Goal: Contribute content: Contribute content

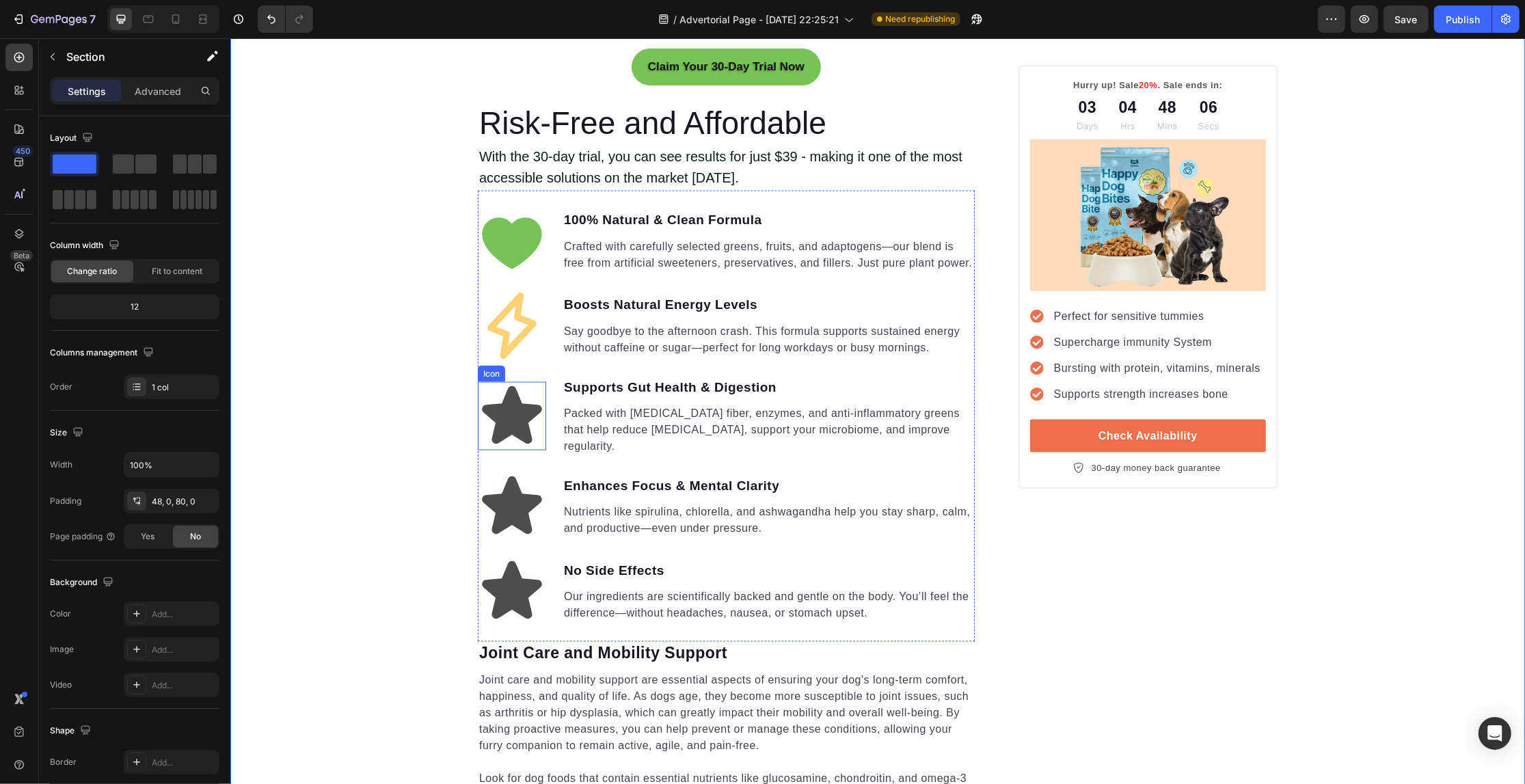
click at [501, 426] on icon at bounding box center [511, 414] width 60 height 57
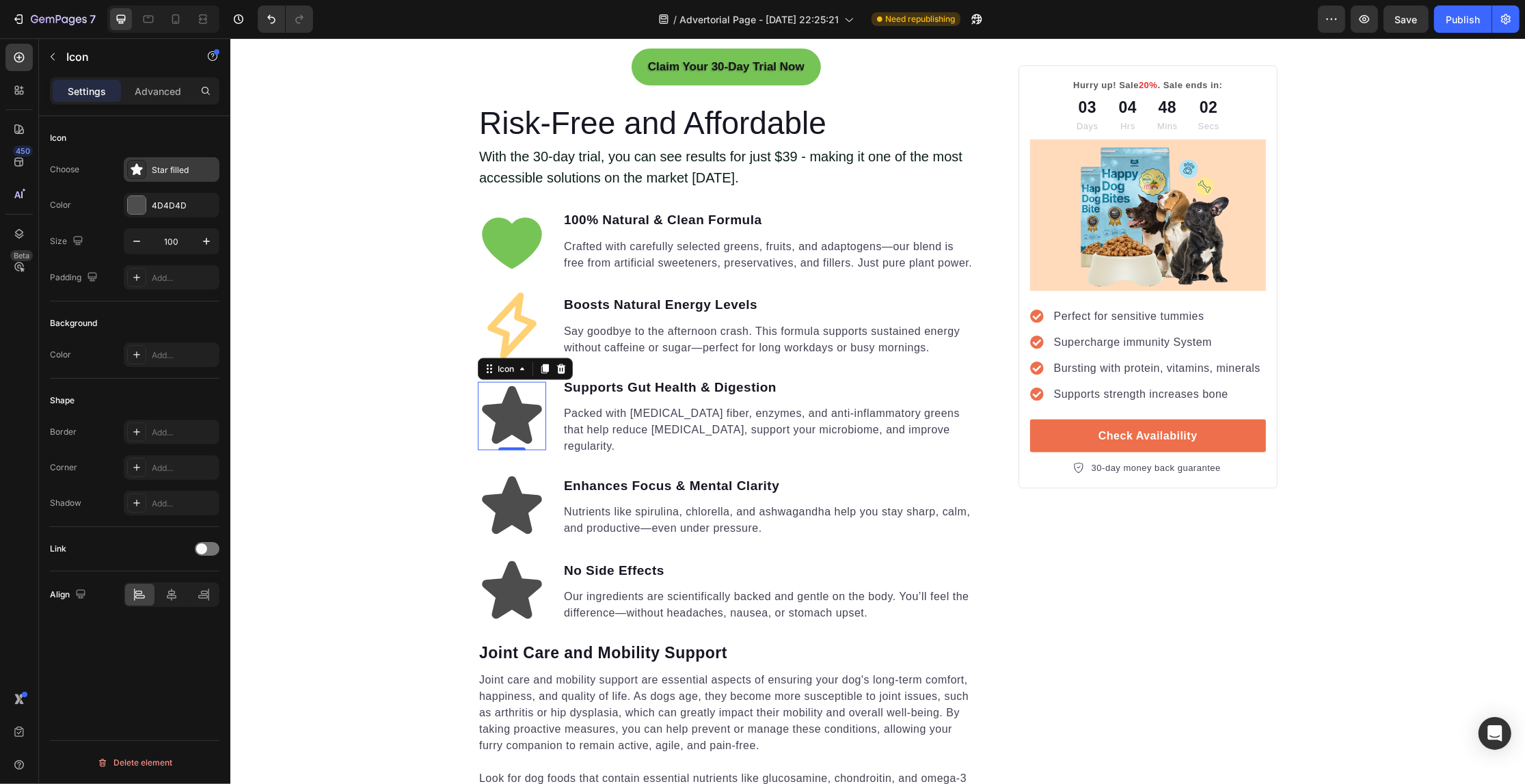
click at [167, 168] on div "Star filled" at bounding box center [184, 170] width 64 height 13
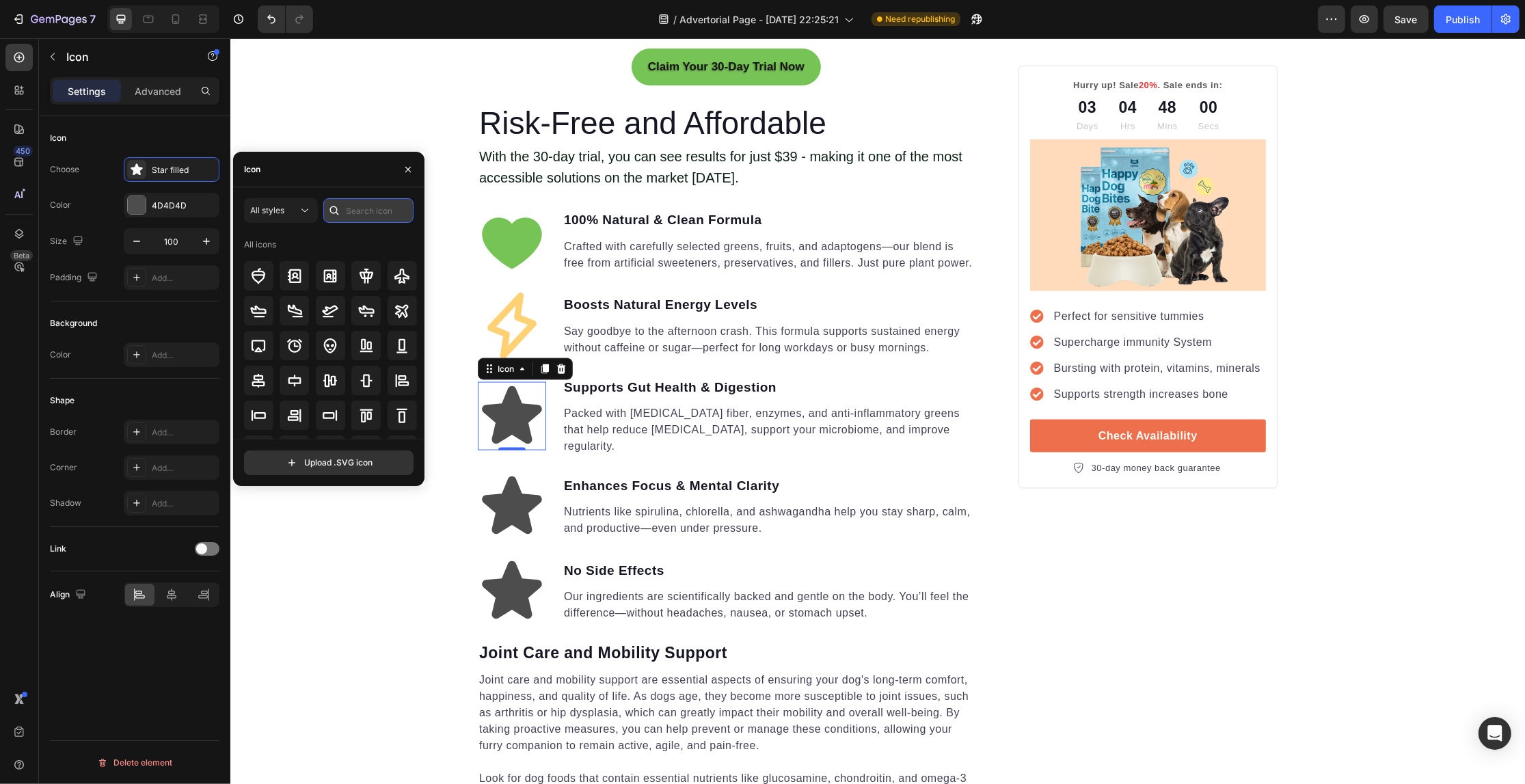
click at [346, 209] on input "text" at bounding box center [368, 210] width 90 height 24
type input "flower"
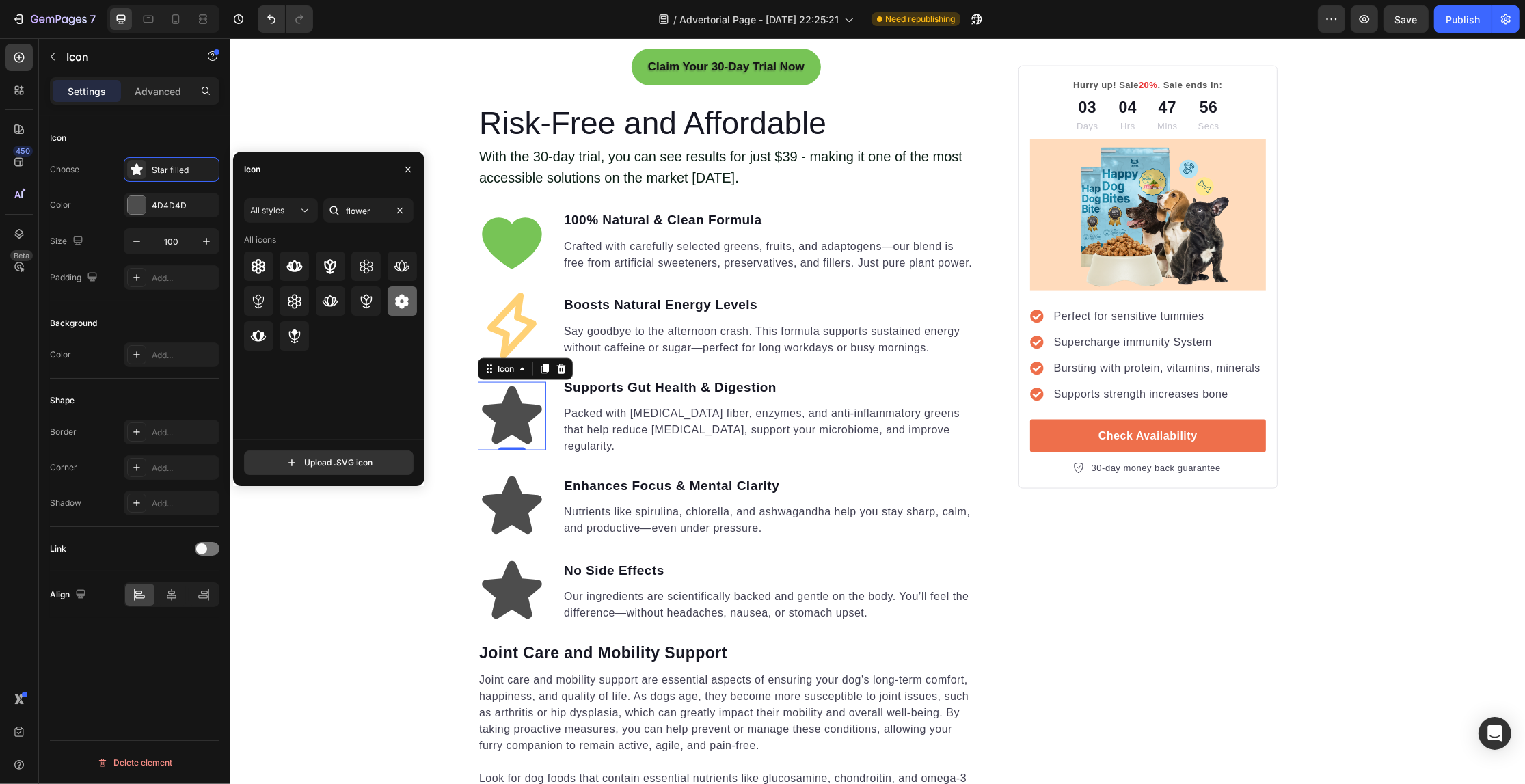
click at [393, 298] on icon at bounding box center [402, 301] width 16 height 16
click at [173, 207] on div "4D4D4D" at bounding box center [172, 206] width 40 height 13
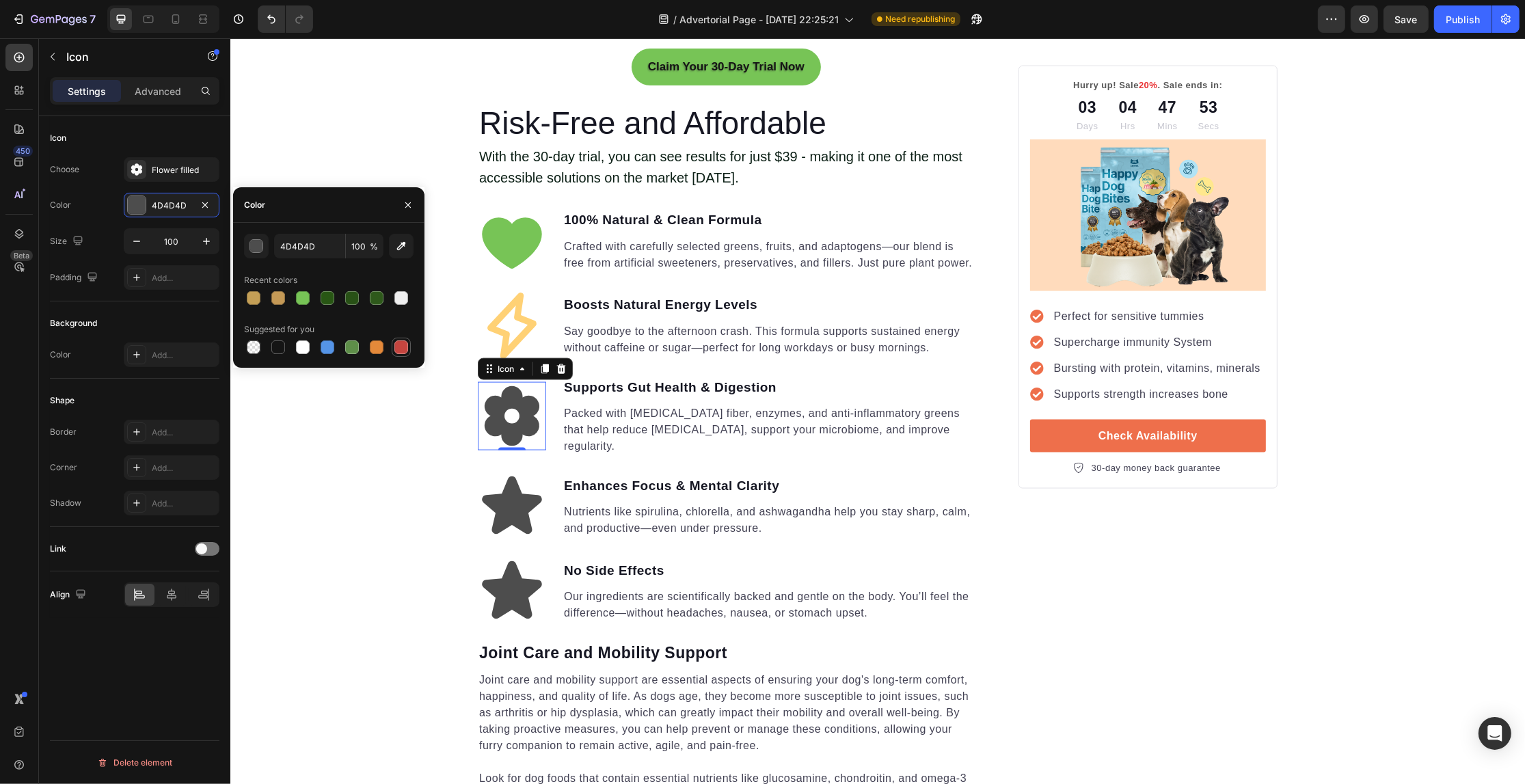
click at [402, 346] on div at bounding box center [401, 346] width 14 height 14
type input "C5453F"
click at [391, 476] on div "Your Gut is Crying for Help Here’s the Easiest Fix Heading Get back on track wi…" at bounding box center [876, 539] width 1294 height 4880
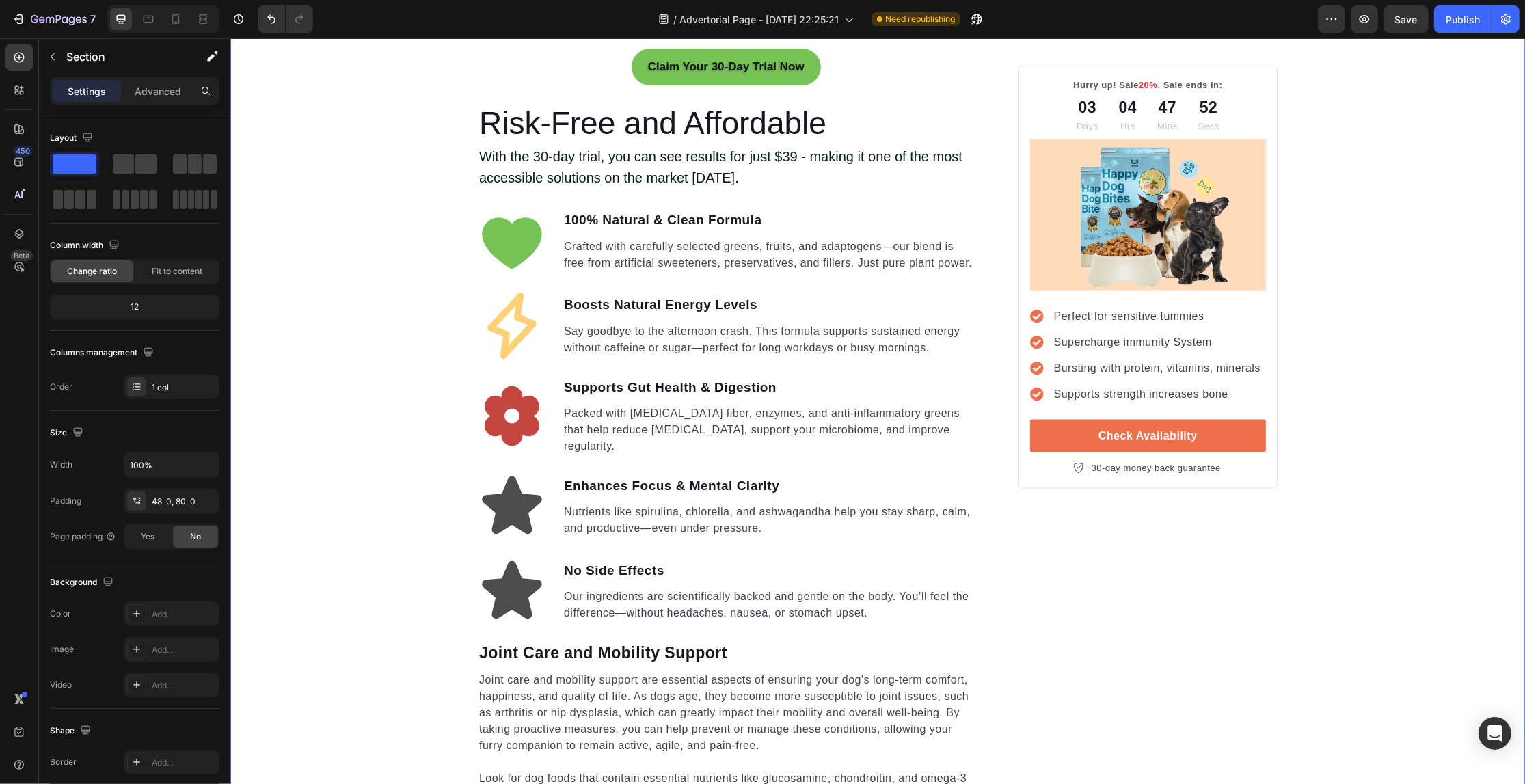
click at [379, 496] on div "Your Gut is Crying for Help Here’s the Easiest Fix Heading Get back on track wi…" at bounding box center [876, 539] width 1294 height 4880
click at [509, 496] on icon at bounding box center [511, 505] width 60 height 57
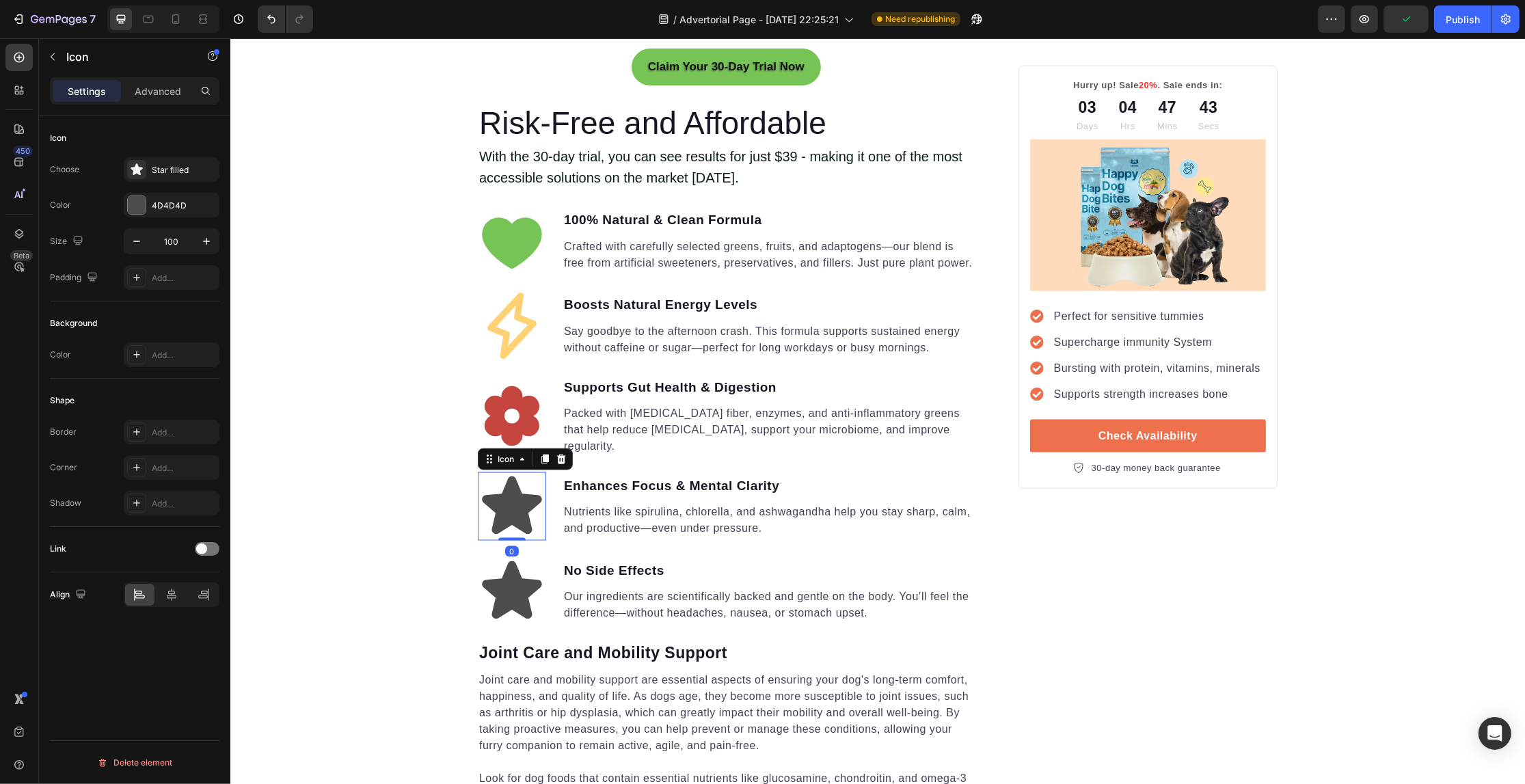
click at [184, 379] on div "Icon Choose Star filled Color 4D4D4D Size 100 Padding Add..." at bounding box center [134, 453] width 169 height 148
click at [189, 182] on div "Star filled" at bounding box center [172, 169] width 96 height 24
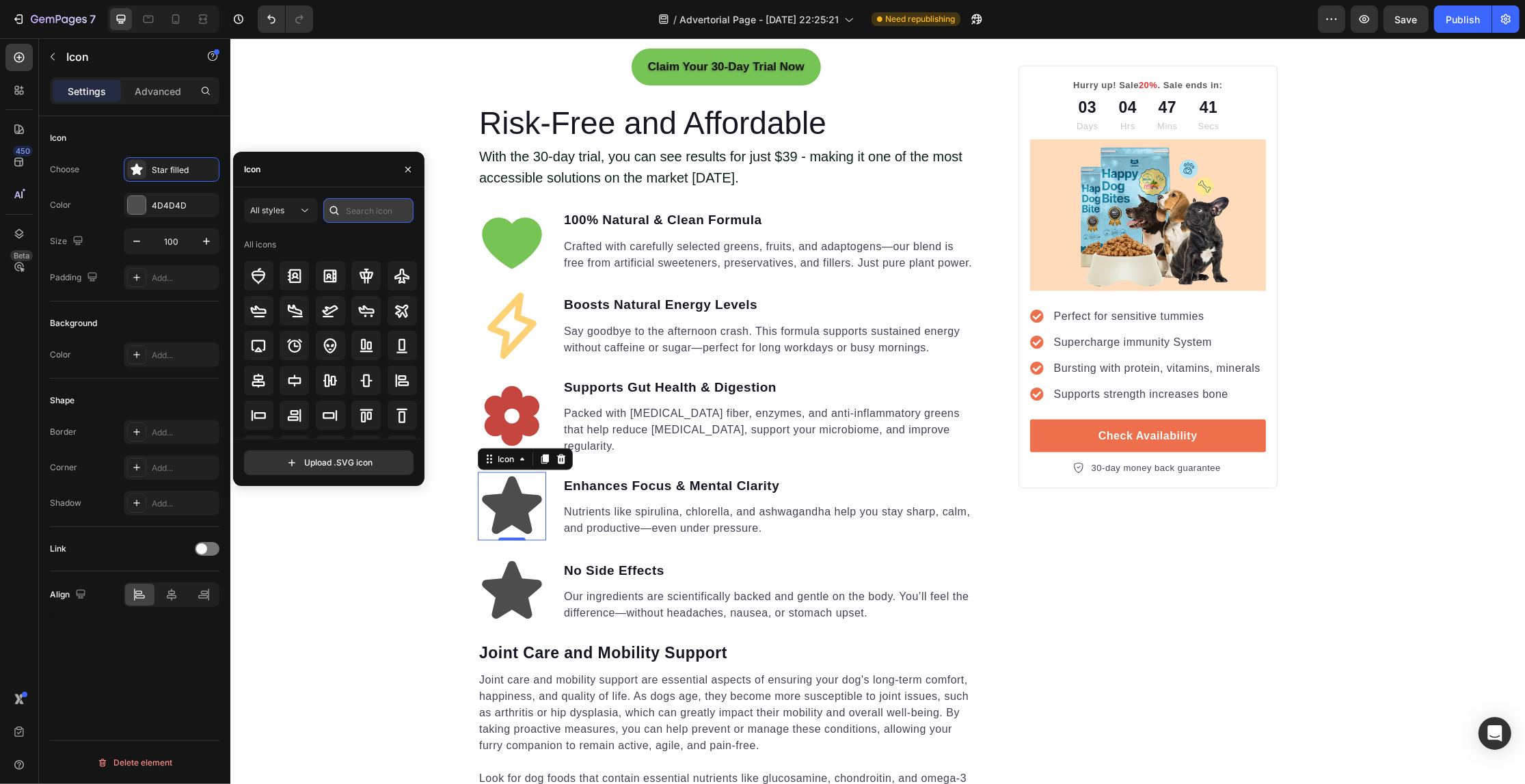
click at [363, 202] on input "text" at bounding box center [368, 210] width 90 height 24
type input "brain"
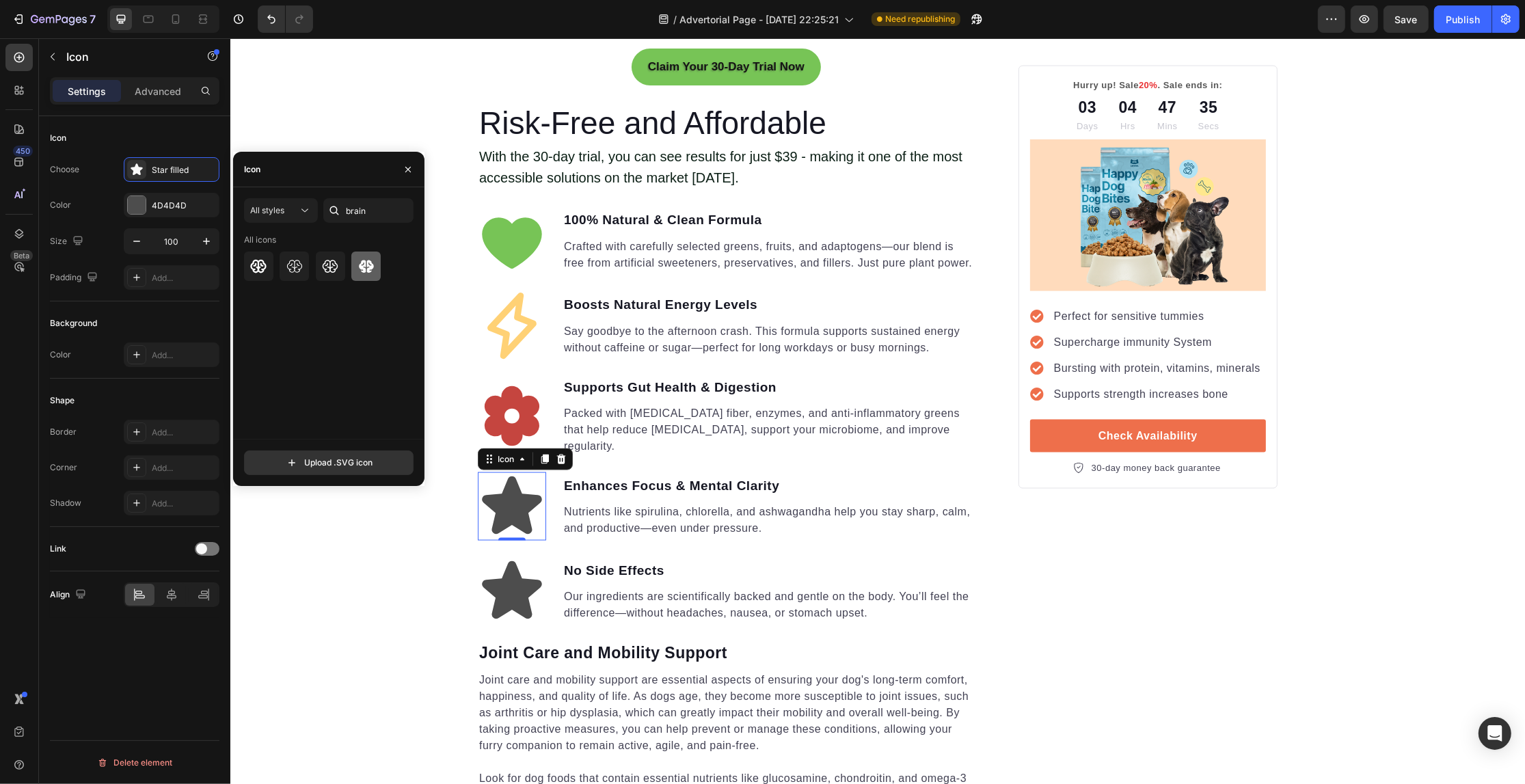
click at [355, 267] on div at bounding box center [365, 266] width 29 height 29
click at [156, 205] on div "4D4D4D" at bounding box center [172, 206] width 40 height 13
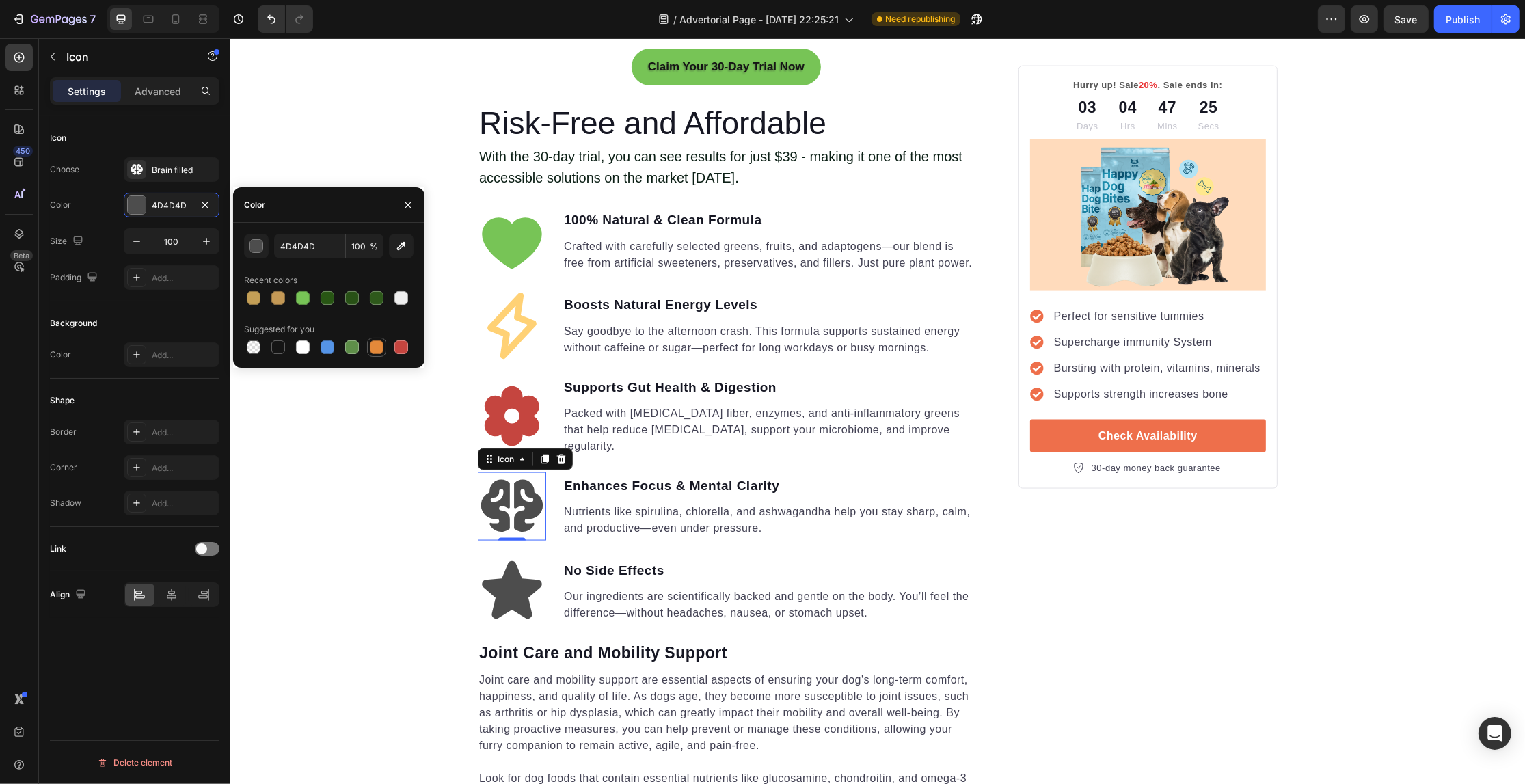
click at [367, 345] on div at bounding box center [376, 346] width 19 height 19
type input "E4893A"
click at [364, 460] on div "Your Gut is Crying for Help Here’s the Easiest Fix Heading Get back on track wi…" at bounding box center [876, 539] width 1294 height 4880
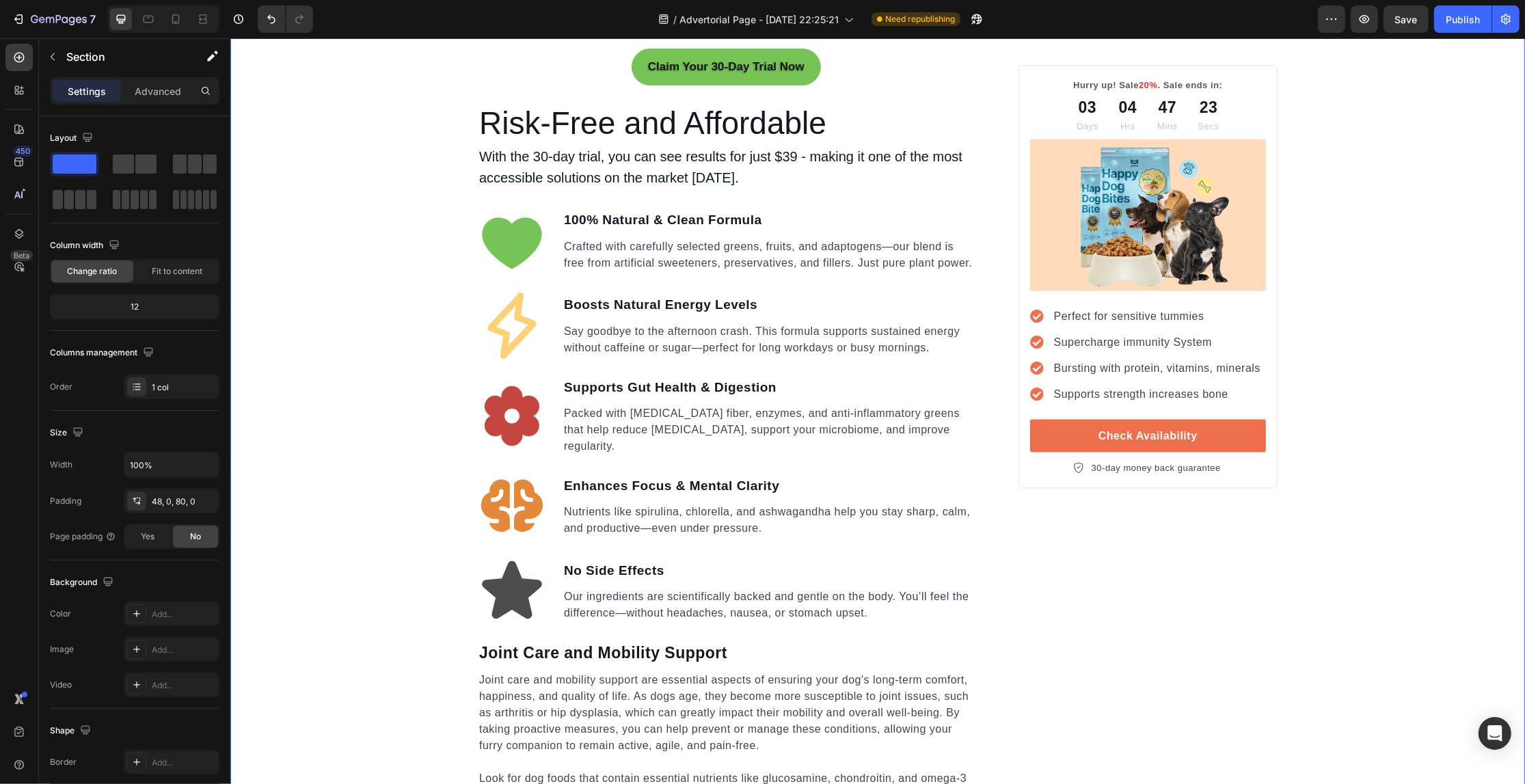
click at [492, 500] on icon at bounding box center [511, 506] width 62 height 52
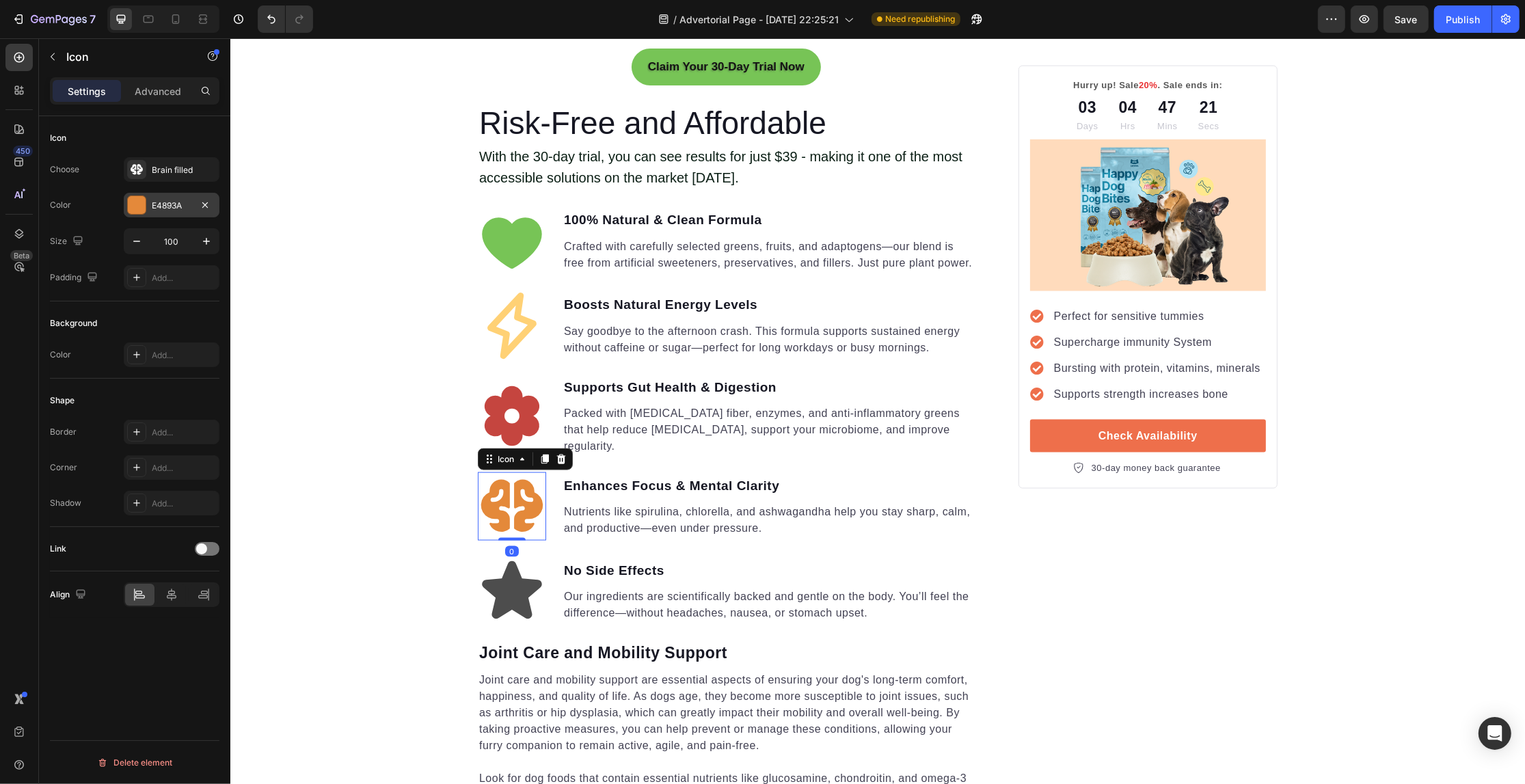
click at [166, 202] on div "E4893A" at bounding box center [172, 206] width 40 height 13
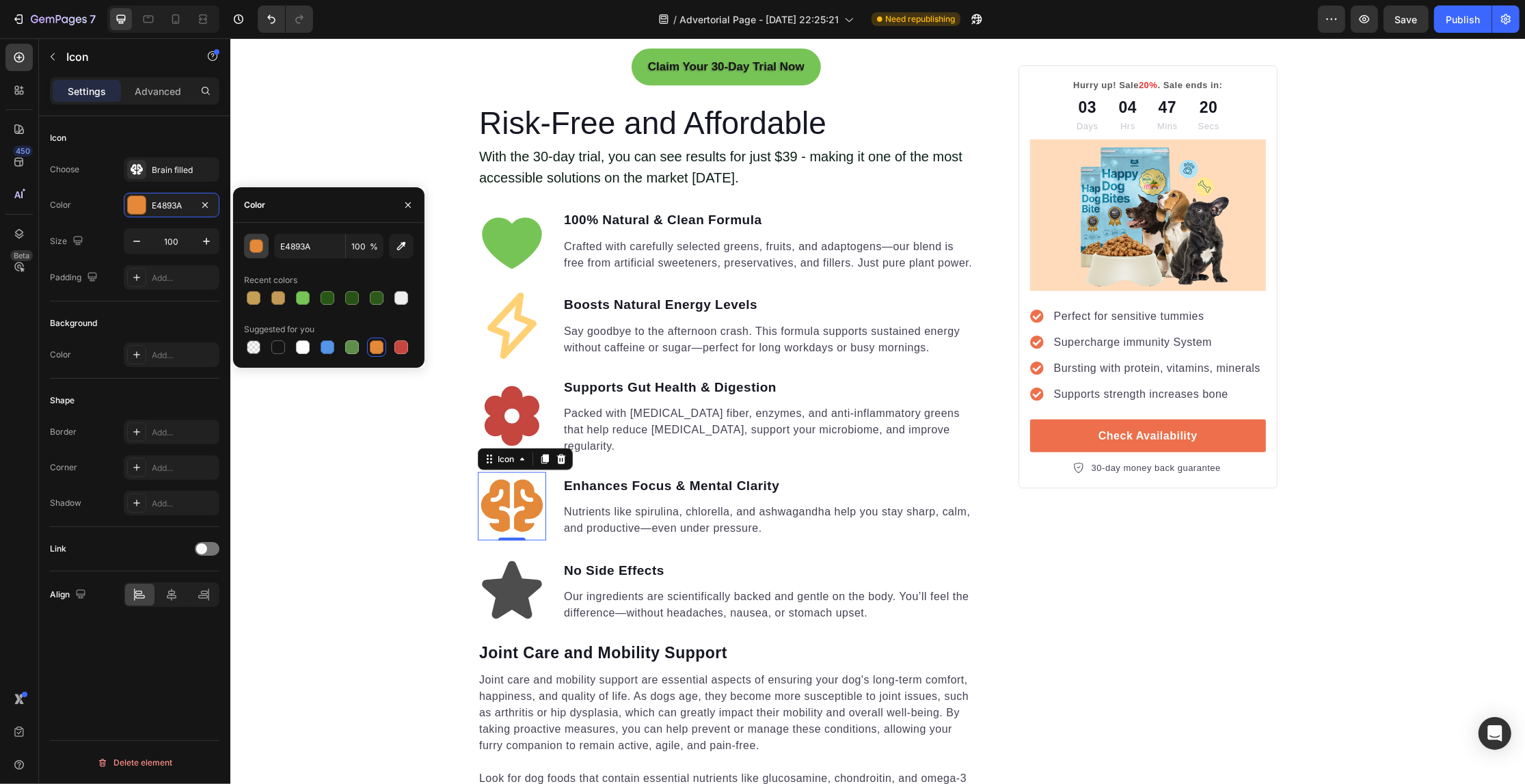
click at [264, 250] on button "button" at bounding box center [256, 245] width 24 height 24
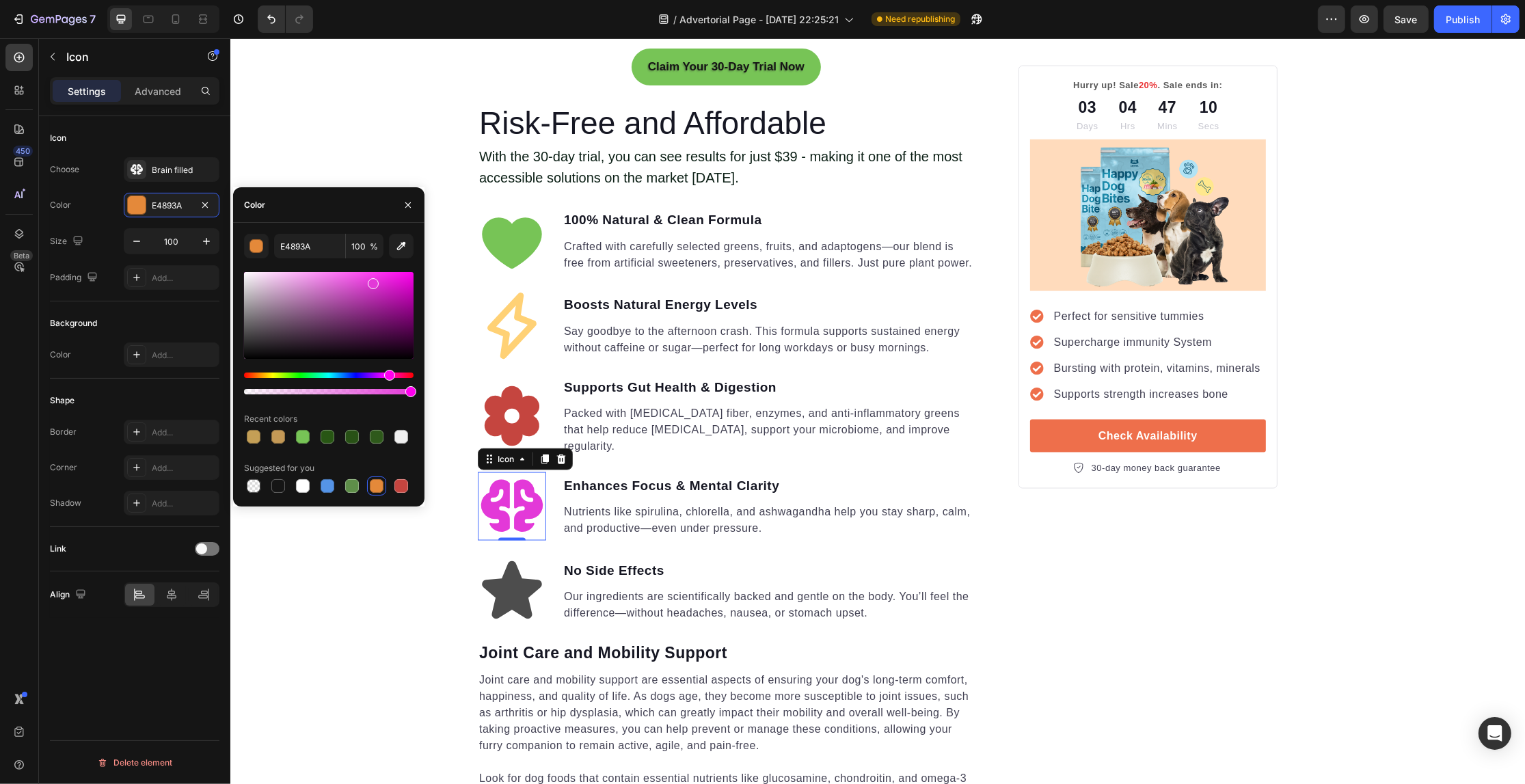
drag, startPoint x: 259, startPoint y: 373, endPoint x: 387, endPoint y: 363, distance: 128.4
click at [387, 363] on div at bounding box center [328, 333] width 169 height 128
drag, startPoint x: 374, startPoint y: 282, endPoint x: 312, endPoint y: 270, distance: 63.2
click at [312, 270] on div at bounding box center [315, 275] width 11 height 11
click at [279, 441] on div at bounding box center [278, 436] width 14 height 14
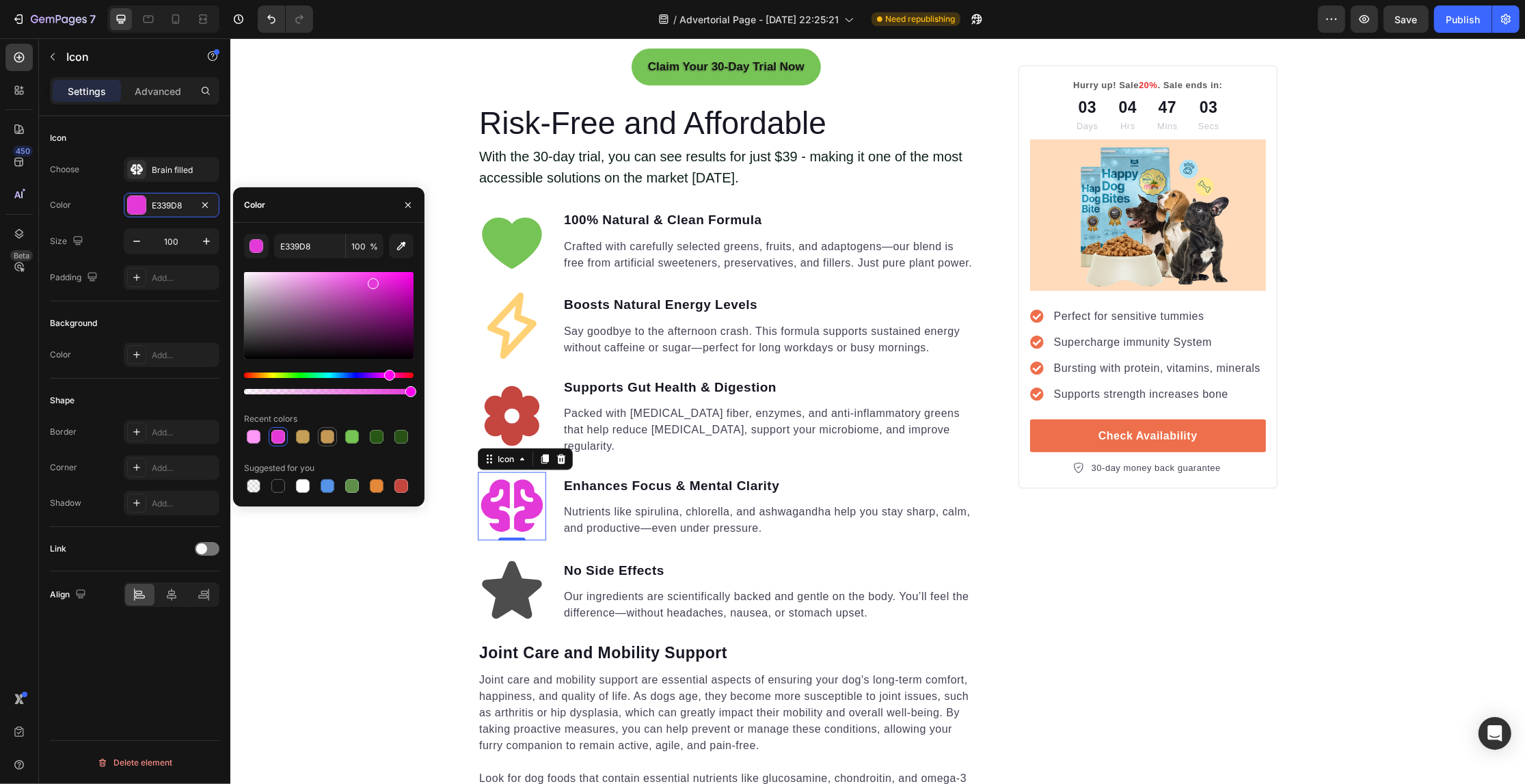
click at [322, 438] on div at bounding box center [327, 436] width 14 height 14
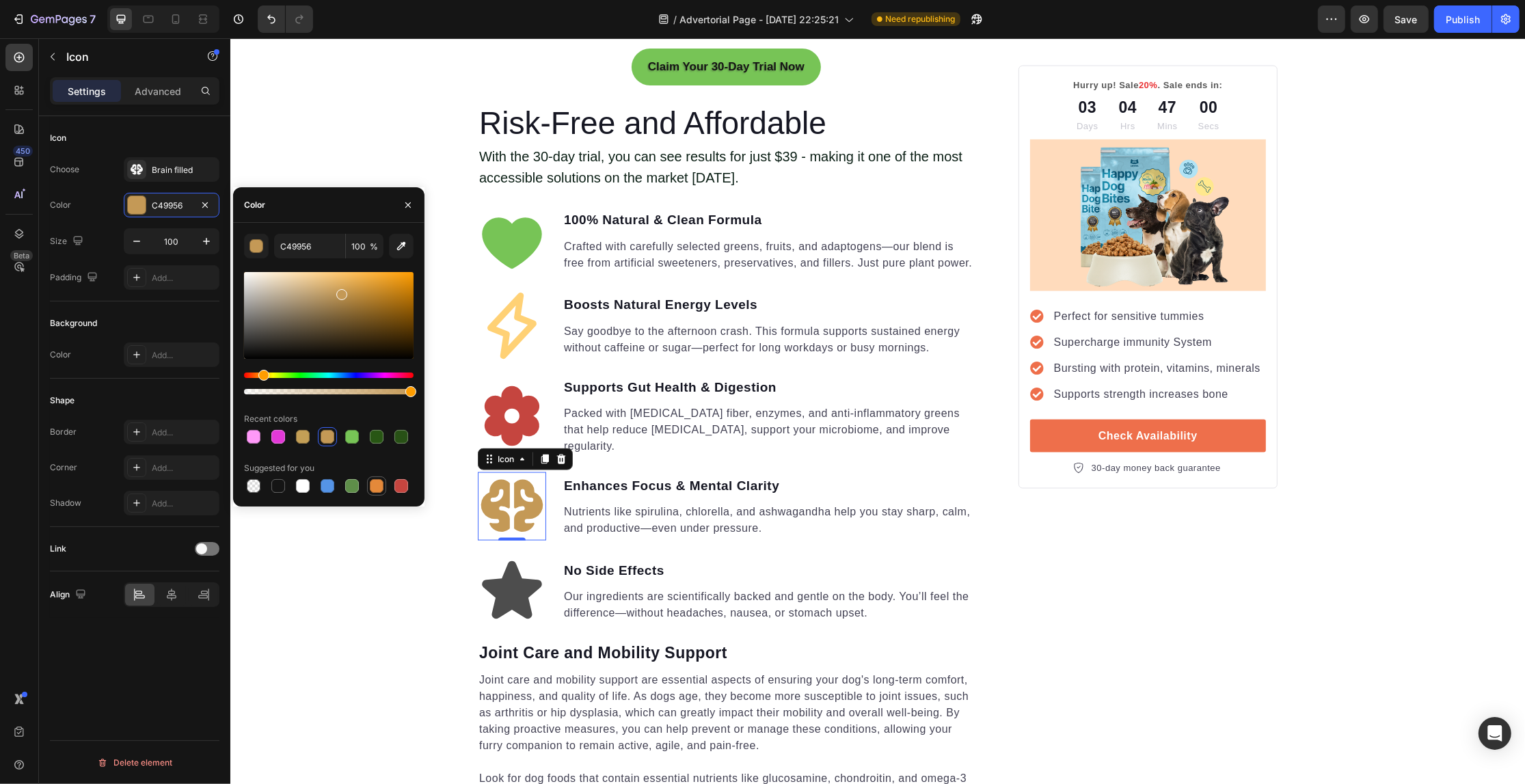
click at [374, 489] on div at bounding box center [376, 486] width 14 height 14
click at [317, 487] on div at bounding box center [327, 486] width 19 height 19
type input "5594E7"
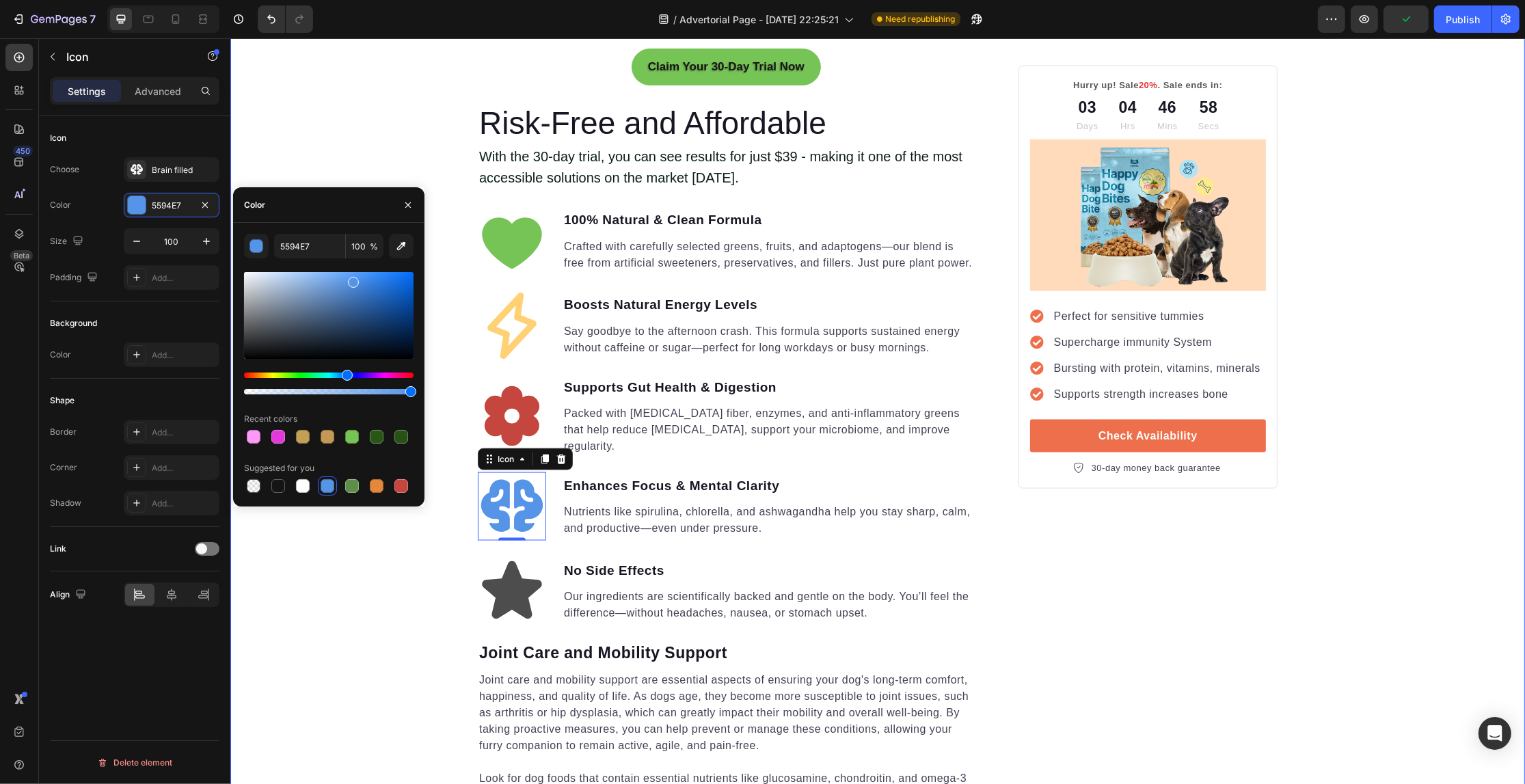
click at [326, 576] on div "Your Gut is Crying for Help Here’s the Easiest Fix Heading Get back on track wi…" at bounding box center [876, 539] width 1294 height 4880
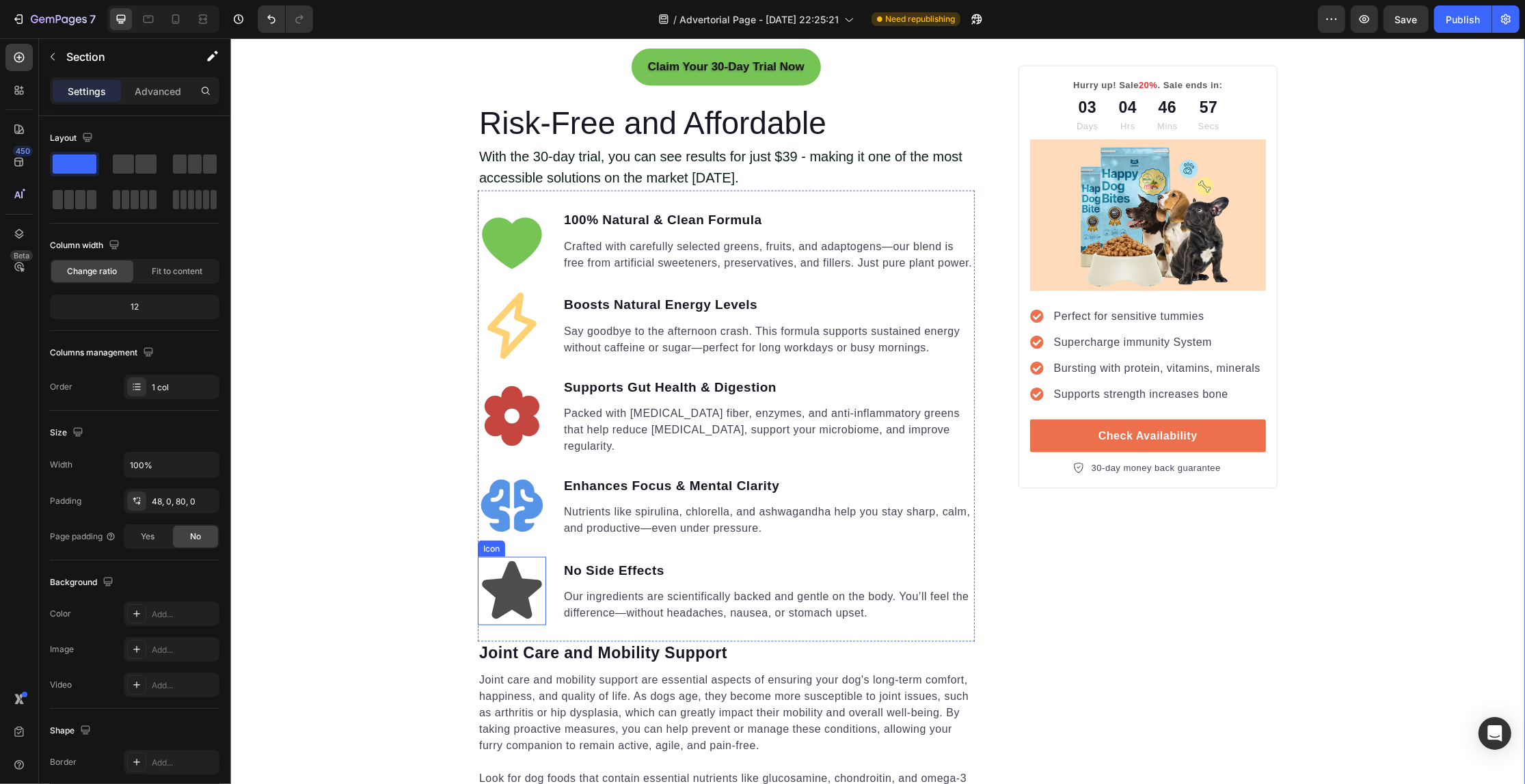
click at [497, 593] on icon at bounding box center [511, 589] width 60 height 57
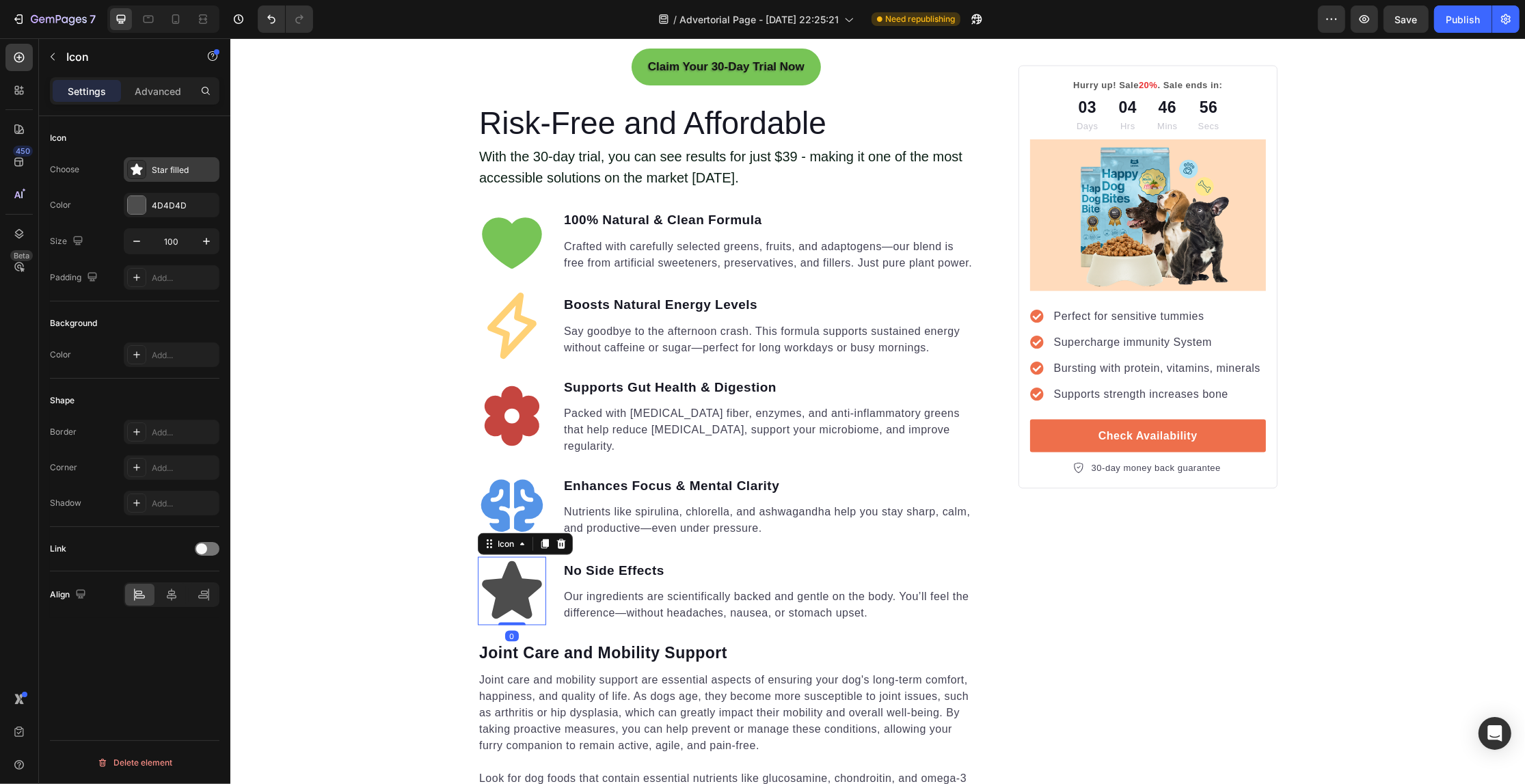
click at [158, 177] on div "Star filled" at bounding box center [172, 169] width 96 height 24
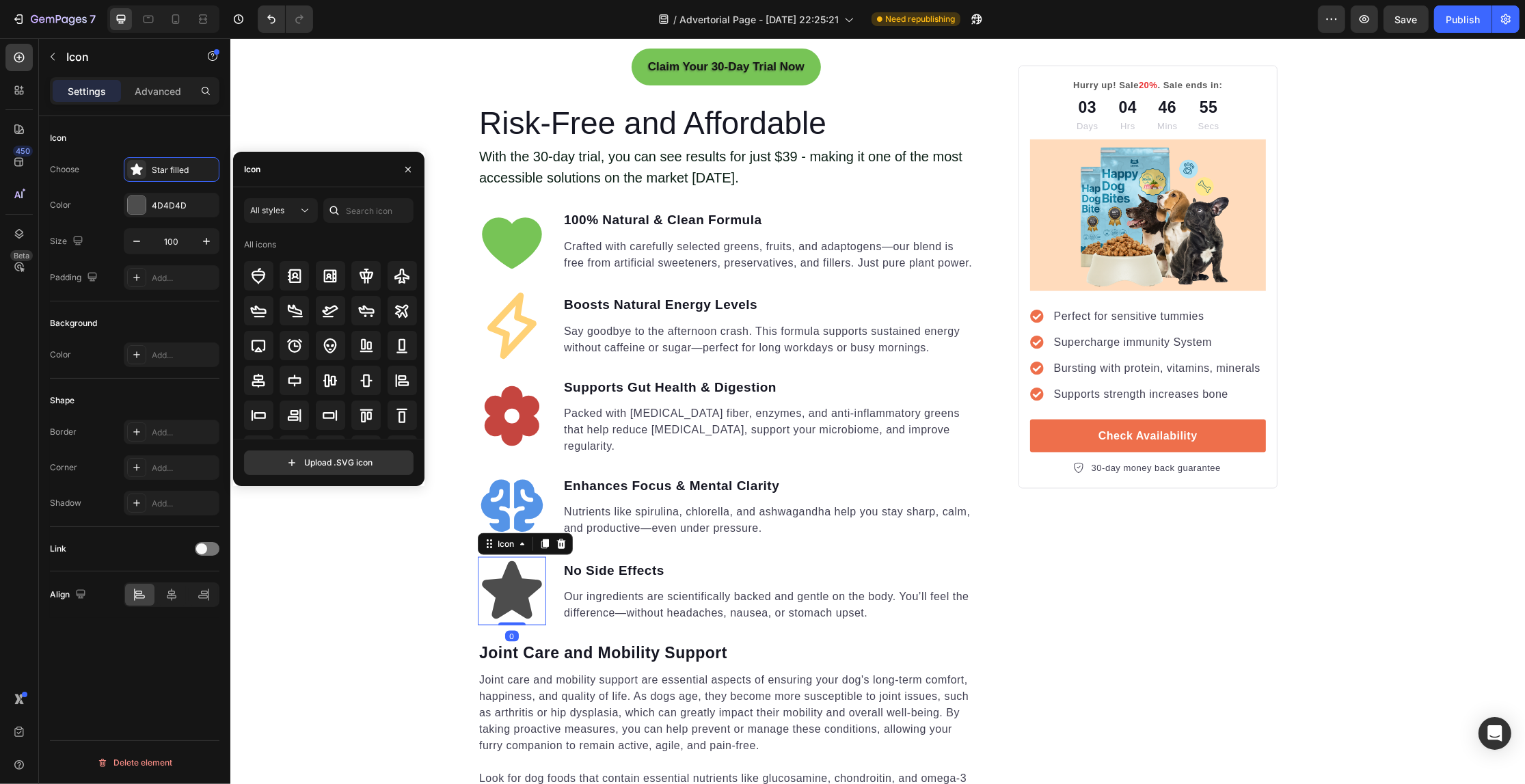
click at [335, 202] on div at bounding box center [334, 210] width 22 height 24
click at [353, 209] on input "text" at bounding box center [368, 210] width 90 height 24
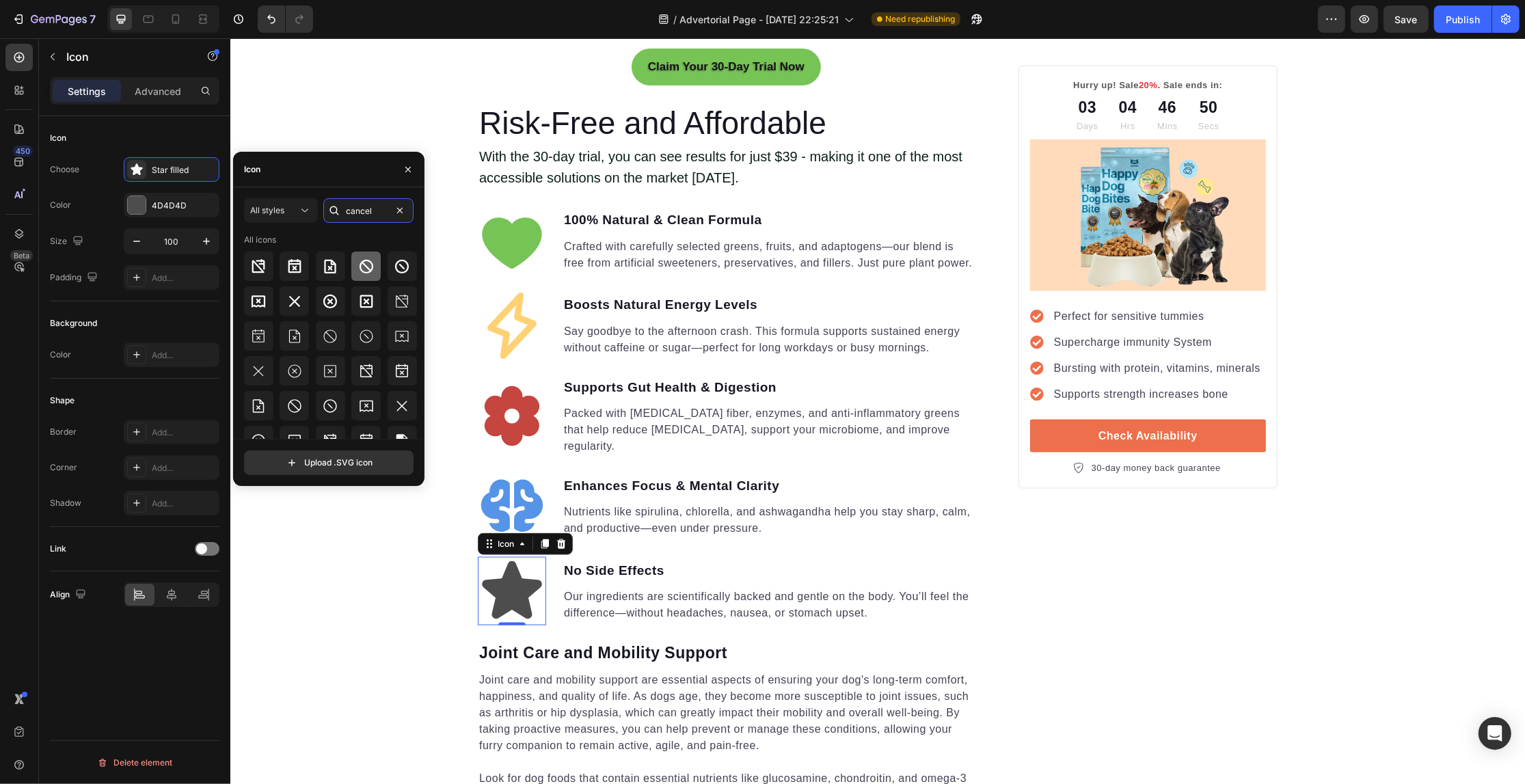
type input "cancel"
click at [370, 274] on icon at bounding box center [366, 267] width 16 height 16
click at [128, 203] on div at bounding box center [137, 205] width 18 height 18
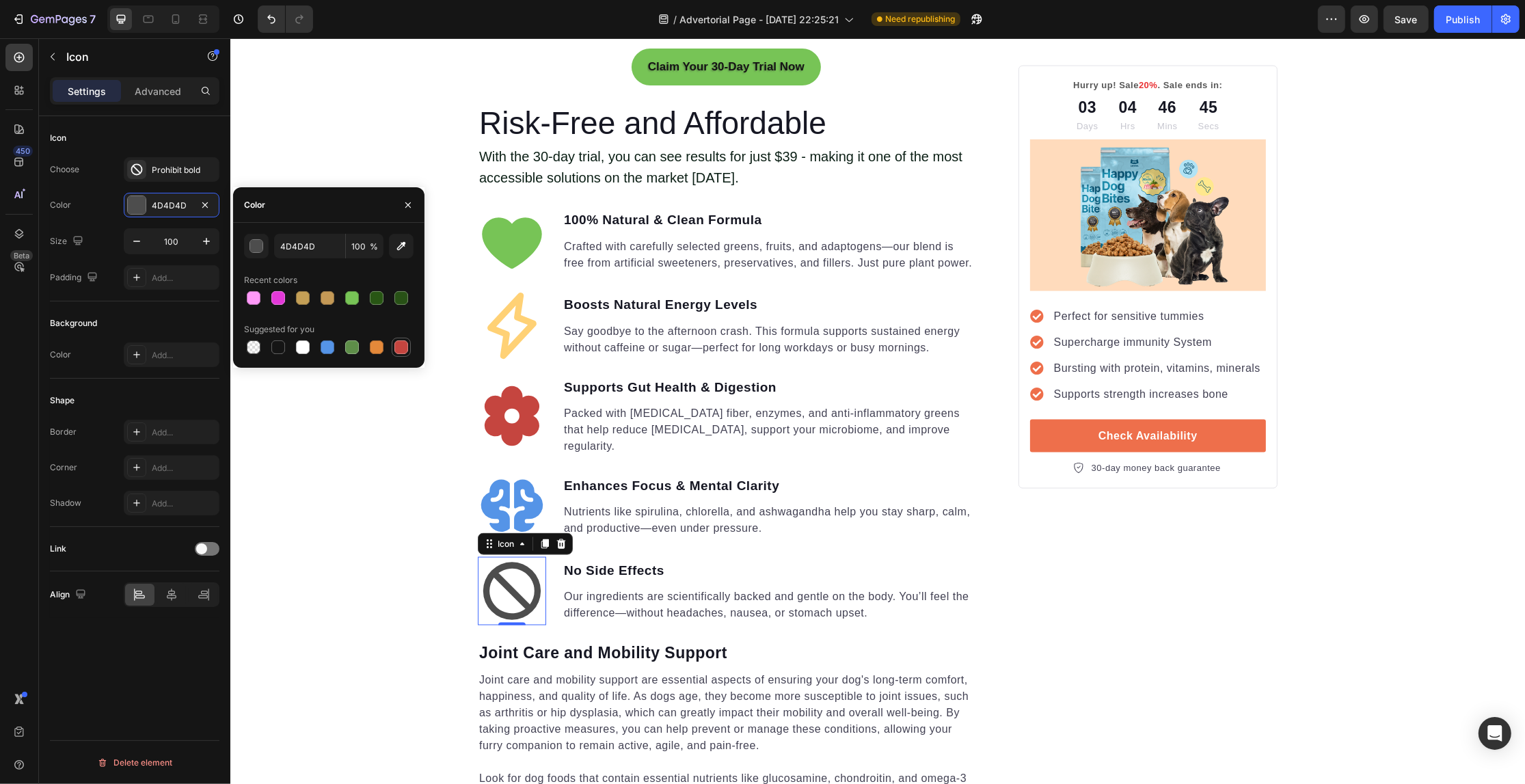
click at [392, 339] on div at bounding box center [401, 346] width 19 height 19
click at [258, 248] on div "button" at bounding box center [257, 246] width 14 height 14
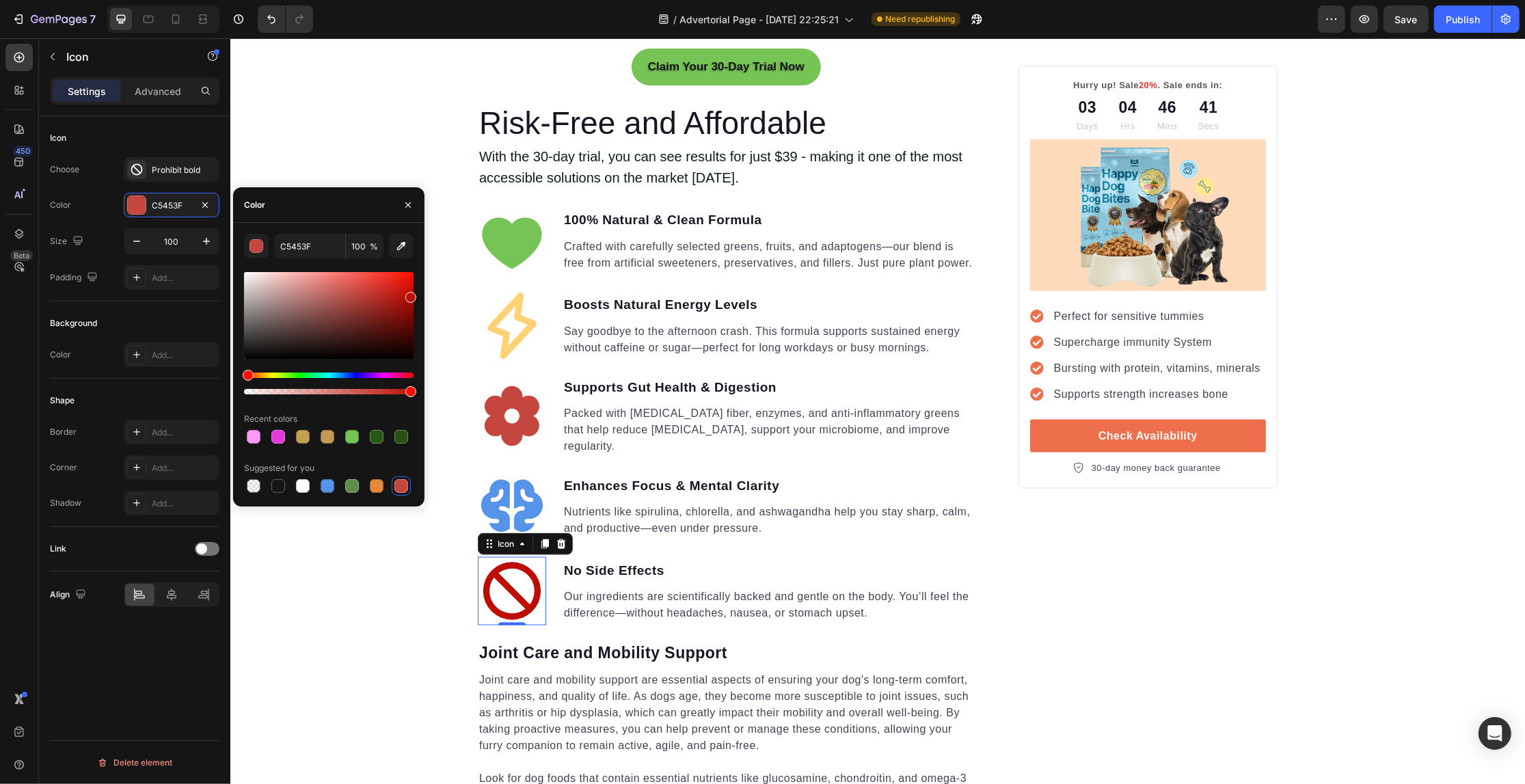
drag, startPoint x: 382, startPoint y: 295, endPoint x: 410, endPoint y: 295, distance: 28.0
click at [410, 295] on div at bounding box center [411, 298] width 11 height 11
drag, startPoint x: 639, startPoint y: 333, endPoint x: 424, endPoint y: 305, distance: 216.8
drag, startPoint x: 421, startPoint y: 298, endPoint x: 417, endPoint y: 290, distance: 8.9
click at [417, 290] on div "9E0700 100 % Recent colors Suggested for you" at bounding box center [329, 364] width 192 height 261
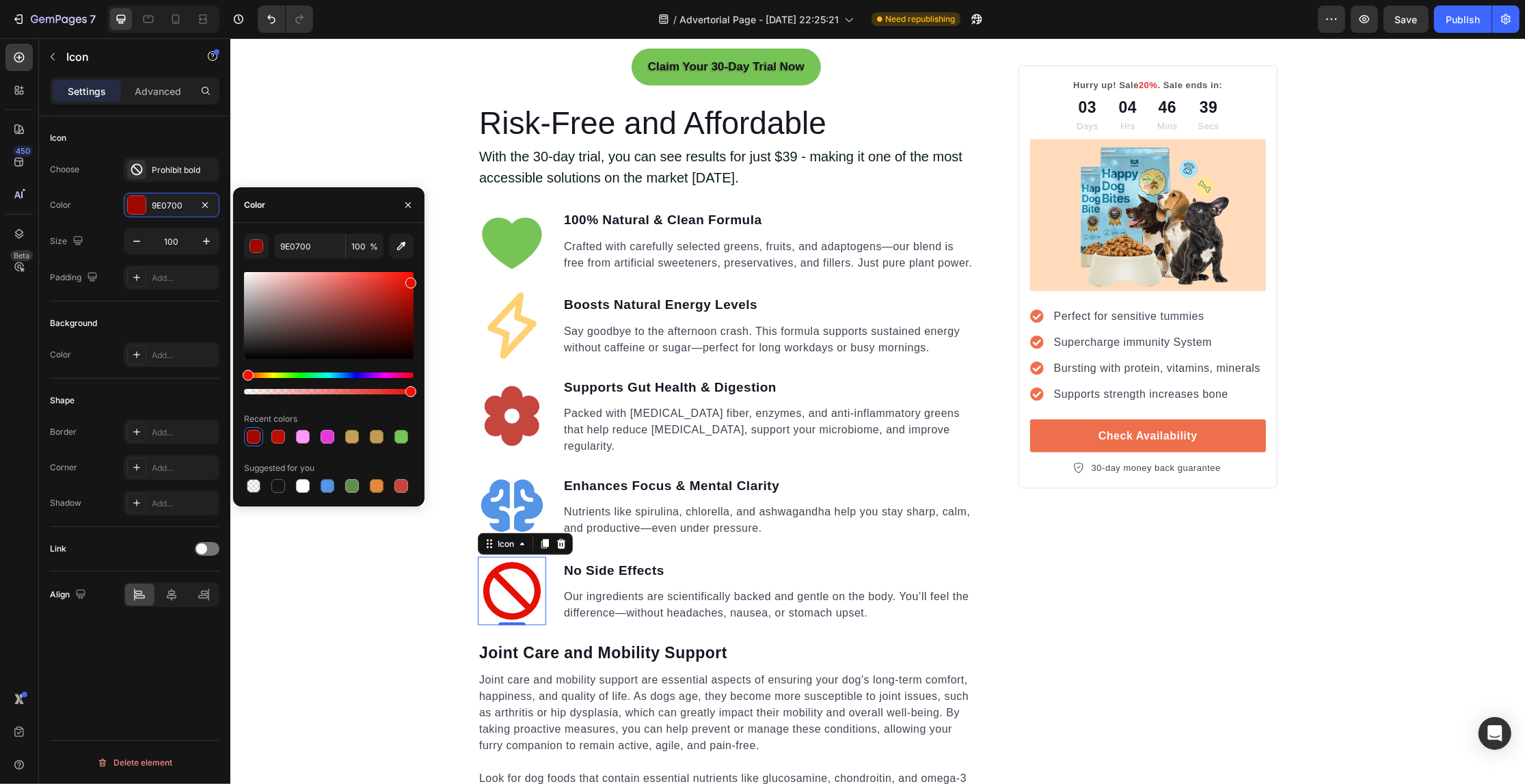
drag, startPoint x: 405, startPoint y: 301, endPoint x: 411, endPoint y: 280, distance: 21.8
click at [411, 280] on div at bounding box center [328, 316] width 169 height 87
type input "E50F04"
click at [340, 578] on div "Your Gut is Crying for Help Here’s the Easiest Fix Heading Get back on track wi…" at bounding box center [876, 539] width 1294 height 4880
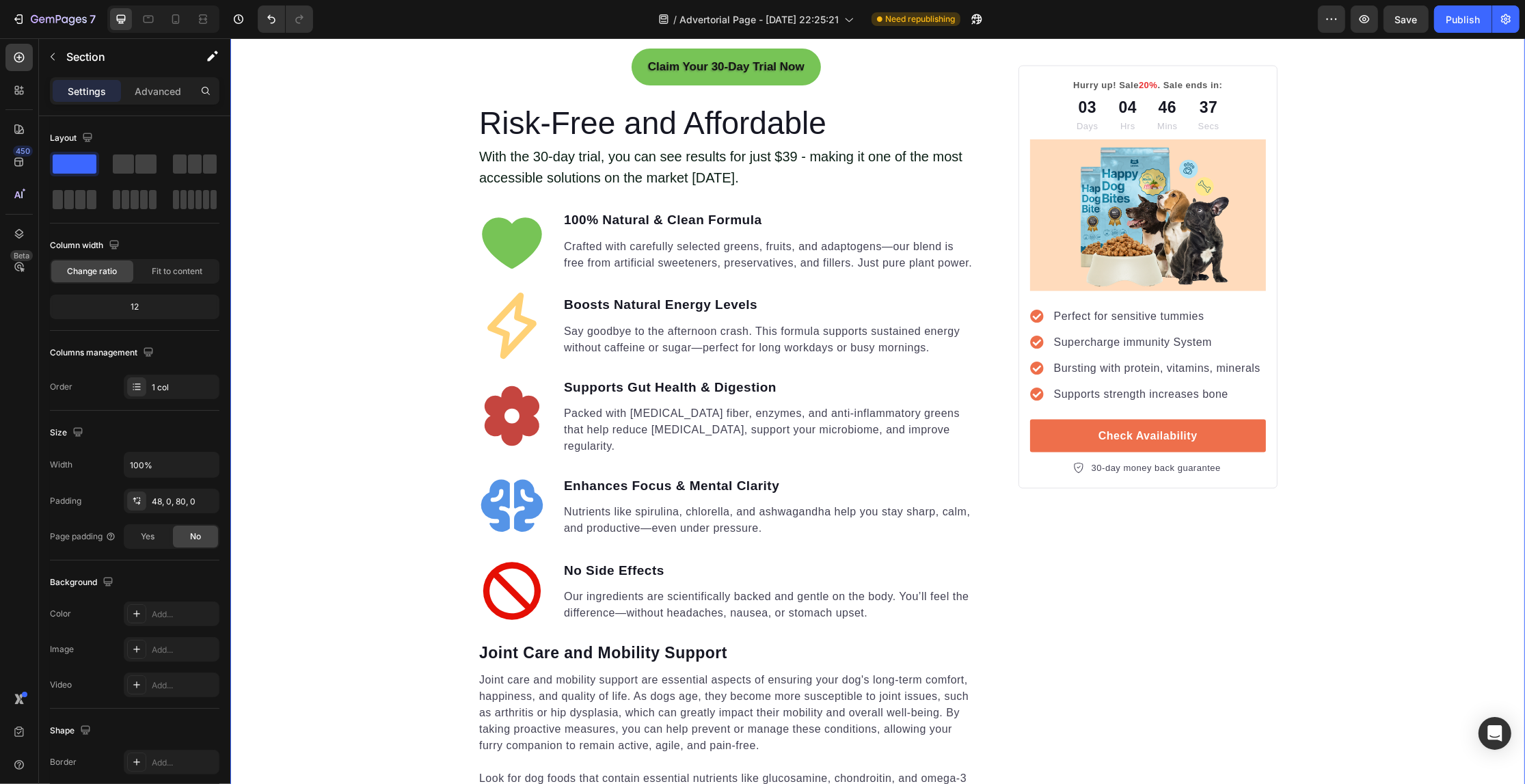
click at [325, 609] on div "Your Gut is Crying for Help Here’s the Easiest Fix Heading Get back on track wi…" at bounding box center [876, 539] width 1294 height 4880
click at [392, 298] on div "Your Gut is Crying for Help Here’s the Easiest Fix Heading Get back on track wi…" at bounding box center [876, 539] width 1294 height 4880
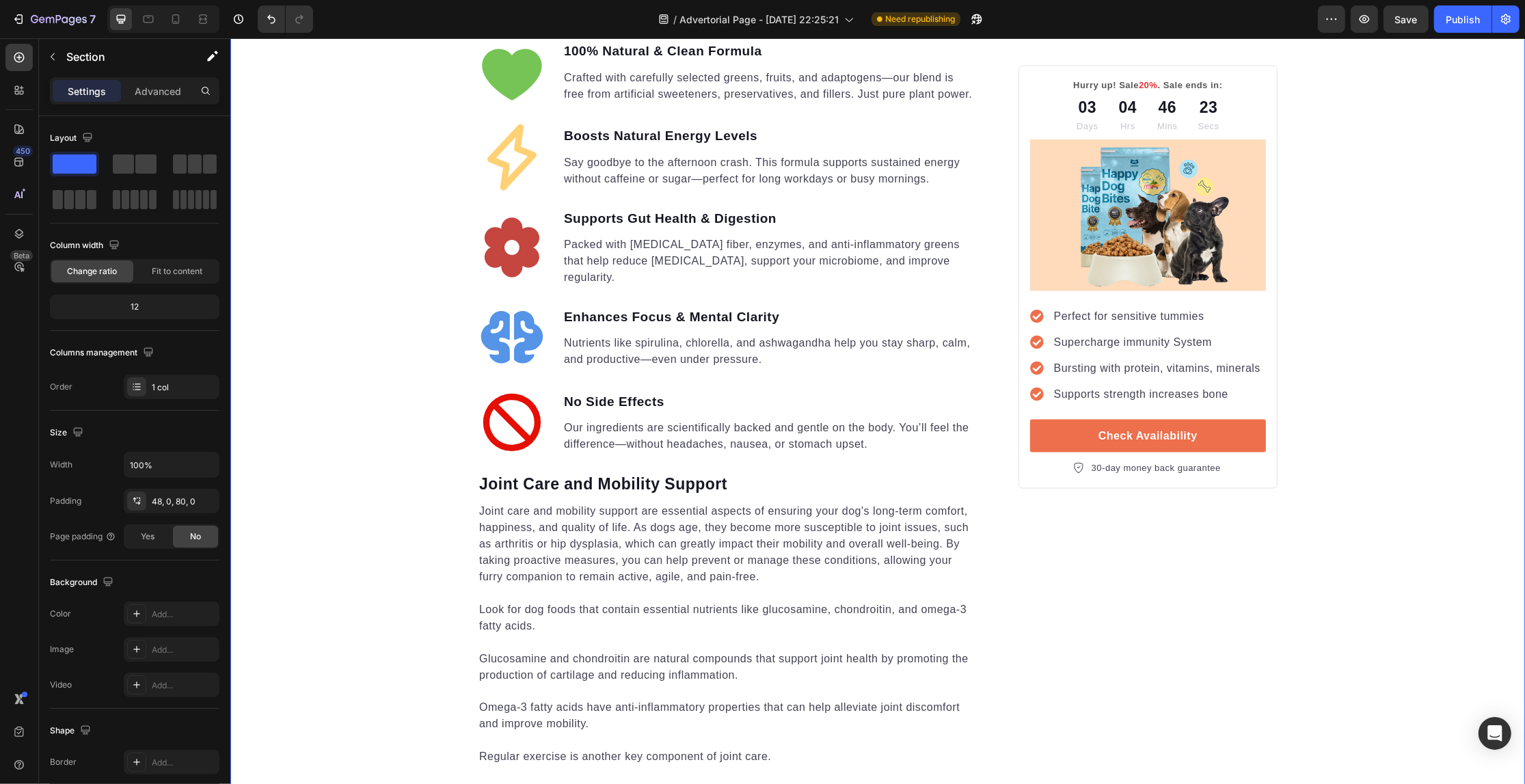
scroll to position [2392, 0]
drag, startPoint x: 292, startPoint y: 197, endPoint x: 573, endPoint y: 469, distance: 391.1
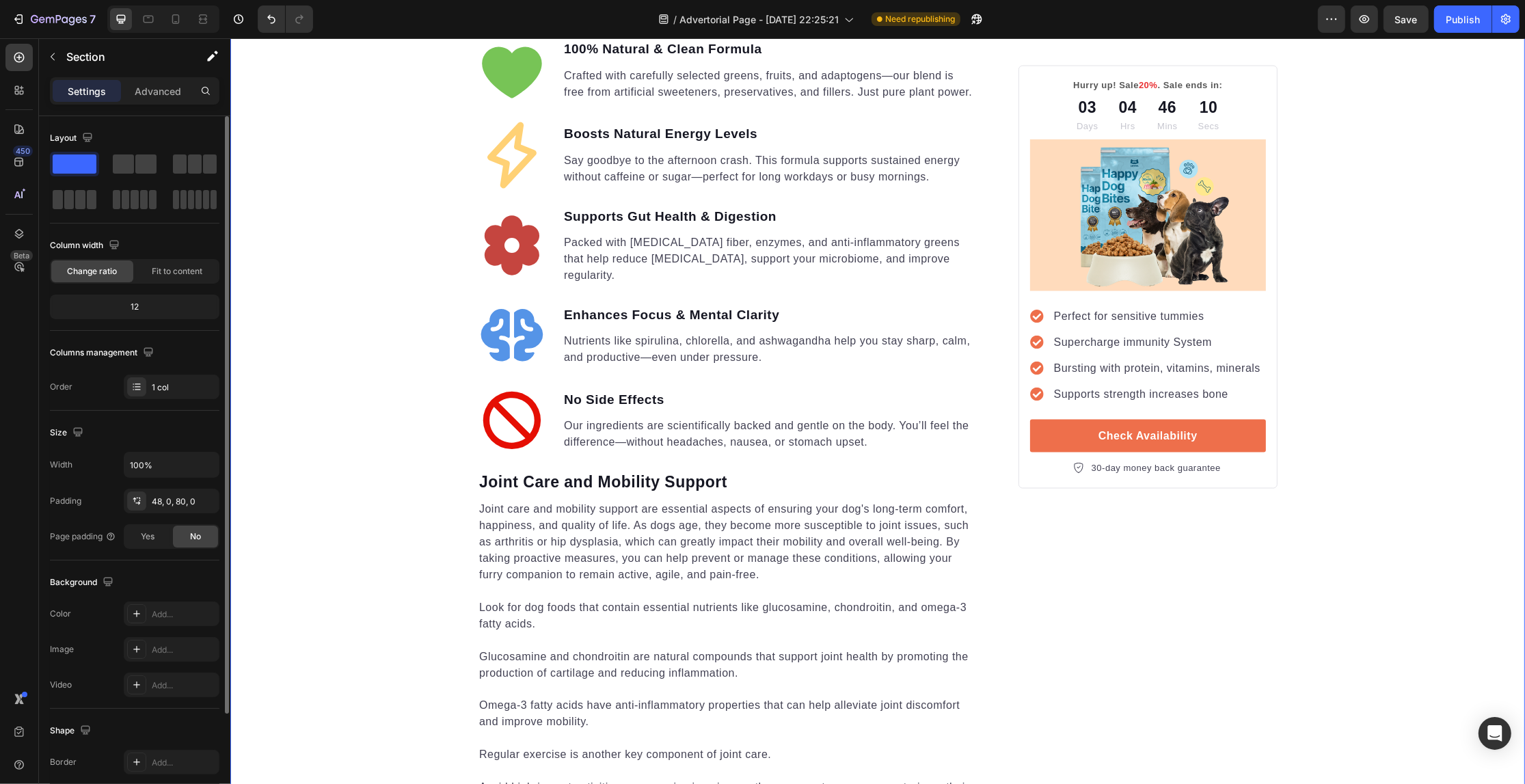
click at [76, 159] on span at bounding box center [74, 164] width 43 height 19
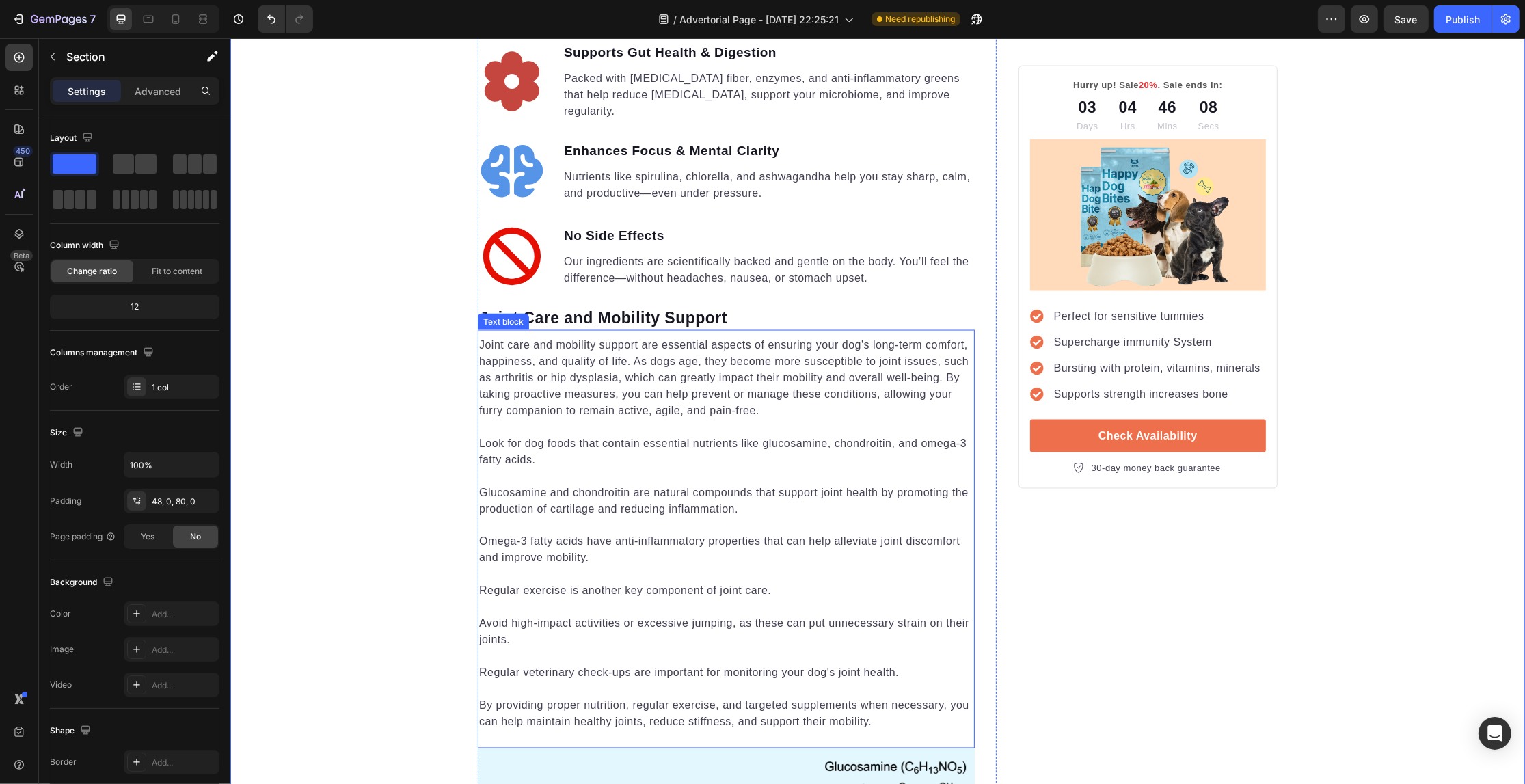
scroll to position [2734, 0]
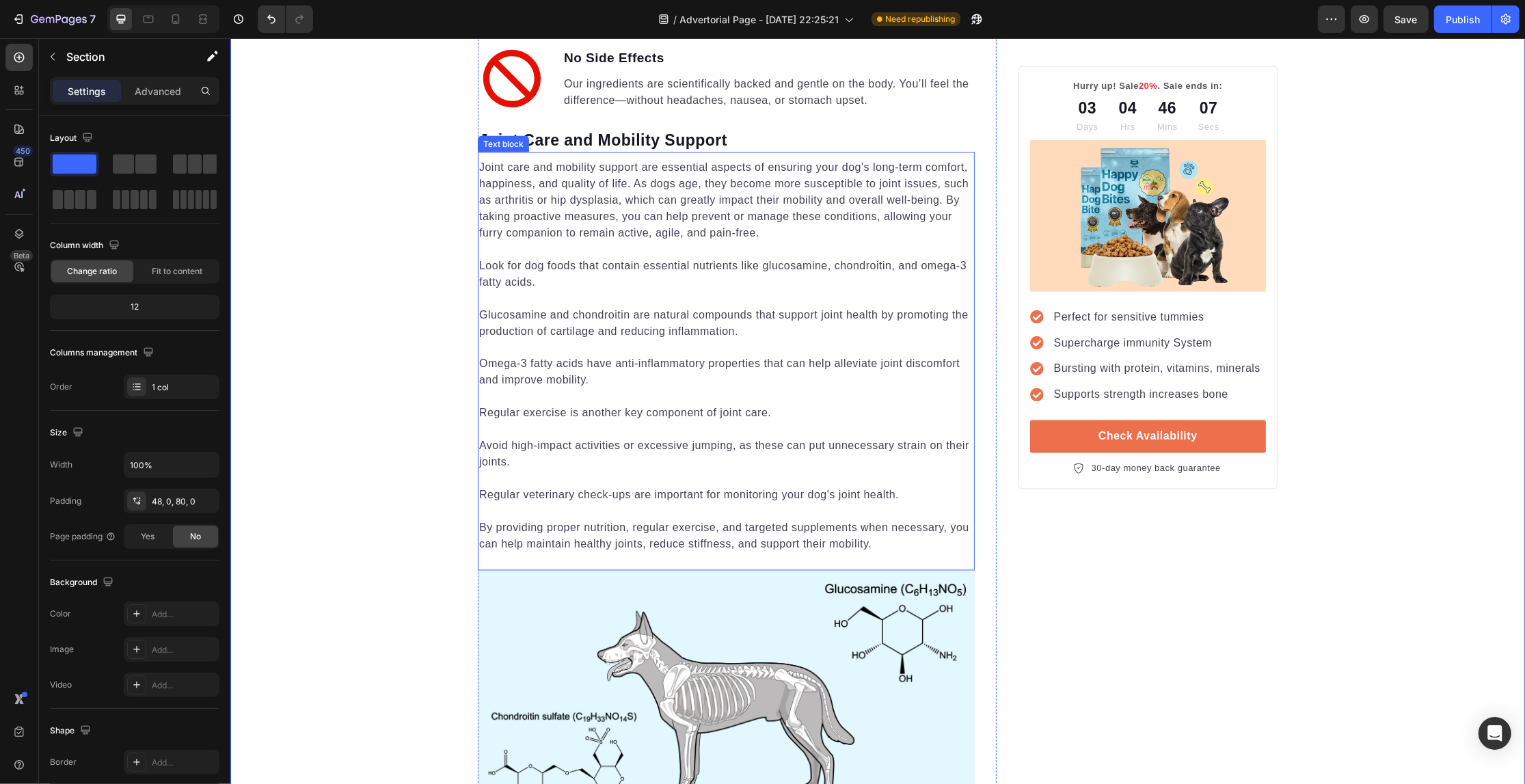
click at [743, 507] on p at bounding box center [725, 512] width 494 height 16
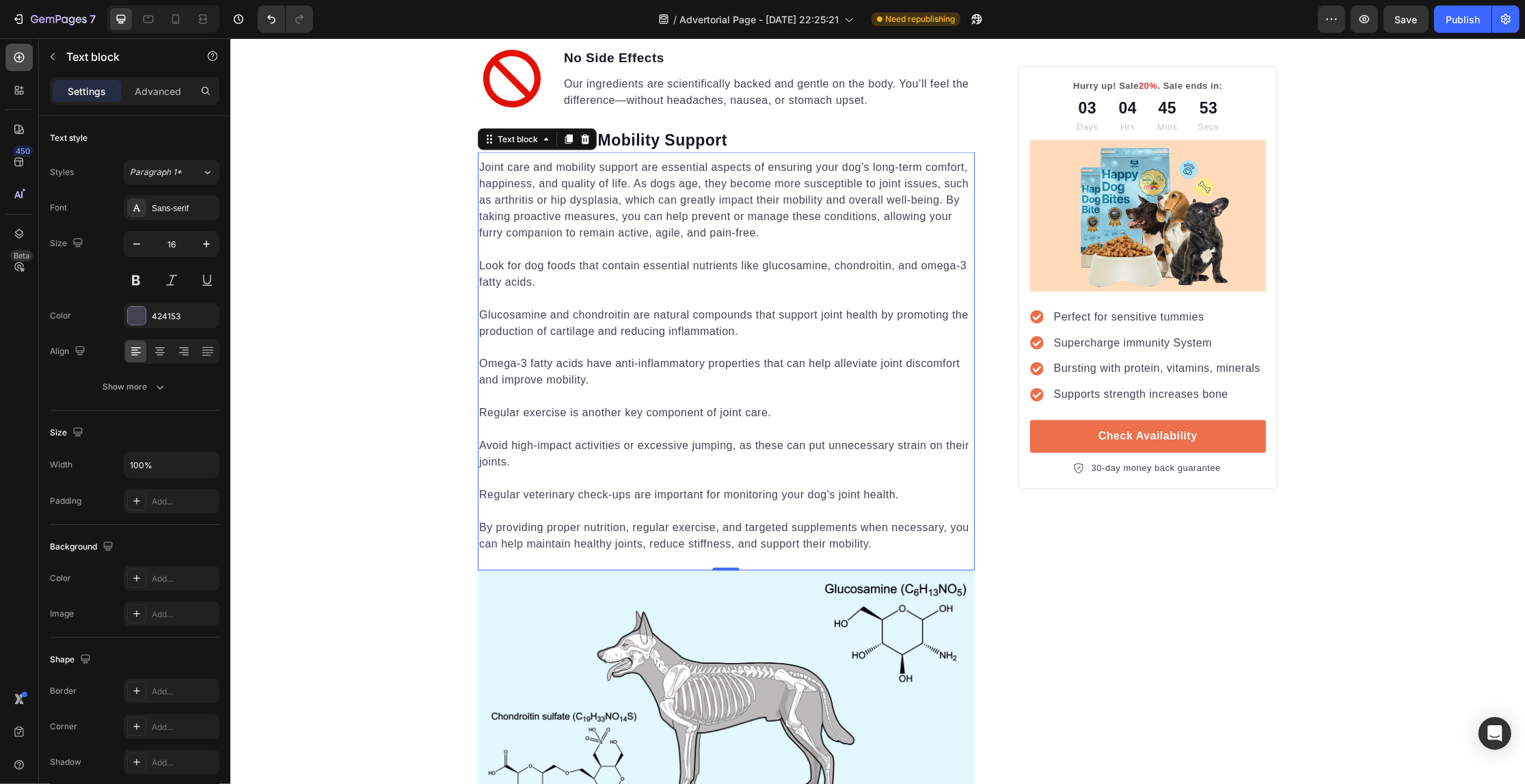
click at [15, 60] on icon at bounding box center [19, 57] width 14 height 14
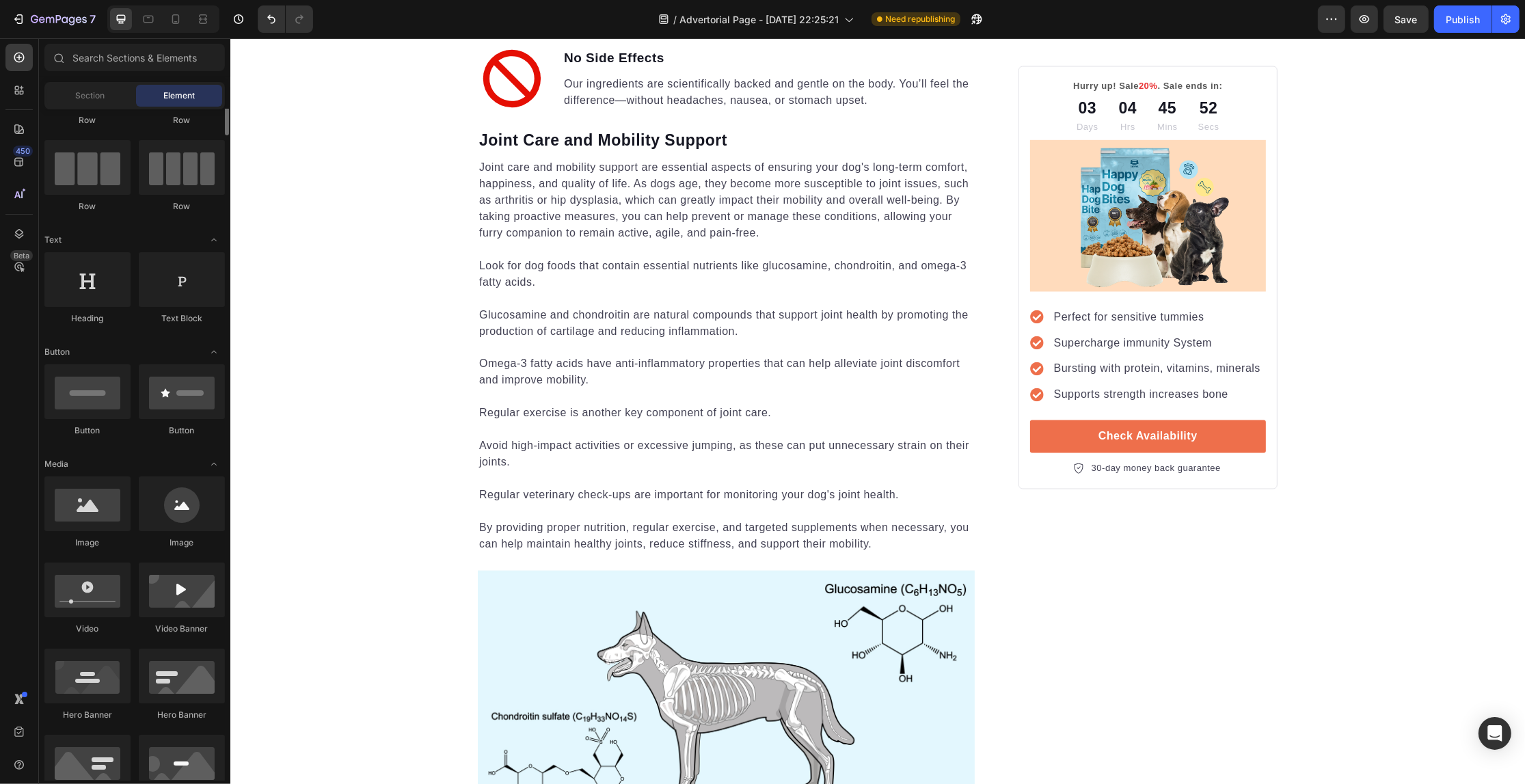
scroll to position [0, 0]
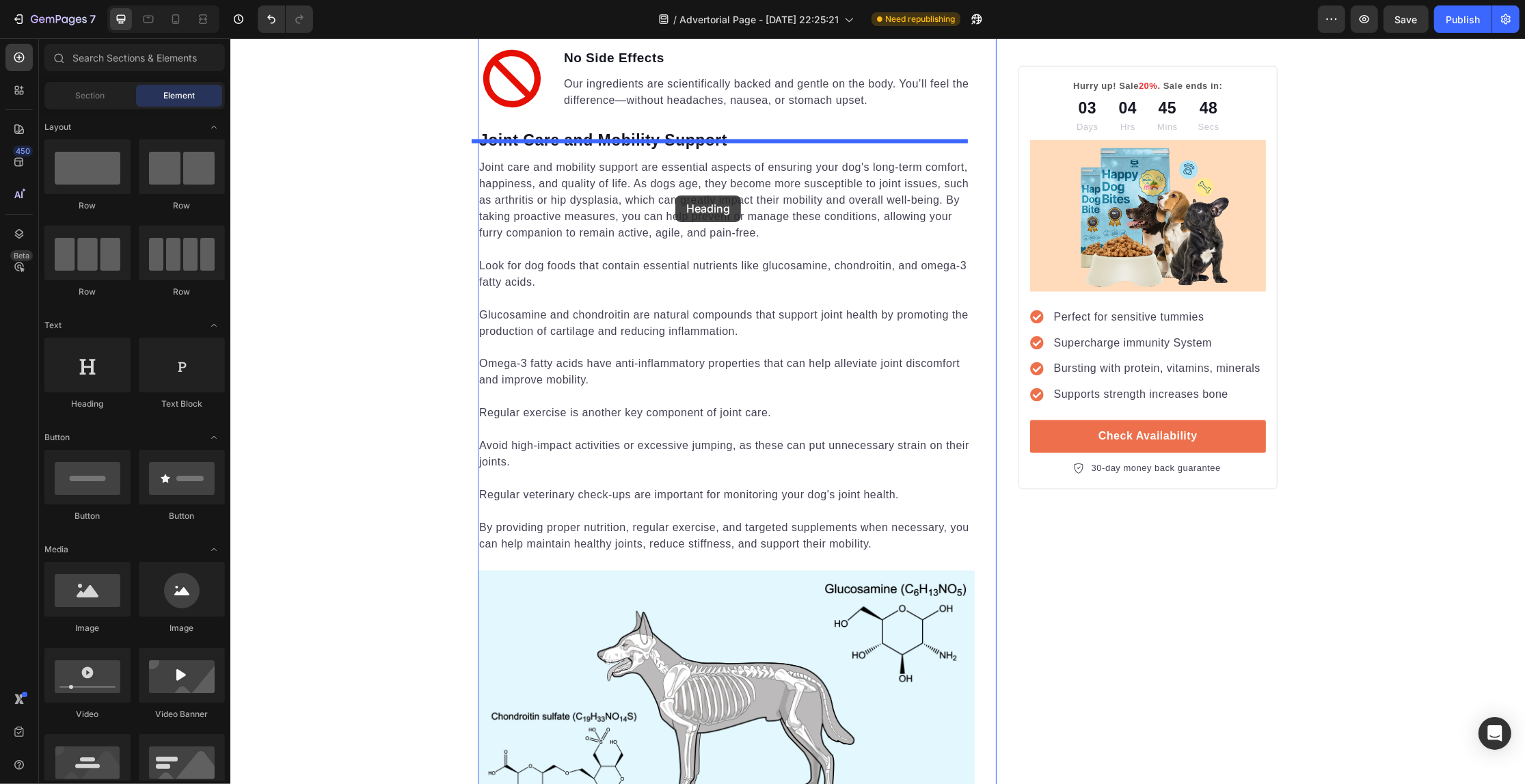
drag, startPoint x: 638, startPoint y: 173, endPoint x: 675, endPoint y: 195, distance: 43.0
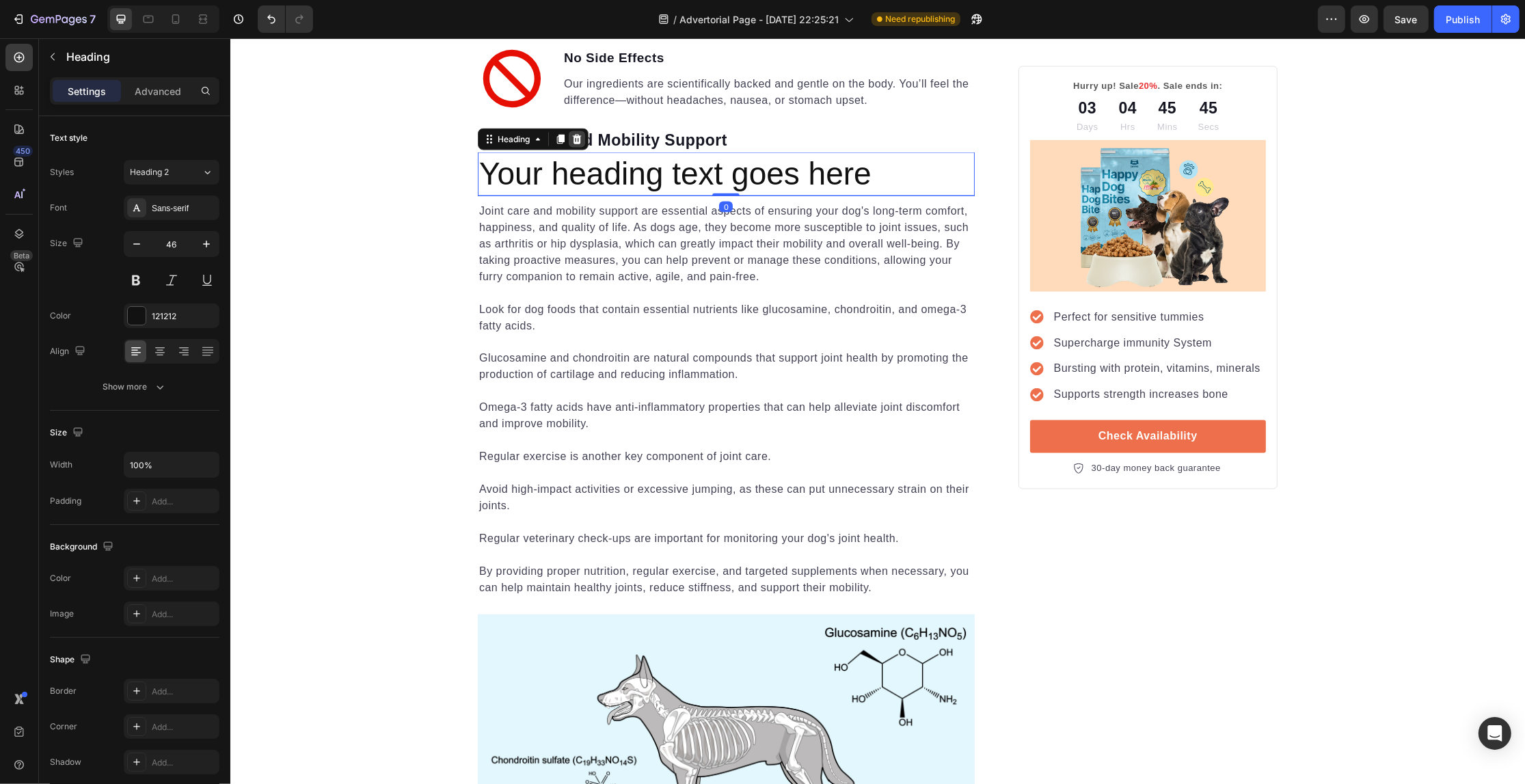
click at [571, 134] on icon at bounding box center [576, 139] width 11 height 11
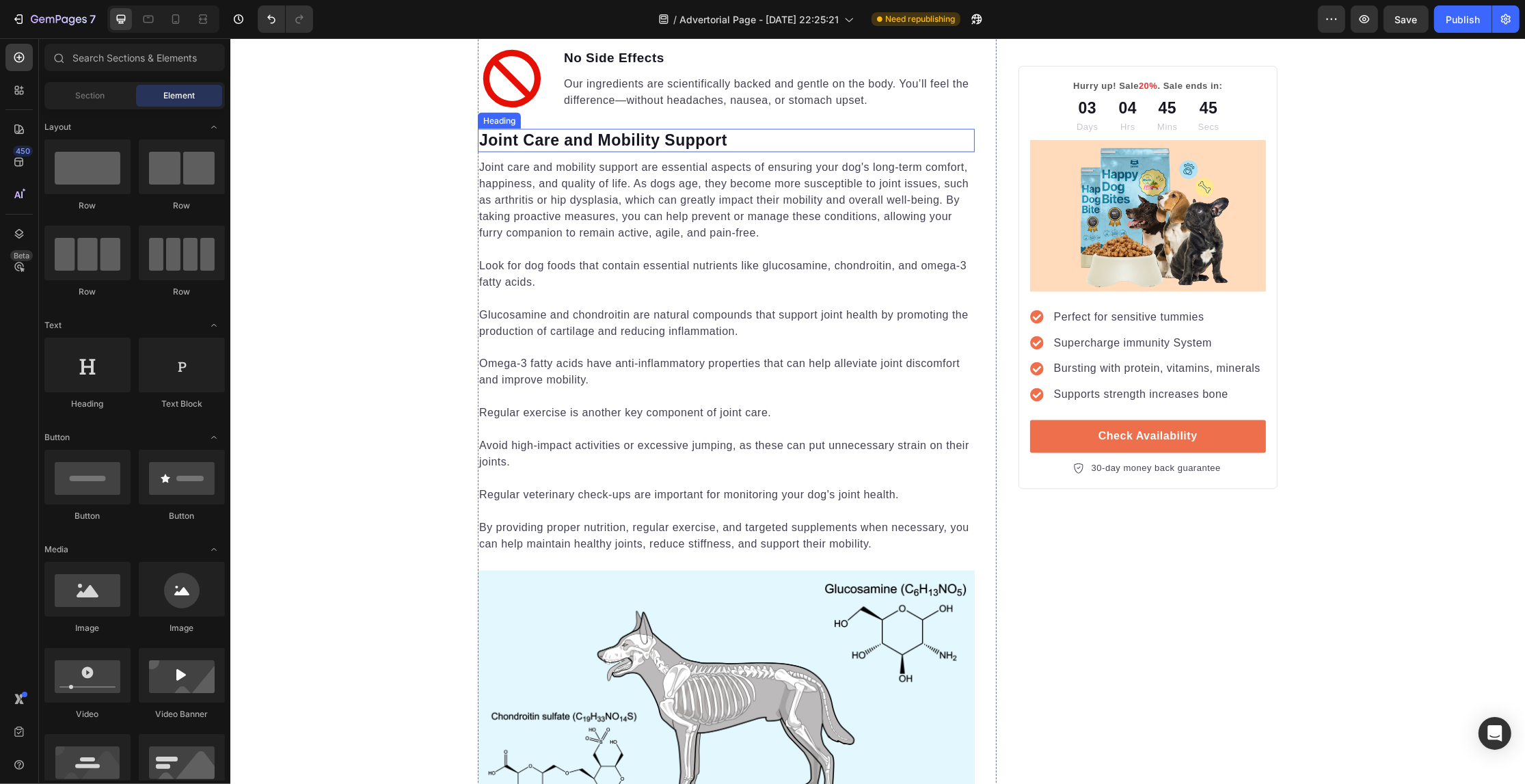
click at [737, 130] on p "Joint Care and Mobility Support" at bounding box center [725, 140] width 494 height 21
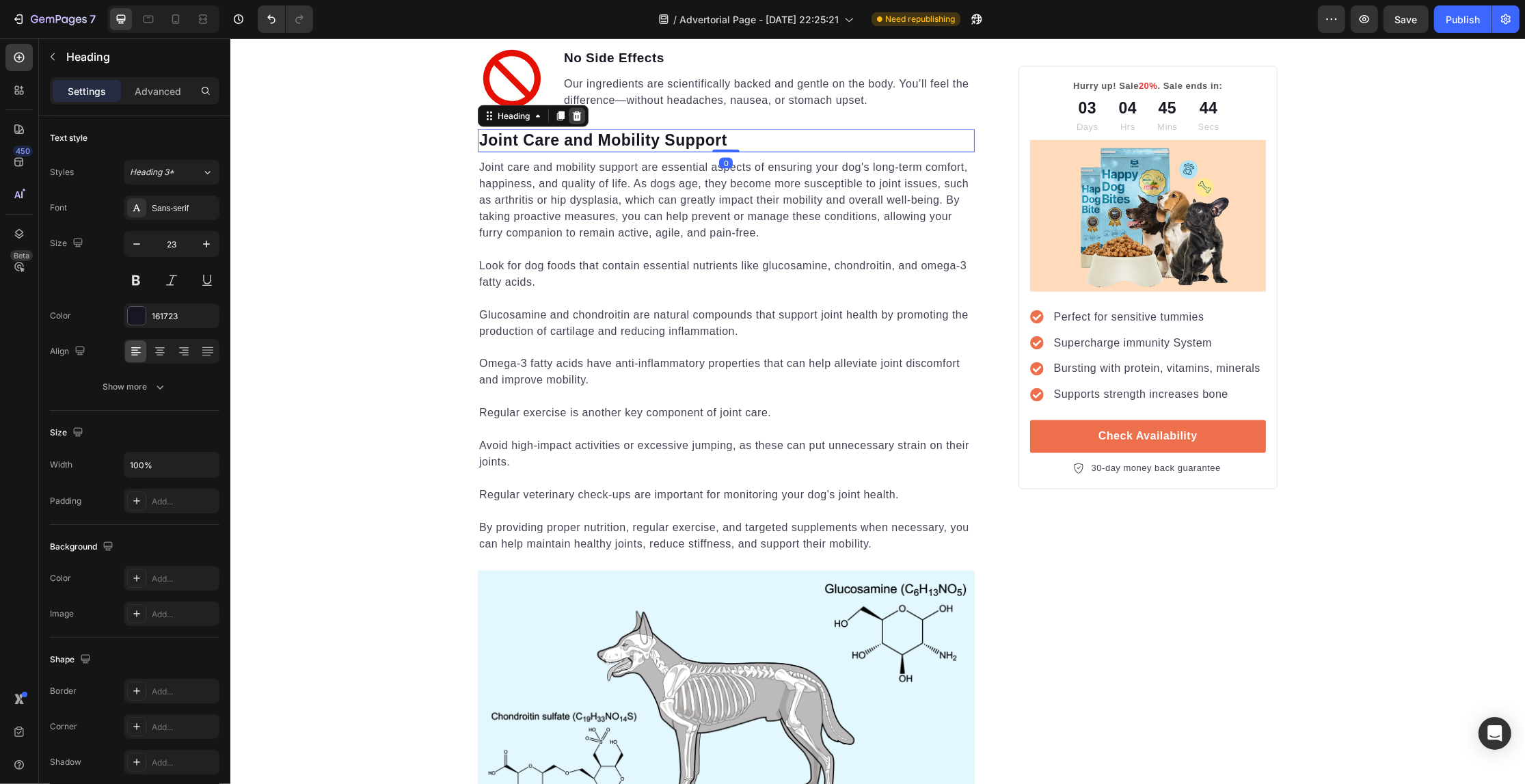
click at [572, 110] on icon at bounding box center [576, 116] width 11 height 11
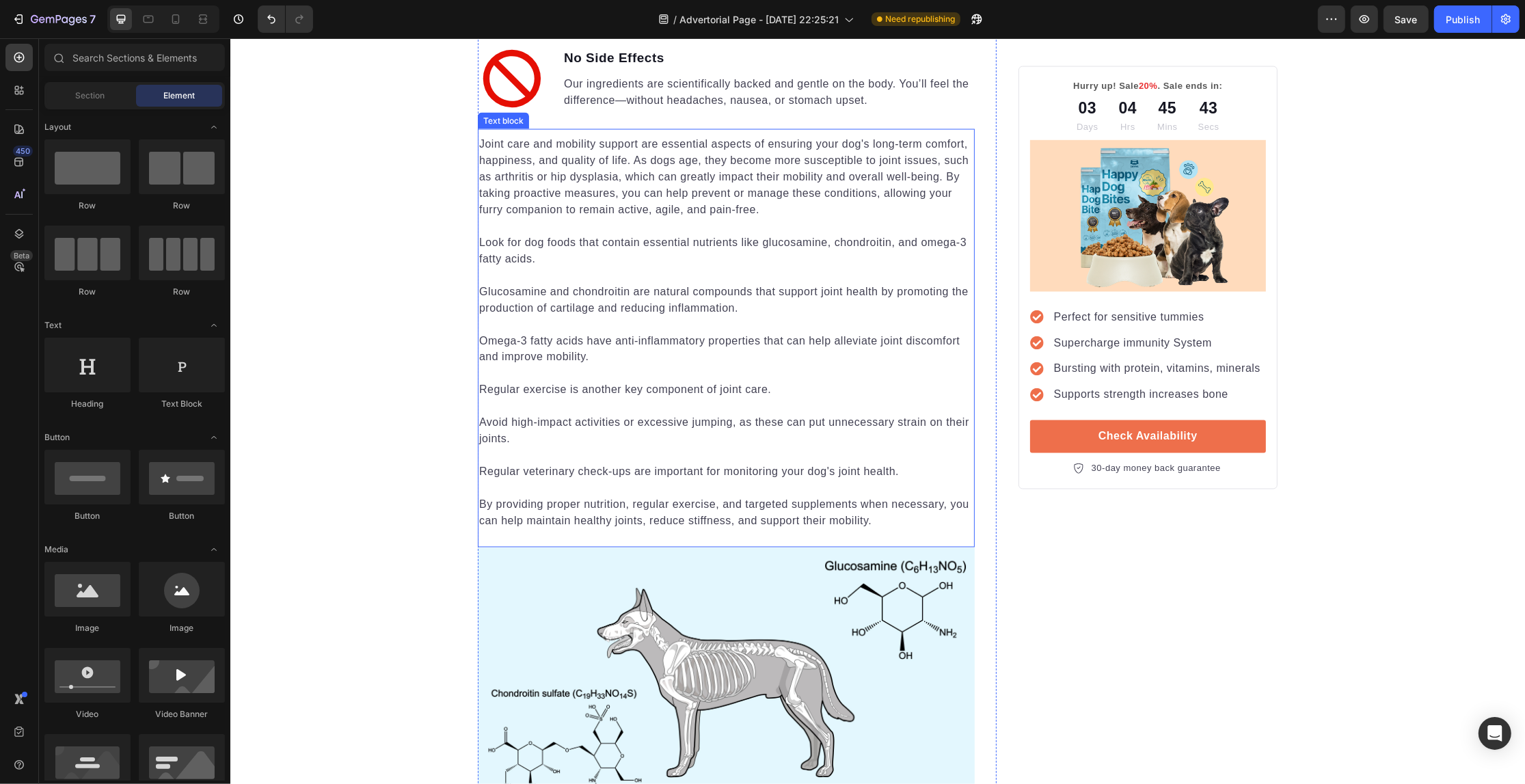
click at [601, 234] on p "Look for dog foods that contain essential nutrients like glucosamine, chondroit…" at bounding box center [725, 250] width 494 height 33
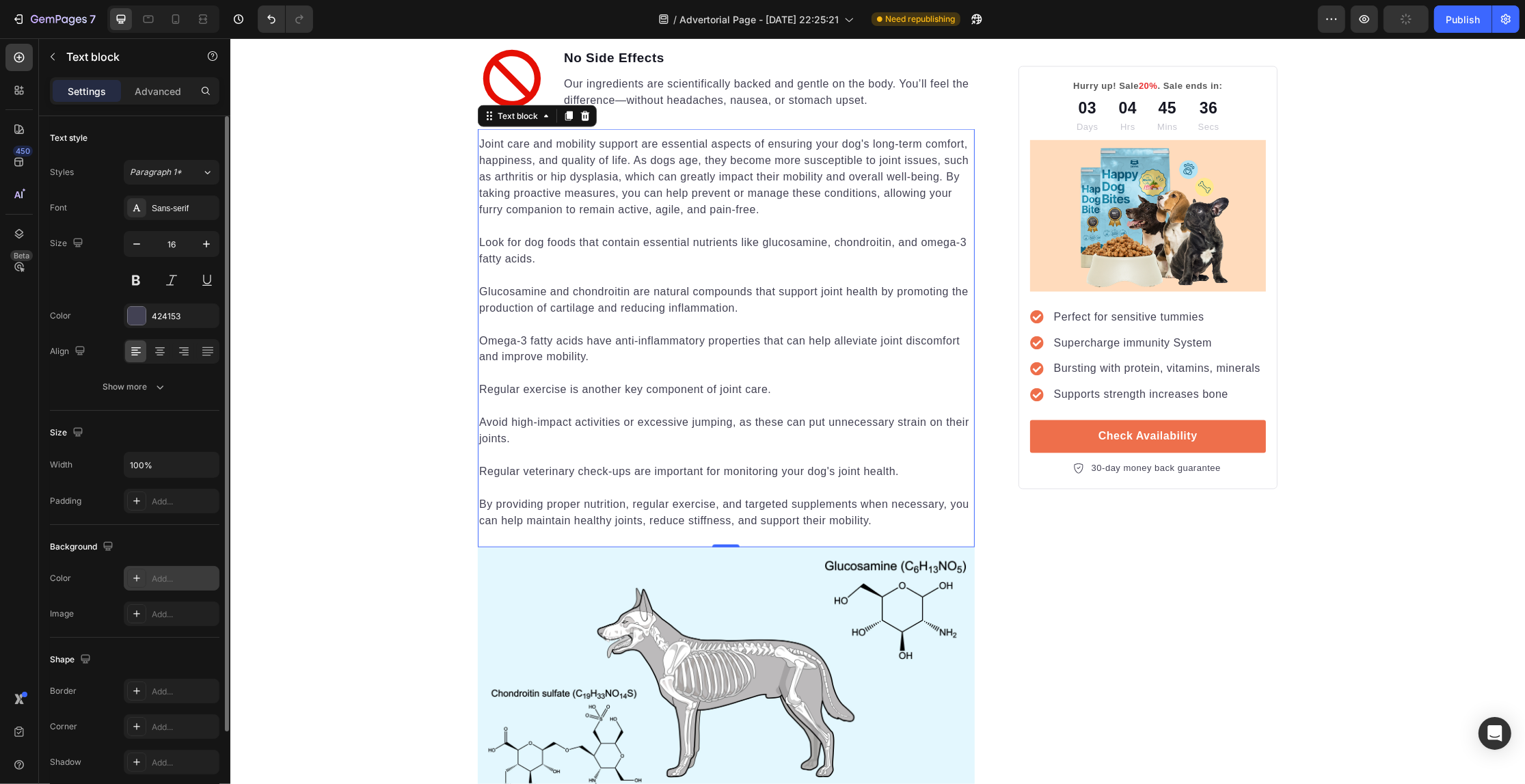
click at [166, 578] on div "Add..." at bounding box center [184, 579] width 64 height 13
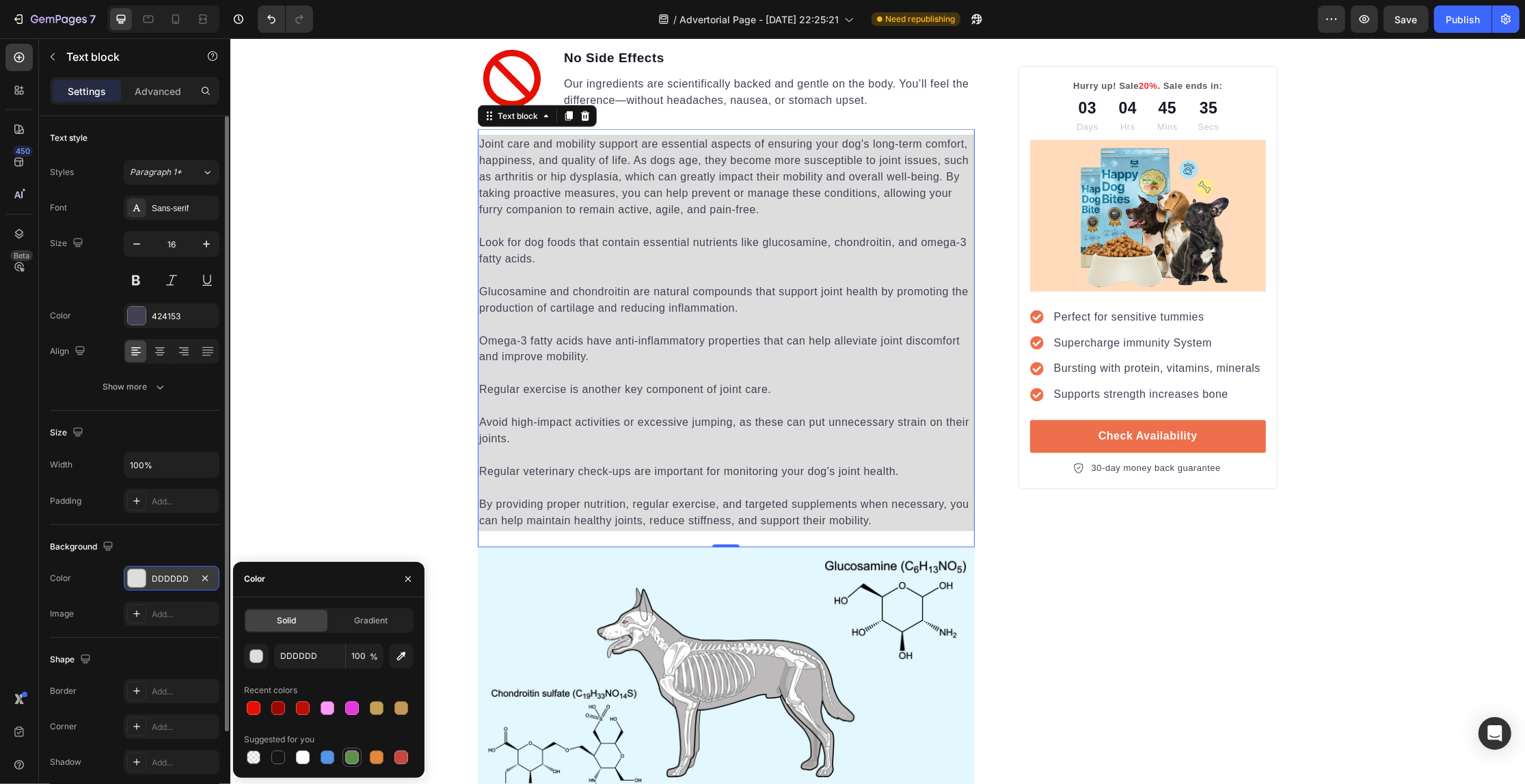
click at [350, 752] on div at bounding box center [352, 757] width 14 height 14
type input "5E8E49"
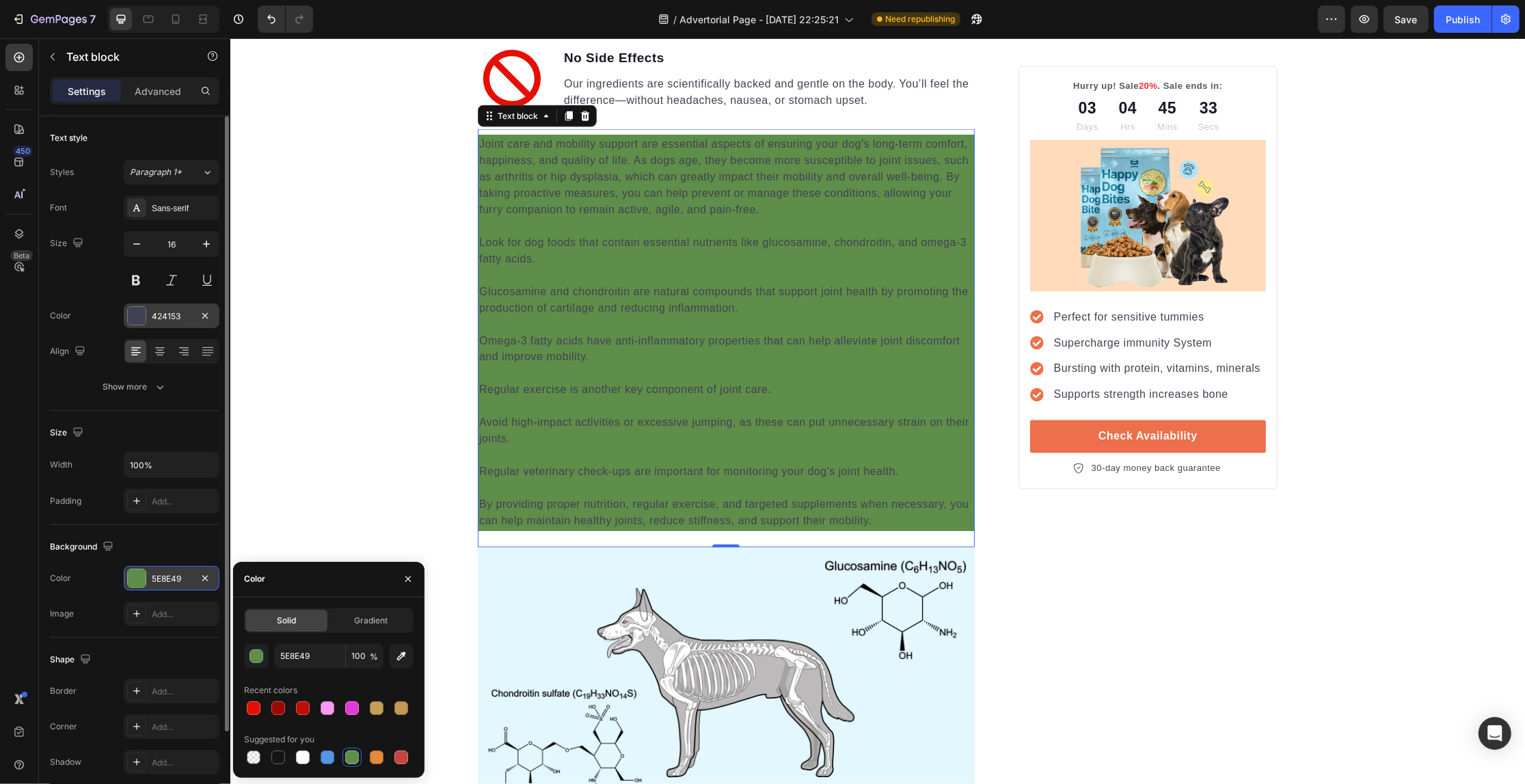
click at [142, 316] on div at bounding box center [137, 316] width 18 height 18
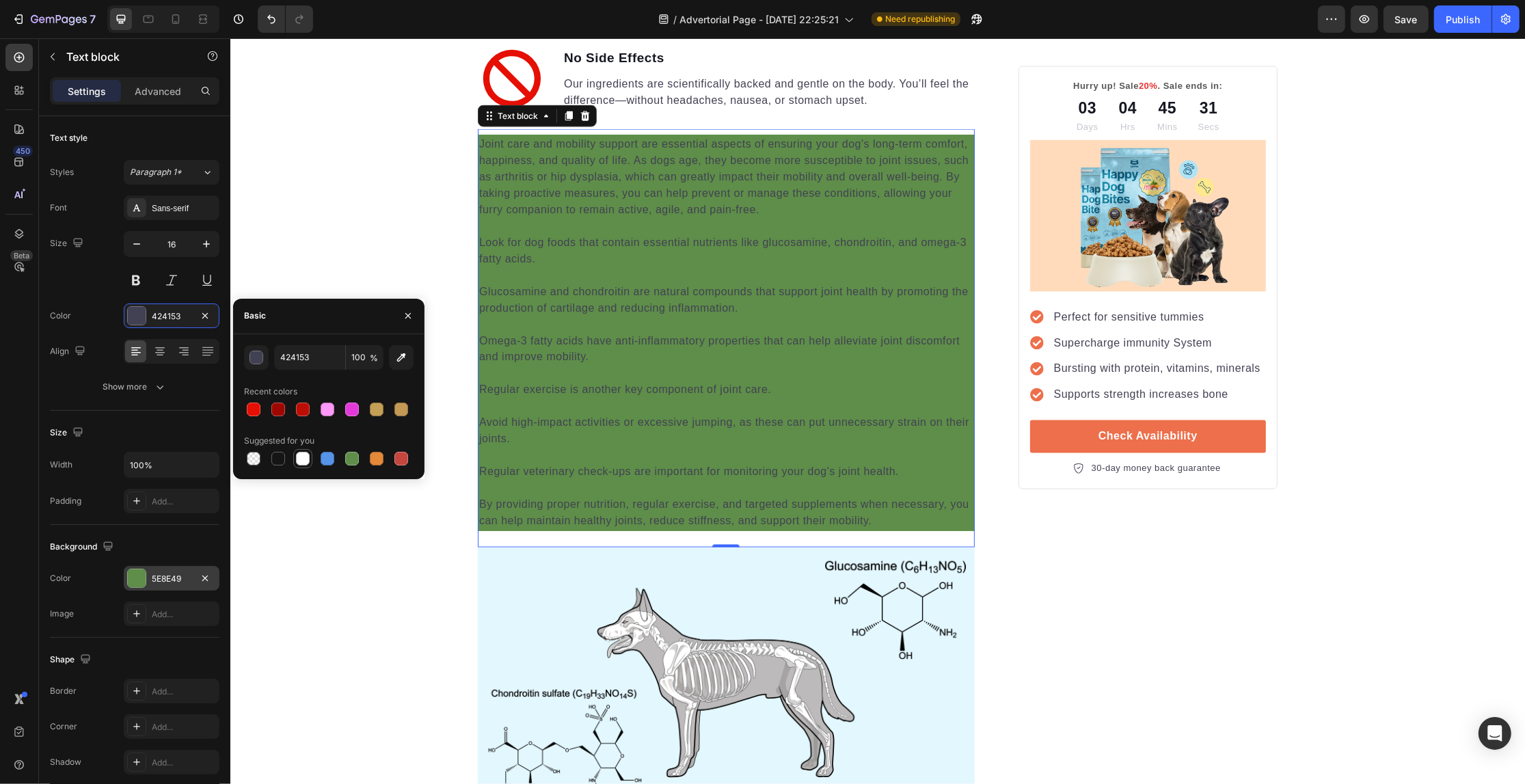
click at [293, 457] on div at bounding box center [302, 458] width 19 height 19
type input "FFFFFF"
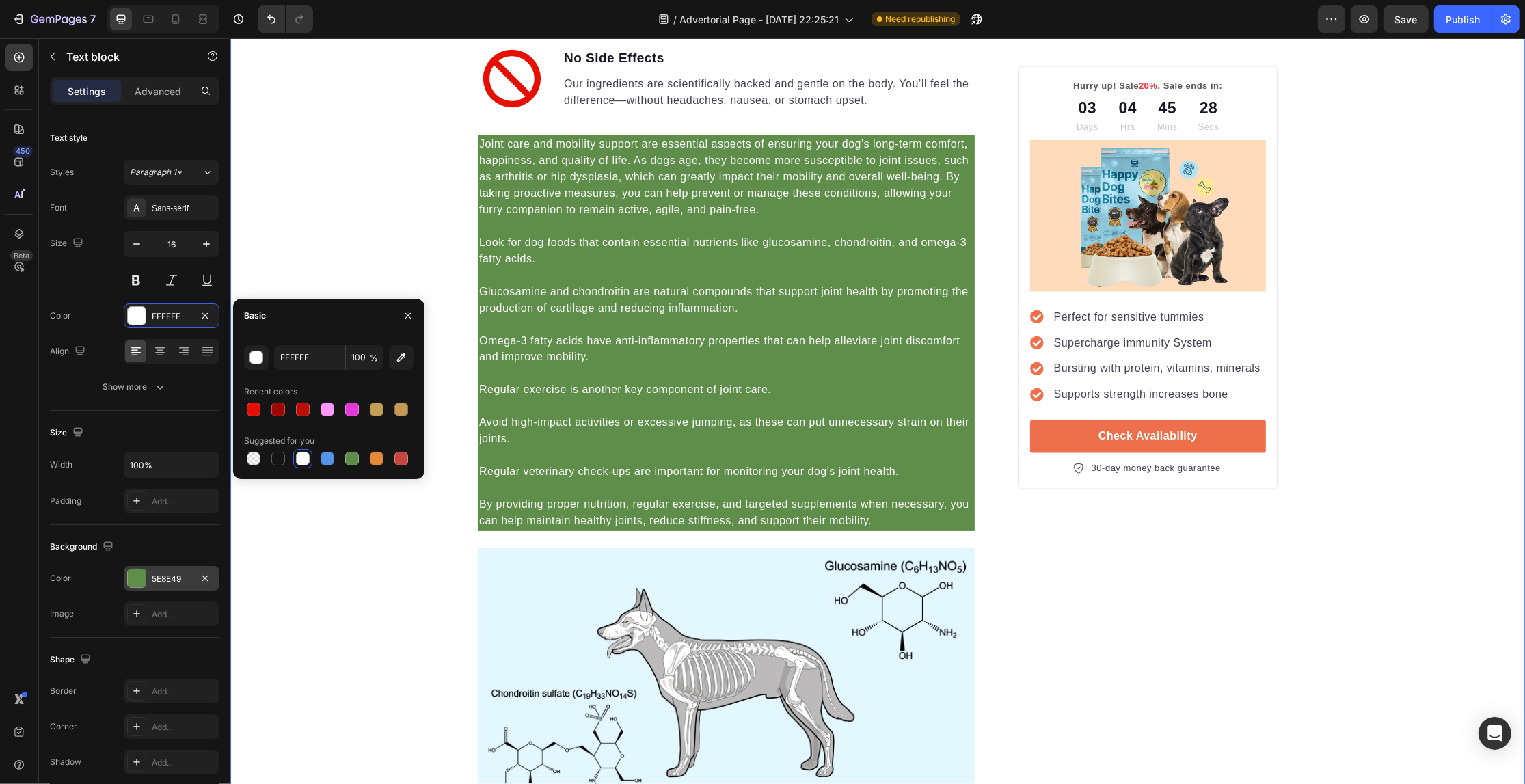
click at [332, 278] on div "Your Gut is Crying for Help Here’s the Easiest Fix Heading Get back on track wi…" at bounding box center [876, 150] width 1294 height 5126
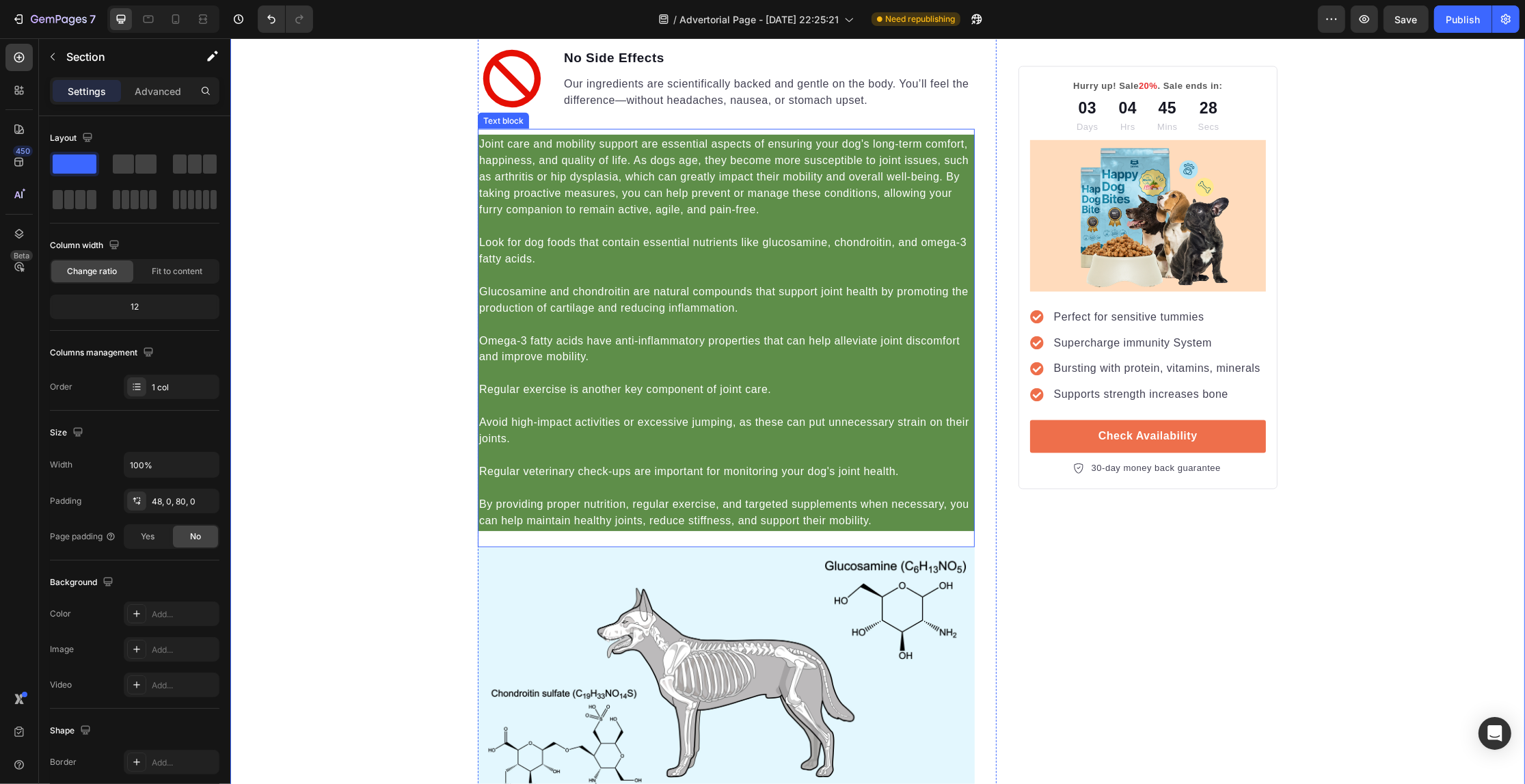
click at [632, 333] on p "Omega-3 fatty acids have anti-inflammatory properties that can help alleviate j…" at bounding box center [725, 349] width 494 height 33
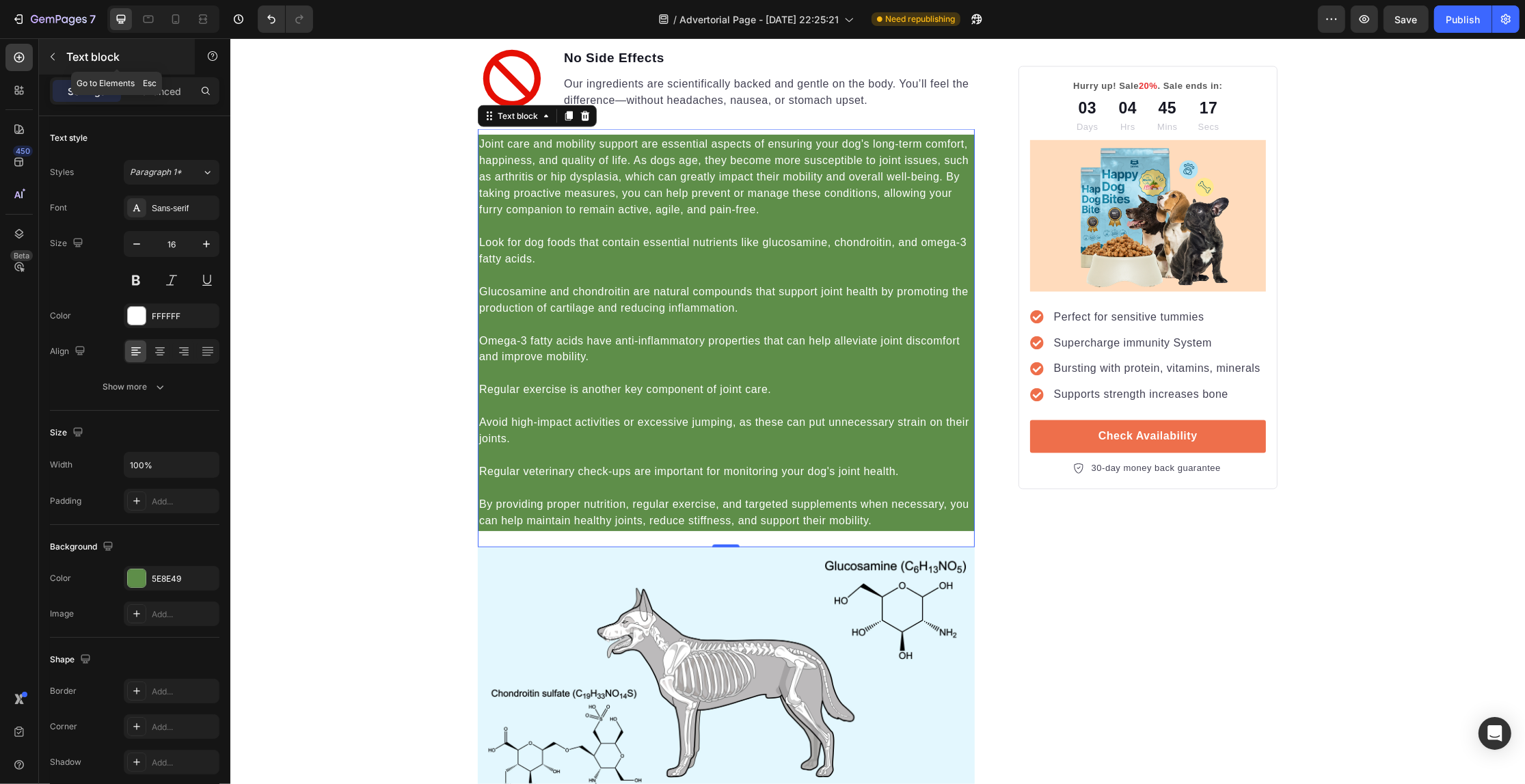
click at [52, 61] on icon "button" at bounding box center [52, 57] width 11 height 11
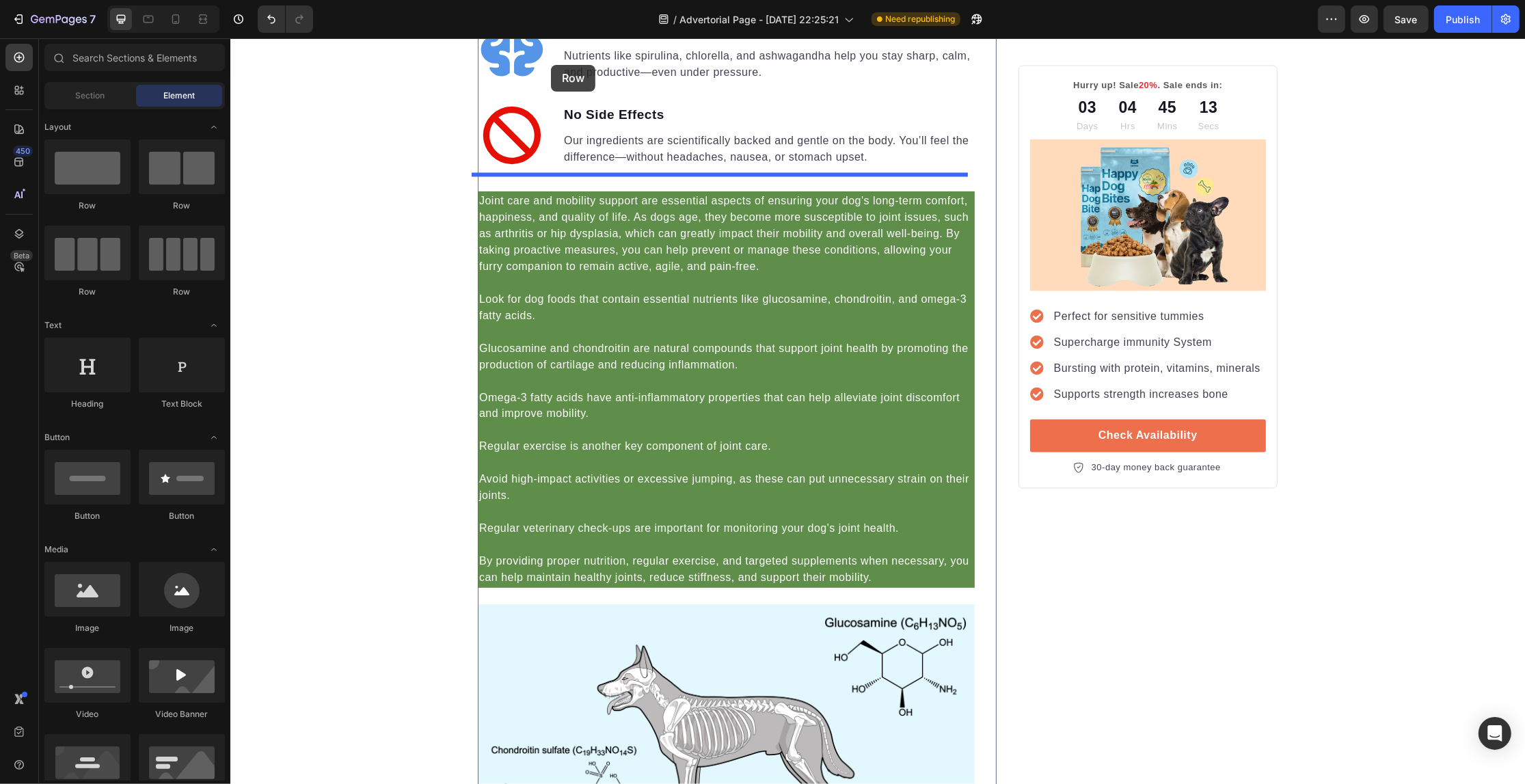
scroll to position [2619, 0]
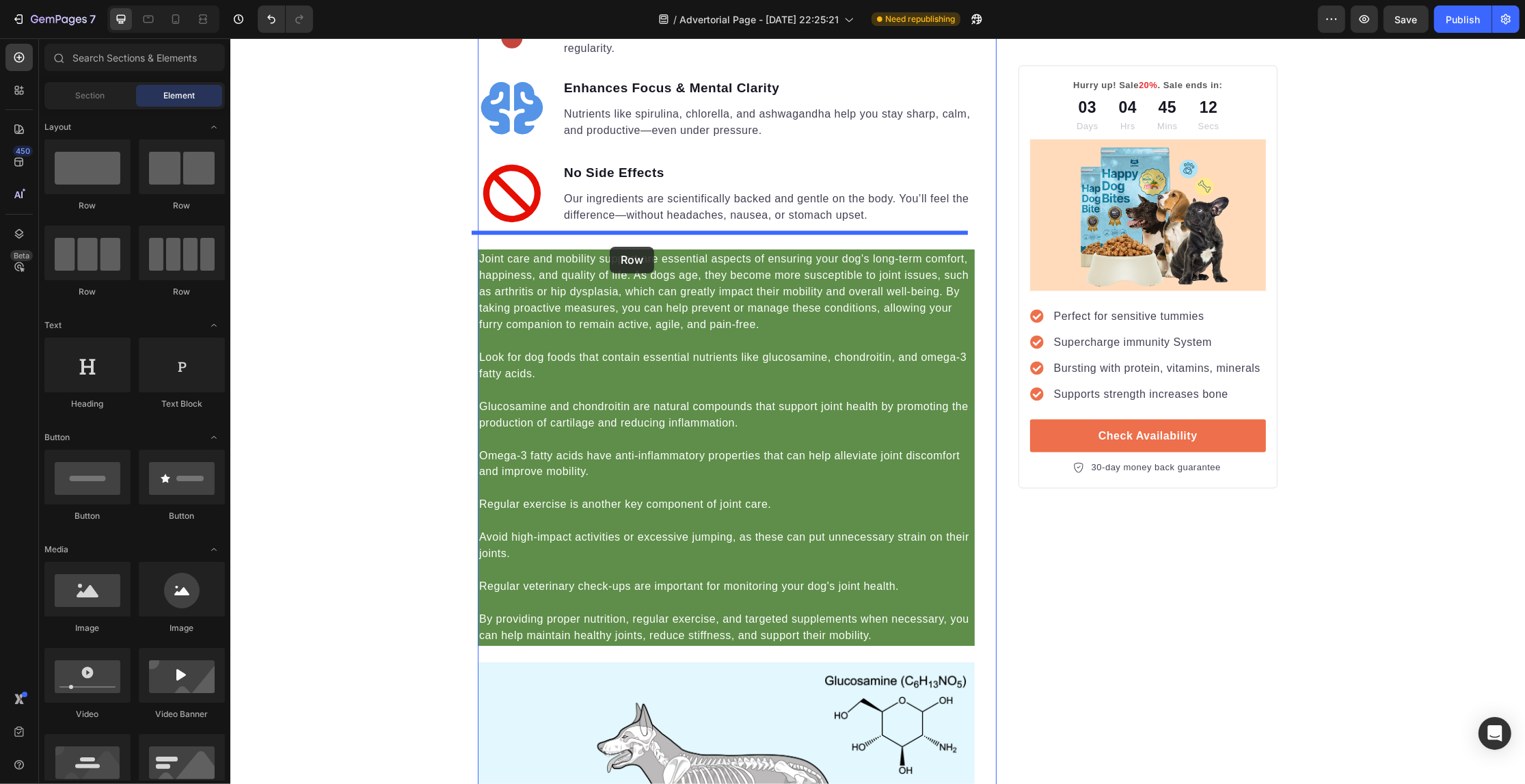
drag, startPoint x: 308, startPoint y: 300, endPoint x: 609, endPoint y: 244, distance: 306.2
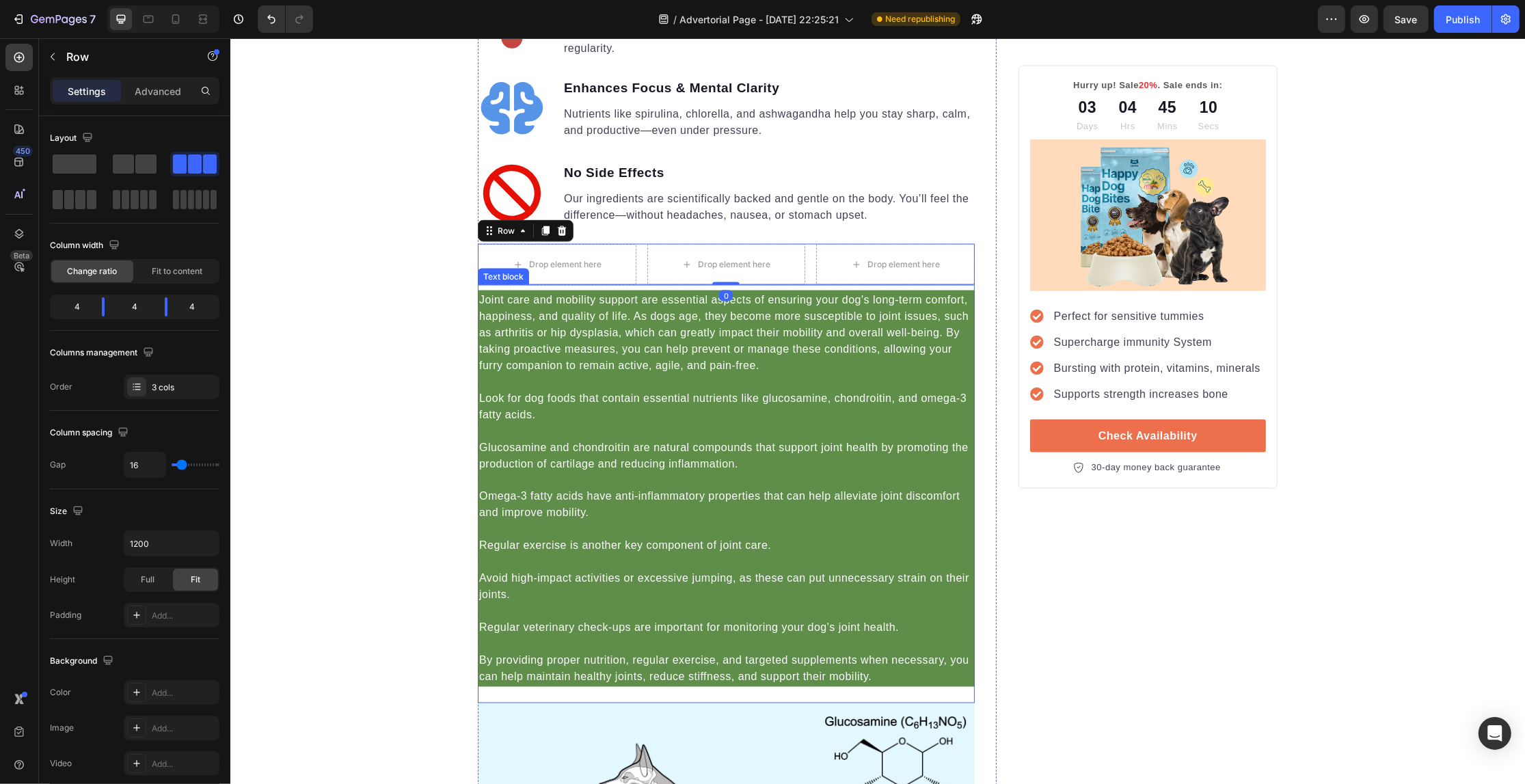
click at [568, 391] on p "Look for dog foods that contain essential nutrients like glucosamine, chondroit…" at bounding box center [725, 407] width 494 height 33
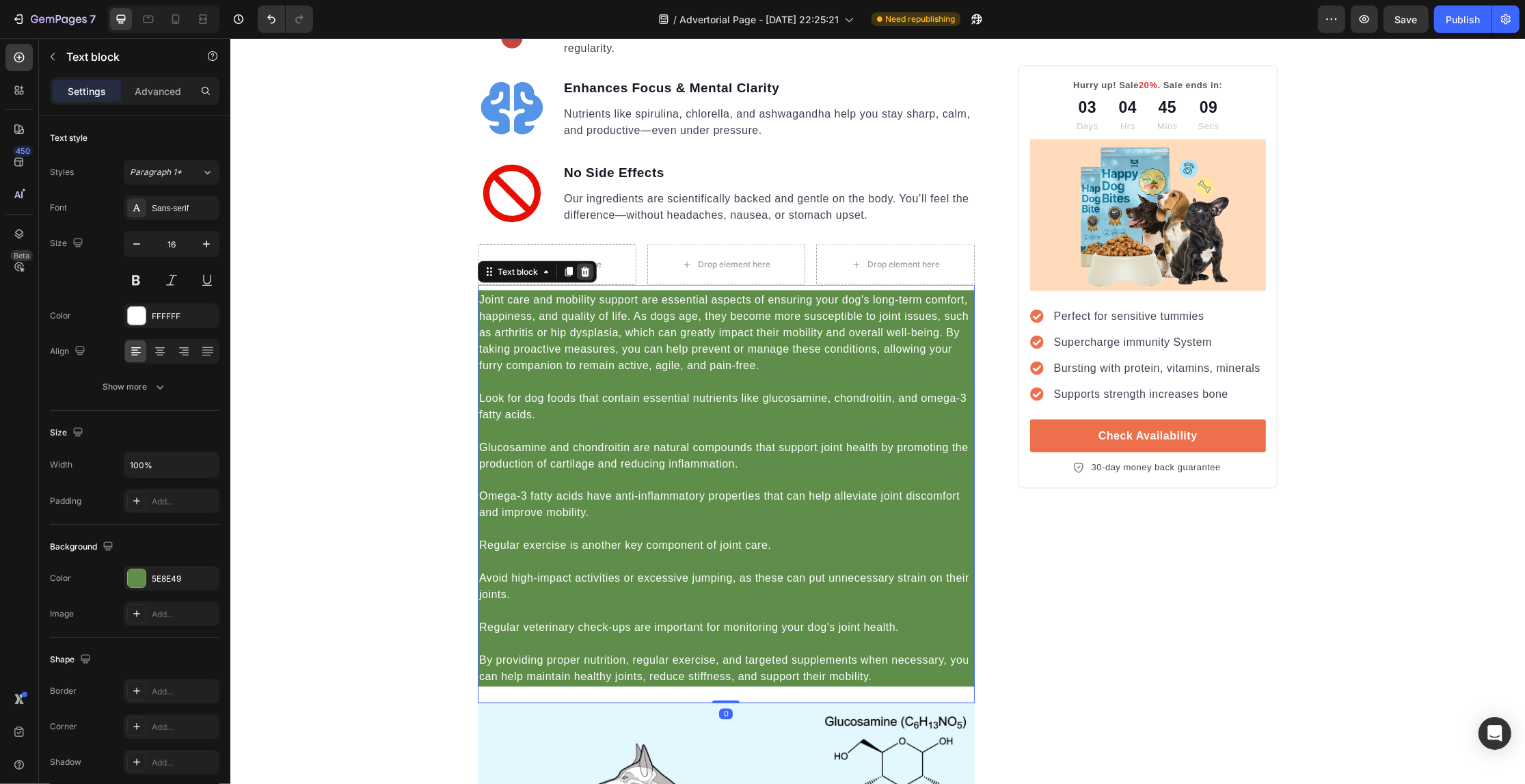
click at [581, 267] on icon at bounding box center [585, 271] width 9 height 10
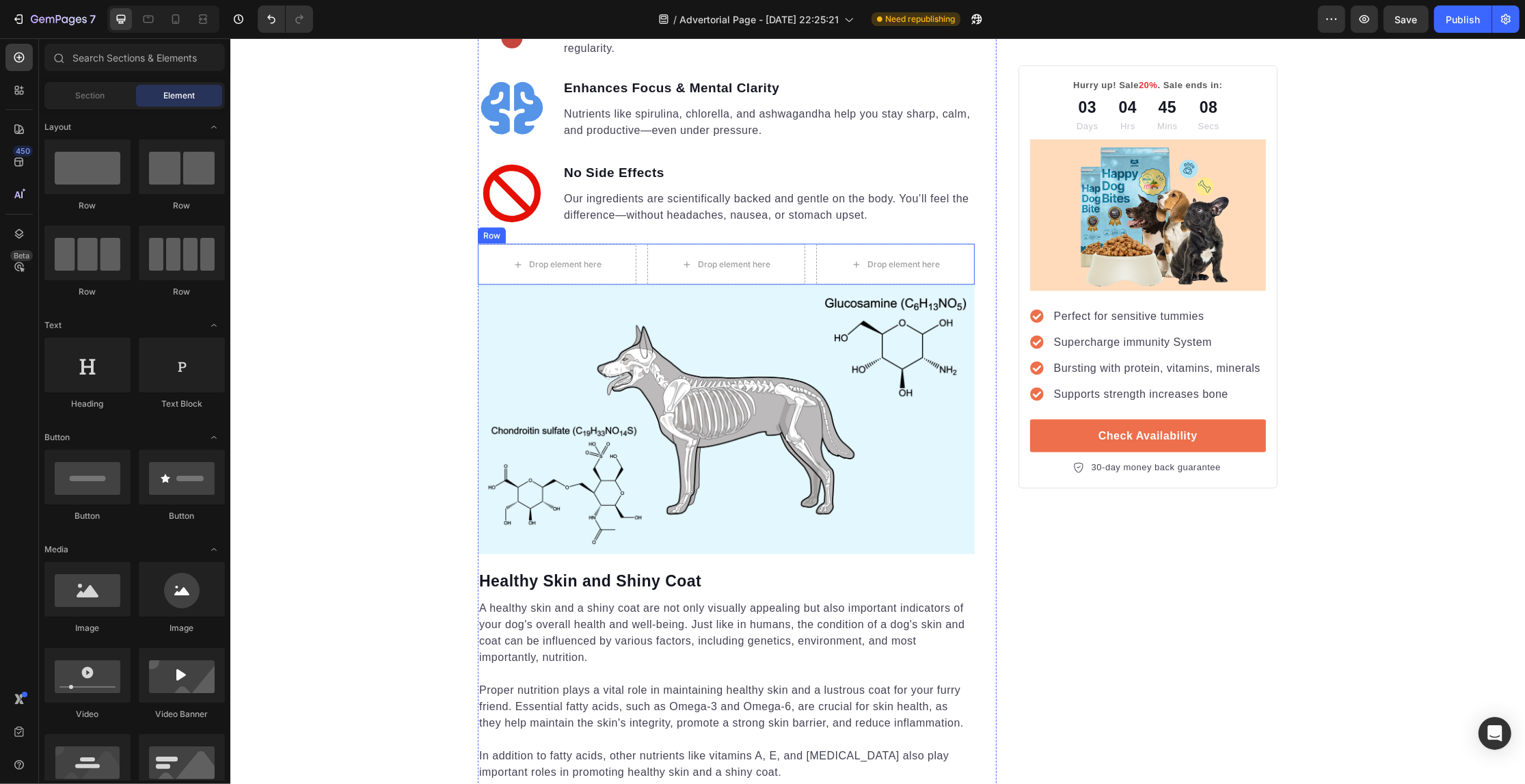
click at [630, 253] on div "Drop element here Drop element here Drop element here Row" at bounding box center [725, 264] width 497 height 41
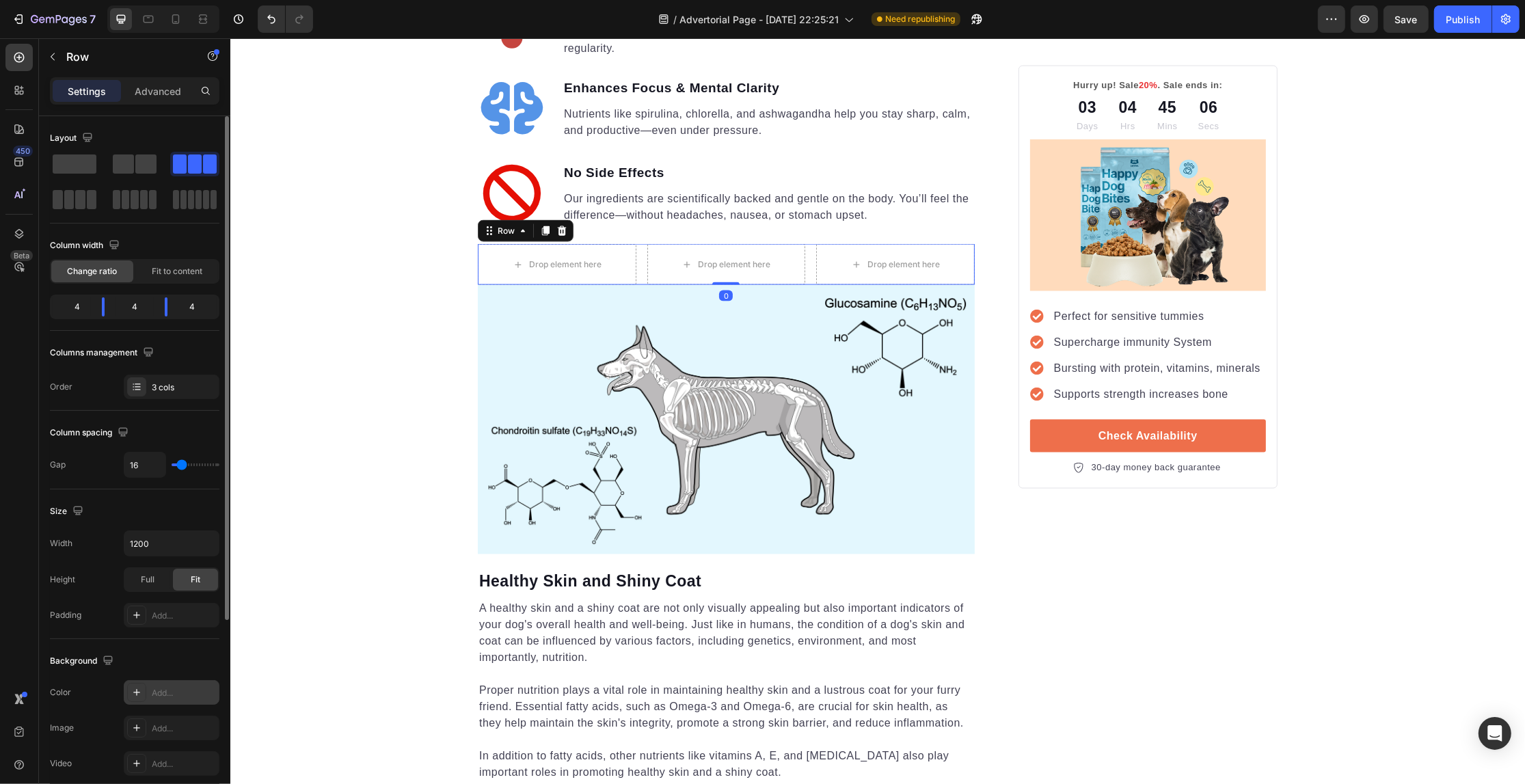
click at [166, 698] on div "Add..." at bounding box center [184, 694] width 64 height 13
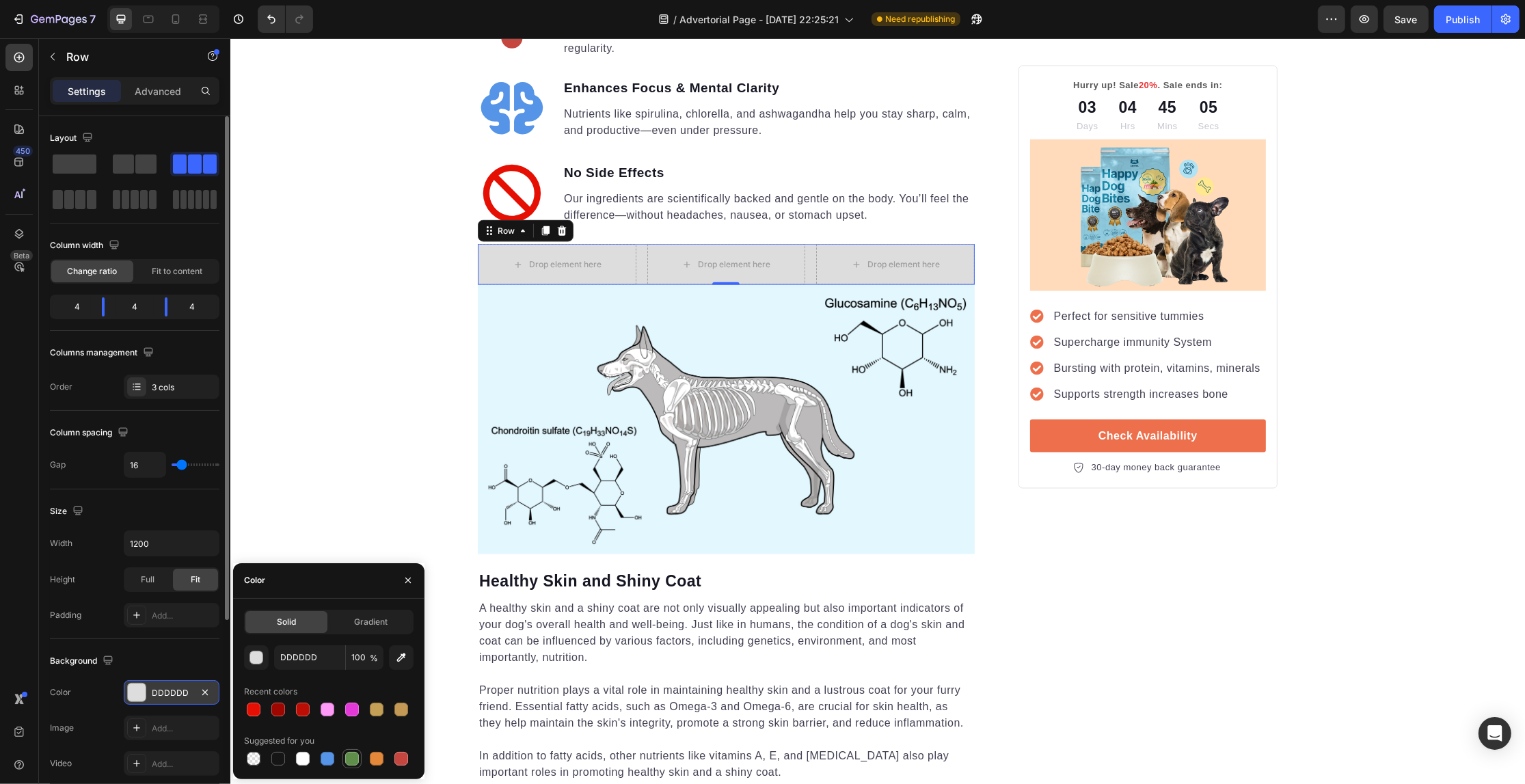
click at [347, 755] on div at bounding box center [352, 758] width 14 height 14
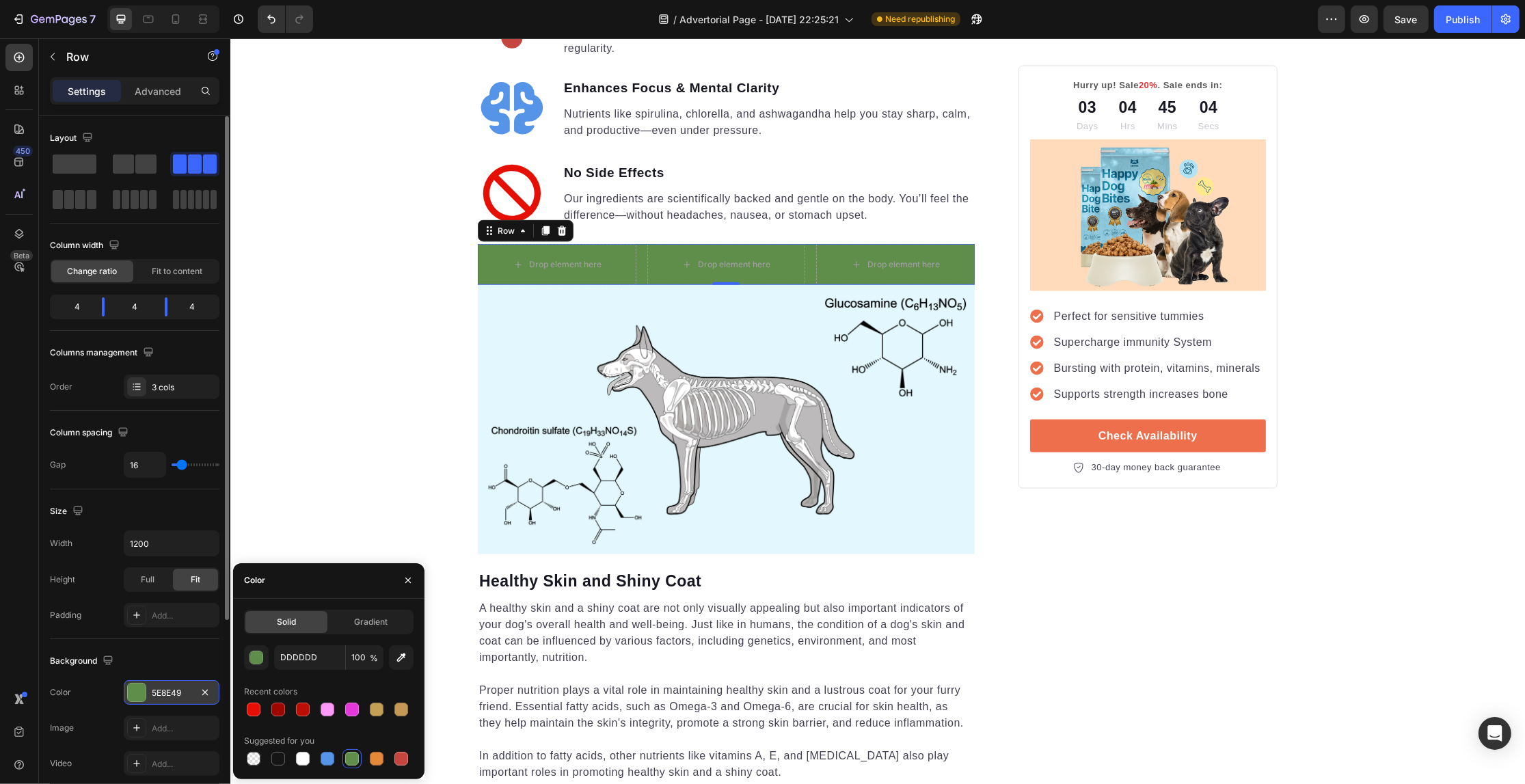
type input "5E8E49"
click at [284, 329] on div "Your Gut is Crying for Help Here’s the Easiest Fix Heading Get back on track wi…" at bounding box center [876, 77] width 1294 height 4749
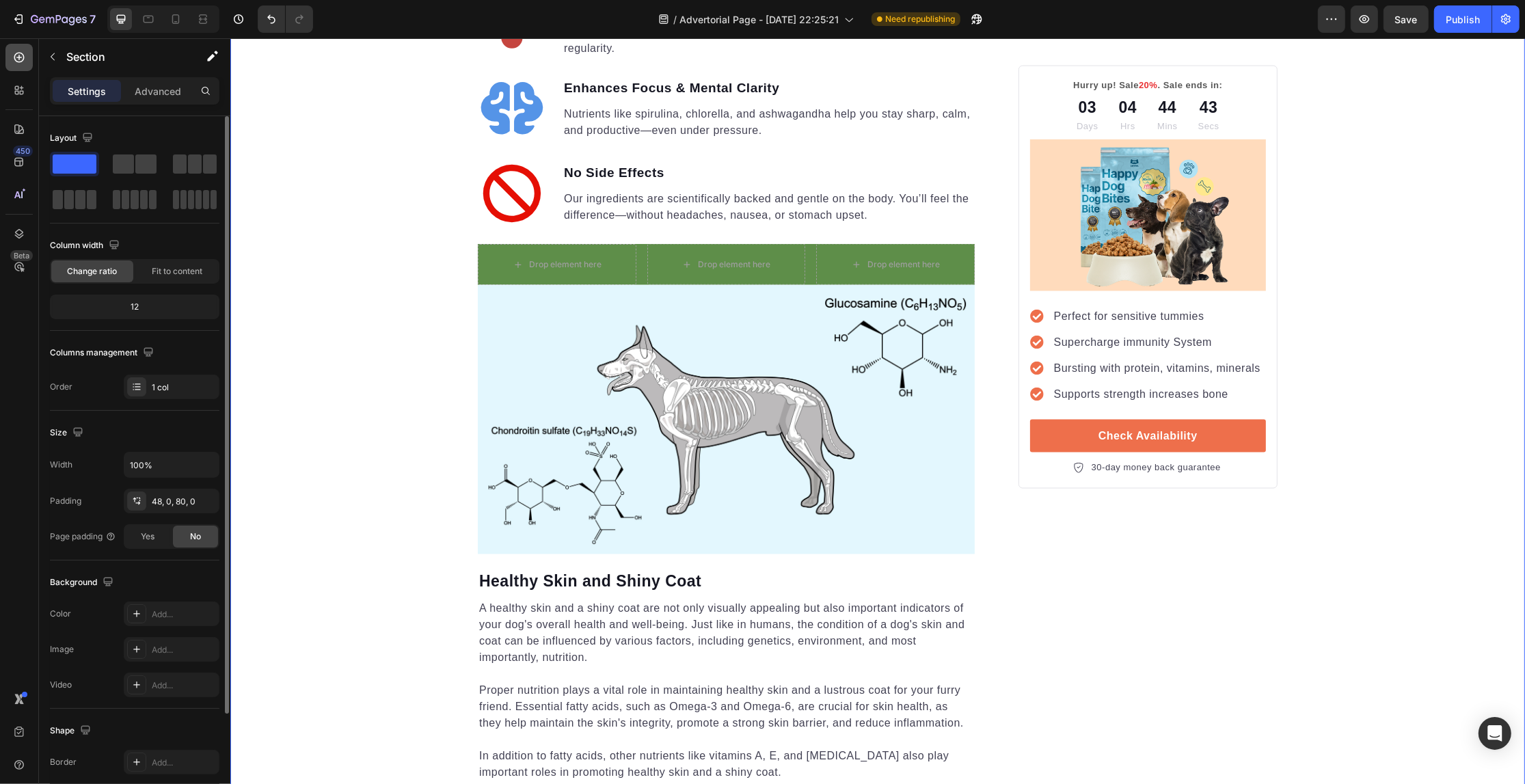
click at [9, 58] on div at bounding box center [19, 57] width 27 height 27
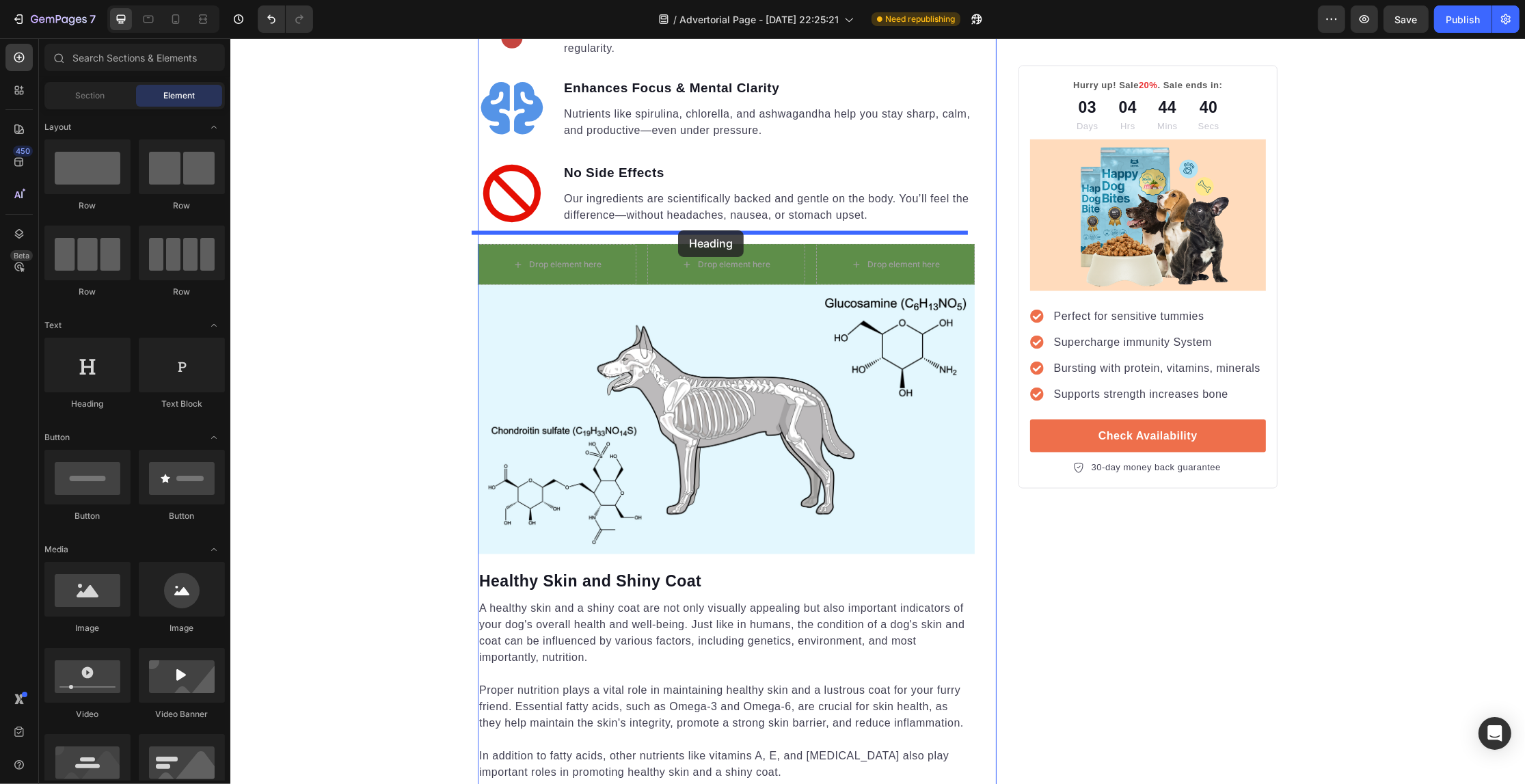
drag, startPoint x: 558, startPoint y: 245, endPoint x: 677, endPoint y: 231, distance: 119.8
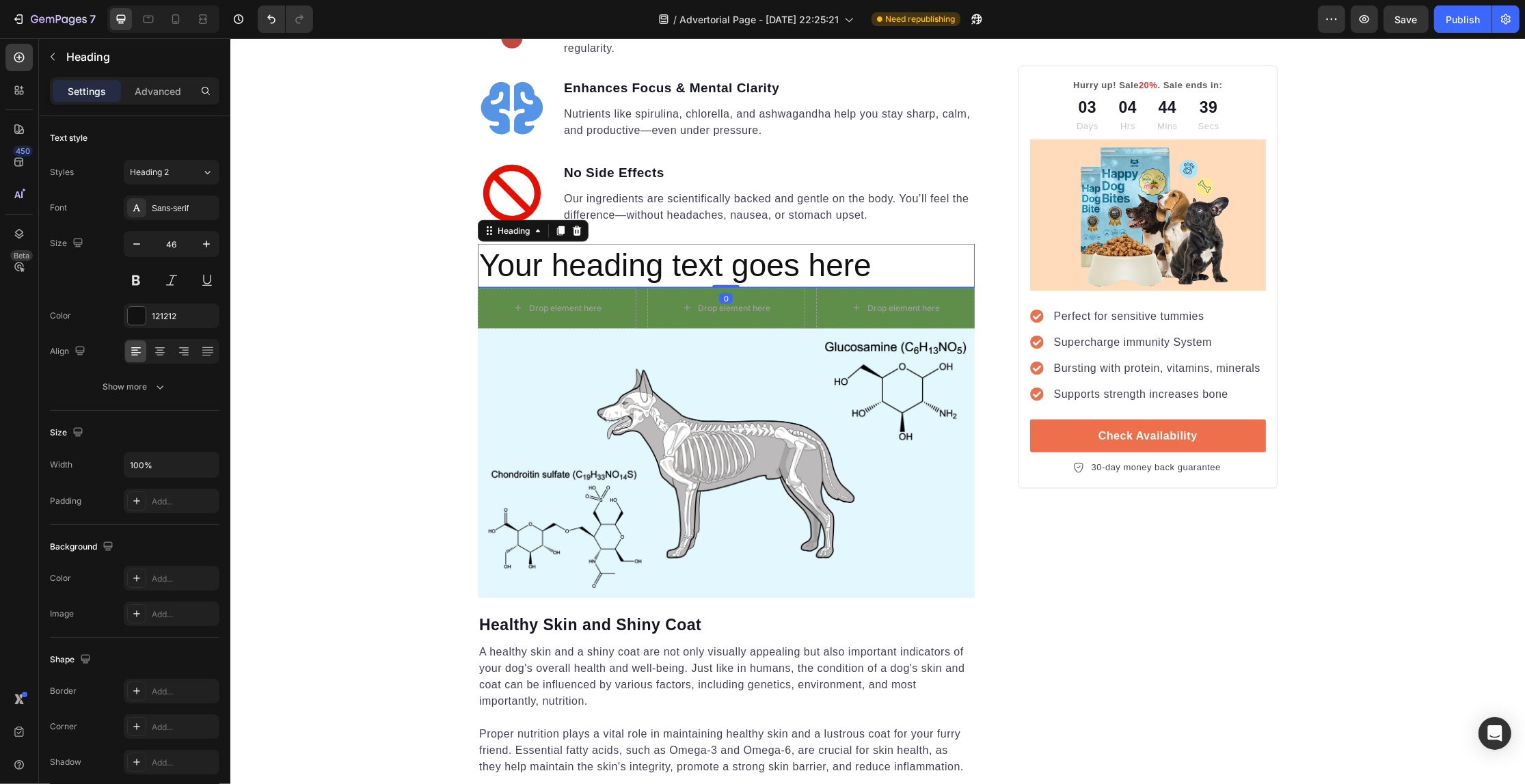
click at [704, 253] on h2 "Your heading text goes here" at bounding box center [725, 266] width 497 height 43
click at [704, 253] on p "Your heading text goes here" at bounding box center [725, 265] width 494 height 41
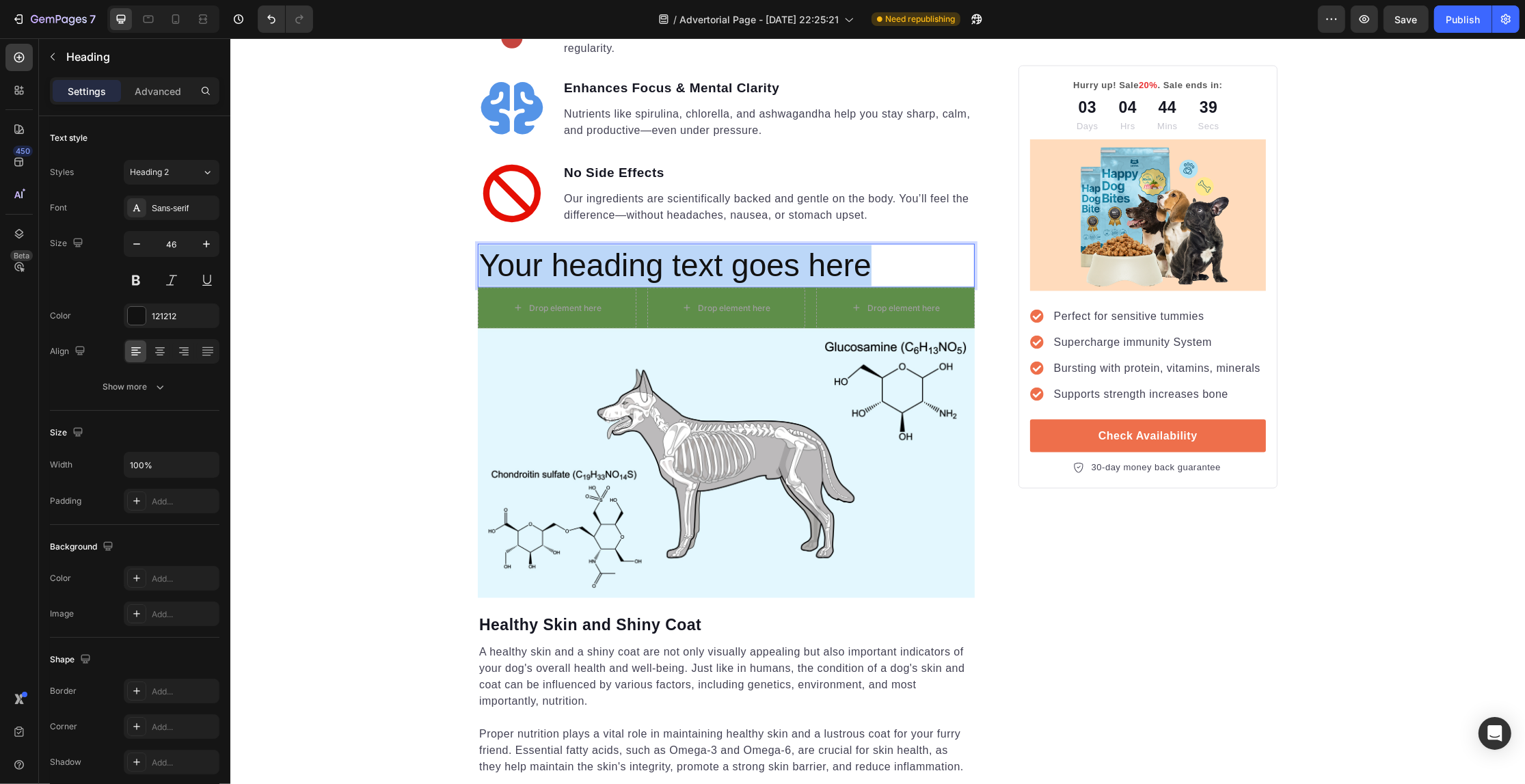
click at [704, 253] on p "Your heading text goes here" at bounding box center [725, 265] width 494 height 41
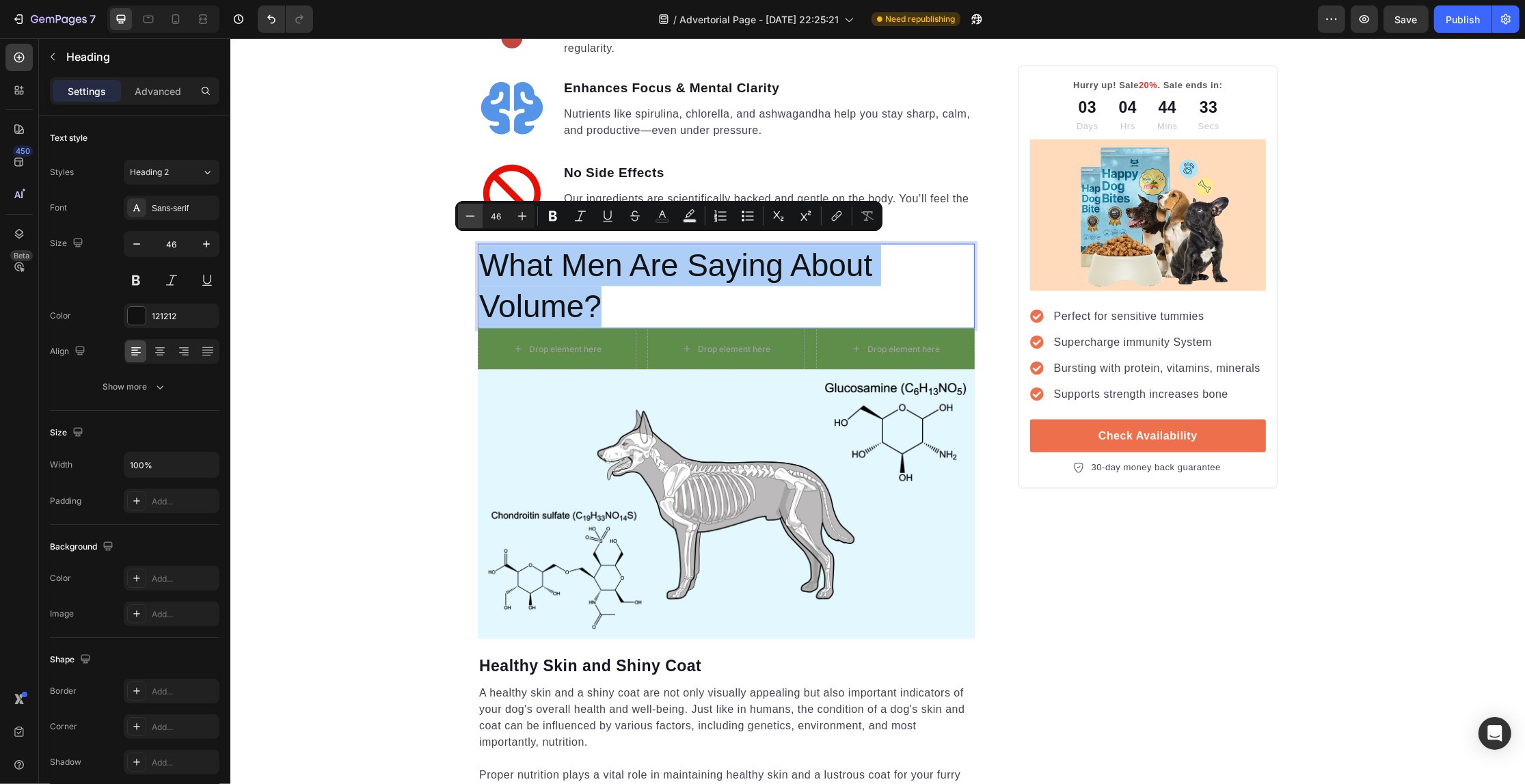
click at [469, 214] on icon "Editor contextual toolbar" at bounding box center [469, 215] width 14 height 14
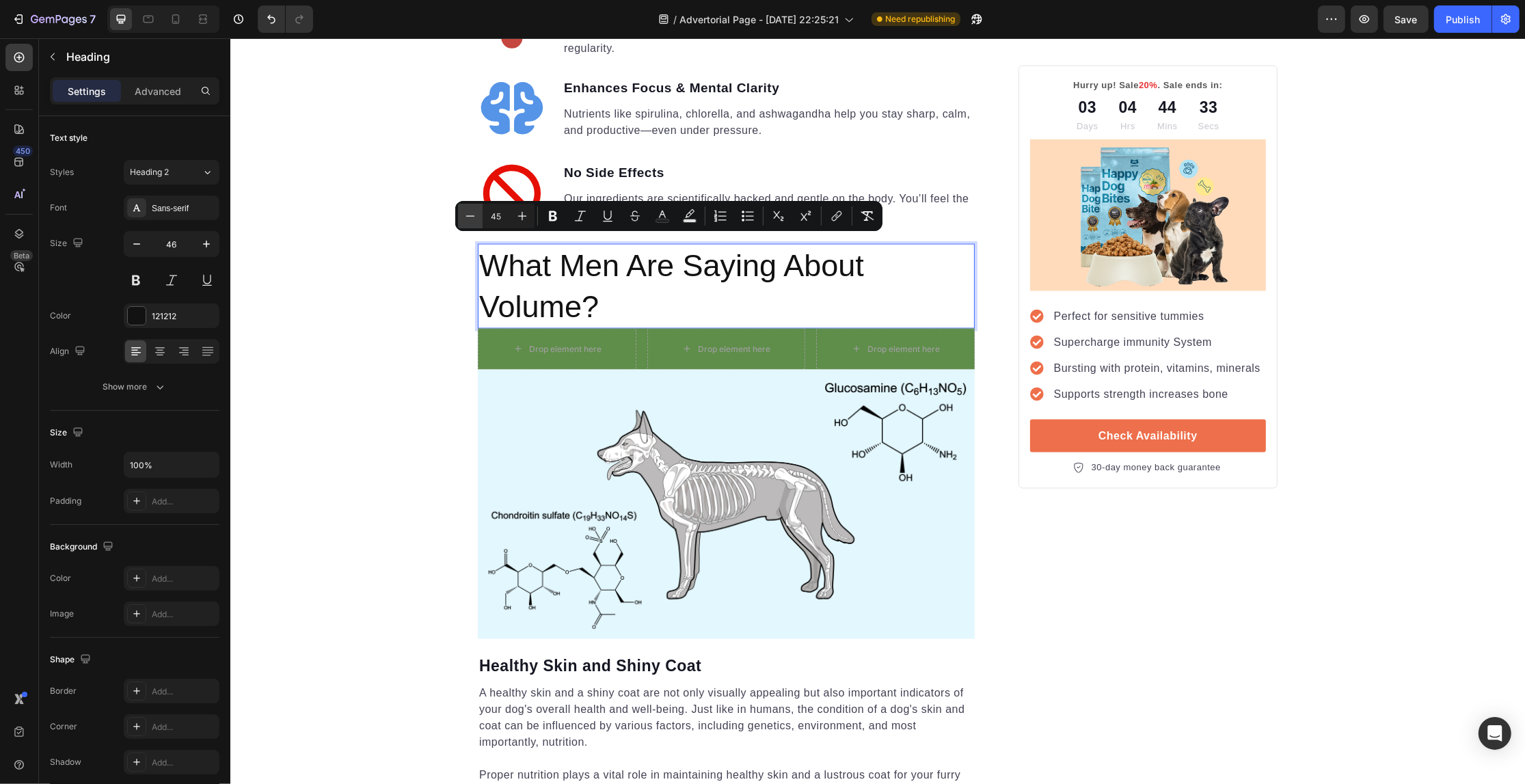
click at [469, 214] on icon "Editor contextual toolbar" at bounding box center [469, 215] width 14 height 14
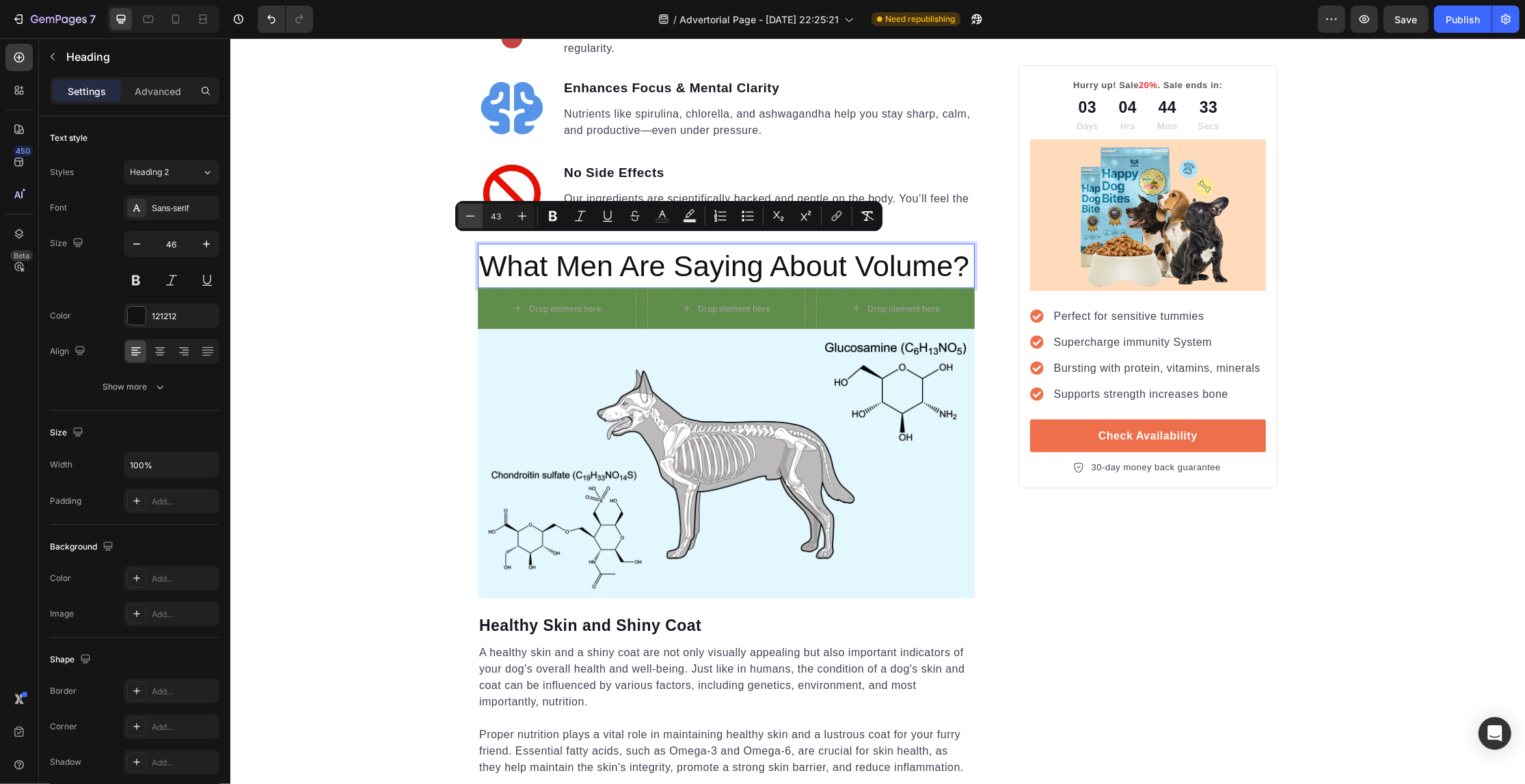
click at [469, 214] on icon "Editor contextual toolbar" at bounding box center [469, 215] width 14 height 14
click at [516, 215] on icon "Editor contextual toolbar" at bounding box center [522, 215] width 14 height 14
type input "43"
click at [578, 250] on span "What Men Are Saying About Volume?" at bounding box center [724, 266] width 490 height 33
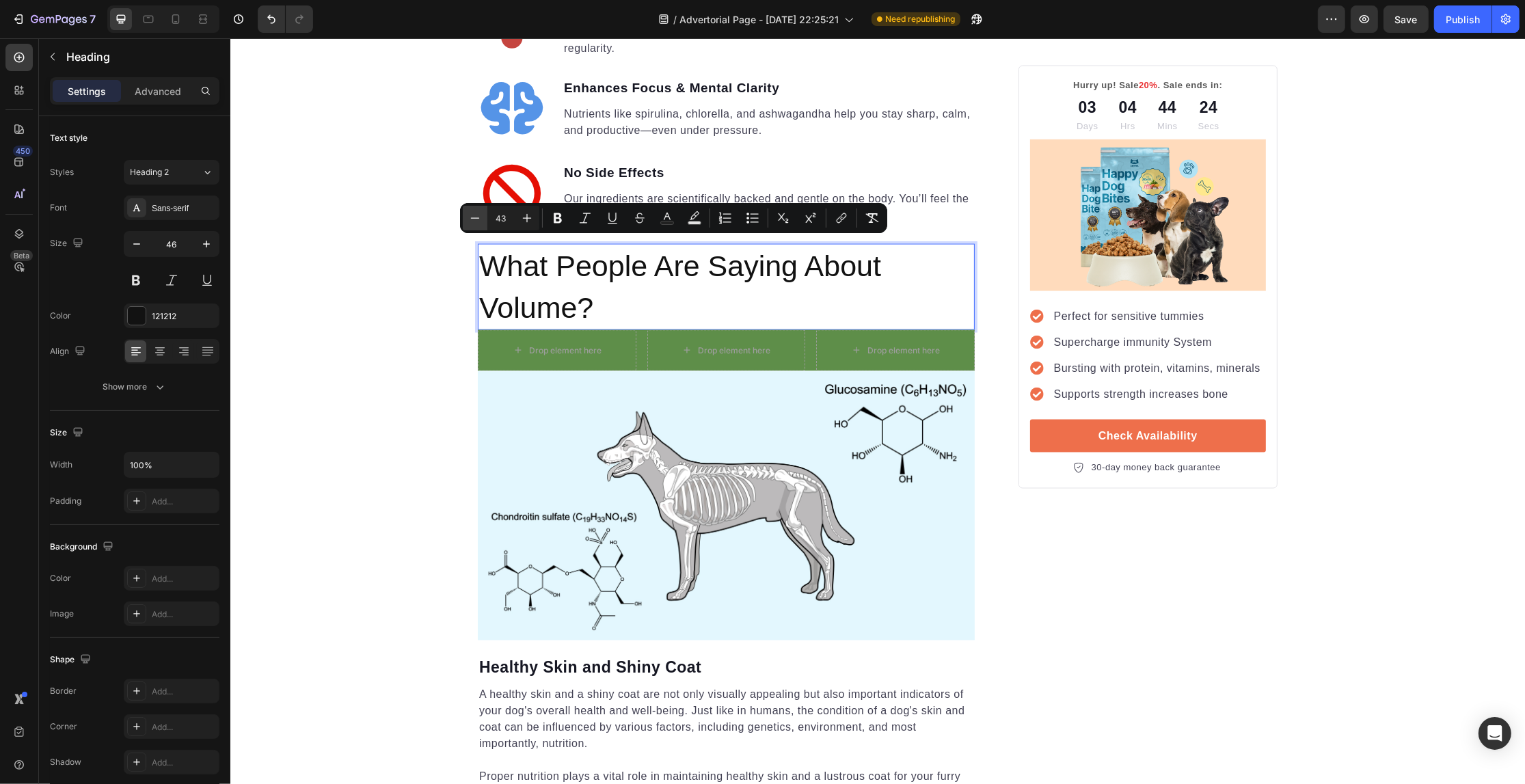
click at [477, 219] on icon "Editor contextual toolbar" at bounding box center [475, 218] width 14 height 14
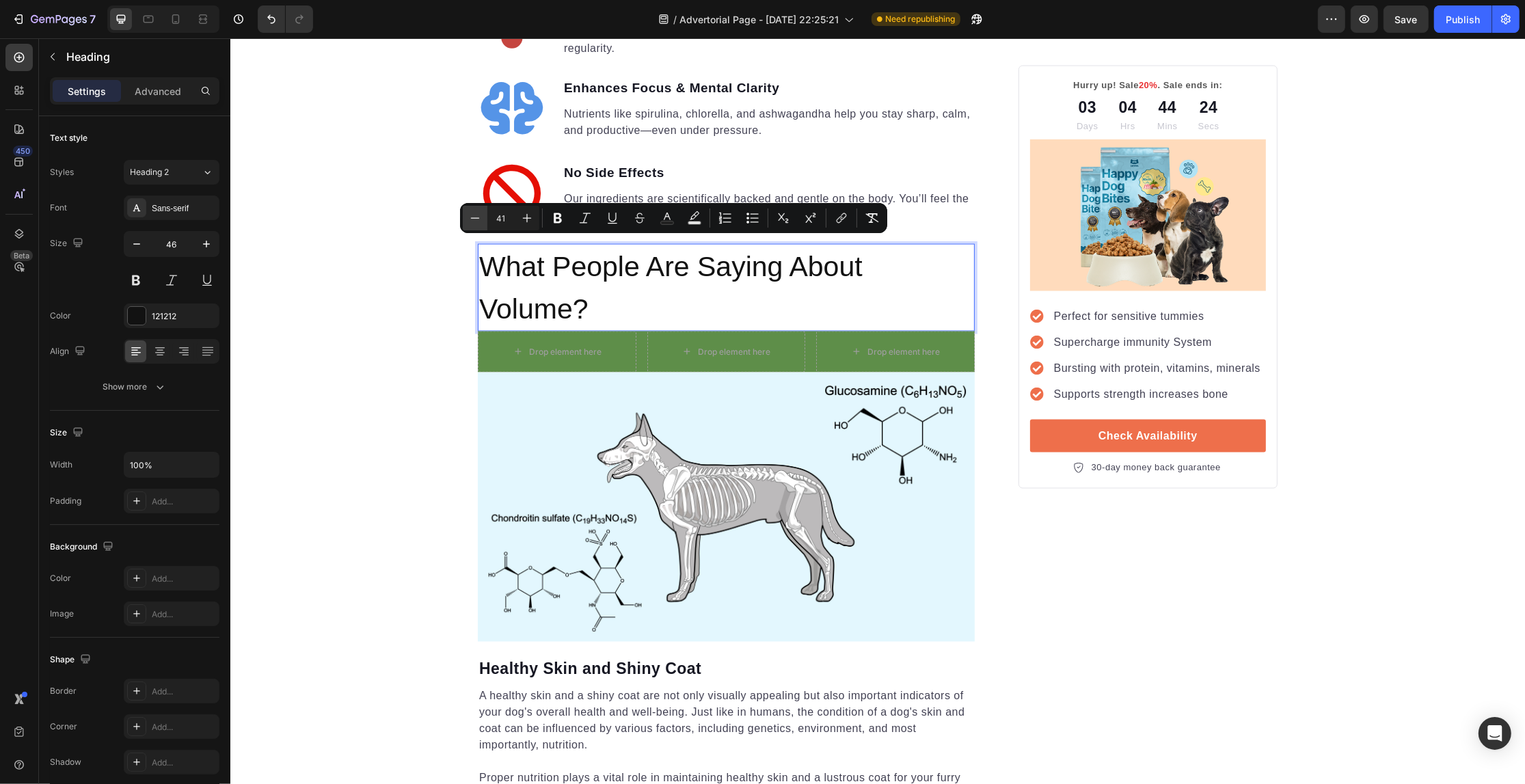
click at [477, 219] on icon "Editor contextual toolbar" at bounding box center [475, 218] width 14 height 14
type input "40"
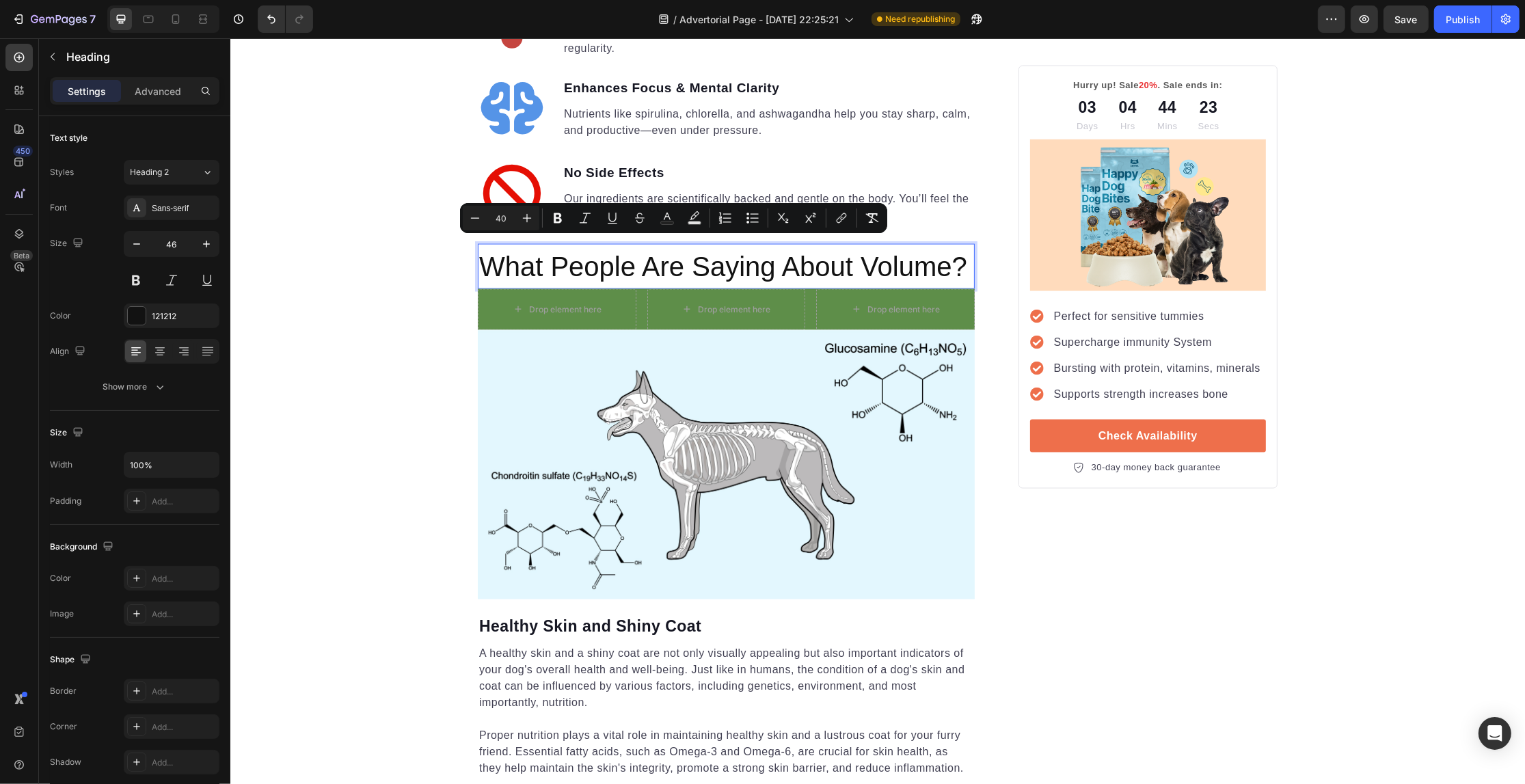
click at [240, 417] on div "Your Gut is Crying for Help Here’s the Easiest Fix Heading Get back on track wi…" at bounding box center [876, 99] width 1294 height 4794
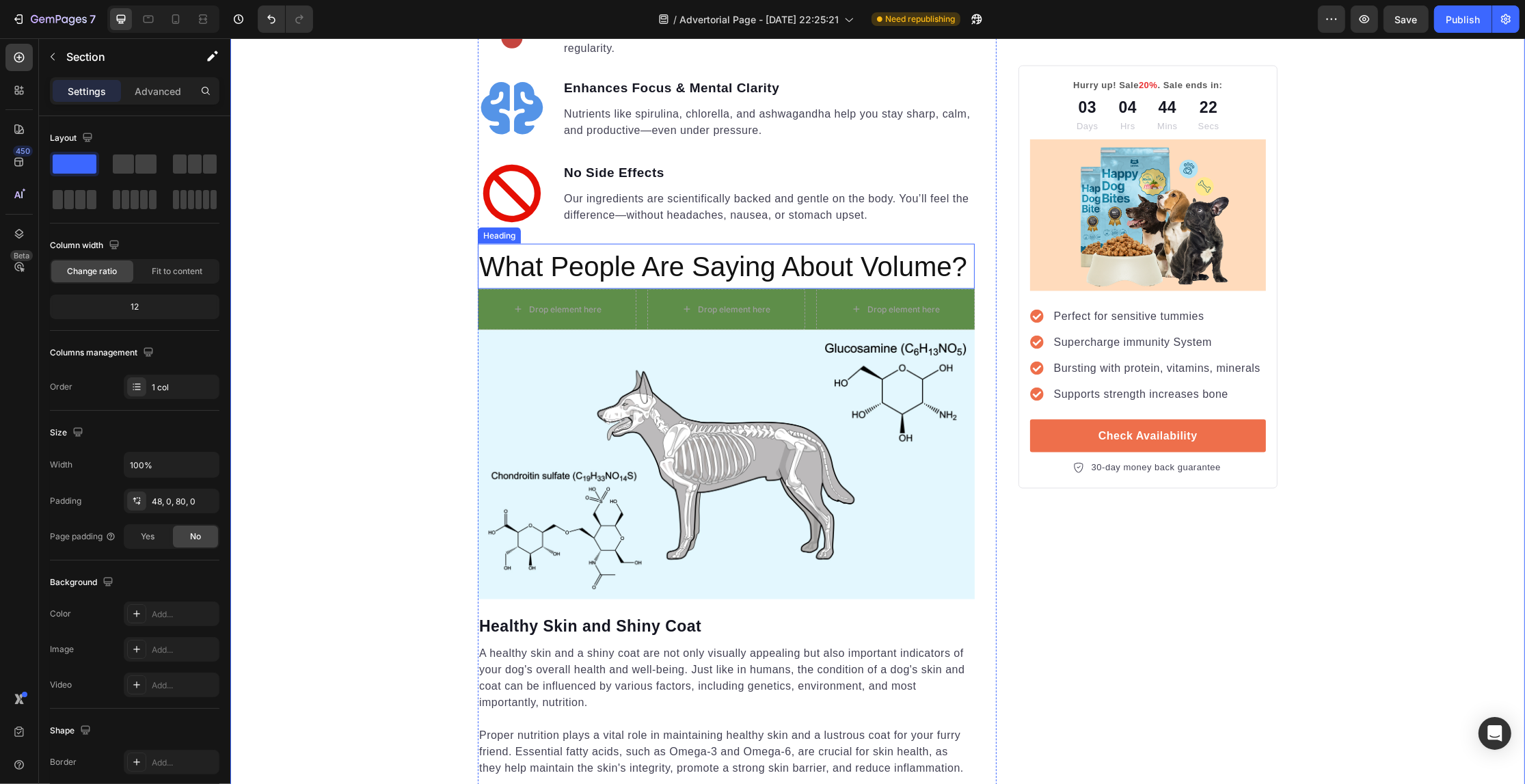
click at [561, 255] on span "What People Are Saying About Volume?" at bounding box center [723, 266] width 488 height 30
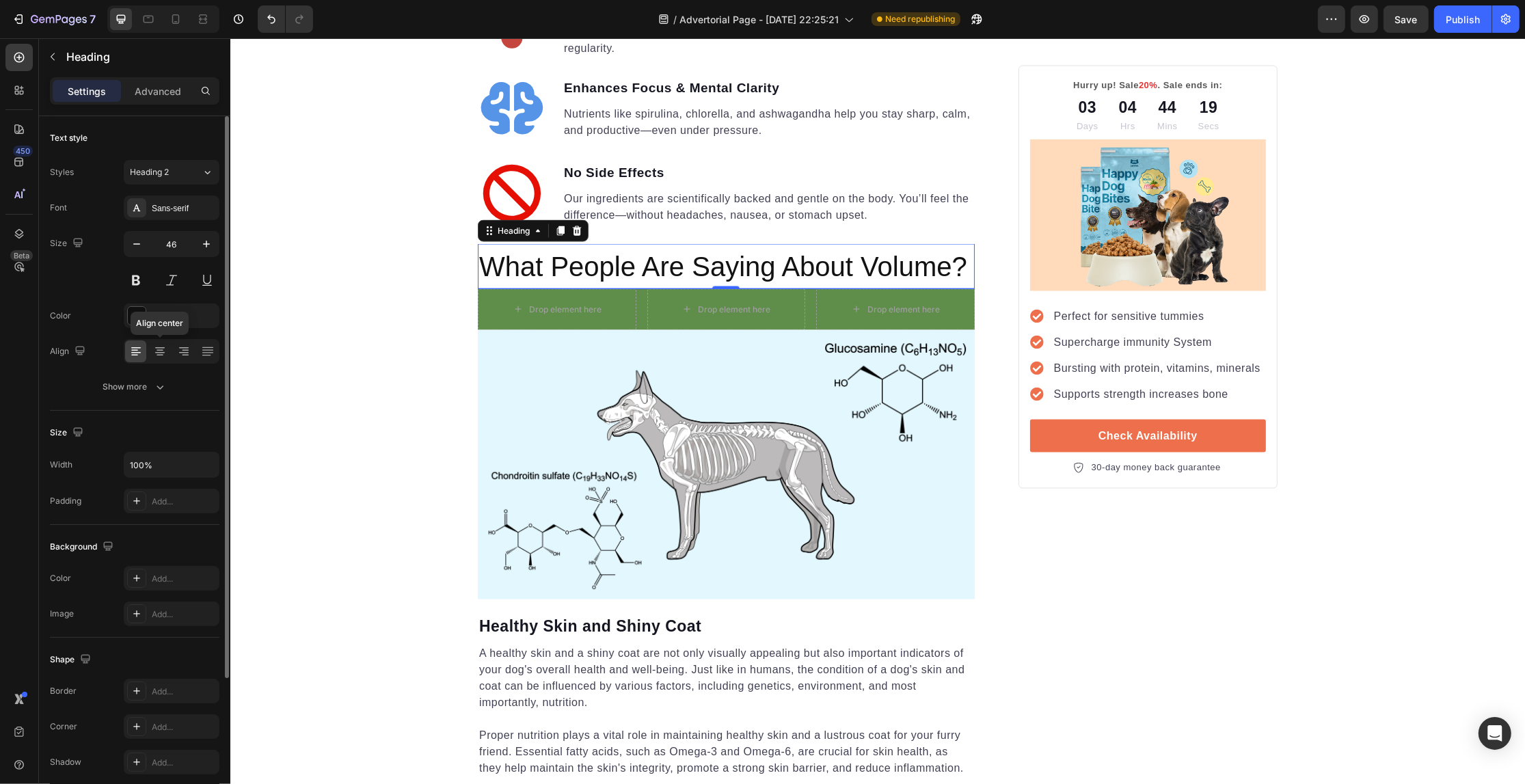
click at [159, 353] on icon at bounding box center [159, 351] width 14 height 14
click at [348, 426] on div "Your Gut is Crying for Help Here’s the Easiest Fix Heading Get back on track wi…" at bounding box center [876, 99] width 1294 height 4794
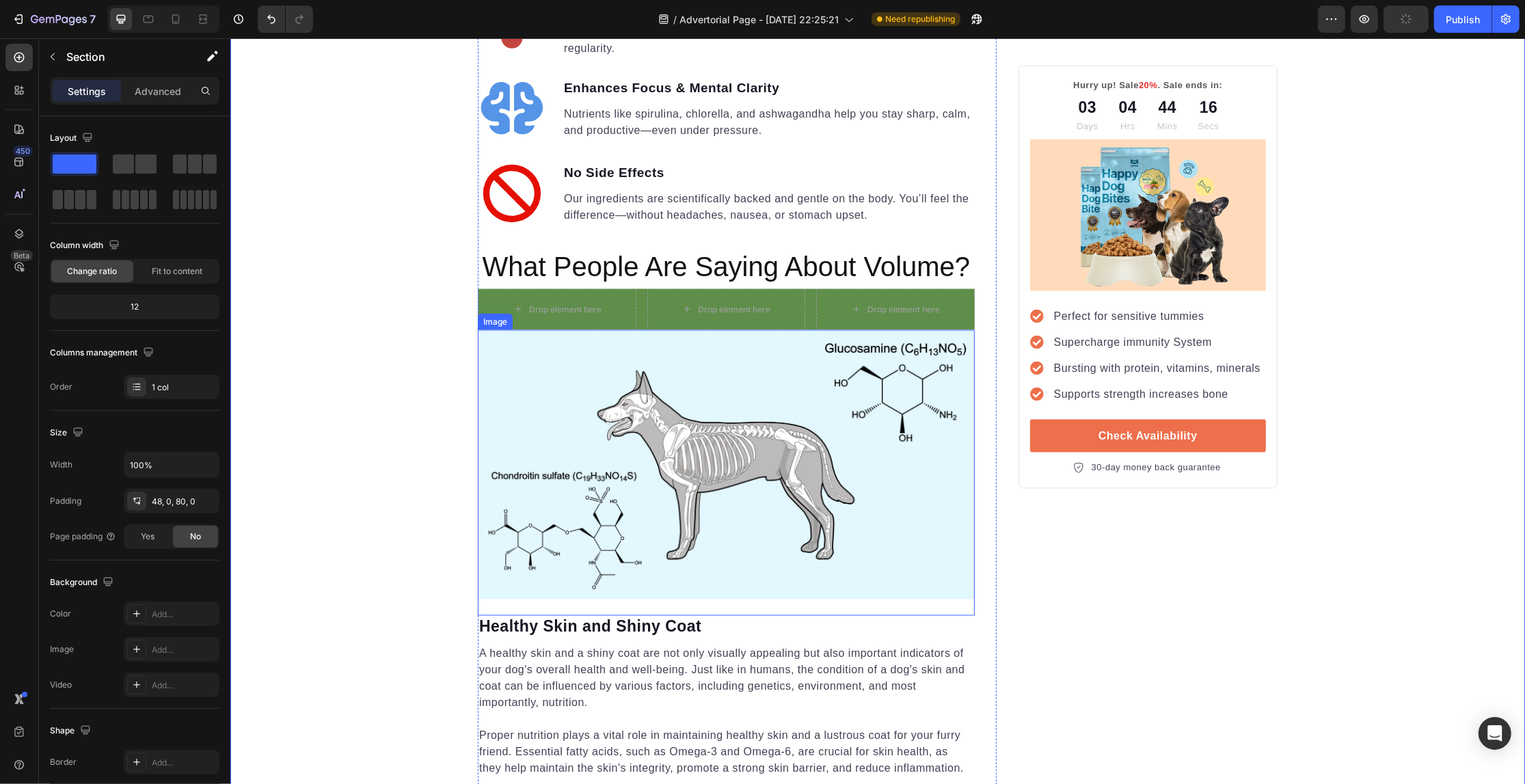
click at [499, 403] on img at bounding box center [725, 465] width 497 height 269
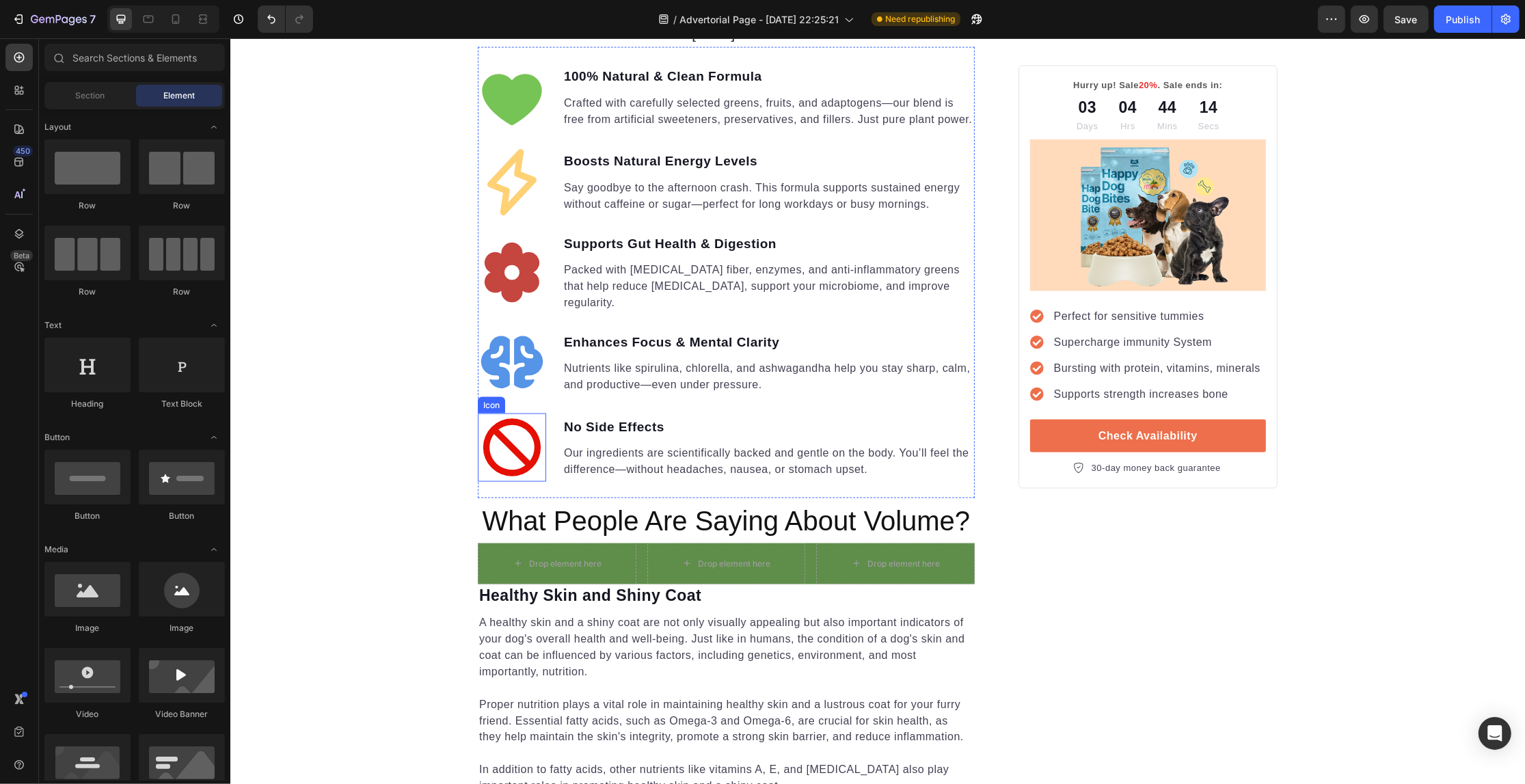
scroll to position [2363, 0]
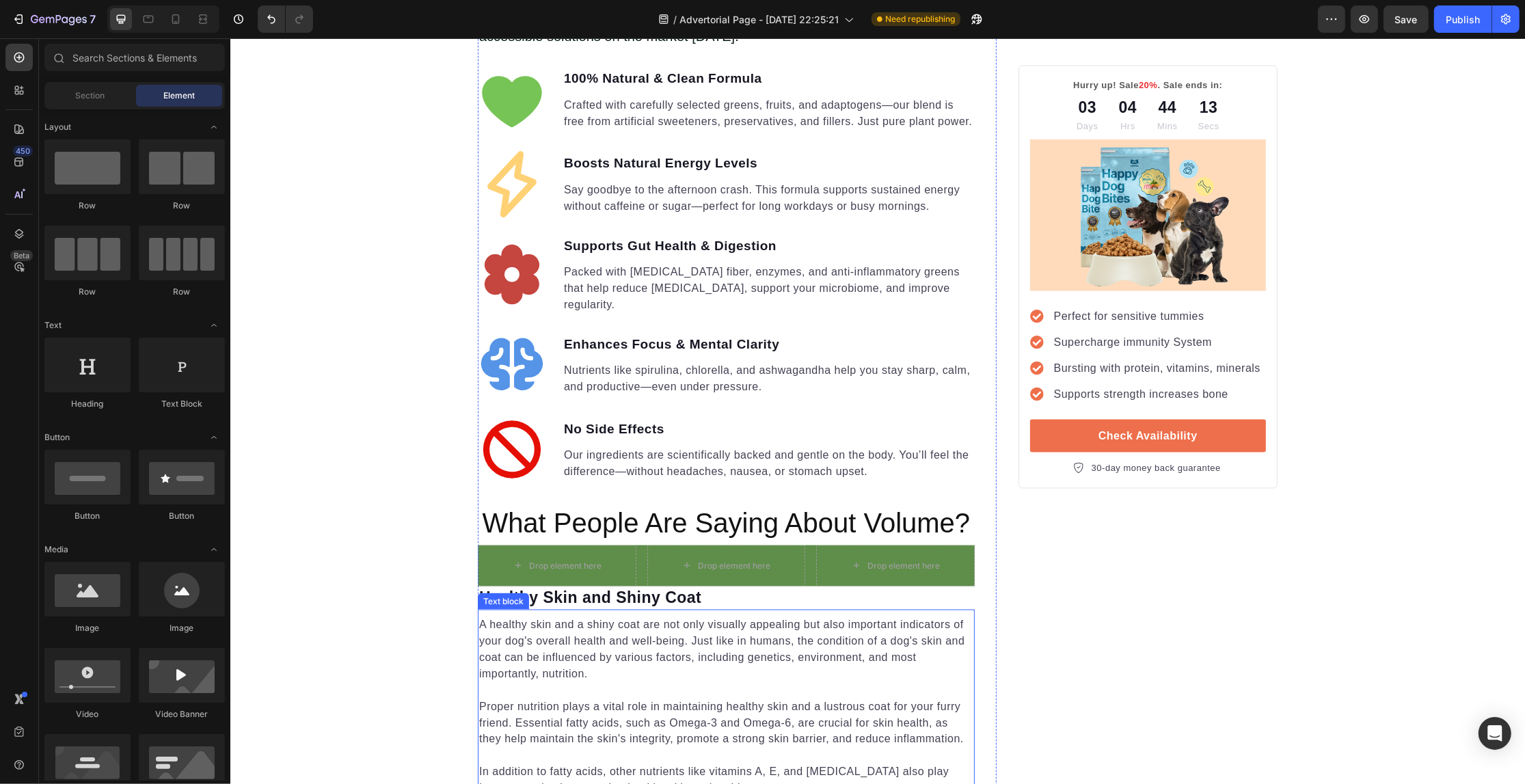
click at [597, 636] on p "A healthy skin and a shiny coat are not only visually appealing but also import…" at bounding box center [725, 649] width 494 height 66
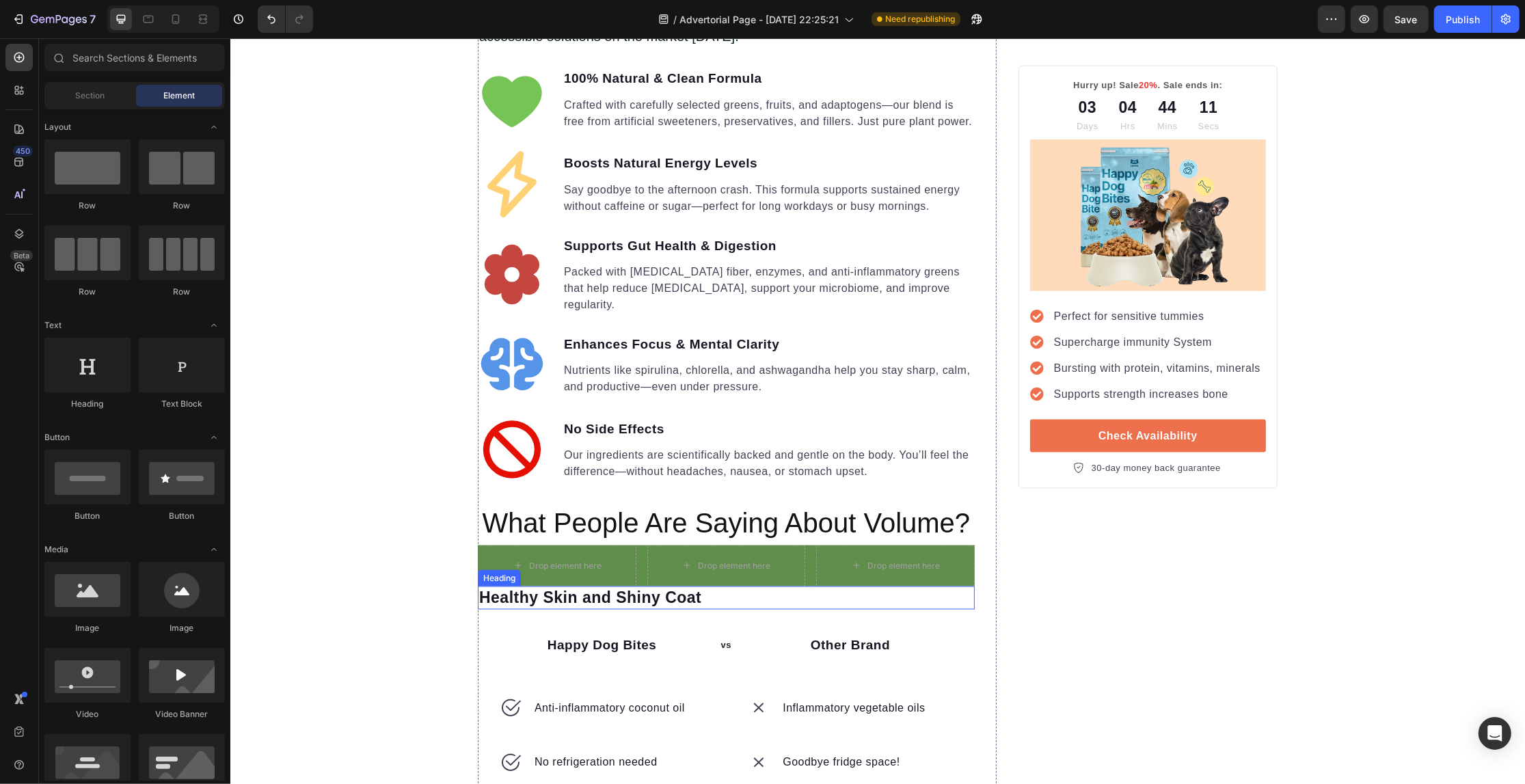
click at [601, 588] on p "Healthy Skin and Shiny Coat" at bounding box center [725, 598] width 494 height 21
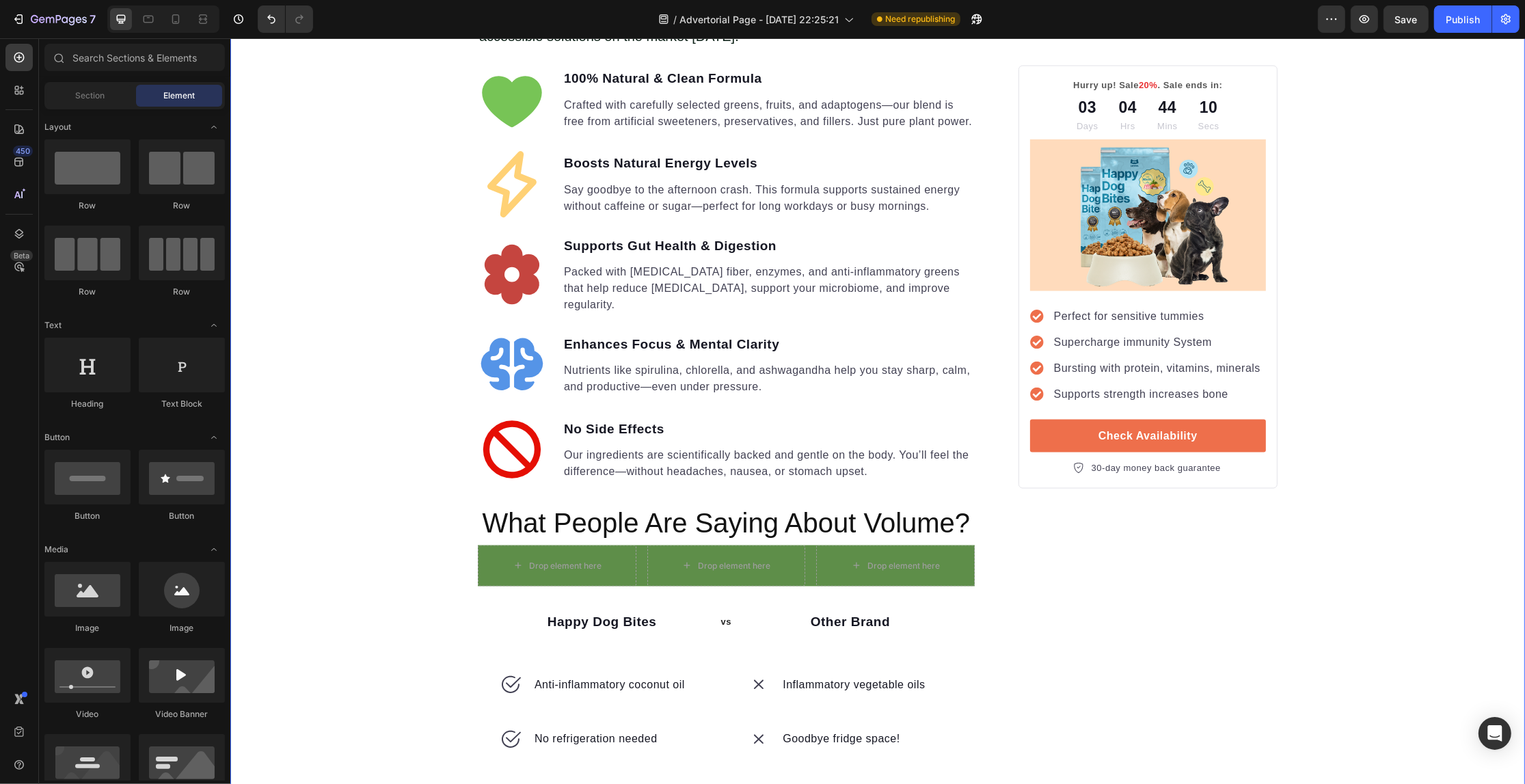
click at [337, 580] on div "Your Gut is Crying for Help Here’s the Easiest Fix Heading Get back on track wi…" at bounding box center [876, 41] width 1294 height 4166
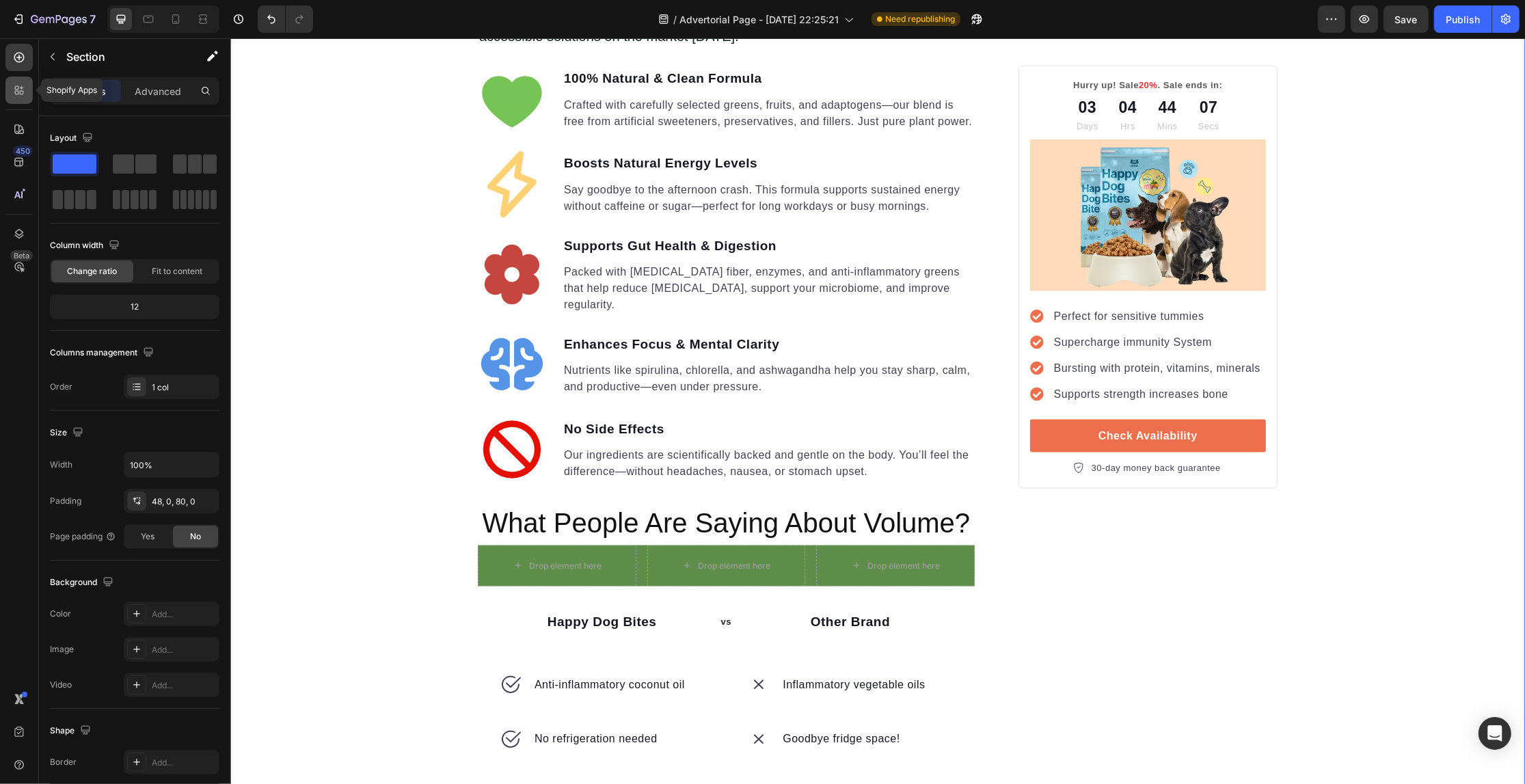
click at [26, 86] on div at bounding box center [19, 90] width 27 height 27
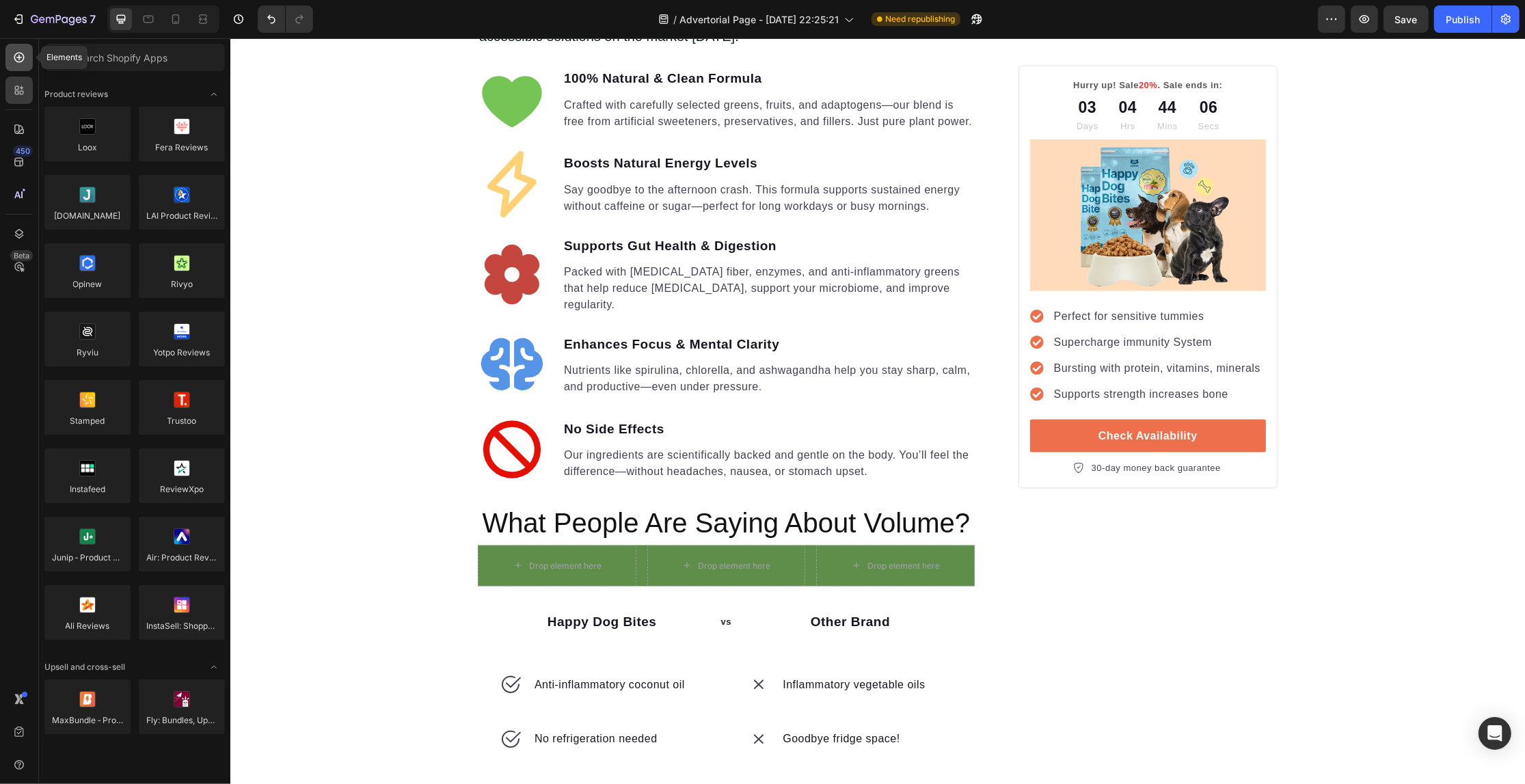
click at [23, 57] on icon at bounding box center [19, 57] width 14 height 14
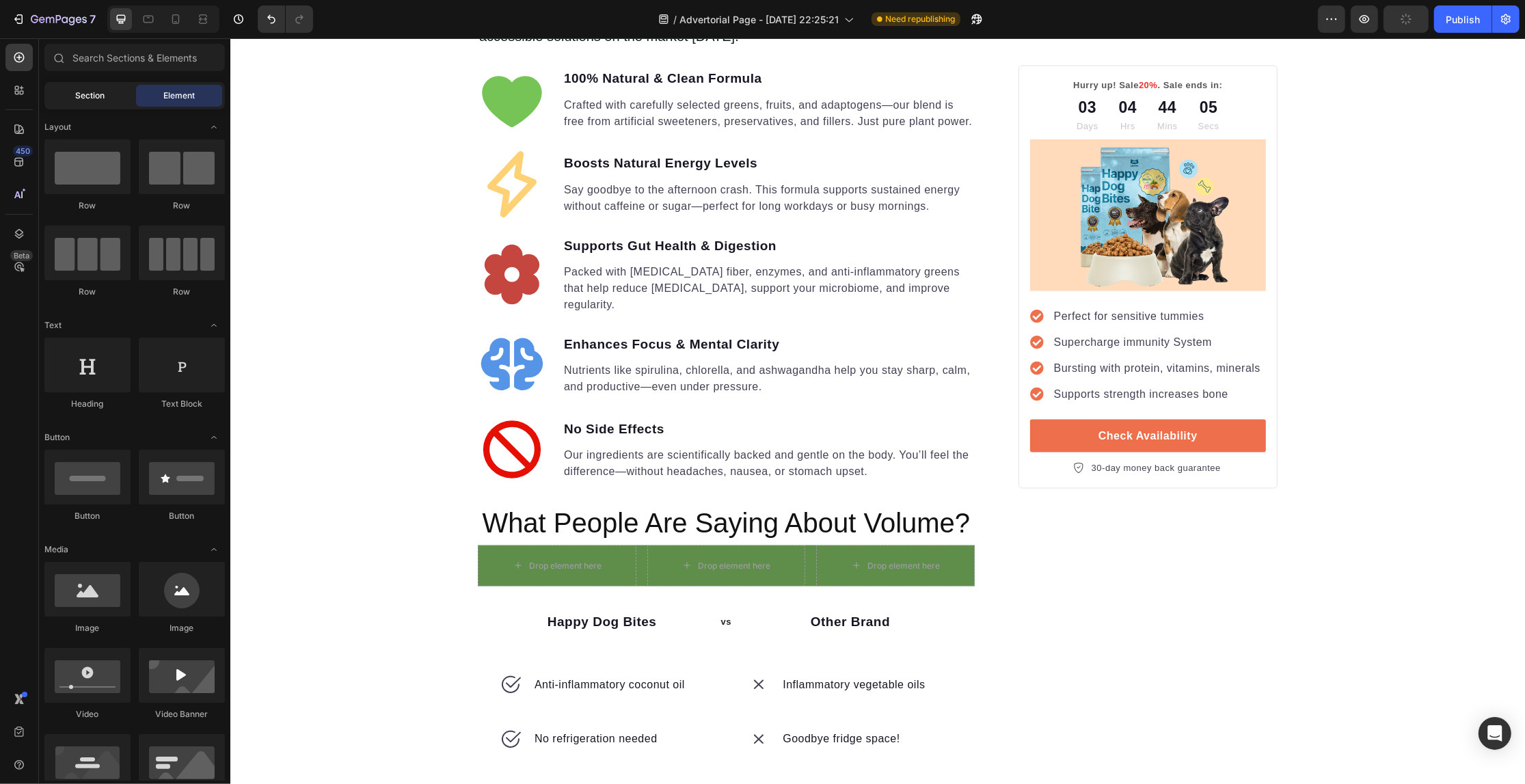
click at [114, 99] on div "Section" at bounding box center [90, 96] width 86 height 22
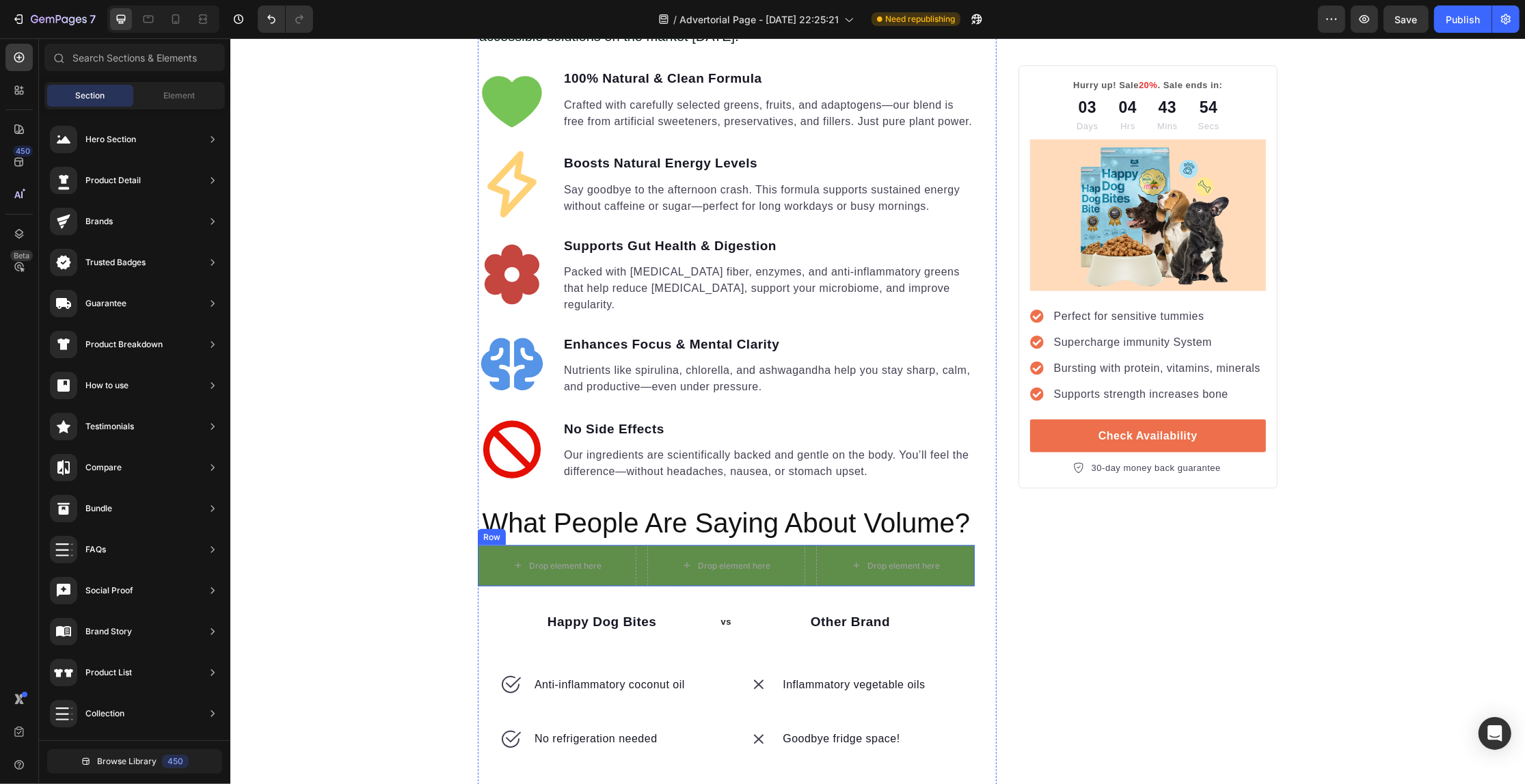
click at [632, 549] on div "Drop element here Drop element here Drop element here Row" at bounding box center [725, 565] width 497 height 41
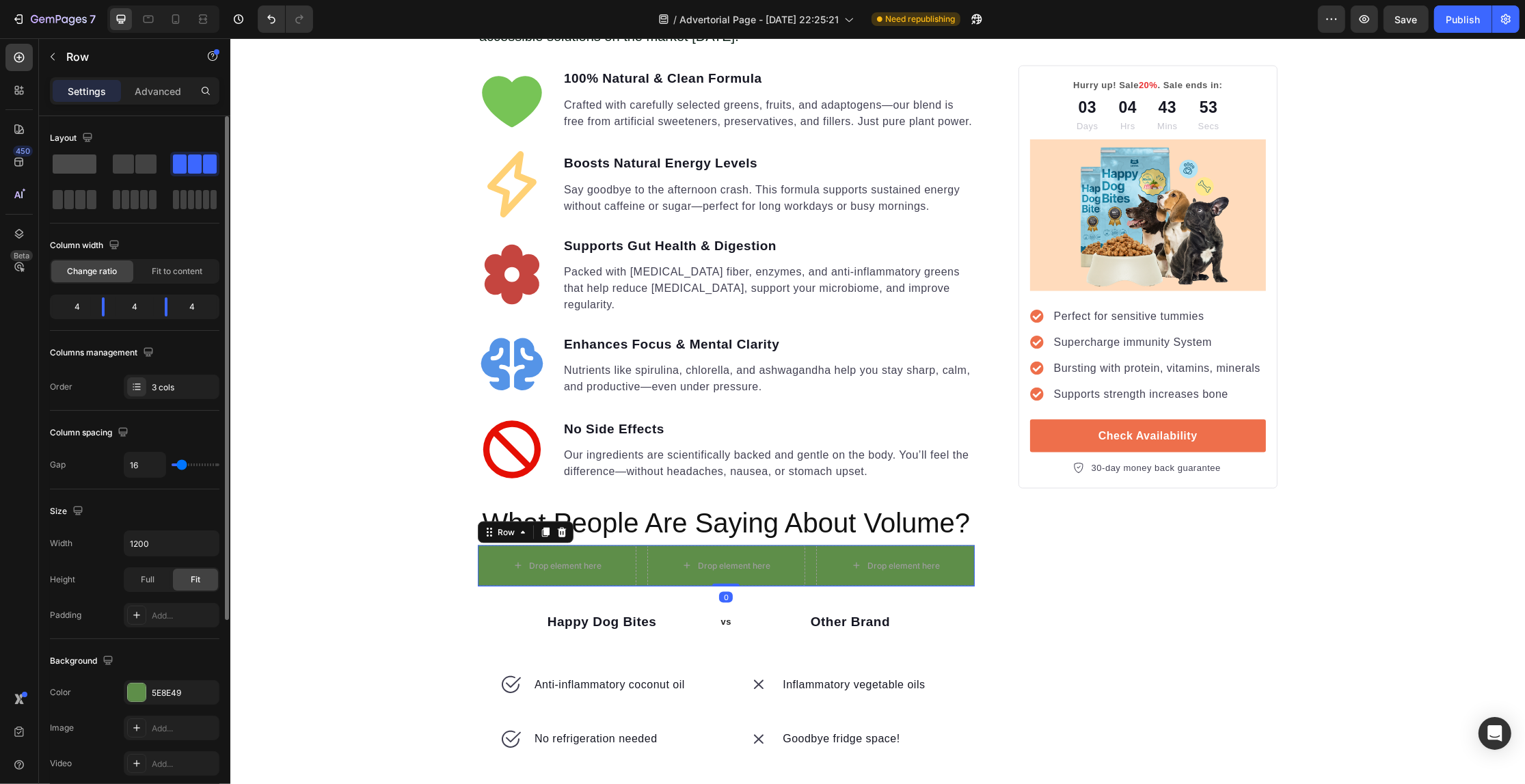
click at [69, 159] on span at bounding box center [74, 164] width 43 height 19
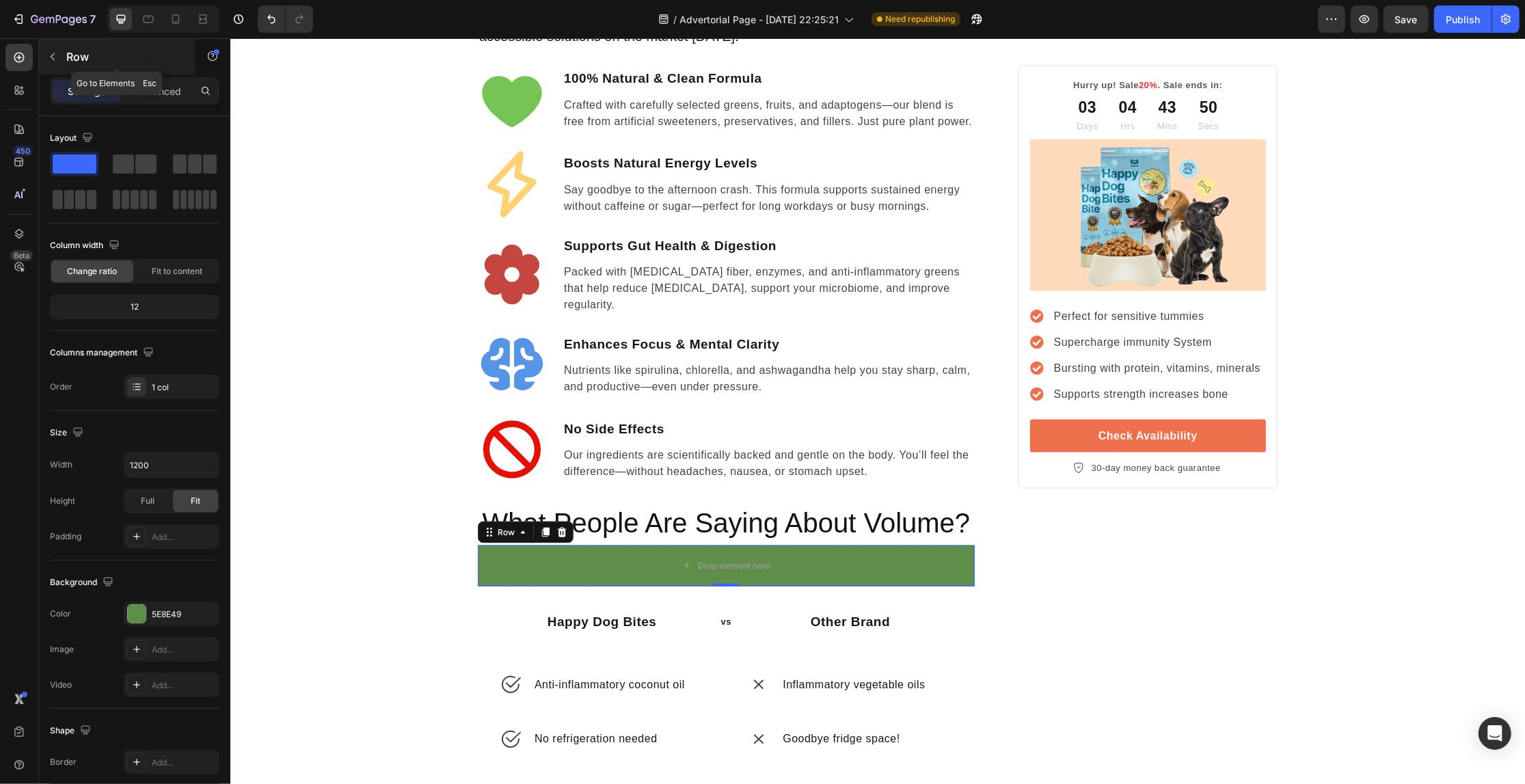
click at [60, 53] on button "button" at bounding box center [52, 57] width 22 height 22
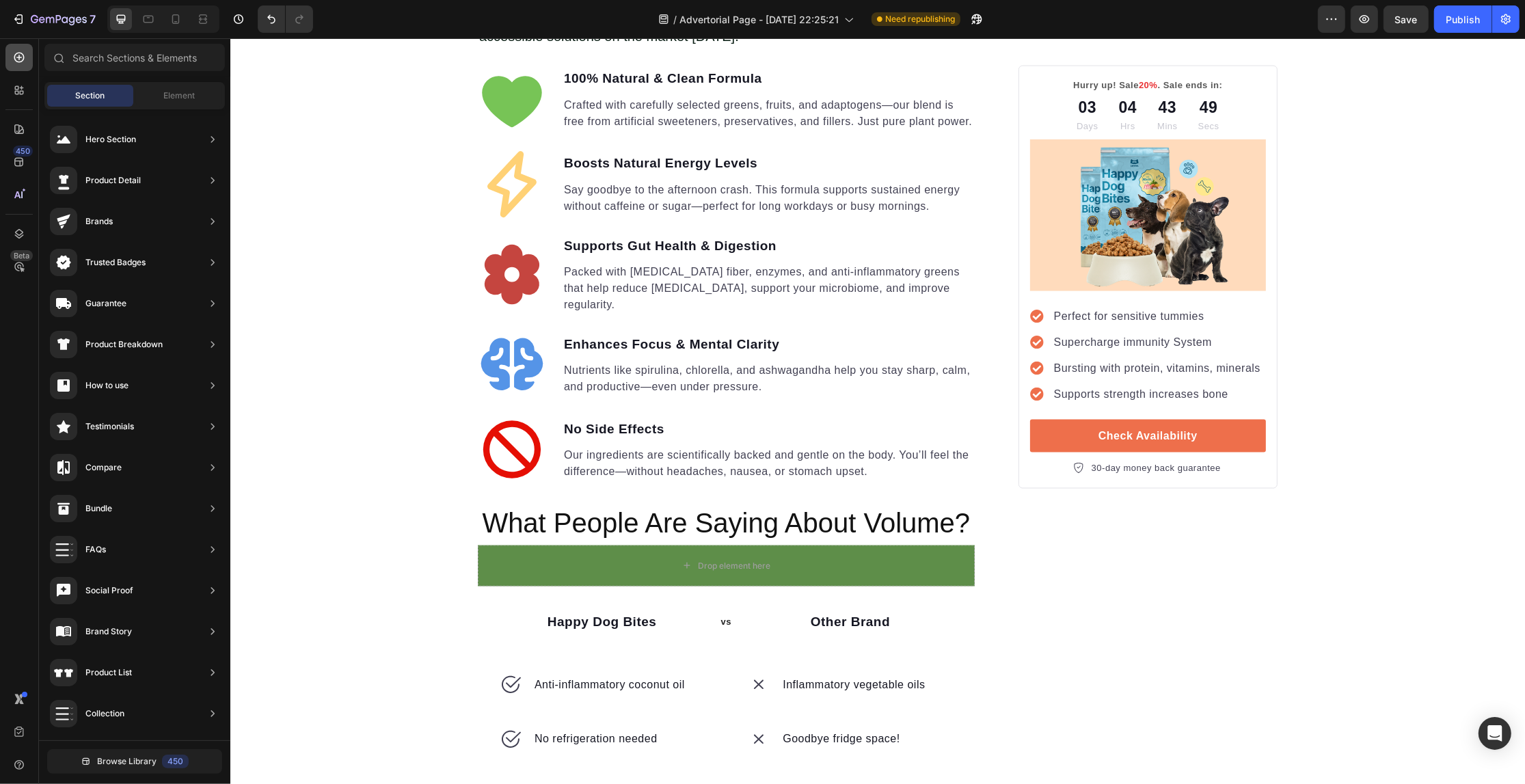
click at [24, 54] on icon at bounding box center [19, 57] width 14 height 14
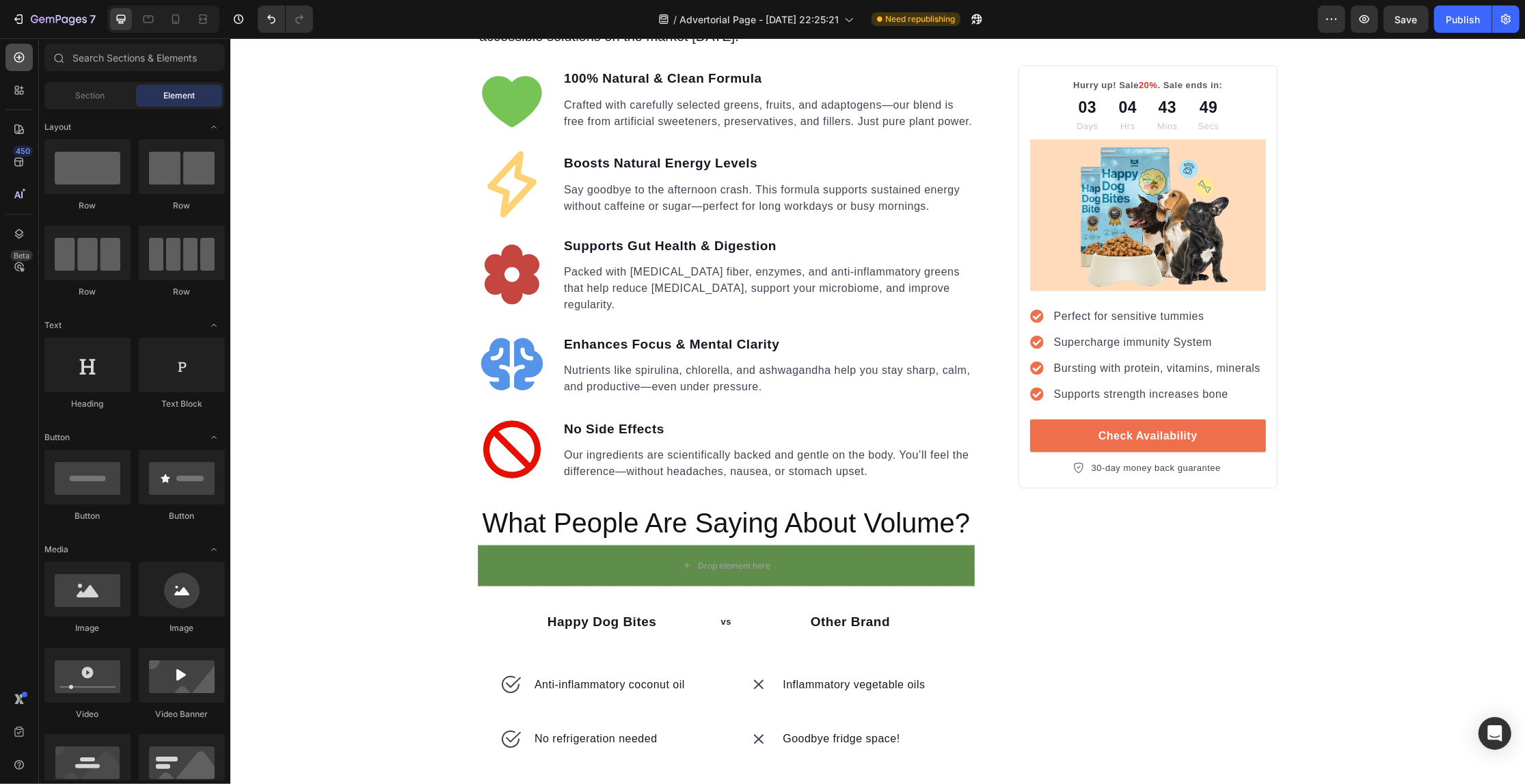
click at [24, 54] on icon at bounding box center [19, 57] width 14 height 14
click at [18, 57] on icon at bounding box center [19, 57] width 10 height 10
click at [87, 87] on div "Section" at bounding box center [90, 96] width 86 height 22
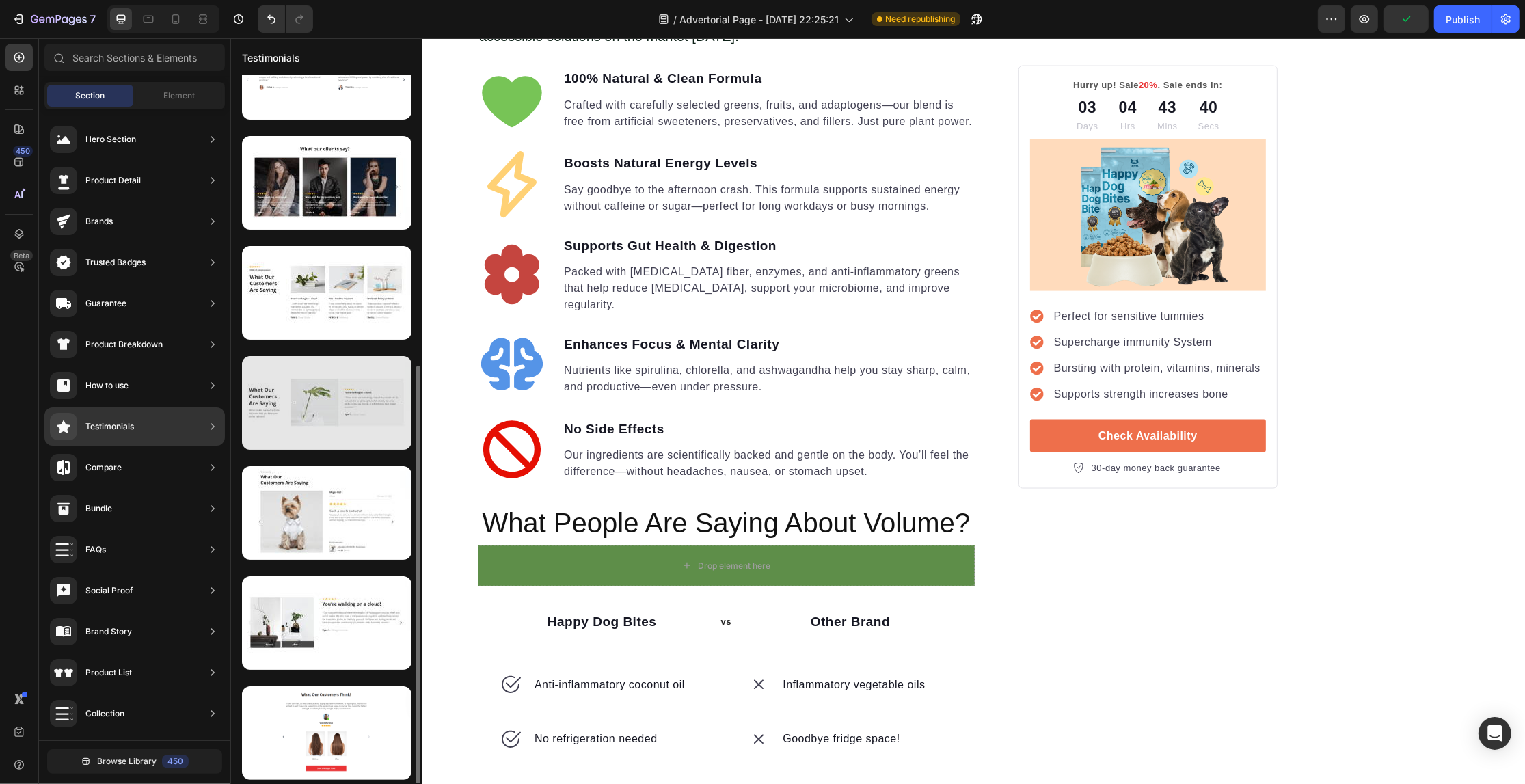
scroll to position [0, 0]
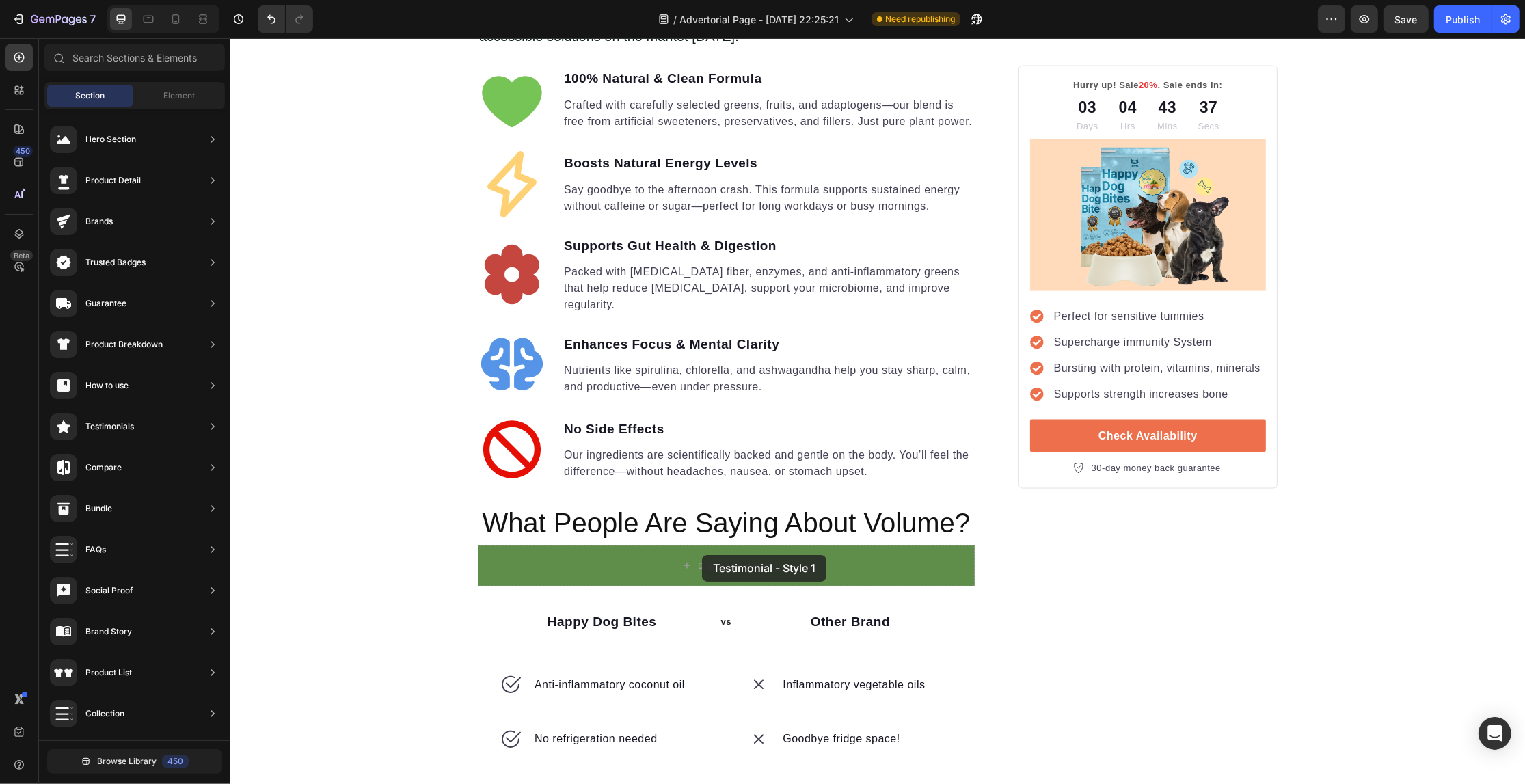
drag, startPoint x: 545, startPoint y: 175, endPoint x: 701, endPoint y: 555, distance: 410.8
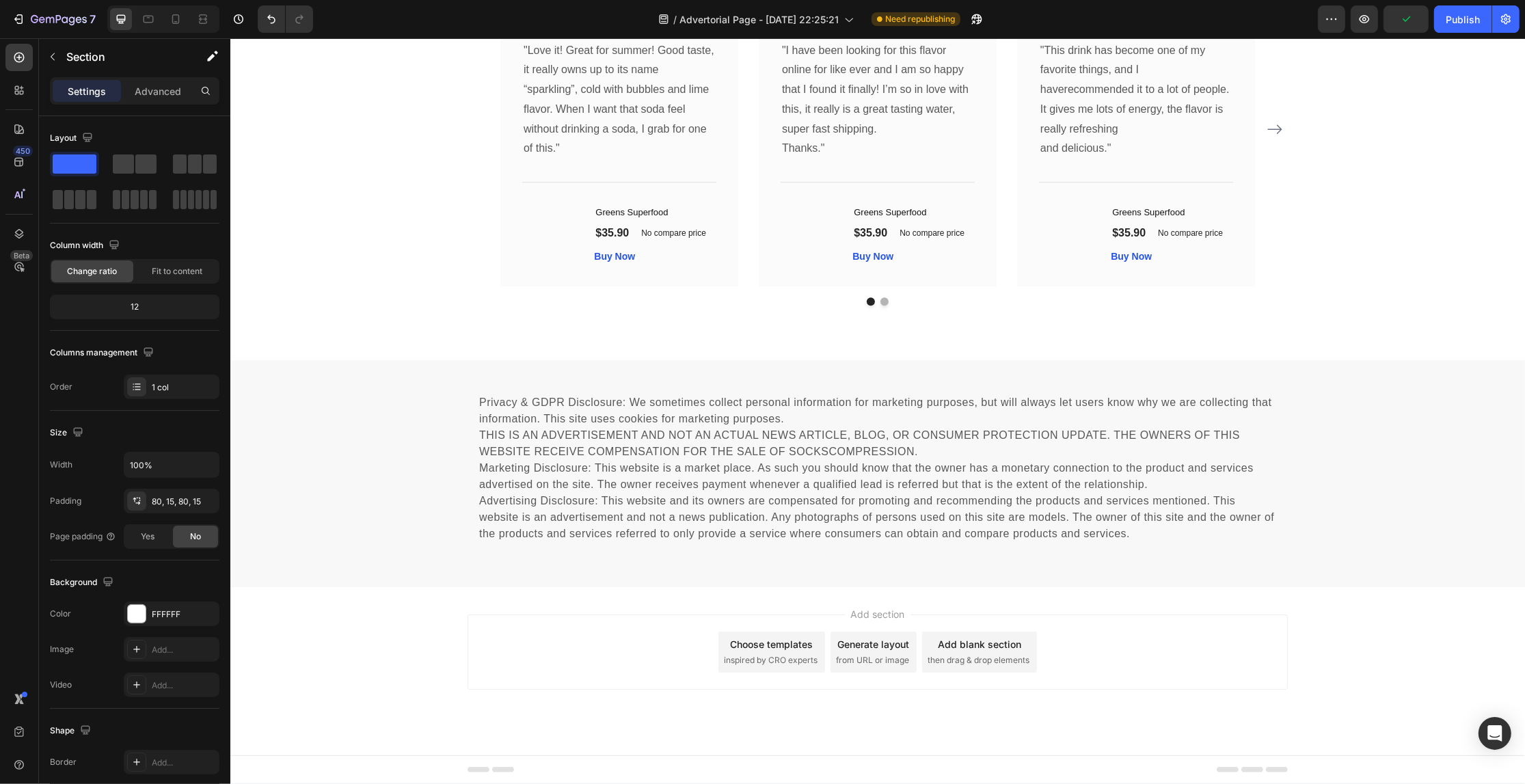
scroll to position [4812, 0]
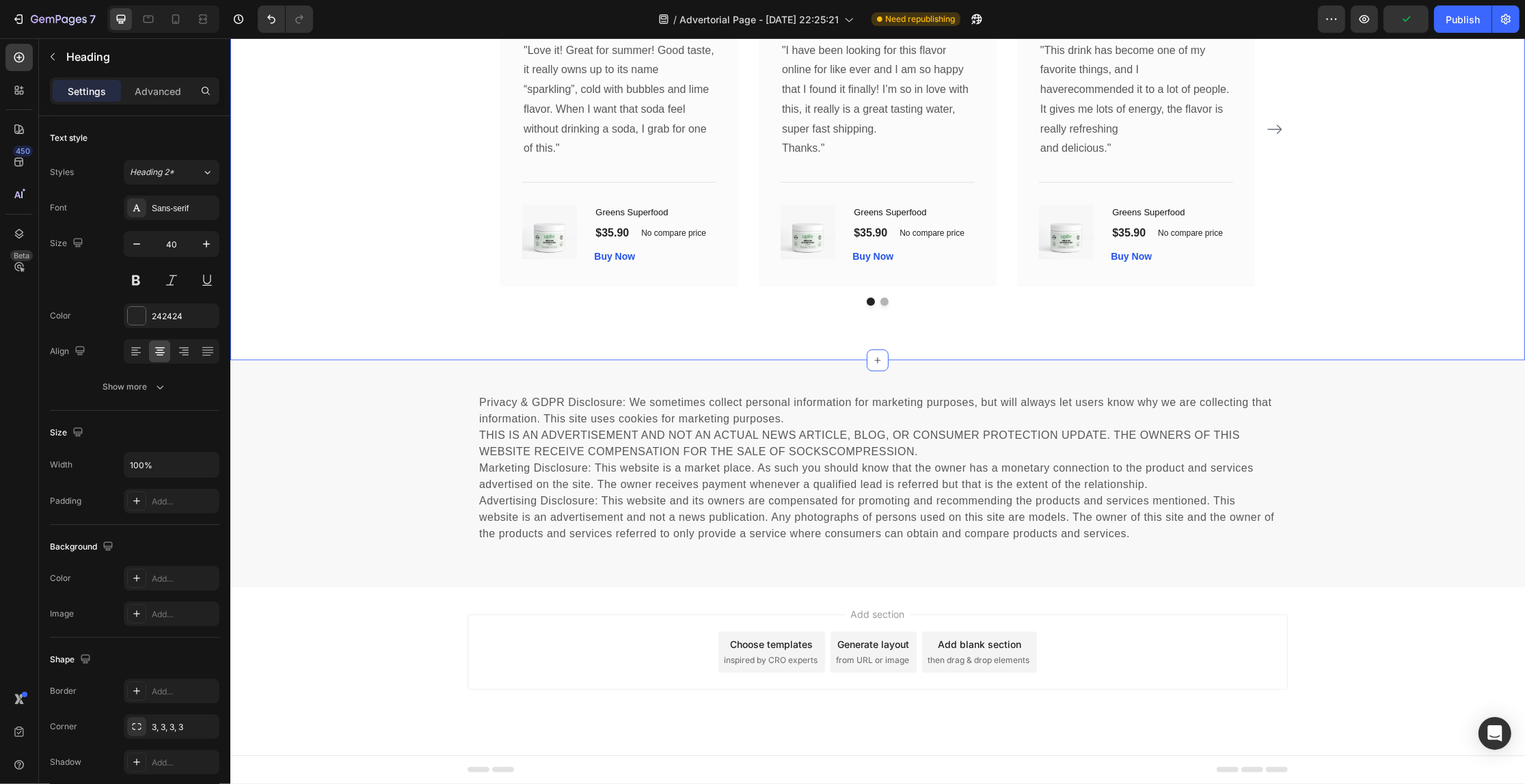
click at [413, 227] on div "What Our Customers Are Saying Heading 16 Our customer advocates are standing by…" at bounding box center [876, 87] width 1274 height 438
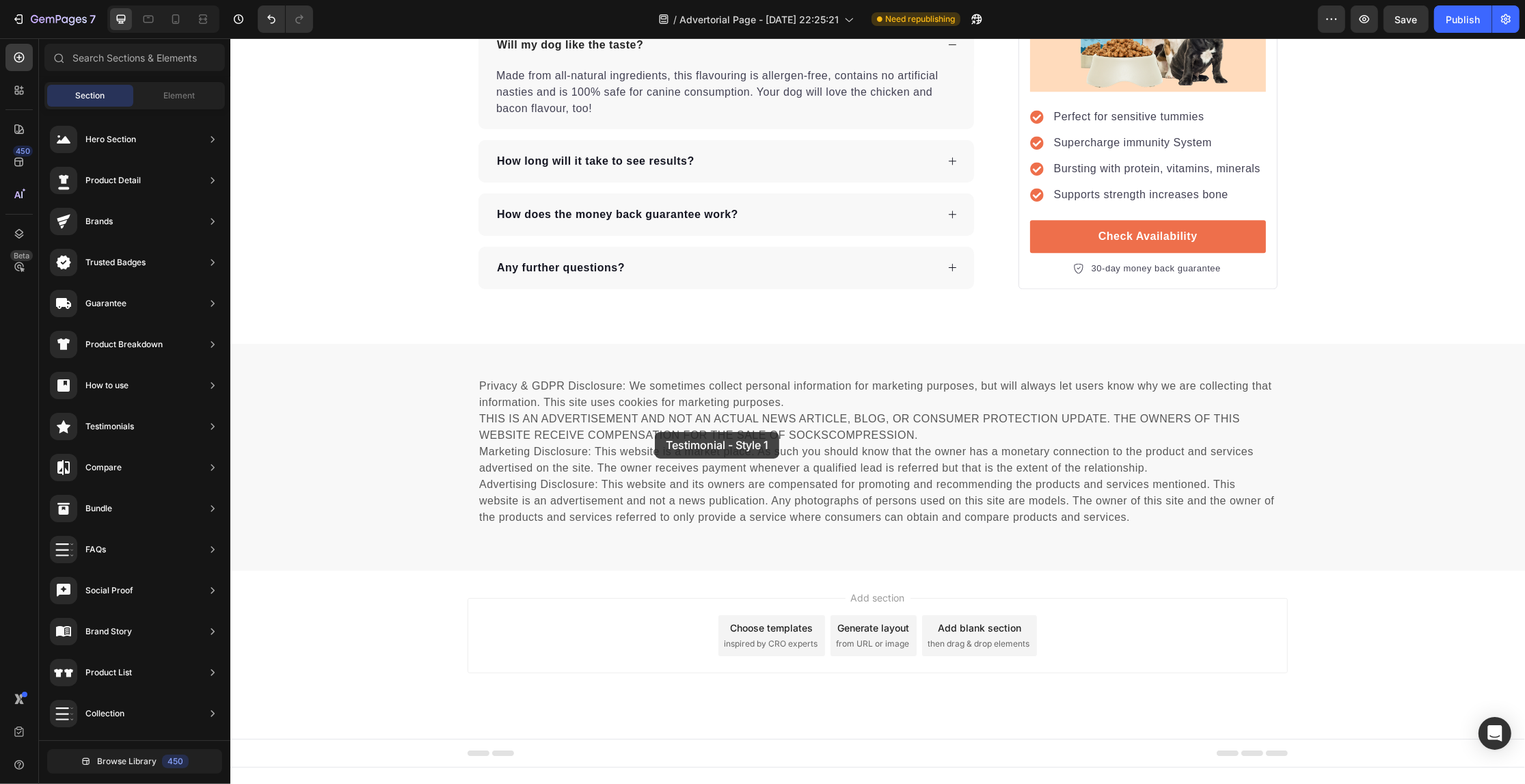
scroll to position [4539, 0]
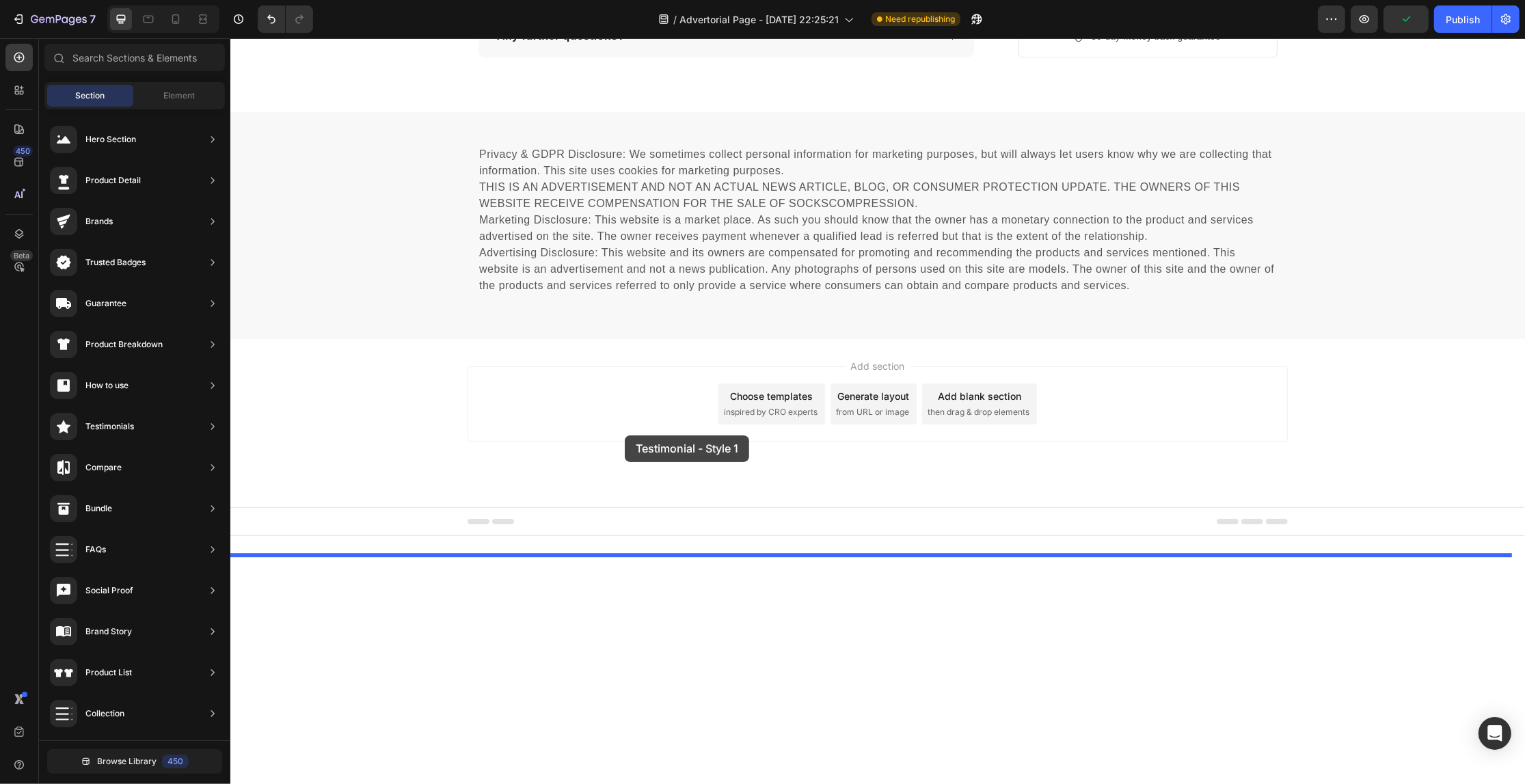
drag, startPoint x: 564, startPoint y: 173, endPoint x: 623, endPoint y: 438, distance: 271.5
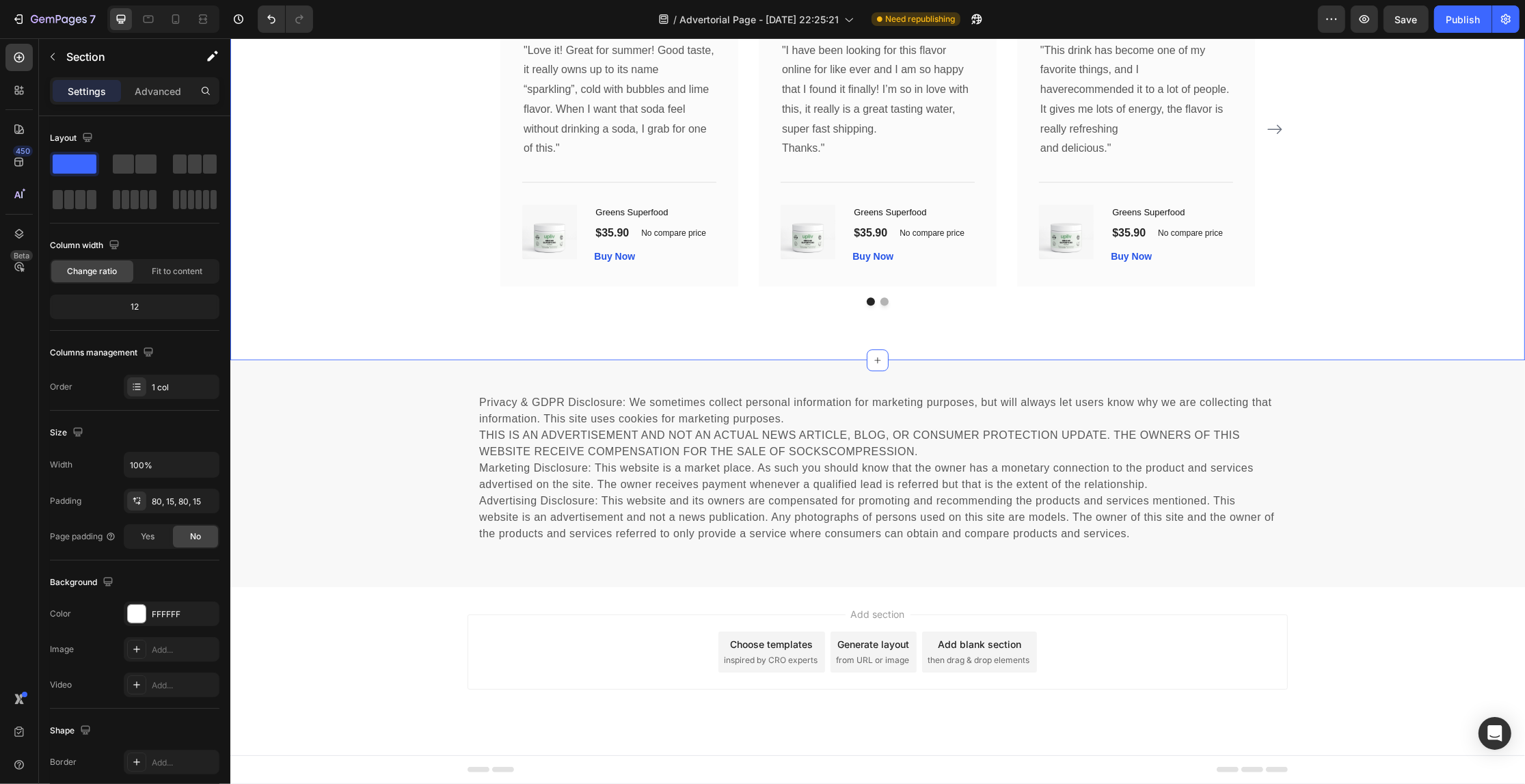
scroll to position [4898, 0]
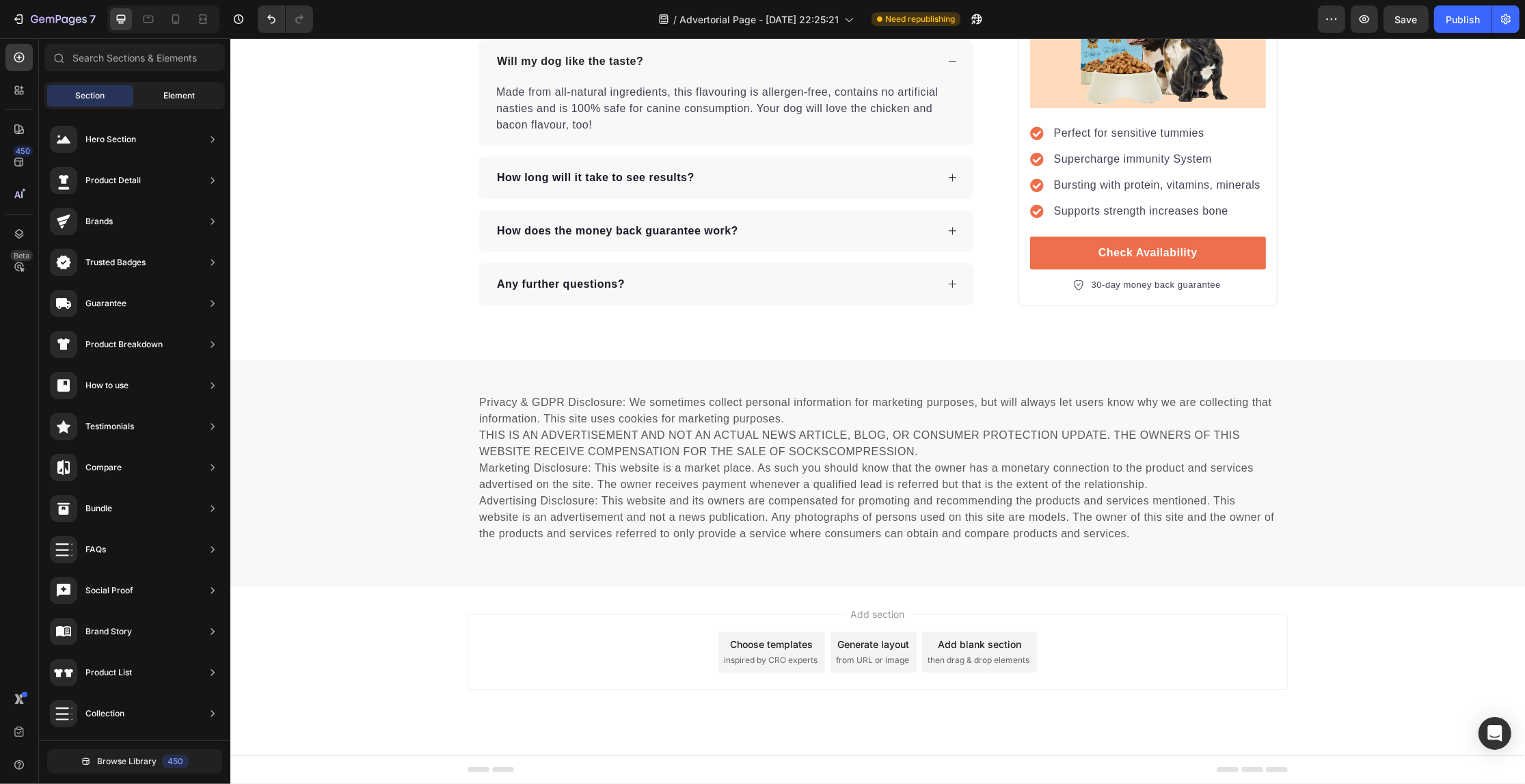
click at [190, 86] on div "Element" at bounding box center [178, 96] width 86 height 22
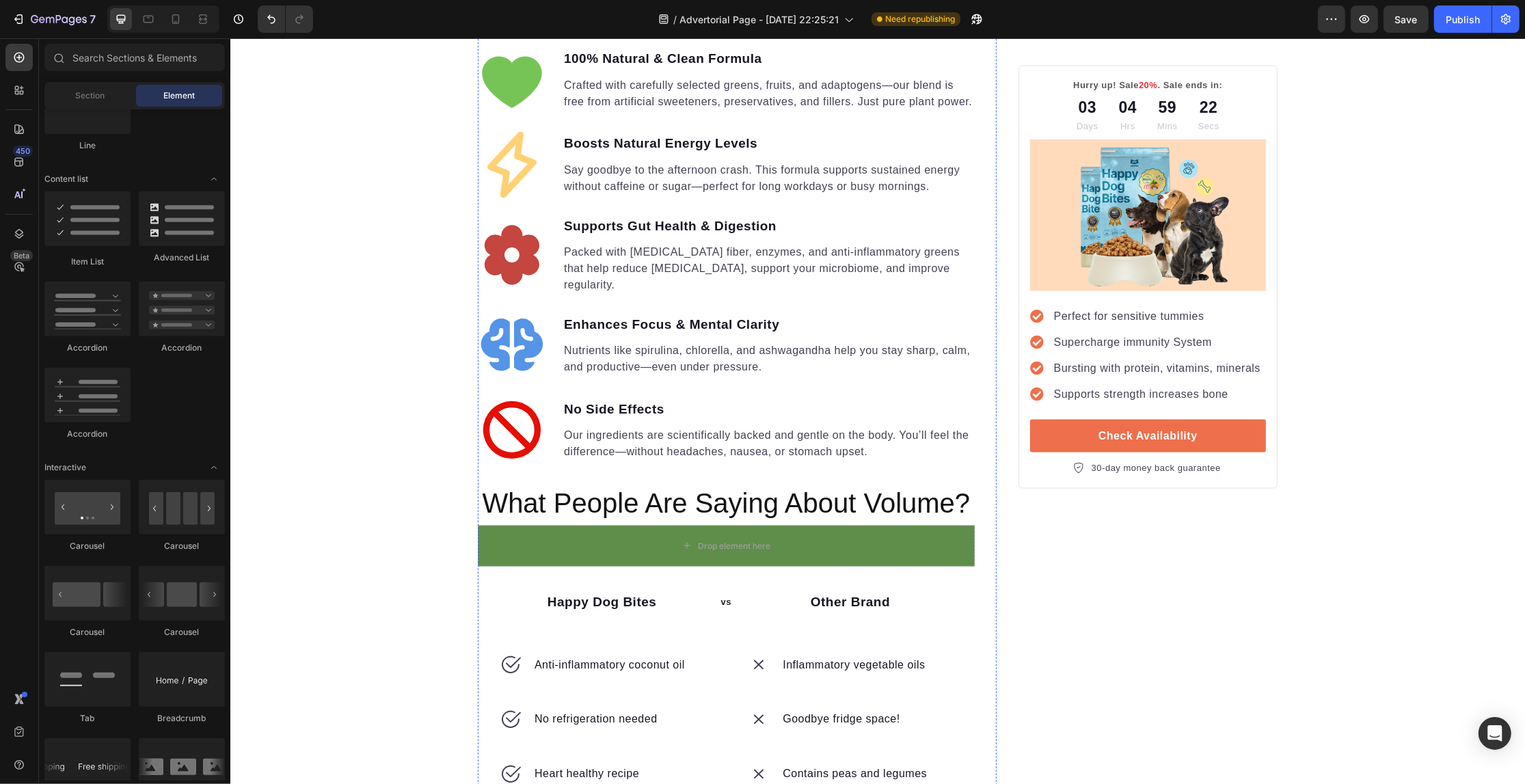
scroll to position [2233, 0]
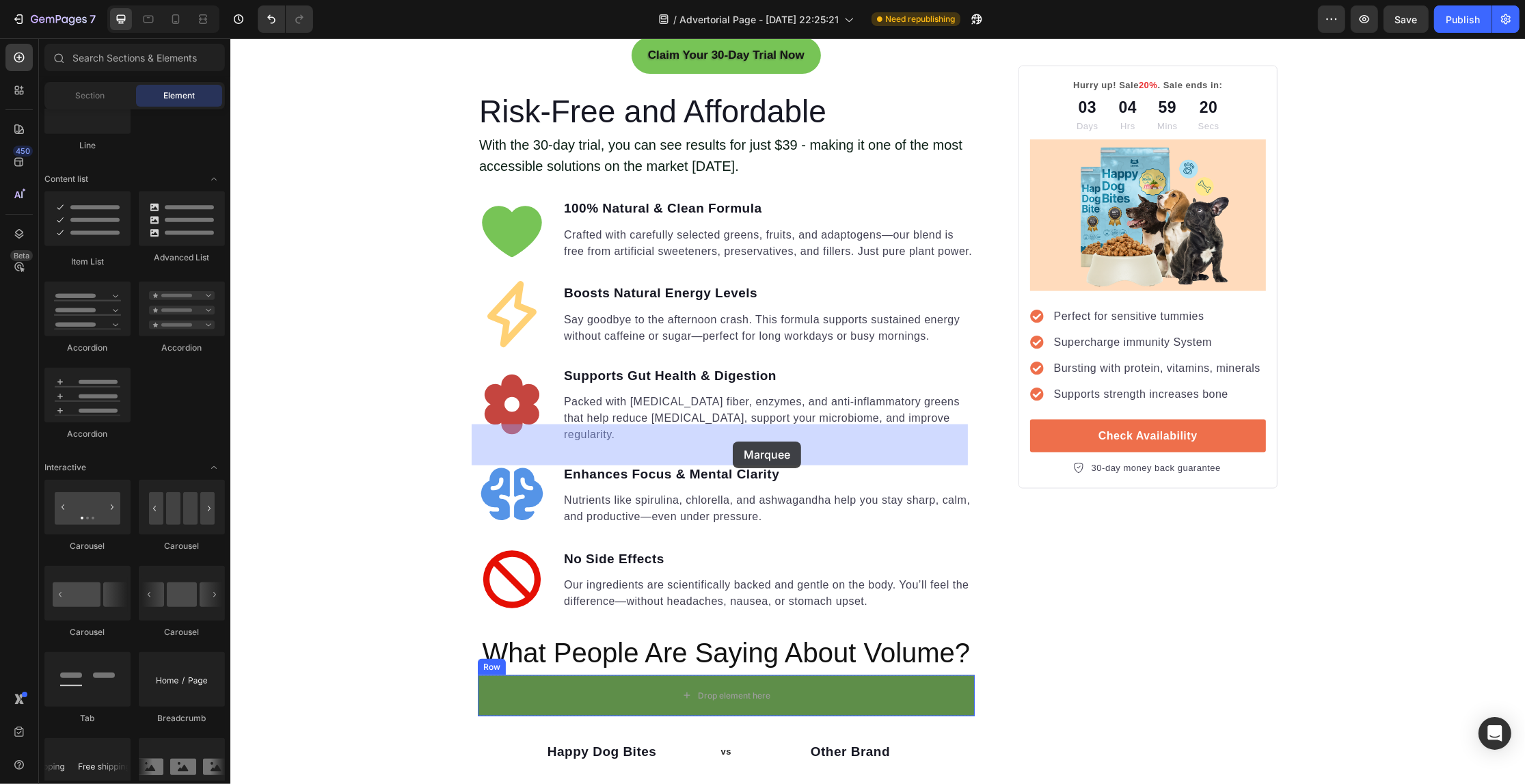
drag, startPoint x: 442, startPoint y: 449, endPoint x: 732, endPoint y: 441, distance: 290.1
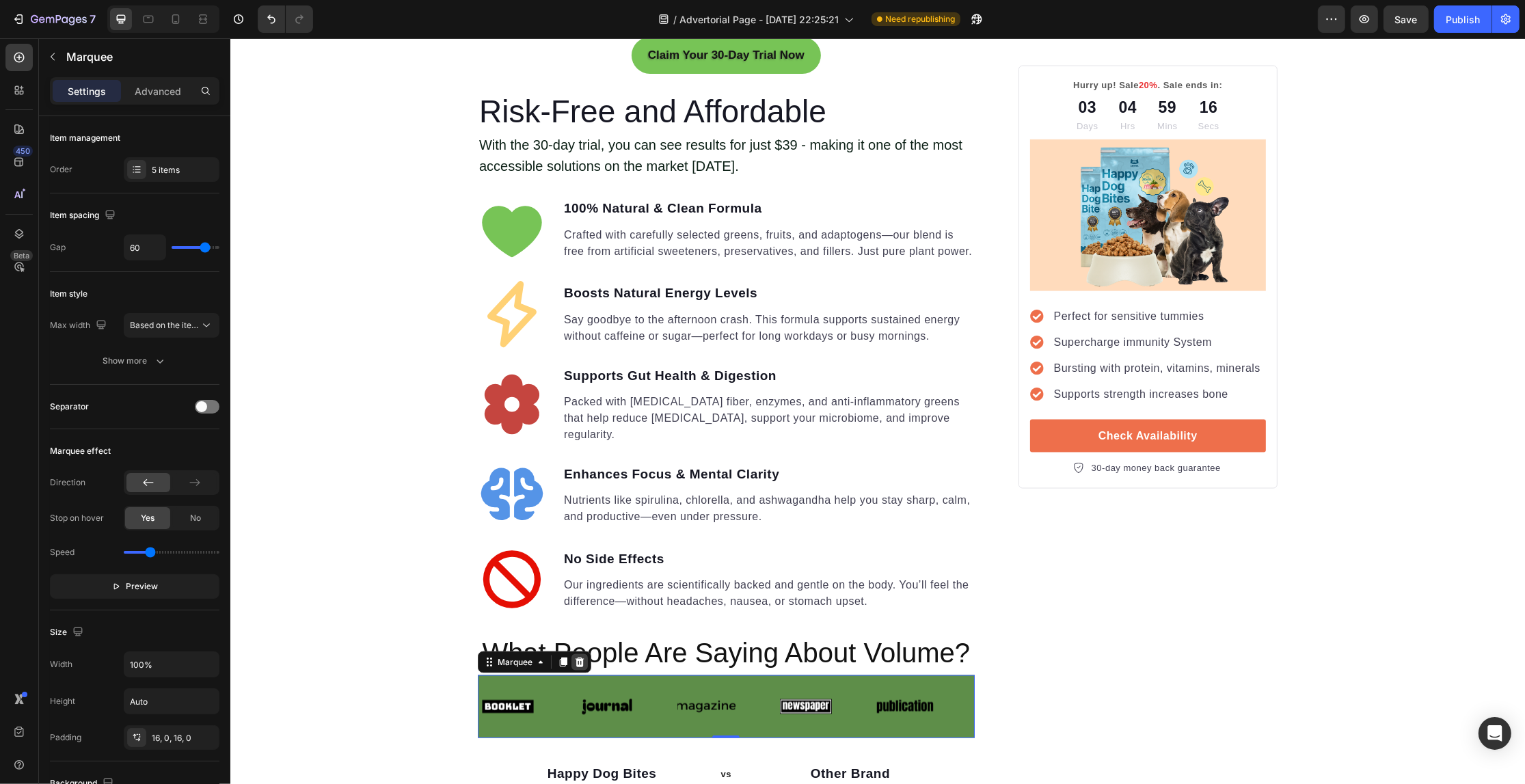
click at [573, 656] on icon at bounding box center [579, 662] width 11 height 11
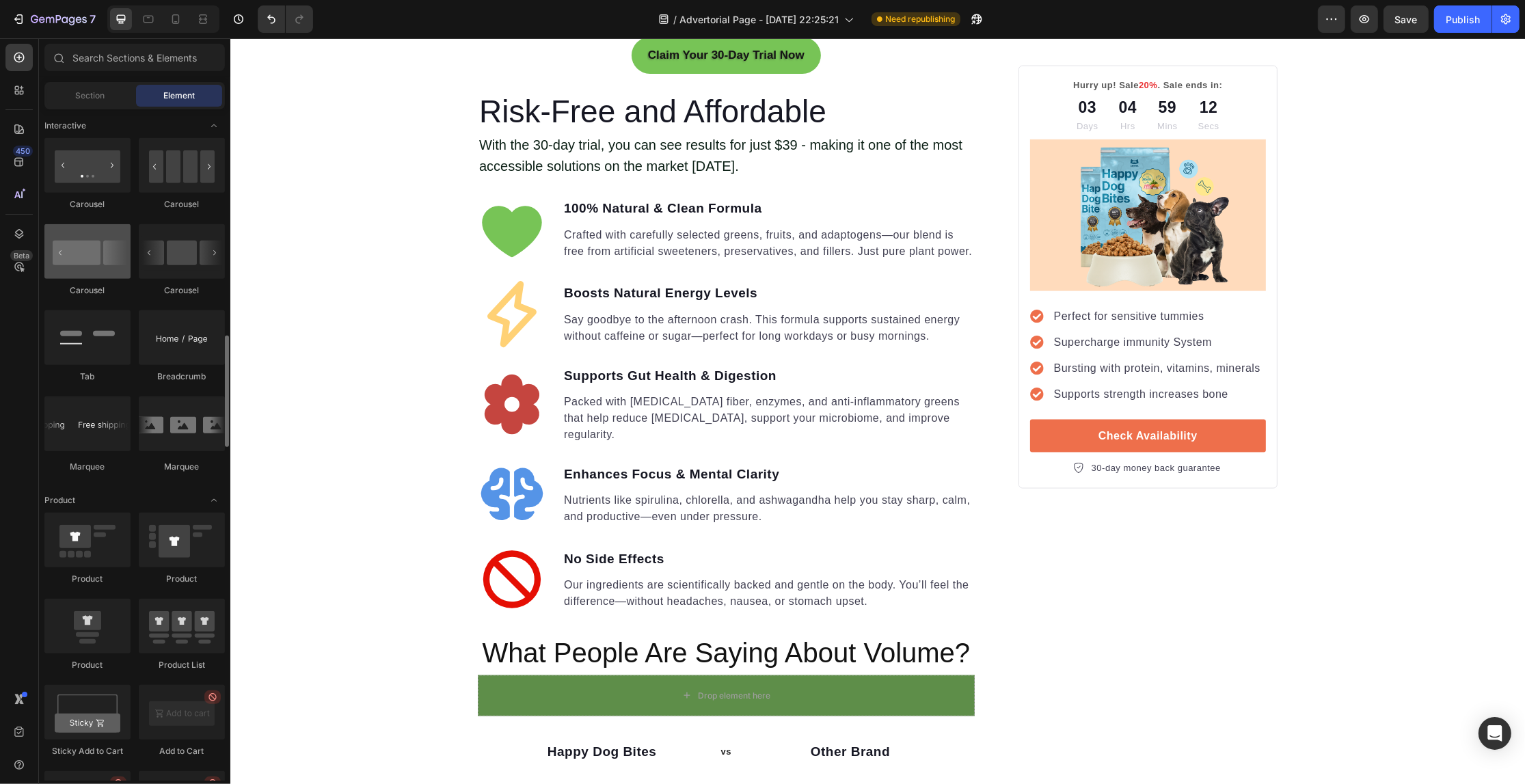
scroll to position [1281, 0]
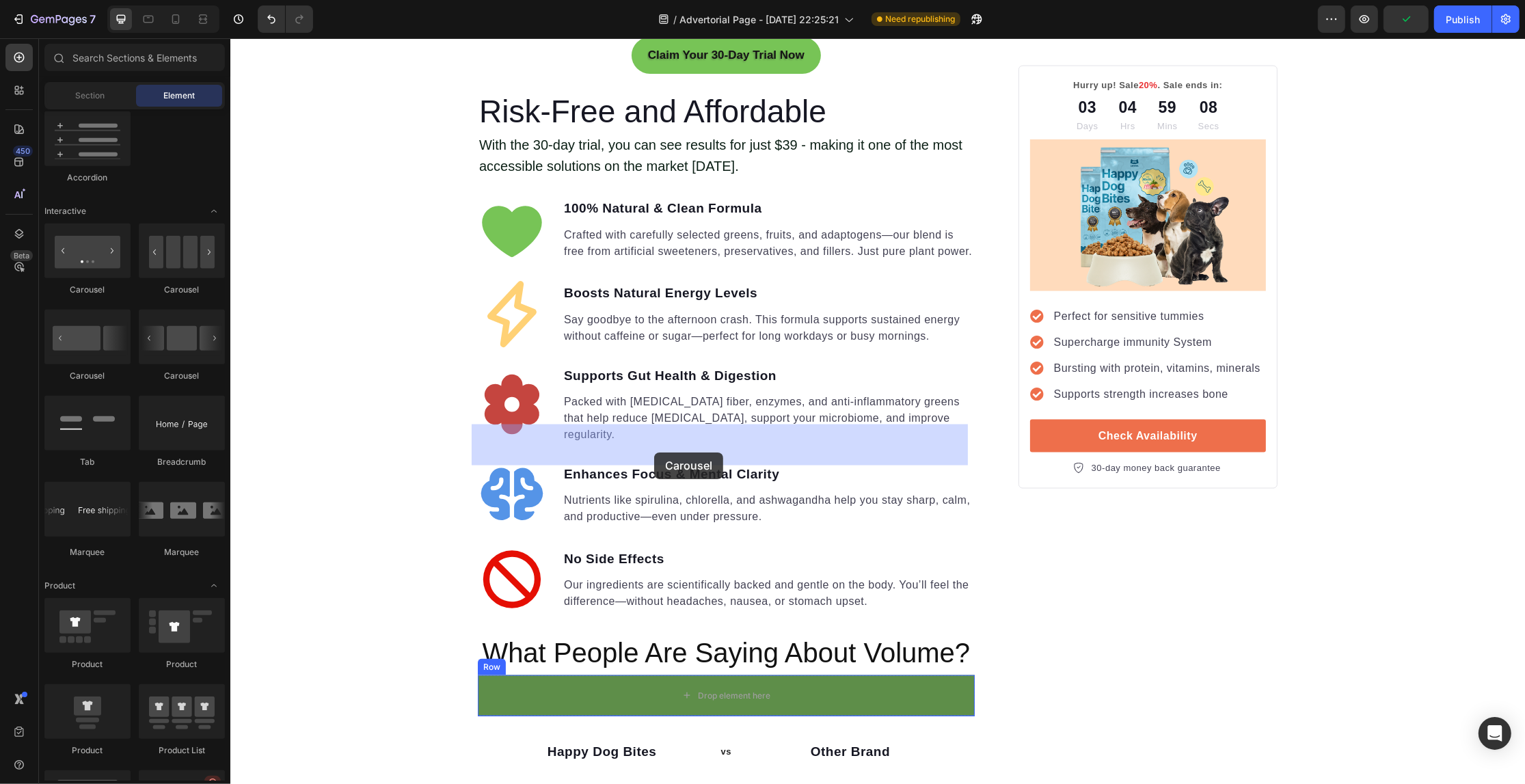
drag, startPoint x: 408, startPoint y: 384, endPoint x: 563, endPoint y: 439, distance: 164.5
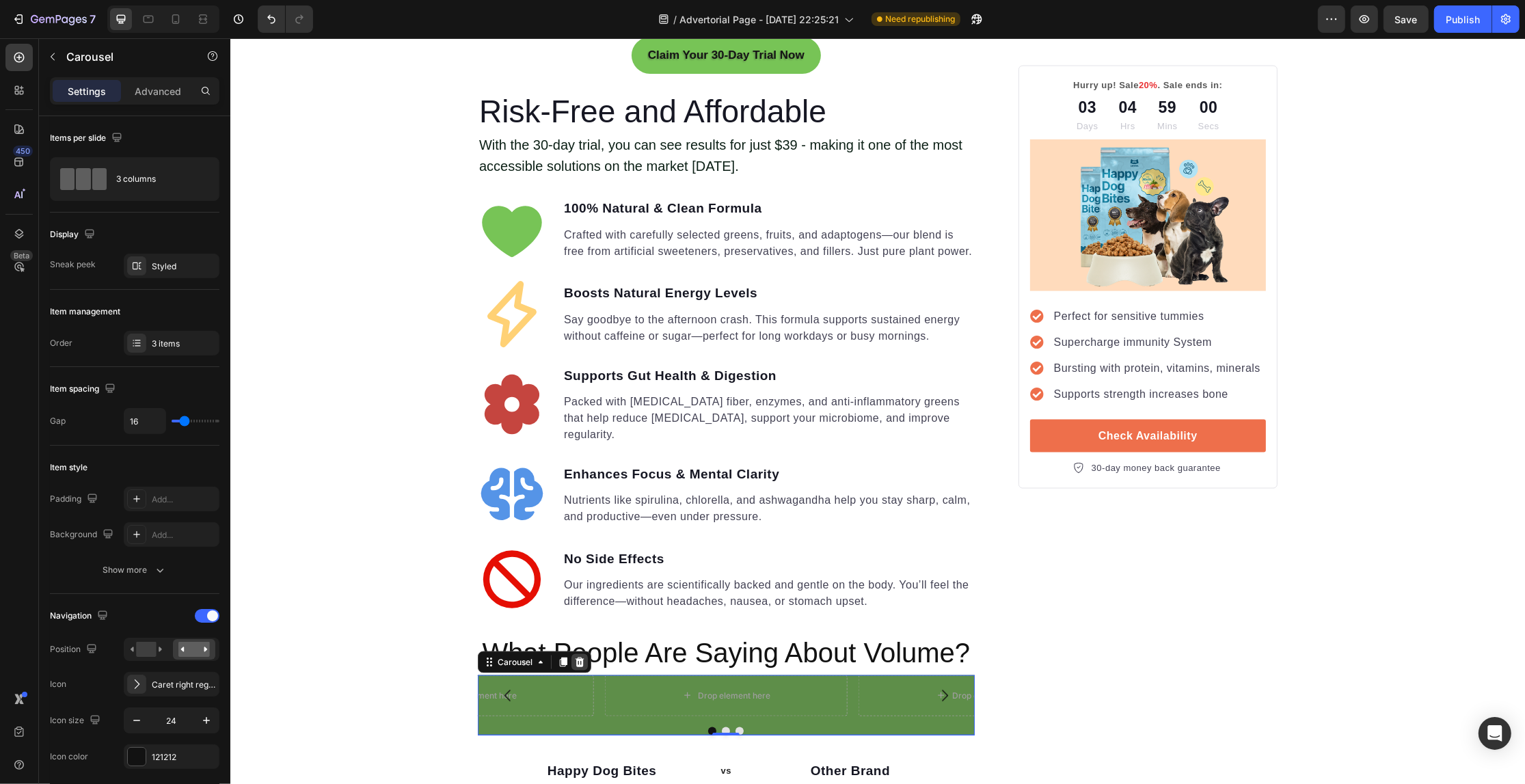
click at [575, 657] on icon at bounding box center [580, 662] width 9 height 10
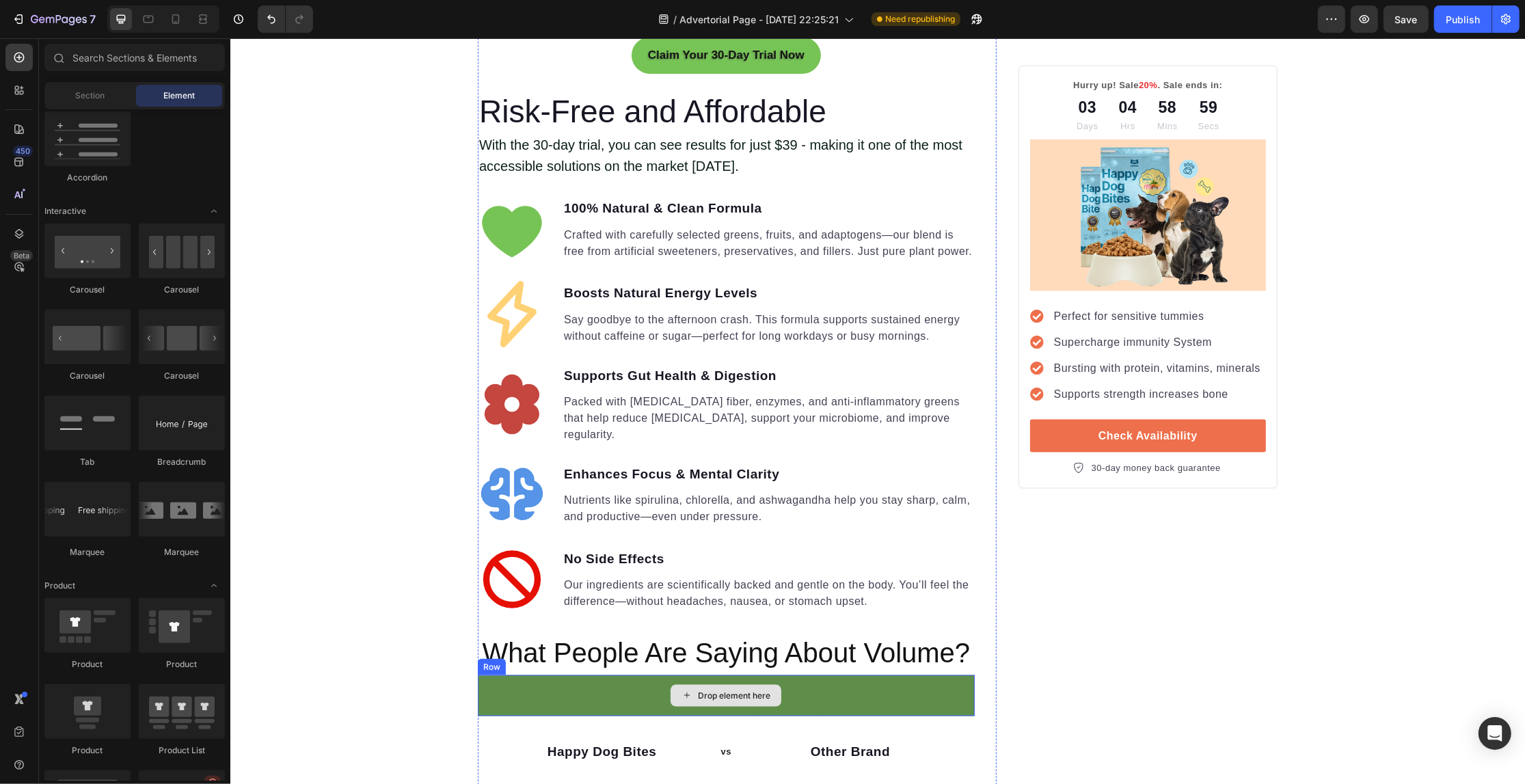
click at [530, 675] on div "Drop element here" at bounding box center [725, 695] width 497 height 41
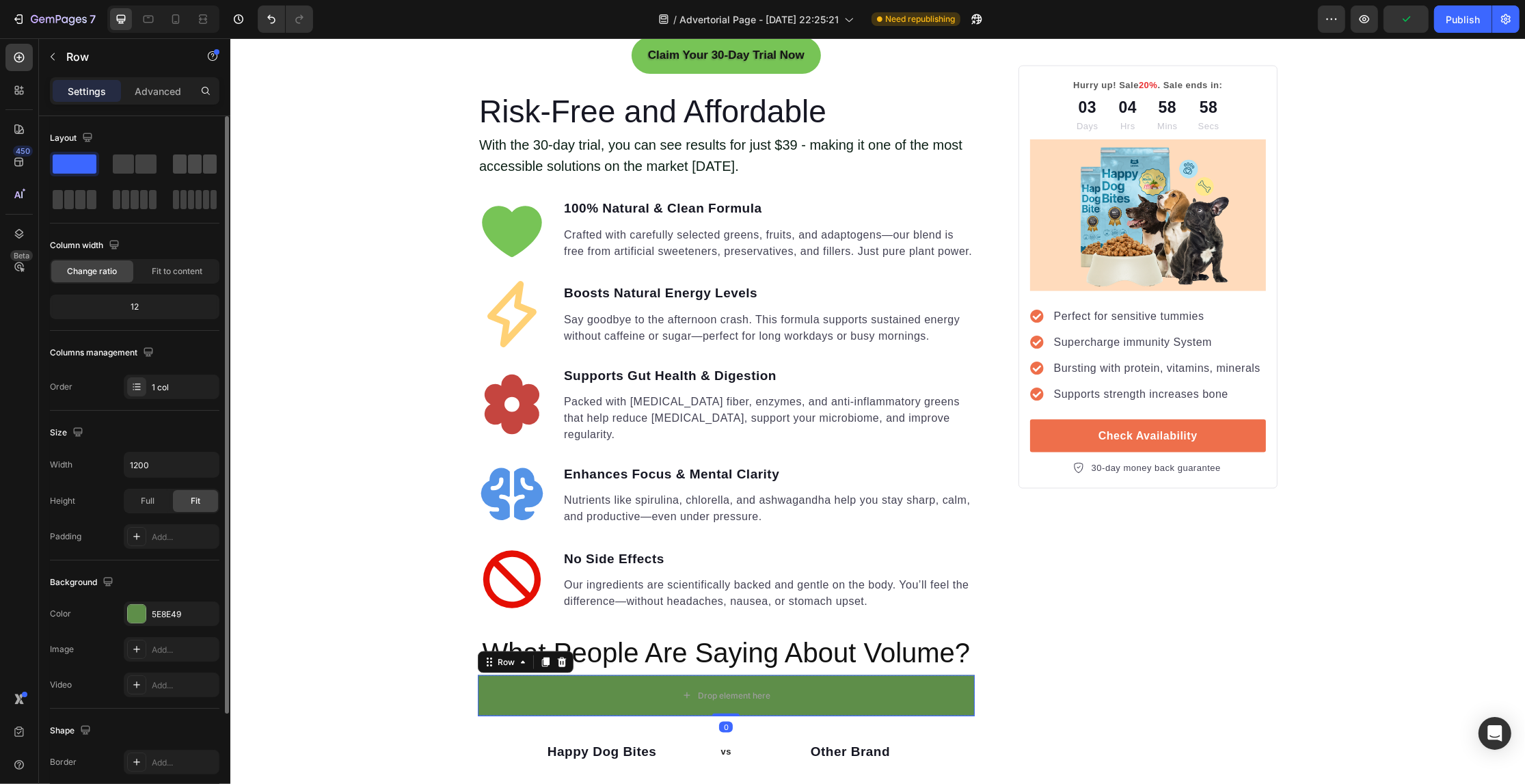
click at [173, 169] on span at bounding box center [179, 164] width 14 height 19
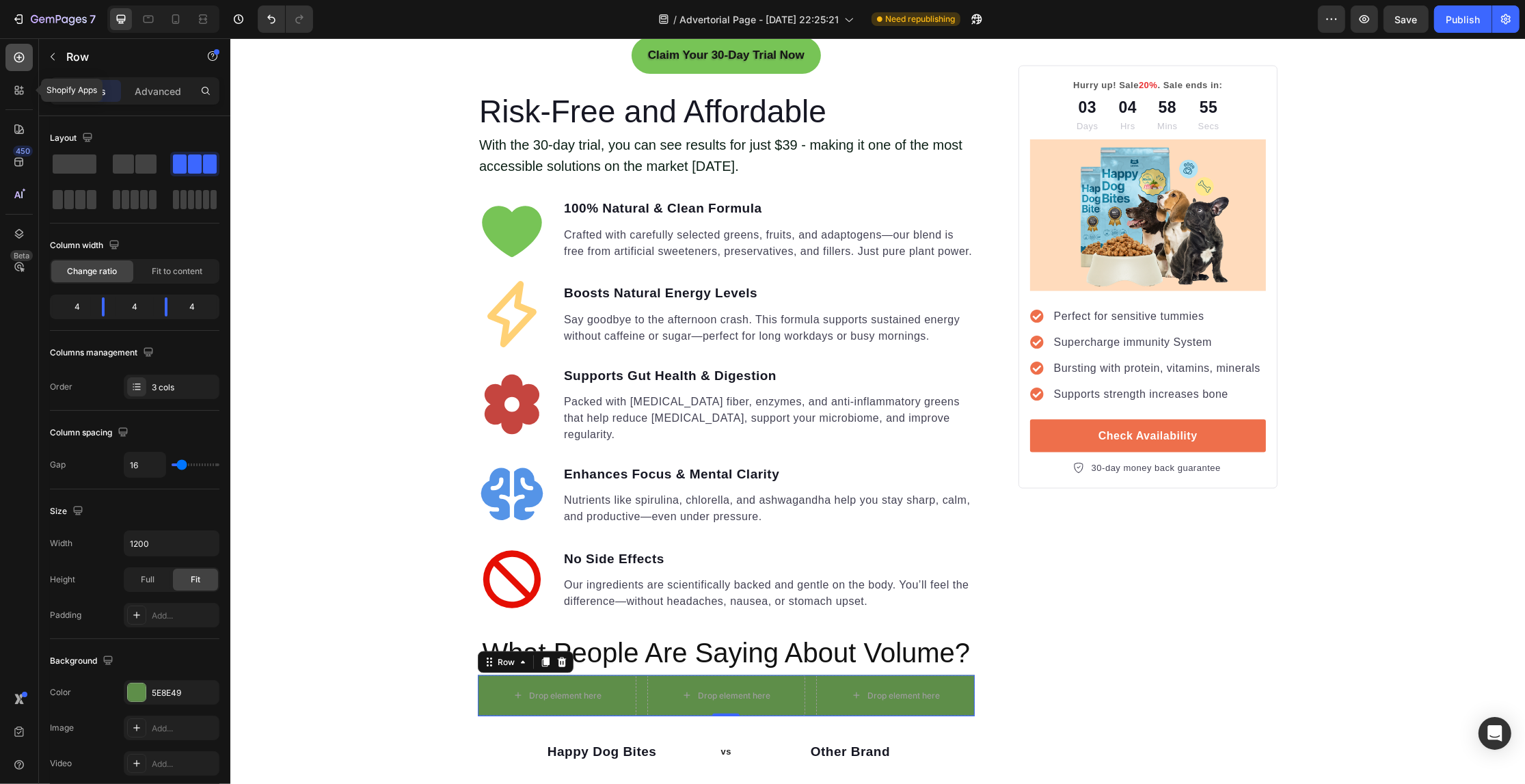
click at [15, 57] on icon at bounding box center [19, 57] width 14 height 14
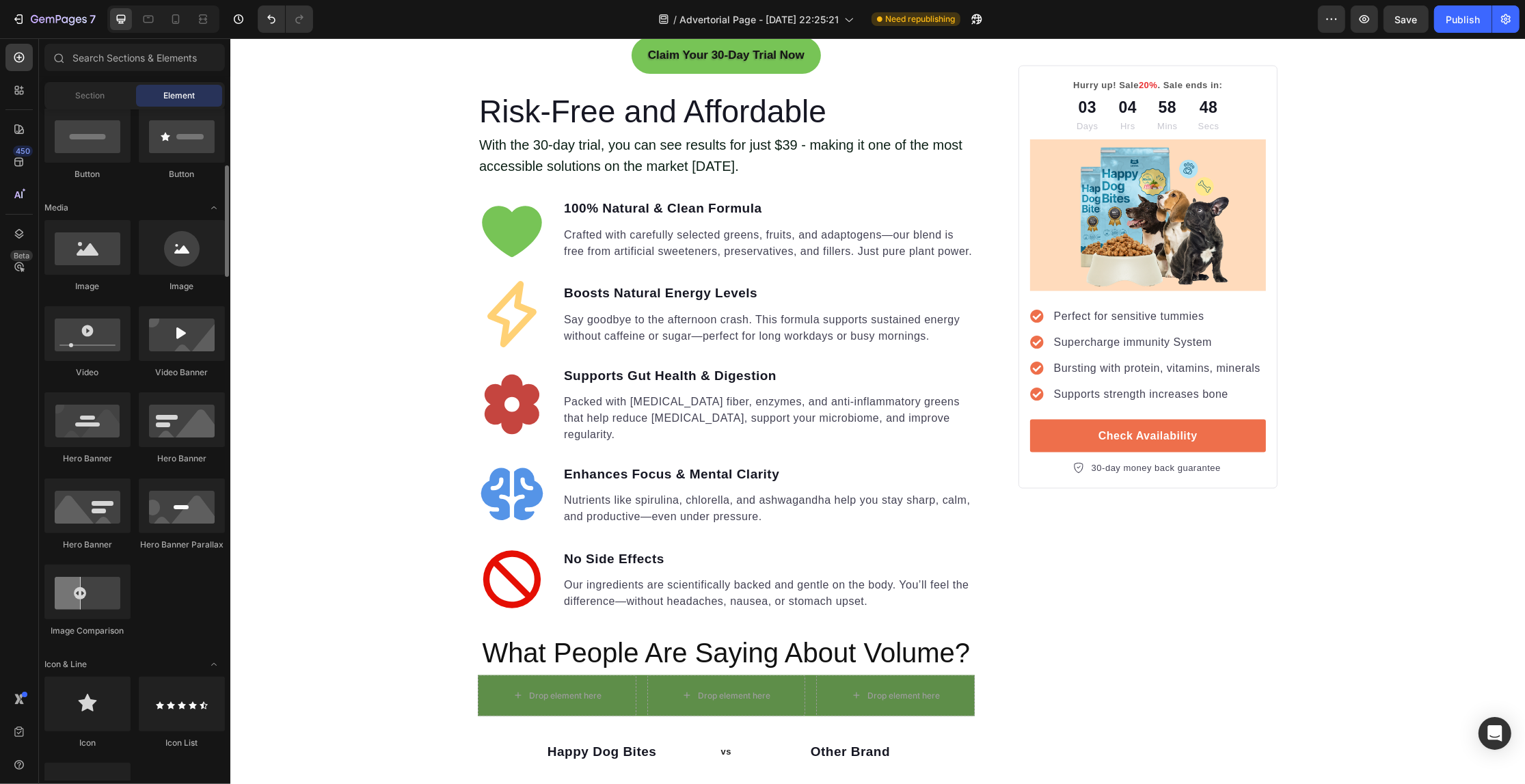
scroll to position [427, 0]
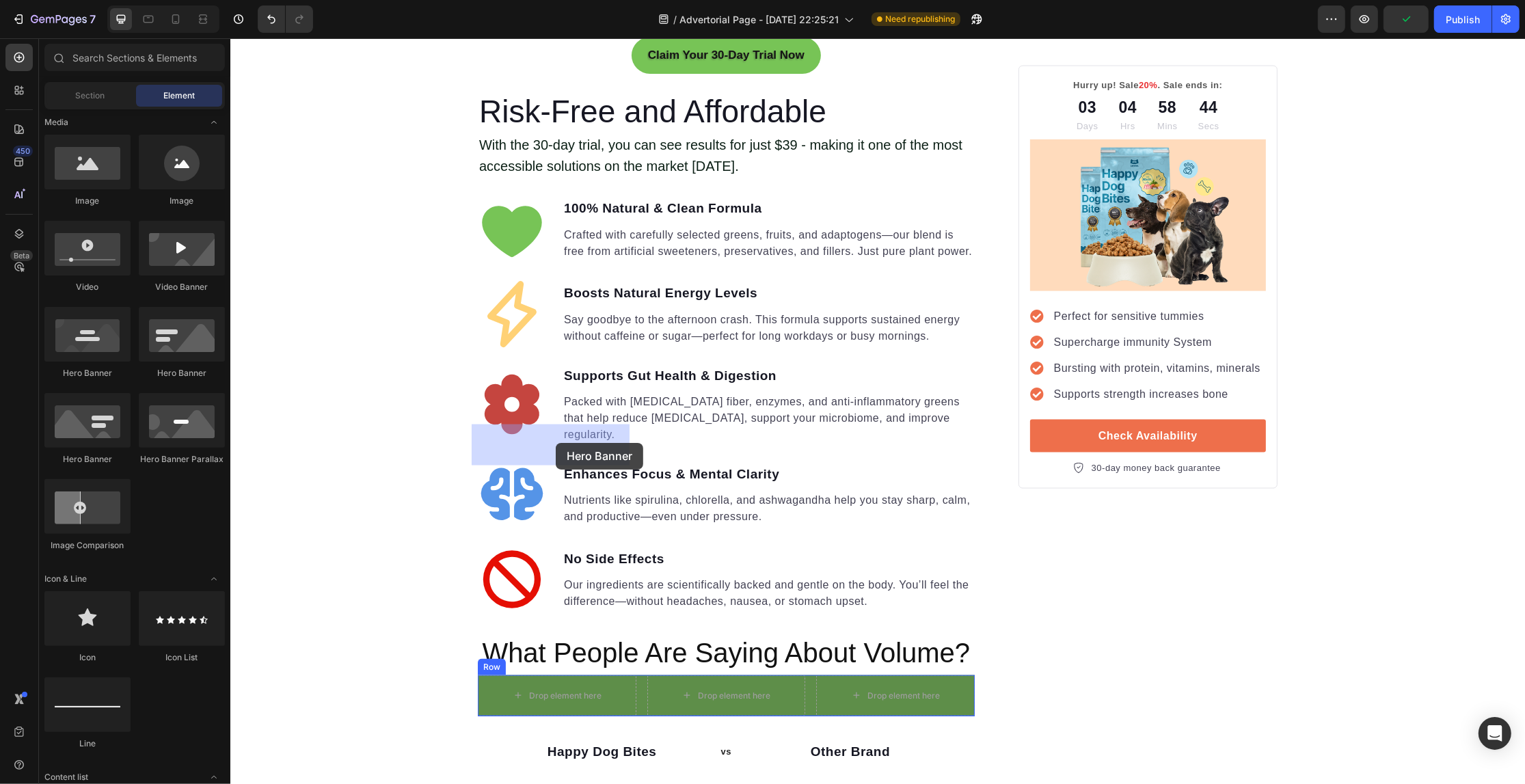
drag, startPoint x: 346, startPoint y: 395, endPoint x: 555, endPoint y: 443, distance: 214.4
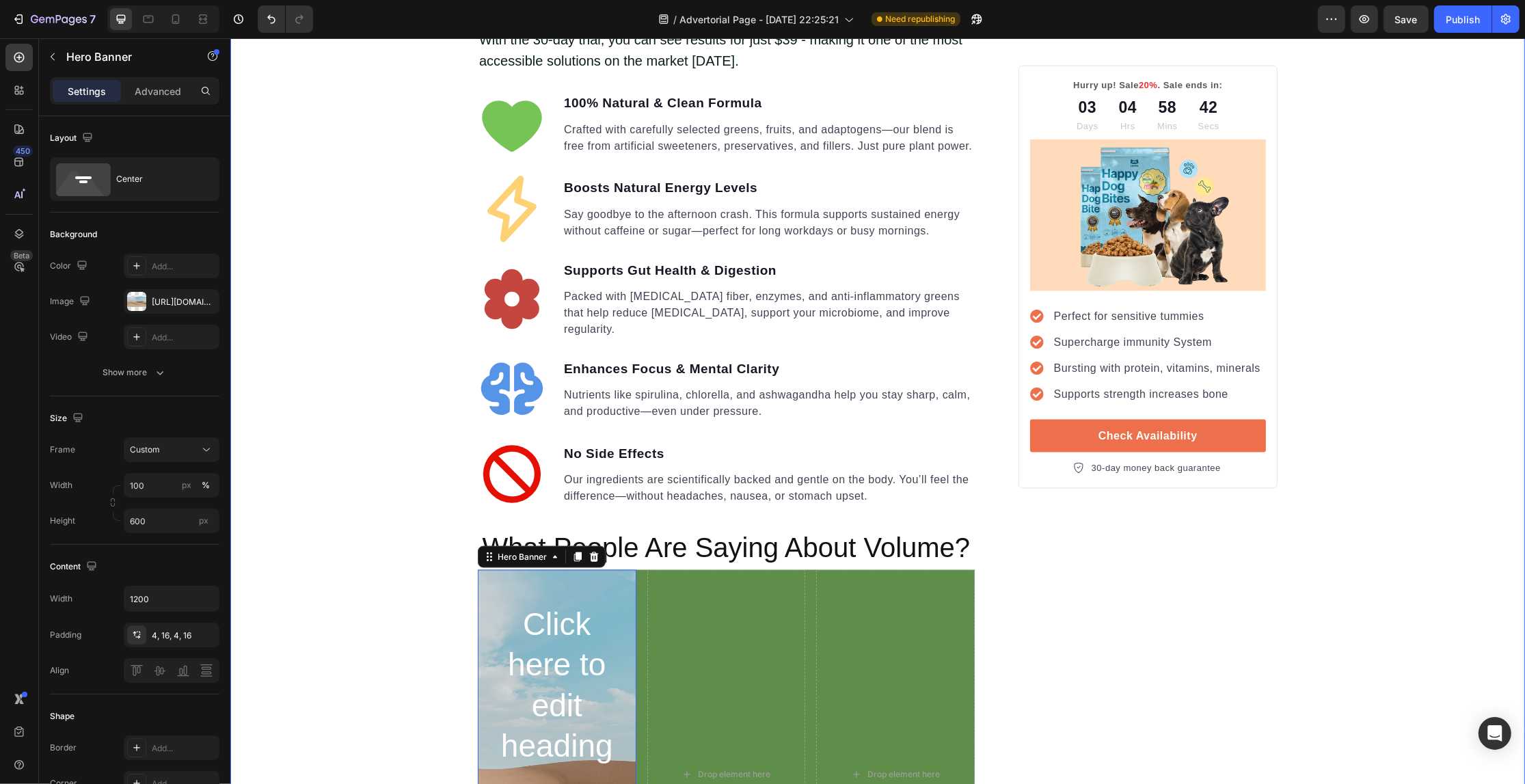
scroll to position [2489, 0]
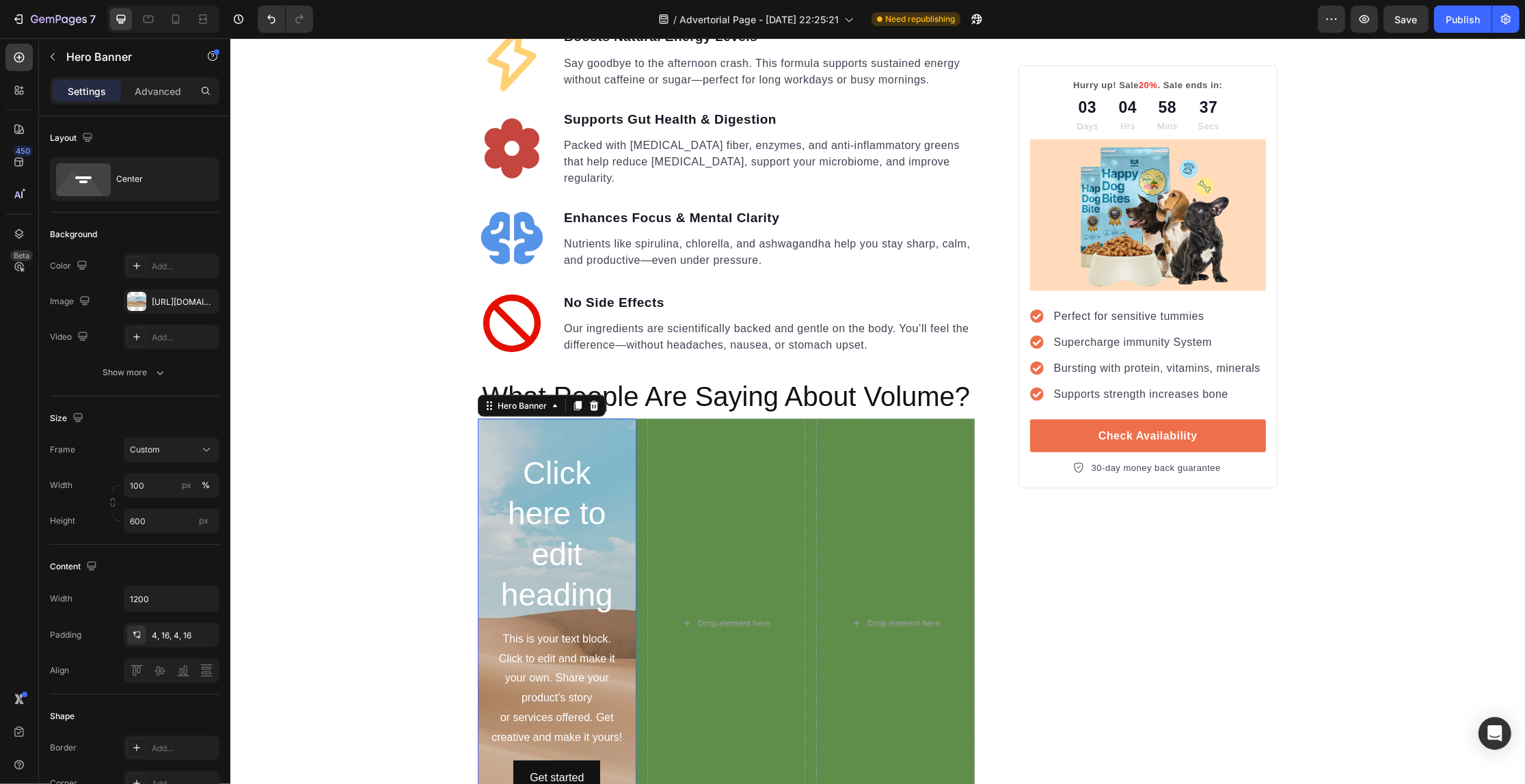
click at [594, 395] on div "Hero Banner" at bounding box center [540, 406] width 128 height 22
click at [588, 401] on icon at bounding box center [593, 406] width 11 height 11
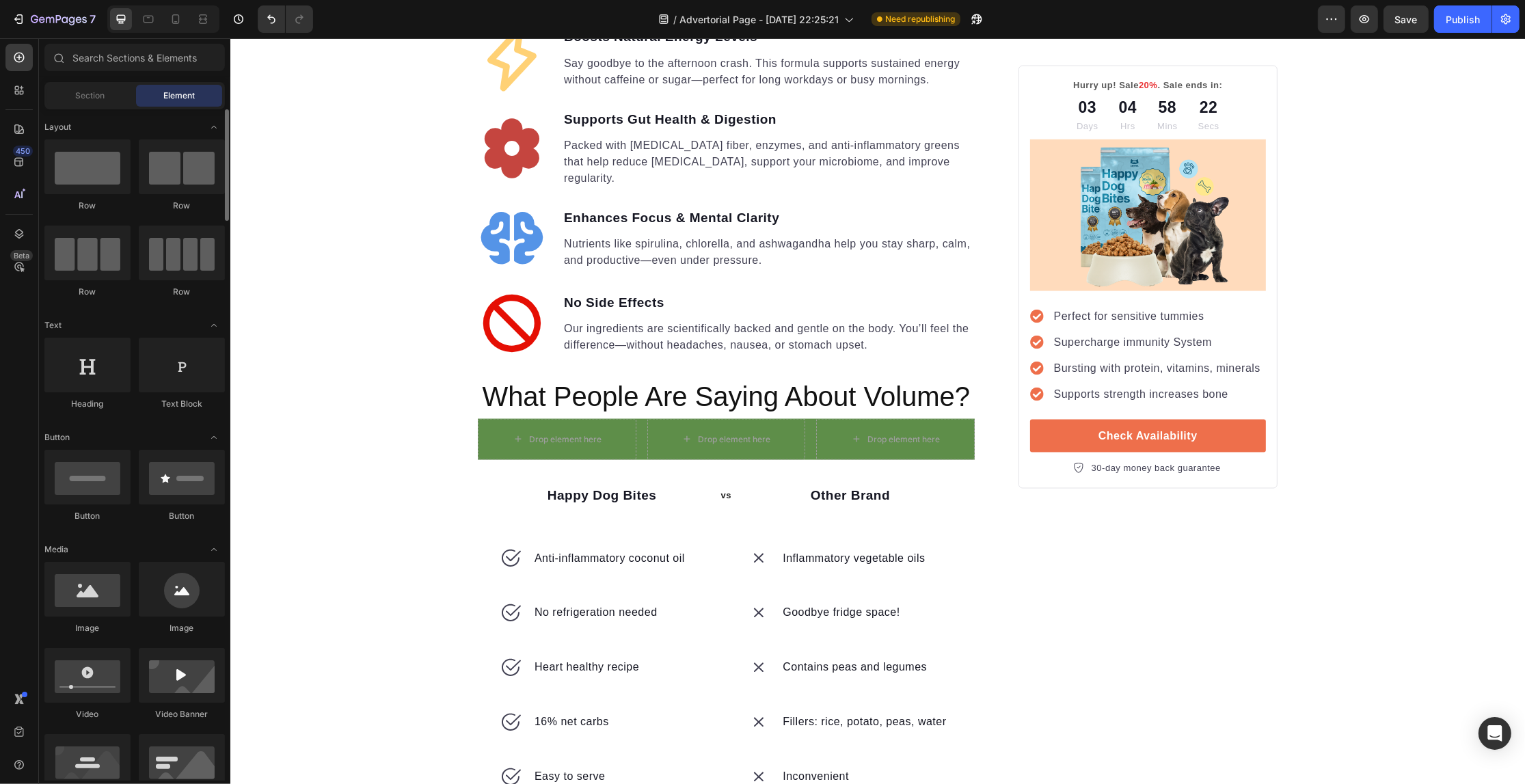
scroll to position [171, 0]
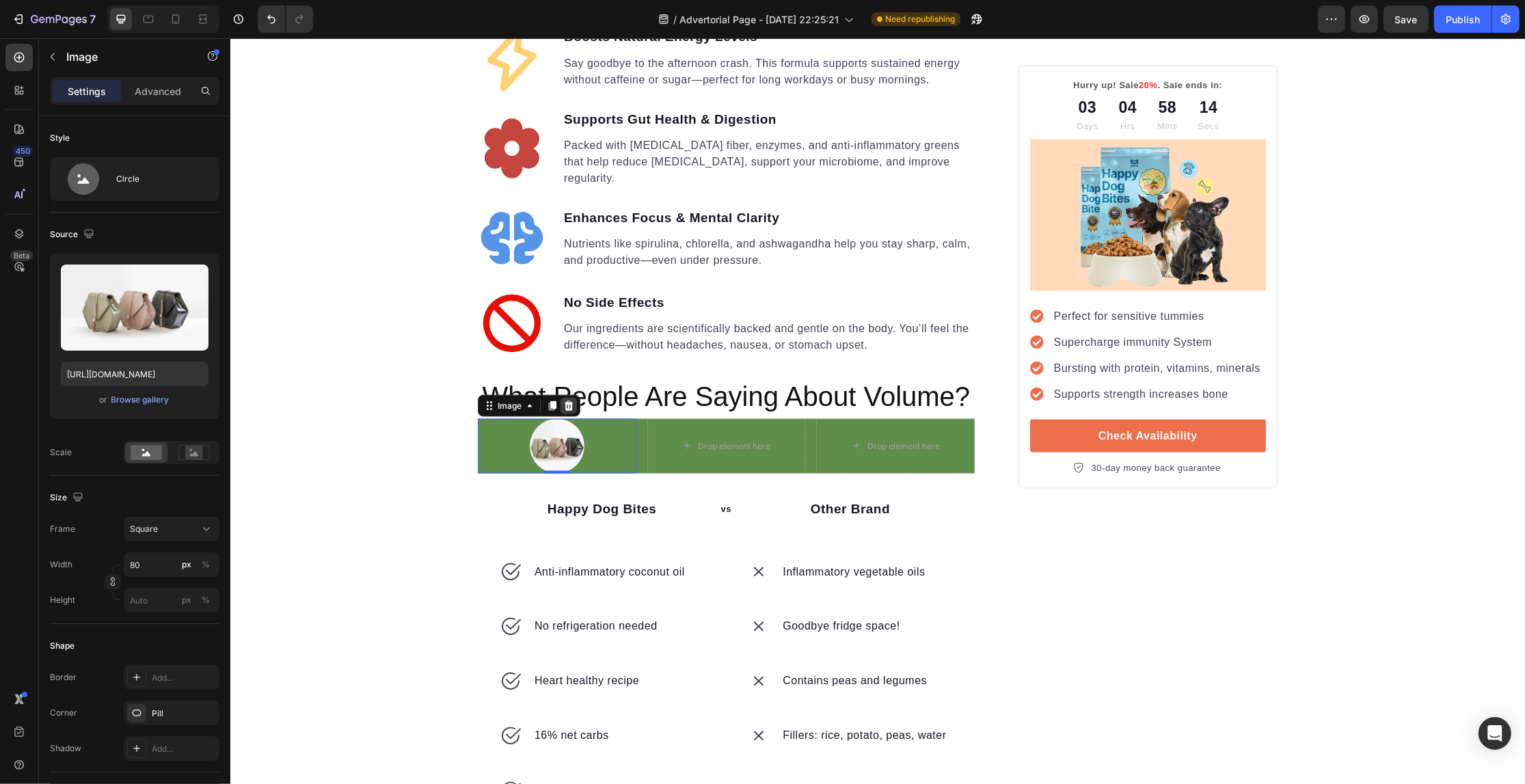
click at [569, 398] on div at bounding box center [568, 406] width 16 height 16
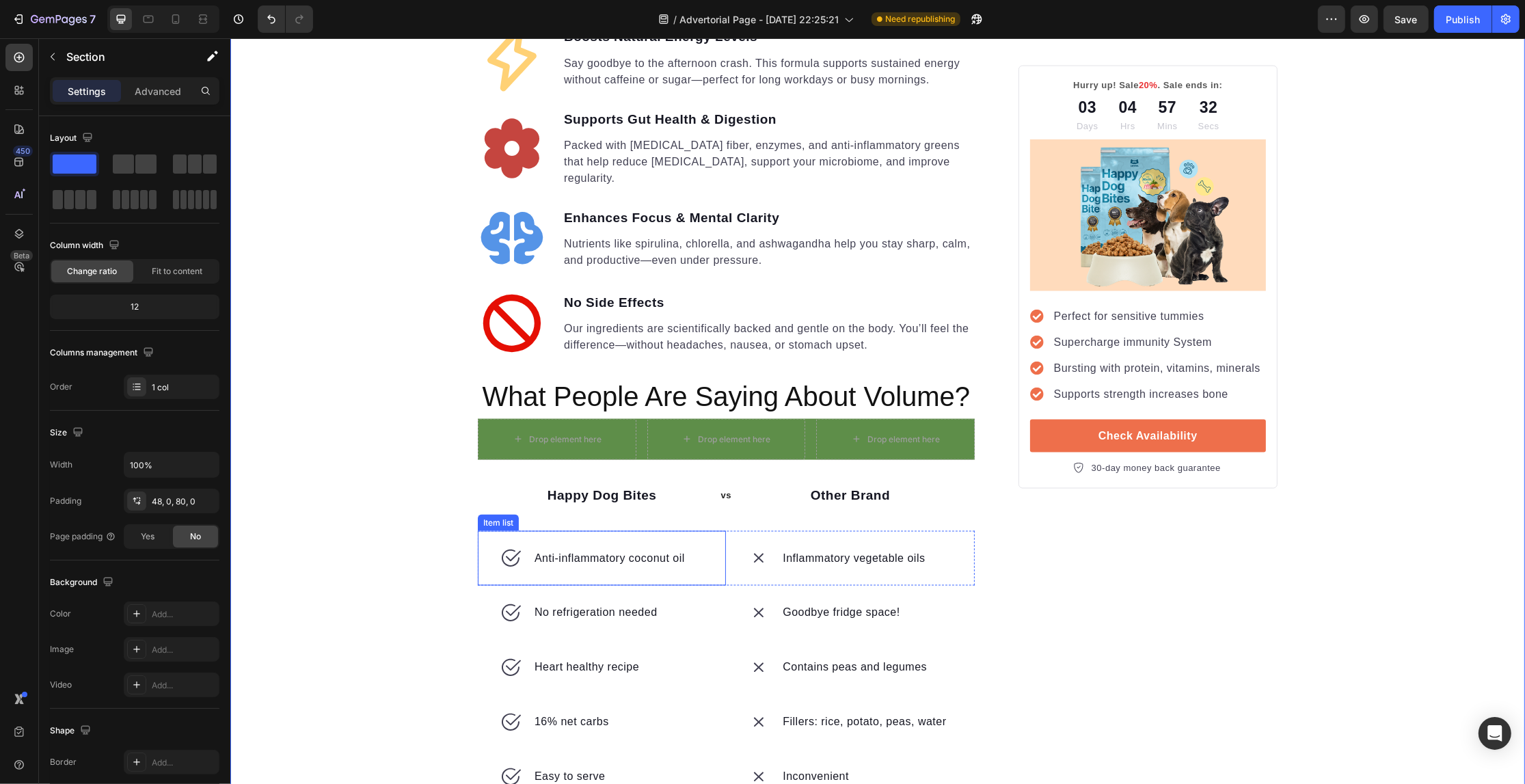
click at [503, 547] on icon at bounding box center [510, 558] width 22 height 22
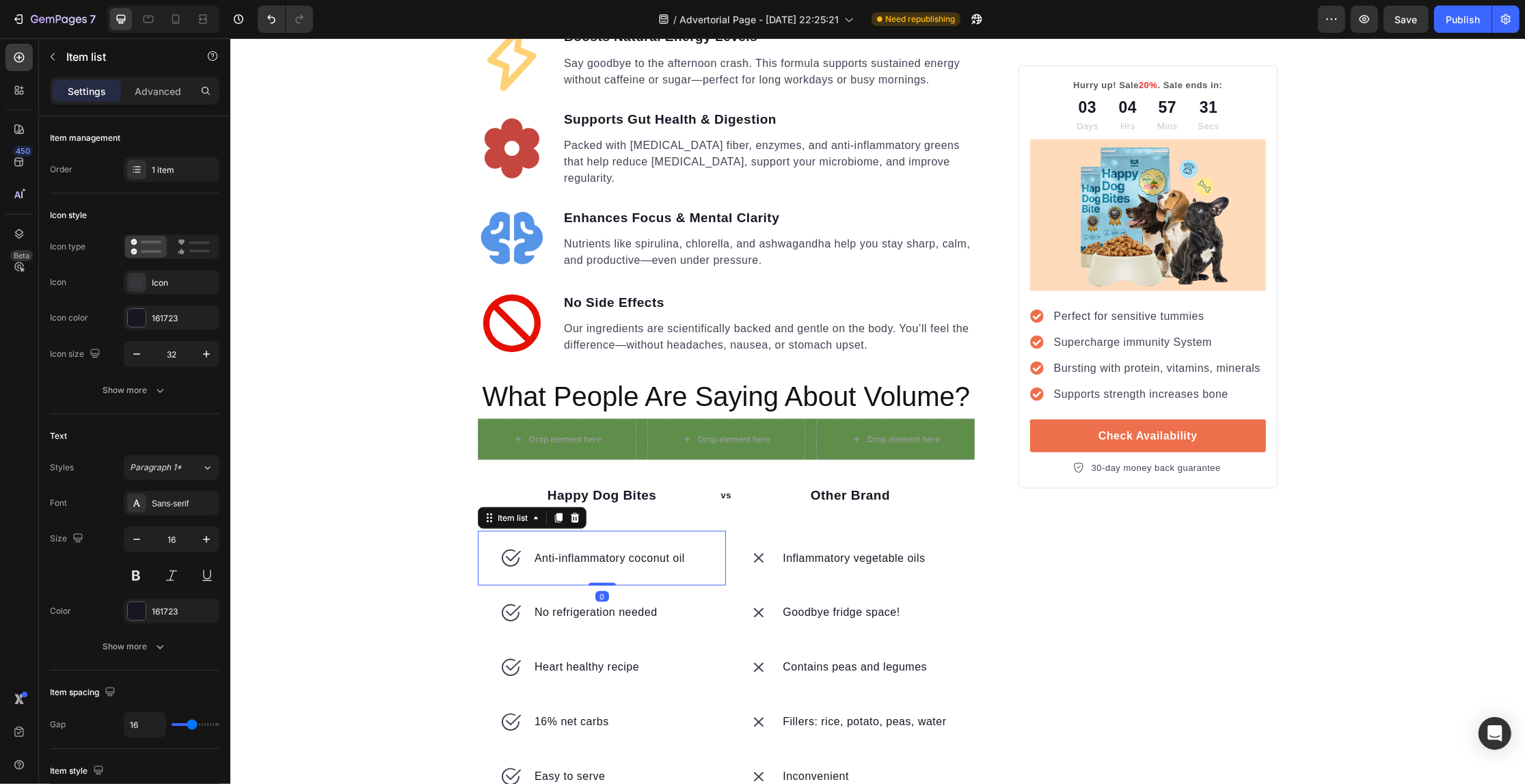
click at [503, 547] on icon at bounding box center [510, 558] width 22 height 22
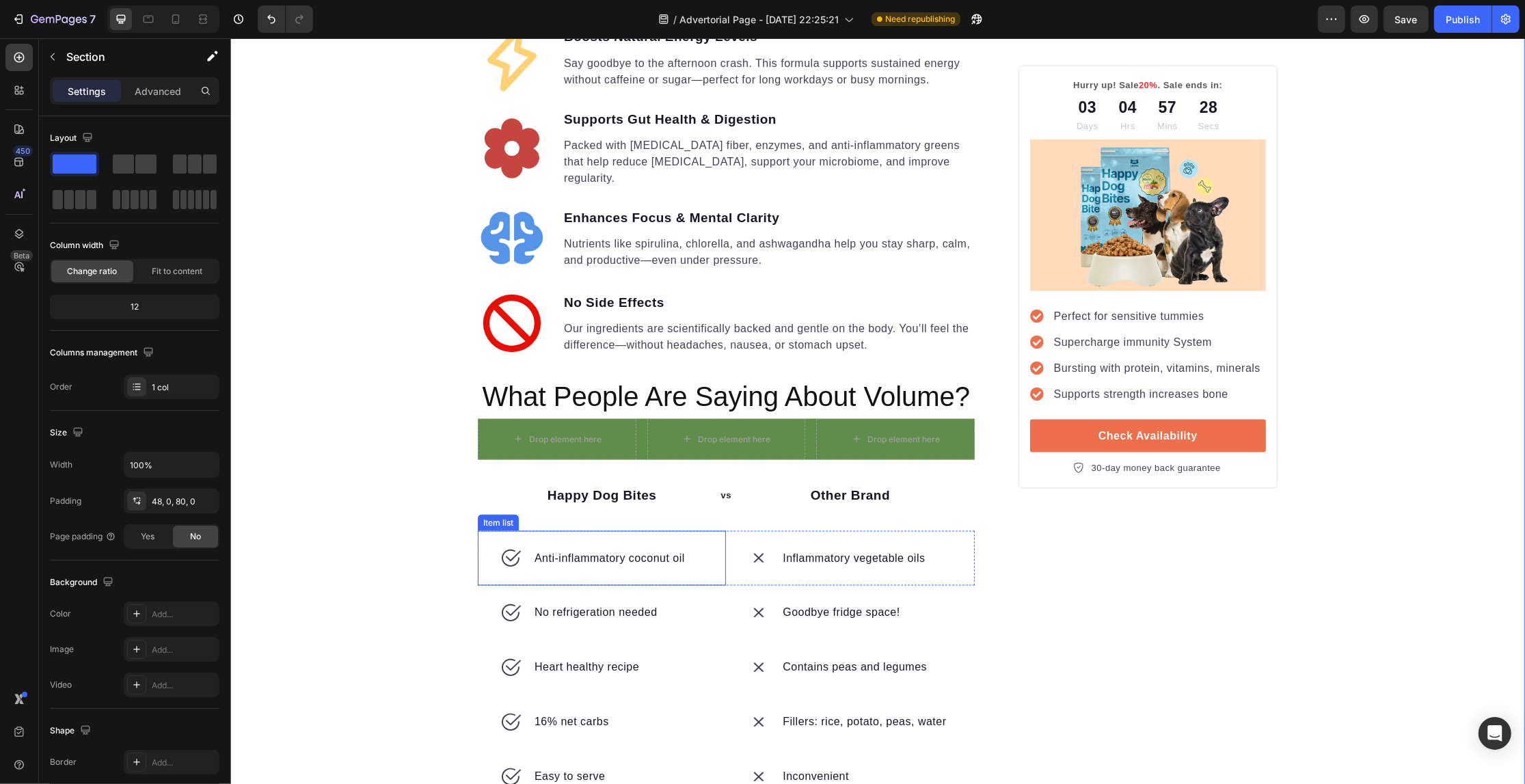
click at [511, 550] on icon at bounding box center [510, 558] width 18 height 17
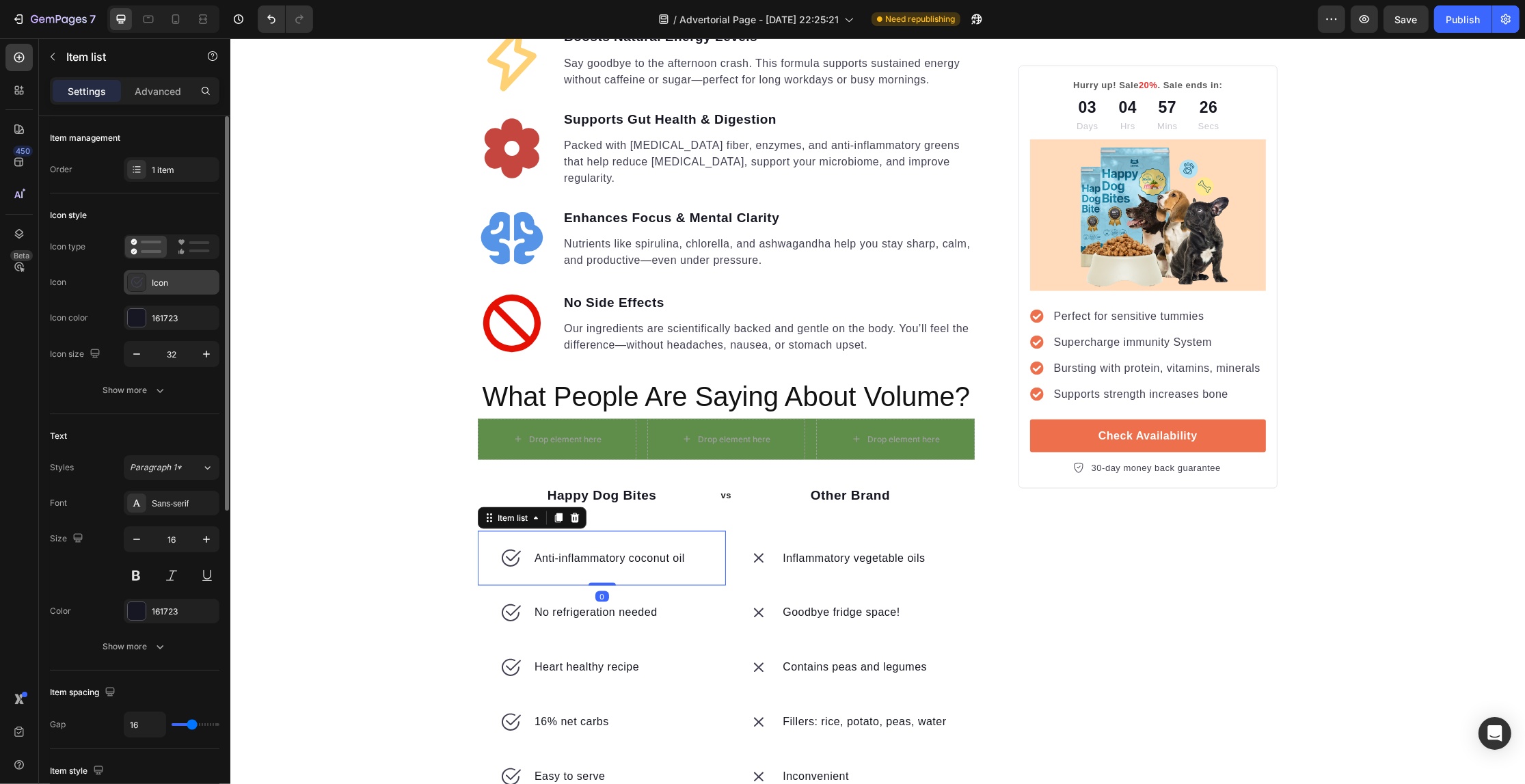
click at [175, 284] on div "Icon" at bounding box center [184, 283] width 64 height 13
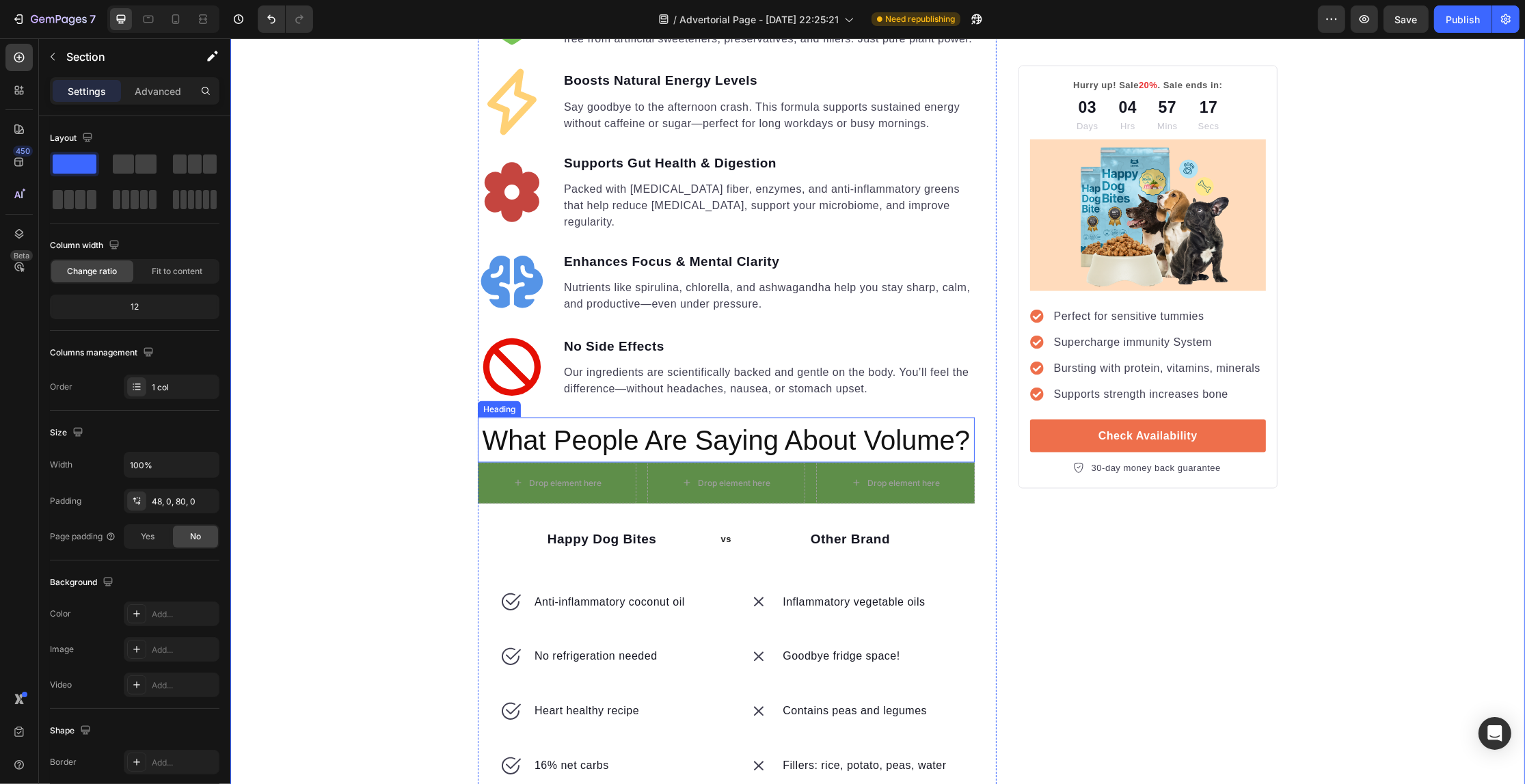
scroll to position [2404, 0]
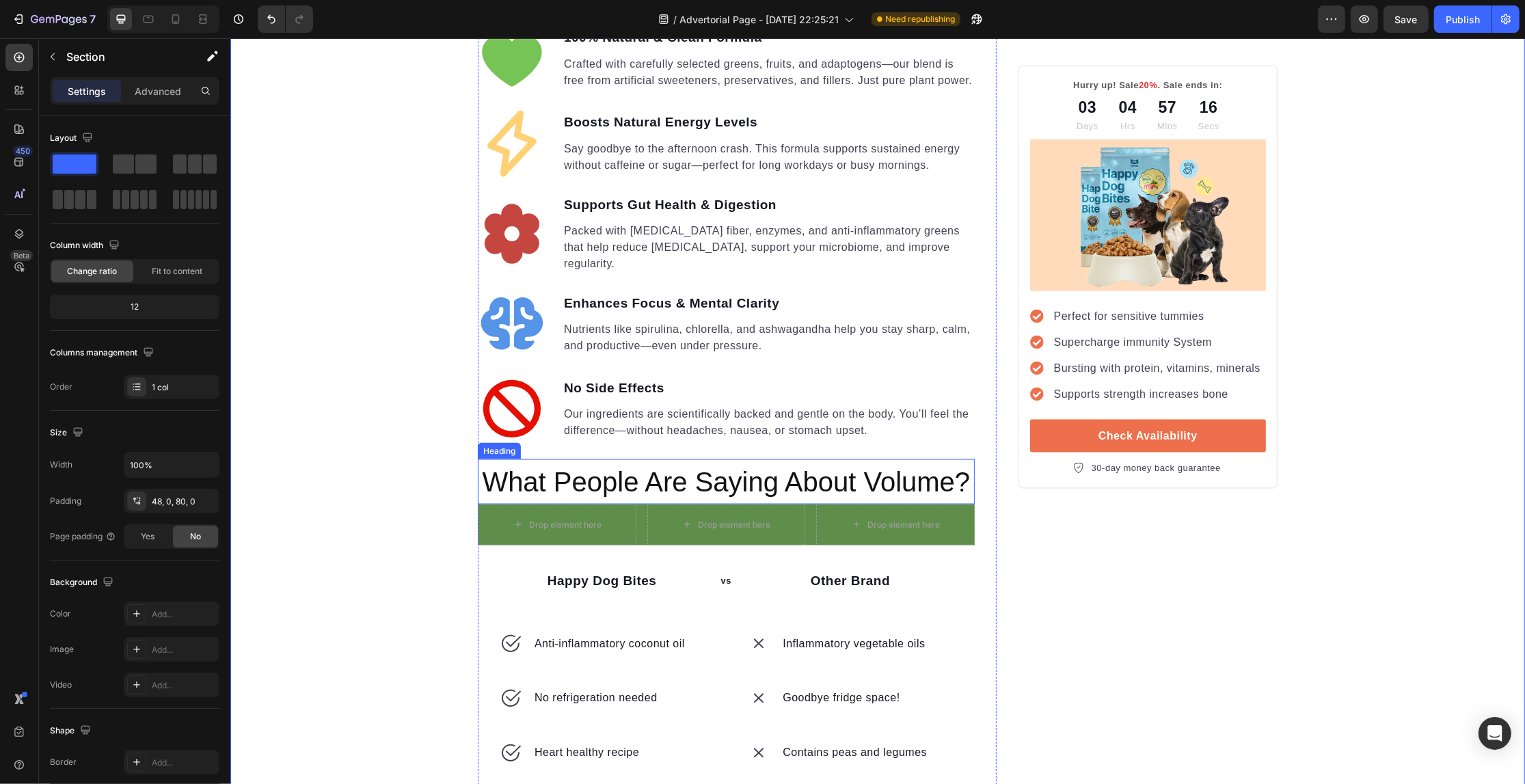
click at [592, 467] on span "What People Are Saying About Volume?" at bounding box center [725, 481] width 488 height 30
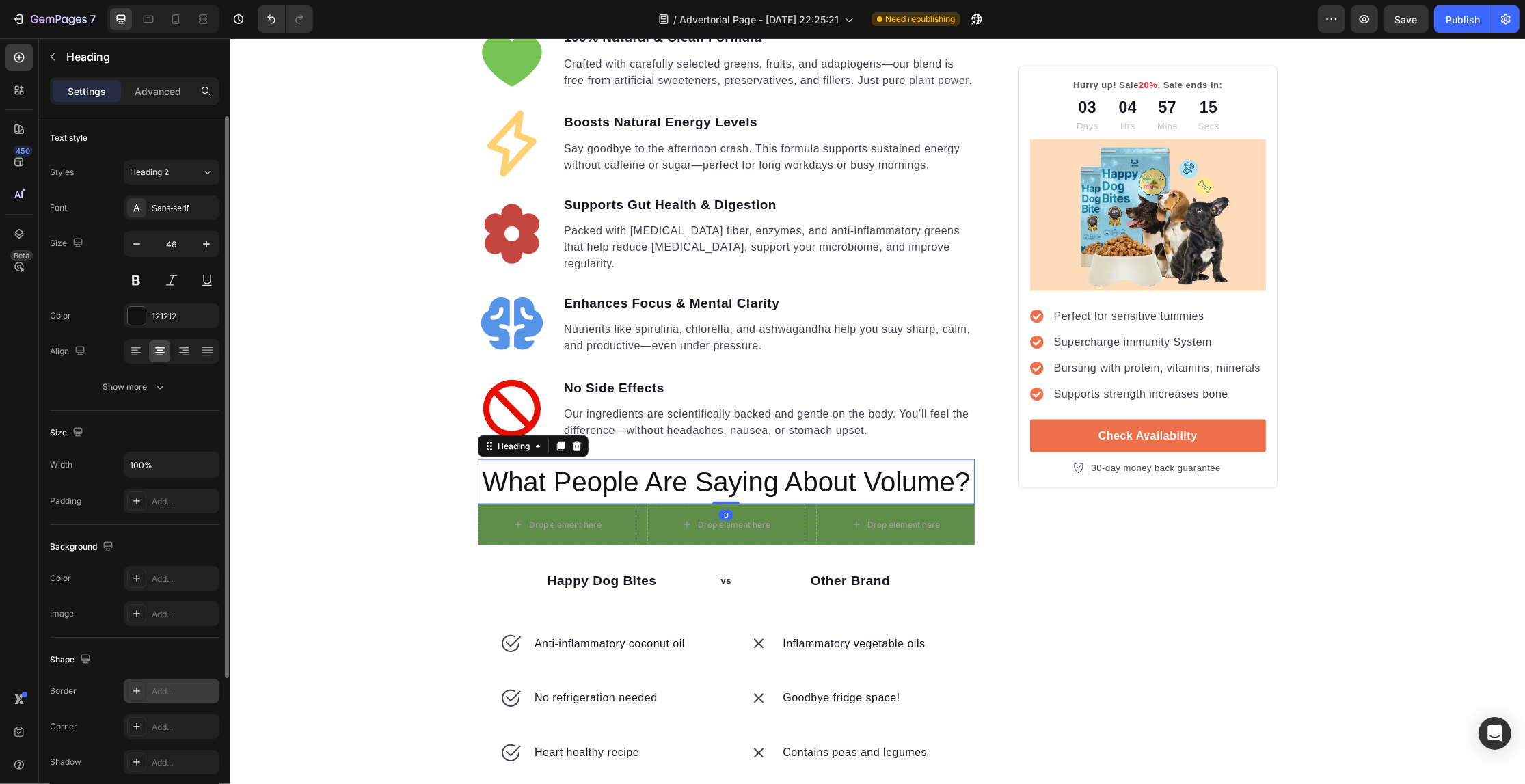
click at [167, 698] on div "Add..." at bounding box center [184, 692] width 64 height 13
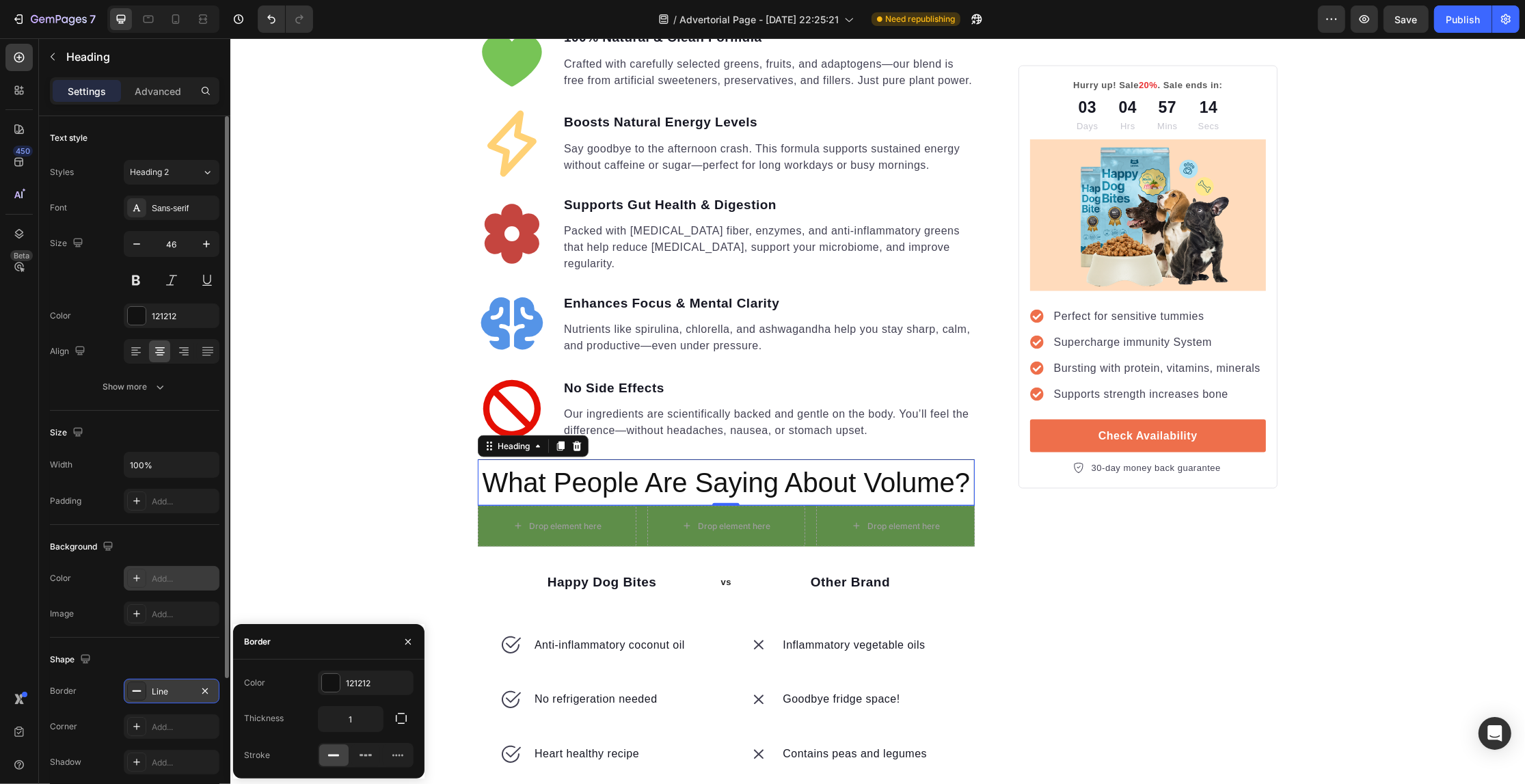
click at [175, 580] on div "Add..." at bounding box center [184, 579] width 64 height 13
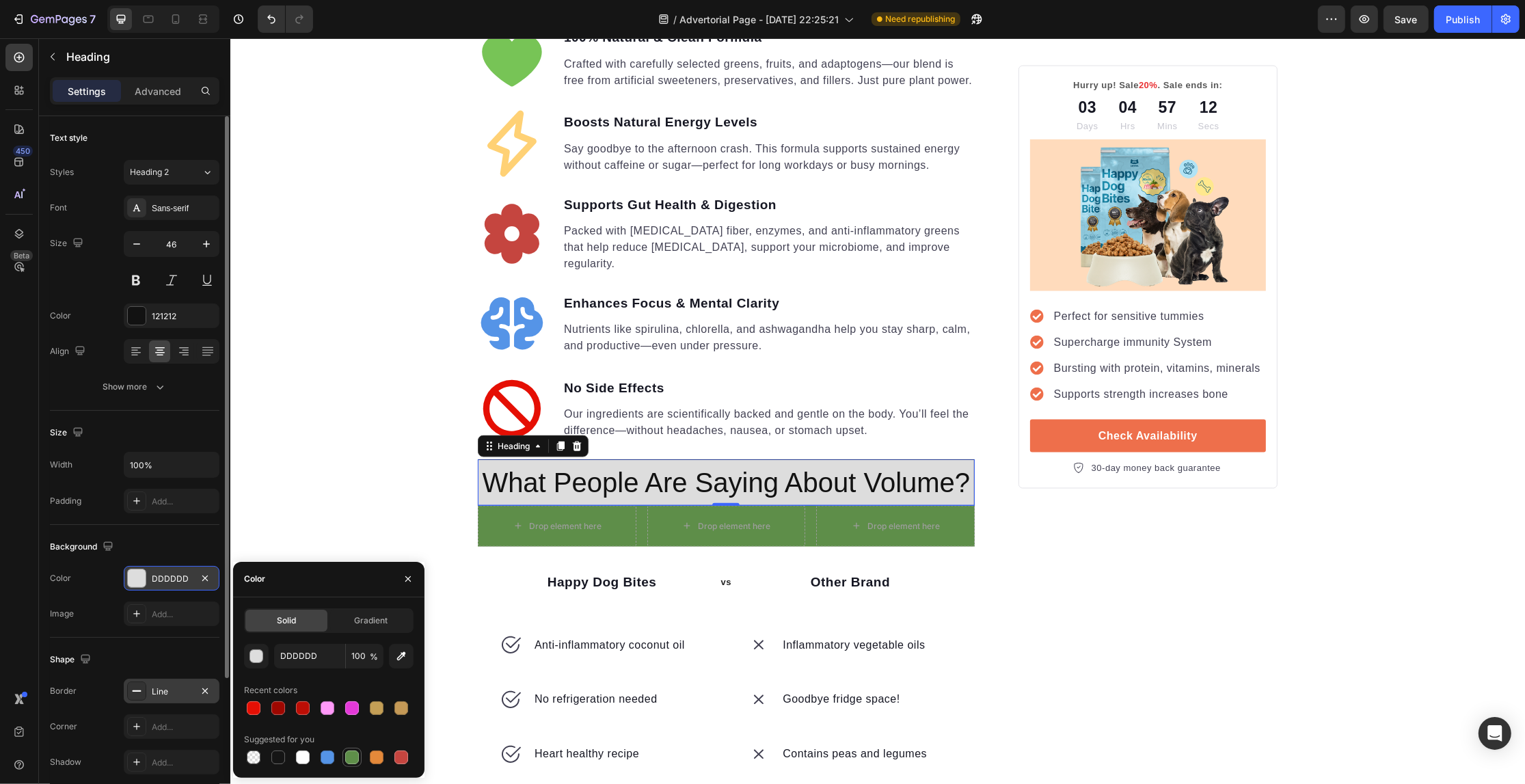
click at [346, 752] on div at bounding box center [352, 757] width 14 height 14
type input "5E8E49"
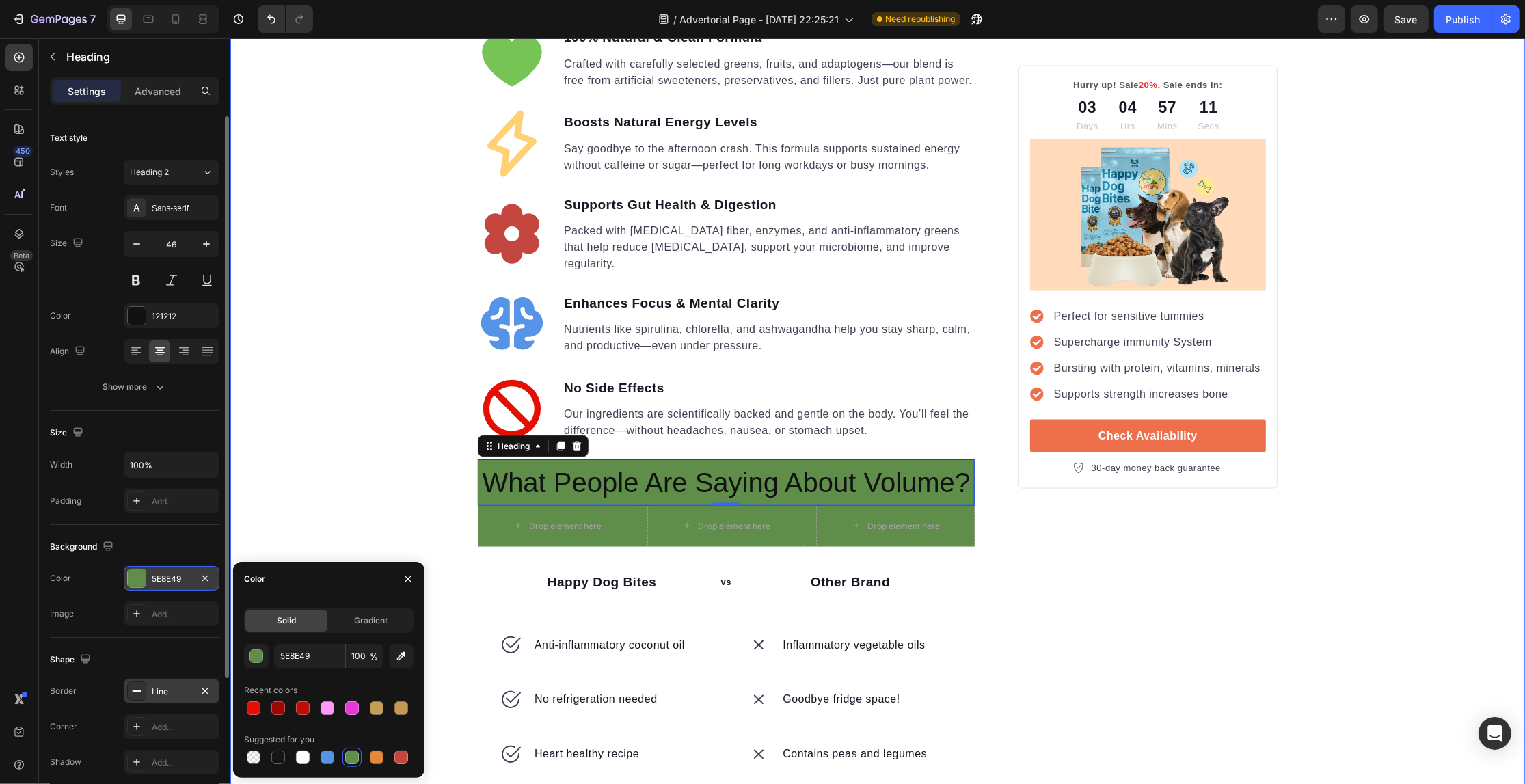
click at [306, 409] on div "Your Gut is Crying for Help Here’s the Easiest Fix Heading Get back on track wi…" at bounding box center [876, 1] width 1294 height 4167
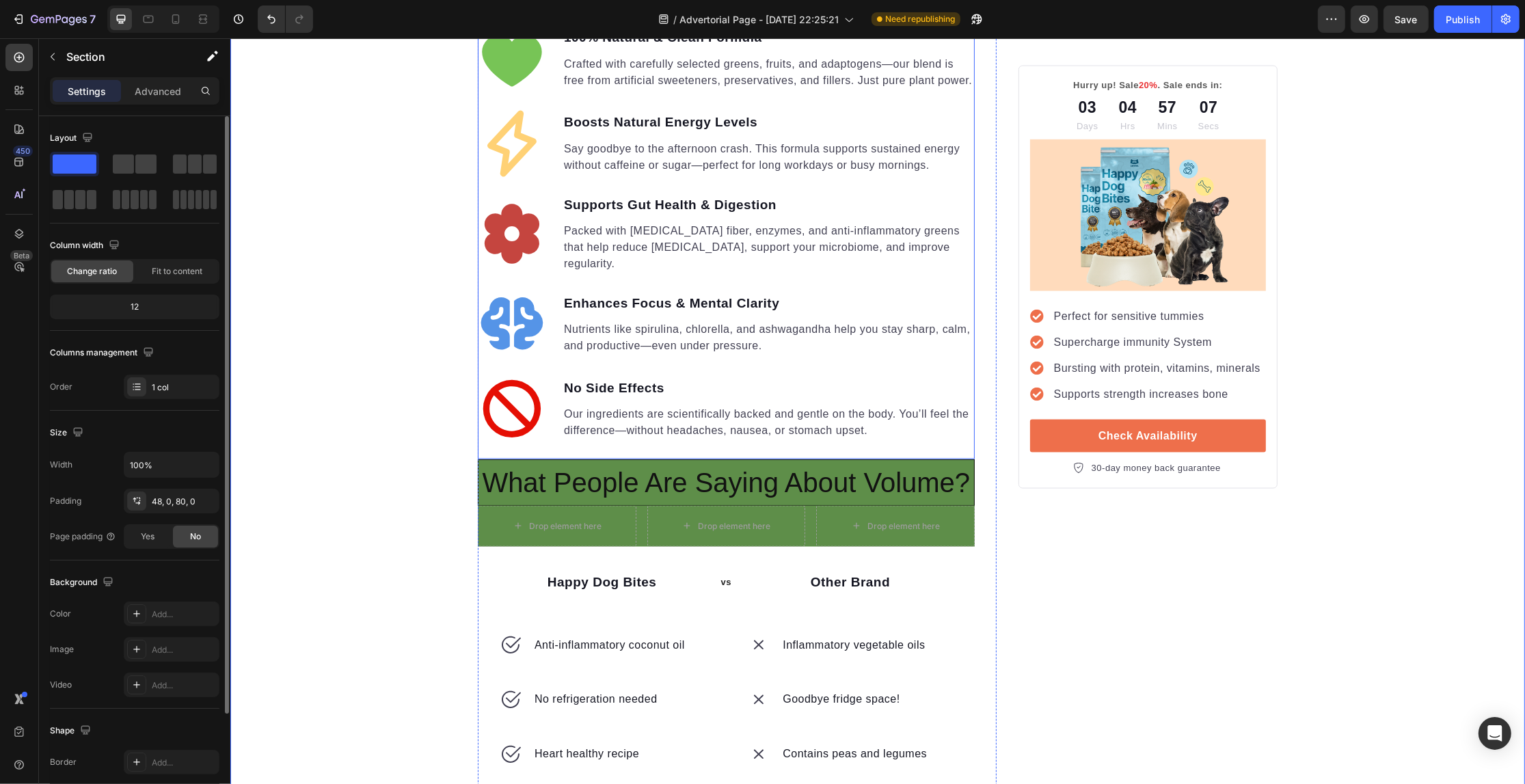
click at [568, 468] on span "What People Are Saying About Volume?" at bounding box center [725, 482] width 488 height 30
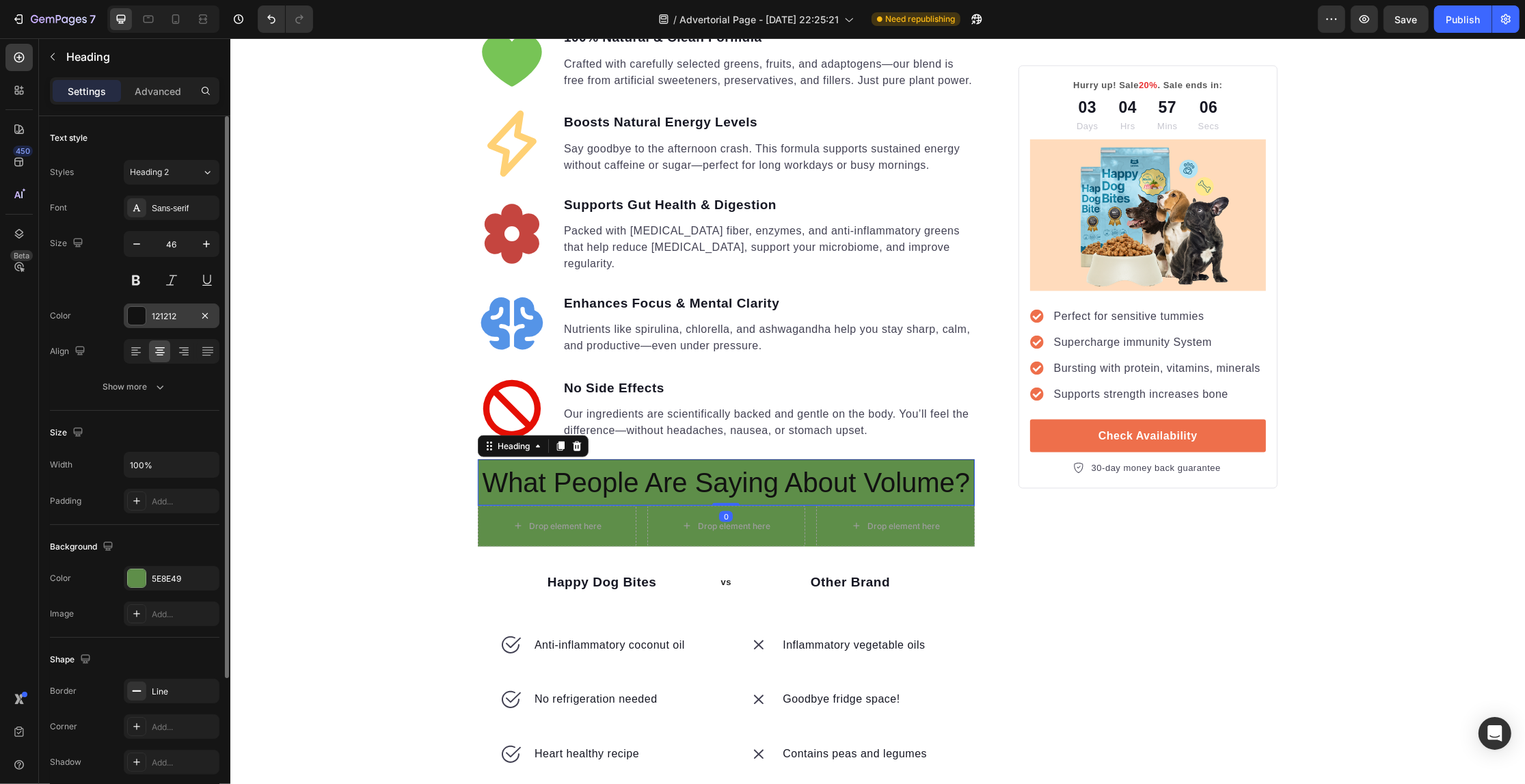
click at [133, 304] on div "121212" at bounding box center [172, 316] width 96 height 24
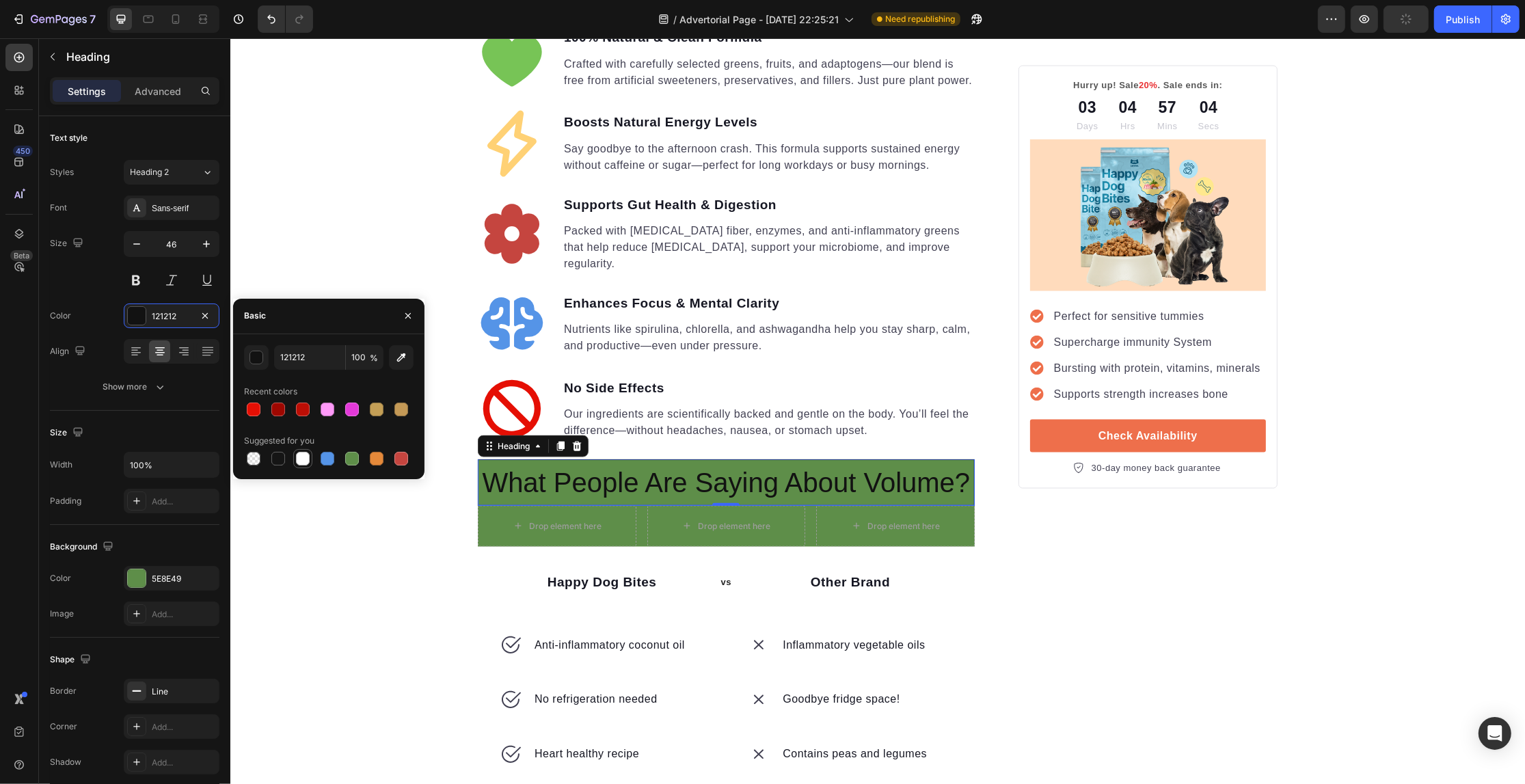
click at [301, 455] on div at bounding box center [302, 458] width 14 height 14
type input "FFFFFF"
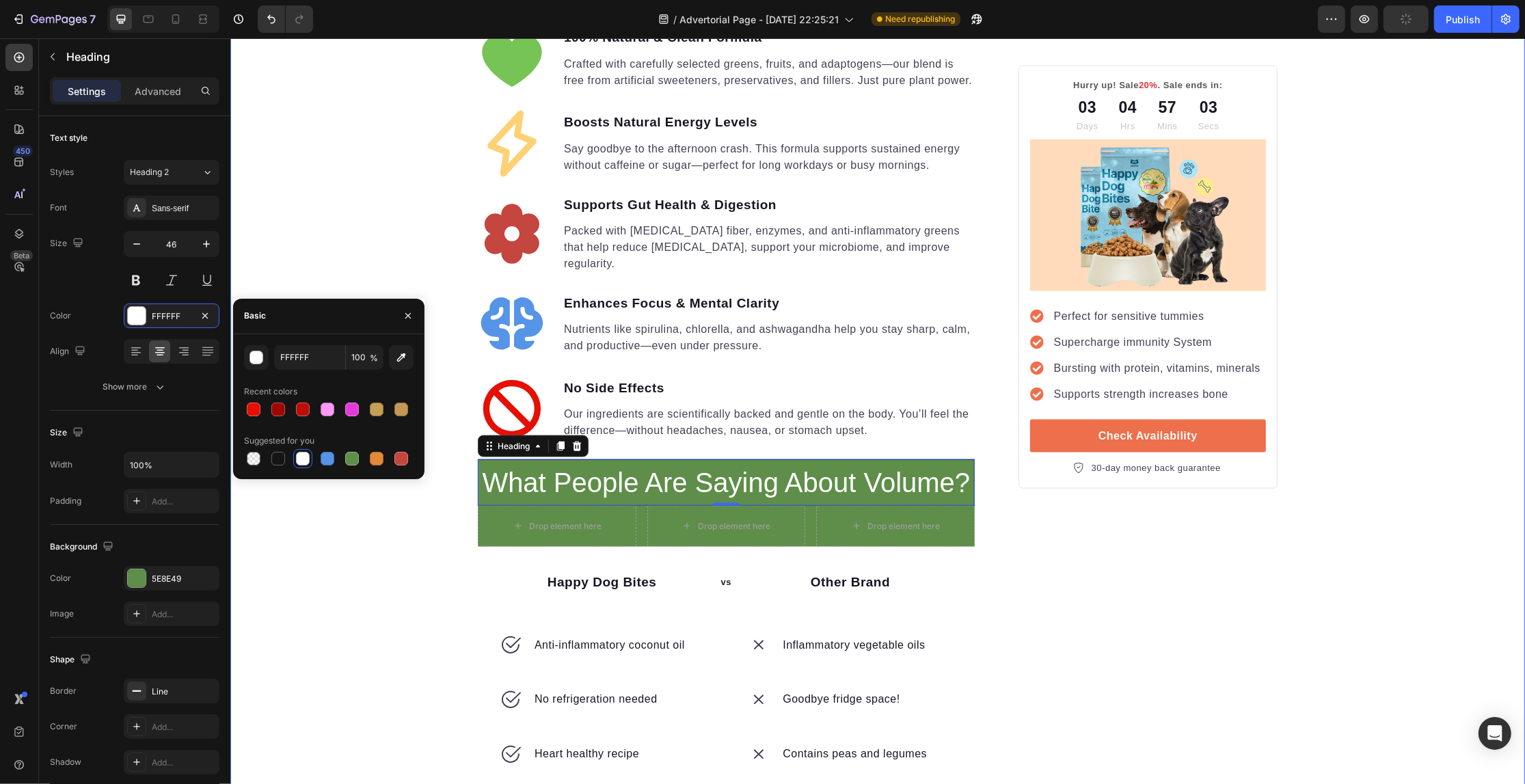
click at [346, 203] on div "Your Gut is Crying for Help Here’s the Easiest Fix Heading Get back on track wi…" at bounding box center [876, 1] width 1294 height 4167
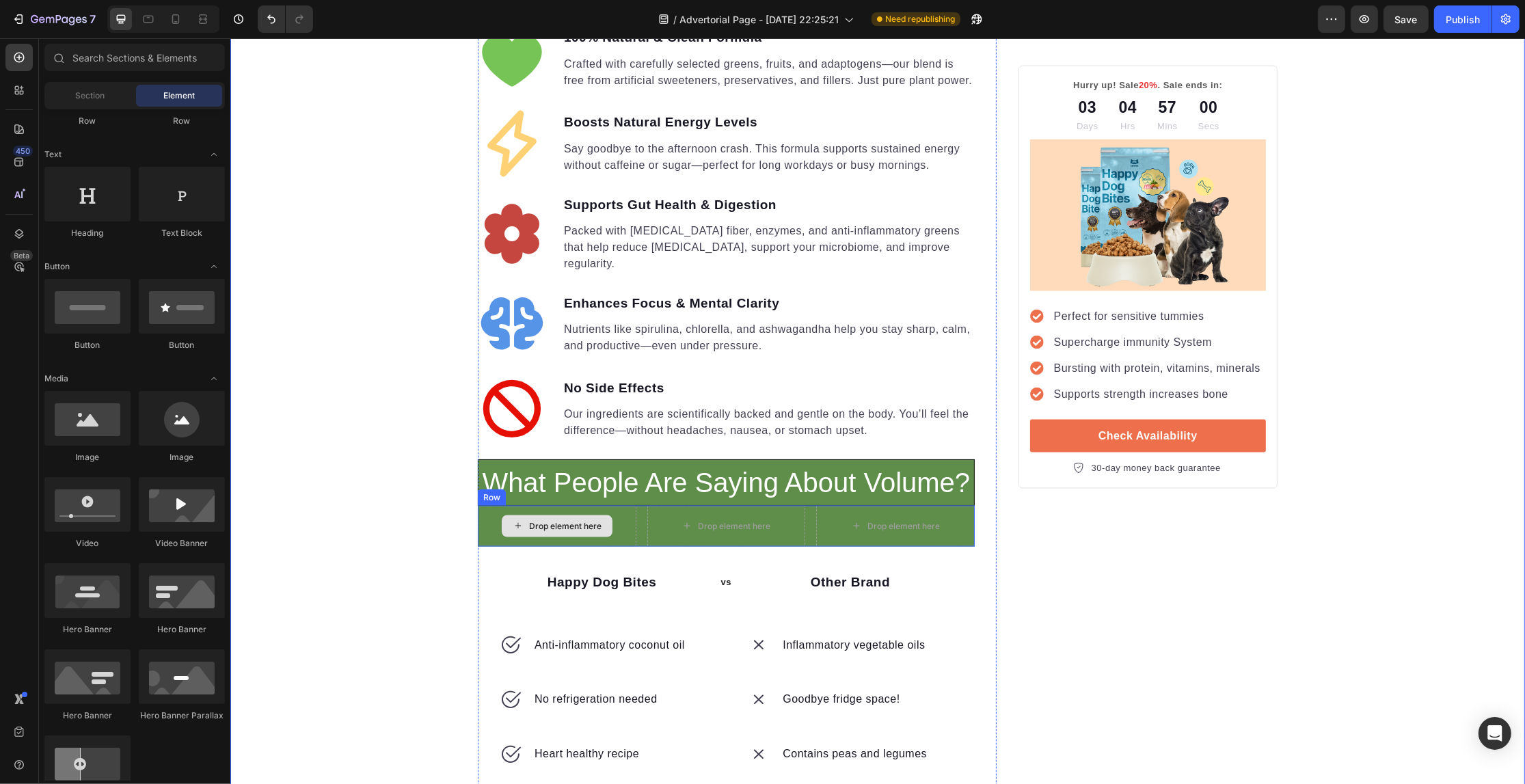
click at [514, 520] on icon at bounding box center [517, 525] width 11 height 12
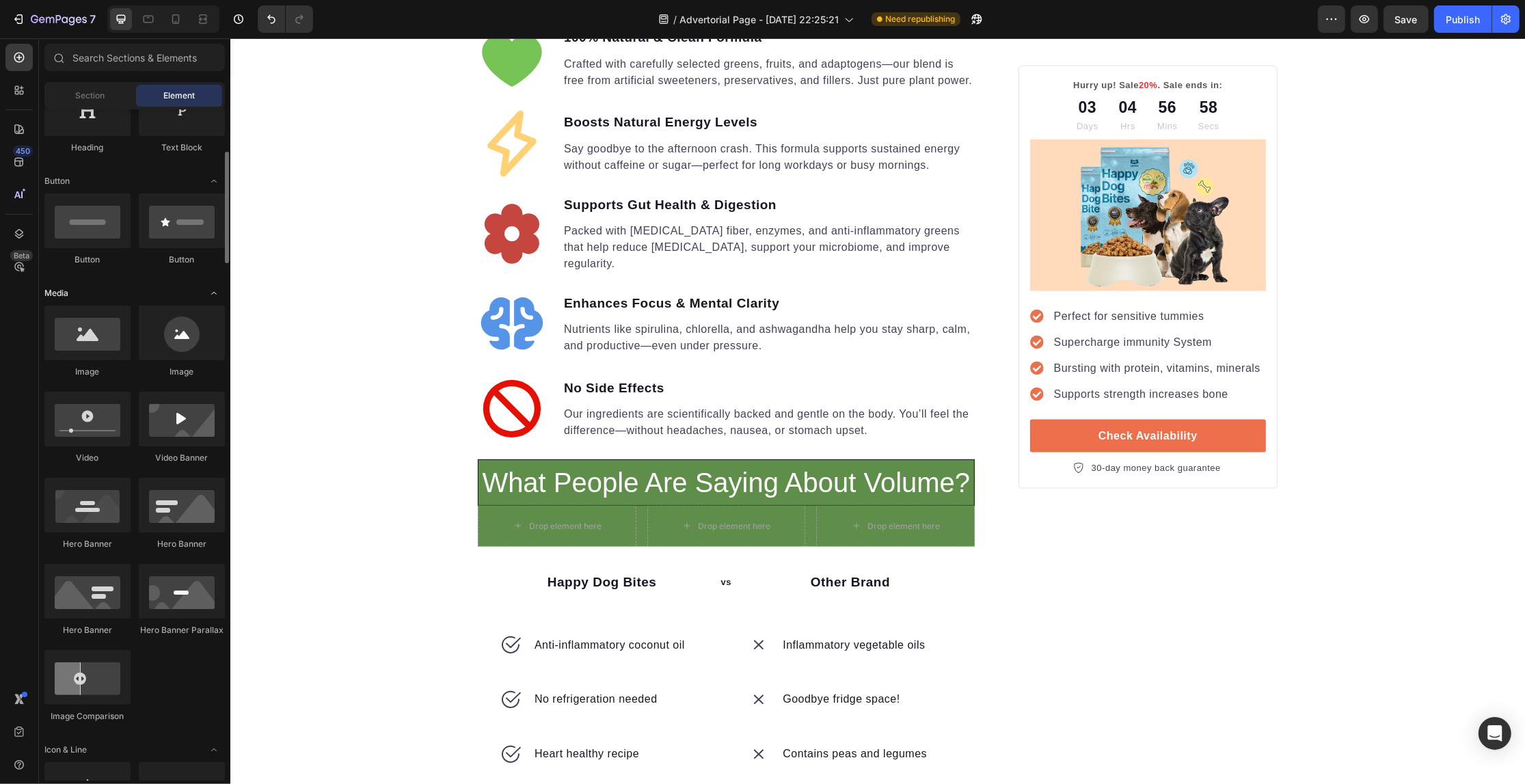
scroll to position [342, 0]
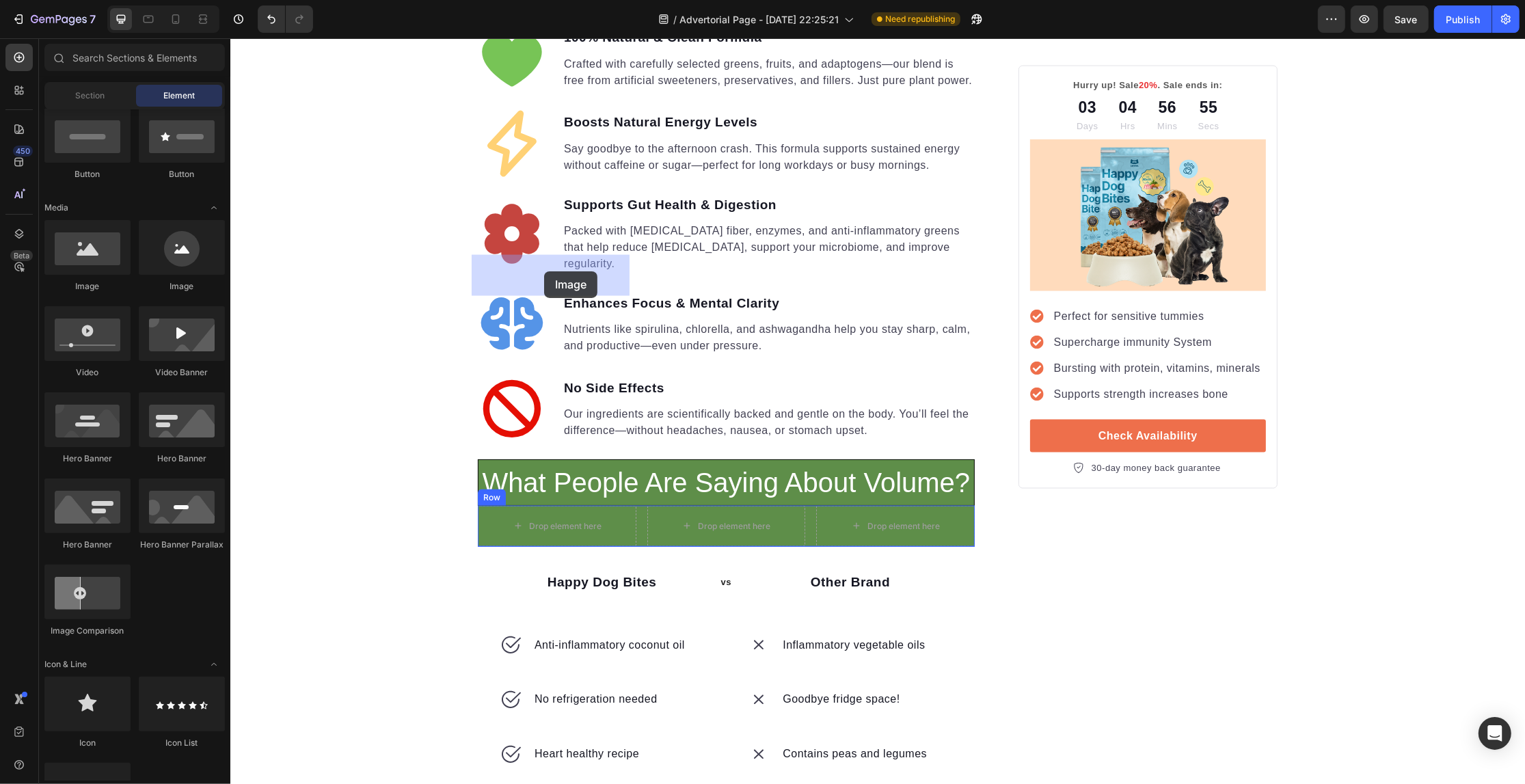
drag, startPoint x: 483, startPoint y: 284, endPoint x: 544, endPoint y: 271, distance: 62.4
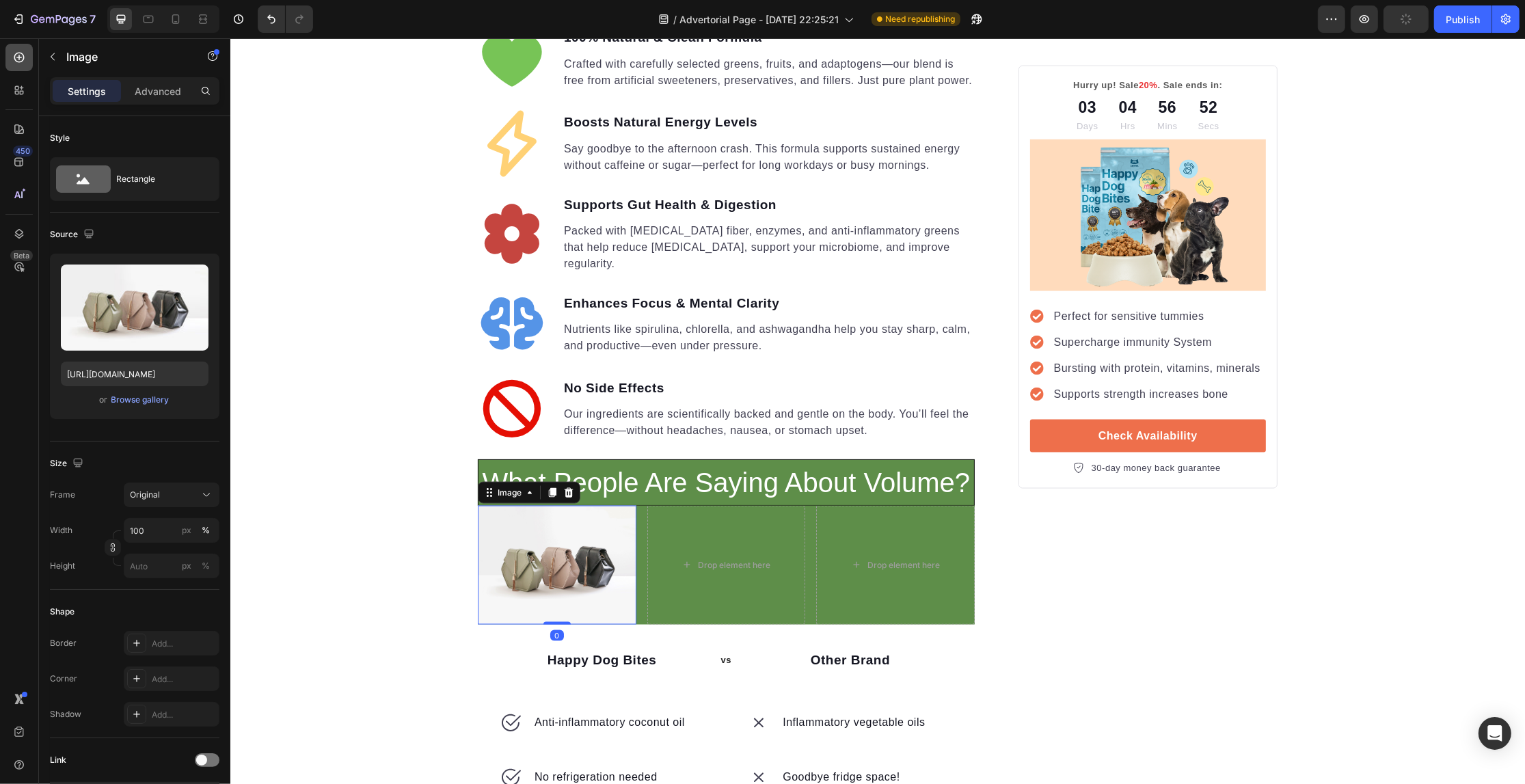
click at [9, 43] on div at bounding box center [19, 57] width 27 height 27
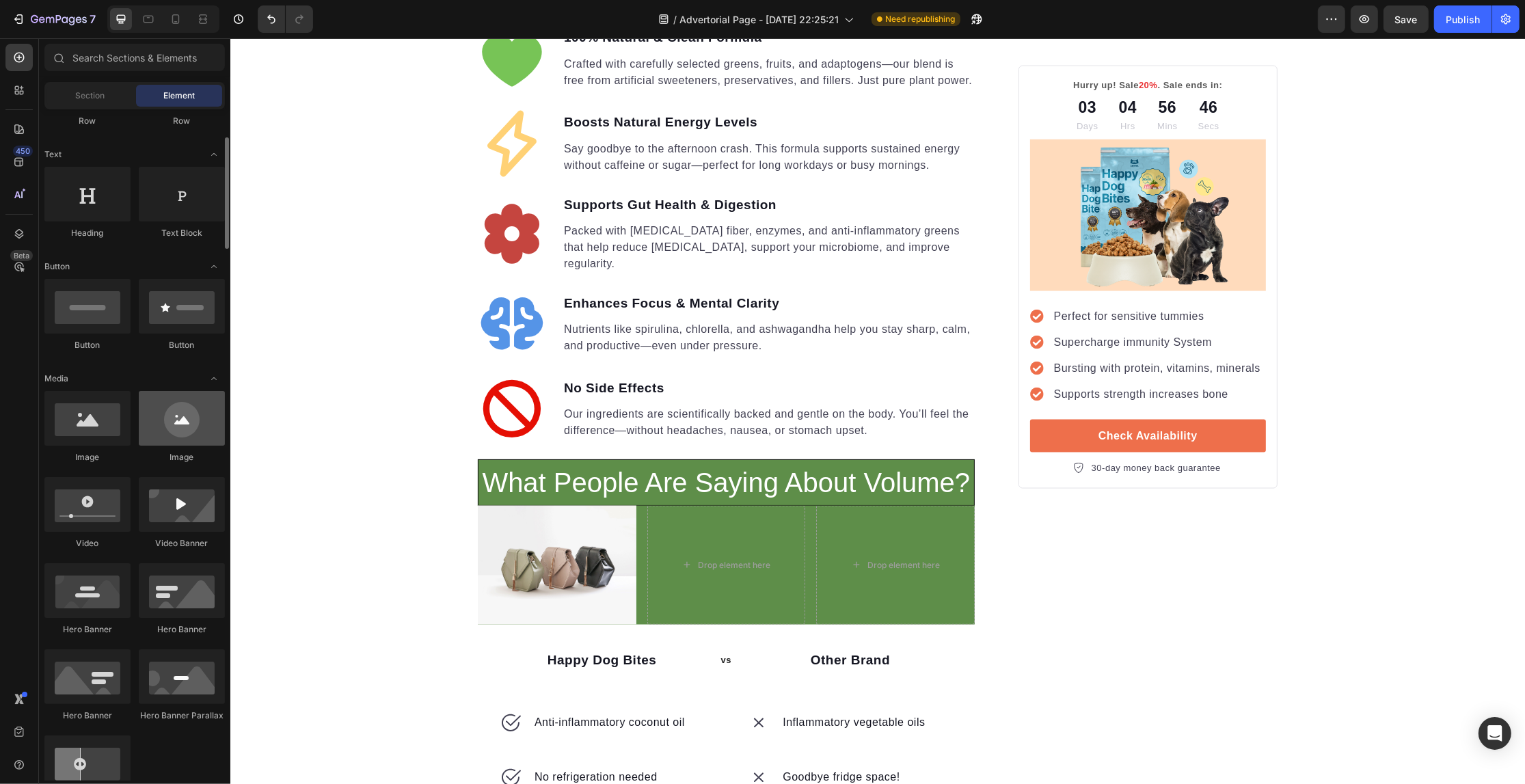
scroll to position [85, 0]
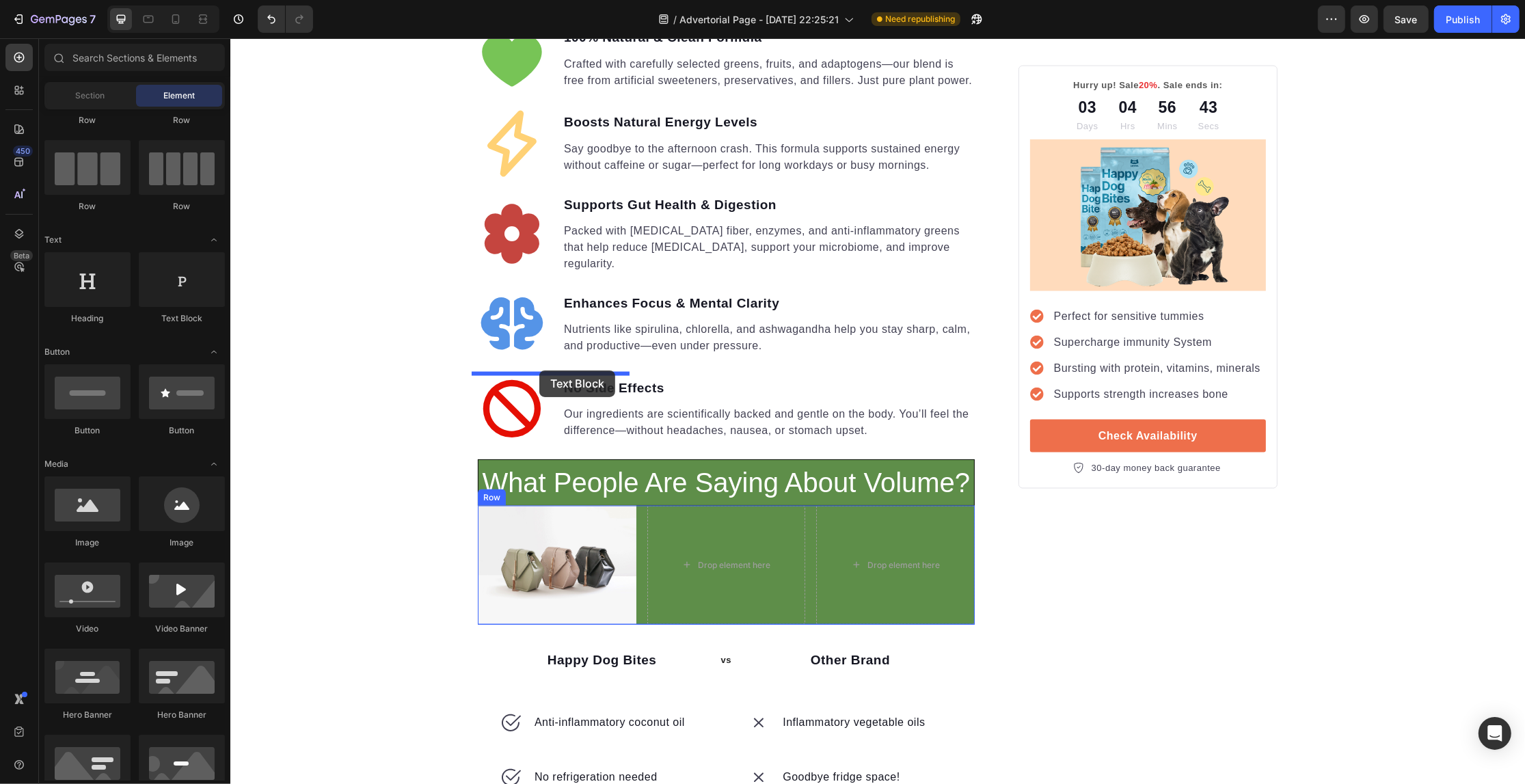
drag, startPoint x: 409, startPoint y: 335, endPoint x: 539, endPoint y: 371, distance: 134.9
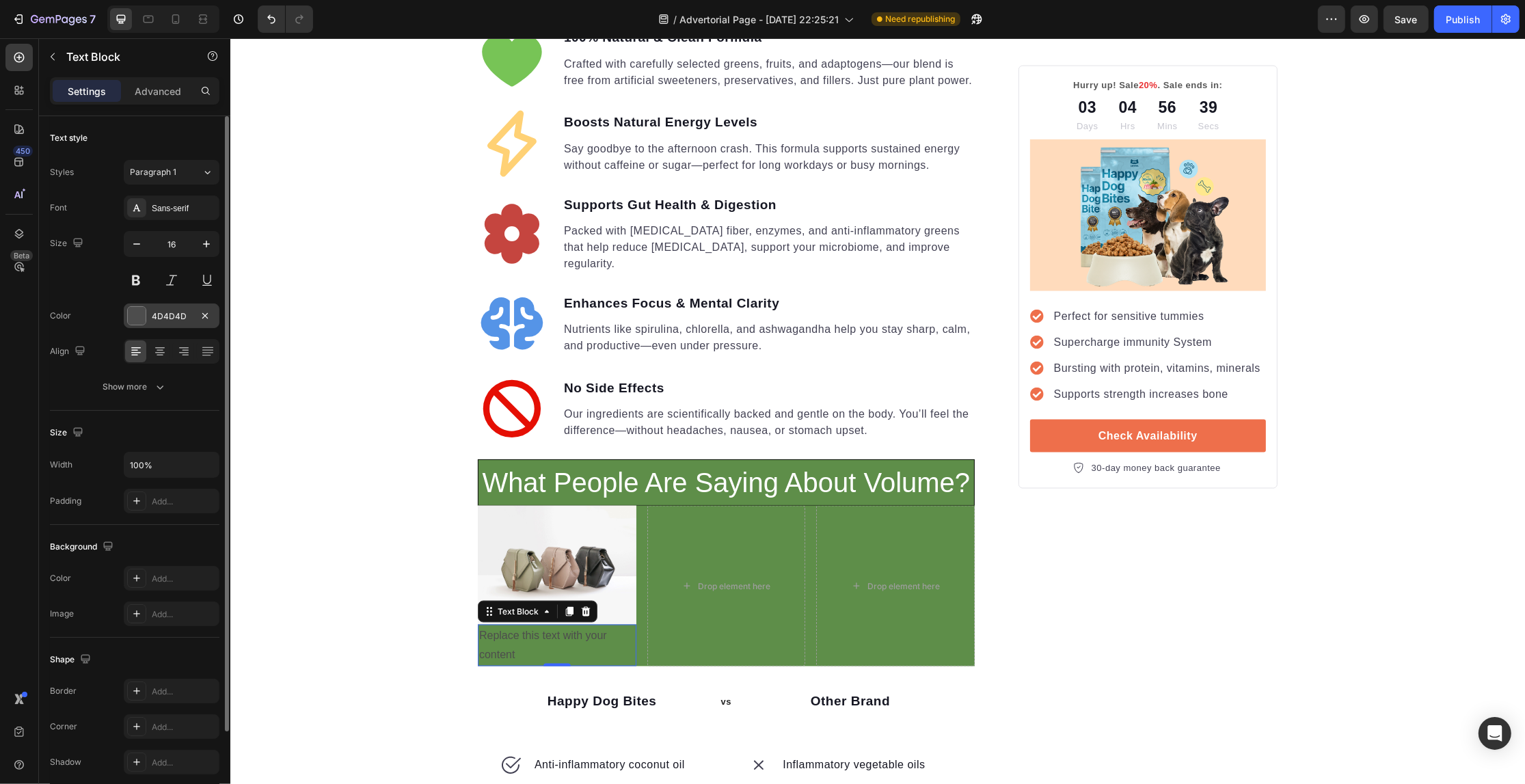
click at [161, 315] on div "4D4D4D" at bounding box center [172, 316] width 40 height 13
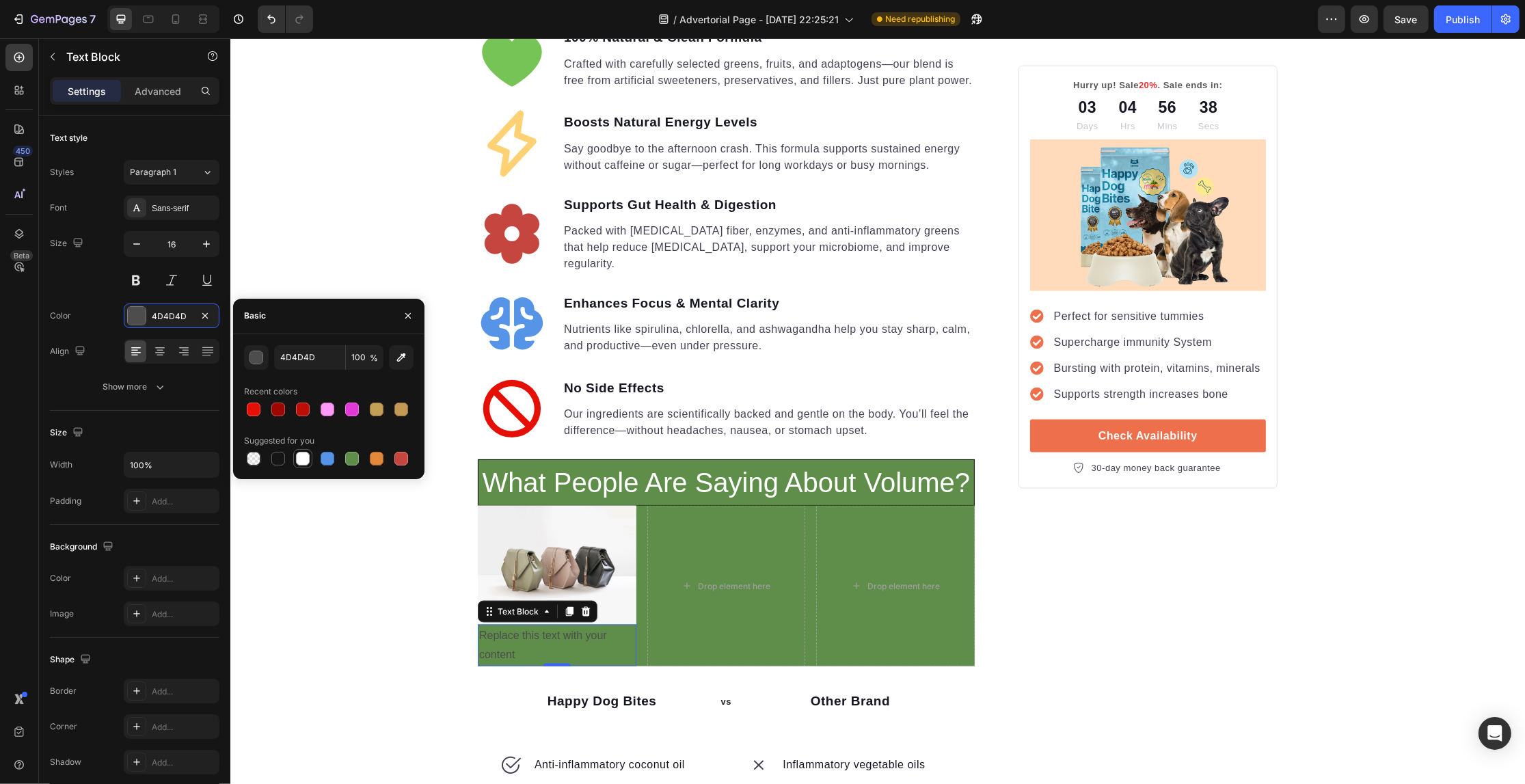
click at [309, 453] on div at bounding box center [302, 458] width 14 height 14
type input "FFFFFF"
click at [374, 226] on div "Your Gut is Crying for Help Here’s the Easiest Fix Heading Get back on track wi…" at bounding box center [876, 61] width 1294 height 4287
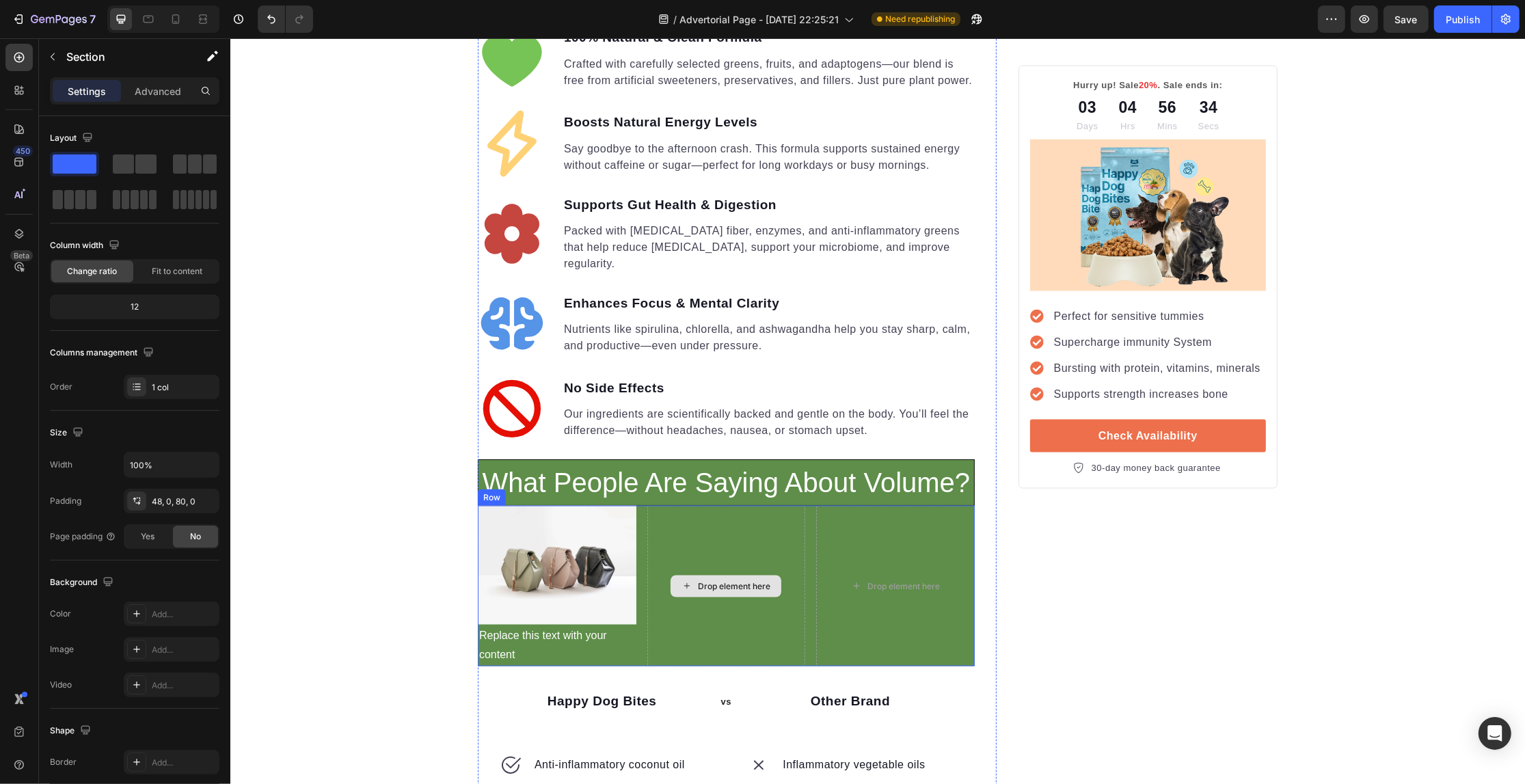
click at [718, 575] on div "Drop element here" at bounding box center [725, 586] width 110 height 22
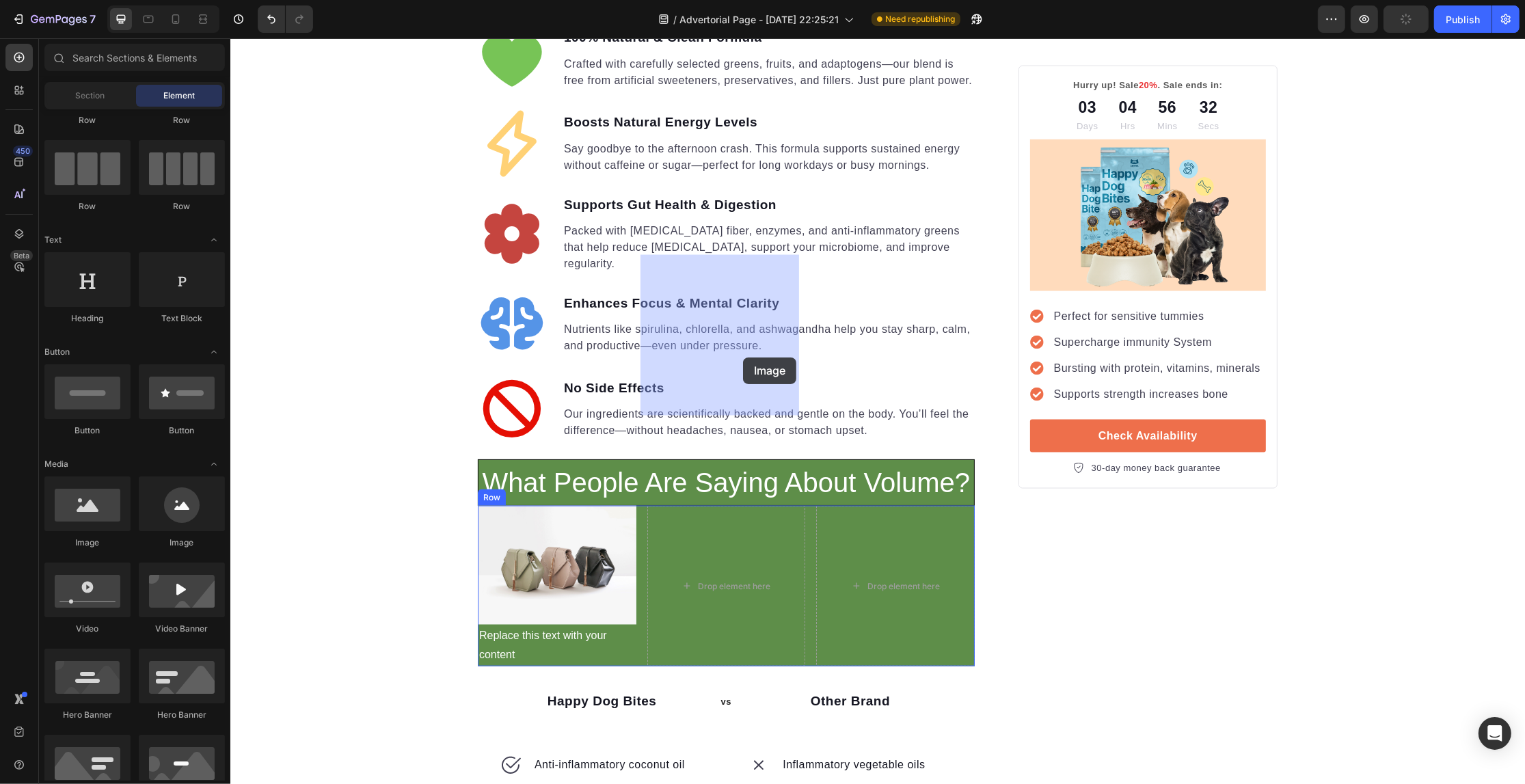
drag, startPoint x: 332, startPoint y: 555, endPoint x: 692, endPoint y: 401, distance: 391.6
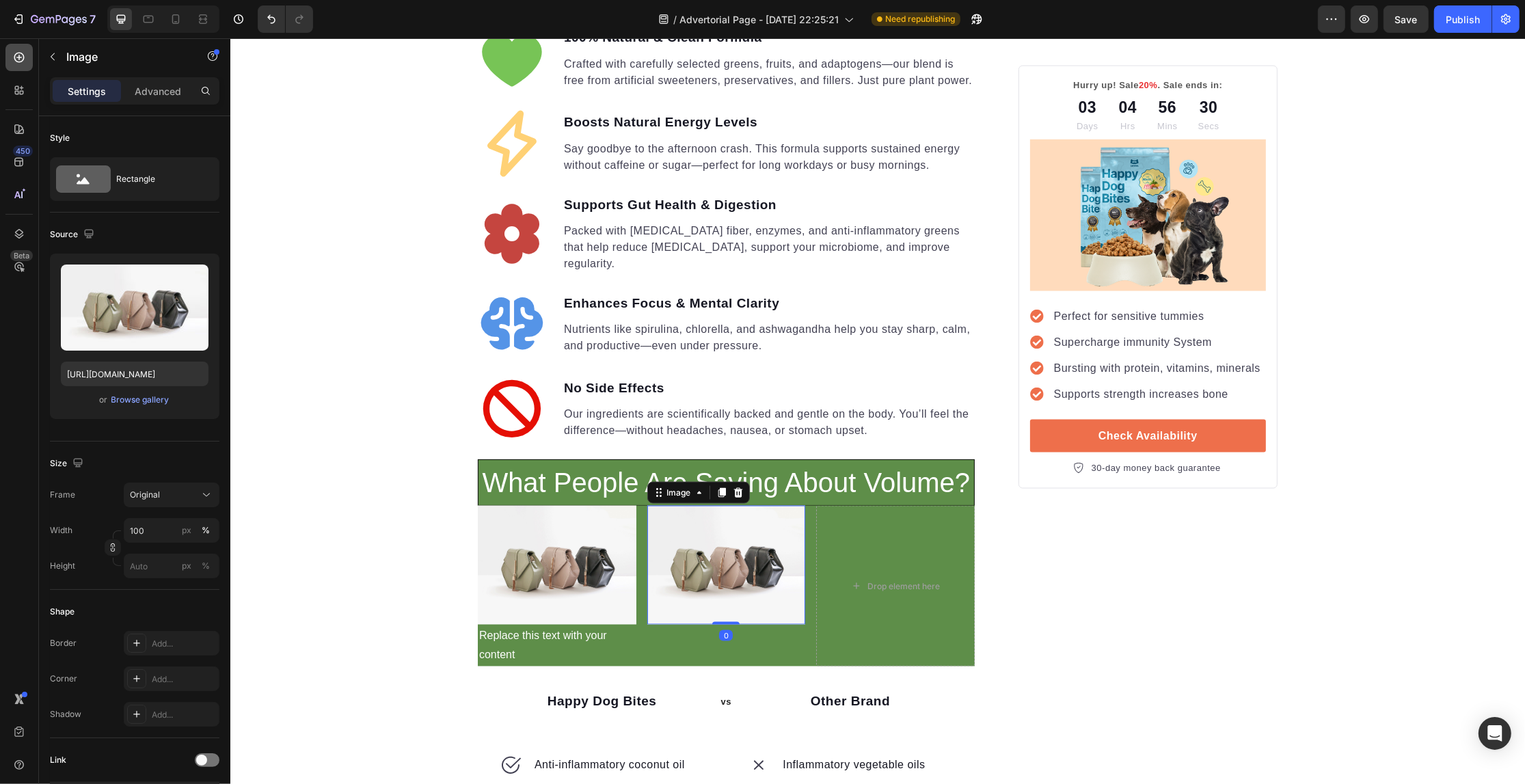
click at [24, 61] on icon at bounding box center [19, 57] width 14 height 14
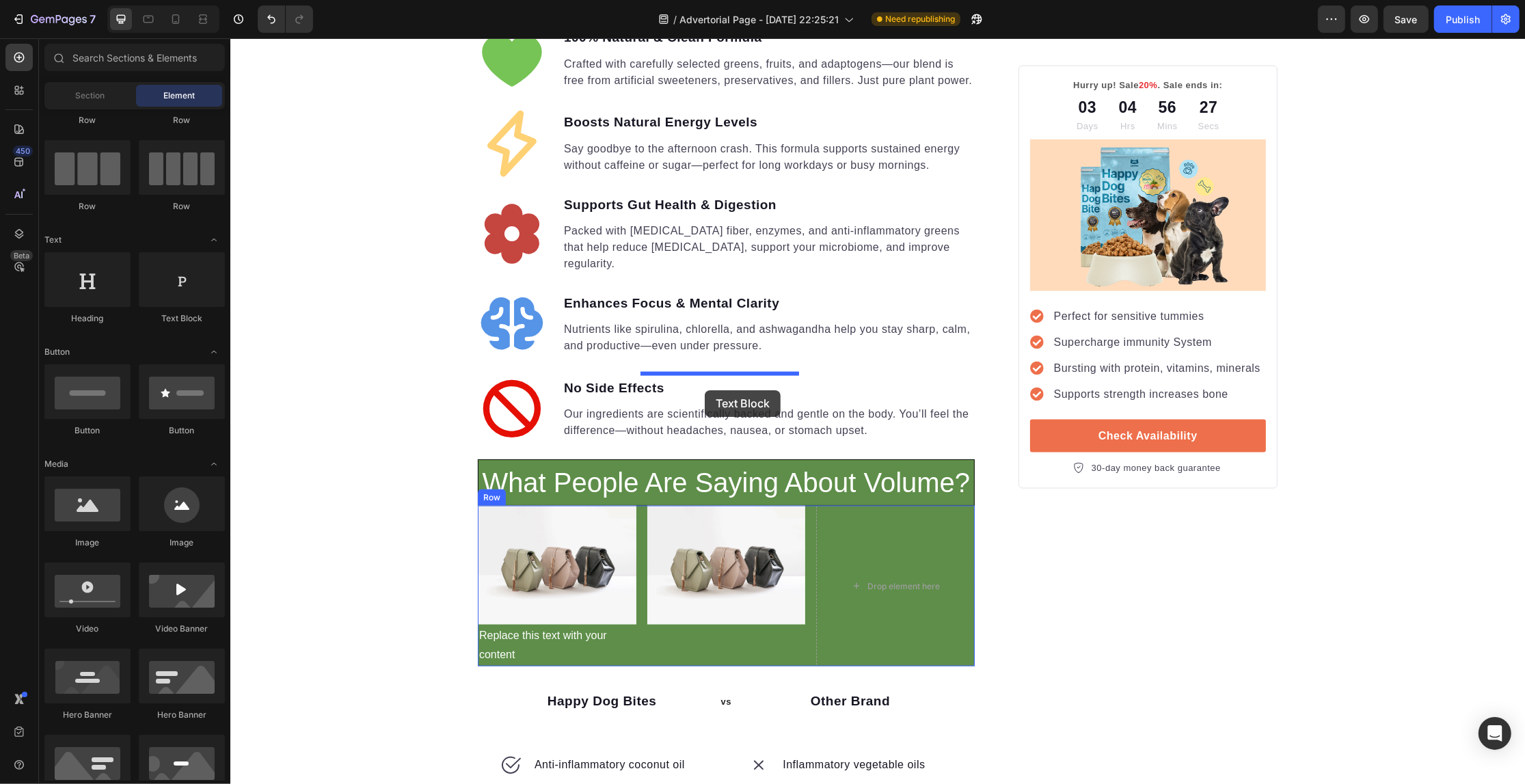
drag, startPoint x: 412, startPoint y: 329, endPoint x: 704, endPoint y: 391, distance: 298.5
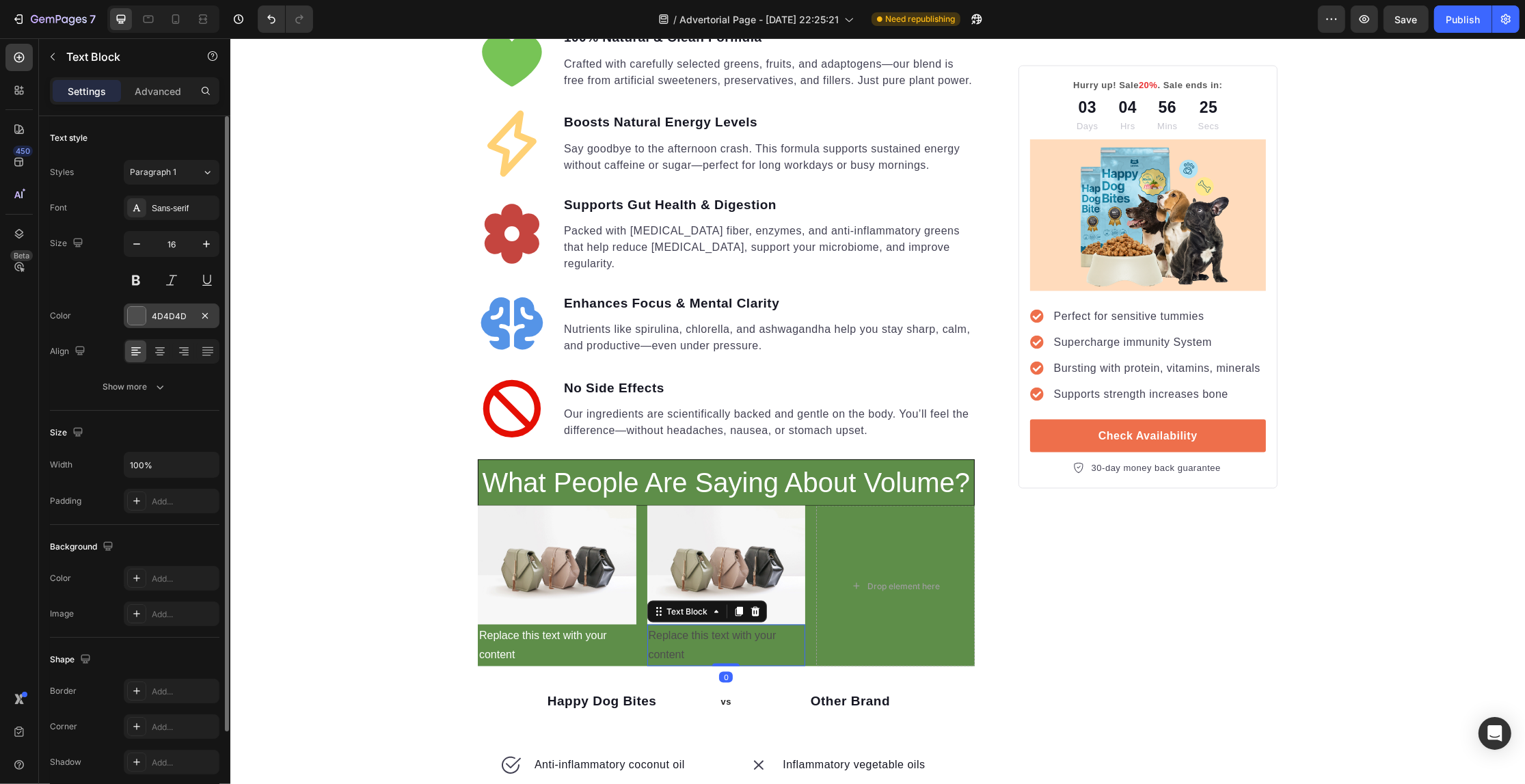
click at [147, 323] on div "4D4D4D" at bounding box center [172, 316] width 96 height 24
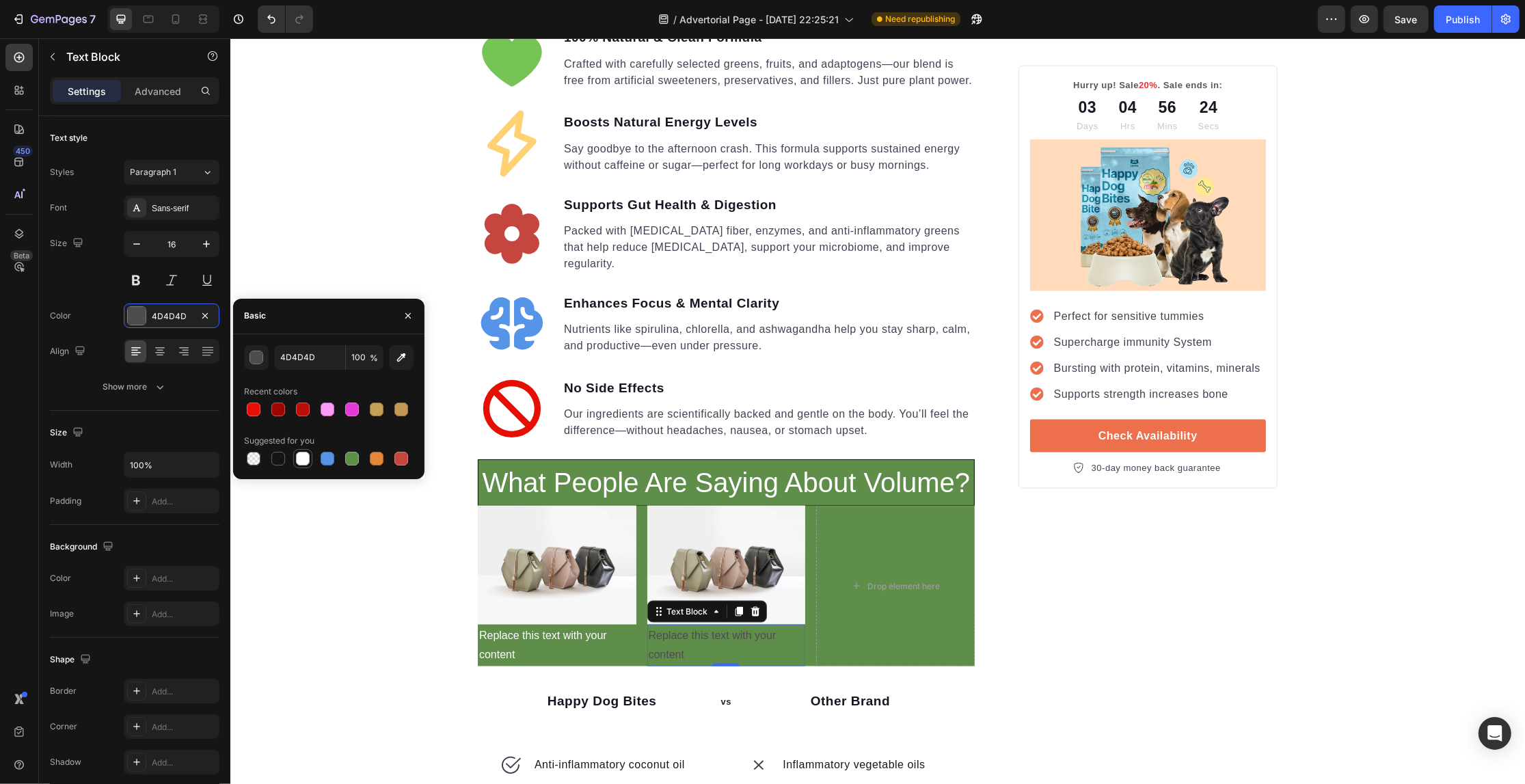
click at [308, 458] on div at bounding box center [302, 458] width 14 height 14
type input "FFFFFF"
click at [351, 219] on div "Your Gut is Crying for Help Here’s the Easiest Fix Heading Get back on track wi…" at bounding box center [876, 61] width 1294 height 4287
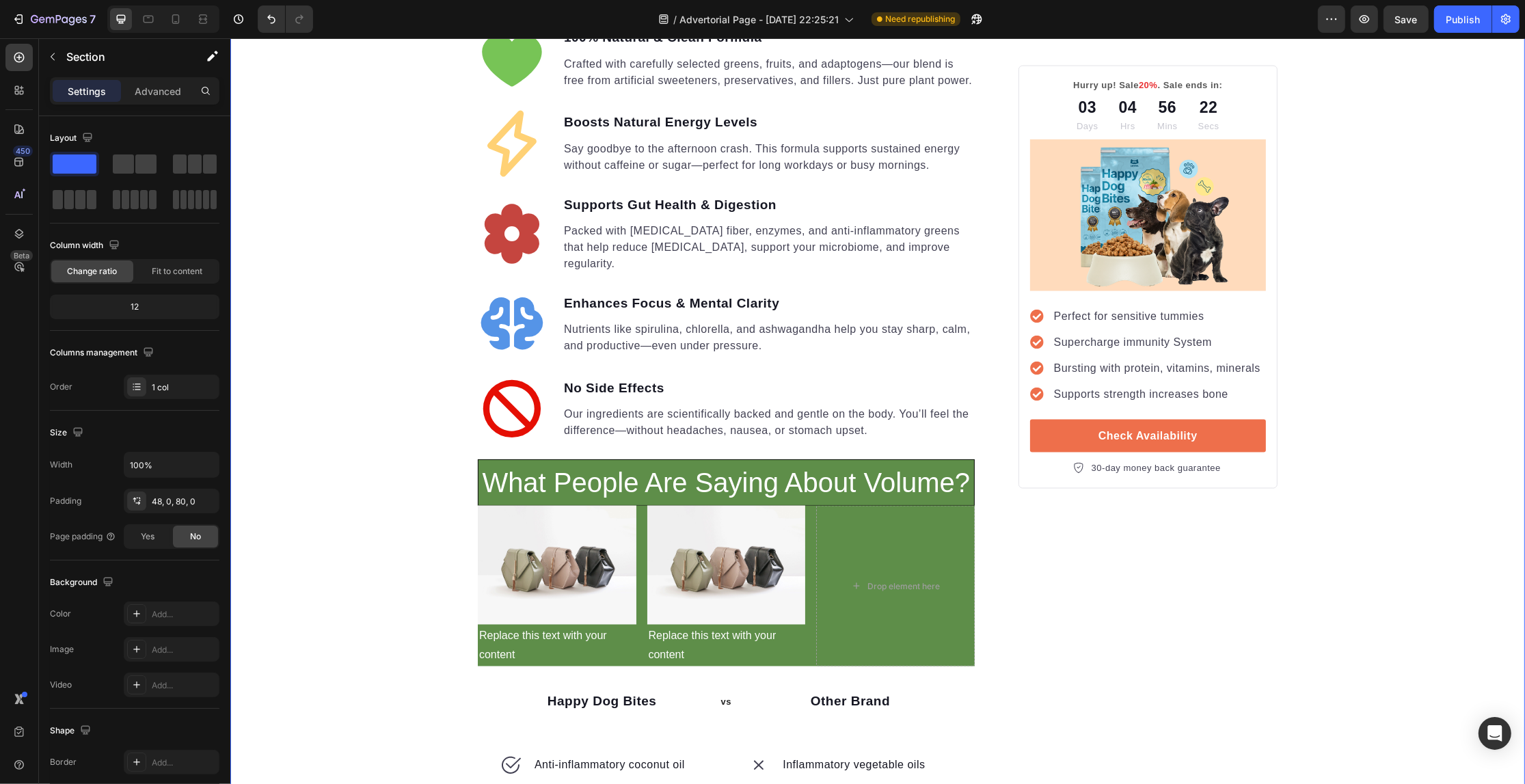
click at [422, 284] on div "Your Gut is Crying for Help Here’s the Easiest Fix Heading Get back on track wi…" at bounding box center [876, 61] width 1294 height 4287
click at [501, 459] on h2 "What People Are Saying About Volume?" at bounding box center [725, 482] width 497 height 46
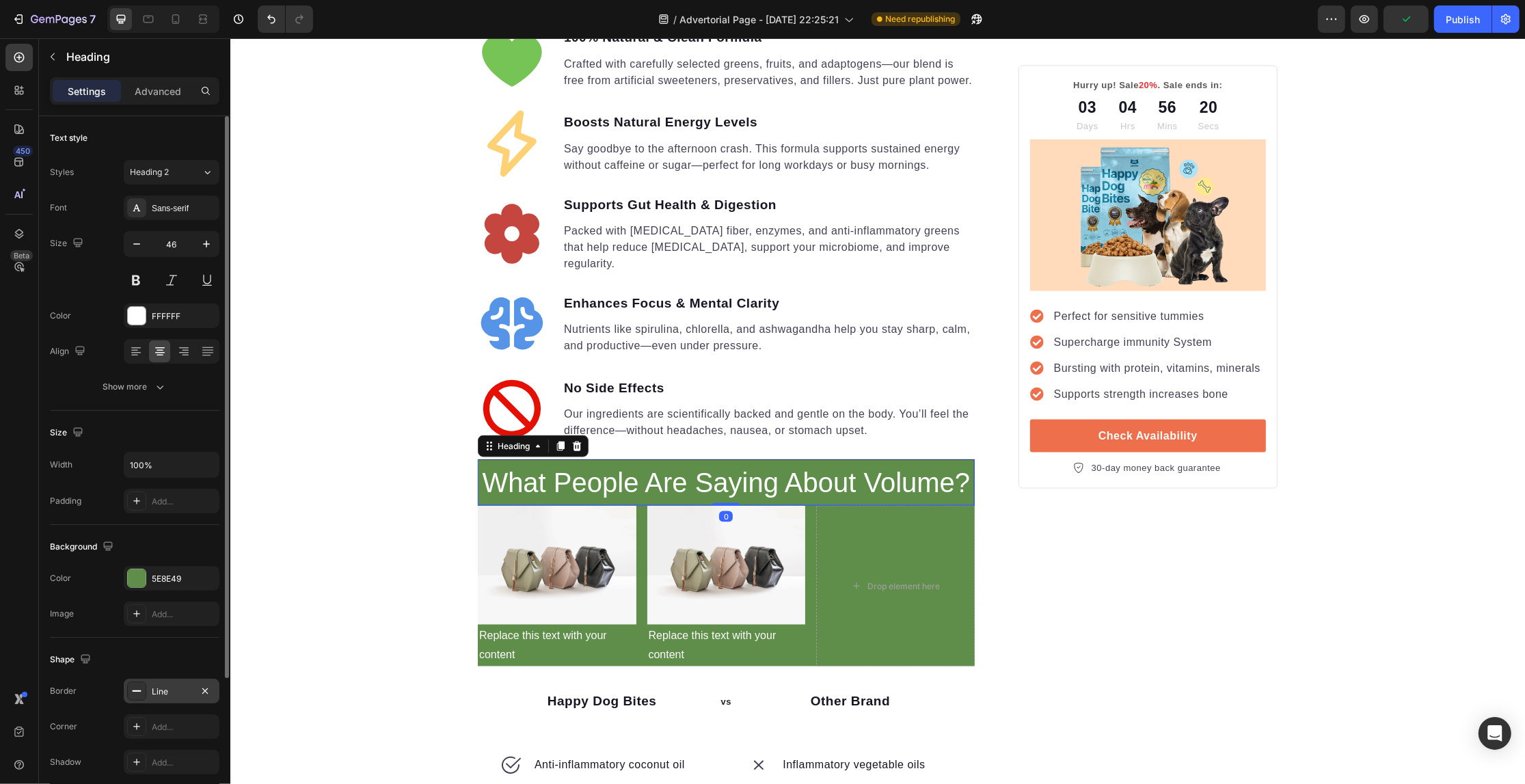
click at [131, 685] on icon at bounding box center [137, 691] width 11 height 11
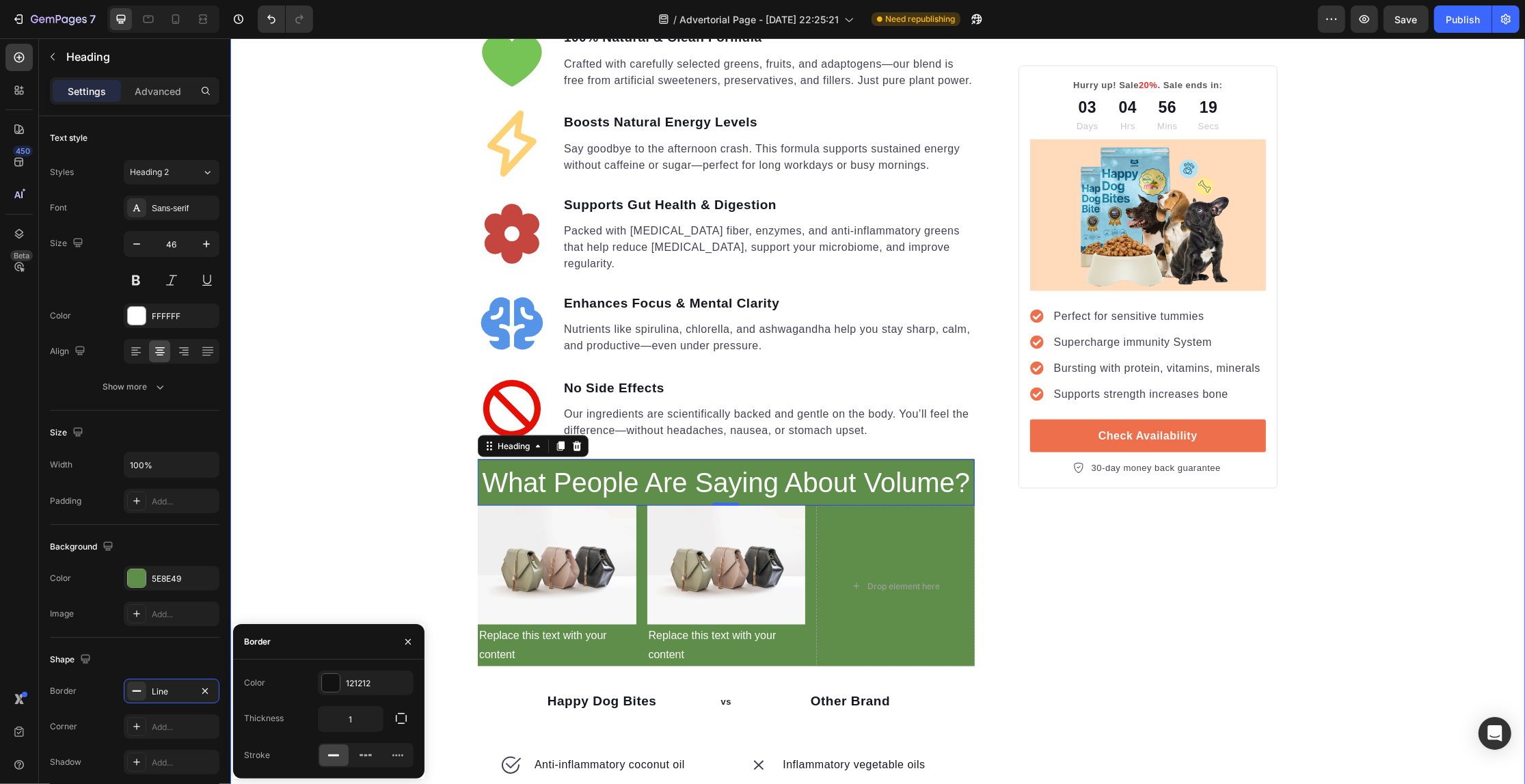
click at [294, 526] on div "Your Gut is Crying for Help Here’s the Easiest Fix Heading Get back on track wi…" at bounding box center [876, 61] width 1294 height 4287
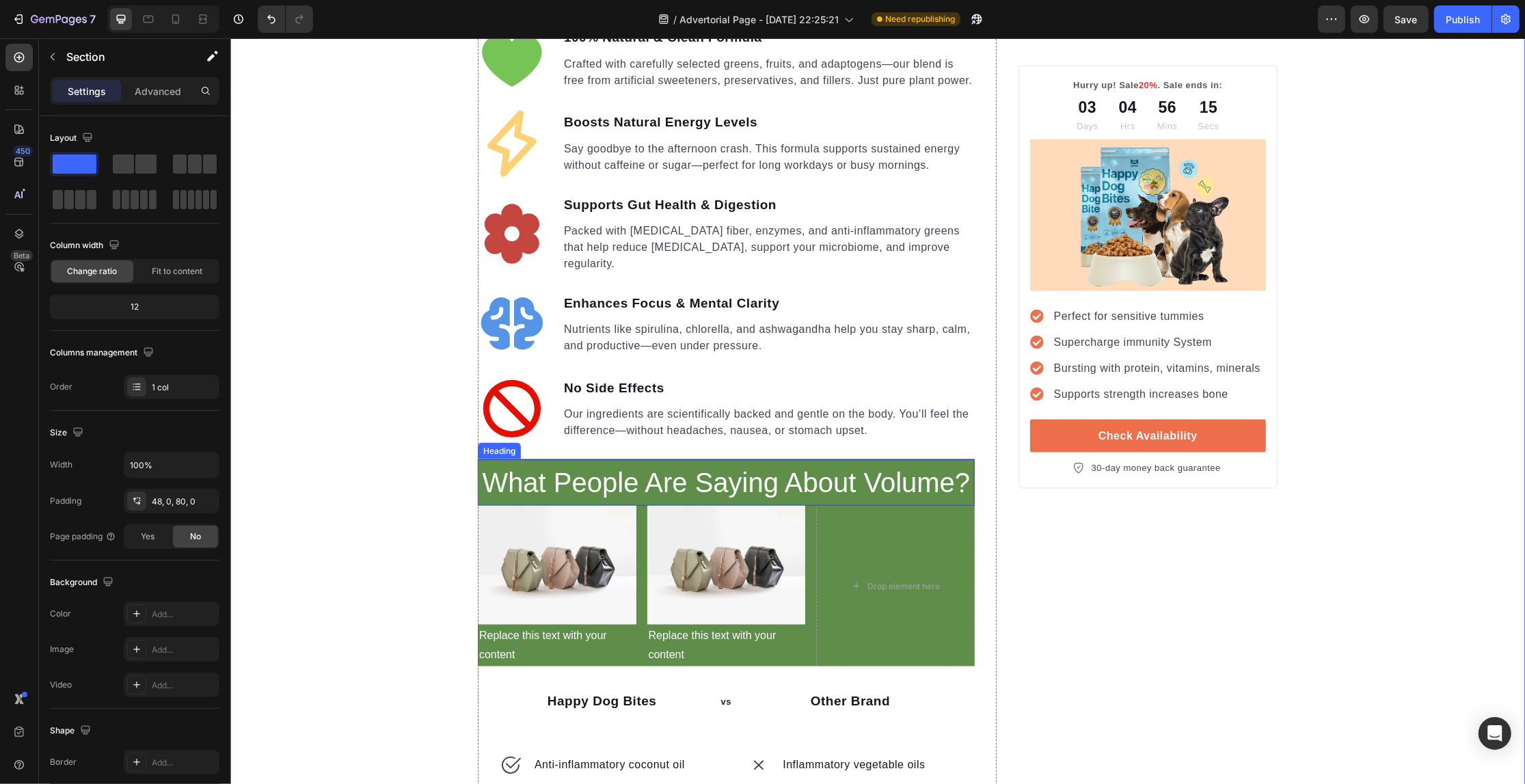
click at [535, 468] on span "What People Are Saying About Volume?" at bounding box center [725, 482] width 488 height 30
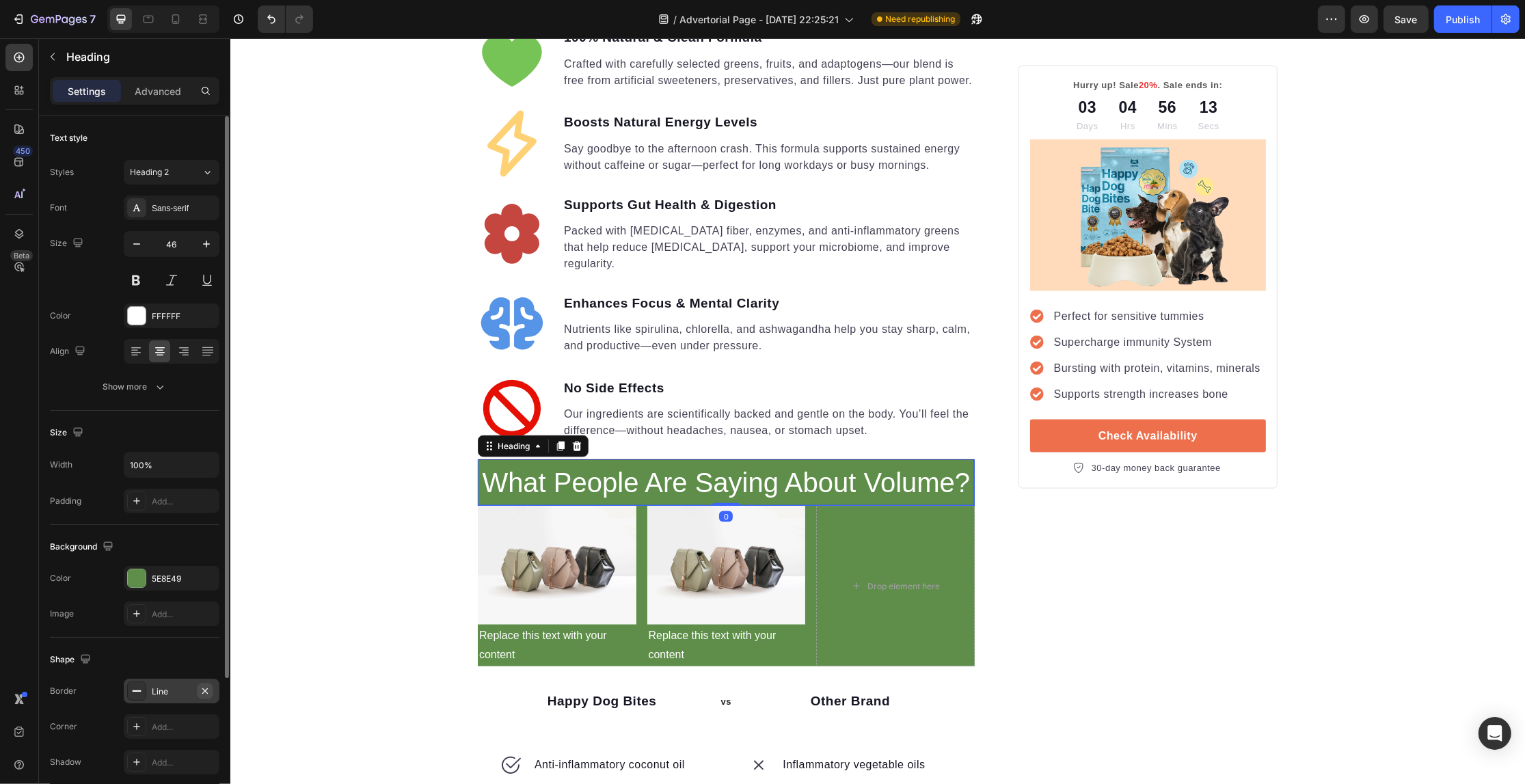
click at [202, 690] on icon "button" at bounding box center [205, 691] width 11 height 11
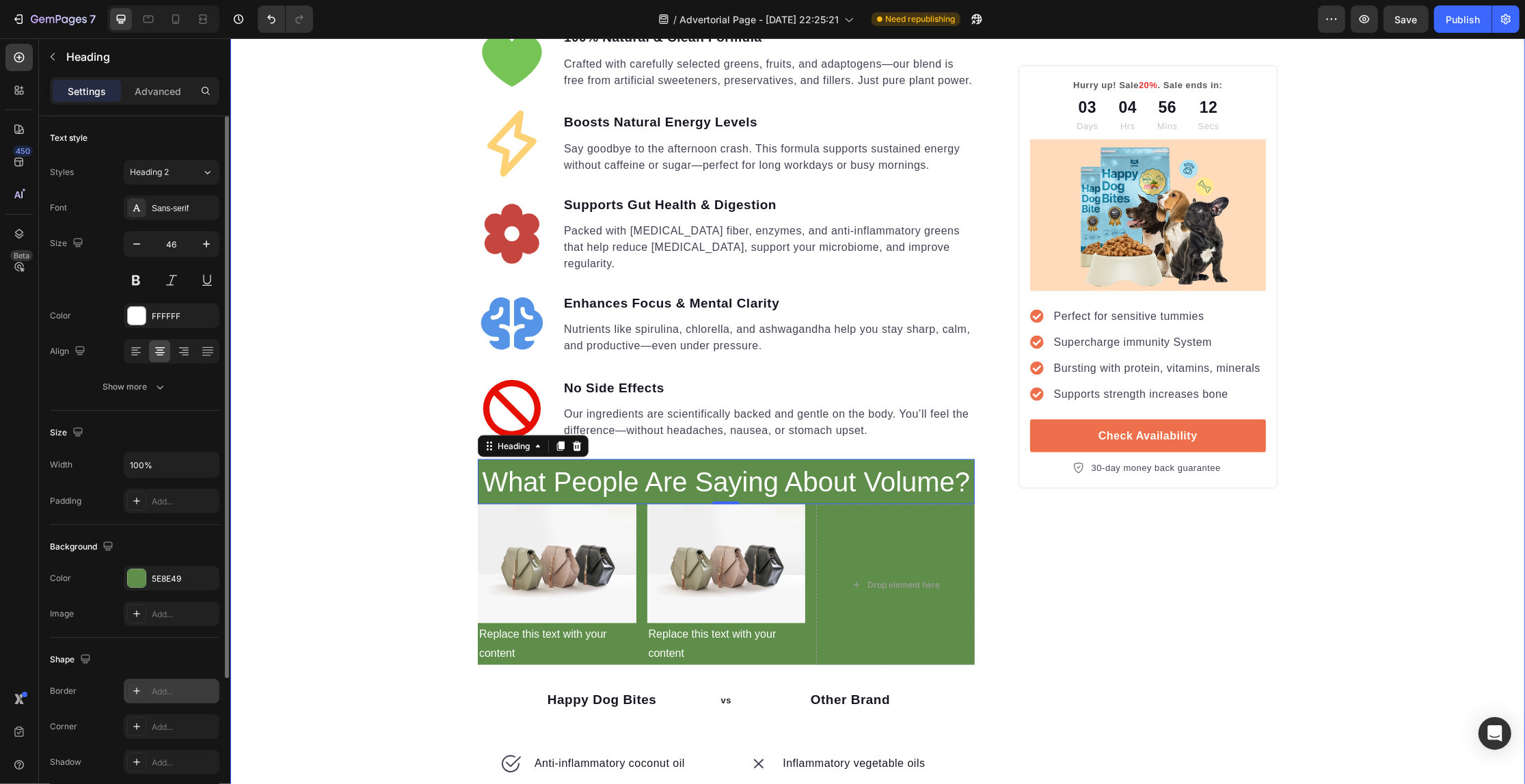
click at [319, 505] on div "Your Gut is Crying for Help Here’s the Easiest Fix Heading Get back on track wi…" at bounding box center [876, 60] width 1294 height 4285
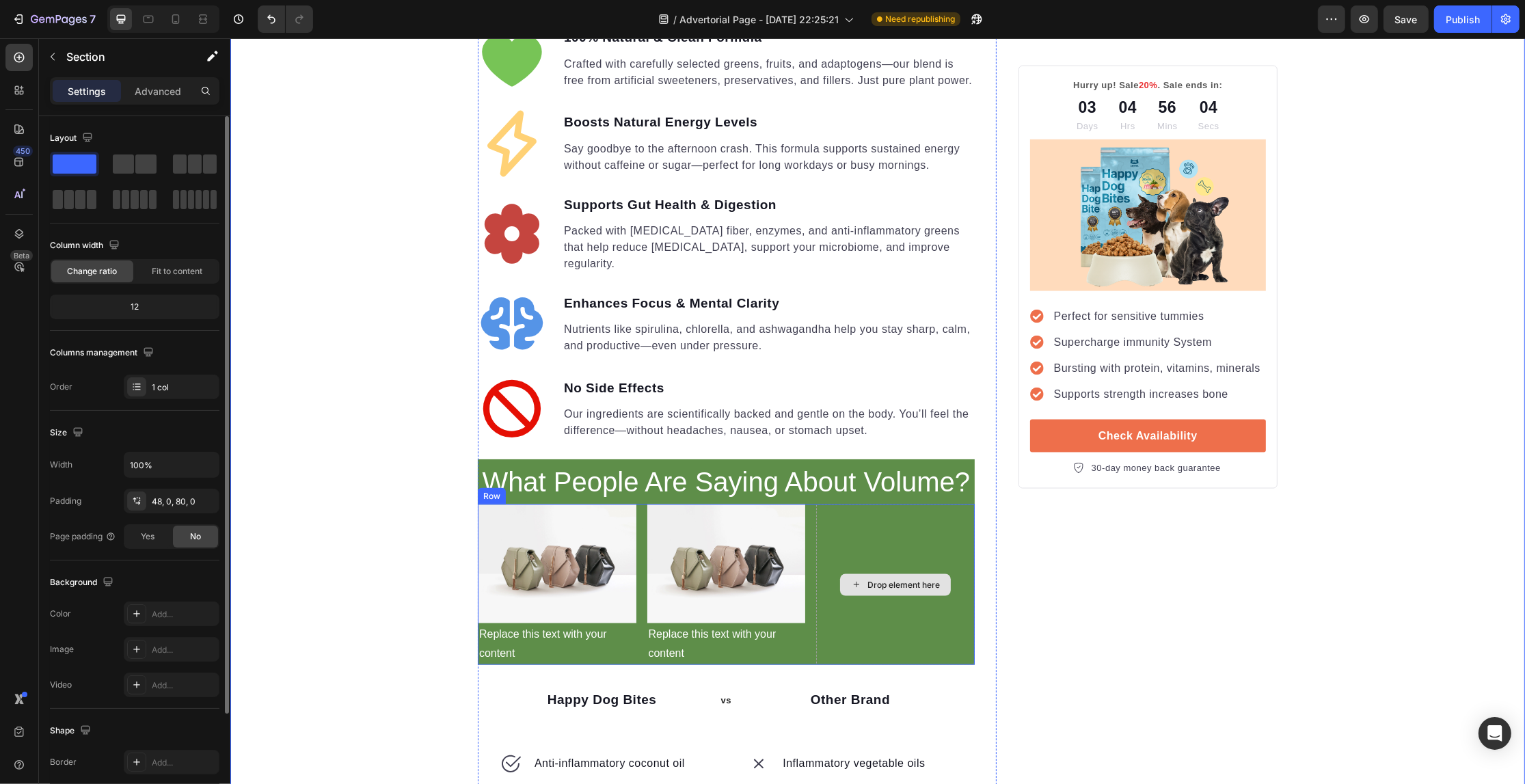
click at [886, 580] on div "Drop element here" at bounding box center [903, 585] width 72 height 11
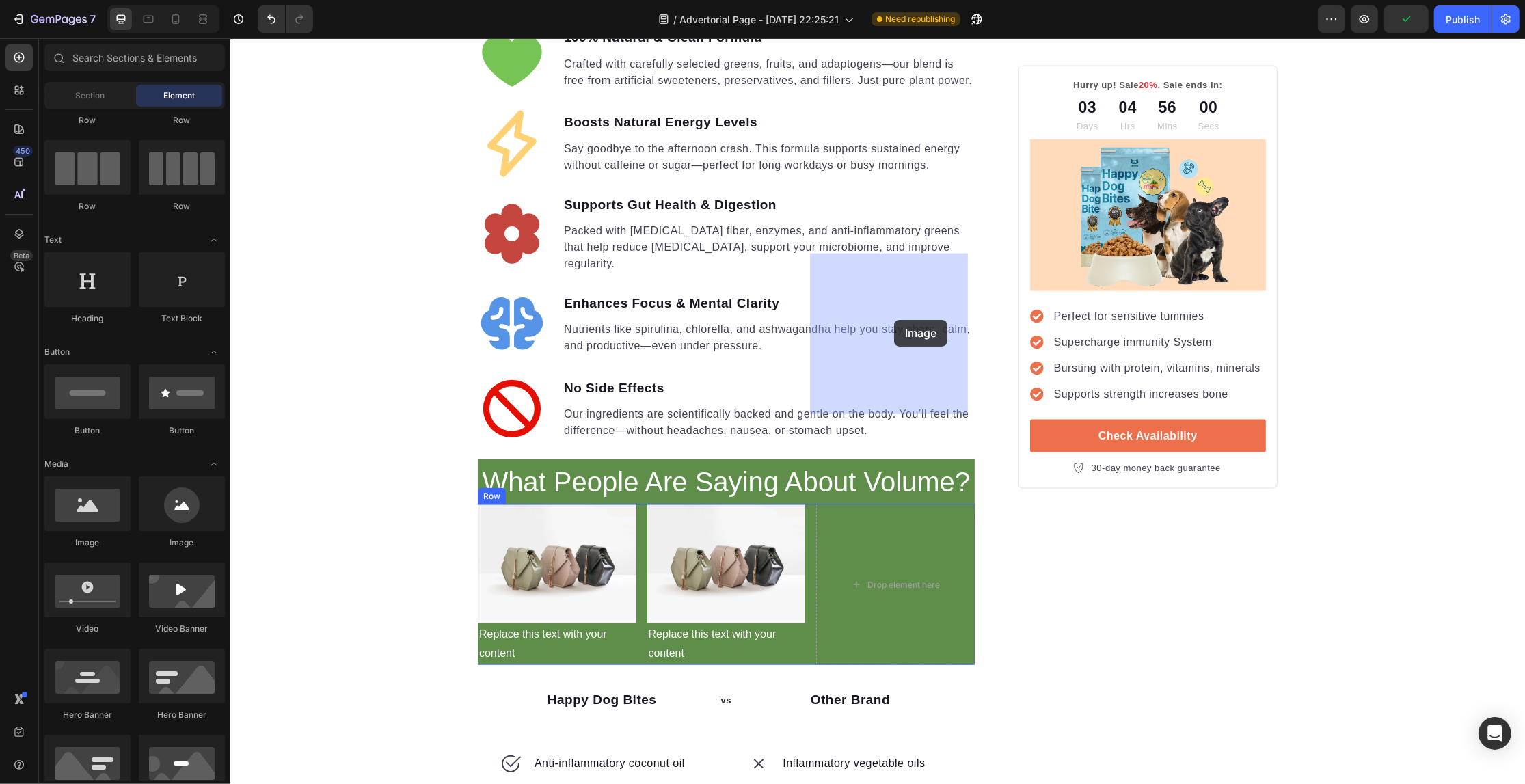
drag, startPoint x: 335, startPoint y: 542, endPoint x: 894, endPoint y: 320, distance: 601.5
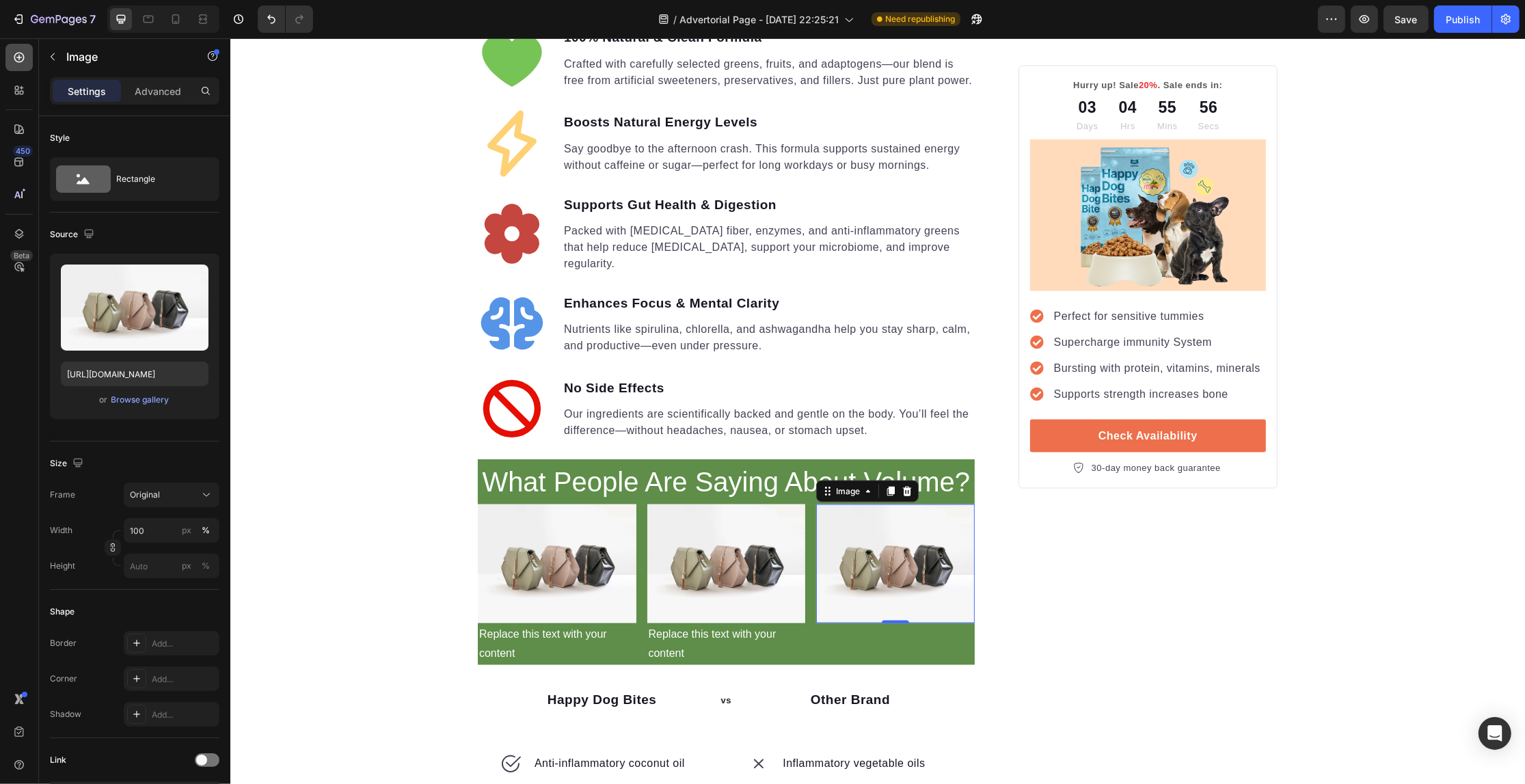
click at [17, 55] on icon at bounding box center [19, 57] width 14 height 14
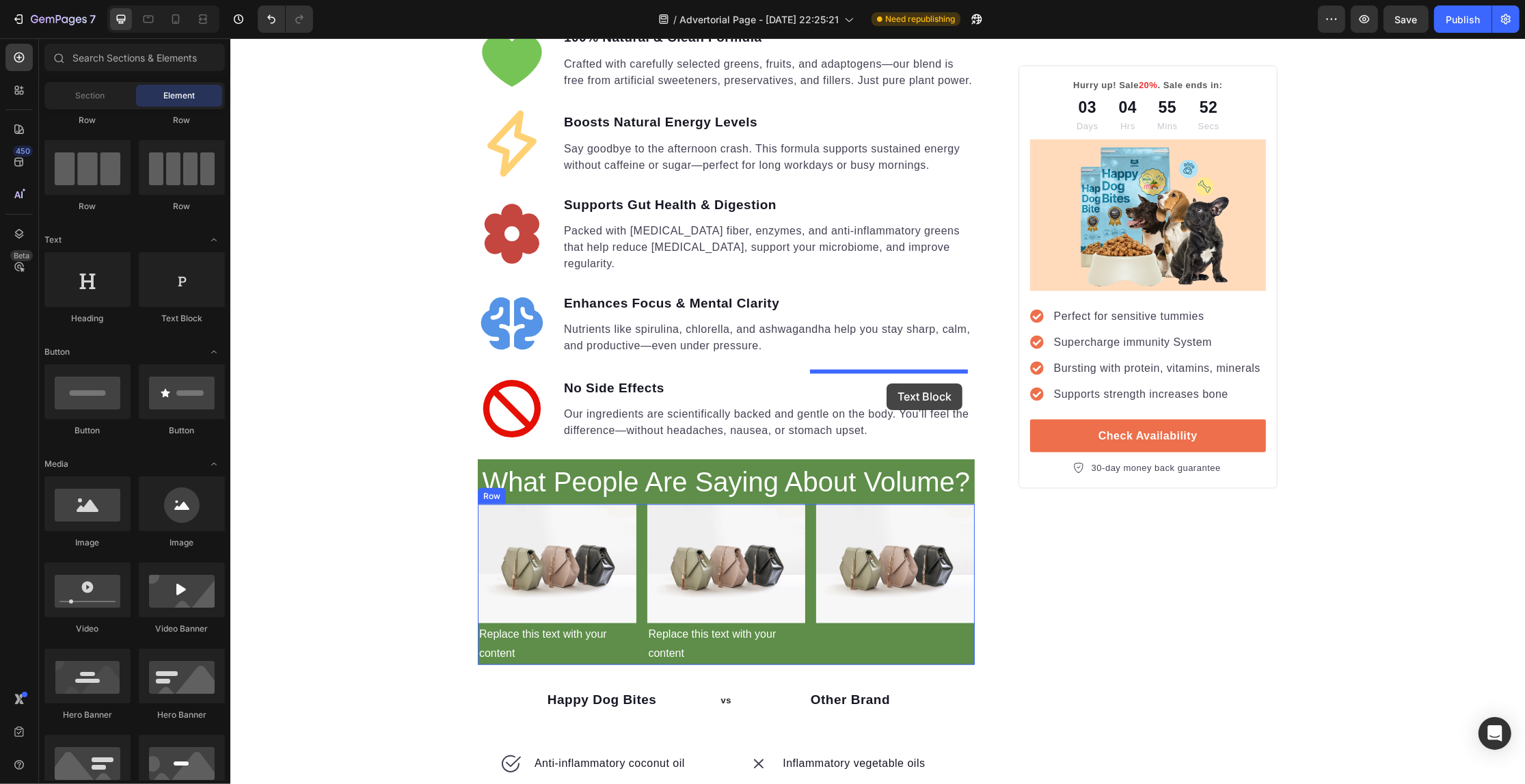
drag, startPoint x: 410, startPoint y: 332, endPoint x: 886, endPoint y: 383, distance: 478.7
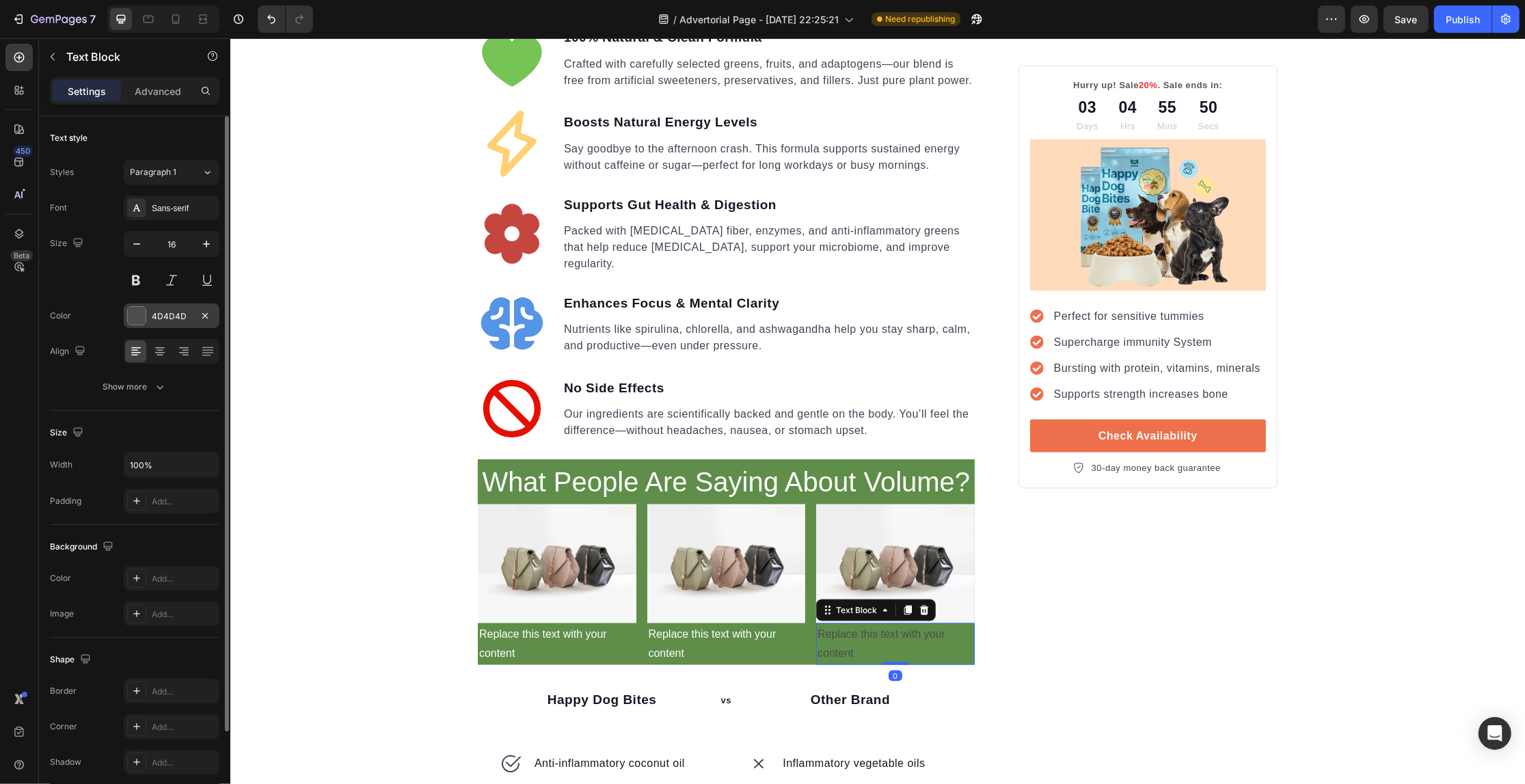
click at [171, 326] on div "4D4D4D" at bounding box center [172, 316] width 96 height 24
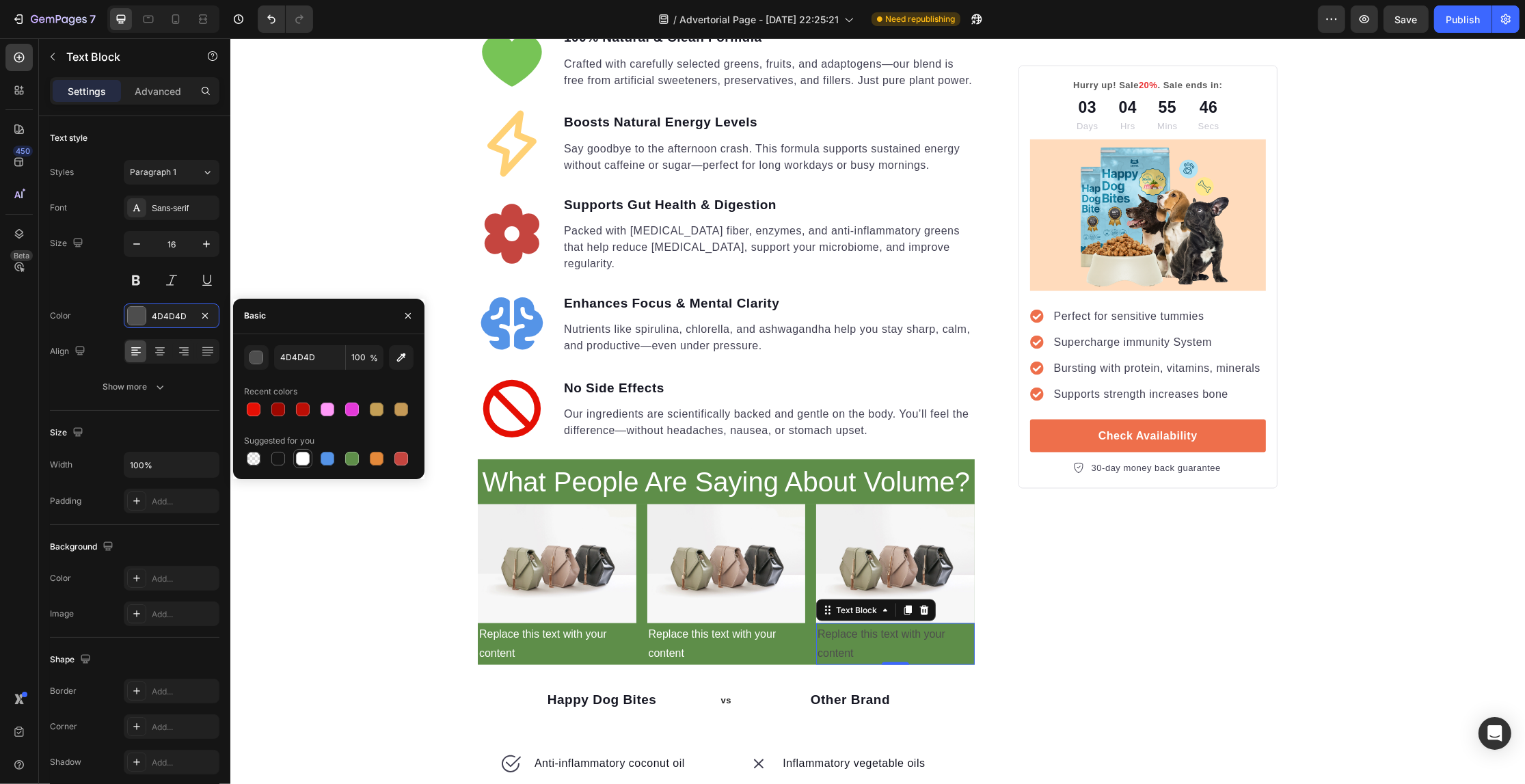
drag, startPoint x: 301, startPoint y: 457, endPoint x: 152, endPoint y: 196, distance: 300.5
click at [301, 457] on div at bounding box center [302, 458] width 14 height 14
type input "FFFFFF"
click at [386, 205] on div "Your Gut is Crying for Help Here’s the Easiest Fix Heading Get back on track wi…" at bounding box center [876, 60] width 1294 height 4285
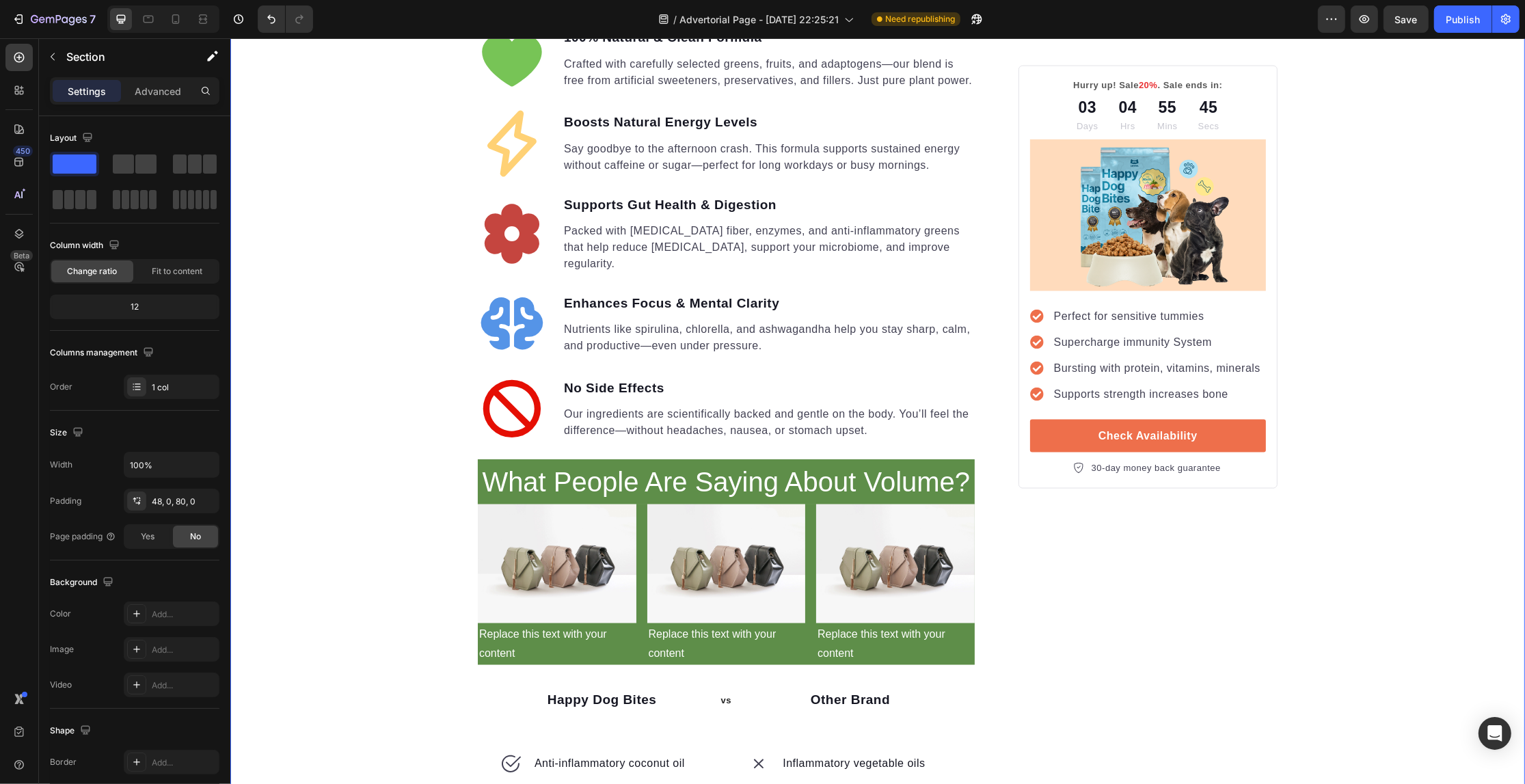
click at [386, 205] on div "Your Gut is Crying for Help Here’s the Easiest Fix Heading Get back on track wi…" at bounding box center [876, 60] width 1294 height 4285
click at [511, 505] on img at bounding box center [555, 563] width 158 height 118
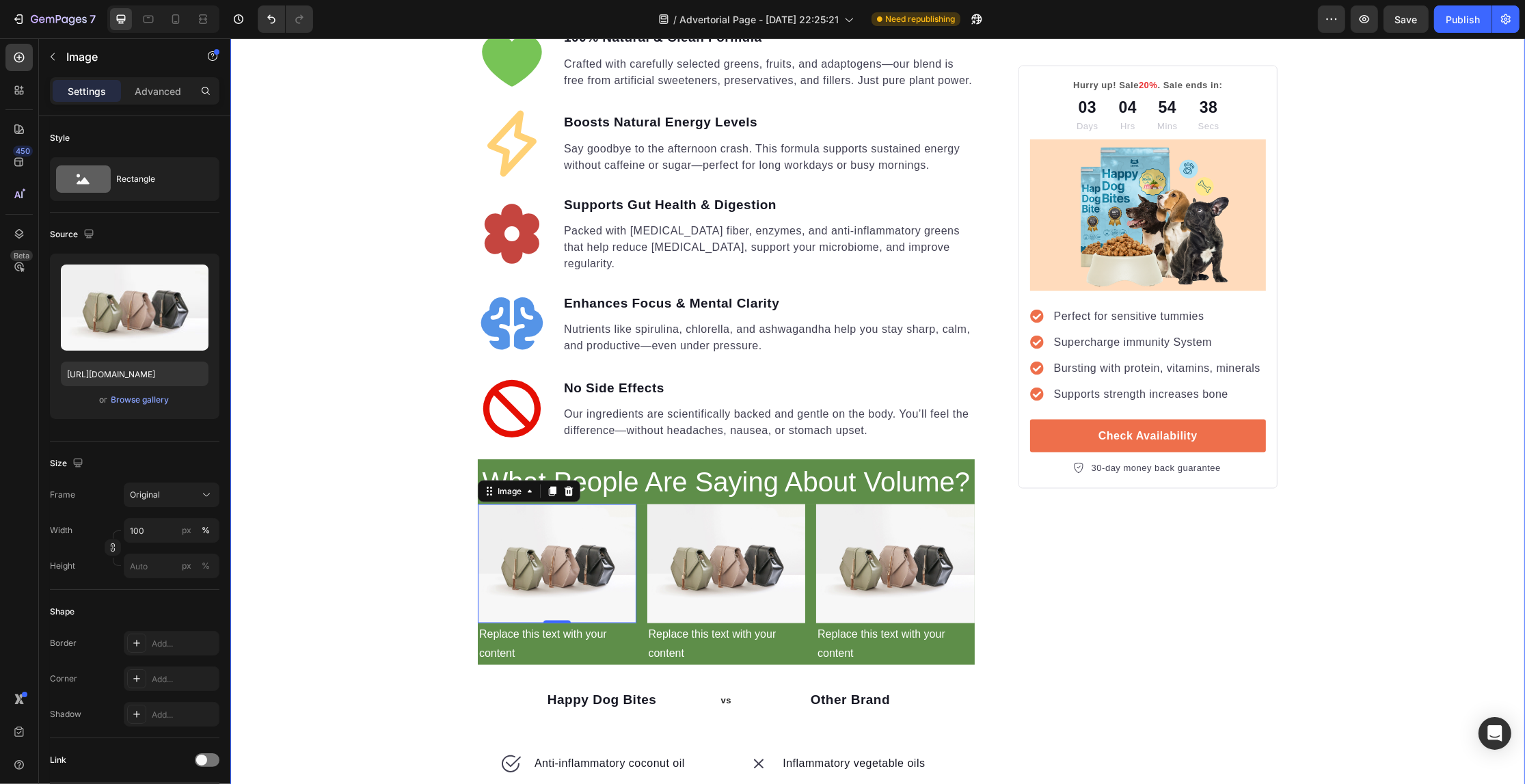
click at [342, 339] on div "Your Gut is Crying for Help Here’s the Easiest Fix Heading Get back on track wi…" at bounding box center [876, 60] width 1294 height 4285
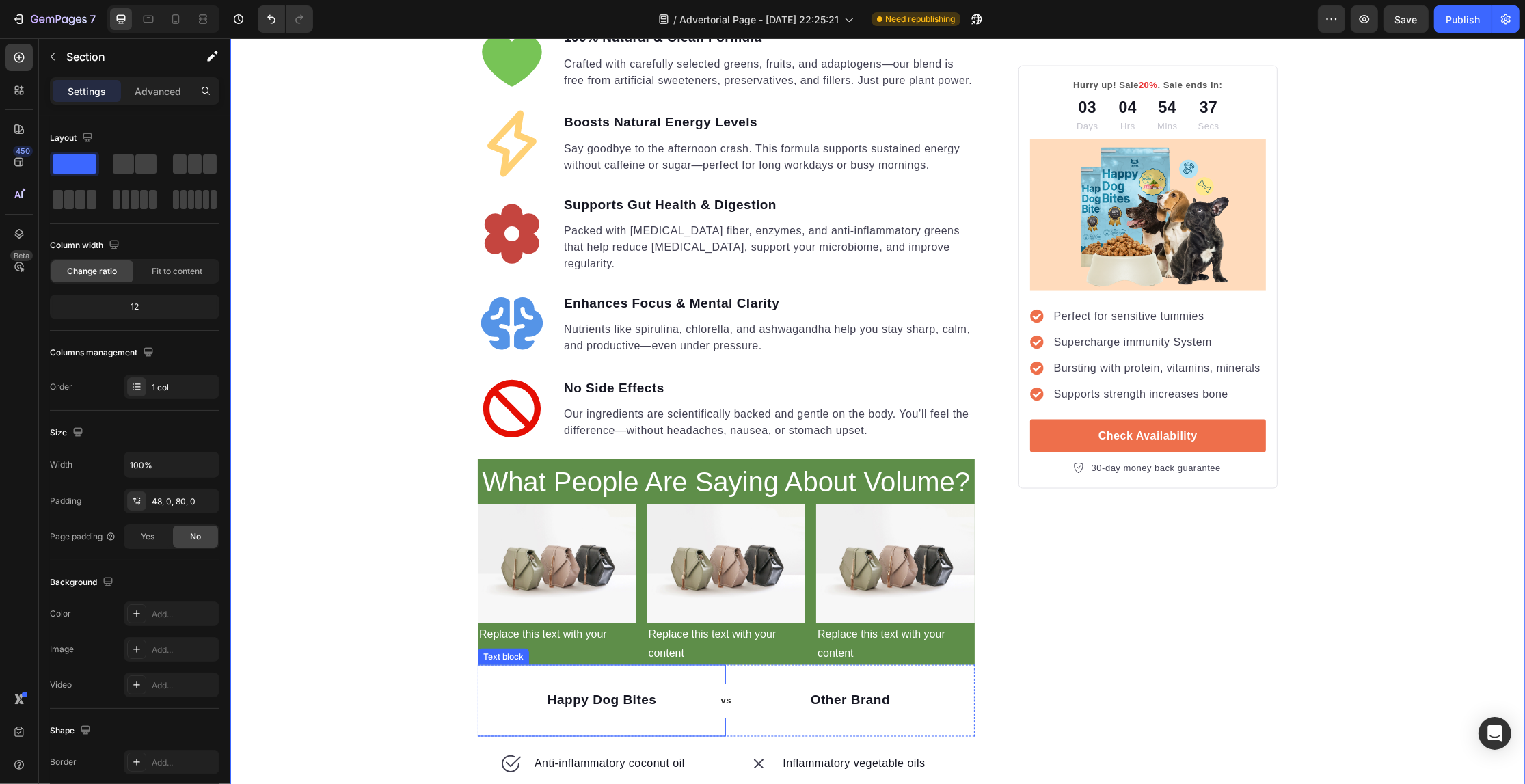
click at [561, 665] on div "Happy Dog Bites Text block" at bounding box center [601, 700] width 248 height 71
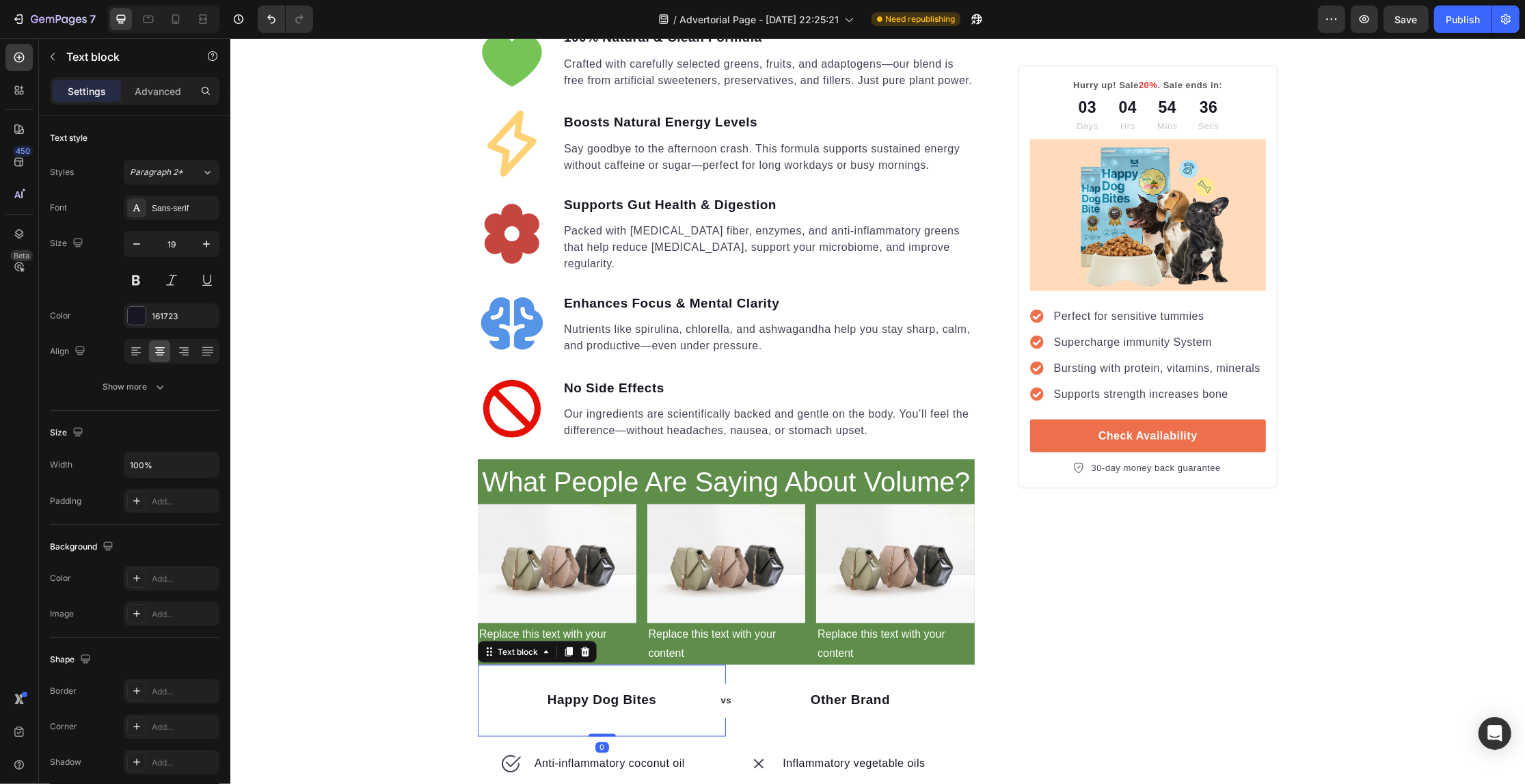
click at [569, 691] on p "Happy Dog Bites" at bounding box center [601, 701] width 245 height 20
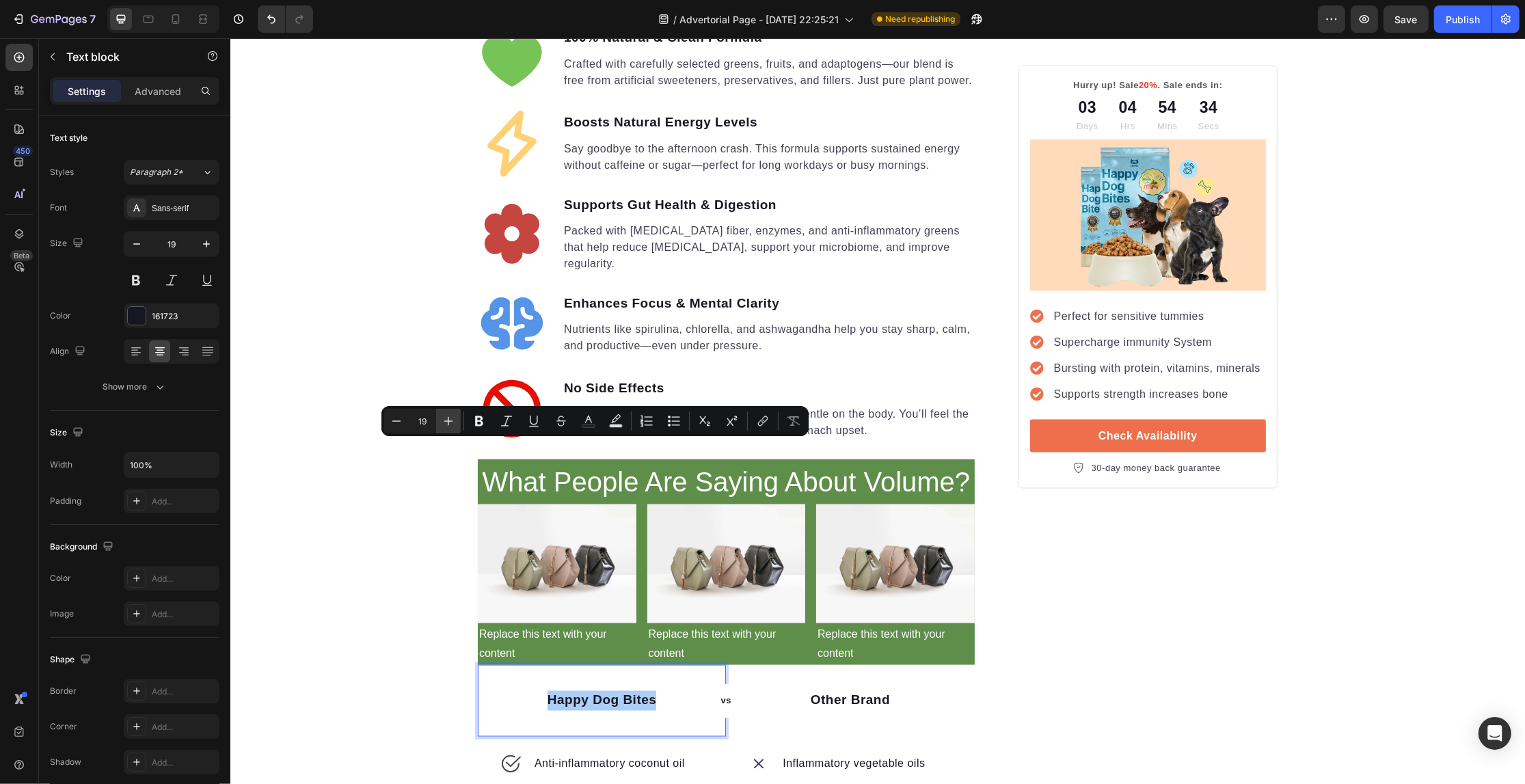
click at [446, 418] on icon "Editor contextual toolbar" at bounding box center [448, 420] width 14 height 14
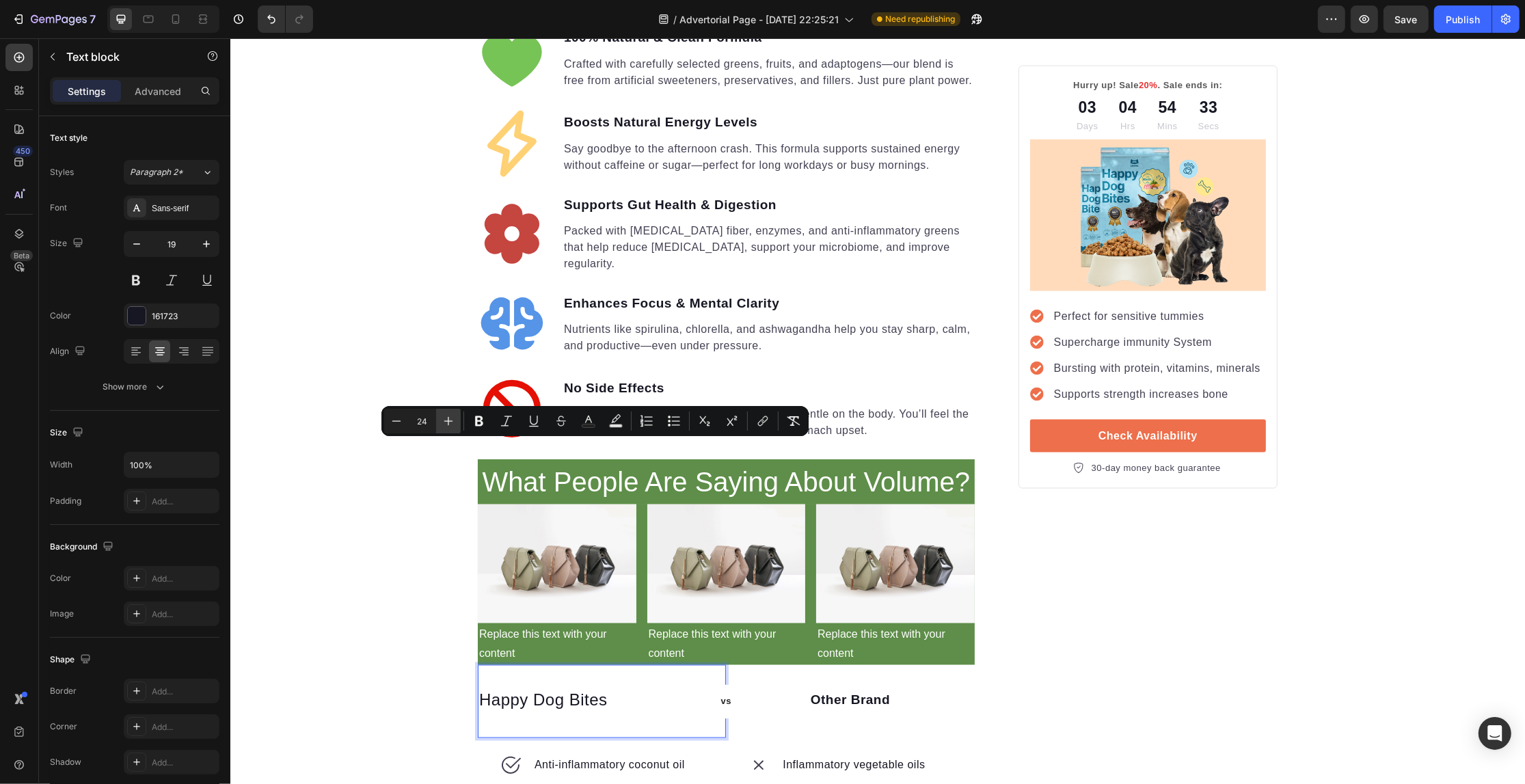
click at [446, 418] on icon "Editor contextual toolbar" at bounding box center [448, 420] width 14 height 14
type input "25"
click at [480, 419] on icon "Editor contextual toolbar" at bounding box center [478, 420] width 8 height 10
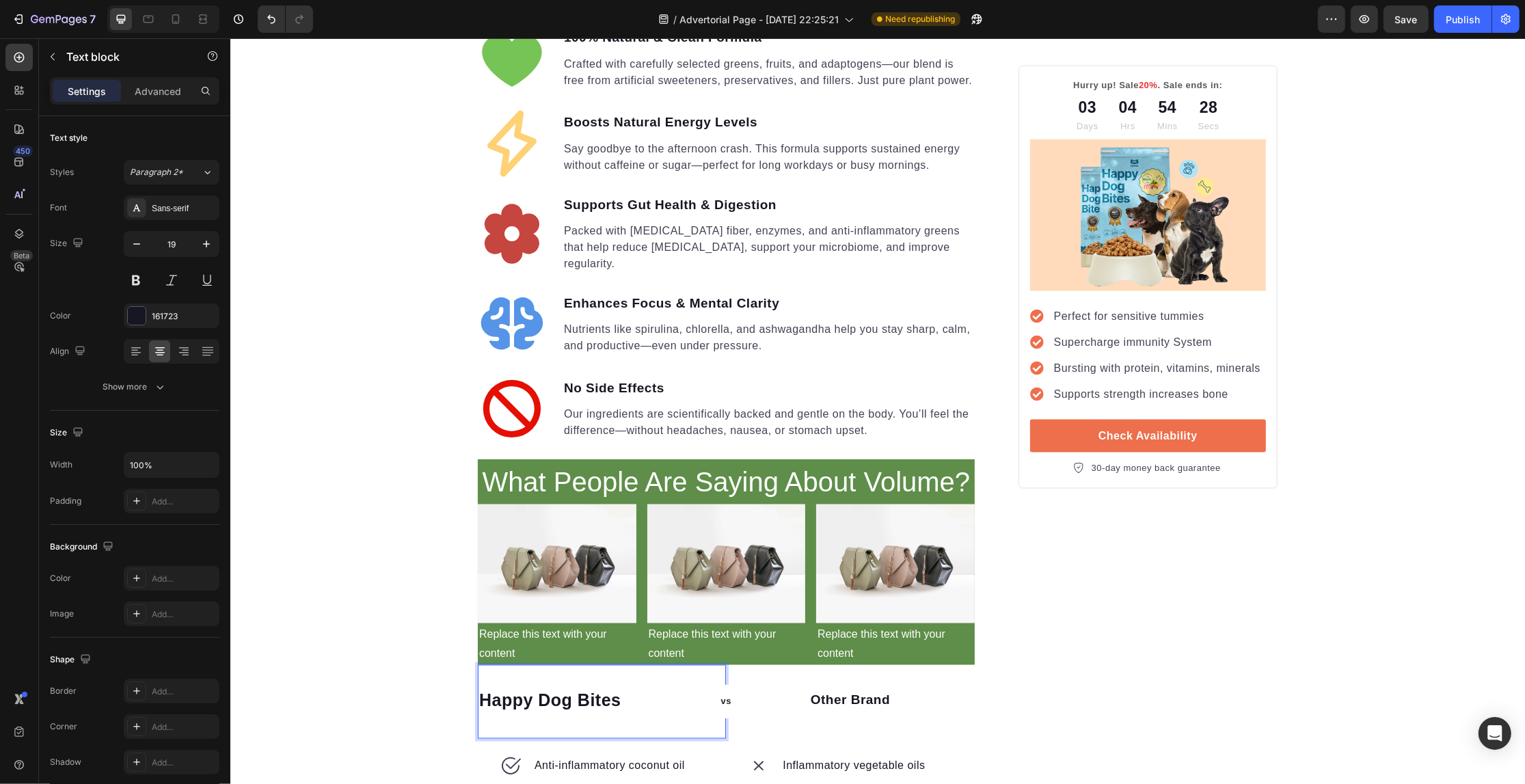
click at [641, 690] on div "Happy Dog Bites" at bounding box center [601, 702] width 248 height 24
drag, startPoint x: 365, startPoint y: 475, endPoint x: 622, endPoint y: 455, distance: 257.8
click at [365, 475] on div "Your Gut is Crying for Help Here’s the Easiest Fix Heading Get back on track wi…" at bounding box center [876, 61] width 1294 height 4287
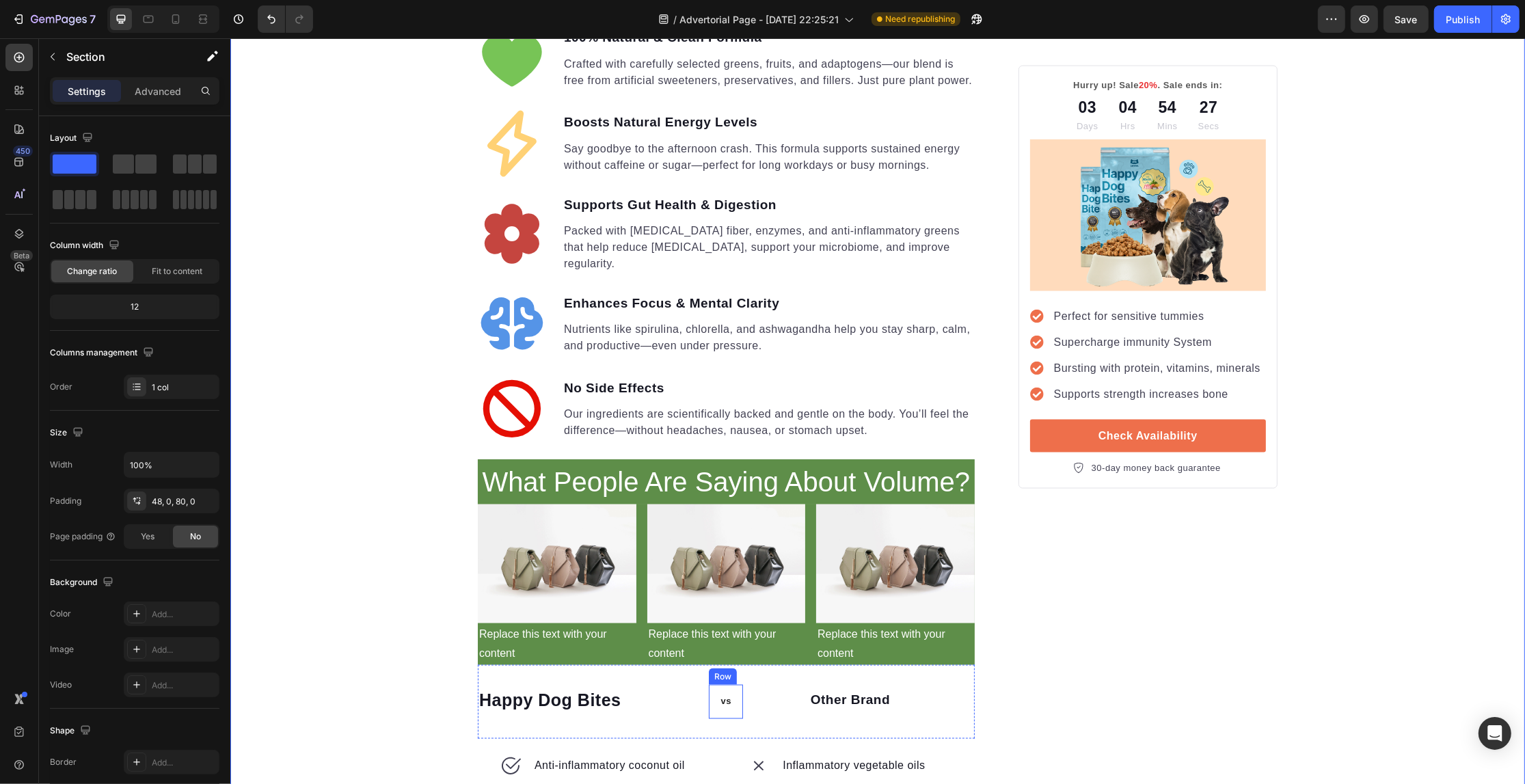
click at [708, 685] on div "vs Text block Row" at bounding box center [725, 702] width 34 height 34
click at [659, 690] on div "Happy Dog Bites" at bounding box center [601, 702] width 248 height 24
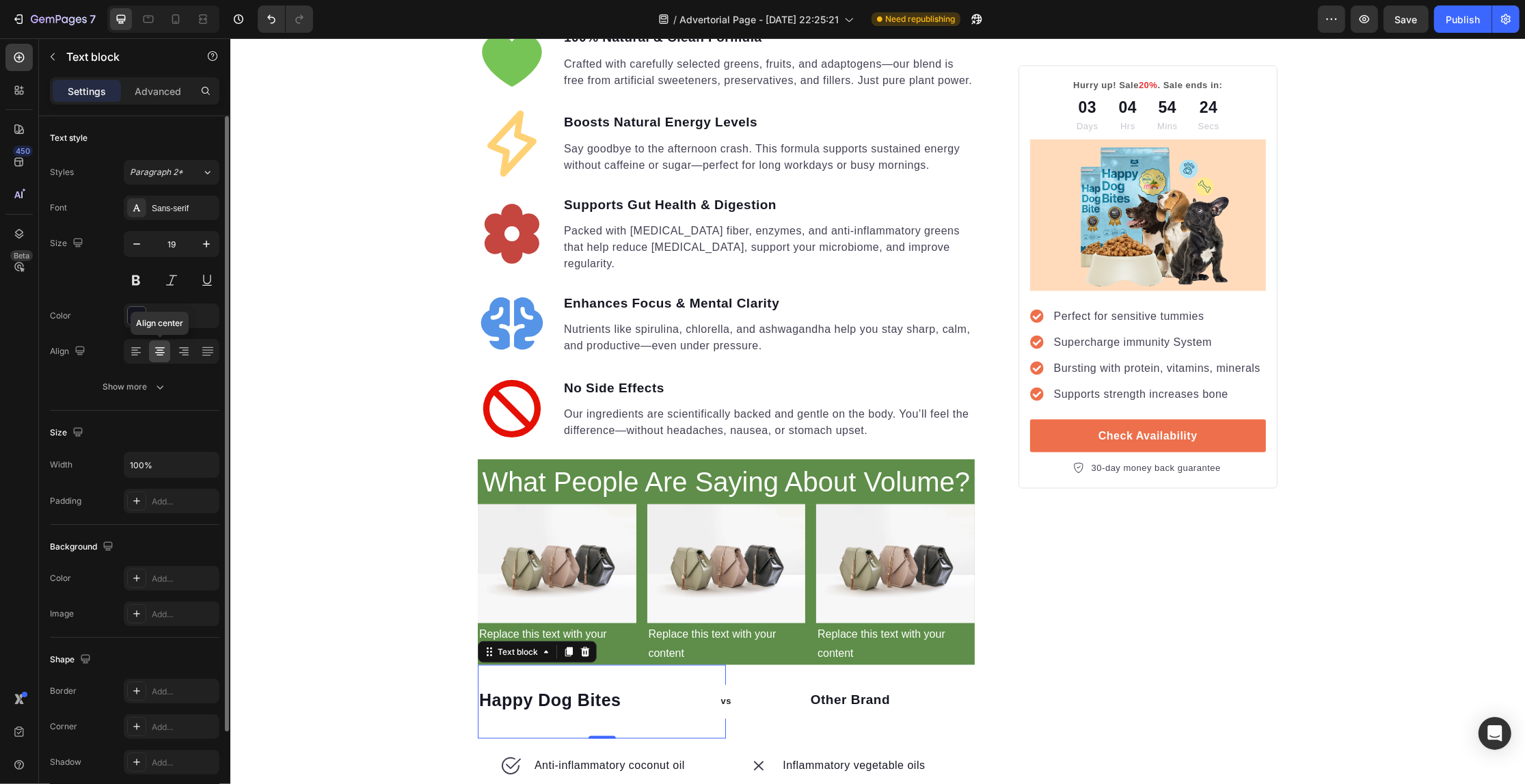
click at [158, 350] on icon at bounding box center [160, 351] width 7 height 2
click at [395, 451] on div "Your Gut is Crying for Help Here’s the Easiest Fix Heading Get back on track wi…" at bounding box center [876, 61] width 1294 height 4287
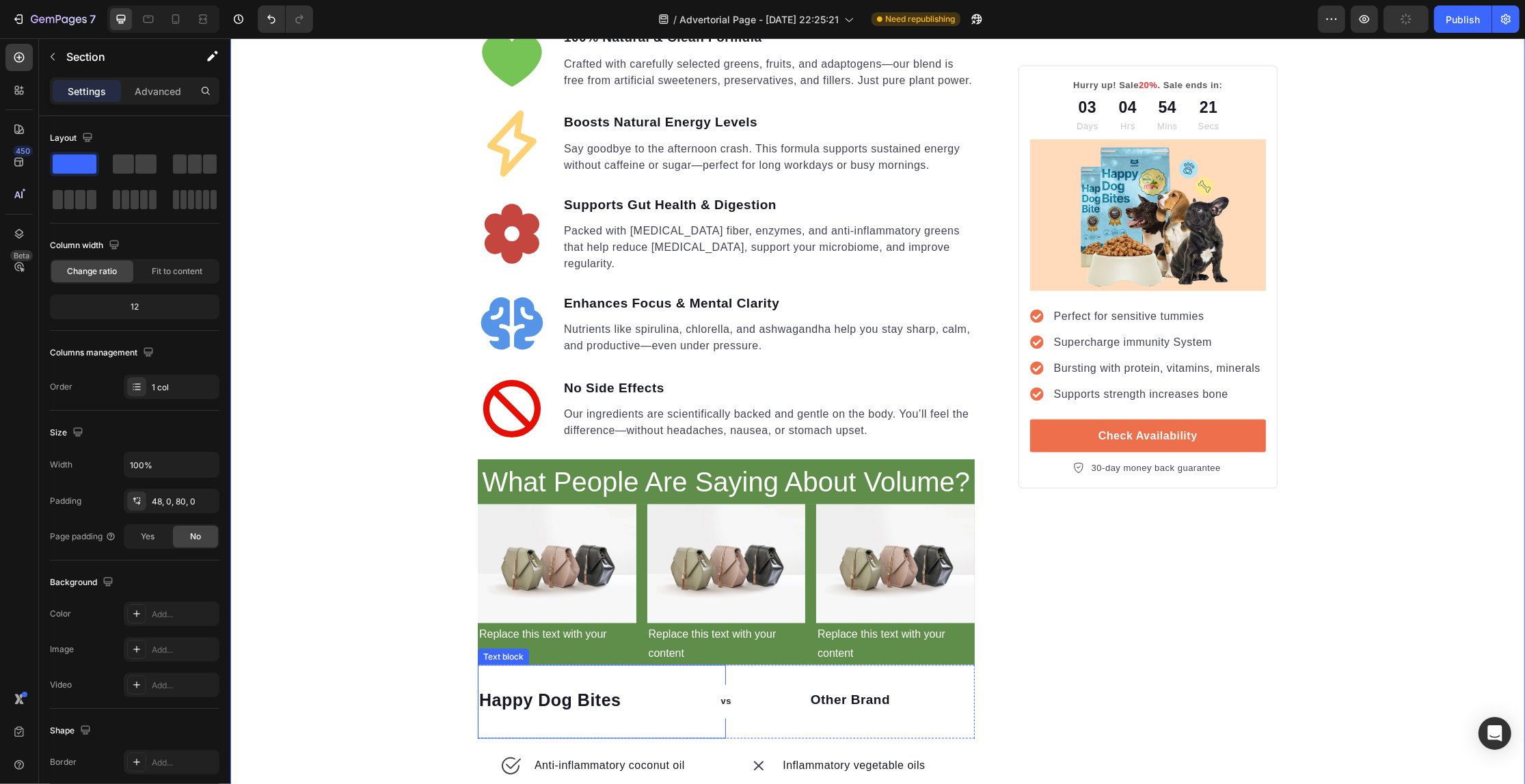
click at [601, 691] on strong "Happy Dog Bites" at bounding box center [549, 700] width 142 height 19
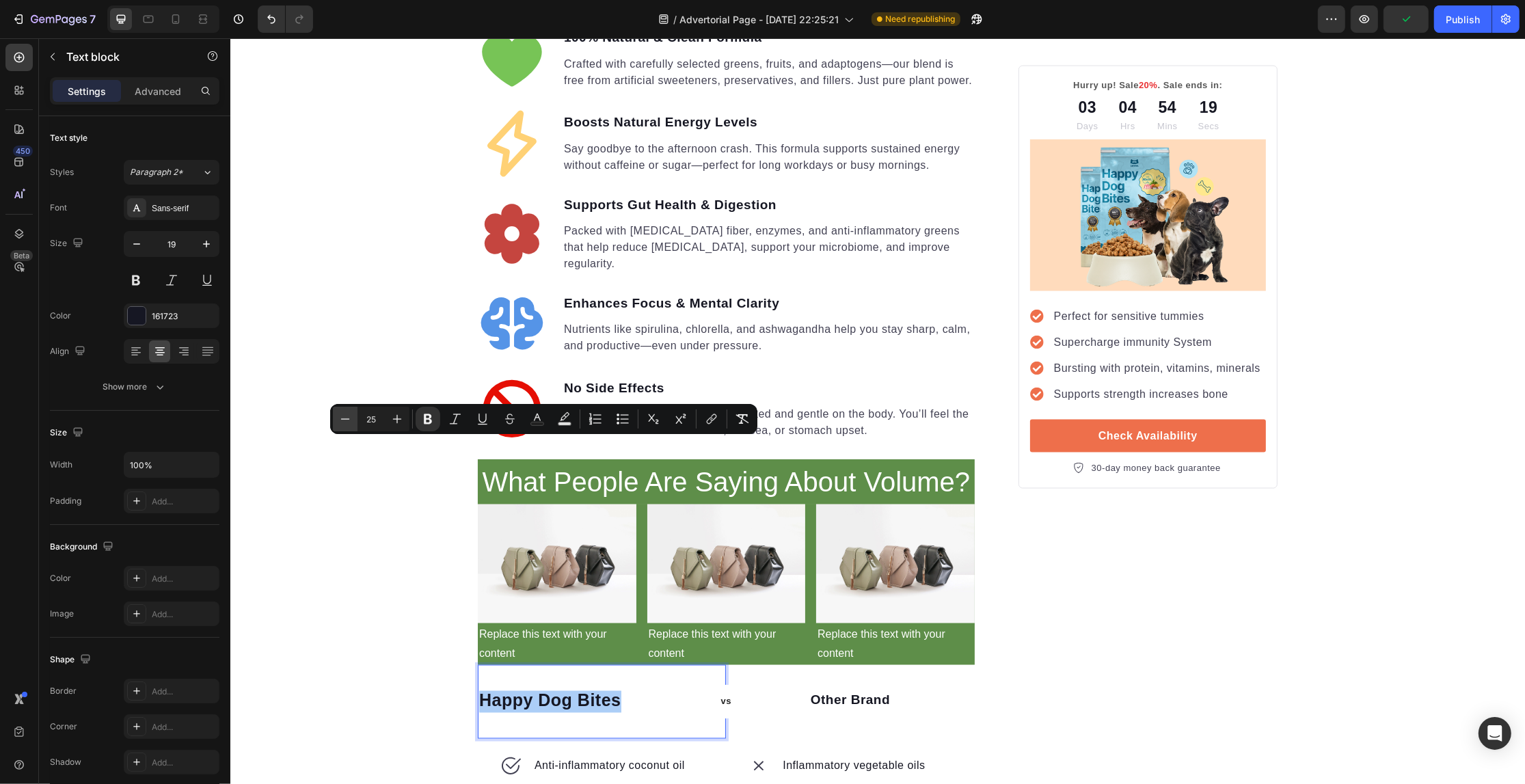
click at [340, 424] on icon "Editor contextual toolbar" at bounding box center [345, 419] width 14 height 14
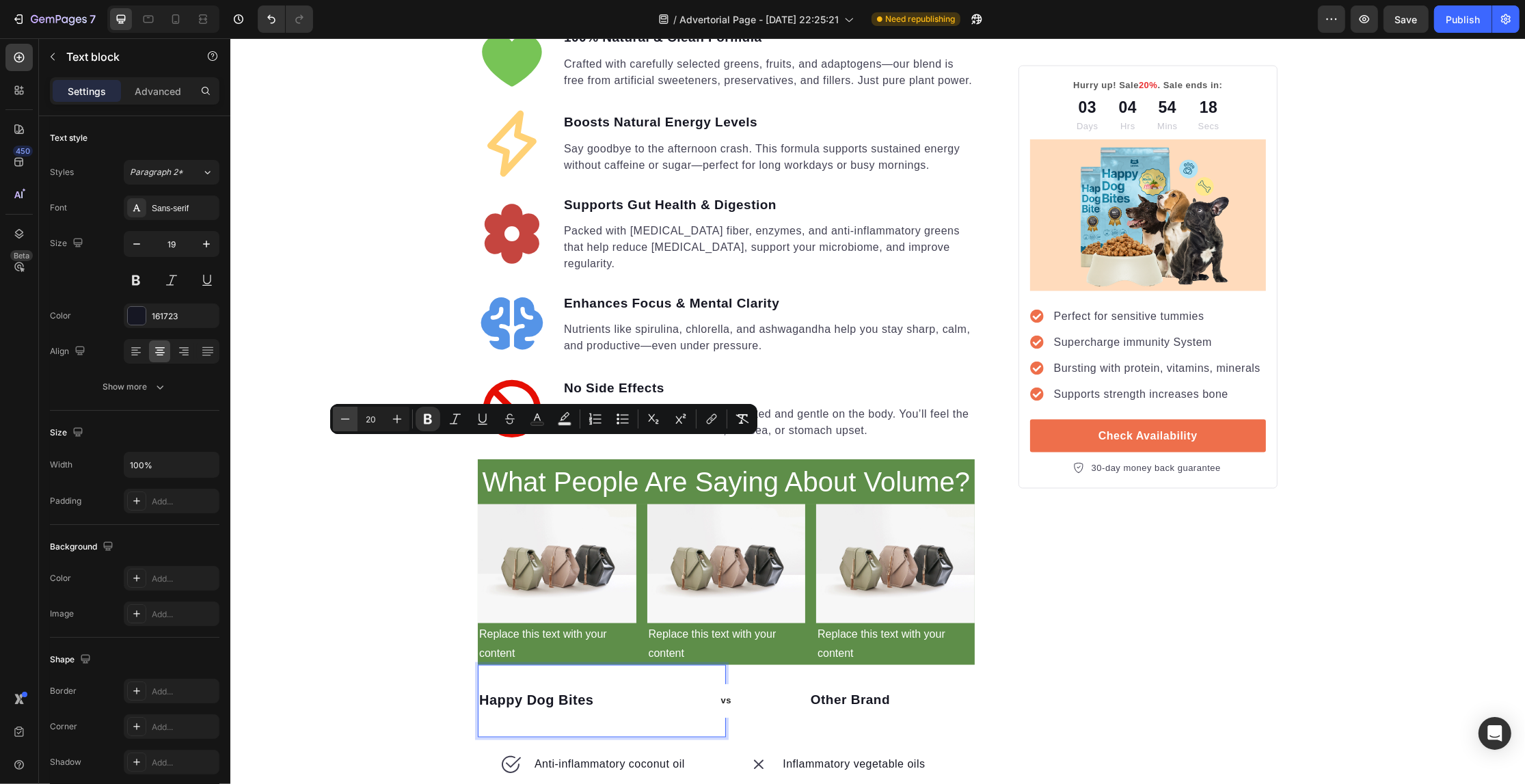
click at [340, 424] on icon "Editor contextual toolbar" at bounding box center [345, 419] width 14 height 14
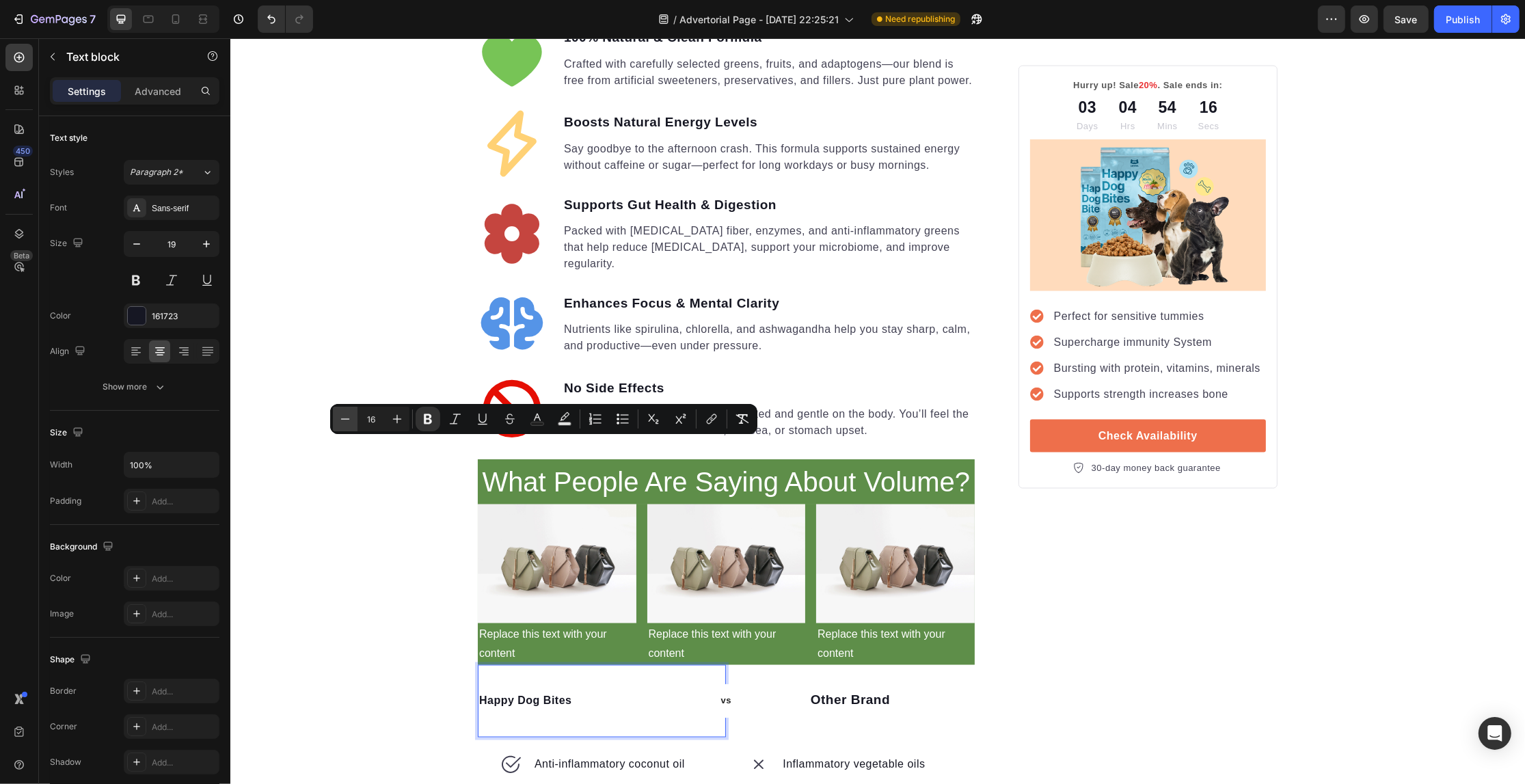
type input "15"
click at [338, 505] on div "Your Gut is Crying for Help Here’s the Easiest Fix Heading Get back on track wi…" at bounding box center [876, 61] width 1294 height 4286
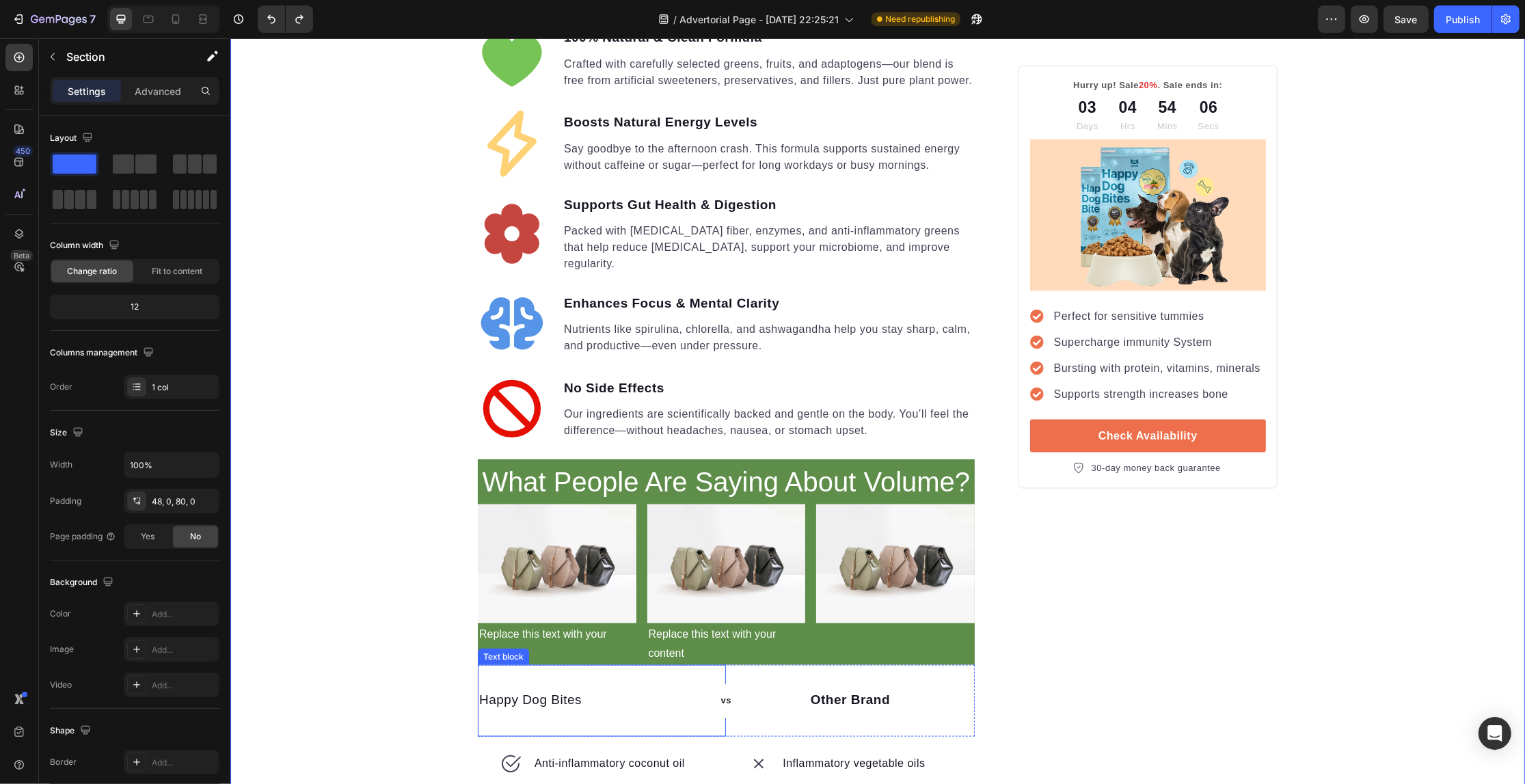
click at [536, 691] on p "Happy Dog Bites" at bounding box center [529, 701] width 102 height 20
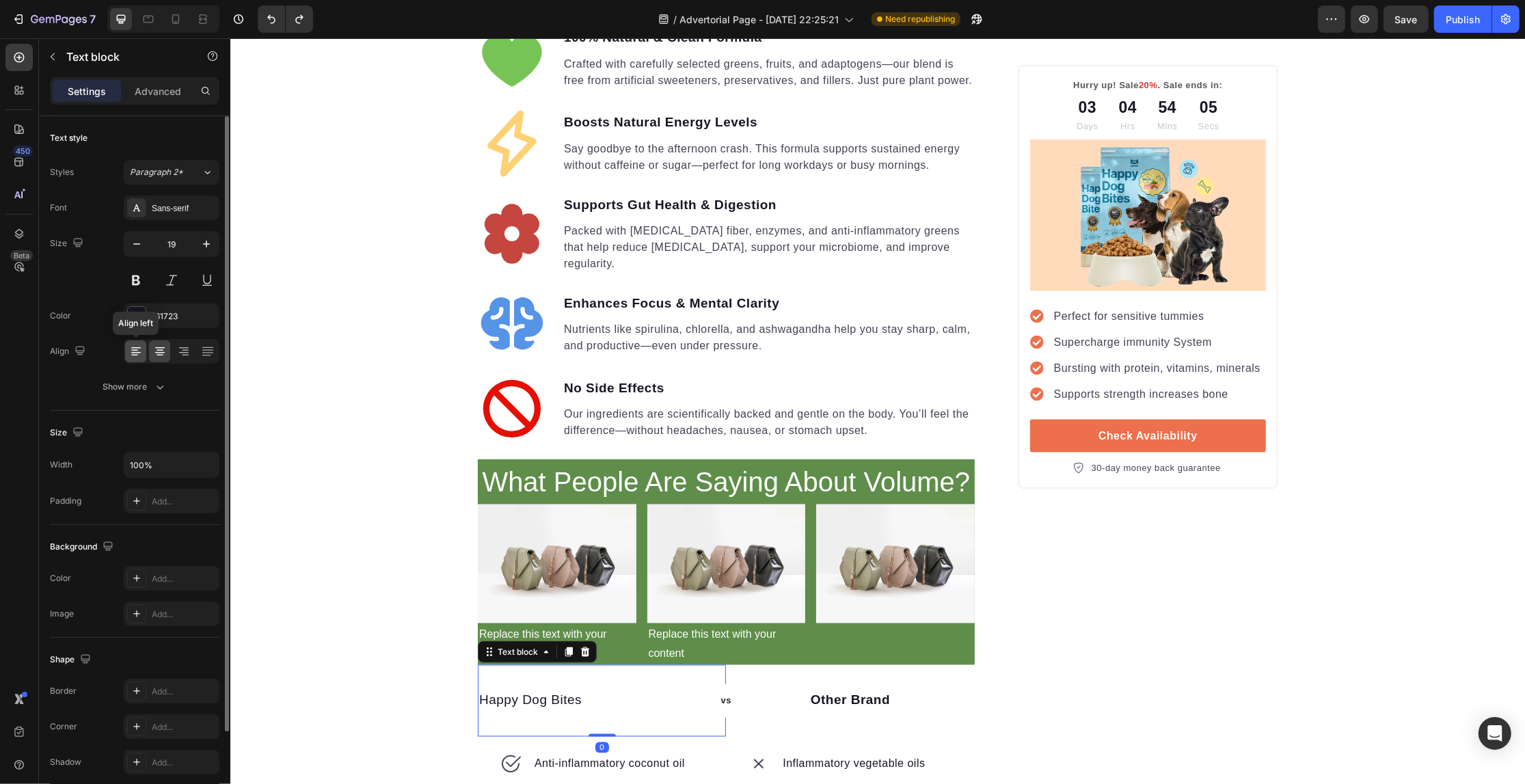
click at [140, 352] on icon at bounding box center [136, 351] width 14 height 14
click at [158, 348] on icon at bounding box center [160, 348] width 10 height 2
click at [188, 348] on icon at bounding box center [184, 348] width 10 height 2
click at [342, 428] on div "Your Gut is Crying for Help Here’s the Easiest Fix Heading Get back on track wi…" at bounding box center [876, 60] width 1294 height 4285
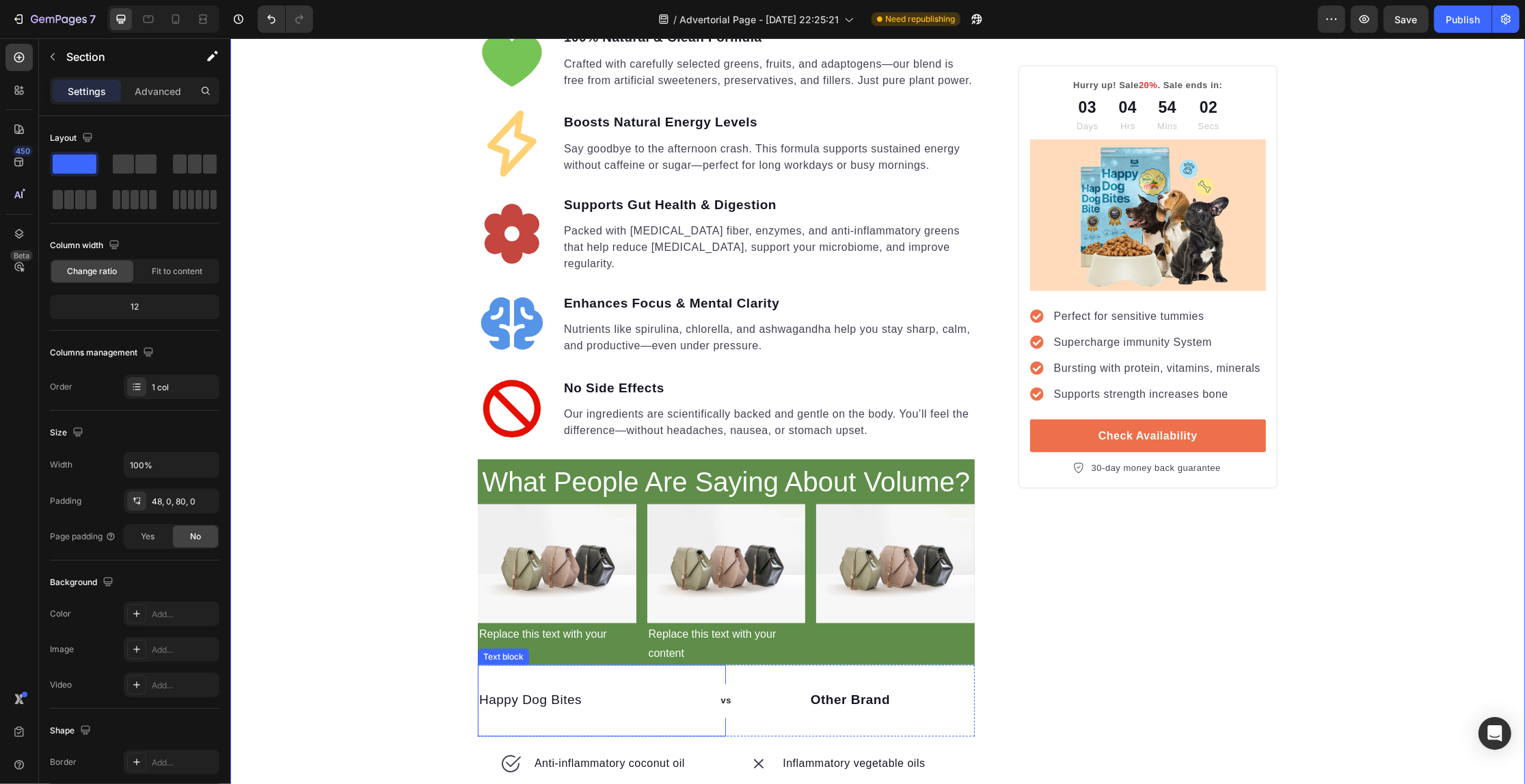
click at [533, 691] on p "Happy Dog Bites" at bounding box center [529, 701] width 102 height 20
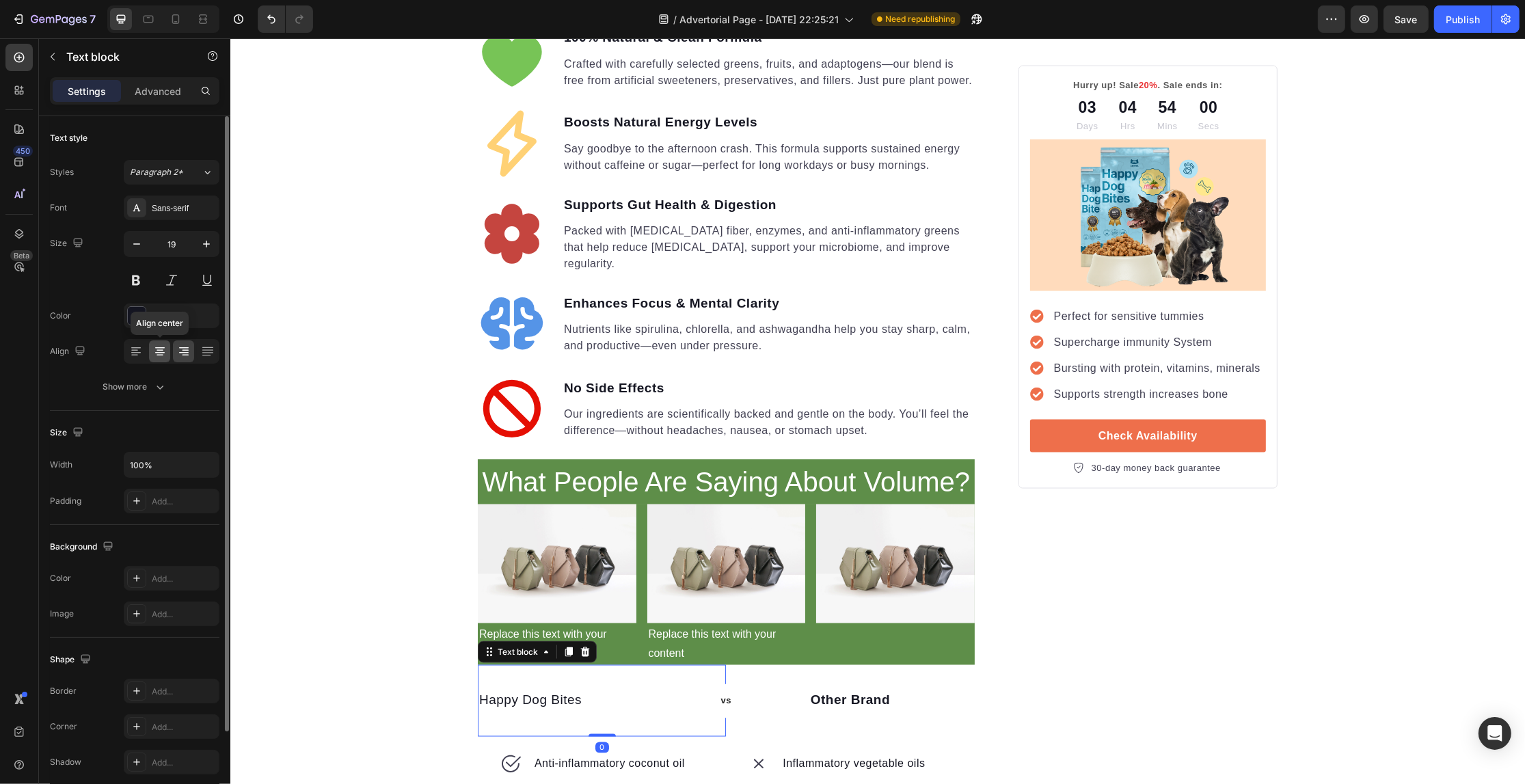
click at [166, 354] on div at bounding box center [159, 351] width 21 height 22
click at [321, 438] on div "Your Gut is Crying for Help Here’s the Easiest Fix Heading Get back on track wi…" at bounding box center [876, 60] width 1294 height 4285
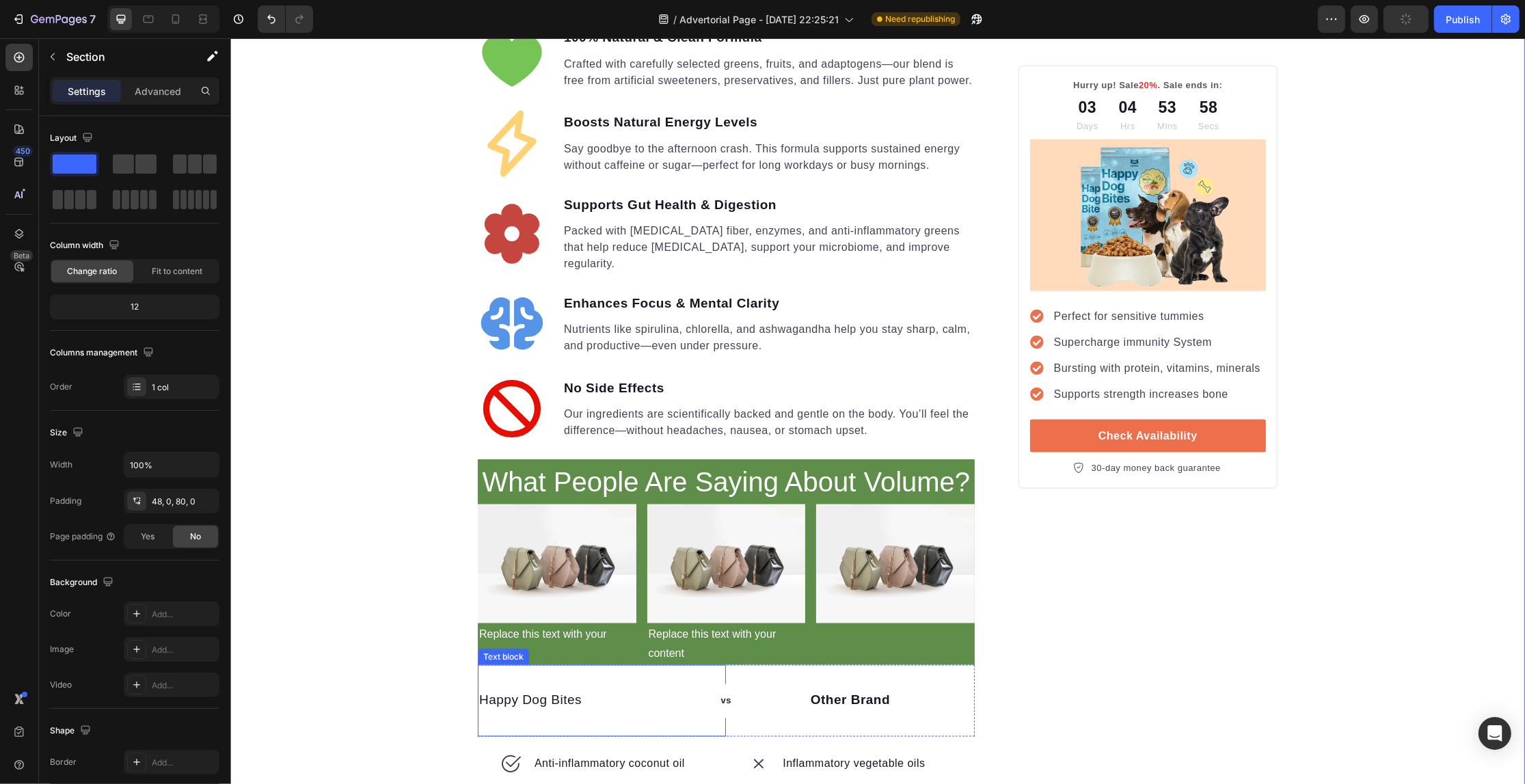
click at [616, 690] on div "Happy Dog Bites" at bounding box center [601, 701] width 248 height 23
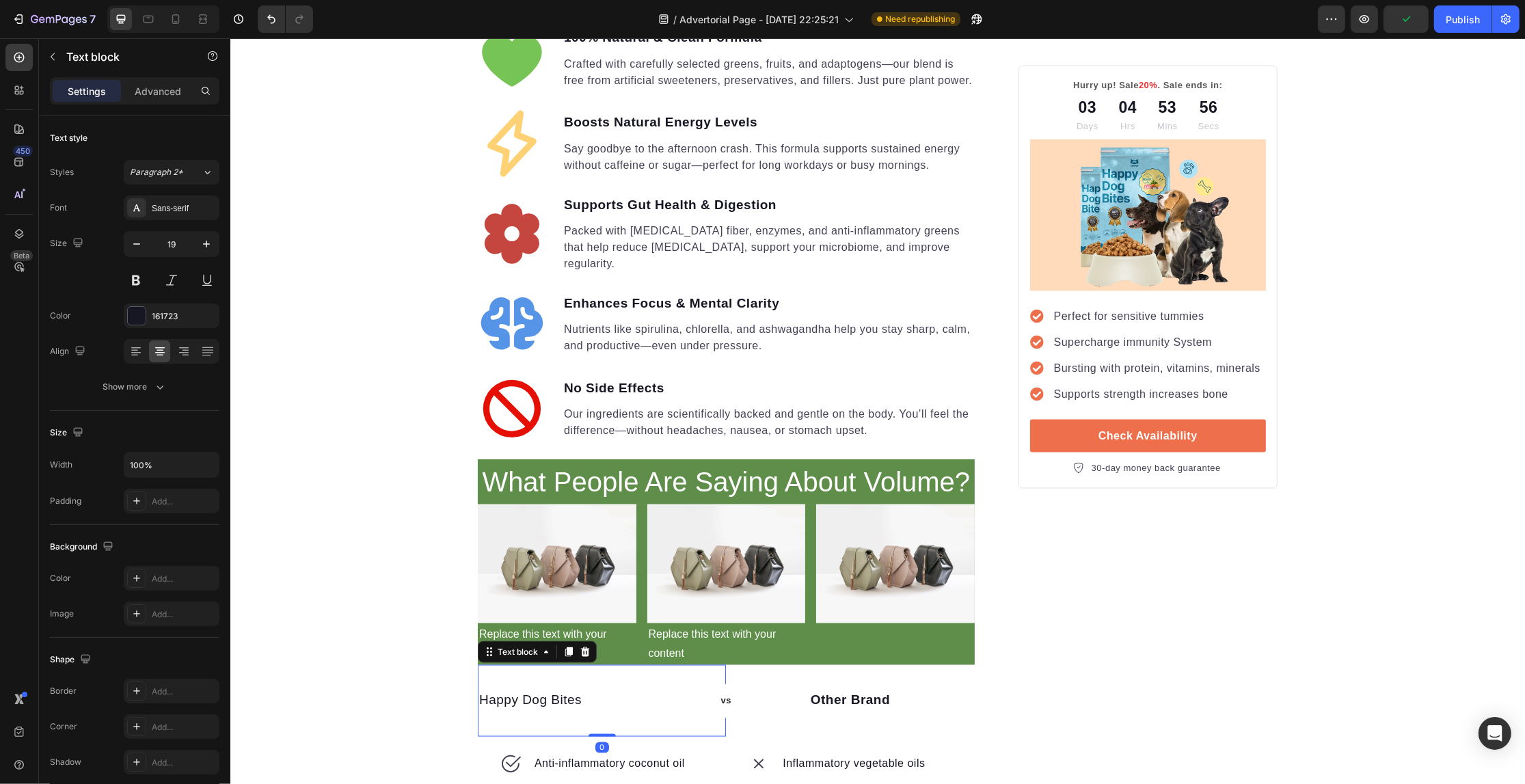
click at [606, 690] on div "Happy Dog Bites" at bounding box center [601, 701] width 248 height 23
click at [586, 690] on div "Happy Dog Bites" at bounding box center [601, 701] width 248 height 23
click at [531, 691] on p "Happy Dog Bites" at bounding box center [529, 701] width 102 height 20
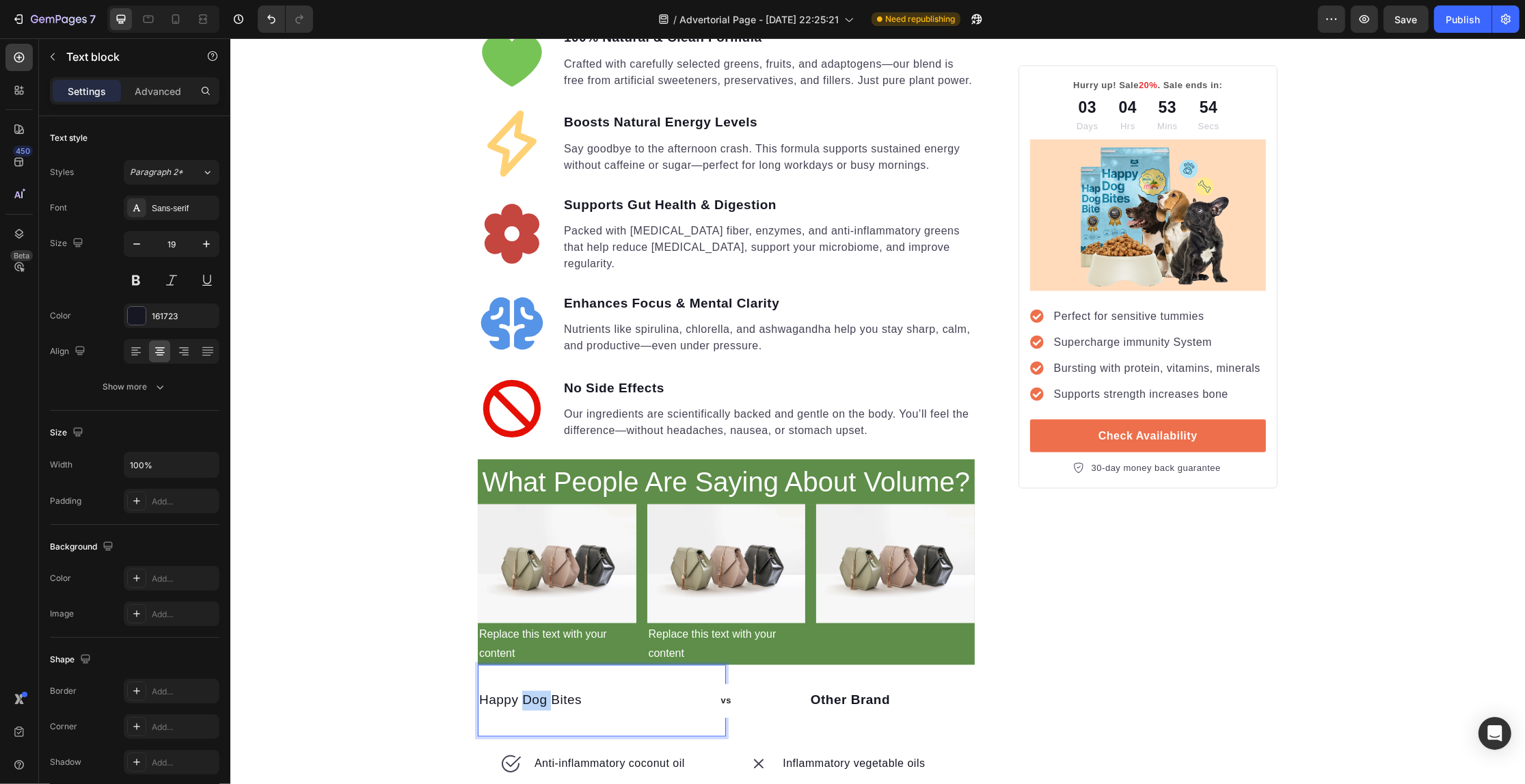
click at [522, 458] on div at bounding box center [522, 458] width 0 height 0
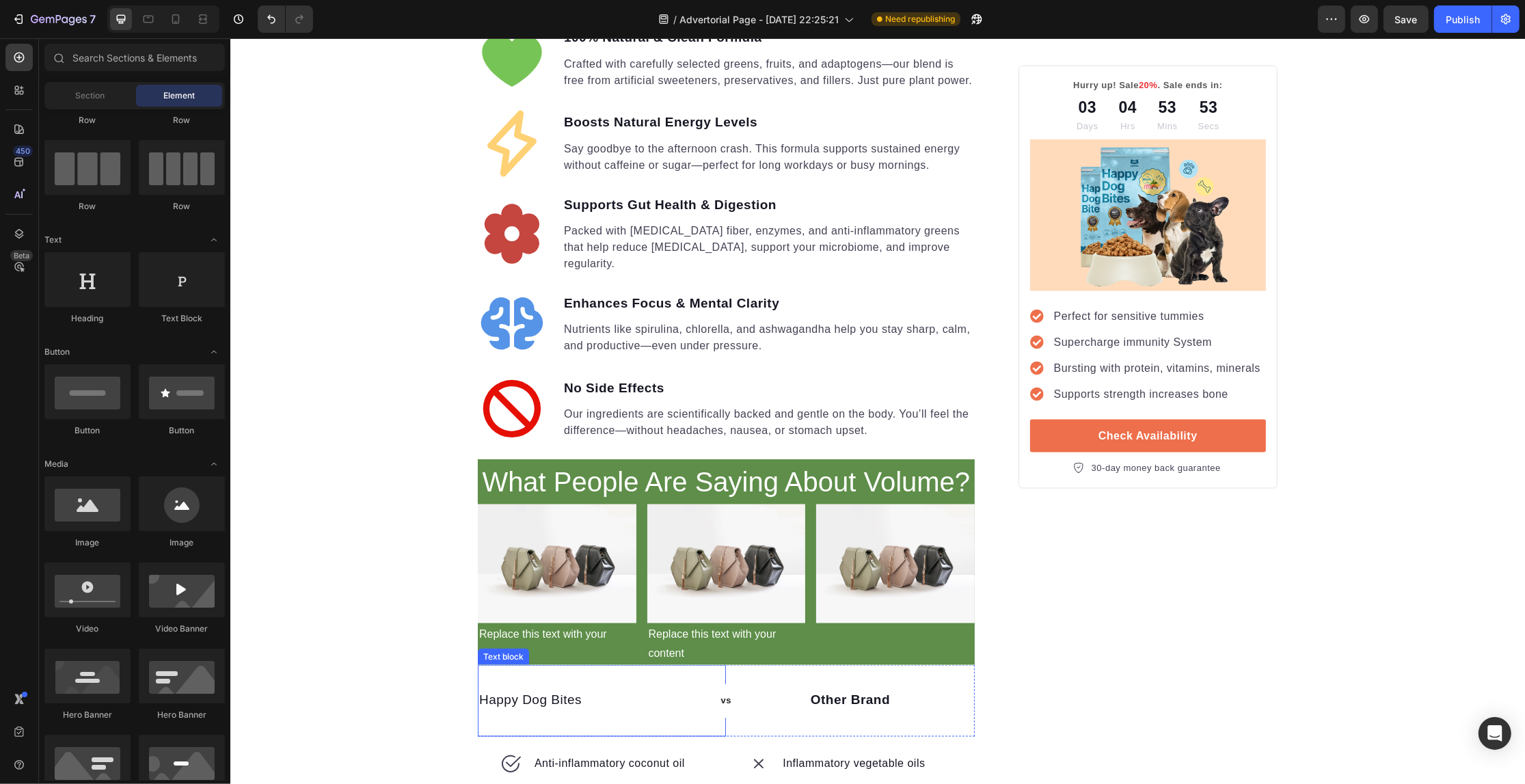
click at [523, 691] on p "Happy Dog Bites" at bounding box center [529, 701] width 102 height 20
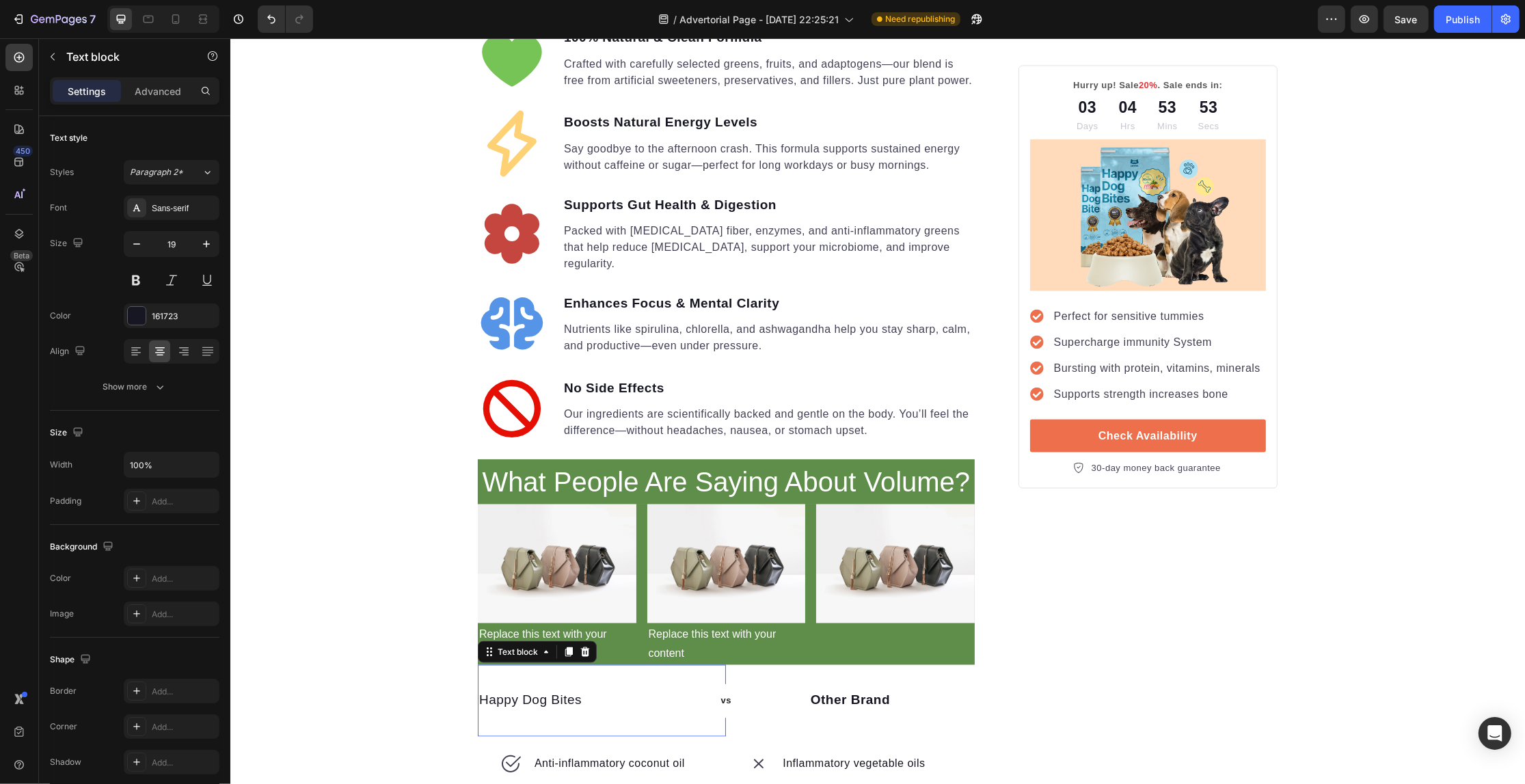
click at [523, 691] on p "Happy Dog Bites" at bounding box center [529, 701] width 102 height 20
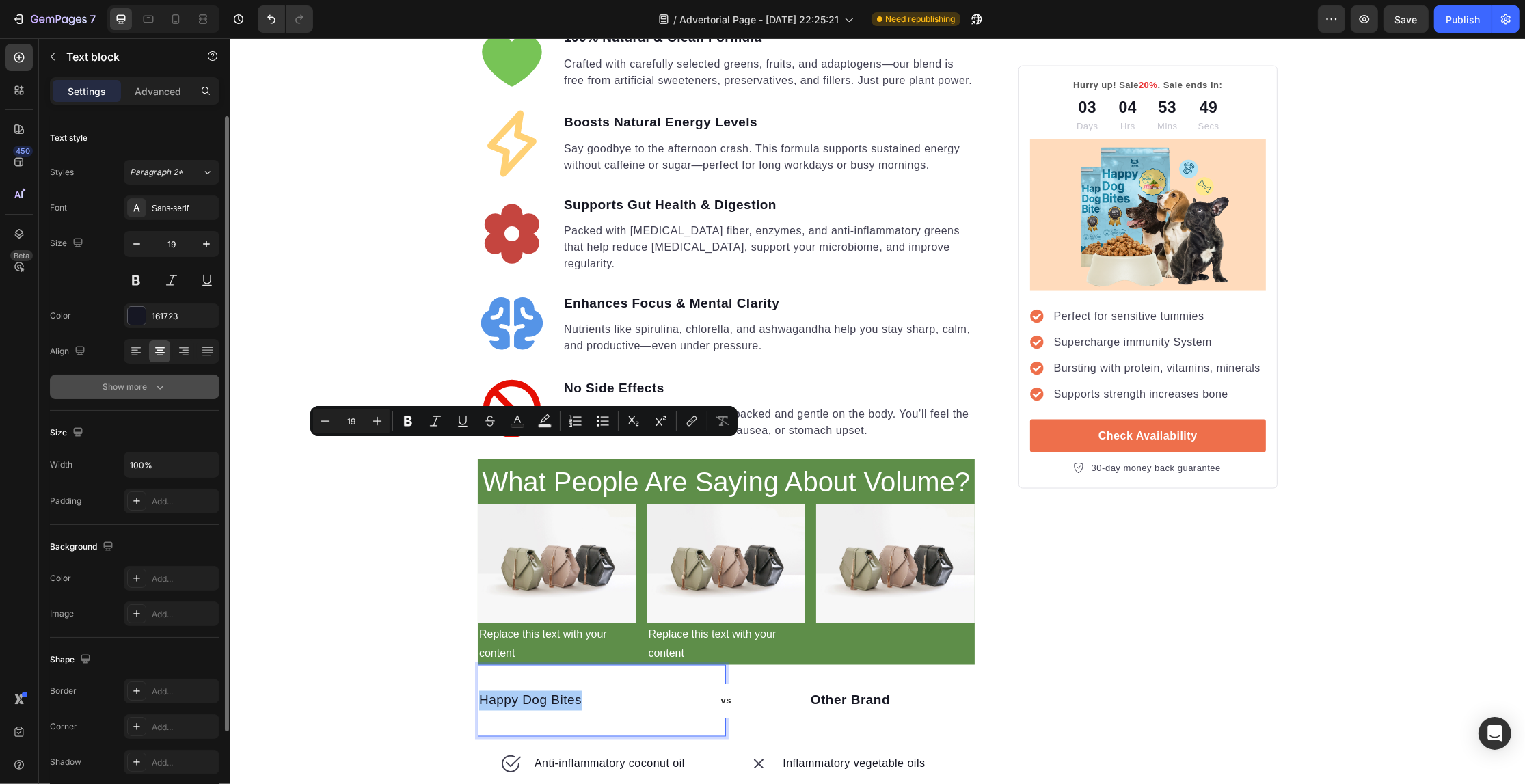
click at [144, 382] on div "Show more" at bounding box center [135, 386] width 63 height 14
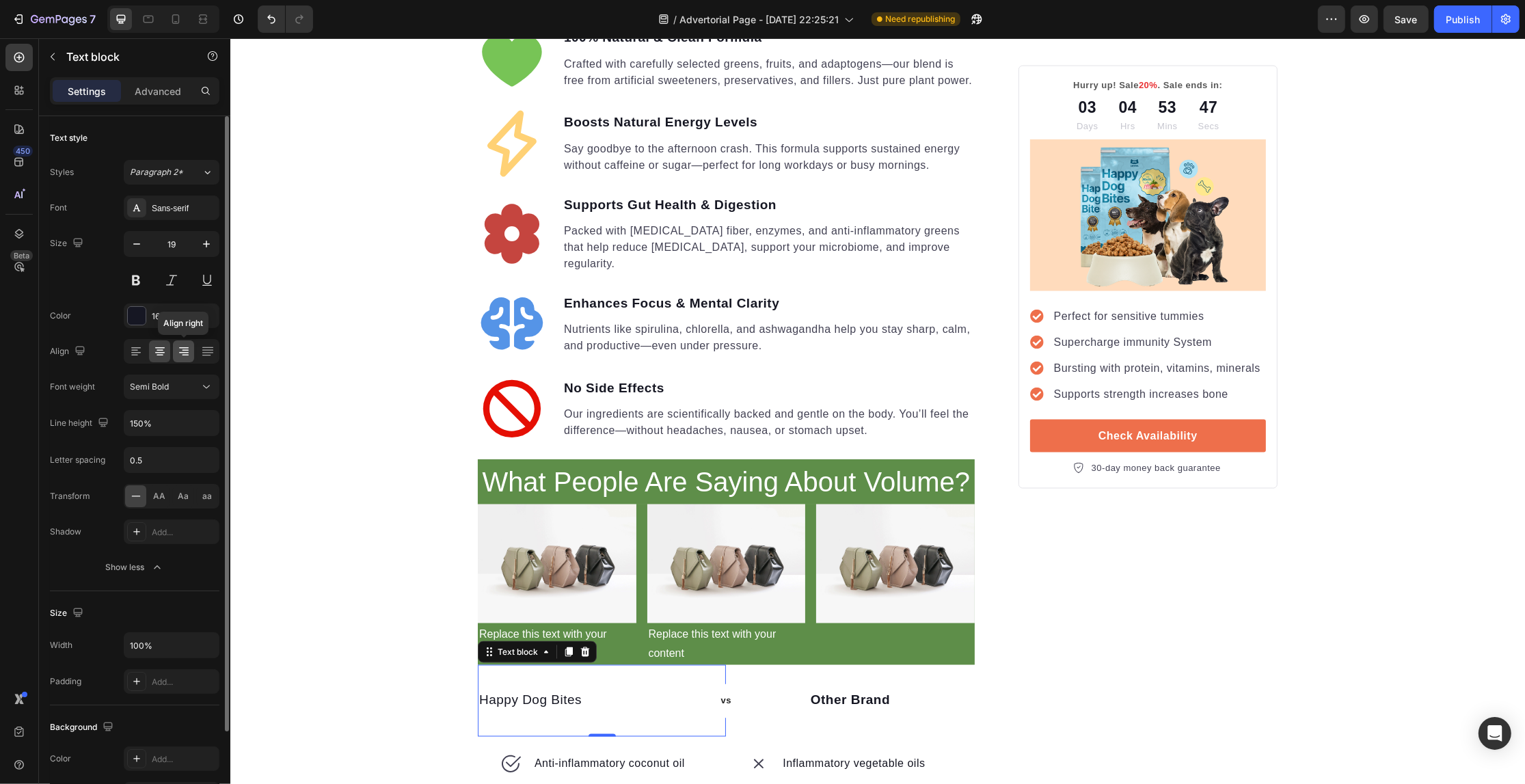
click at [189, 353] on icon at bounding box center [184, 351] width 14 height 14
click at [554, 665] on div "Happy Dog Bites Text block 0" at bounding box center [601, 700] width 248 height 71
click at [554, 691] on p "Happy Dog Bites" at bounding box center [529, 701] width 102 height 20
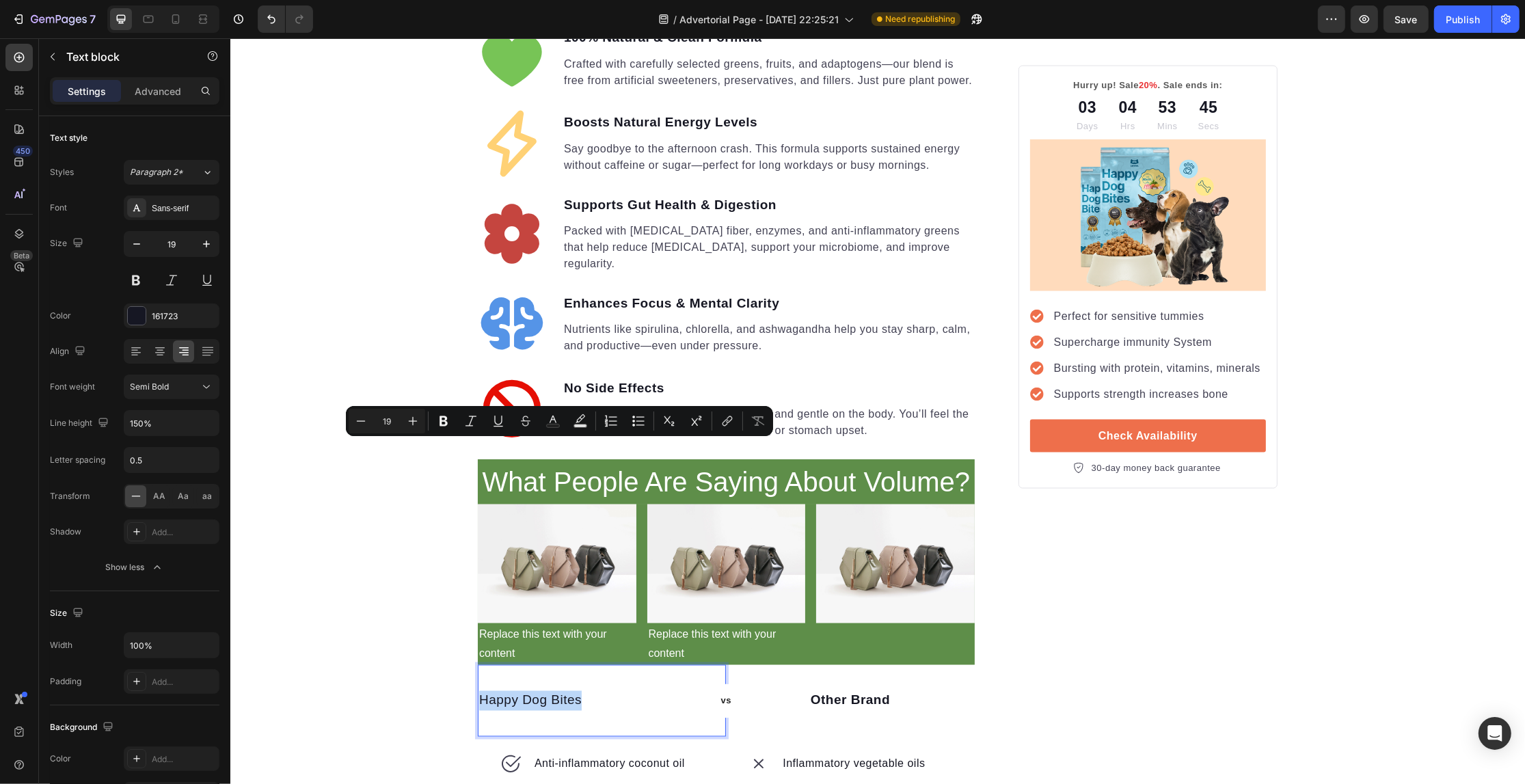
click at [554, 691] on p "Happy Dog Bites" at bounding box center [529, 701] width 102 height 20
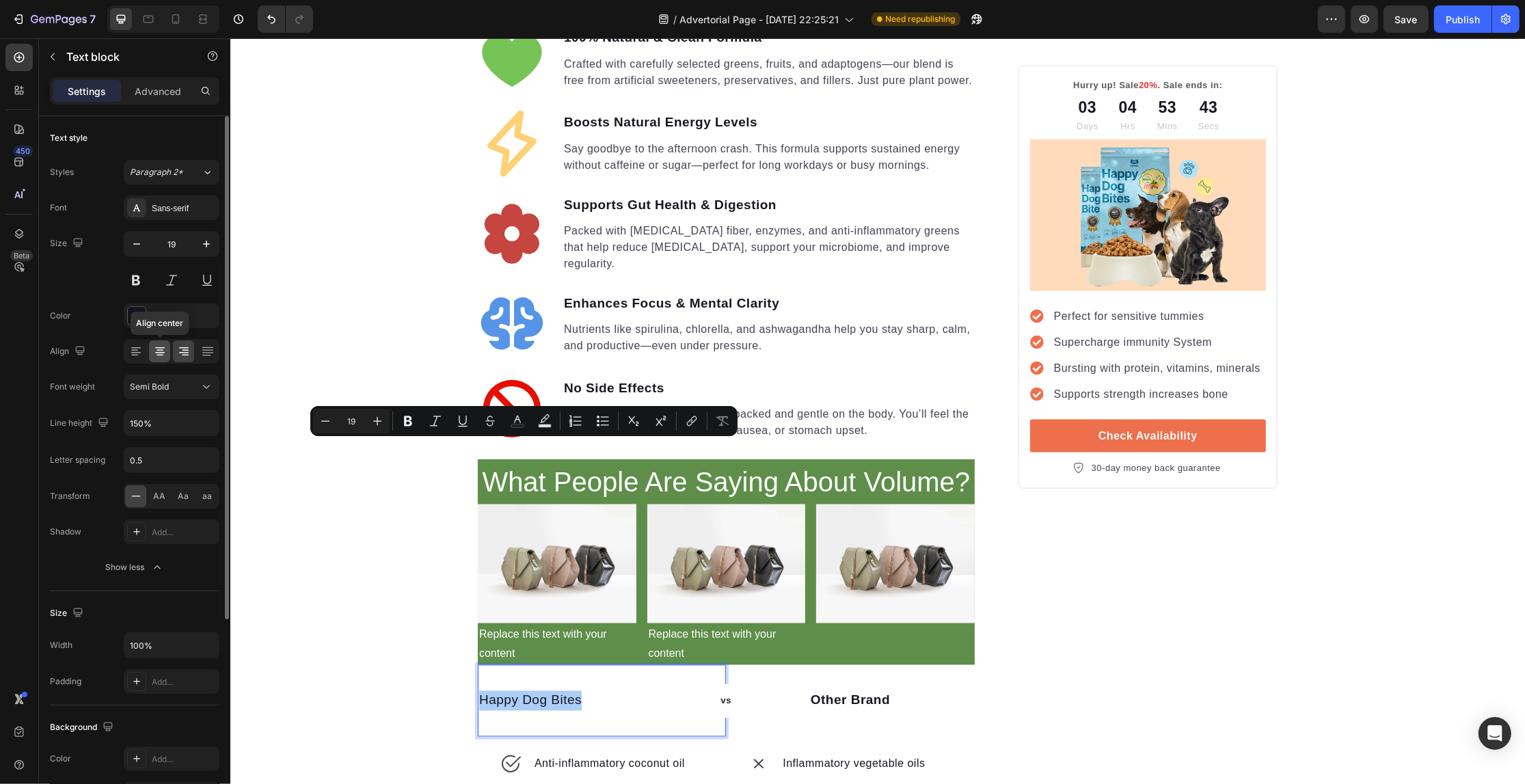
click at [154, 347] on icon at bounding box center [159, 351] width 14 height 14
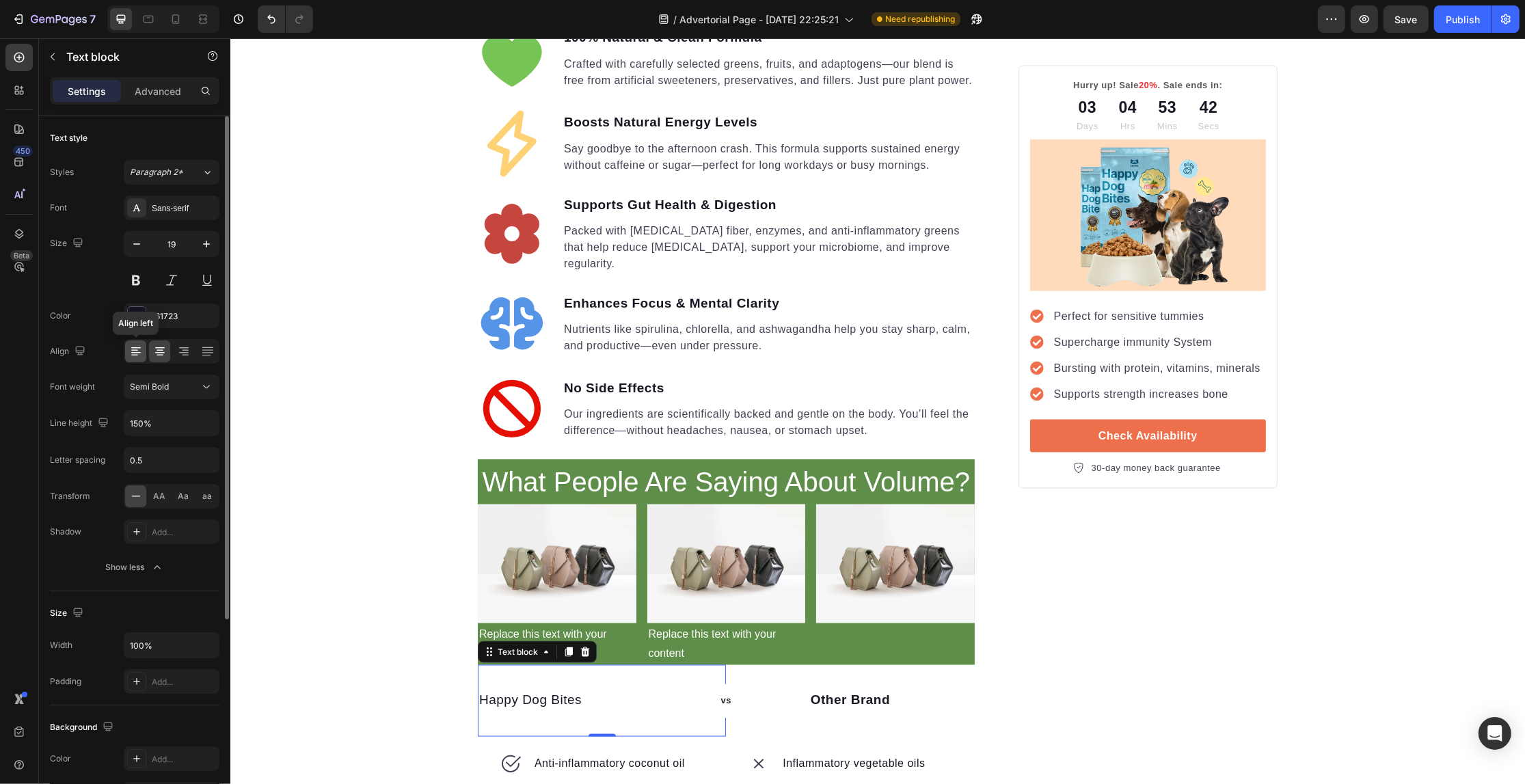
click at [141, 346] on icon at bounding box center [136, 351] width 14 height 14
click at [330, 401] on div "Your Gut is Crying for Help Here’s the Easiest Fix Heading Get back on track wi…" at bounding box center [876, 60] width 1294 height 4285
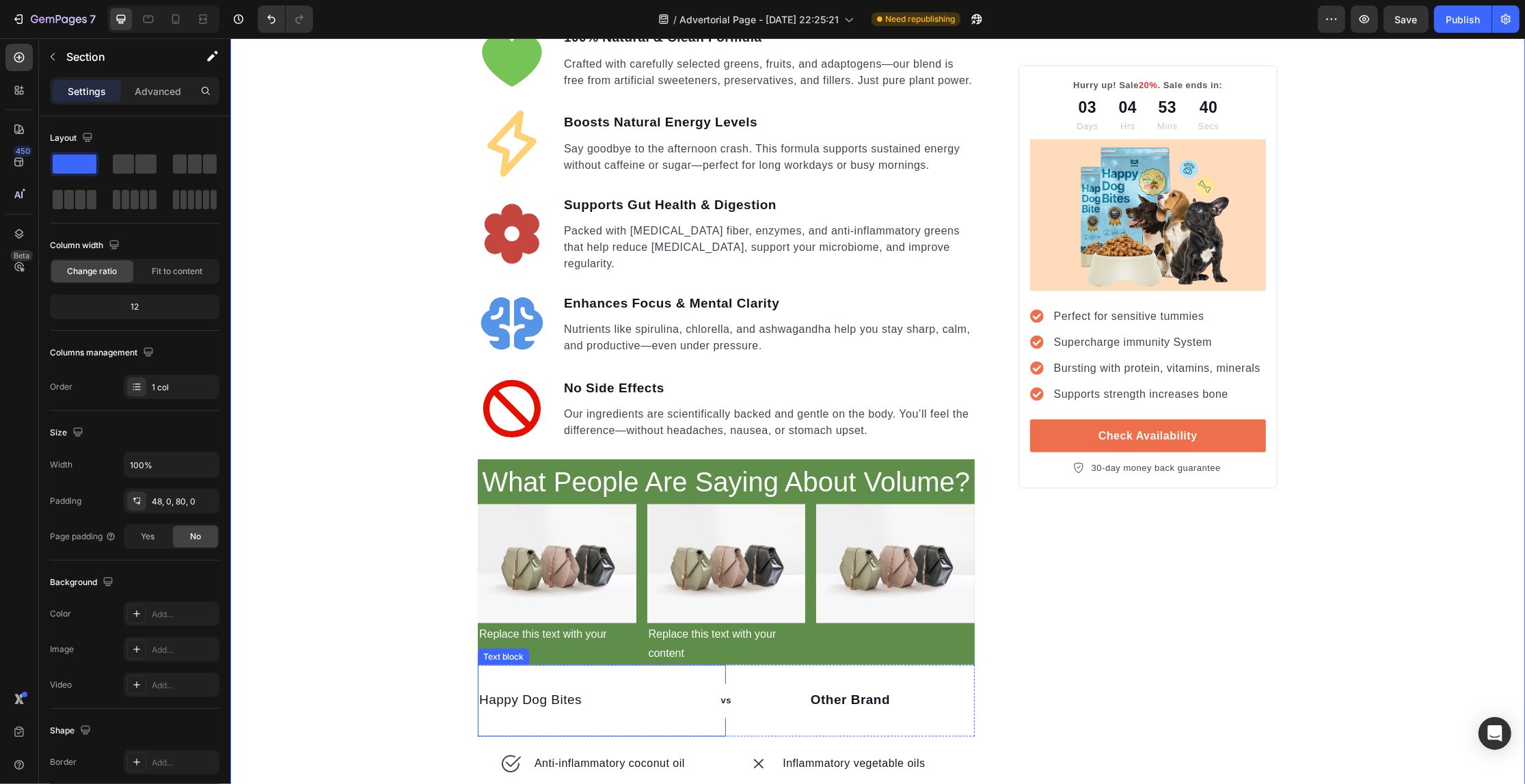
click at [675, 690] on div "Happy Dog Bites" at bounding box center [601, 701] width 248 height 23
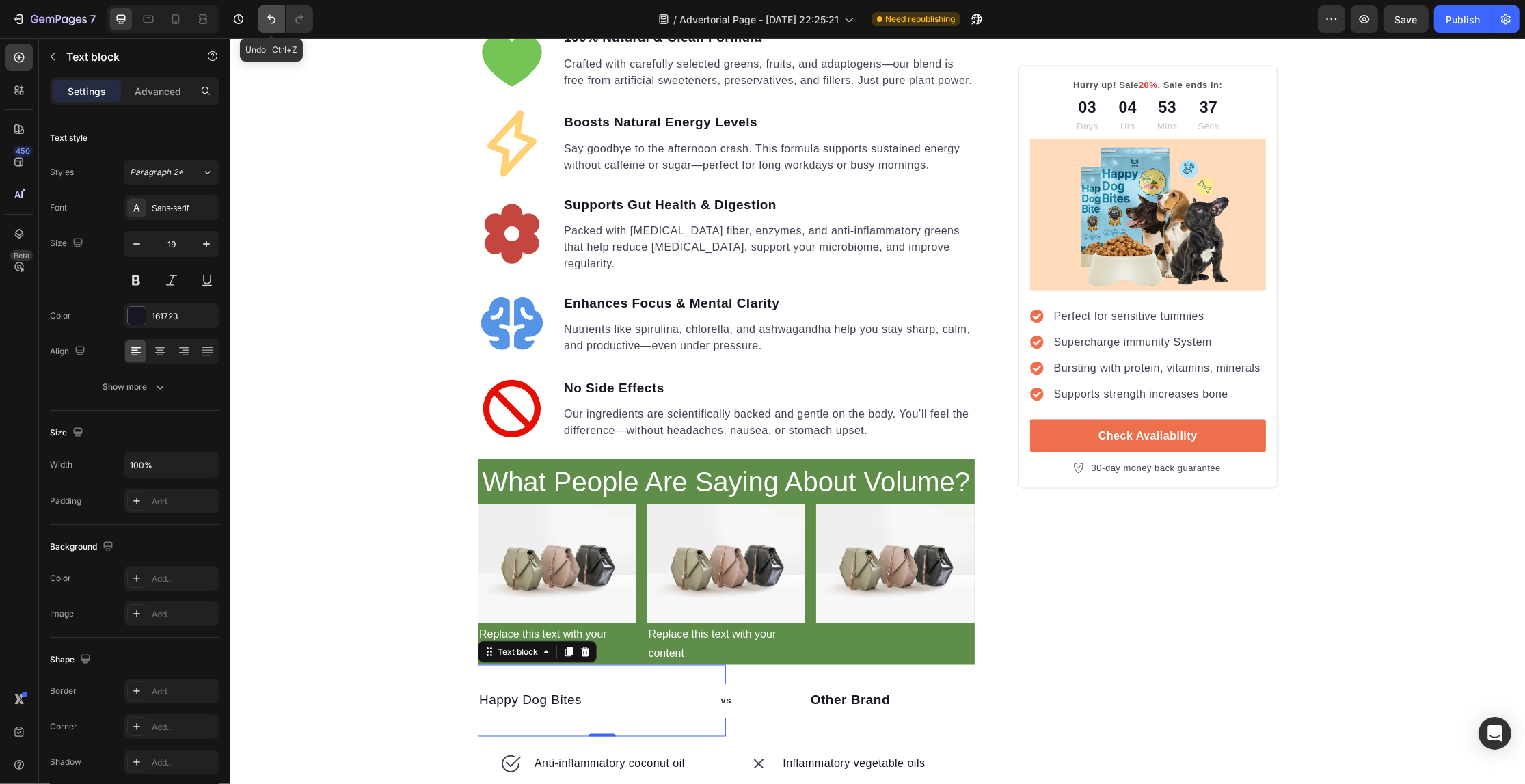
click at [270, 14] on icon "Undo/Redo" at bounding box center [270, 19] width 14 height 14
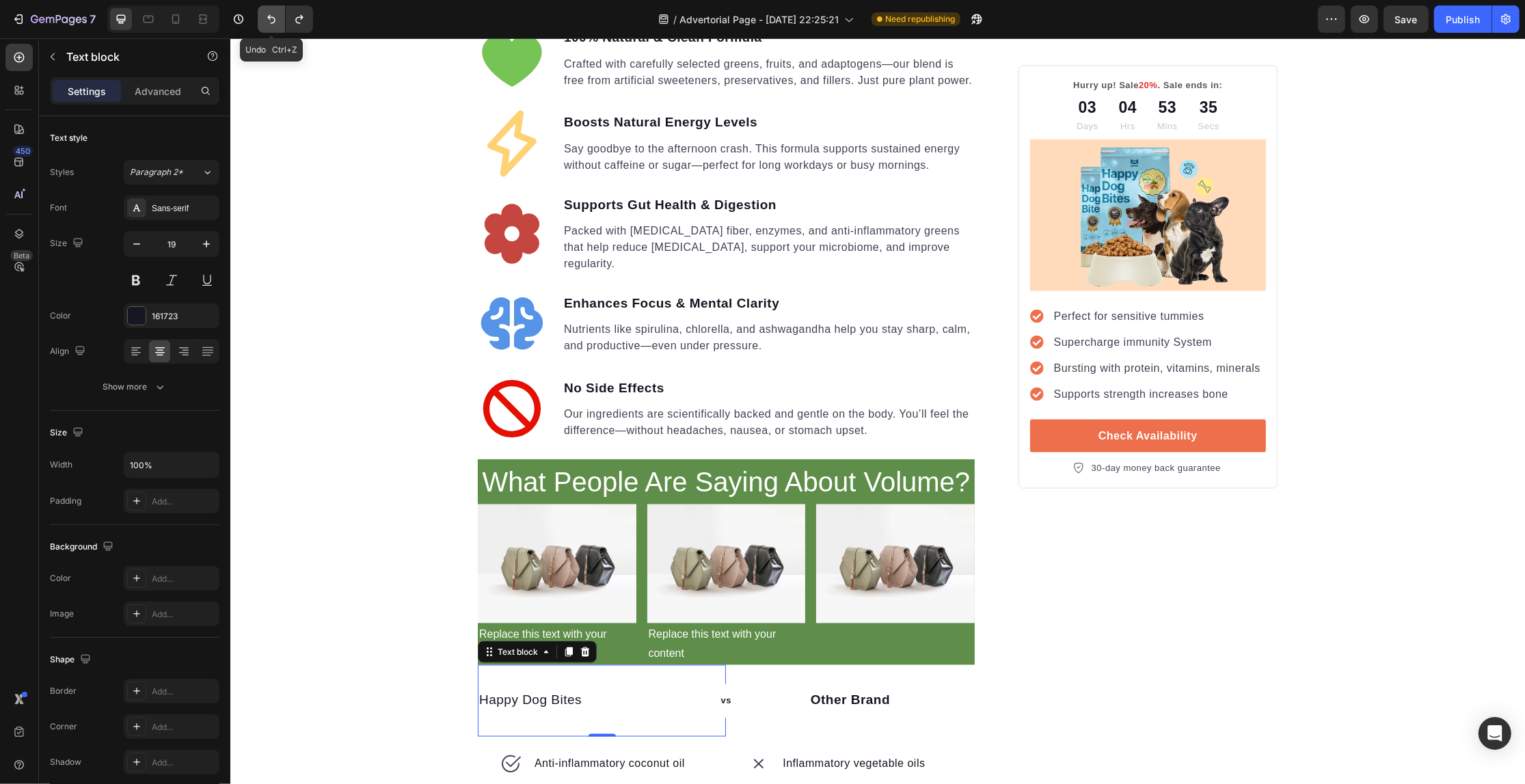
click at [270, 14] on icon "Undo/Redo" at bounding box center [270, 19] width 14 height 14
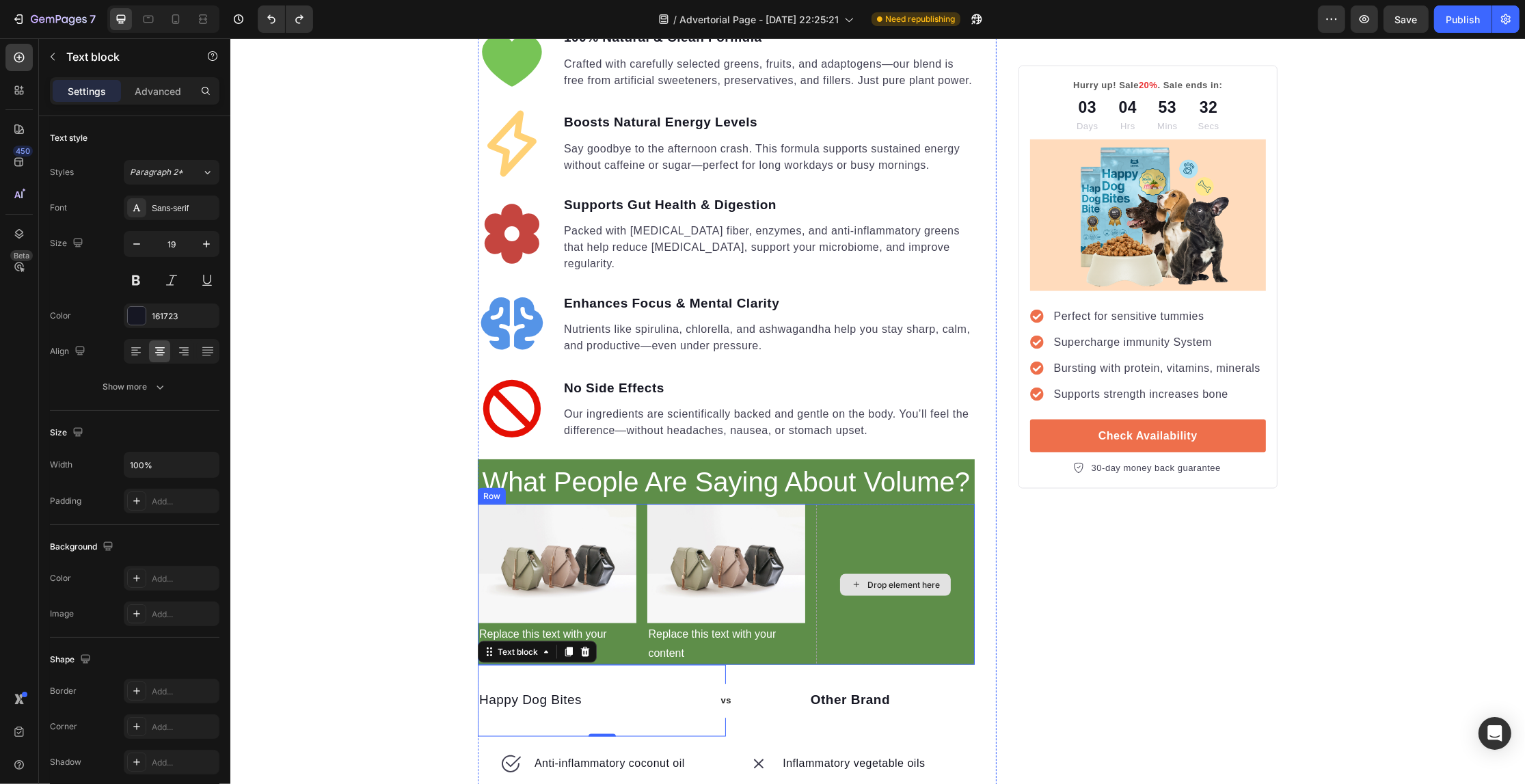
click at [893, 574] on div "Drop element here" at bounding box center [895, 585] width 110 height 22
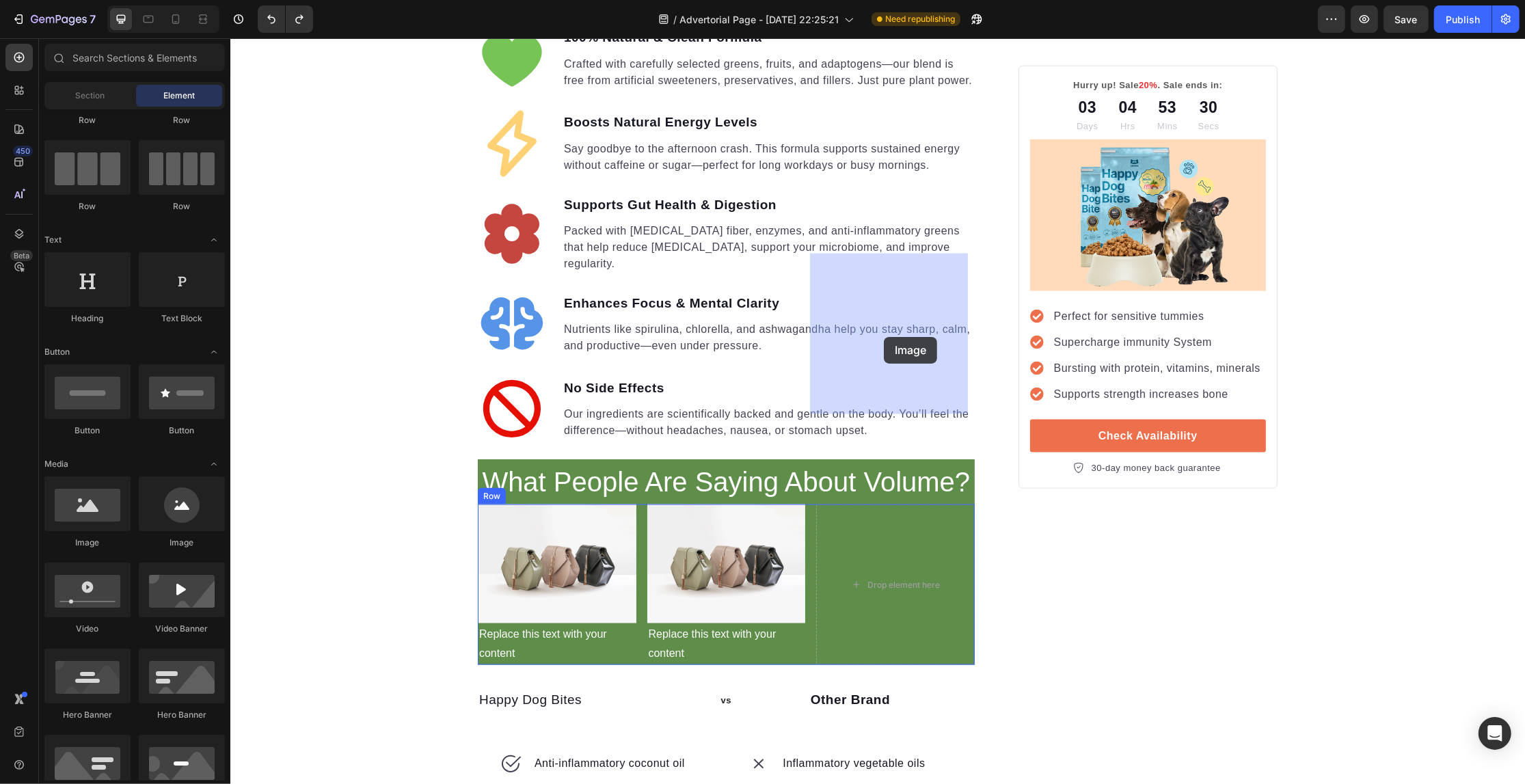
drag, startPoint x: 867, startPoint y: 279, endPoint x: 931, endPoint y: 259, distance: 67.1
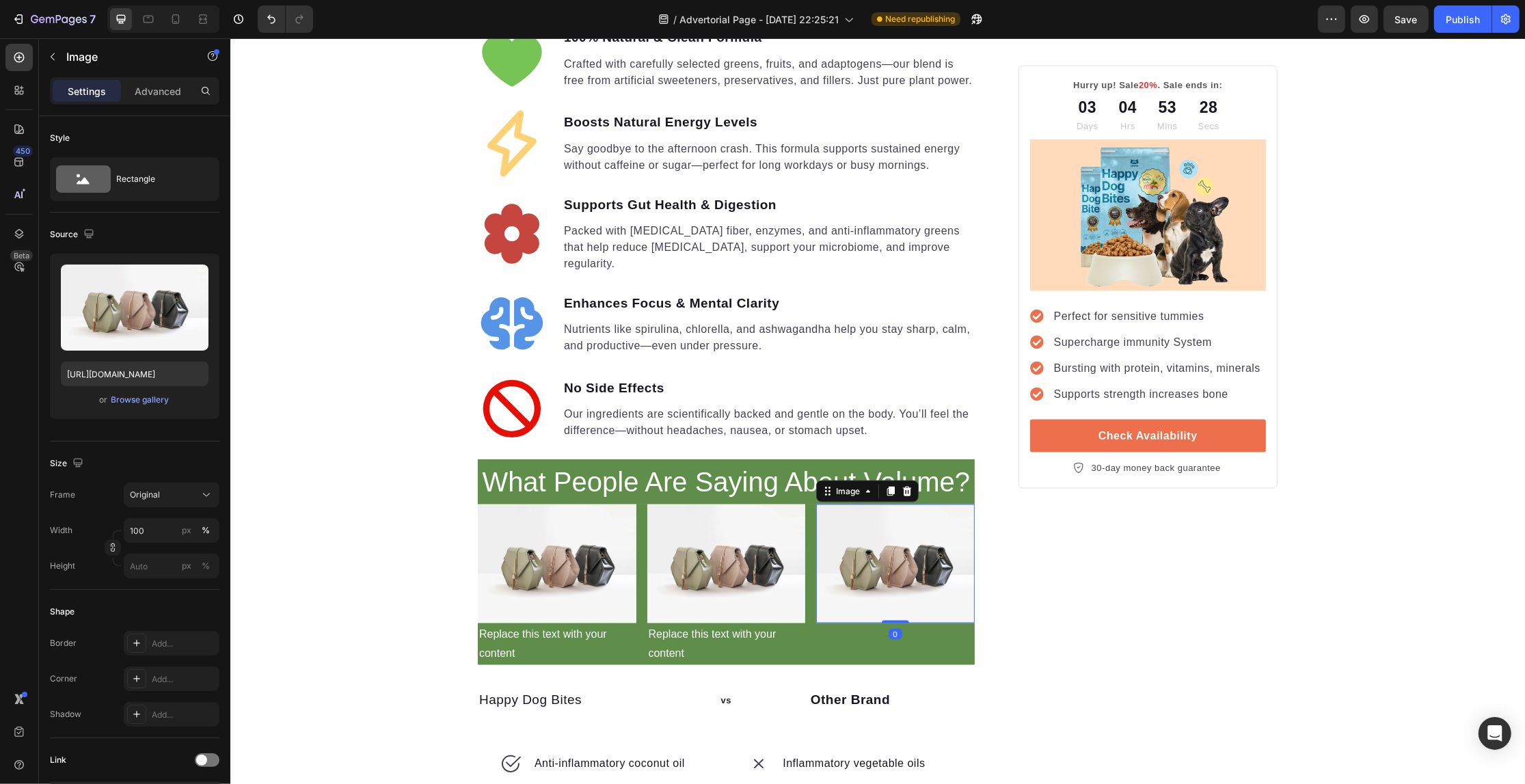
click at [33, 48] on div "450 Beta" at bounding box center [19, 411] width 39 height 745
click at [25, 52] on icon at bounding box center [19, 57] width 14 height 14
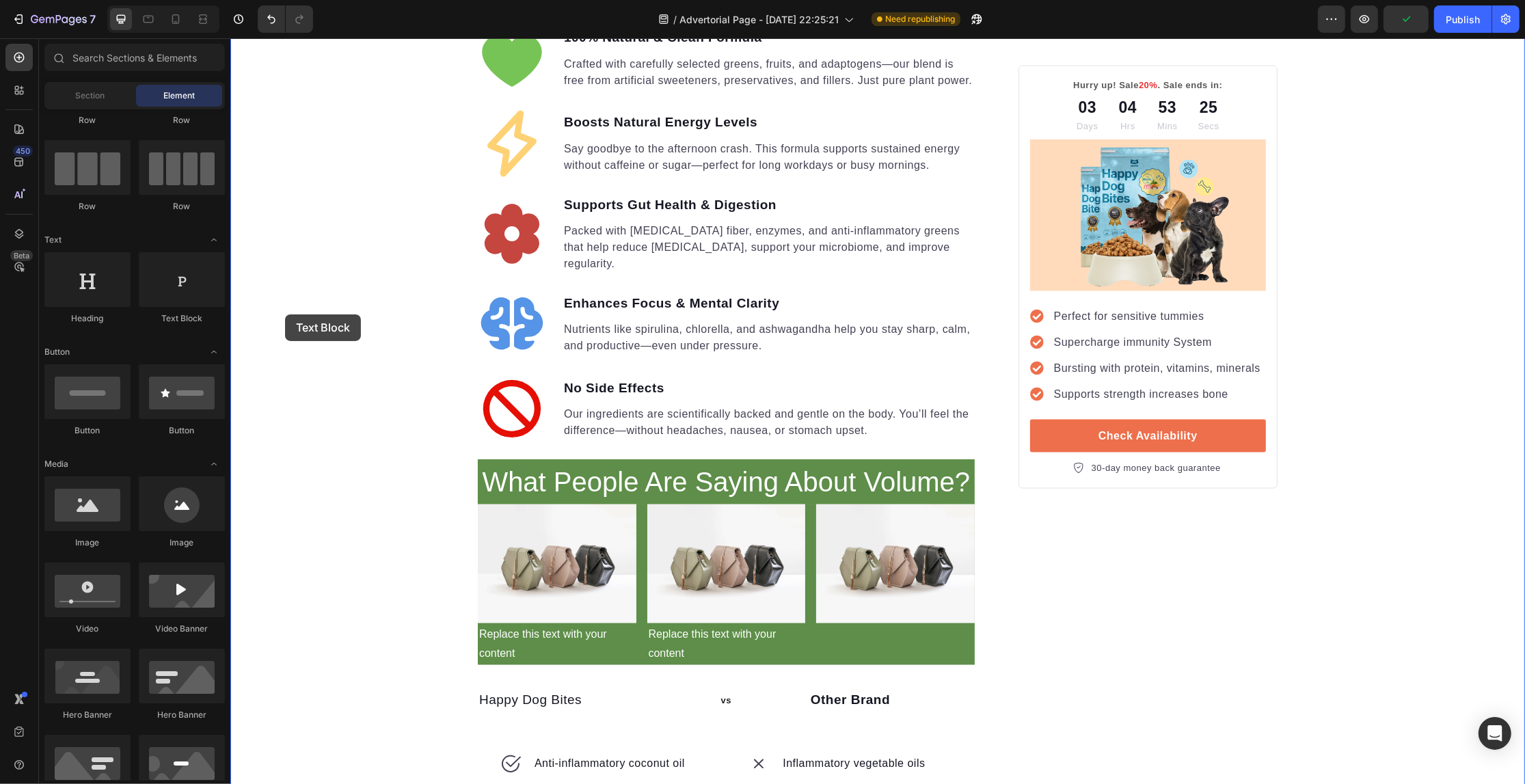
drag, startPoint x: 424, startPoint y: 351, endPoint x: 279, endPoint y: 311, distance: 150.4
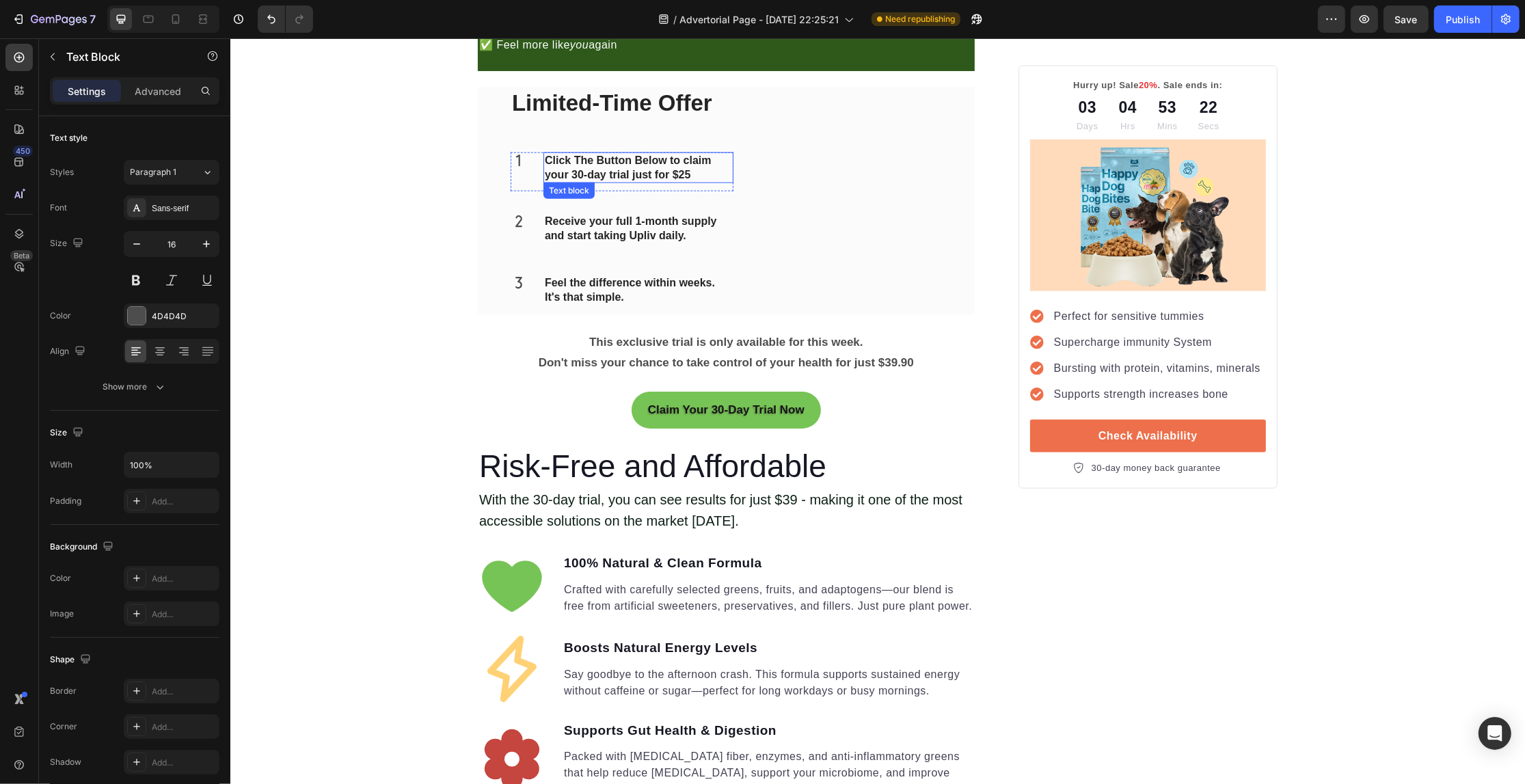
scroll to position [1720, 0]
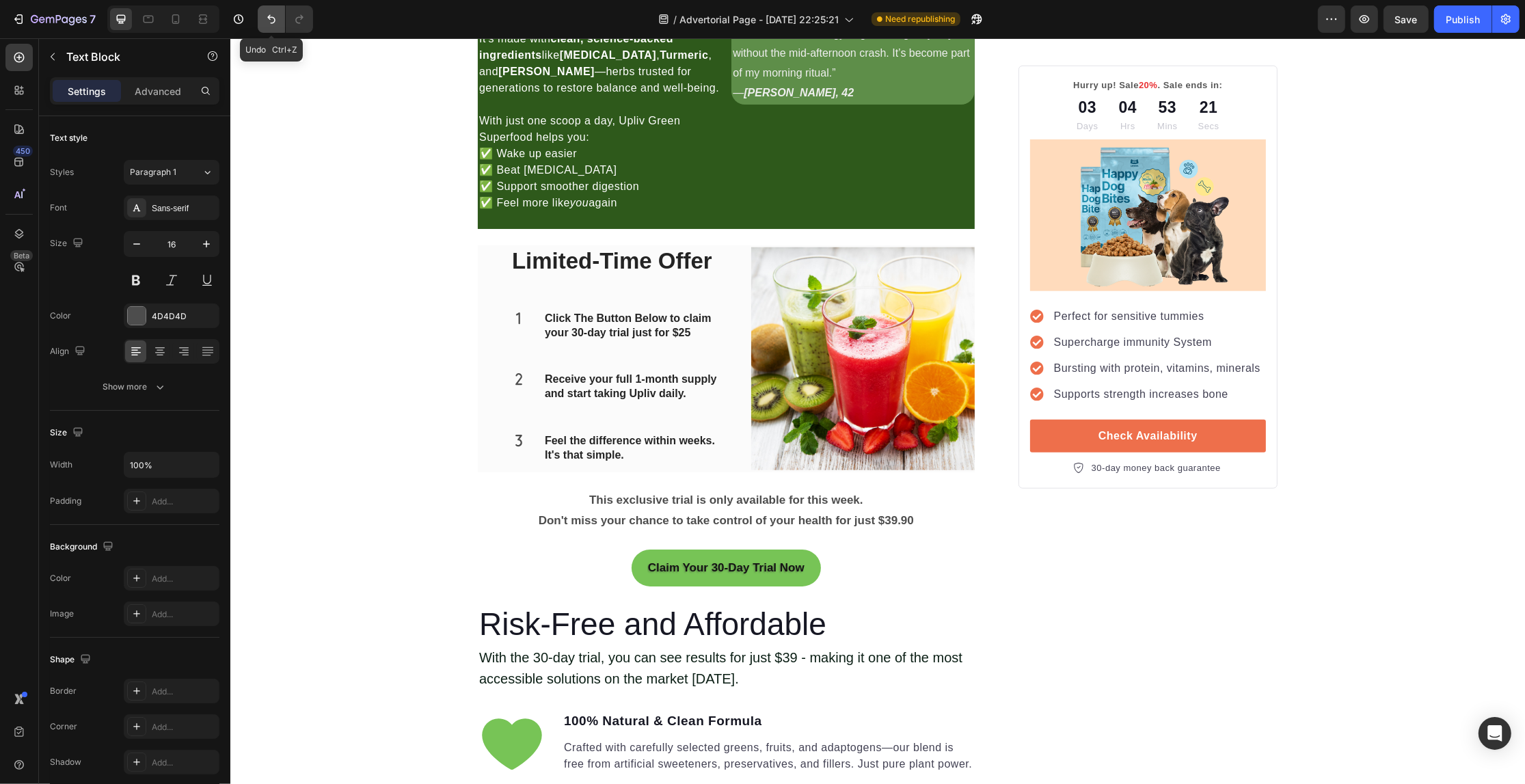
click at [265, 11] on button "Undo/Redo" at bounding box center [271, 19] width 27 height 27
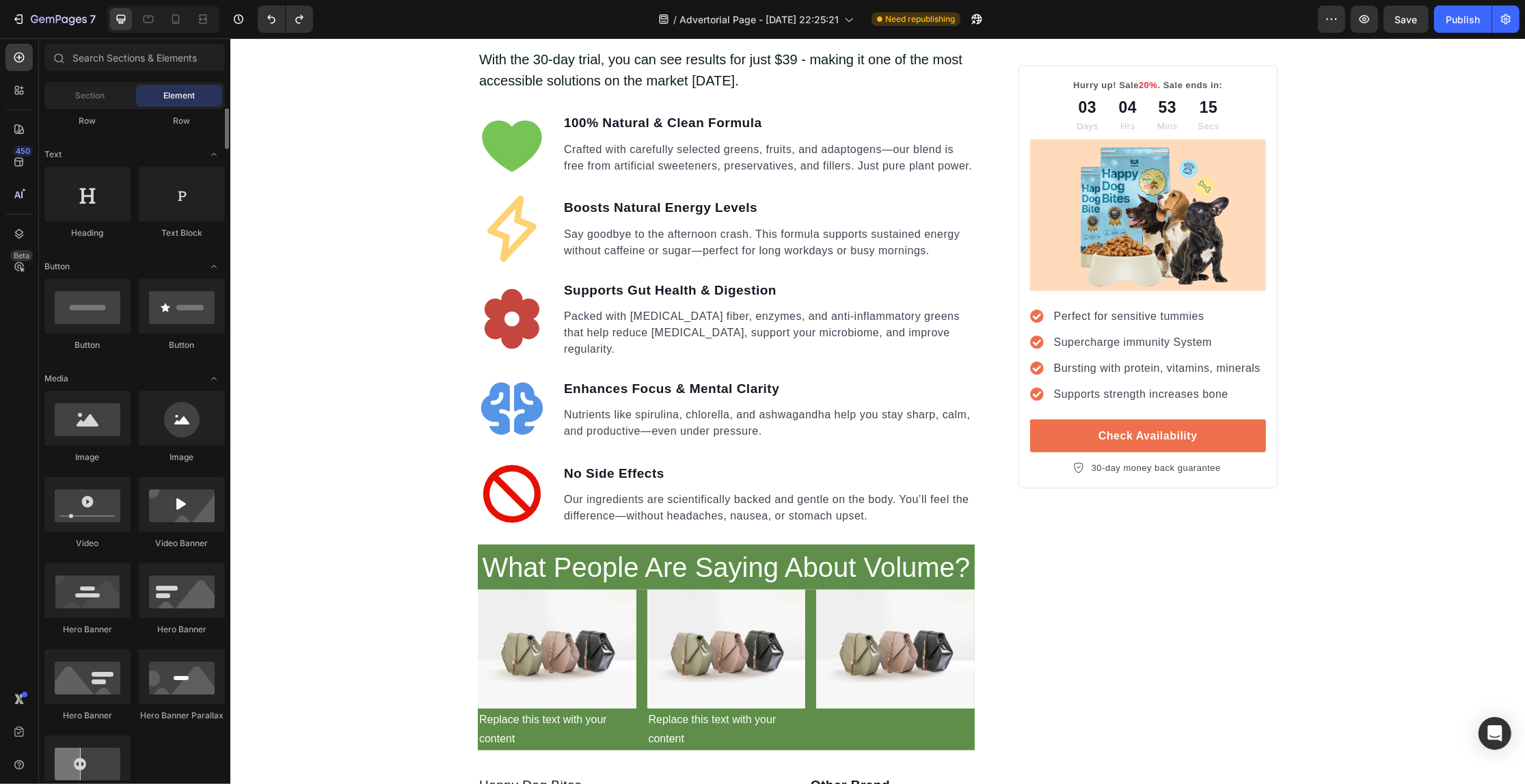
scroll to position [0, 0]
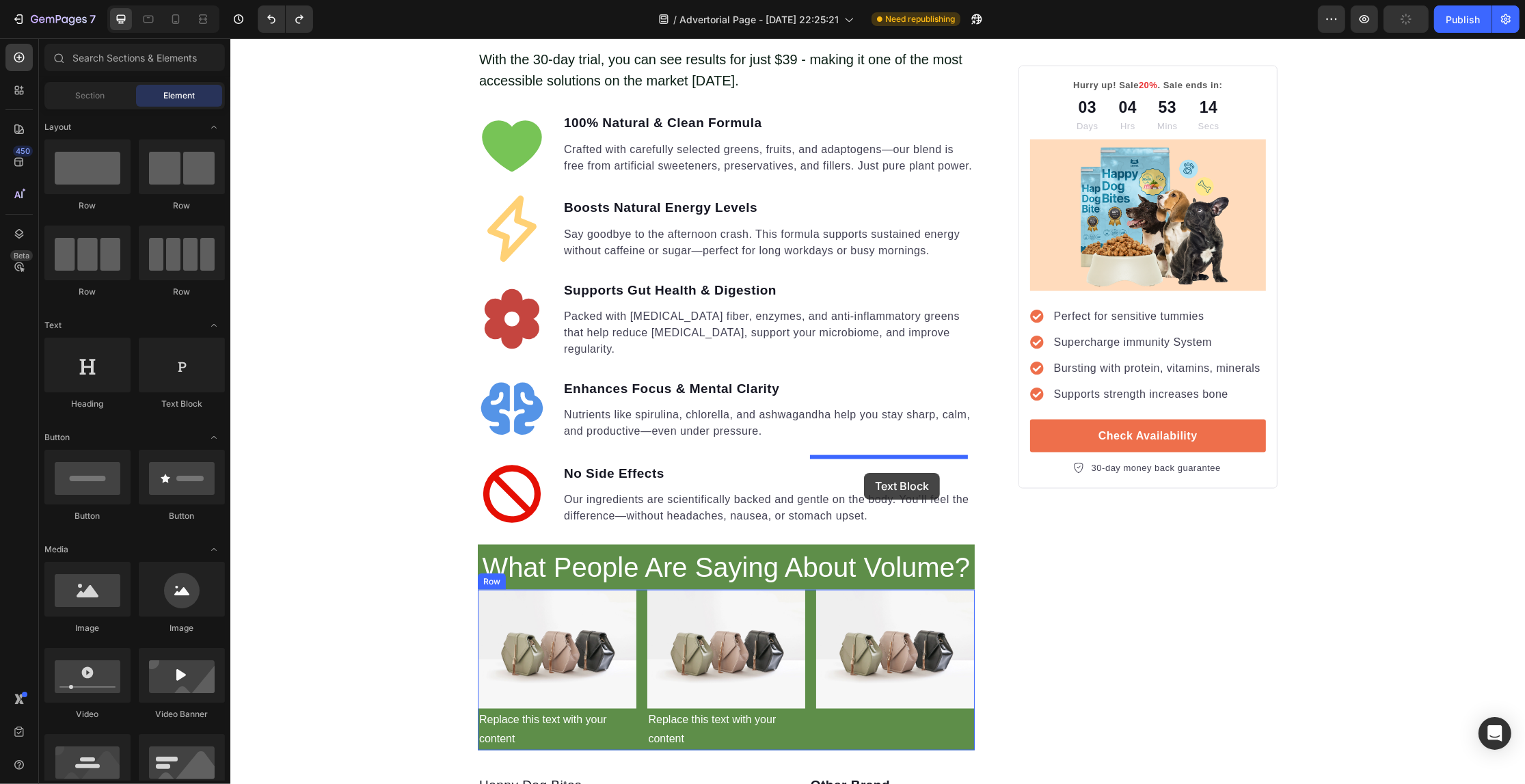
drag, startPoint x: 459, startPoint y: 407, endPoint x: 863, endPoint y: 473, distance: 409.4
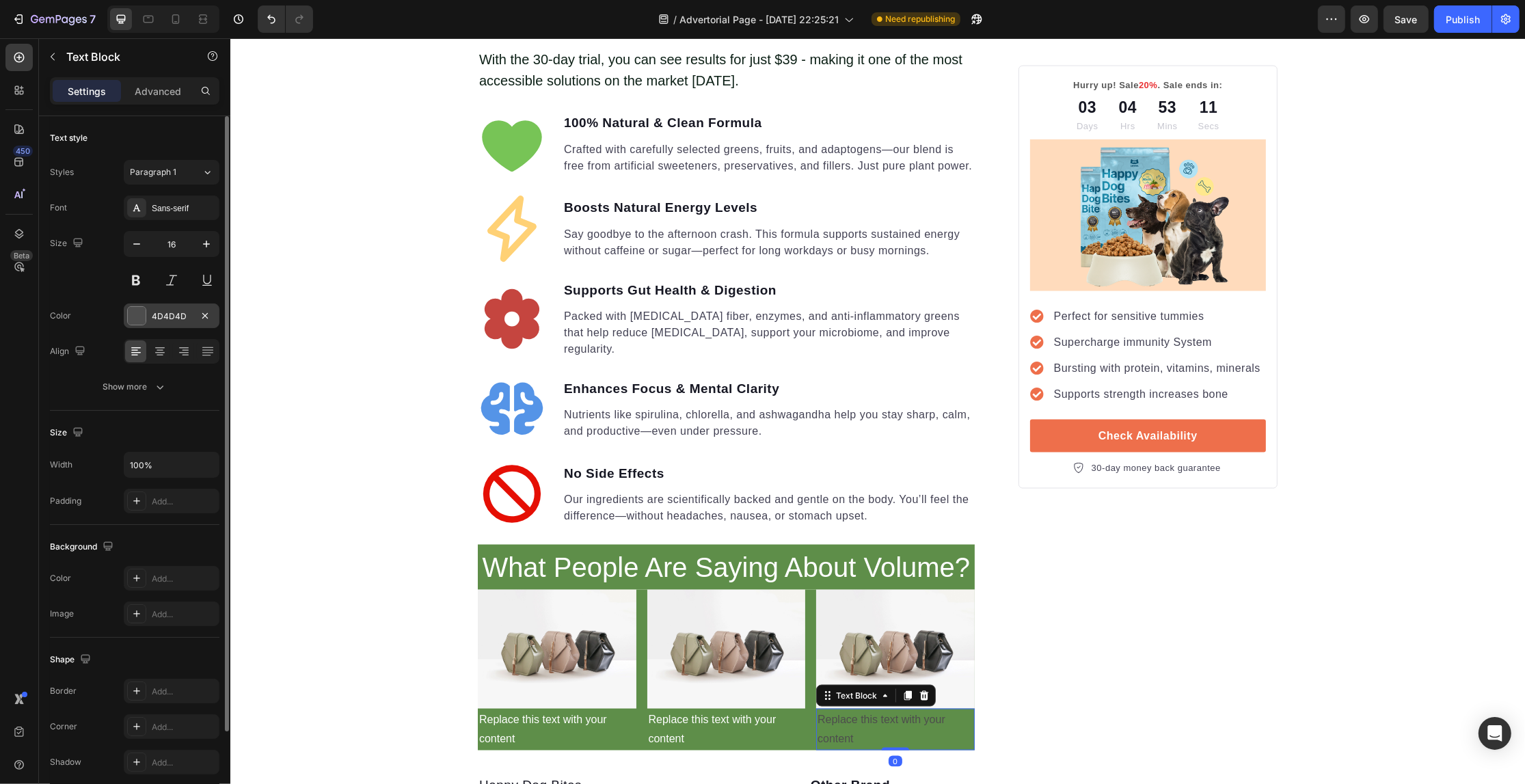
click at [130, 315] on div at bounding box center [137, 316] width 18 height 18
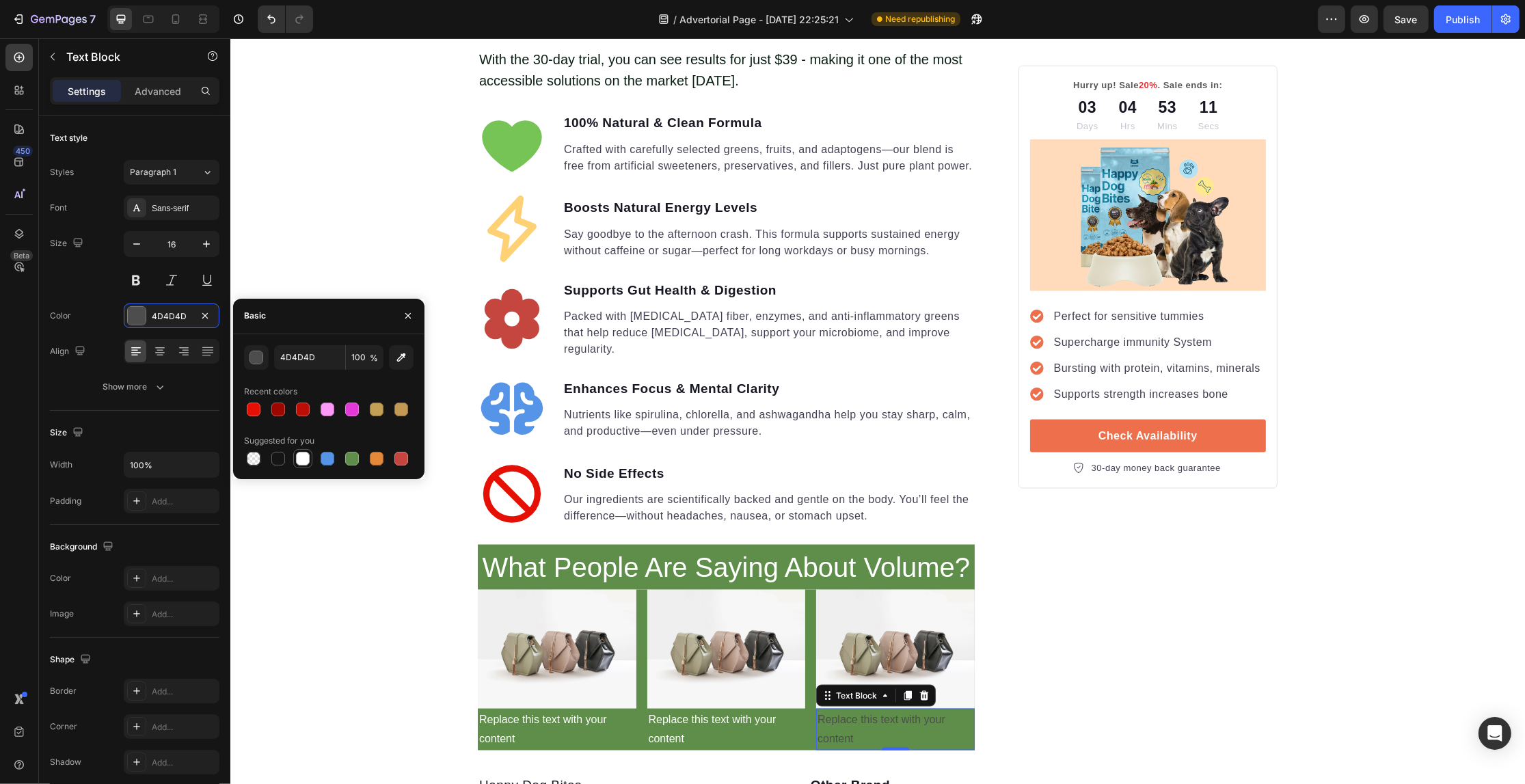
drag, startPoint x: 301, startPoint y: 458, endPoint x: 137, endPoint y: 227, distance: 283.3
click at [301, 458] on div at bounding box center [302, 458] width 14 height 14
type input "FFFFFF"
click at [363, 237] on div "Your Gut is Crying for Help Here’s the Easiest Fix Heading Get back on track wi…" at bounding box center [876, 145] width 1294 height 4285
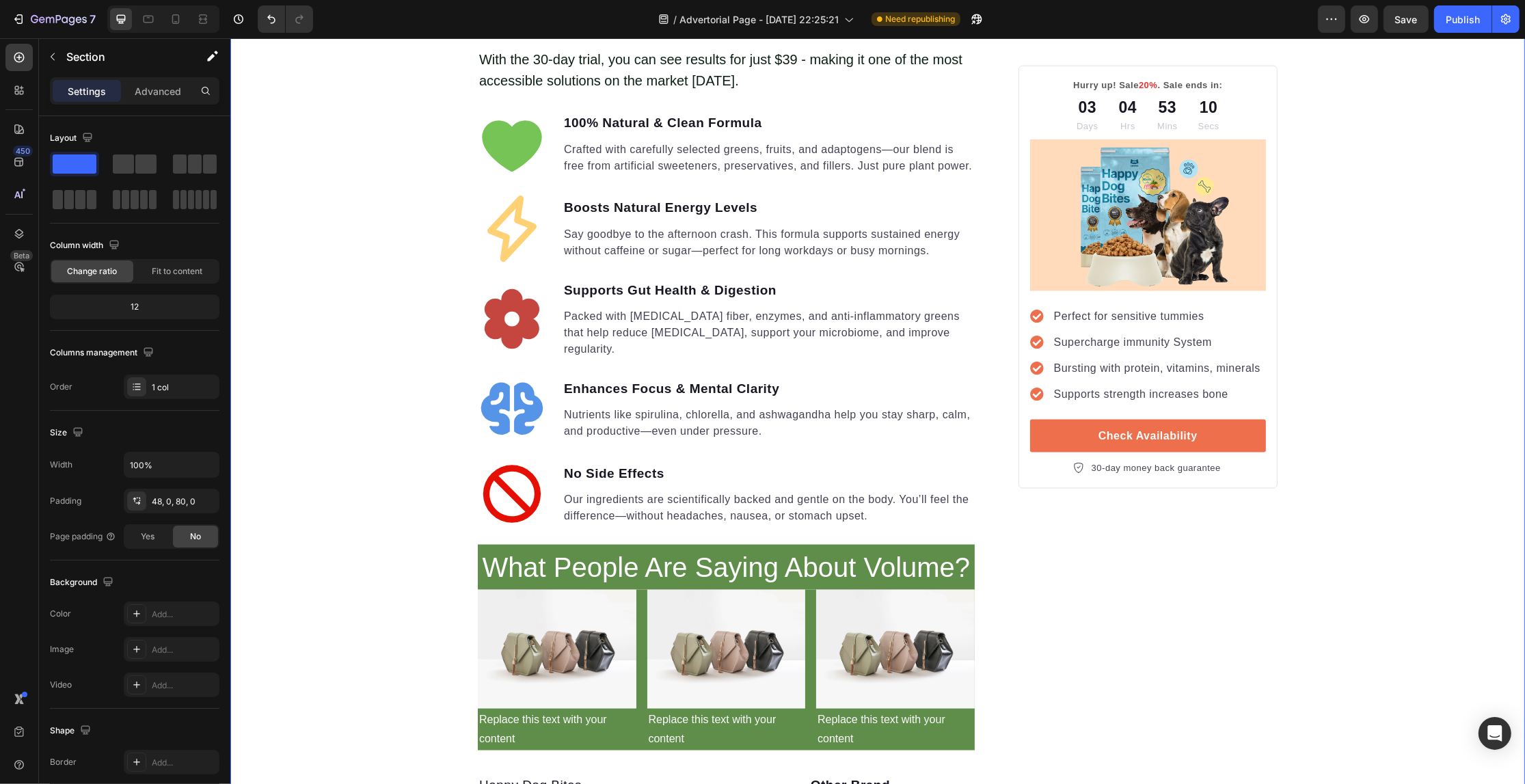
click at [363, 237] on div "Your Gut is Crying for Help Here’s the Easiest Fix Heading Get back on track wi…" at bounding box center [876, 145] width 1294 height 4285
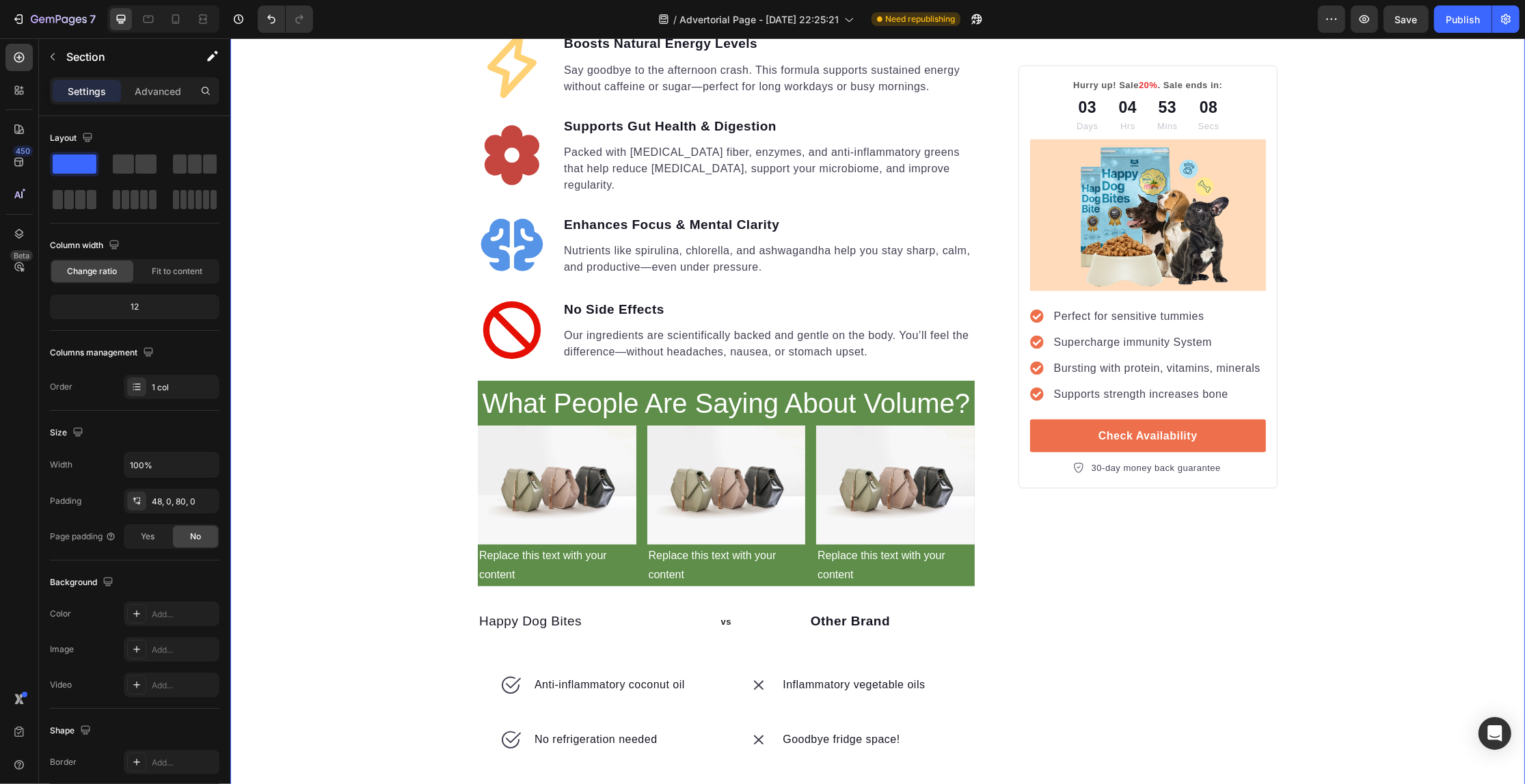
scroll to position [2489, 0]
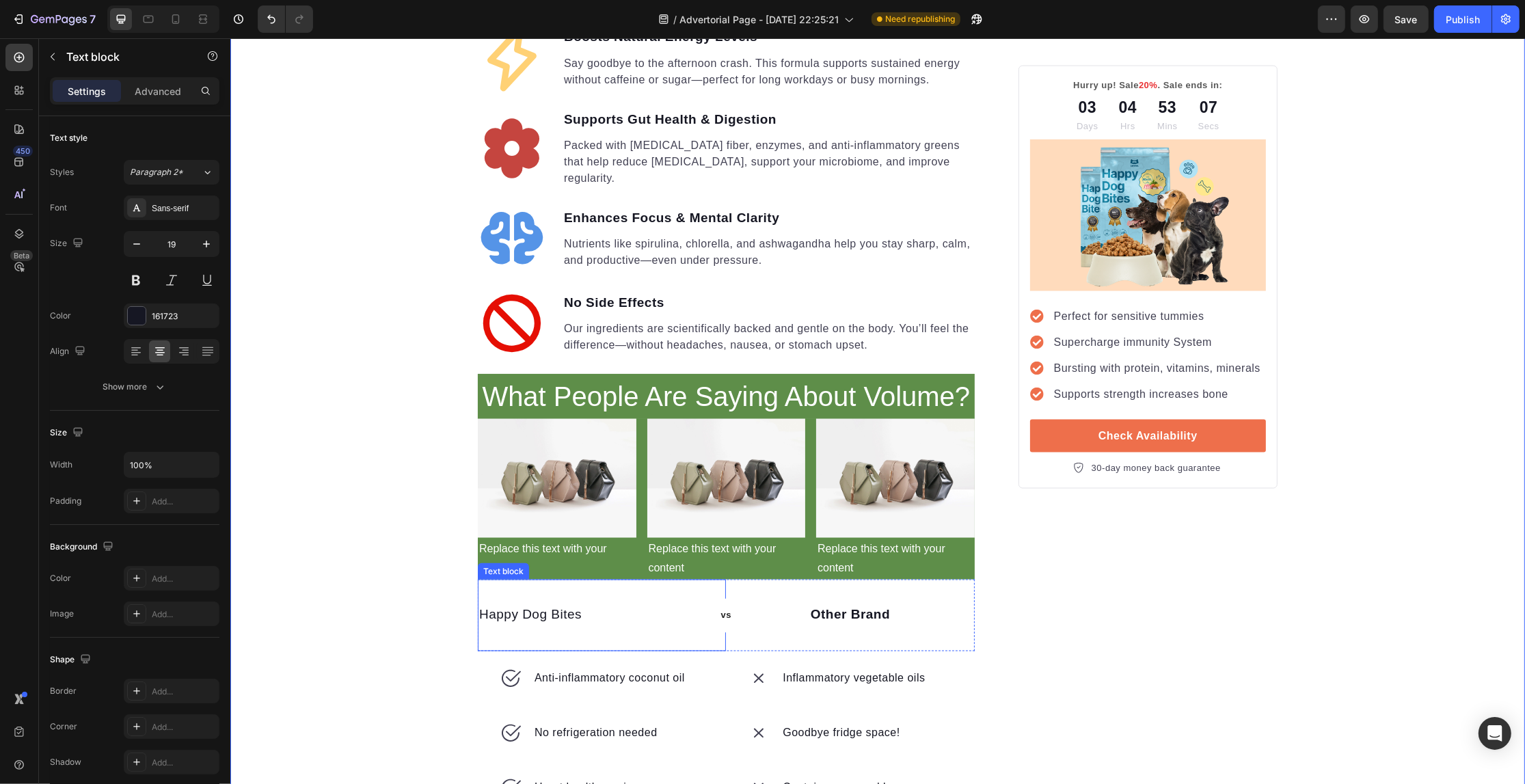
click at [558, 606] on p "Happy Dog Bites" at bounding box center [529, 616] width 102 height 20
drag, startPoint x: 595, startPoint y: 360, endPoint x: 611, endPoint y: 361, distance: 16.0
click at [611, 604] on div "Happy Dog Bites" at bounding box center [601, 615] width 248 height 23
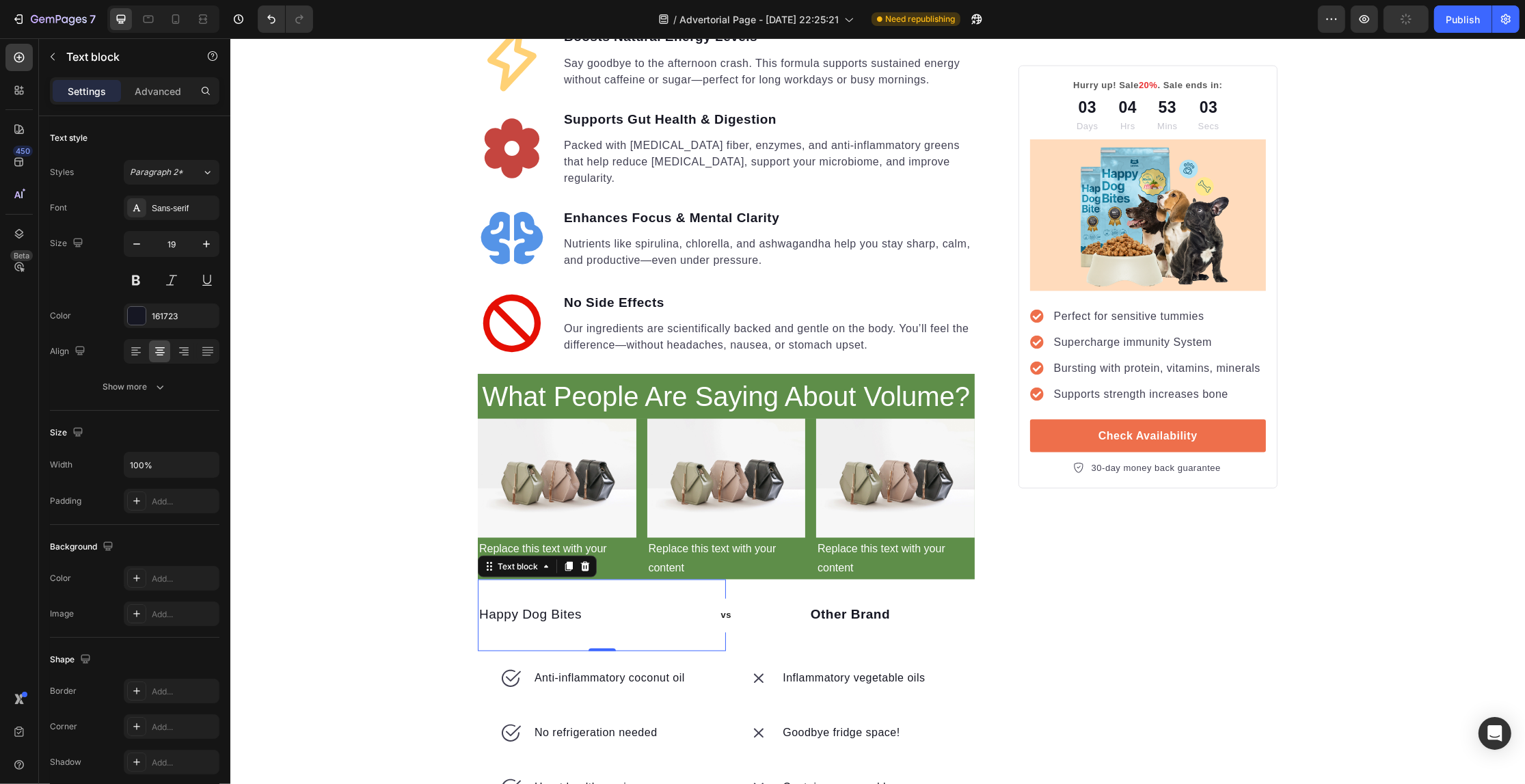
click at [559, 606] on p "Happy Dog Bites" at bounding box center [529, 616] width 102 height 20
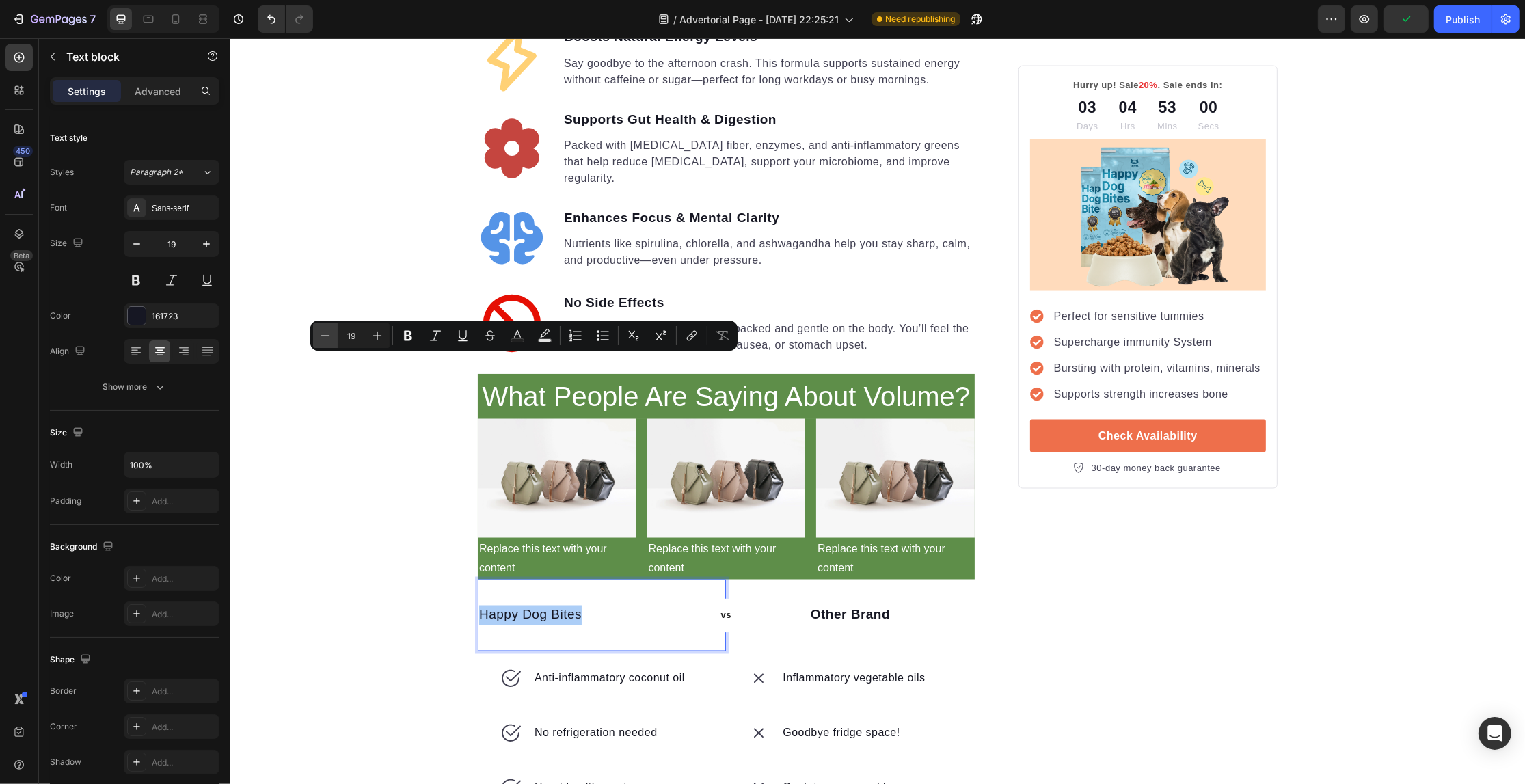
click at [322, 332] on icon "Editor contextual toolbar" at bounding box center [325, 335] width 14 height 14
type input "17"
click at [396, 333] on button "Bold" at bounding box center [408, 335] width 24 height 24
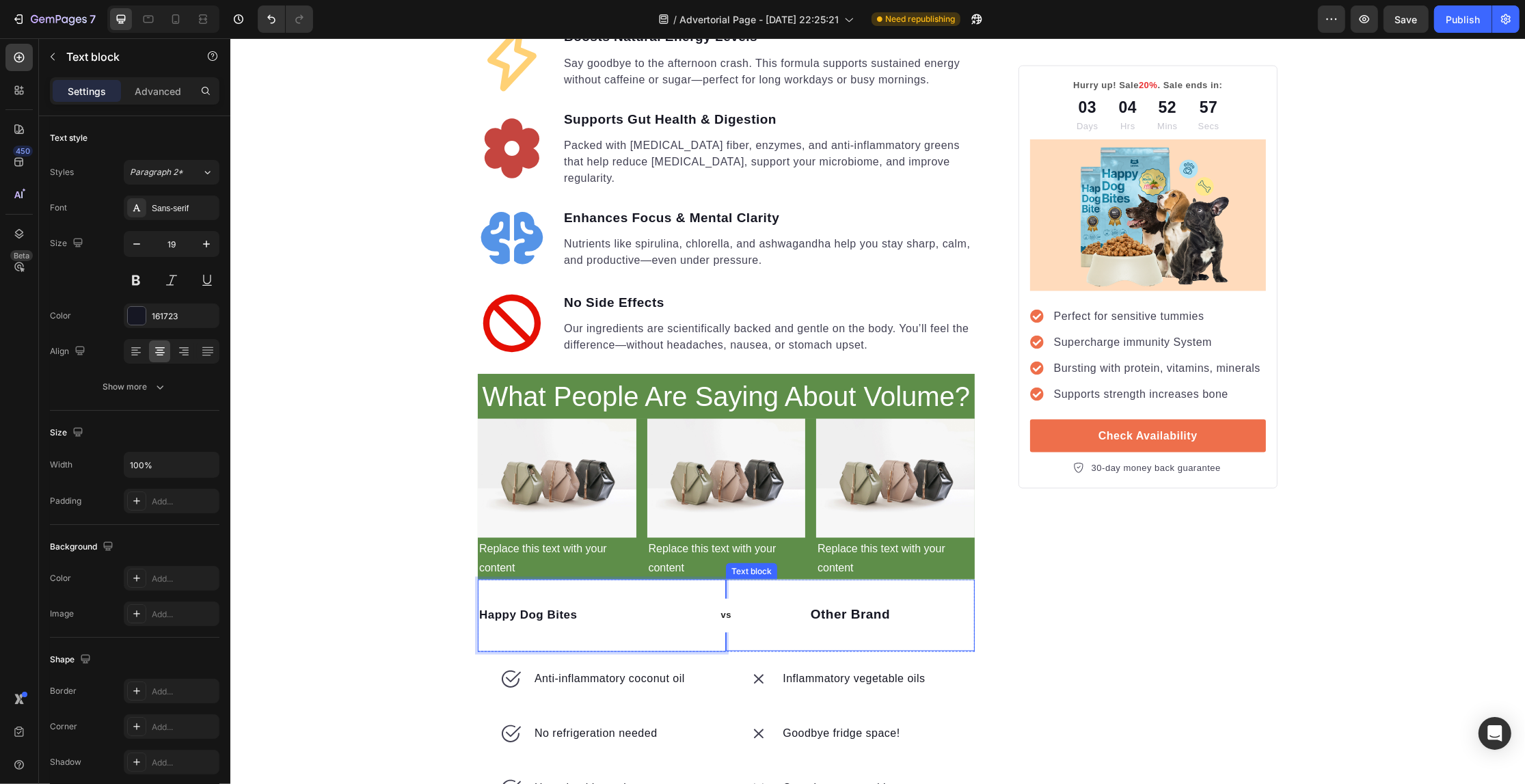
click at [829, 606] on p "Other Brand" at bounding box center [848, 616] width 245 height 20
click at [555, 606] on p "Happy Dog Bites" at bounding box center [527, 616] width 99 height 21
click at [657, 604] on div "Happy Dog Bites" at bounding box center [601, 616] width 248 height 24
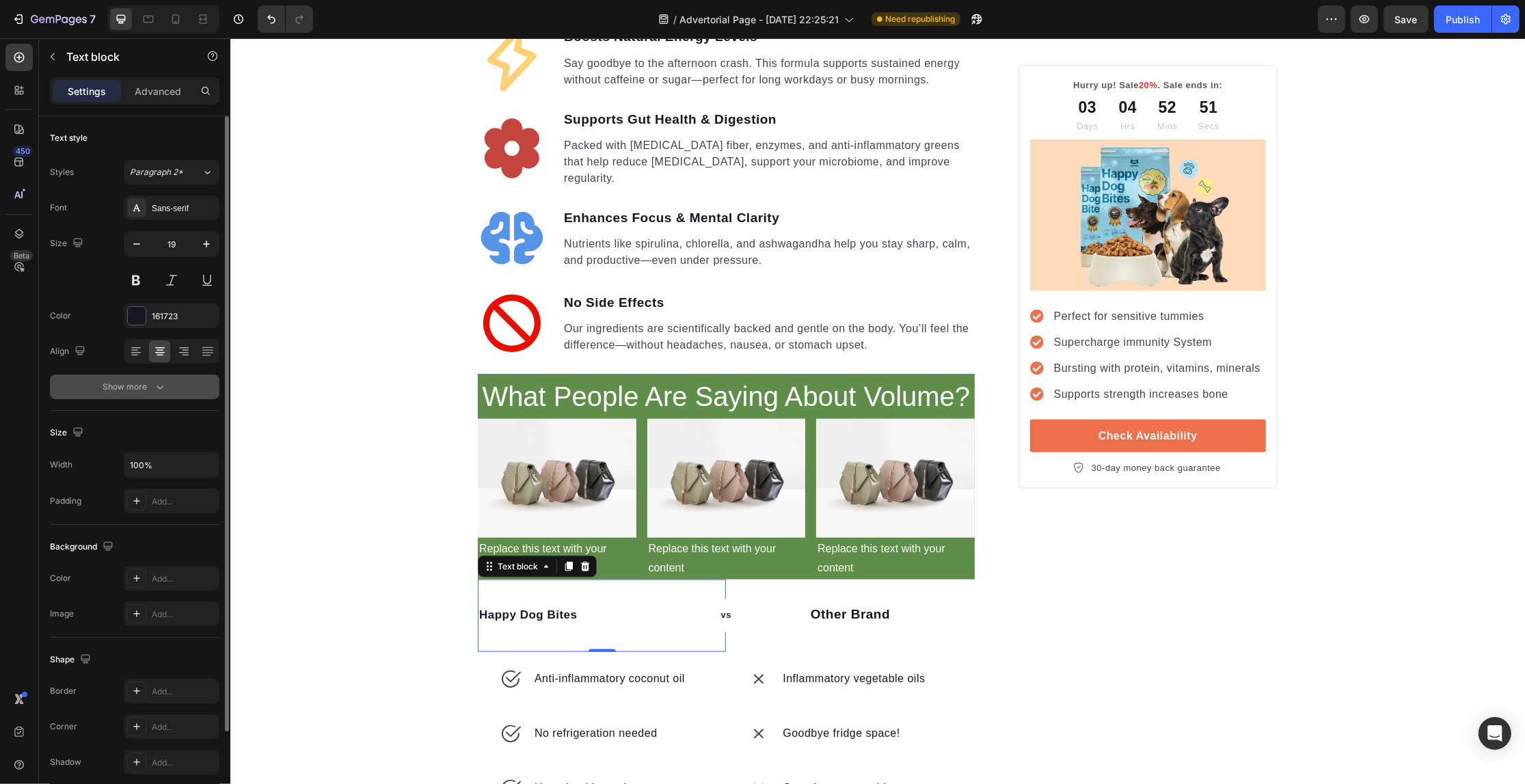
click at [128, 383] on div "Show more" at bounding box center [135, 386] width 63 height 14
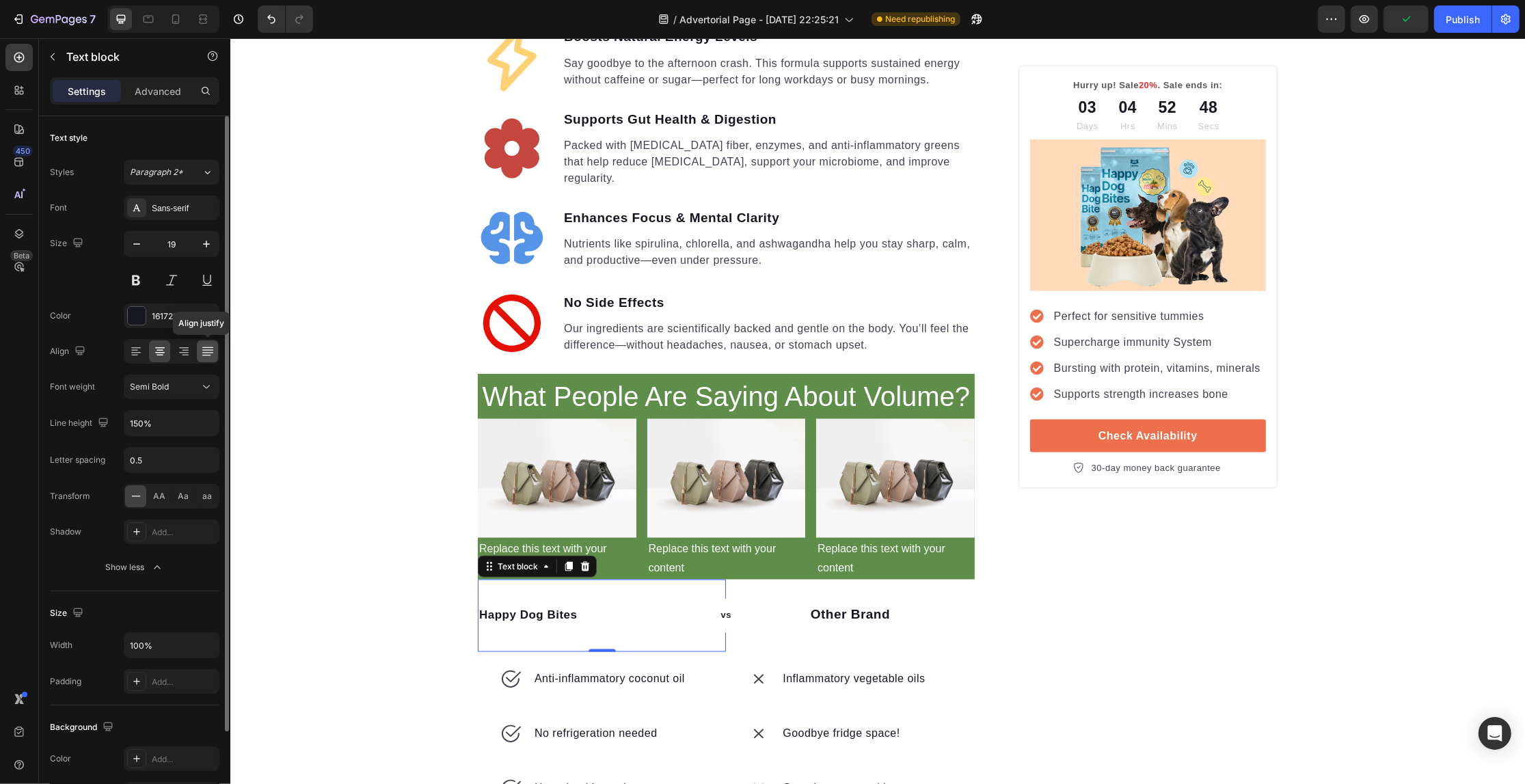
click at [201, 349] on icon at bounding box center [207, 351] width 14 height 14
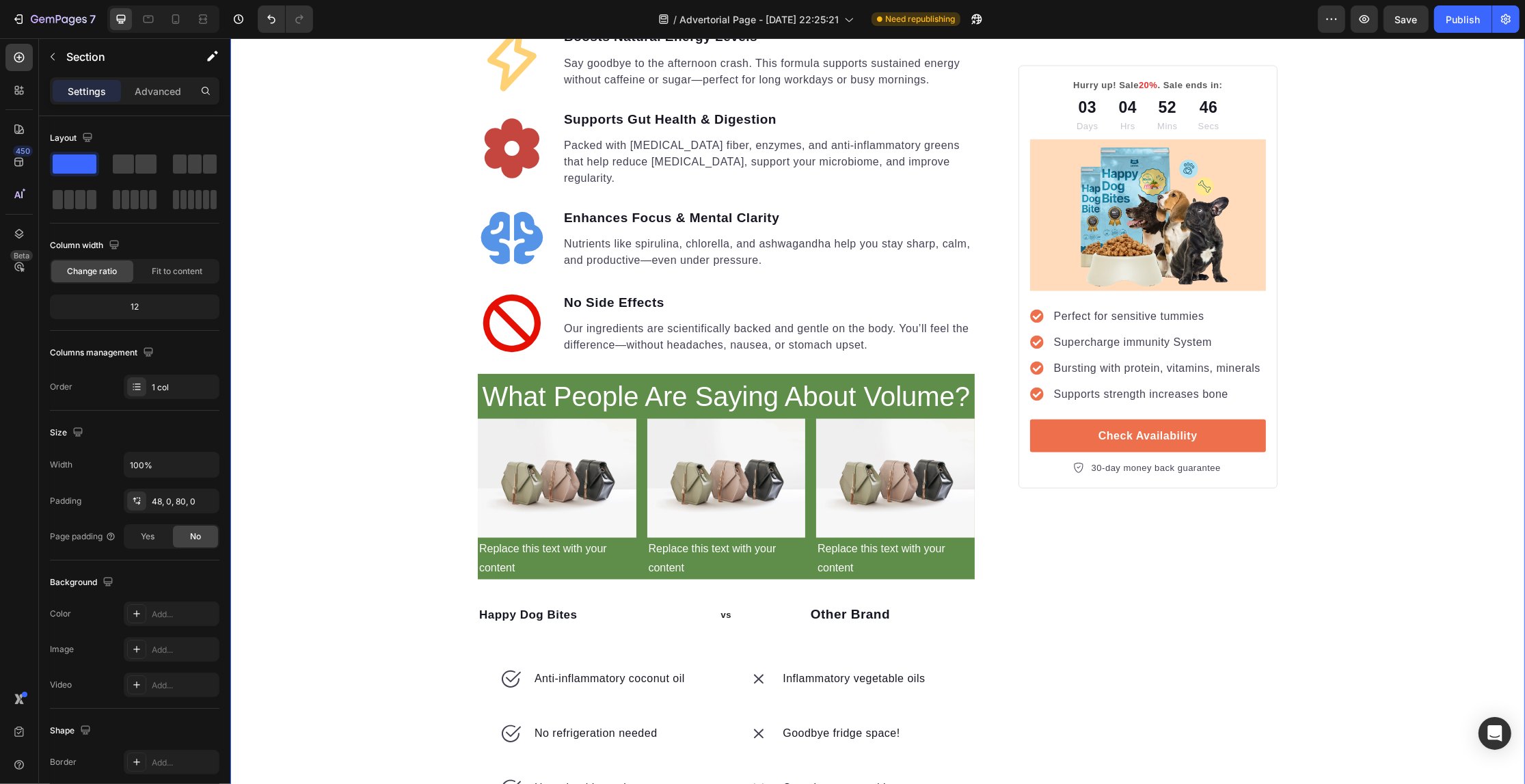
click at [574, 580] on div "Happy Dog Bites Text block" at bounding box center [601, 616] width 248 height 72
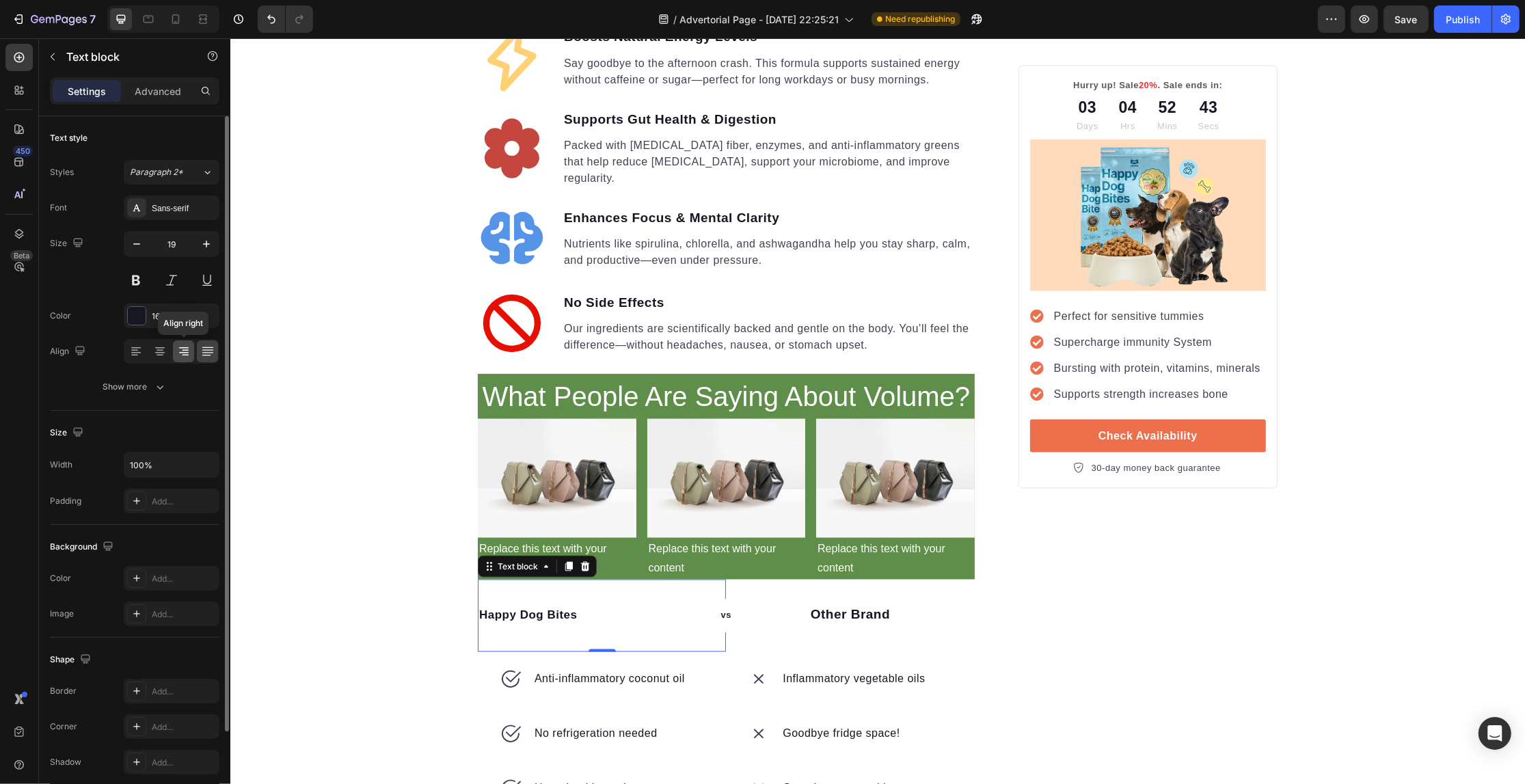
click at [189, 356] on icon at bounding box center [184, 351] width 14 height 14
click at [145, 351] on div at bounding box center [135, 351] width 21 height 22
click at [165, 349] on icon at bounding box center [159, 351] width 14 height 14
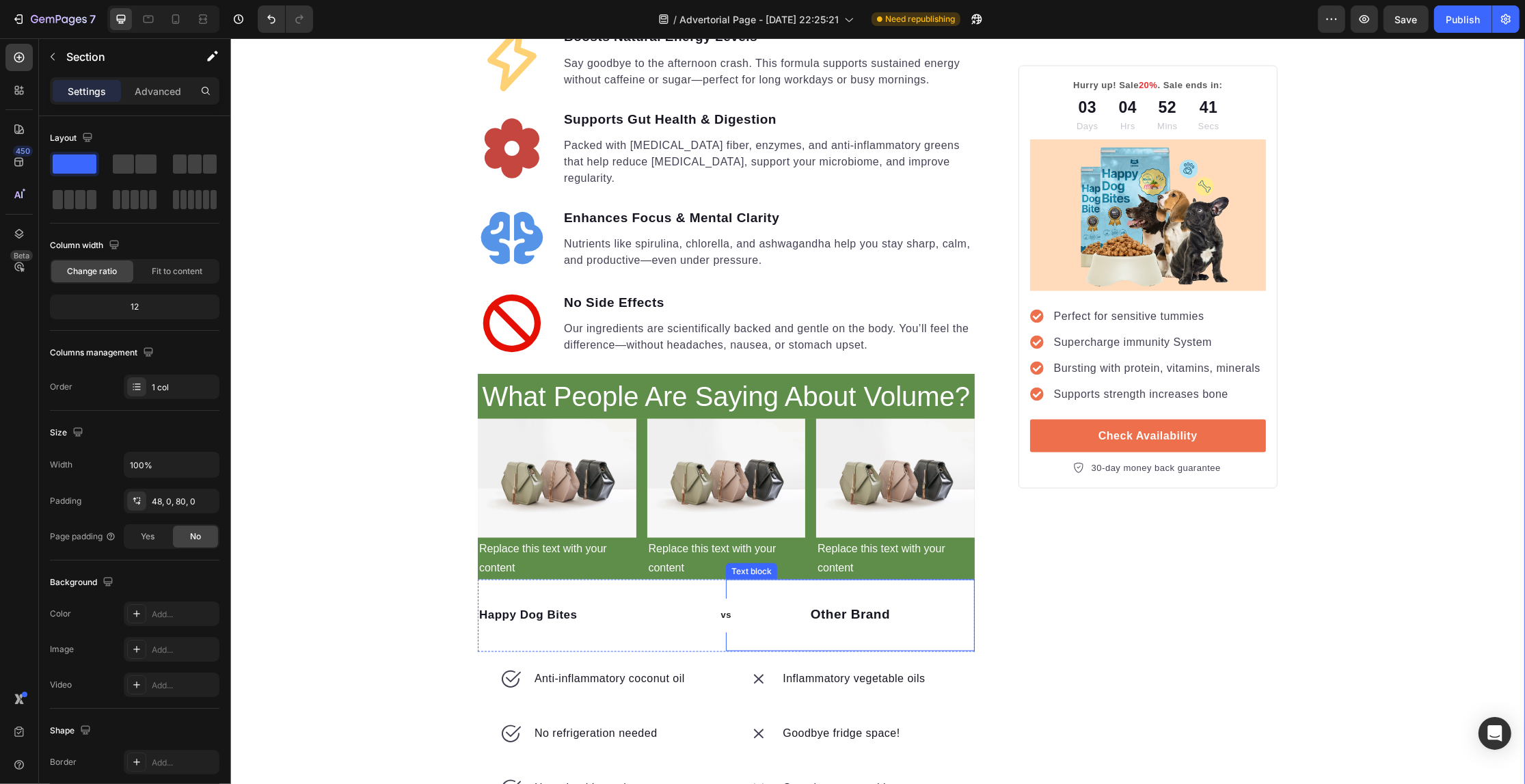
click at [880, 606] on p "Other Brand" at bounding box center [848, 616] width 245 height 20
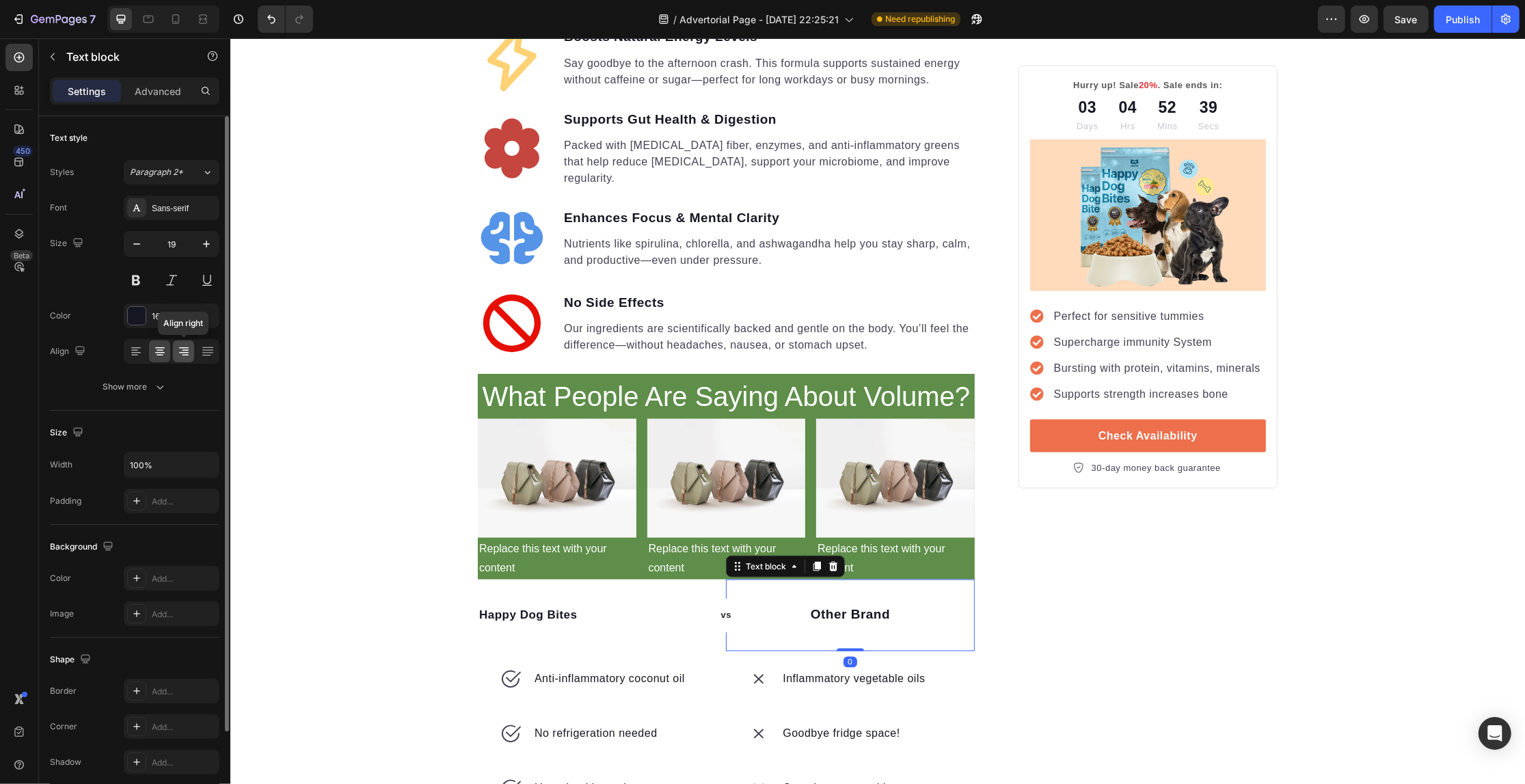
click at [186, 352] on icon at bounding box center [184, 351] width 14 height 14
click at [165, 350] on icon at bounding box center [159, 351] width 14 height 14
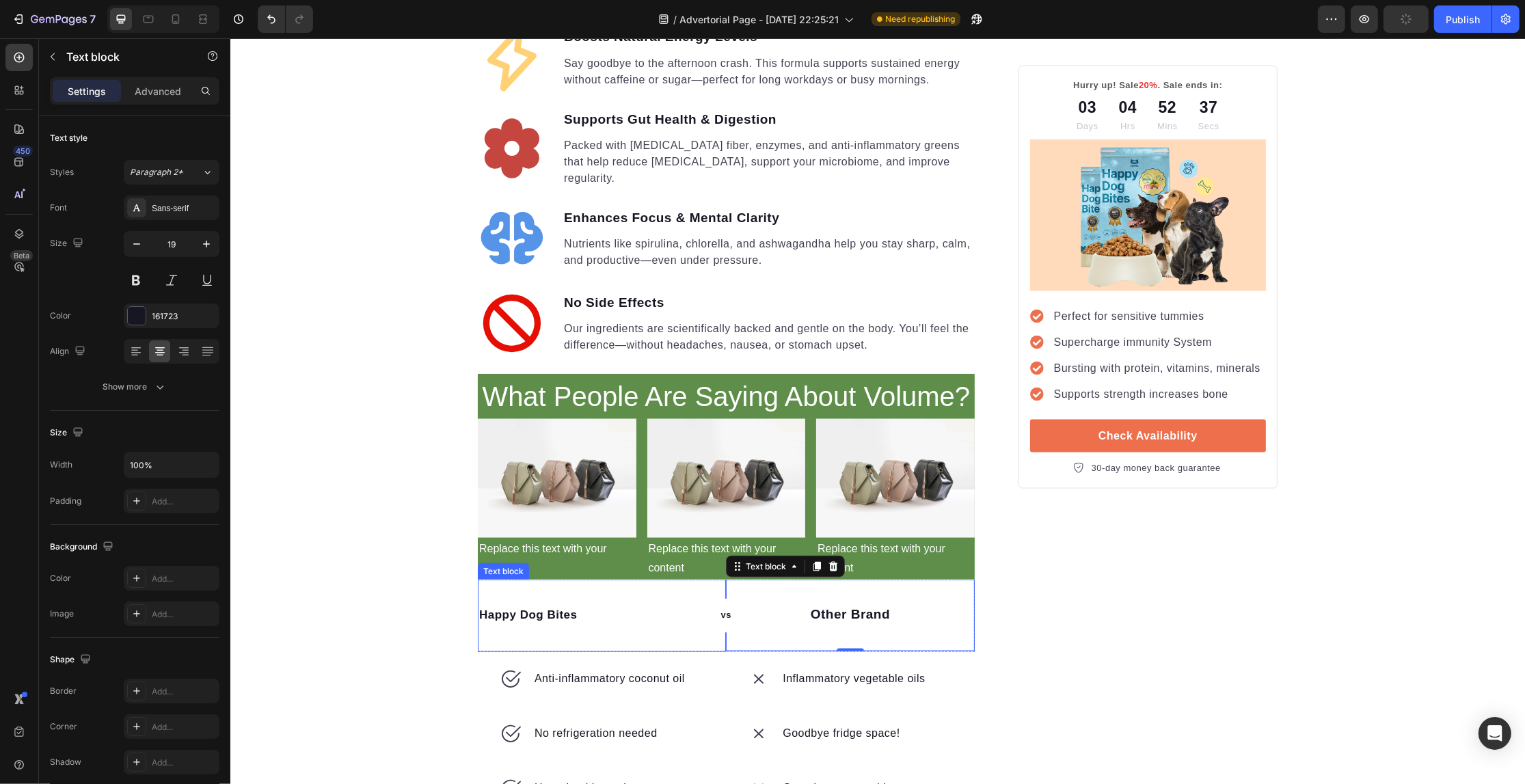
click at [562, 609] on strong "Happy Dog Bites" at bounding box center [527, 615] width 99 height 13
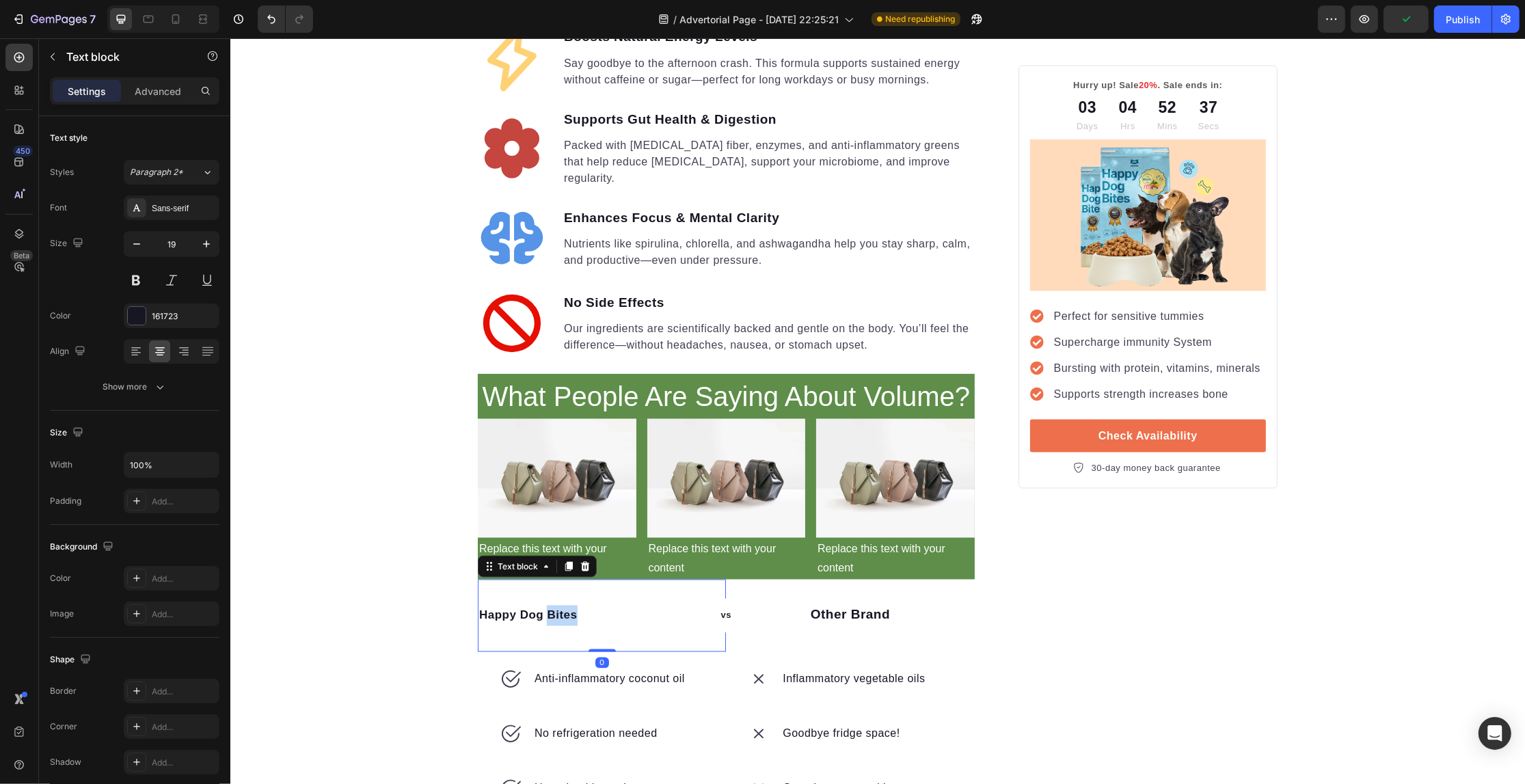
click at [562, 609] on strong "Happy Dog Bites" at bounding box center [527, 615] width 99 height 13
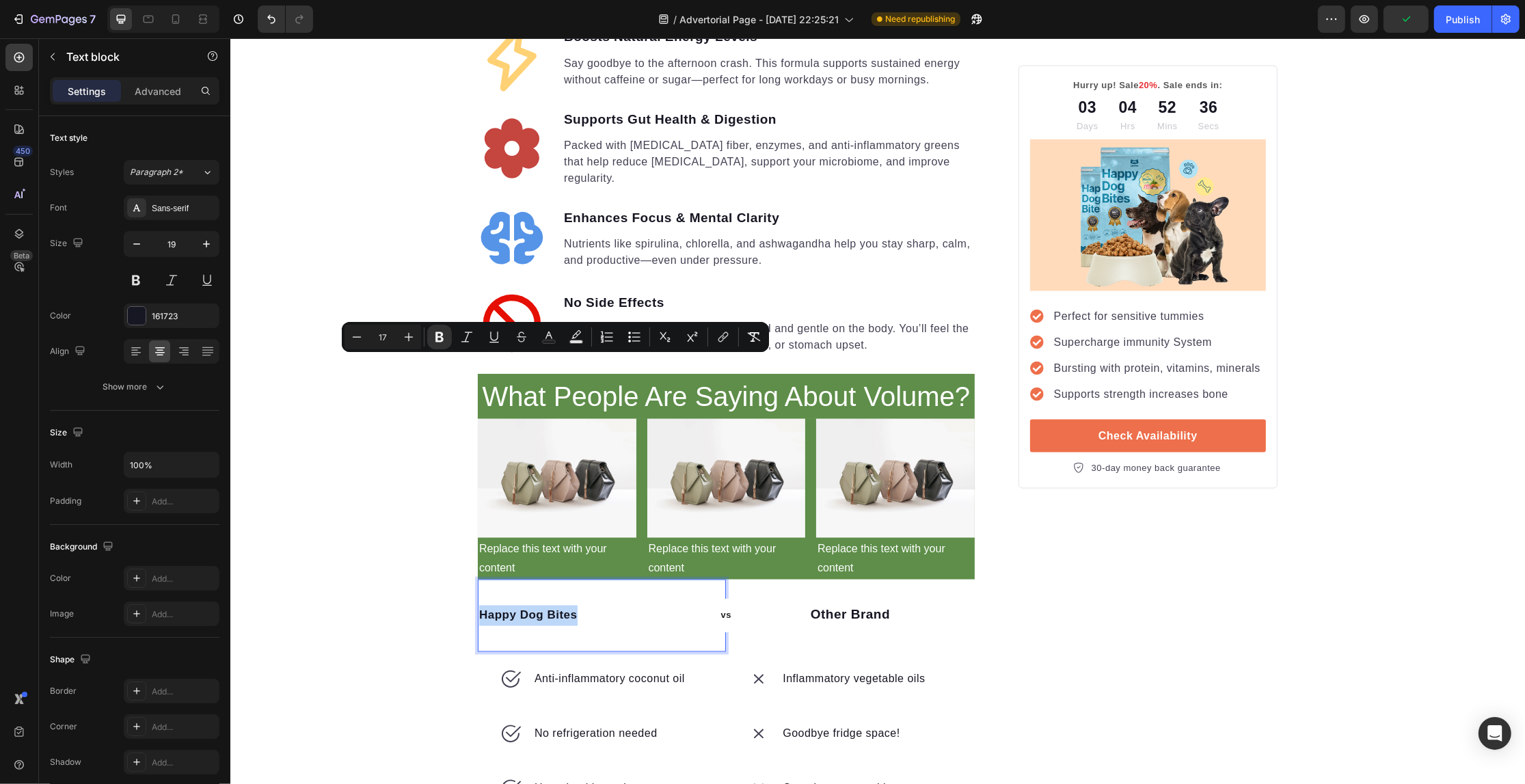
click at [562, 609] on strong "Happy Dog Bites" at bounding box center [527, 615] width 99 height 13
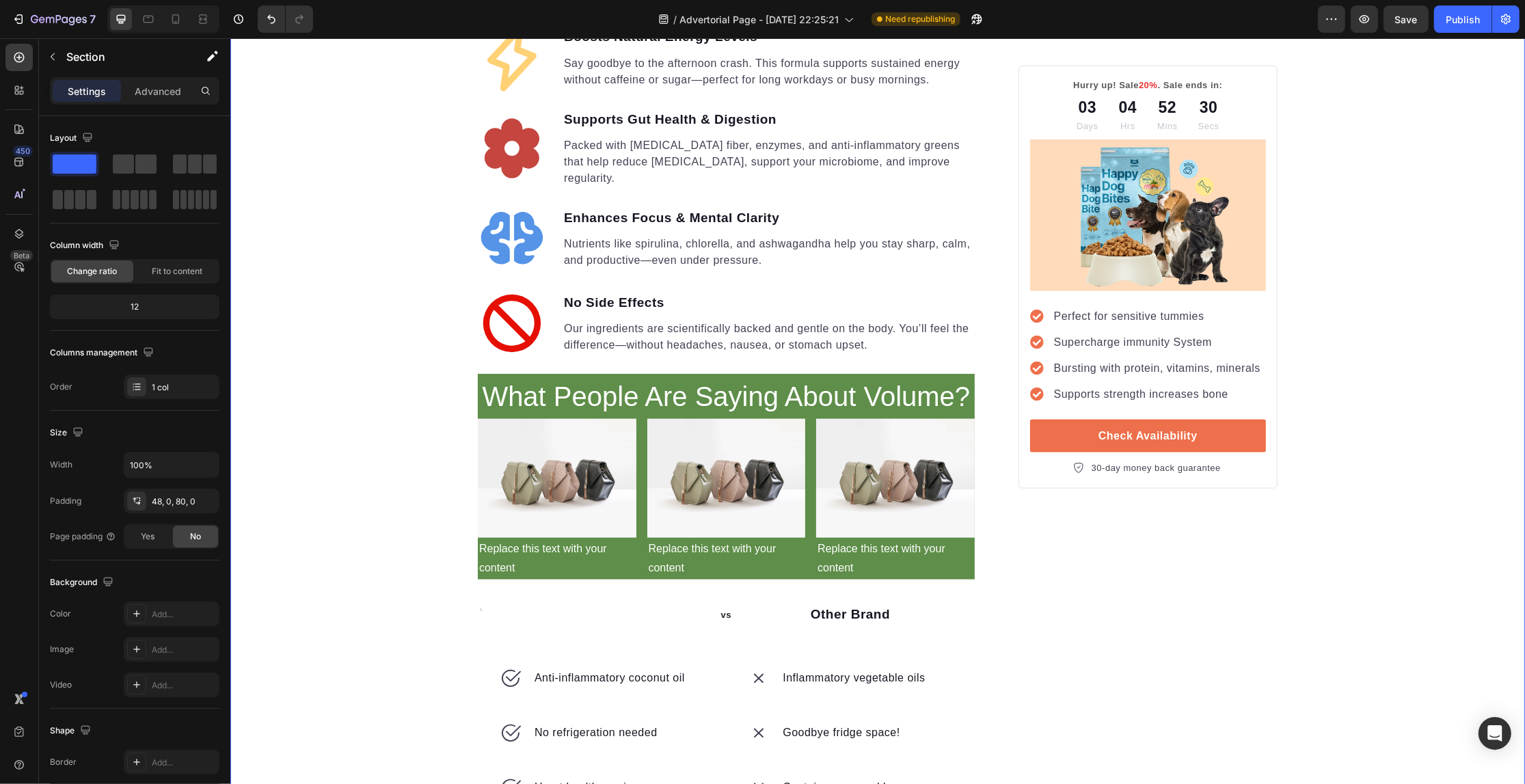
click at [576, 651] on div "Anti-inflammatory coconut oil" at bounding box center [601, 678] width 248 height 54
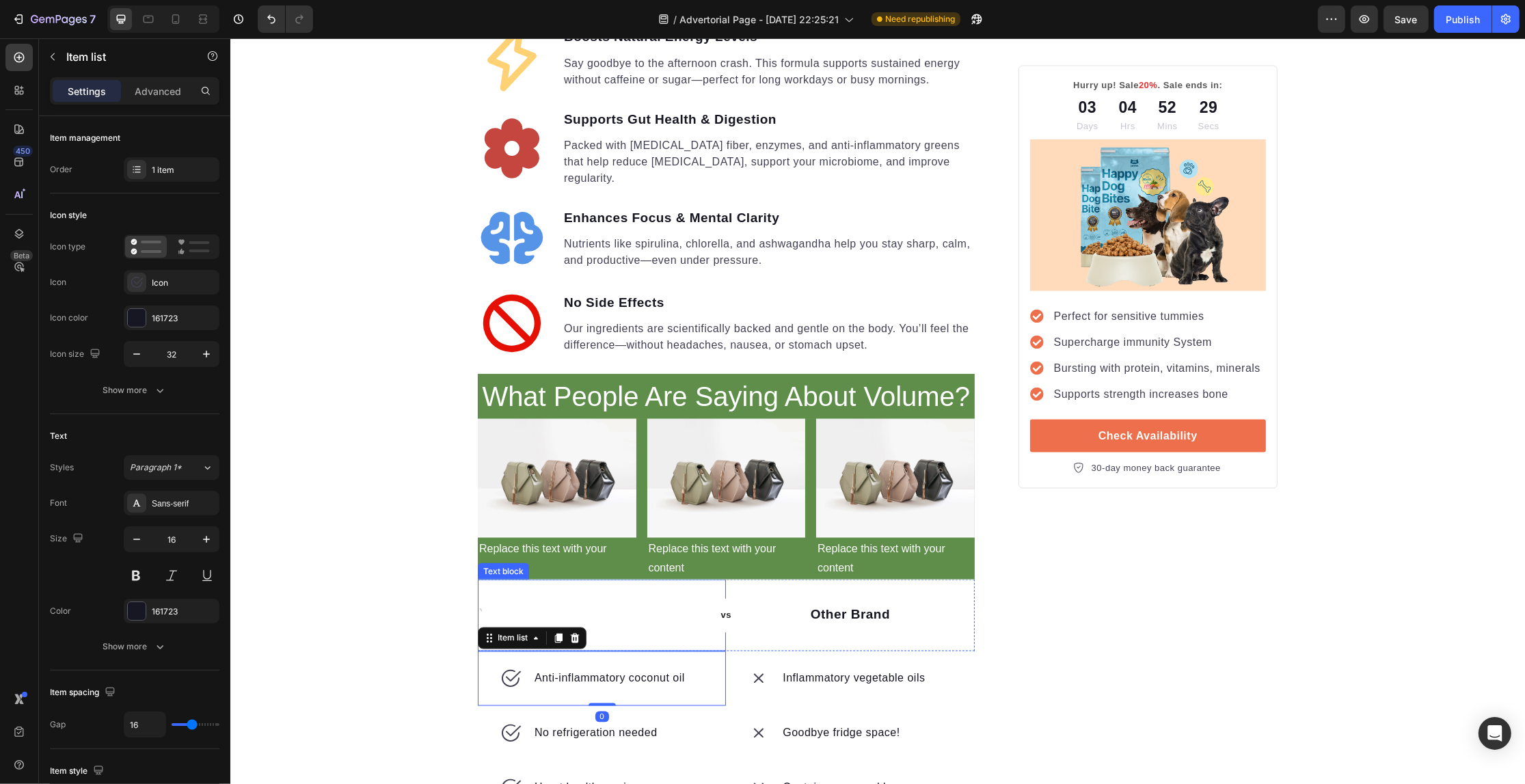
click at [583, 580] on div "Text block" at bounding box center [601, 615] width 248 height 71
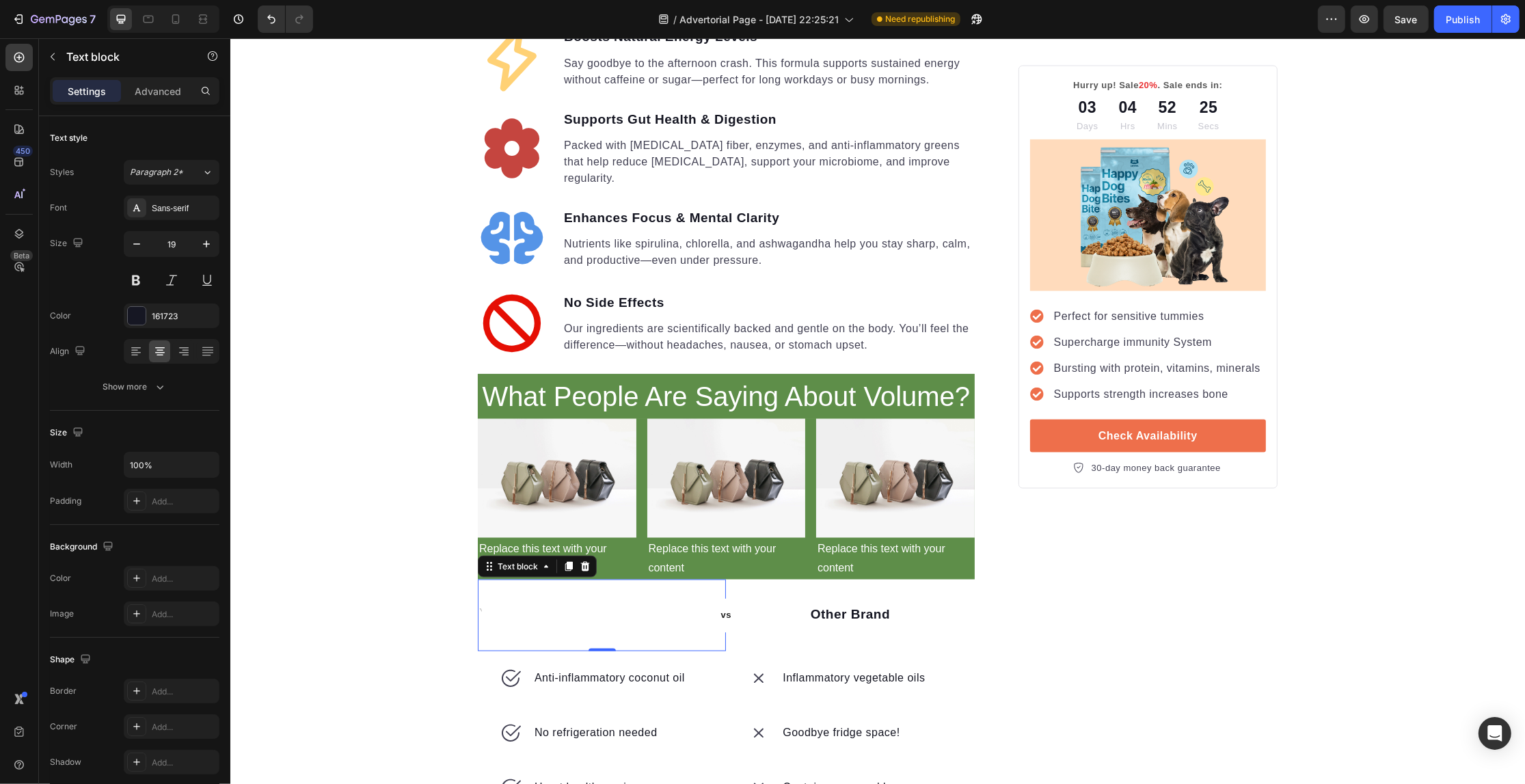
click at [622, 580] on div "Text block 0" at bounding box center [601, 615] width 248 height 71
click at [595, 604] on div at bounding box center [601, 615] width 248 height 23
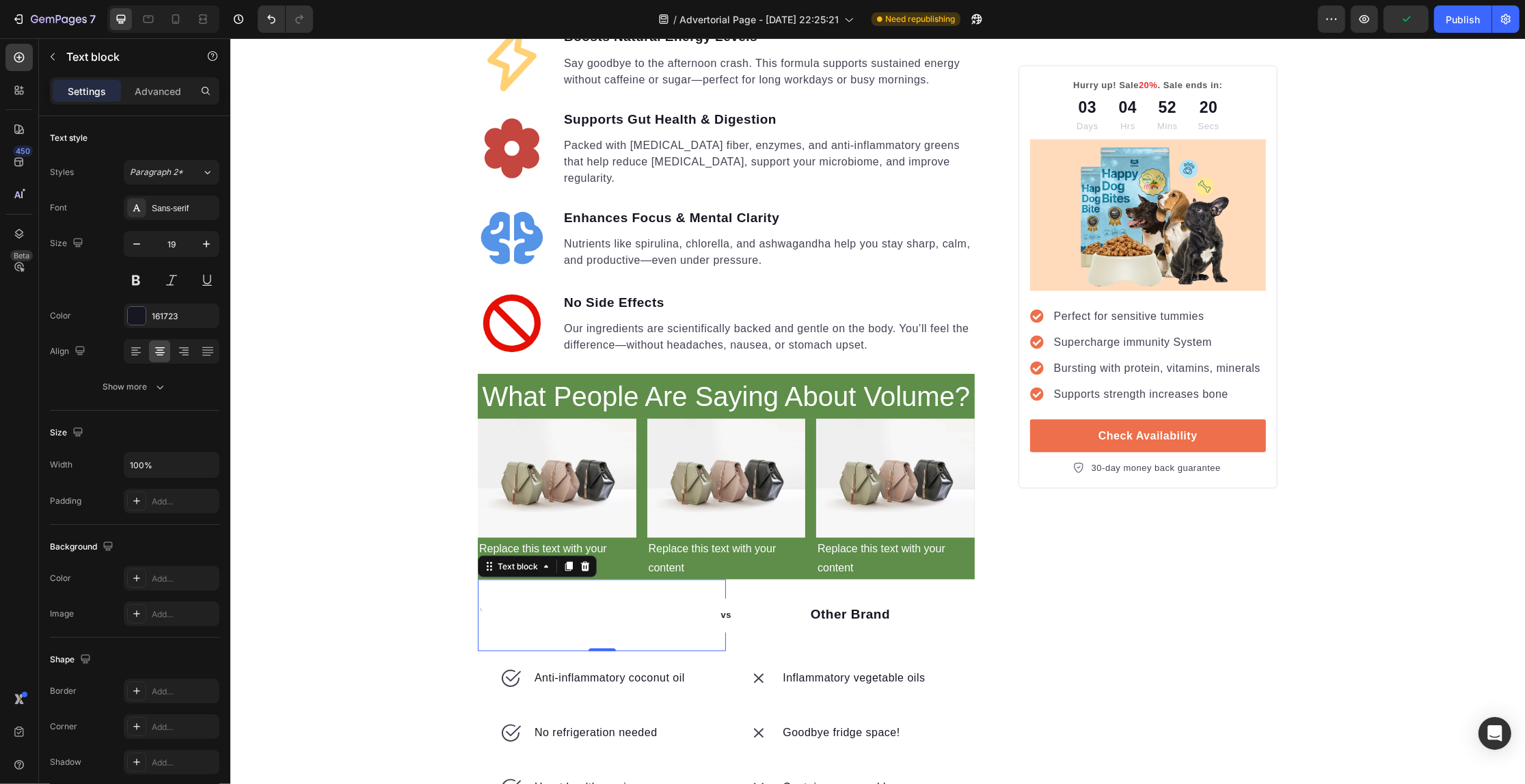
click at [561, 604] on div at bounding box center [601, 615] width 248 height 23
click at [503, 604] on div at bounding box center [601, 615] width 248 height 23
click at [477, 604] on div at bounding box center [601, 615] width 248 height 23
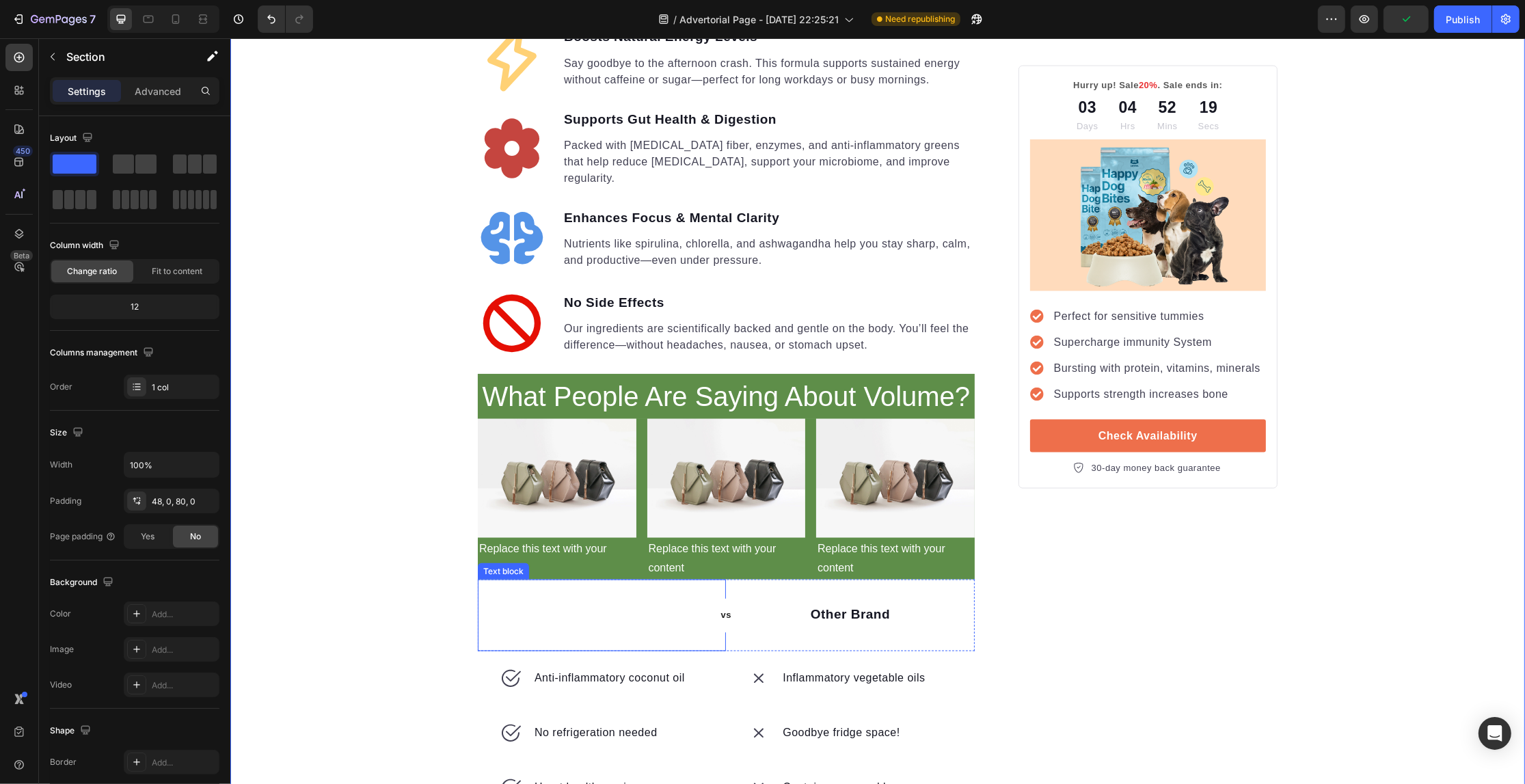
click at [553, 580] on div "Text block" at bounding box center [601, 615] width 248 height 71
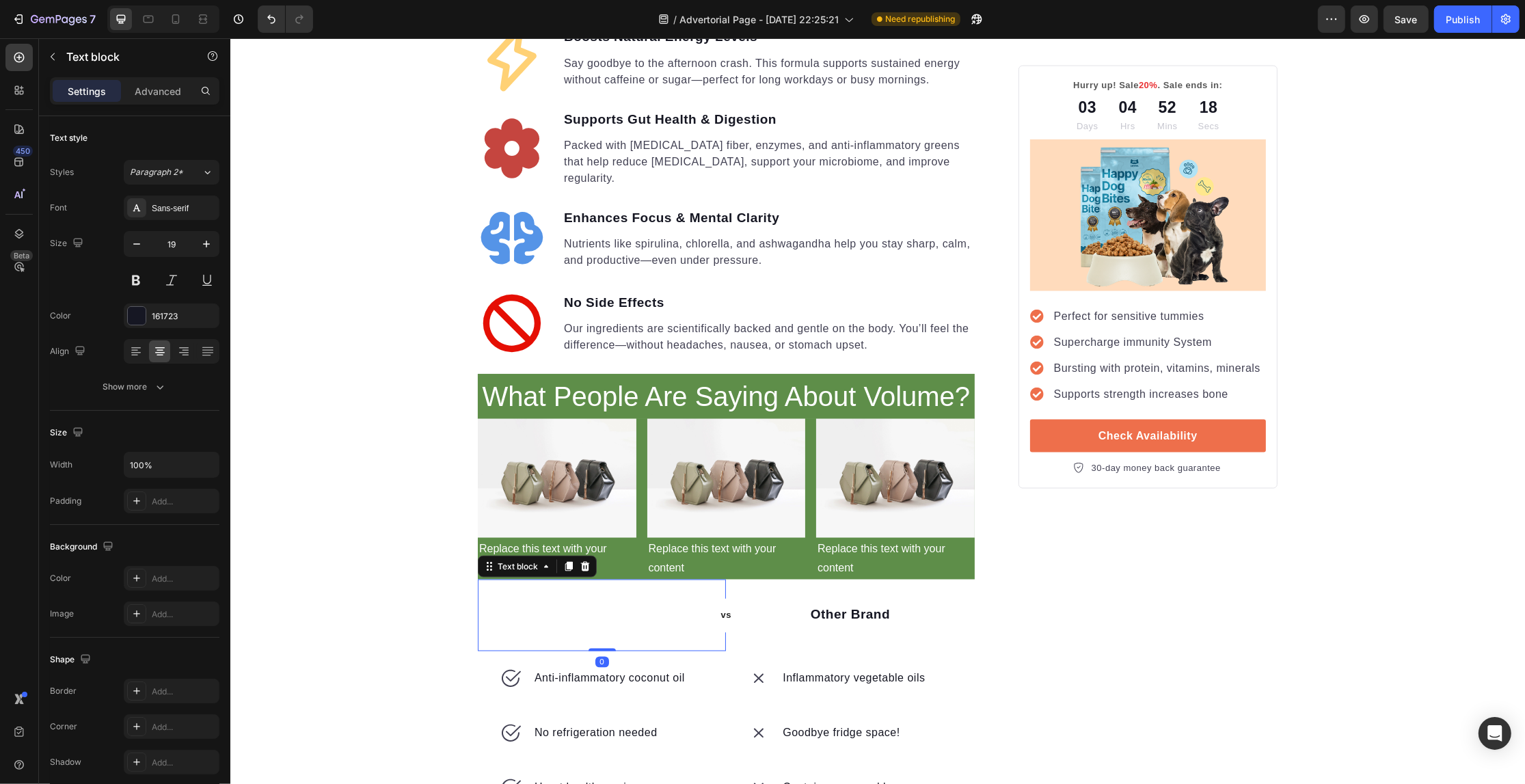
click at [555, 604] on div at bounding box center [601, 615] width 248 height 23
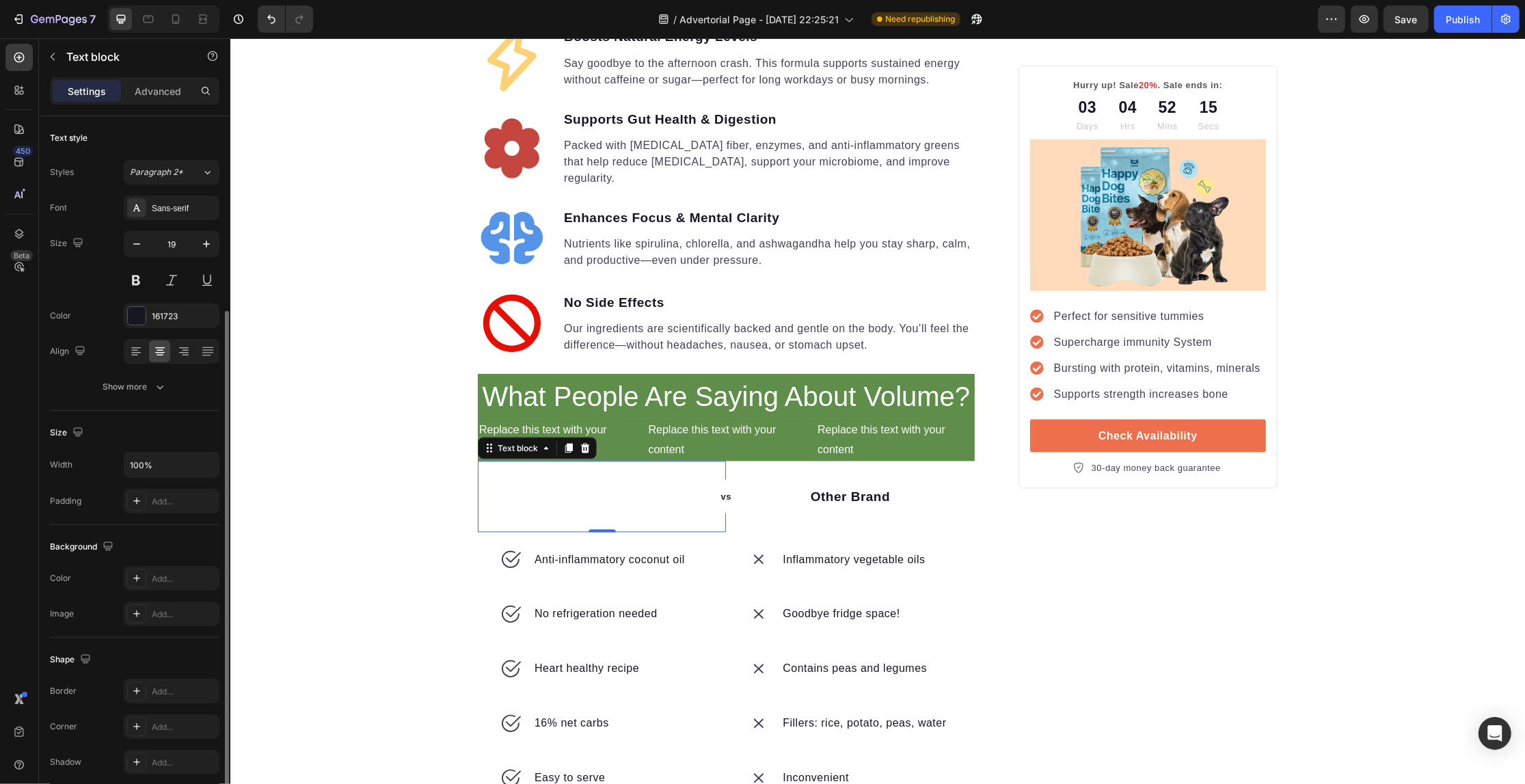
scroll to position [104, 0]
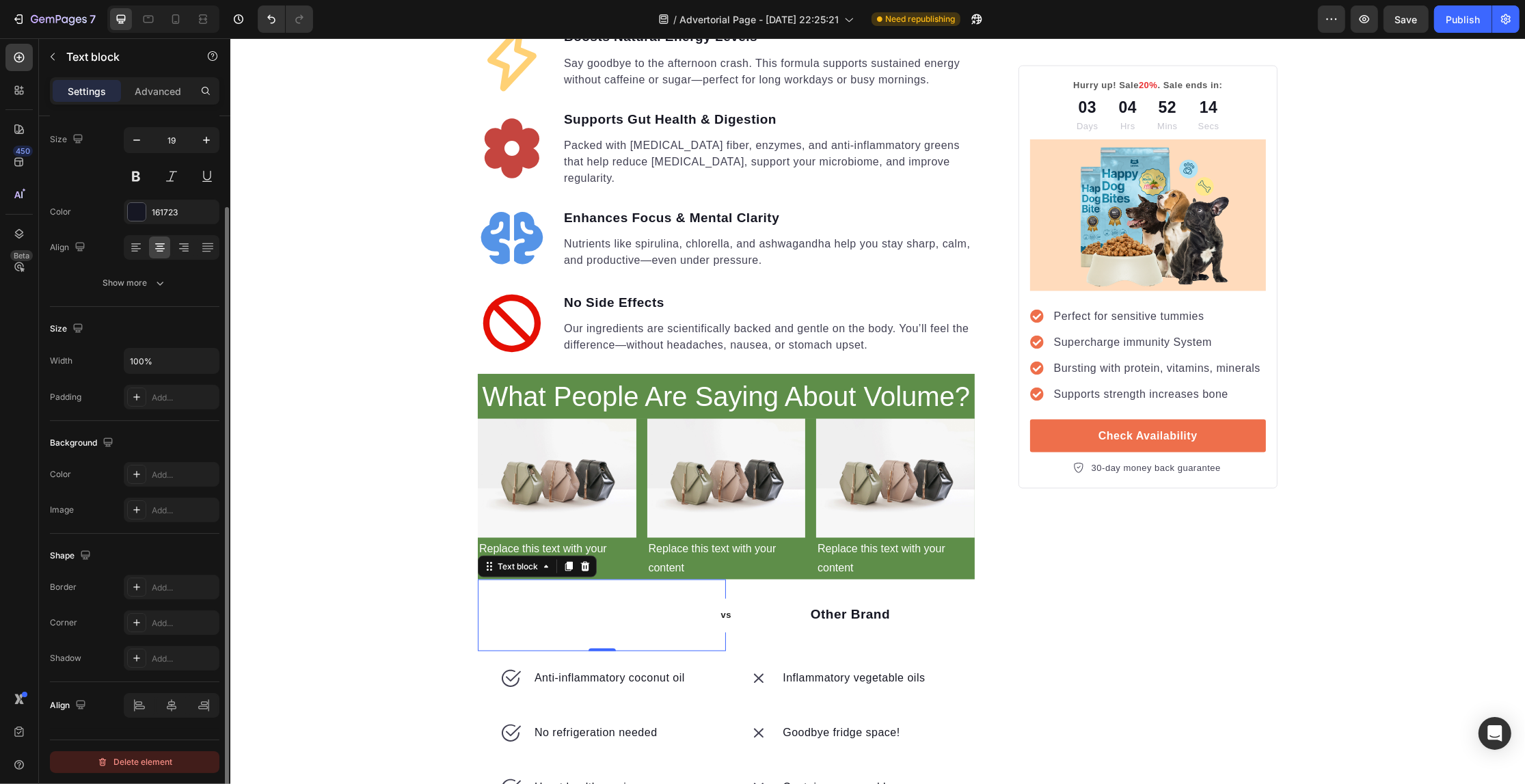
click at [156, 752] on button "Delete element" at bounding box center [134, 762] width 169 height 22
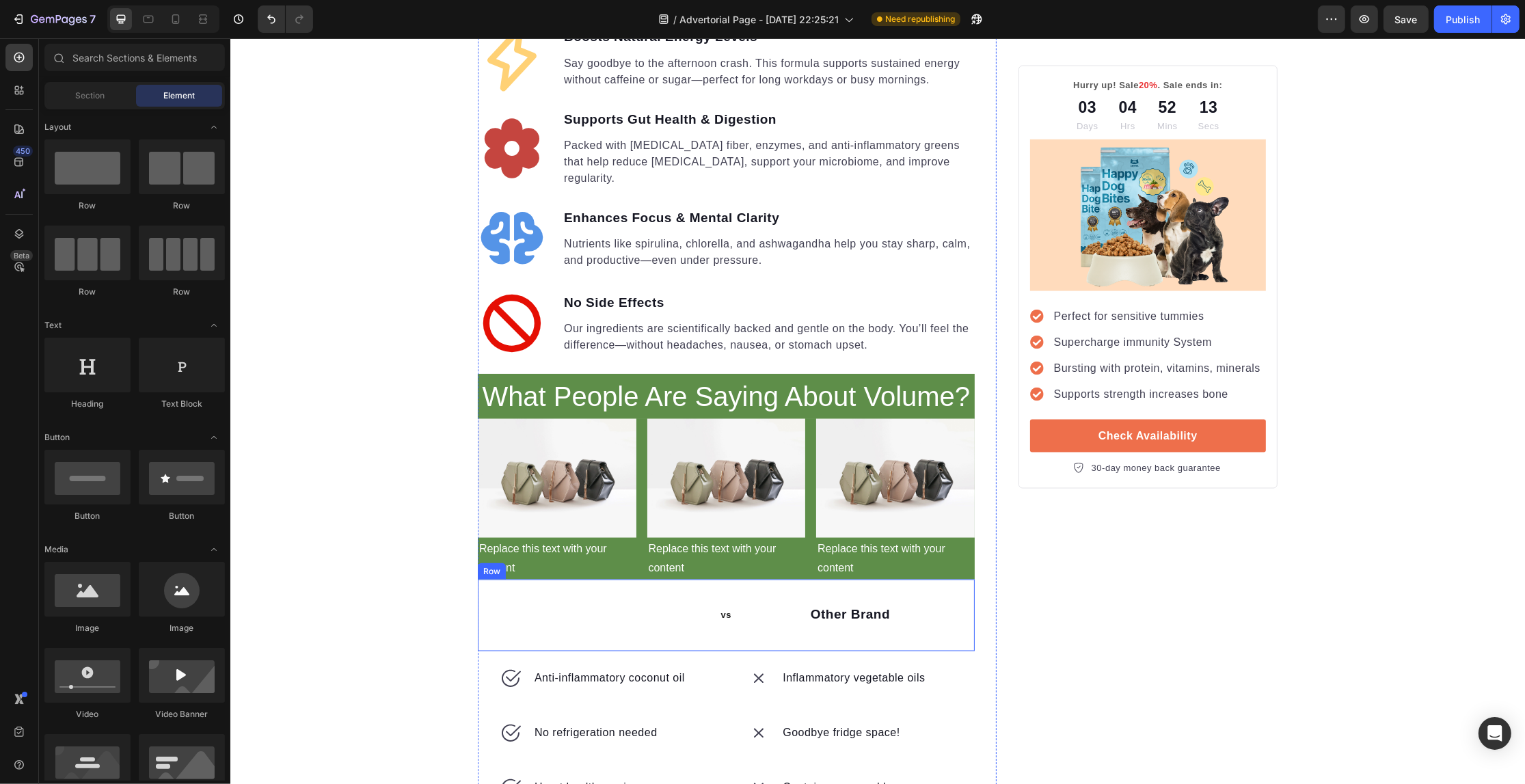
click at [554, 580] on div "vs Text block Row" at bounding box center [601, 615] width 248 height 71
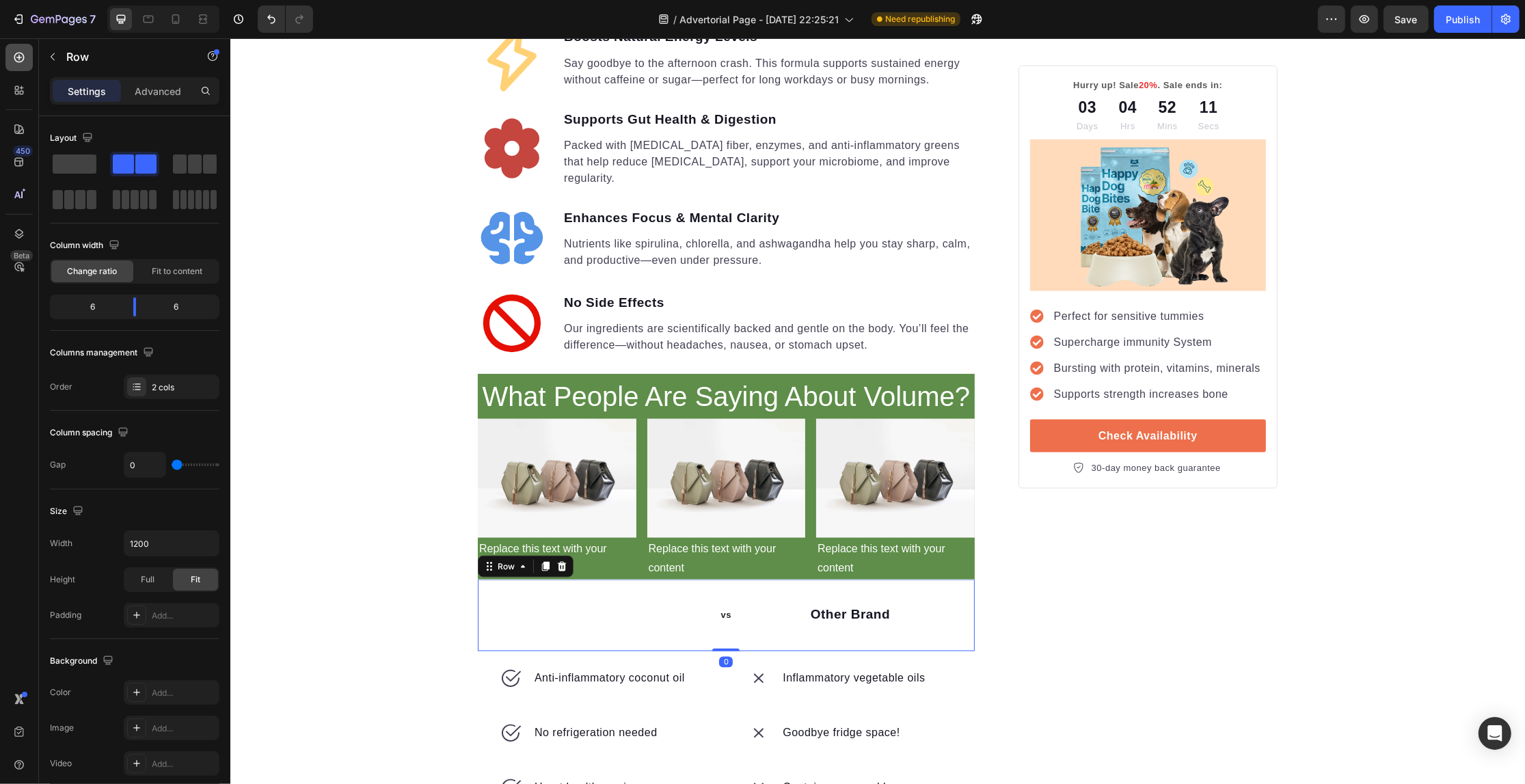
click at [18, 46] on div at bounding box center [19, 57] width 27 height 27
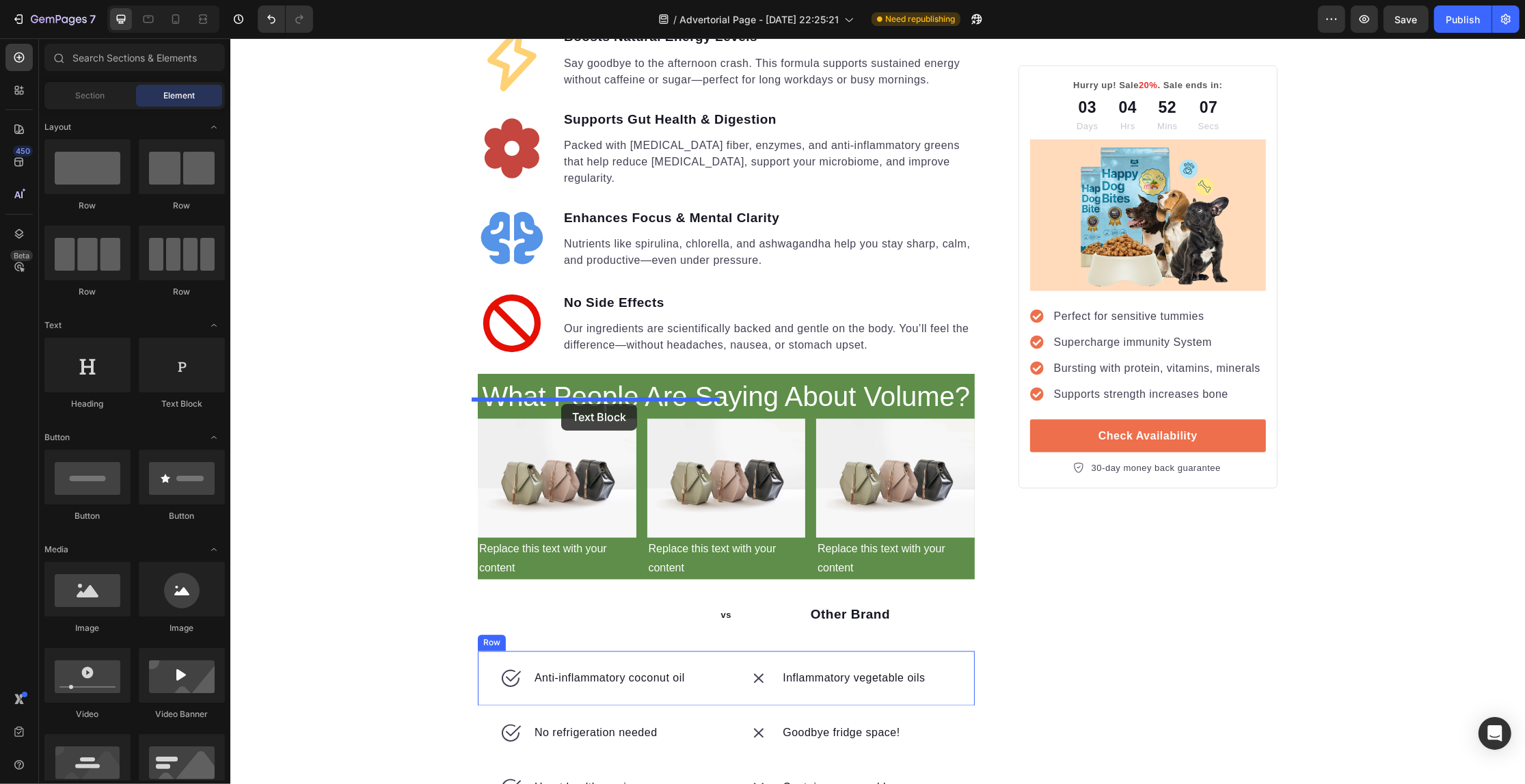
drag, startPoint x: 415, startPoint y: 421, endPoint x: 561, endPoint y: 404, distance: 147.0
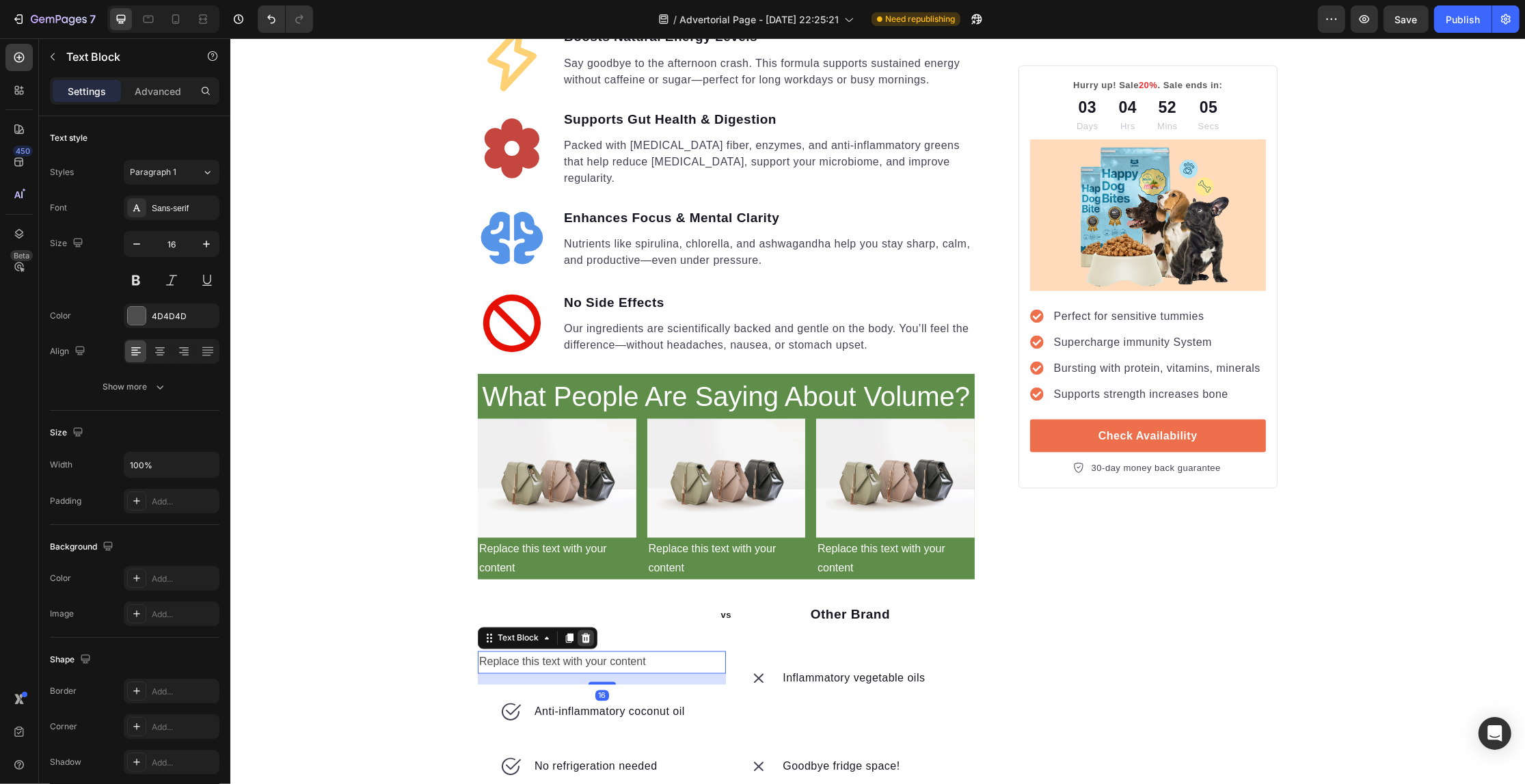
click at [580, 633] on icon at bounding box center [585, 638] width 11 height 11
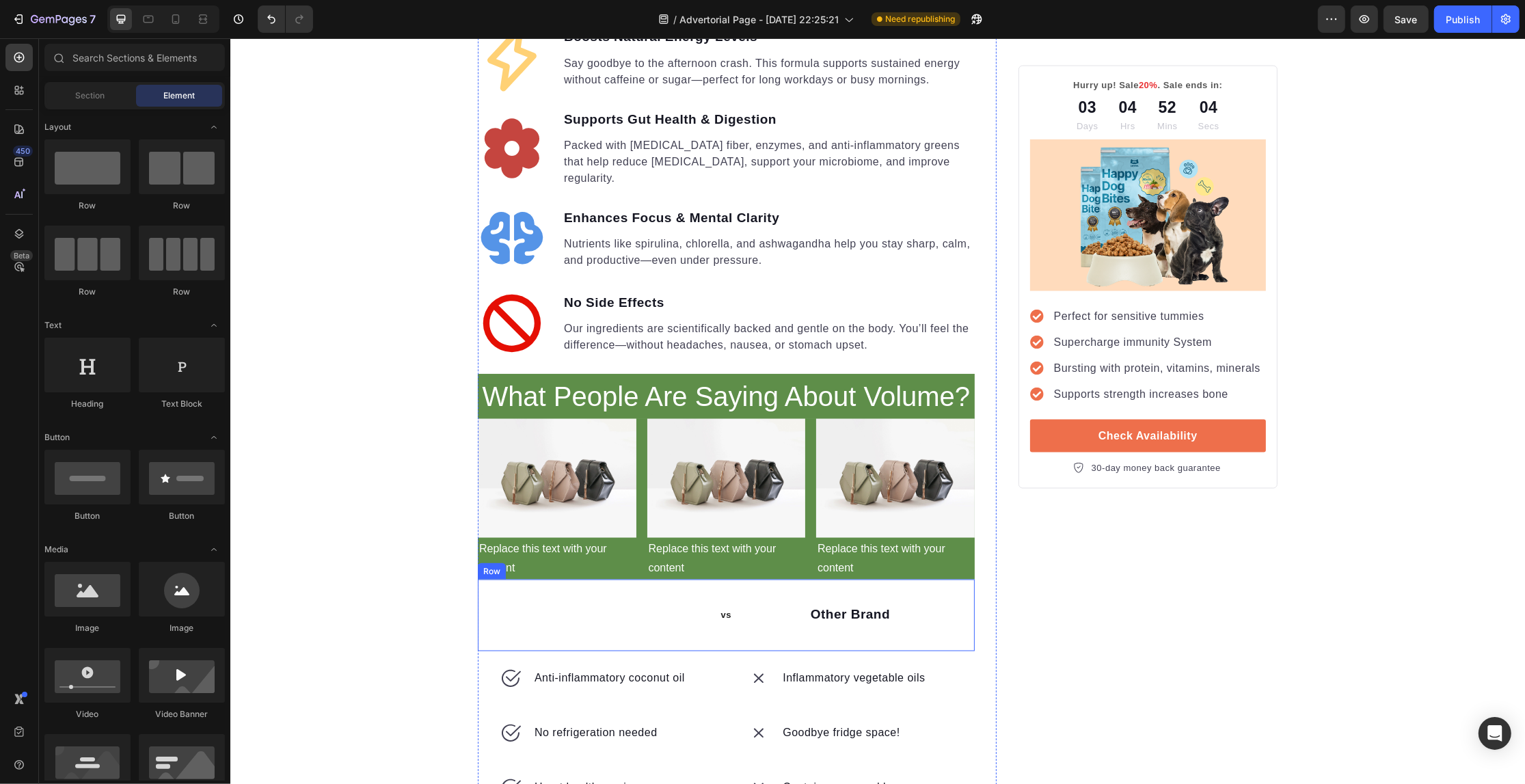
click at [555, 580] on div "vs Text block Row" at bounding box center [601, 615] width 248 height 71
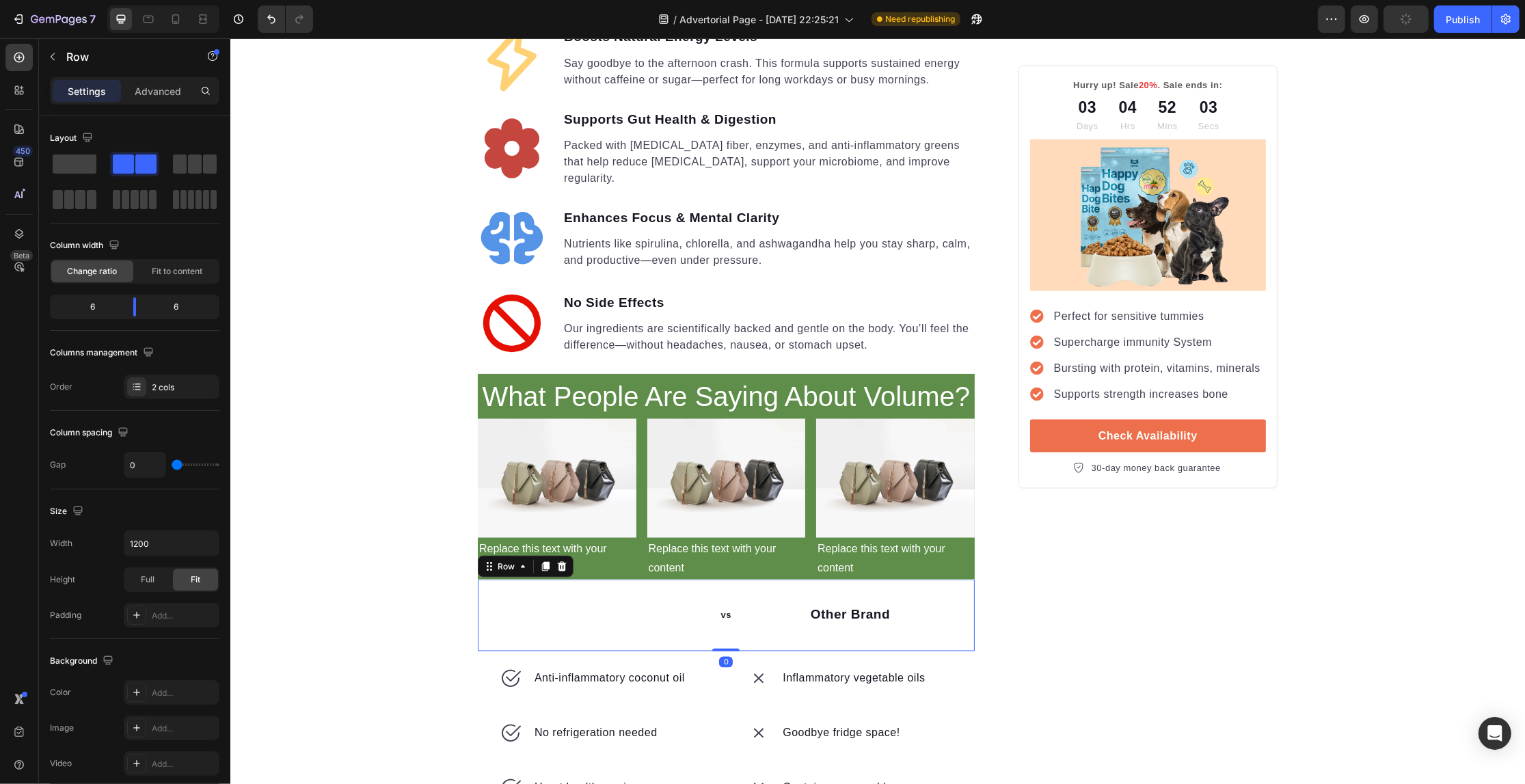
click at [555, 580] on div "vs Text block Row" at bounding box center [601, 615] width 248 height 71
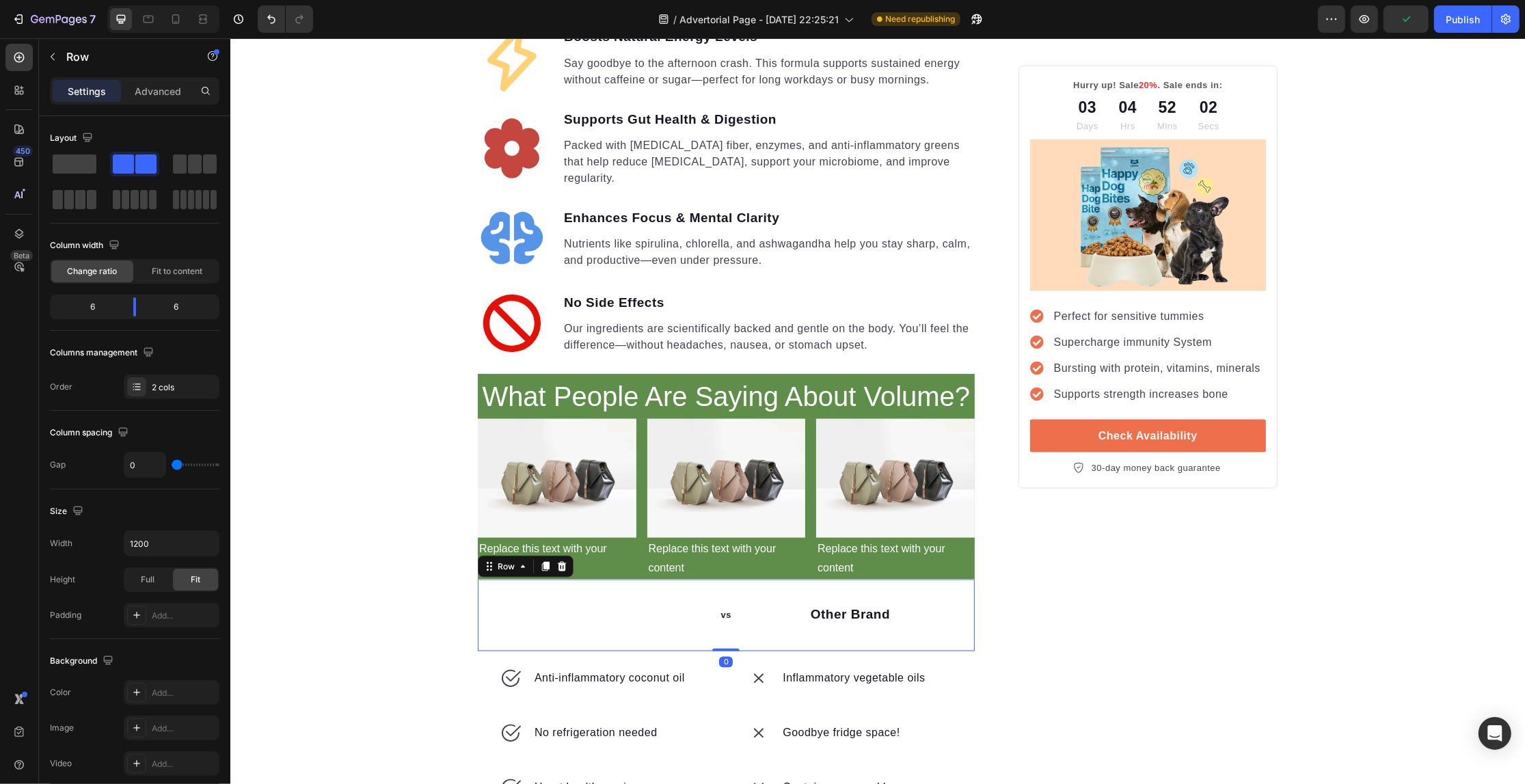
click at [555, 580] on div "vs Text block Row" at bounding box center [601, 615] width 248 height 71
click at [827, 606] on p "Other Brand" at bounding box center [848, 616] width 245 height 20
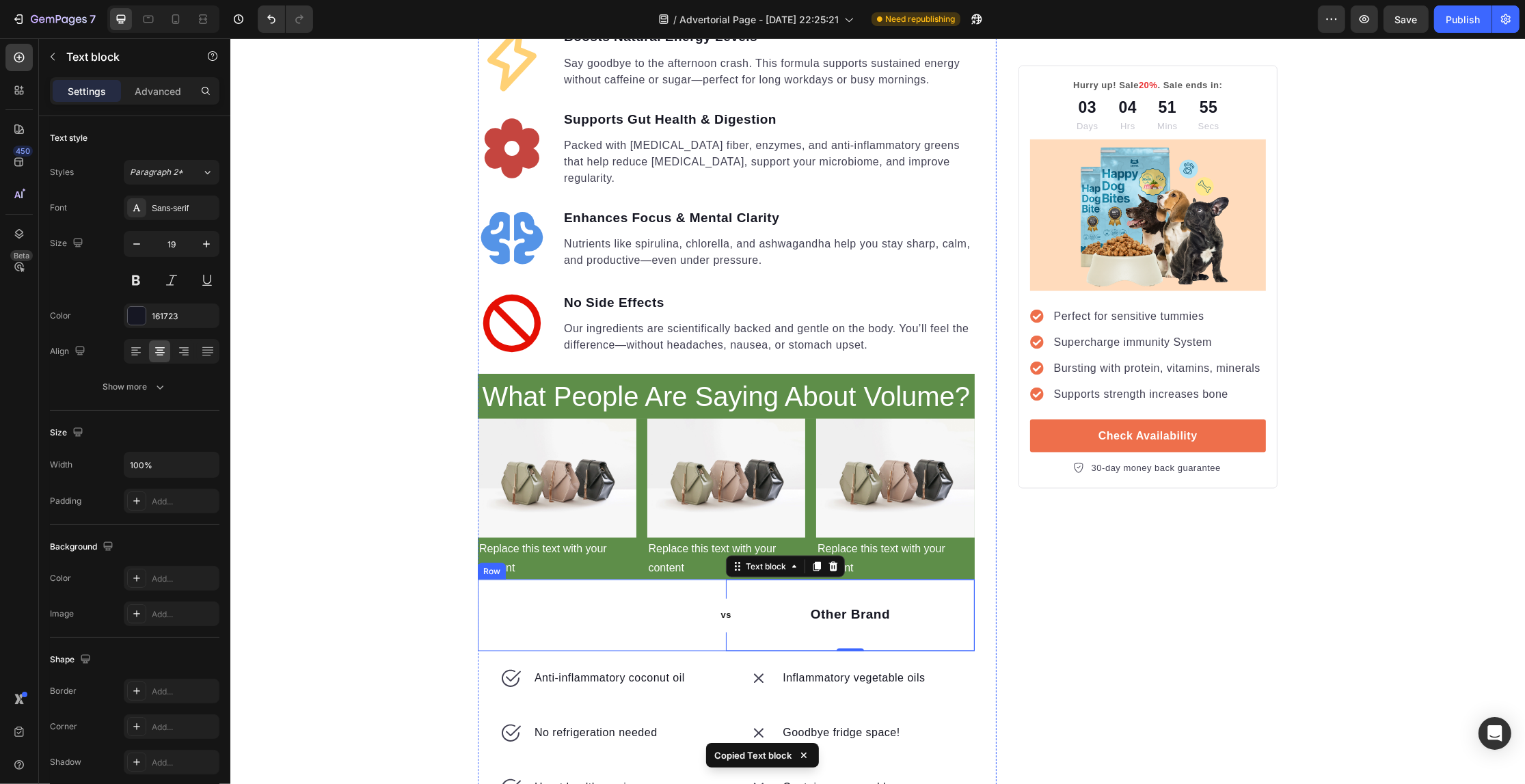
click at [596, 580] on div "vs Text block Row" at bounding box center [601, 615] width 248 height 71
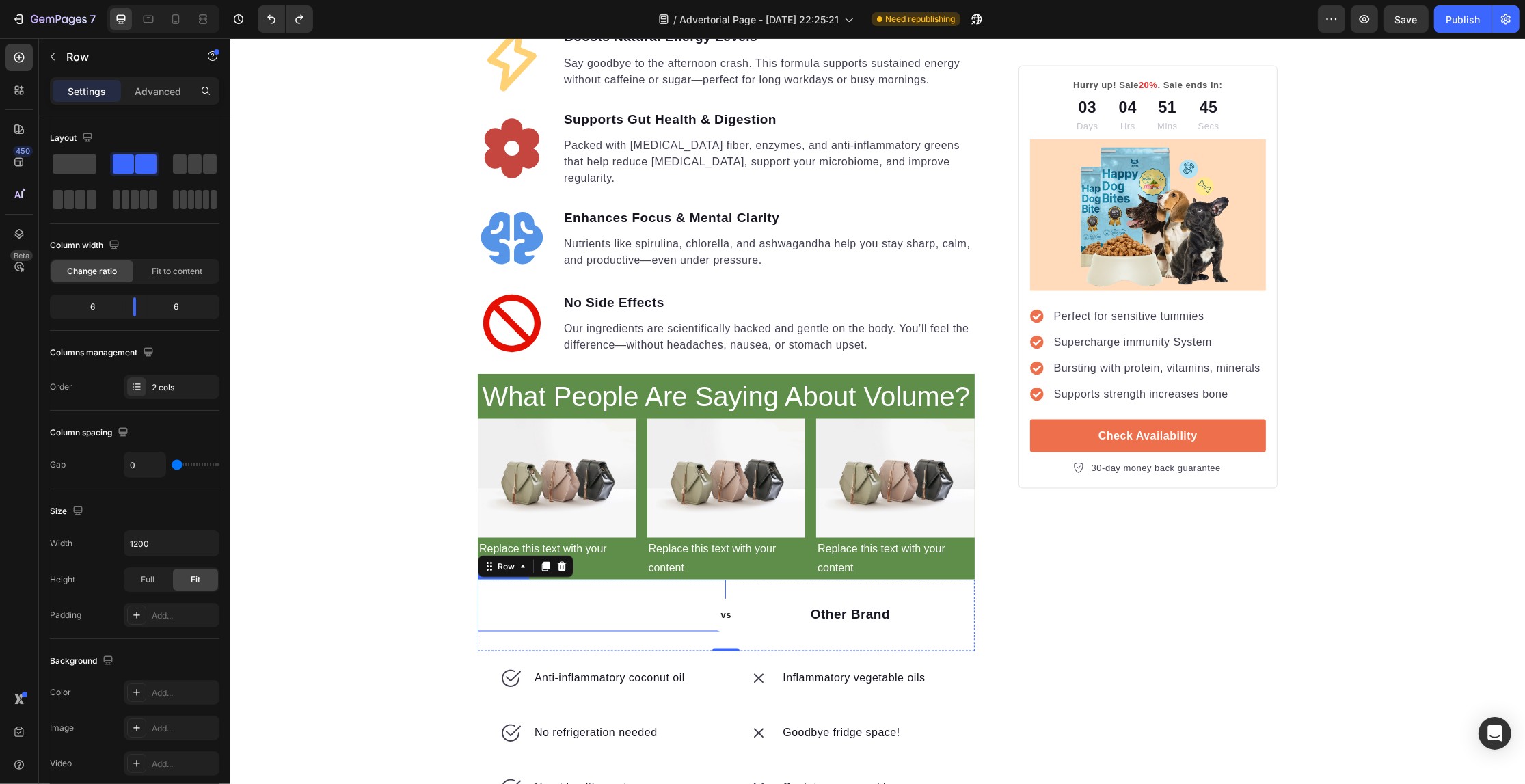
click at [605, 580] on div "Text block" at bounding box center [601, 605] width 248 height 52
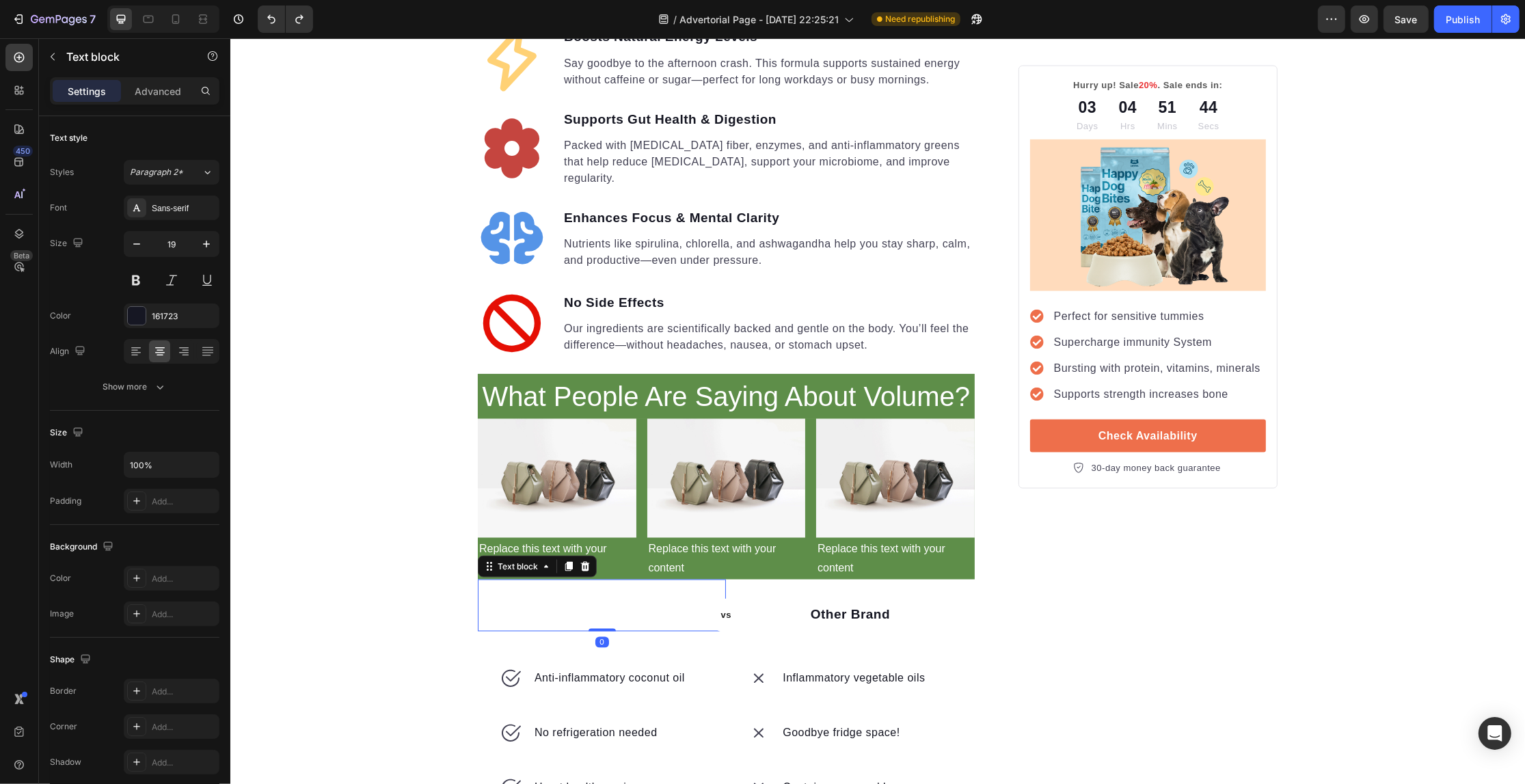
click at [526, 604] on div at bounding box center [601, 605] width 248 height 3
click at [526, 604] on div "Rich Text Editor. Editing area: main" at bounding box center [601, 615] width 248 height 23
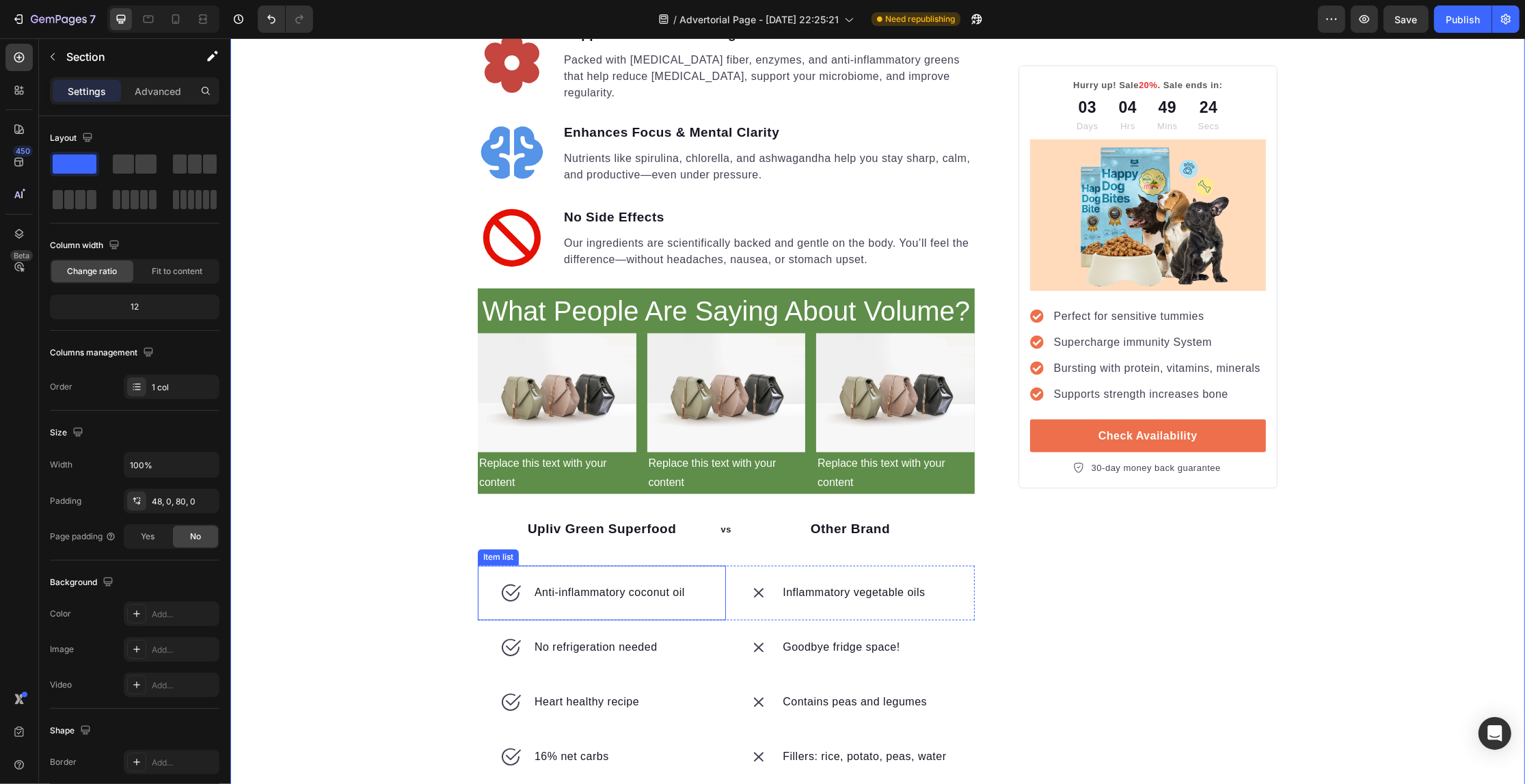
click at [545, 585] on p "Anti-inflammatory coconut oil" at bounding box center [609, 593] width 150 height 16
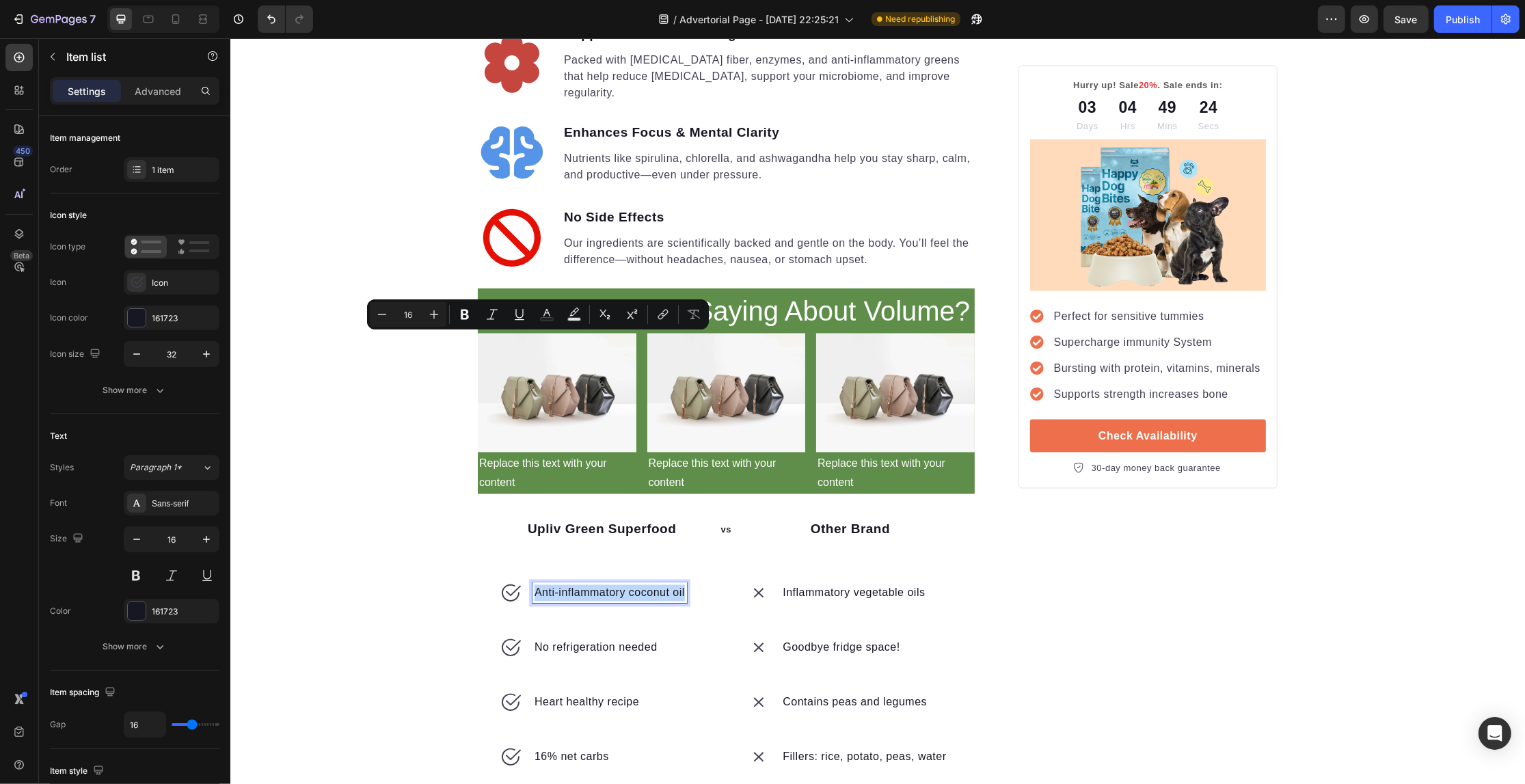
click at [545, 585] on p "Anti-inflammatory coconut oil" at bounding box center [609, 593] width 150 height 16
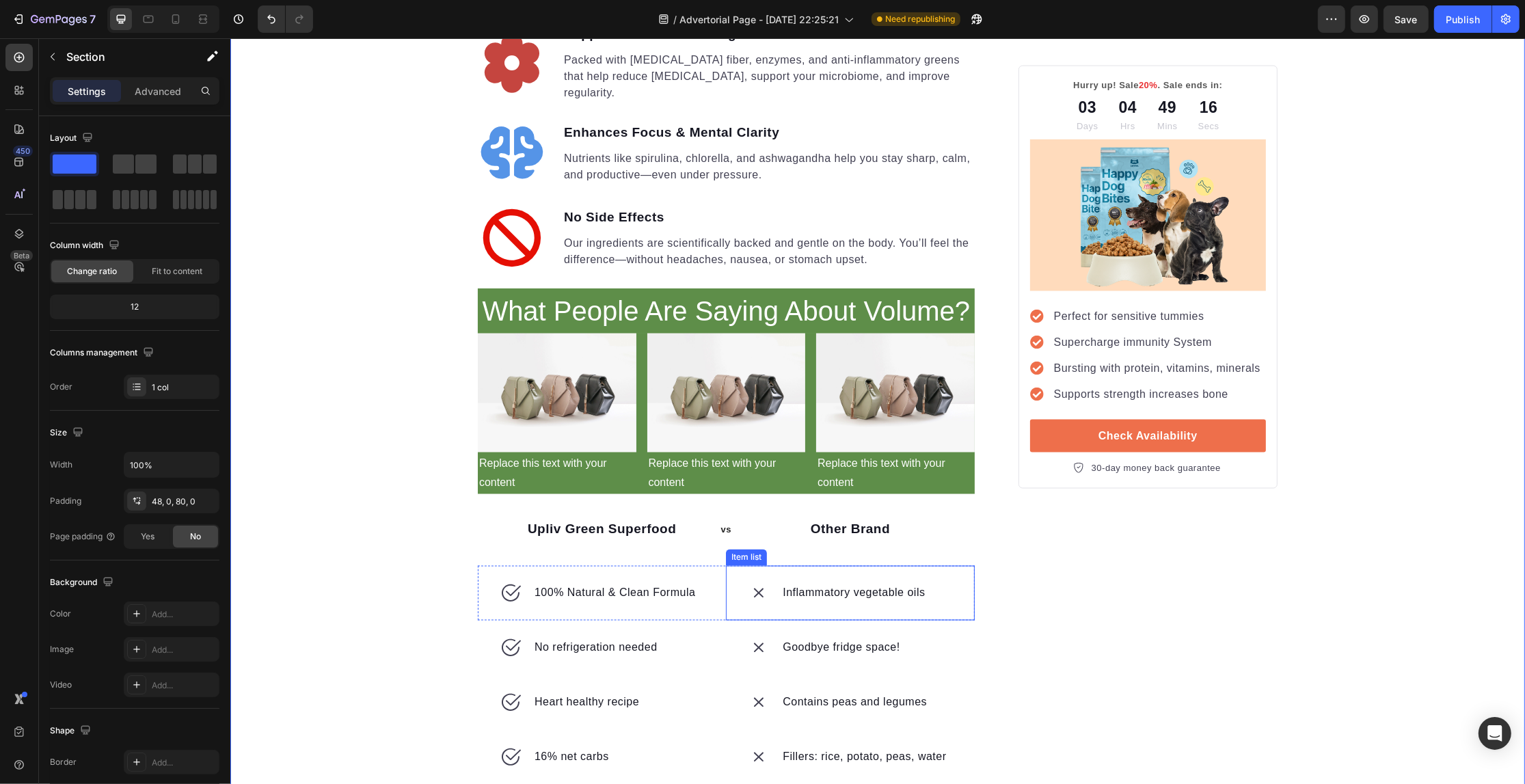
click at [824, 585] on p "Inflammatory vegetable oils" at bounding box center [853, 593] width 142 height 16
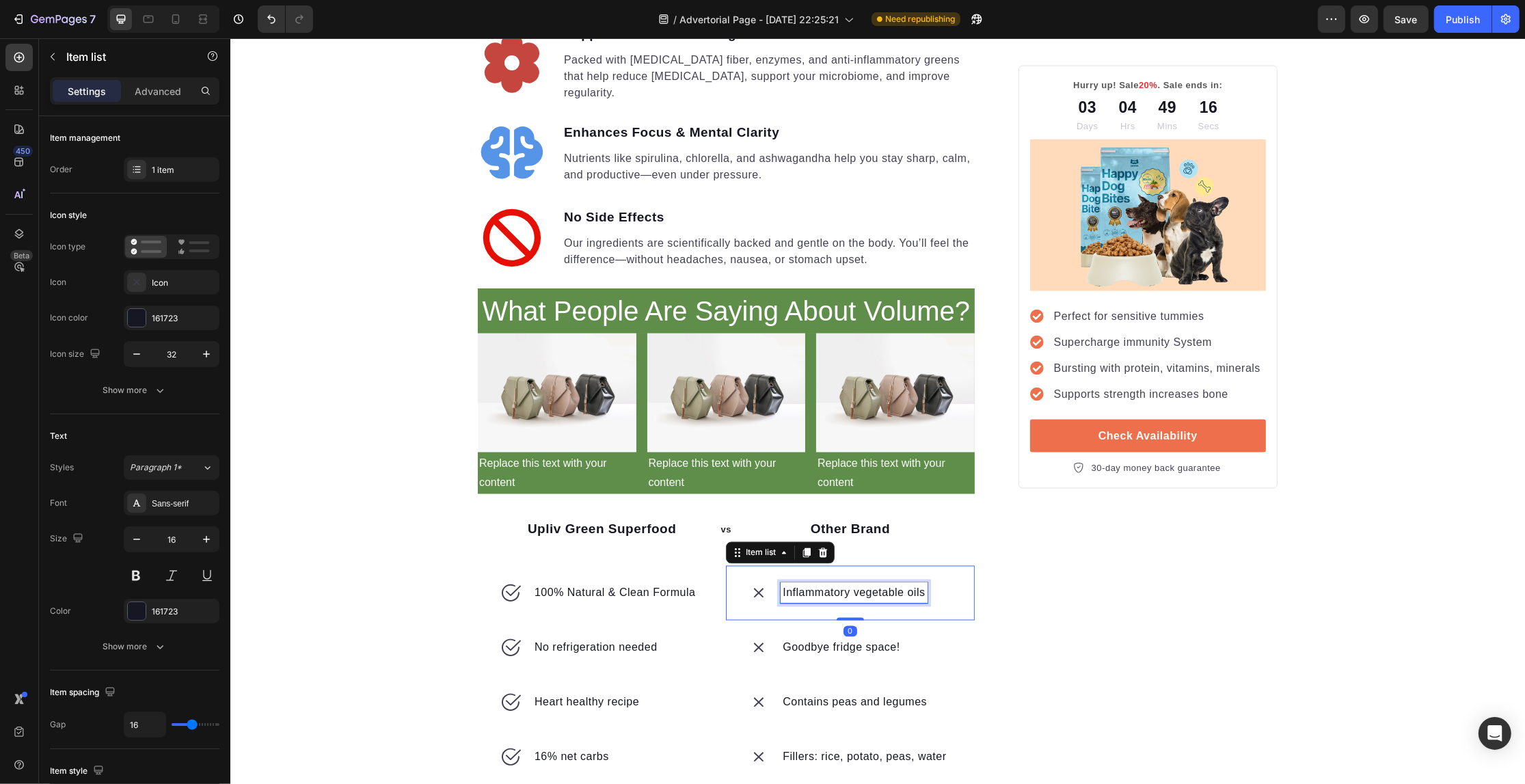
click at [824, 585] on p "Inflammatory vegetable oils" at bounding box center [853, 593] width 142 height 16
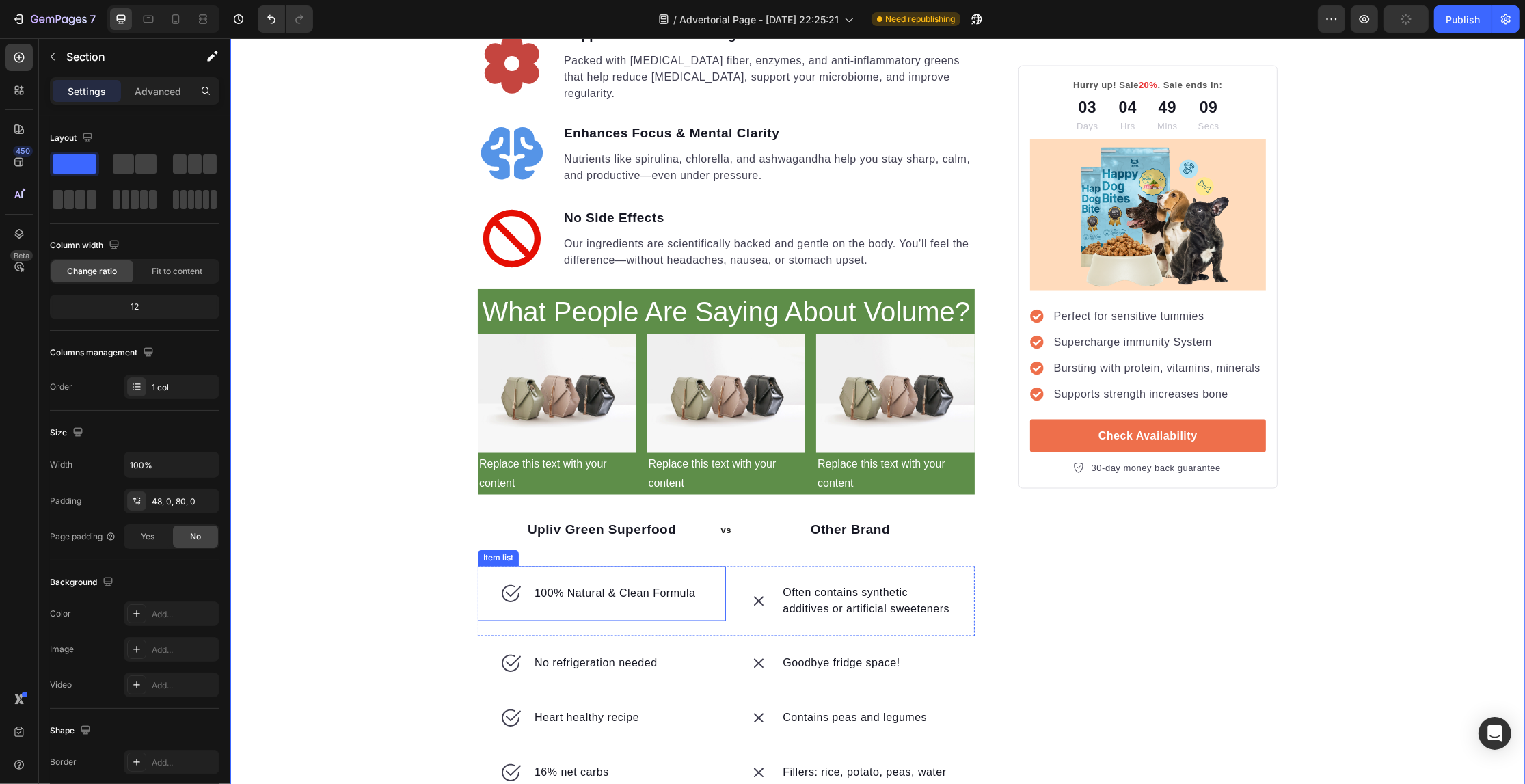
click at [672, 586] on p "100% Natural & Clean Formula" at bounding box center [614, 594] width 161 height 16
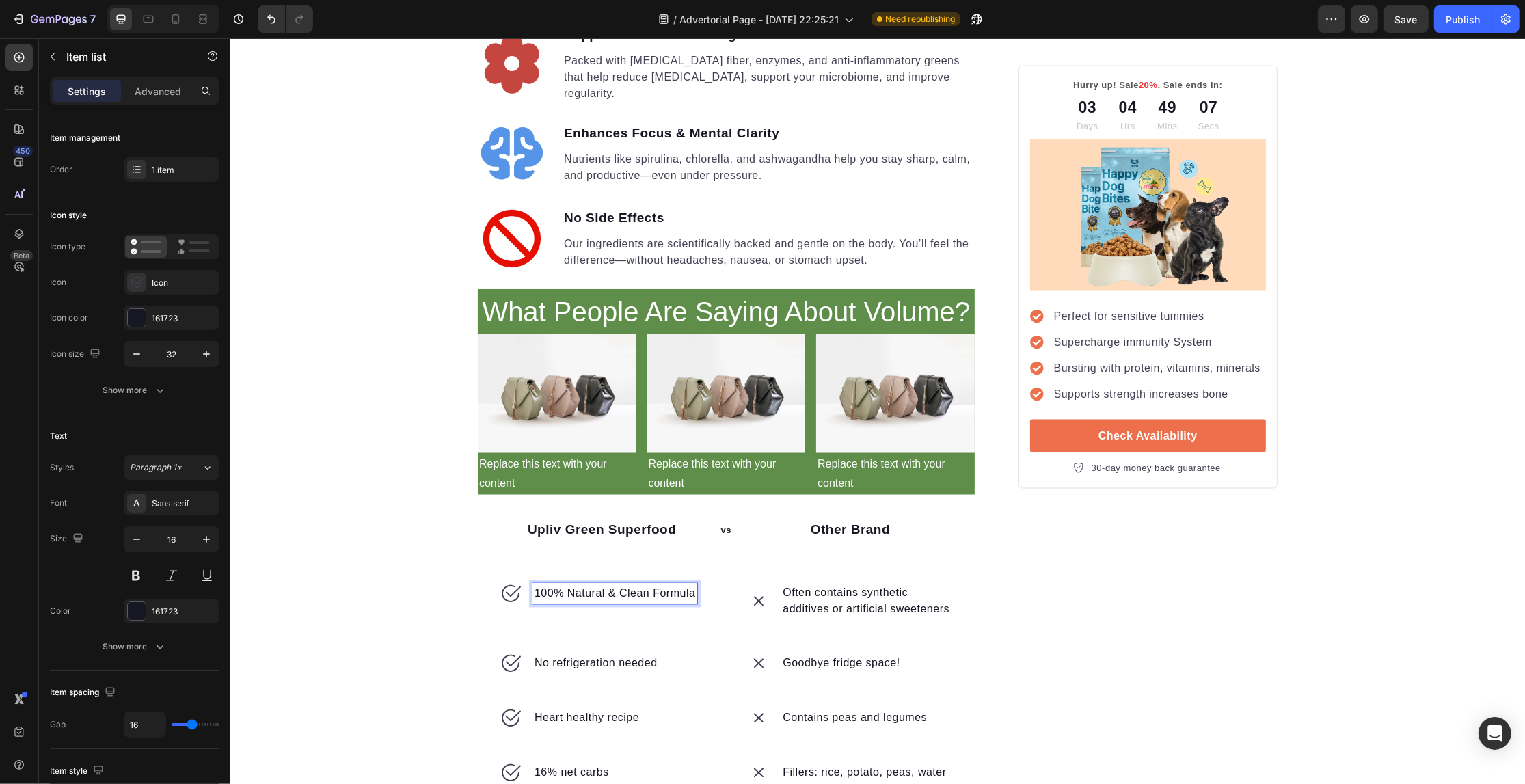
scroll to position [2573, 0]
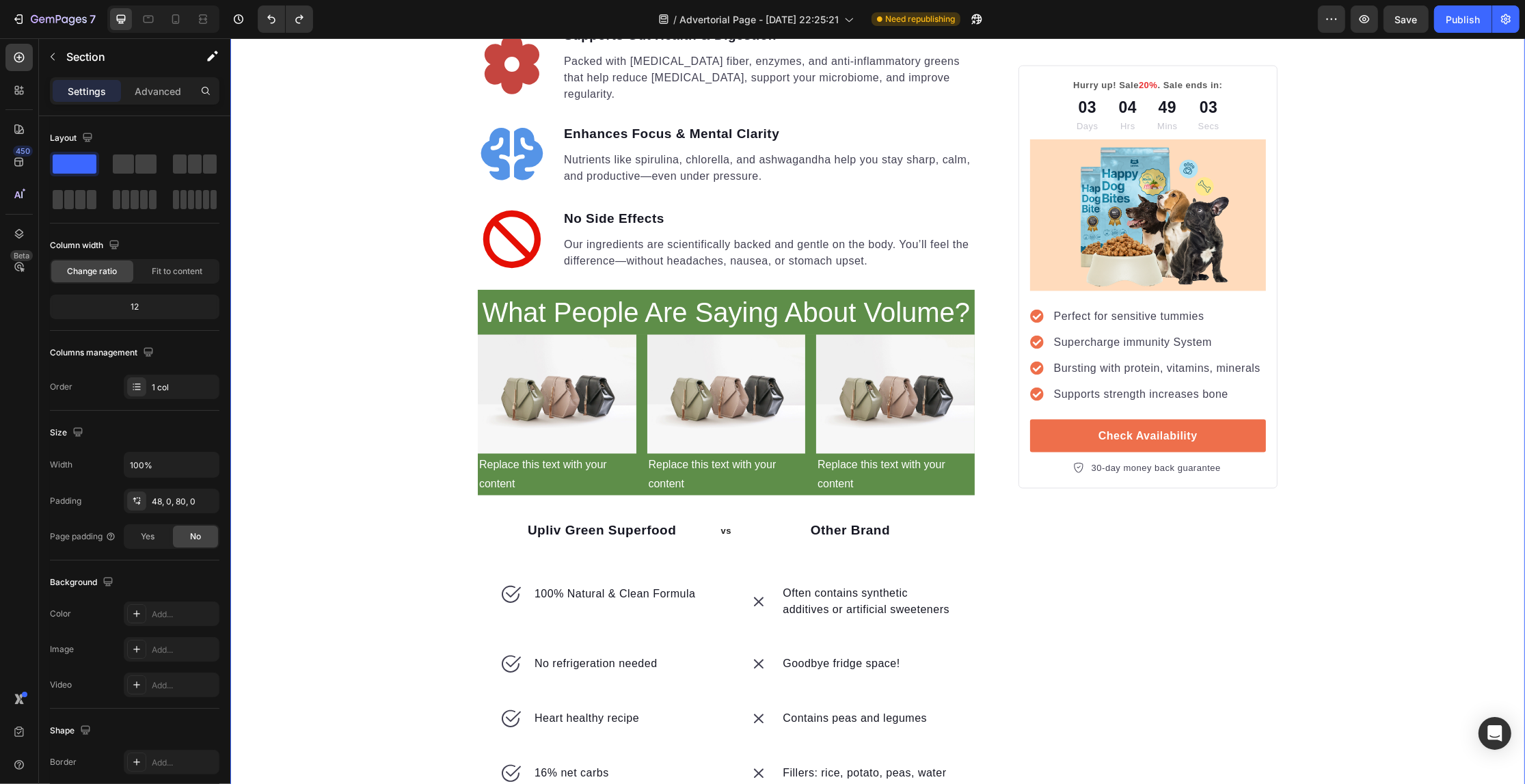
click at [760, 583] on div "Often contains synthetic additives or artificial sweeteners" at bounding box center [849, 601] width 204 height 37
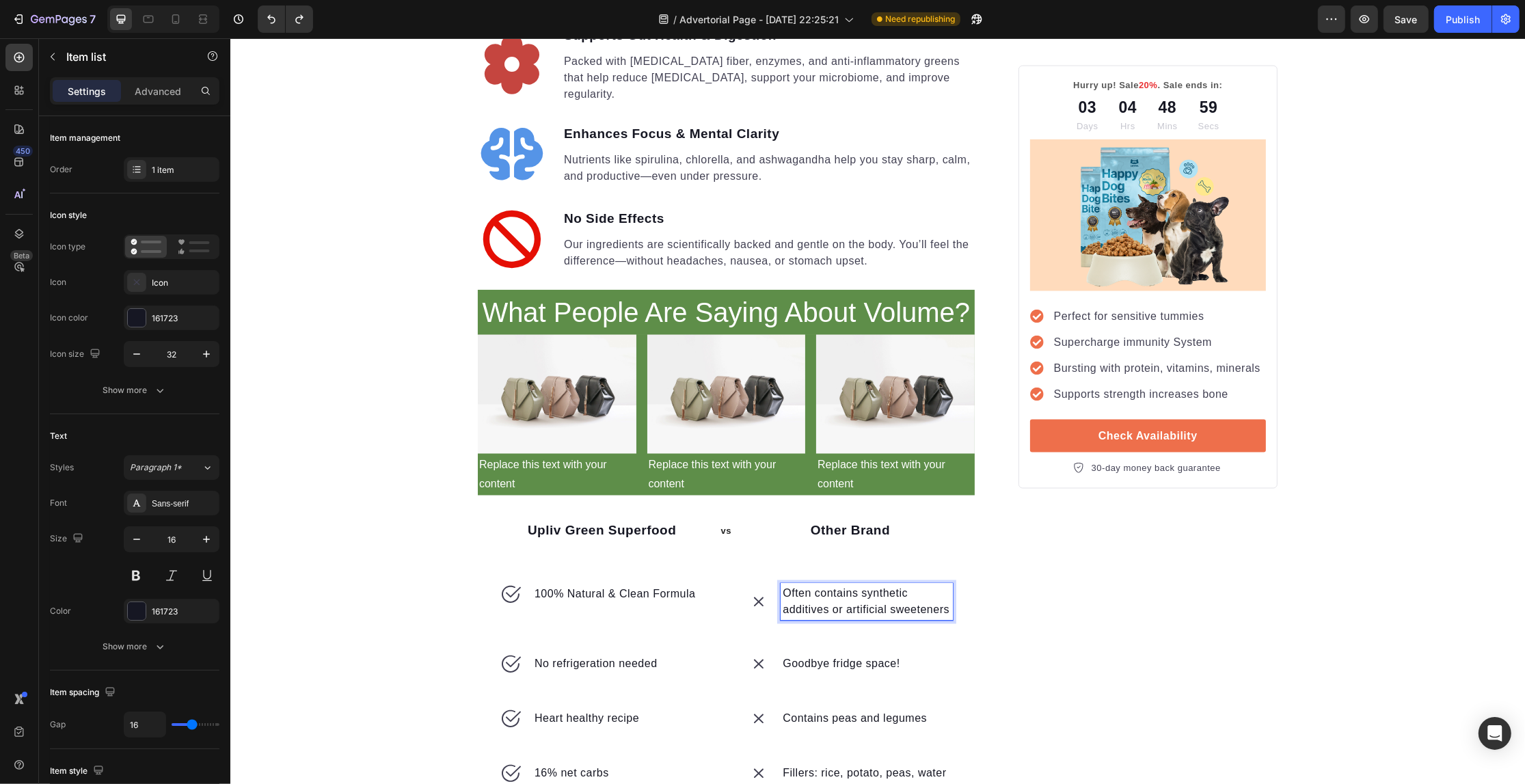
click at [782, 586] on p "Often contains synthetic additives or artificial sweeteners" at bounding box center [866, 602] width 167 height 33
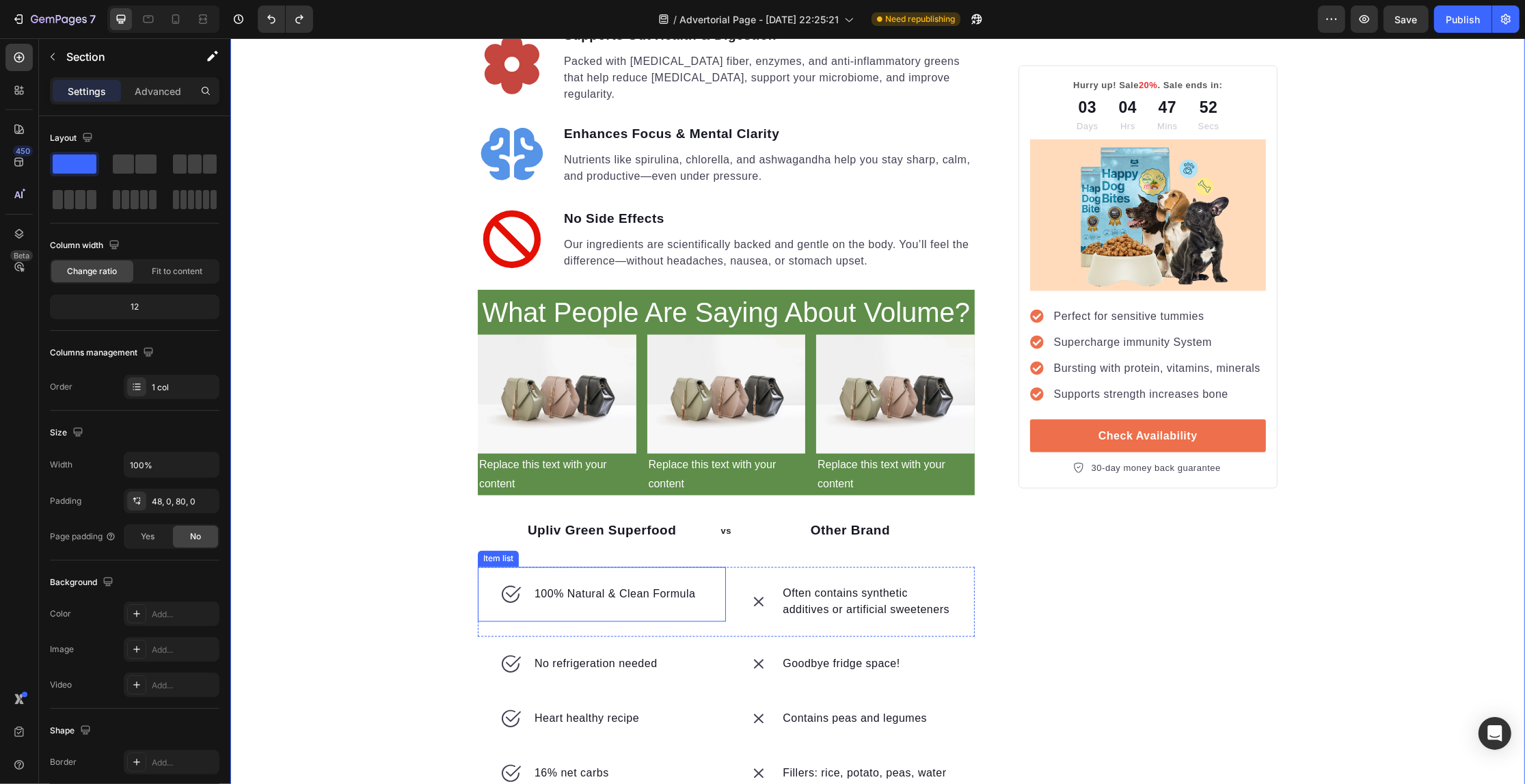
click at [586, 586] on p "100% Natural & Clean Formula" at bounding box center [614, 594] width 161 height 16
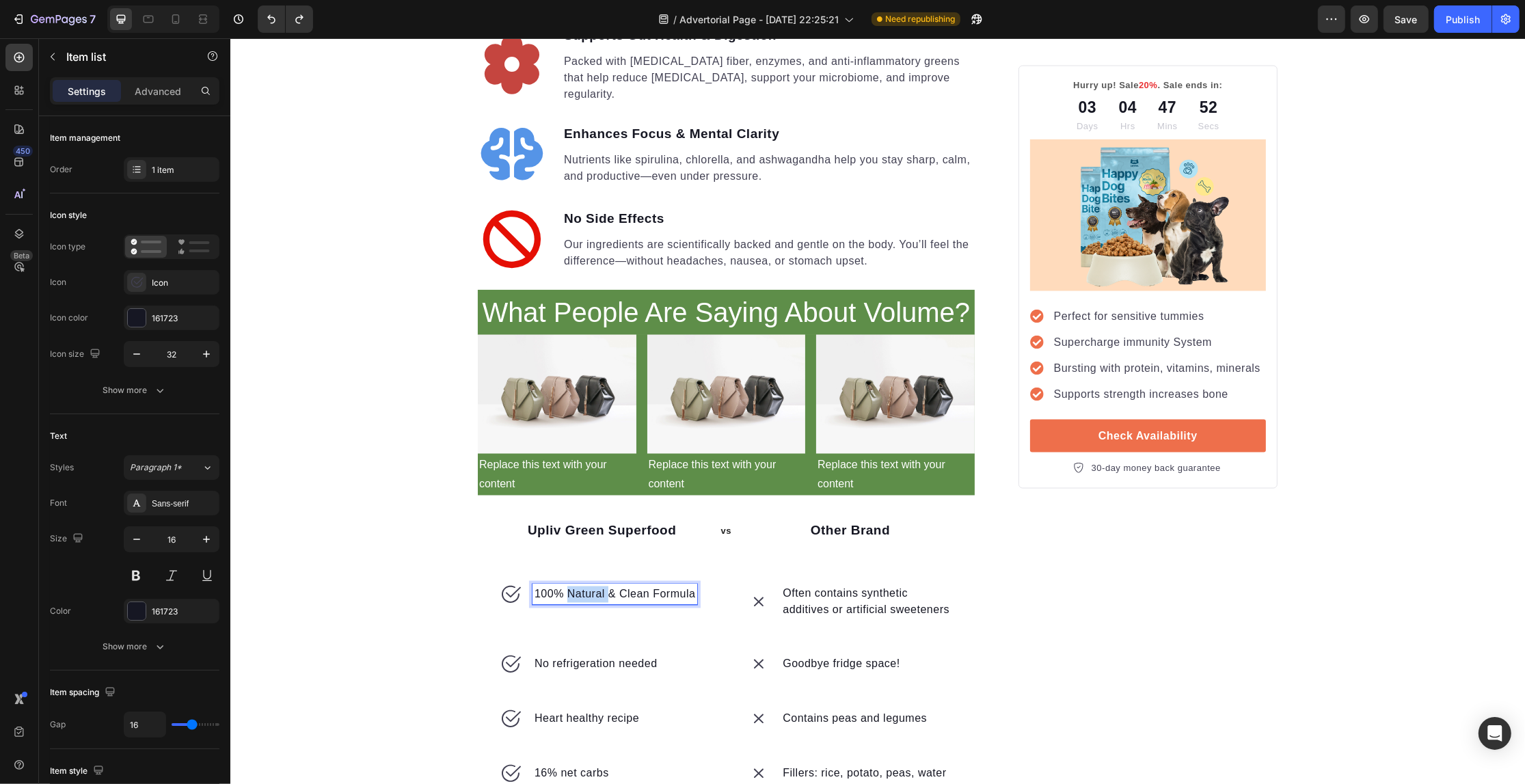
click at [578, 317] on div at bounding box center [578, 317] width 0 height 0
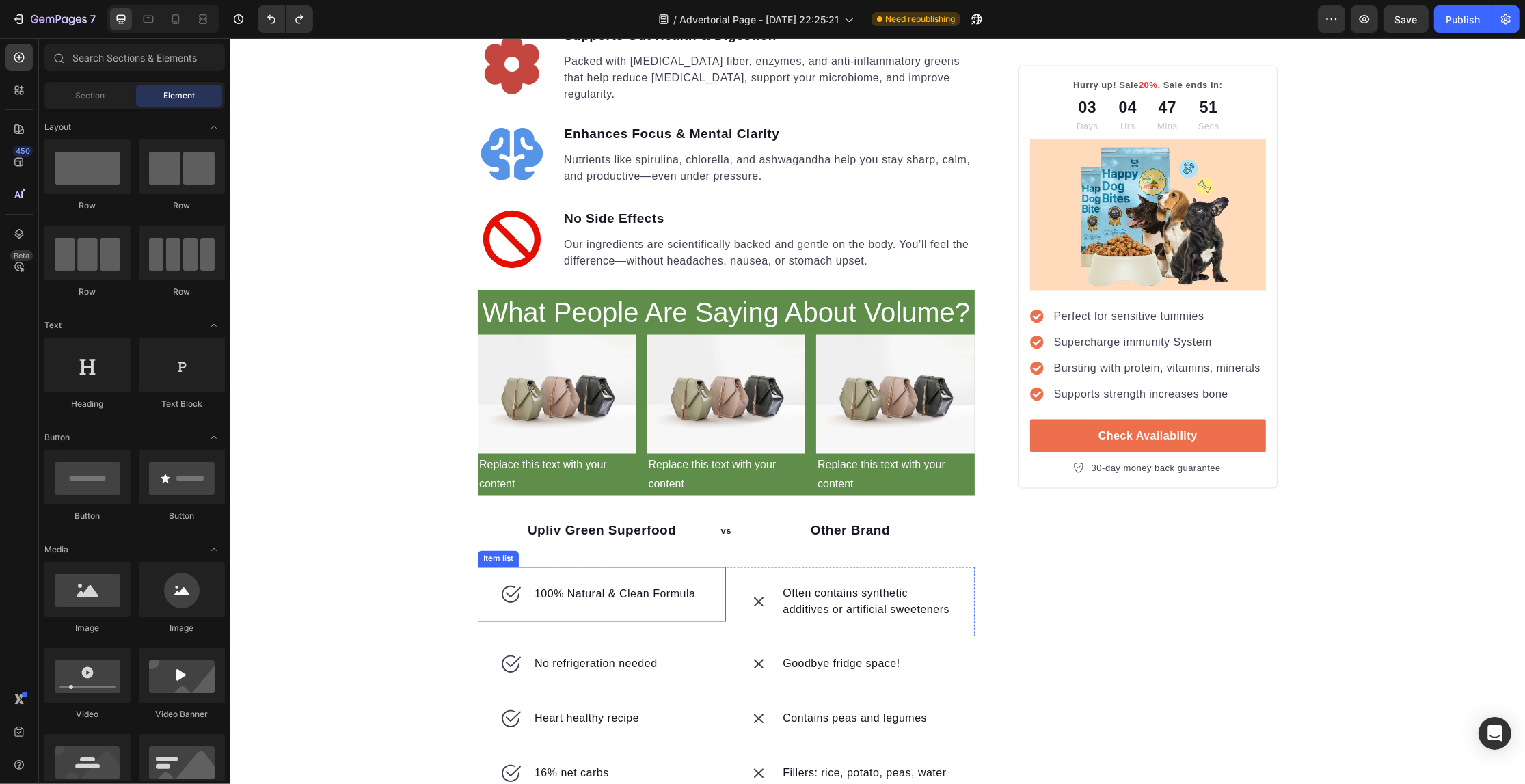
click at [573, 586] on p "100% Natural & Clean Formula" at bounding box center [614, 594] width 161 height 16
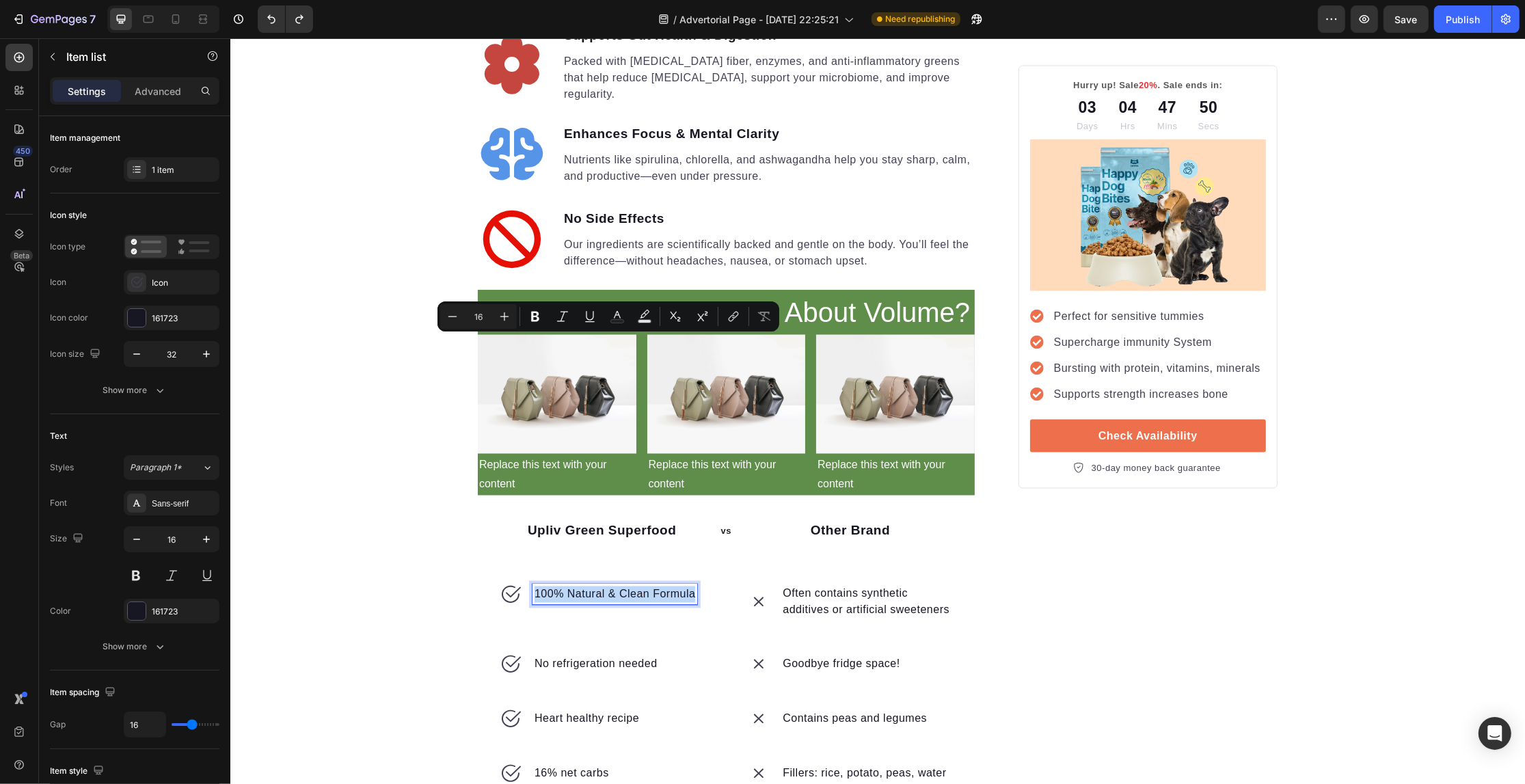
scroll to position [2572, 0]
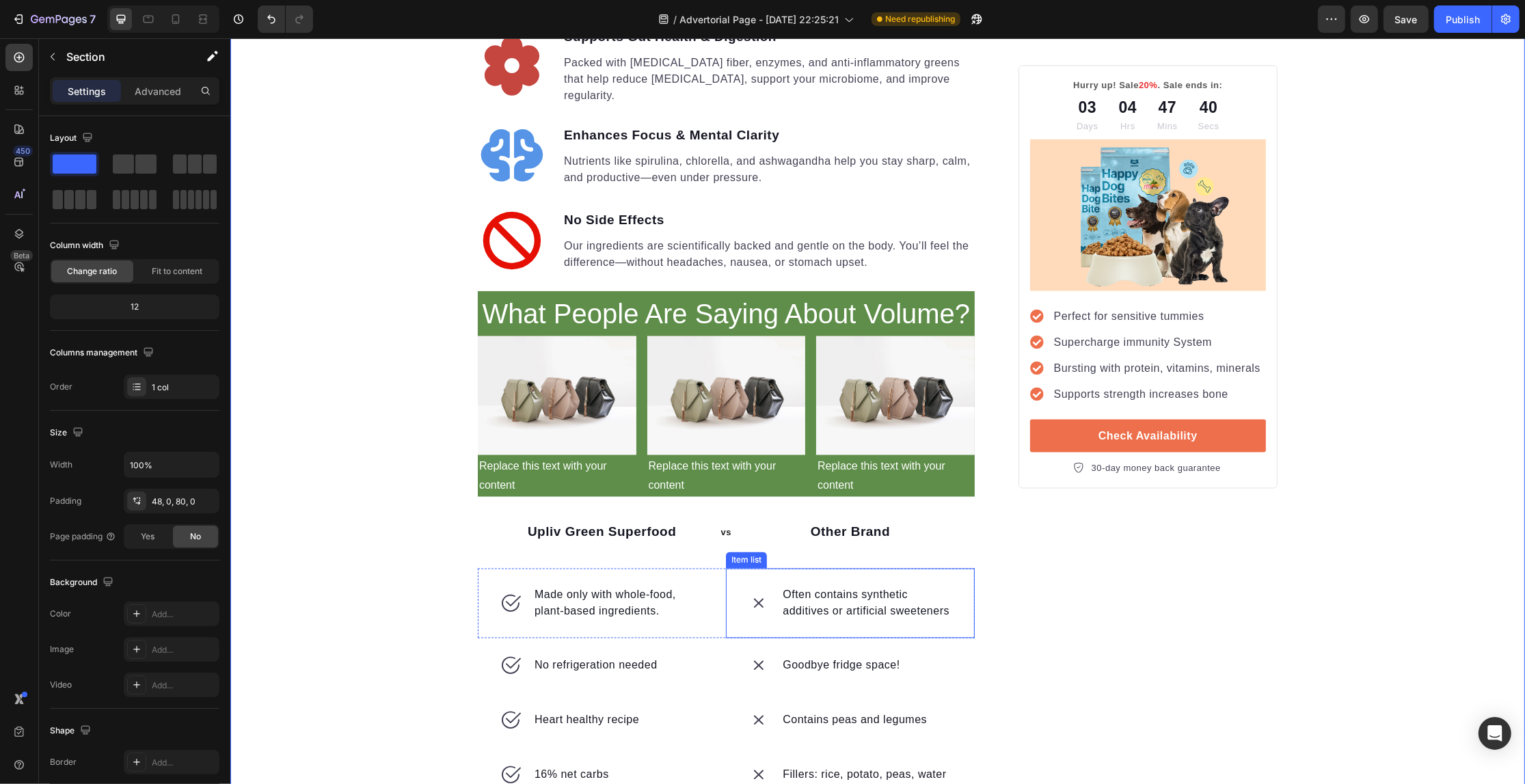
click at [821, 587] on p "Often contains synthetic additives or artificial sweeteners" at bounding box center [866, 603] width 167 height 33
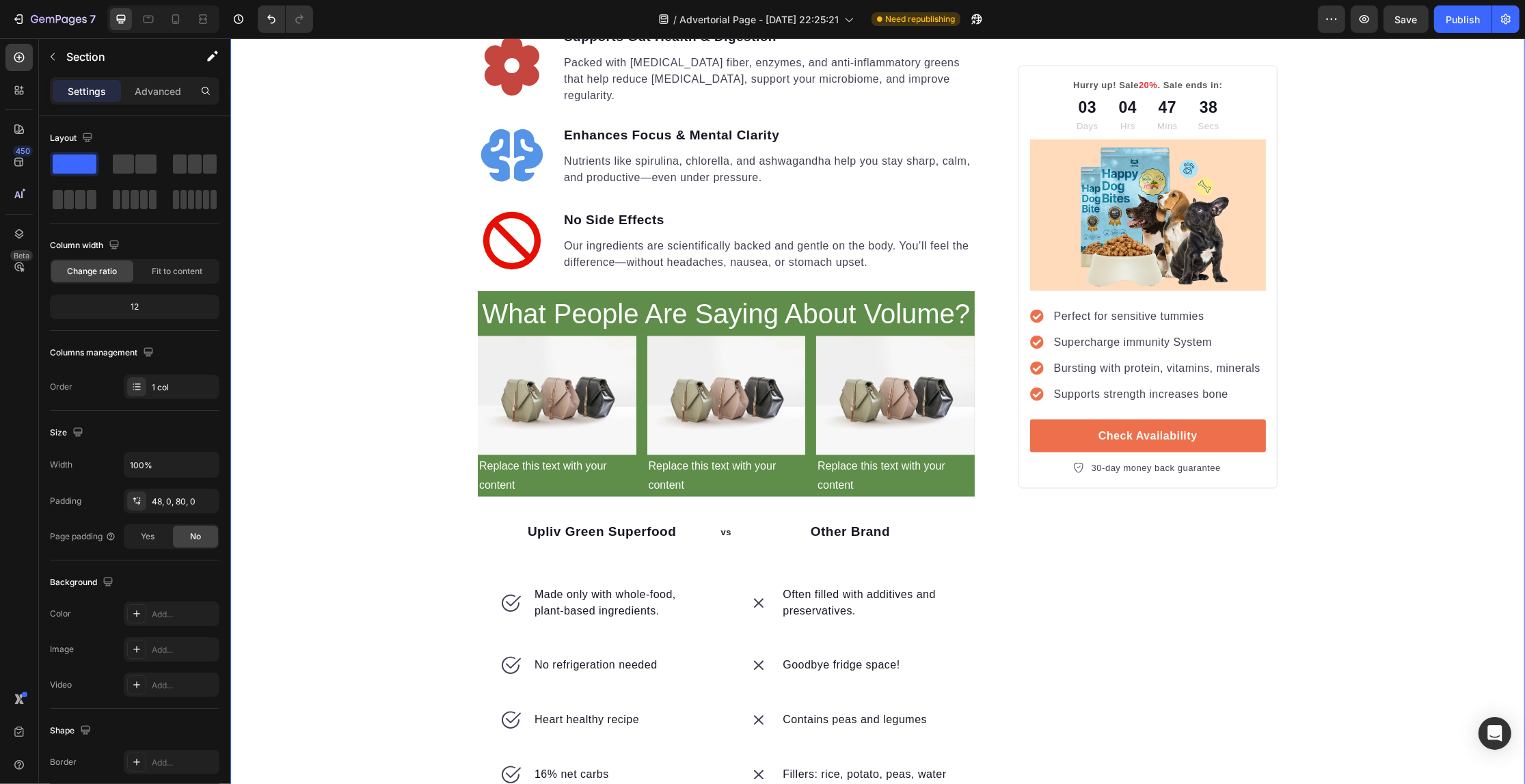
click at [570, 657] on p "No refrigeration needed" at bounding box center [595, 666] width 123 height 16
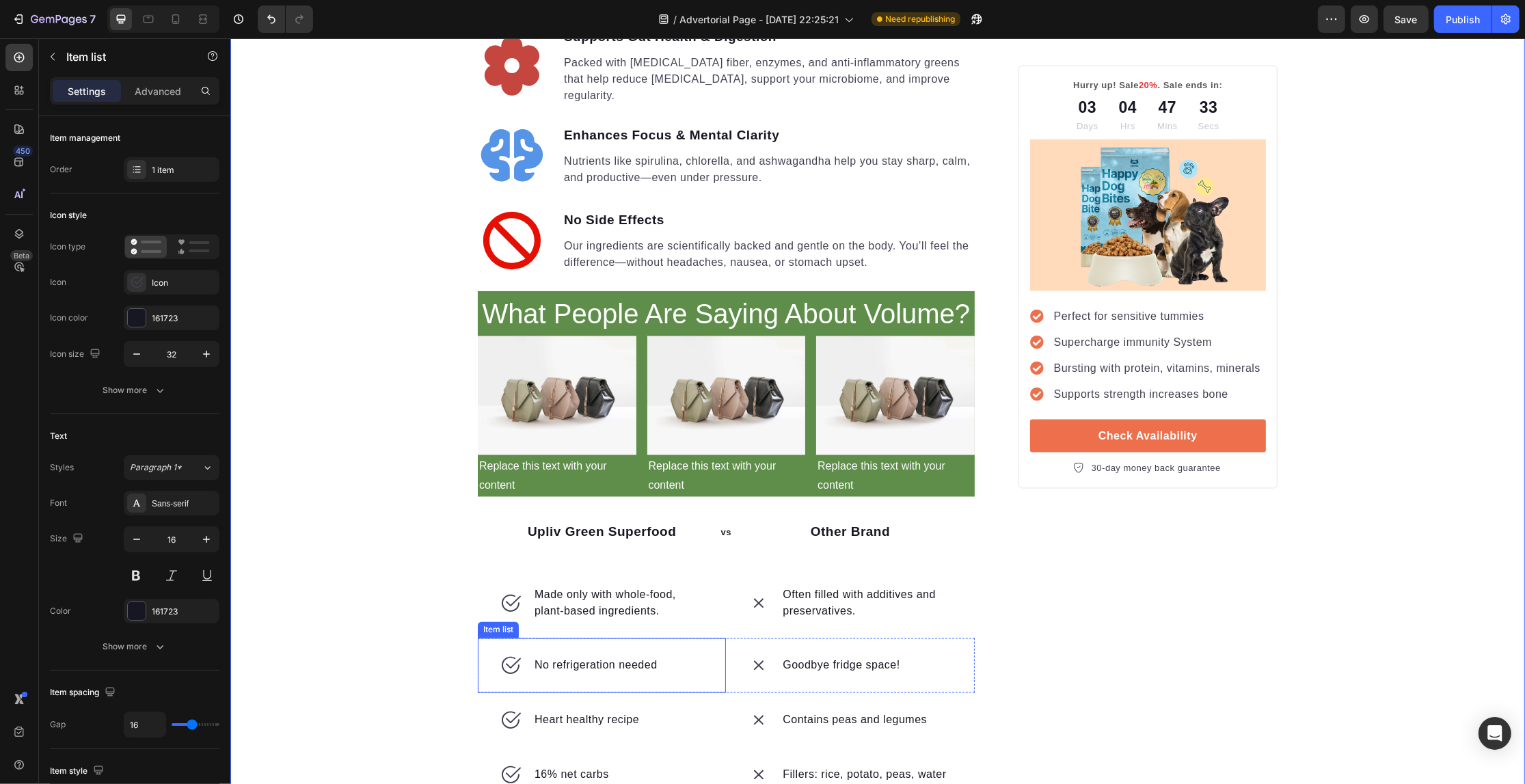
click at [570, 657] on p "No refrigeration needed" at bounding box center [595, 666] width 123 height 16
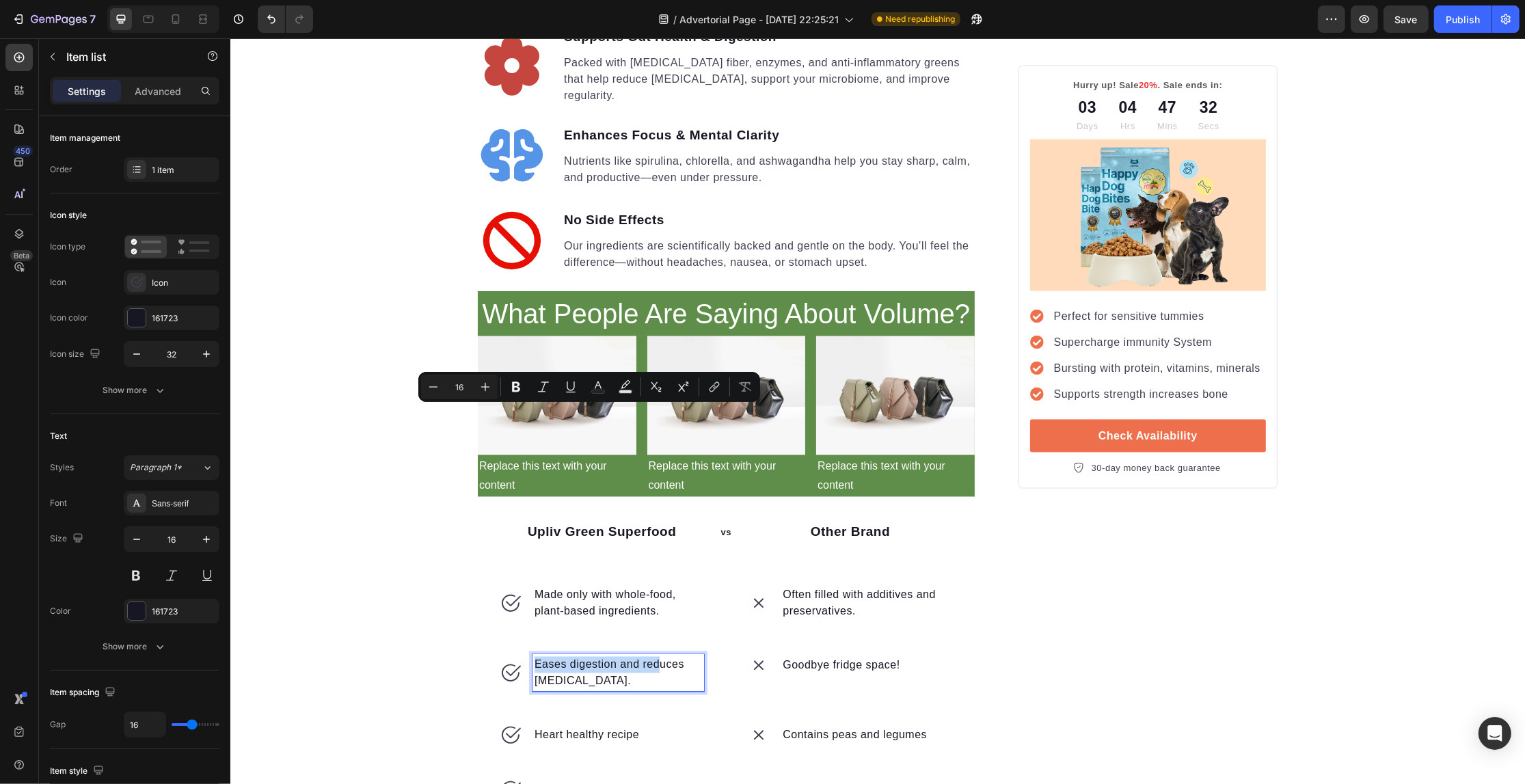
scroll to position [2571, 0]
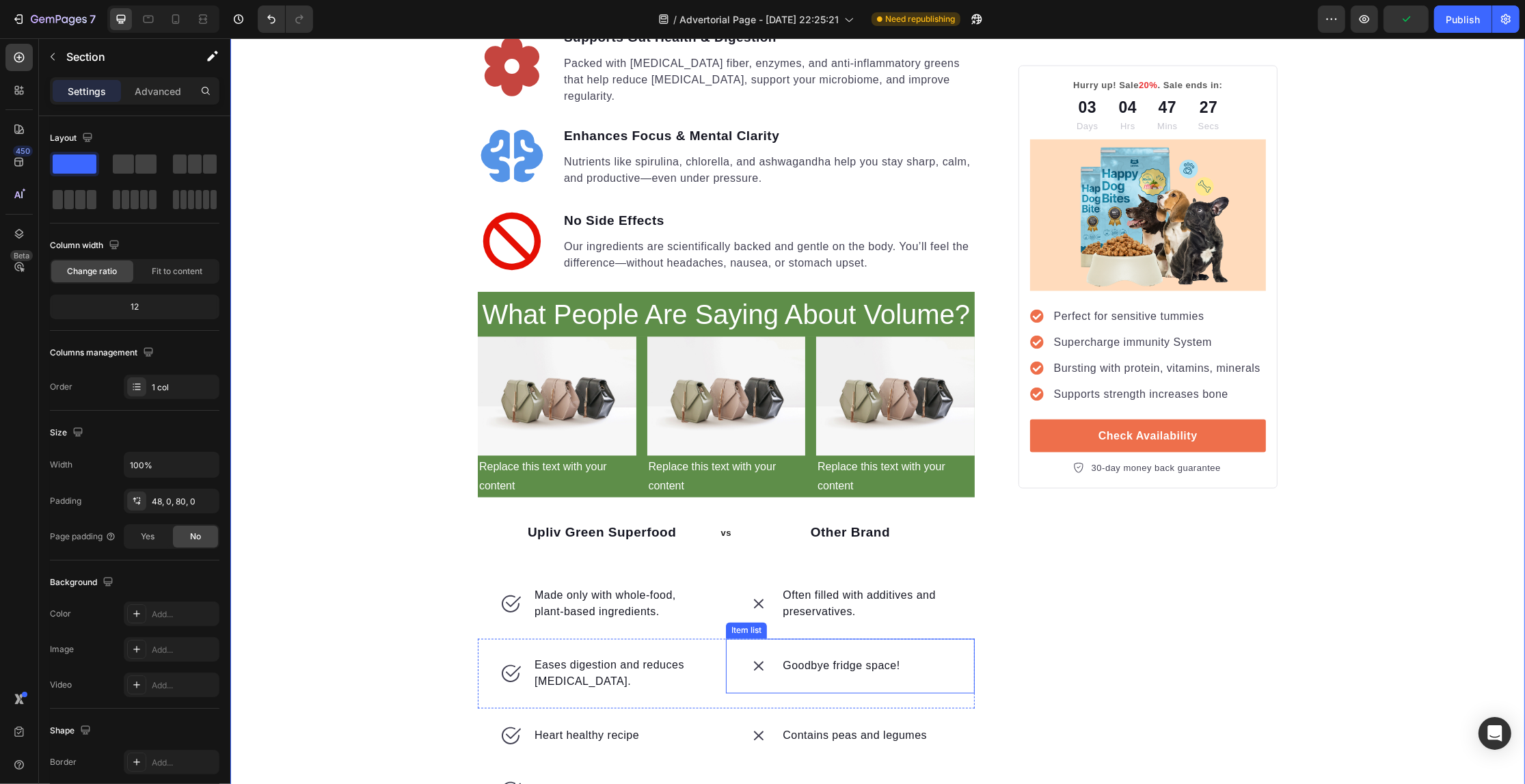
click at [834, 658] on p "Goodbye fridge space!" at bounding box center [841, 666] width 118 height 16
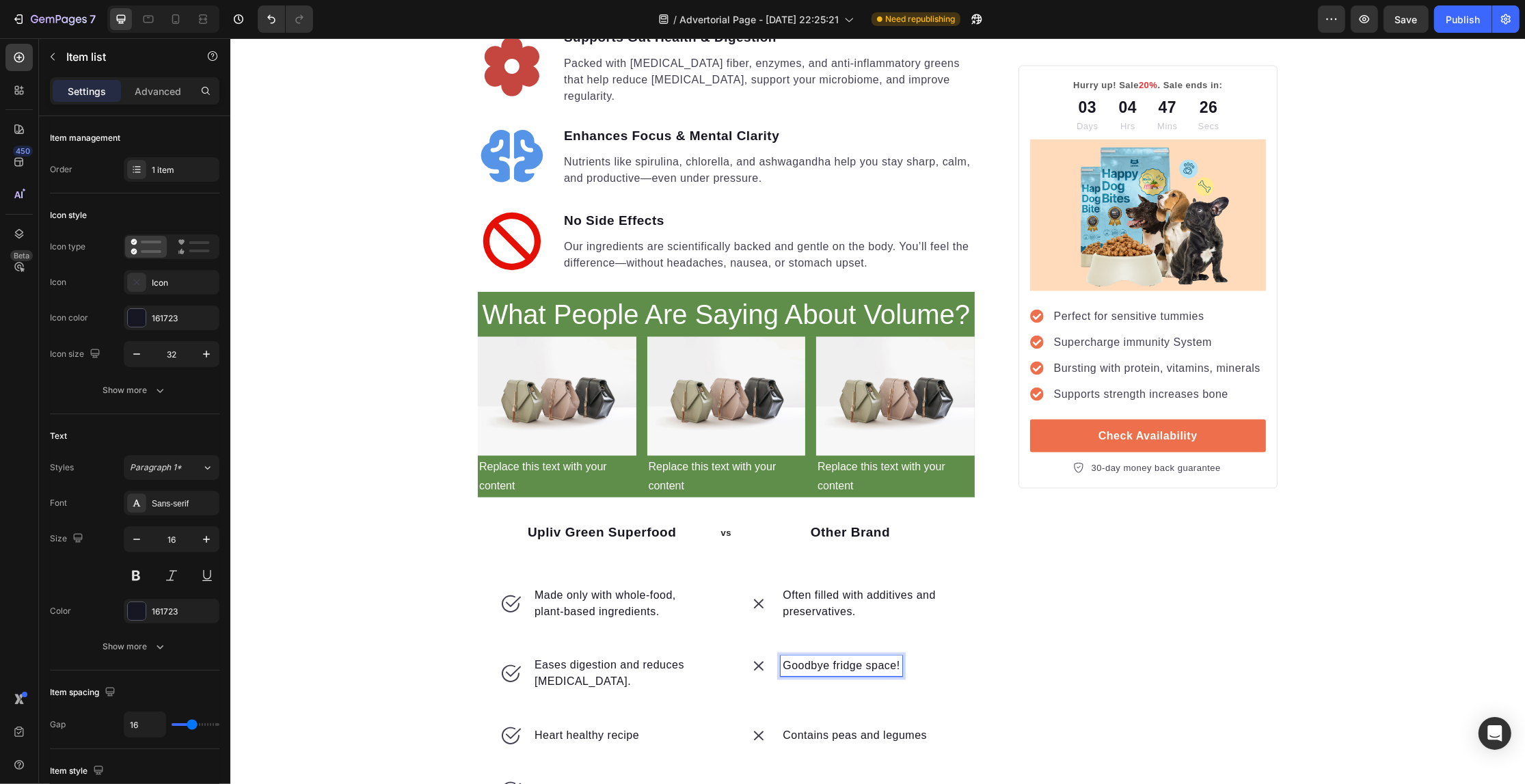
scroll to position [2570, 0]
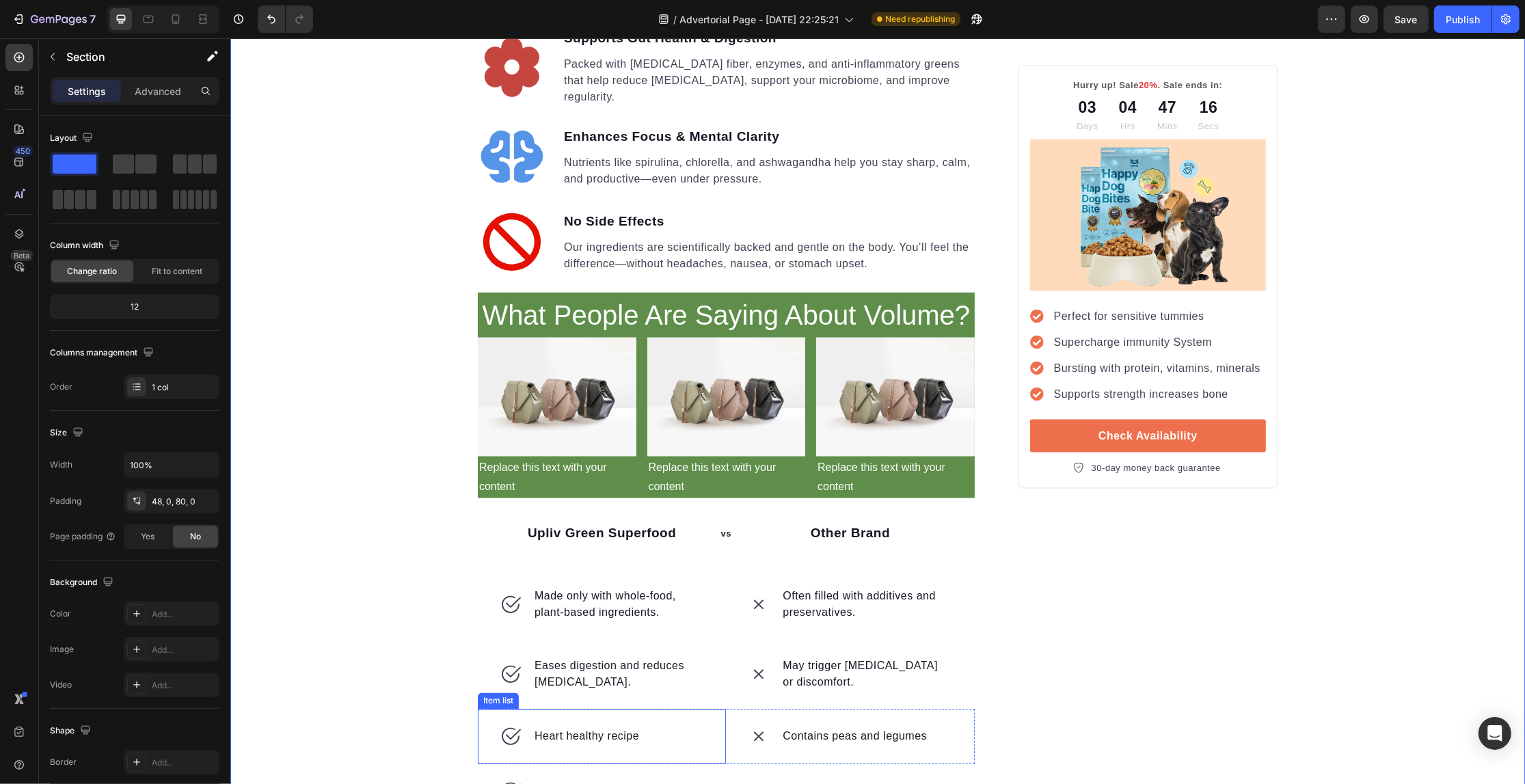
click at [567, 729] on p "Heart healthy recipe" at bounding box center [586, 737] width 105 height 16
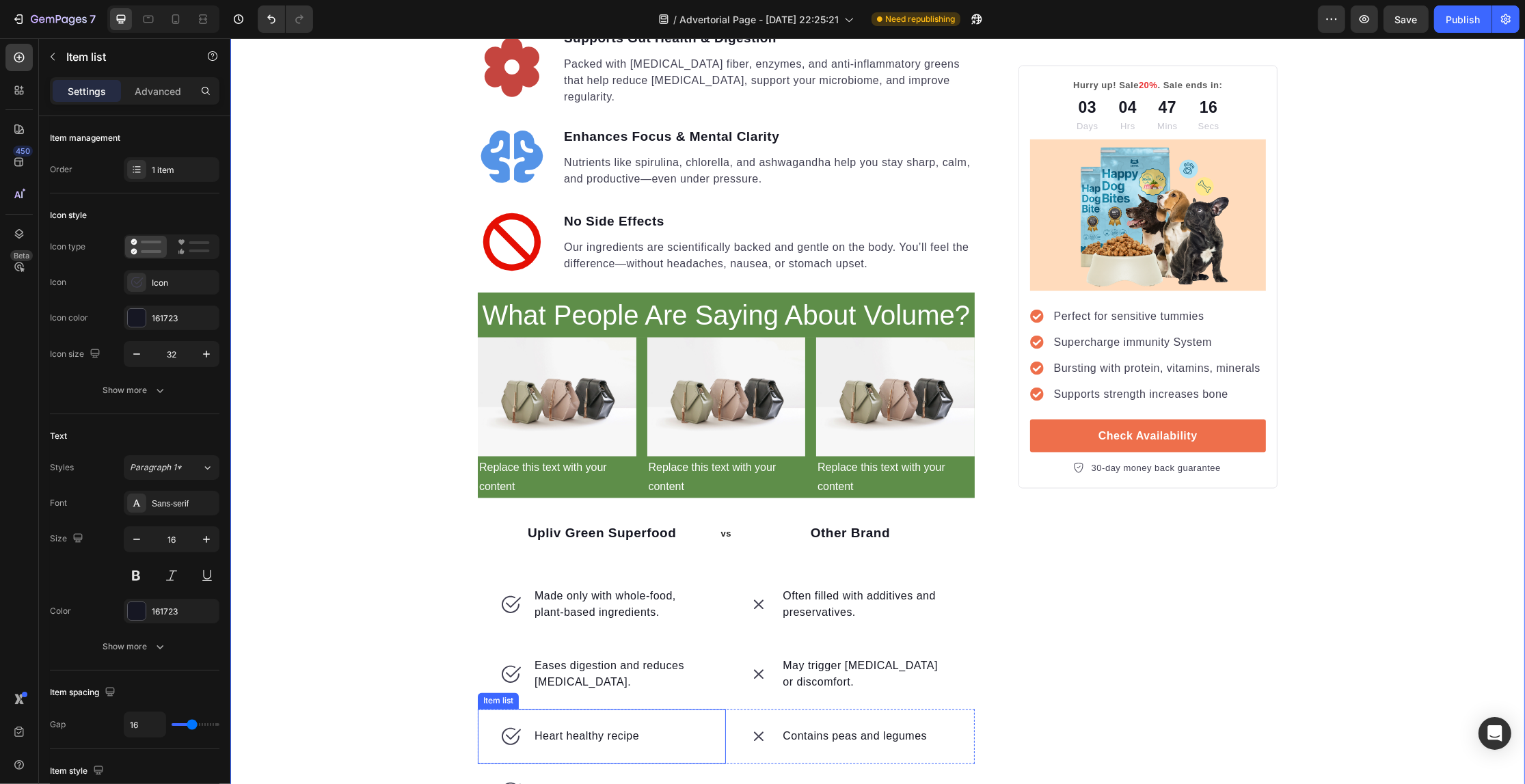
click at [567, 729] on p "Heart healthy recipe" at bounding box center [586, 737] width 105 height 16
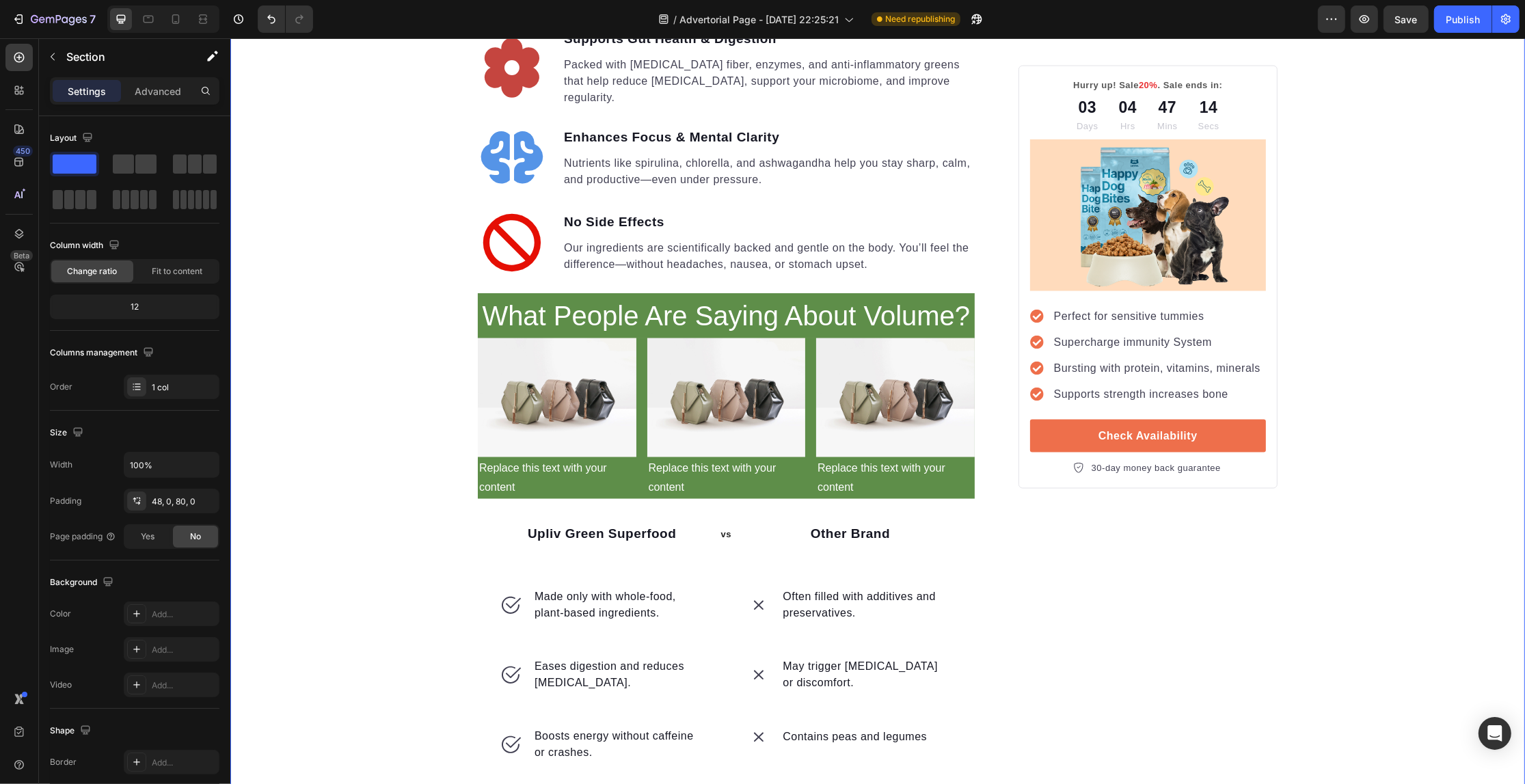
click at [838, 729] on p "Contains peas and legumes" at bounding box center [854, 737] width 144 height 16
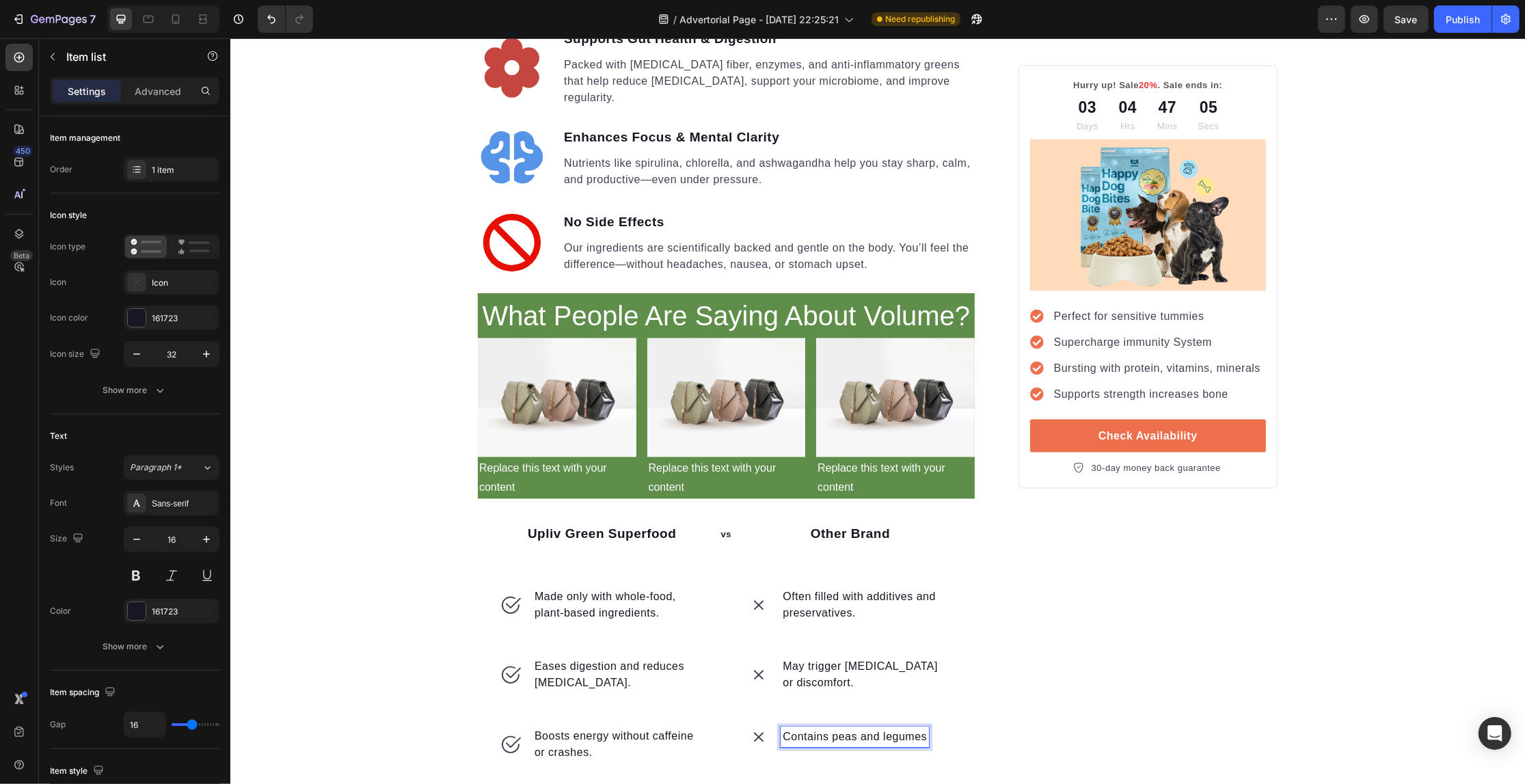
scroll to position [2568, 0]
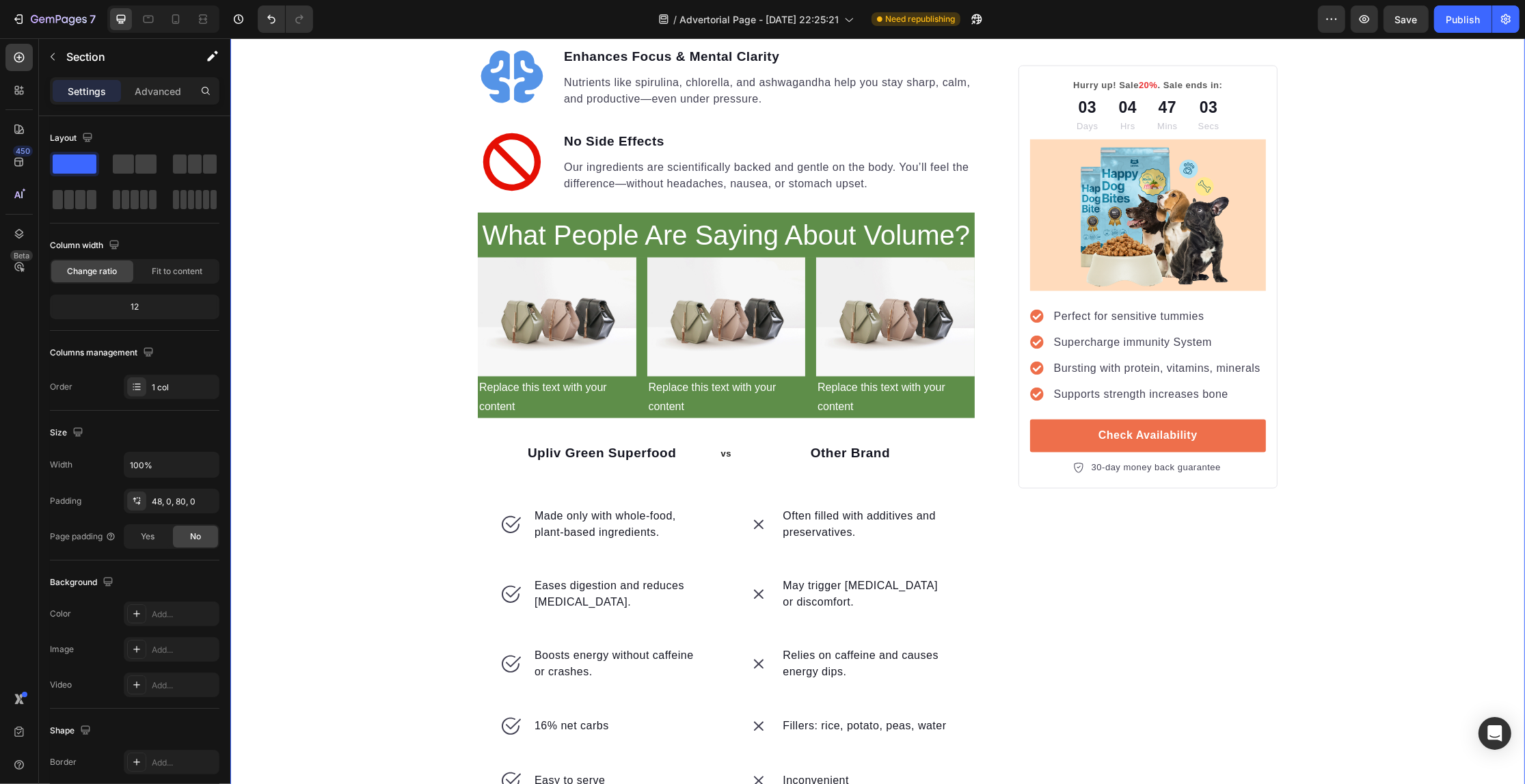
scroll to position [2653, 0]
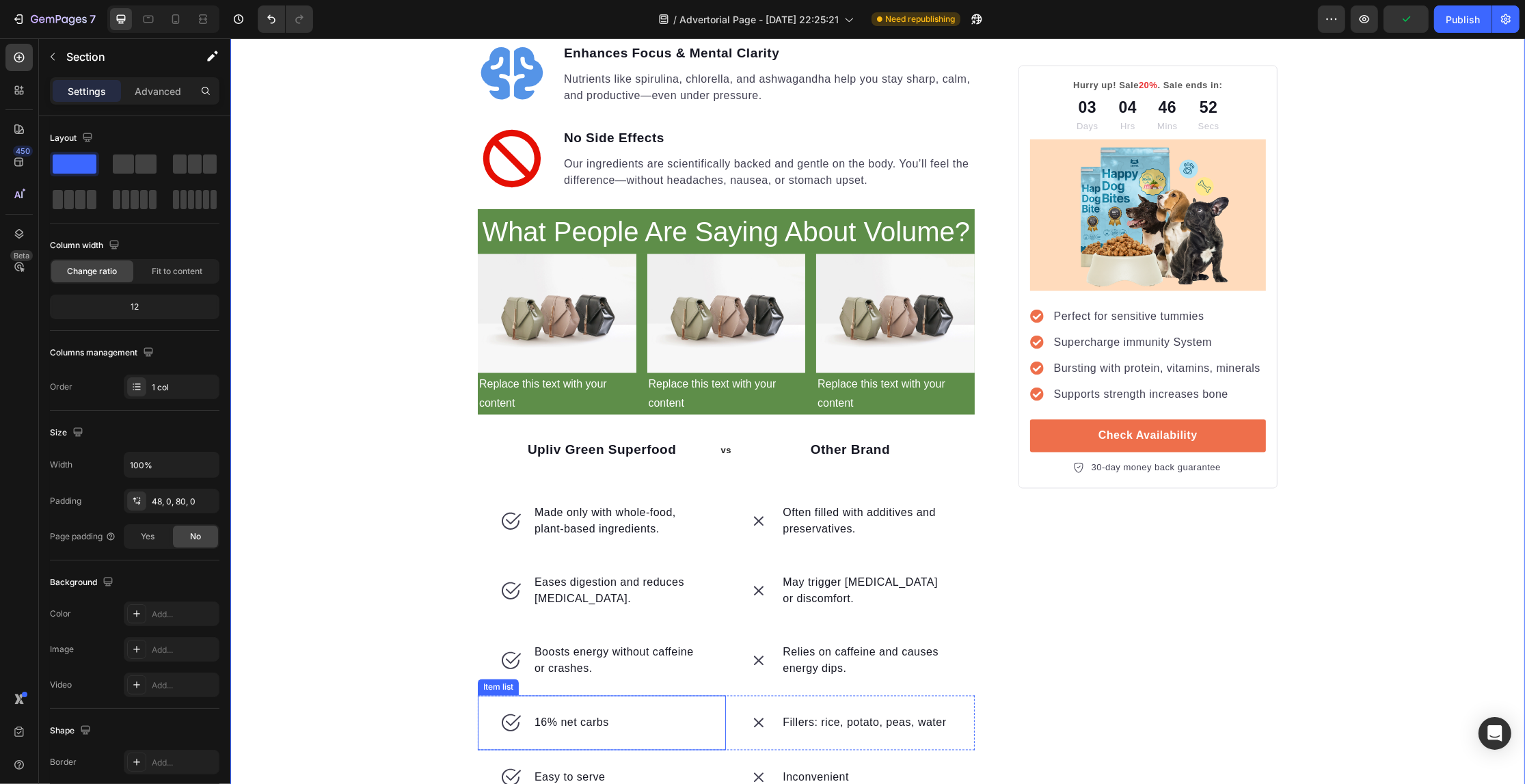
click at [545, 714] on p "16% net carbs" at bounding box center [571, 723] width 74 height 16
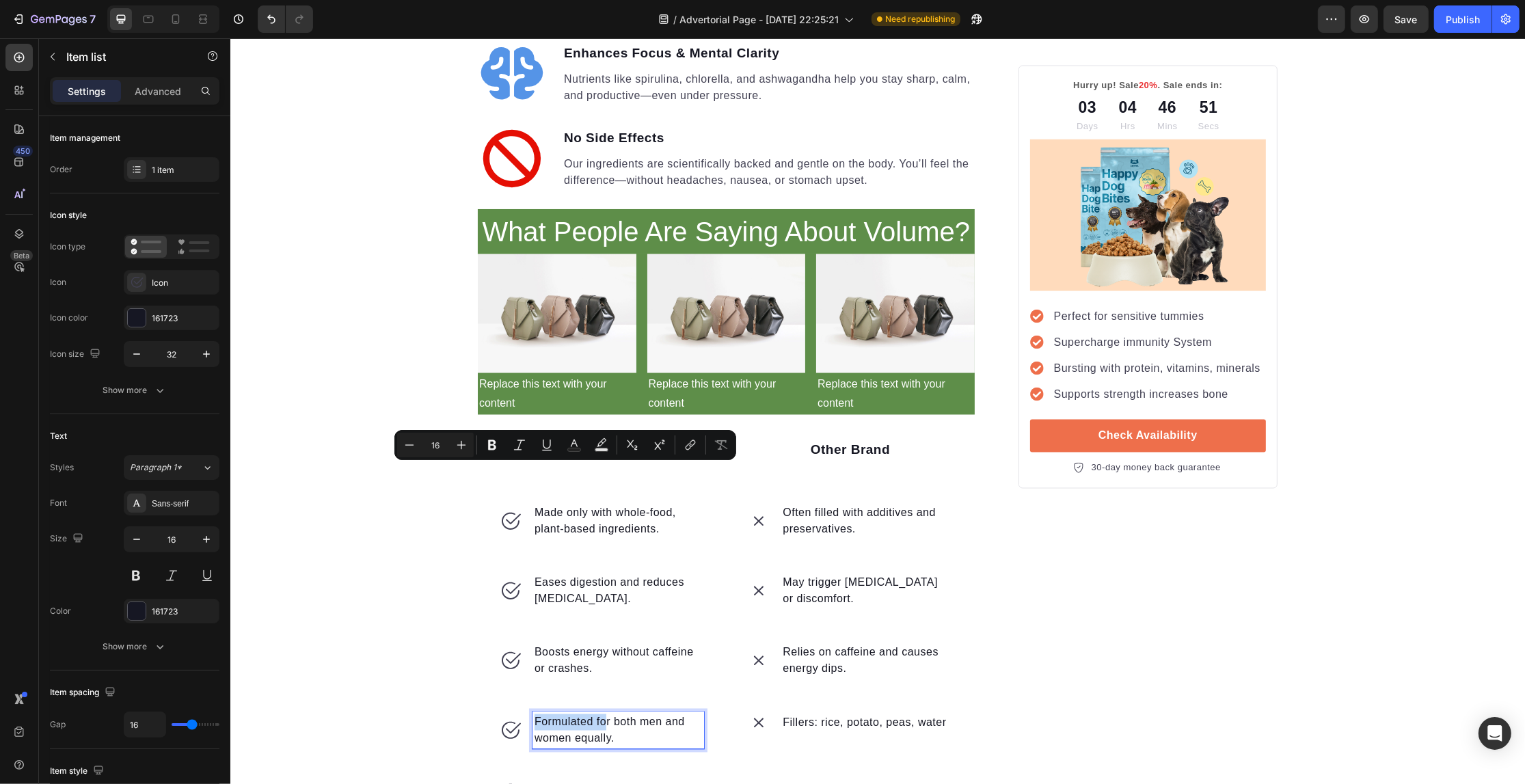
scroll to position [2653, 0]
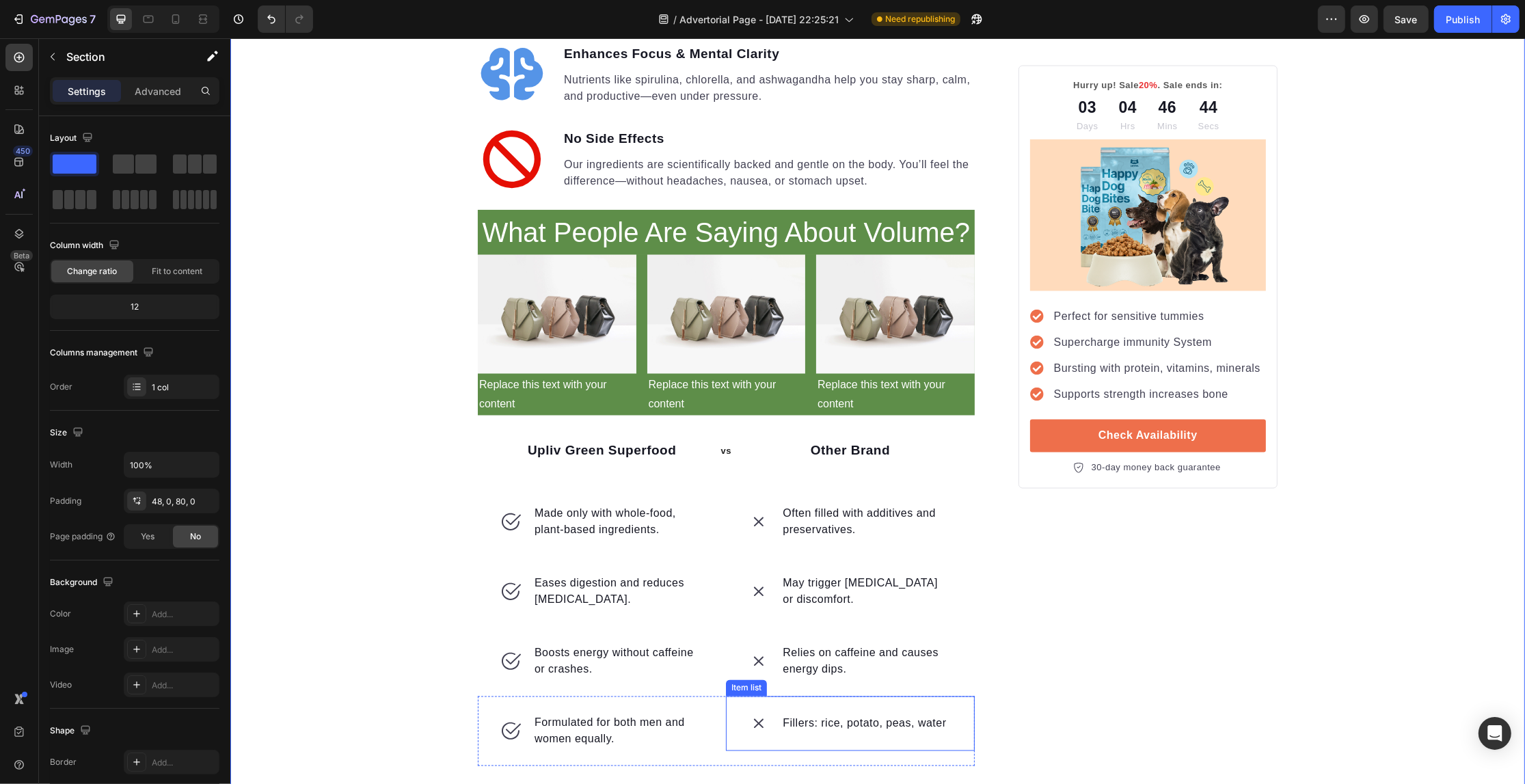
click at [825, 715] on p "Fillers: rice, potato, peas, water" at bounding box center [864, 723] width 164 height 16
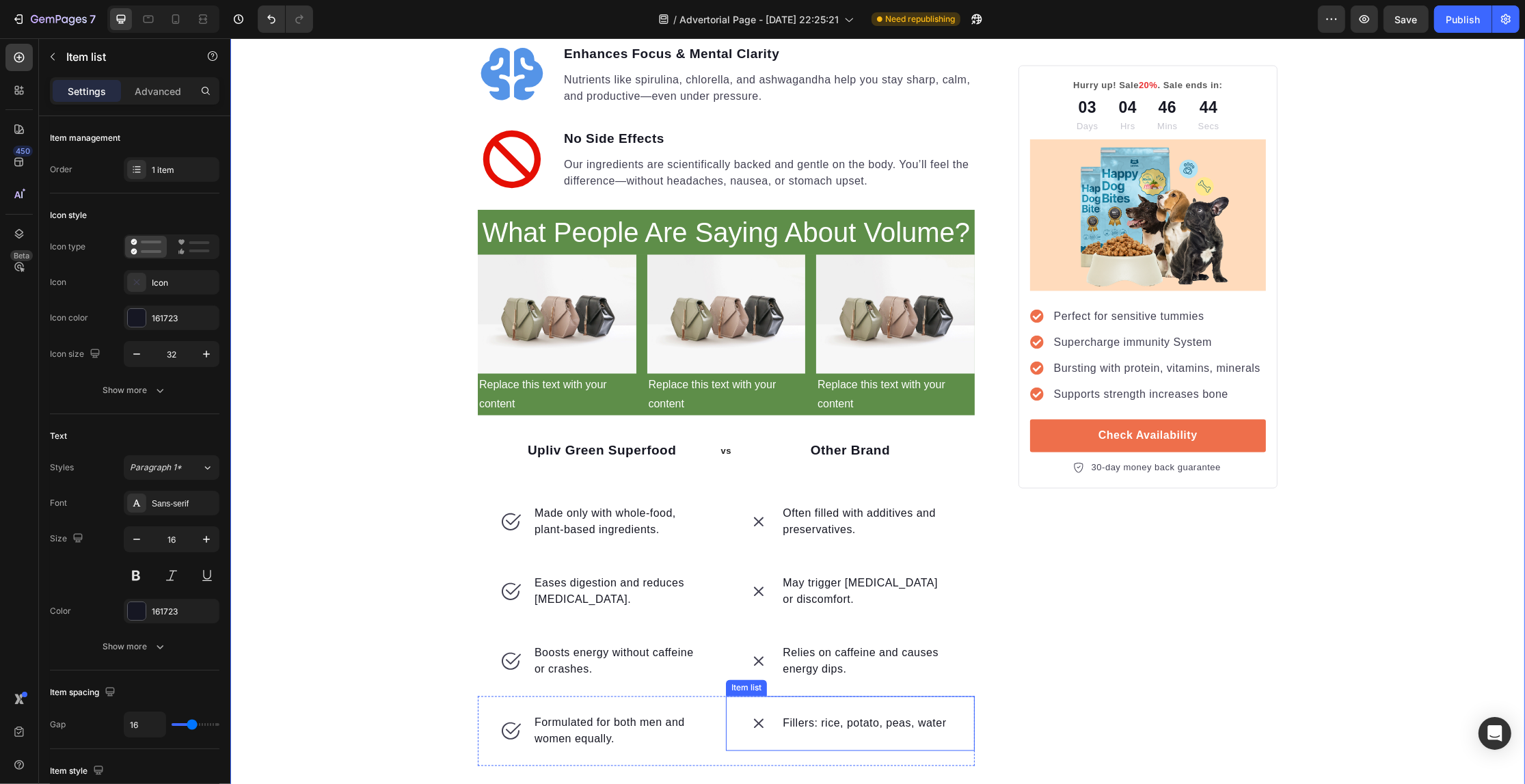
click at [825, 715] on p "Fillers: rice, potato, peas, water" at bounding box center [864, 723] width 164 height 16
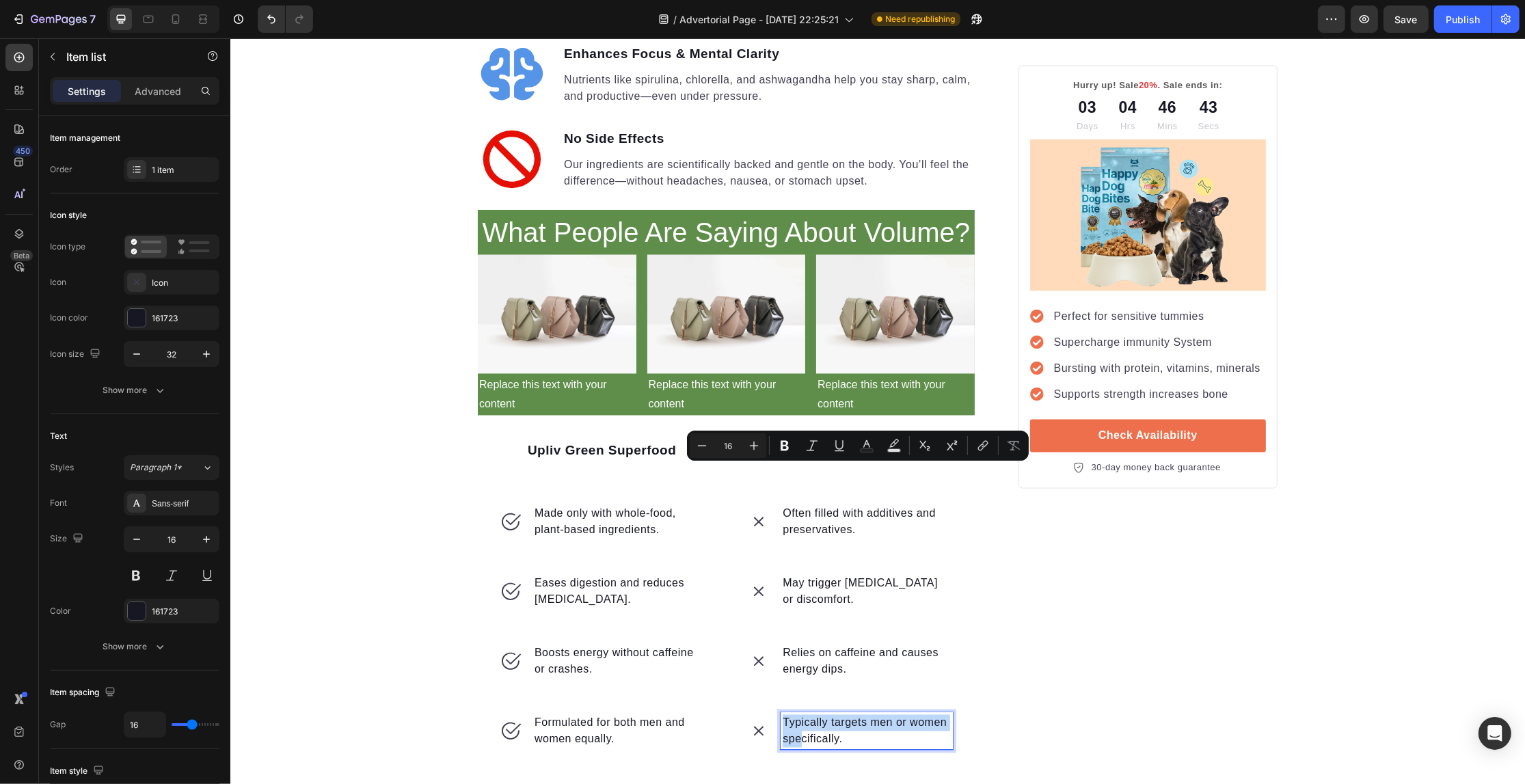
scroll to position [2652, 0]
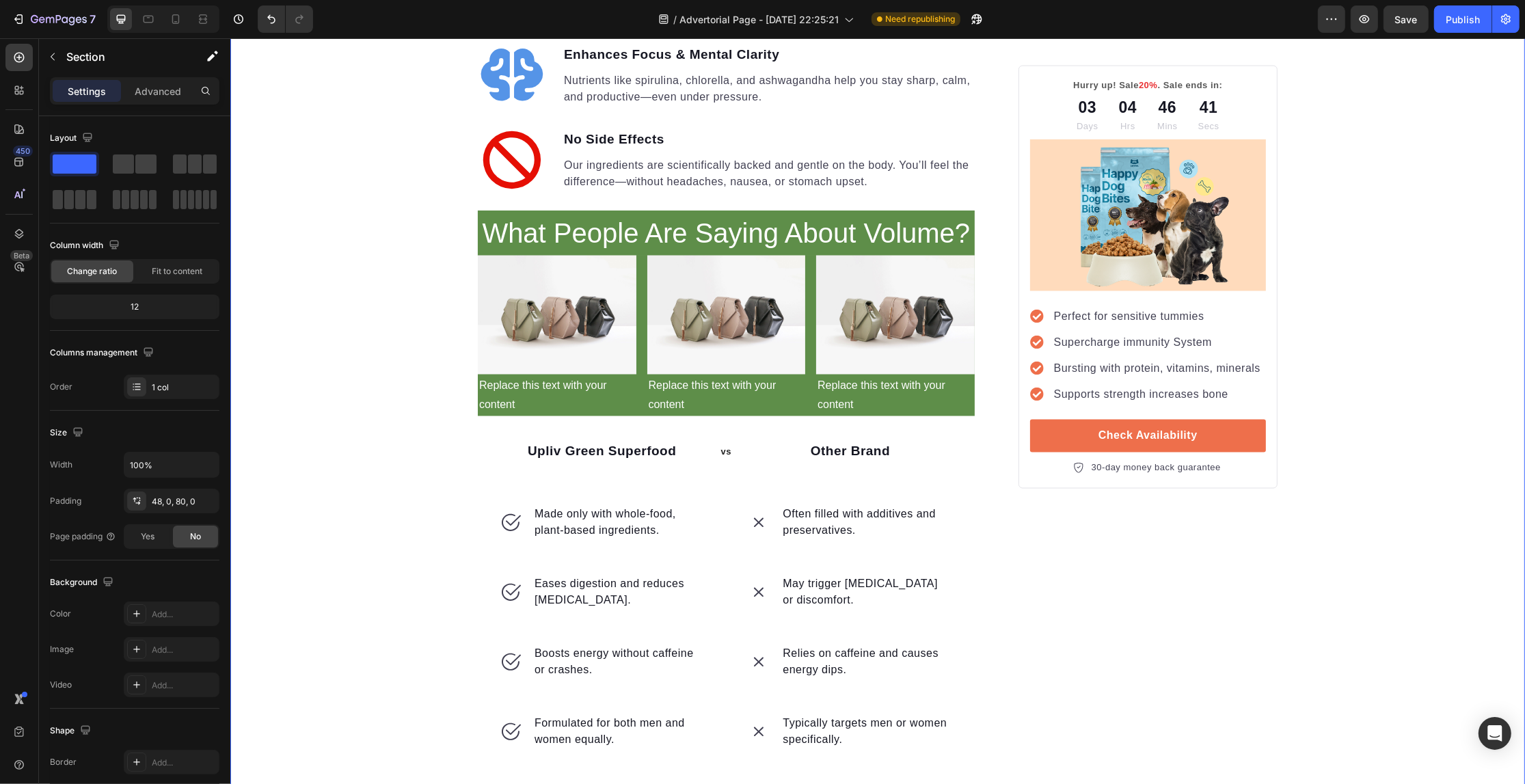
click at [572, 783] on p "Easy to serve" at bounding box center [569, 794] width 71 height 16
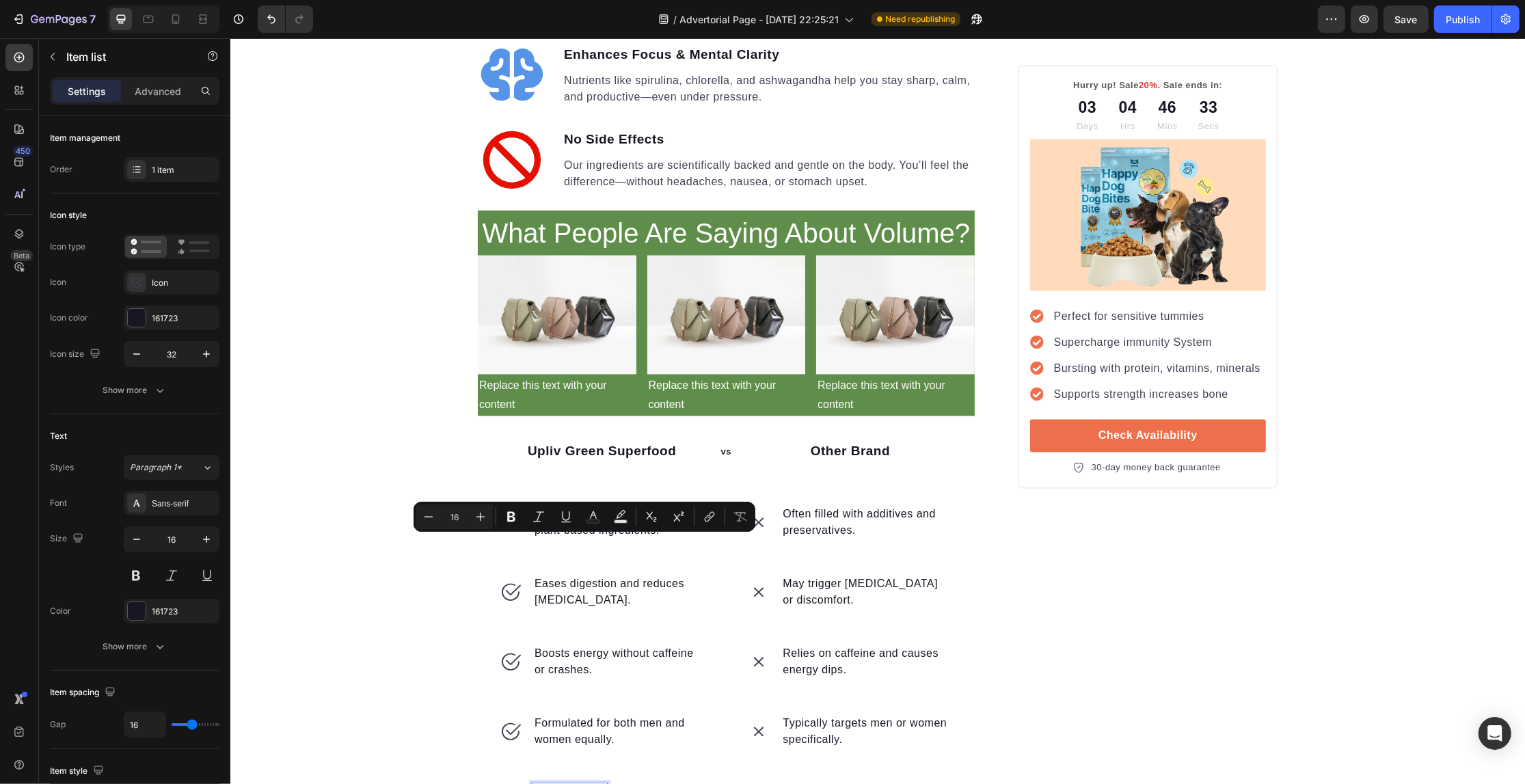
click at [572, 783] on p "Easy to serve" at bounding box center [569, 794] width 71 height 16
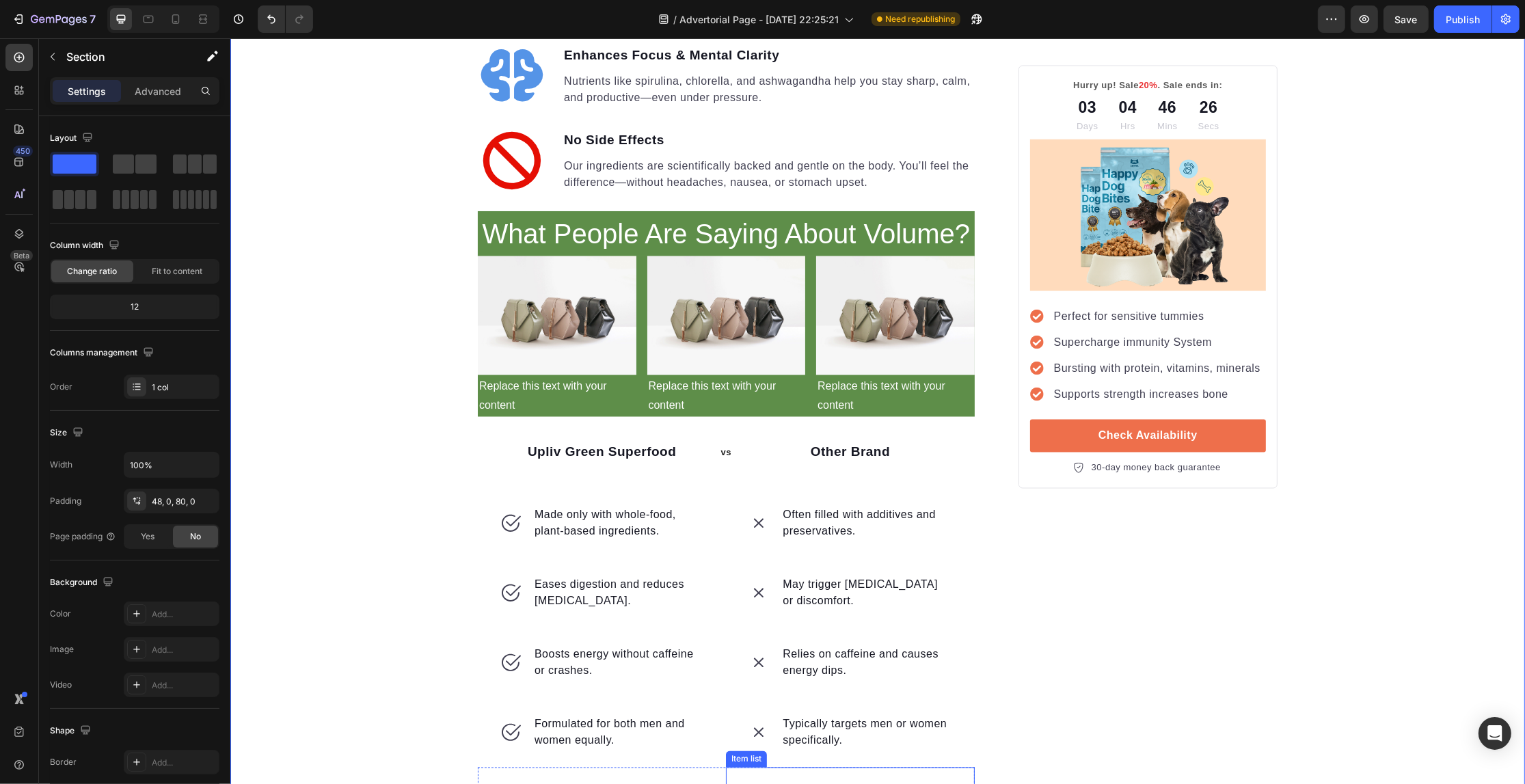
click at [822, 783] on p "Inconvenient" at bounding box center [815, 795] width 66 height 16
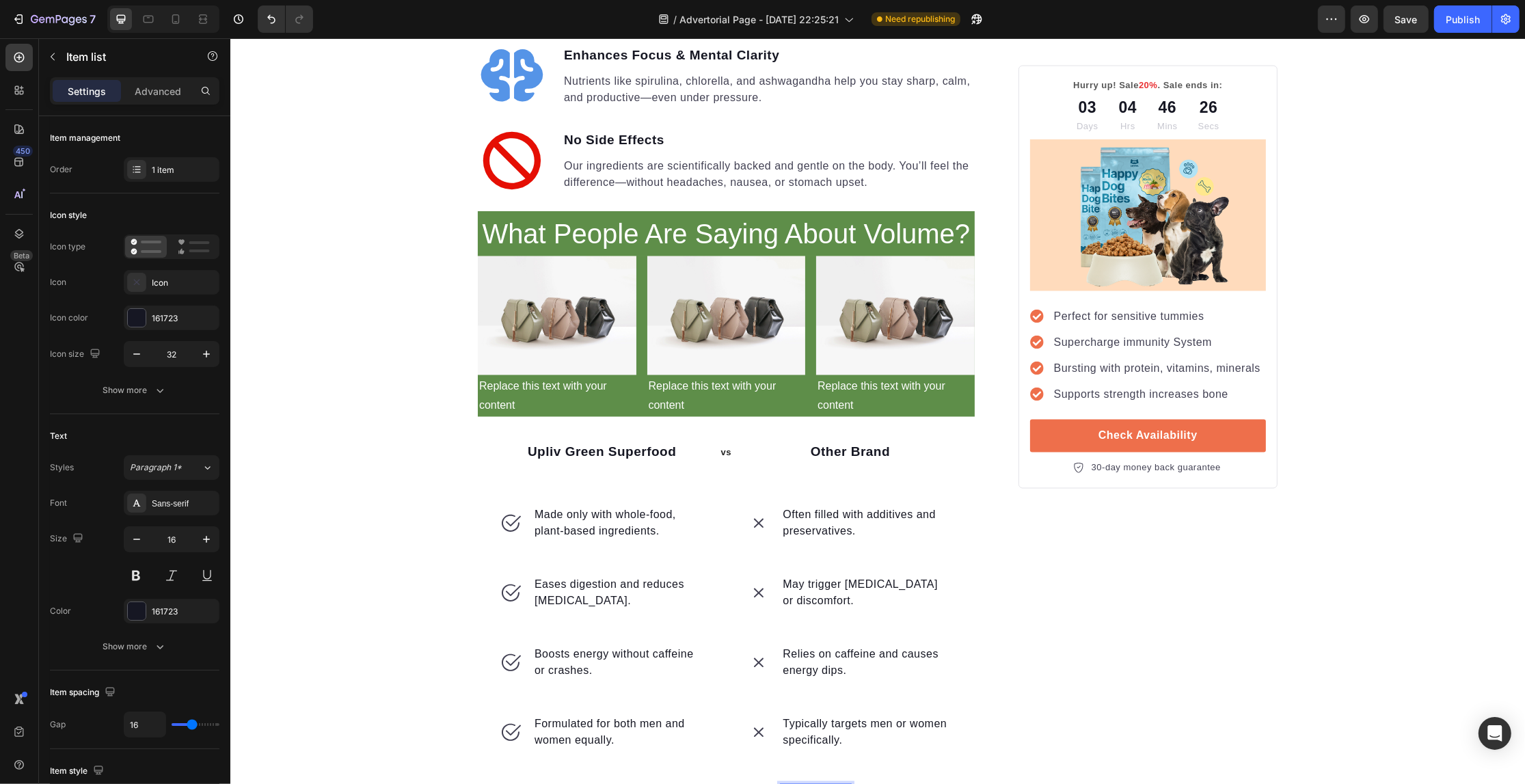
click at [822, 783] on p "Inconvenient" at bounding box center [815, 795] width 66 height 16
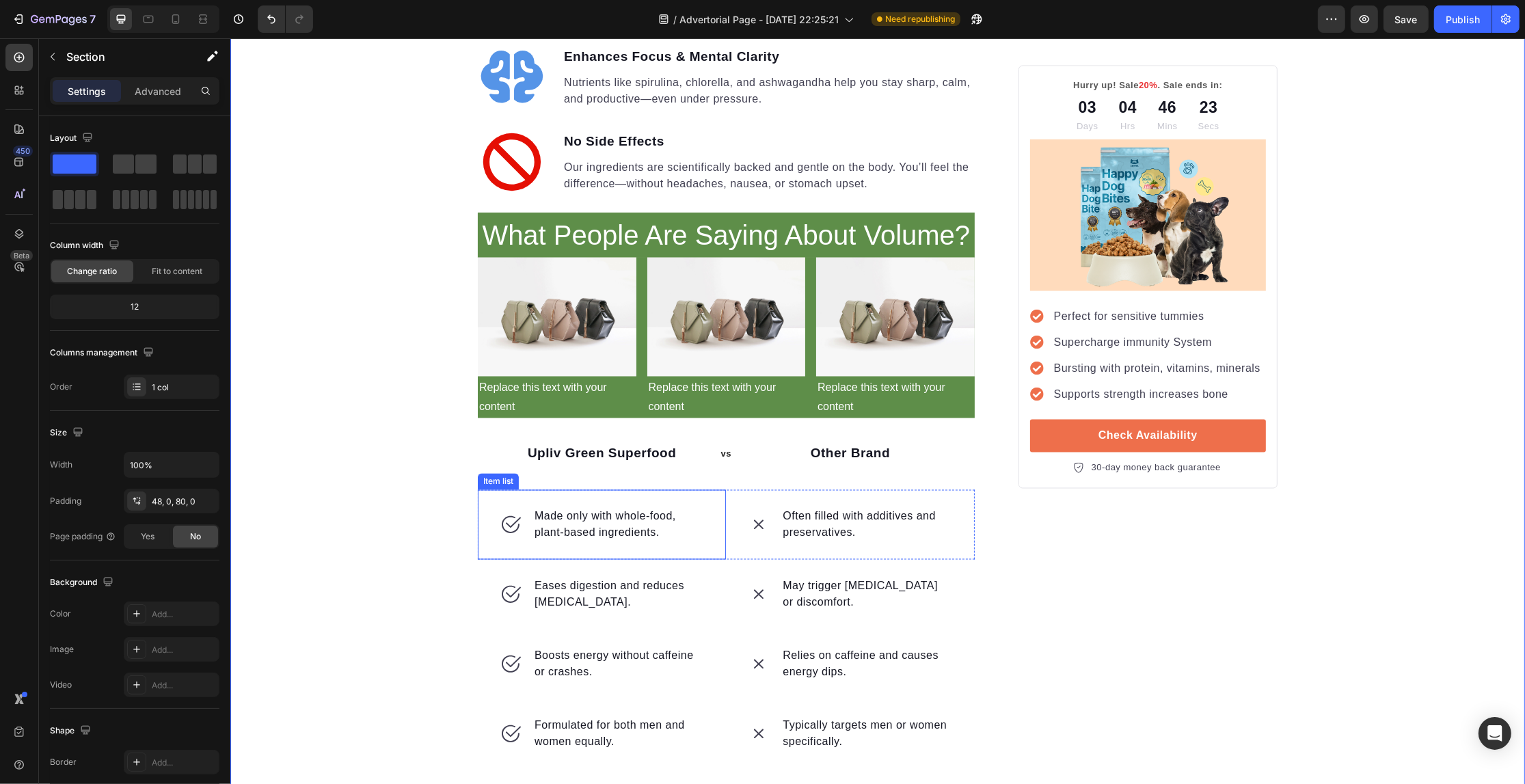
click at [507, 514] on icon at bounding box center [510, 524] width 22 height 22
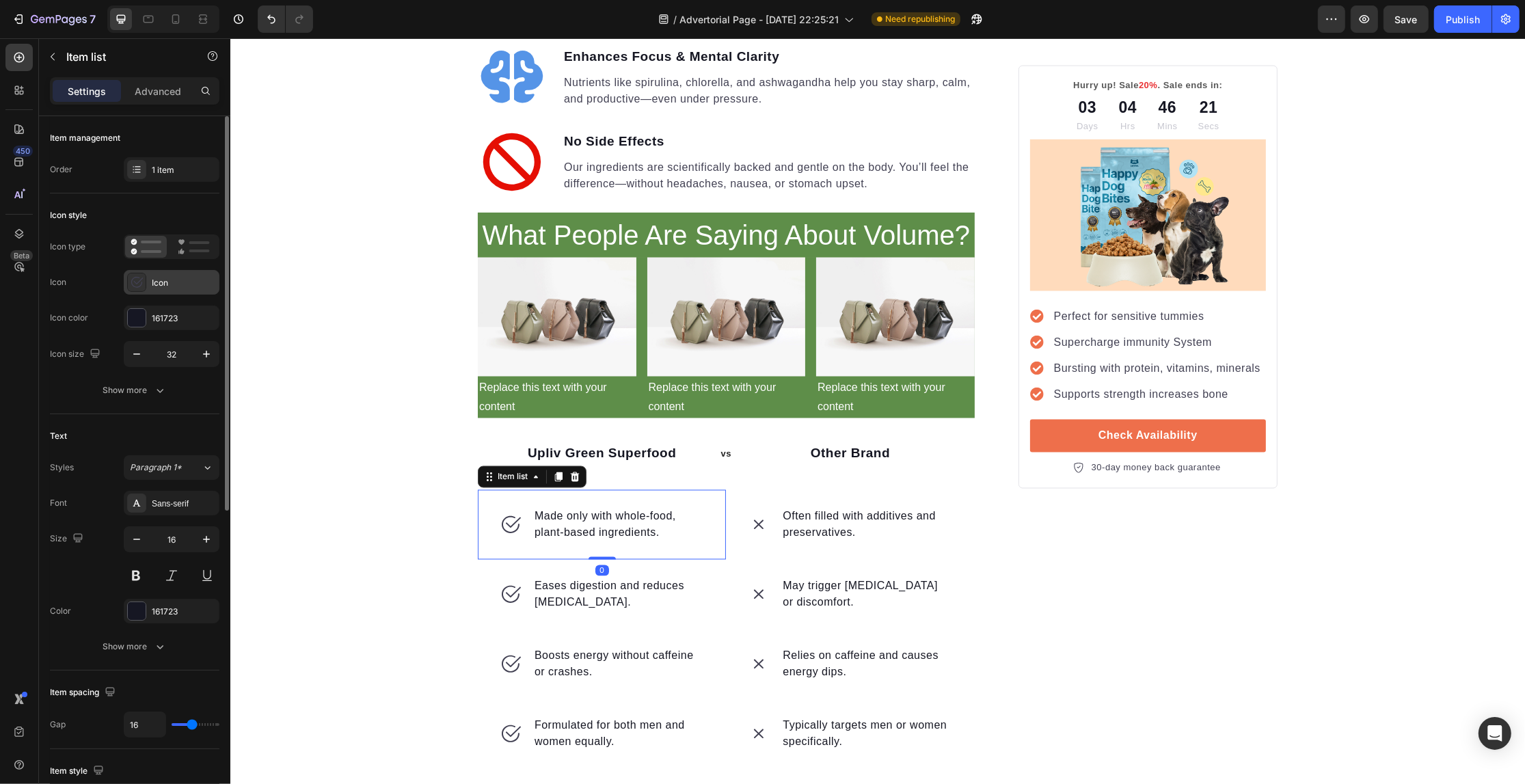
click at [182, 274] on div "Icon" at bounding box center [172, 282] width 96 height 24
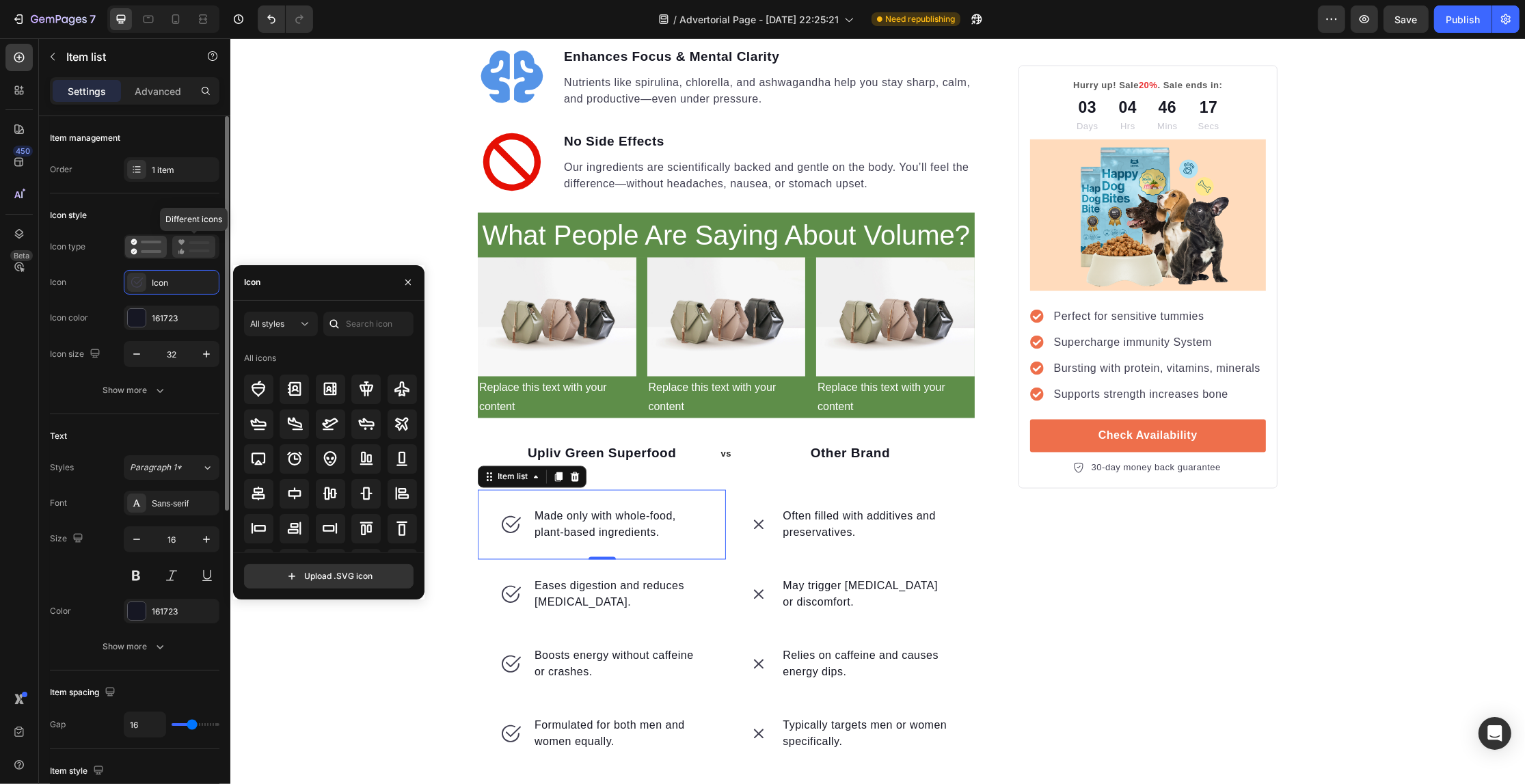
click at [184, 241] on icon at bounding box center [181, 242] width 6 height 5
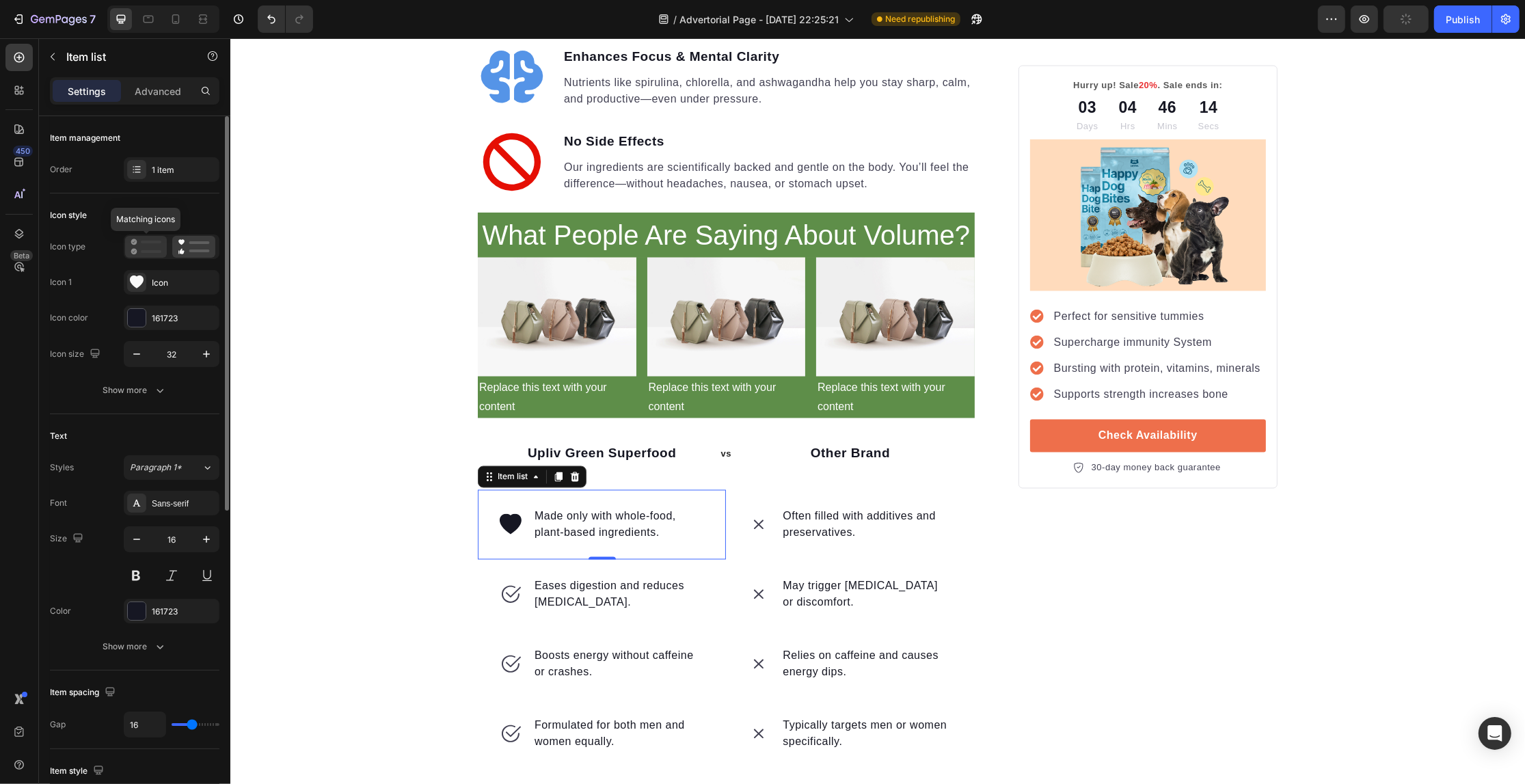
click at [152, 253] on icon at bounding box center [146, 247] width 31 height 16
click at [145, 287] on div at bounding box center [137, 282] width 19 height 19
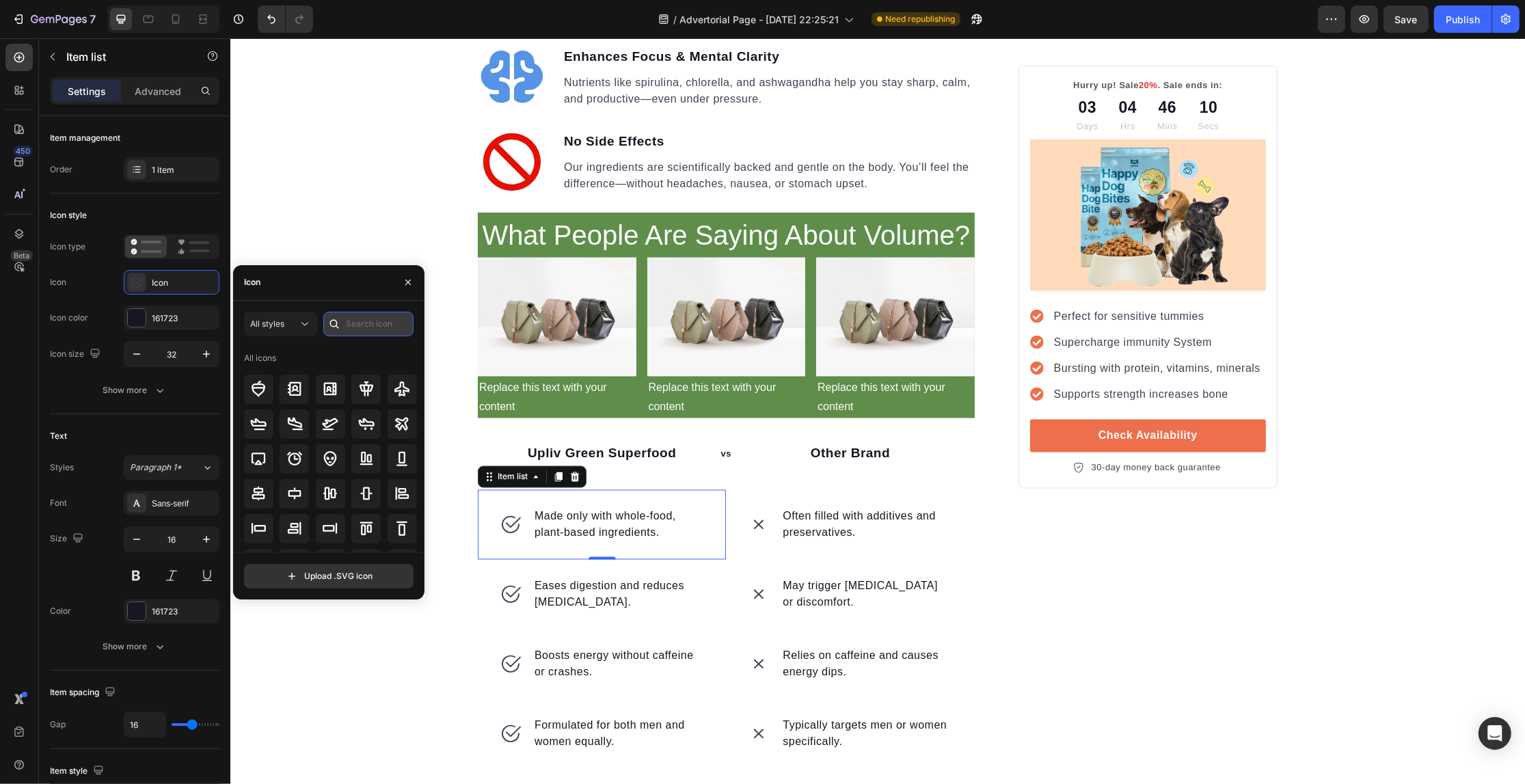
click at [352, 321] on input "text" at bounding box center [368, 324] width 90 height 24
type input "check"
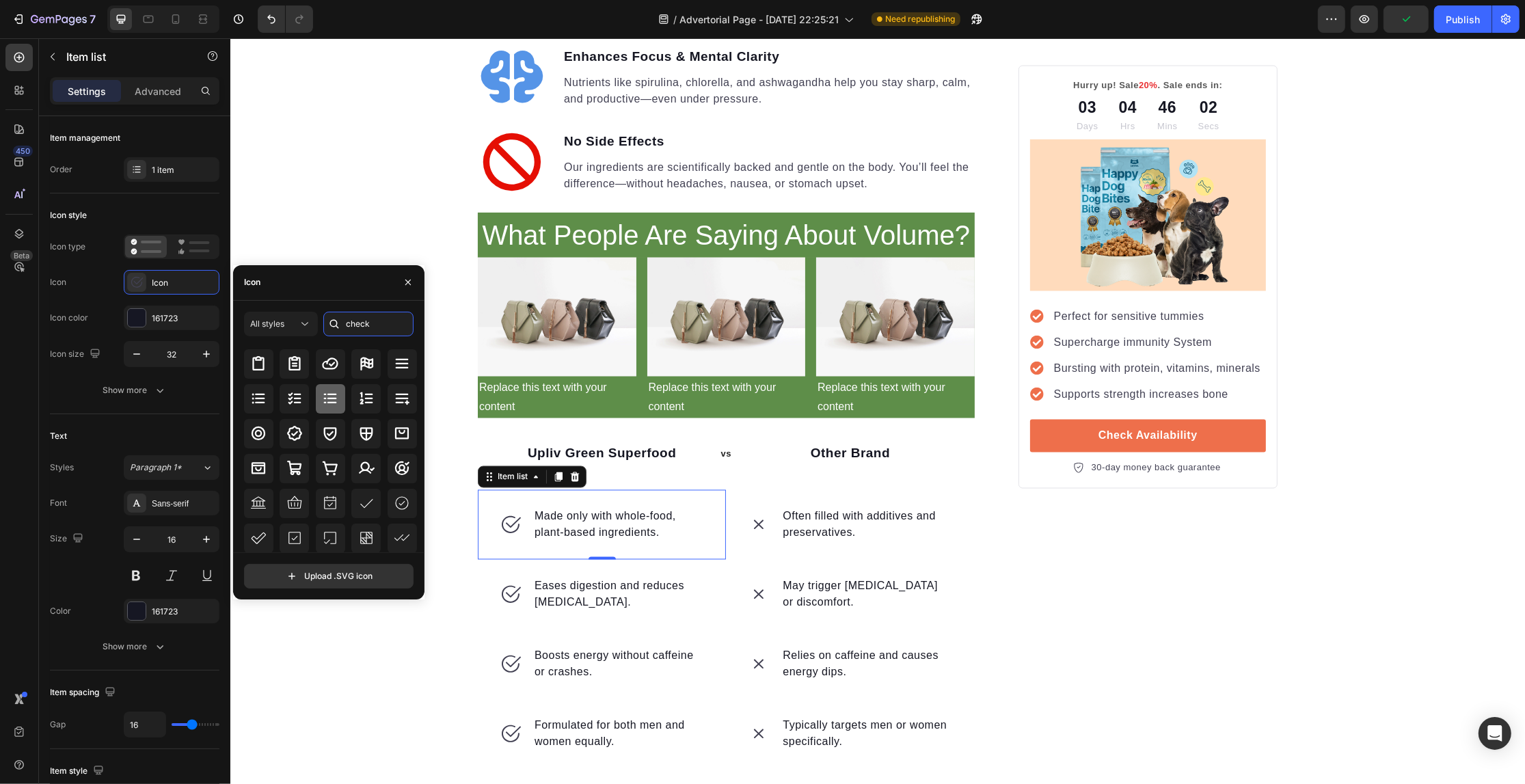
scroll to position [0, 0]
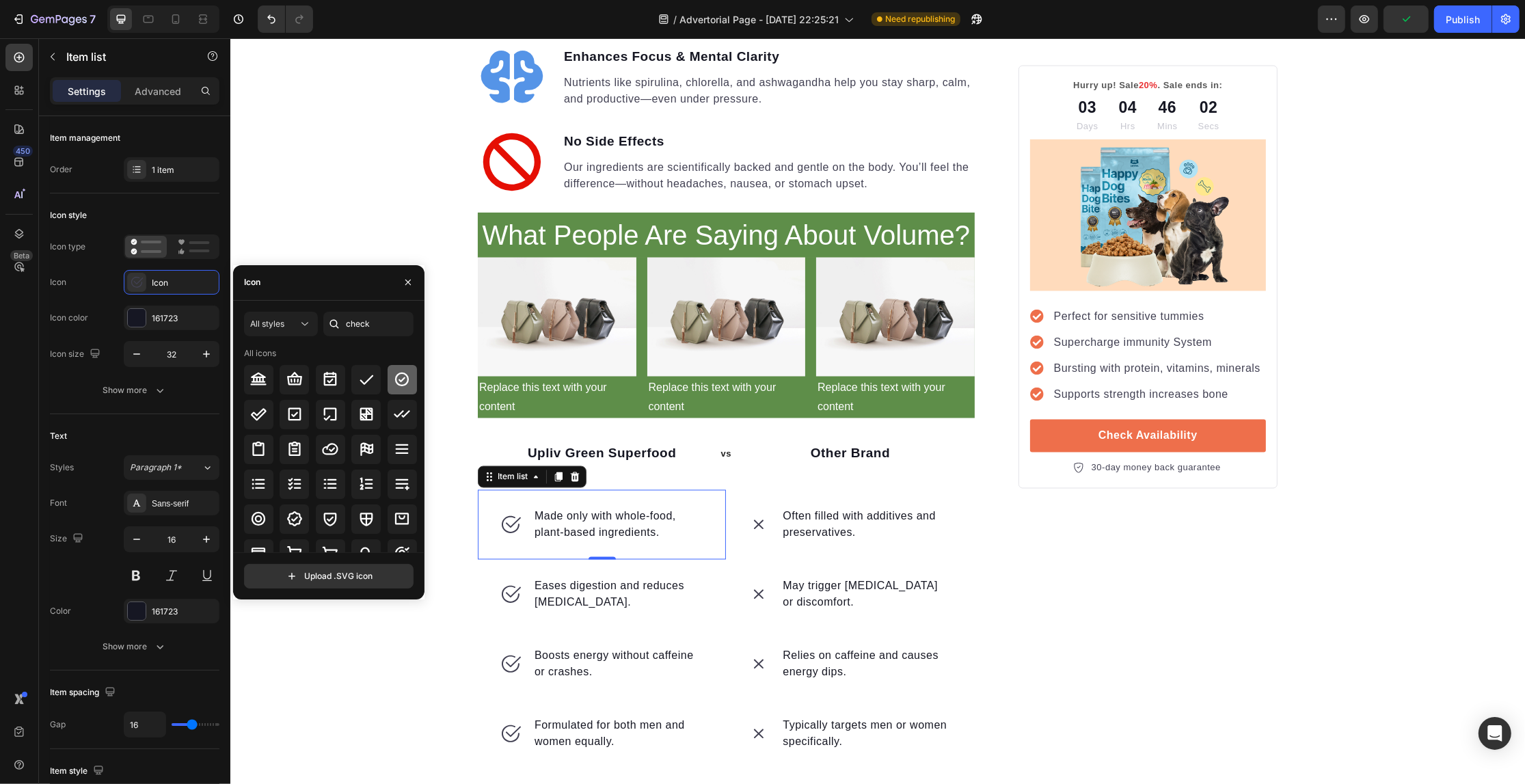
click at [399, 373] on icon at bounding box center [402, 379] width 16 height 16
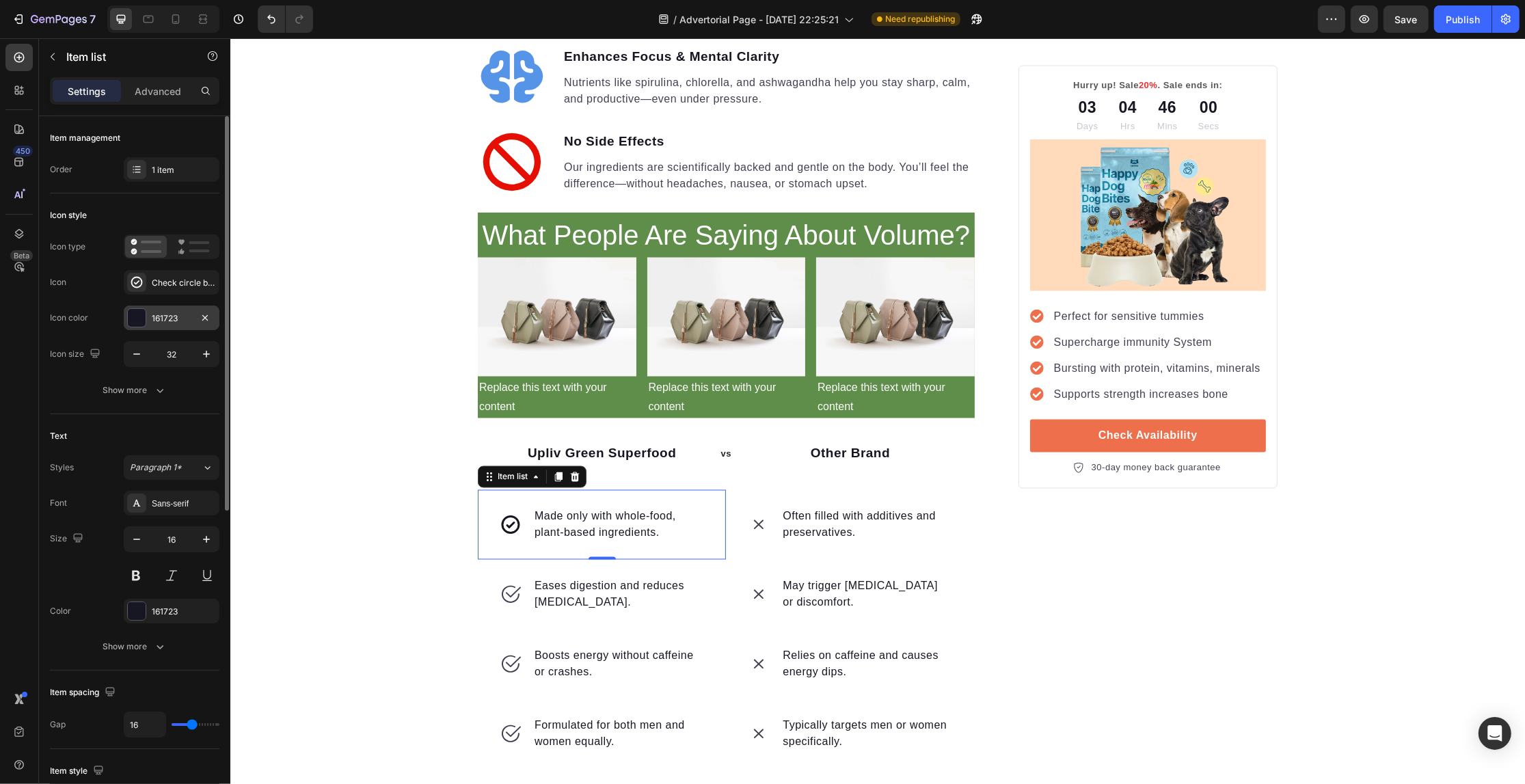
click at [141, 309] on div at bounding box center [137, 318] width 18 height 18
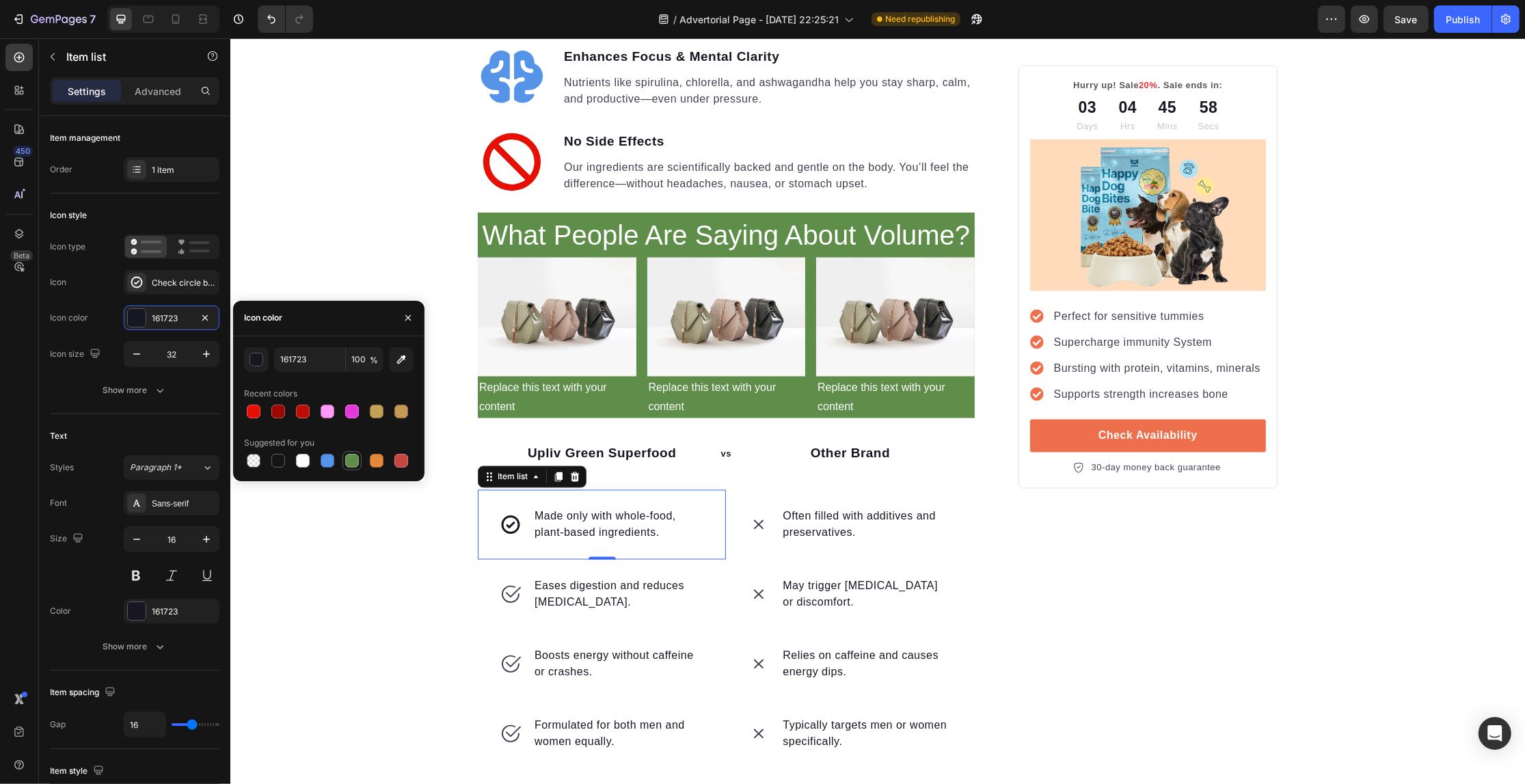
click at [347, 455] on div at bounding box center [352, 460] width 14 height 14
type input "5E8E49"
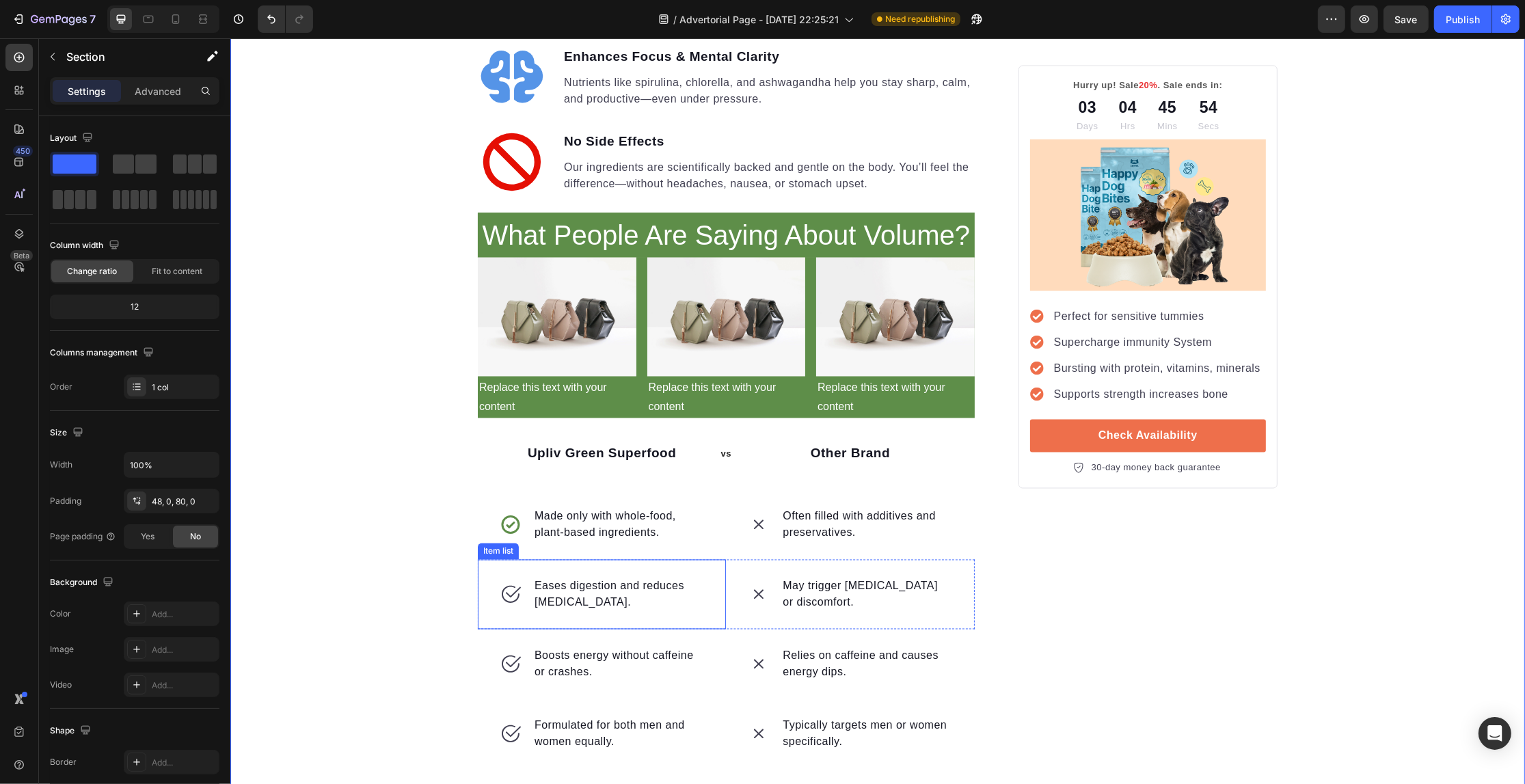
click at [508, 583] on icon at bounding box center [510, 594] width 22 height 22
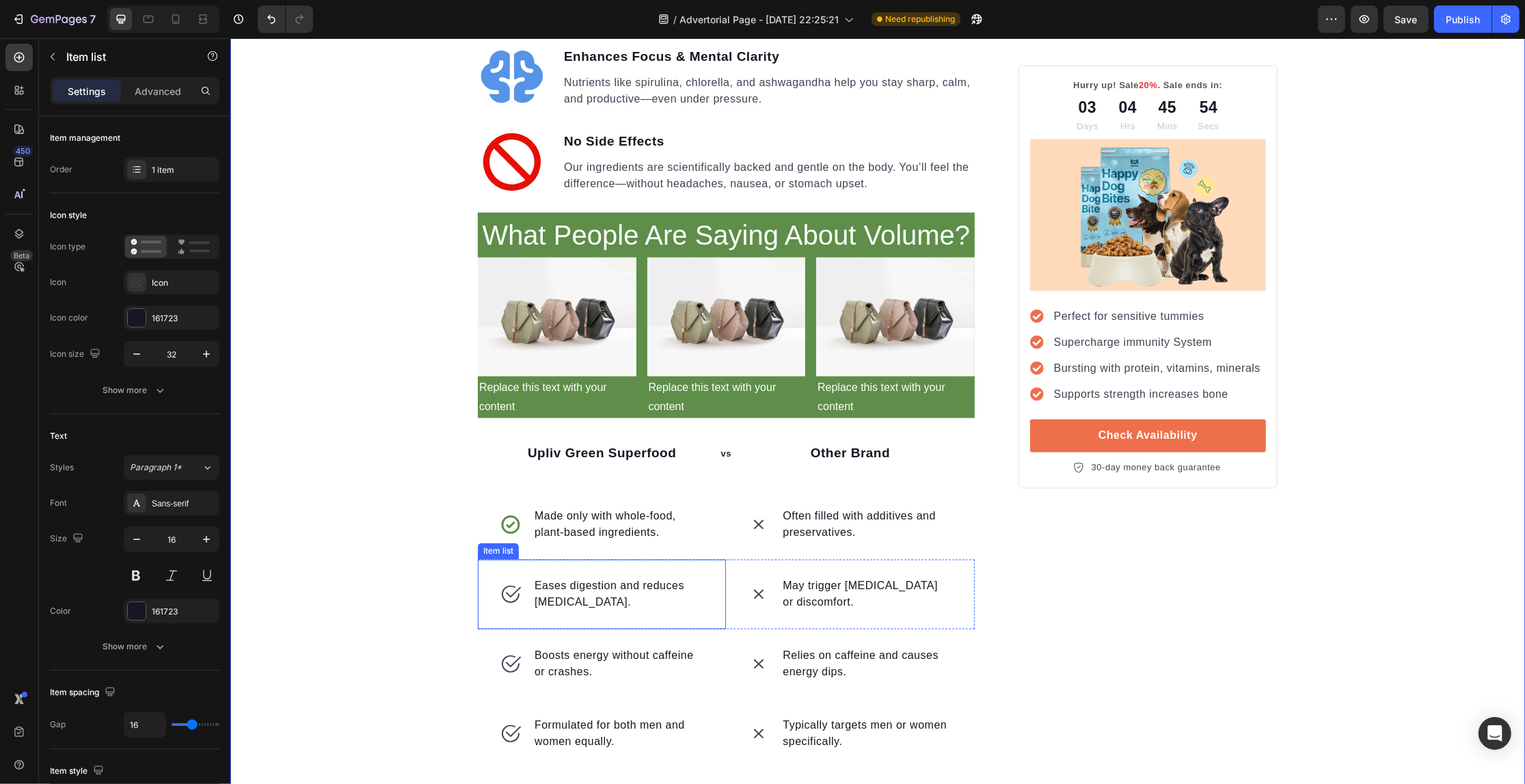
click at [508, 583] on icon at bounding box center [510, 594] width 22 height 22
click at [167, 277] on div "Icon" at bounding box center [184, 283] width 64 height 13
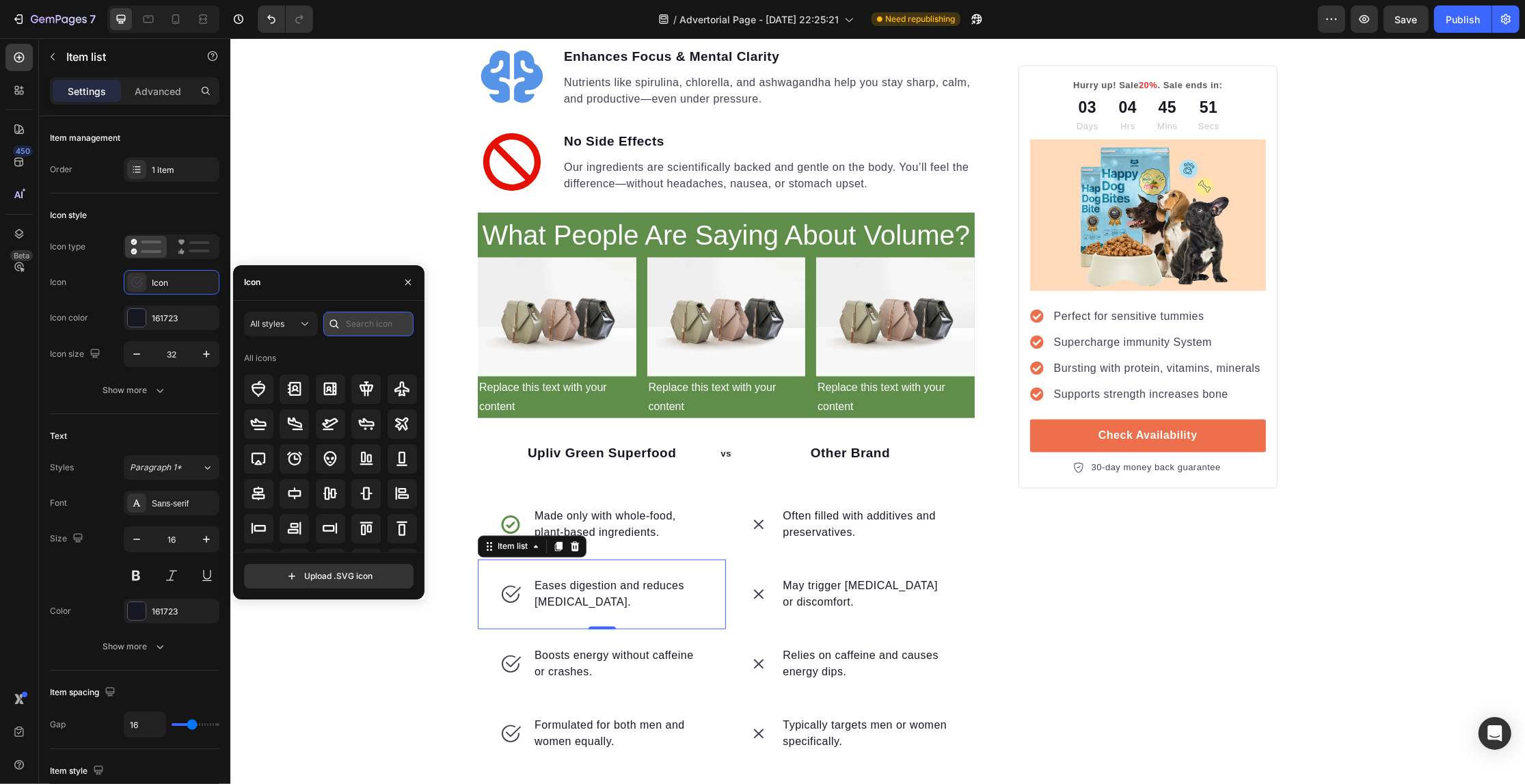
click at [391, 334] on input "text" at bounding box center [368, 324] width 90 height 24
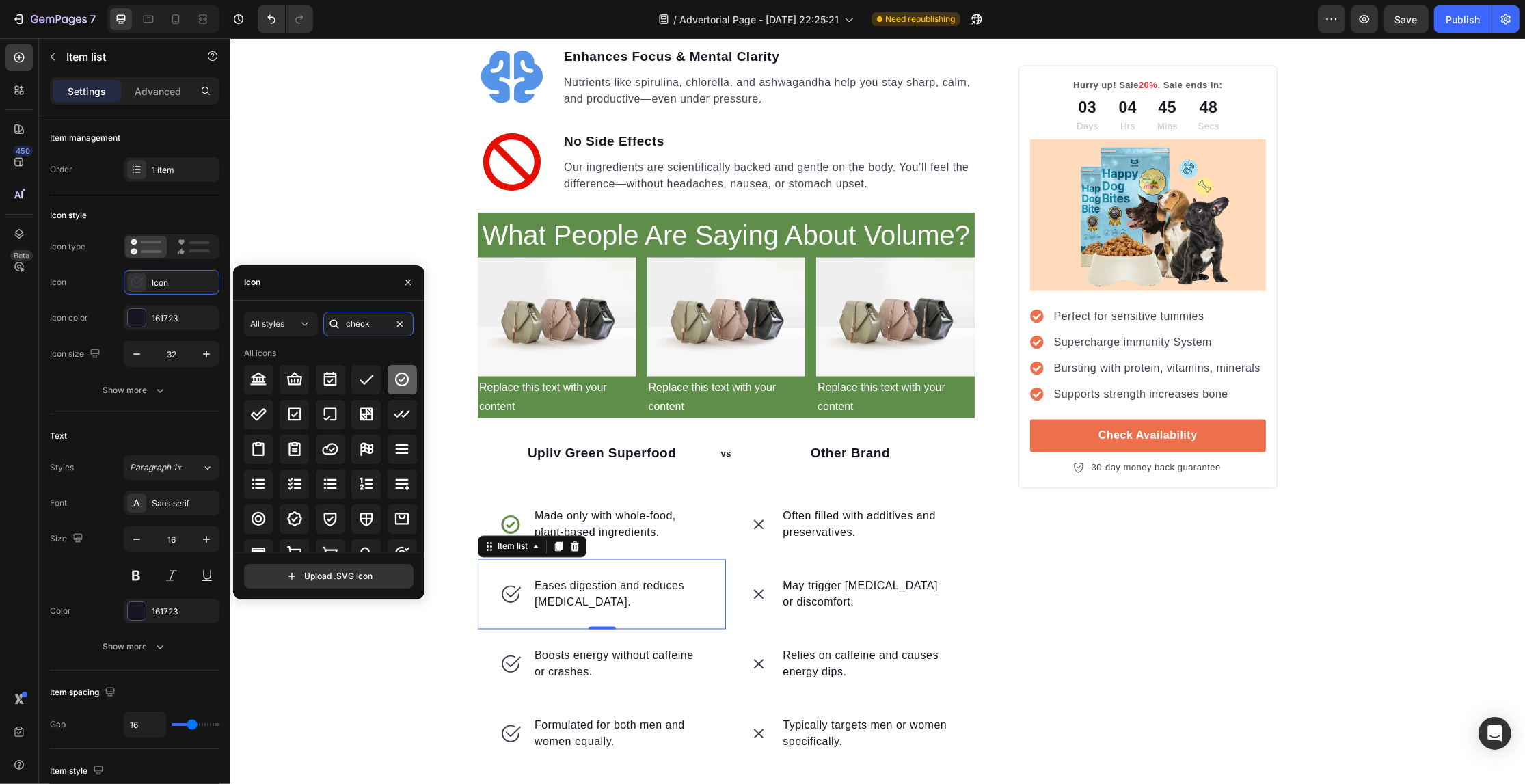
type input "check"
drag, startPoint x: 405, startPoint y: 382, endPoint x: 415, endPoint y: 405, distance: 25.1
click at [405, 381] on icon at bounding box center [402, 379] width 16 height 16
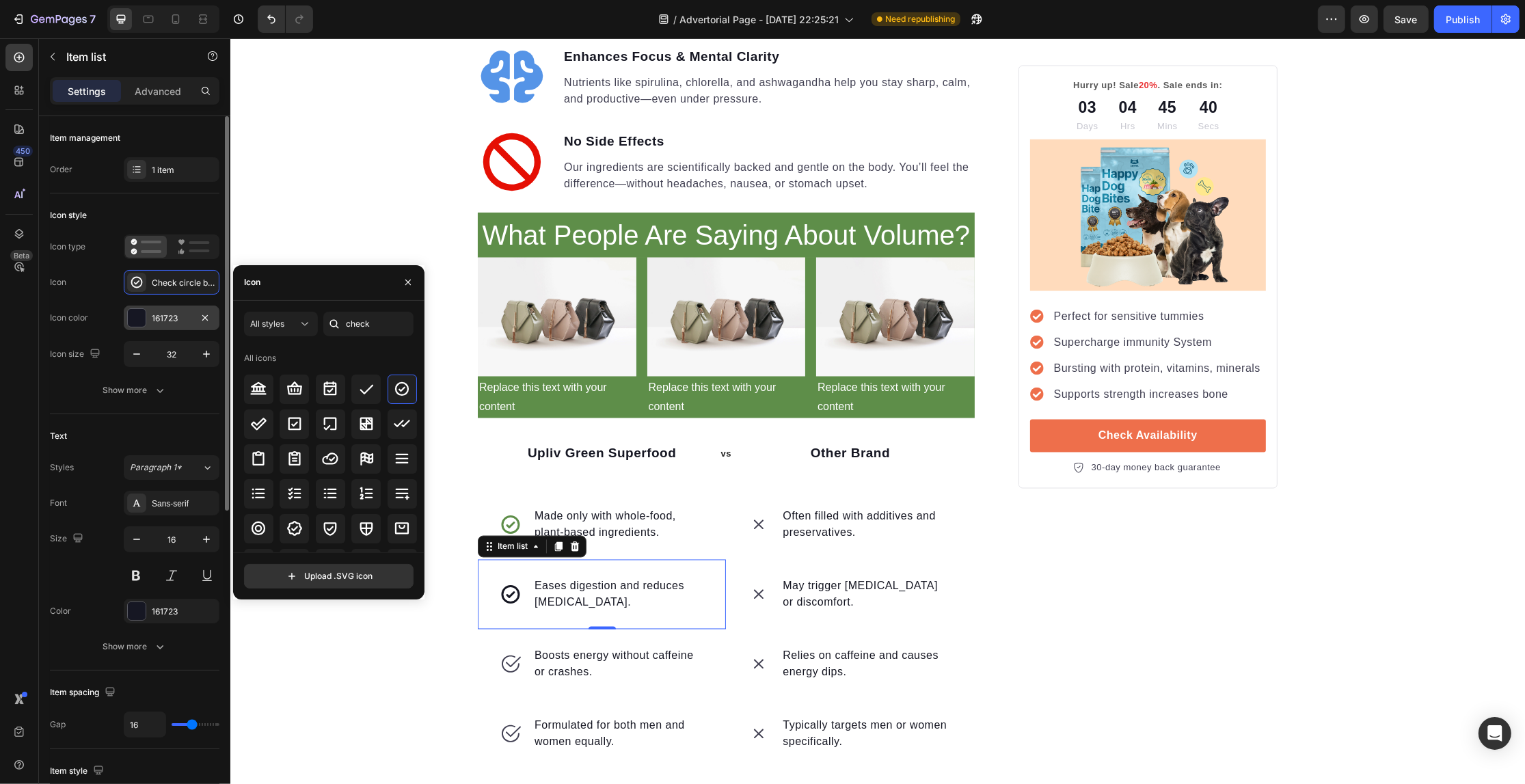
click at [152, 321] on div "161723" at bounding box center [172, 318] width 40 height 13
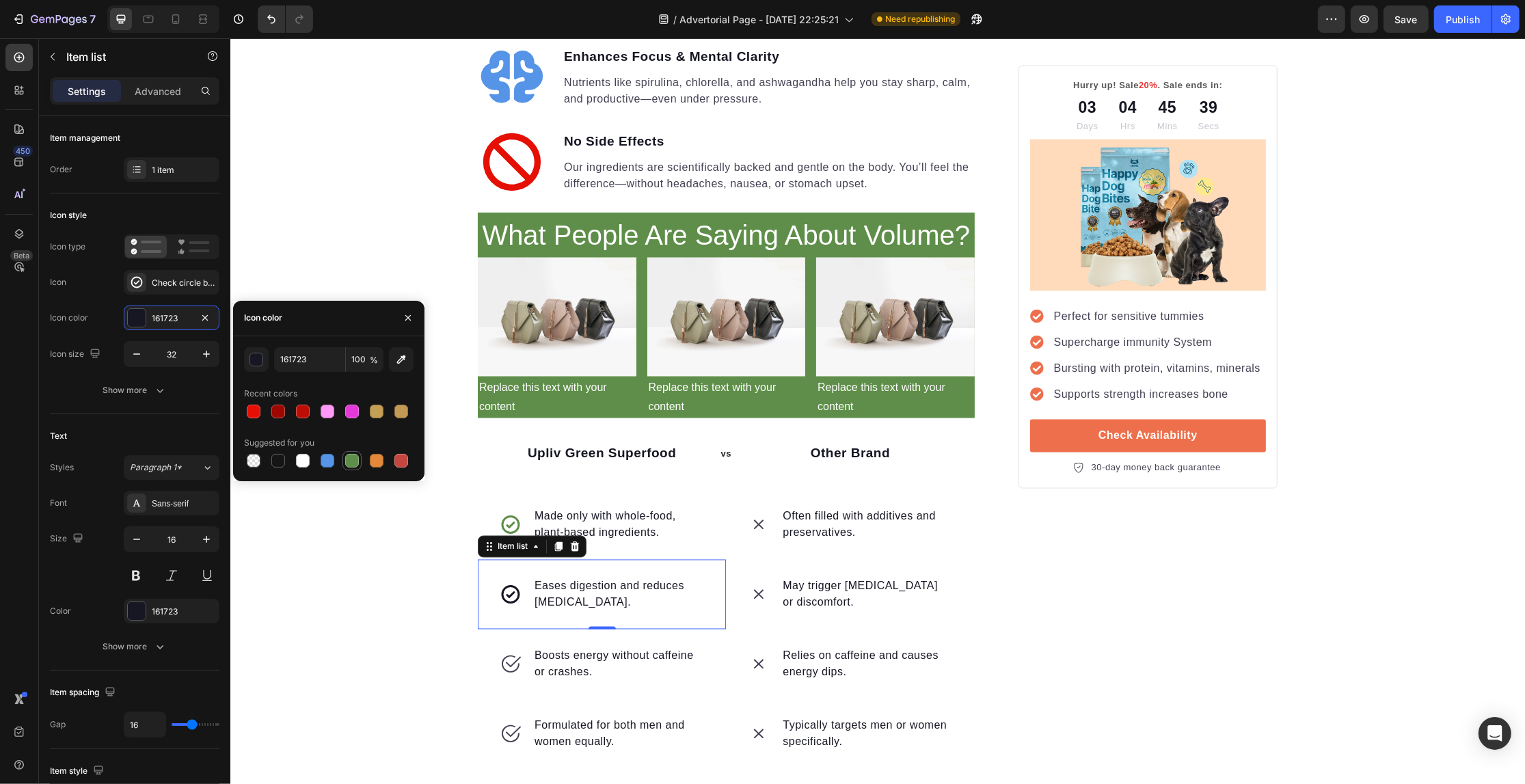
click at [347, 456] on div at bounding box center [352, 460] width 14 height 14
type input "5E8E49"
click at [507, 653] on icon at bounding box center [510, 664] width 22 height 22
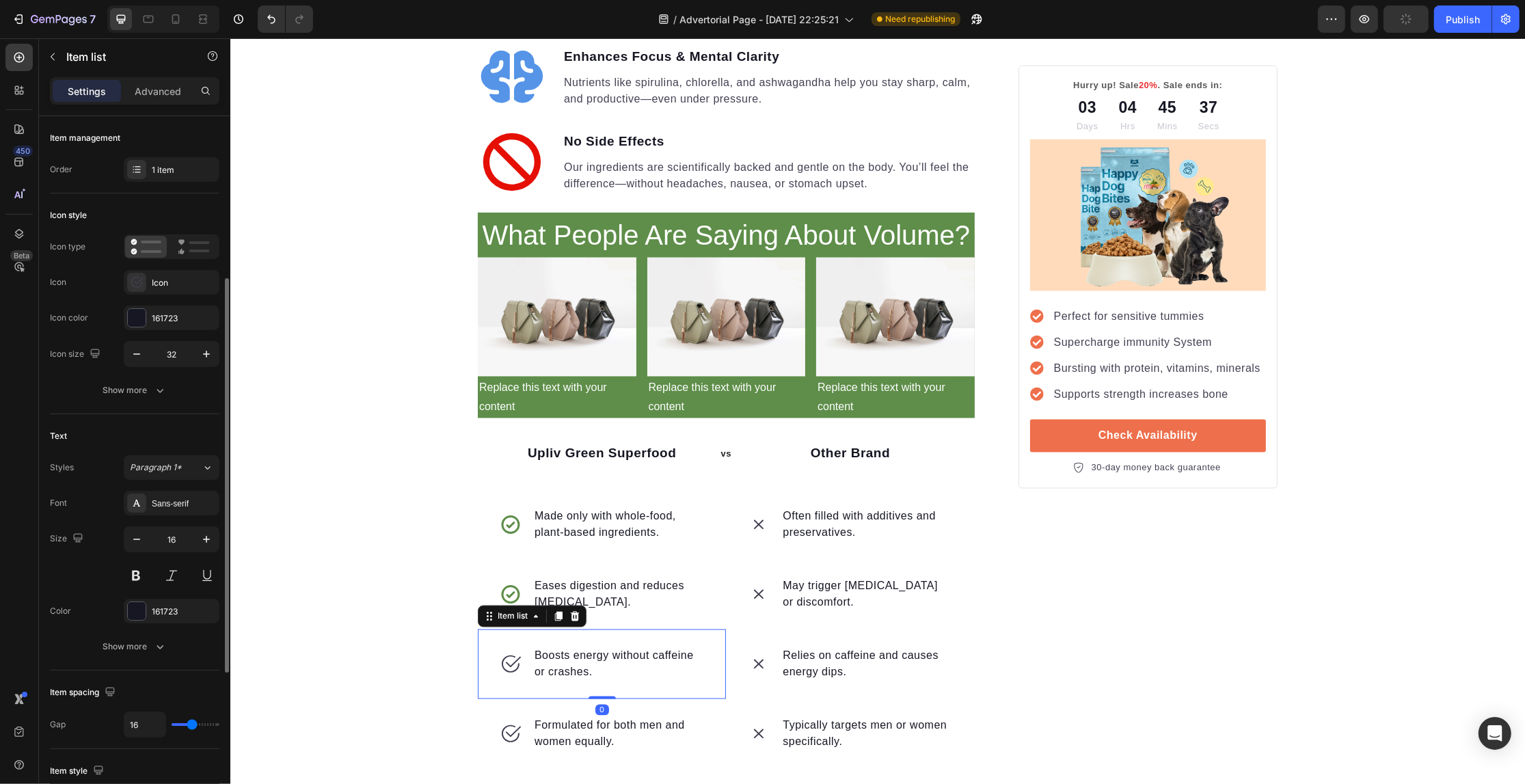
scroll to position [104, 0]
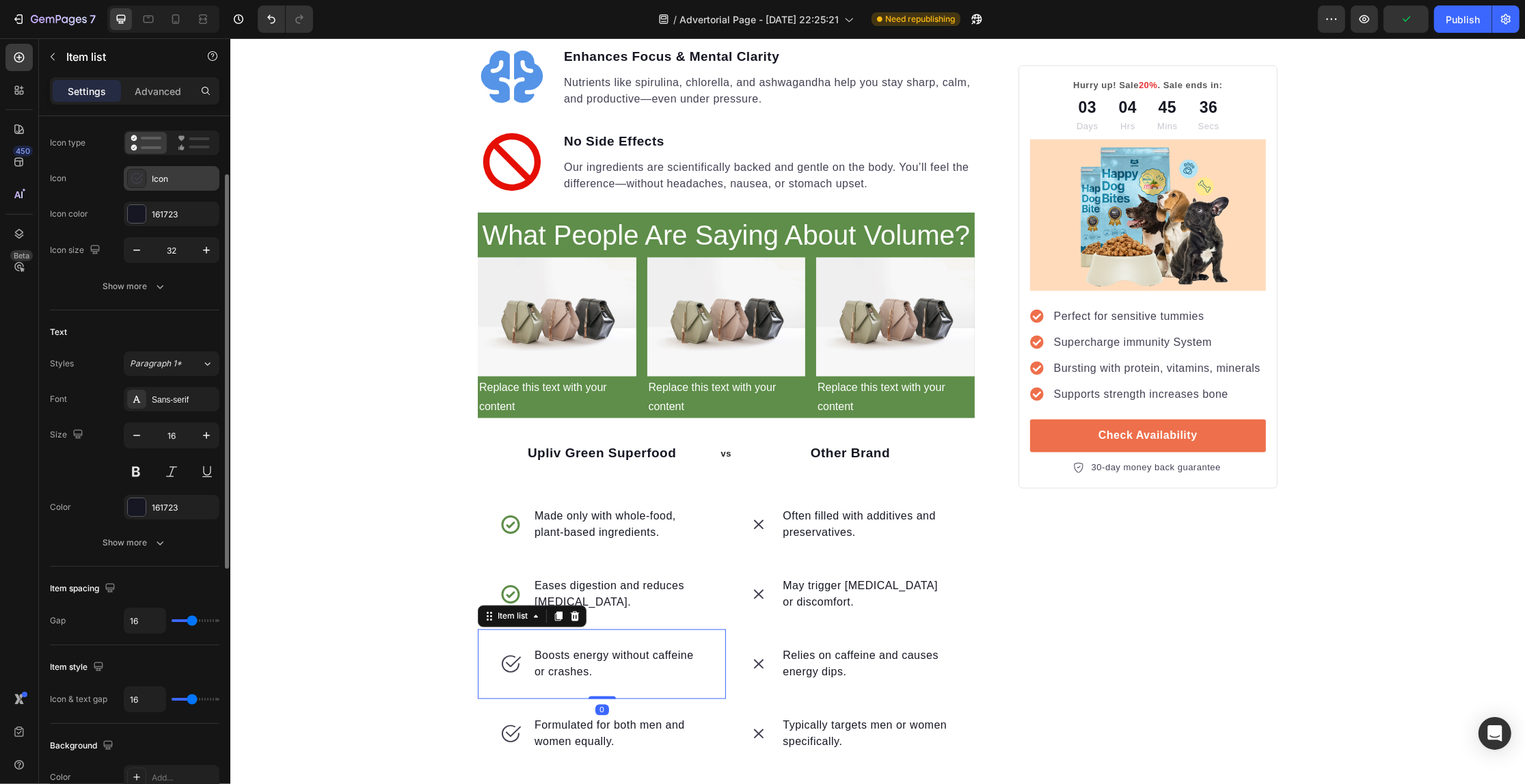
click at [156, 175] on div "Icon" at bounding box center [184, 179] width 64 height 13
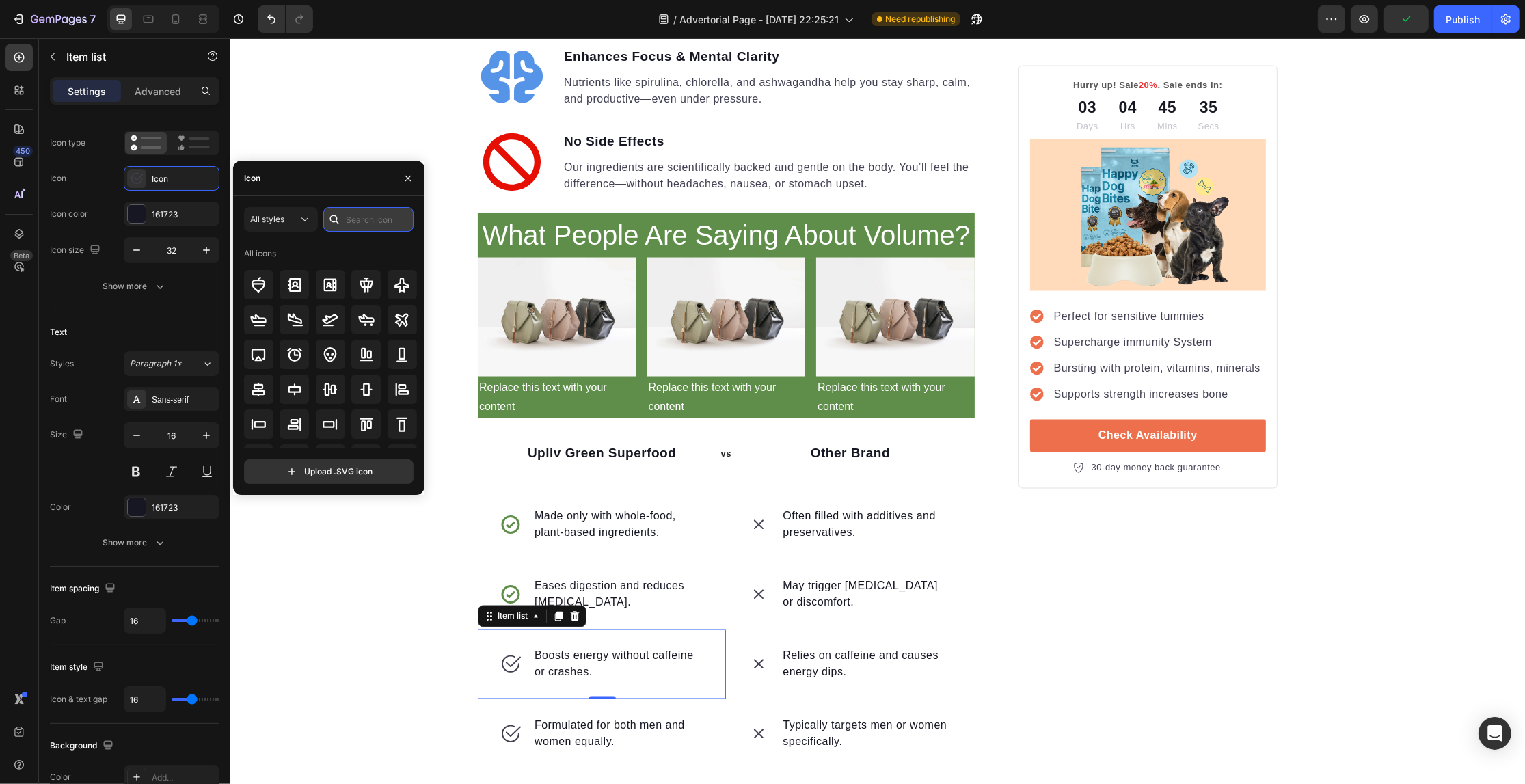
click at [356, 211] on input "text" at bounding box center [368, 219] width 90 height 24
paste input "check"
type input "check"
click at [395, 288] on icon at bounding box center [402, 284] width 14 height 14
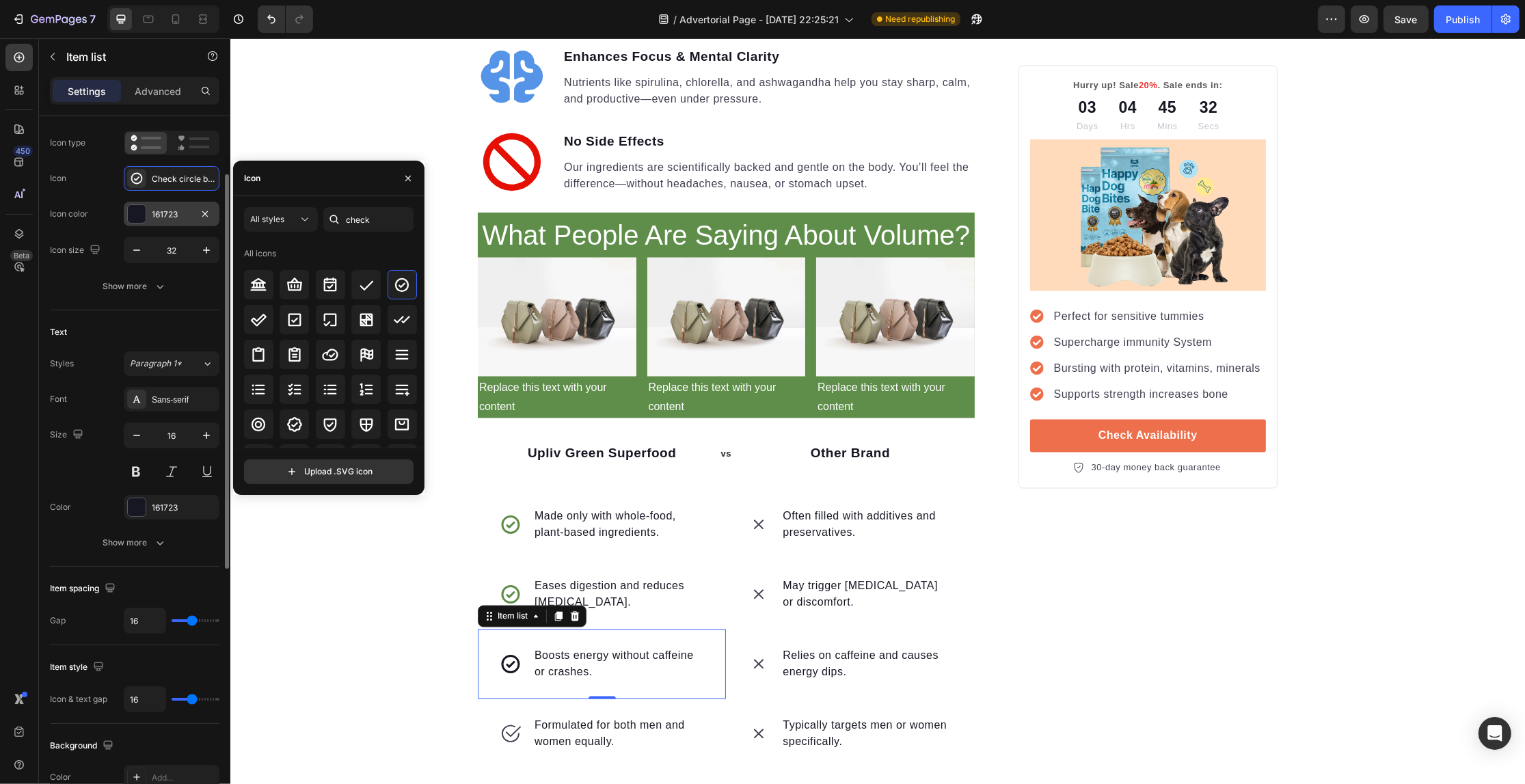
click at [146, 213] on div "161723" at bounding box center [172, 213] width 96 height 24
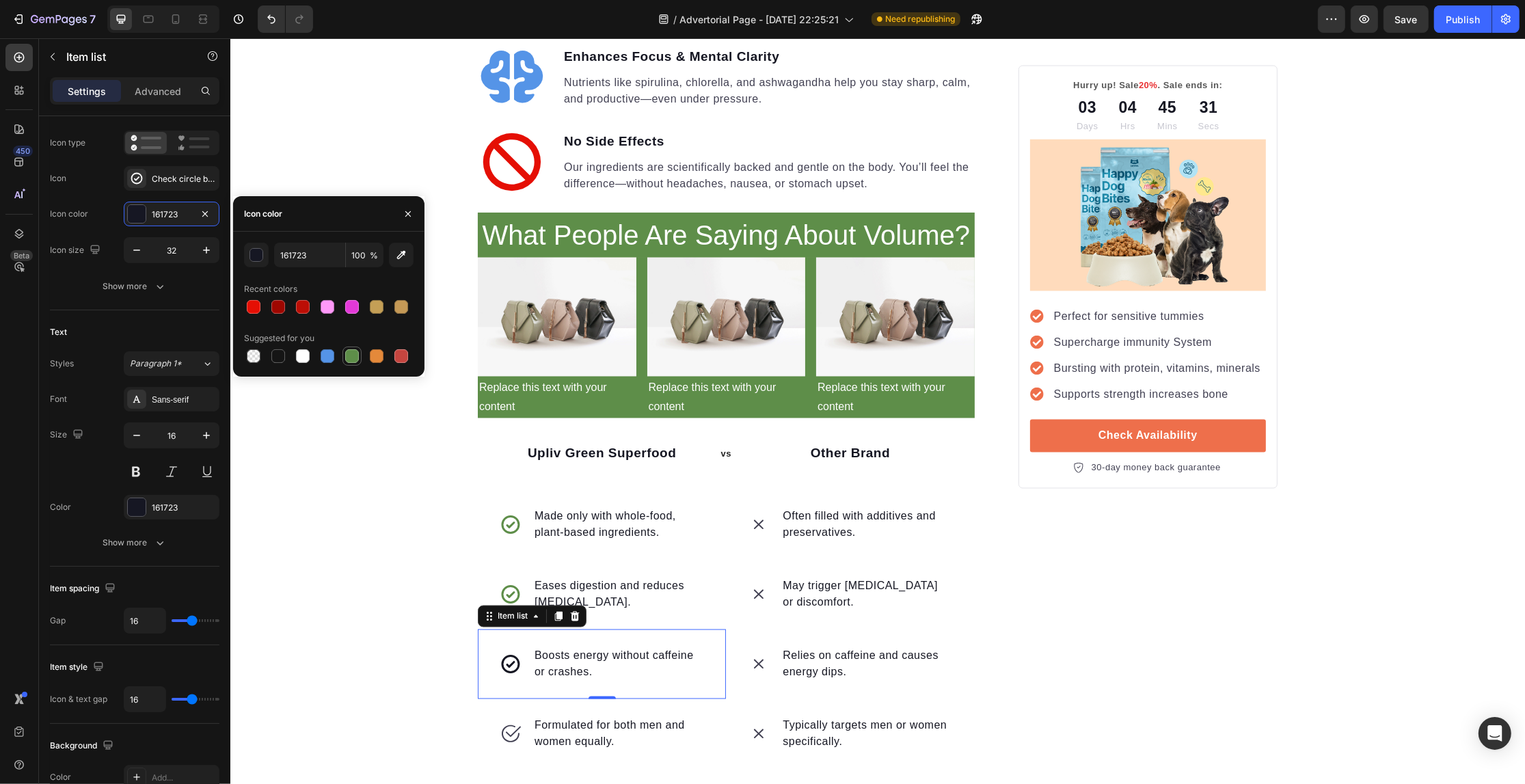
click at [346, 354] on div at bounding box center [352, 355] width 14 height 14
type input "5E8E49"
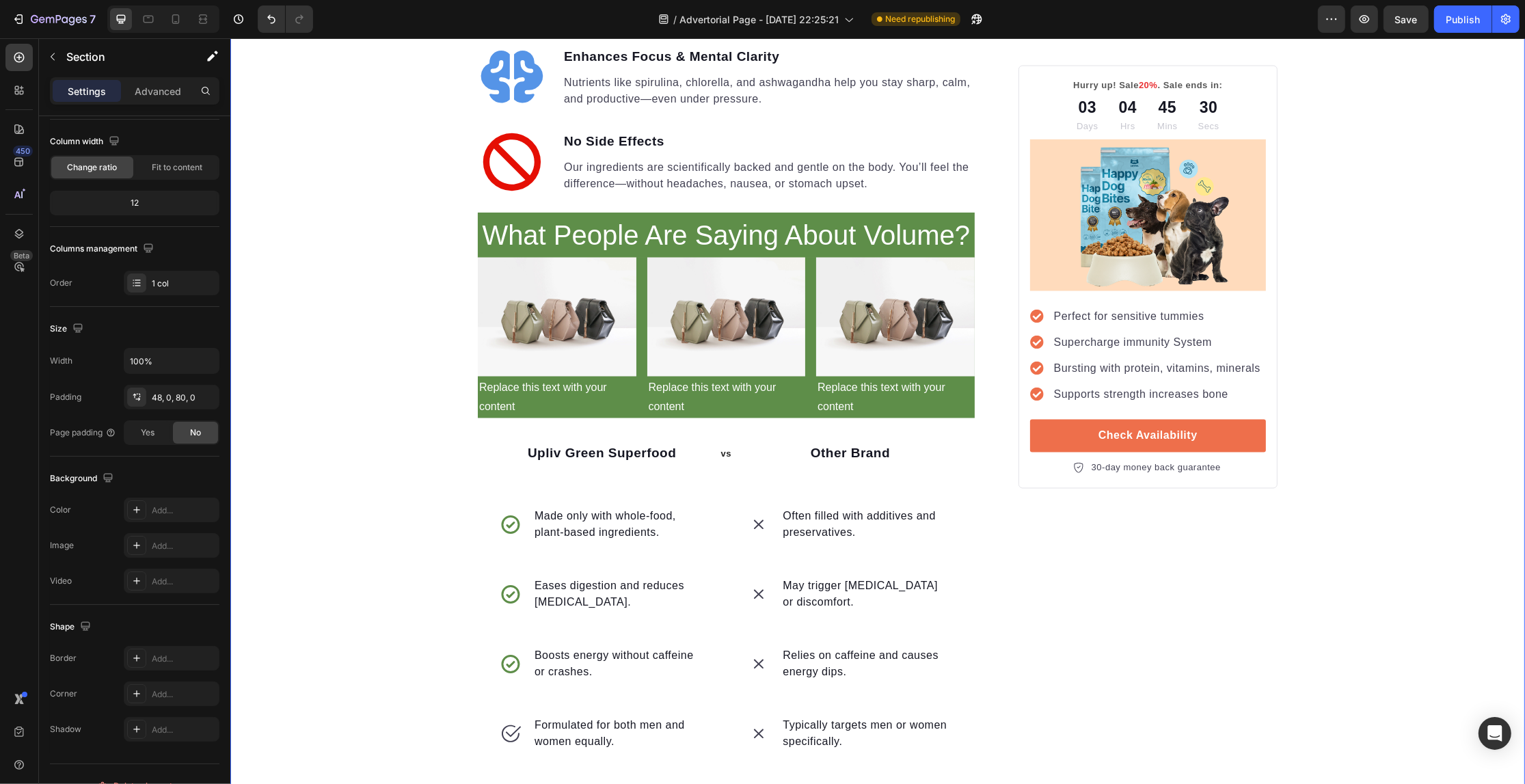
scroll to position [0, 0]
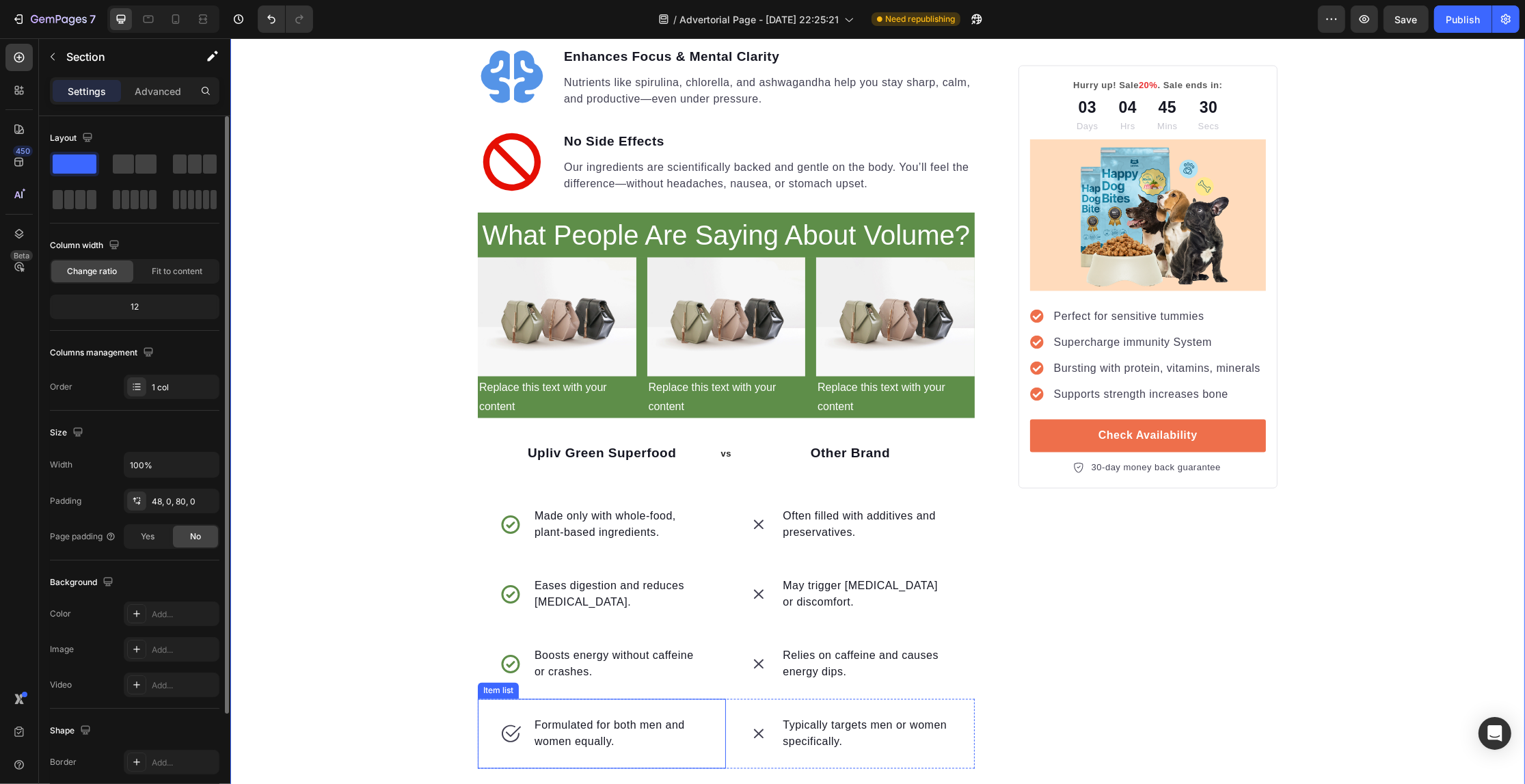
click at [508, 723] on icon at bounding box center [510, 734] width 22 height 22
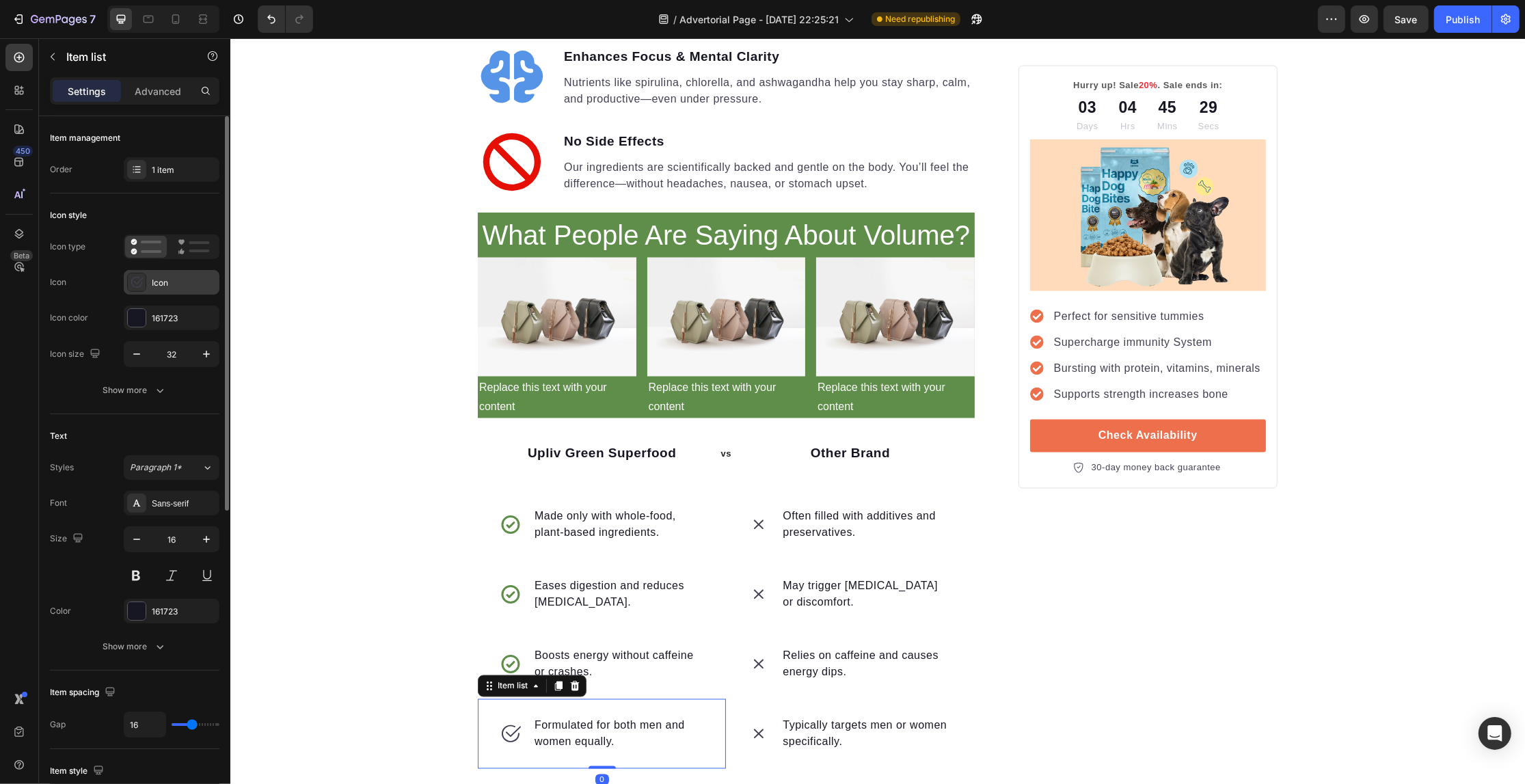
click at [171, 277] on div "Icon" at bounding box center [184, 283] width 64 height 13
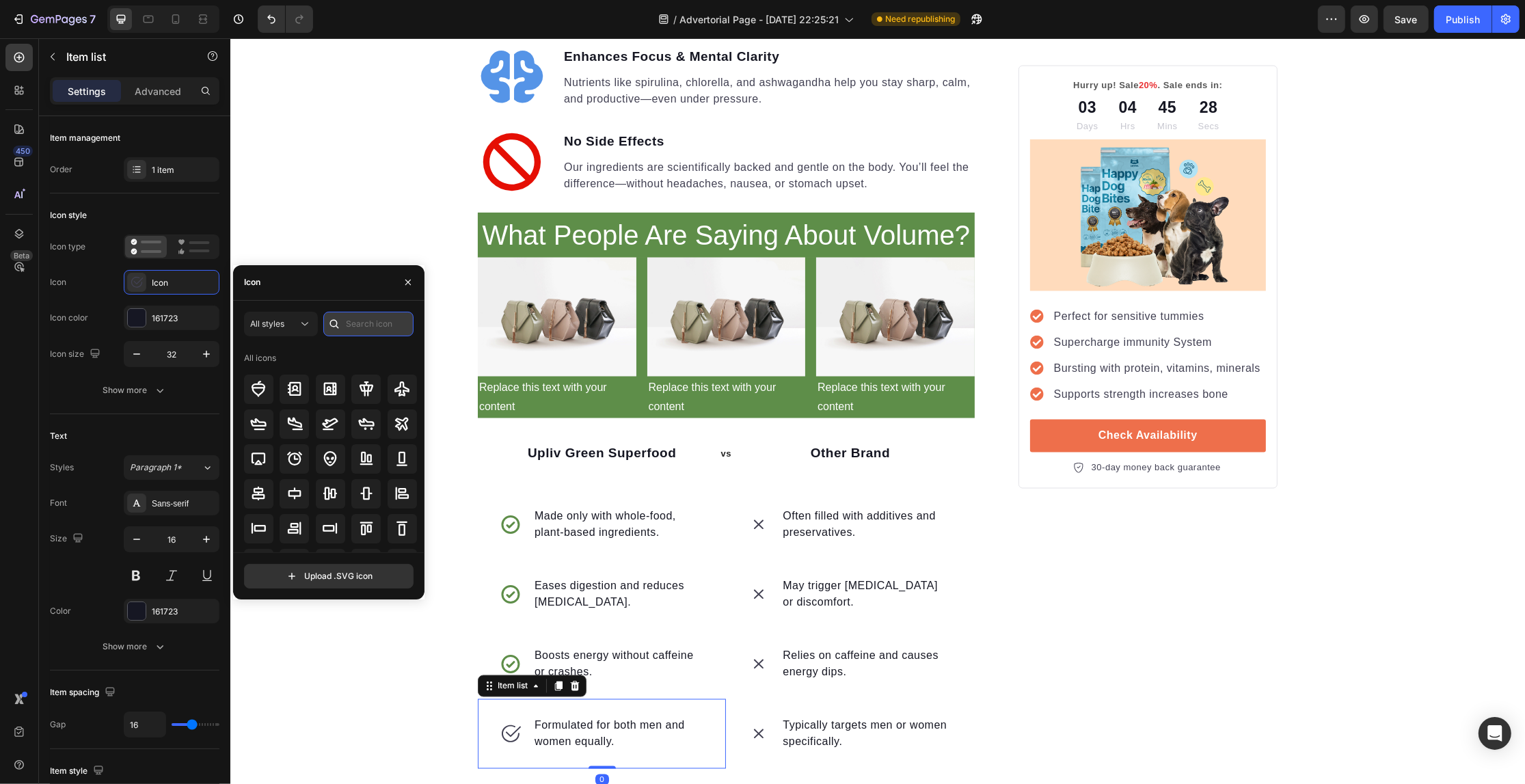
click at [381, 326] on input "text" at bounding box center [368, 324] width 90 height 24
paste input "check"
type input "check"
click at [393, 388] on icon at bounding box center [402, 389] width 16 height 16
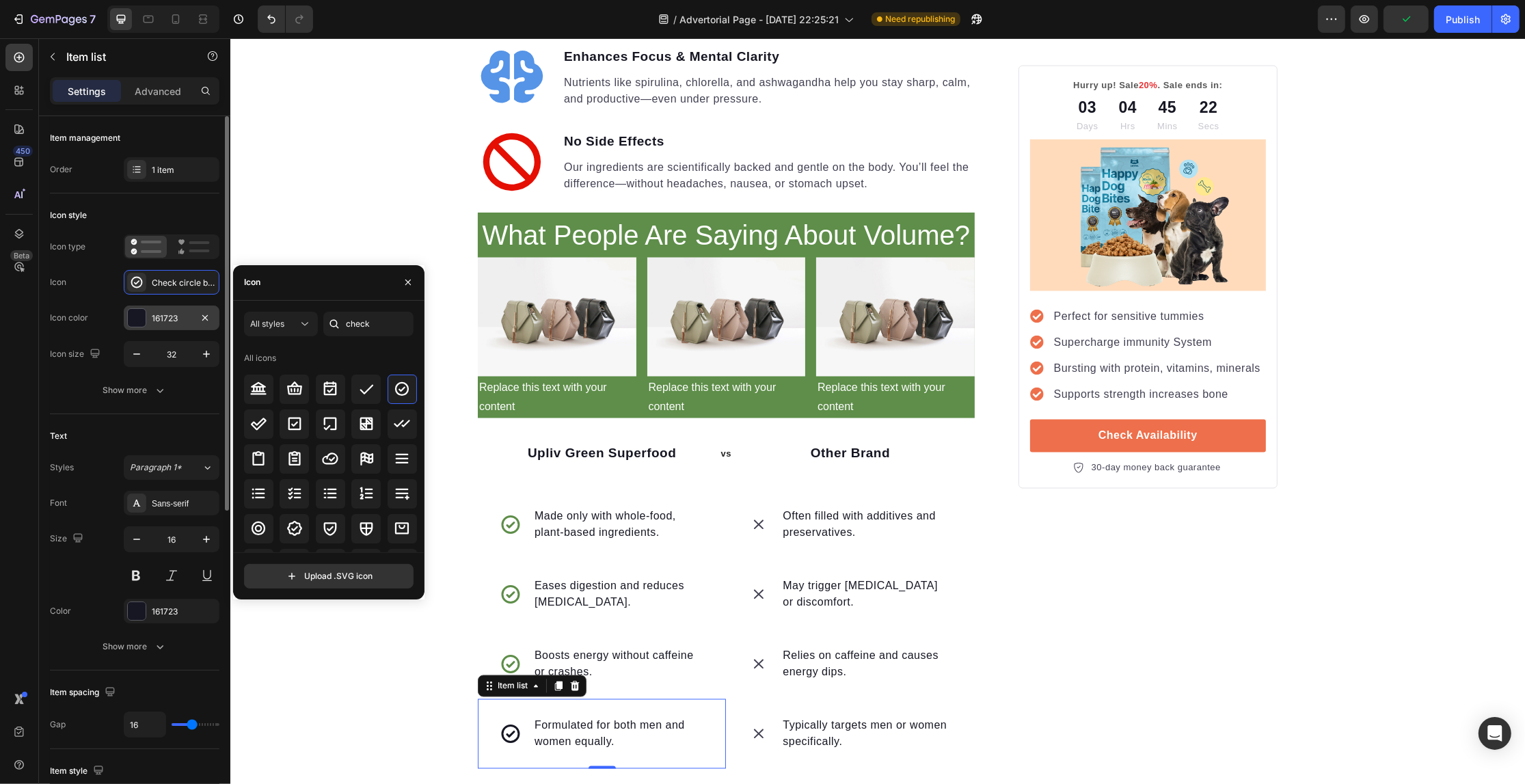
click at [147, 309] on div "161723" at bounding box center [172, 317] width 96 height 24
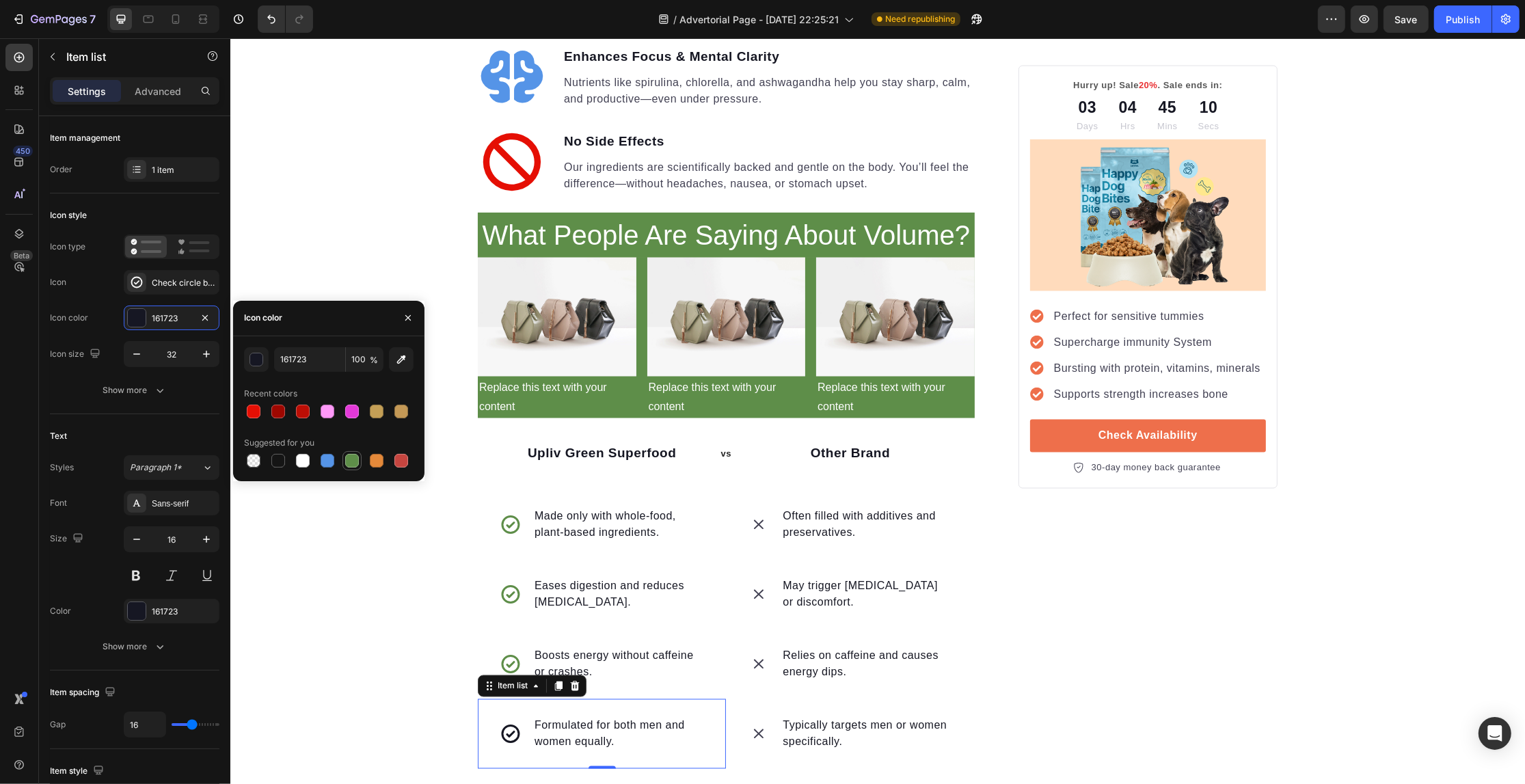
click at [356, 457] on div at bounding box center [352, 460] width 14 height 14
type input "5E8E49"
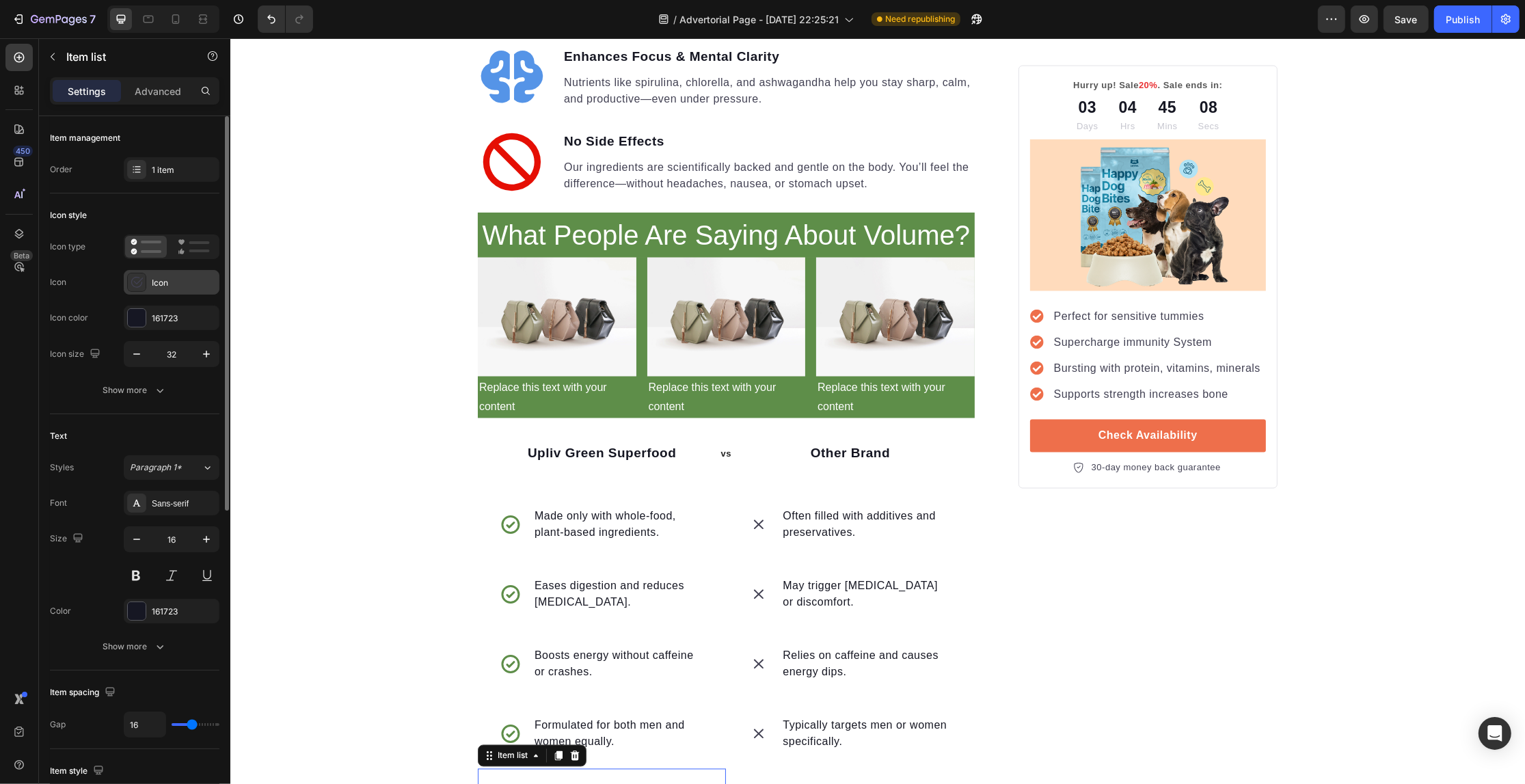
click at [175, 286] on div "Icon" at bounding box center [184, 283] width 64 height 13
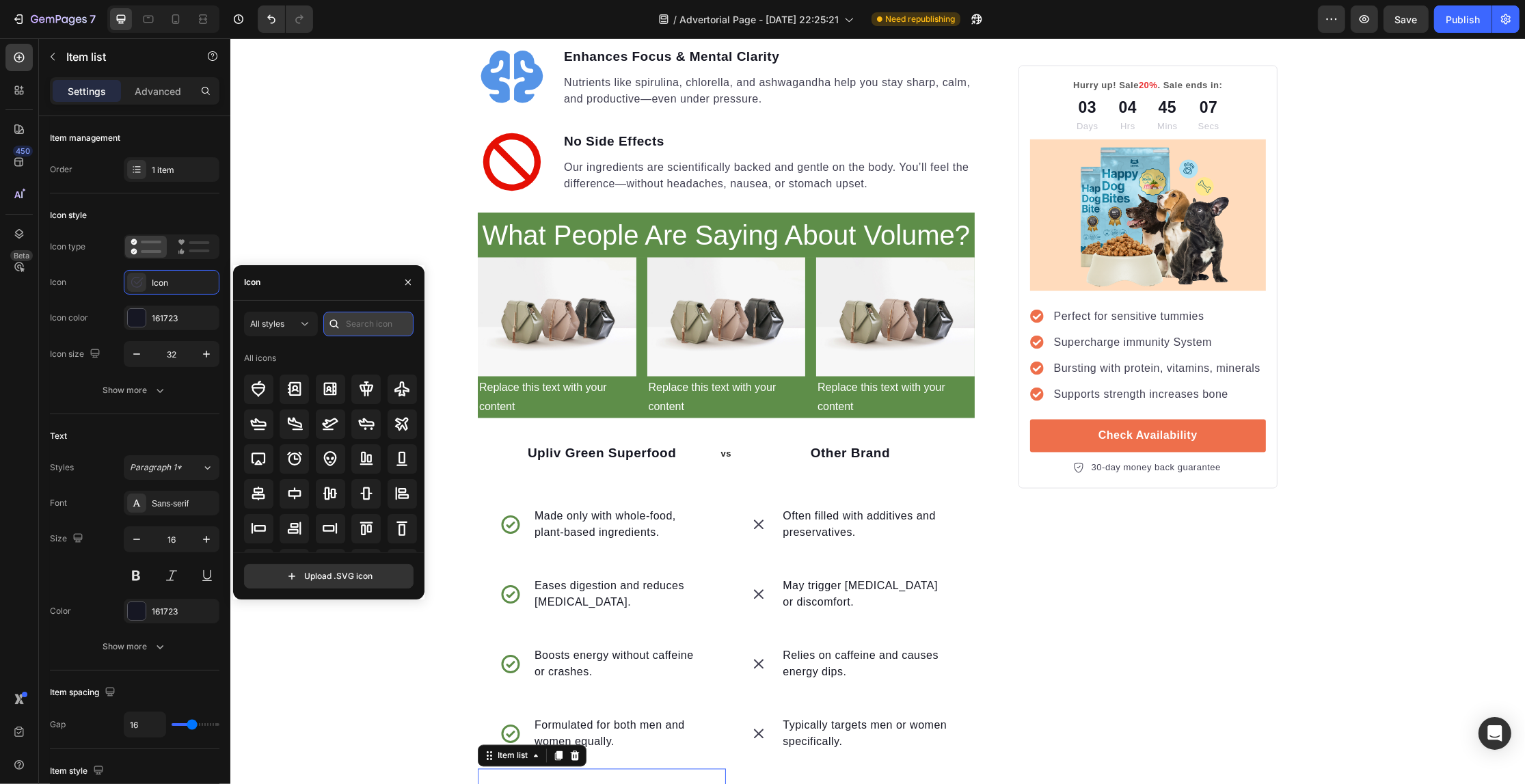
click at [391, 319] on input "text" at bounding box center [368, 324] width 90 height 24
paste input "check"
type input "check"
click at [400, 384] on icon at bounding box center [402, 389] width 16 height 16
click at [173, 316] on div "161723" at bounding box center [172, 318] width 40 height 13
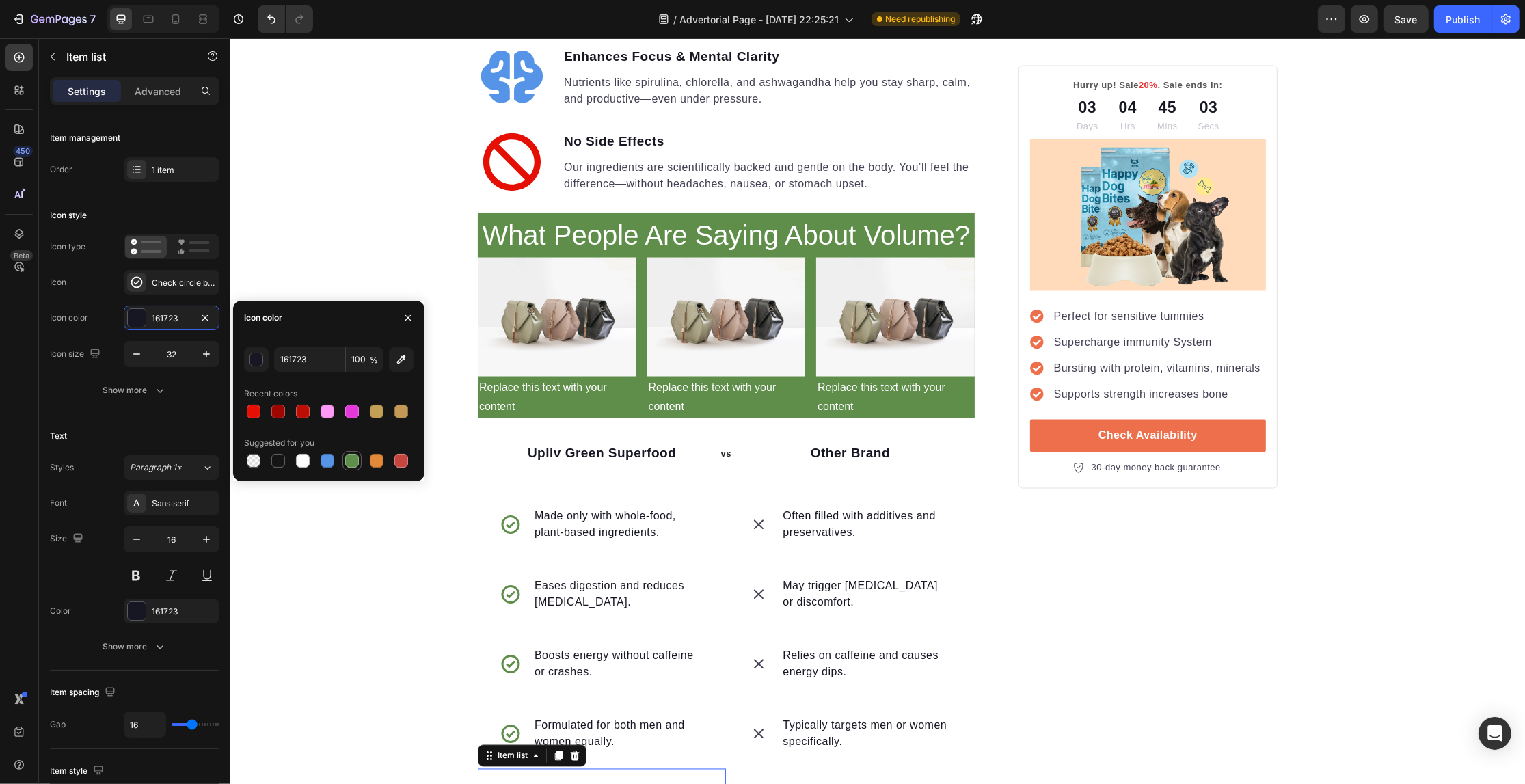
click at [350, 454] on div at bounding box center [352, 460] width 14 height 14
type input "5E8E49"
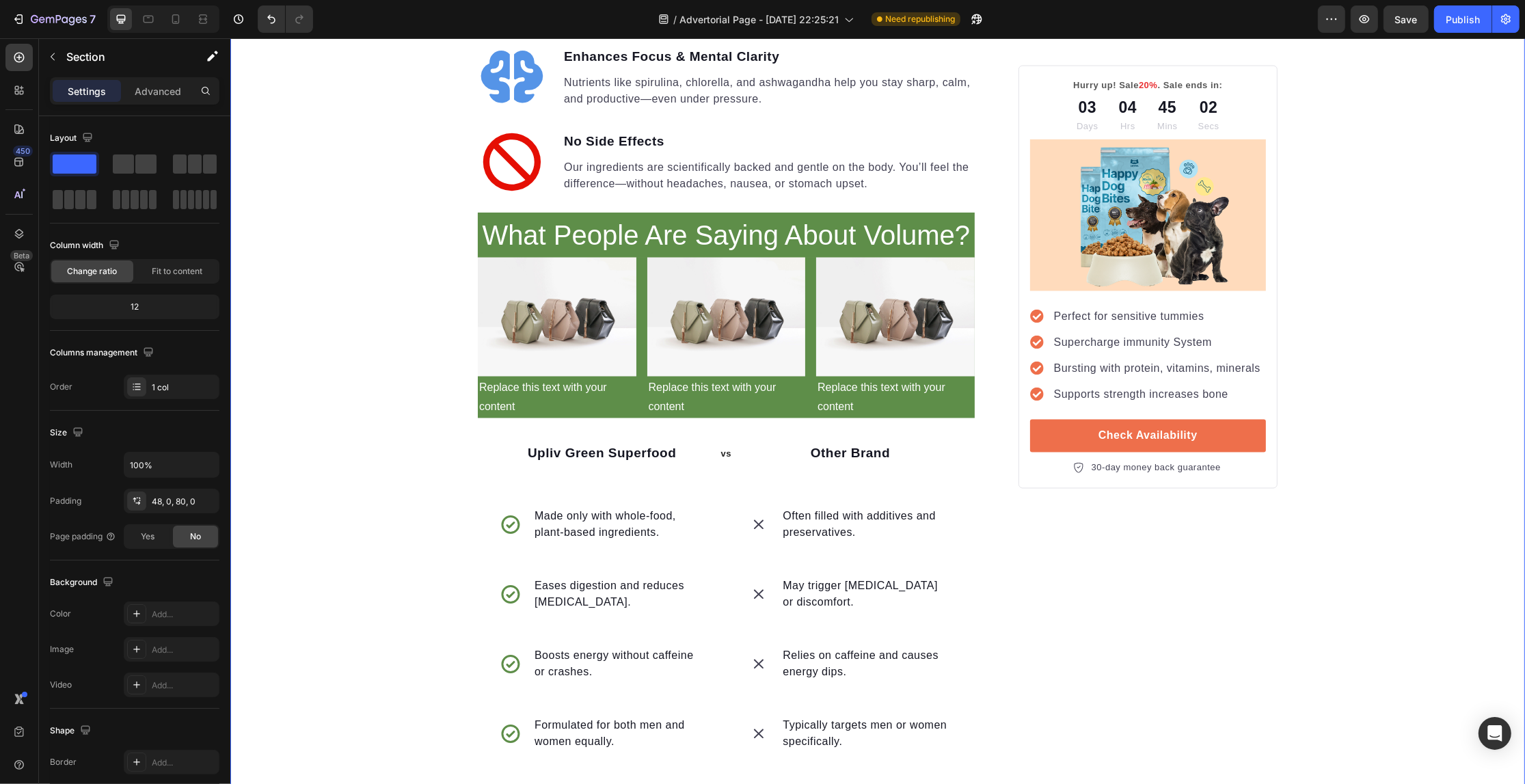
click at [703, 419] on div "Upliv Green Superfood Text block" at bounding box center [601, 454] width 248 height 71
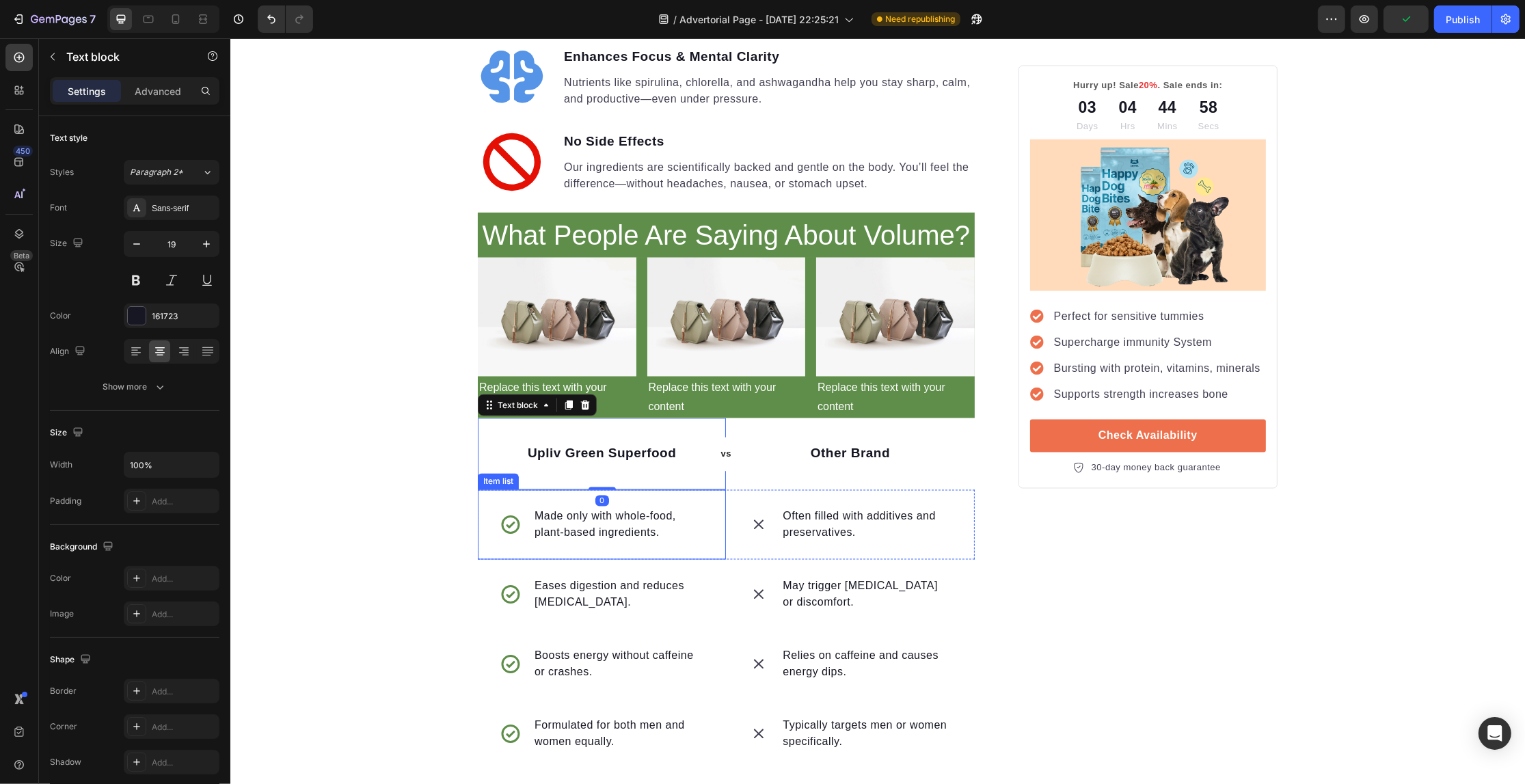
click at [611, 490] on div "Made only with whole-food, plant-based ingredients." at bounding box center [601, 524] width 248 height 70
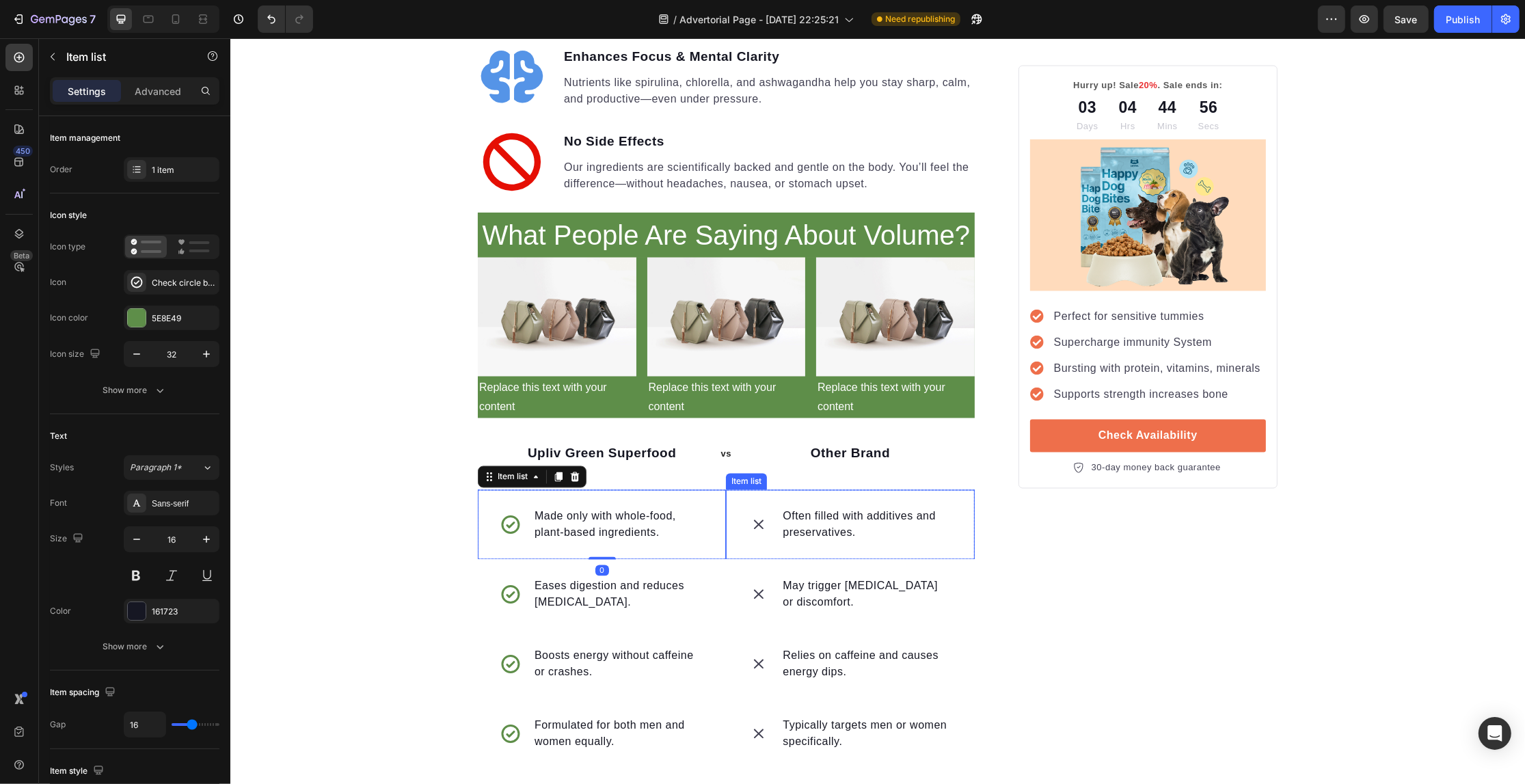
click at [750, 514] on icon at bounding box center [758, 524] width 22 height 22
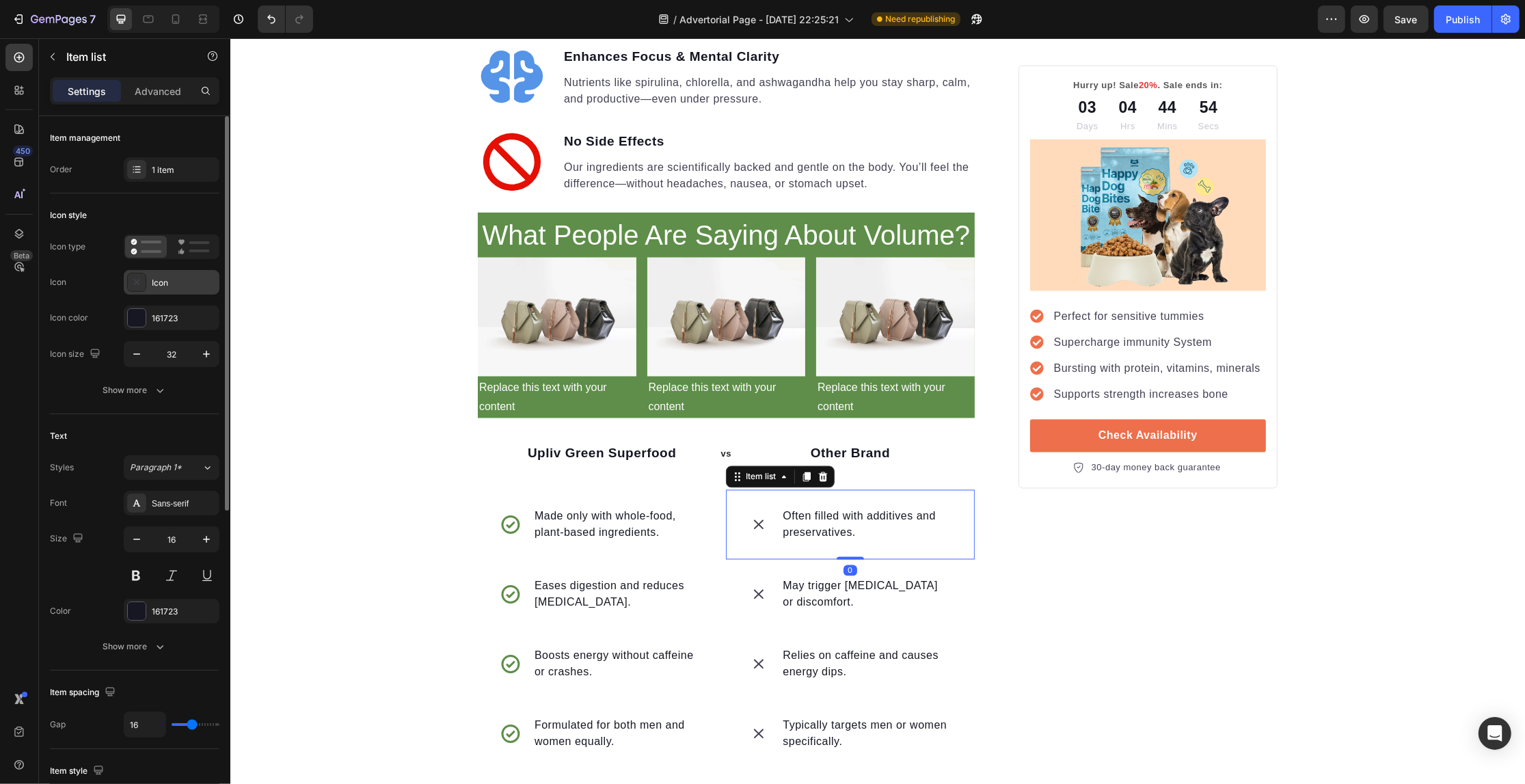
click at [194, 288] on div "Icon" at bounding box center [184, 283] width 64 height 13
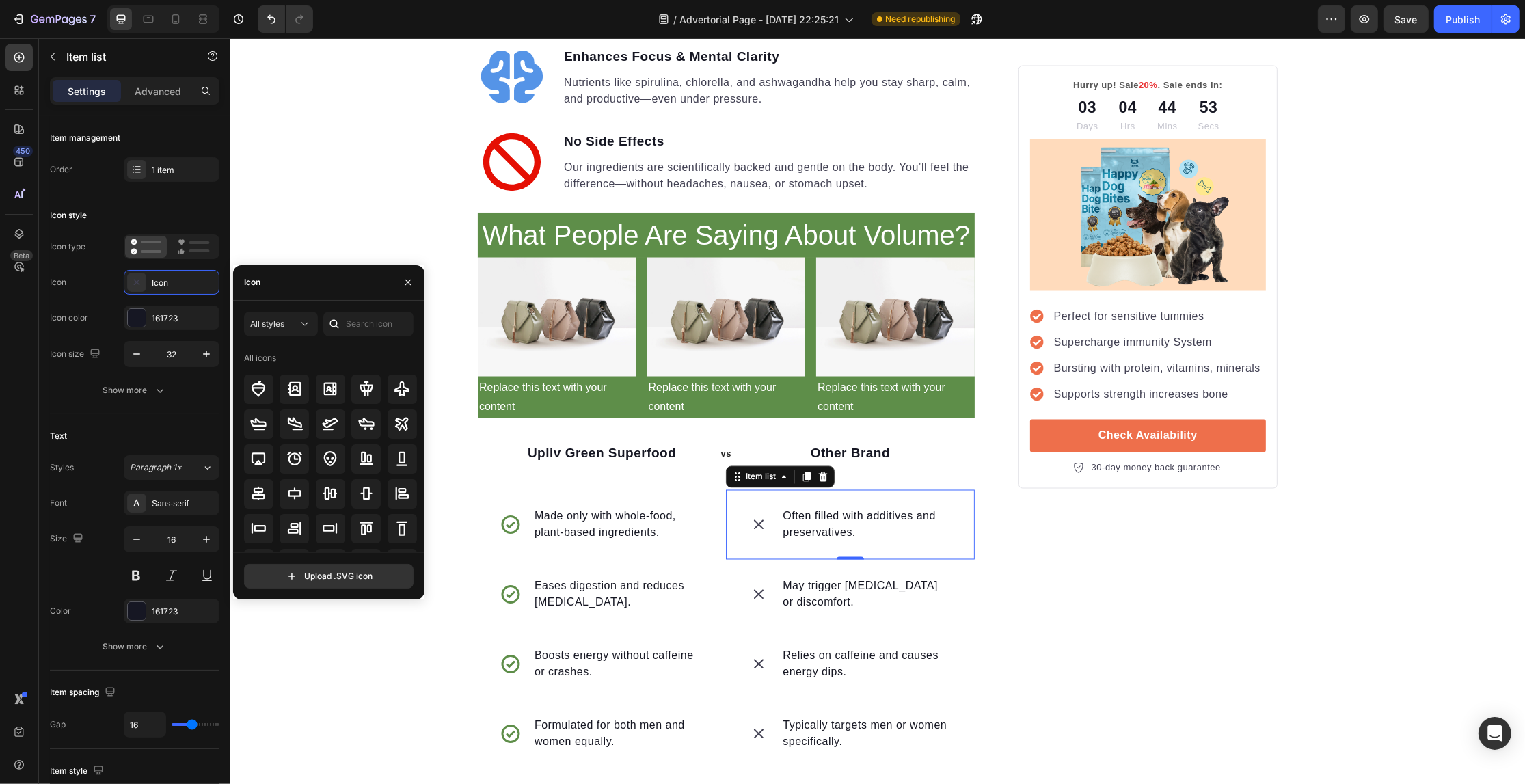
click at [370, 305] on div "All styles All icons Upload .SVG icon" at bounding box center [329, 450] width 192 height 298
click at [366, 319] on input "text" at bounding box center [368, 324] width 90 height 24
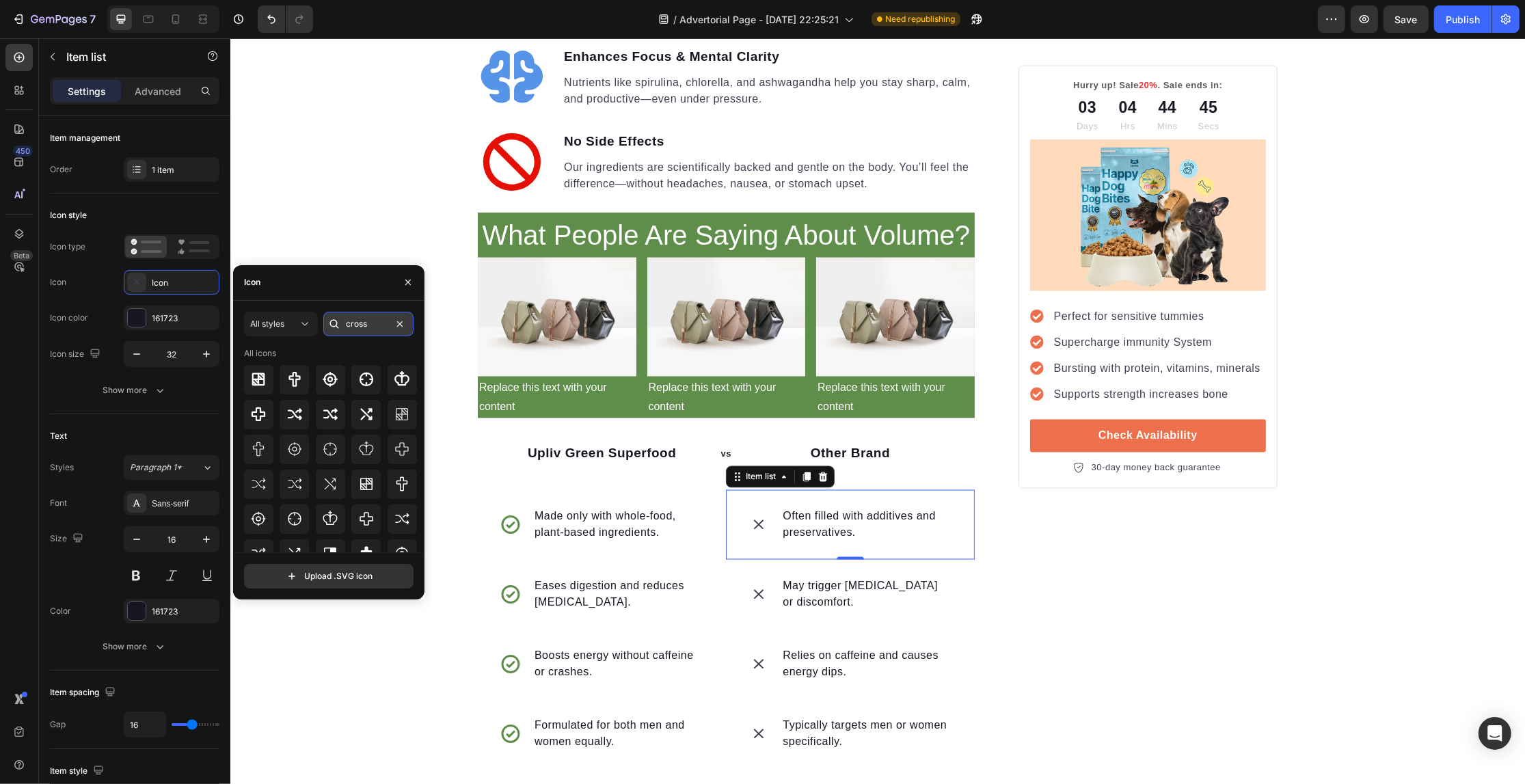
click at [388, 326] on input "cross" at bounding box center [368, 324] width 90 height 24
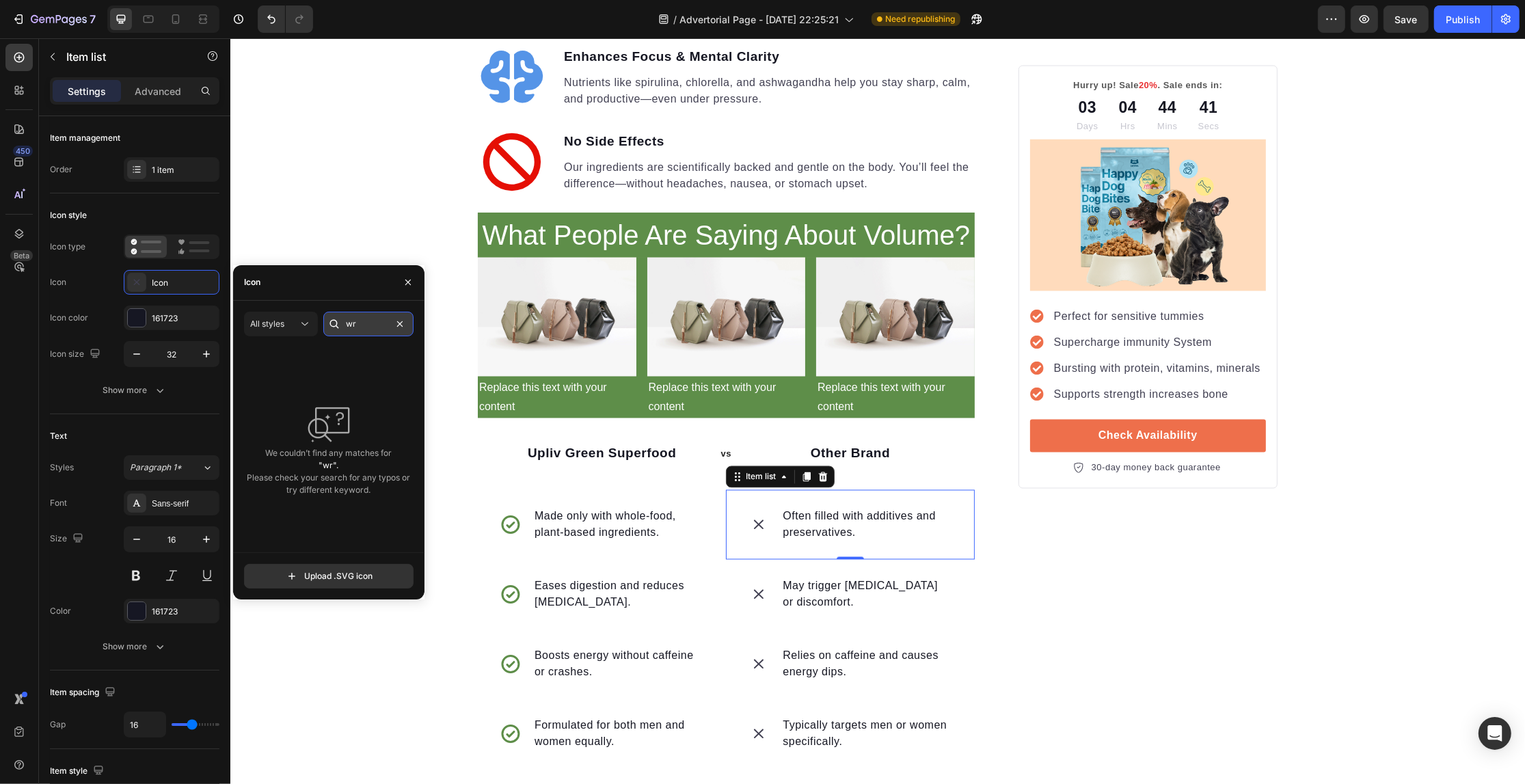
type input "w"
type input "n"
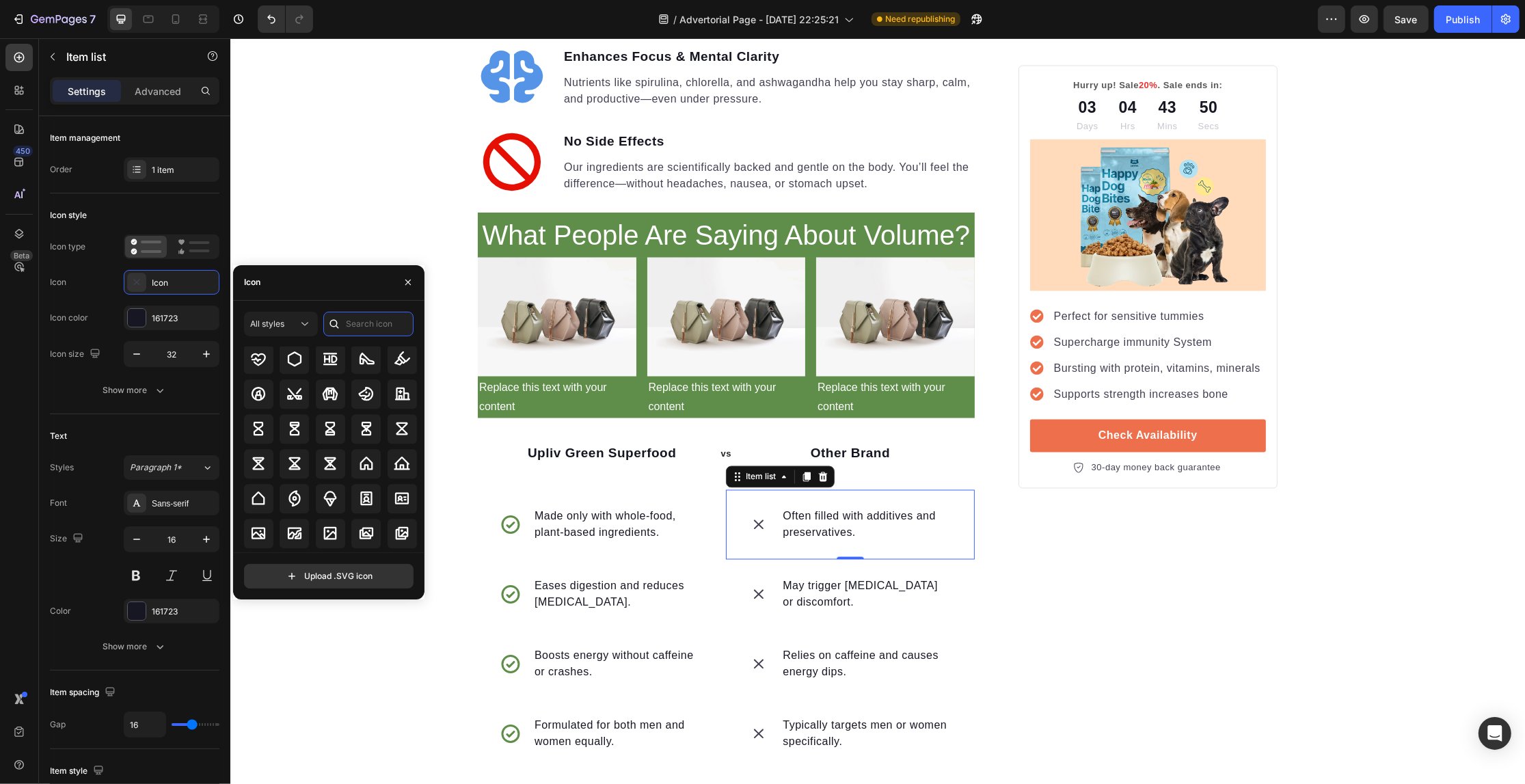
scroll to position [4558, 0]
click at [360, 323] on input "text" at bounding box center [368, 324] width 90 height 24
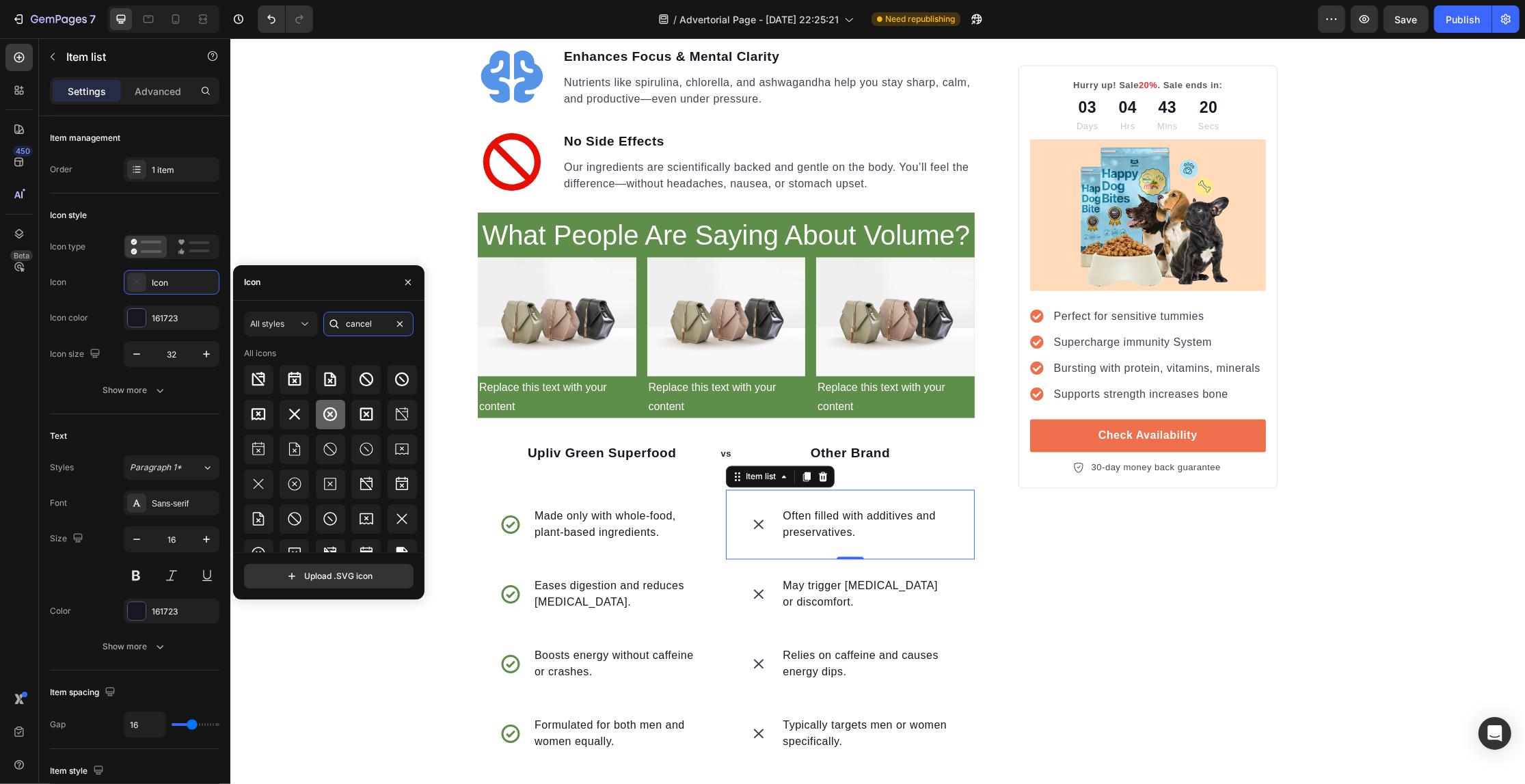
type input "cancel"
click at [328, 419] on icon at bounding box center [329, 413] width 14 height 14
click at [167, 323] on div "161723" at bounding box center [172, 318] width 40 height 13
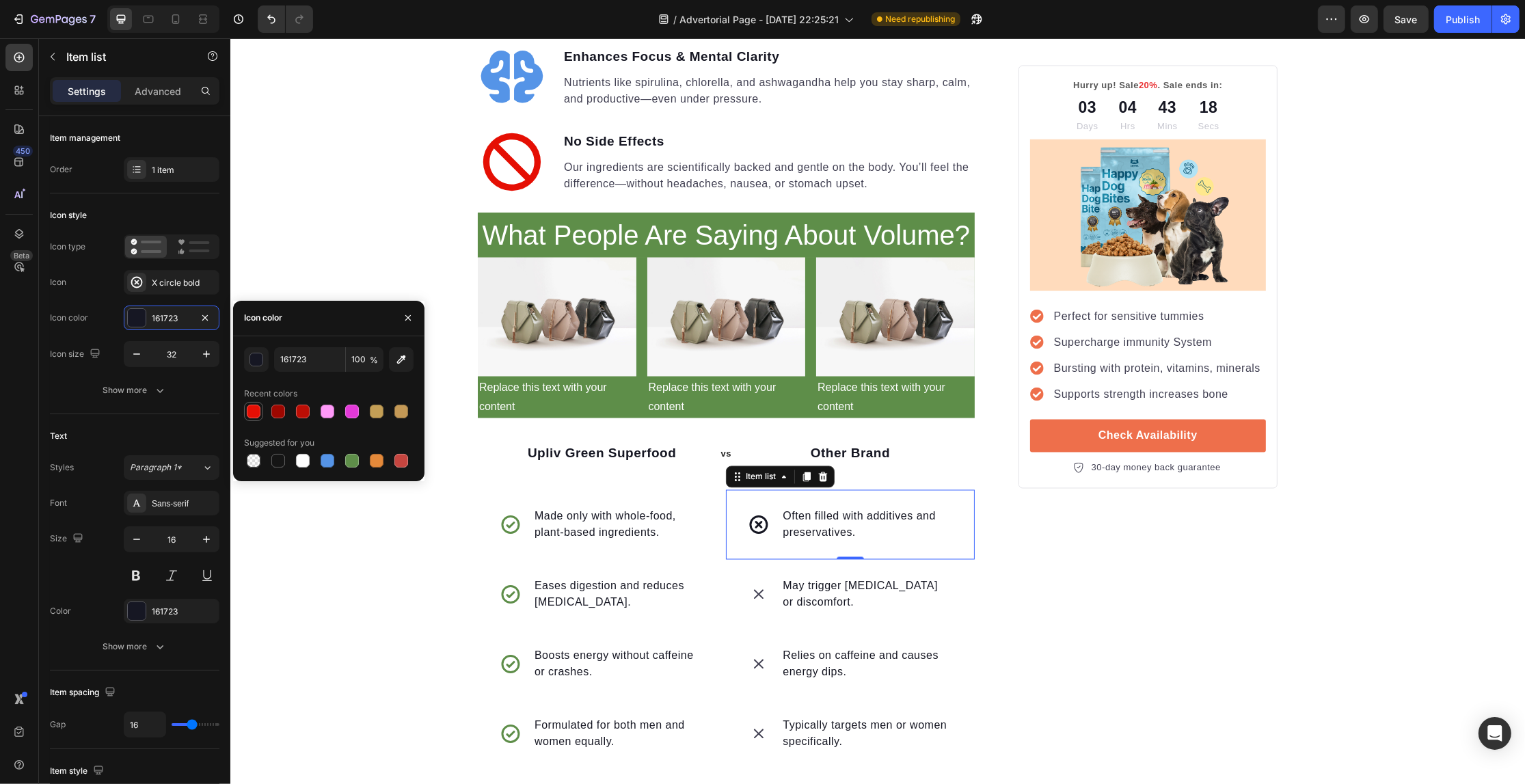
click at [251, 407] on div at bounding box center [253, 411] width 14 height 14
type input "E50F04"
click at [169, 284] on div "X circle bold" at bounding box center [184, 283] width 64 height 13
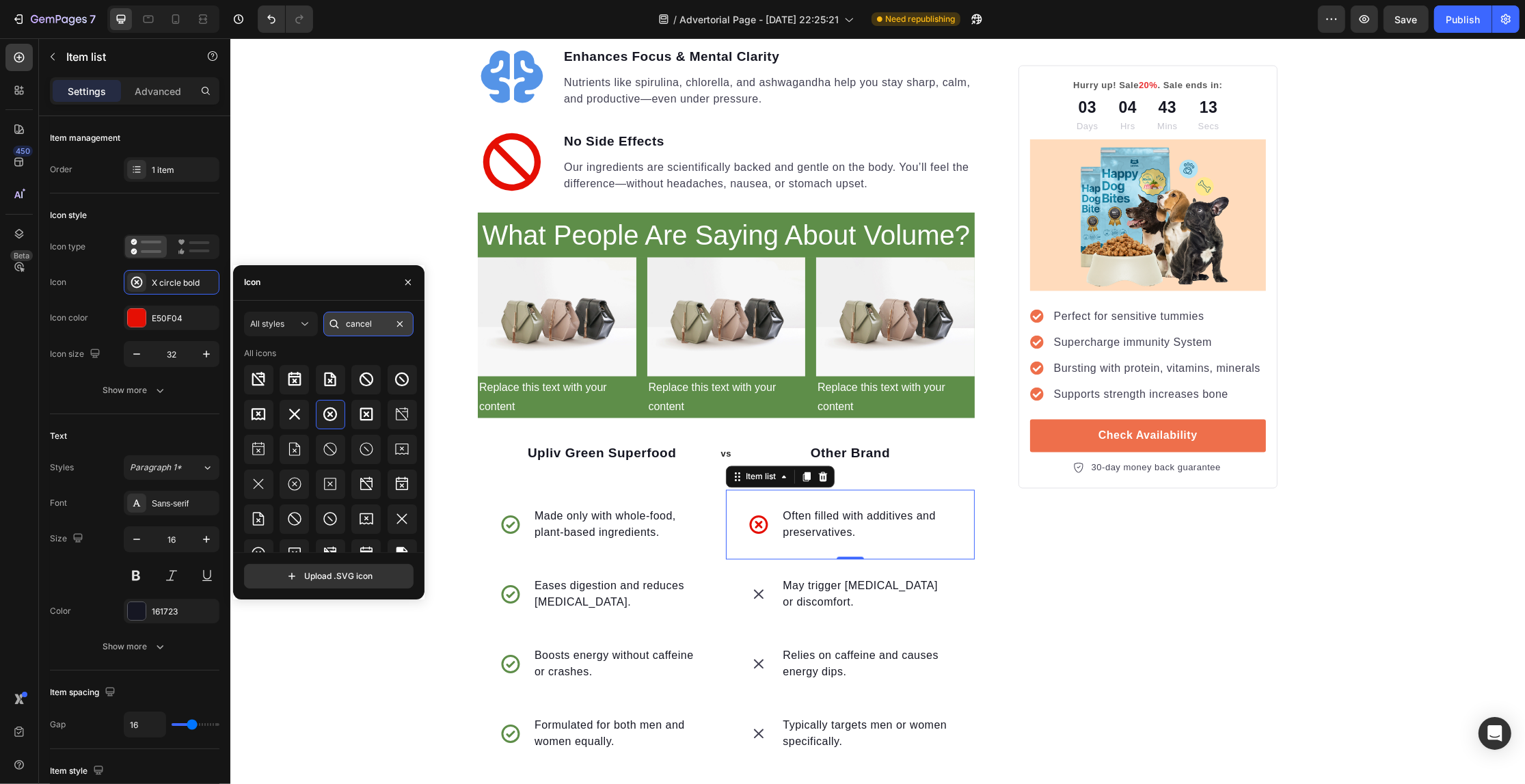
click at [373, 323] on input "cancel" at bounding box center [368, 324] width 90 height 24
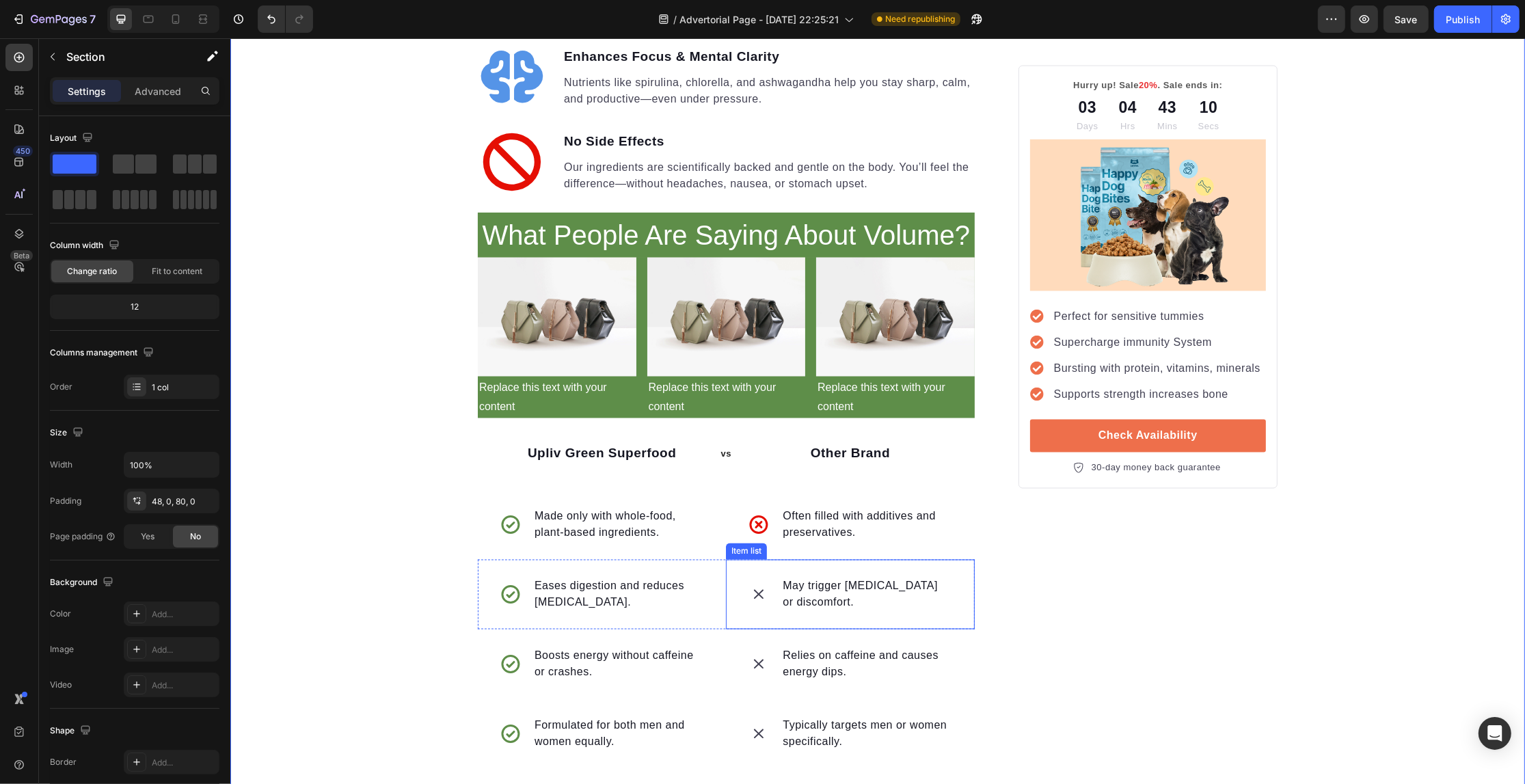
click at [753, 590] on icon at bounding box center [758, 594] width 10 height 10
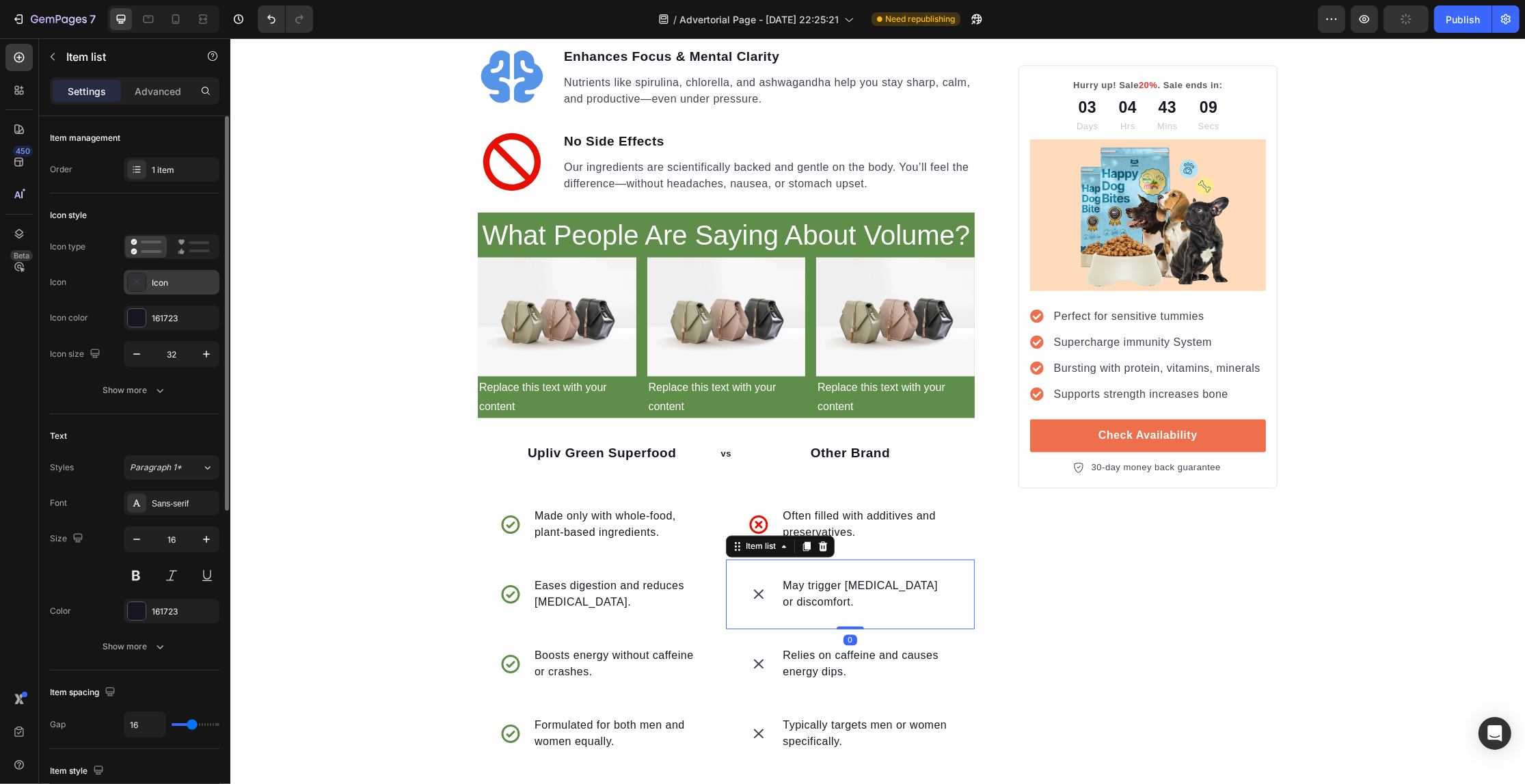
click at [152, 281] on div "Icon" at bounding box center [184, 283] width 64 height 13
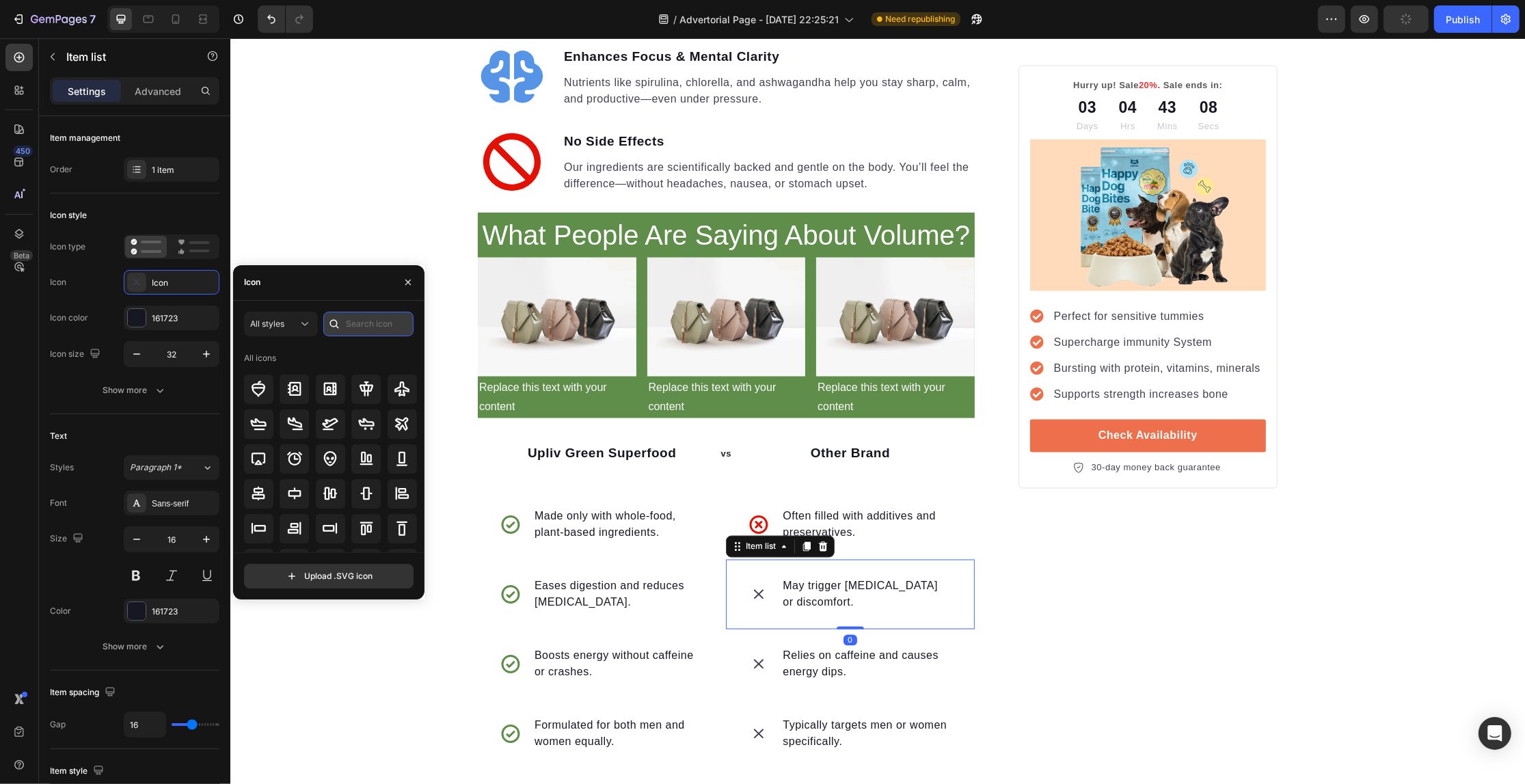
click at [352, 326] on input "text" at bounding box center [368, 324] width 90 height 24
paste input "cancel"
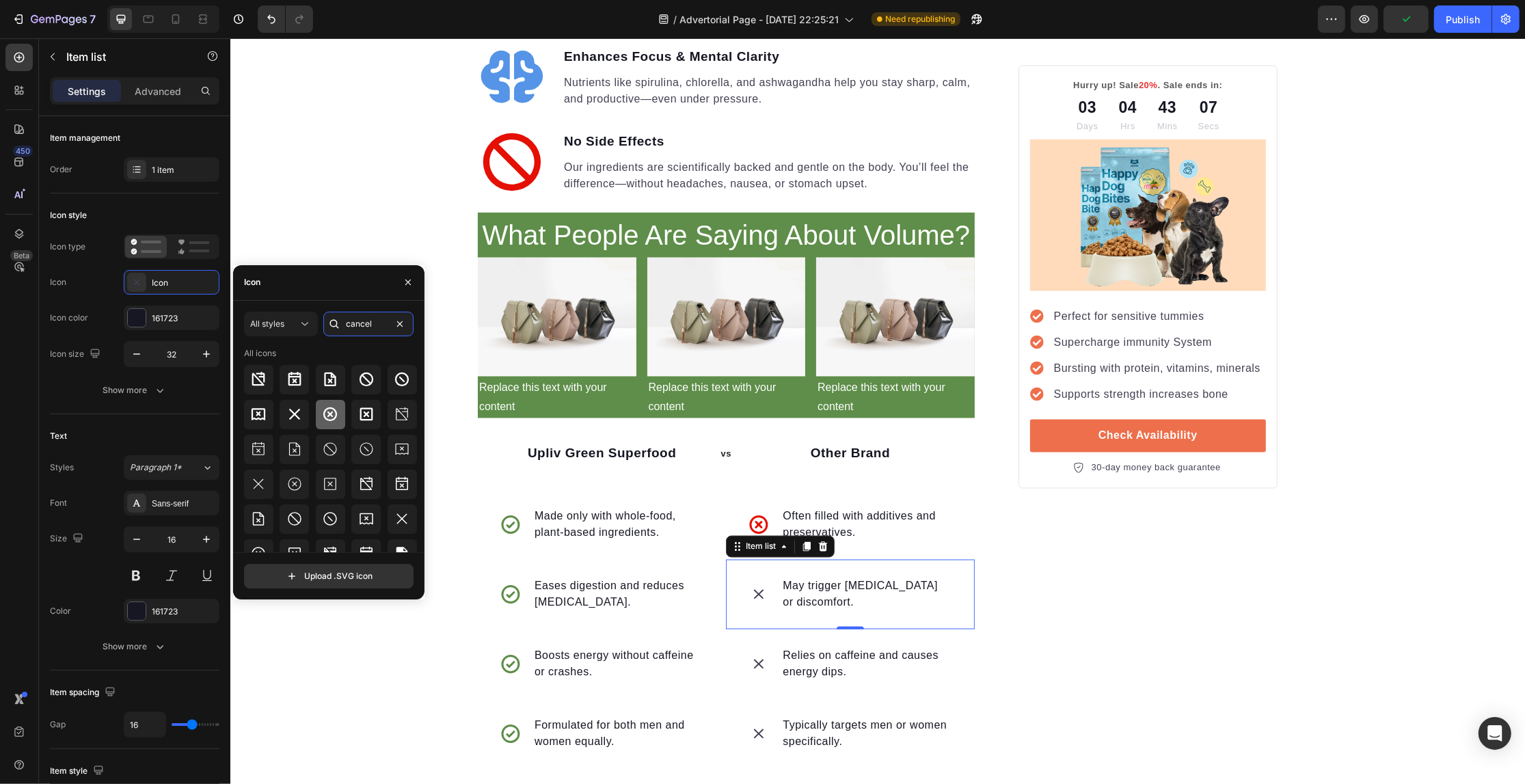
type input "cancel"
click at [333, 411] on icon at bounding box center [330, 414] width 16 height 16
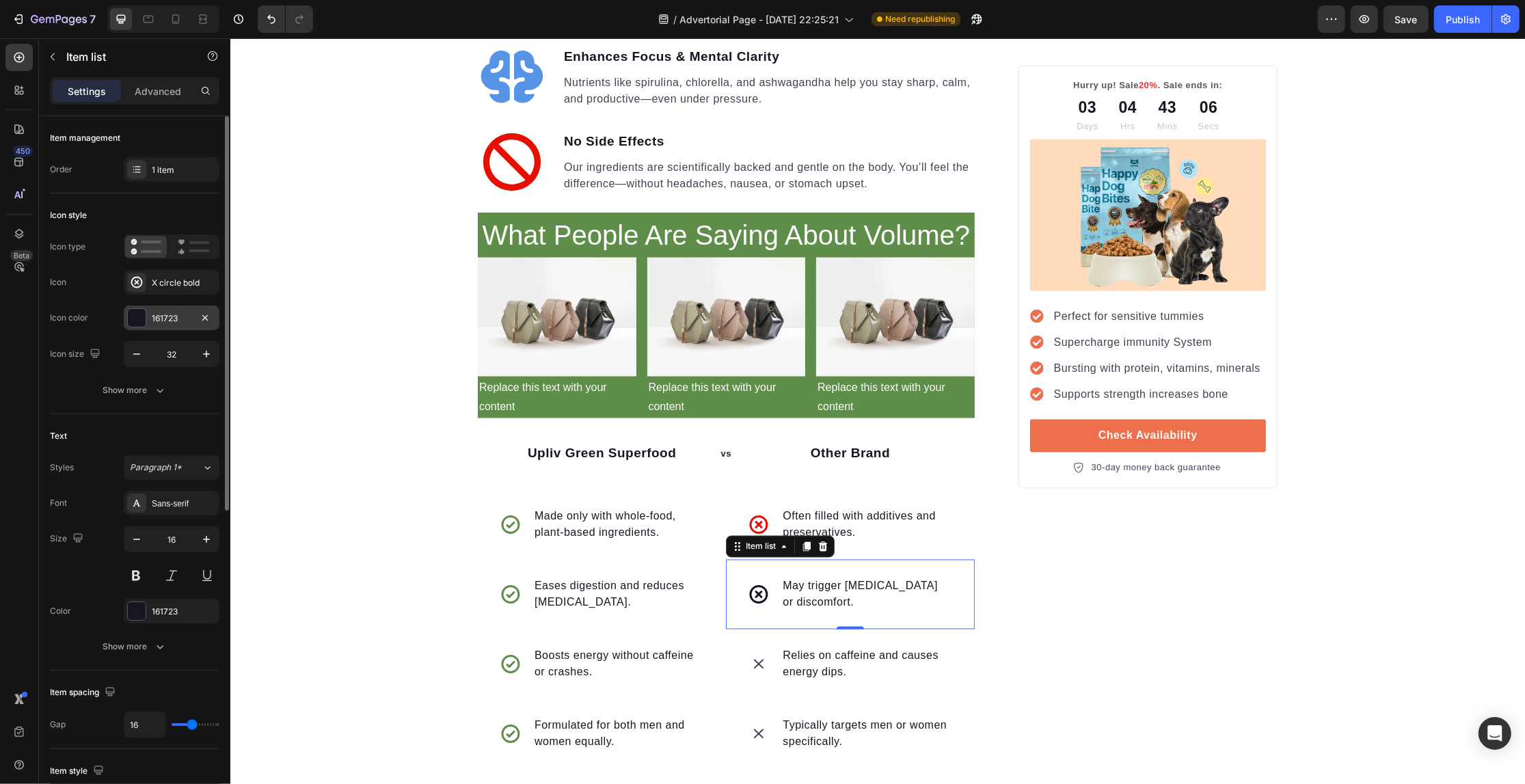
click at [172, 326] on div "161723" at bounding box center [172, 317] width 96 height 24
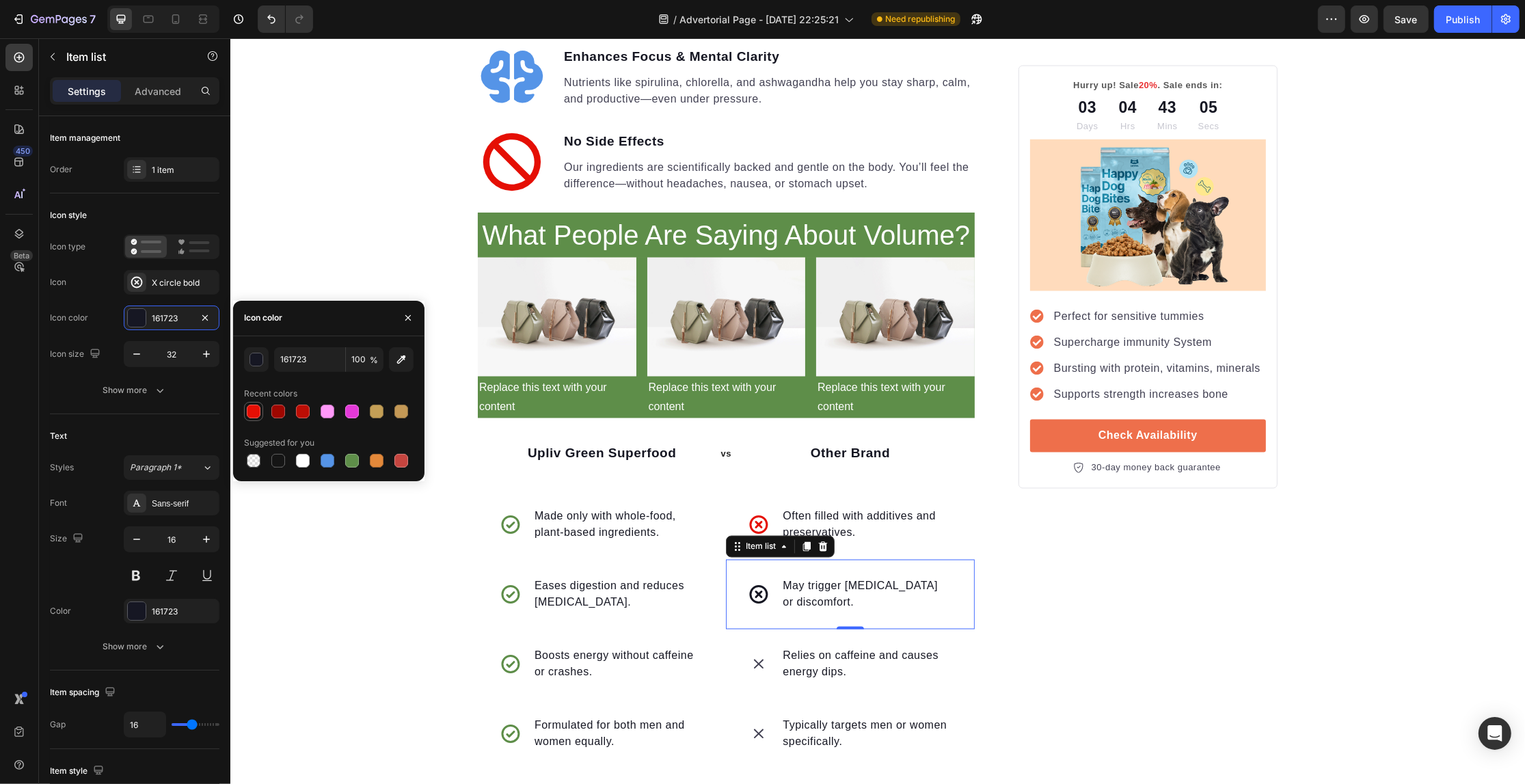
click at [253, 407] on div at bounding box center [253, 411] width 14 height 14
type input "E50F04"
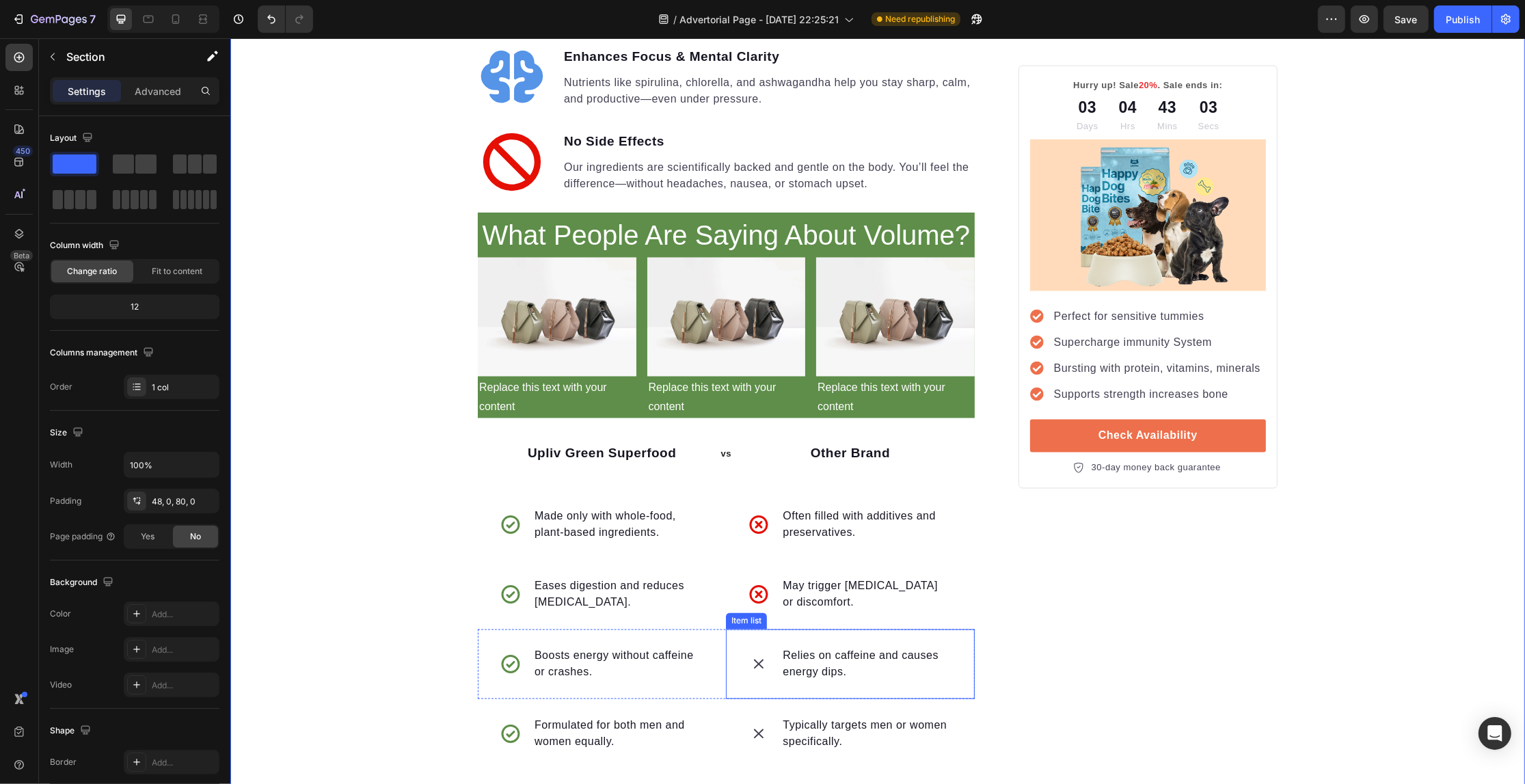
click at [747, 653] on icon at bounding box center [758, 664] width 22 height 22
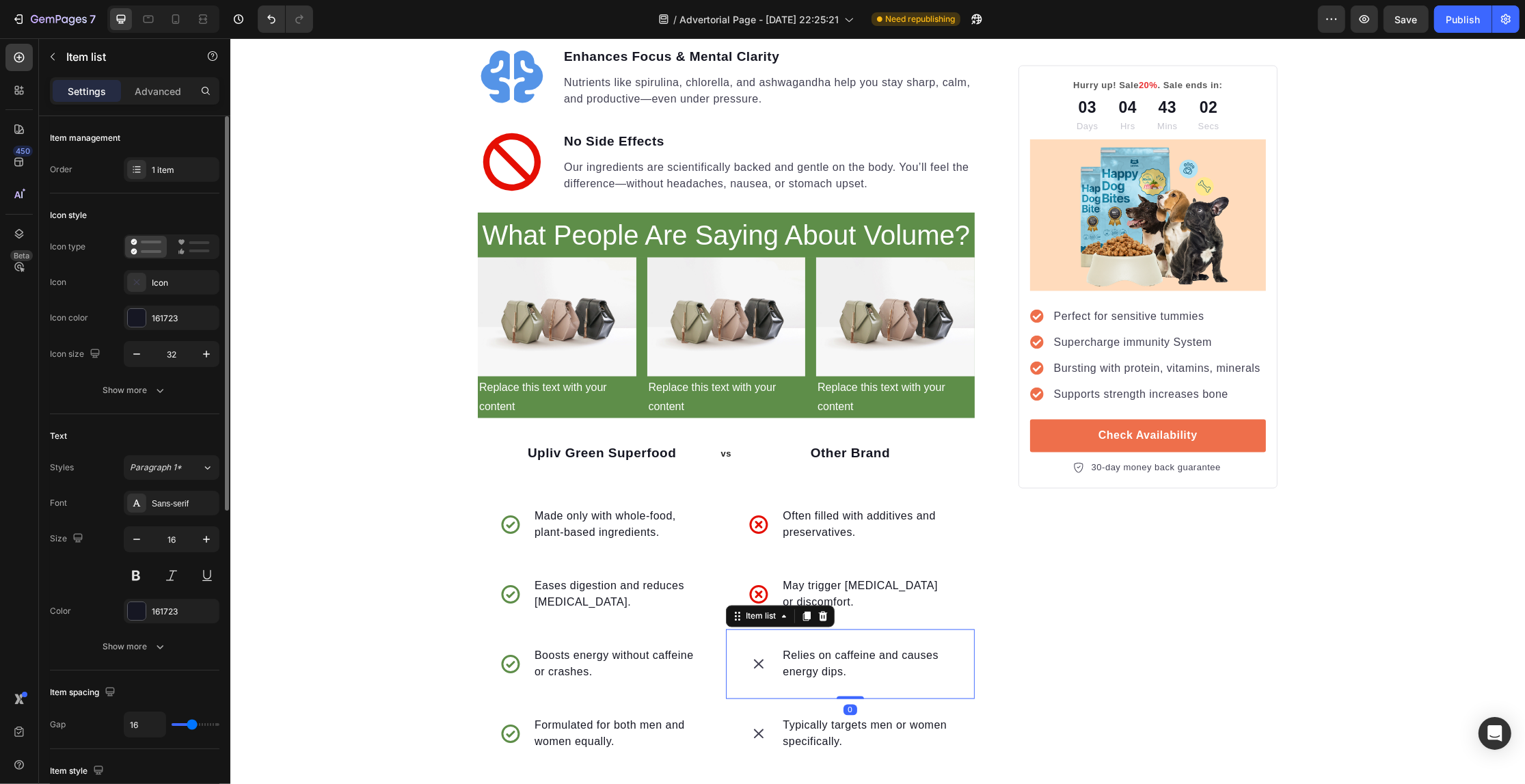
click at [119, 284] on div "Icon Icon" at bounding box center [134, 282] width 169 height 24
click at [132, 281] on icon at bounding box center [137, 282] width 14 height 14
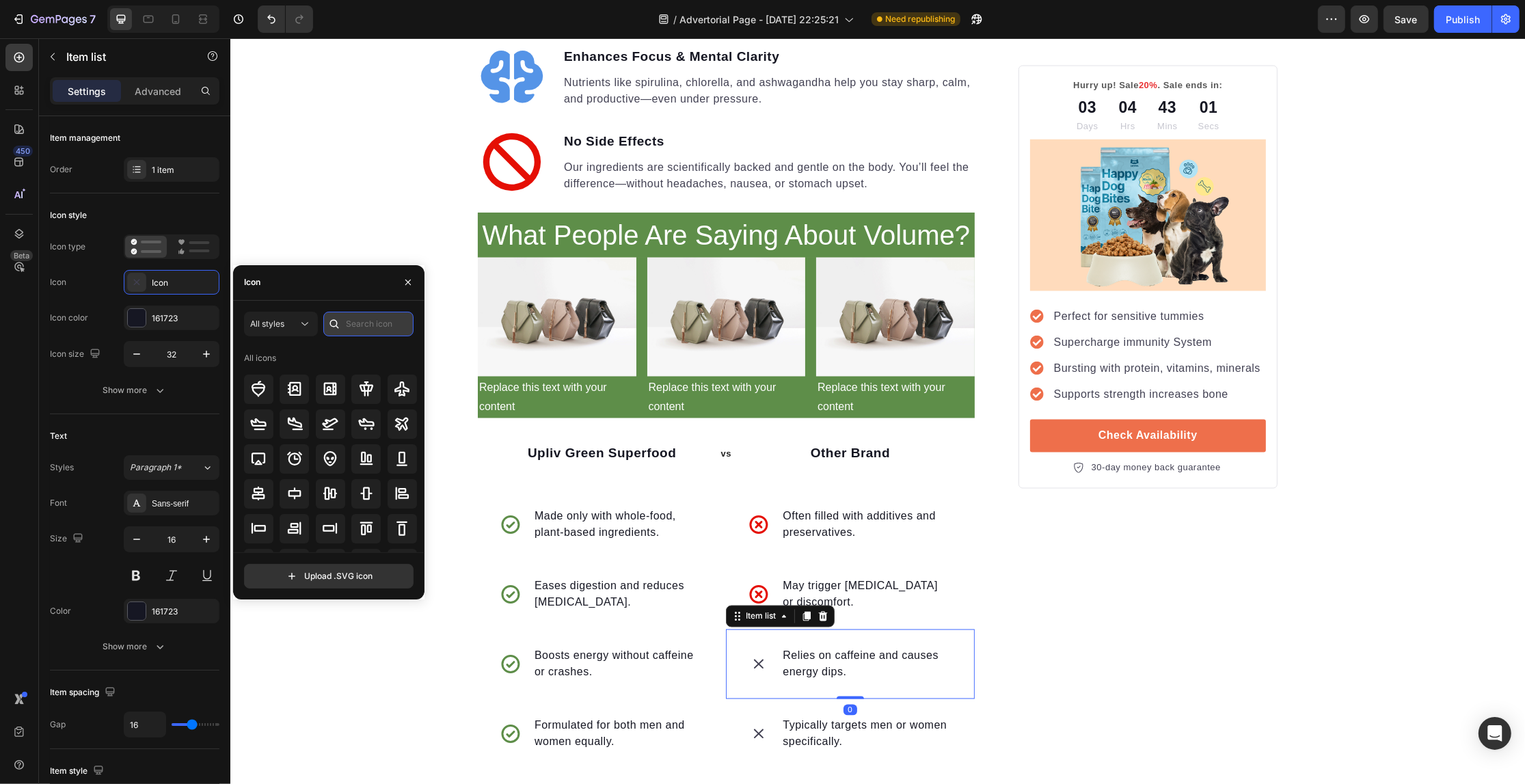
click at [368, 316] on input "text" at bounding box center [368, 324] width 90 height 24
paste input "cancel"
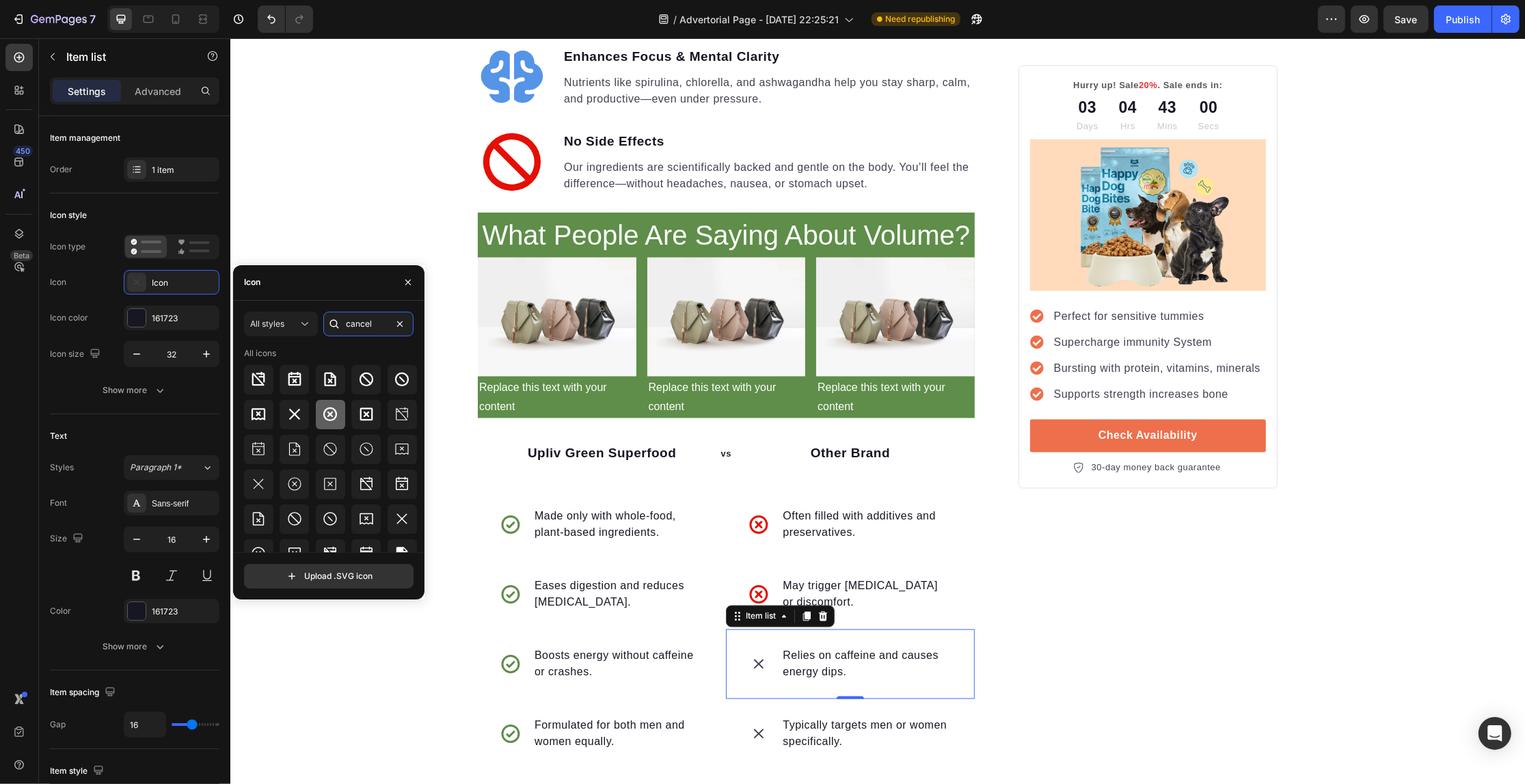
type input "cancel"
click at [337, 408] on div at bounding box center [330, 414] width 29 height 29
click at [128, 302] on div "Icon type Icon X circle bold Icon color 161723 Icon size 32" at bounding box center [134, 300] width 169 height 133
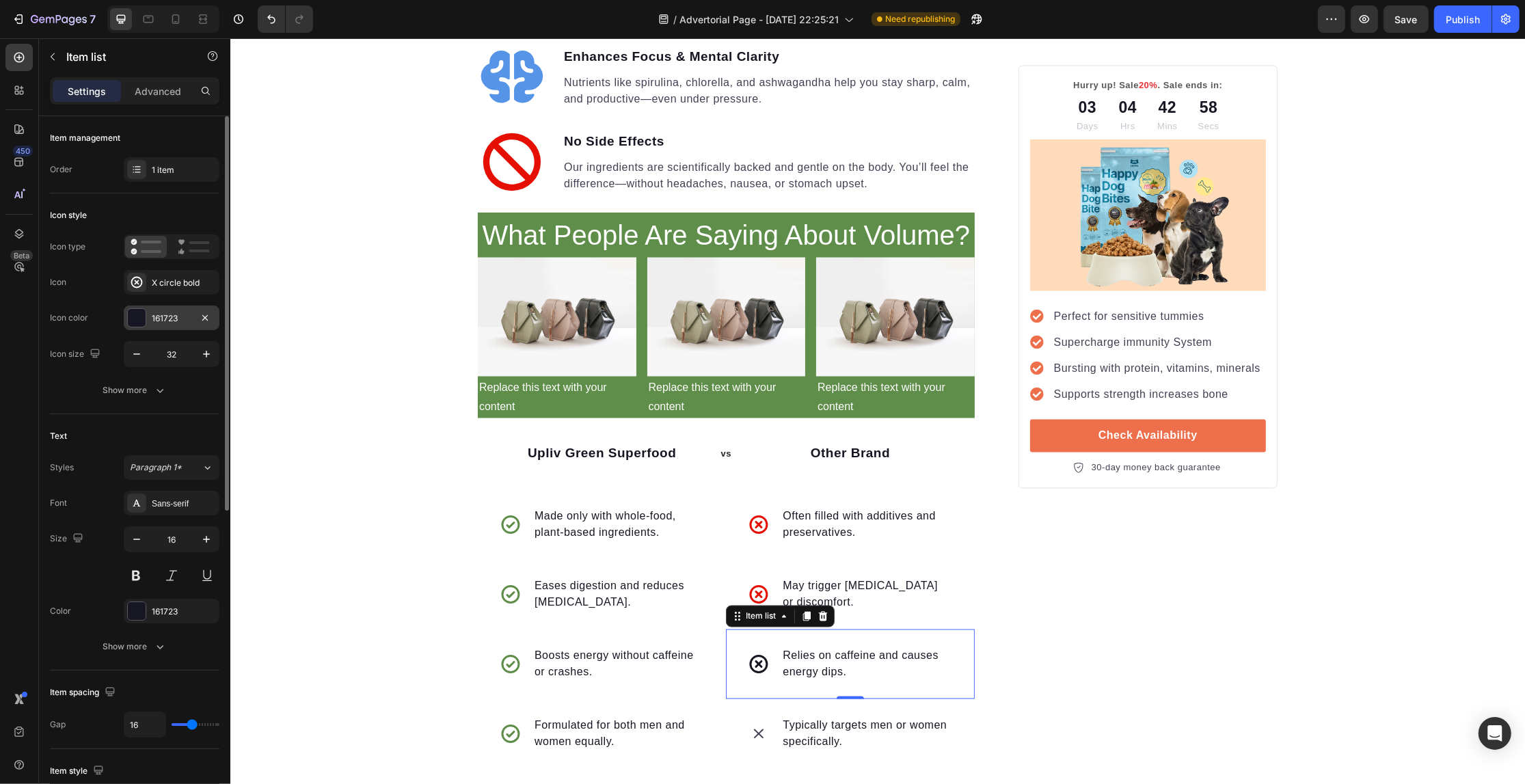
click at [140, 312] on div at bounding box center [137, 318] width 18 height 18
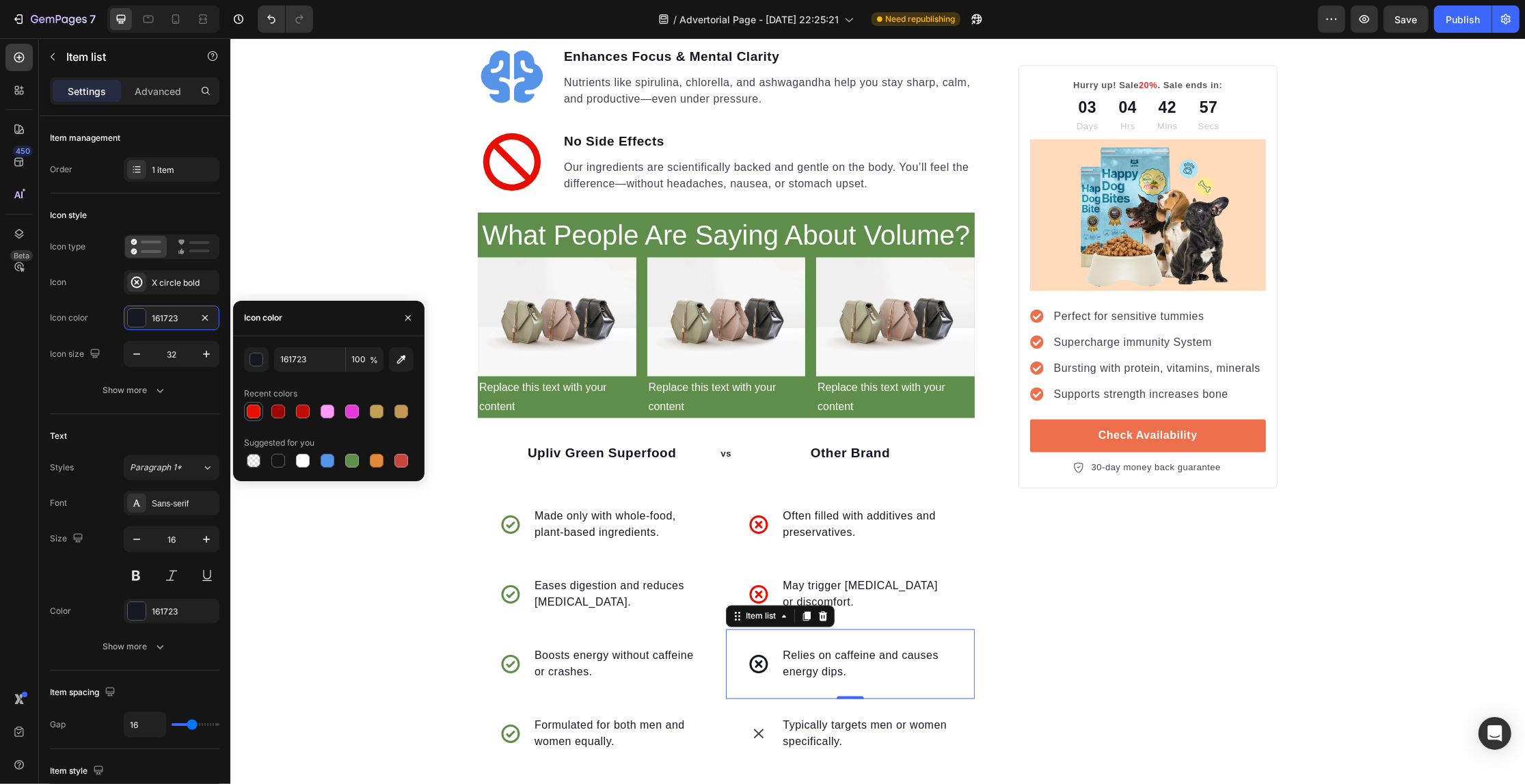
click at [254, 411] on div at bounding box center [253, 411] width 14 height 14
type input "E50F04"
click at [773, 699] on div "Typically targets men or women specifically." at bounding box center [849, 733] width 248 height 70
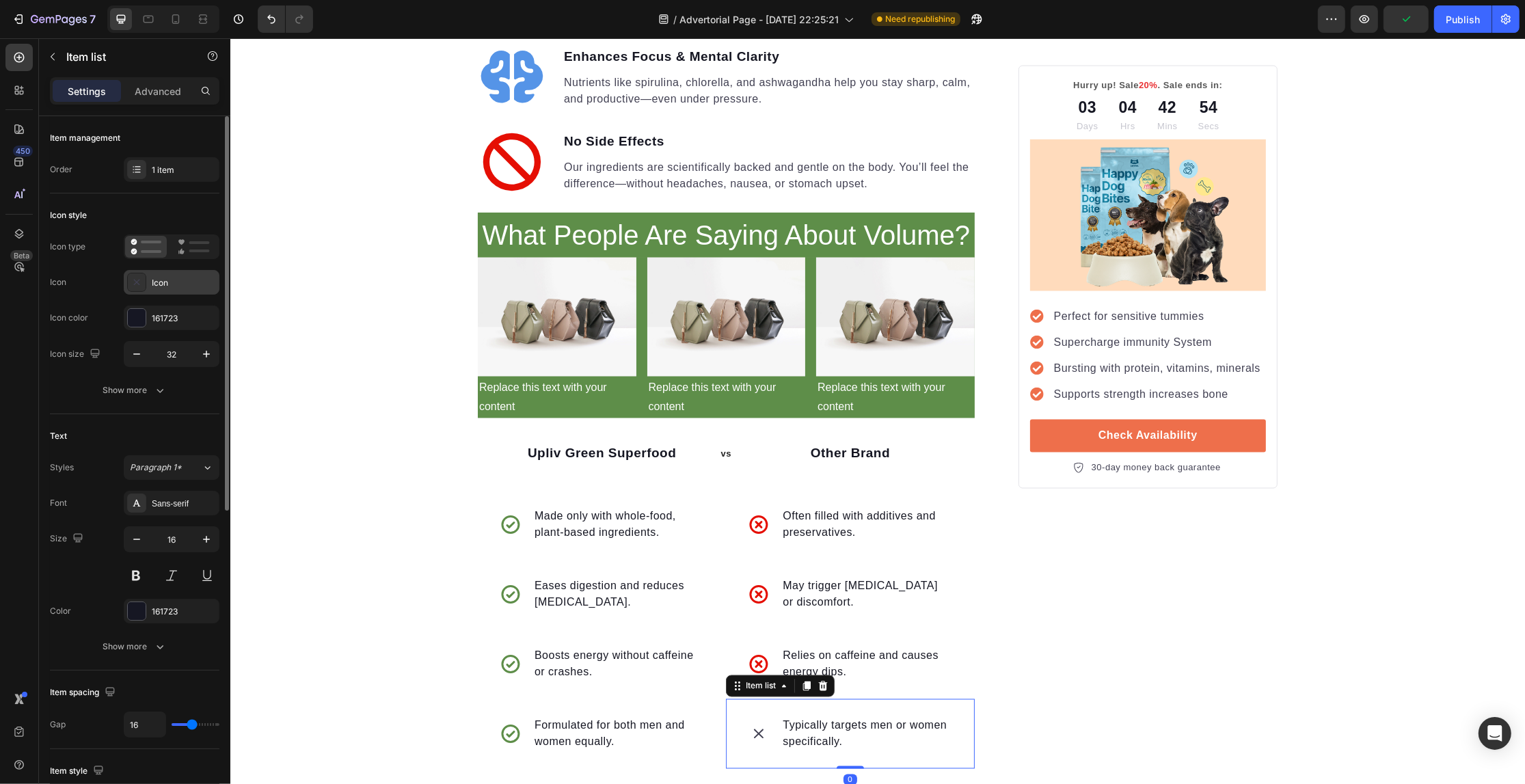
click at [161, 288] on div "Icon" at bounding box center [184, 283] width 64 height 13
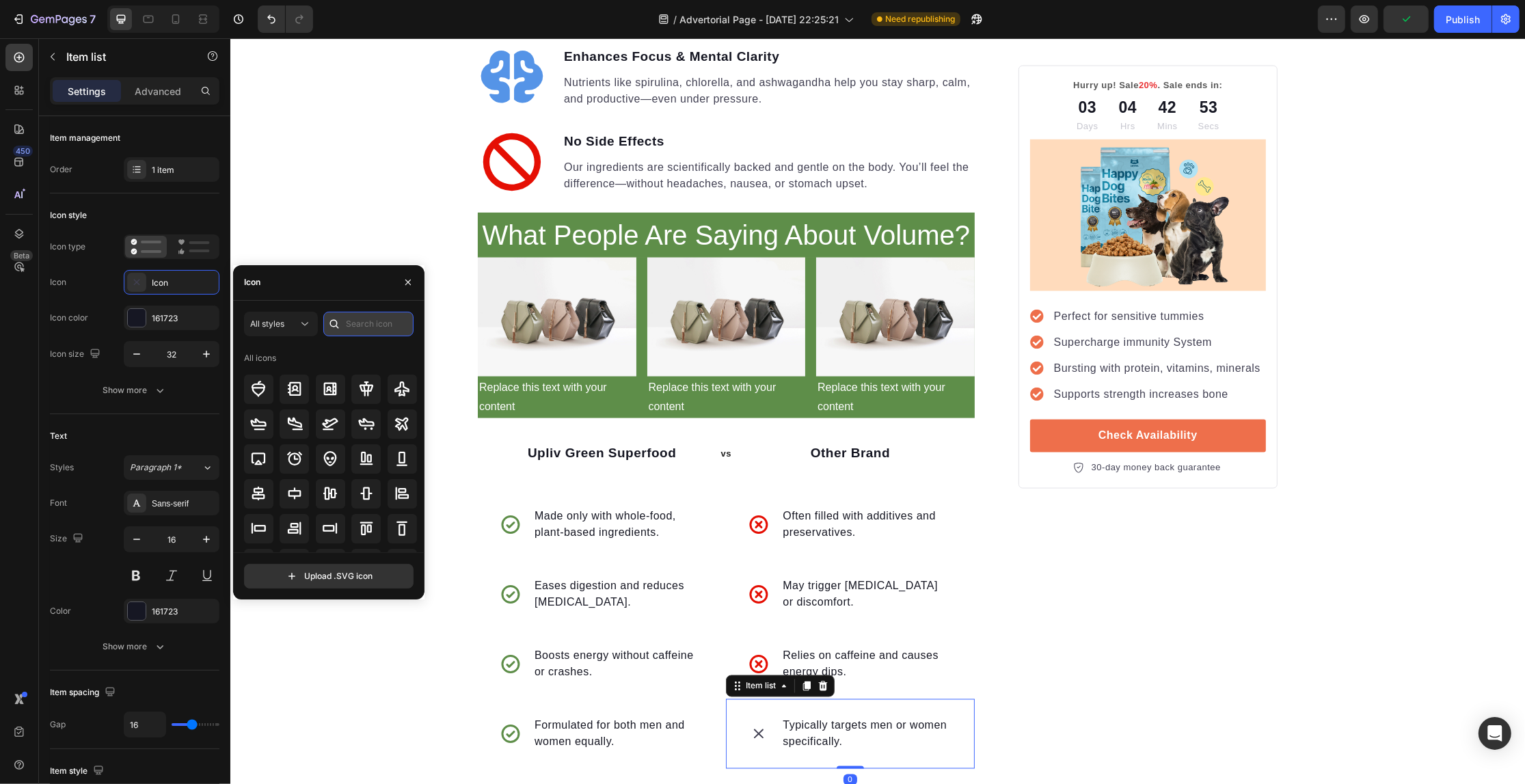
click at [373, 317] on input "text" at bounding box center [368, 324] width 90 height 24
paste input "cancel"
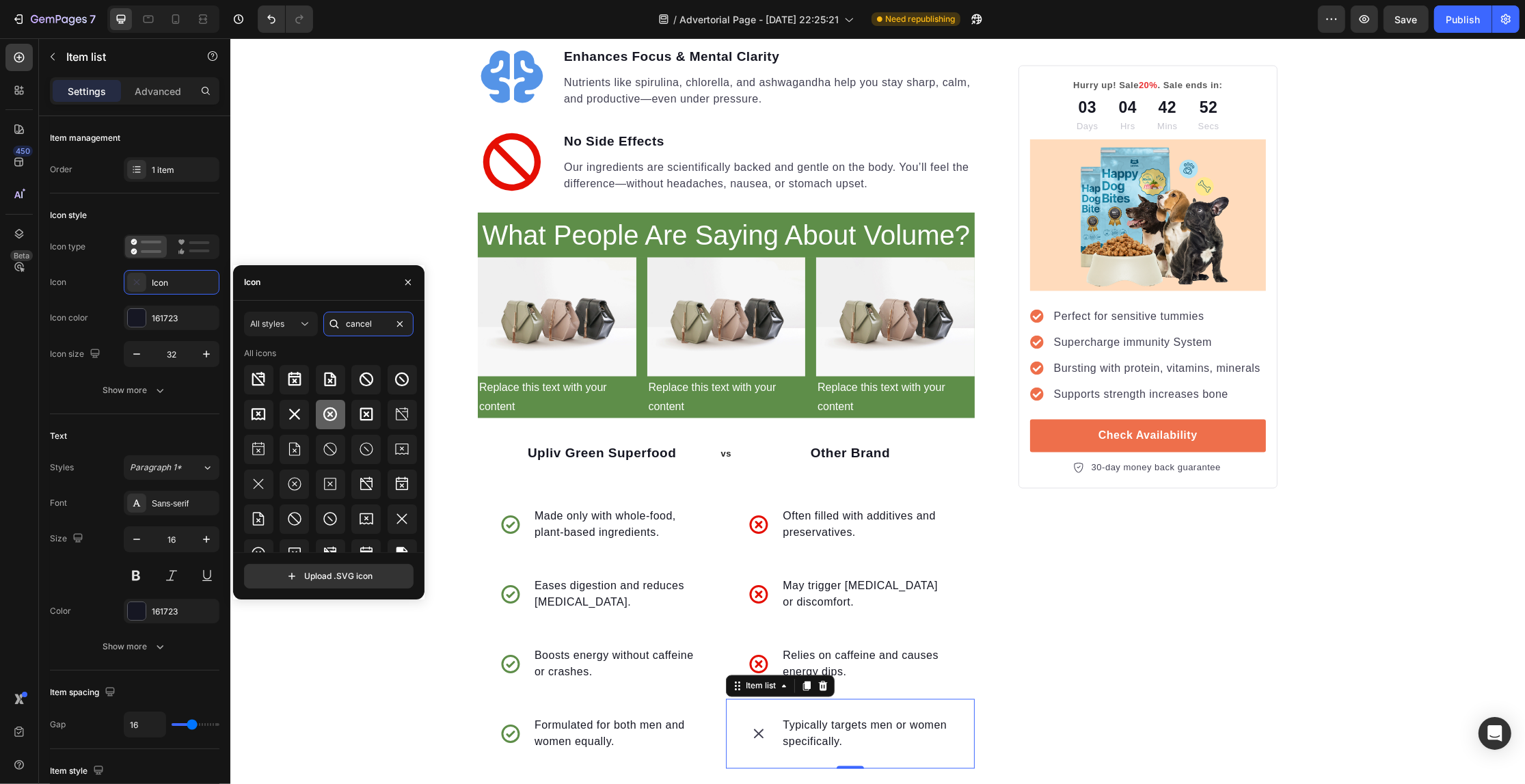
type input "cancel"
click at [323, 404] on div at bounding box center [330, 414] width 29 height 29
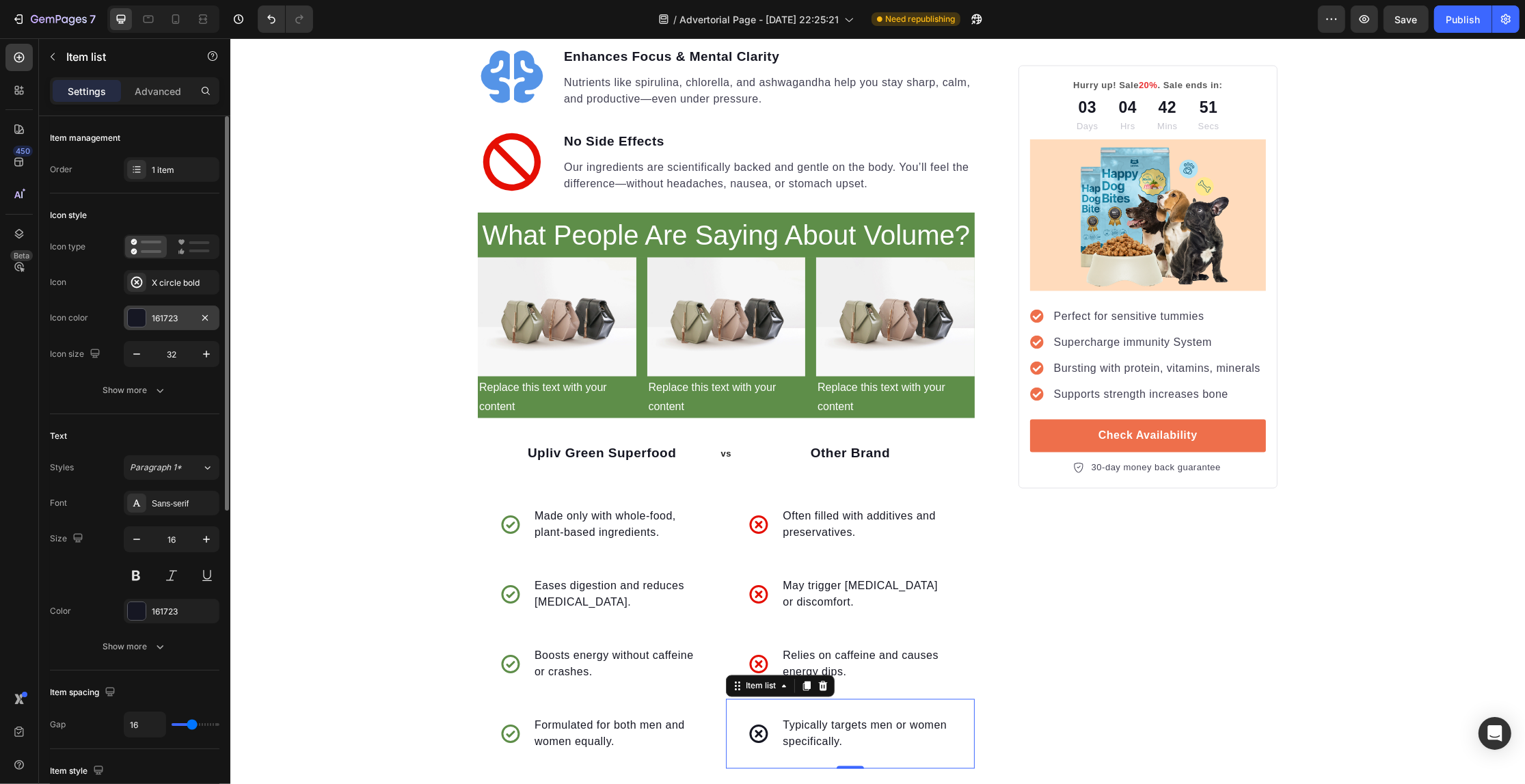
click at [169, 315] on div "161723" at bounding box center [172, 318] width 40 height 13
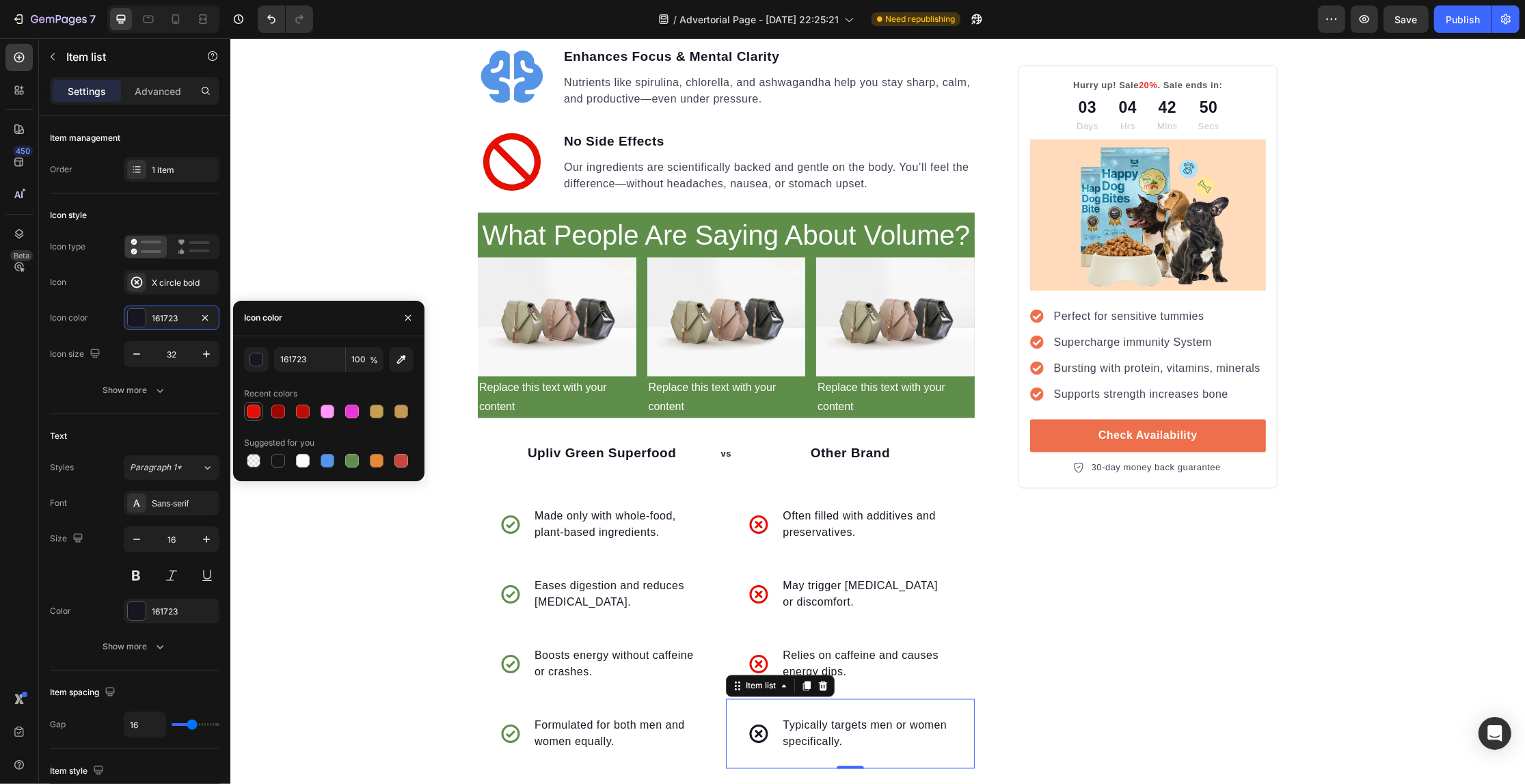
click at [253, 403] on div at bounding box center [253, 411] width 16 height 16
type input "E50F04"
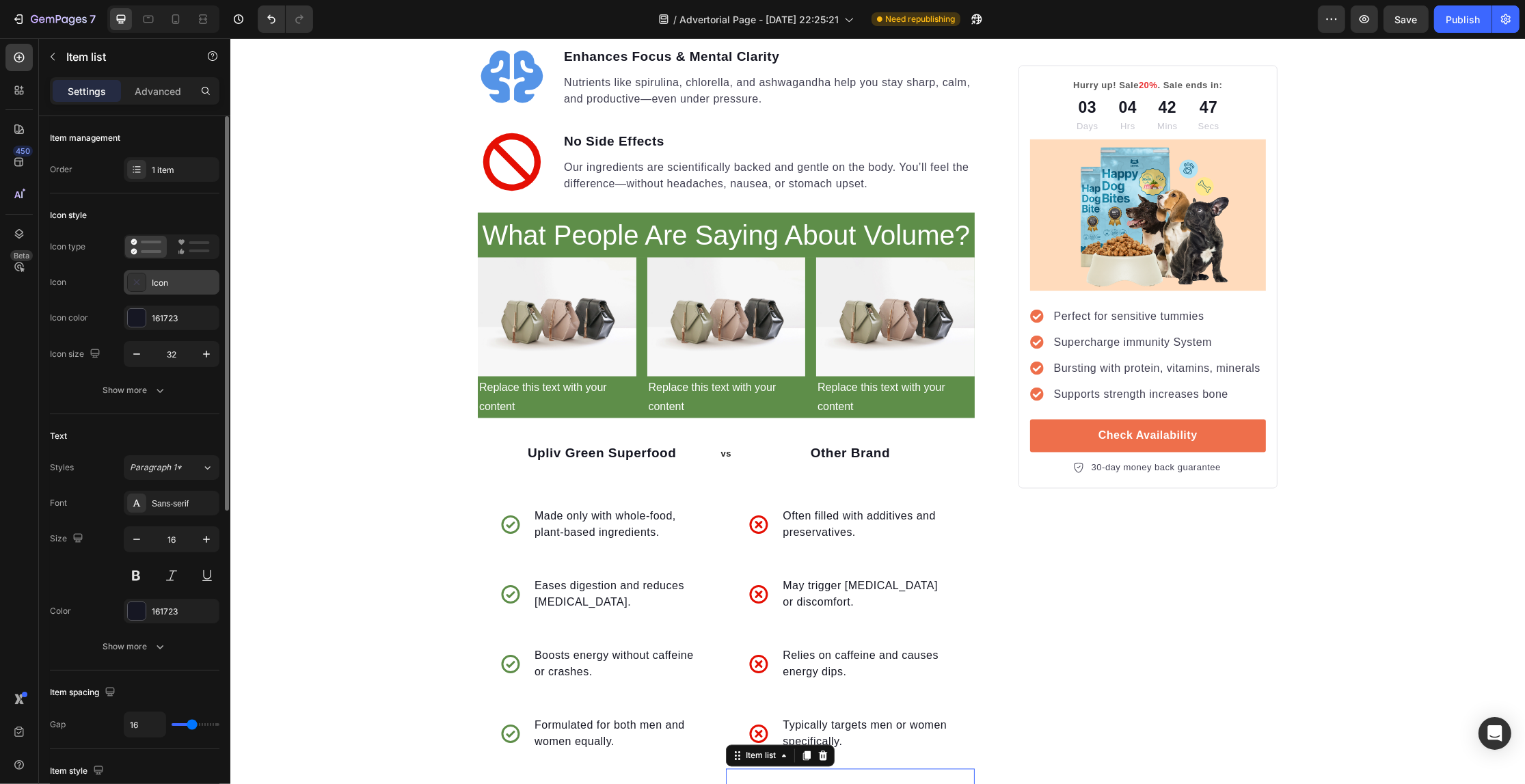
click at [137, 284] on icon at bounding box center [137, 282] width 6 height 5
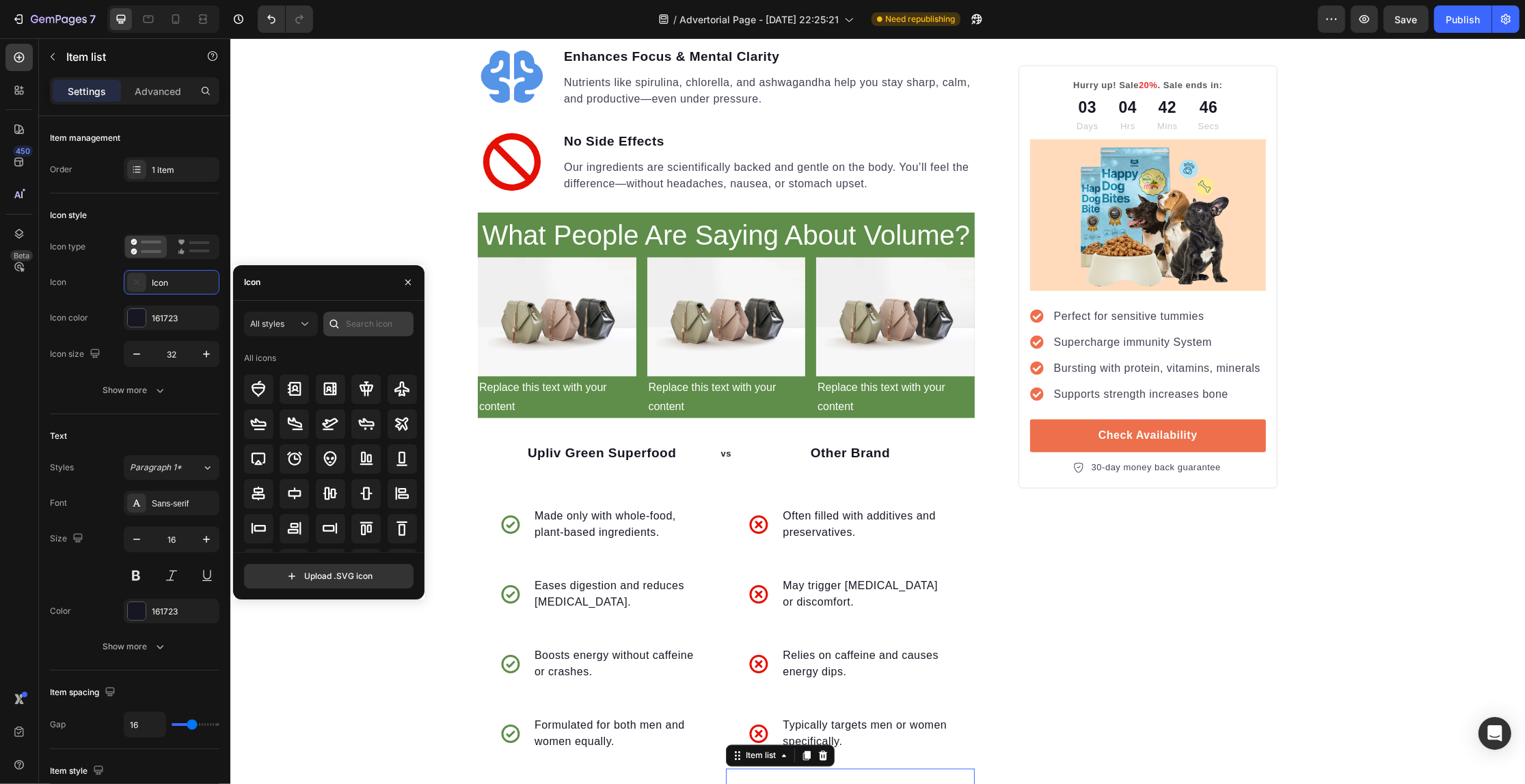
drag, startPoint x: 332, startPoint y: 319, endPoint x: 360, endPoint y: 323, distance: 28.3
click at [338, 321] on icon at bounding box center [334, 324] width 14 height 14
click at [384, 326] on input "text" at bounding box center [368, 324] width 90 height 24
paste input "cancel"
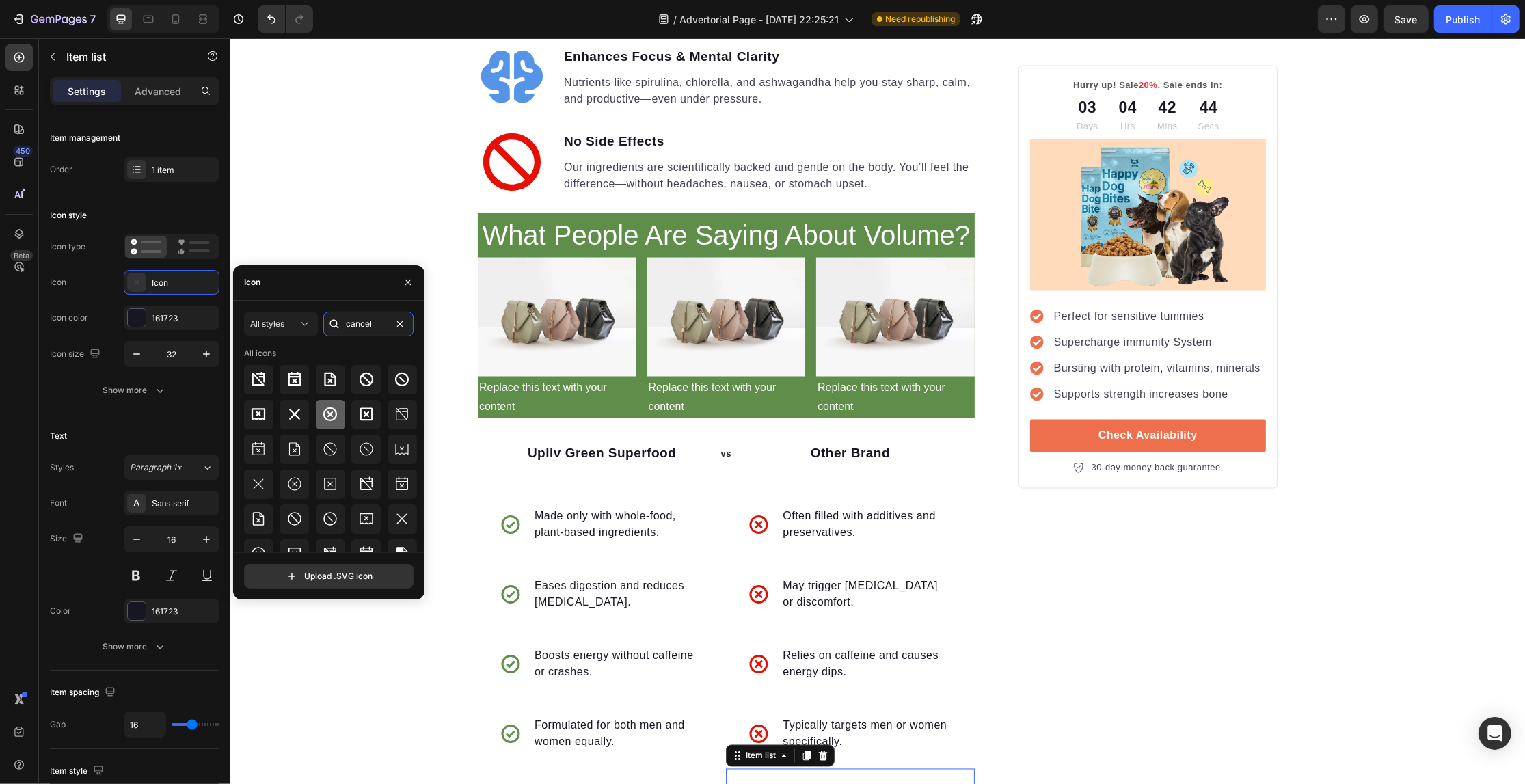
type input "cancel"
click at [336, 409] on icon at bounding box center [330, 414] width 16 height 16
click at [158, 312] on div "161723" at bounding box center [172, 318] width 40 height 13
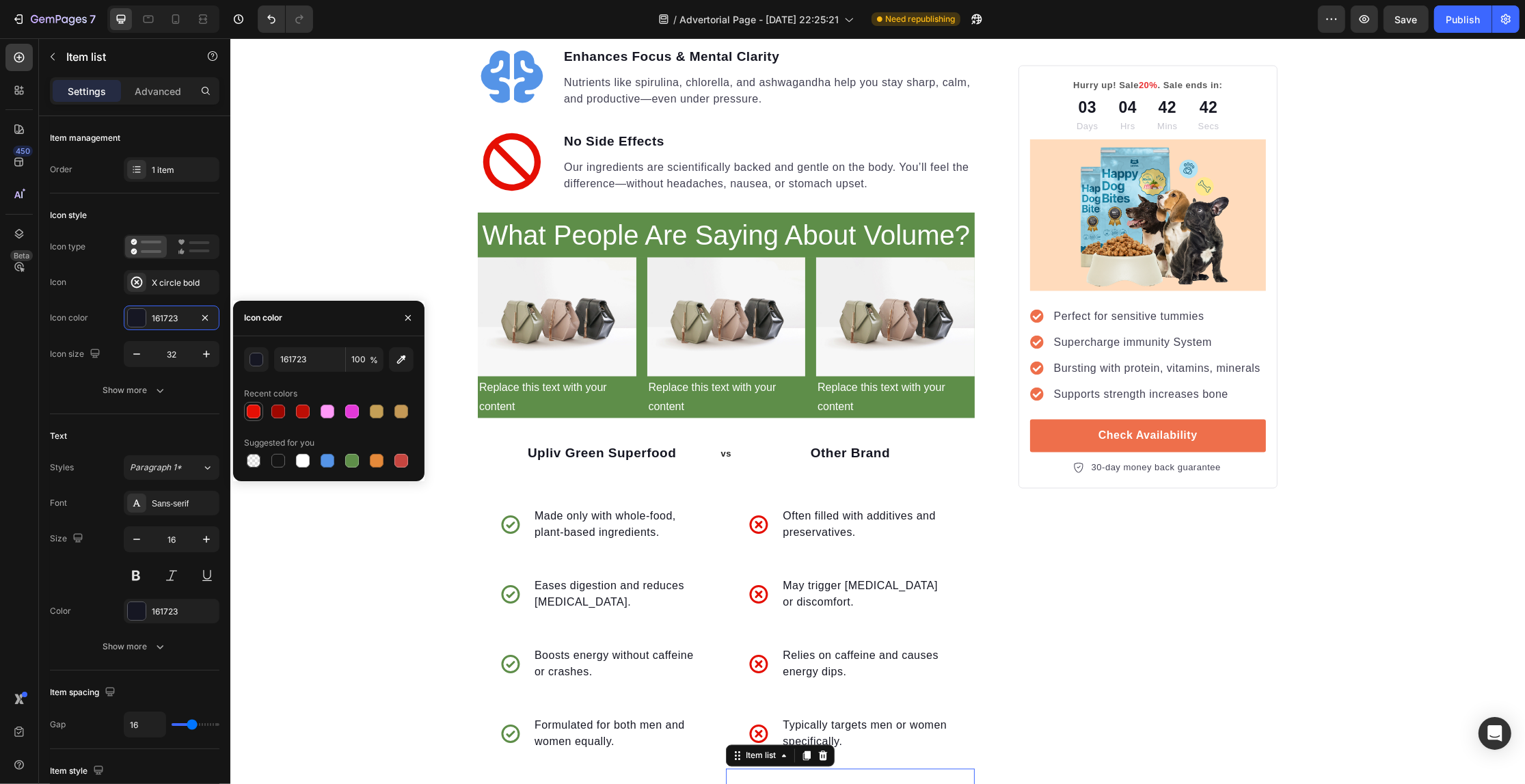
click at [250, 404] on div at bounding box center [253, 411] width 14 height 14
type input "E50F04"
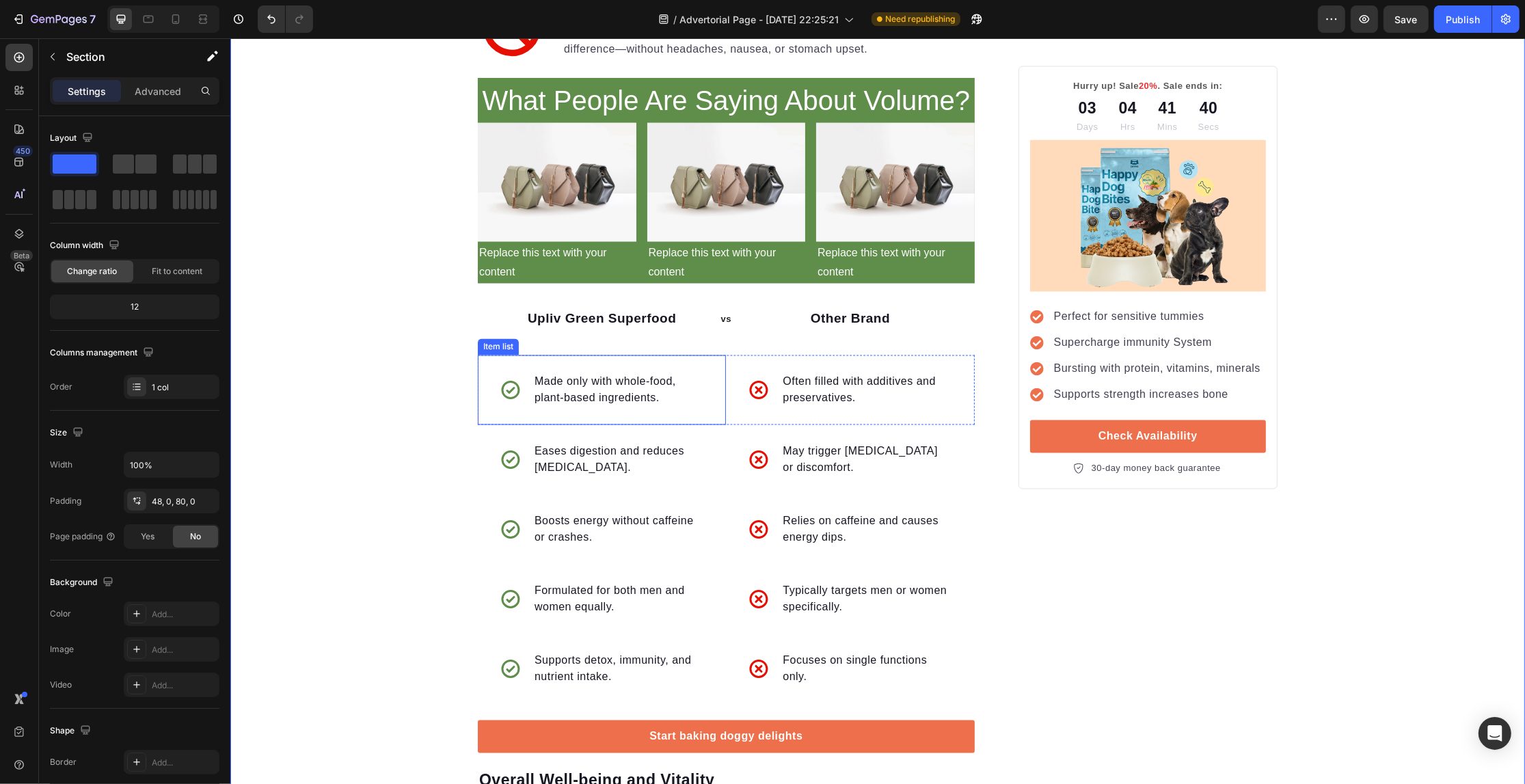
scroll to position [2821, 0]
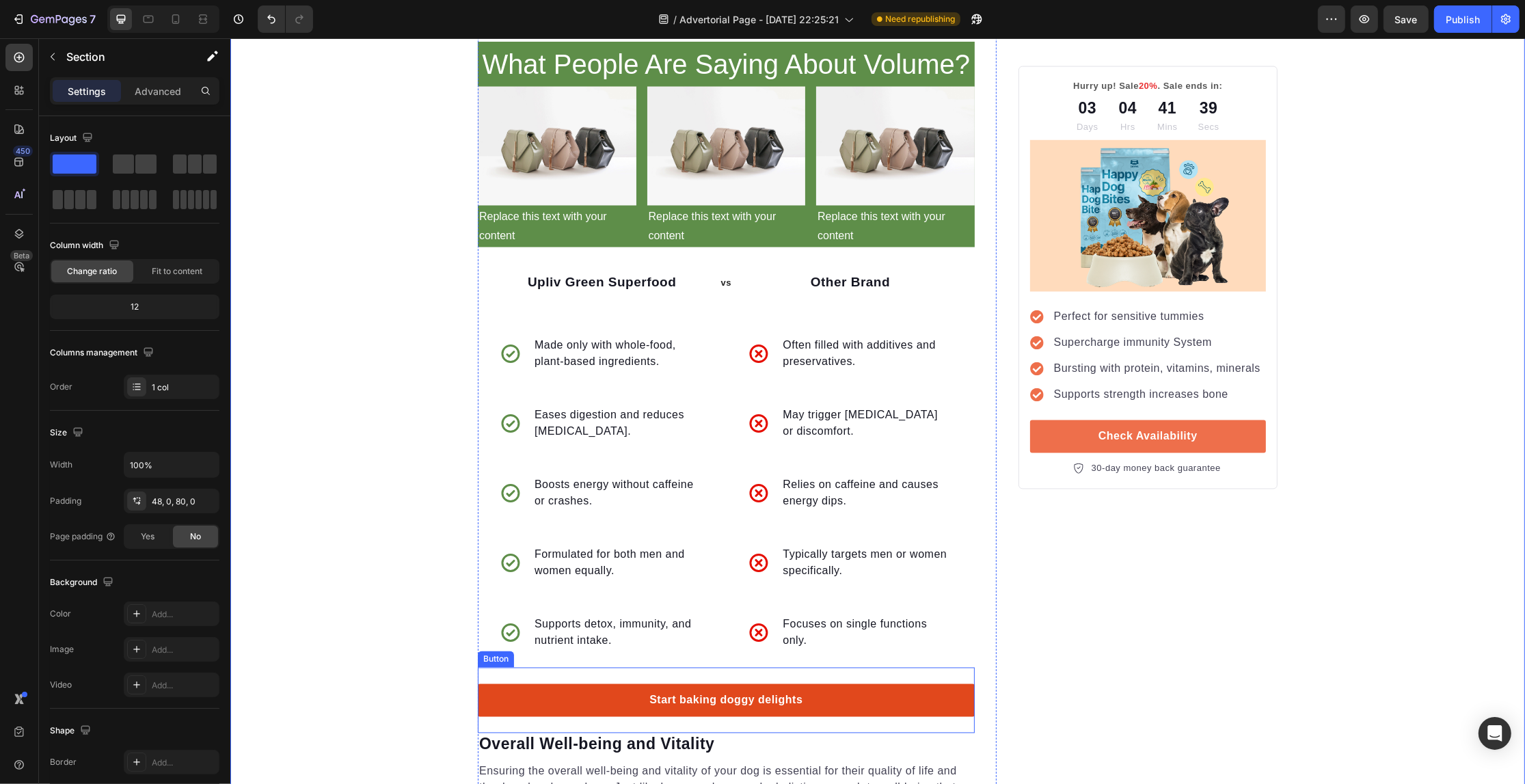
click at [952, 684] on link "Start baking doggy delights" at bounding box center [725, 700] width 497 height 33
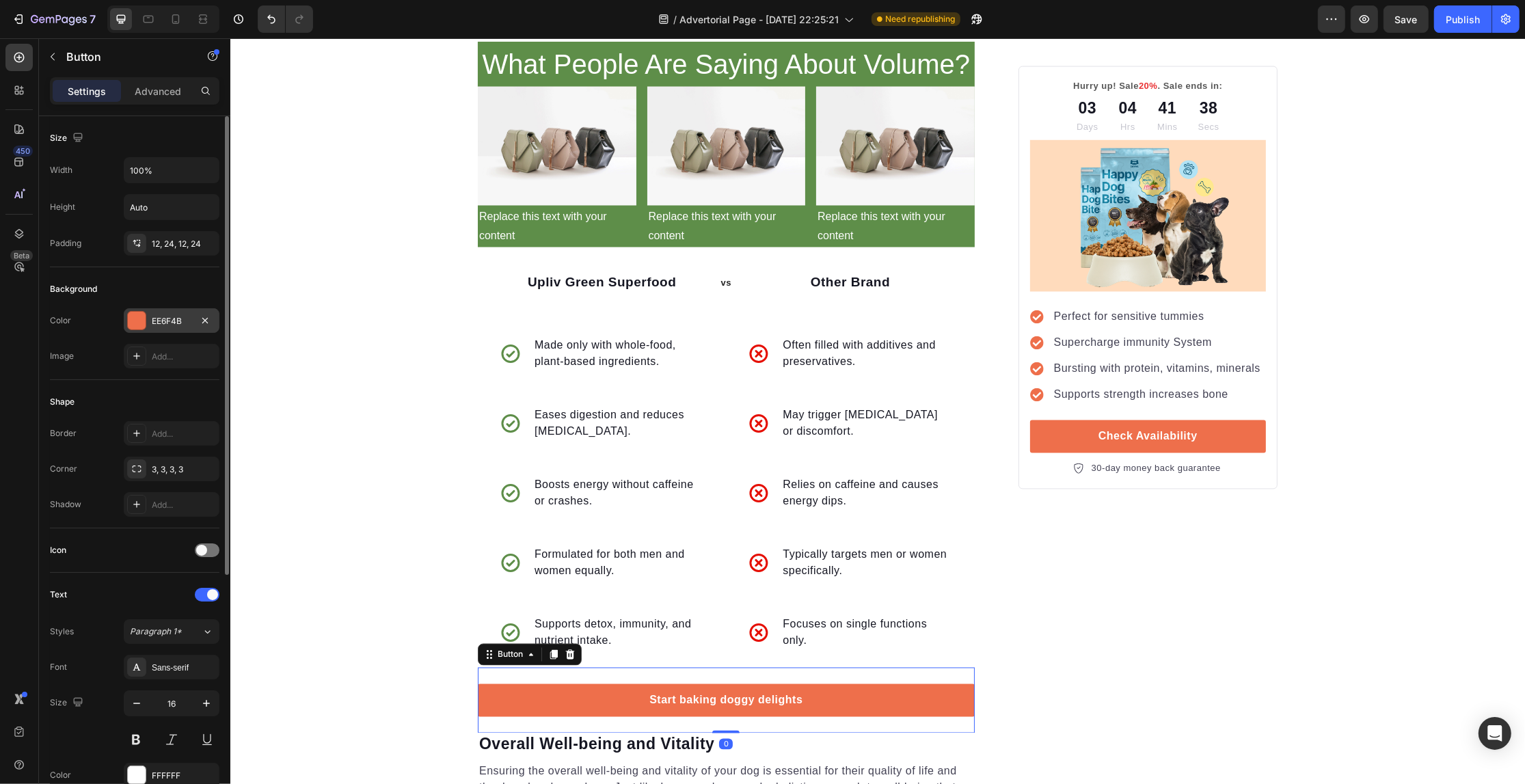
click at [153, 313] on div "EE6F4B" at bounding box center [172, 320] width 96 height 24
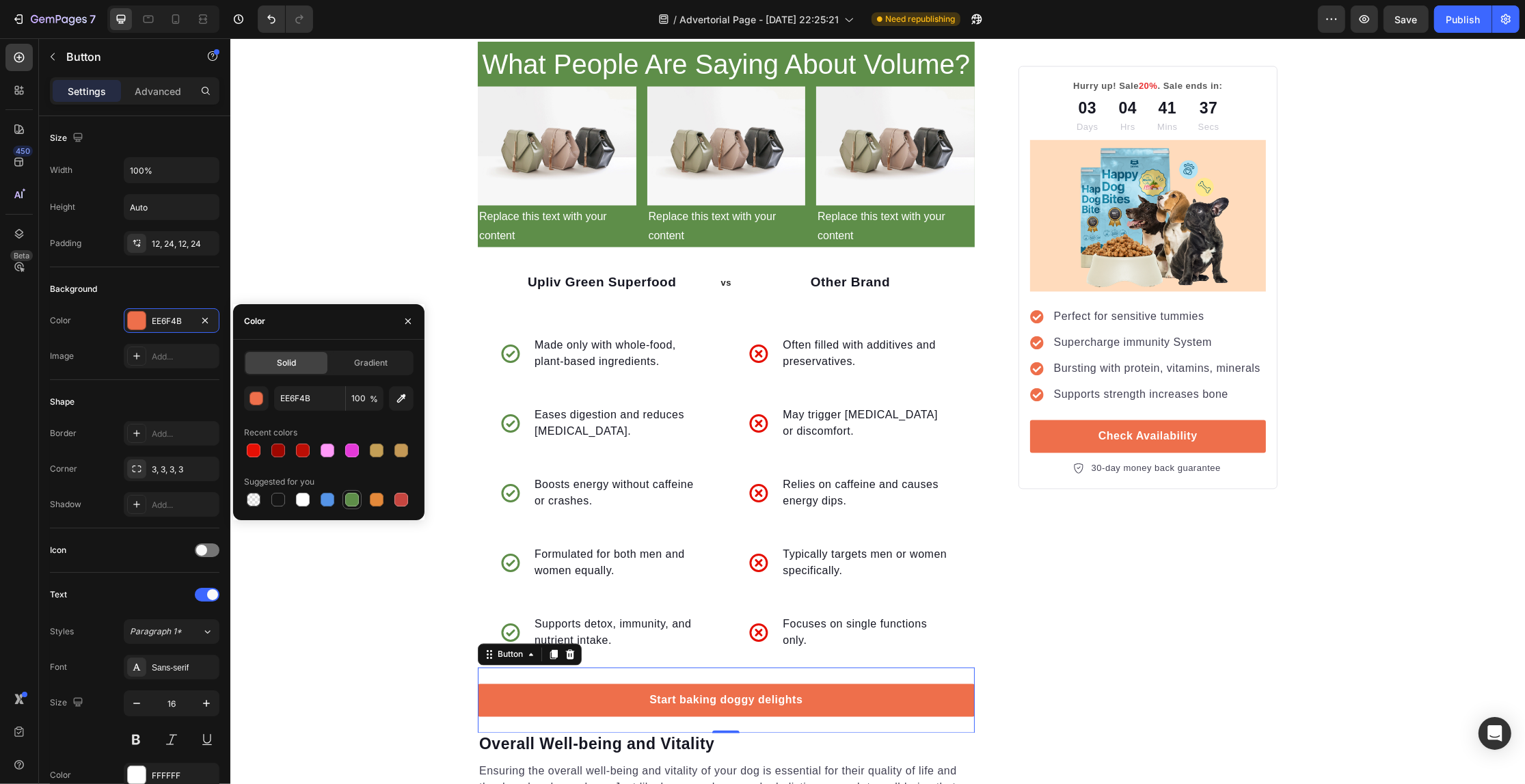
click at [350, 490] on div at bounding box center [352, 499] width 19 height 19
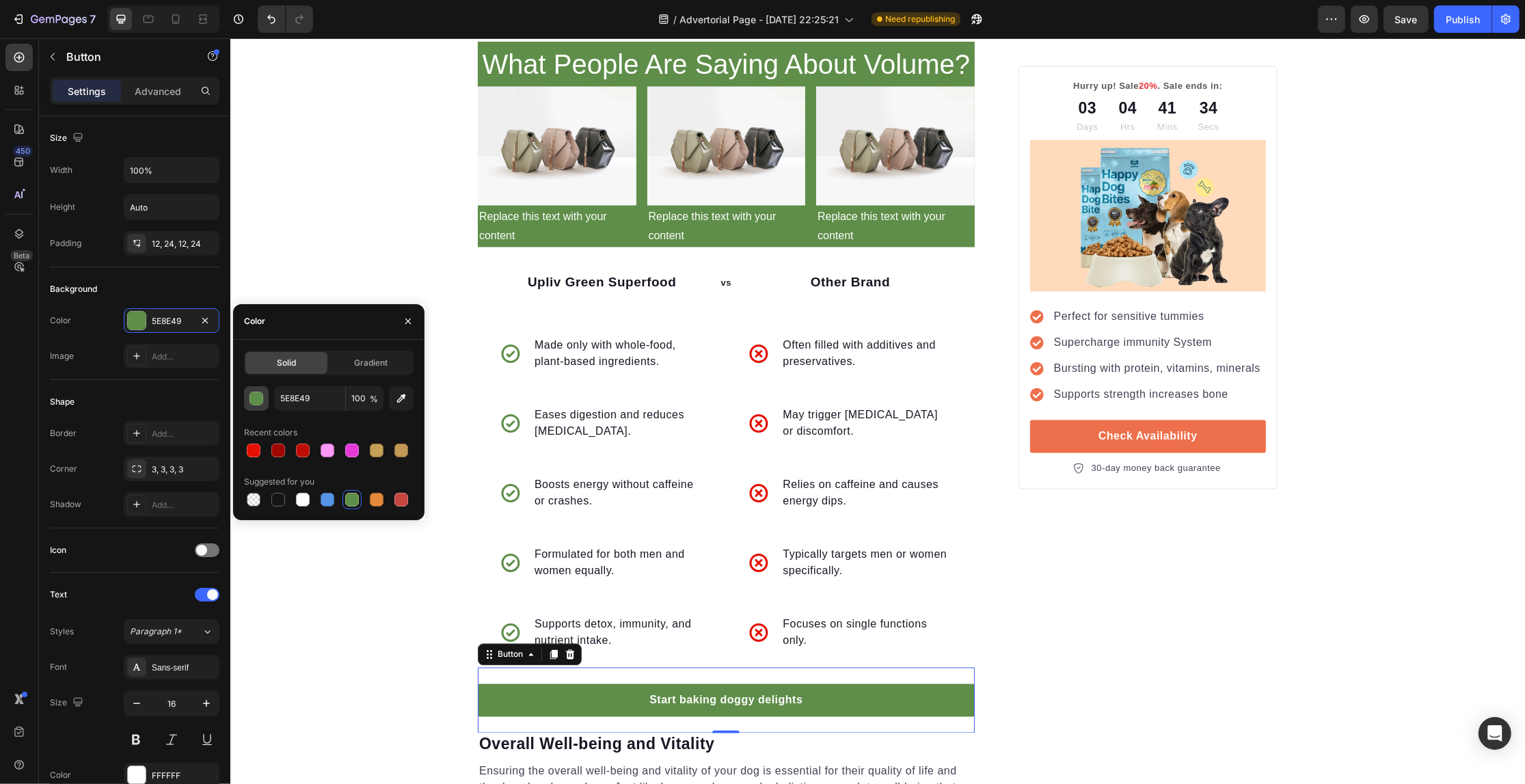
click at [251, 401] on div "button" at bounding box center [257, 399] width 14 height 14
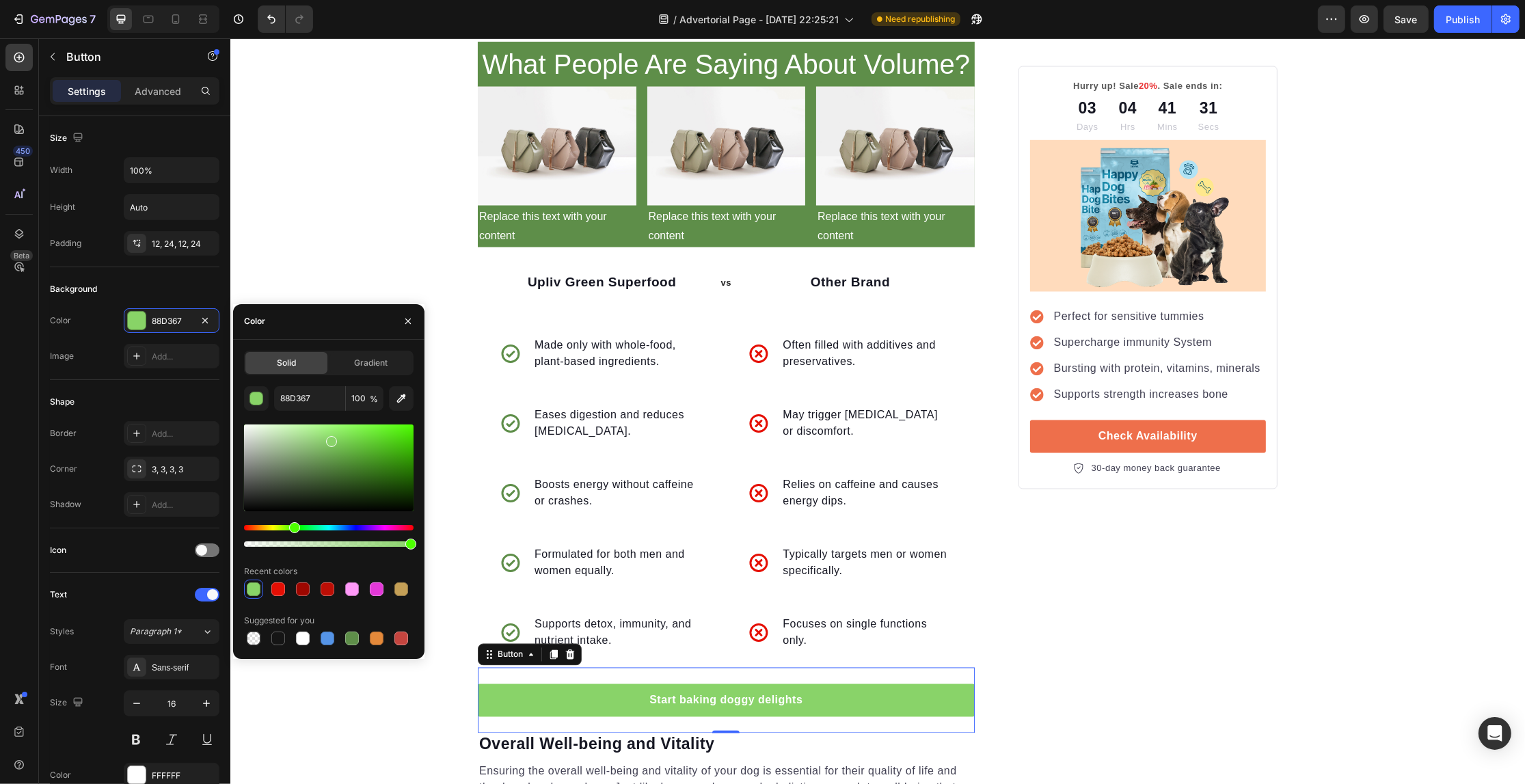
drag, startPoint x: 301, startPoint y: 452, endPoint x: 330, endPoint y: 438, distance: 32.2
click at [330, 438] on div at bounding box center [328, 468] width 169 height 87
type input "89D369"
click at [156, 777] on div "FFFFFF" at bounding box center [172, 776] width 40 height 13
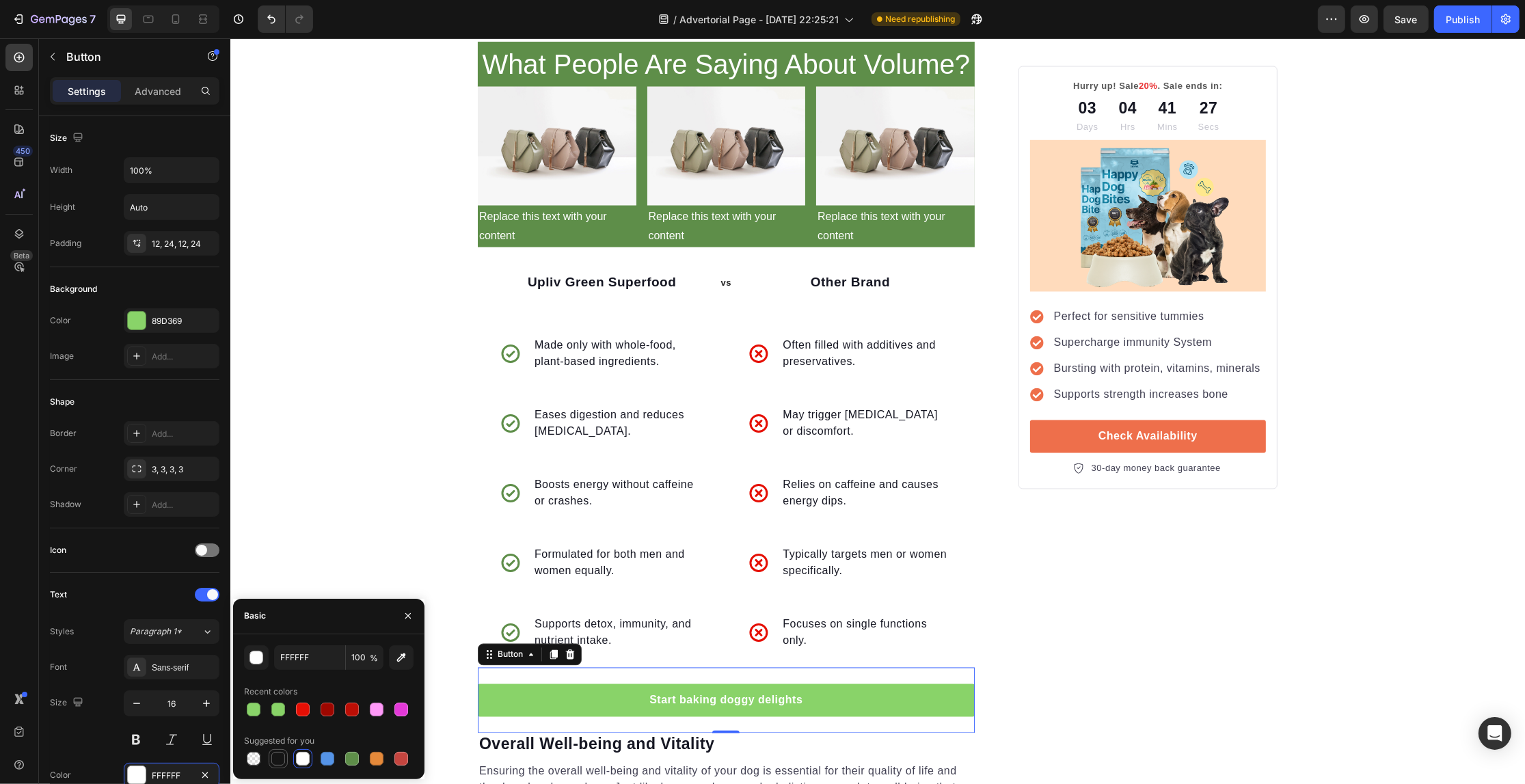
click at [277, 751] on div at bounding box center [278, 758] width 14 height 14
type input "151515"
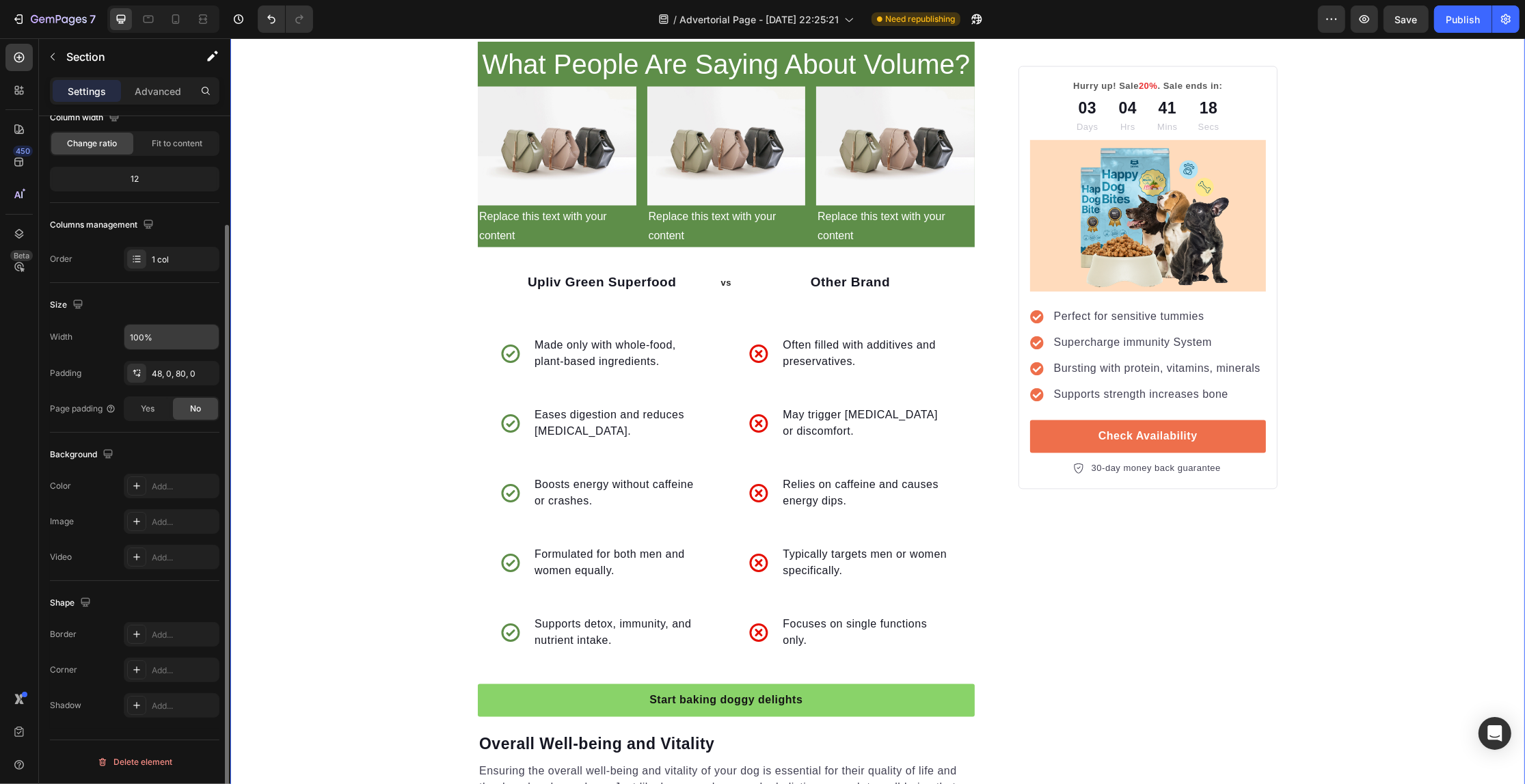
scroll to position [0, 0]
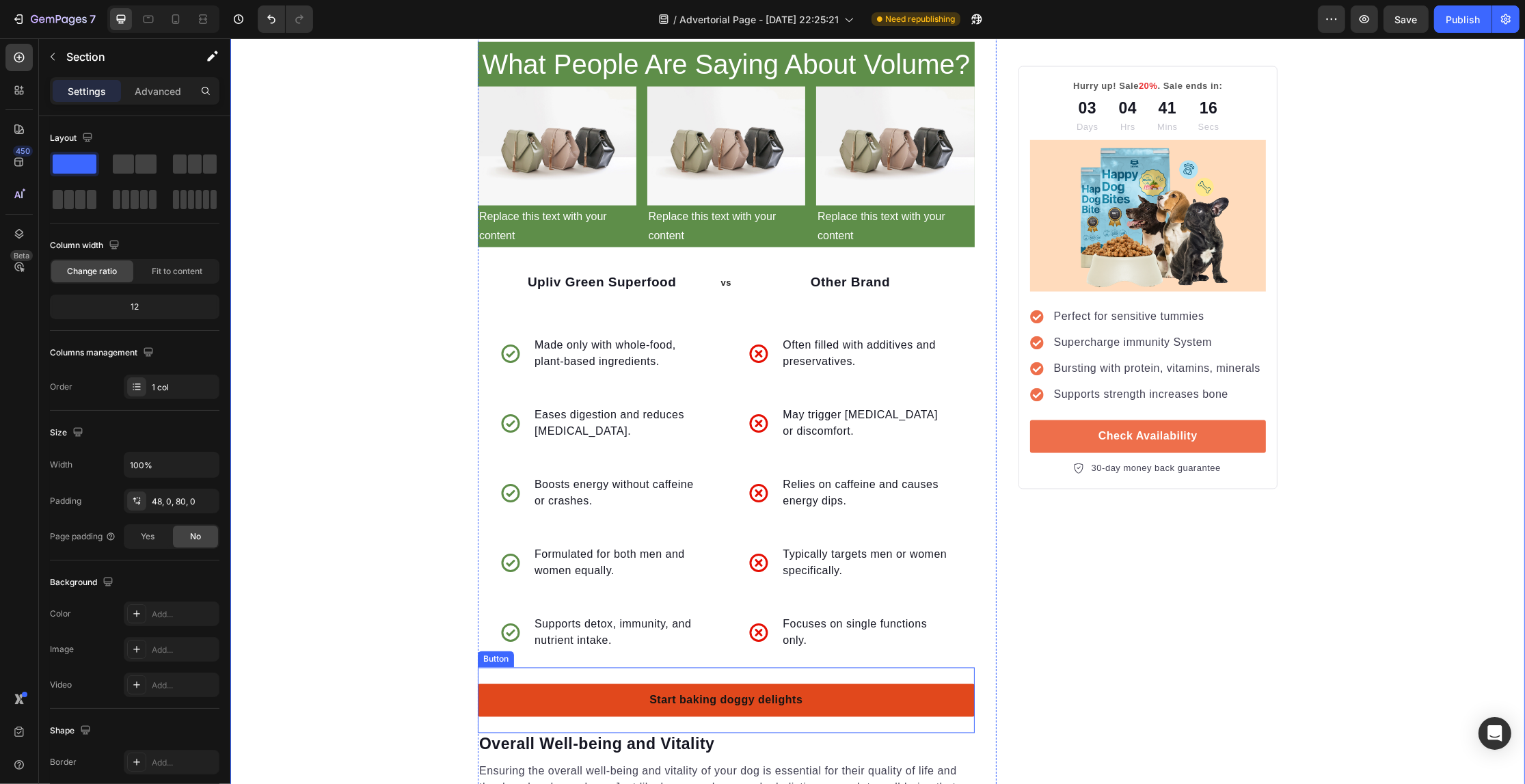
click at [489, 684] on link "Start baking doggy delights" at bounding box center [725, 700] width 497 height 33
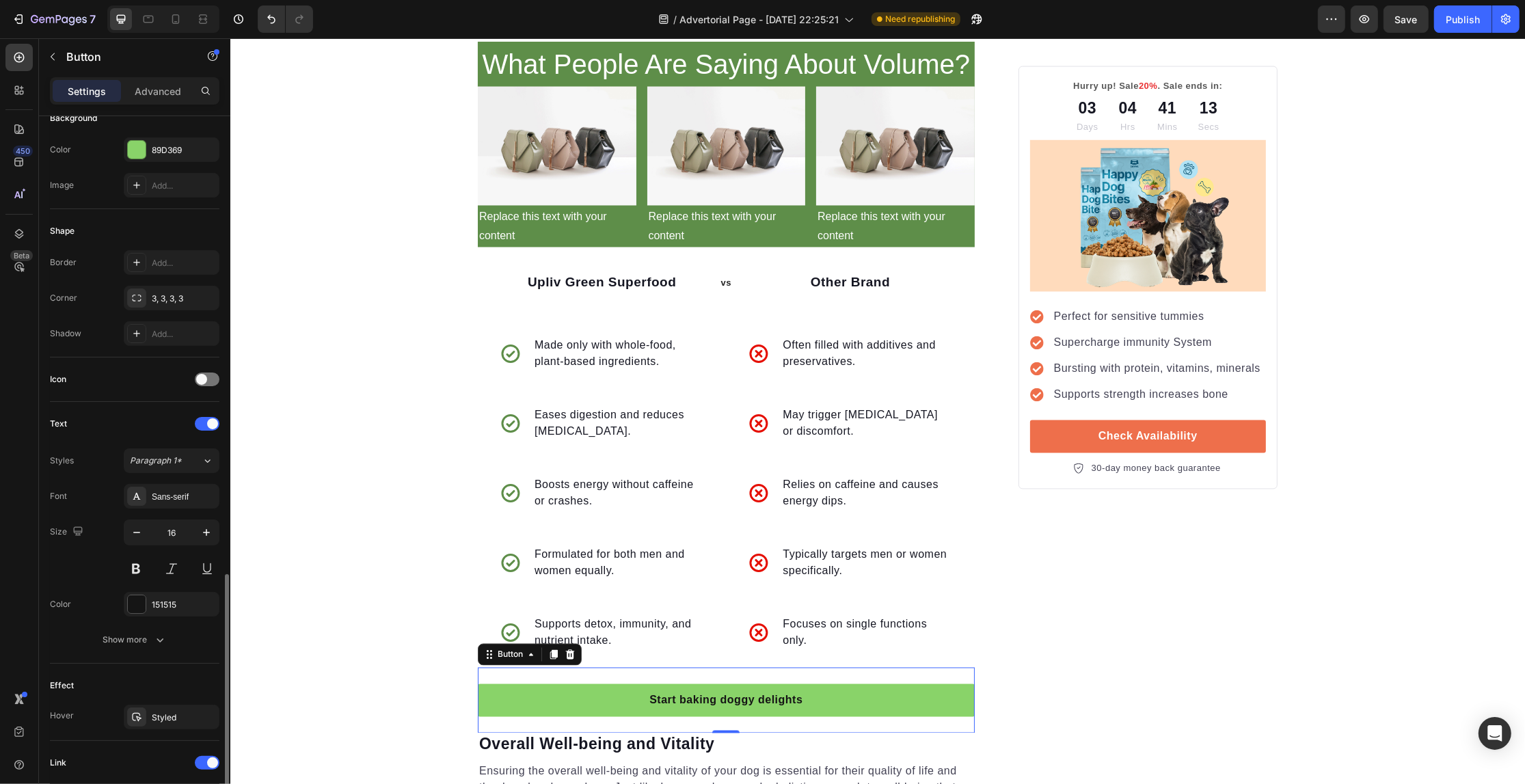
scroll to position [382, 0]
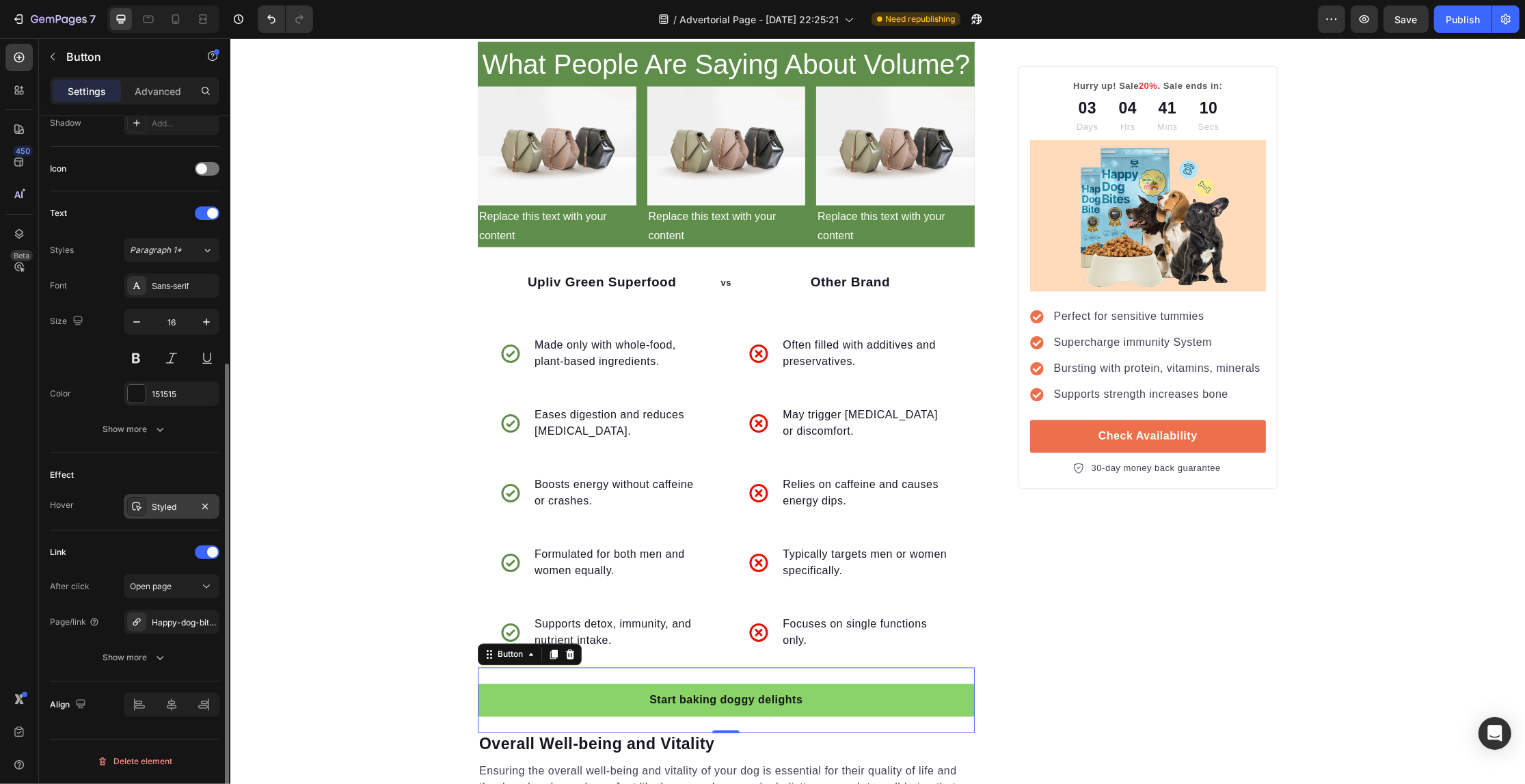
click at [161, 502] on div "Styled" at bounding box center [172, 507] width 40 height 13
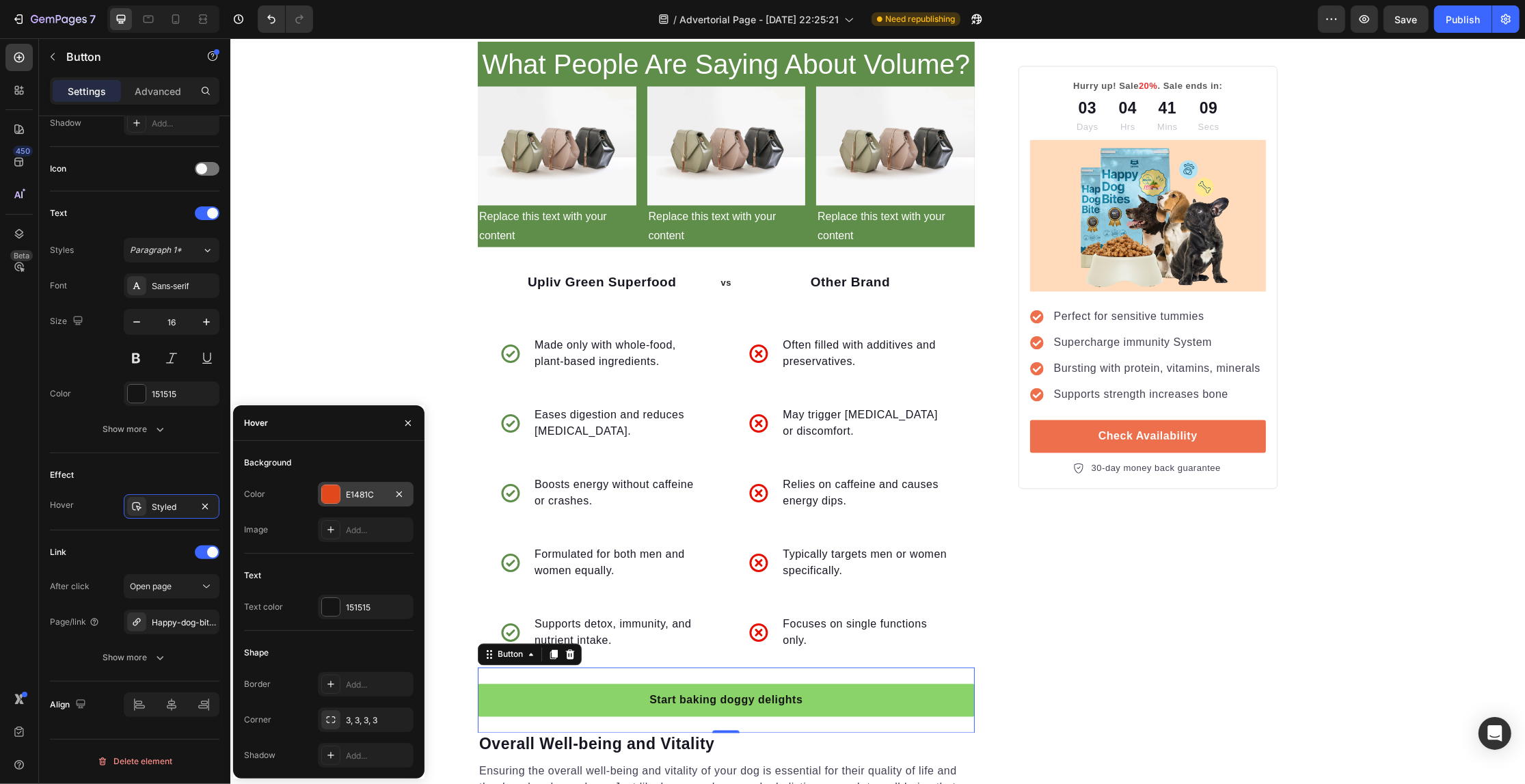
click at [317, 492] on div "E1481C" at bounding box center [365, 494] width 96 height 24
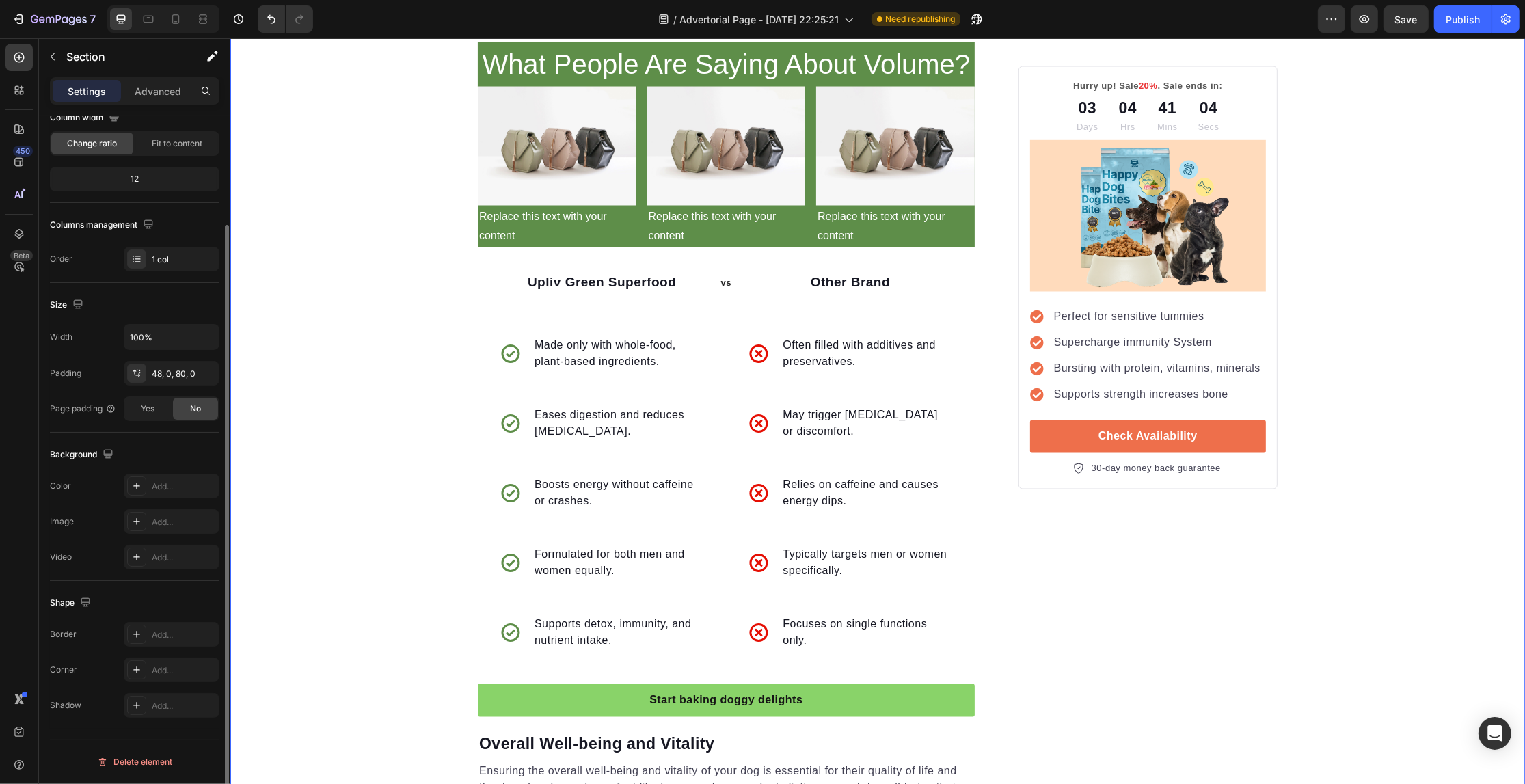
scroll to position [0, 0]
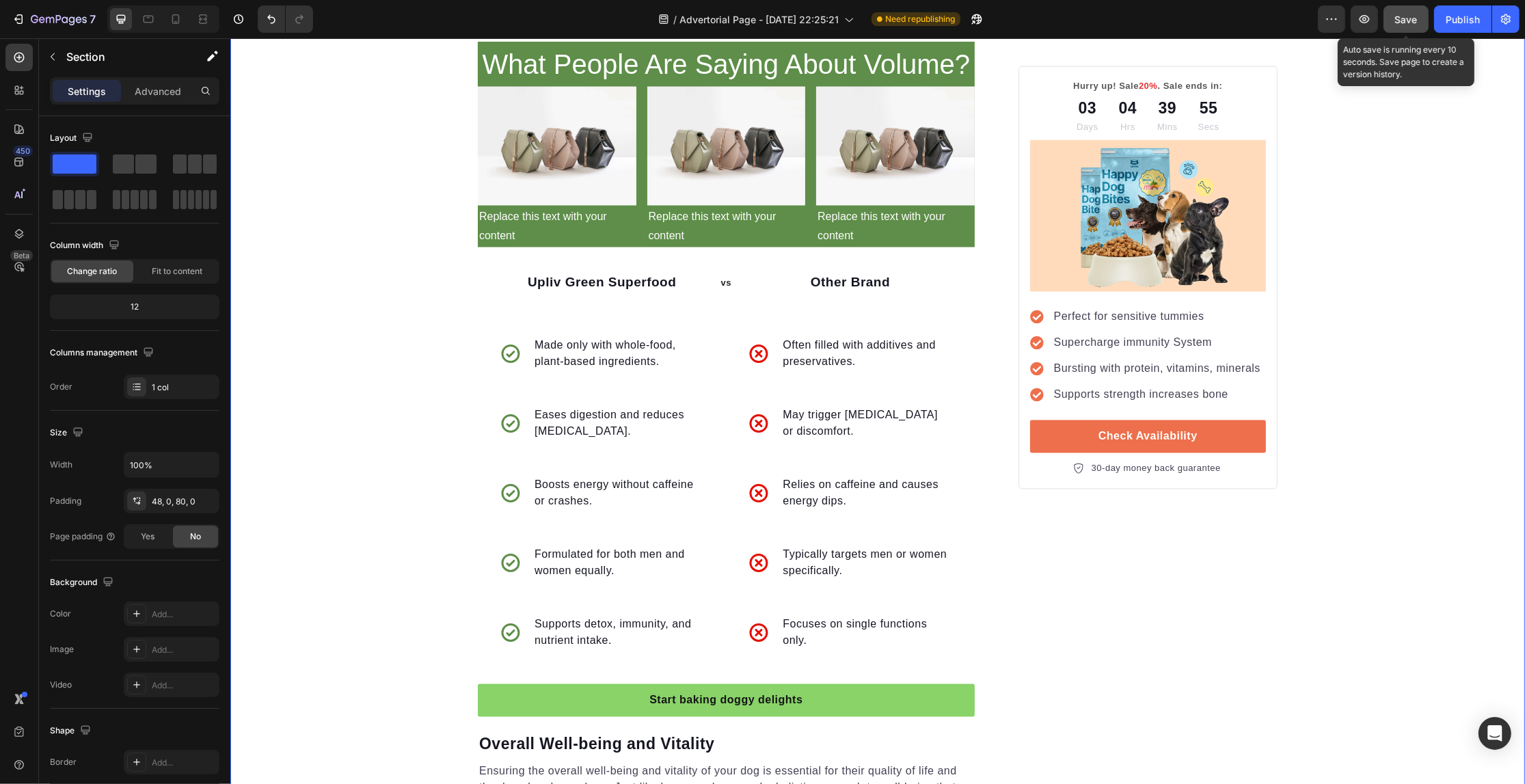
click at [1407, 25] on div "Save" at bounding box center [1406, 20] width 23 height 14
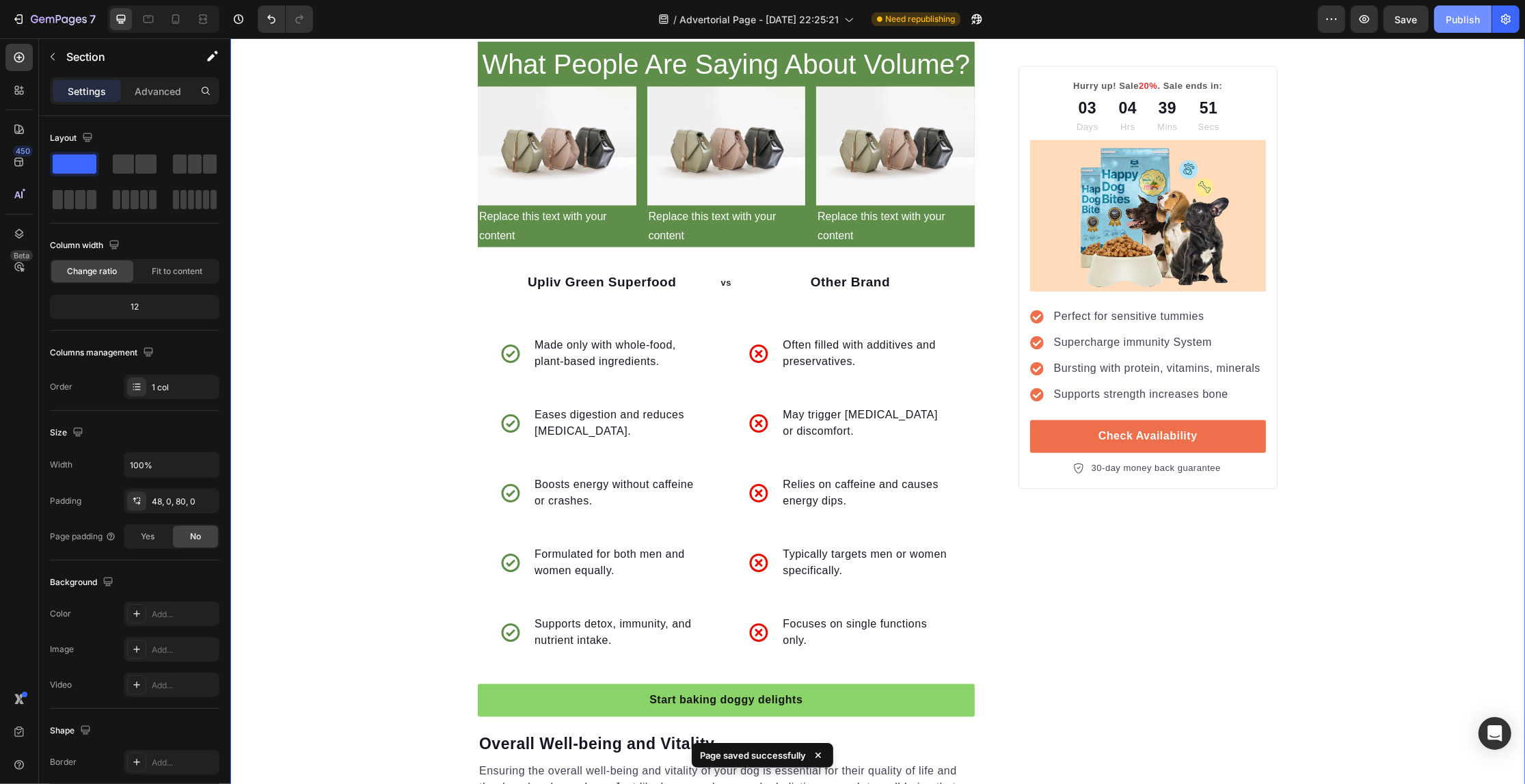
click at [1456, 19] on div "Publish" at bounding box center [1463, 20] width 34 height 14
click at [1231, 111] on div "03 Days 04 Hrs 39 Mins 44 Secs" at bounding box center [1147, 115] width 236 height 37
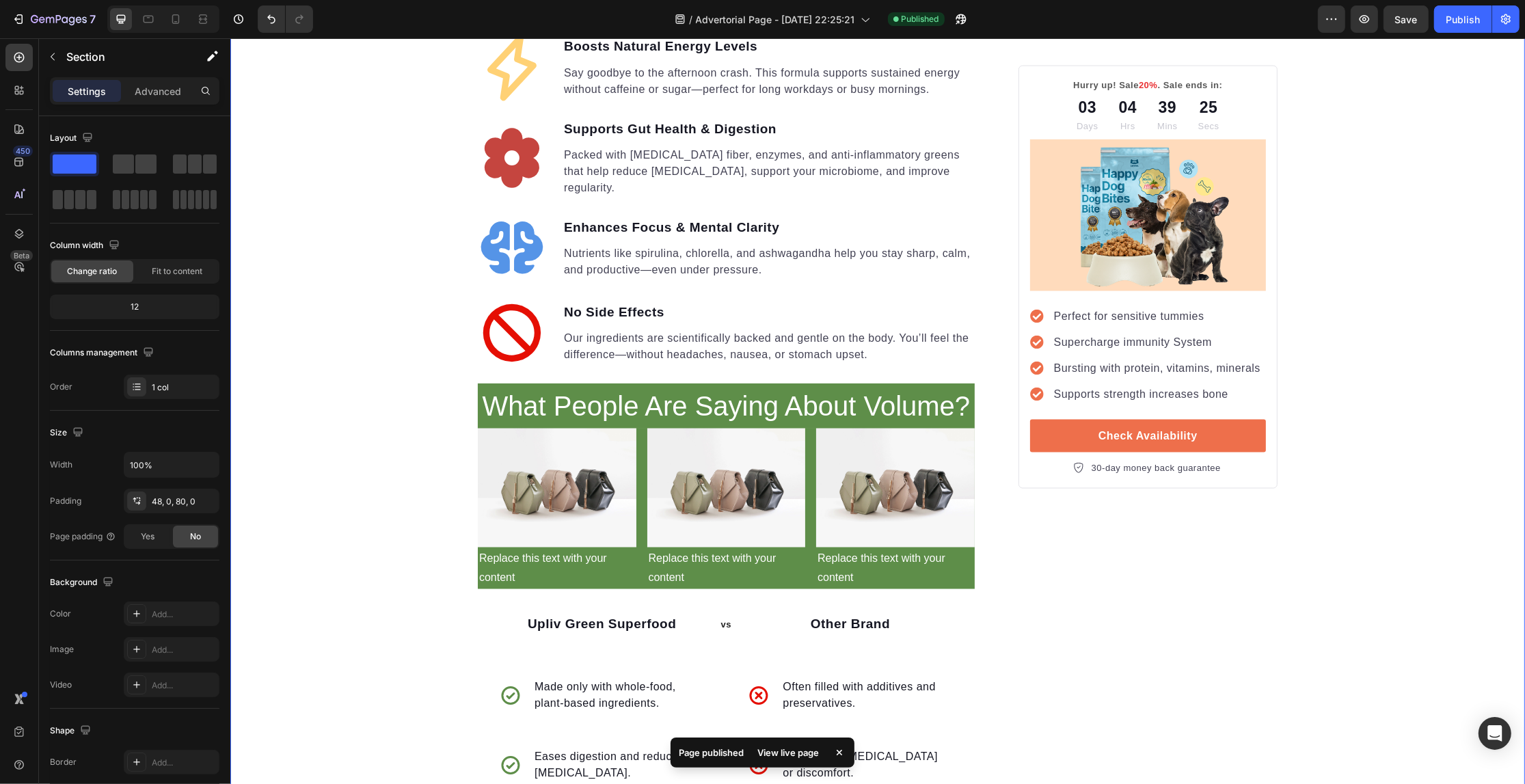
scroll to position [2309, 0]
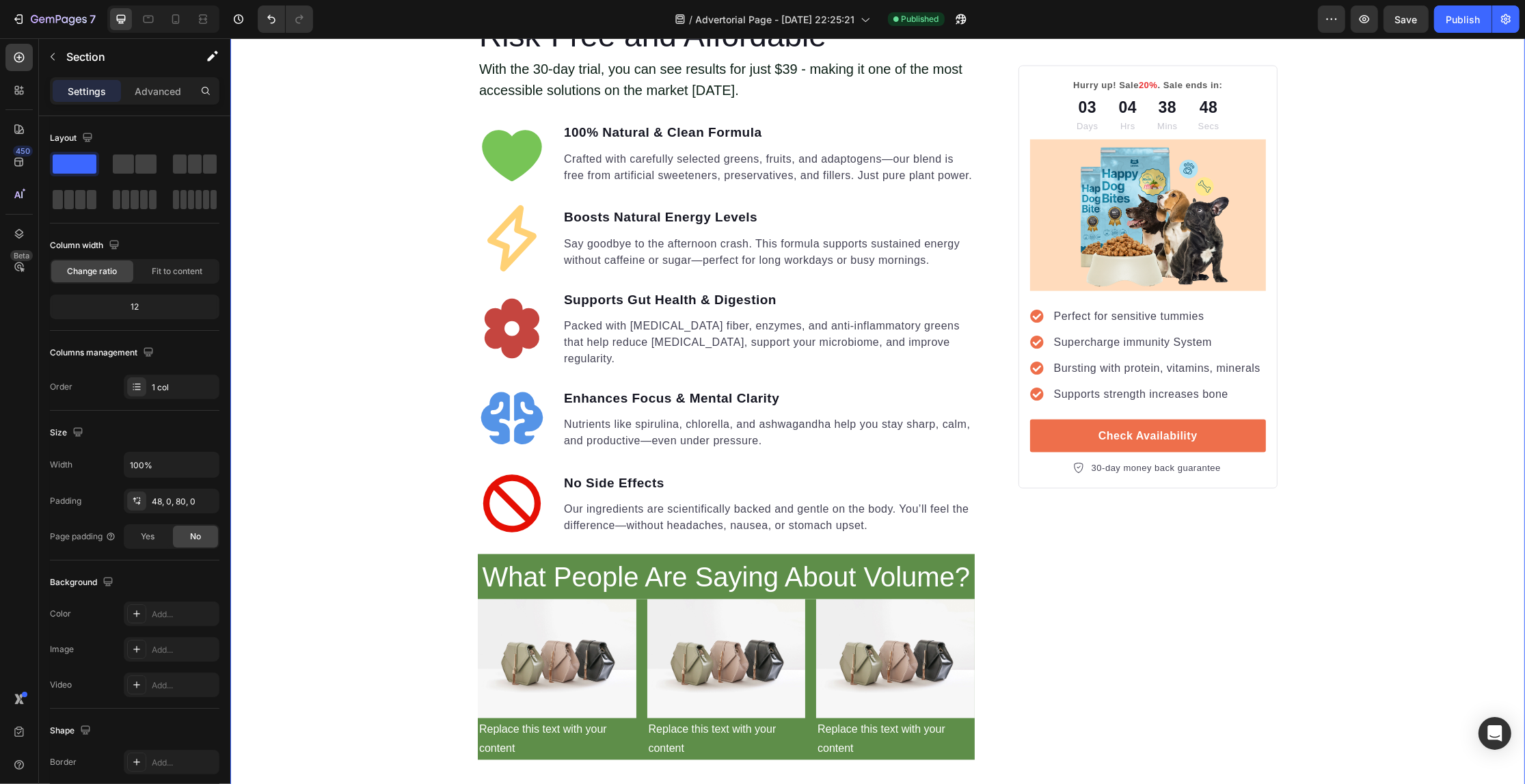
click at [1147, 320] on p "Perfect for sensitive tummies" at bounding box center [1157, 316] width 206 height 16
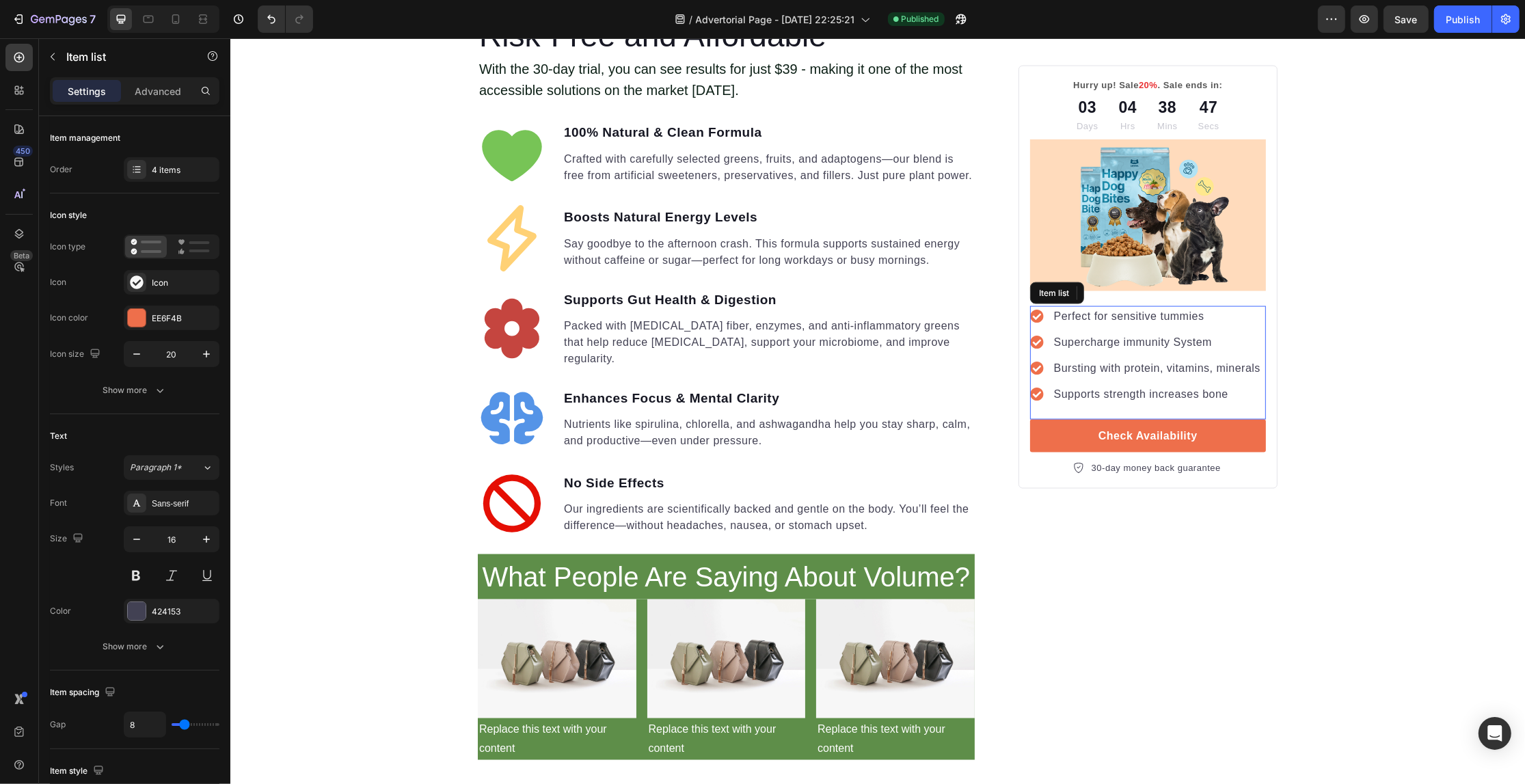
click at [1147, 320] on p "Perfect for sensitive tummies" at bounding box center [1157, 316] width 206 height 16
click at [1348, 351] on div "Your Gut is Crying for Help Here’s the Easiest Fix Heading Get back on track wi…" at bounding box center [876, 193] width 1294 height 4360
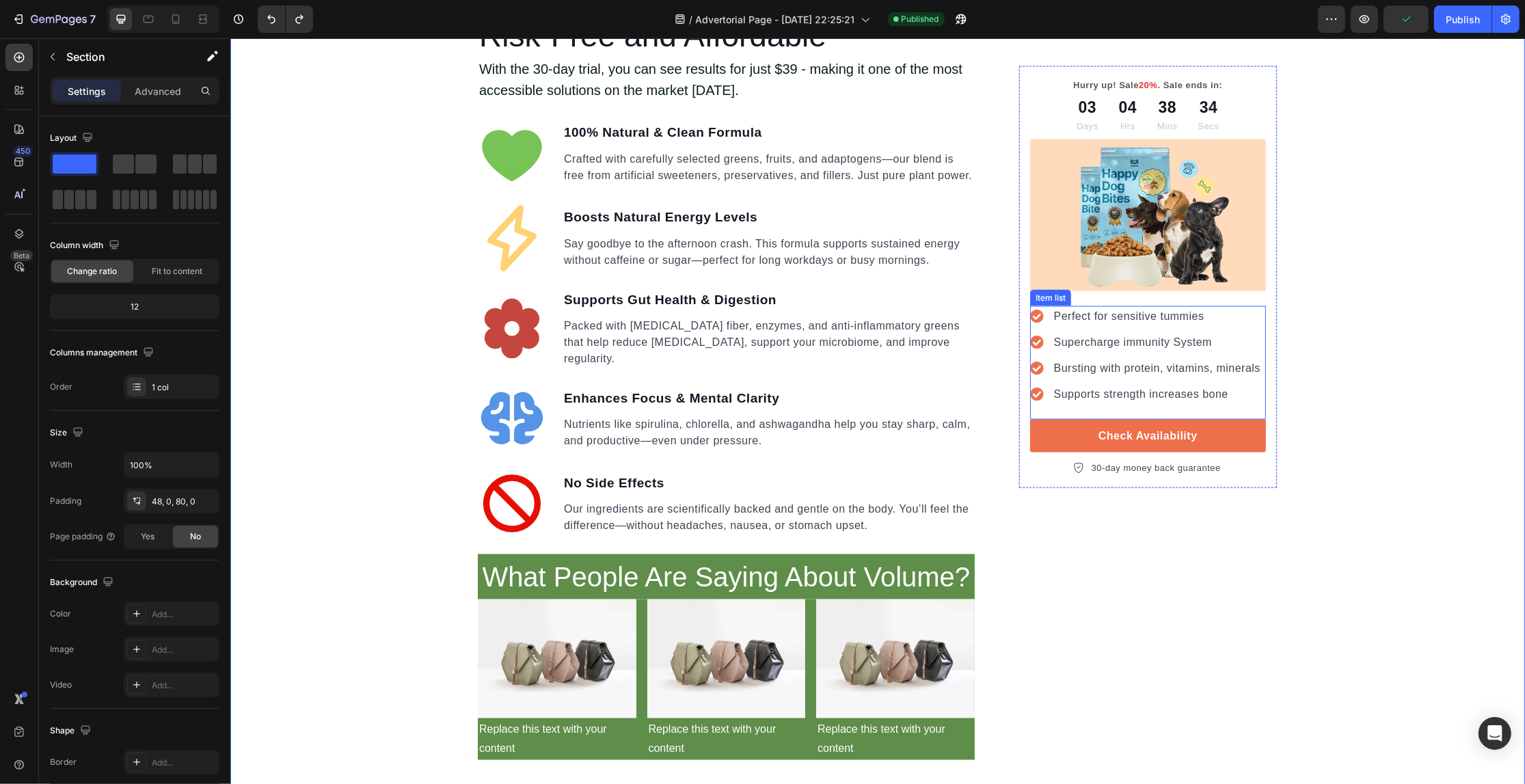
click at [1088, 312] on p "Perfect for sensitive tummies" at bounding box center [1157, 316] width 206 height 16
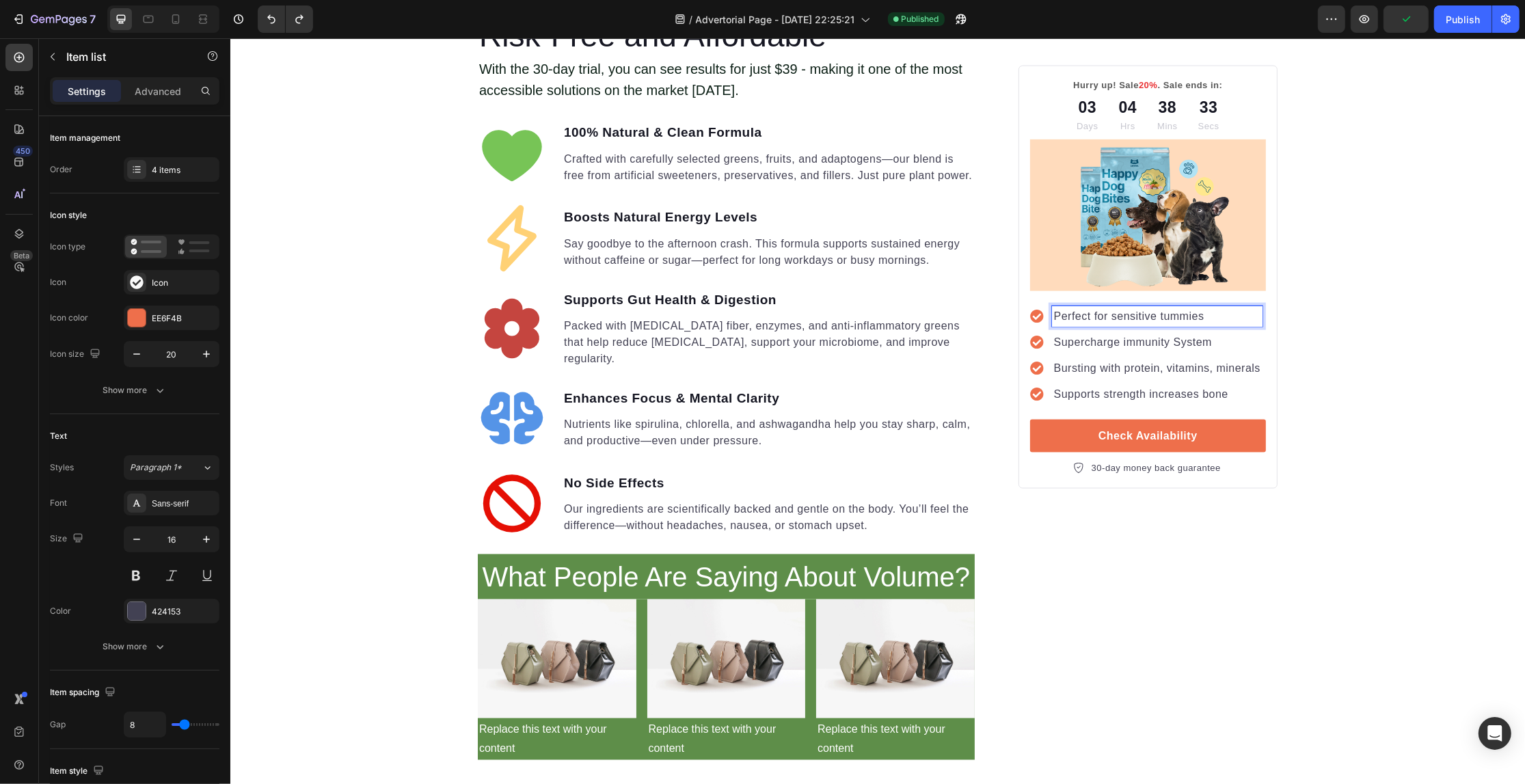
click at [1088, 312] on p "Perfect for sensitive tummies" at bounding box center [1157, 316] width 206 height 16
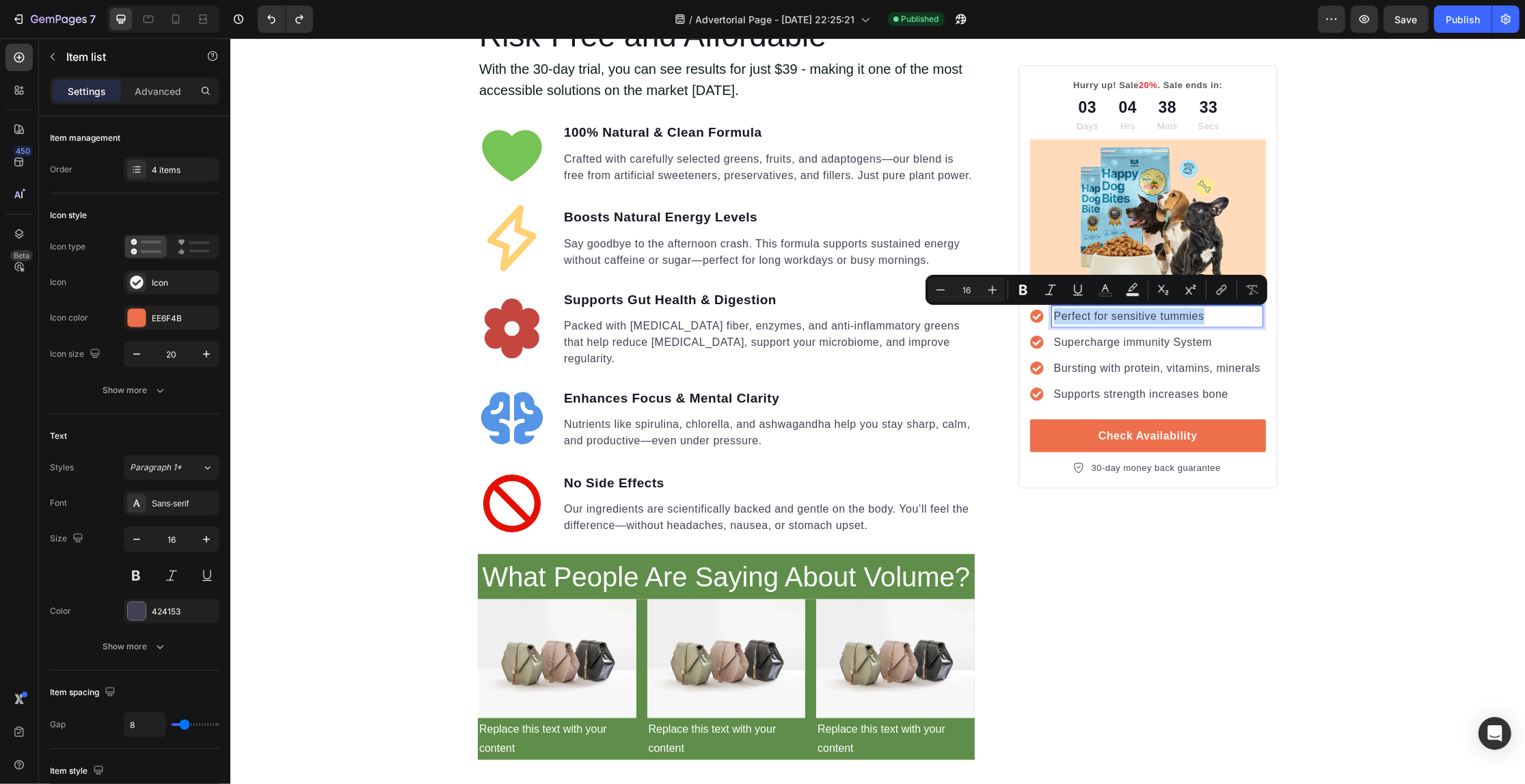
click at [1088, 312] on p "Perfect for sensitive tummies" at bounding box center [1157, 316] width 206 height 16
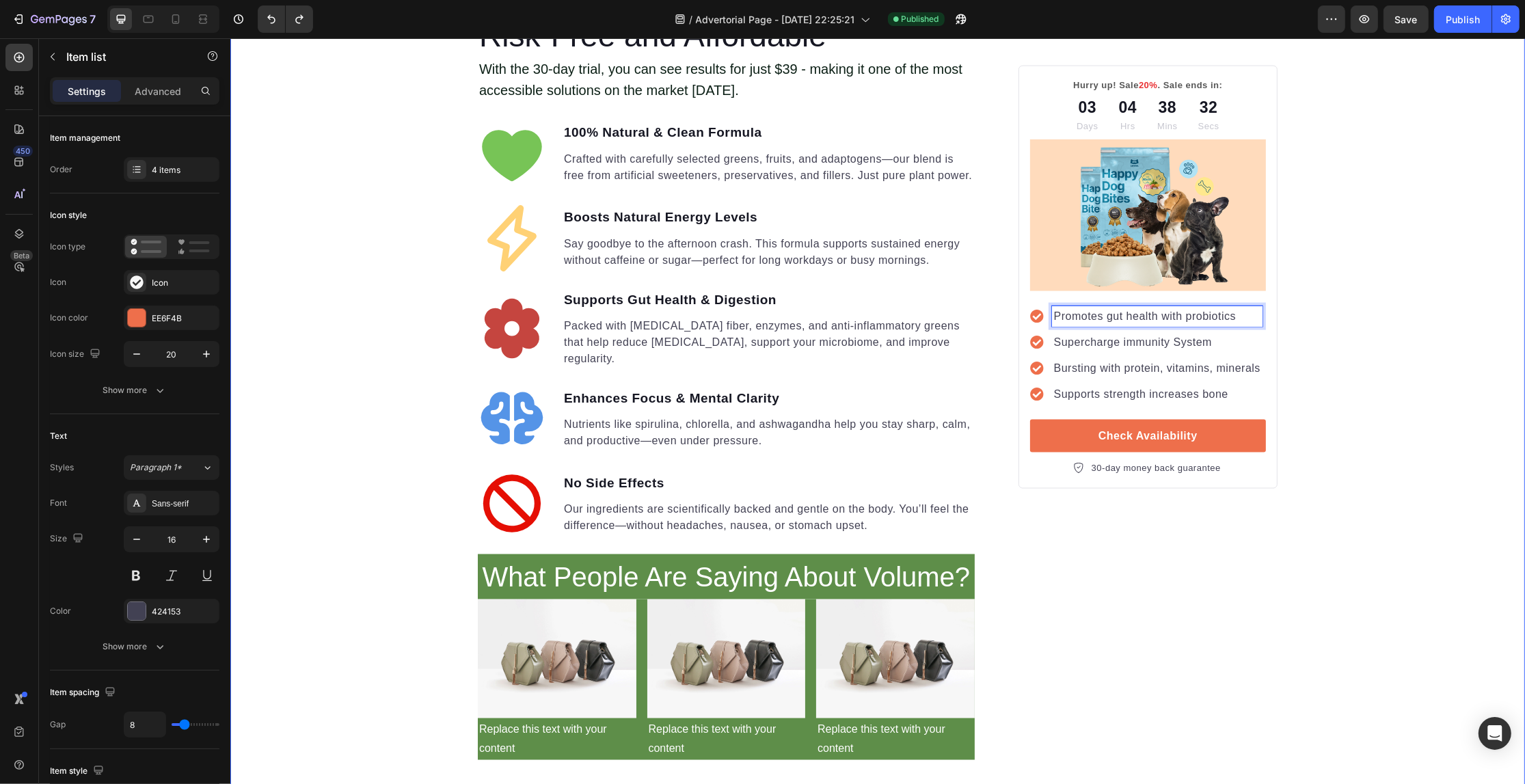
click at [1444, 354] on div "Your Gut is Crying for Help Here’s the Easiest Fix Heading Get back on track wi…" at bounding box center [876, 193] width 1294 height 4360
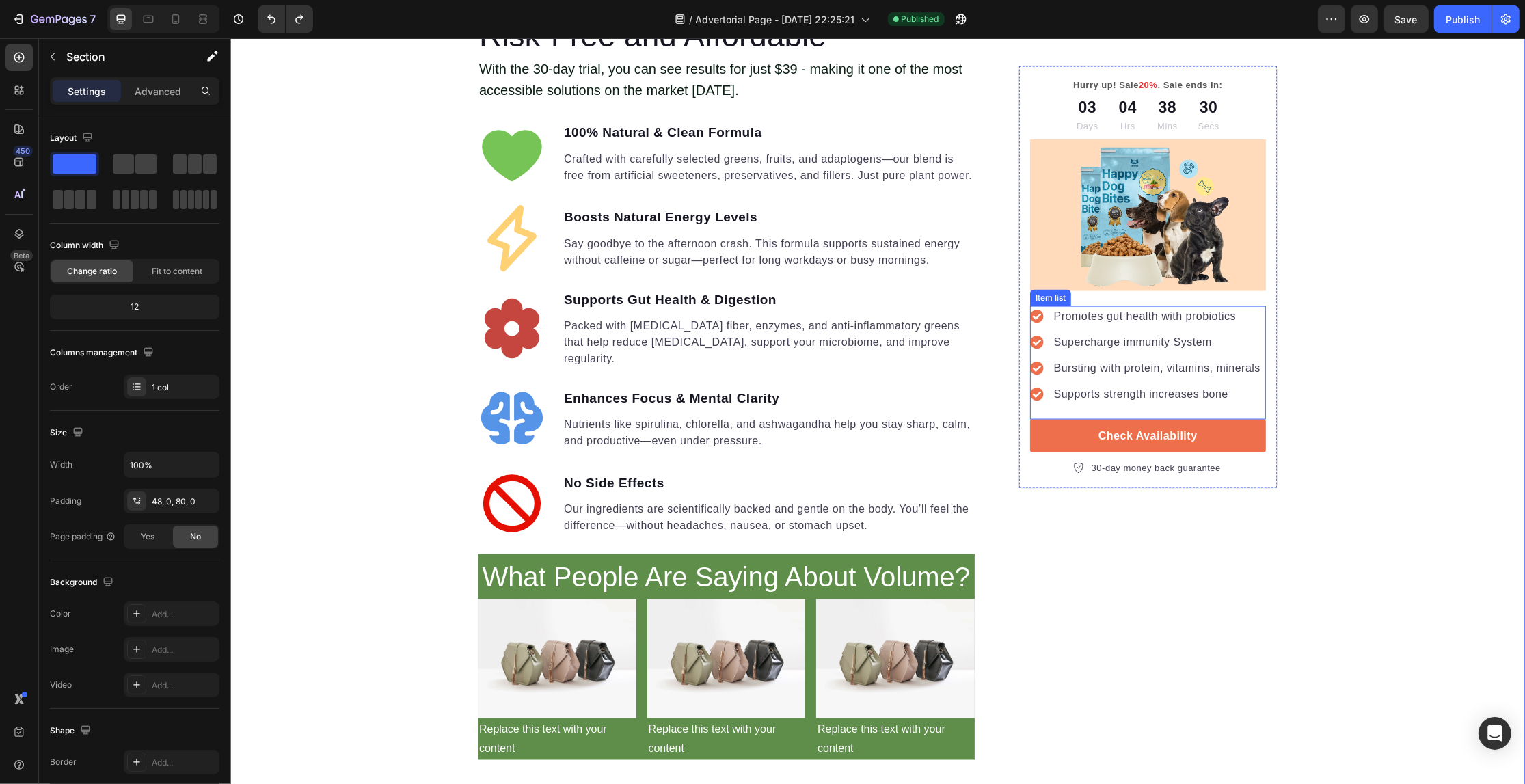
click at [1037, 319] on icon at bounding box center [1036, 316] width 14 height 14
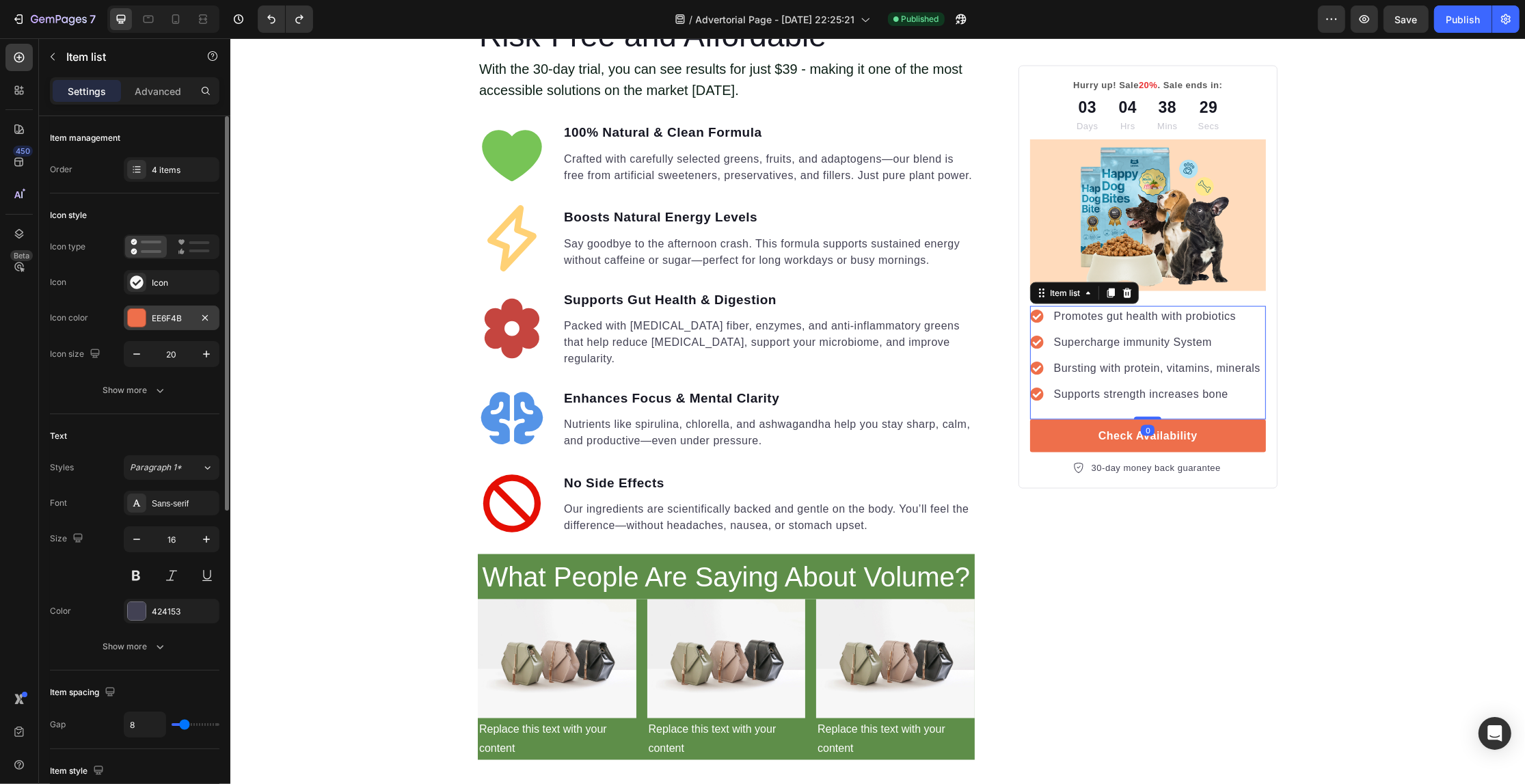
click at [161, 316] on div "EE6F4B" at bounding box center [172, 318] width 40 height 13
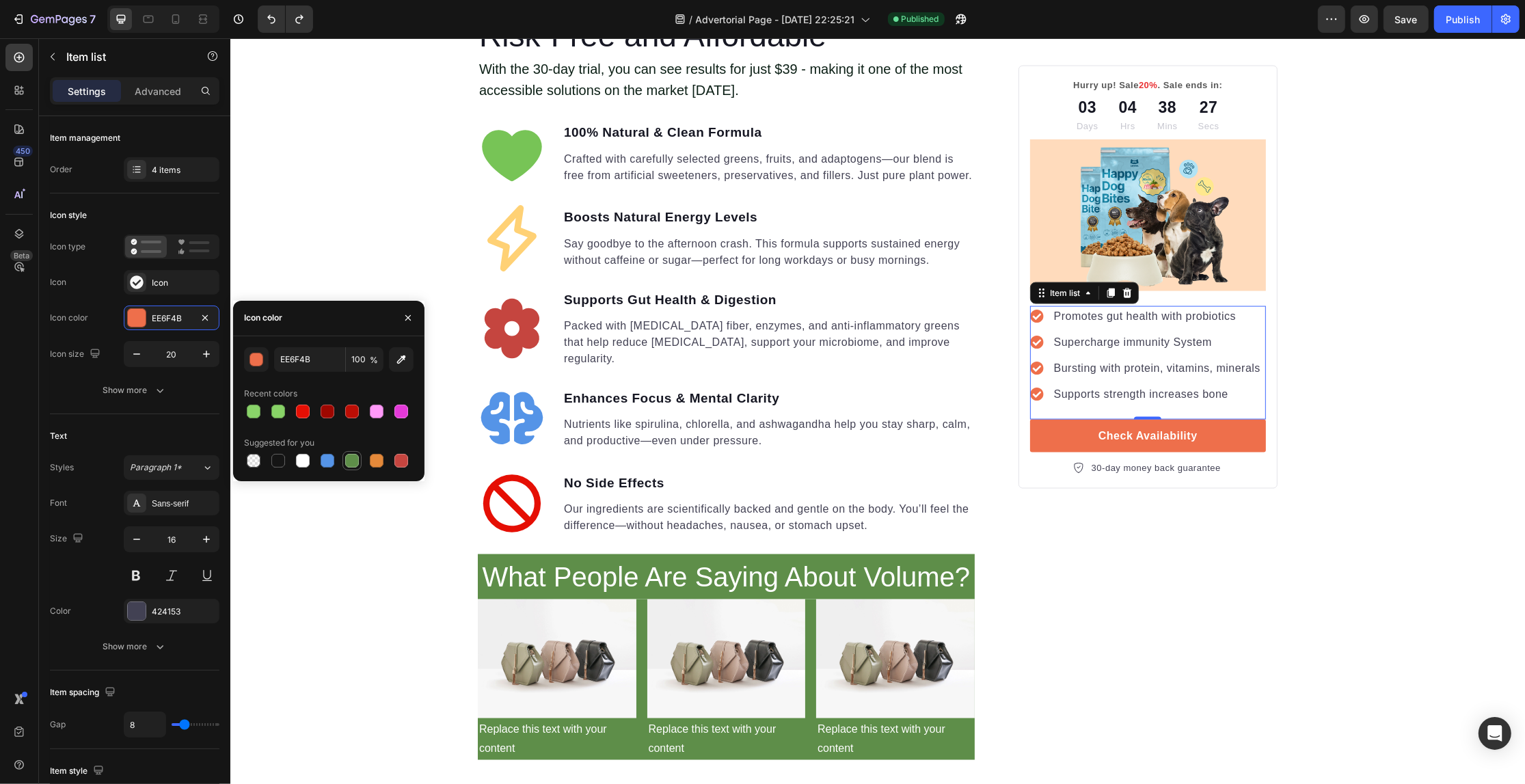
click at [350, 452] on div at bounding box center [352, 460] width 16 height 16
click at [273, 413] on div at bounding box center [278, 411] width 14 height 14
click at [241, 403] on div "88D367 100 % Recent colors Suggested for you" at bounding box center [329, 409] width 192 height 123
click at [250, 407] on div at bounding box center [253, 411] width 14 height 14
click at [270, 408] on div at bounding box center [279, 411] width 16 height 16
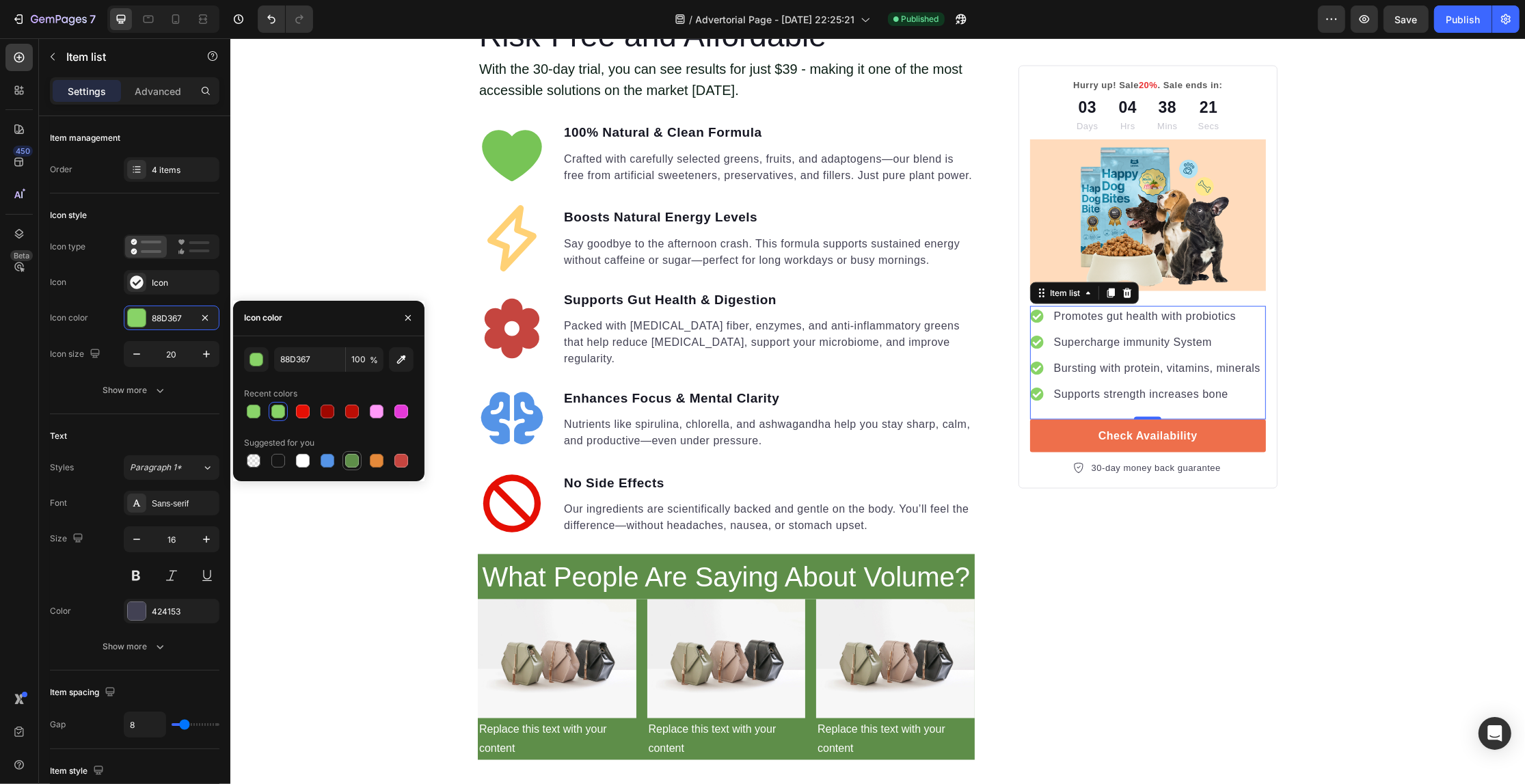
click at [356, 458] on div at bounding box center [352, 460] width 14 height 14
type input "5E8E49"
click at [376, 232] on div "Your Gut is Crying for Help Here’s the Easiest Fix Heading Get back on track wi…" at bounding box center [876, 193] width 1294 height 4360
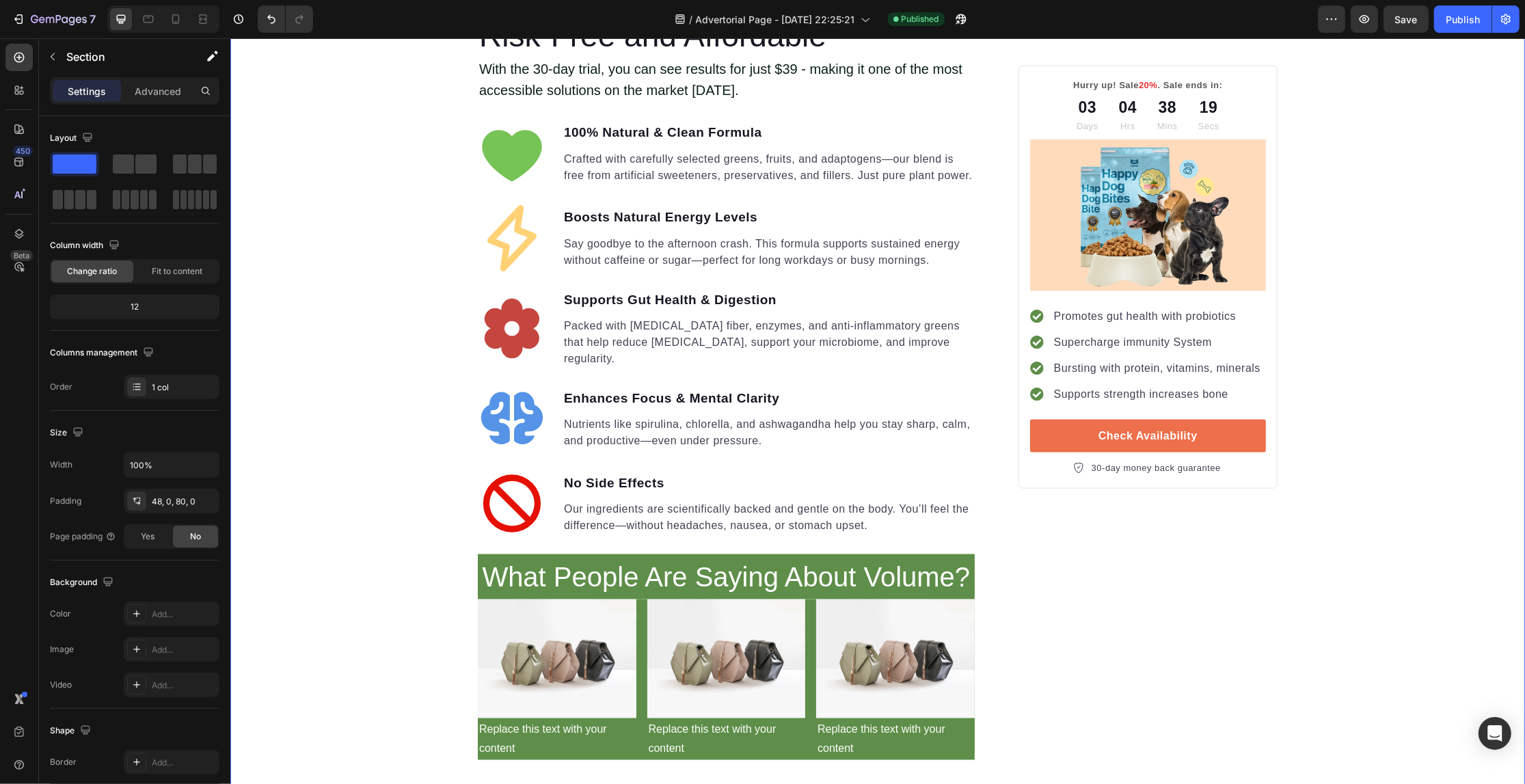
click at [376, 232] on div "Your Gut is Crying for Help Here’s the Easiest Fix Heading Get back on track wi…" at bounding box center [876, 193] width 1294 height 4360
click at [1141, 344] on p "Supercharge immunity System" at bounding box center [1157, 343] width 206 height 16
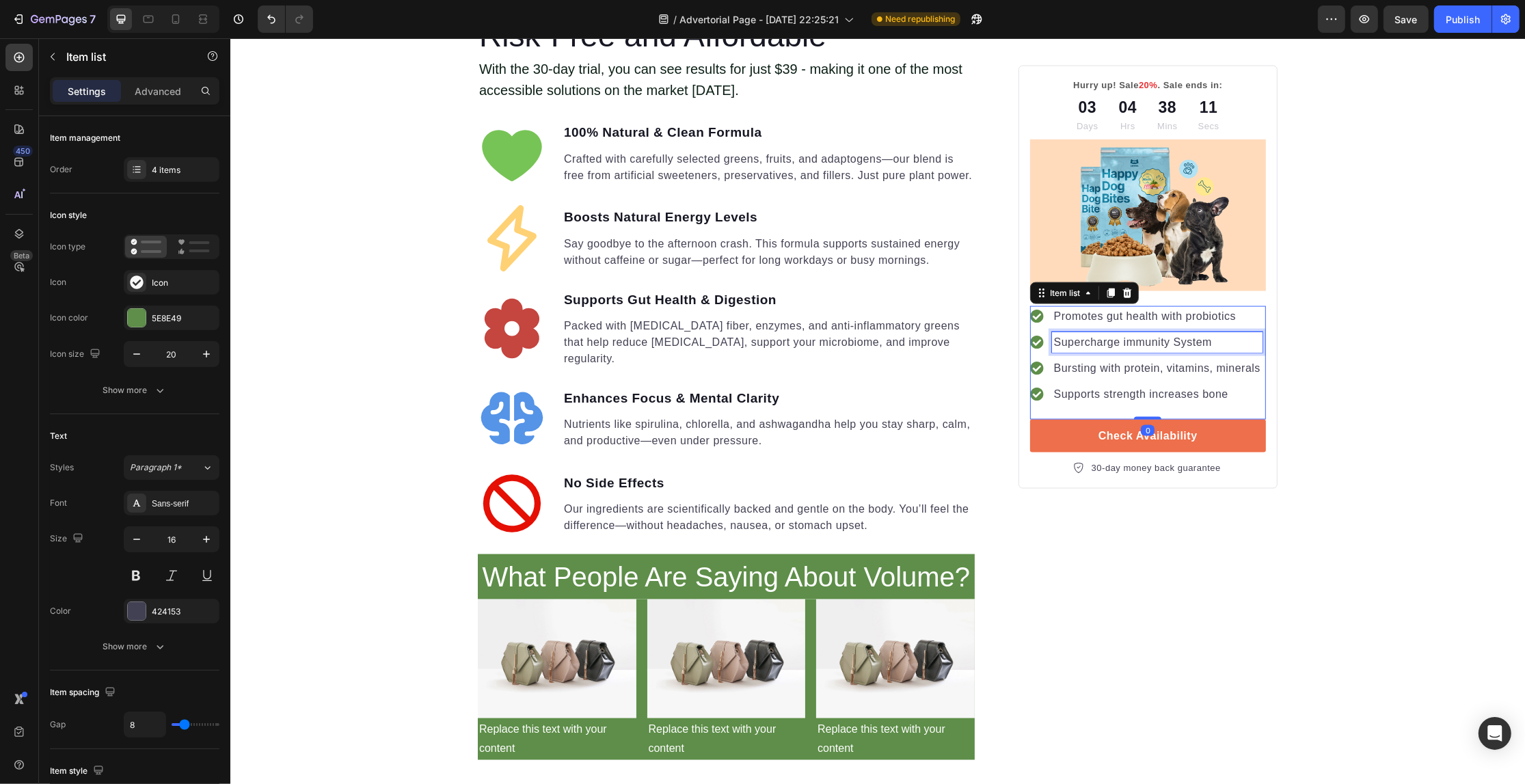
click at [1141, 344] on p "Supercharge immunity System" at bounding box center [1157, 343] width 206 height 16
click at [1410, 356] on div "Your Gut is Crying for Help Here’s the Easiest Fix Heading Get back on track wi…" at bounding box center [876, 193] width 1294 height 4360
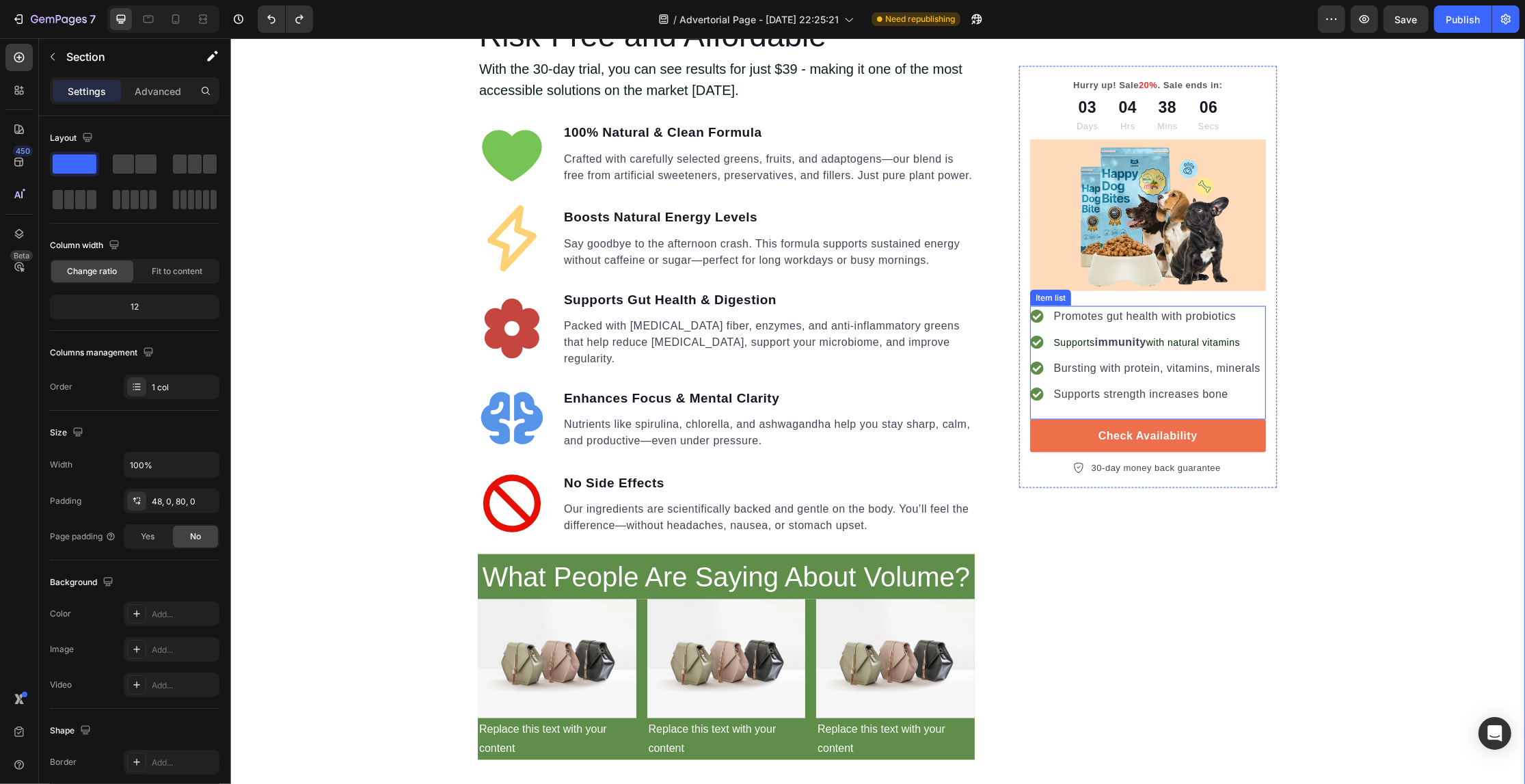
click at [1180, 339] on span "with natural vitamins" at bounding box center [1193, 343] width 94 height 11
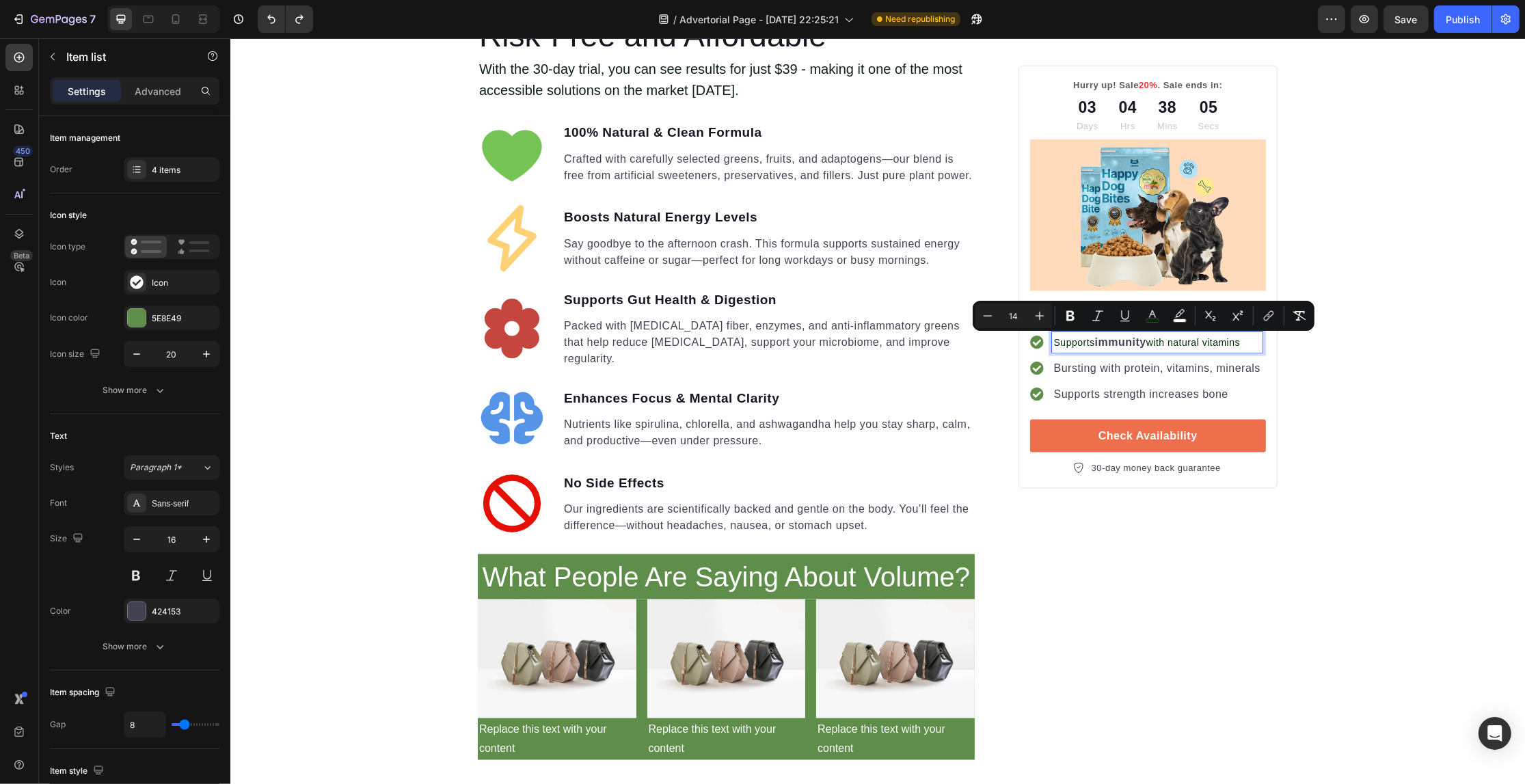
click at [1384, 382] on div "Your Gut is Crying for Help Here’s the Easiest Fix Heading Get back on track wi…" at bounding box center [876, 193] width 1294 height 4360
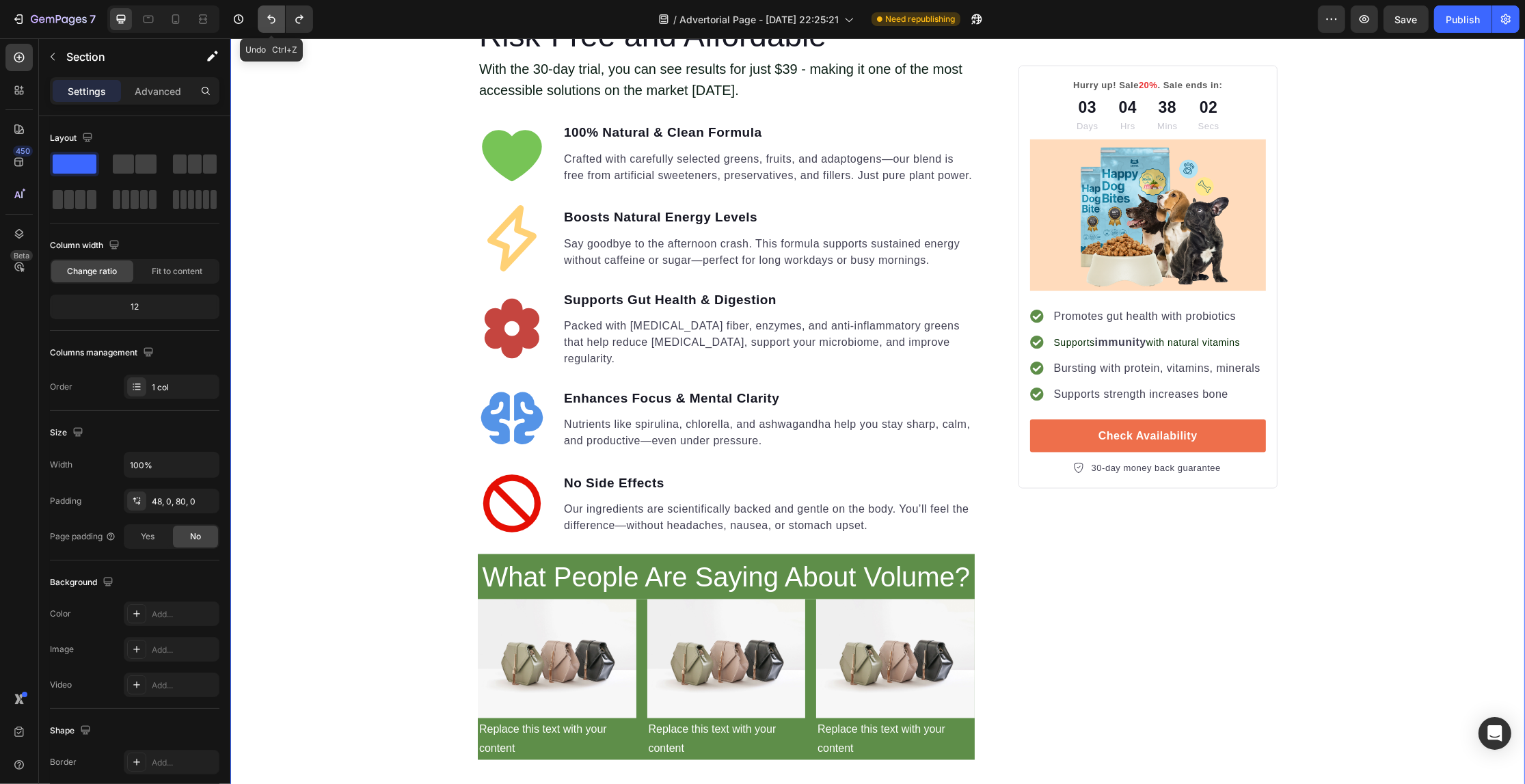
click at [275, 21] on icon "Undo/Redo" at bounding box center [270, 20] width 8 height 9
click at [1146, 340] on span "with natural vitamins" at bounding box center [1193, 343] width 94 height 11
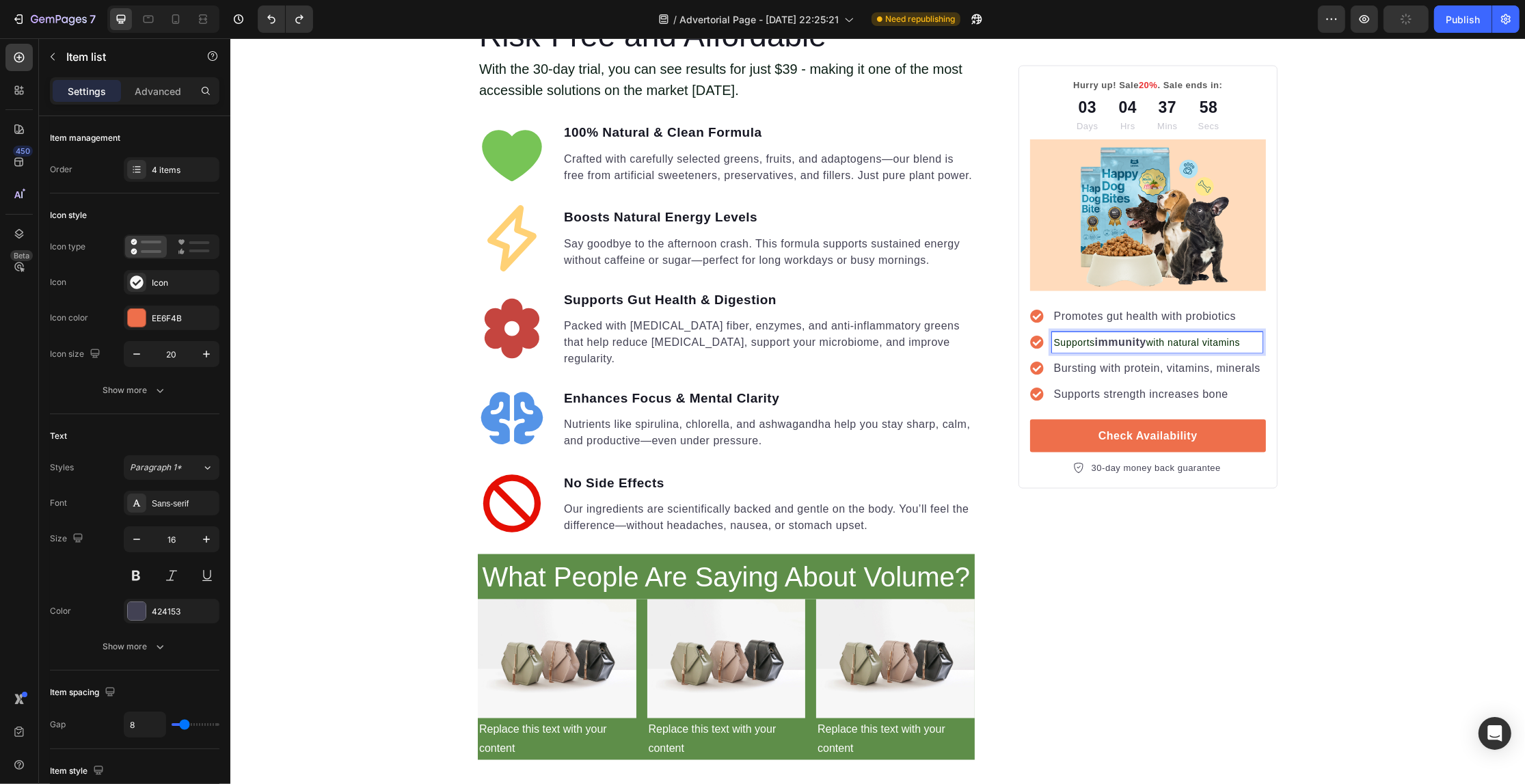
click at [1146, 340] on span "with natural vitamins" at bounding box center [1193, 343] width 94 height 11
click at [1355, 363] on div "Your Gut is Crying for Help Here’s the Easiest Fix Heading Get back on track wi…" at bounding box center [876, 193] width 1294 height 4360
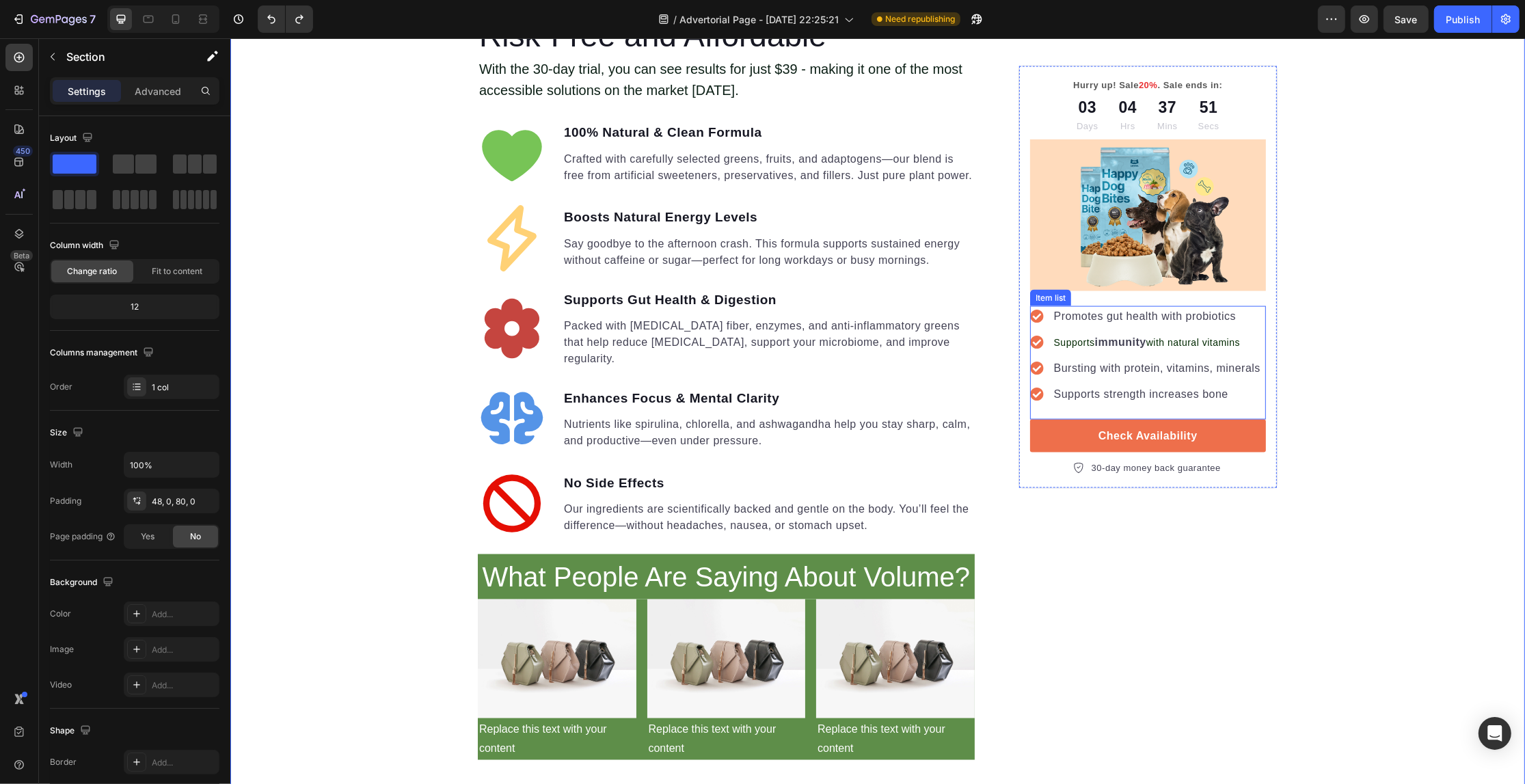
click at [1164, 346] on span "with natural vitamins" at bounding box center [1193, 343] width 94 height 11
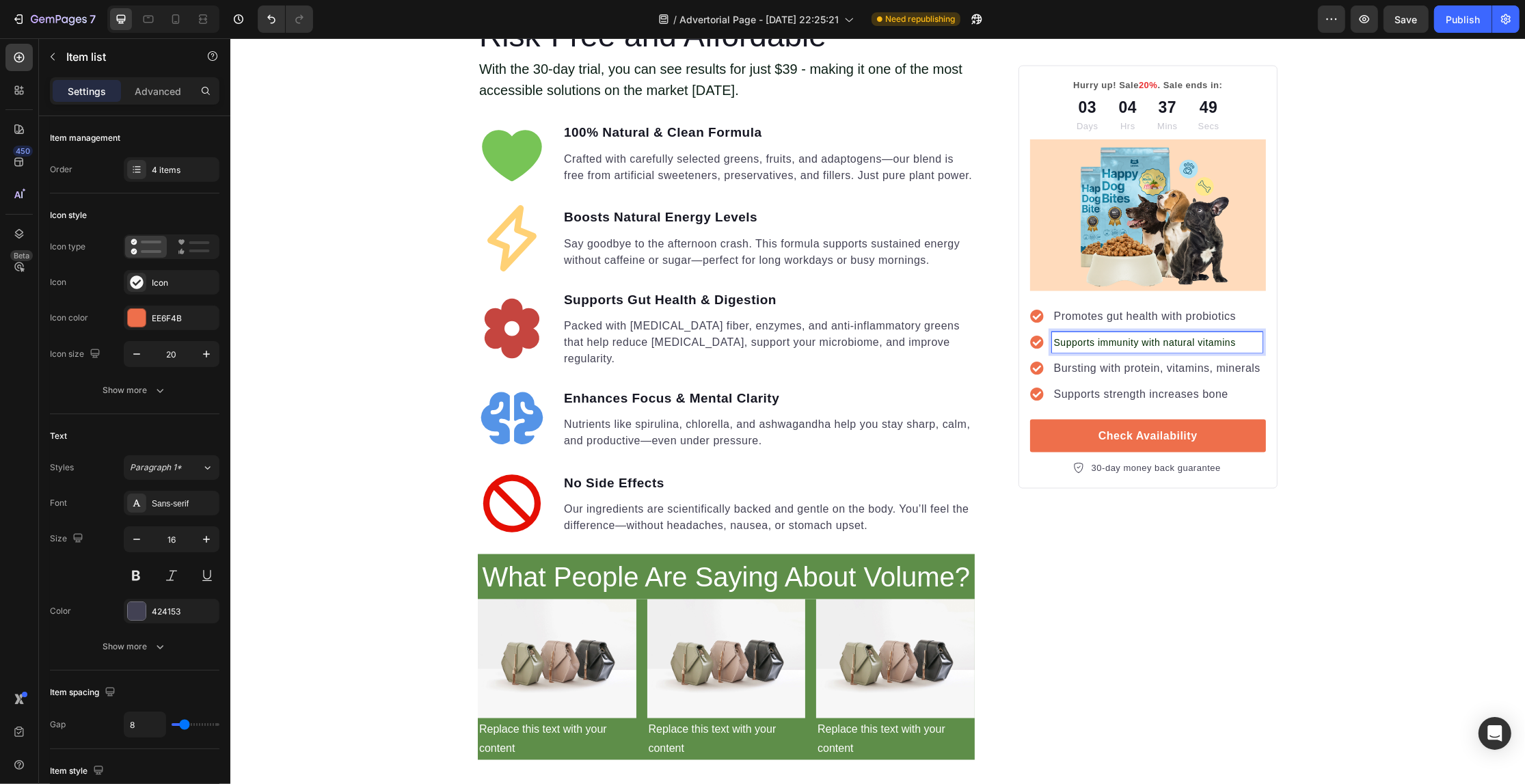
click at [1246, 342] on p "Supports immunity with natural vitamins" at bounding box center [1157, 343] width 206 height 16
click at [1493, 398] on div "Your Gut is Crying for Help Here’s the Easiest Fix Heading Get back on track wi…" at bounding box center [876, 193] width 1294 height 4360
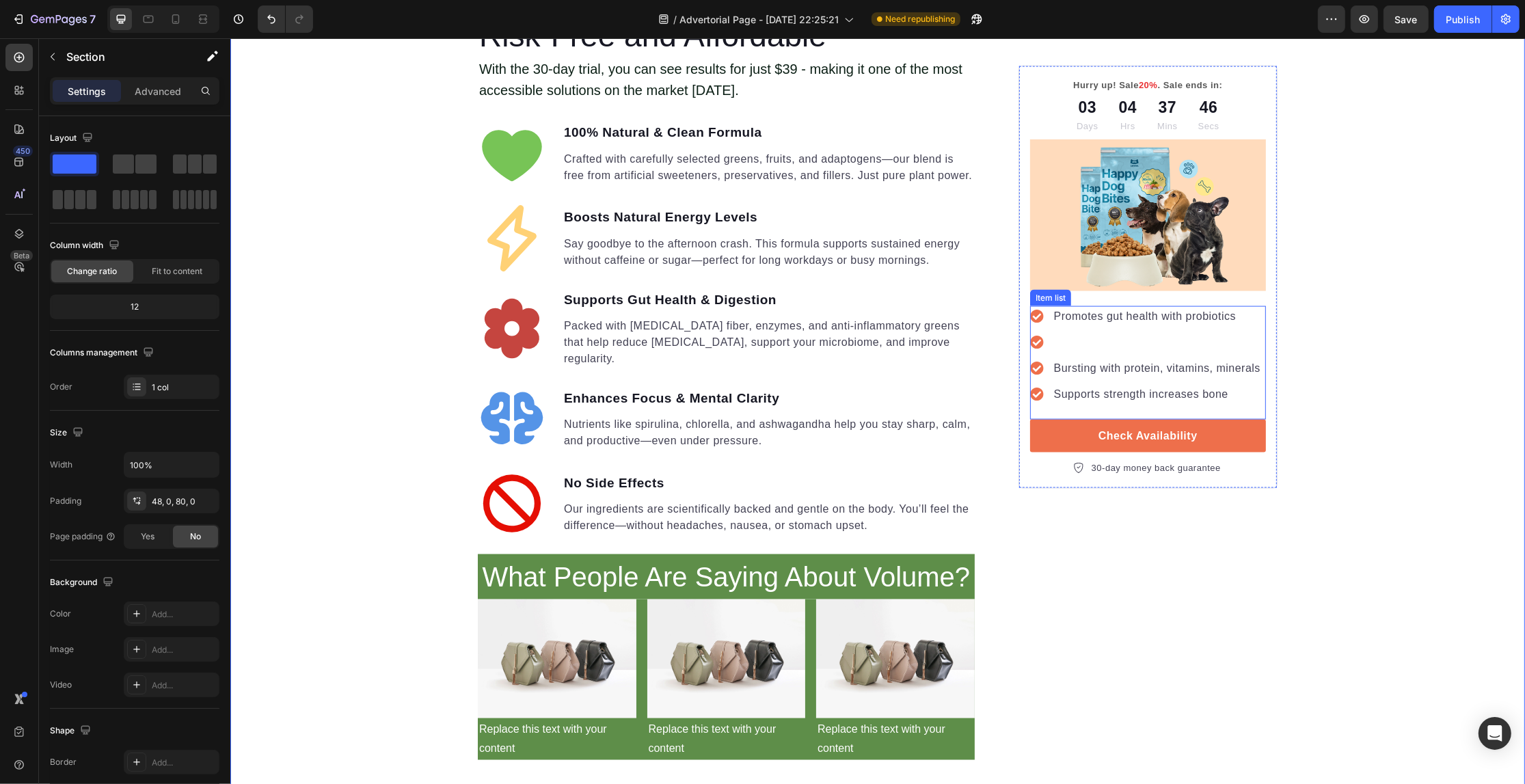
click at [1107, 344] on p "Rich Text Editor. Editing area: main" at bounding box center [1157, 343] width 206 height 16
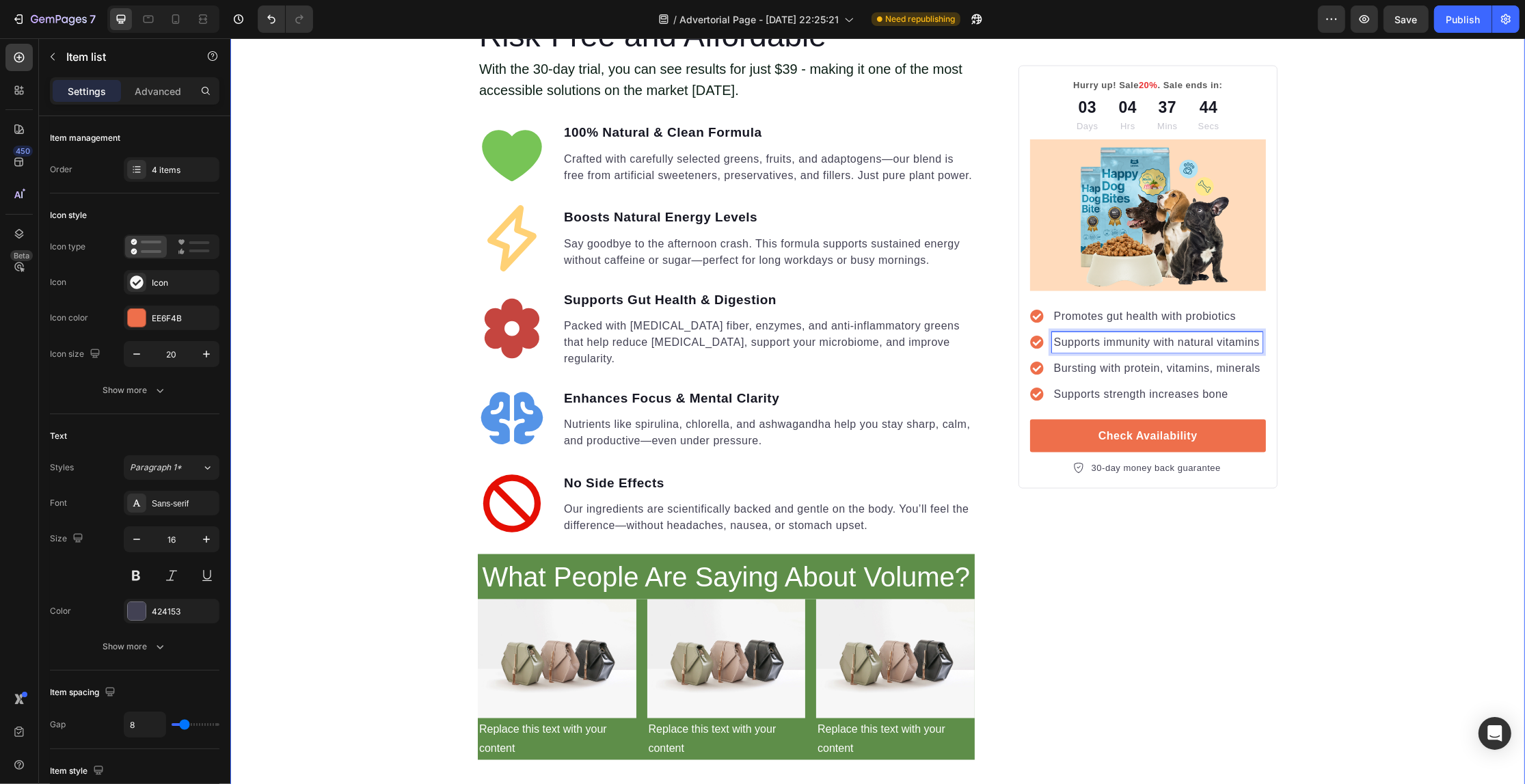
click at [1478, 404] on div "Your Gut is Crying for Help Here’s the Easiest Fix Heading Get back on track wi…" at bounding box center [876, 193] width 1294 height 4360
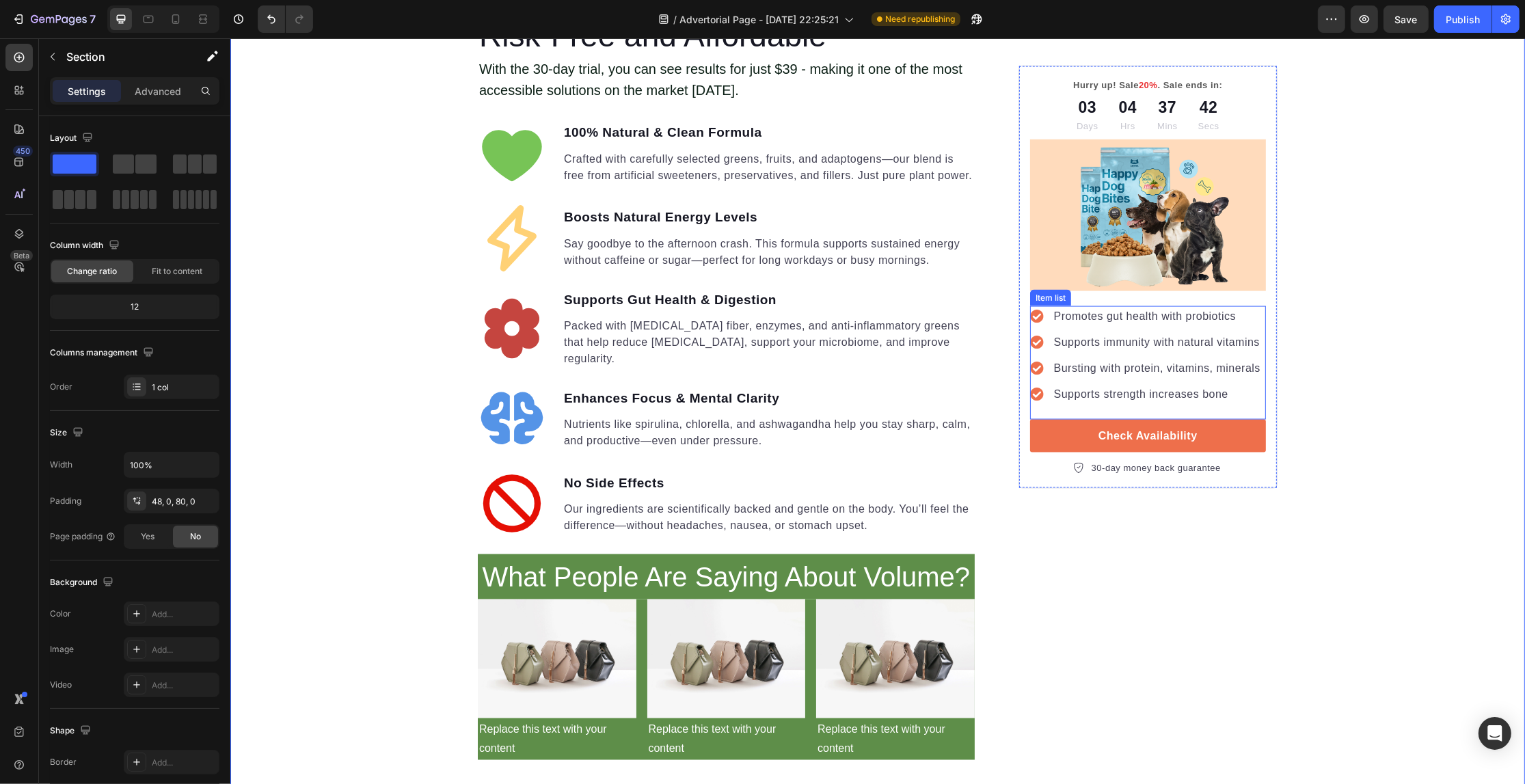
click at [1029, 312] on icon at bounding box center [1036, 316] width 13 height 13
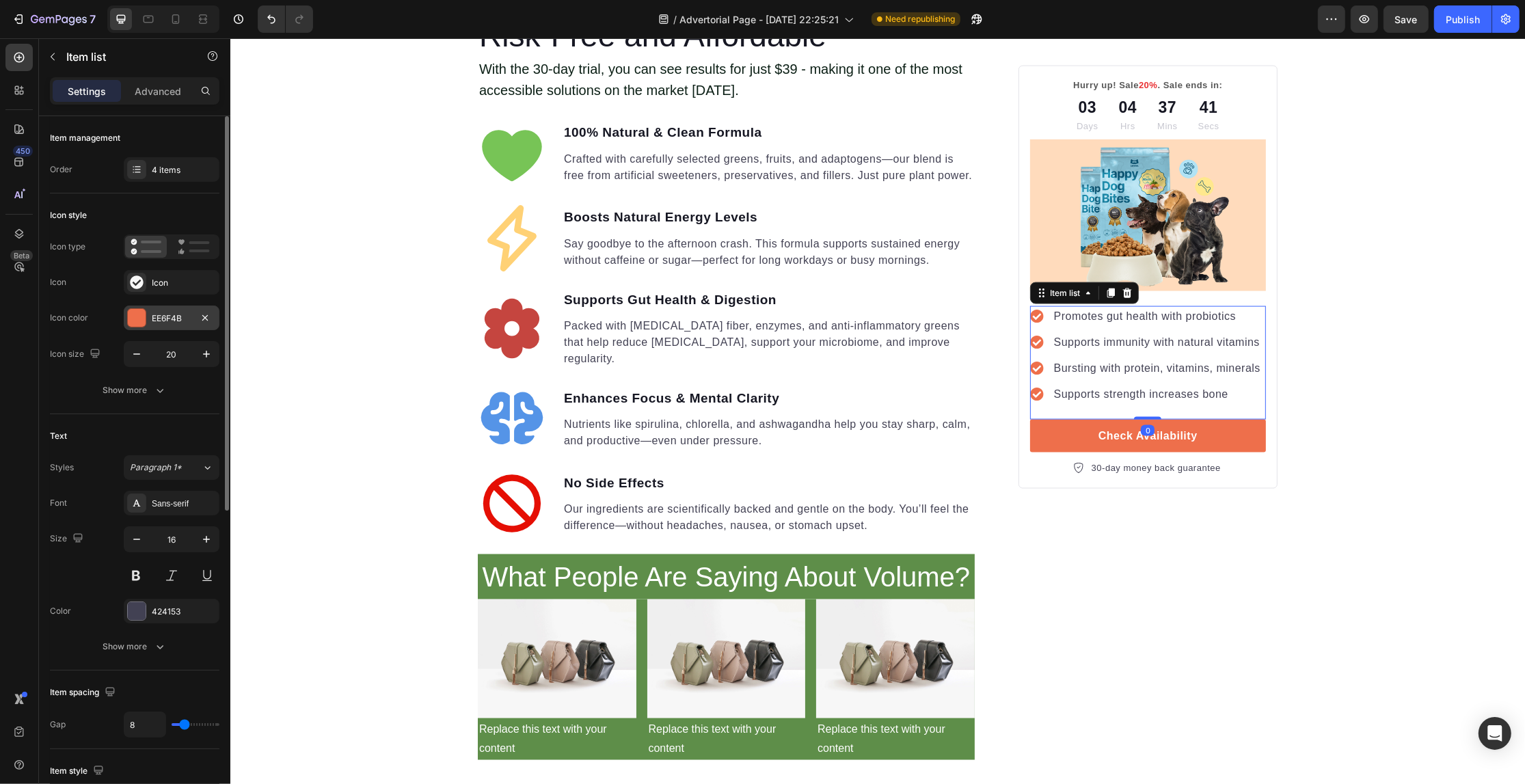
click at [162, 316] on div "EE6F4B" at bounding box center [172, 318] width 40 height 13
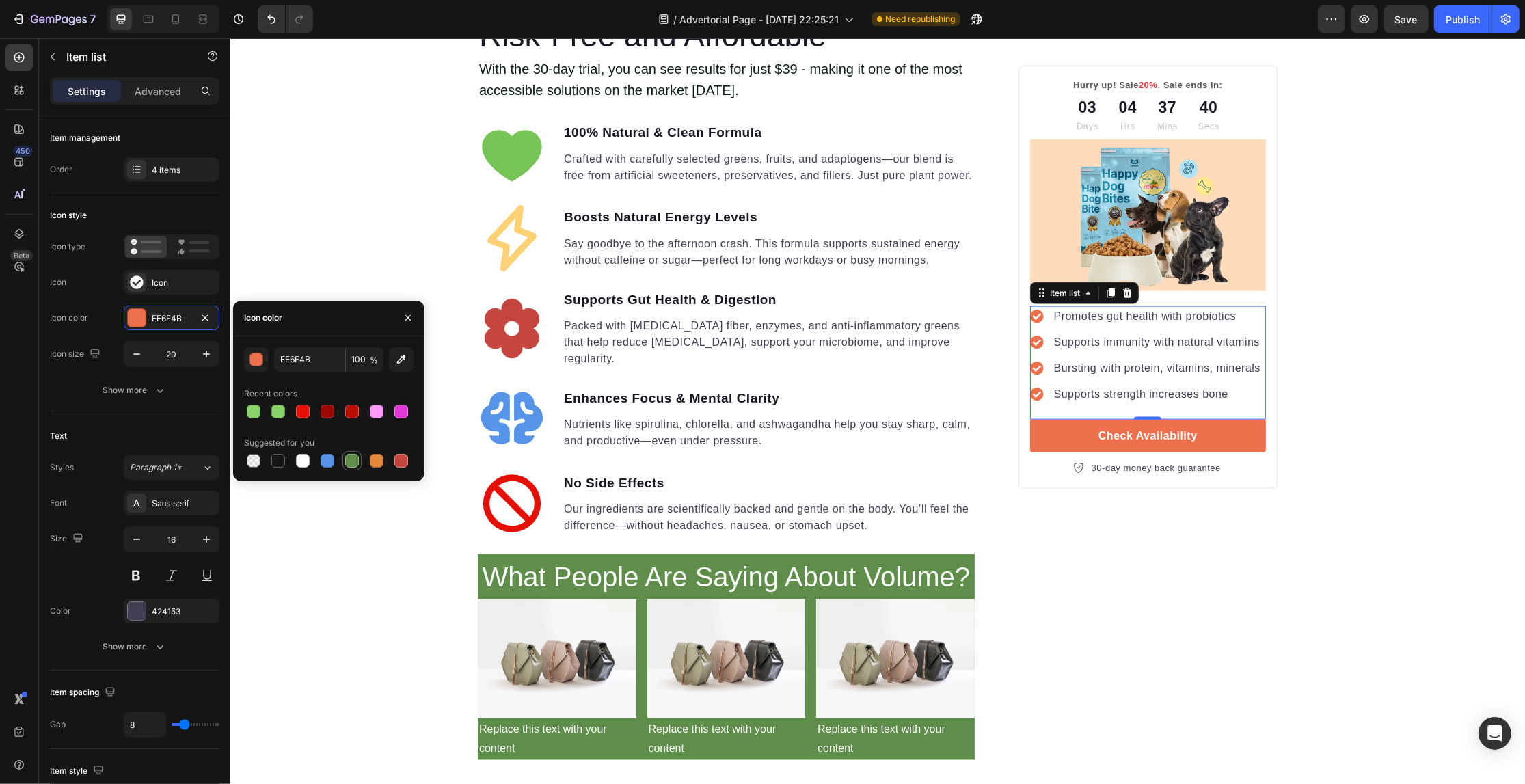
click at [348, 459] on div at bounding box center [352, 460] width 14 height 14
type input "5E8E49"
click at [349, 212] on div "Your Gut is Crying for Help Here’s the Easiest Fix Heading Get back on track wi…" at bounding box center [876, 193] width 1294 height 4360
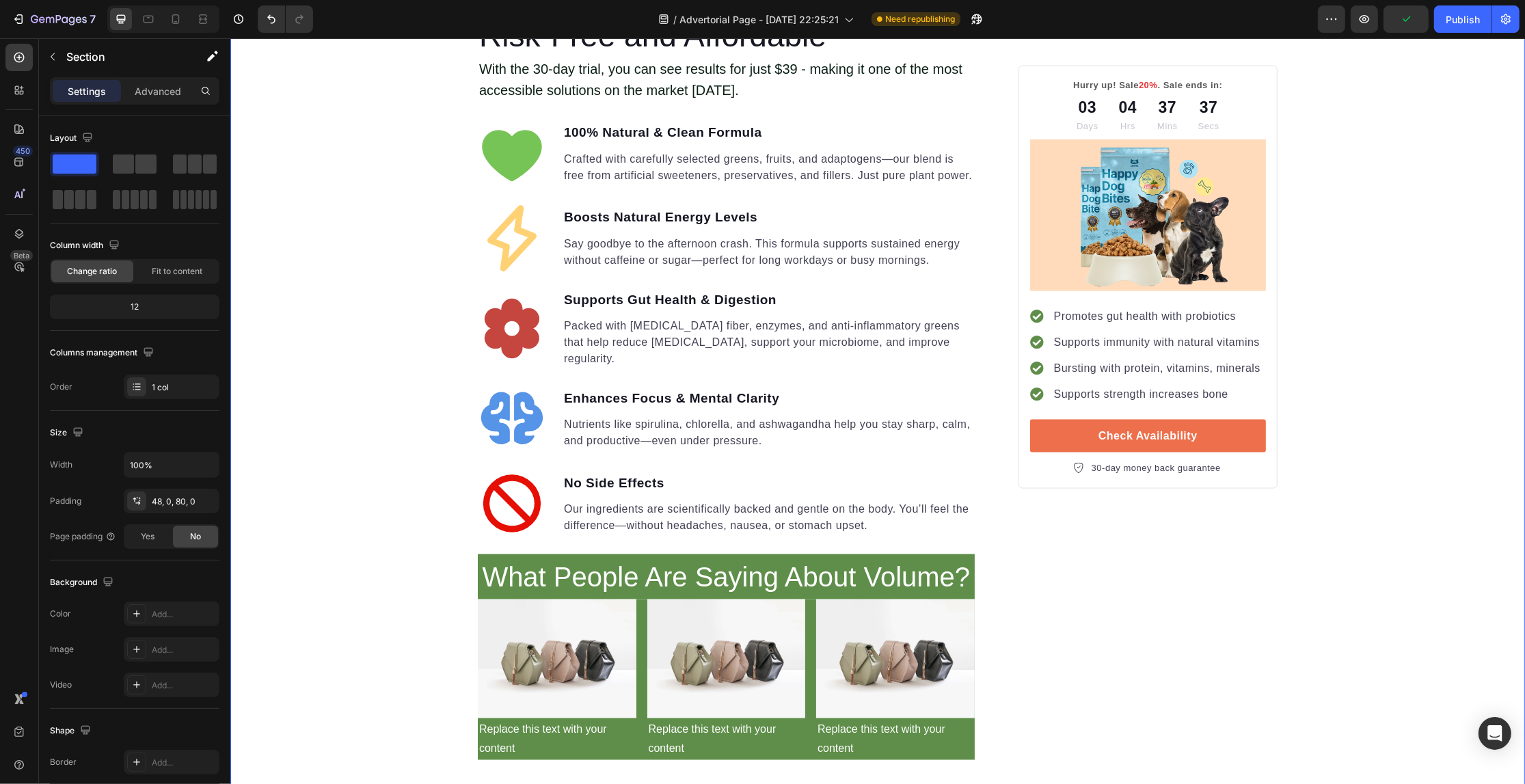
click at [1369, 401] on div "Your Gut is Crying for Help Here’s the Easiest Fix Heading Get back on track wi…" at bounding box center [876, 193] width 1294 height 4360
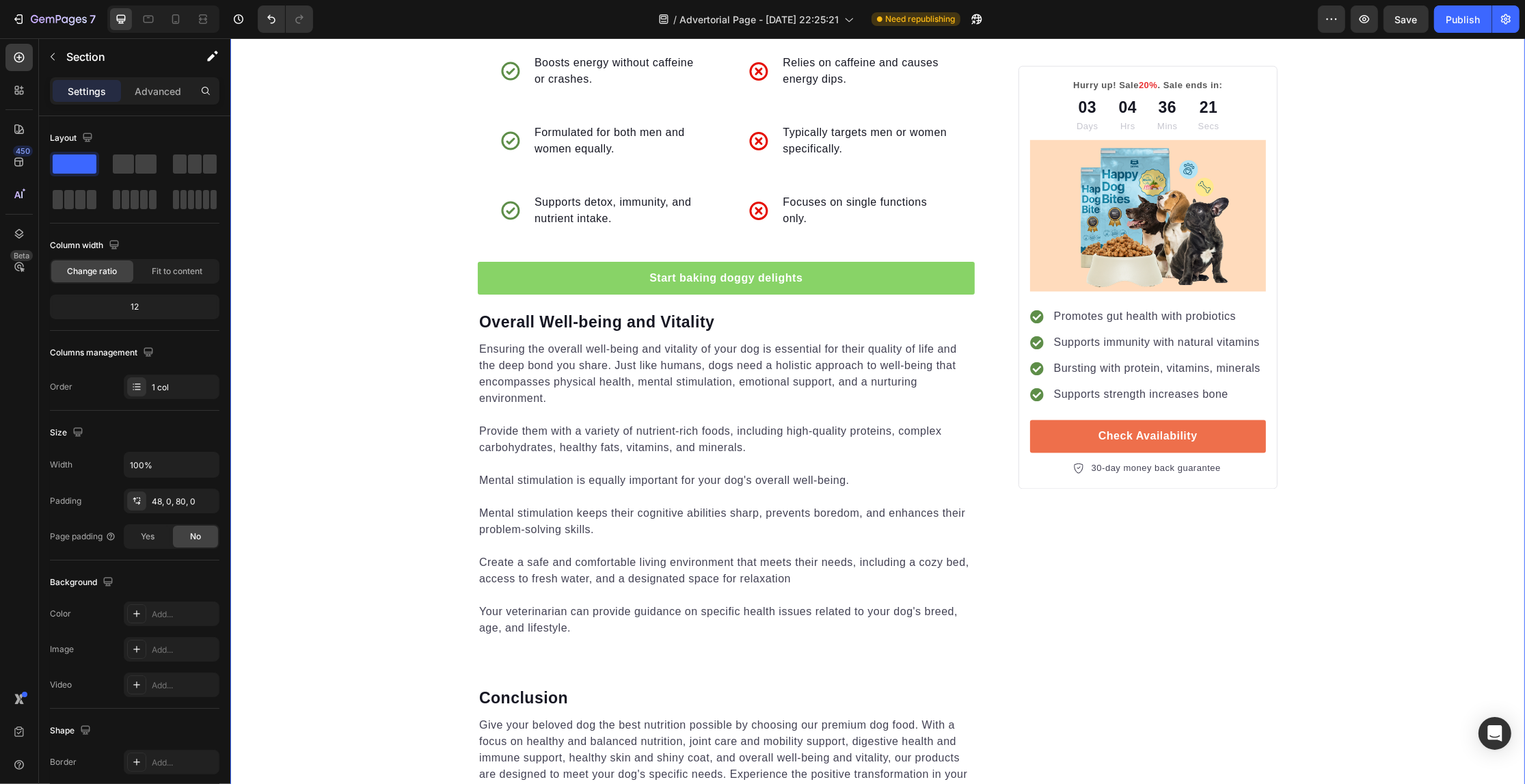
scroll to position [3248, 0]
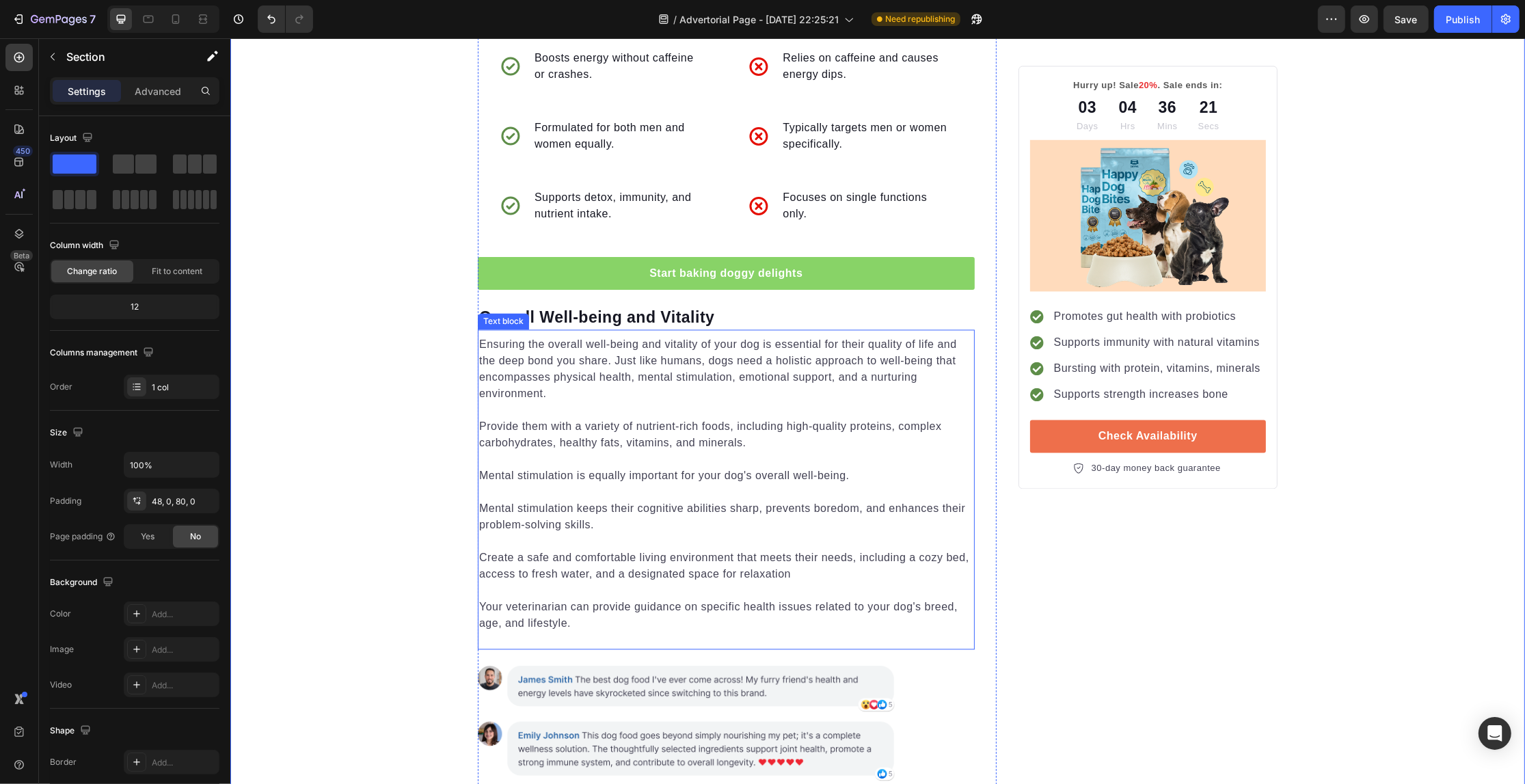
click at [614, 468] on p "Mental stimulation is equally important for your dog's overall well-being." at bounding box center [725, 476] width 494 height 16
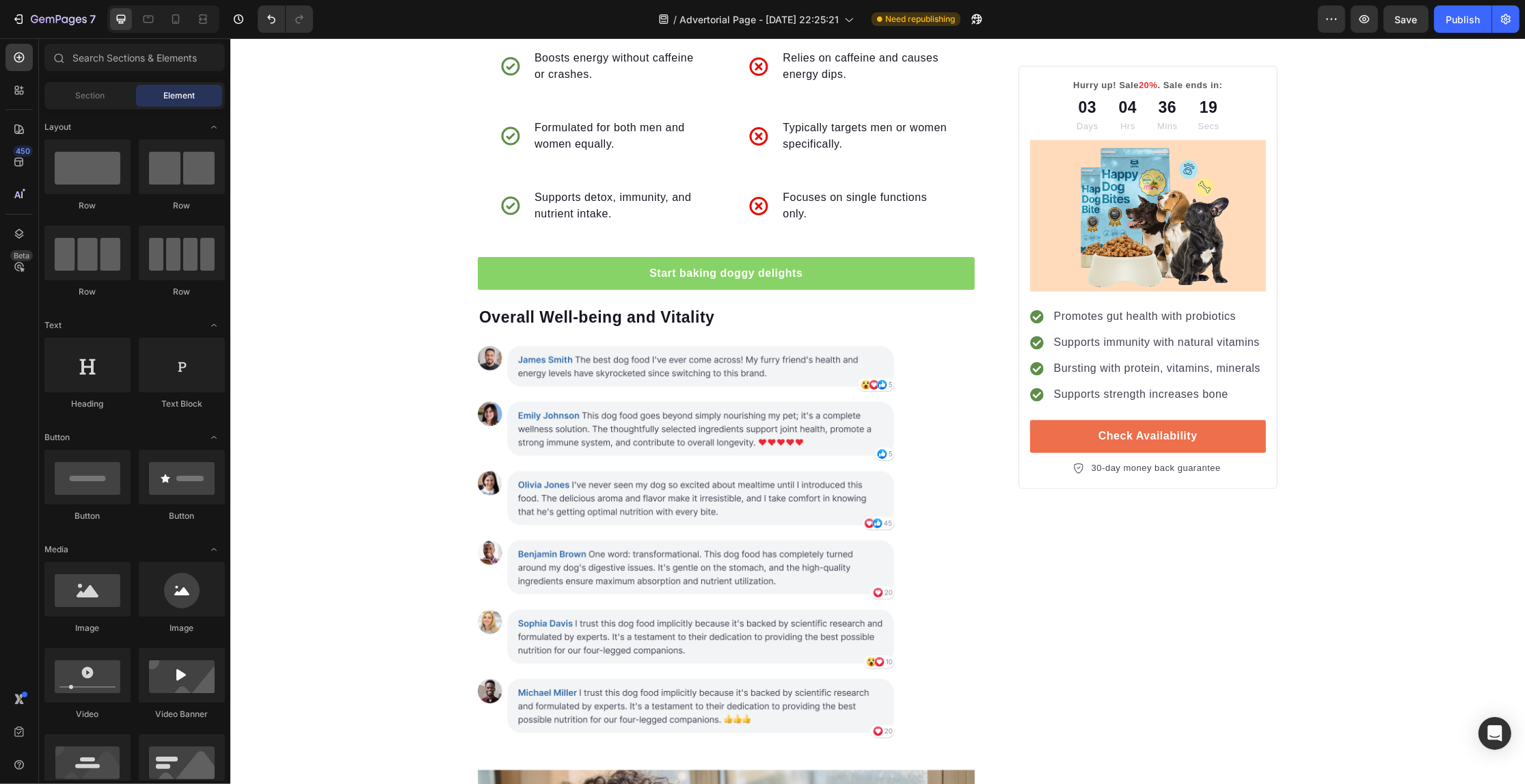
click at [614, 329] on img at bounding box center [725, 541] width 497 height 424
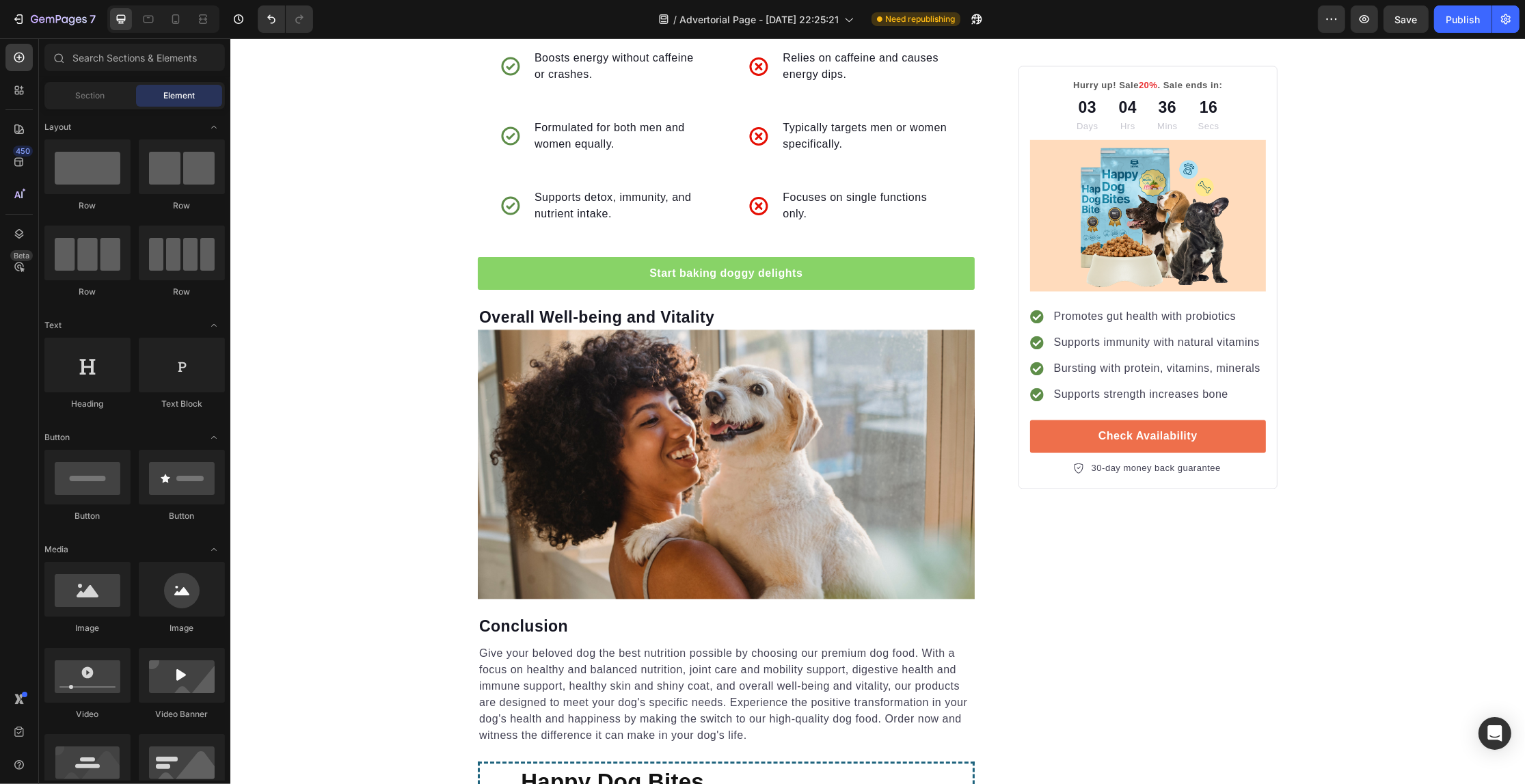
click at [614, 329] on img at bounding box center [725, 464] width 497 height 269
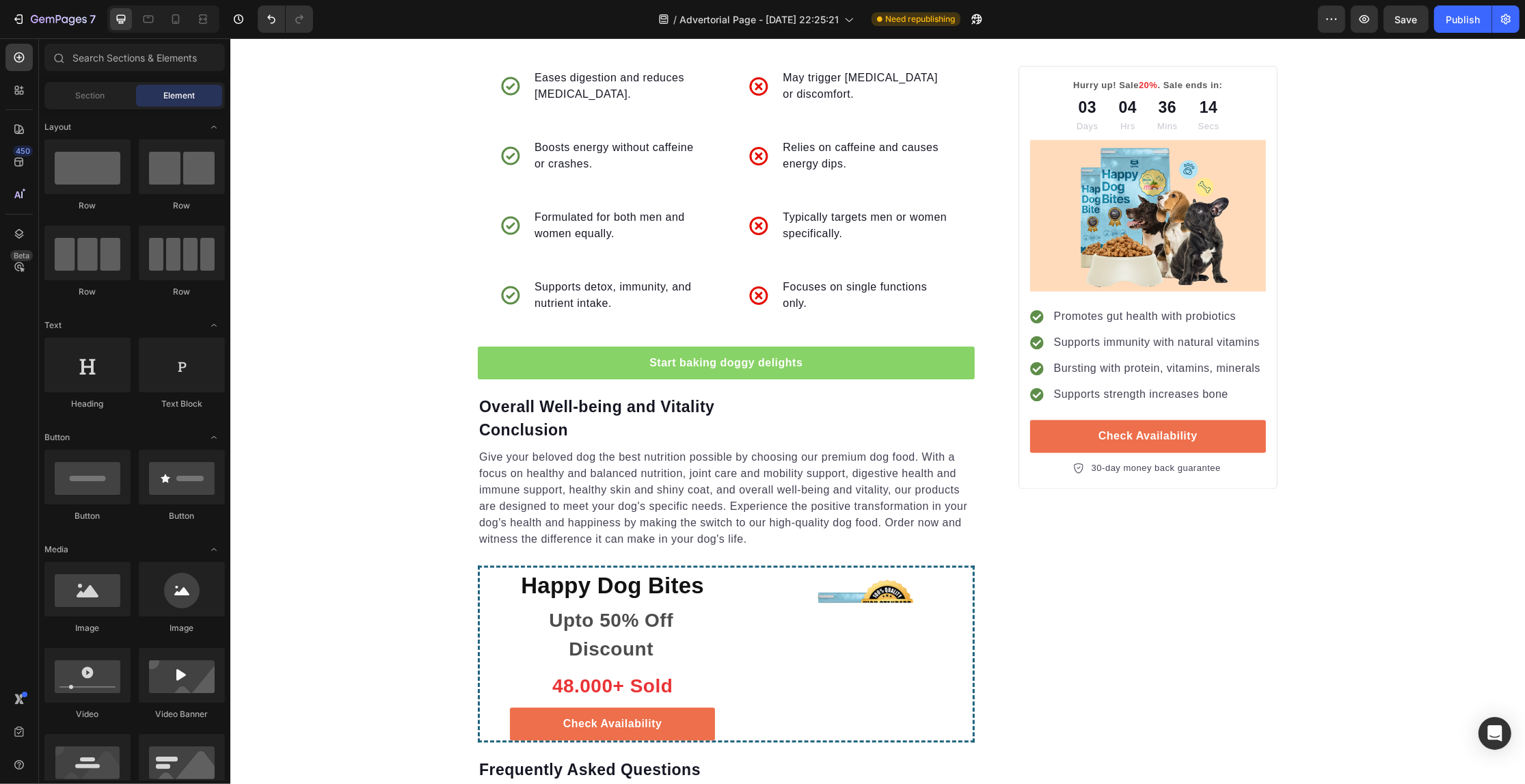
scroll to position [3077, 0]
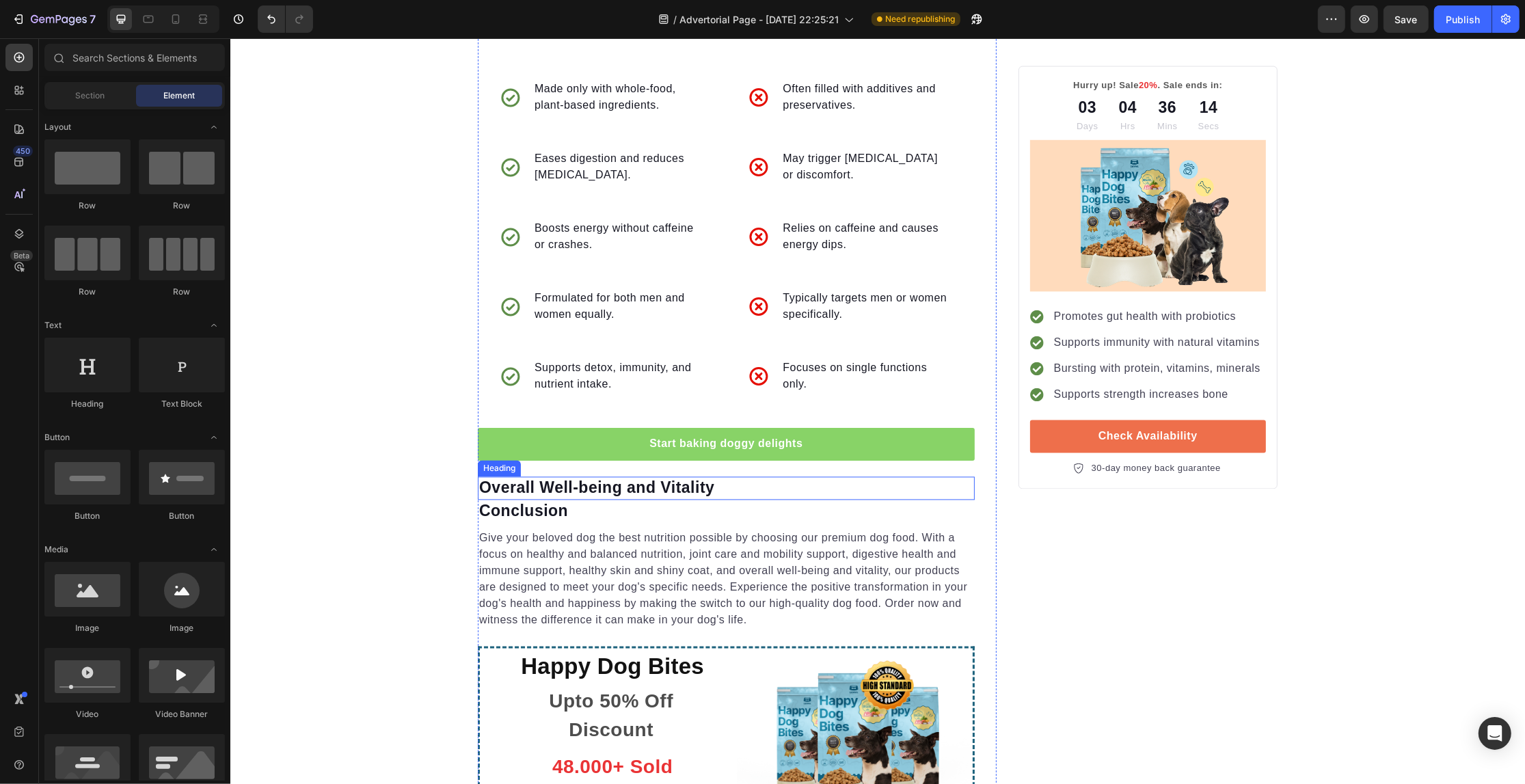
click at [615, 478] on p "Overall Well-being and Vitality" at bounding box center [725, 488] width 494 height 21
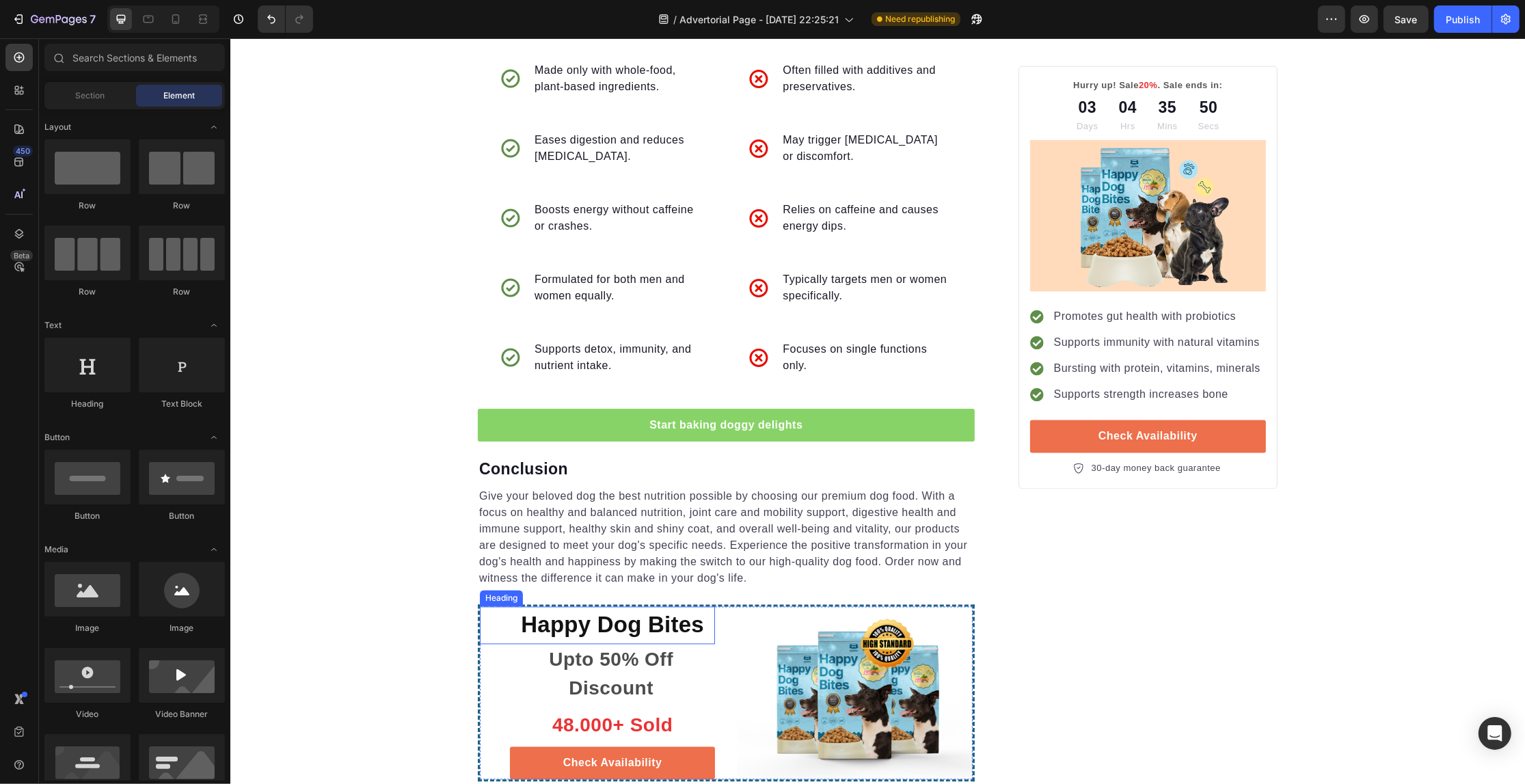
scroll to position [2992, 0]
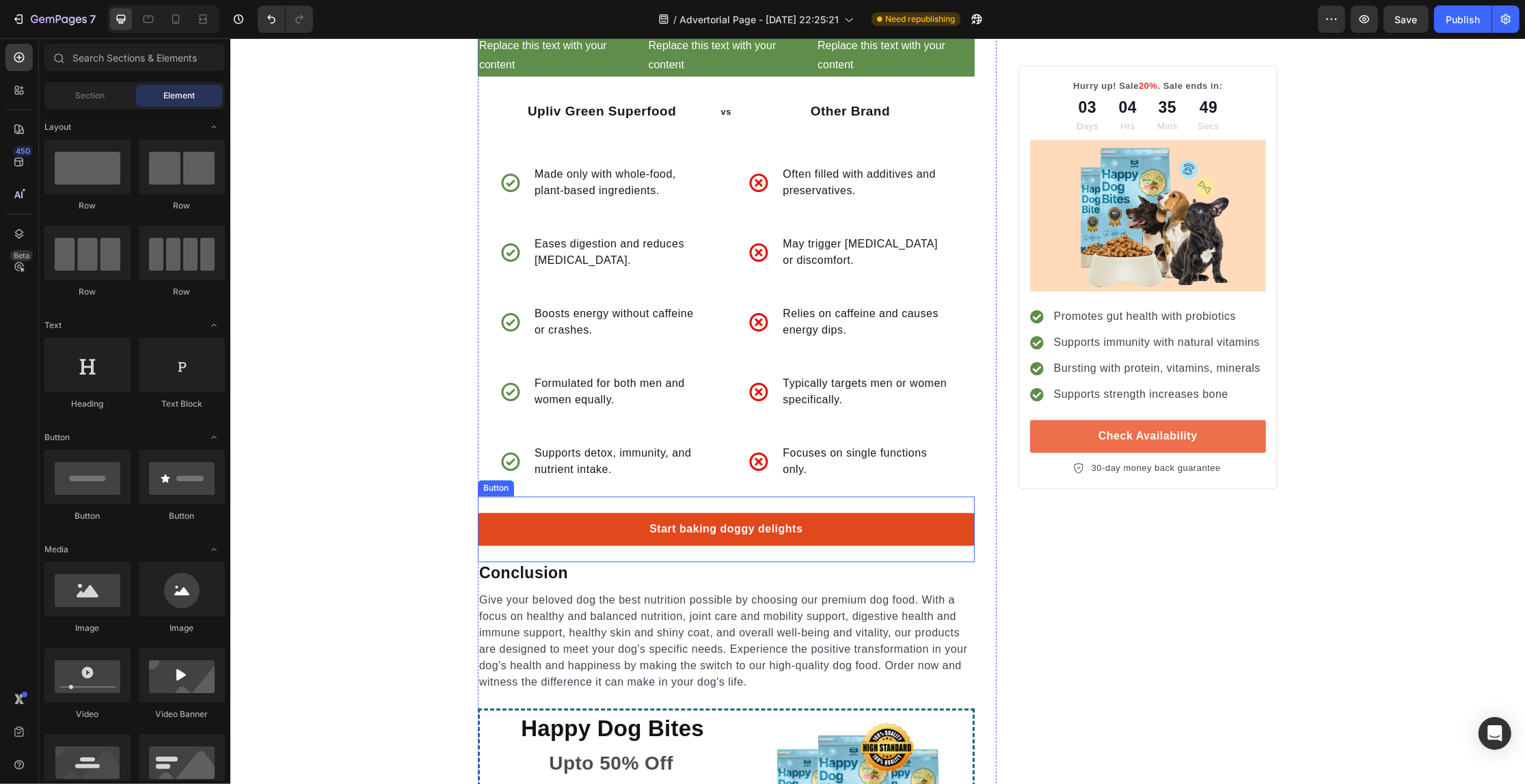
click at [834, 514] on link "Start baking doggy delights" at bounding box center [725, 530] width 497 height 33
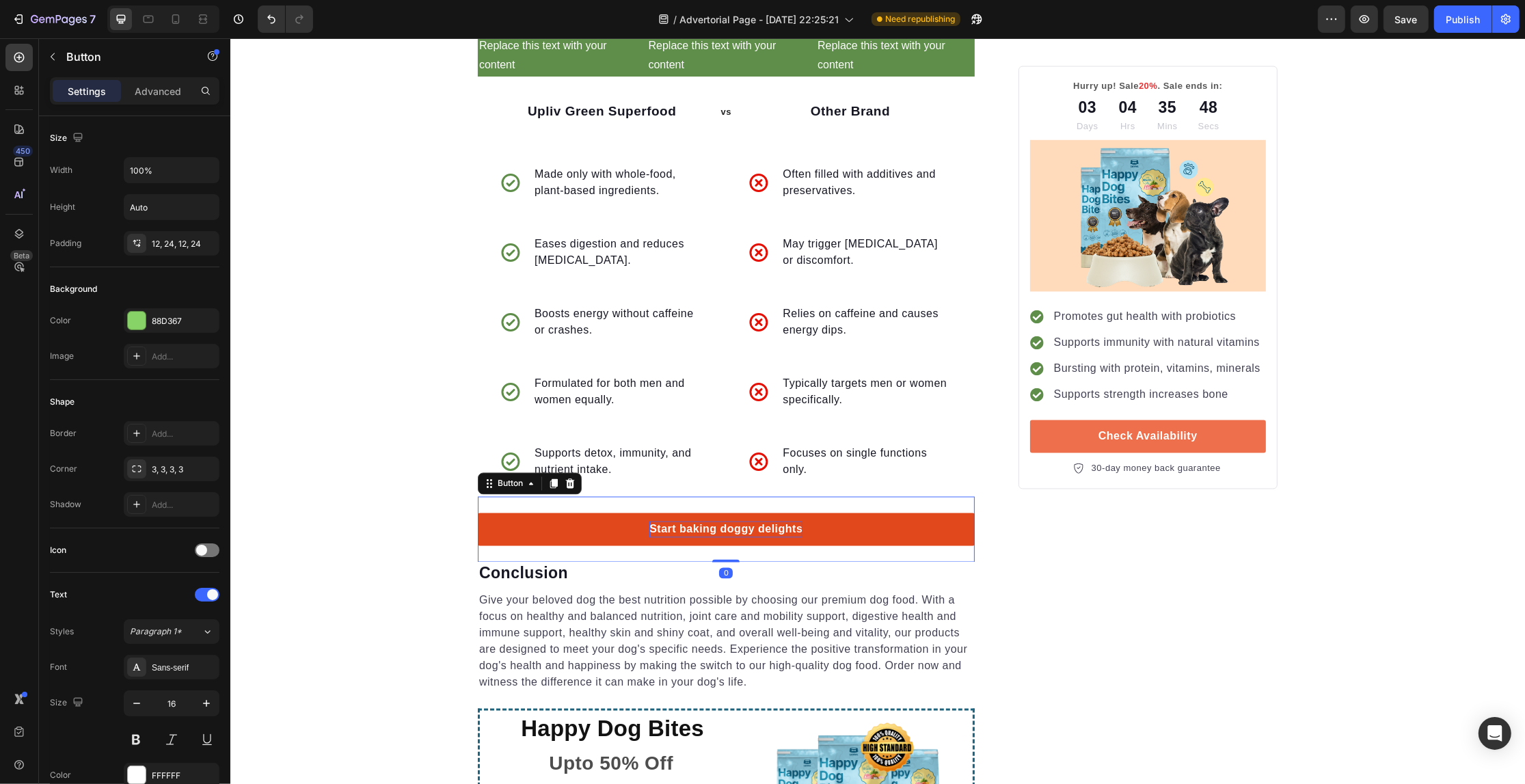
click at [716, 522] on div "Start baking doggy delights" at bounding box center [725, 530] width 153 height 16
click at [716, 522] on p "Start baking doggy delights" at bounding box center [725, 530] width 153 height 16
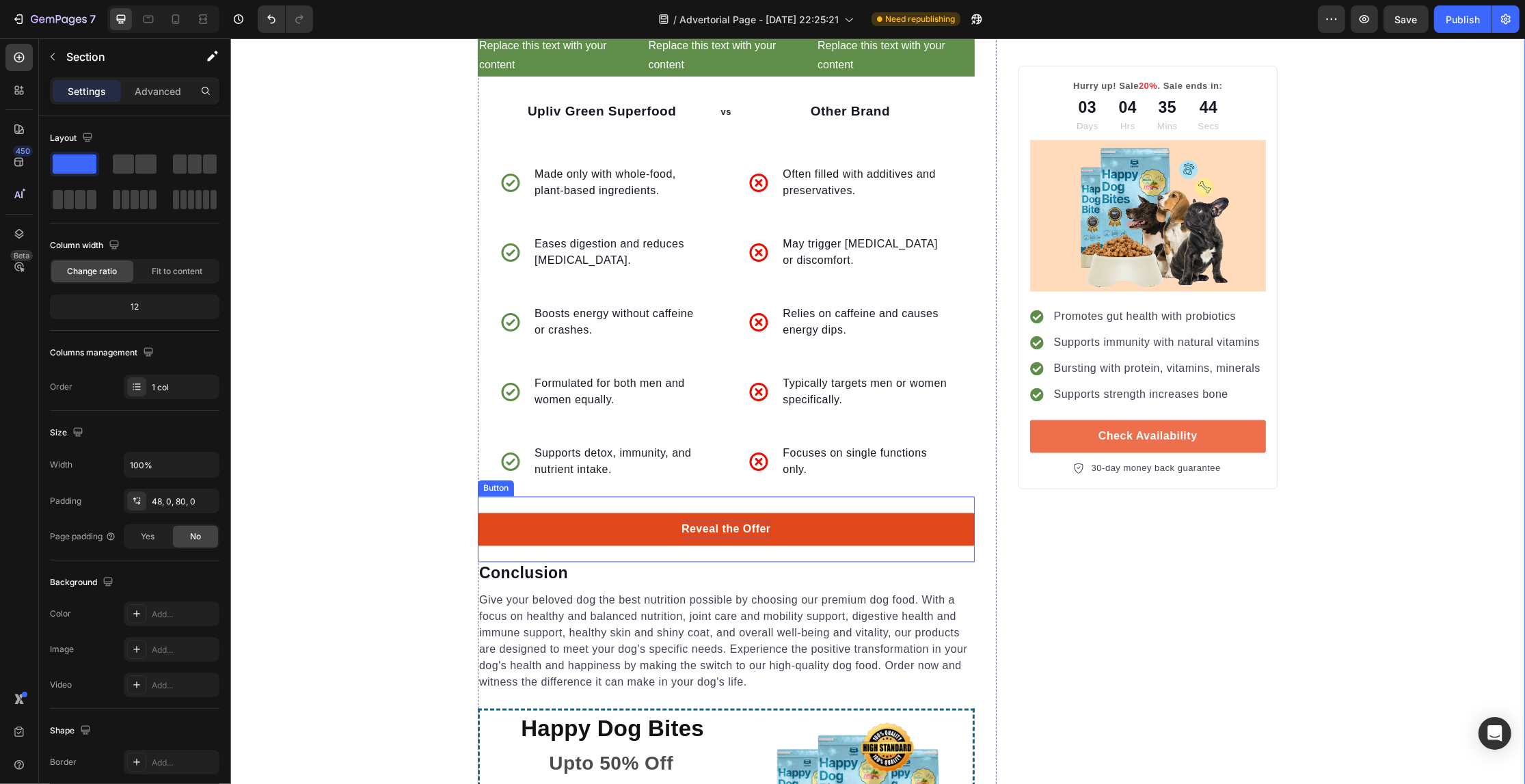
click at [756, 522] on p "Reveal the Offer" at bounding box center [725, 530] width 90 height 16
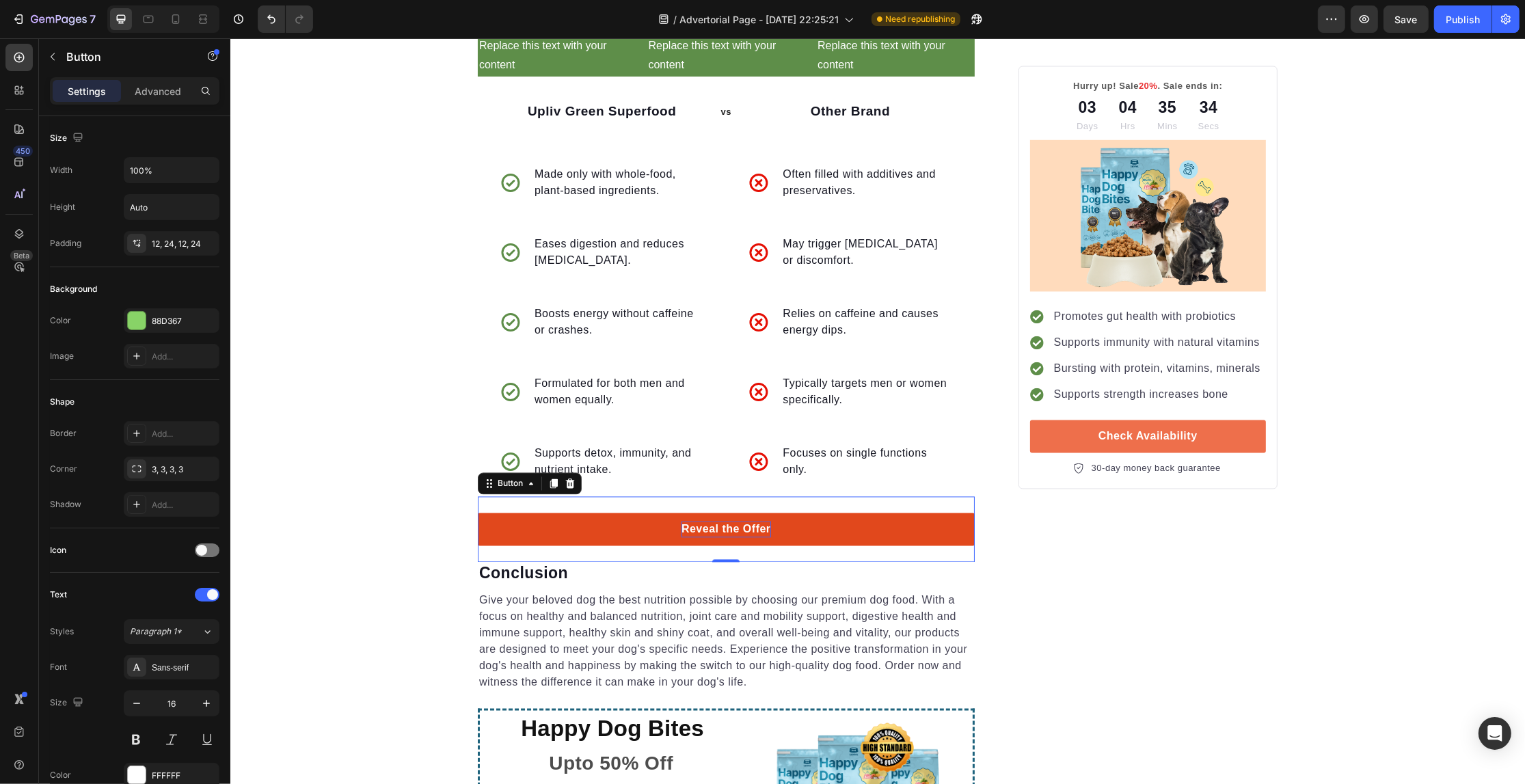
click at [484, 514] on link "Reveal the Offer" at bounding box center [725, 530] width 497 height 33
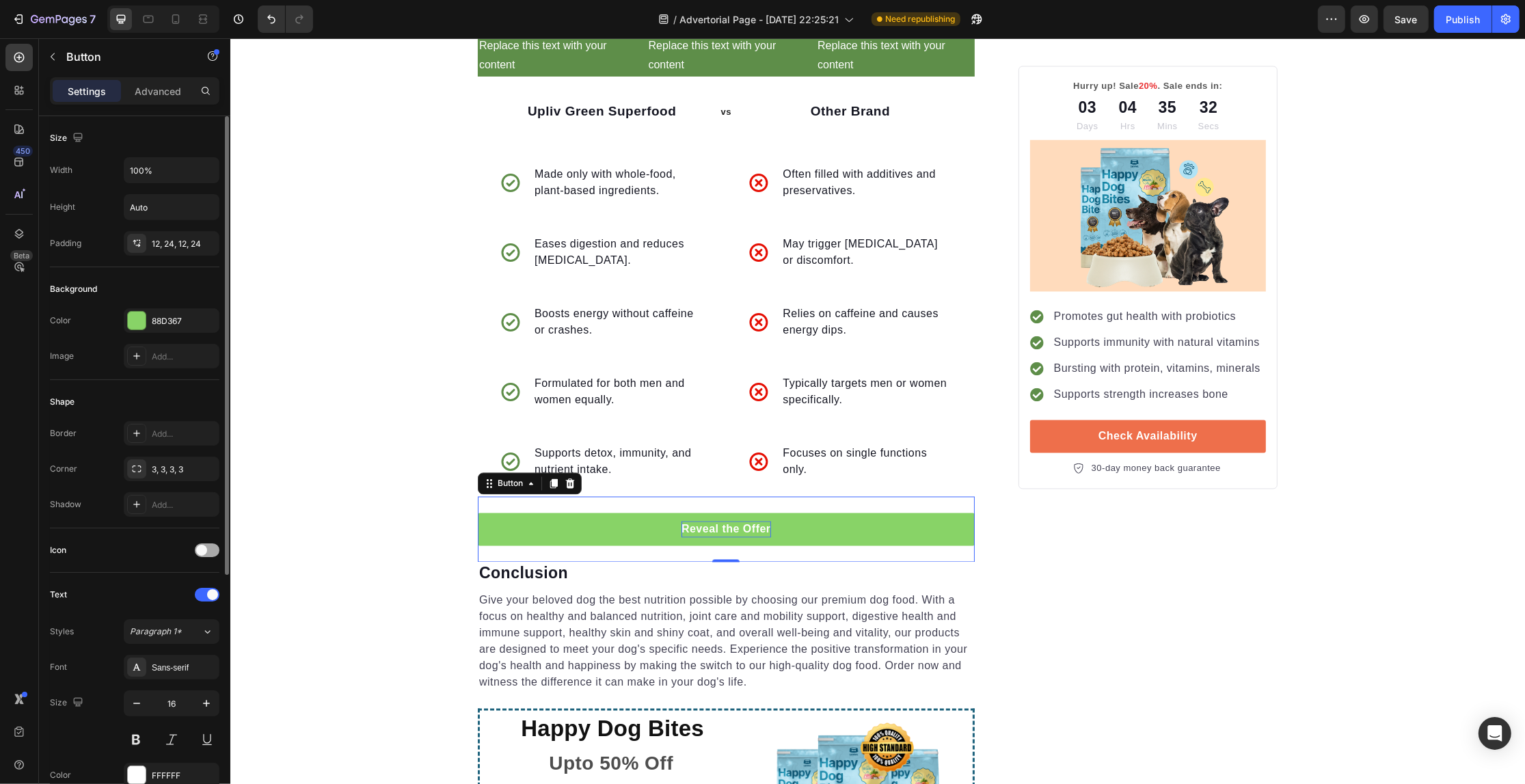
click at [211, 544] on div at bounding box center [206, 550] width 24 height 14
click at [169, 579] on div "Icon" at bounding box center [184, 585] width 64 height 13
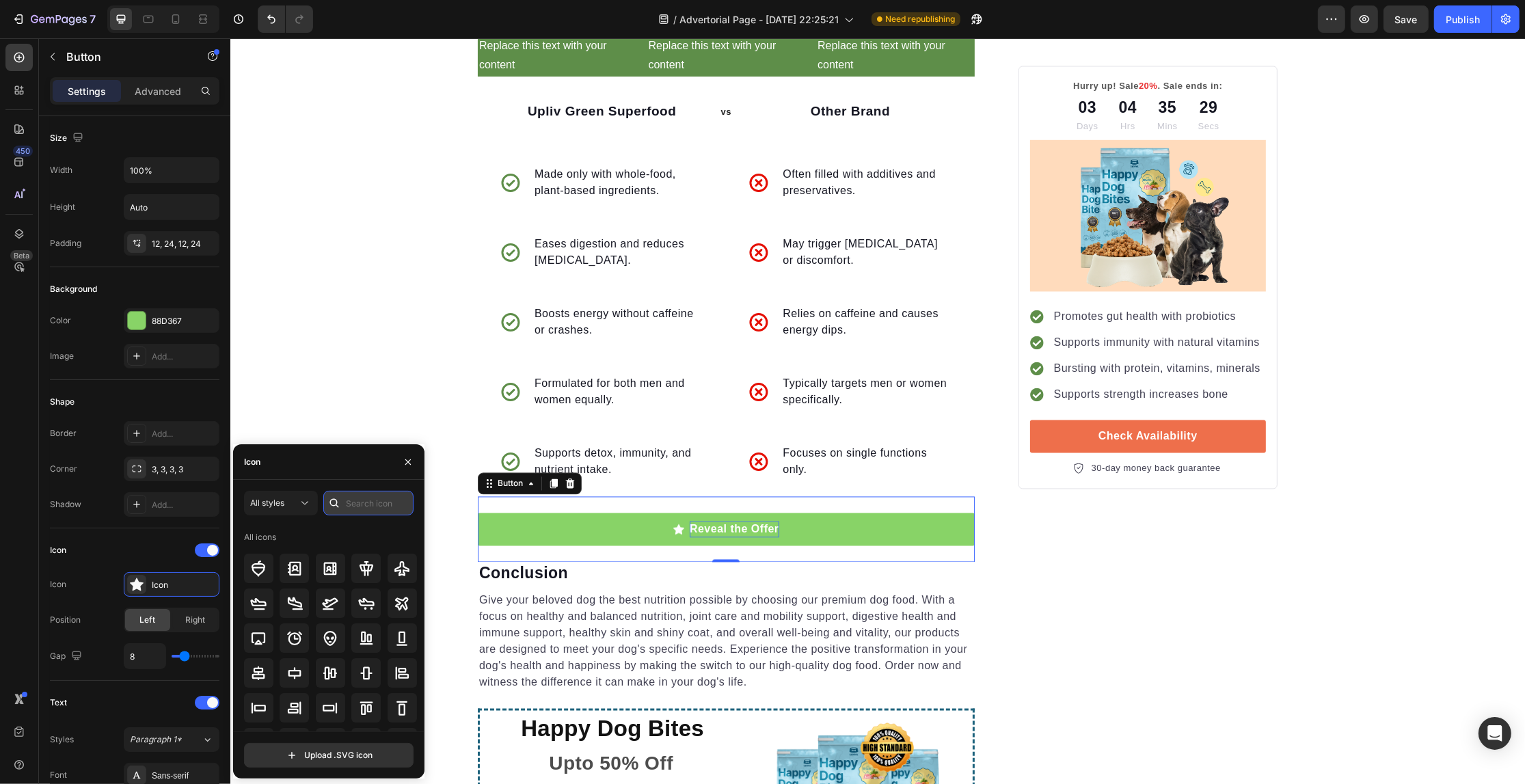
click at [365, 496] on input "text" at bounding box center [368, 503] width 90 height 24
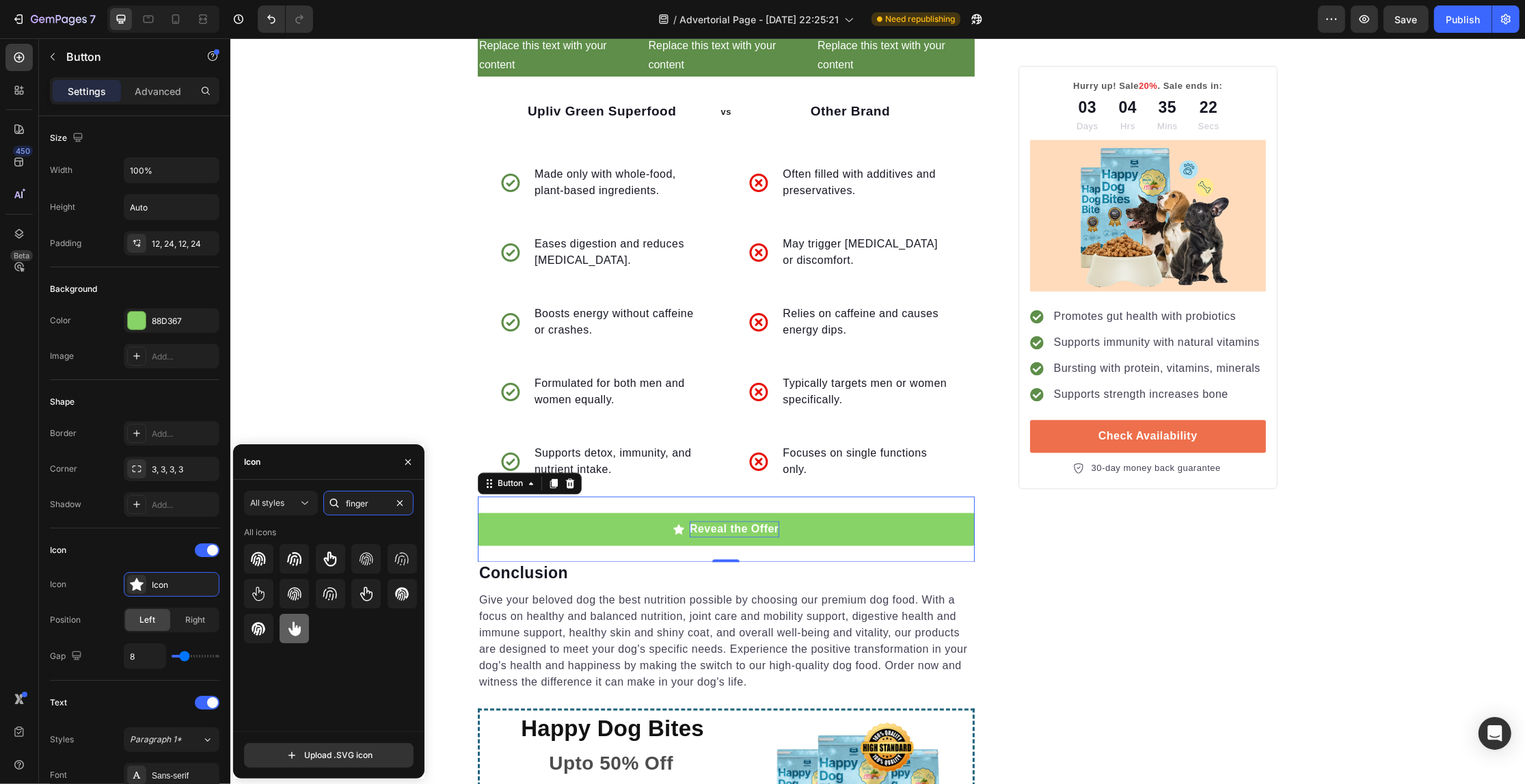
type input "finger"
click at [290, 633] on icon at bounding box center [295, 628] width 16 height 16
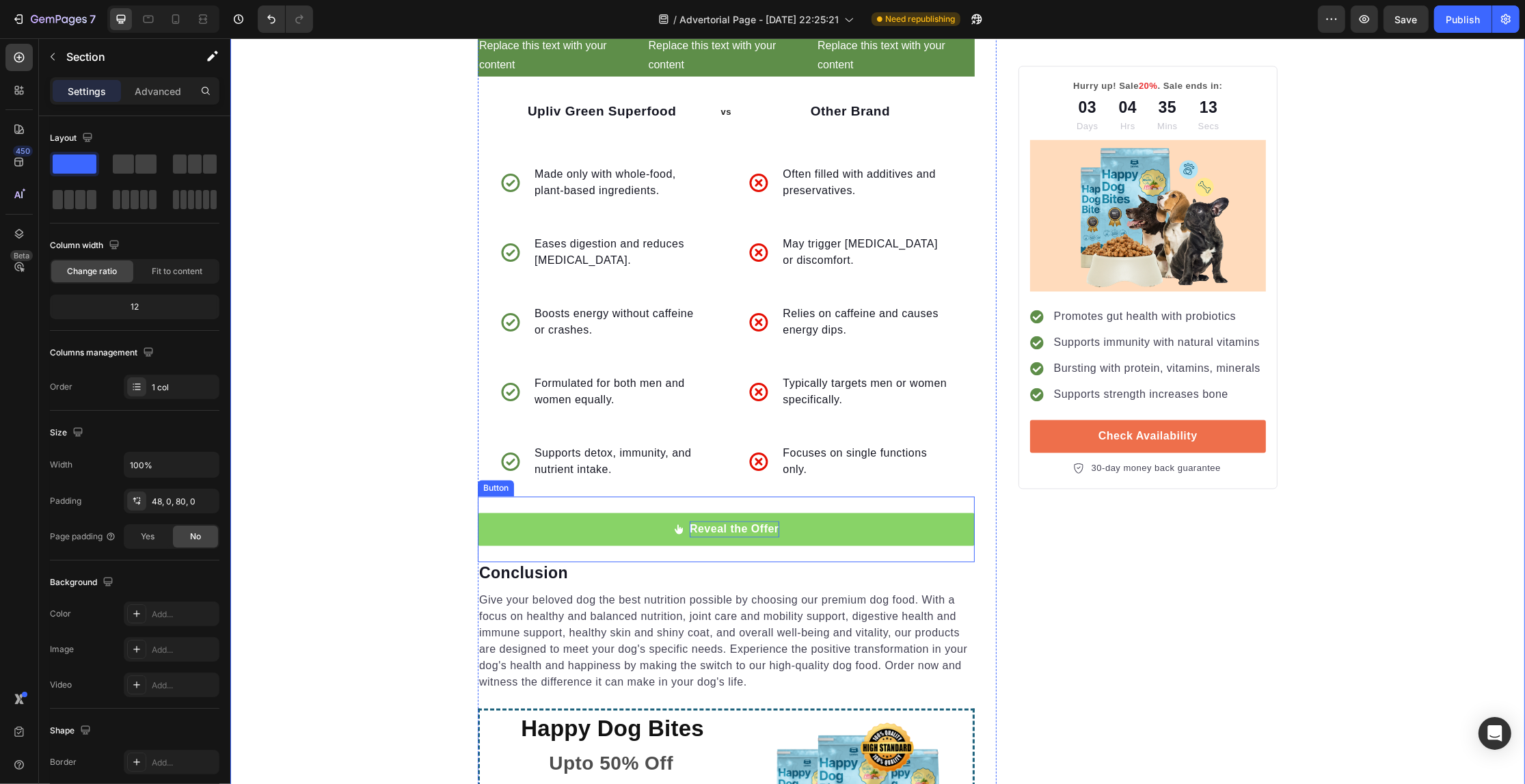
click at [675, 524] on icon at bounding box center [677, 529] width 8 height 10
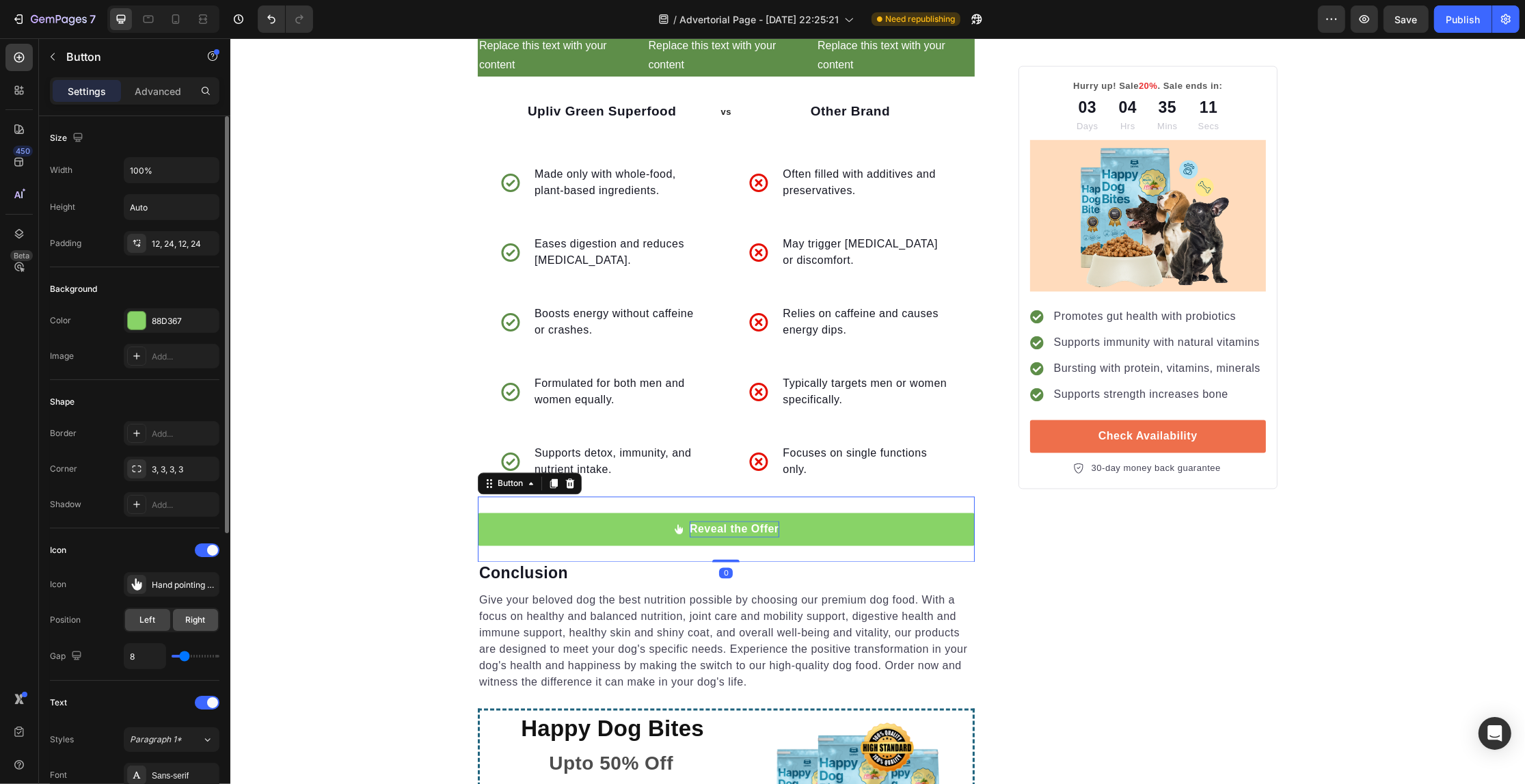
click at [183, 616] on div "Right" at bounding box center [195, 619] width 45 height 22
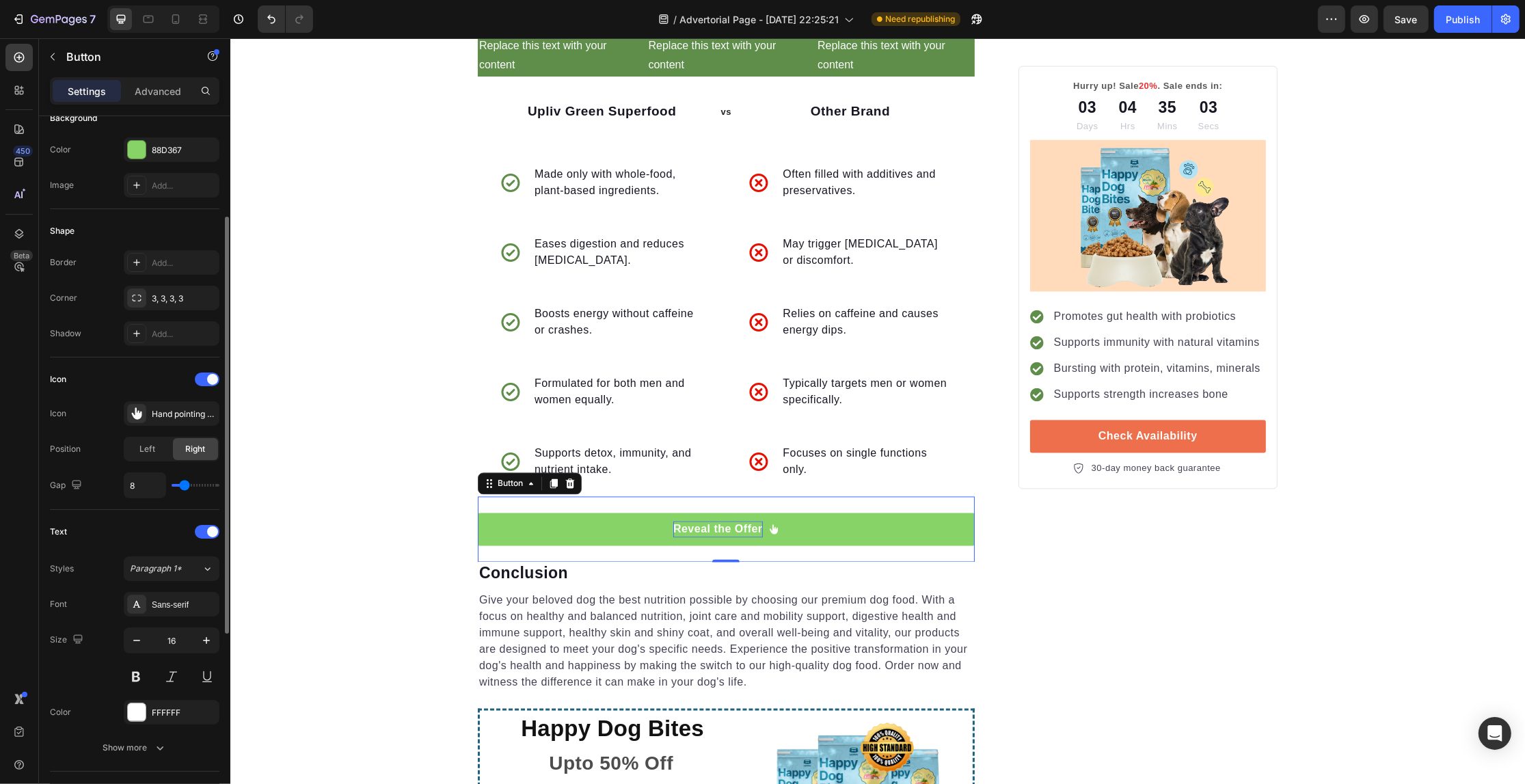
click at [163, 726] on div "Font Sans-serif Size 16 Color FFFFFF Show more" at bounding box center [134, 675] width 169 height 168
click at [163, 714] on div "FFFFFF" at bounding box center [172, 713] width 40 height 13
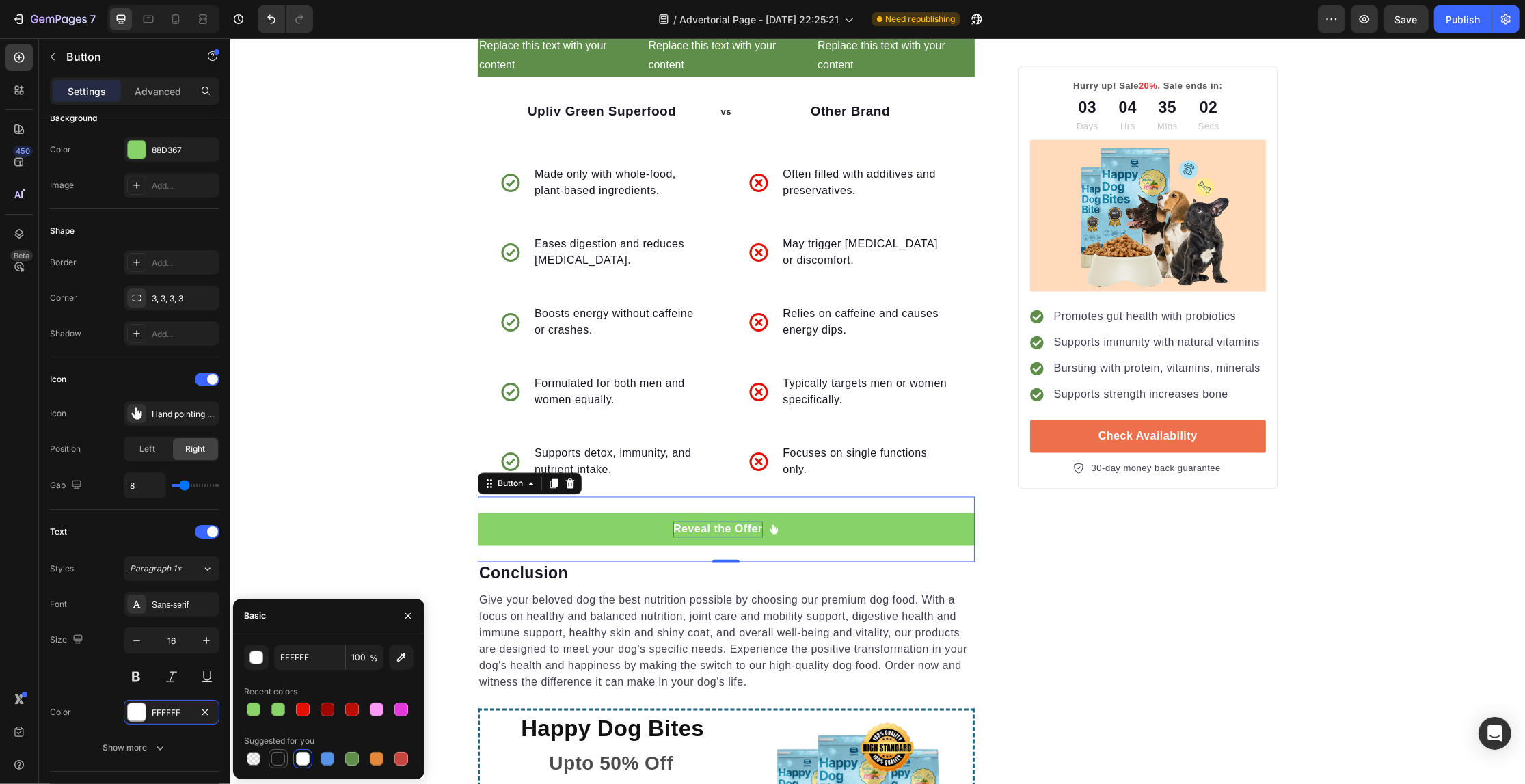
click at [277, 753] on div at bounding box center [278, 758] width 14 height 14
type input "151515"
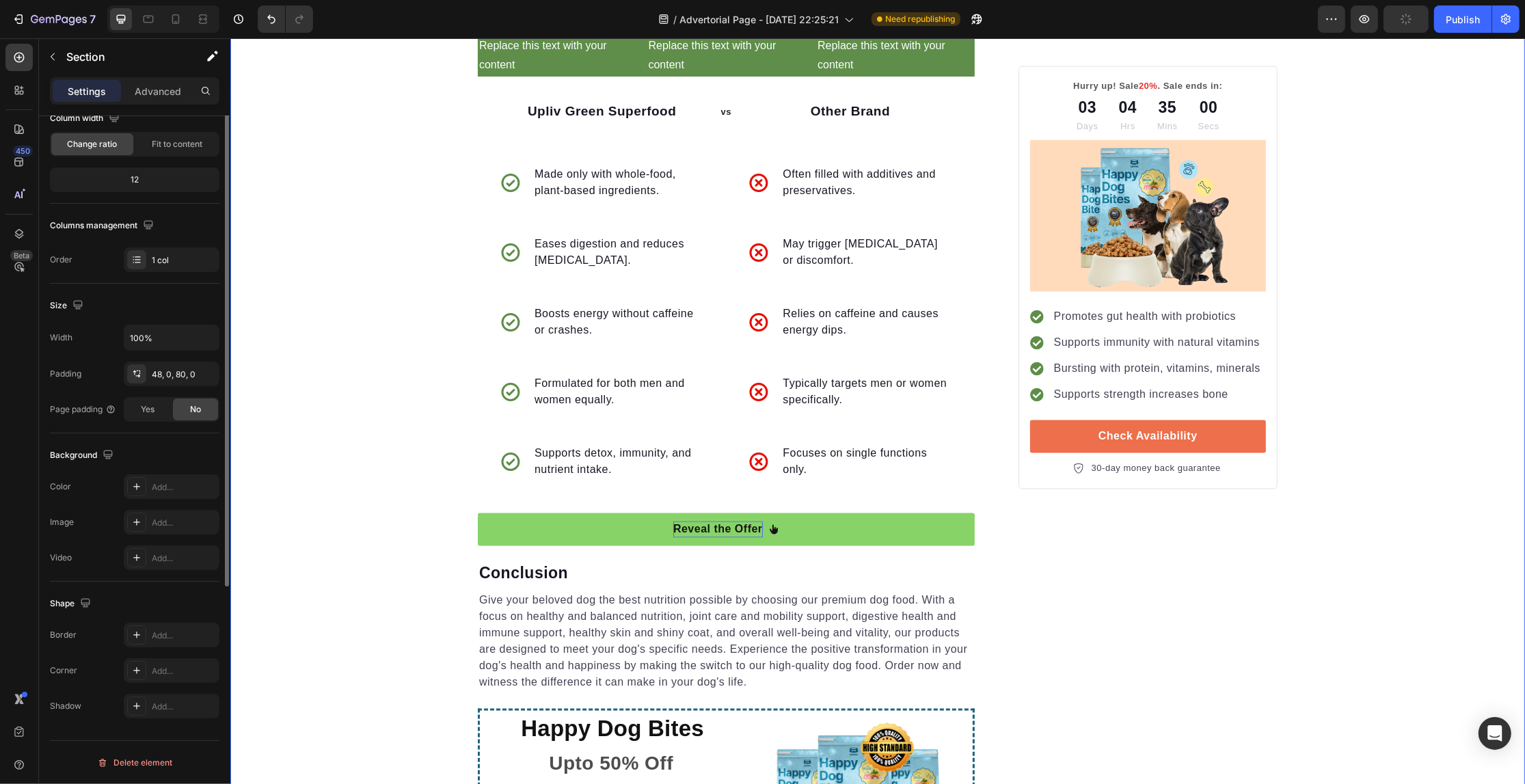
scroll to position [0, 0]
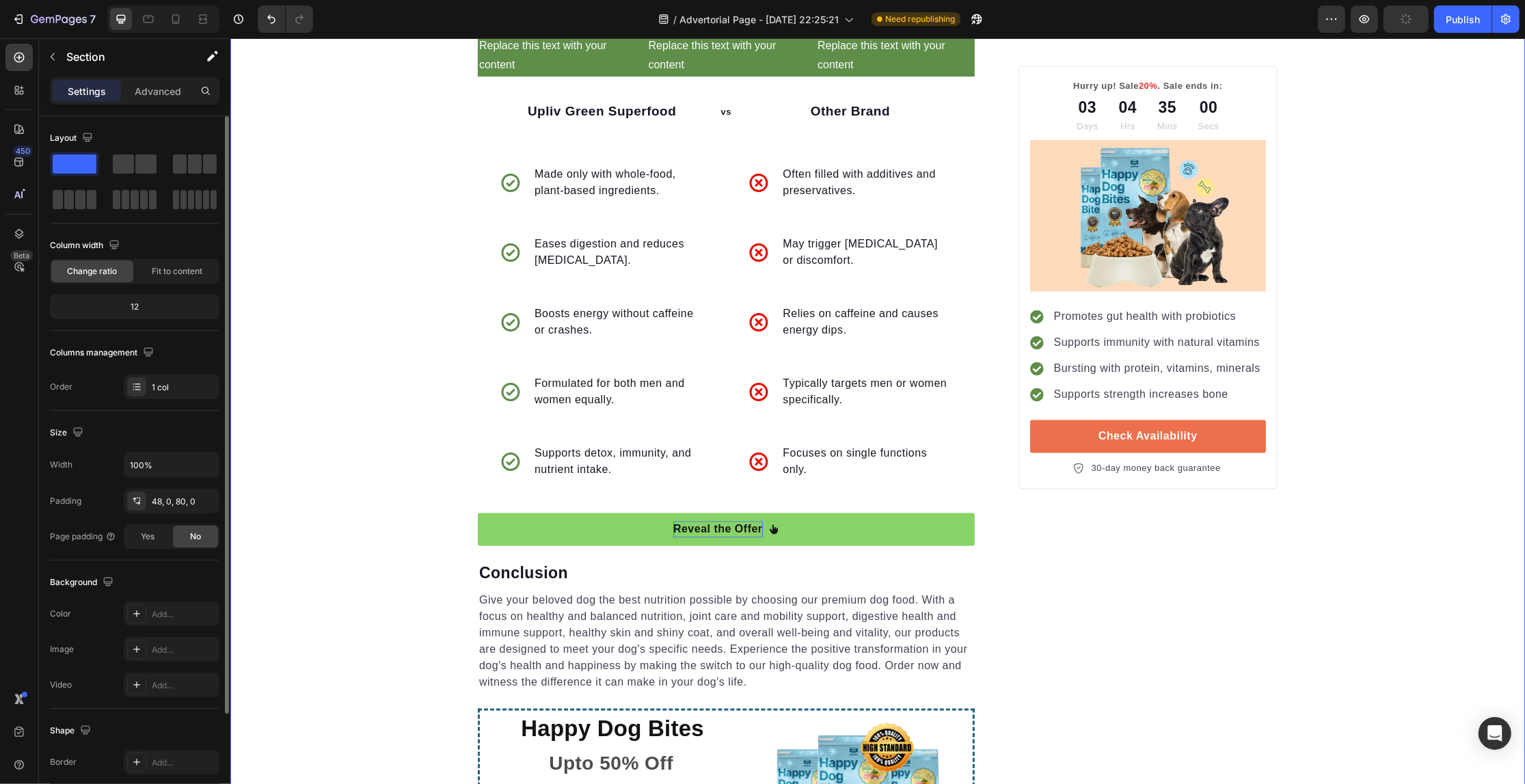
click at [673, 522] on p "Reveal the Offer" at bounding box center [717, 530] width 90 height 16
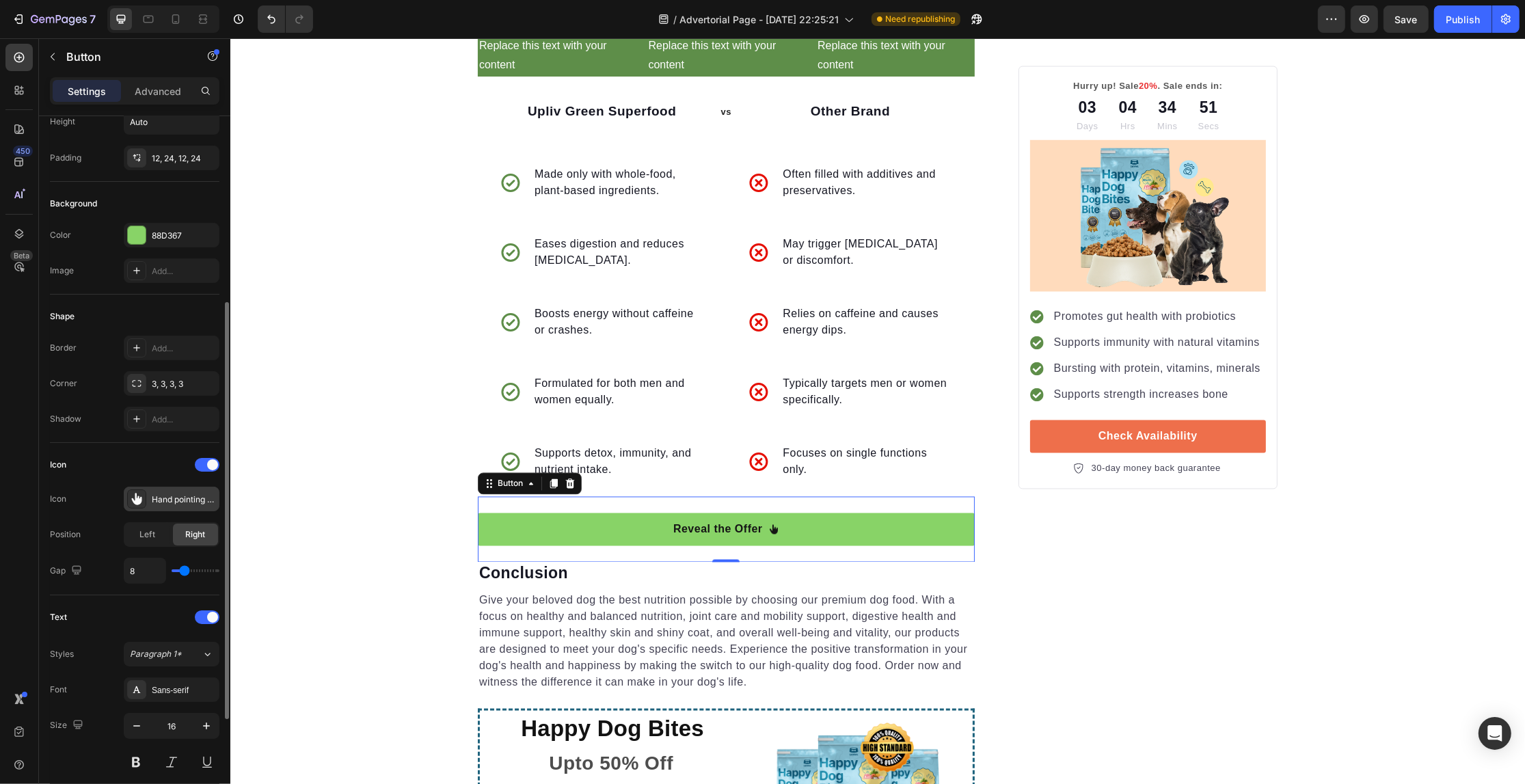
scroll to position [171, 0]
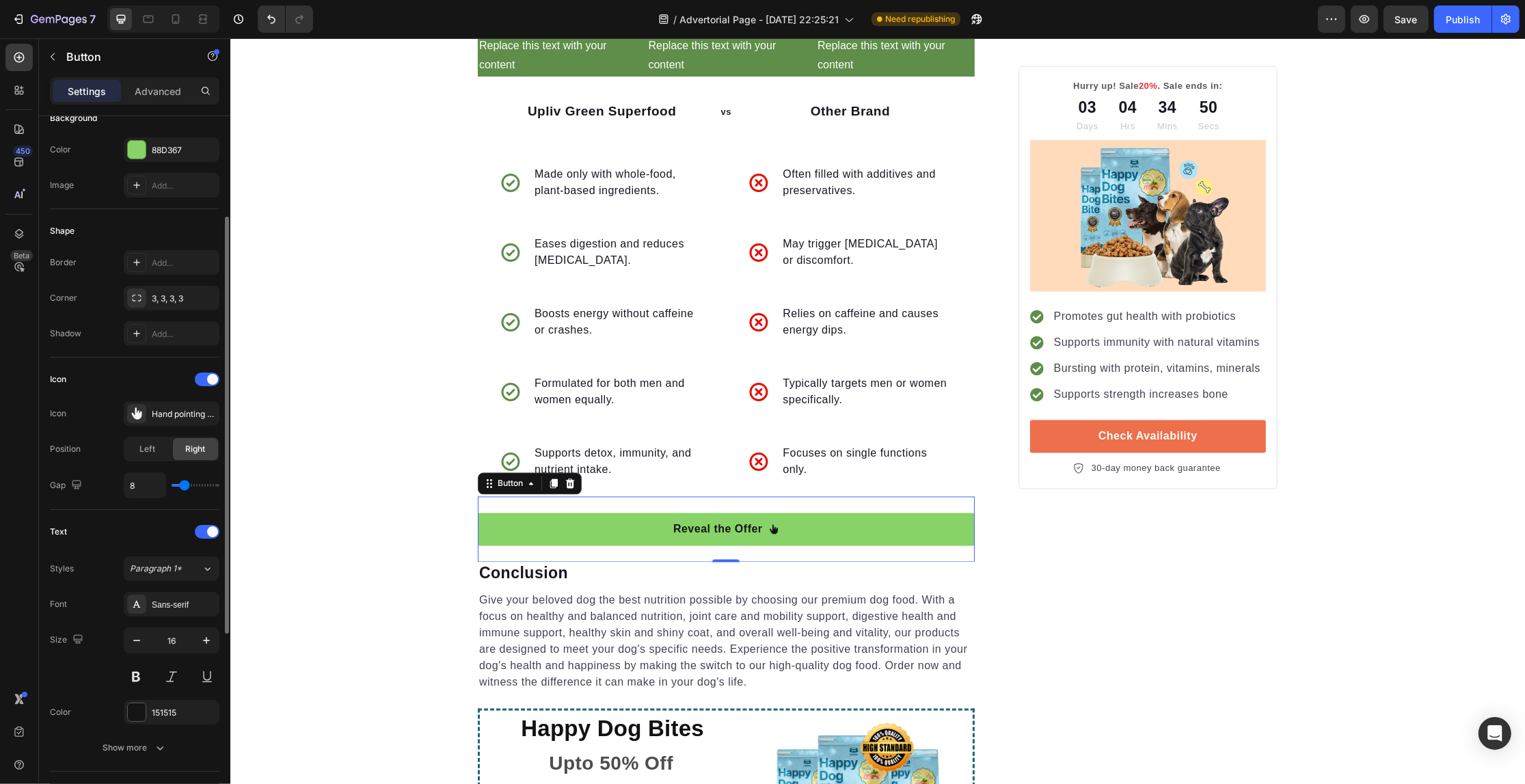
click at [207, 656] on div "16" at bounding box center [172, 658] width 96 height 61
click at [207, 645] on icon "button" at bounding box center [206, 640] width 14 height 14
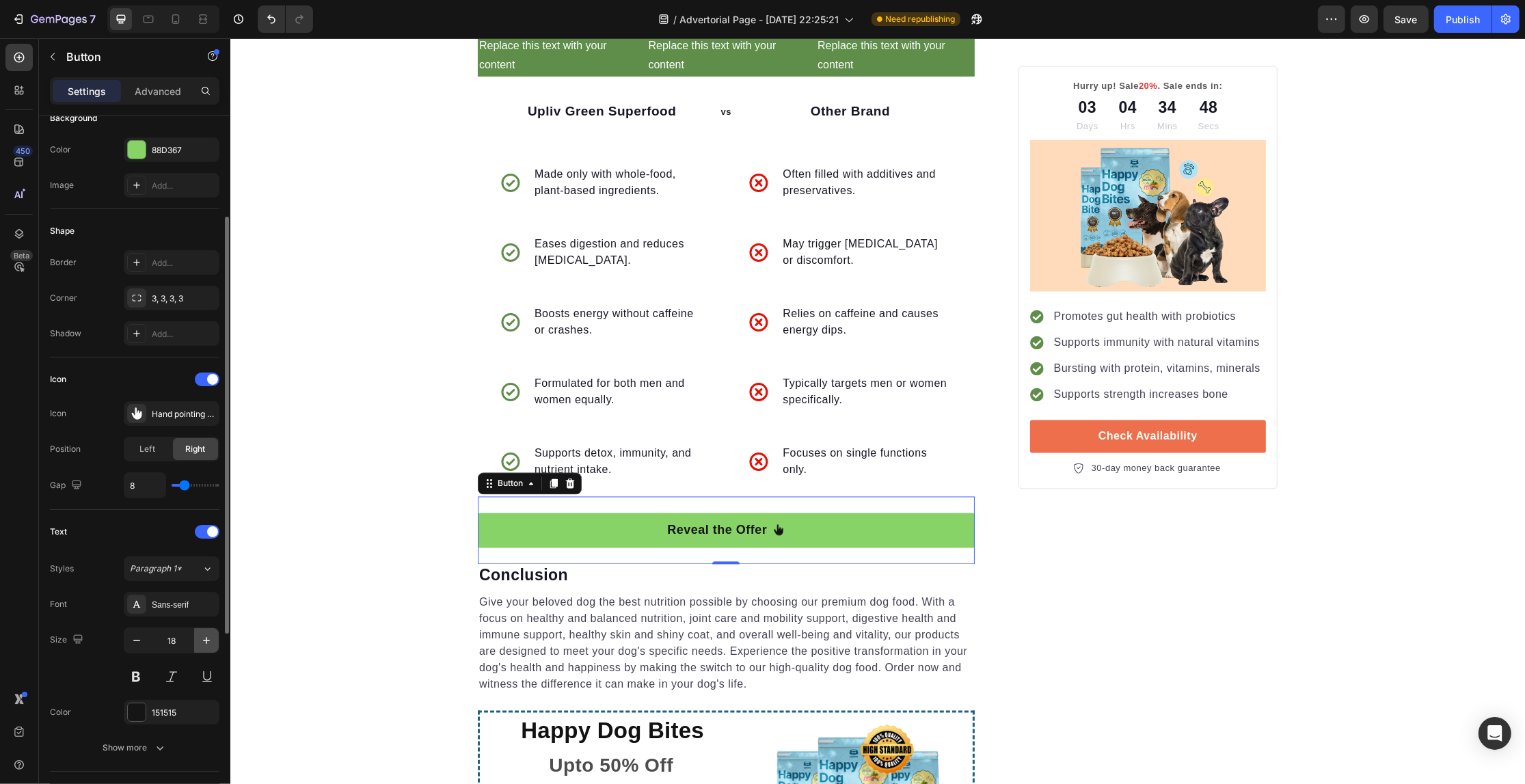
click at [207, 645] on icon "button" at bounding box center [206, 640] width 14 height 14
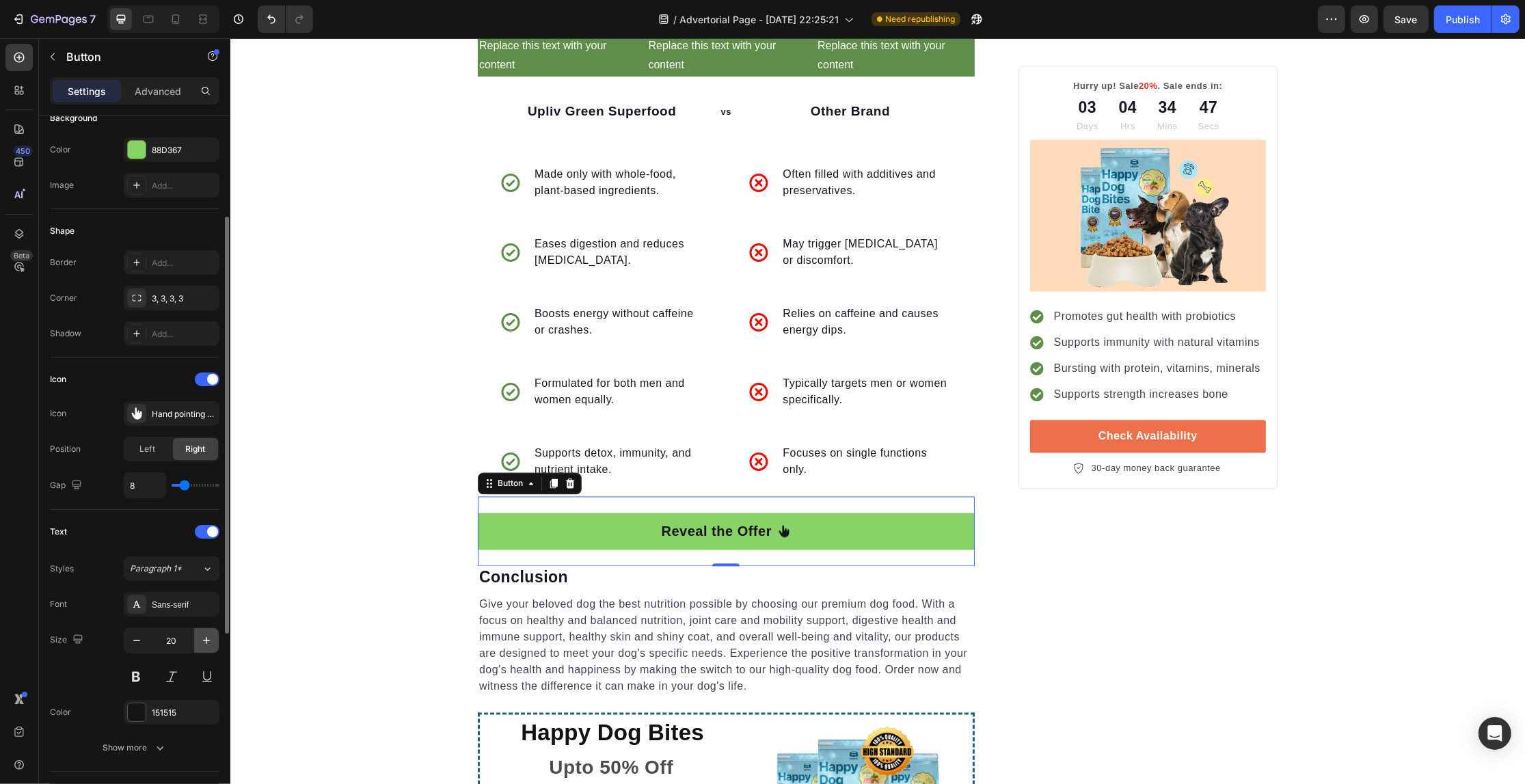
type input "21"
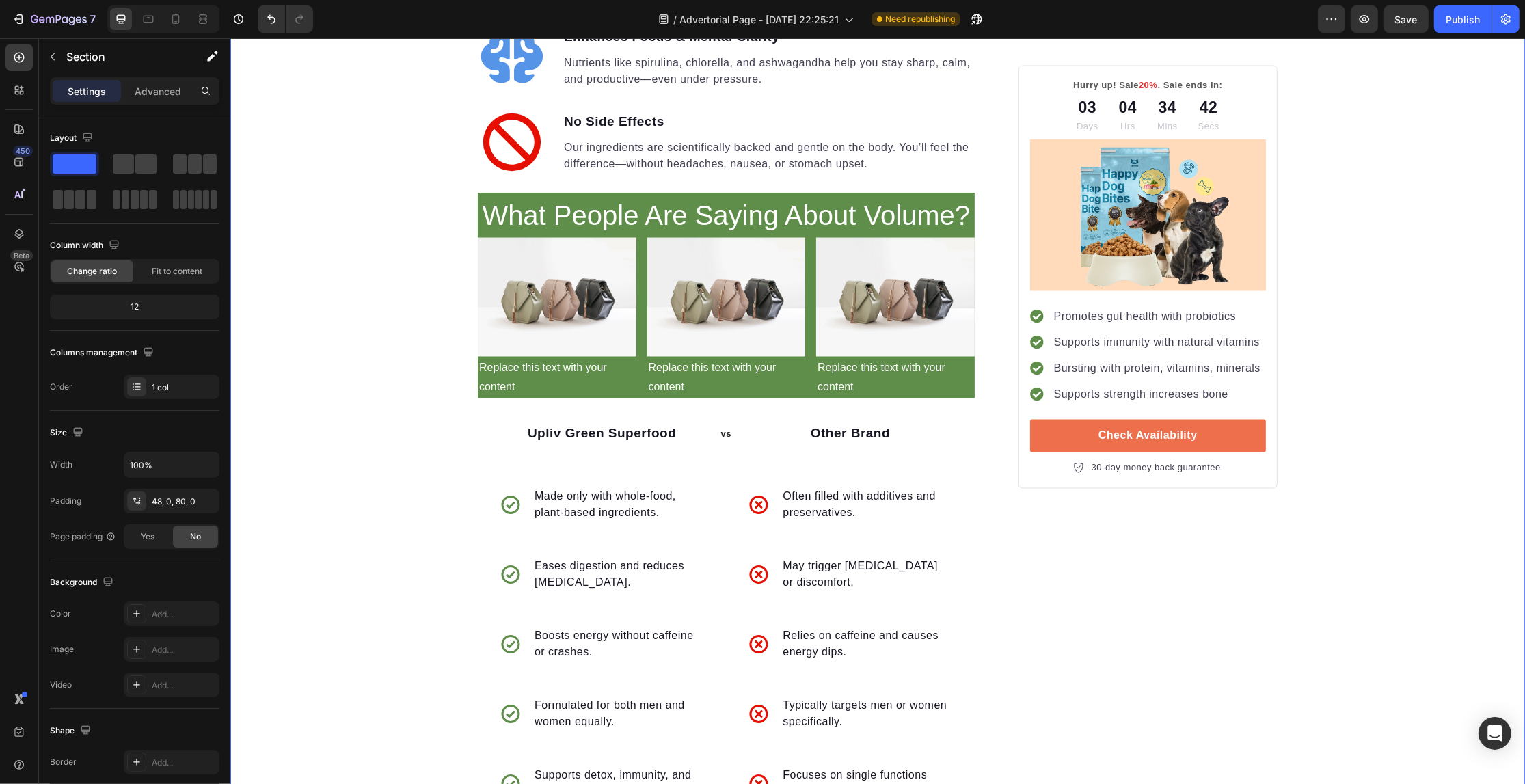
scroll to position [2480, 0]
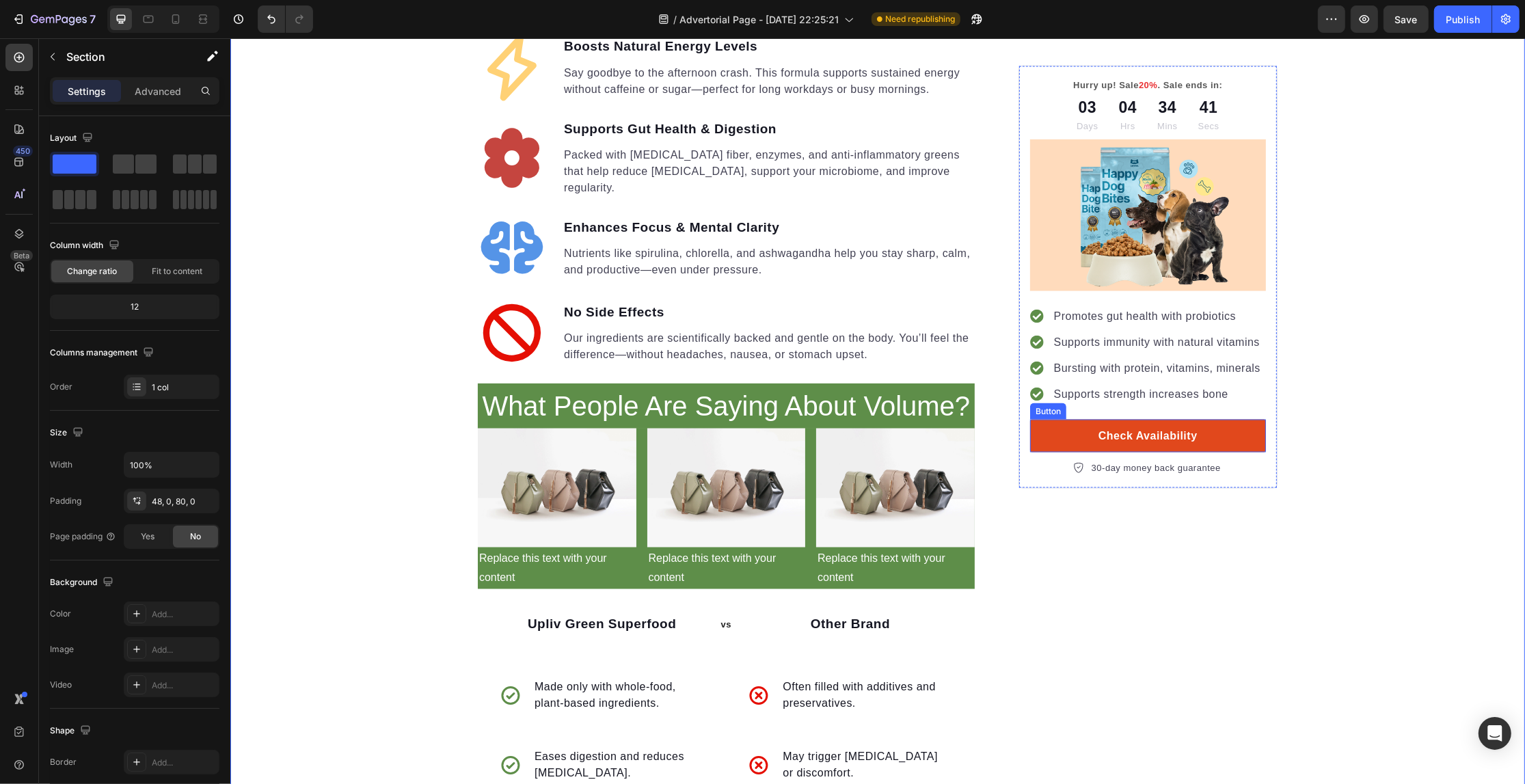
click at [1255, 446] on link "Check Availability" at bounding box center [1147, 436] width 236 height 33
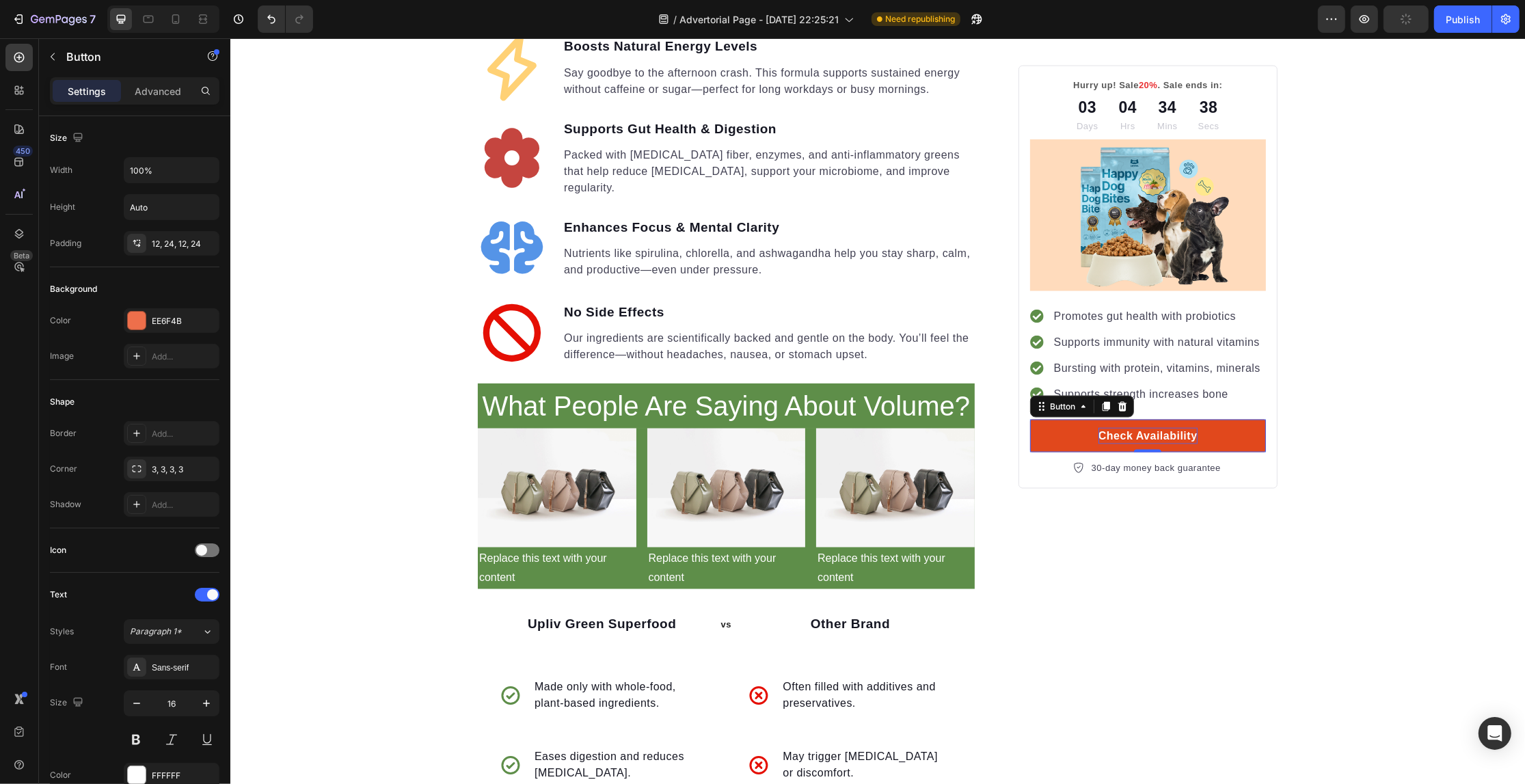
click at [1146, 438] on div "Check Availability" at bounding box center [1148, 436] width 99 height 16
click at [1146, 438] on p "Check Availability" at bounding box center [1148, 436] width 99 height 16
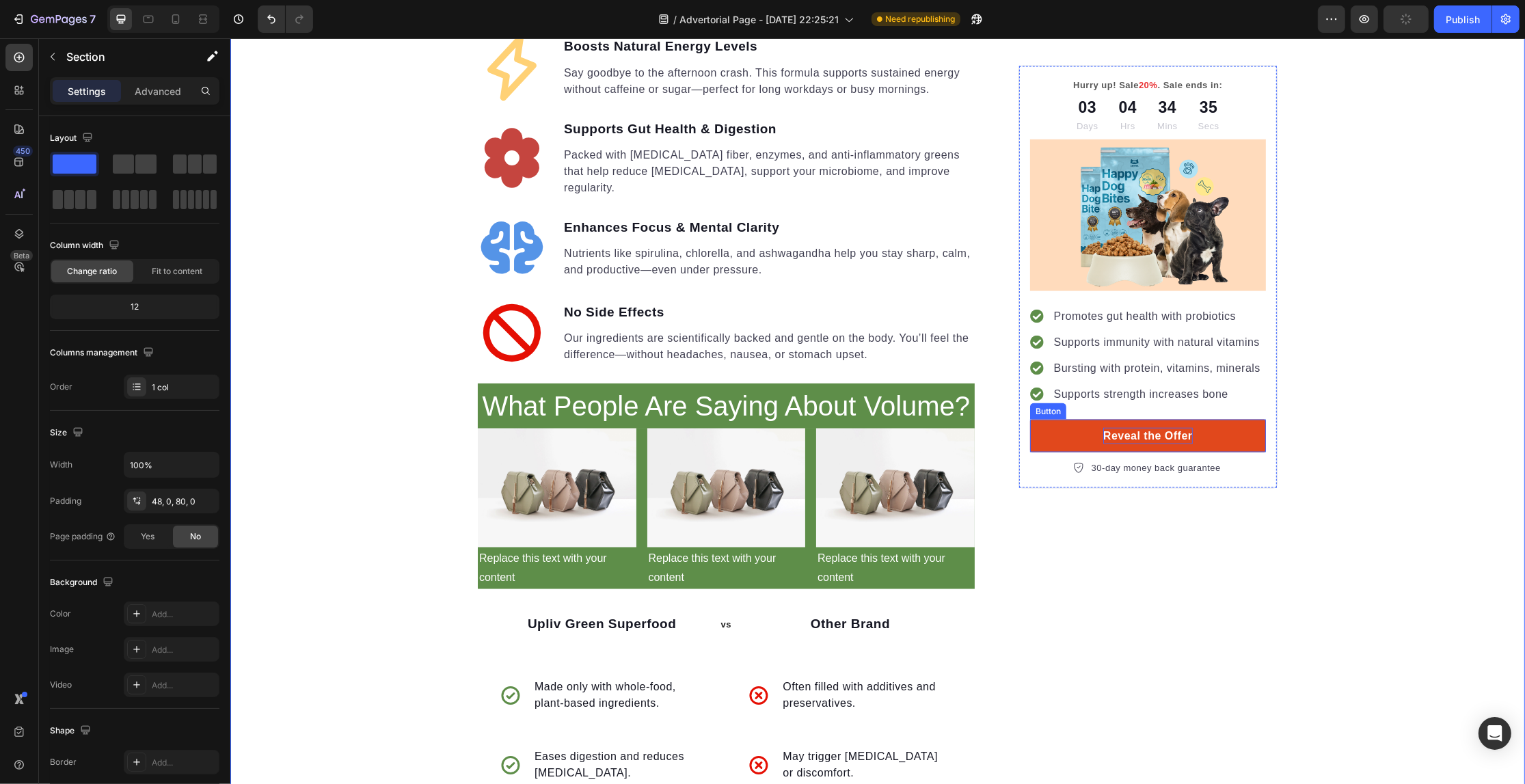
click at [1176, 438] on p "Reveal the Offer" at bounding box center [1147, 436] width 90 height 16
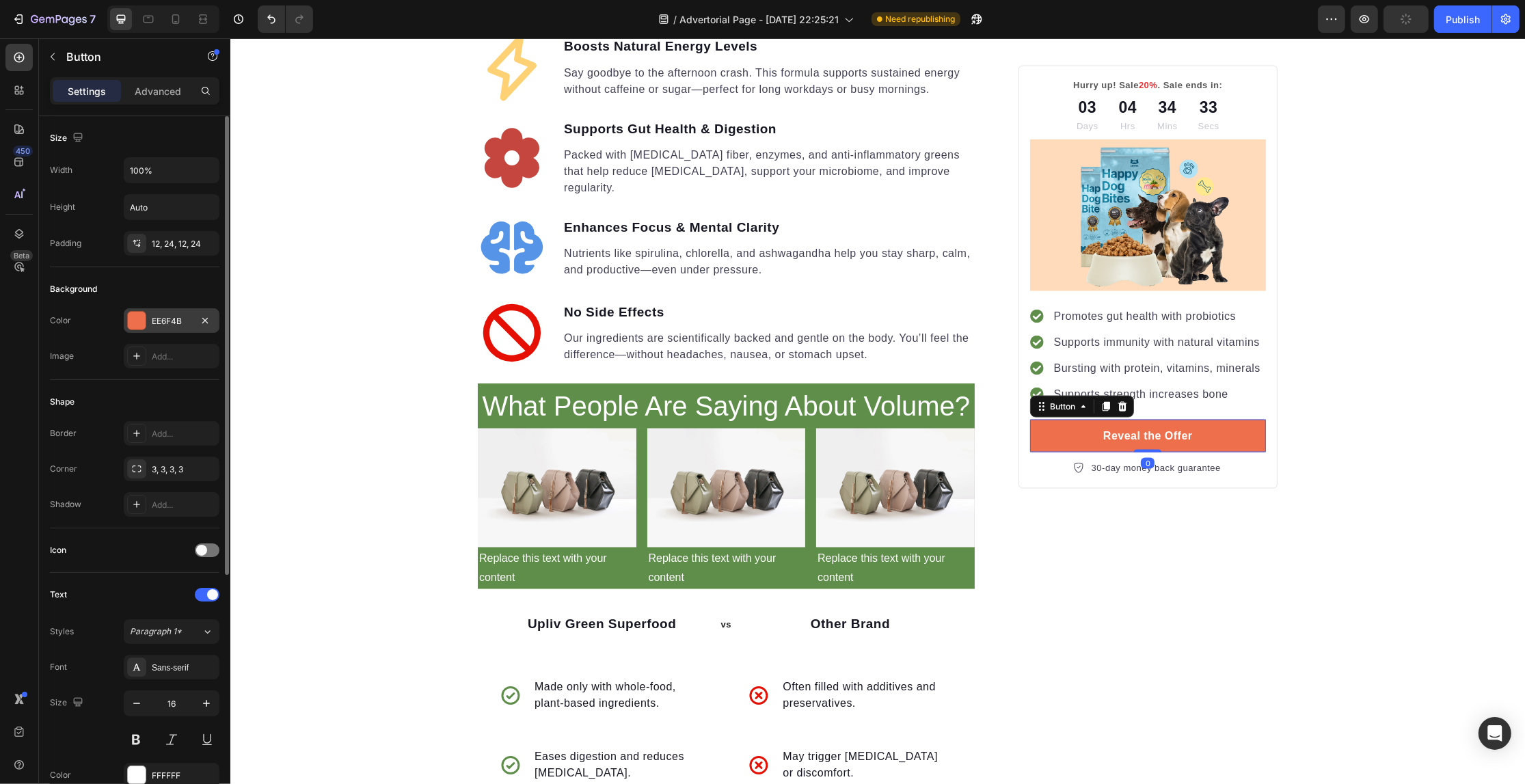
click at [138, 311] on div "EE6F4B" at bounding box center [172, 320] width 96 height 24
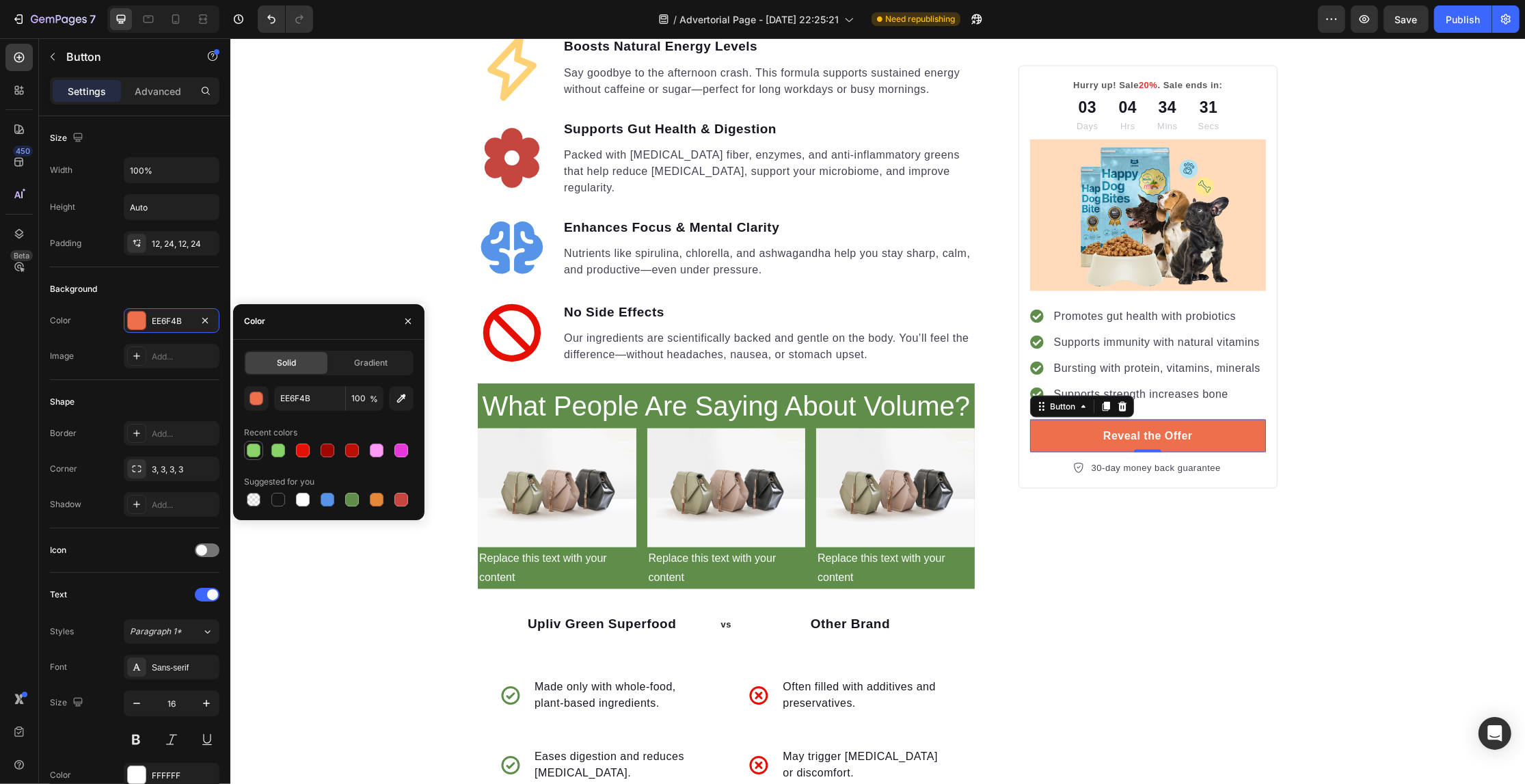
click at [248, 449] on div at bounding box center [253, 449] width 14 height 14
type input "89D369"
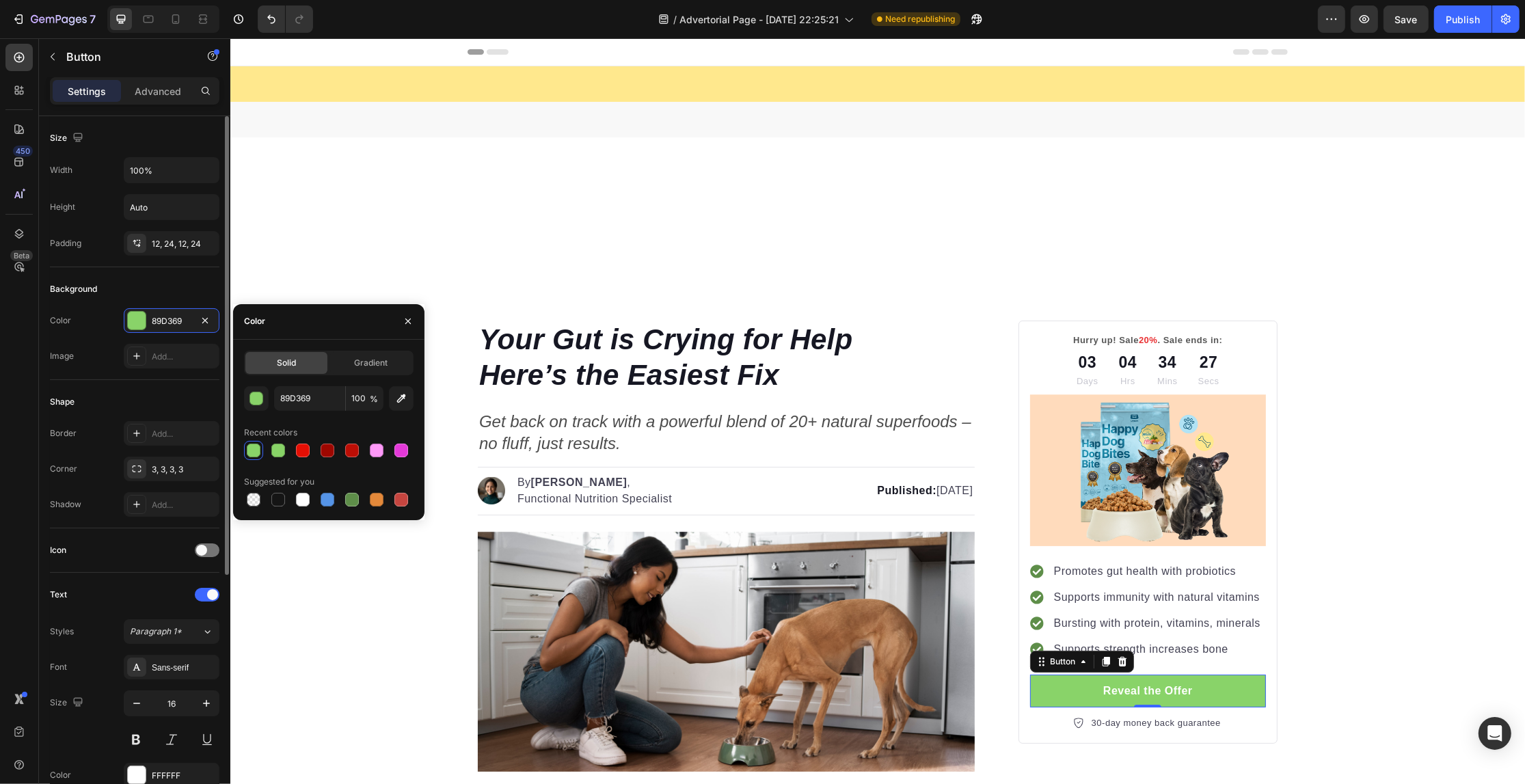
scroll to position [2480, 0]
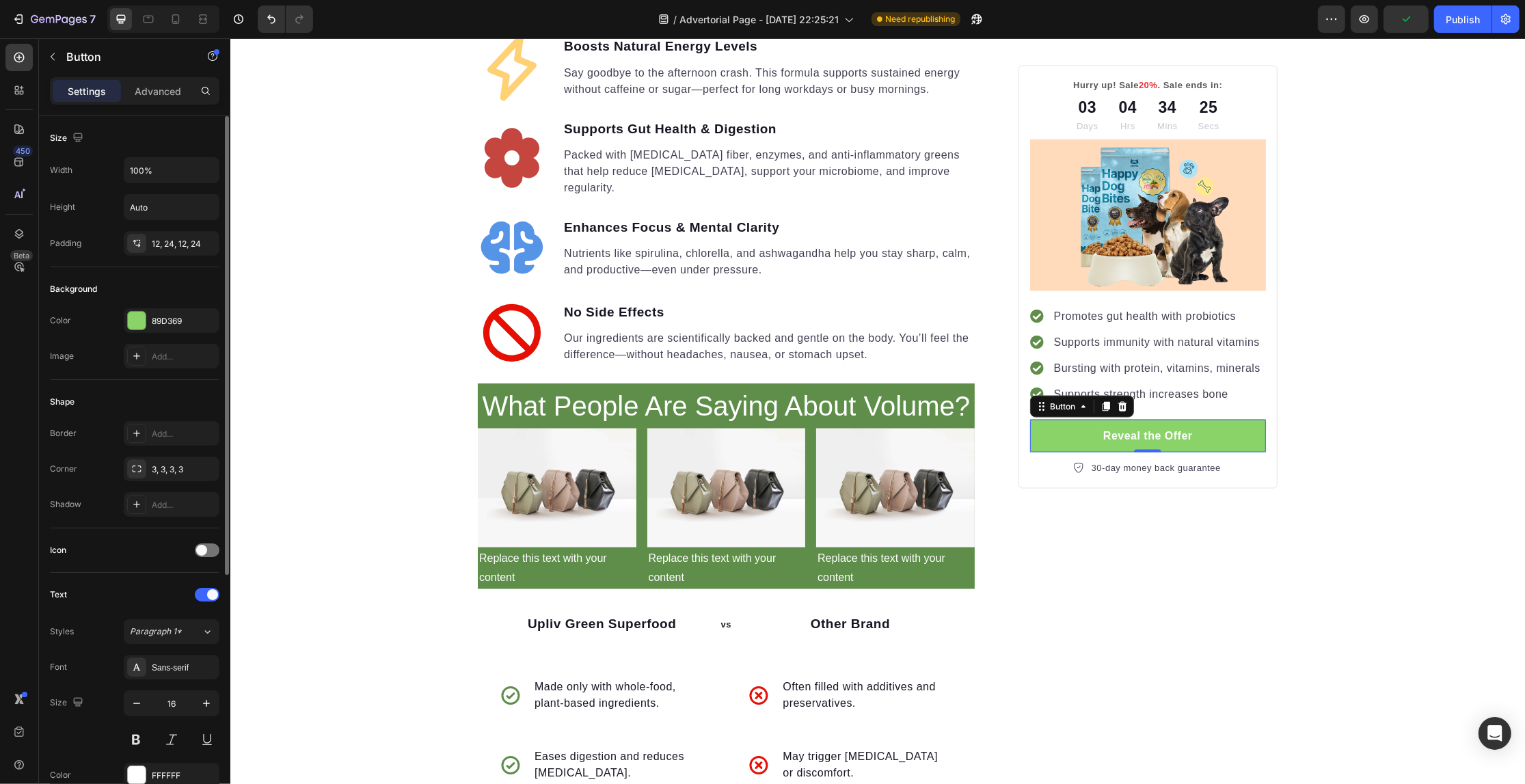
click at [81, 757] on div "Font Sans-serif Size 16 Color FFFFFF Show more" at bounding box center [134, 739] width 169 height 168
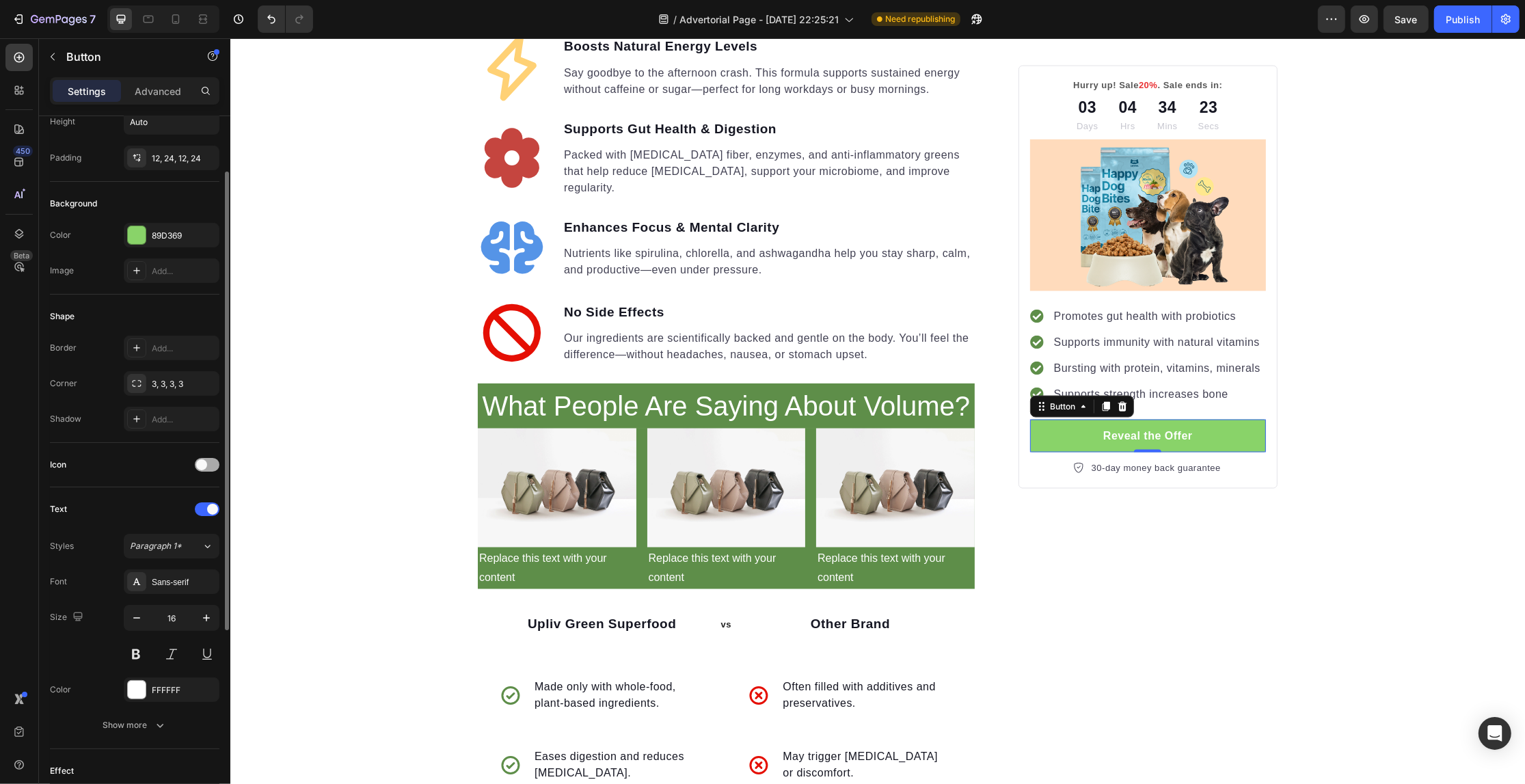
click at [196, 465] on span at bounding box center [202, 465] width 11 height 11
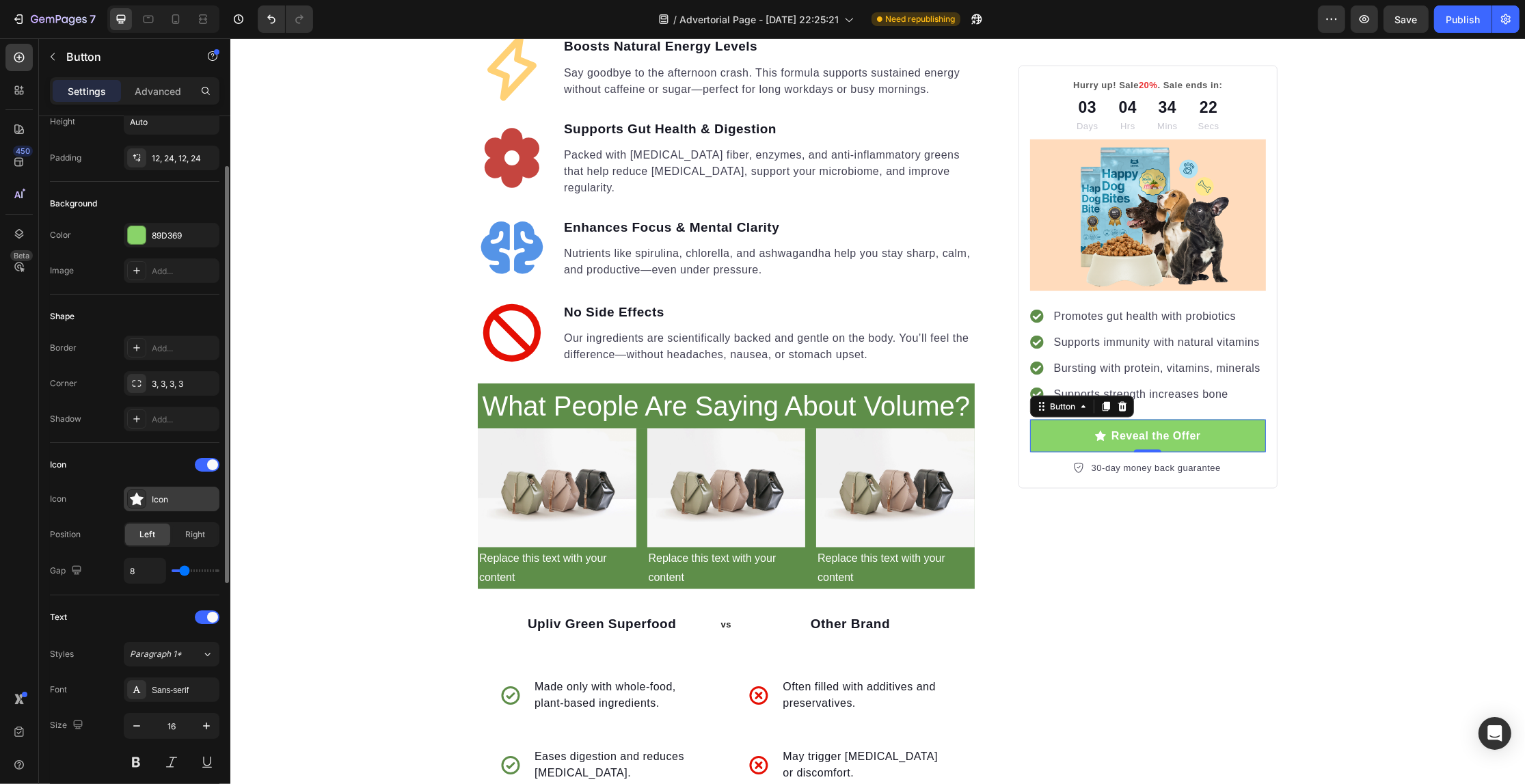
click at [172, 496] on div "Icon" at bounding box center [184, 500] width 64 height 13
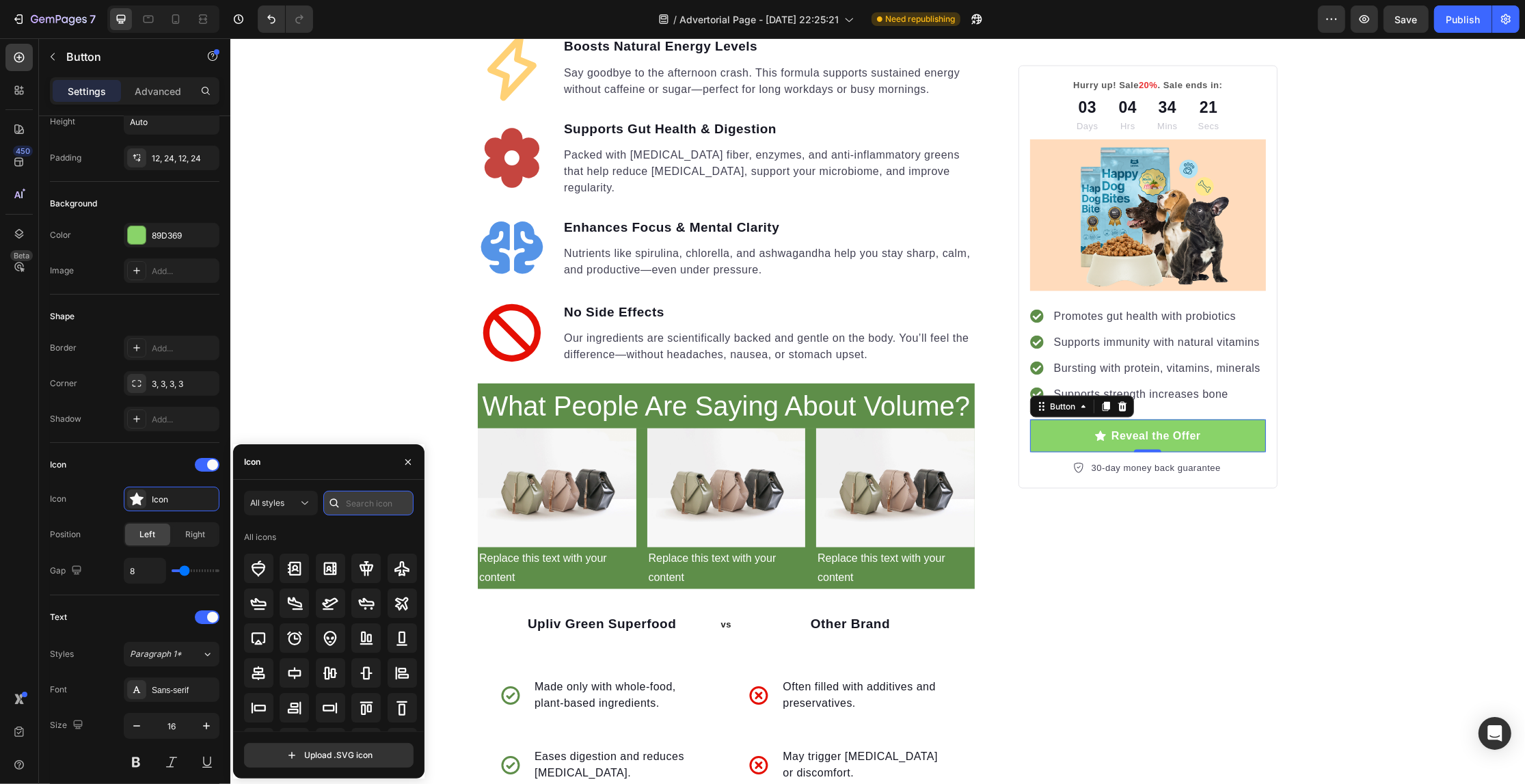
click at [361, 499] on input "text" at bounding box center [368, 503] width 90 height 24
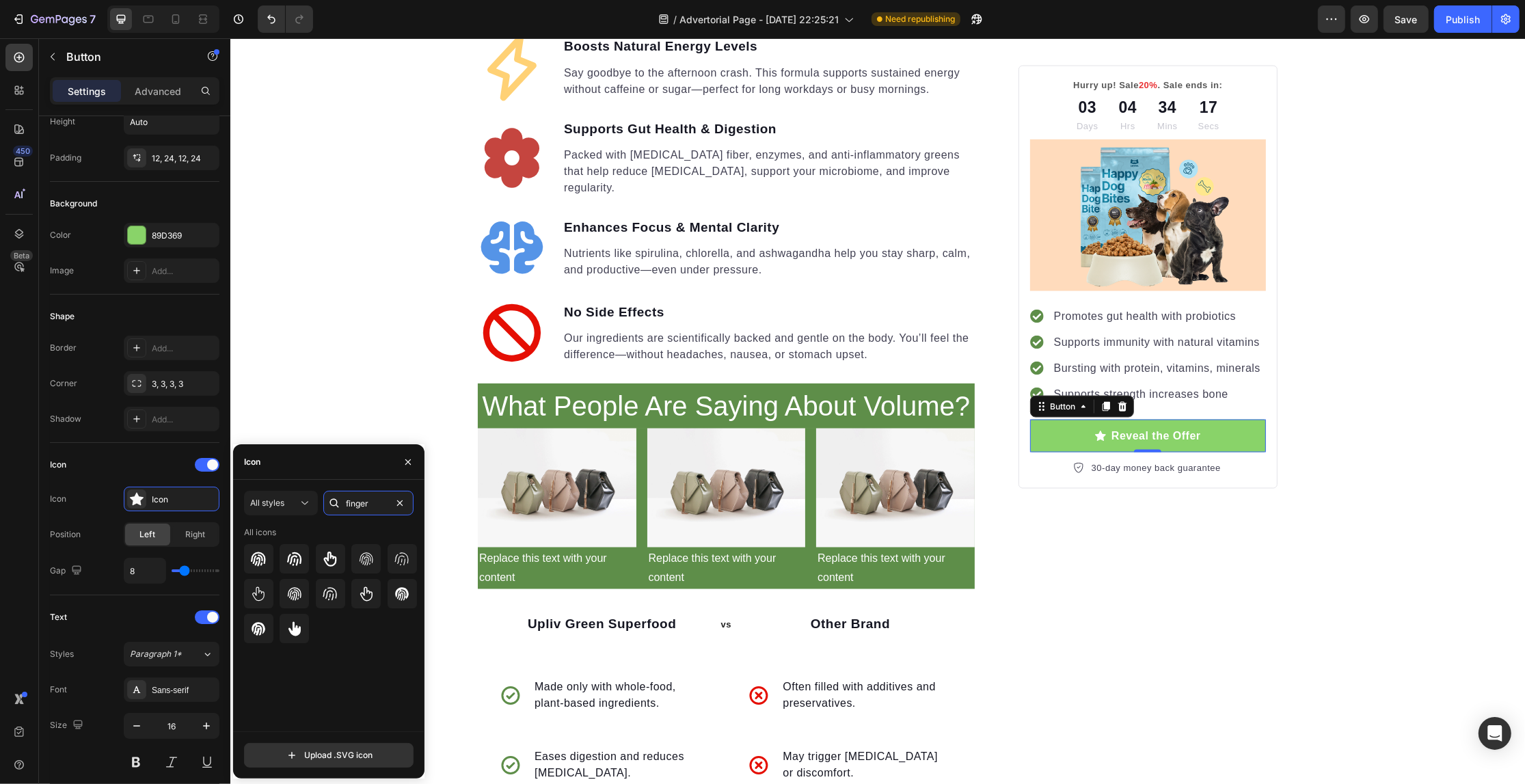
type input "finger"
click at [278, 628] on div at bounding box center [331, 628] width 174 height 29
click at [287, 622] on icon at bounding box center [295, 628] width 16 height 16
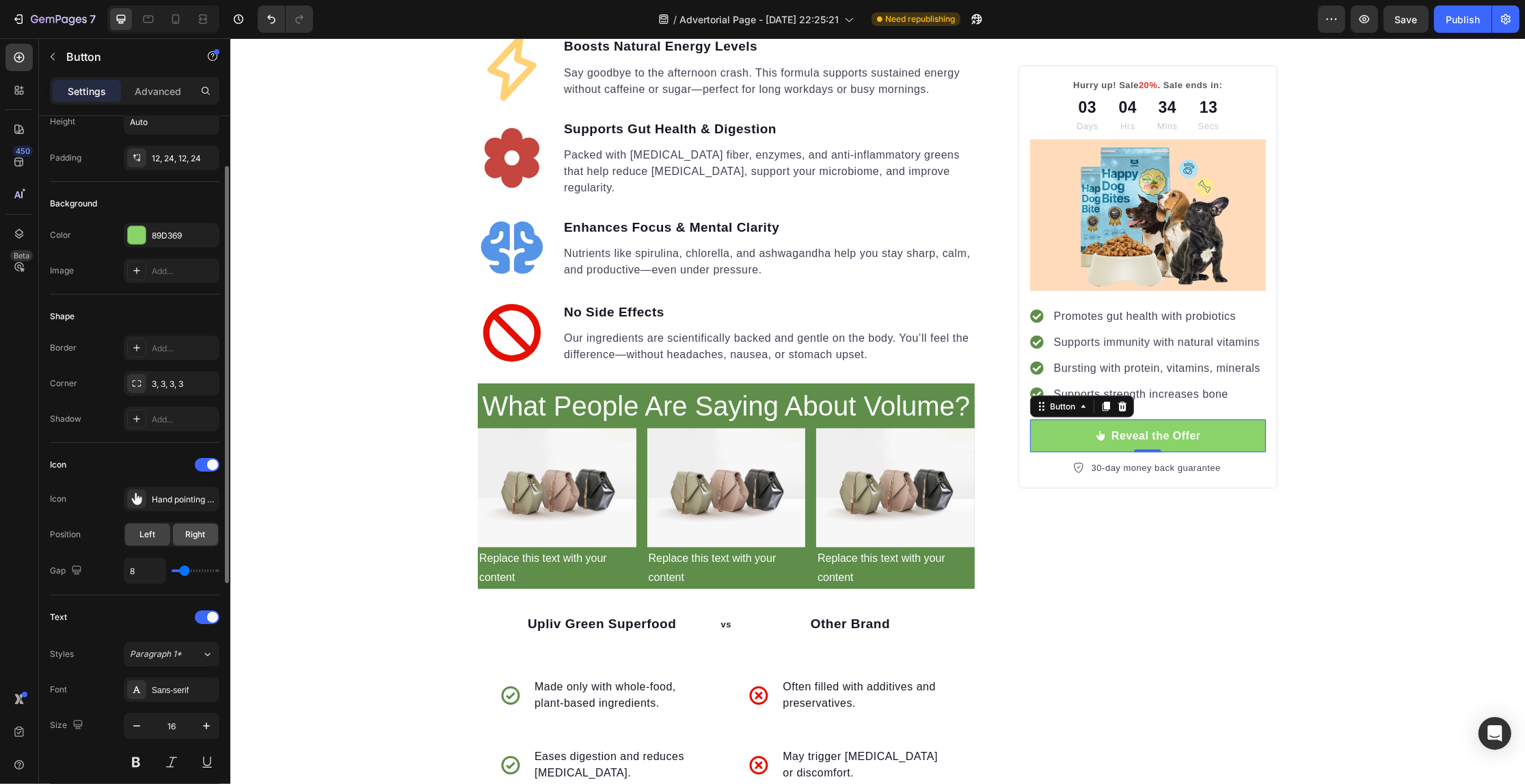
click at [189, 535] on span "Right" at bounding box center [196, 534] width 20 height 13
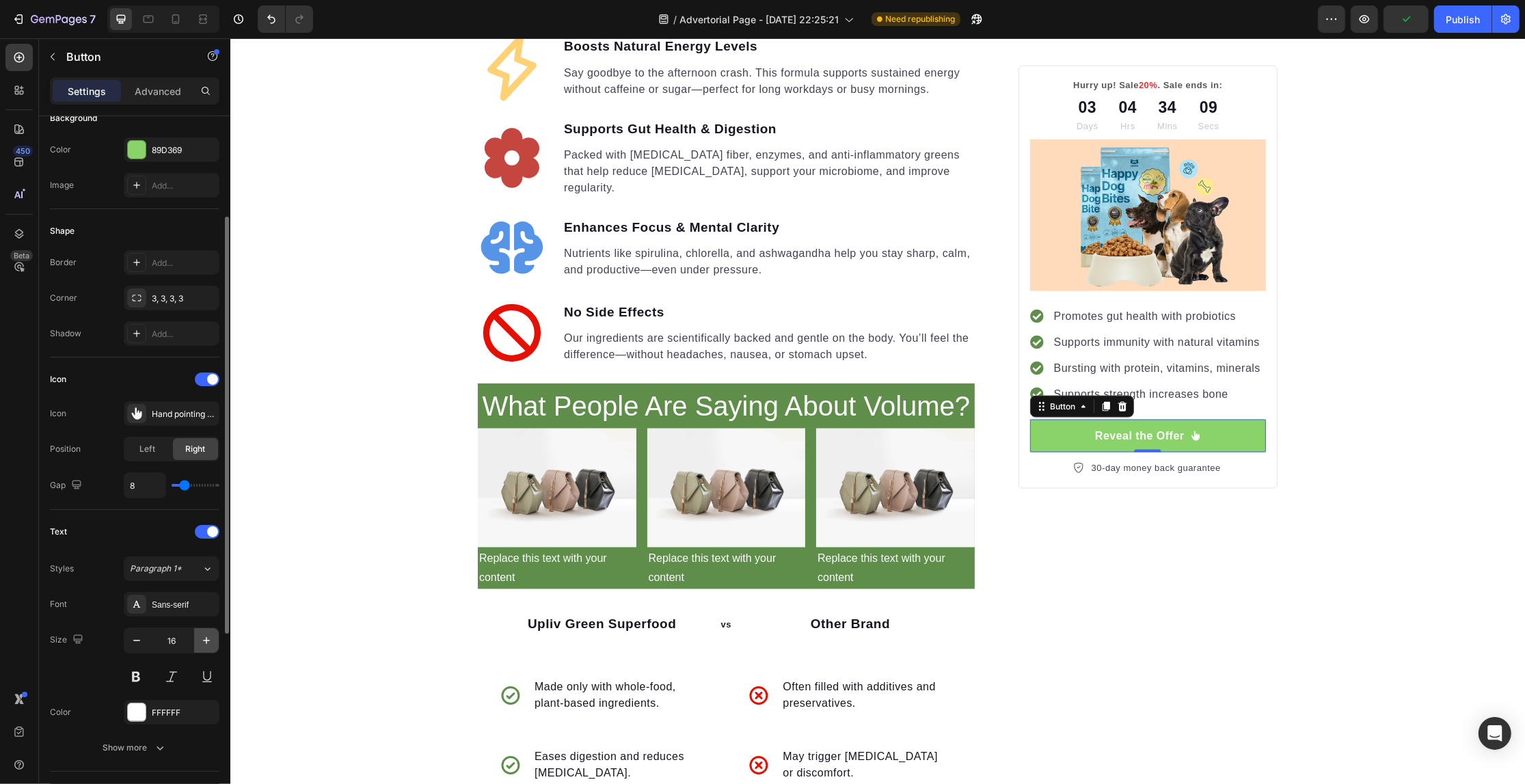
click at [205, 639] on icon "button" at bounding box center [206, 640] width 7 height 7
type input "19"
click at [175, 701] on div "Font Sans-serif Size 19 Color FFFFFF Show more" at bounding box center [134, 675] width 169 height 168
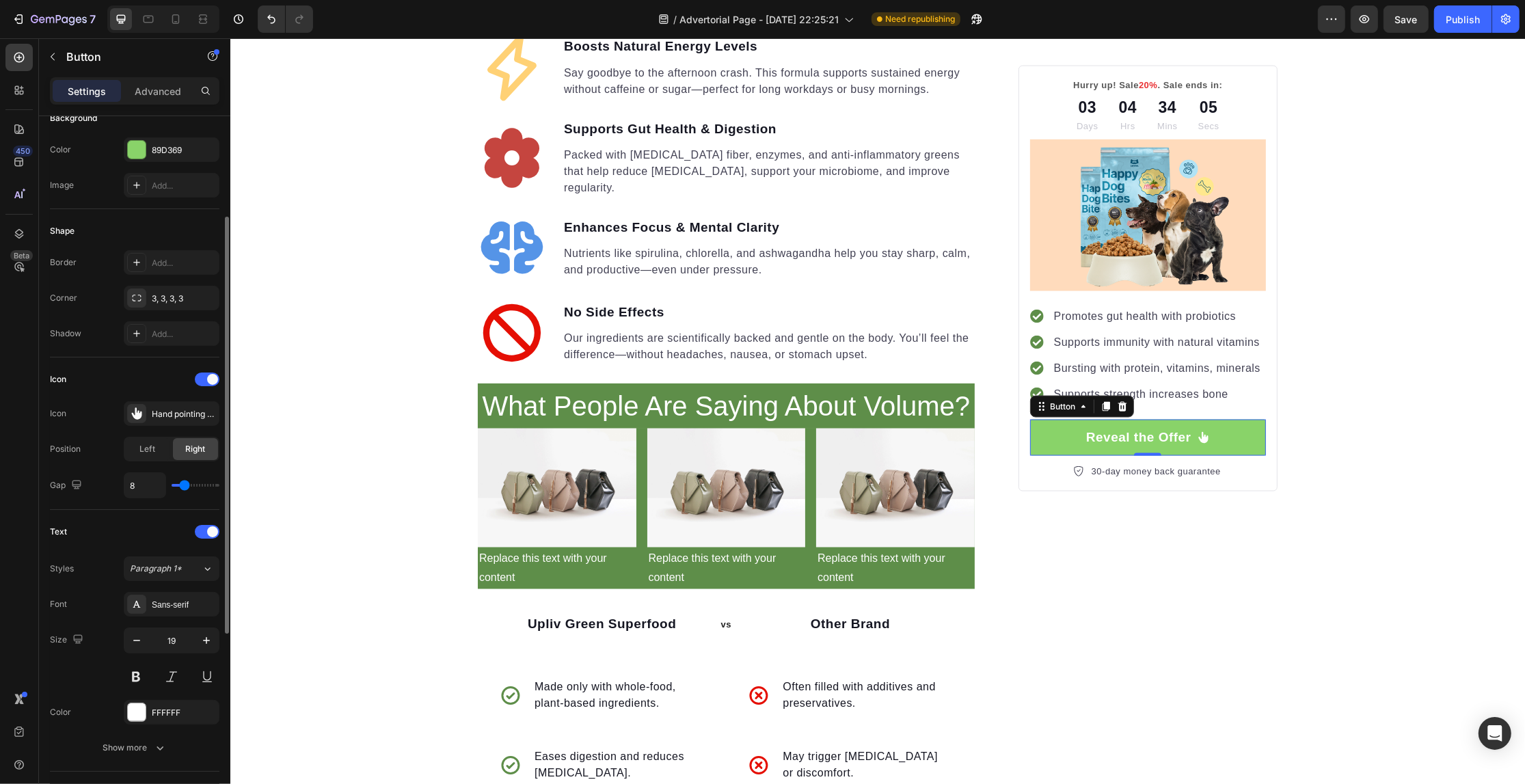
scroll to position [342, 0]
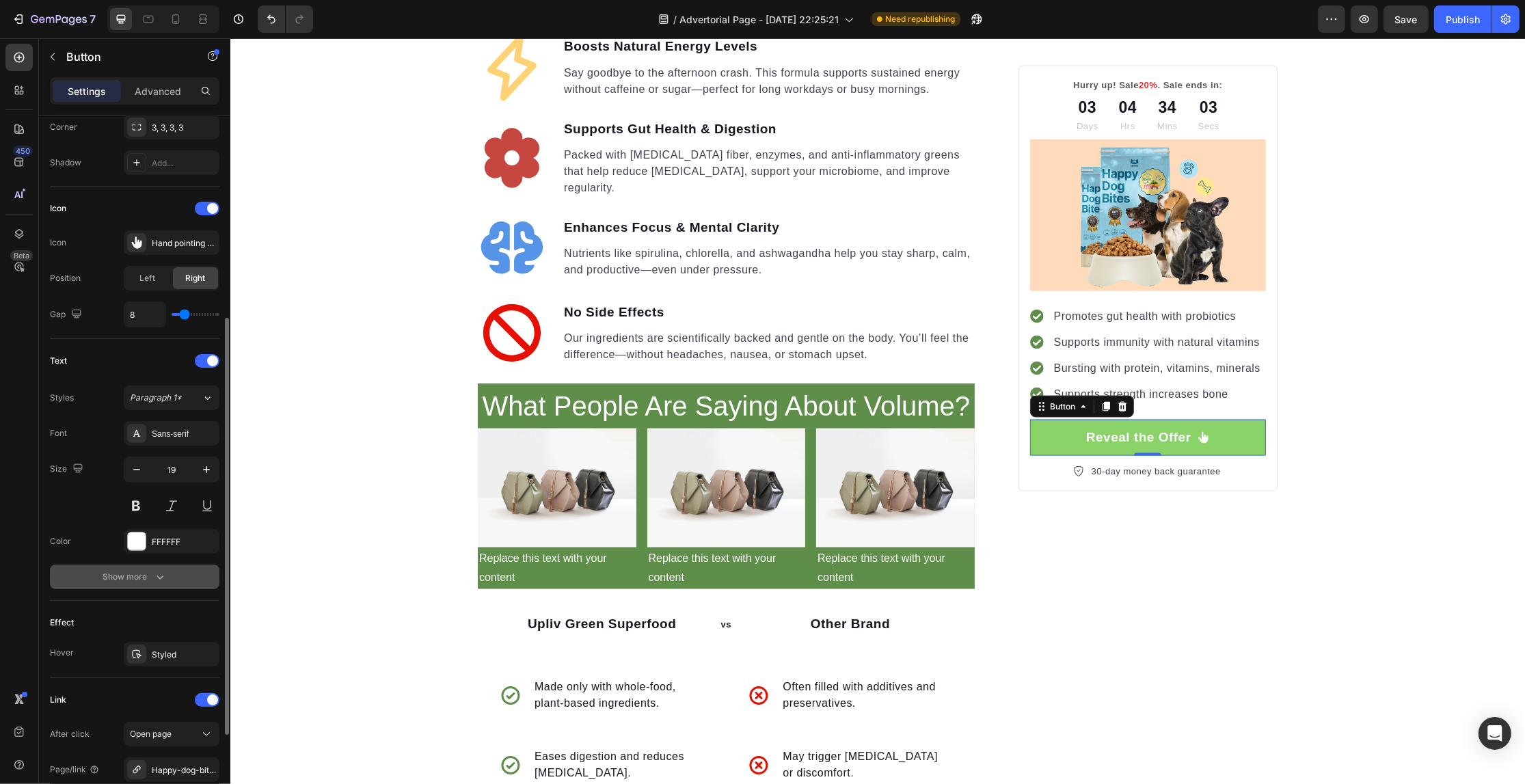
click at [141, 579] on div "Show more" at bounding box center [135, 576] width 63 height 14
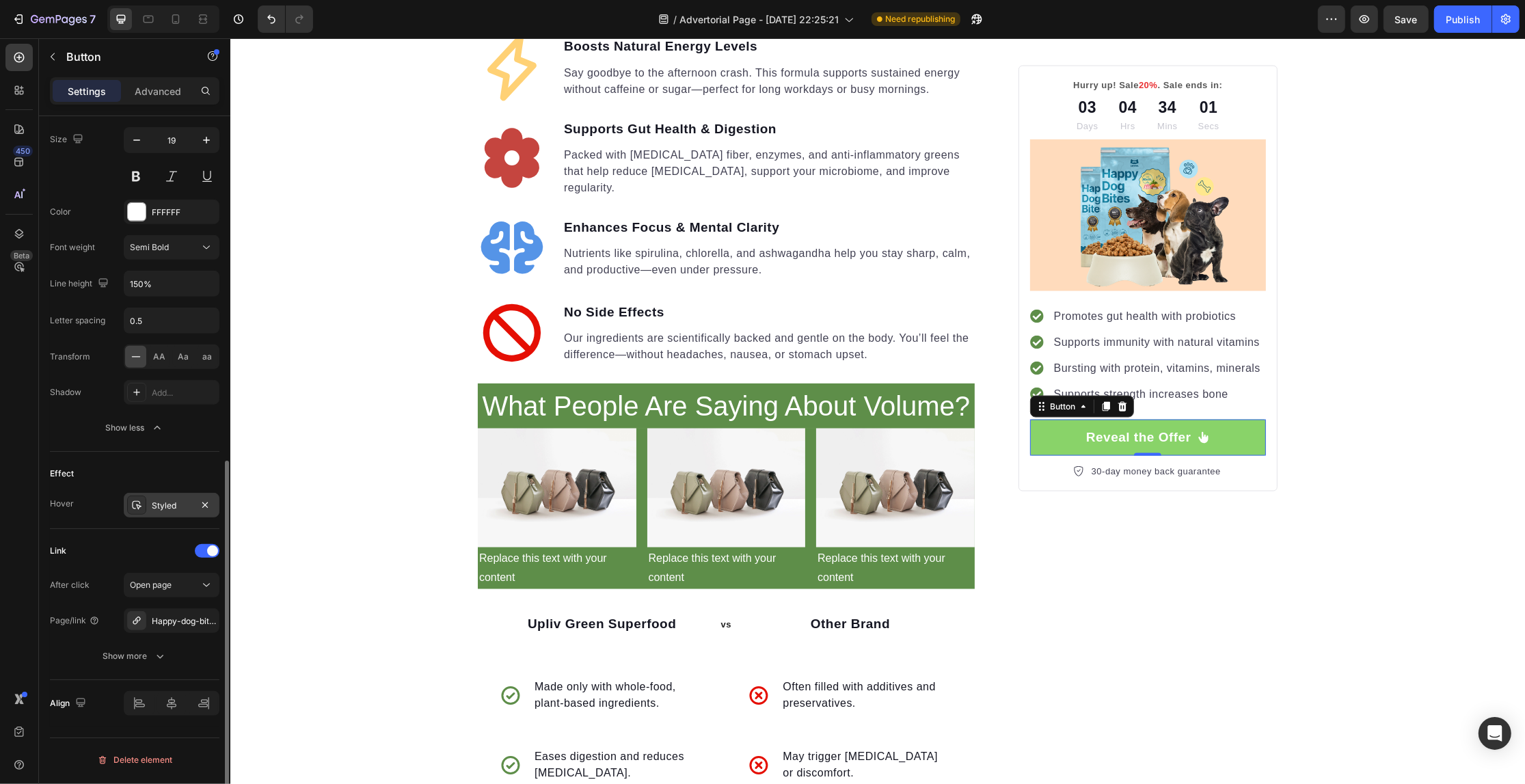
click at [158, 510] on div "Styled" at bounding box center [172, 505] width 40 height 13
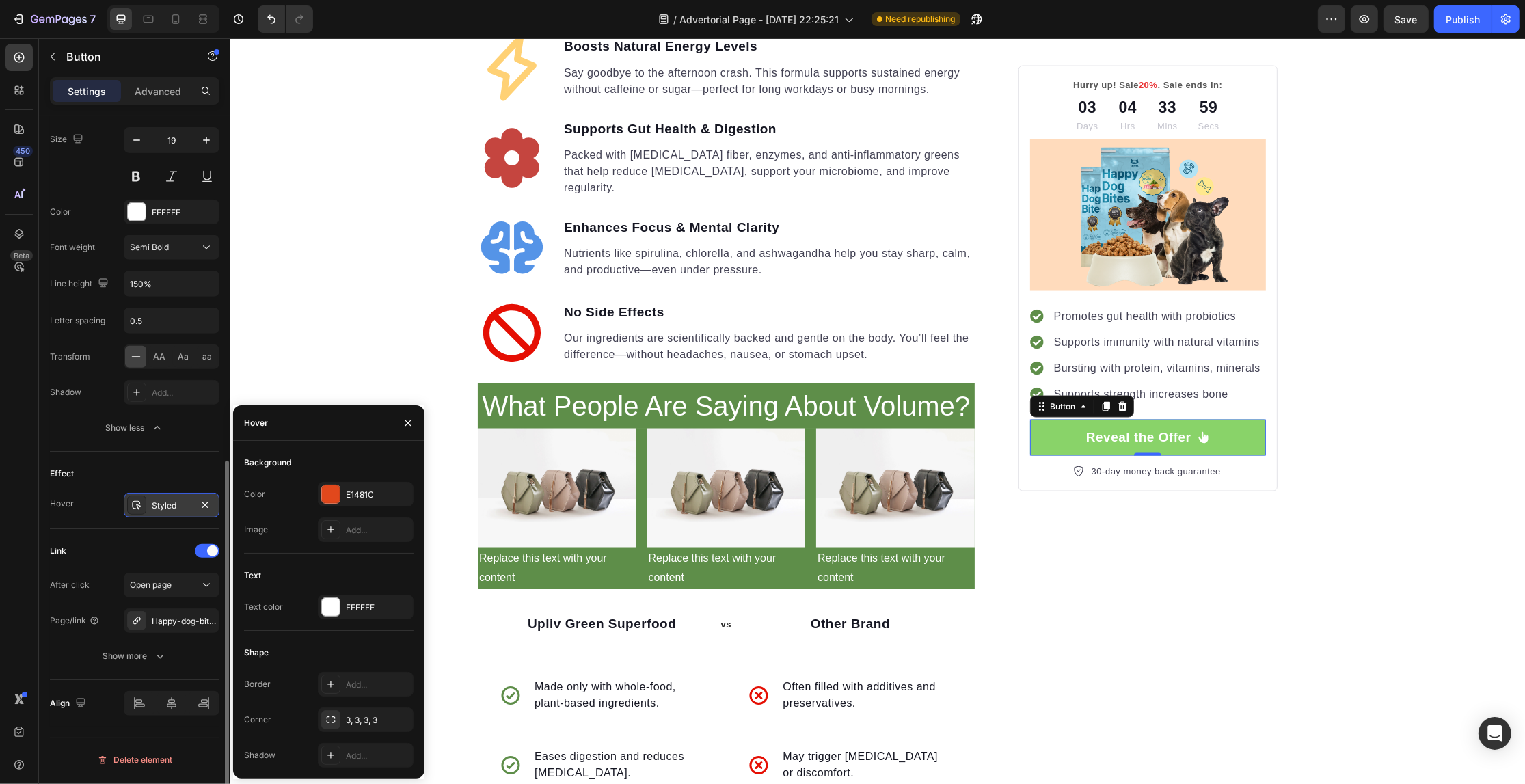
click at [158, 510] on div "Styled" at bounding box center [172, 505] width 40 height 13
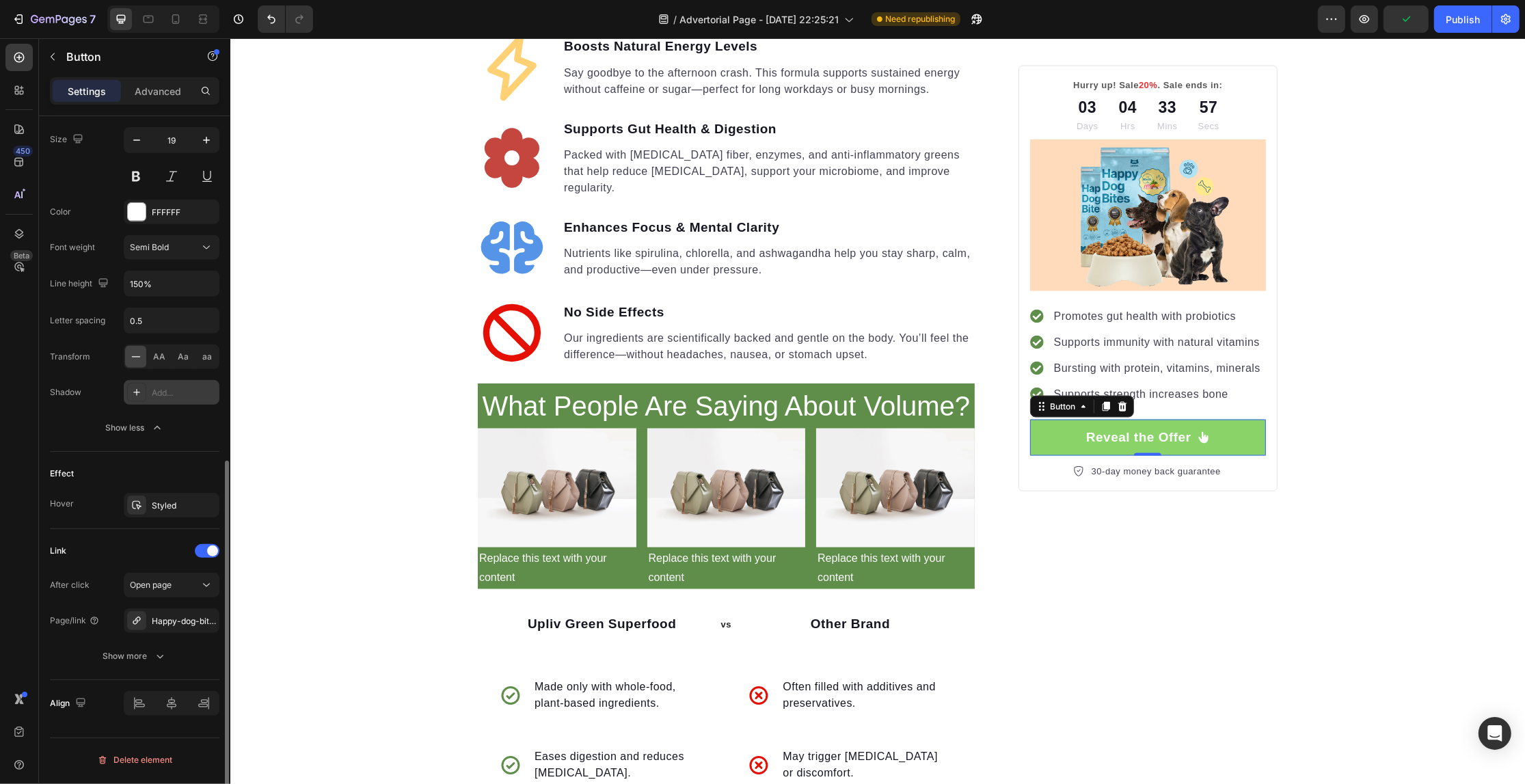
click at [162, 397] on div "Add..." at bounding box center [184, 393] width 64 height 13
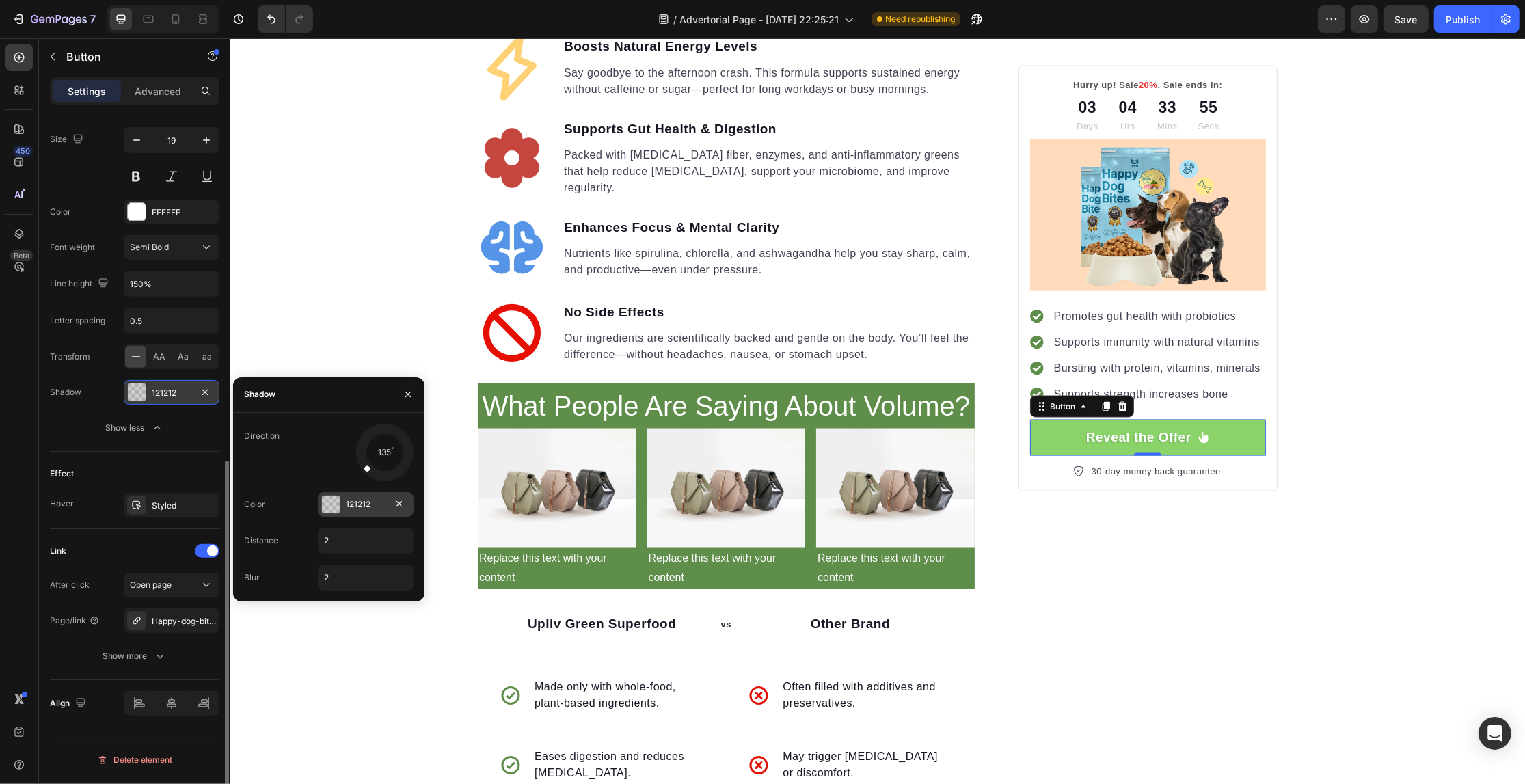
click at [363, 502] on div "121212" at bounding box center [365, 505] width 40 height 13
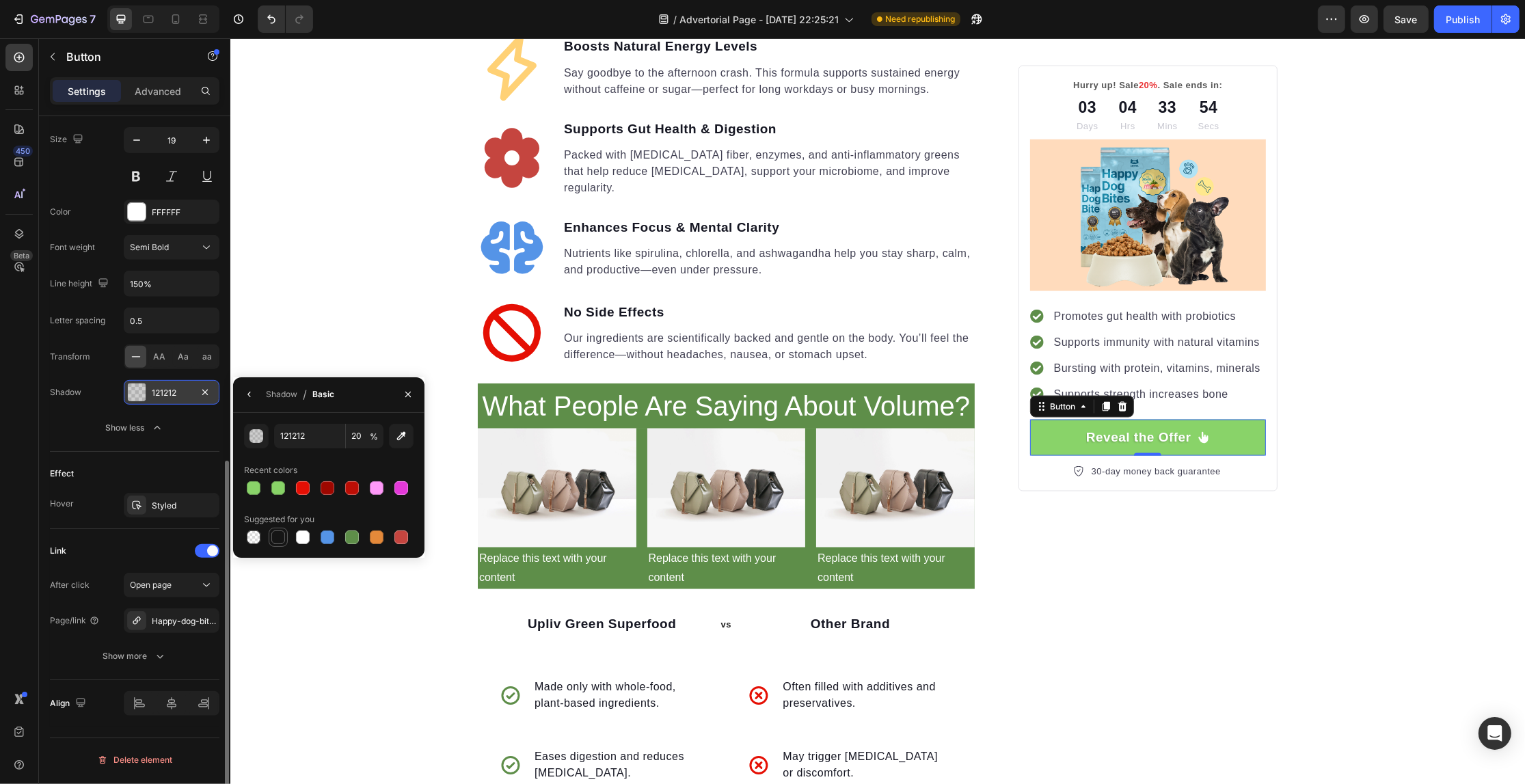
click at [272, 534] on div at bounding box center [278, 536] width 14 height 14
type input "151515"
type input "100"
click at [354, 538] on div at bounding box center [352, 536] width 14 height 14
click at [394, 529] on div at bounding box center [402, 537] width 16 height 16
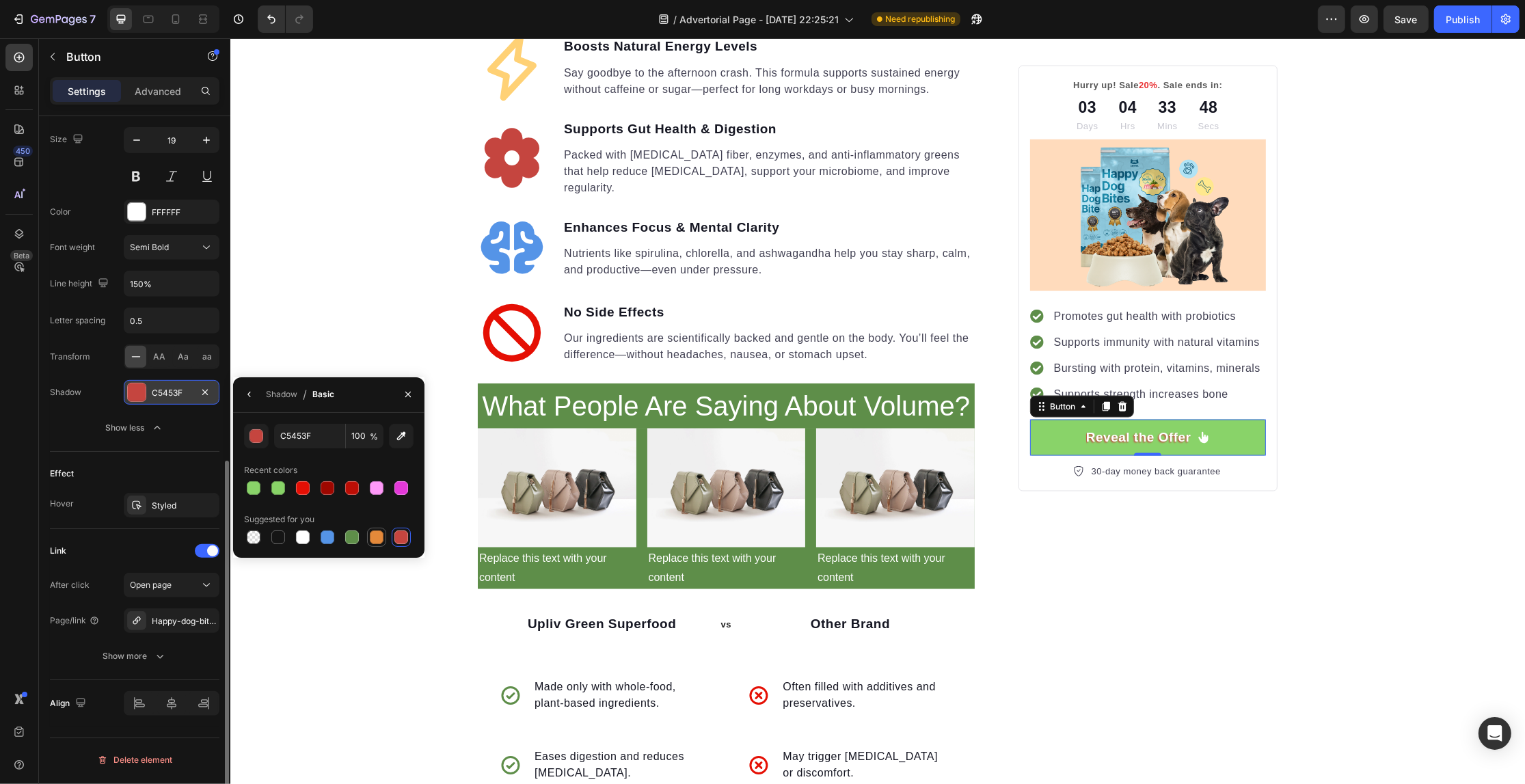
click at [381, 534] on div at bounding box center [376, 536] width 14 height 14
click at [359, 527] on div at bounding box center [352, 536] width 19 height 19
click at [335, 531] on div at bounding box center [327, 537] width 16 height 16
click at [356, 538] on div at bounding box center [352, 536] width 14 height 14
click at [253, 431] on div "button" at bounding box center [257, 436] width 14 height 14
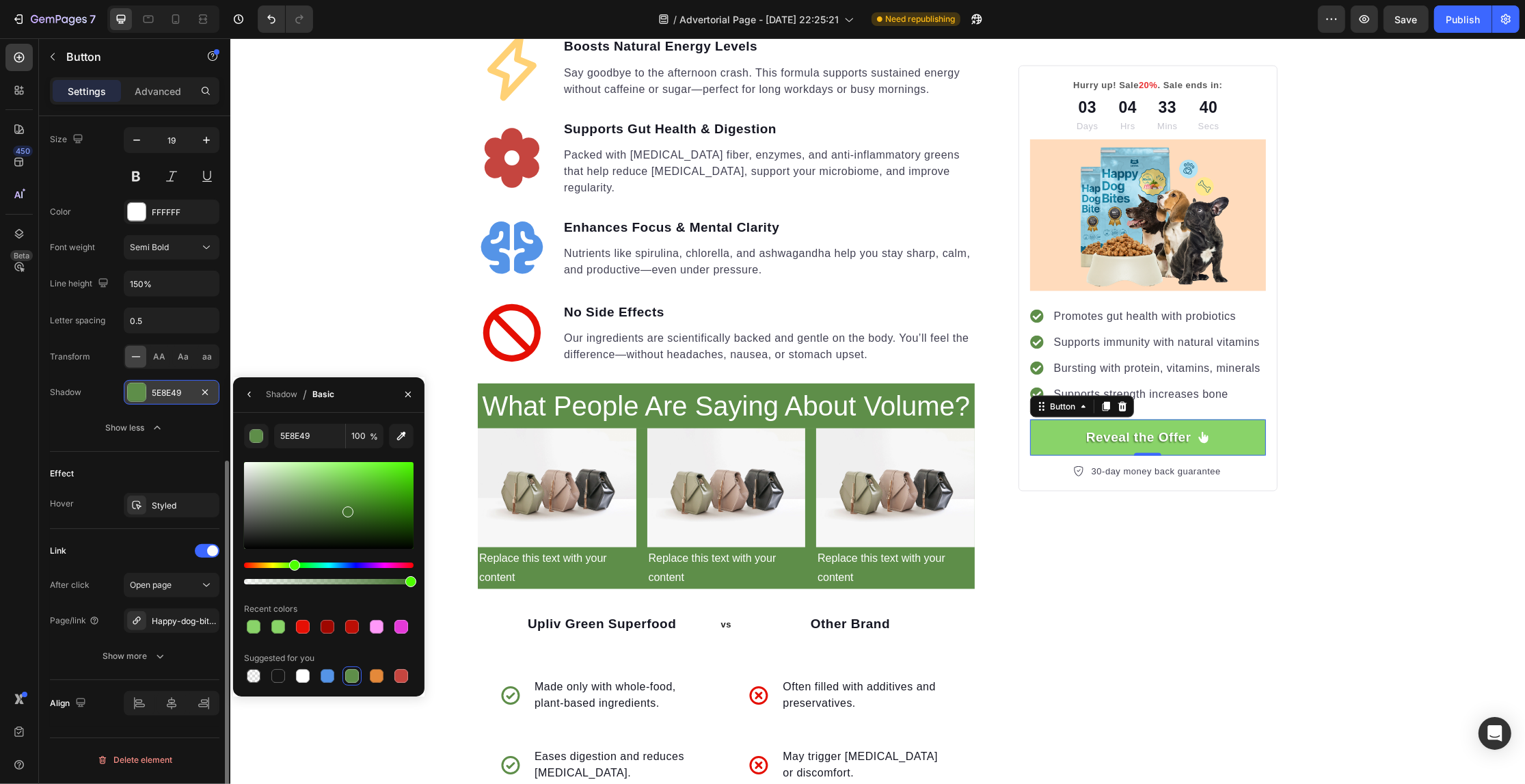
type input "42722D"
drag, startPoint x: 330, startPoint y: 513, endPoint x: 347, endPoint y: 509, distance: 17.5
click at [347, 509] on div at bounding box center [328, 505] width 169 height 87
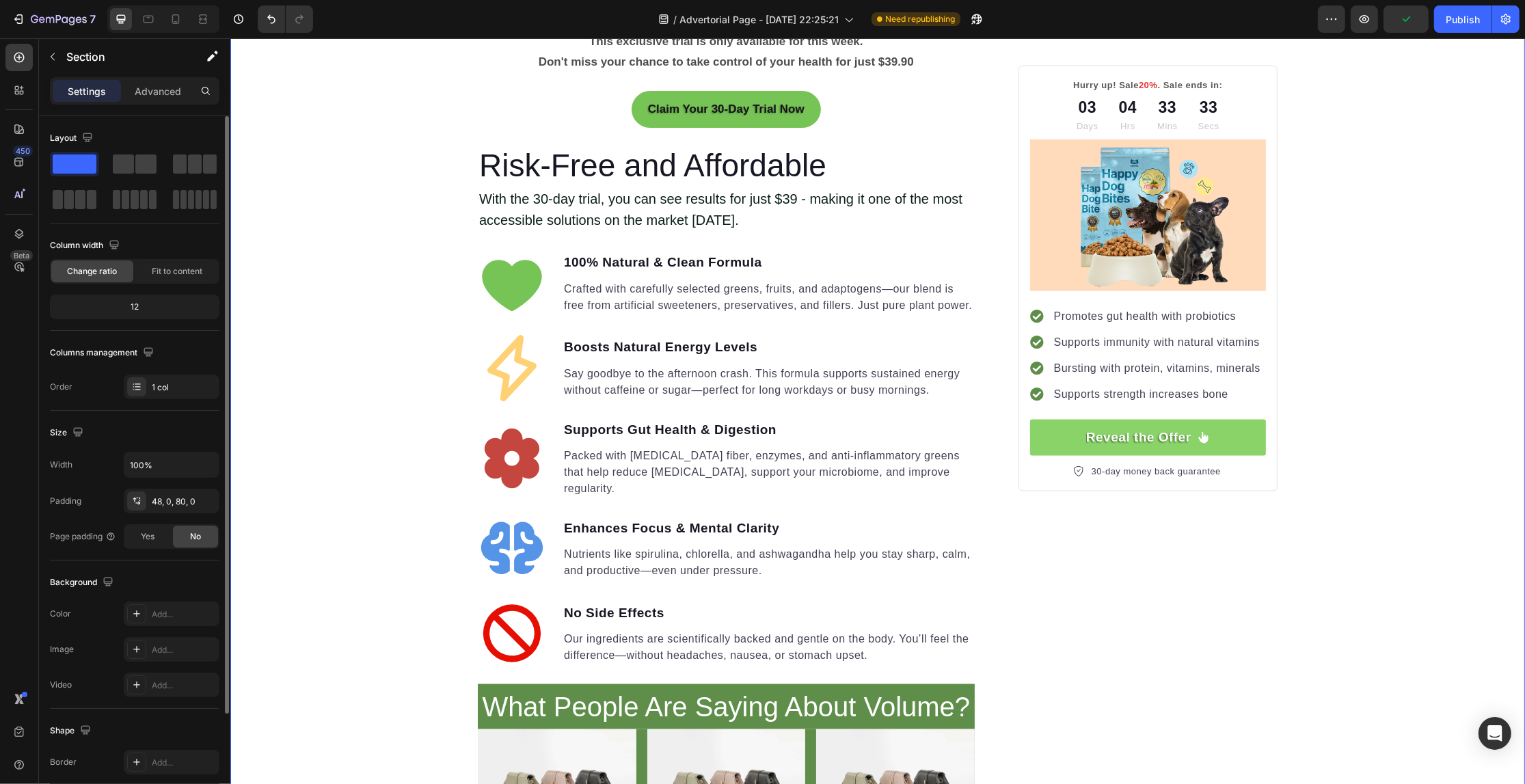
scroll to position [2138, 0]
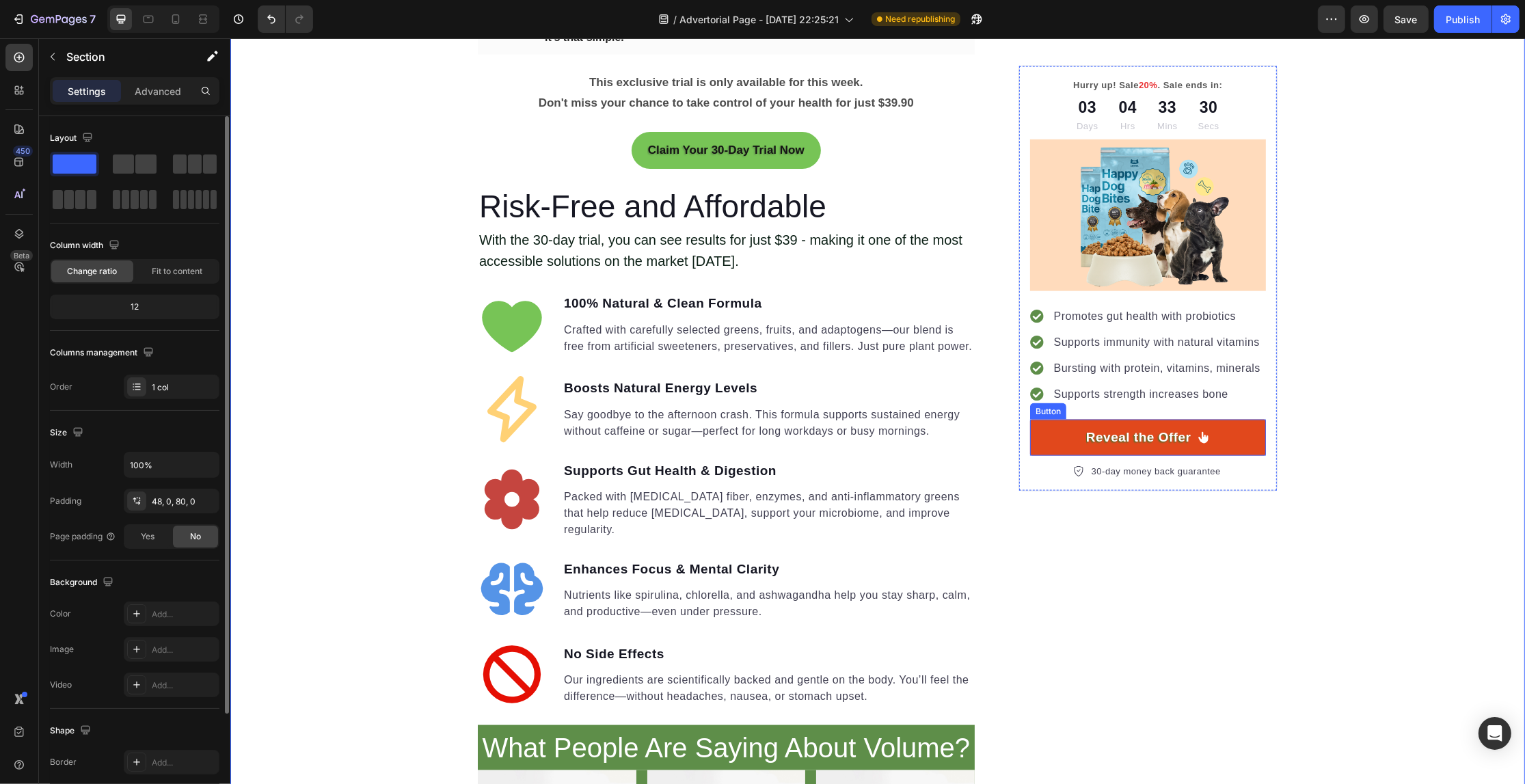
click at [1231, 438] on link "Reveal the Offer" at bounding box center [1147, 438] width 236 height 36
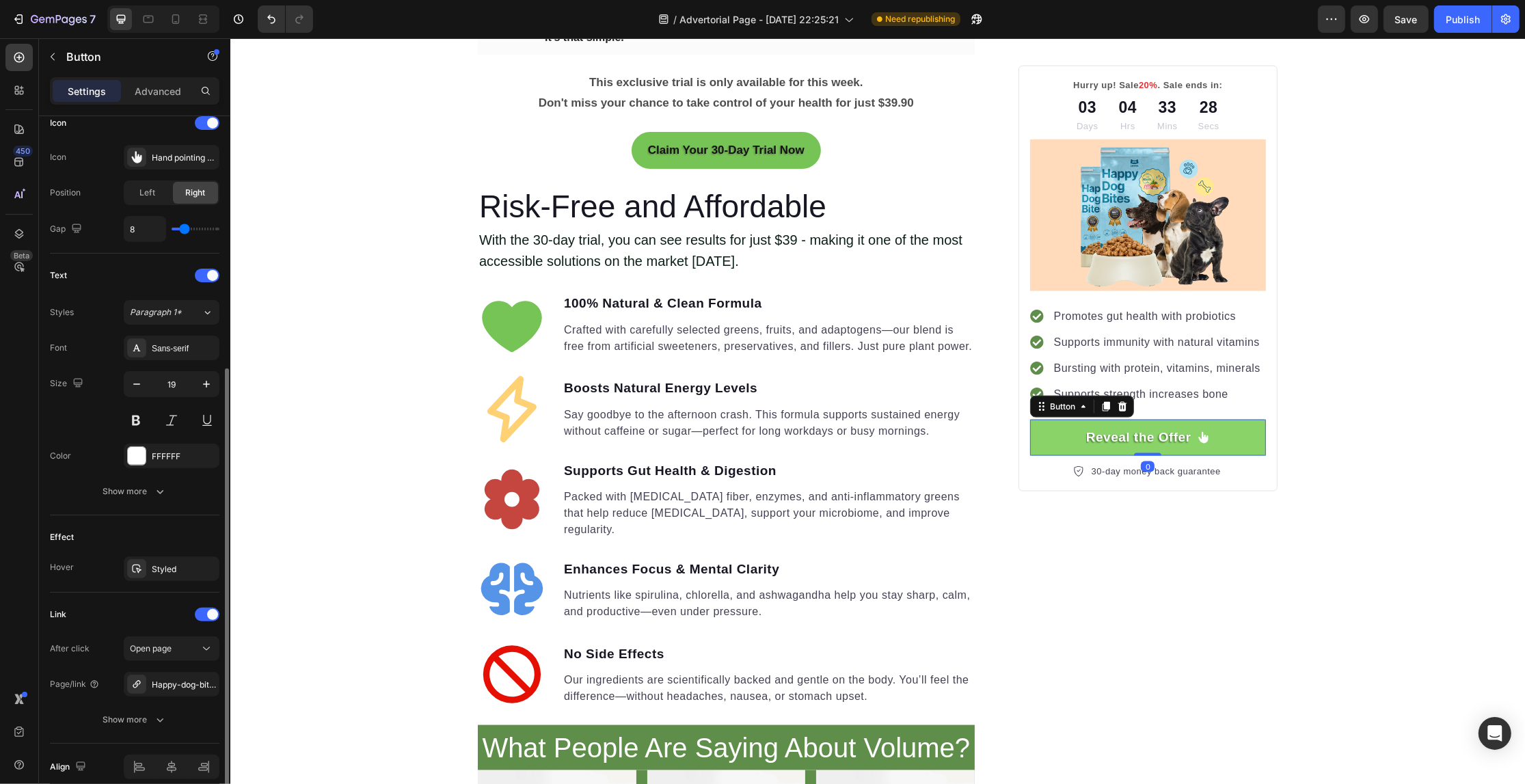
scroll to position [490, 0]
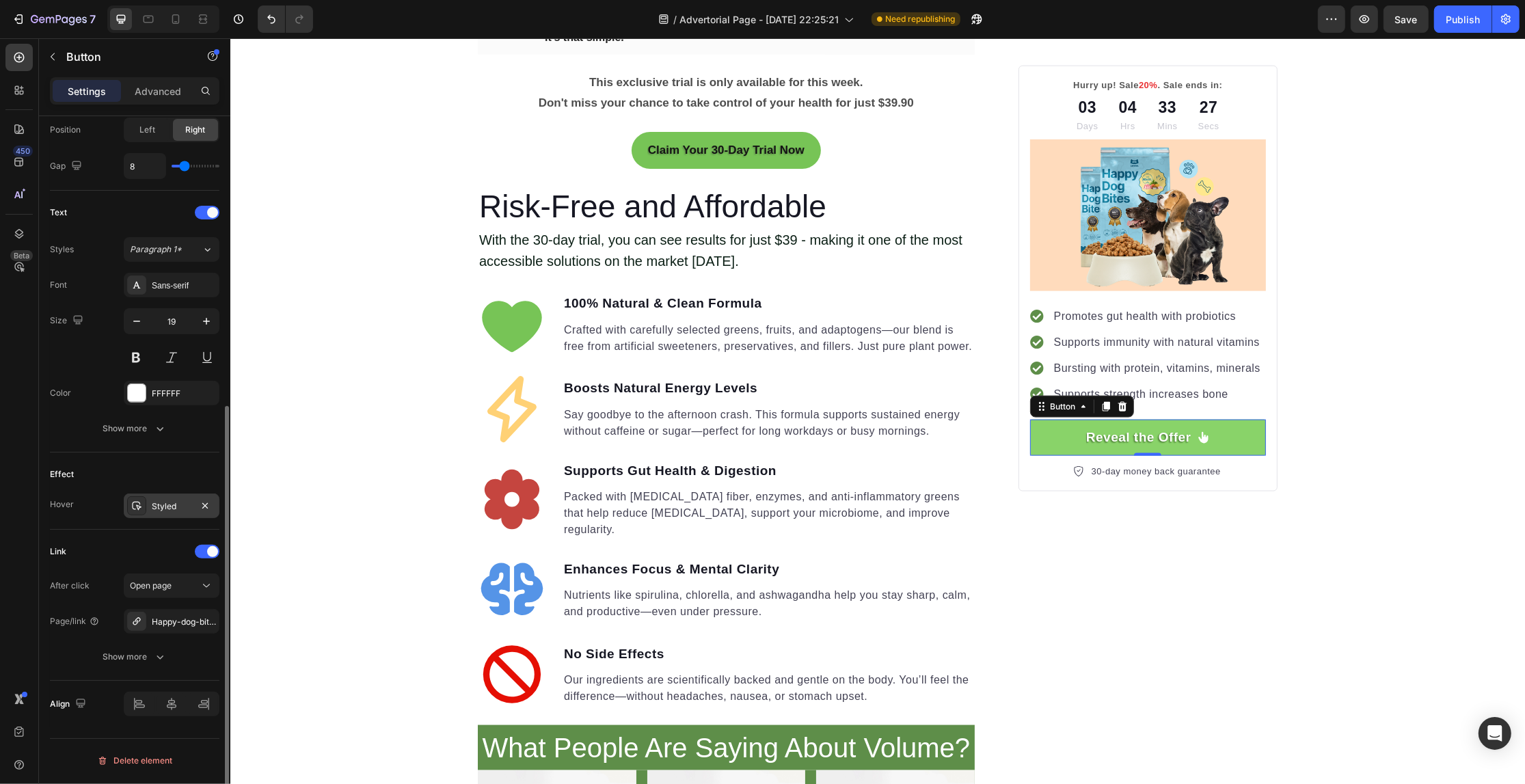
click at [142, 501] on div at bounding box center [137, 505] width 19 height 19
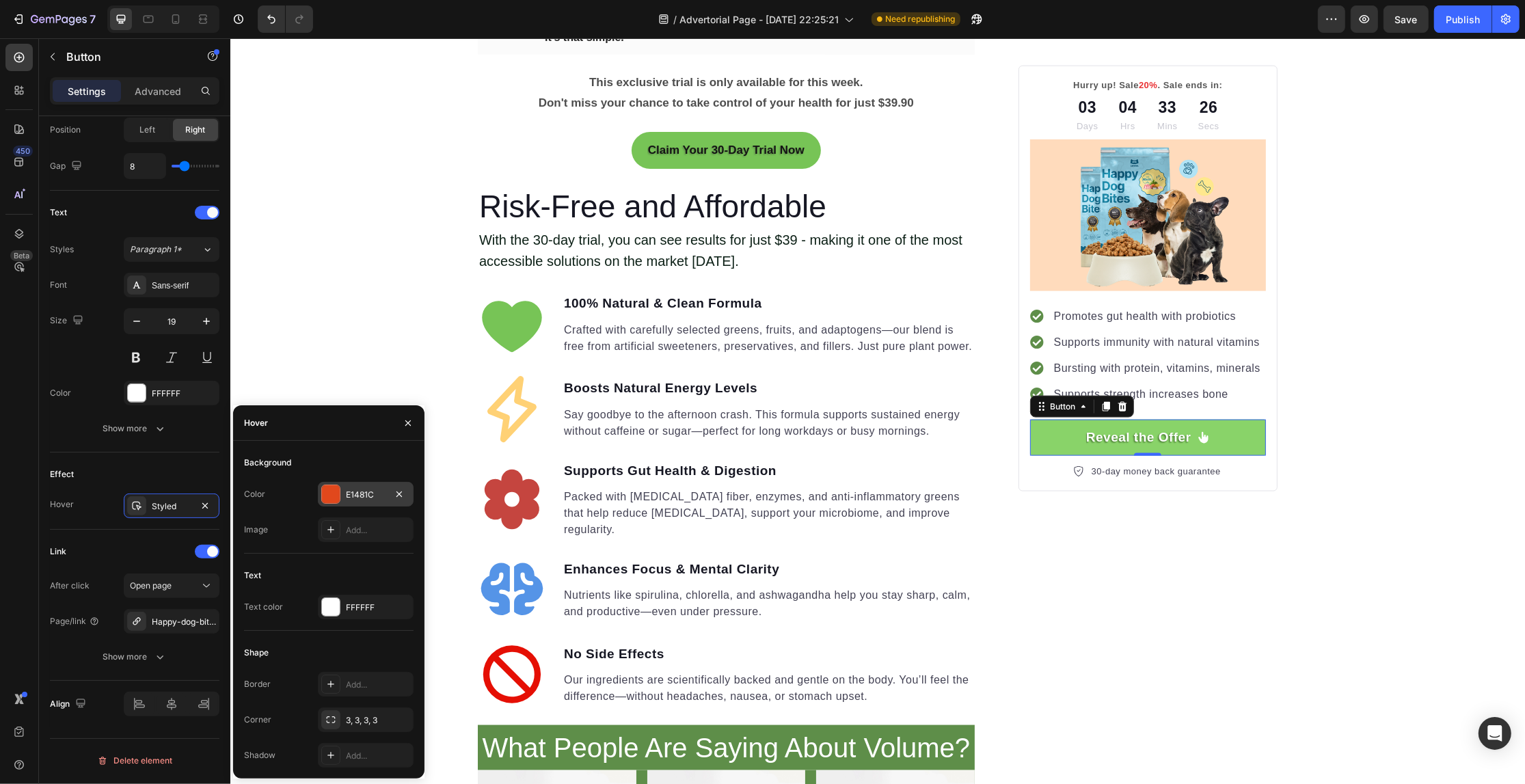
click at [329, 491] on div at bounding box center [331, 495] width 18 height 18
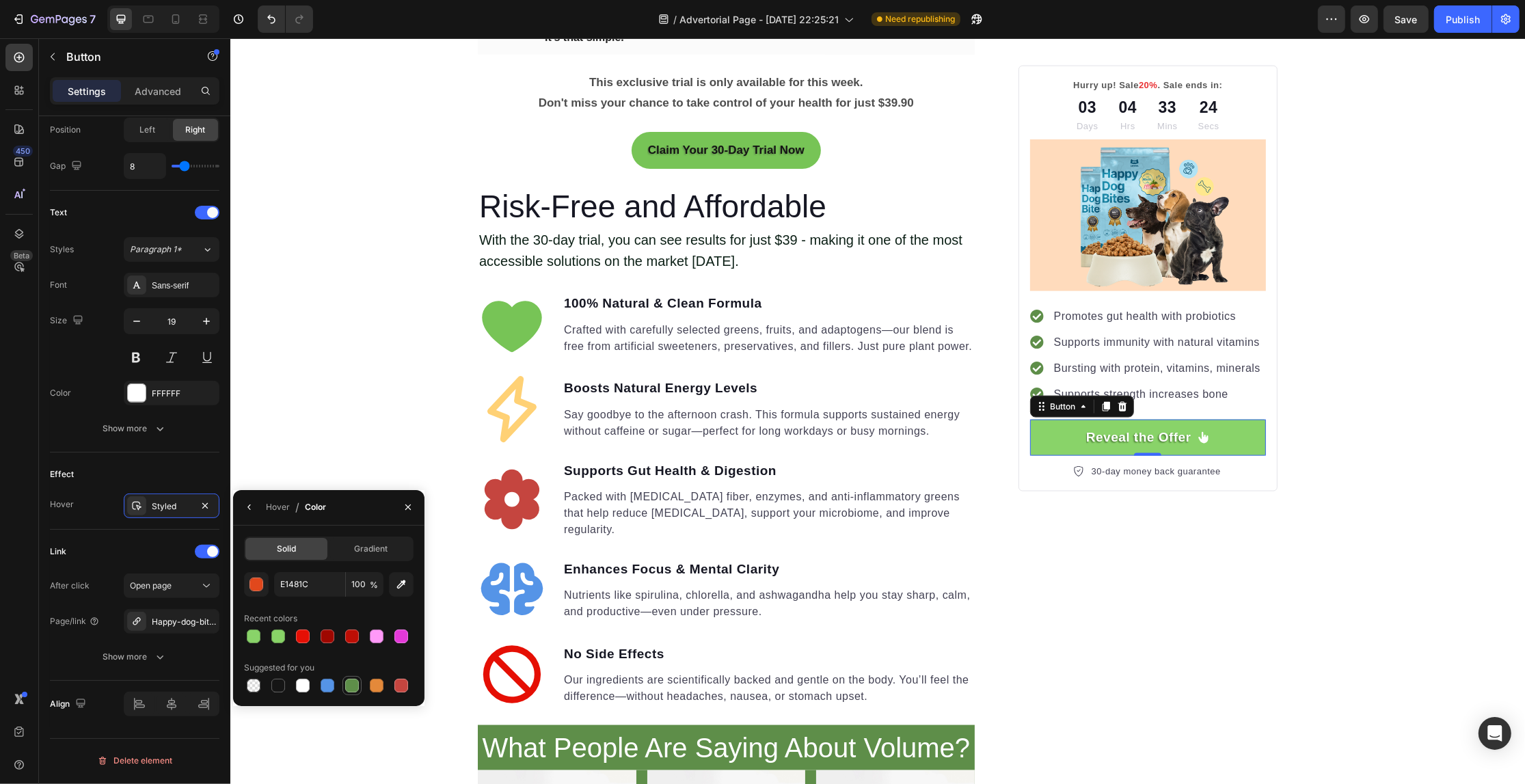
click at [349, 687] on div at bounding box center [352, 685] width 14 height 14
drag, startPoint x: 317, startPoint y: 685, endPoint x: 346, endPoint y: 611, distance: 79.5
click at [317, 685] on div at bounding box center [327, 685] width 19 height 19
type input "5594E7"
click at [356, 398] on div "Your Gut is Crying for Help Here’s the Easiest Fix Heading Get back on track wi…" at bounding box center [876, 178] width 1294 height 3991
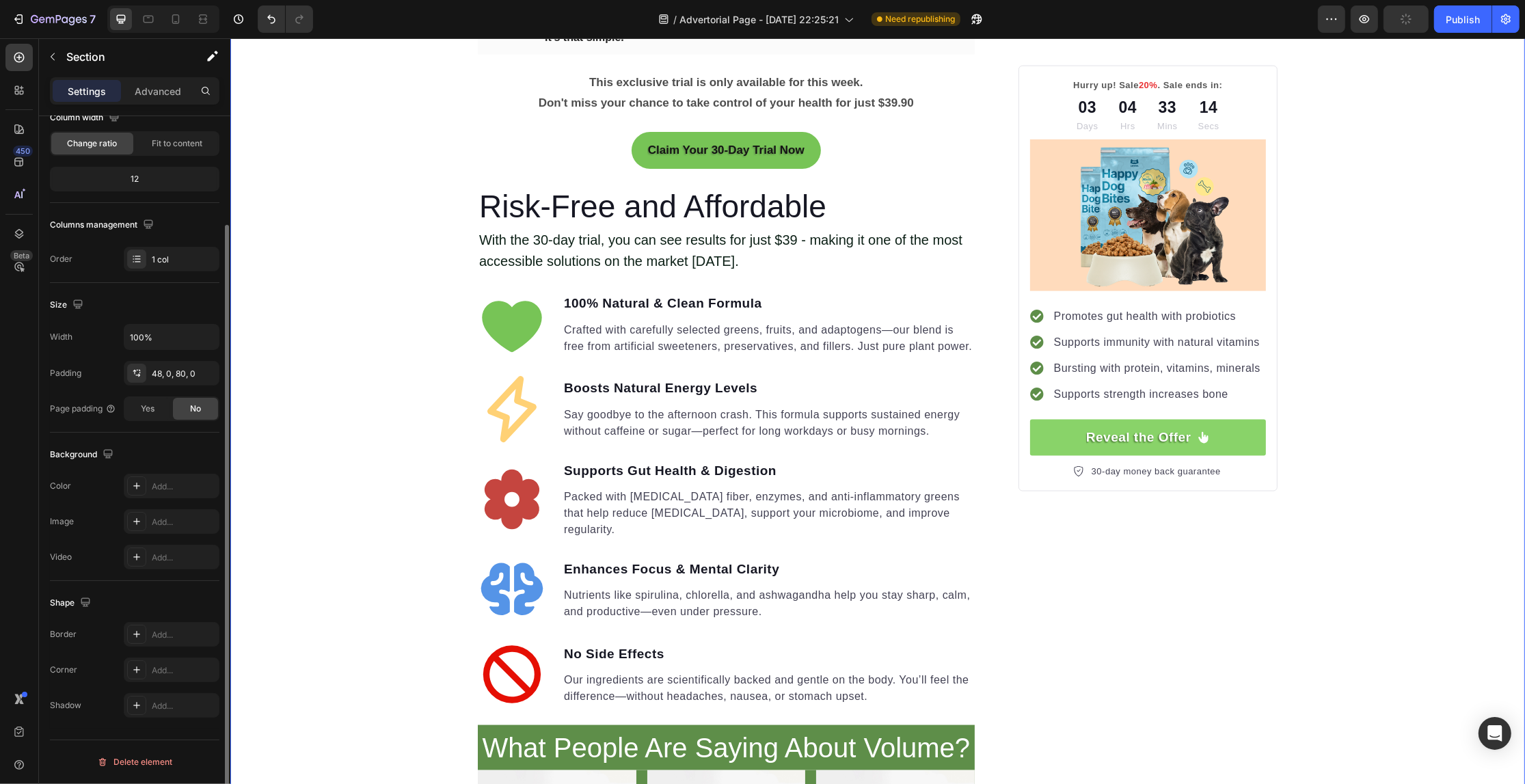
scroll to position [0, 0]
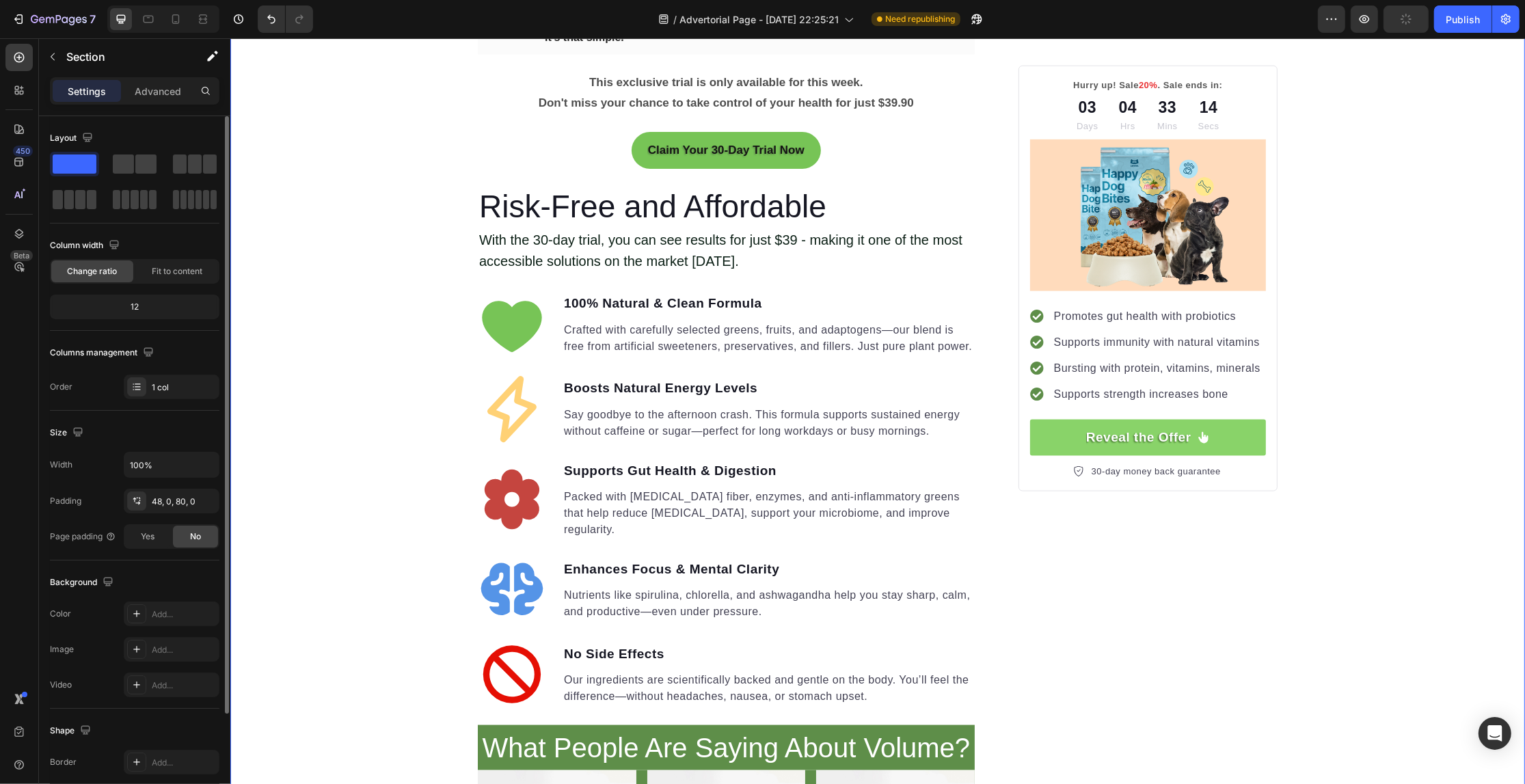
click at [344, 412] on div "Your Gut is Crying for Help Here’s the Easiest Fix Heading Get back on track wi…" at bounding box center [876, 178] width 1294 height 3991
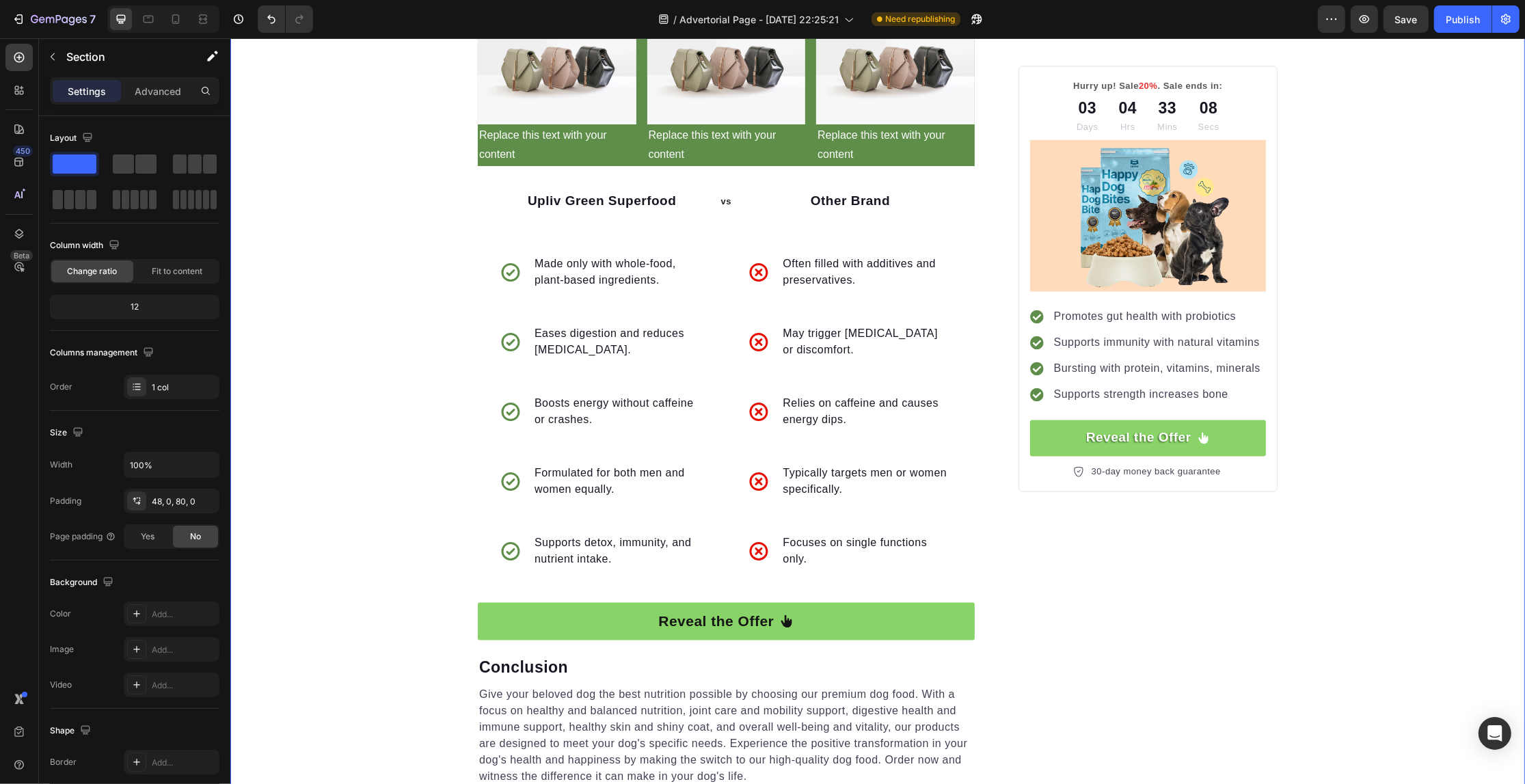
scroll to position [2906, 0]
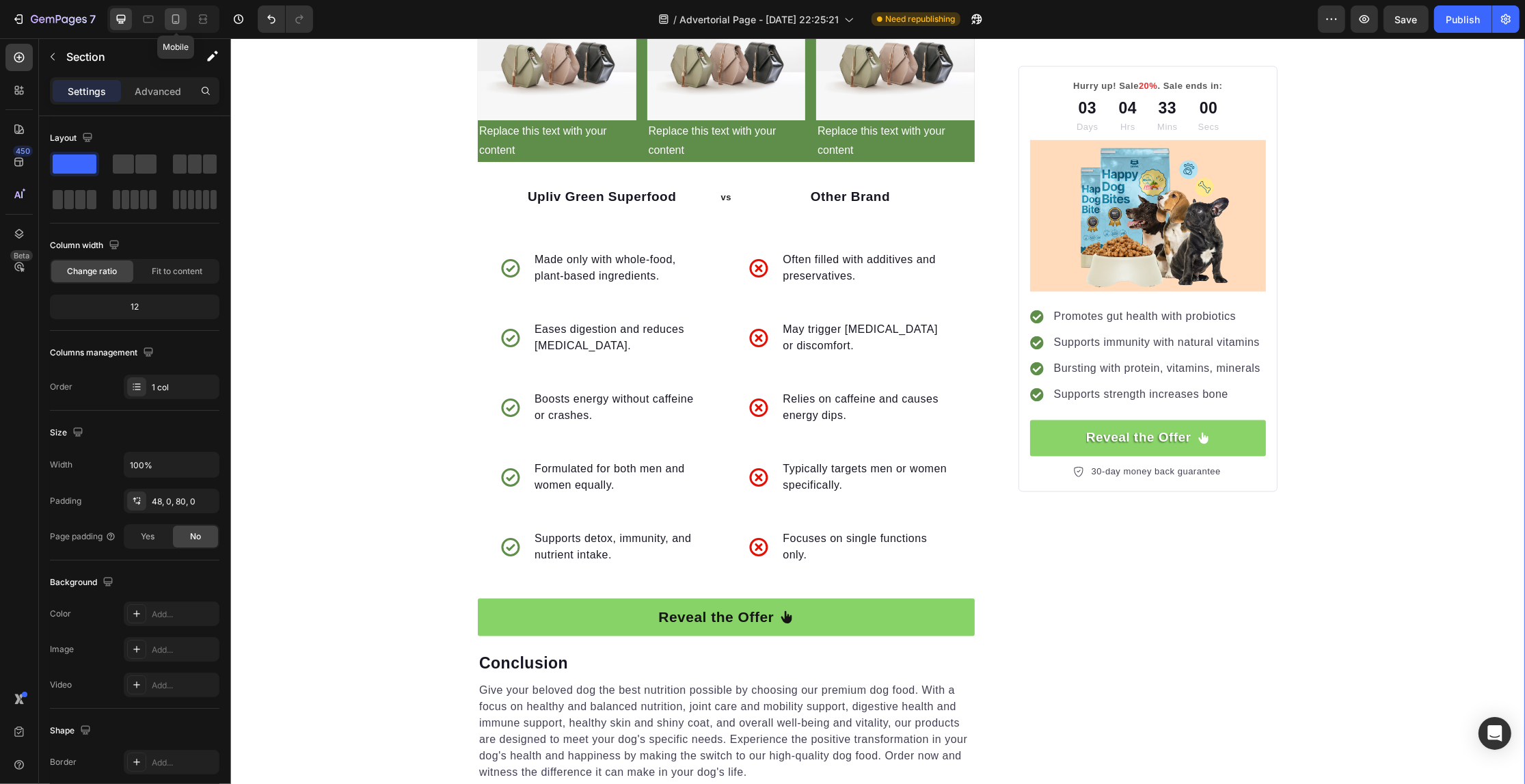
click at [172, 21] on icon at bounding box center [175, 19] width 14 height 14
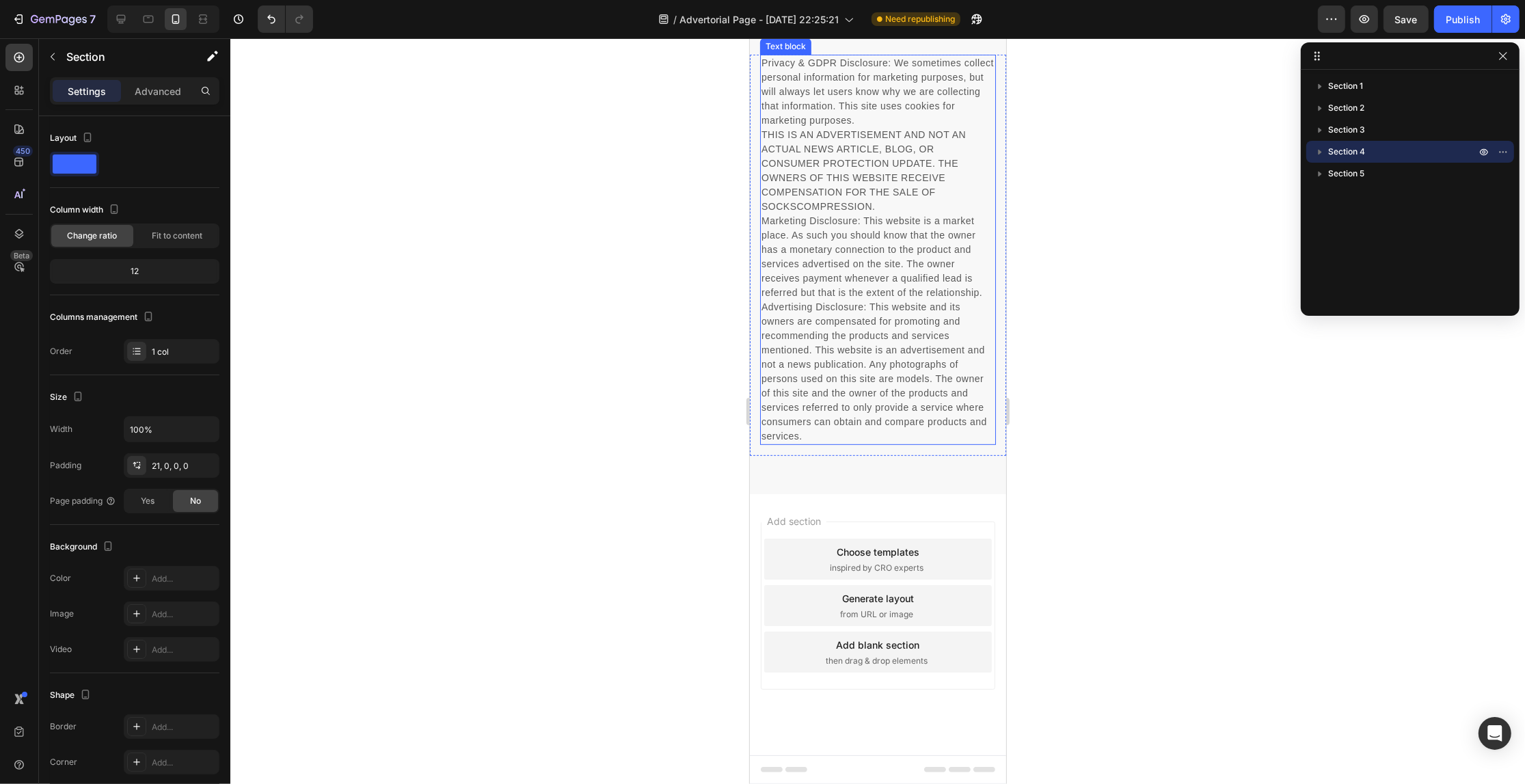
scroll to position [6588, 0]
click at [144, 21] on icon at bounding box center [147, 19] width 14 height 14
click at [117, 14] on icon at bounding box center [120, 19] width 14 height 14
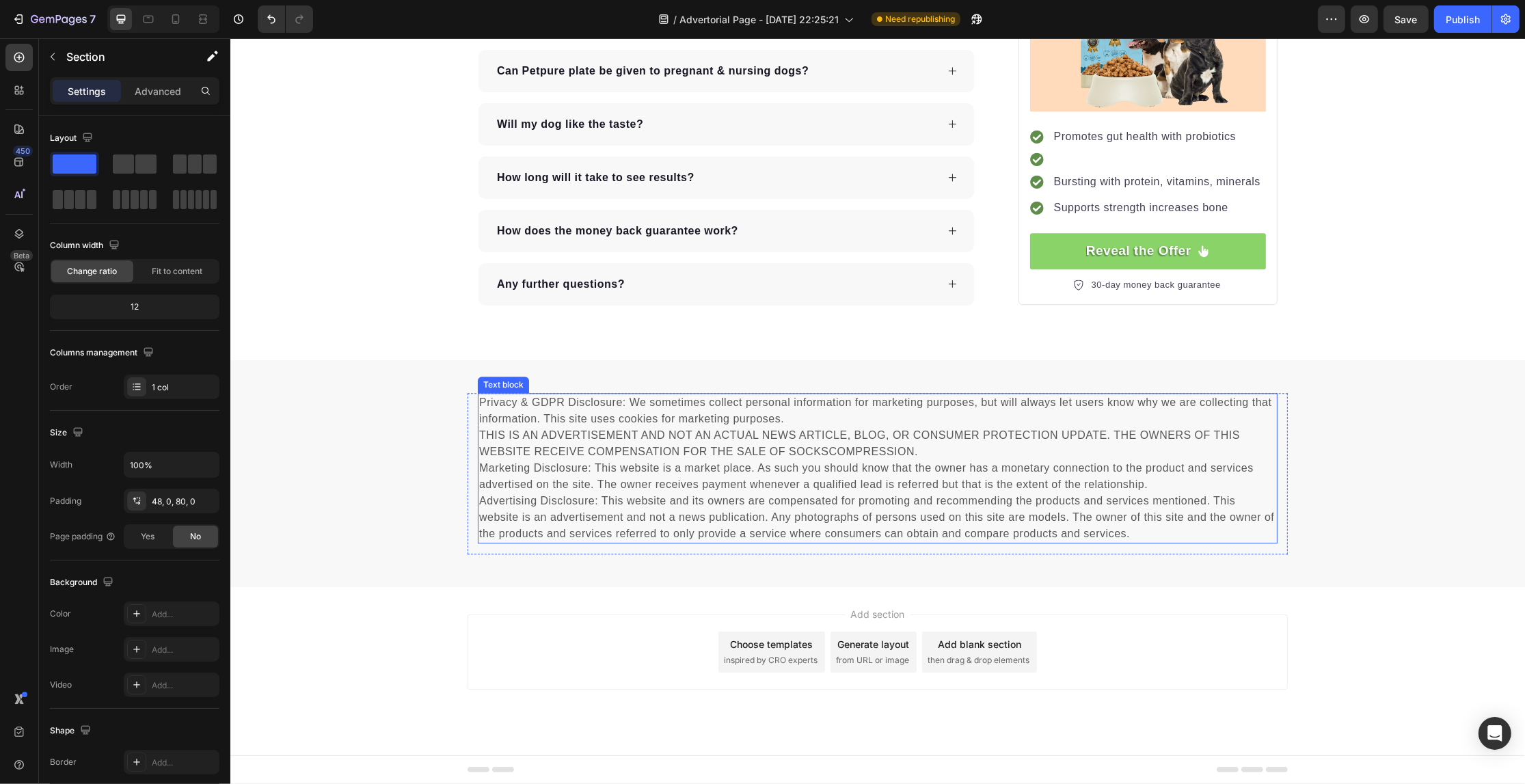
click at [119, 14] on icon at bounding box center [120, 19] width 14 height 14
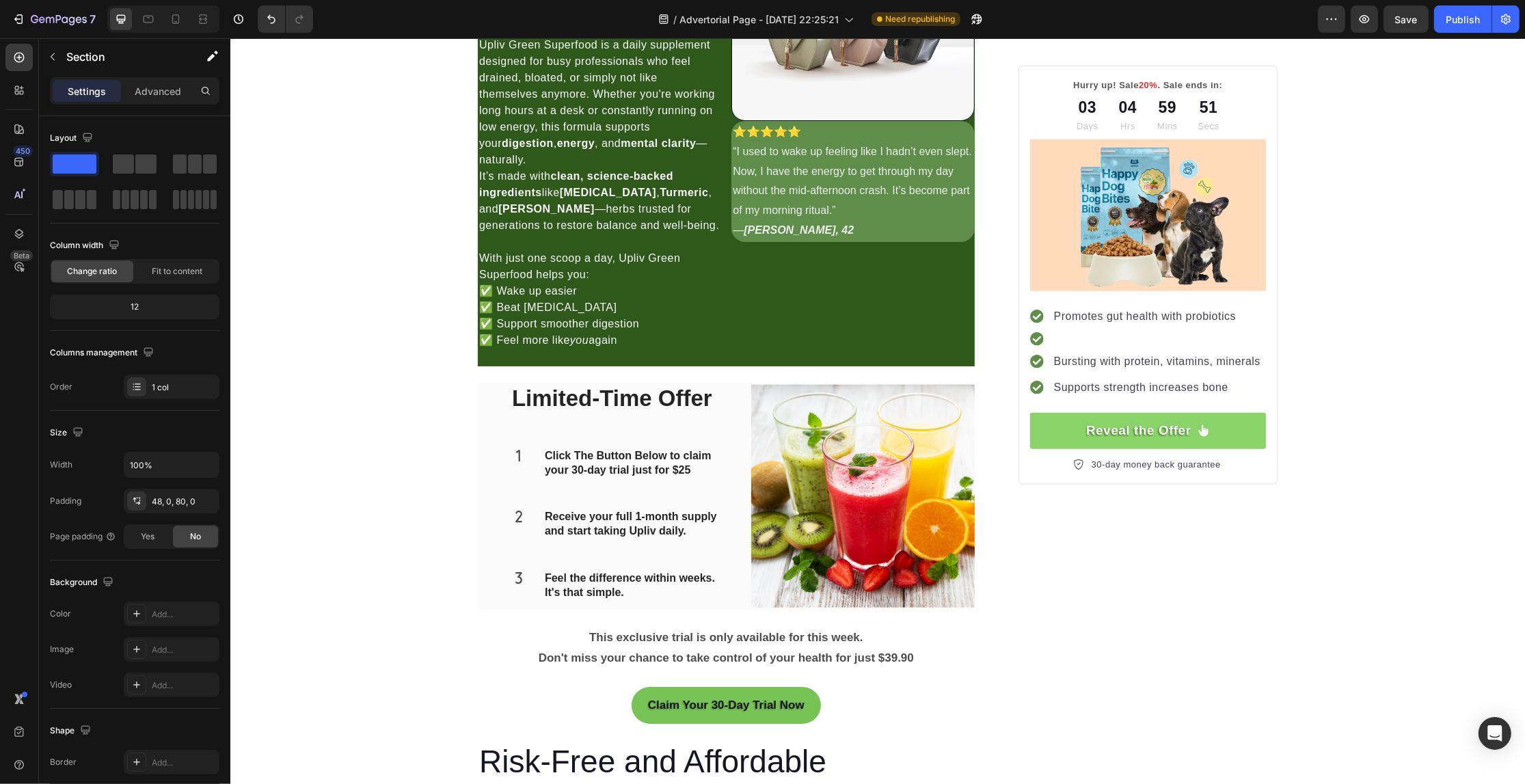
scroll to position [1739, 0]
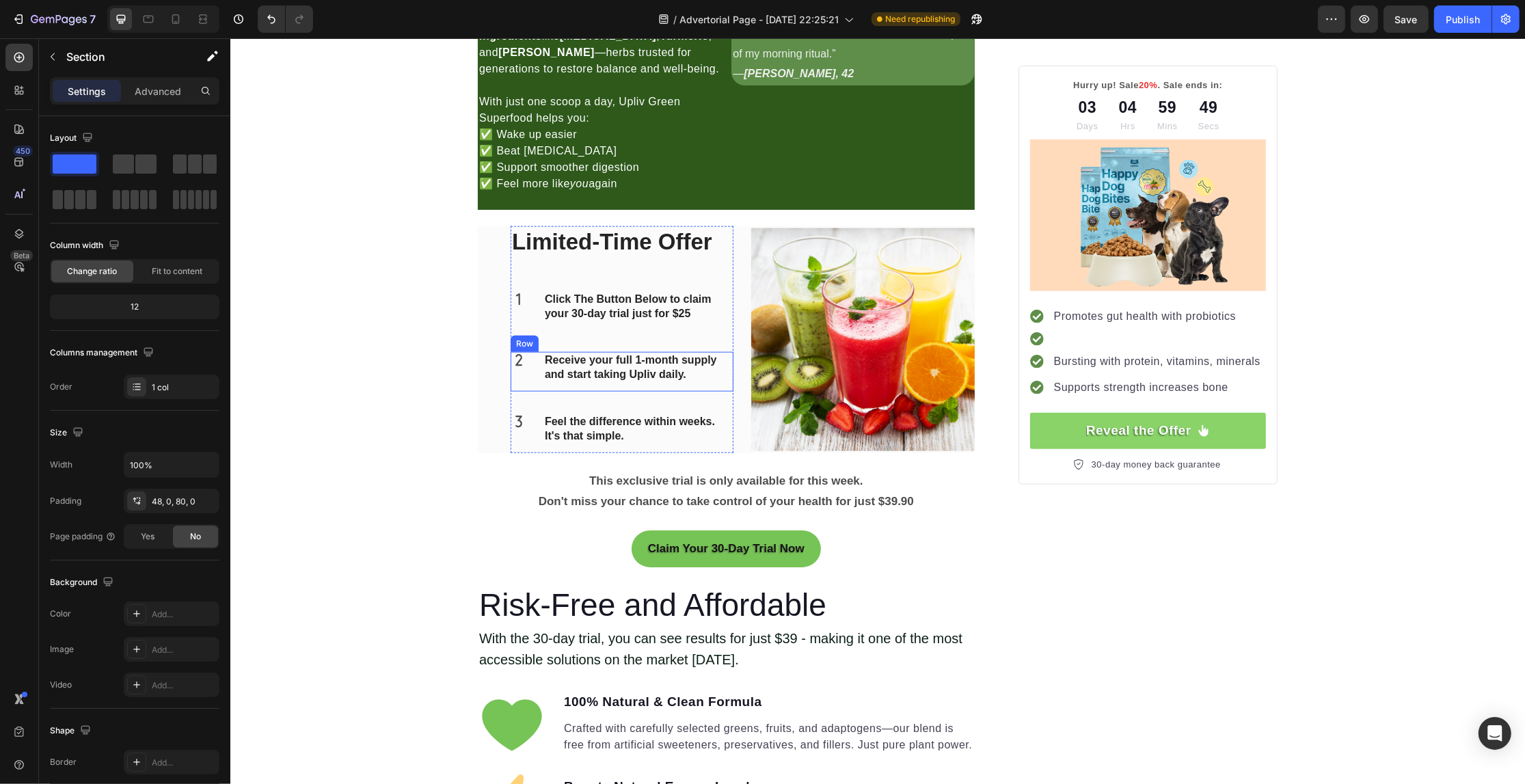
click at [534, 373] on div "Icon Receive your full 1-month supply and start taking Upliv daily. Text block …" at bounding box center [621, 372] width 223 height 40
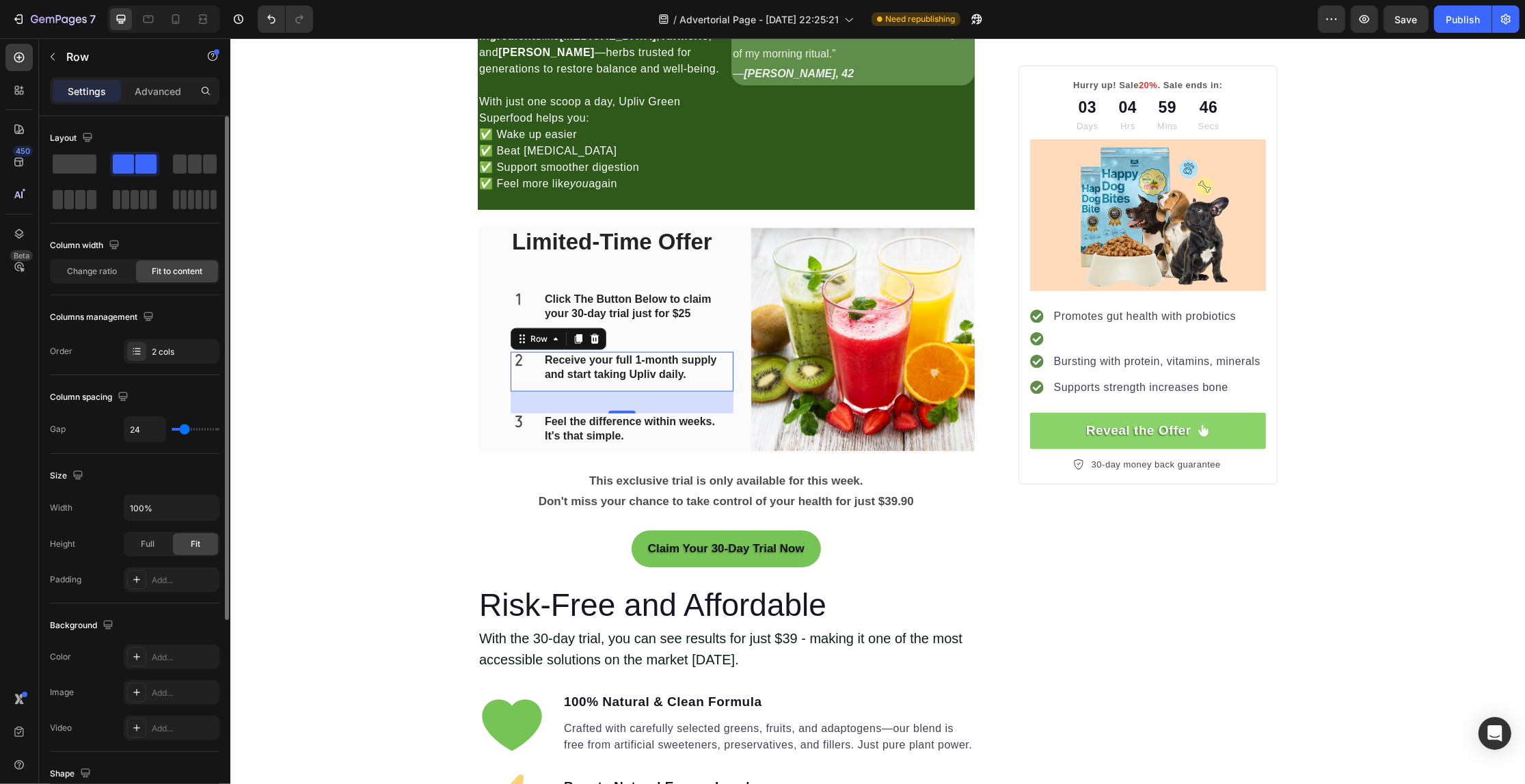
type input "0"
type input "2"
type input "5"
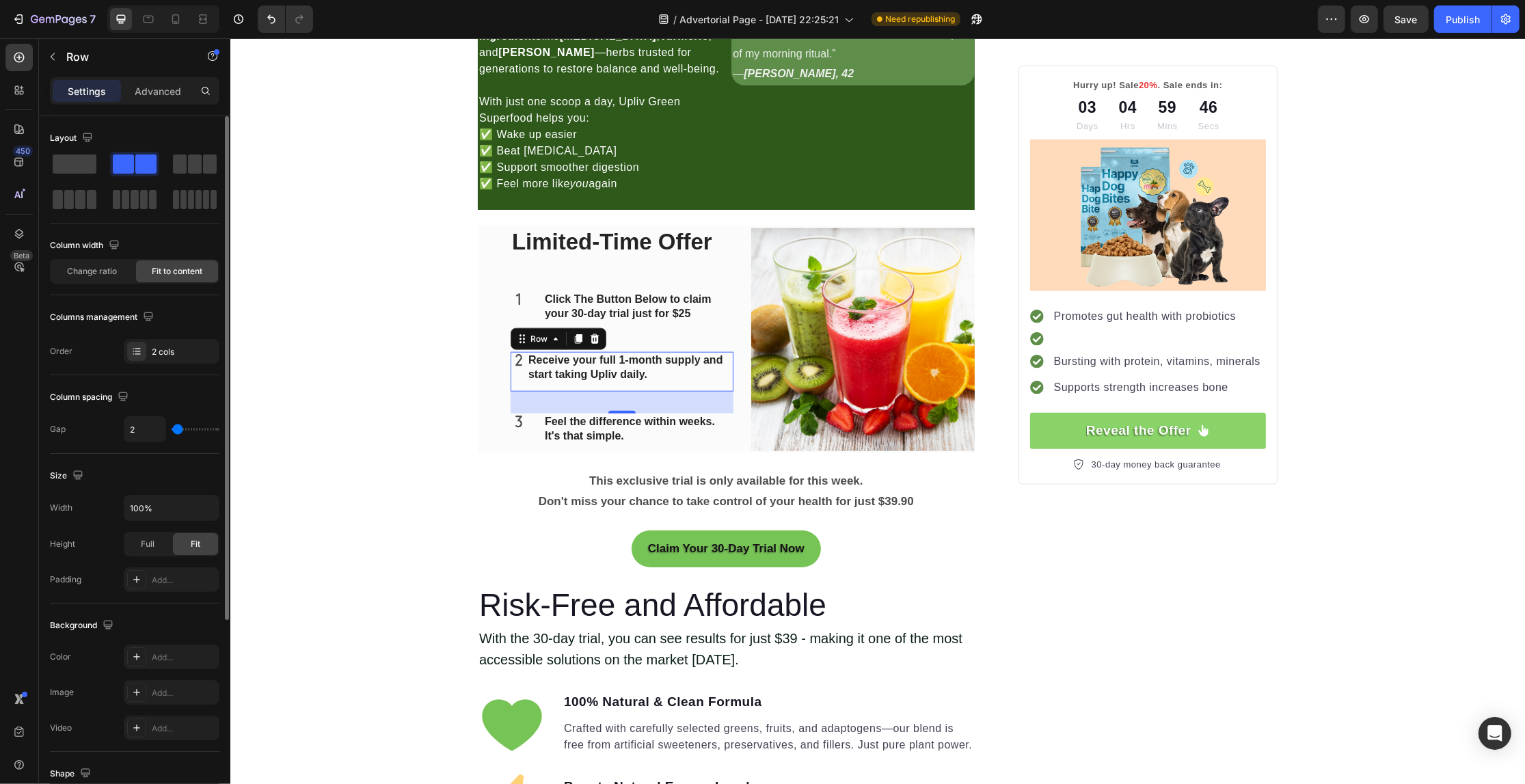
type input "5"
type input "8"
type input "0"
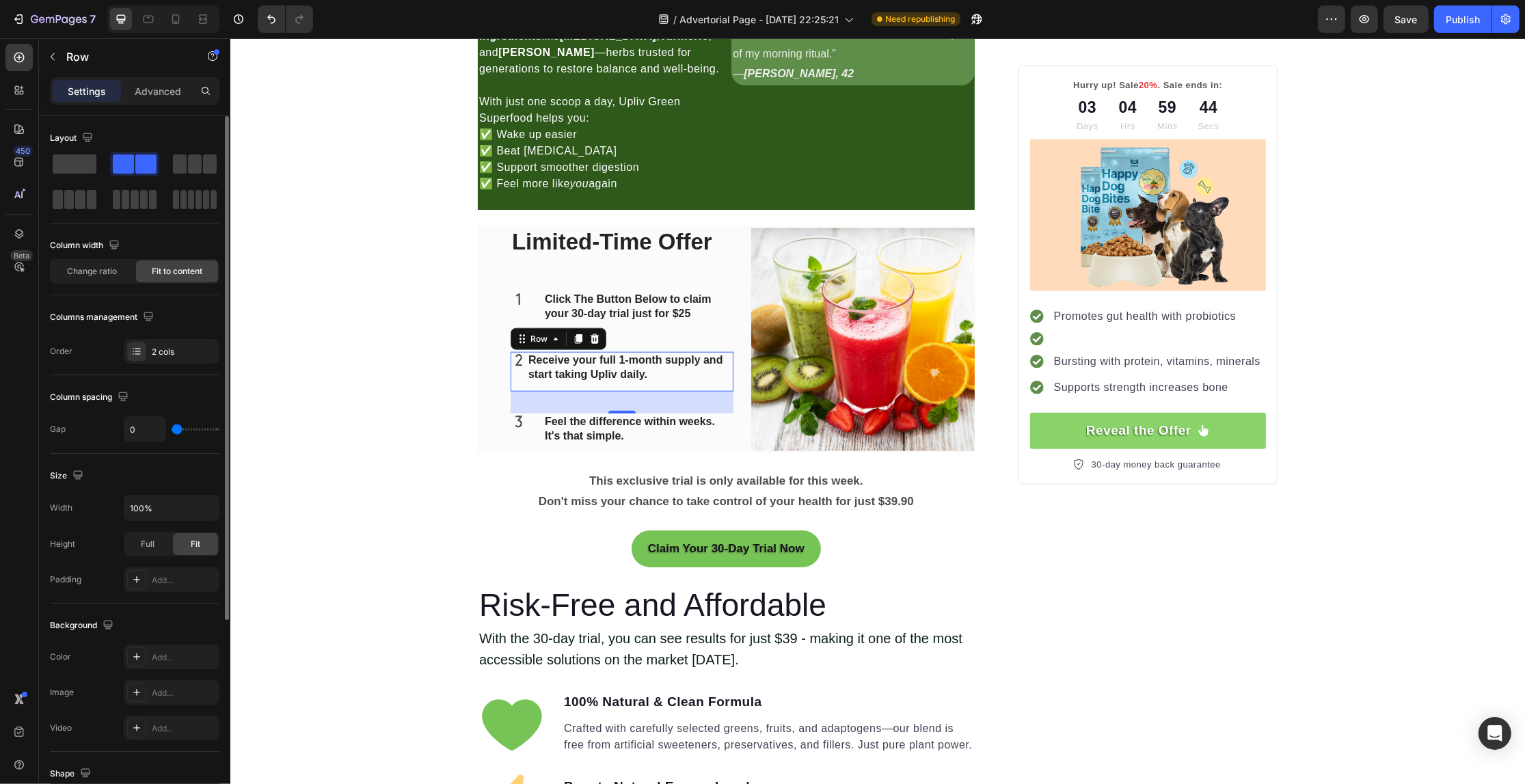
type input "2"
type input "5"
drag, startPoint x: 180, startPoint y: 427, endPoint x: 51, endPoint y: 356, distance: 147.2
type input "5"
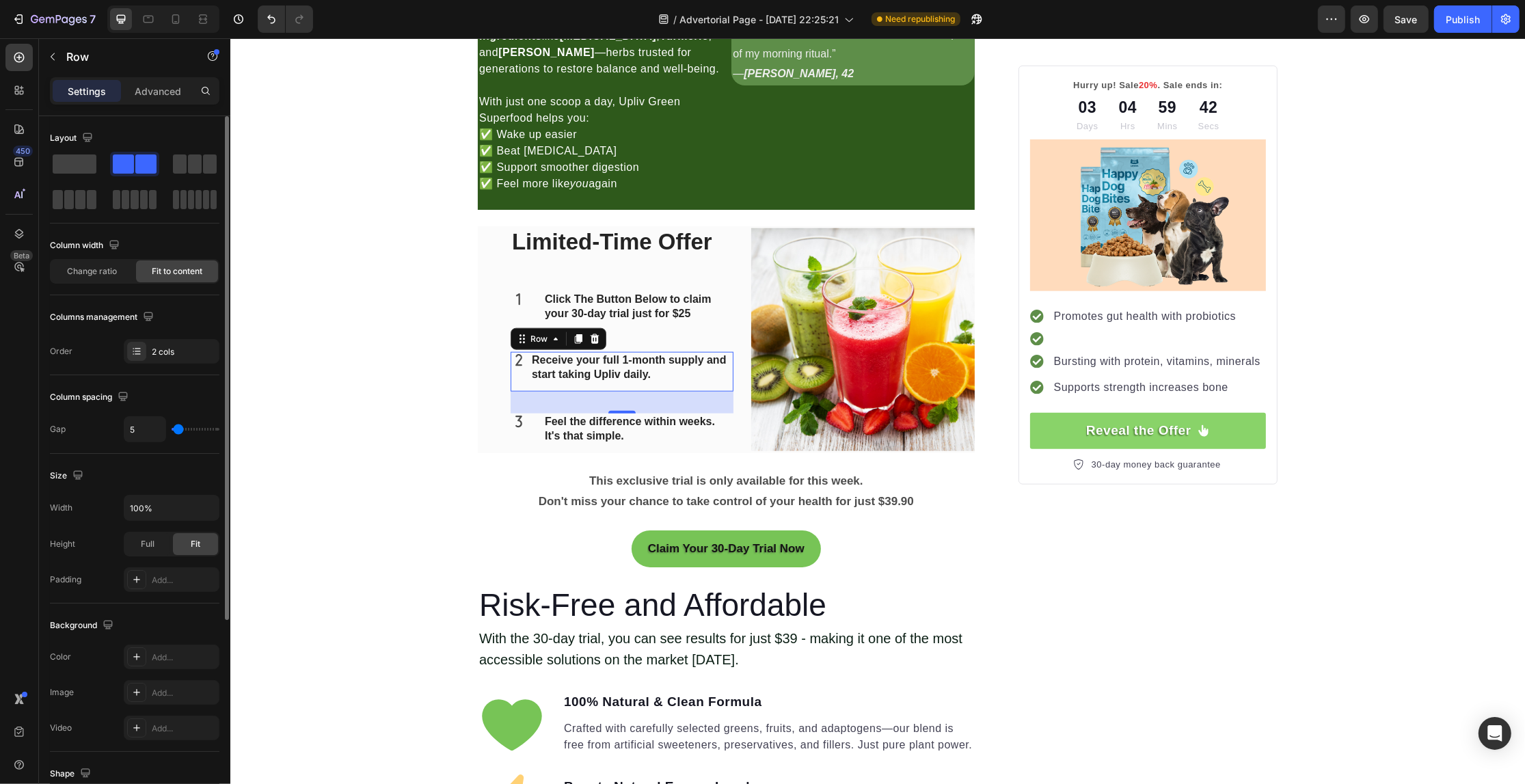
click at [178, 428] on input "range" at bounding box center [195, 429] width 48 height 3
click at [545, 299] on p "Click The Button Below to claim your 30-day trial just for $25" at bounding box center [638, 307] width 187 height 29
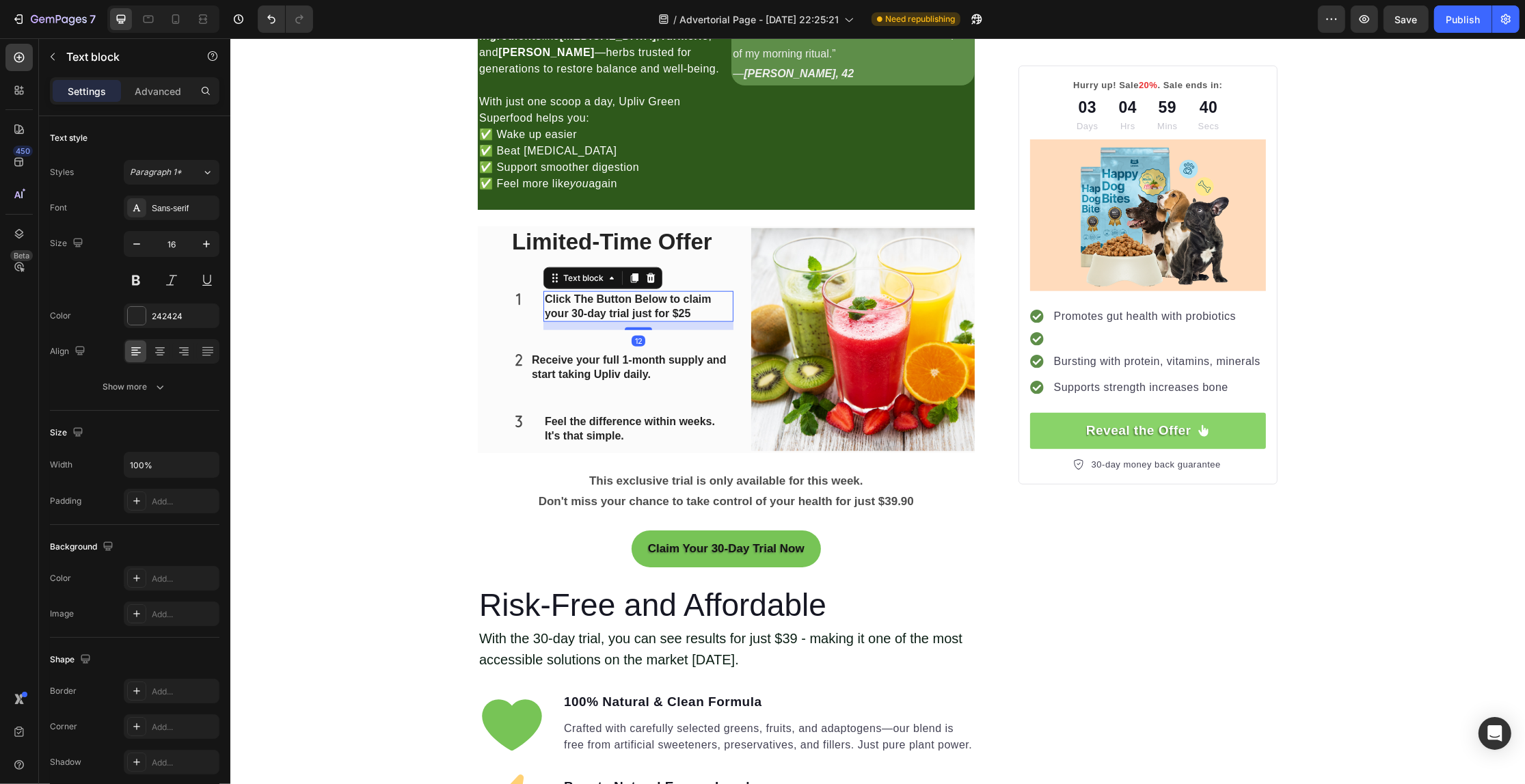
click at [519, 303] on icon at bounding box center [518, 299] width 16 height 16
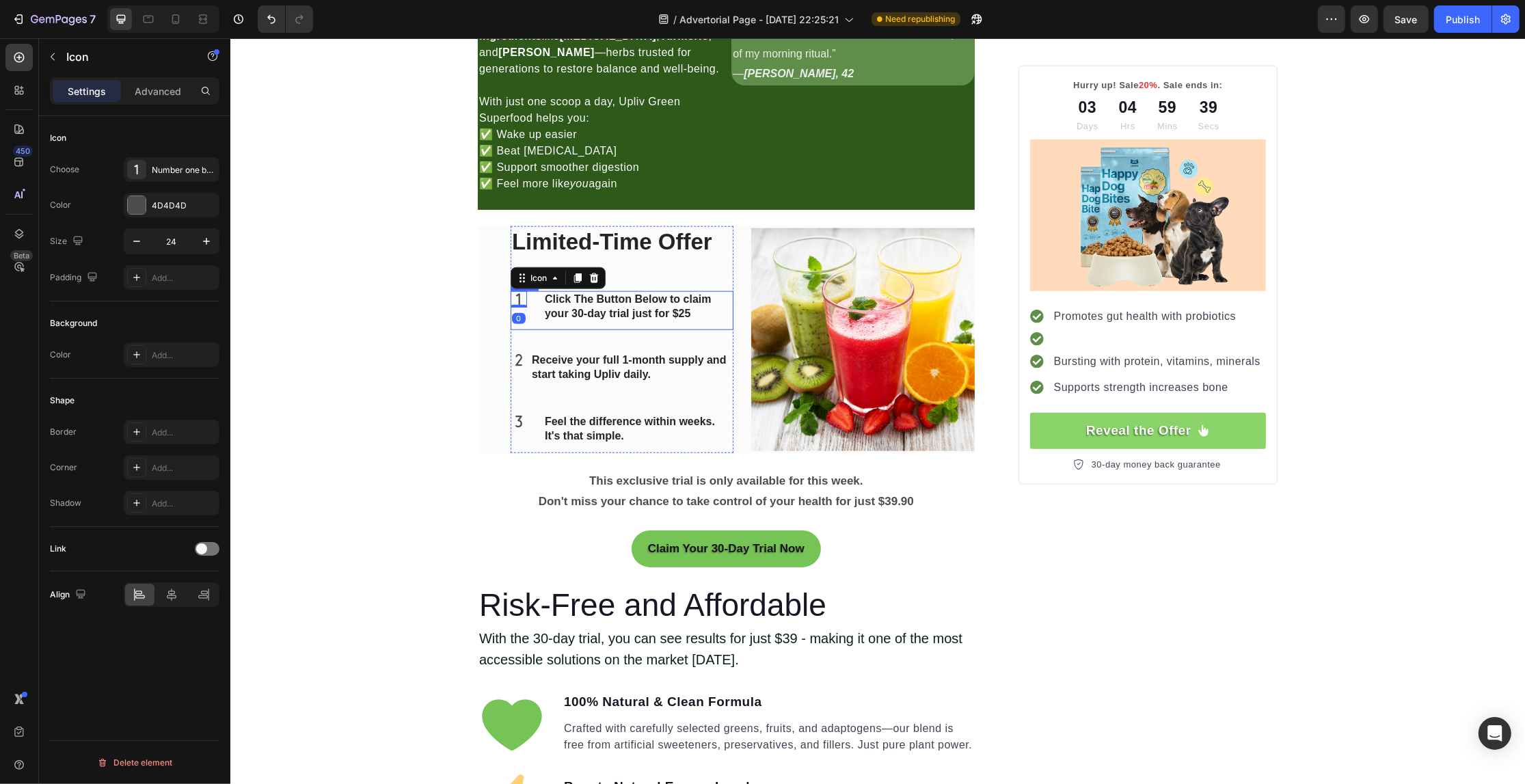
click at [530, 317] on div "Icon 0 Click The Button Below to claim your 30-day trial just for $25 Text bloc…" at bounding box center [621, 311] width 223 height 40
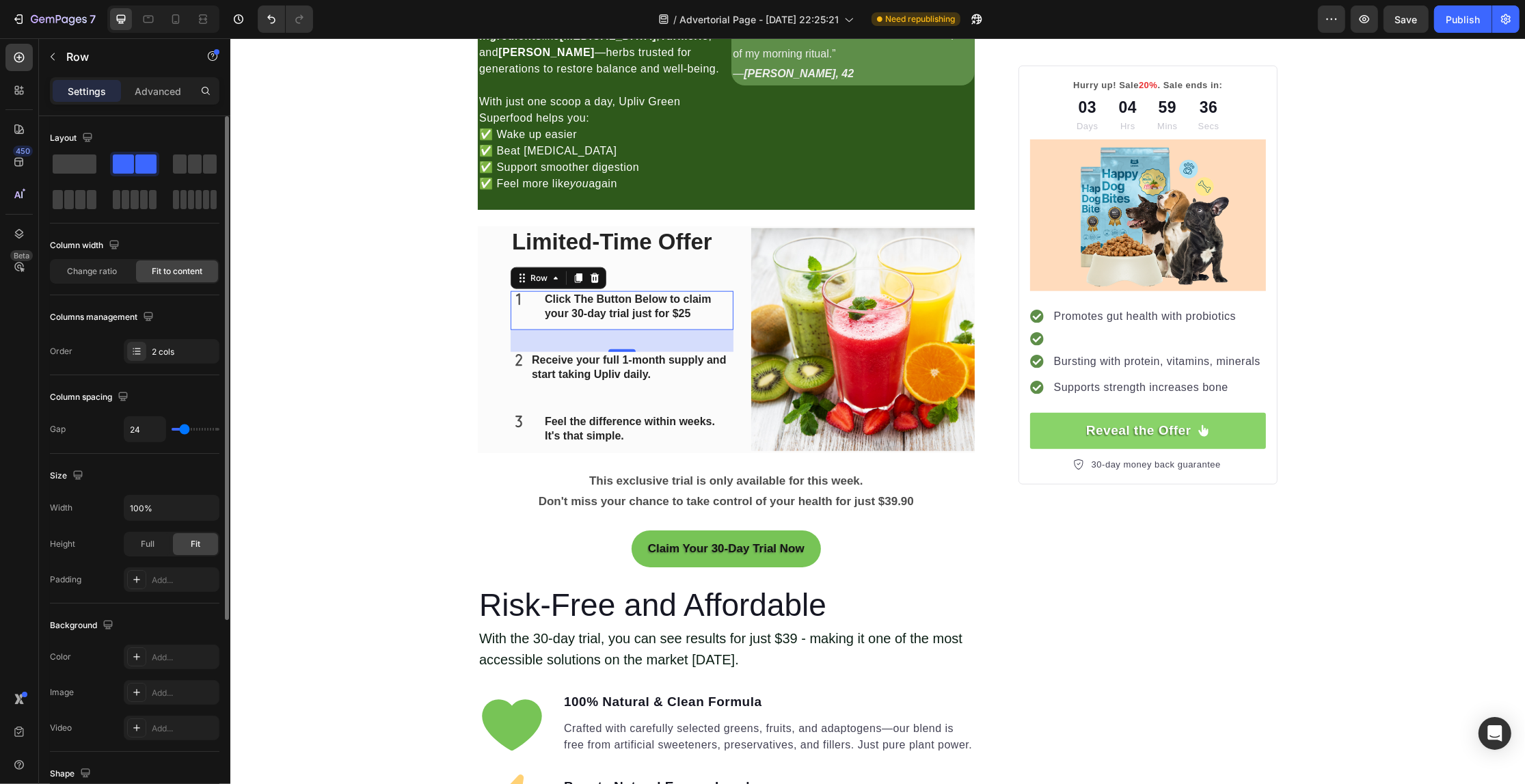
type input "0"
type input "2"
type input "5"
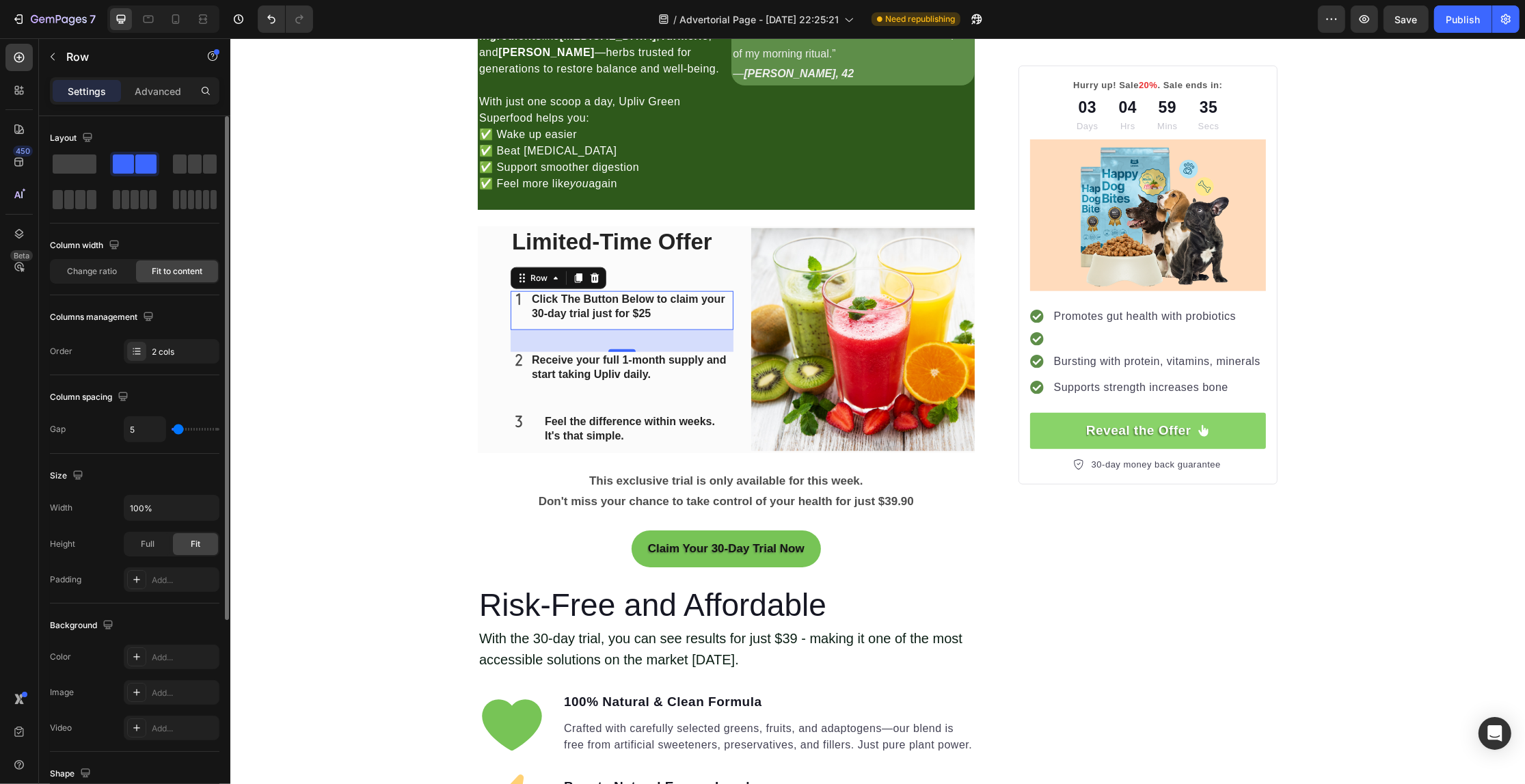
drag, startPoint x: 178, startPoint y: 429, endPoint x: 22, endPoint y: 393, distance: 160.1
type input "5"
click at [178, 428] on input "range" at bounding box center [195, 429] width 48 height 3
click at [340, 387] on div "Your Gut is Crying for Help Here’s the Easiest Fix Heading Get back on track wi…" at bounding box center [876, 576] width 1294 height 3991
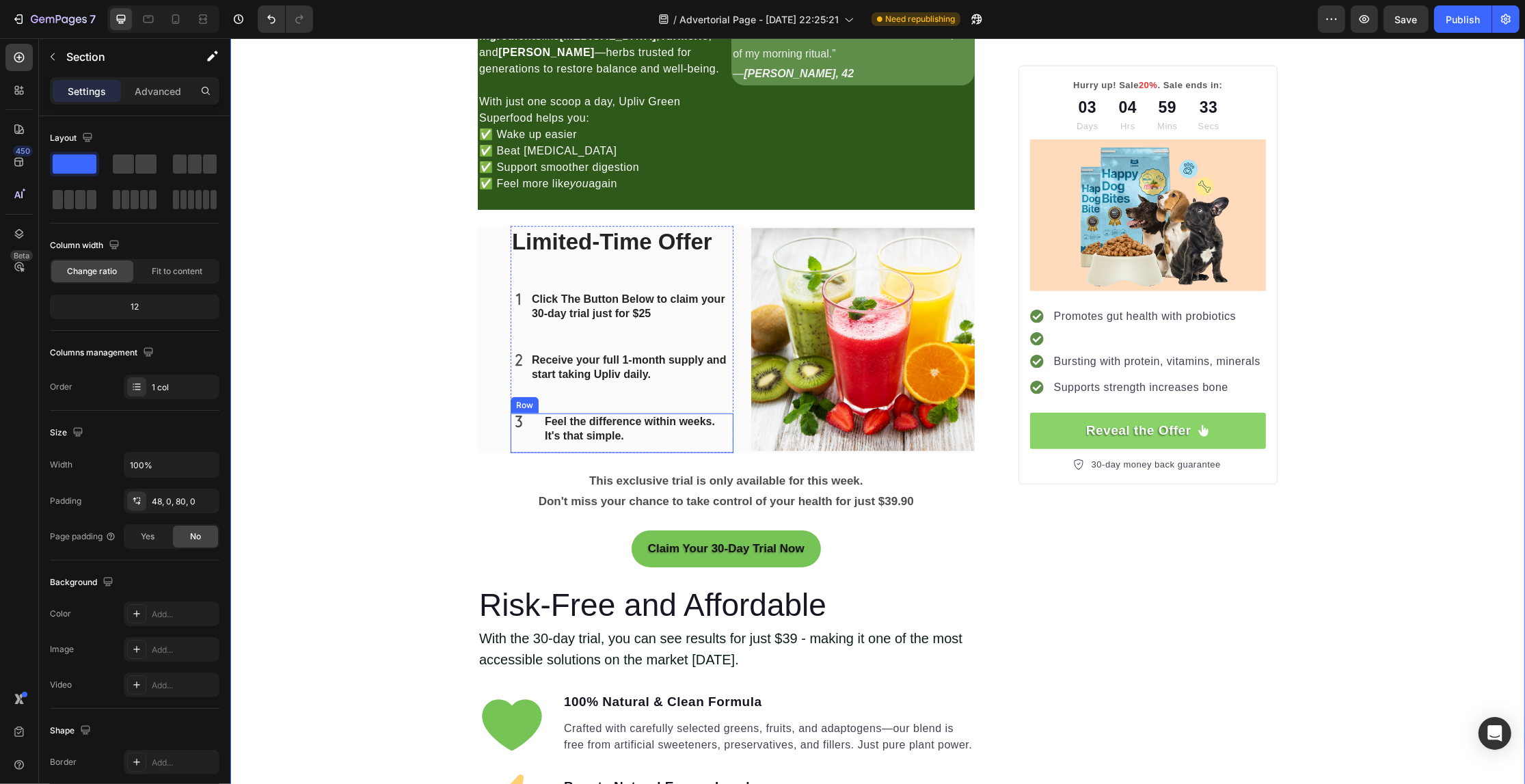
click at [534, 424] on div "Icon Feel the difference within weeks. It's that simple. Text block Row" at bounding box center [621, 433] width 223 height 40
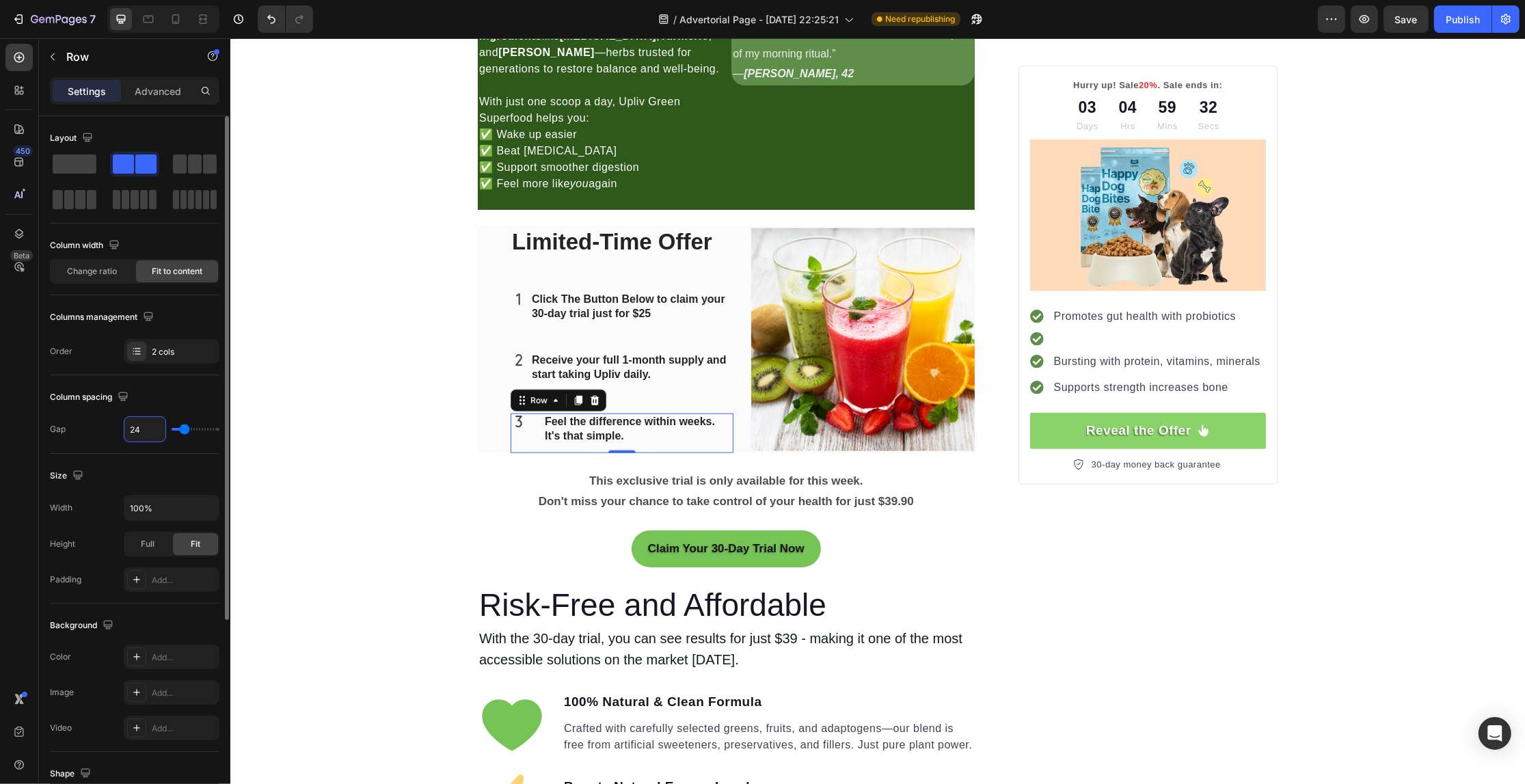
click at [158, 426] on input "24" at bounding box center [145, 429] width 41 height 24
type input "5"
click at [365, 455] on div "Your Gut is Crying for Help Here’s the Easiest Fix Heading Get back on track wi…" at bounding box center [876, 576] width 1294 height 3991
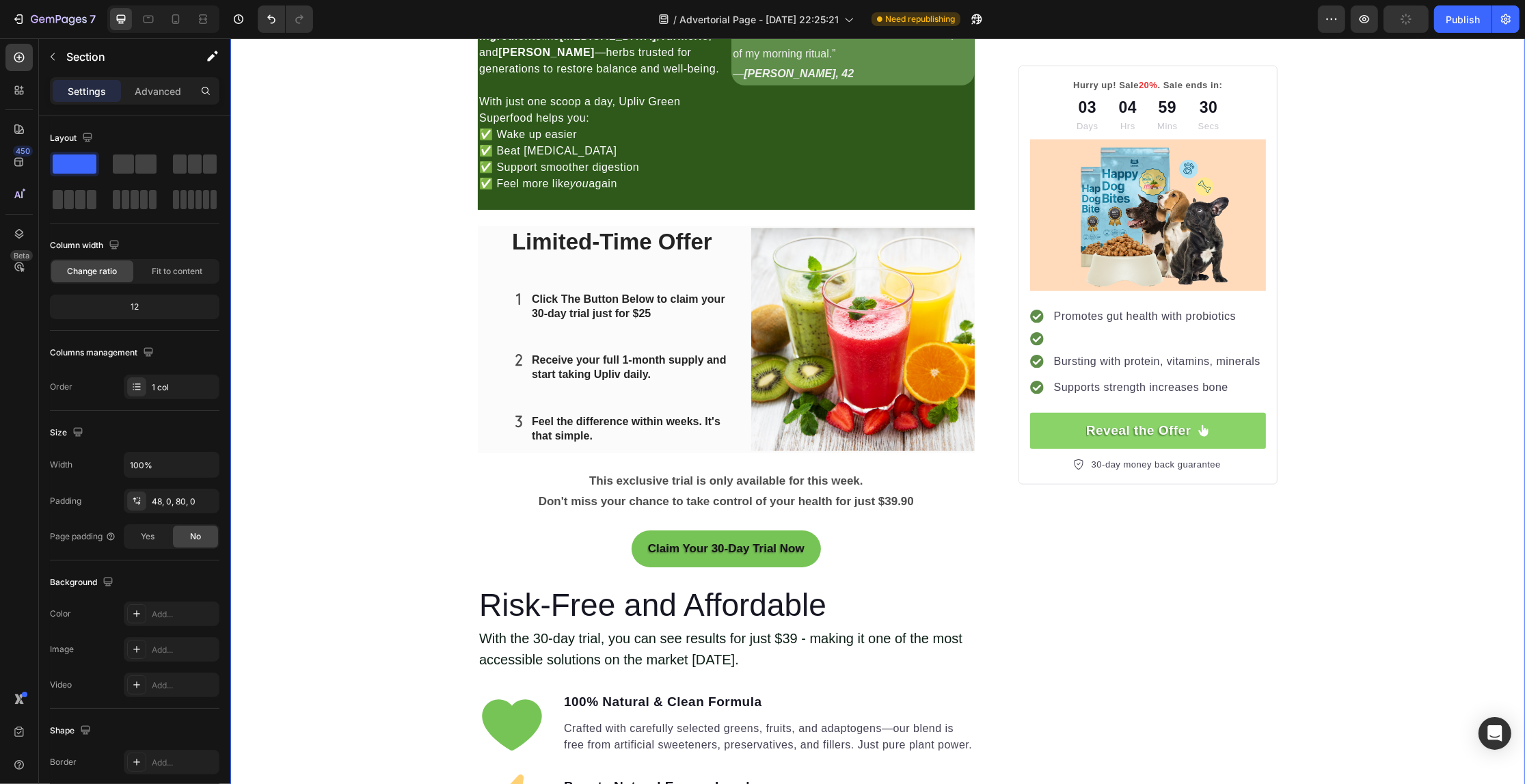
click at [365, 455] on div "Your Gut is Crying for Help Here’s the Easiest Fix Heading Get back on track wi…" at bounding box center [876, 576] width 1294 height 3991
click at [633, 480] on p "This exclusive trial is only available for this week." at bounding box center [725, 481] width 494 height 21
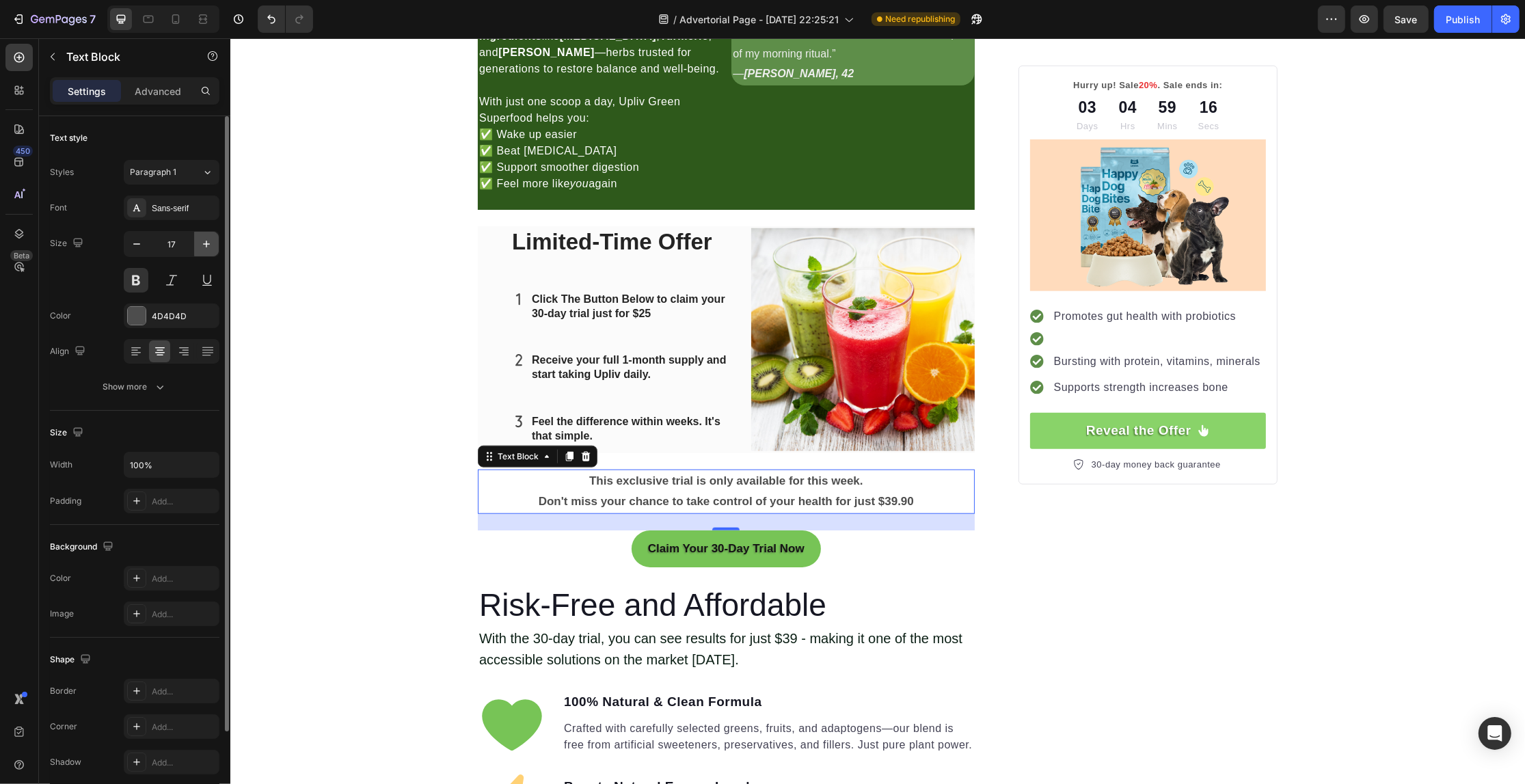
click at [207, 238] on icon "button" at bounding box center [206, 243] width 14 height 14
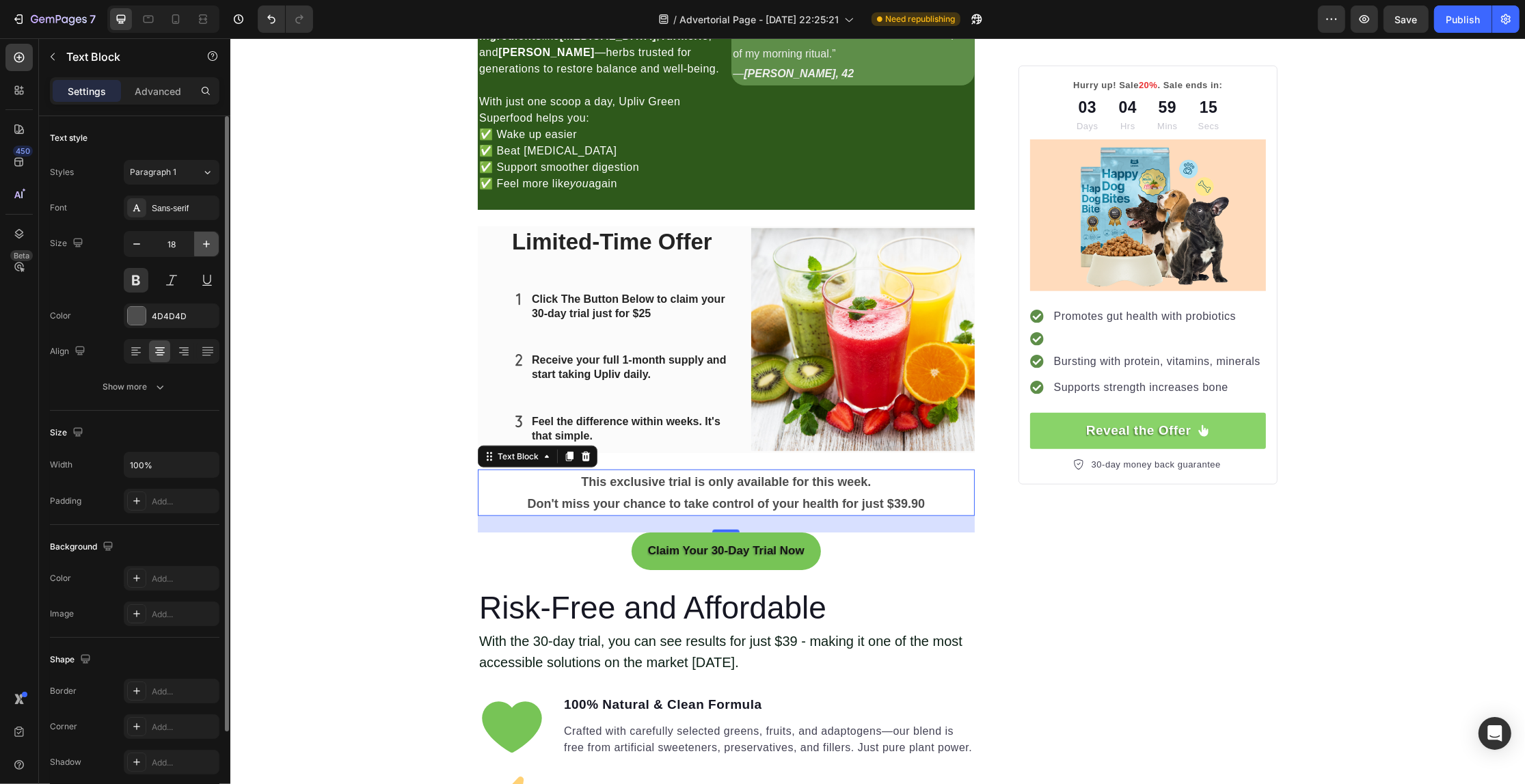
click at [207, 237] on icon "button" at bounding box center [206, 243] width 14 height 14
type input "19"
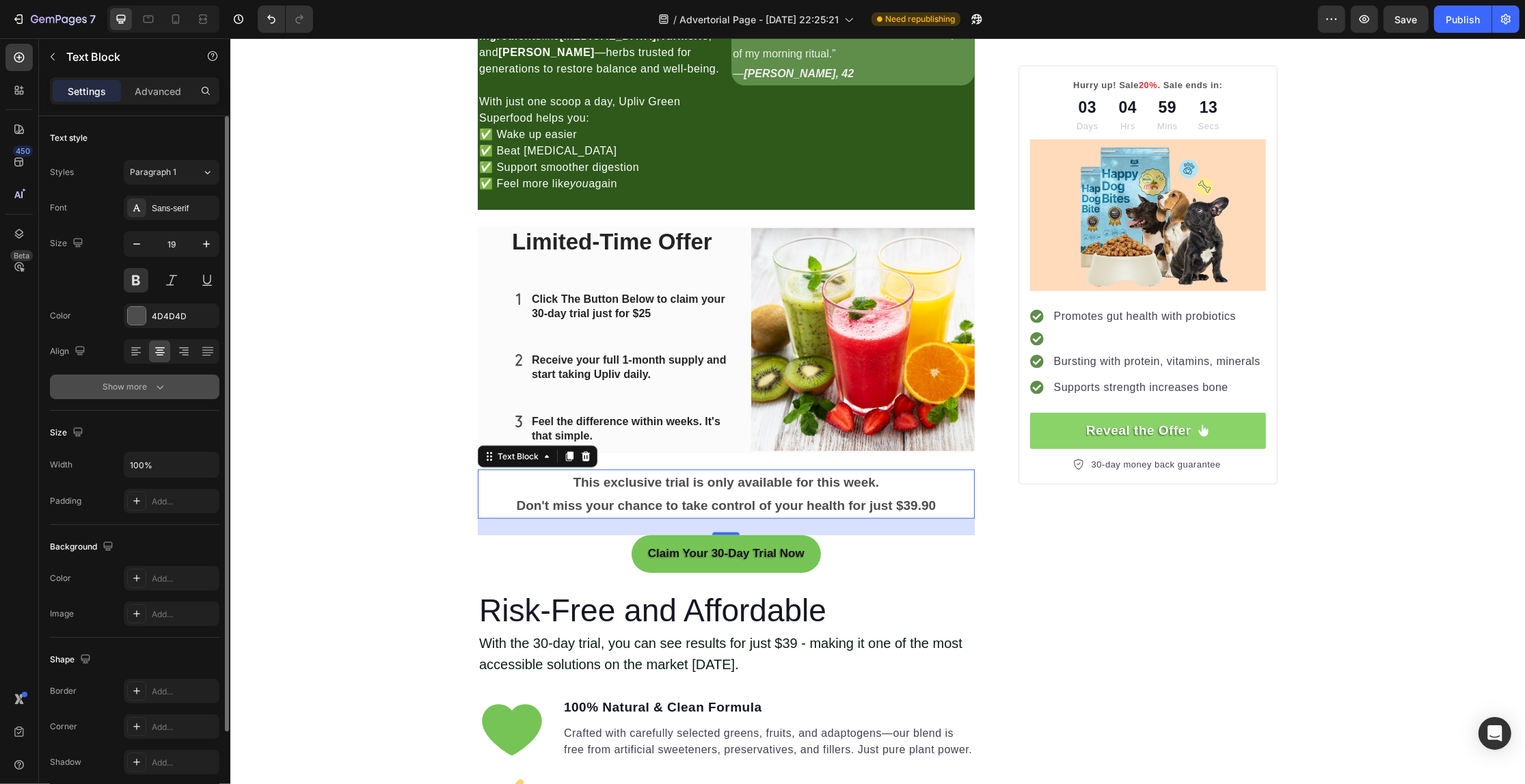
click at [153, 382] on icon "button" at bounding box center [159, 386] width 14 height 14
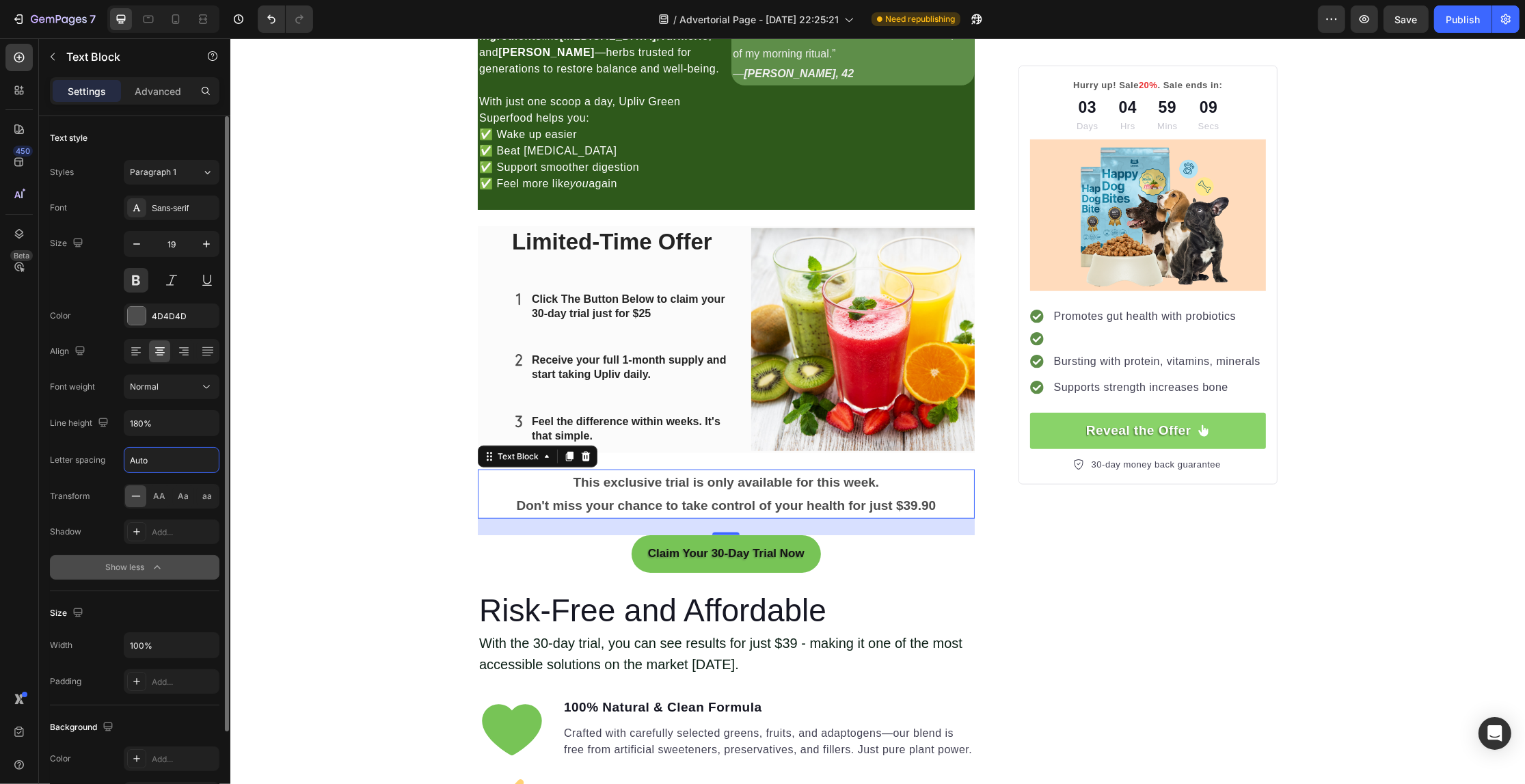
click at [158, 467] on input "Auto" at bounding box center [172, 459] width 94 height 24
click at [204, 419] on icon "button" at bounding box center [206, 422] width 14 height 14
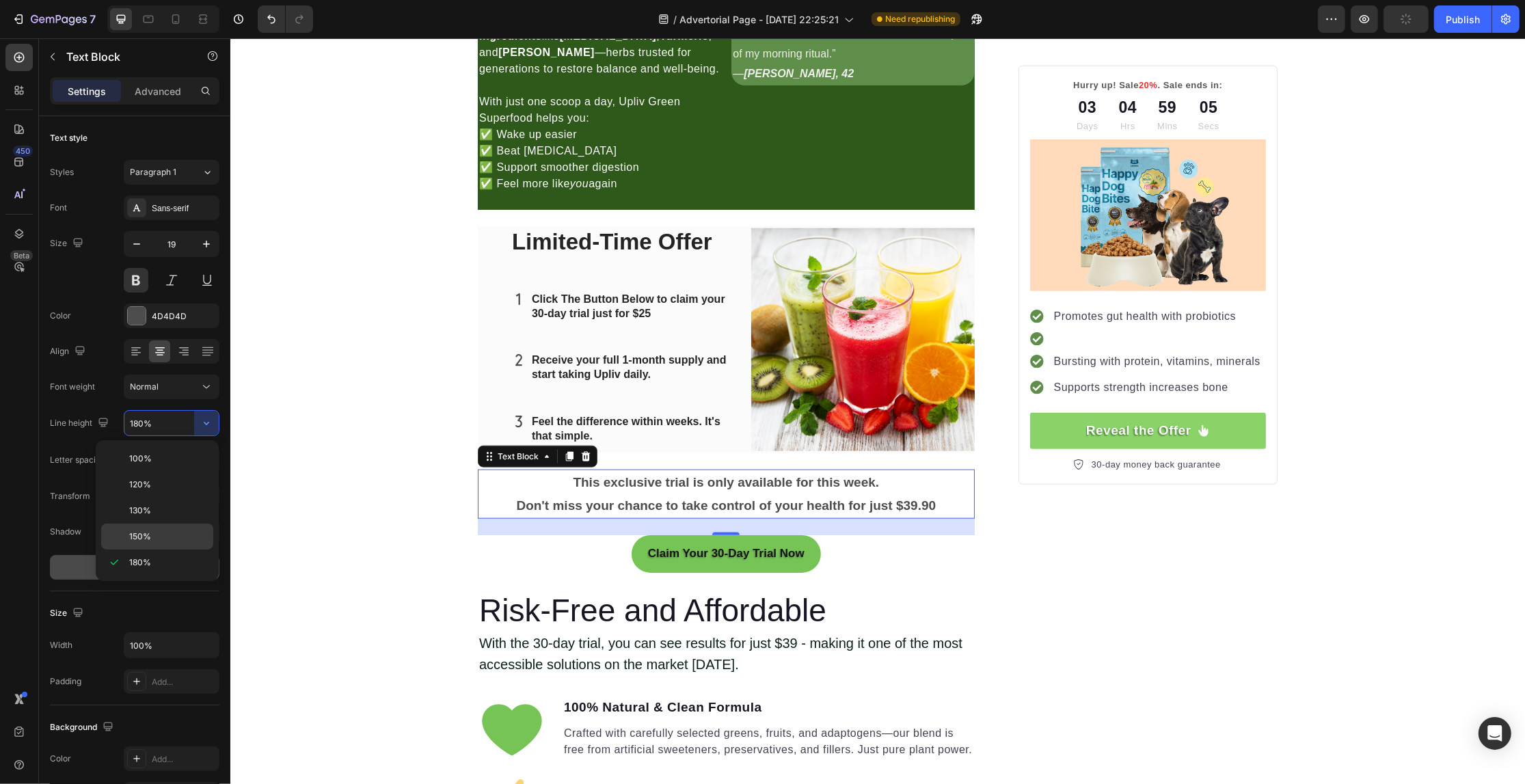
click at [152, 540] on p "150%" at bounding box center [168, 536] width 78 height 13
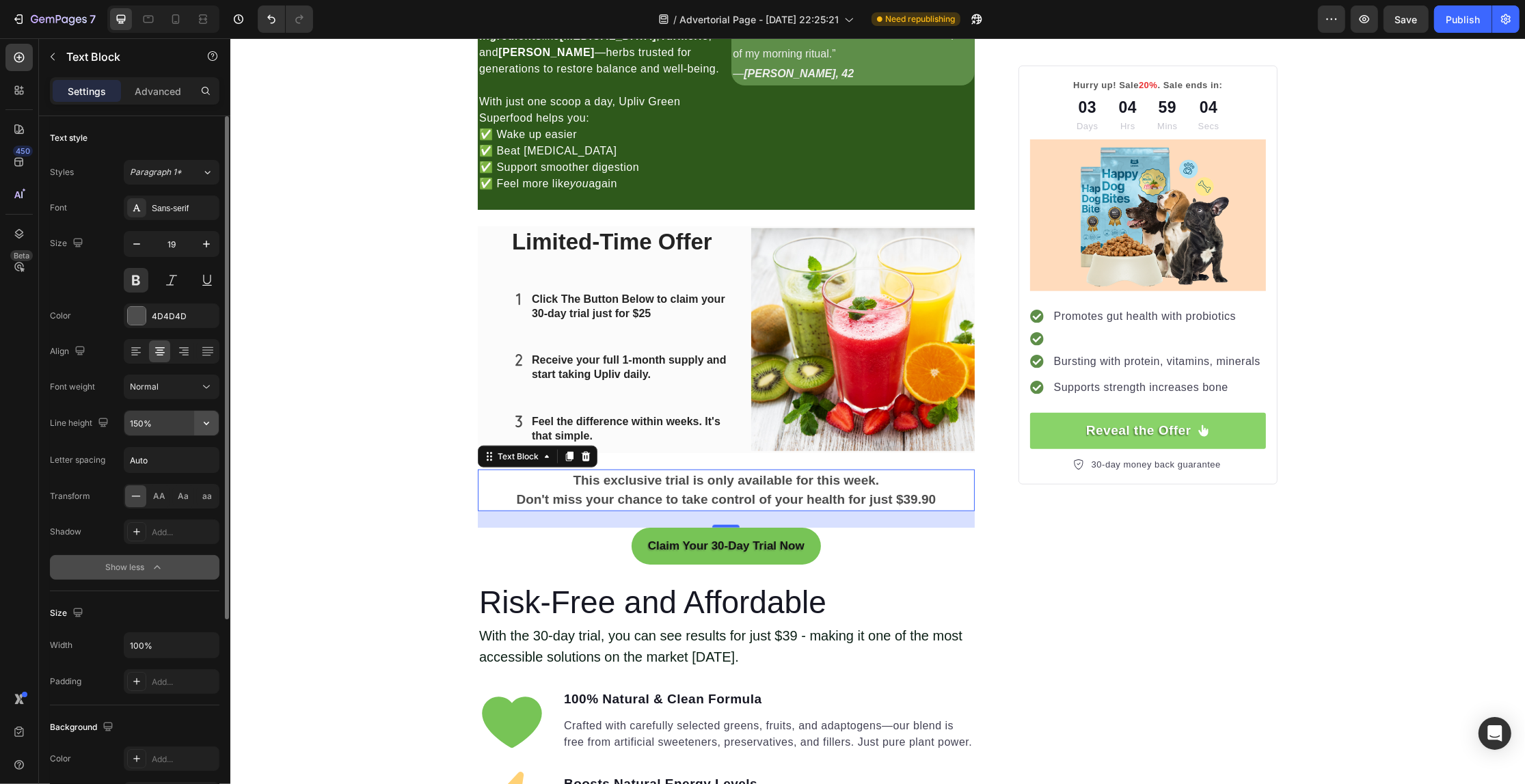
click at [200, 424] on icon "button" at bounding box center [206, 422] width 14 height 14
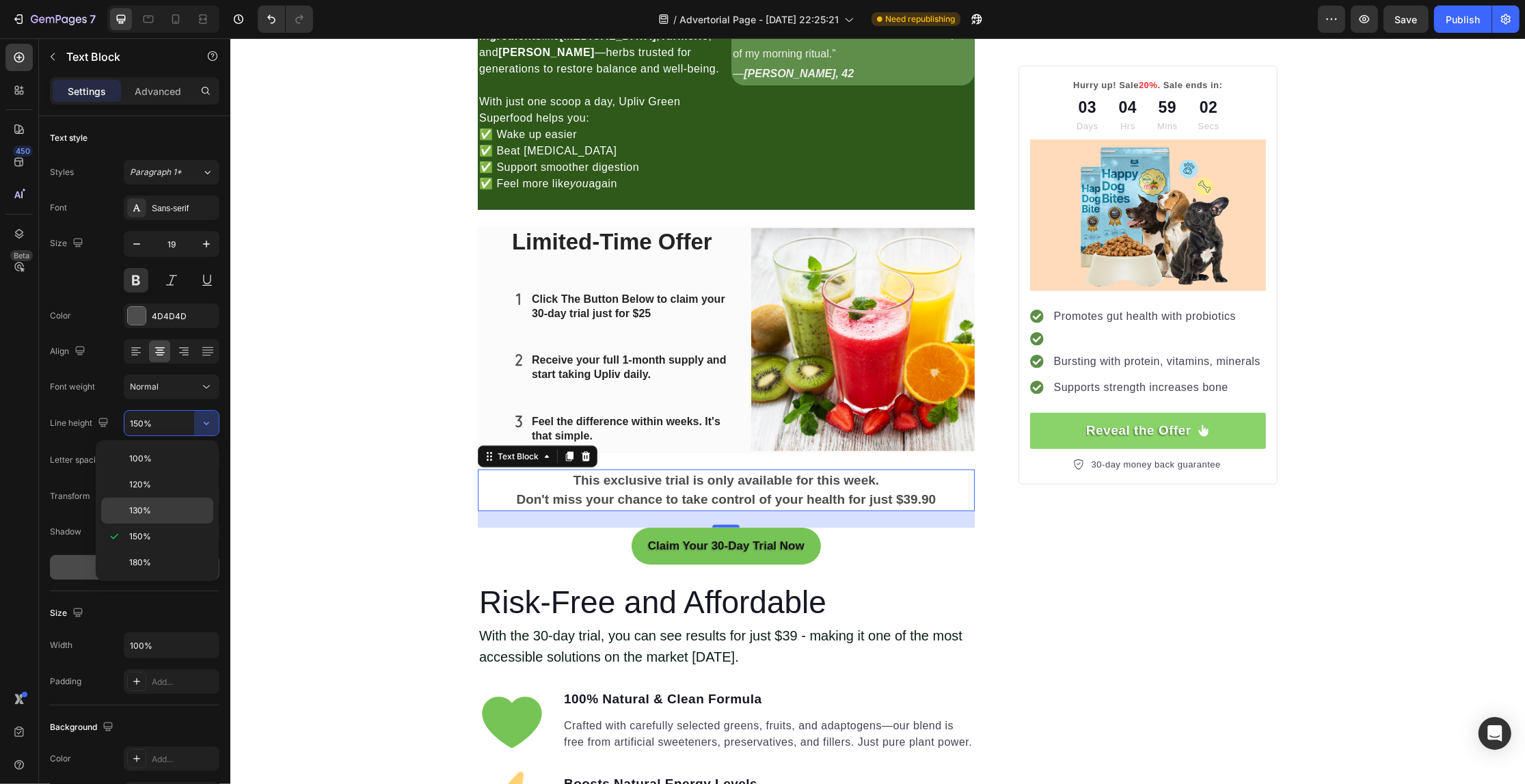
click at [161, 510] on p "130%" at bounding box center [168, 511] width 78 height 13
type input "130%"
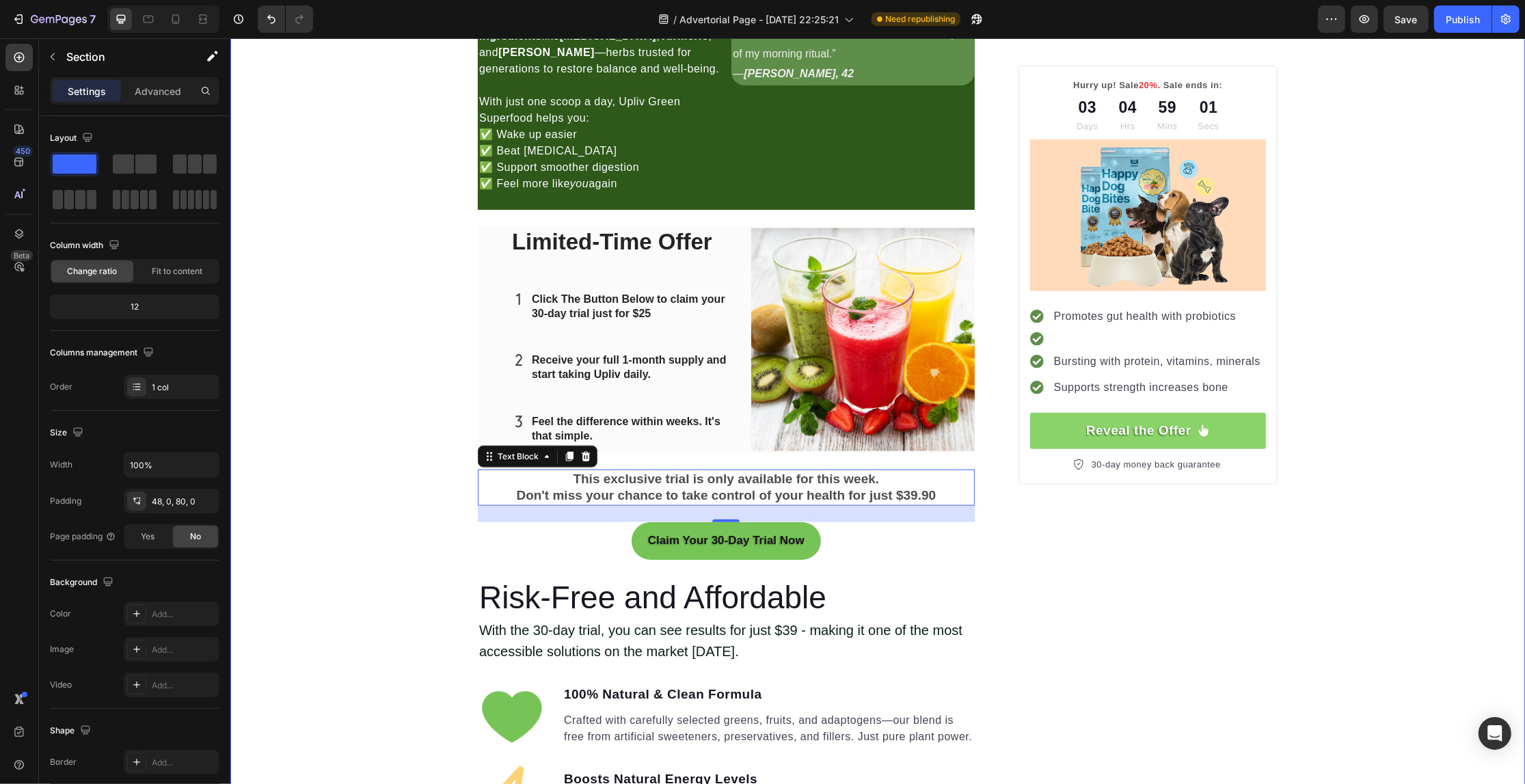
click at [306, 404] on div "Your Gut is Crying for Help Here’s the Easiest Fix Heading Get back on track wi…" at bounding box center [876, 572] width 1294 height 3982
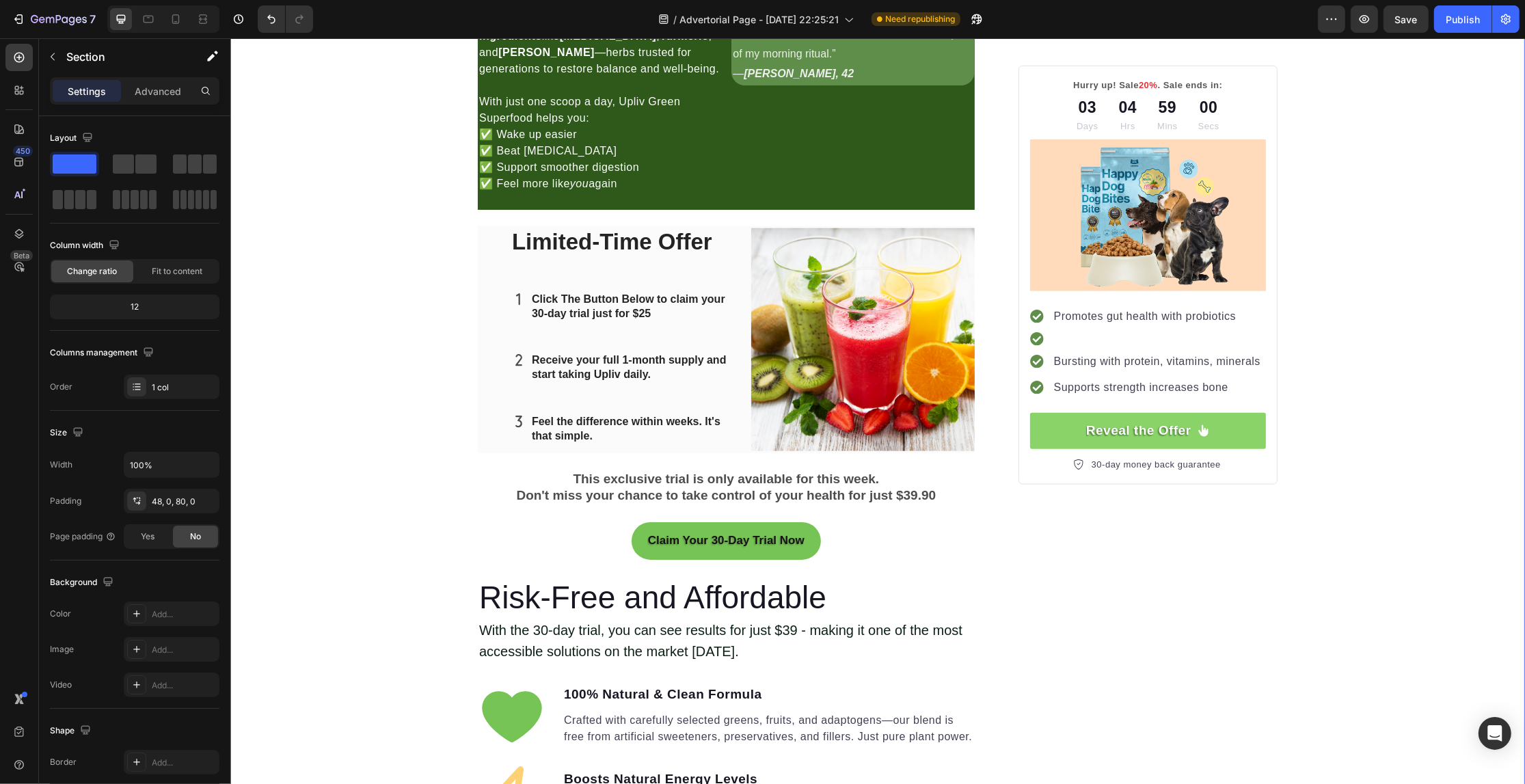
click at [309, 432] on div "Your Gut is Crying for Help Here’s the Easiest Fix Heading Get back on track wi…" at bounding box center [876, 572] width 1294 height 3982
click at [617, 482] on p "This exclusive trial is only available for this week." at bounding box center [725, 479] width 494 height 17
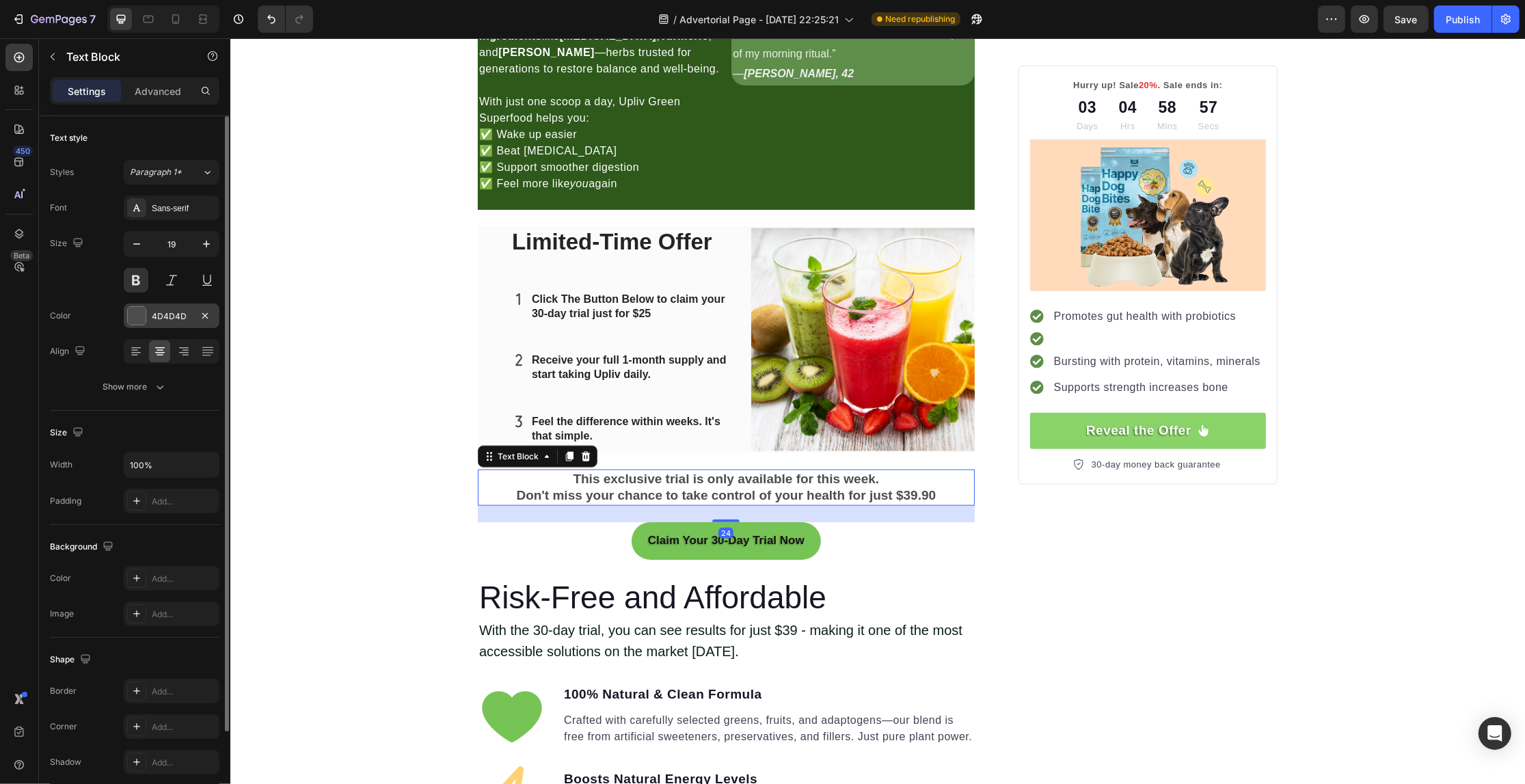
click at [144, 316] on div at bounding box center [137, 316] width 18 height 18
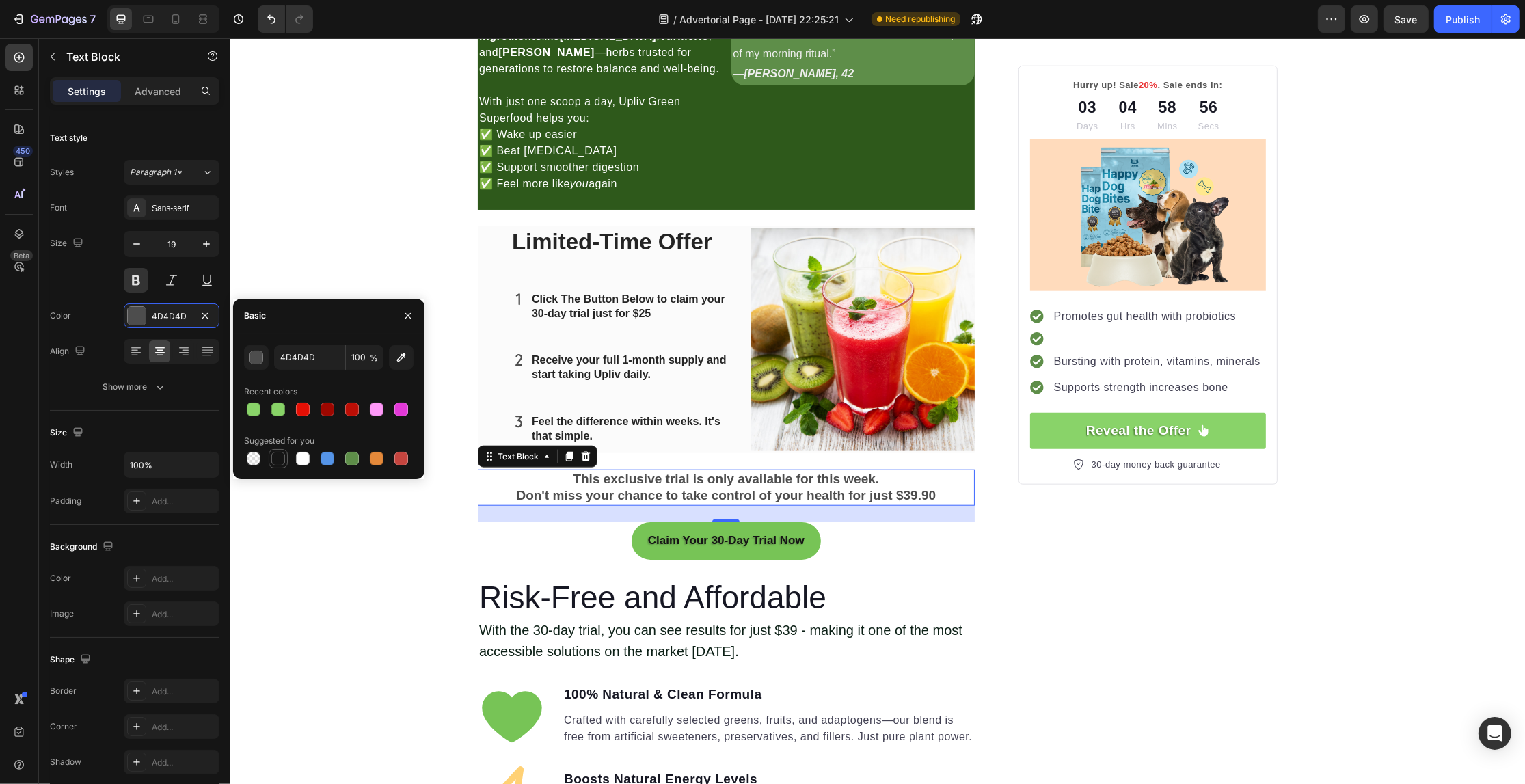
drag, startPoint x: 281, startPoint y: 452, endPoint x: 71, endPoint y: 510, distance: 217.9
click at [281, 452] on div at bounding box center [278, 458] width 14 height 14
type input "151515"
click at [301, 548] on div "Your Gut is Crying for Help Here’s the Easiest Fix Heading Get back on track wi…" at bounding box center [876, 572] width 1294 height 3982
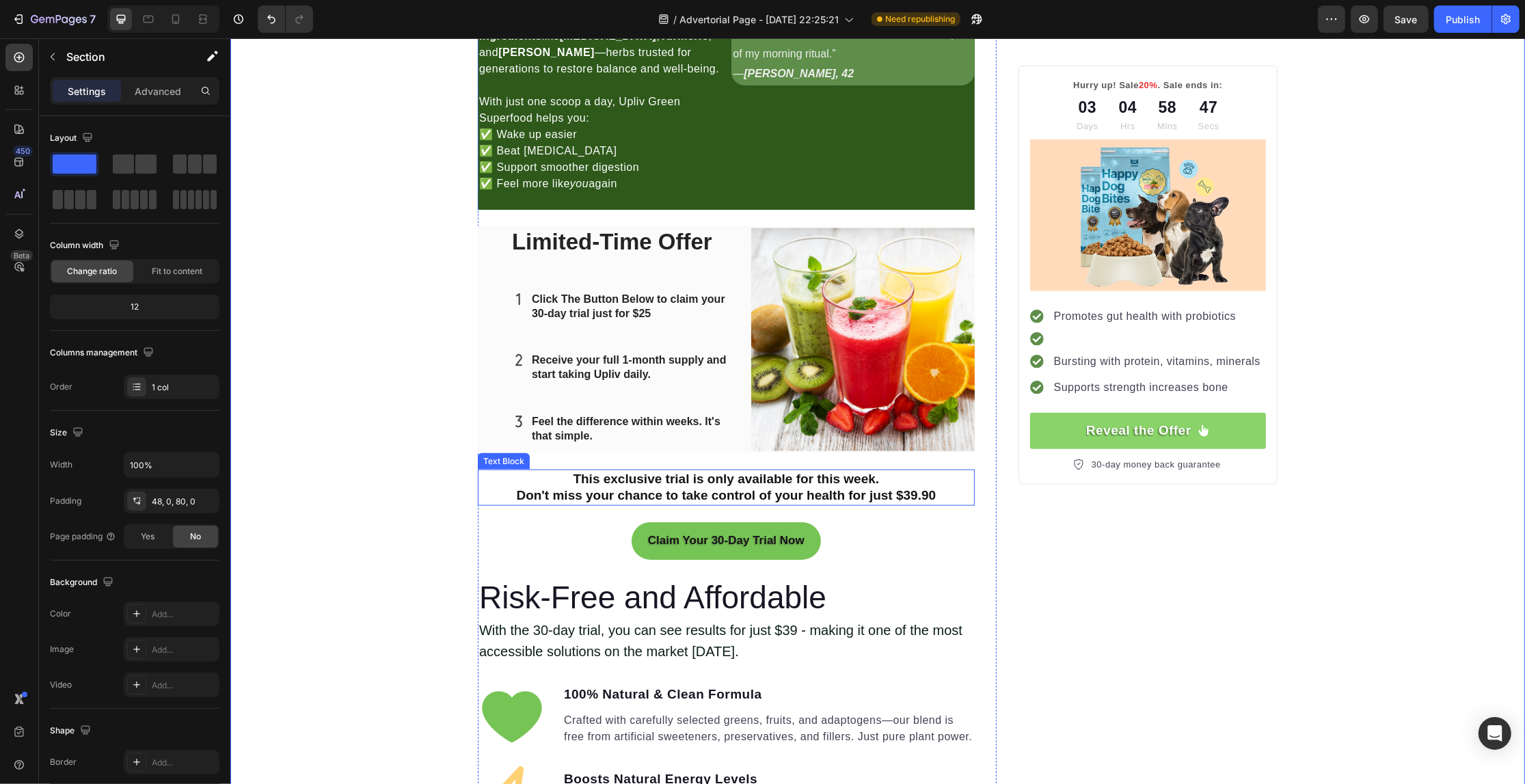
click at [916, 486] on p "This exclusive trial is only available for this week." at bounding box center [725, 479] width 494 height 17
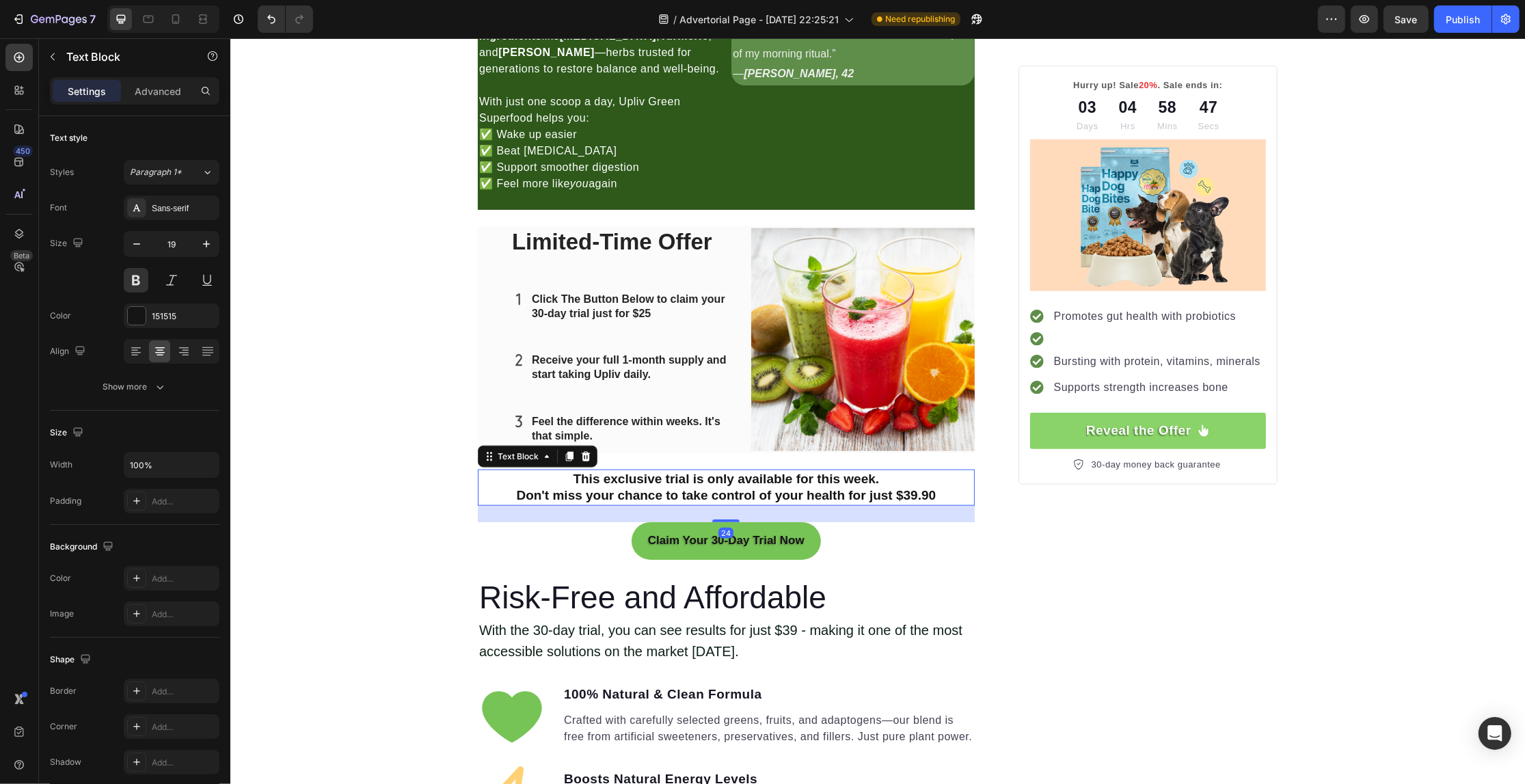
click at [927, 496] on p "Don't miss your chance to take control of your health for just $39.90" at bounding box center [725, 496] width 494 height 17
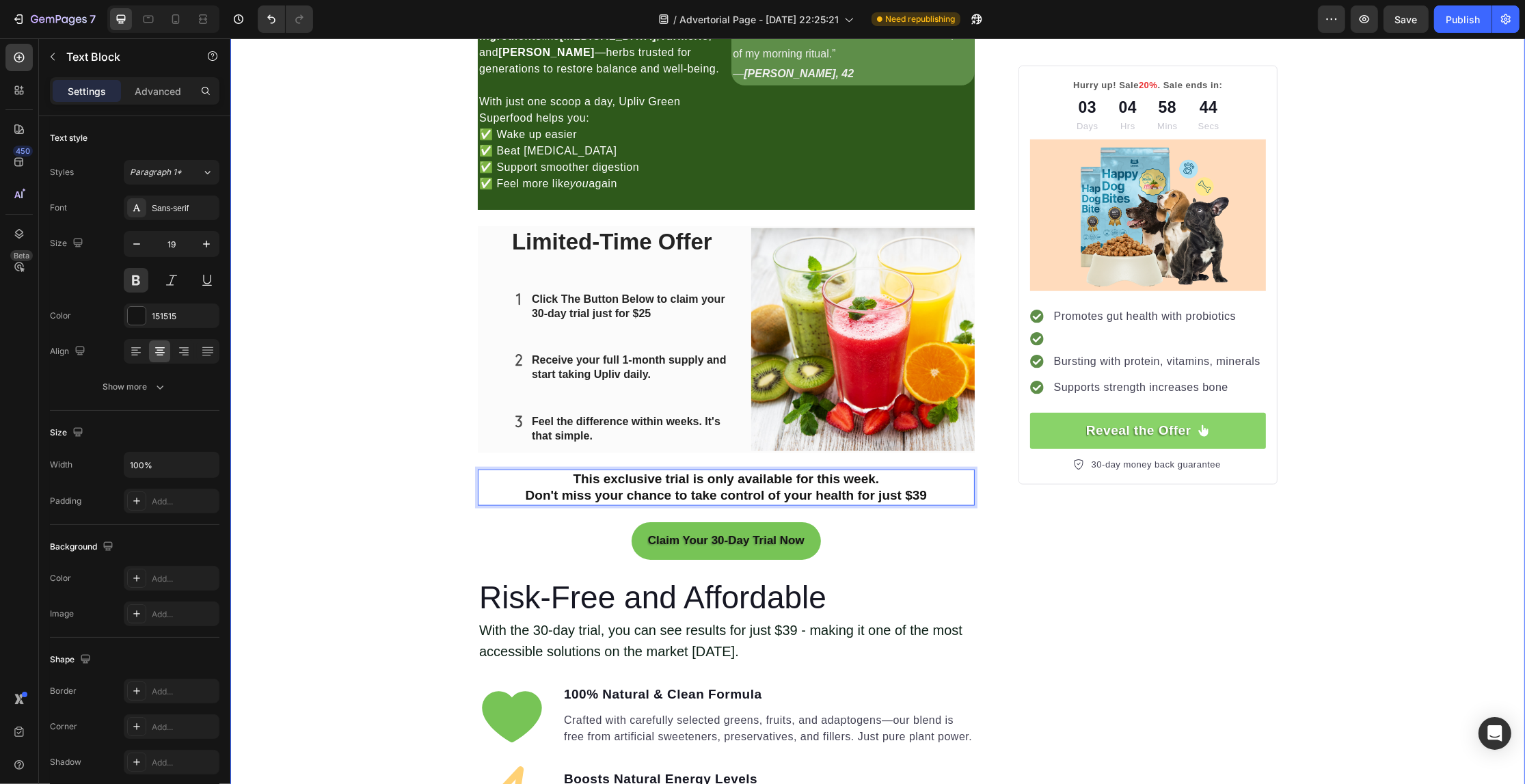
click at [384, 415] on div "Your Gut is Crying for Help Here’s the Easiest Fix Heading Get back on track wi…" at bounding box center [876, 572] width 1294 height 3982
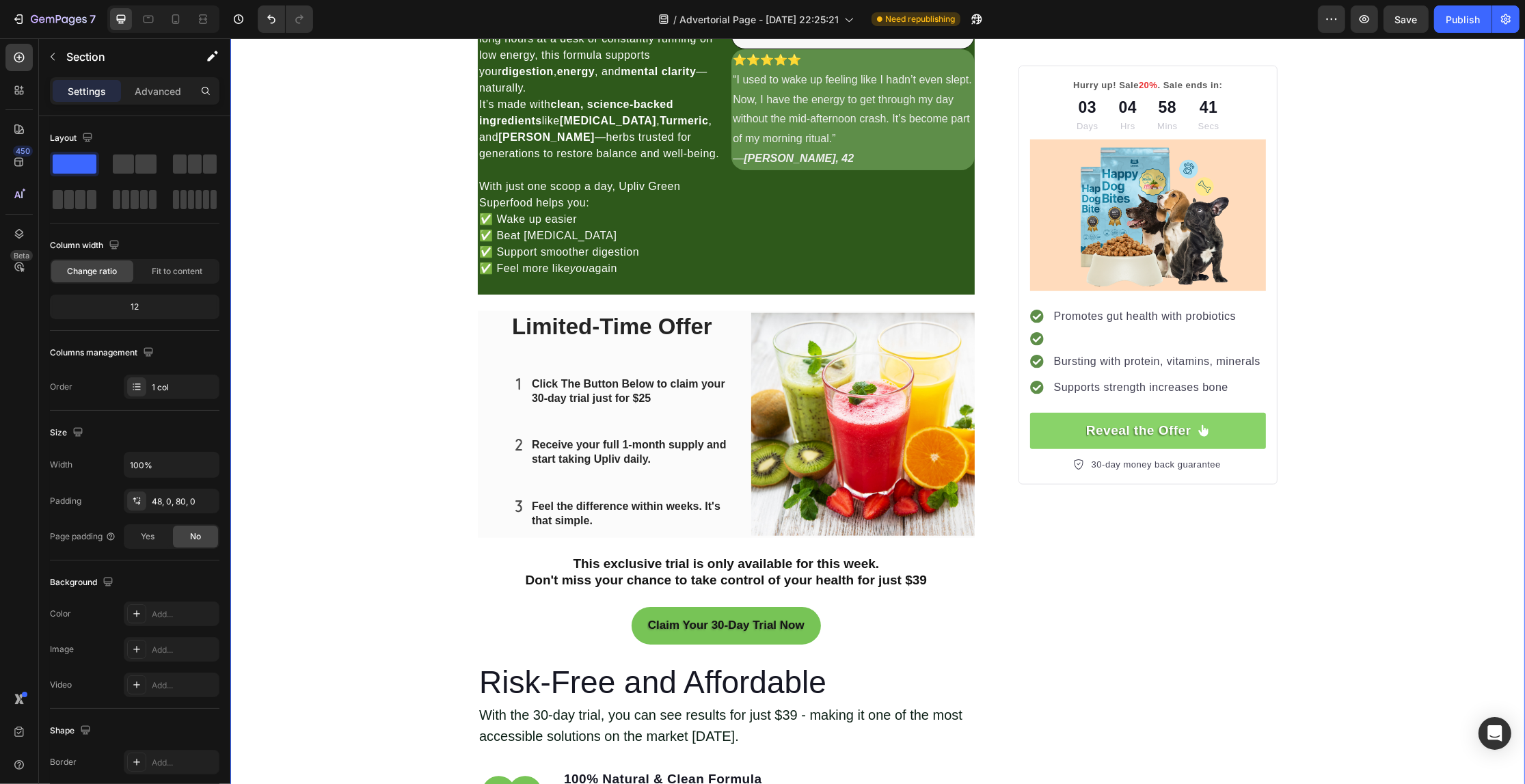
scroll to position [1654, 0]
click at [644, 403] on p "Click The Button Below to claim your 30-day trial just for $25" at bounding box center [630, 392] width 200 height 29
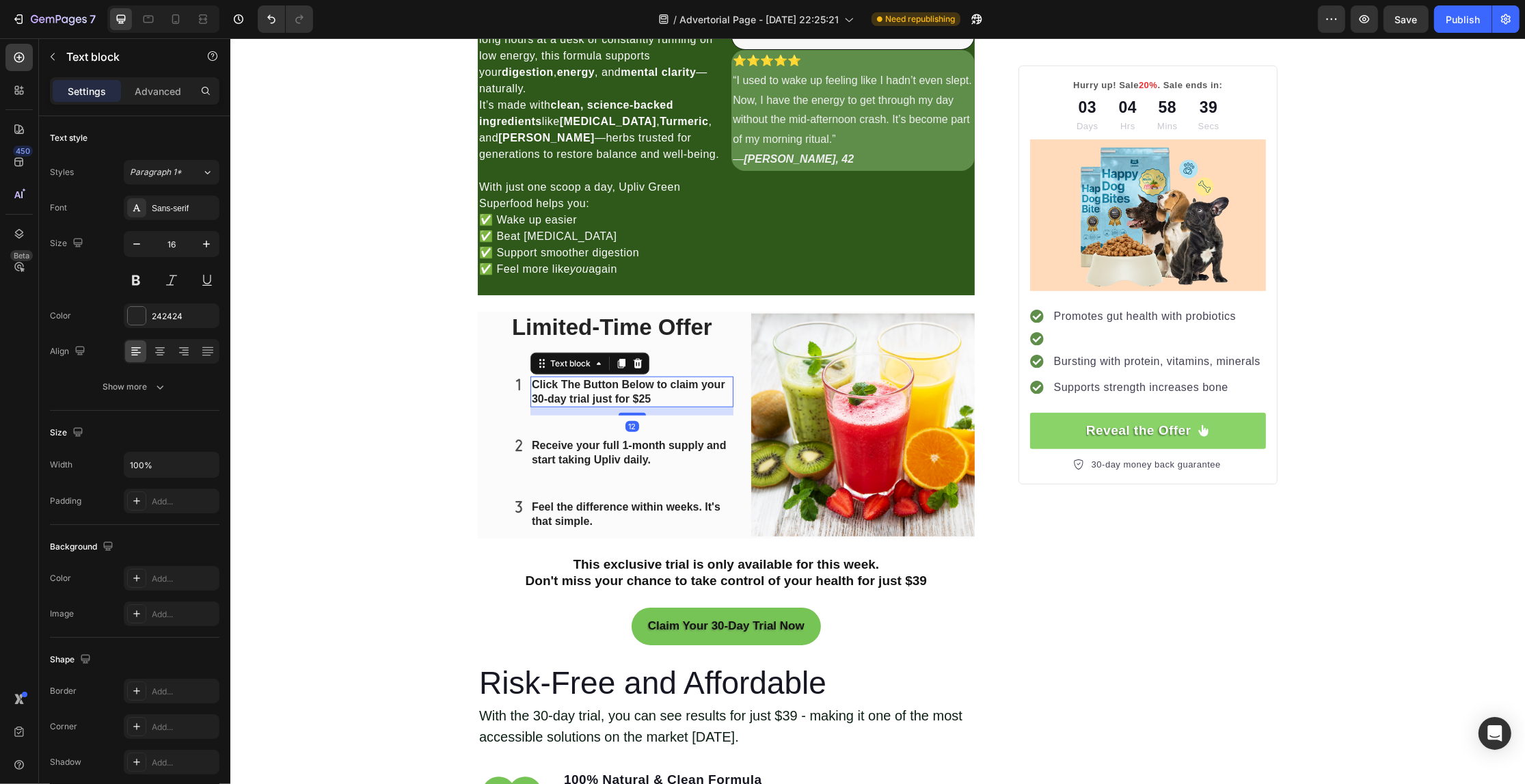
click at [647, 401] on p "Click The Button Below to claim your 30-day trial just for $25" at bounding box center [630, 392] width 200 height 29
click at [343, 395] on div "Your Gut is Crying for Help Here’s the Easiest Fix Heading Get back on track wi…" at bounding box center [876, 658] width 1294 height 3982
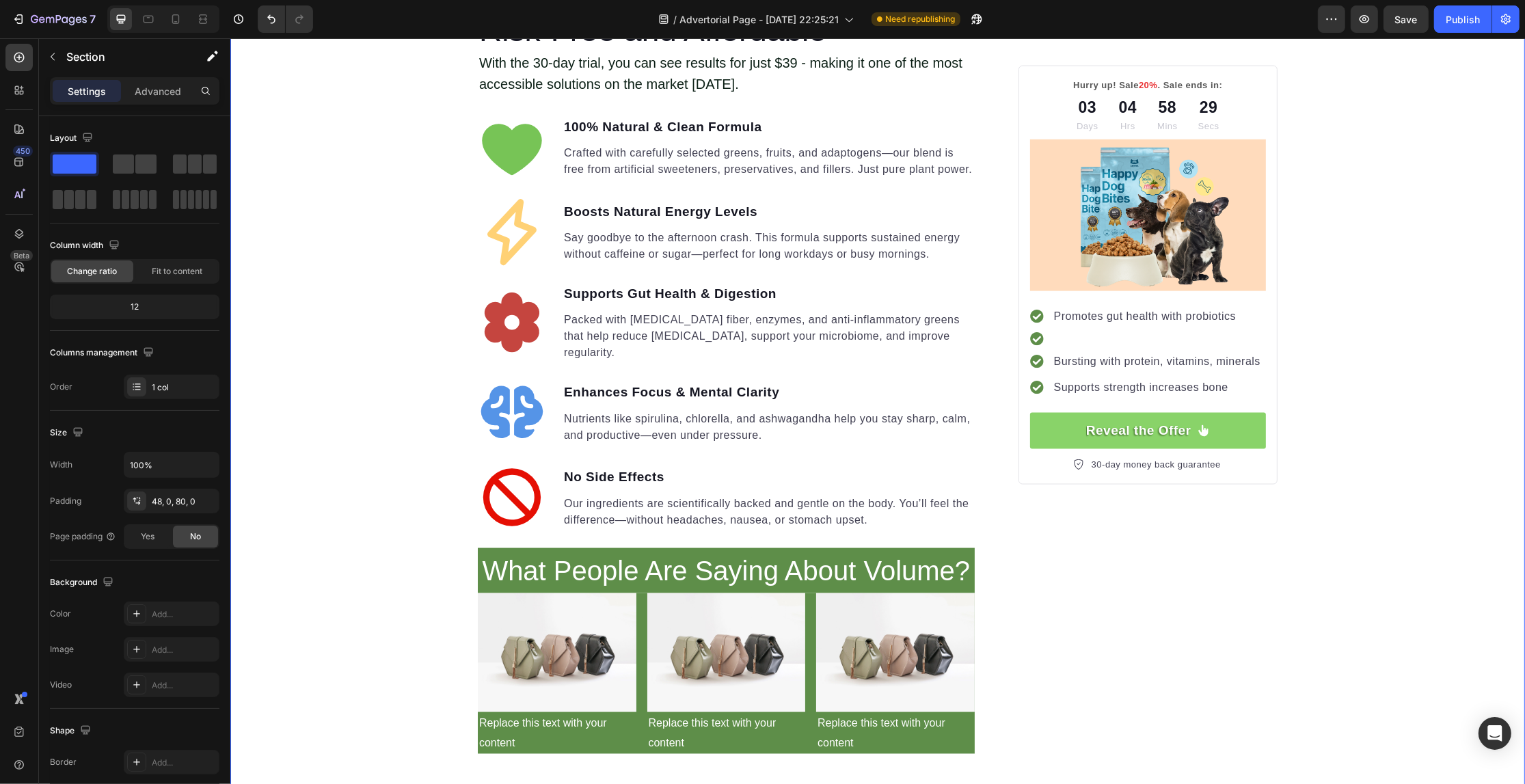
scroll to position [2338, 0]
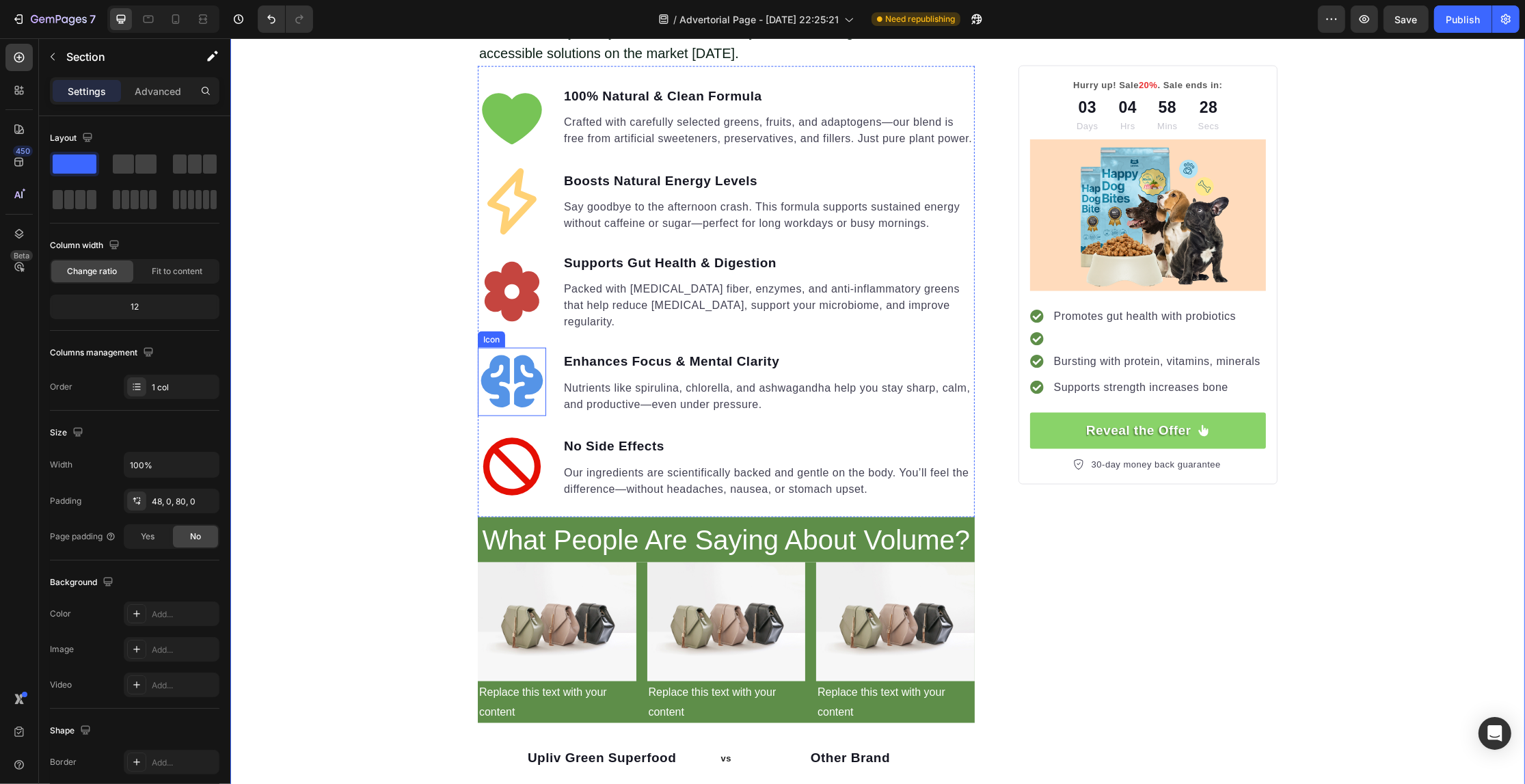
click at [501, 377] on icon at bounding box center [511, 383] width 69 height 69
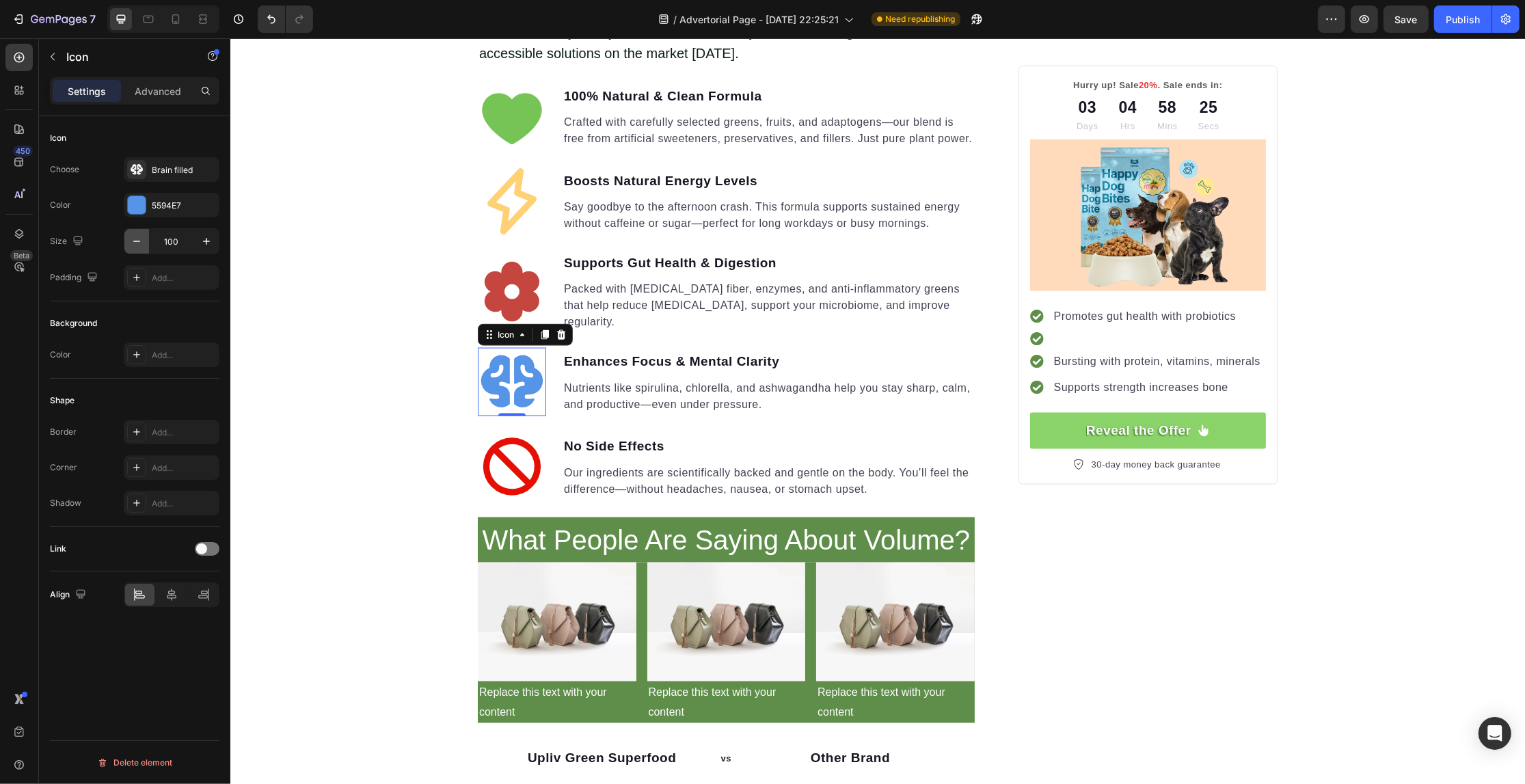
click at [141, 245] on icon "button" at bounding box center [137, 241] width 14 height 14
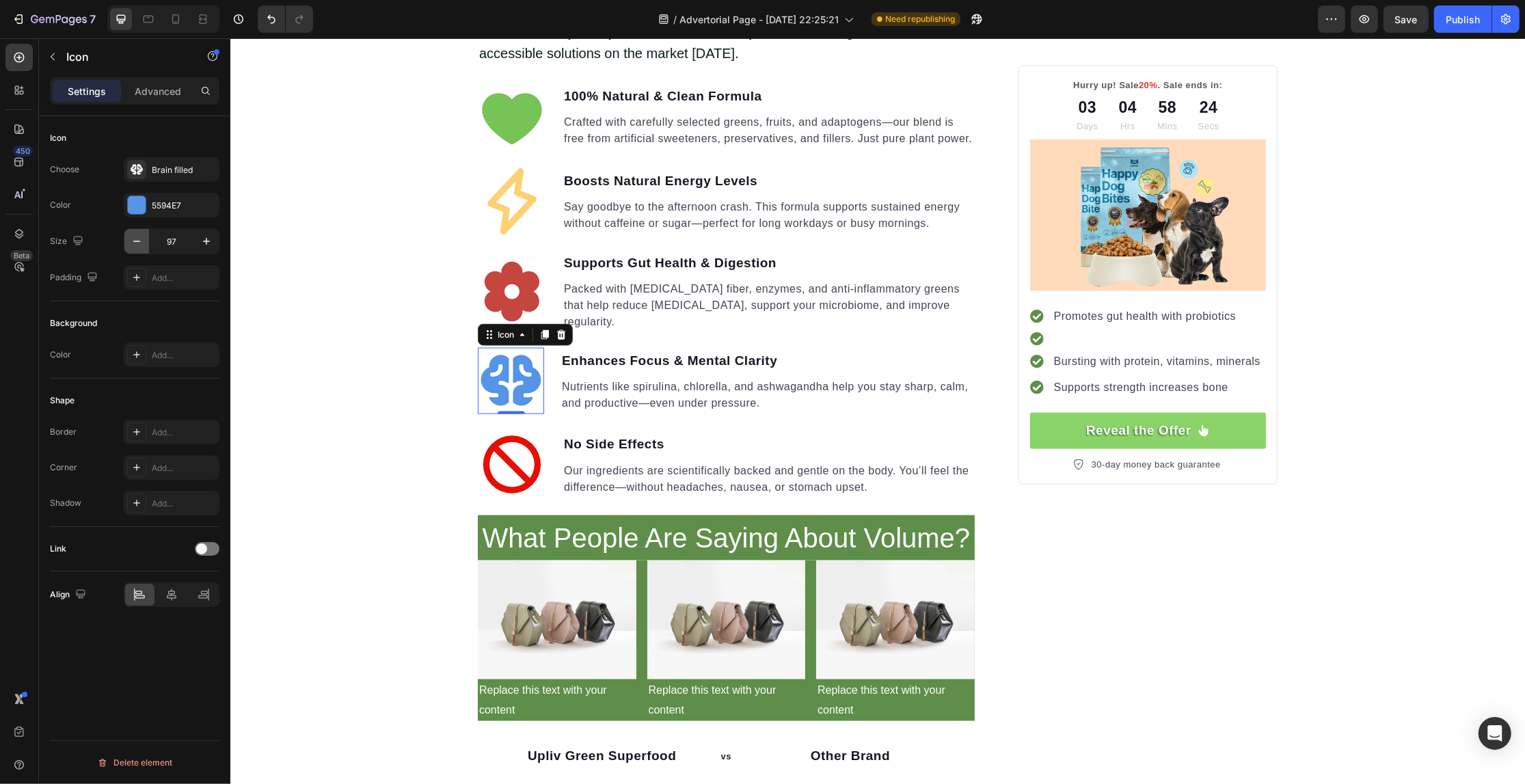
click at [141, 245] on icon "button" at bounding box center [137, 241] width 14 height 14
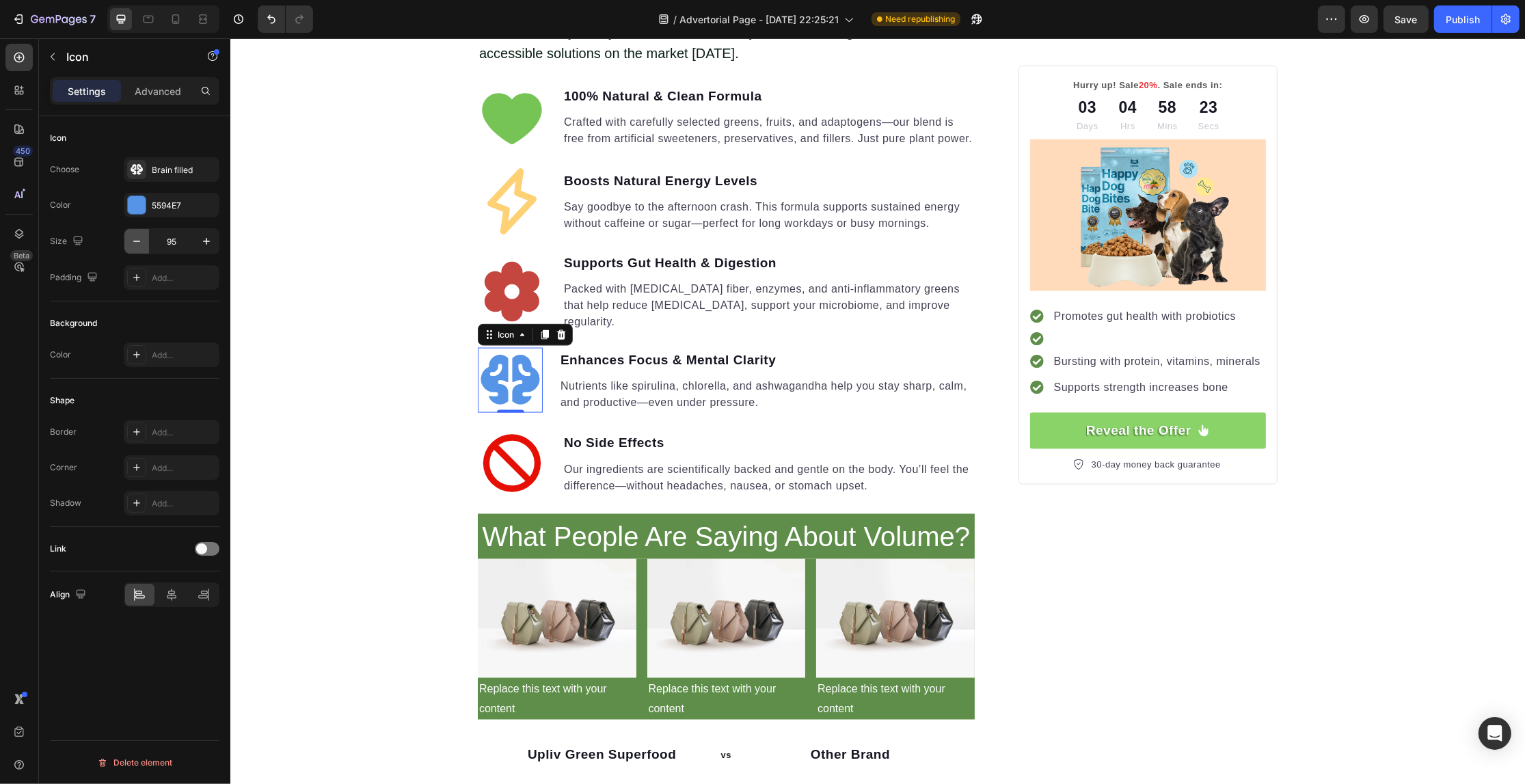
click at [141, 245] on icon "button" at bounding box center [137, 241] width 14 height 14
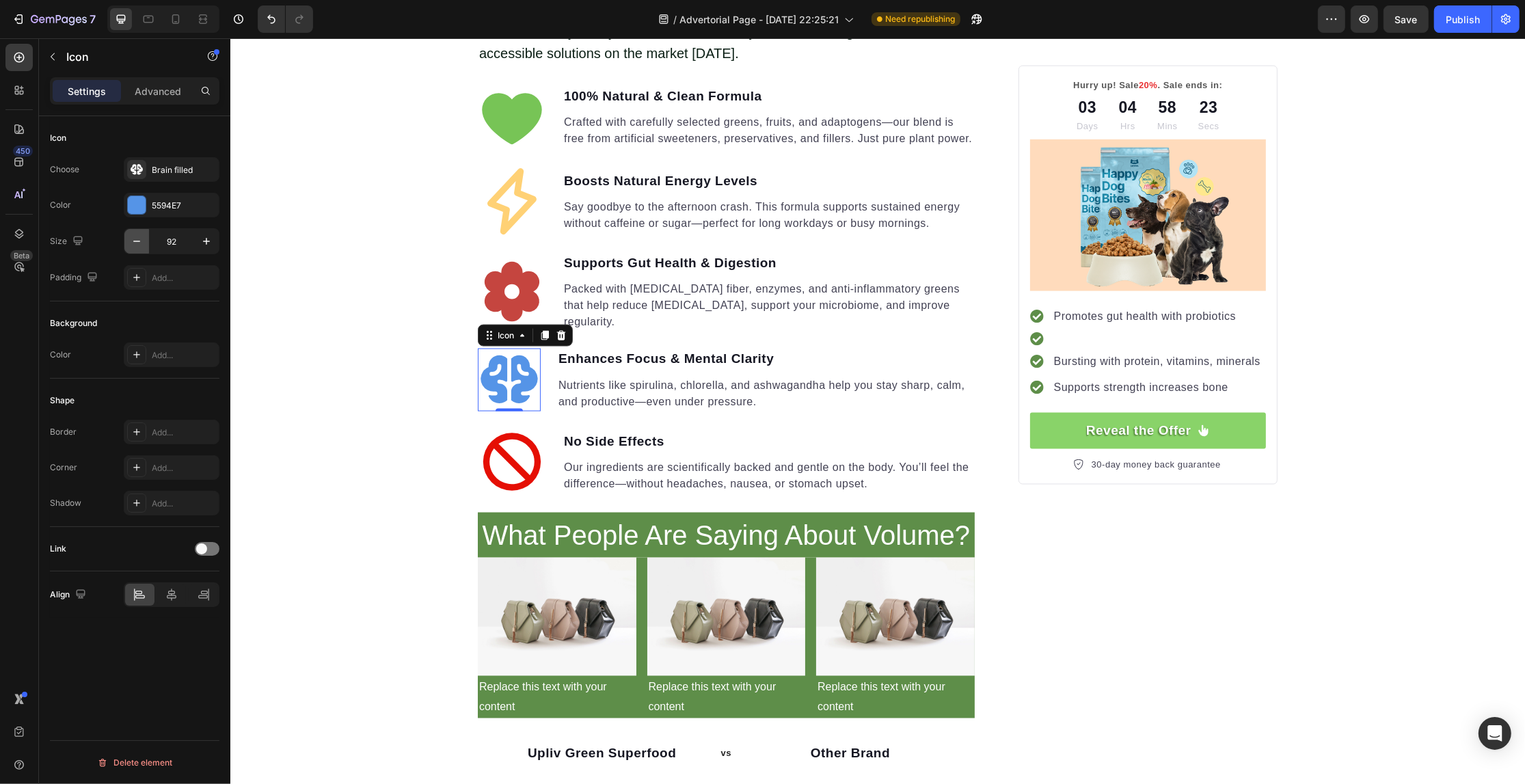
click at [141, 245] on icon "button" at bounding box center [137, 241] width 14 height 14
type input "90"
click at [508, 281] on icon at bounding box center [511, 292] width 69 height 69
click at [173, 240] on input "100" at bounding box center [172, 241] width 45 height 24
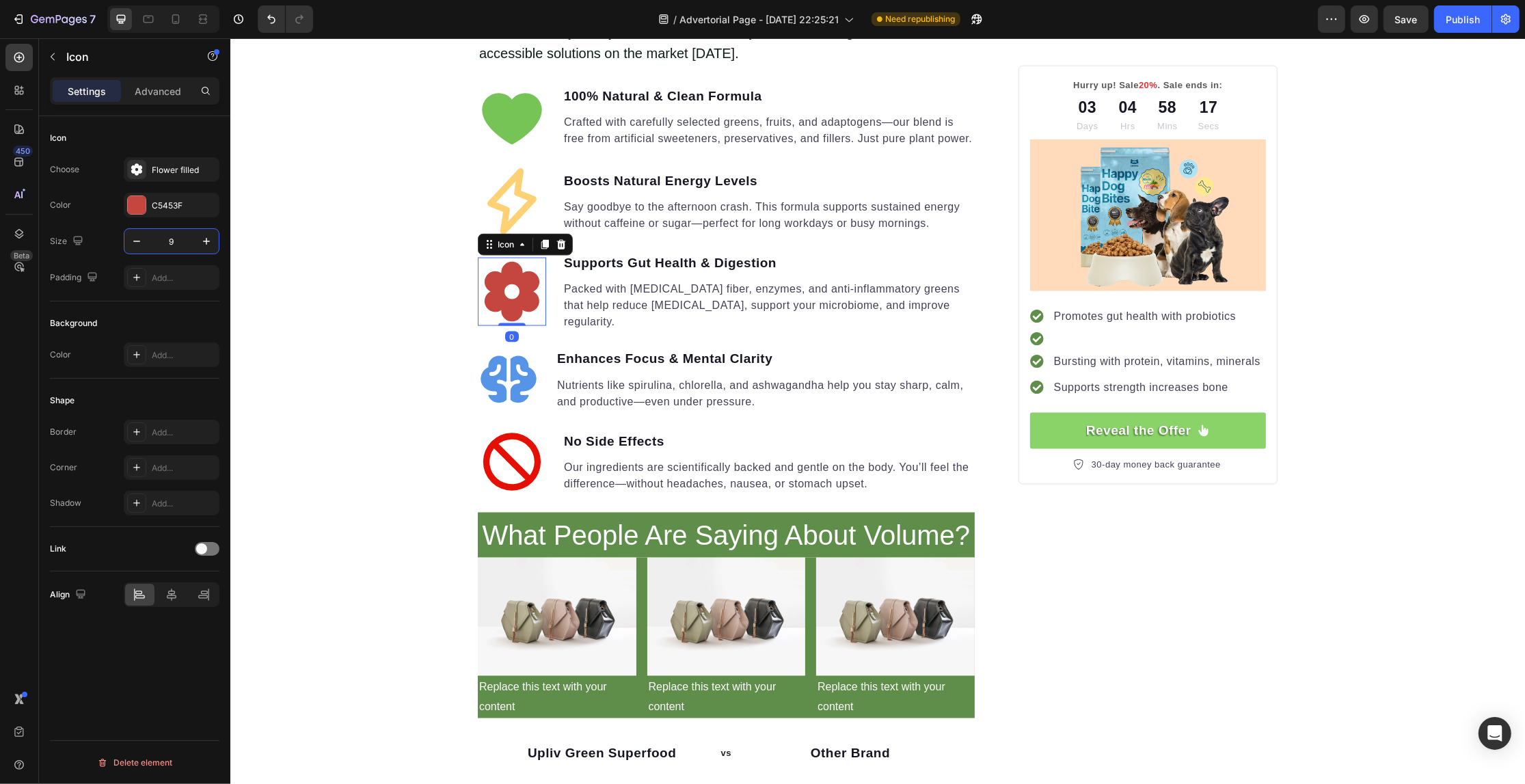
type input "90"
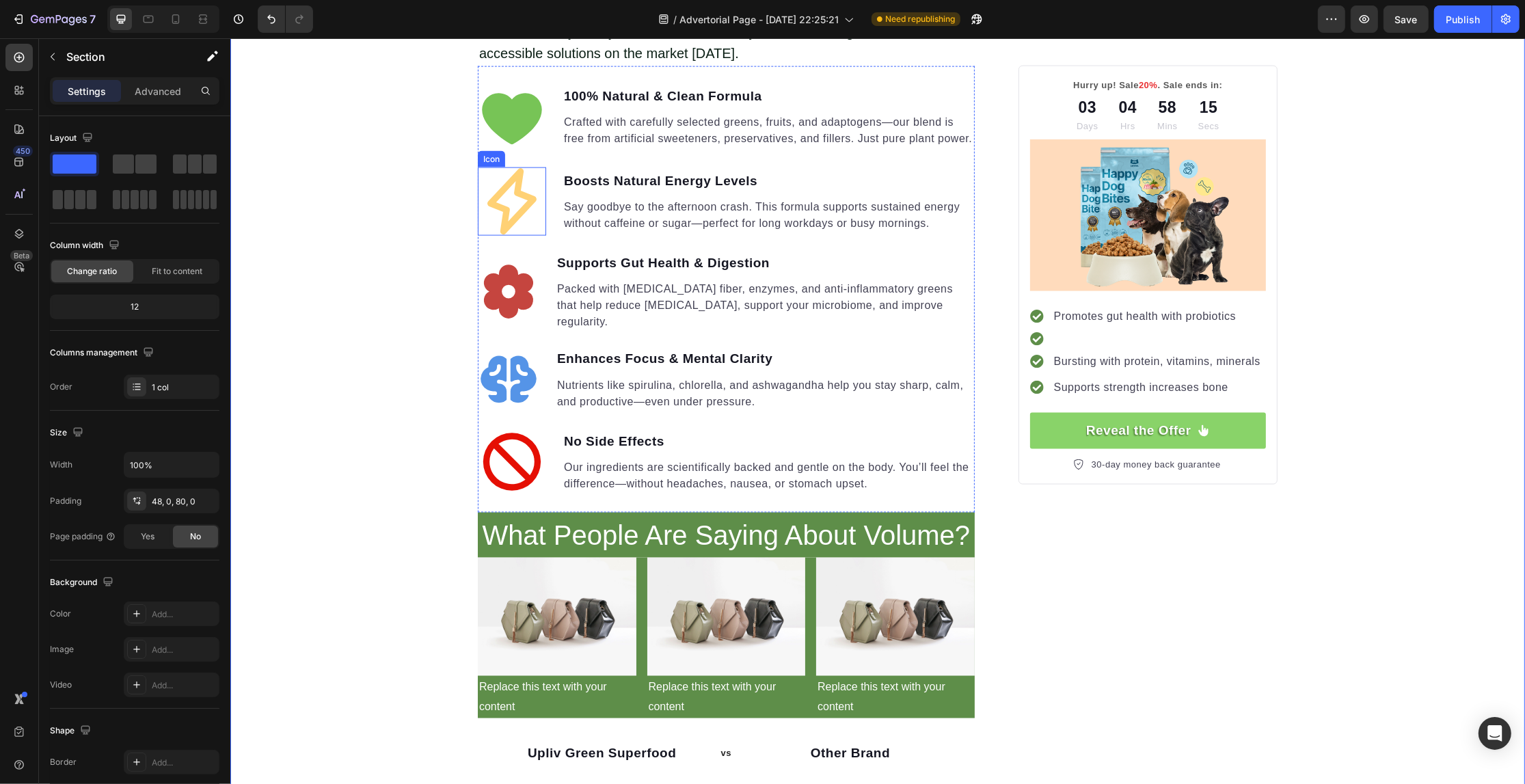
click at [505, 189] on icon at bounding box center [511, 202] width 69 height 69
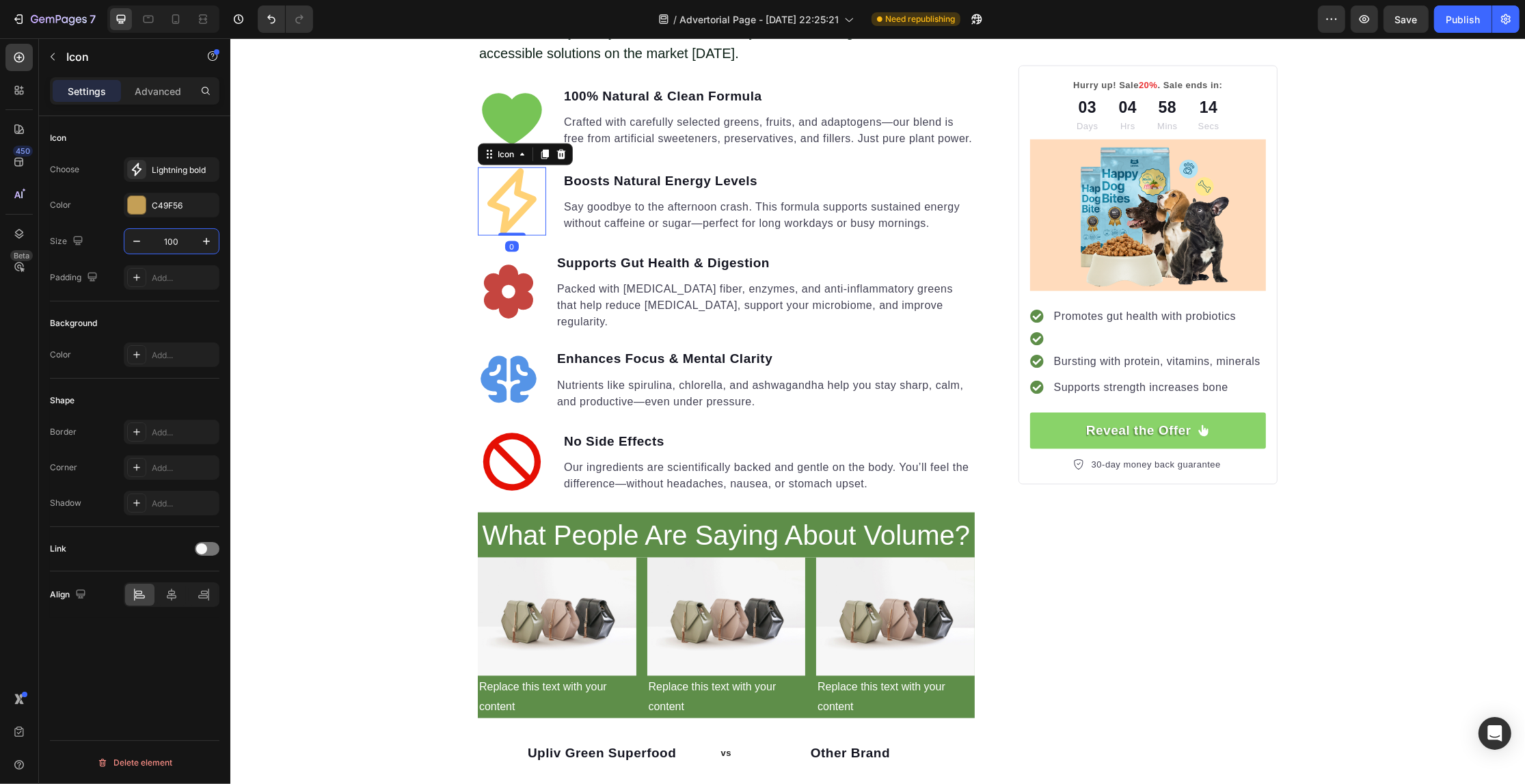
click at [156, 240] on input "100" at bounding box center [172, 241] width 45 height 24
type input "90"
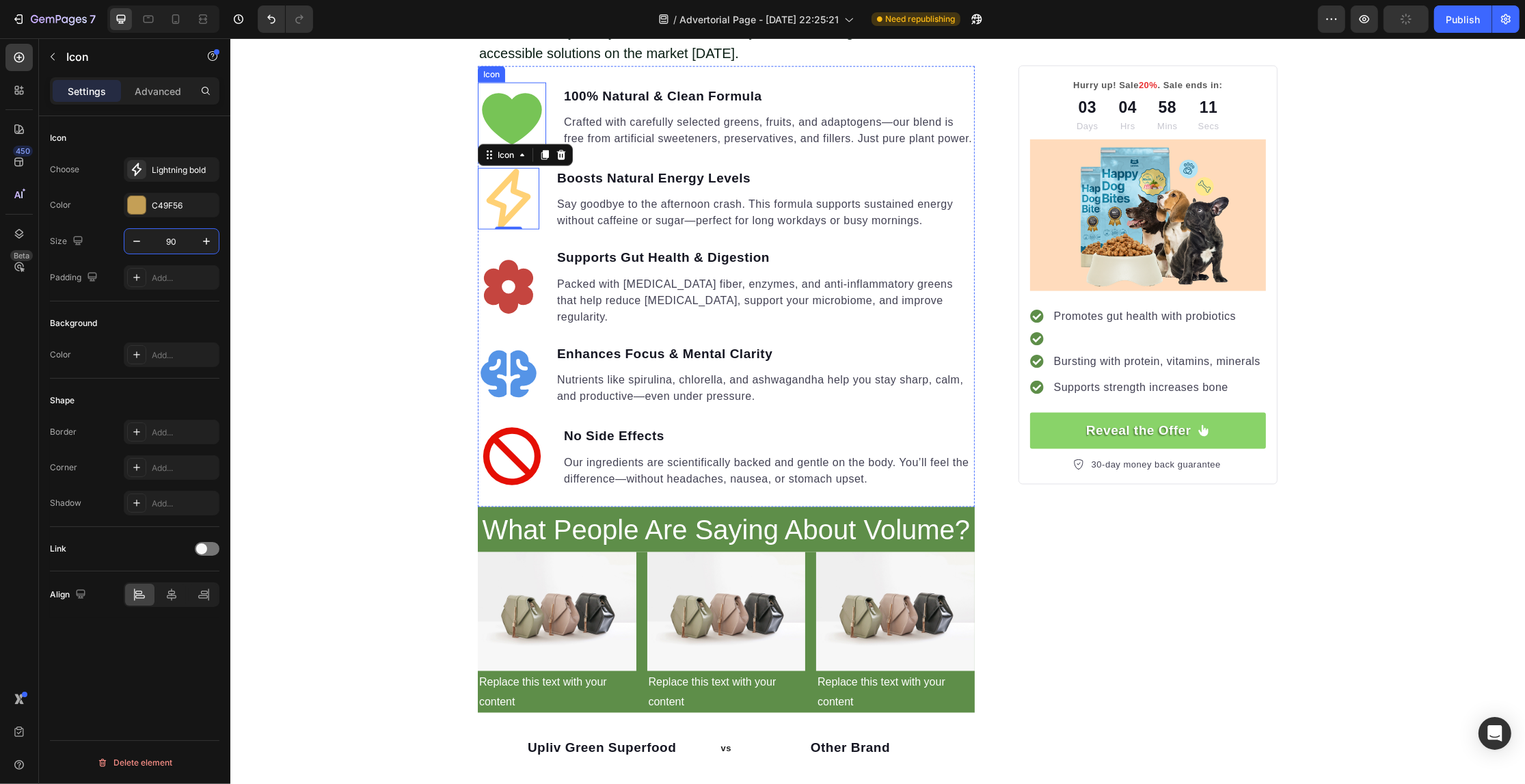
click at [522, 107] on icon at bounding box center [511, 119] width 61 height 52
click at [169, 242] on input "100" at bounding box center [172, 241] width 45 height 24
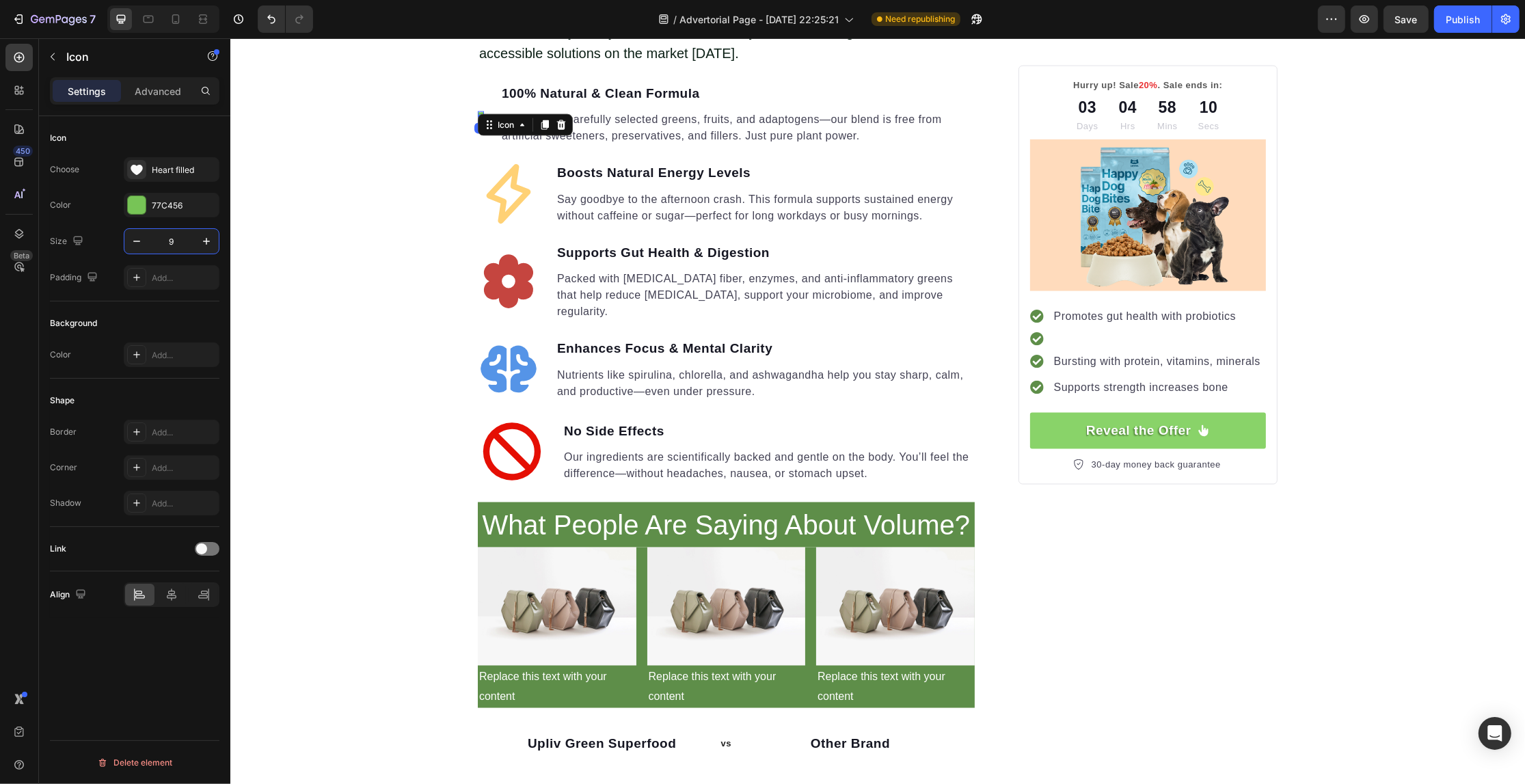
type input "90"
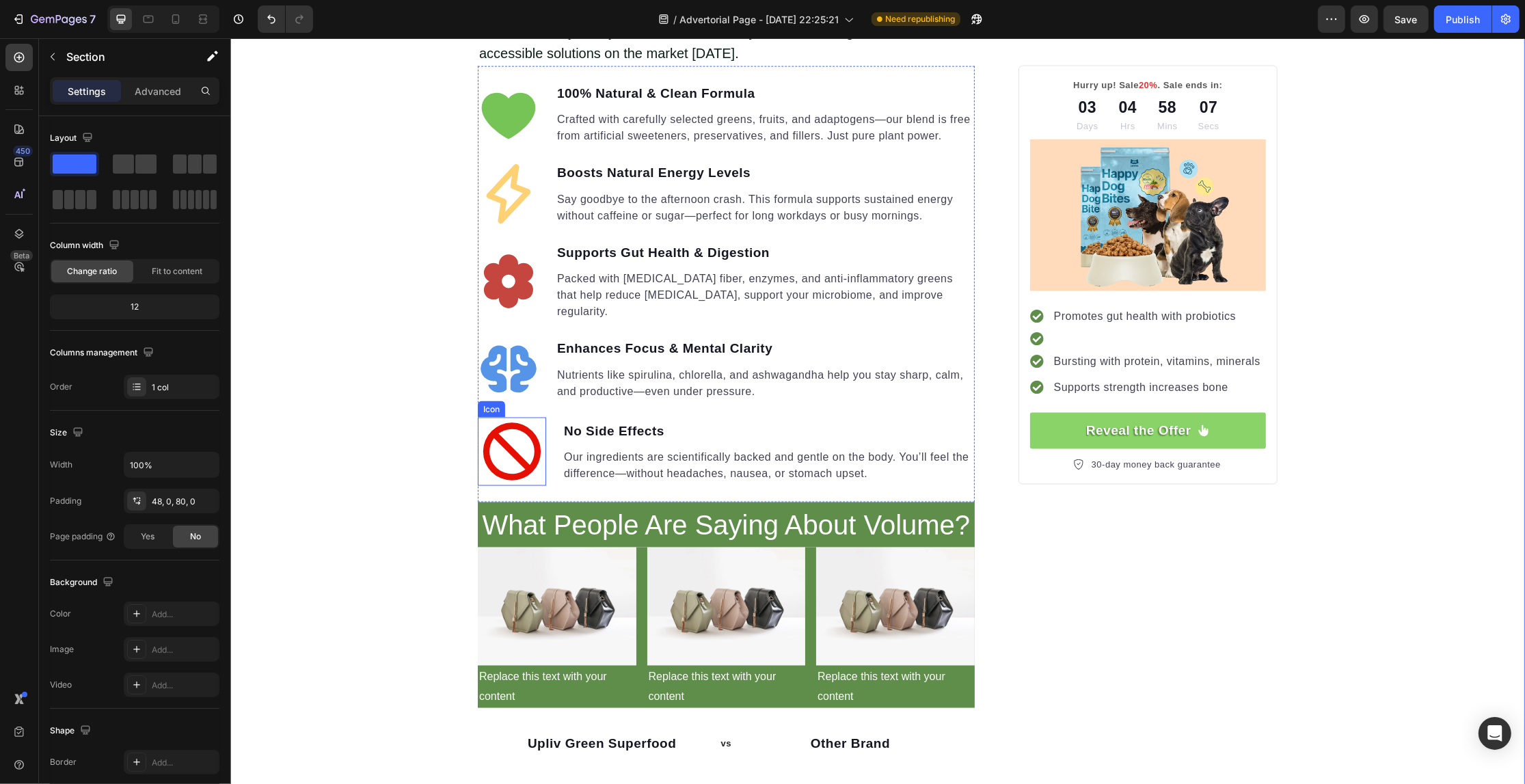
click at [491, 423] on icon at bounding box center [511, 451] width 57 height 57
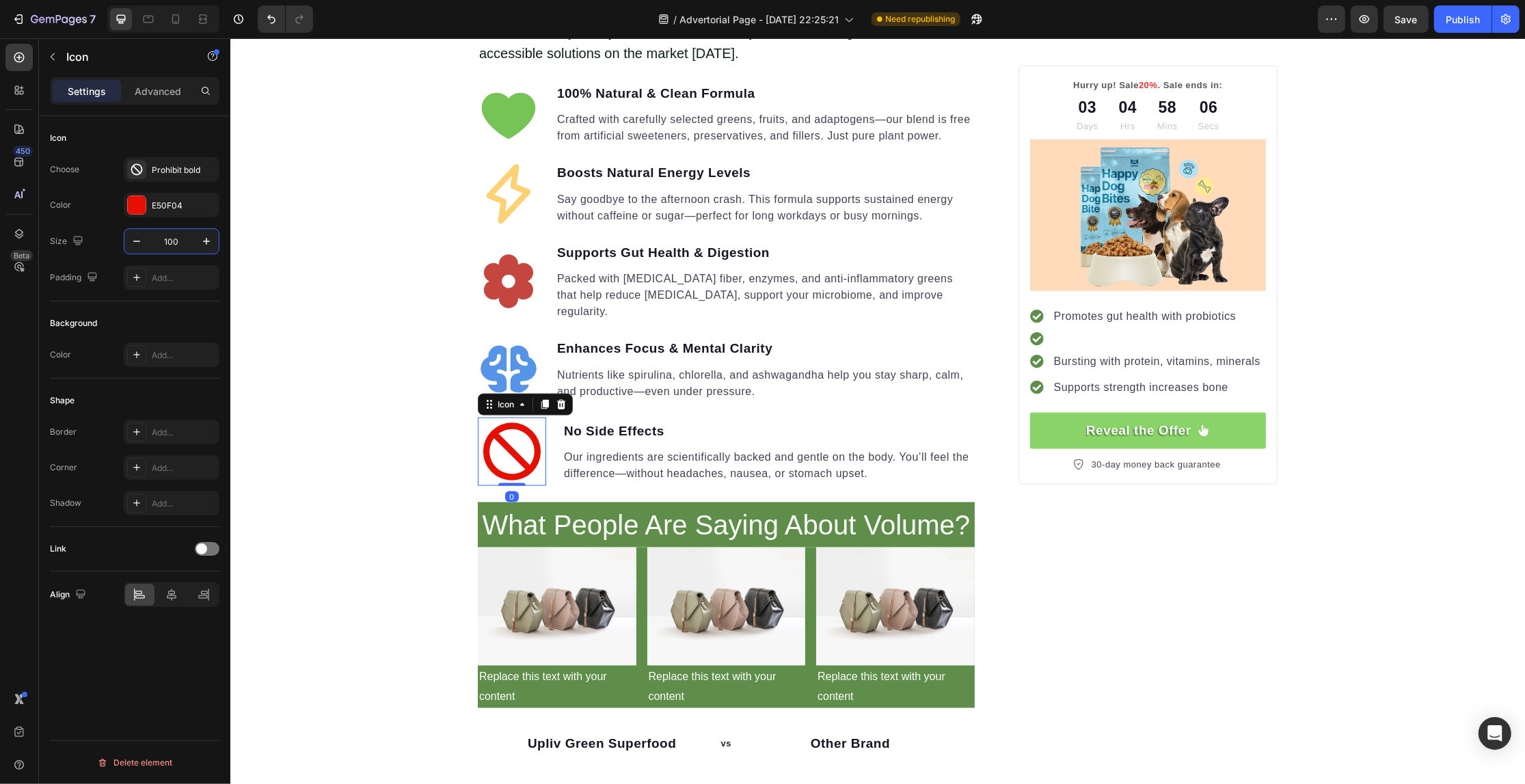
click at [180, 242] on input "100" at bounding box center [172, 241] width 45 height 24
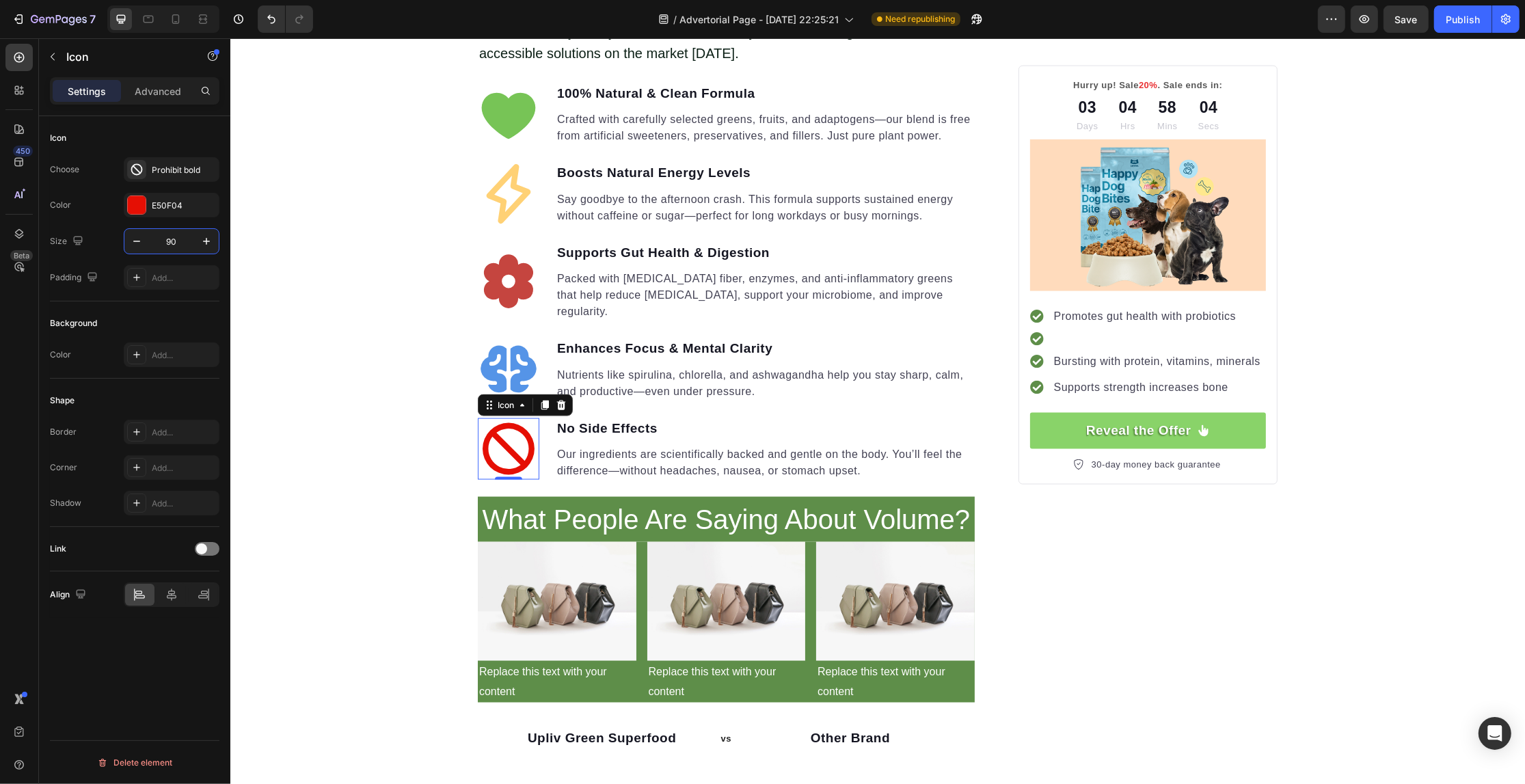
type input "90"
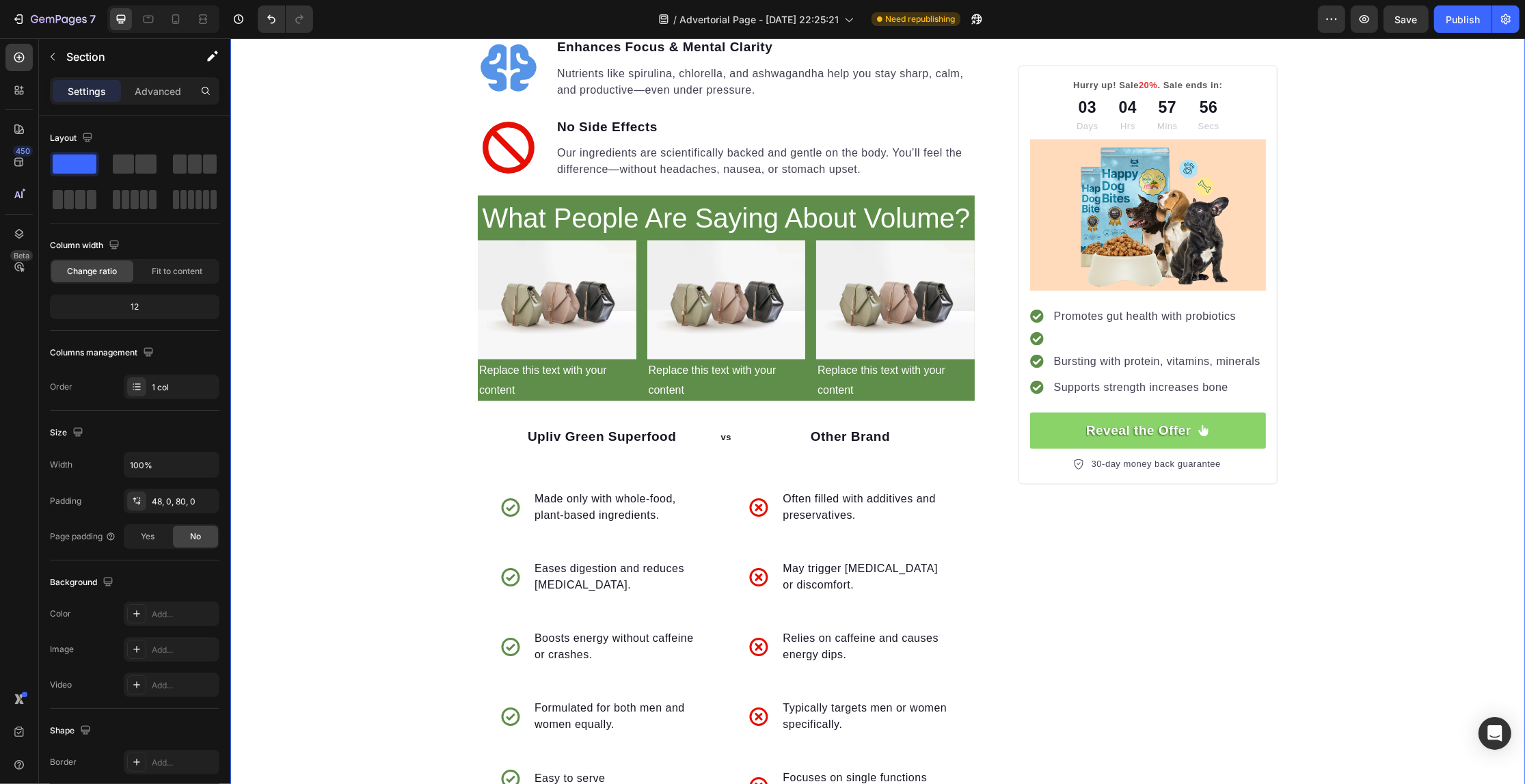
scroll to position [2678, 0]
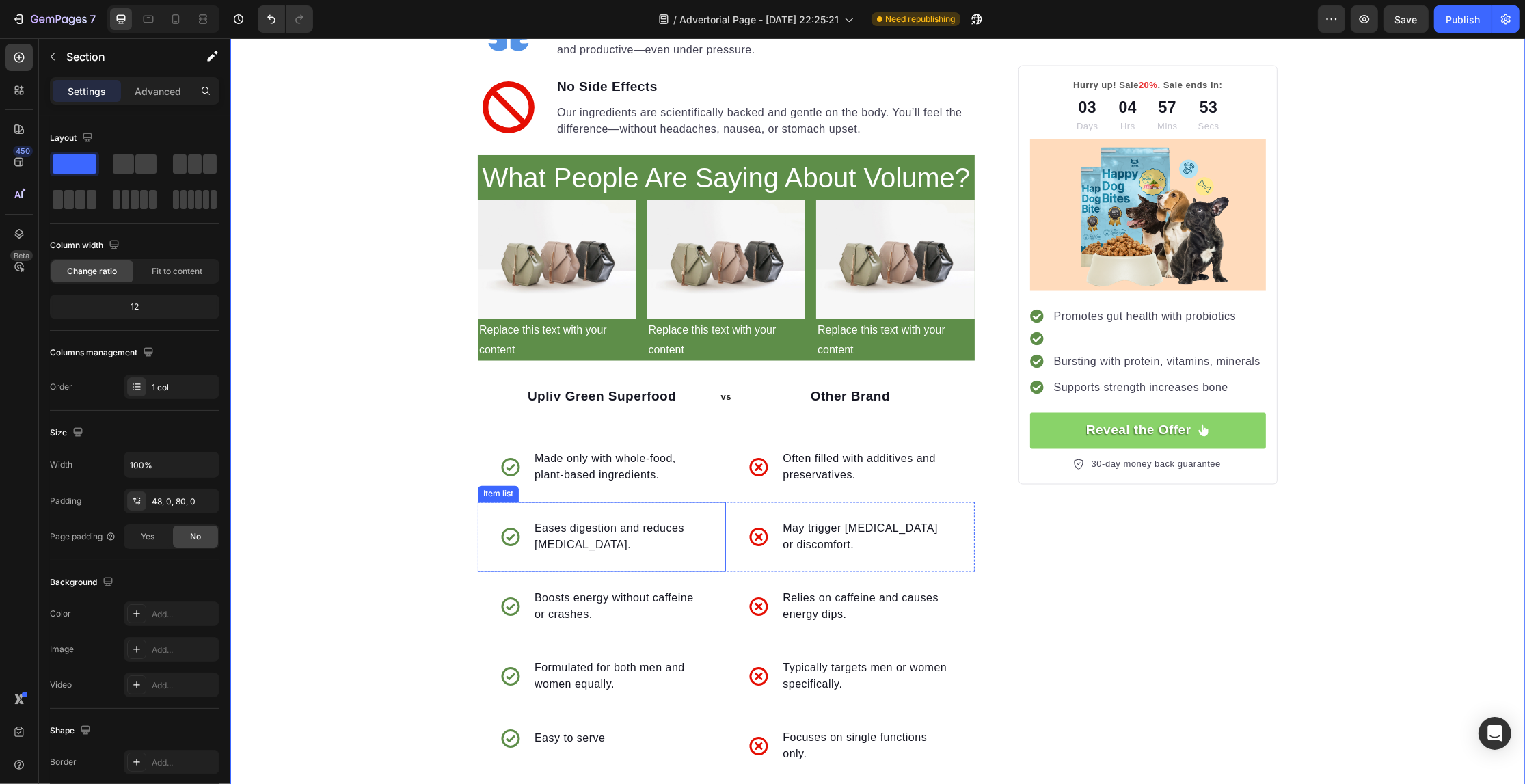
click at [491, 488] on div "Item list" at bounding box center [497, 495] width 35 height 13
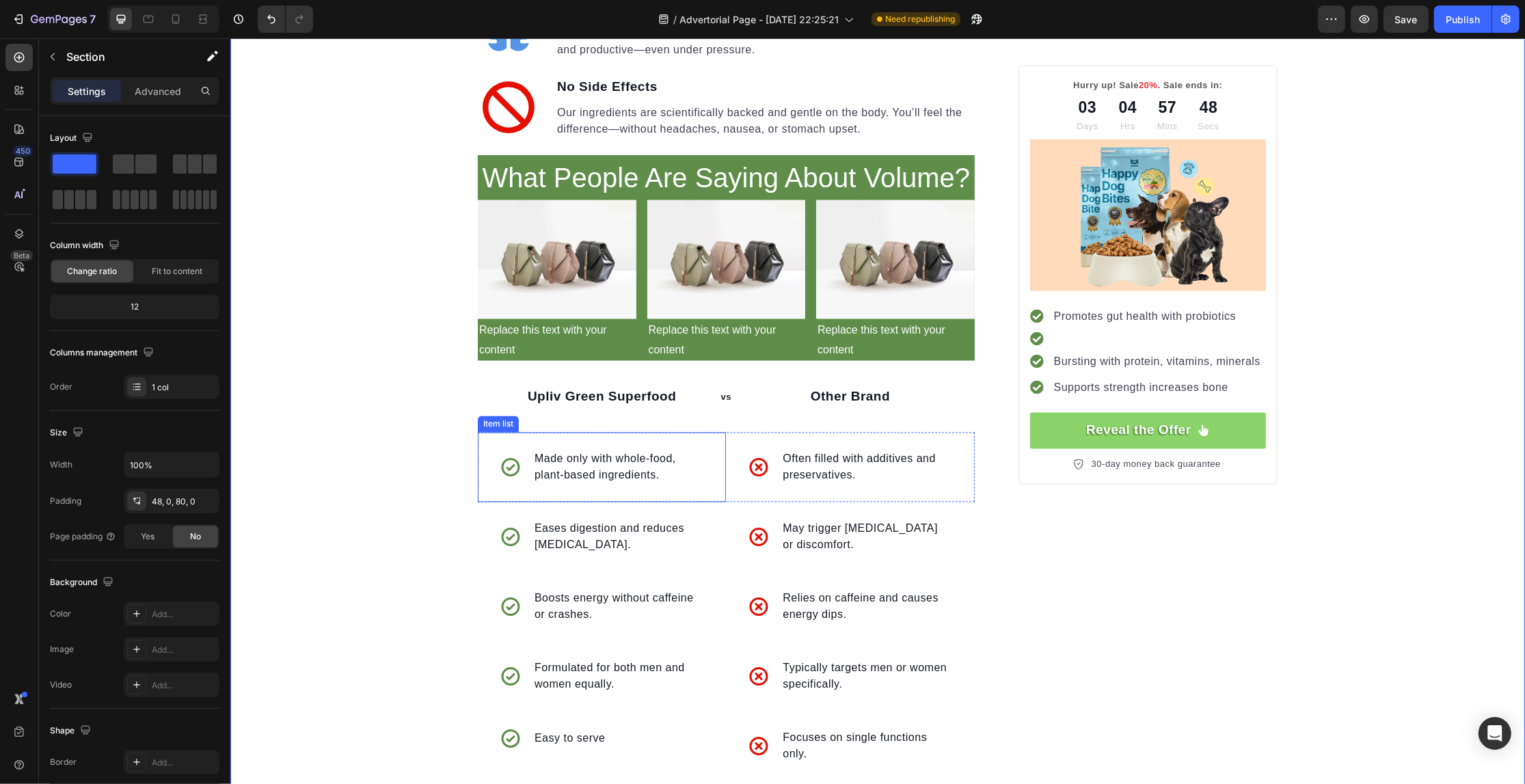
click at [718, 480] on div "Made only with whole-food, plant-based ingredients." at bounding box center [601, 467] width 248 height 70
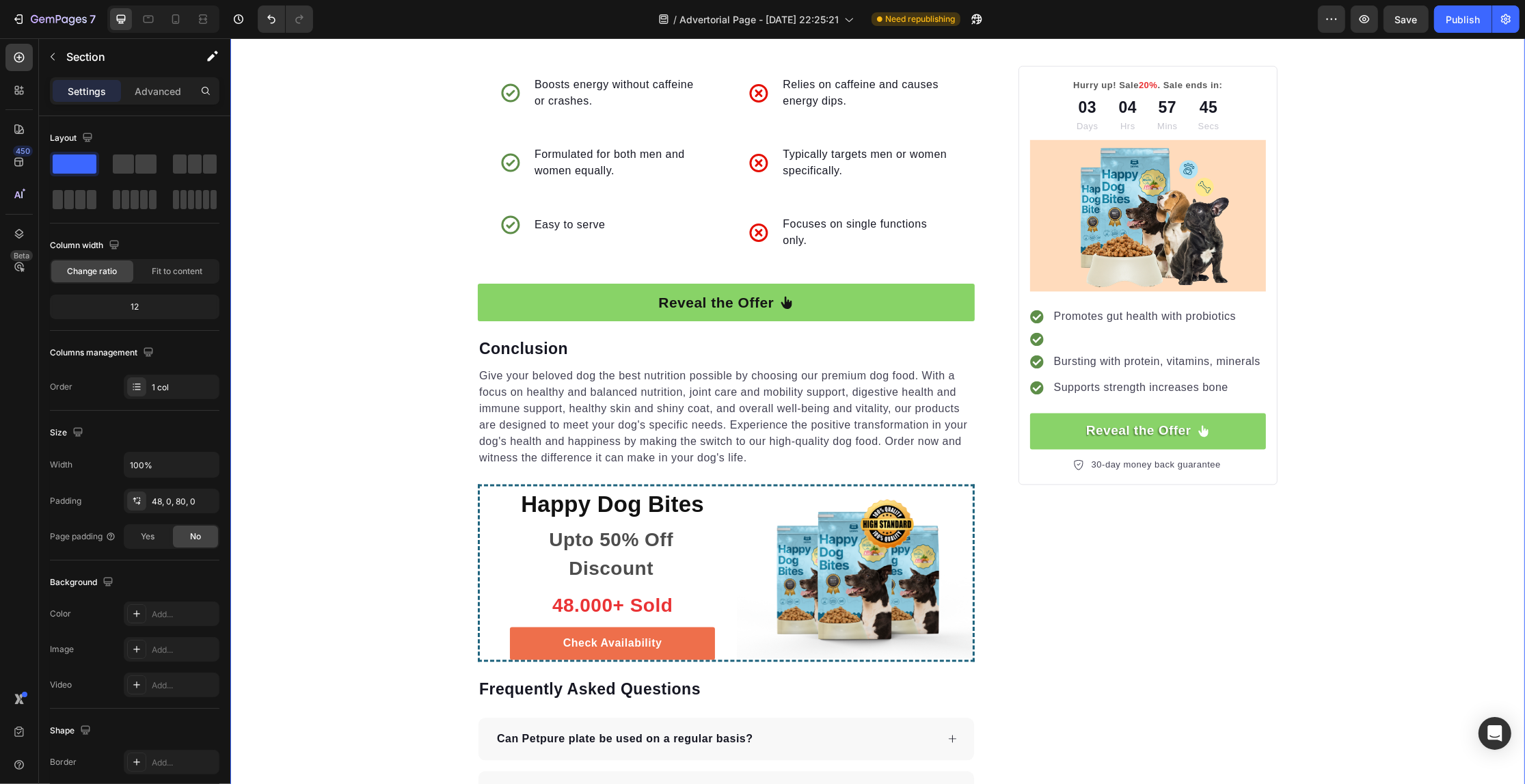
scroll to position [3277, 0]
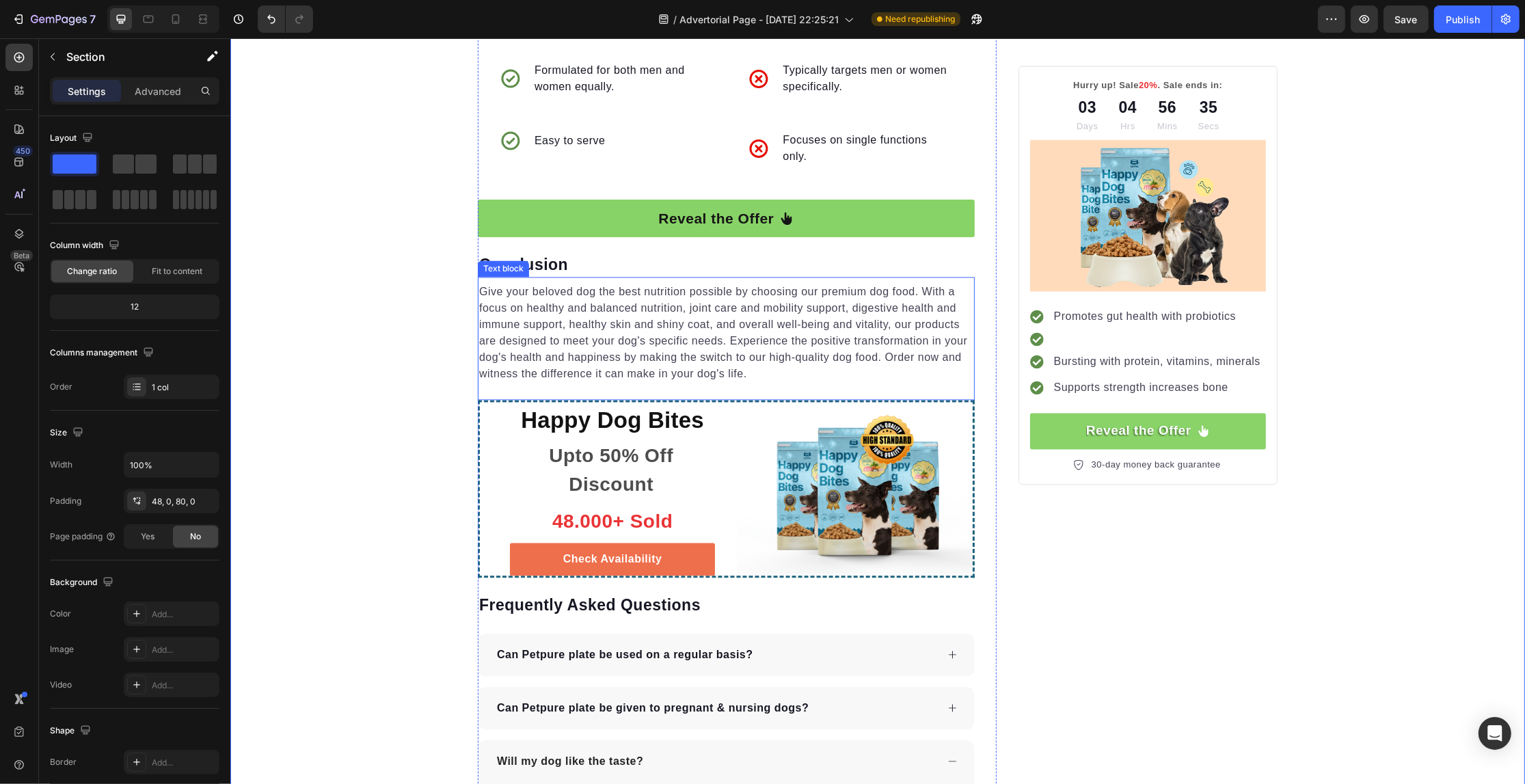
click at [516, 262] on div "Text block" at bounding box center [503, 269] width 46 height 13
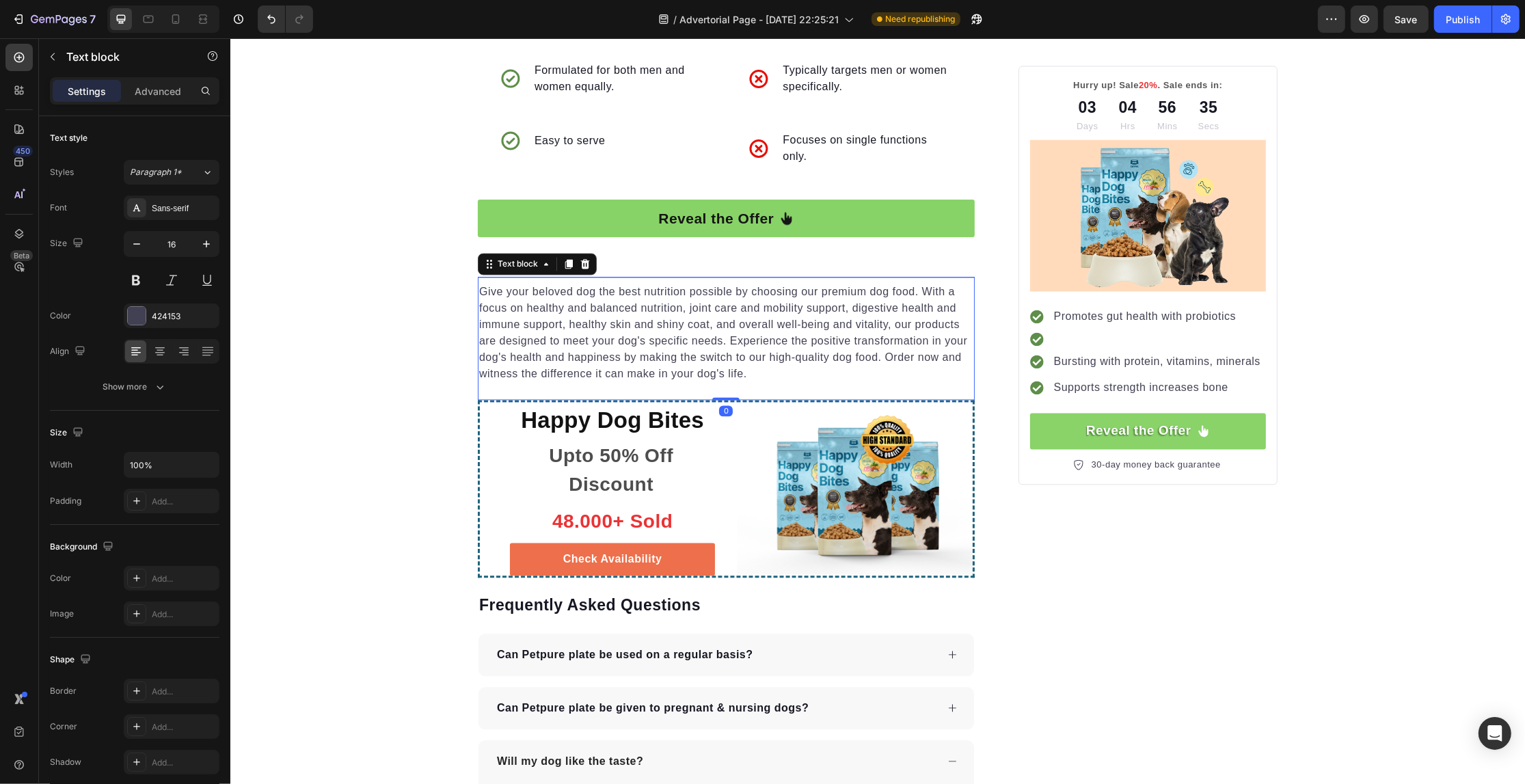
click at [639, 255] on p "Conclusion" at bounding box center [725, 265] width 494 height 21
click at [536, 255] on p "Conclusion" at bounding box center [725, 265] width 494 height 21
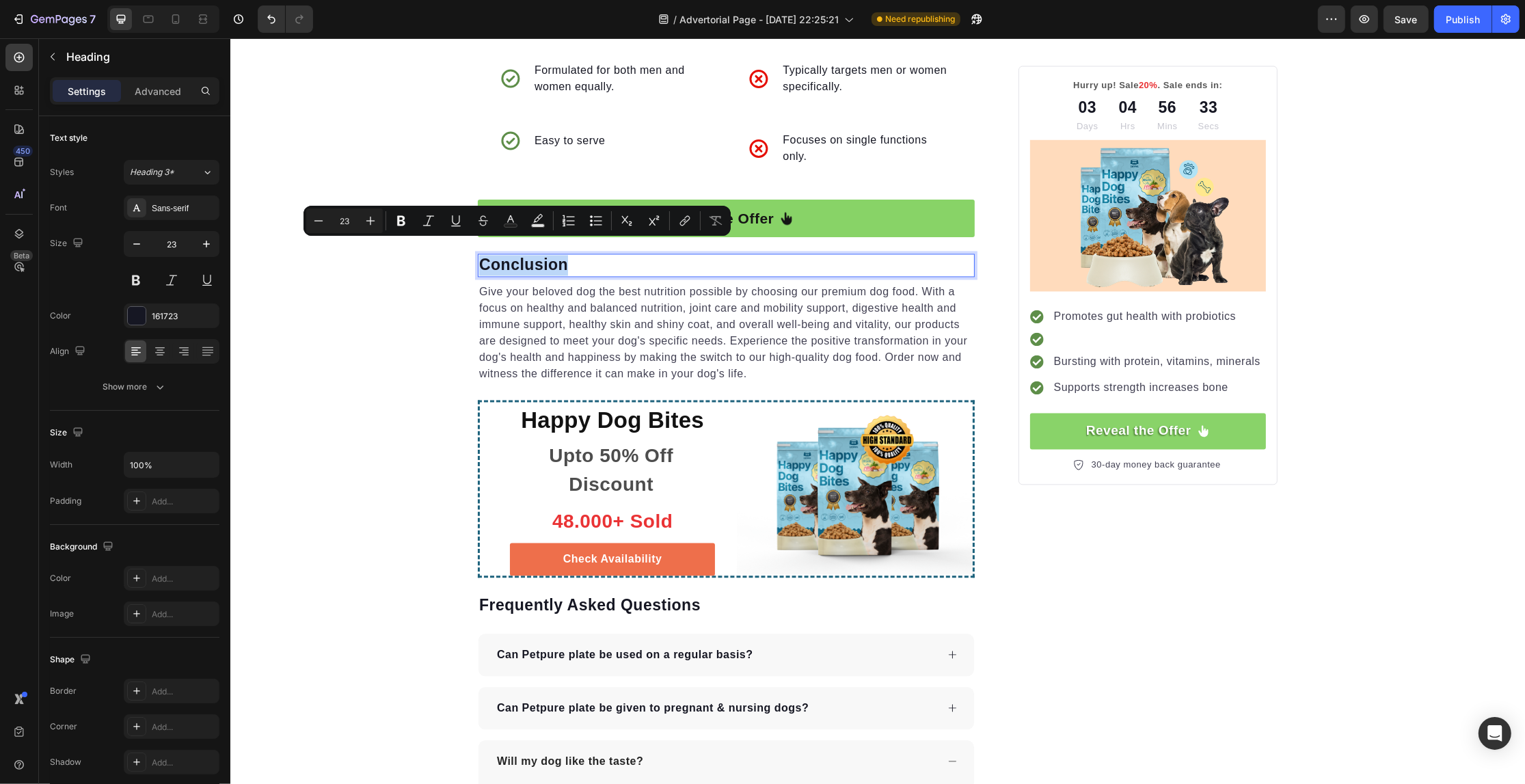
copy p "Conclusion"
click at [628, 411] on p "Happy Dog Bites" at bounding box center [612, 420] width 203 height 34
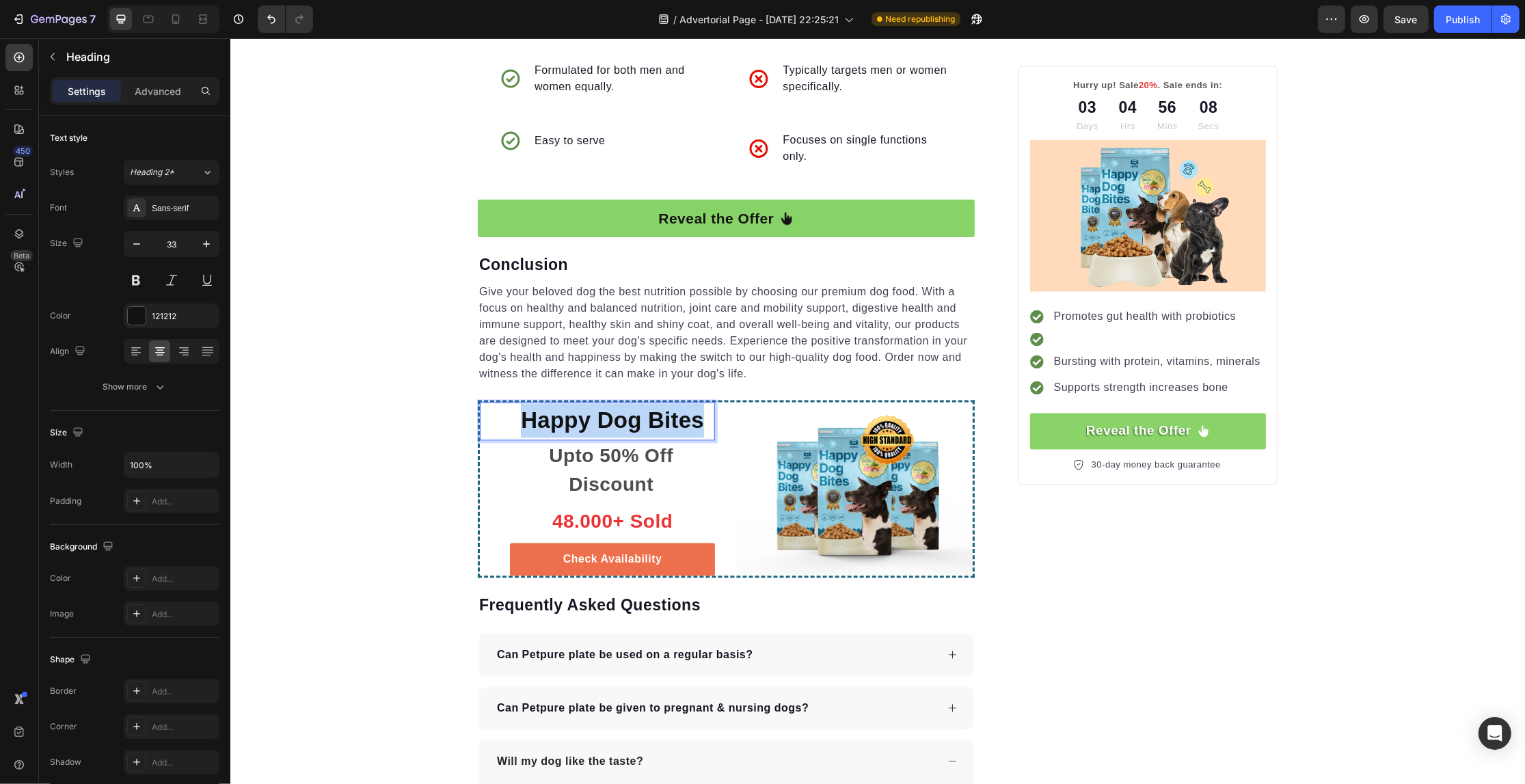
click at [628, 411] on p "Happy Dog Bites" at bounding box center [612, 420] width 203 height 34
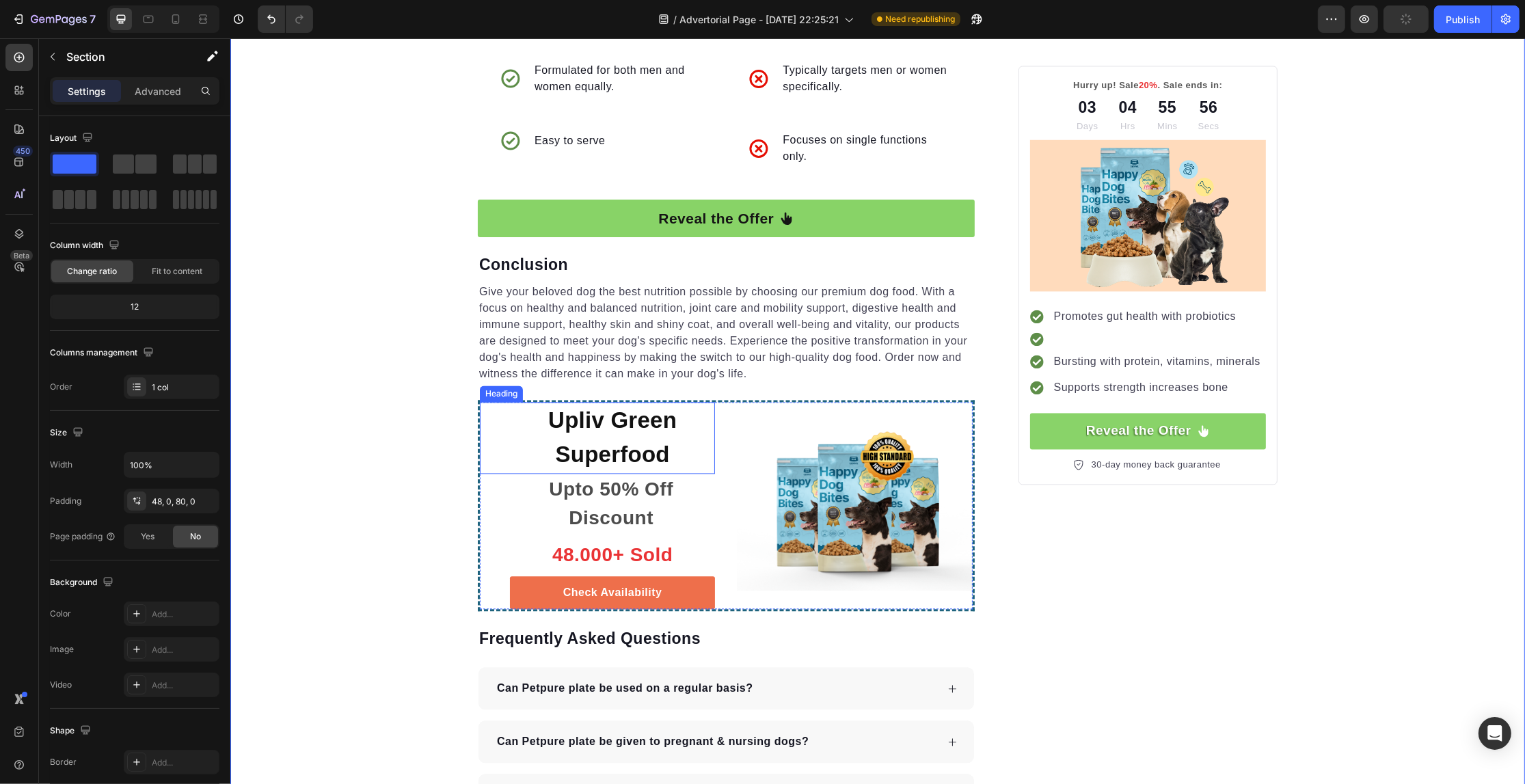
click at [606, 403] on p "Upliv Green Superfood" at bounding box center [612, 437] width 203 height 68
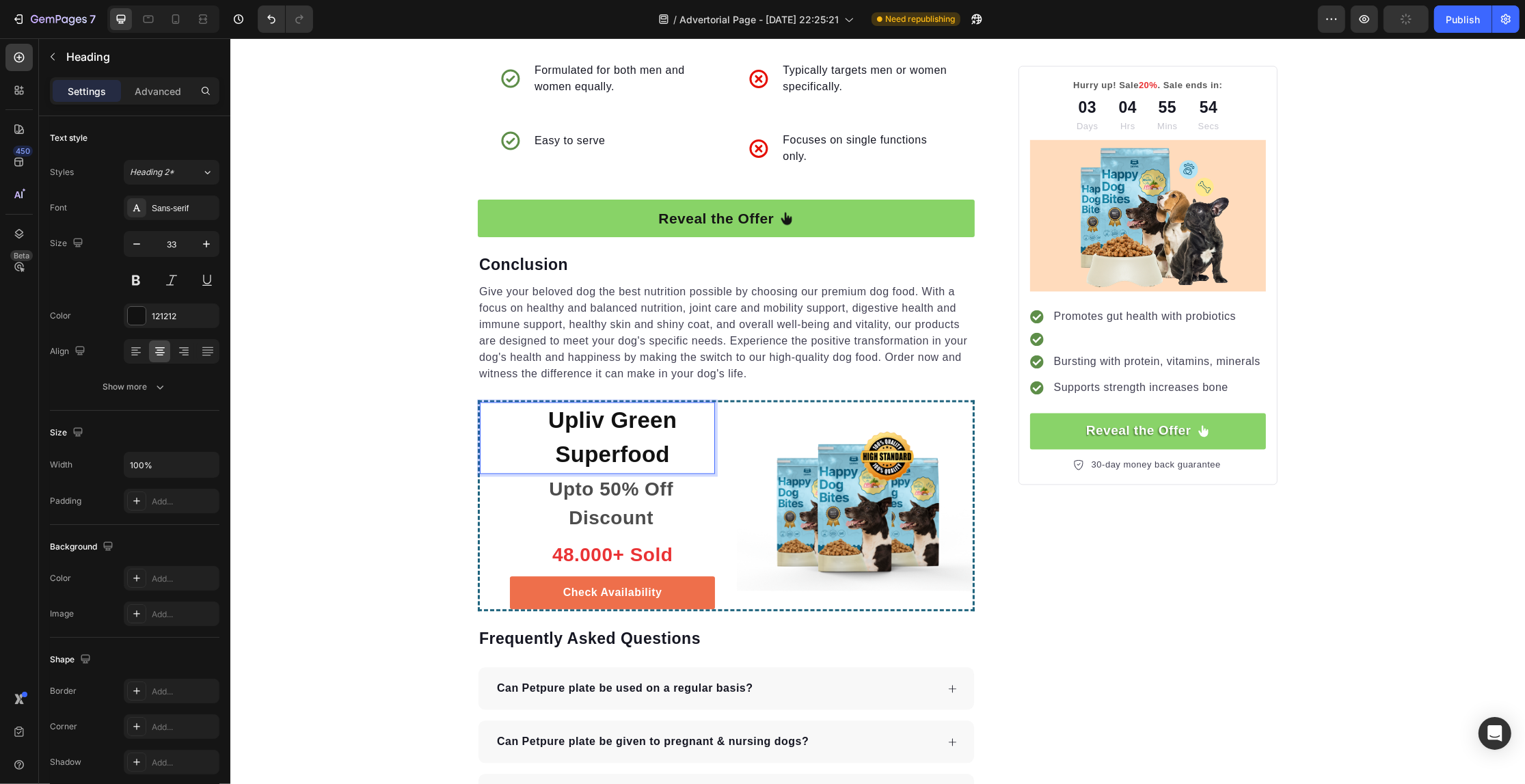
click at [605, 408] on p "Upliv Green Superfood" at bounding box center [612, 437] width 203 height 68
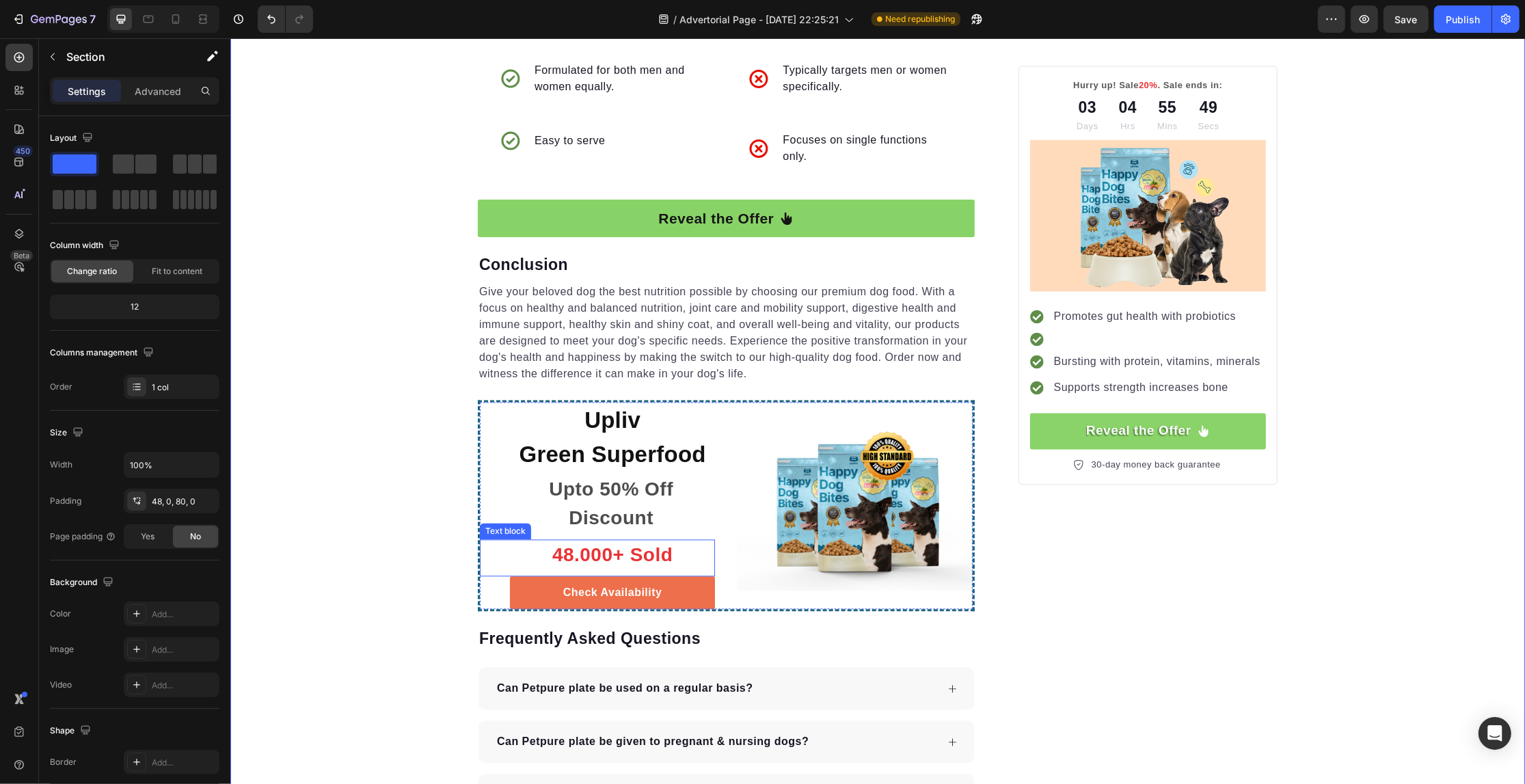
click at [561, 541] on p "48.000+ Sold" at bounding box center [612, 555] width 203 height 29
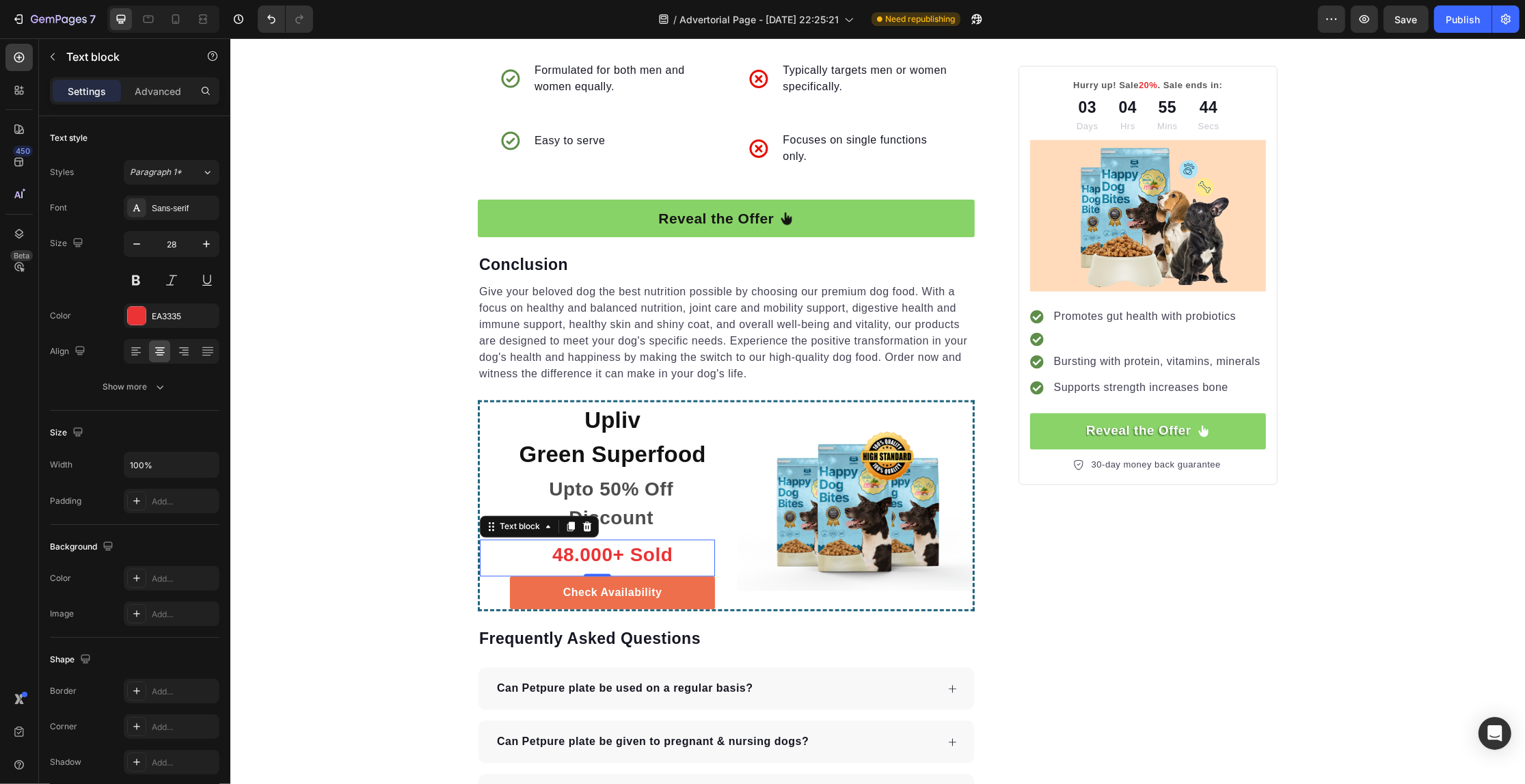
click at [558, 541] on p "48.000+ Sold" at bounding box center [612, 555] width 203 height 29
click at [565, 541] on p "48.000+ Sold" at bounding box center [612, 555] width 203 height 29
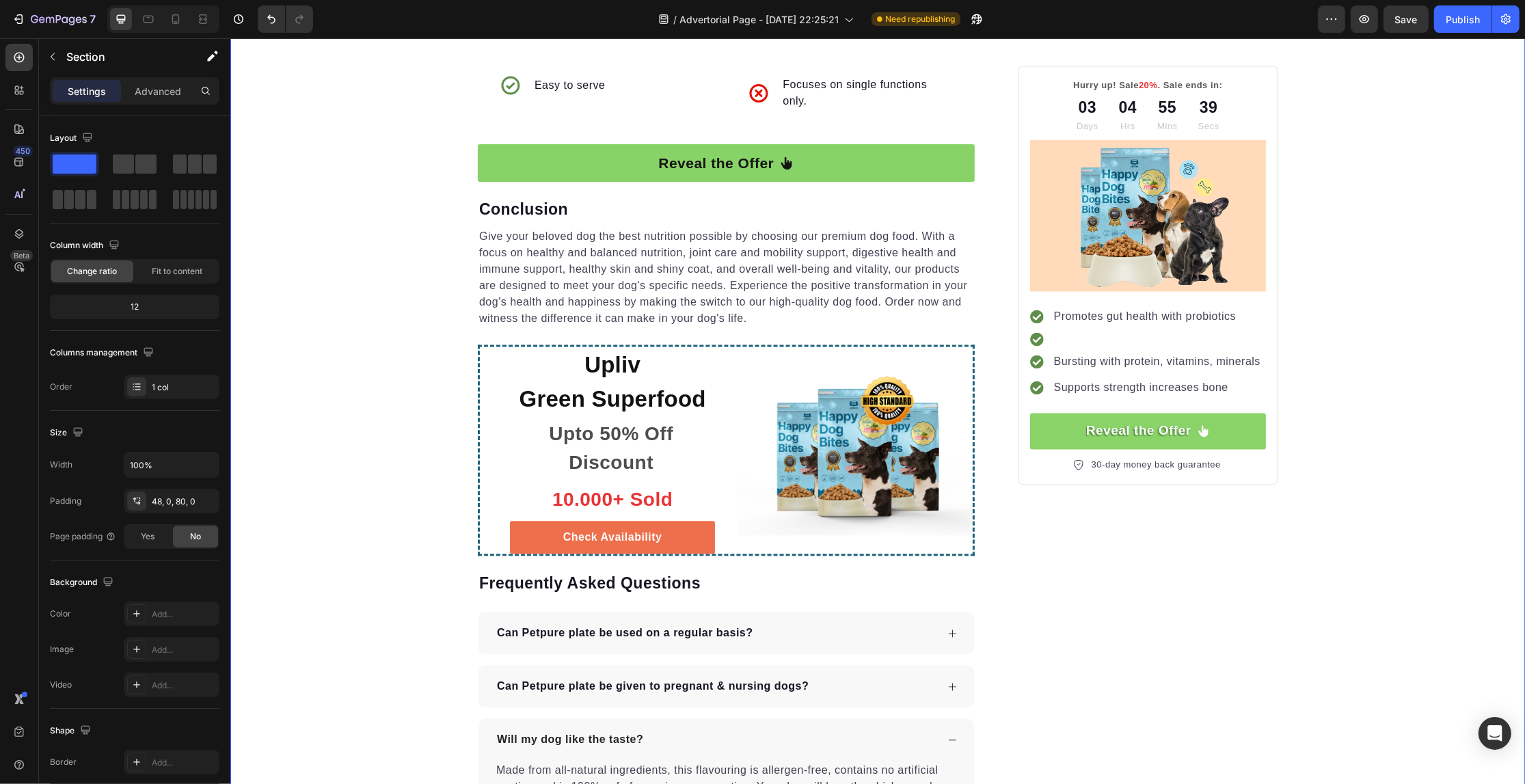
scroll to position [3362, 0]
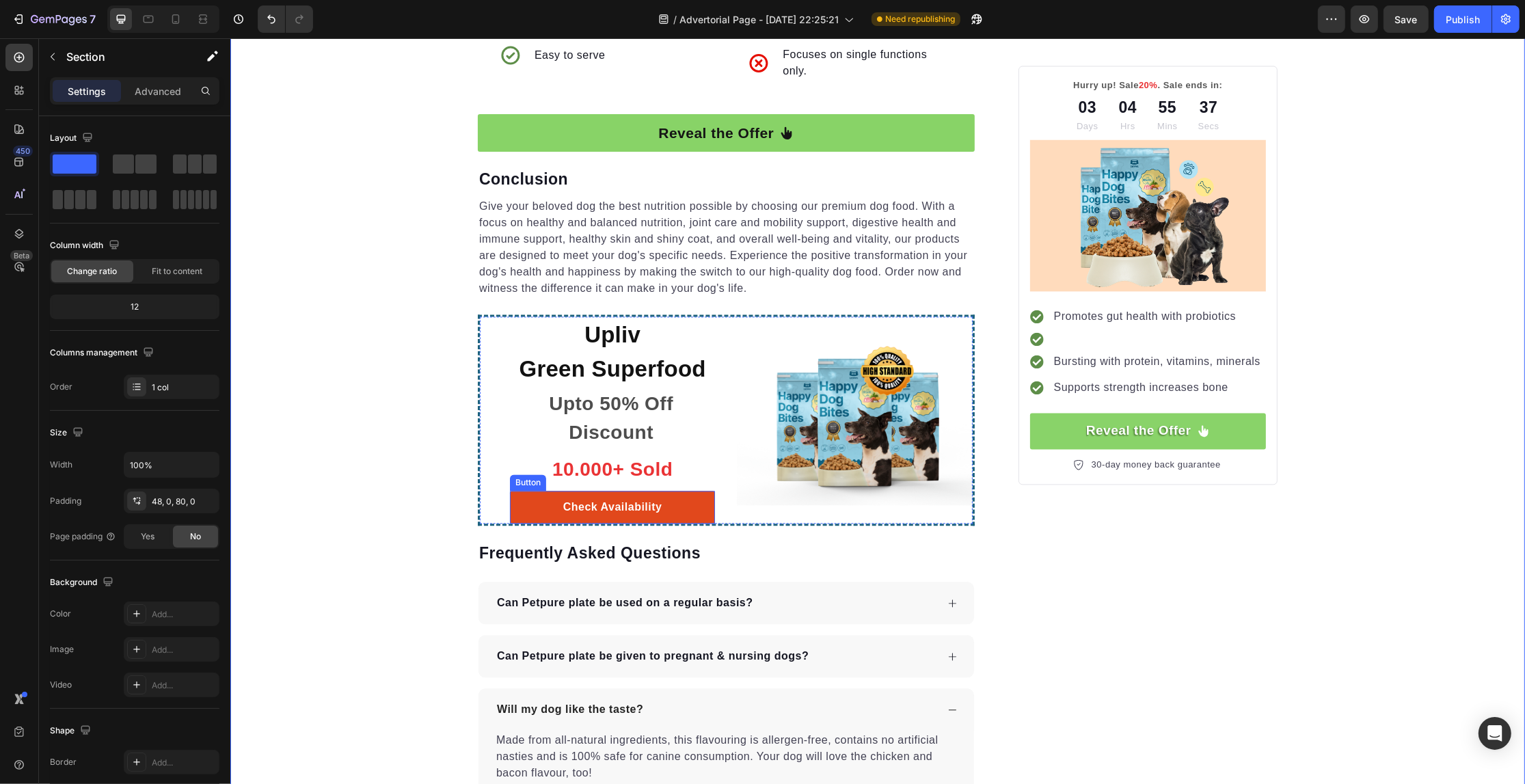
click at [690, 494] on link "Check Availability" at bounding box center [611, 507] width 205 height 33
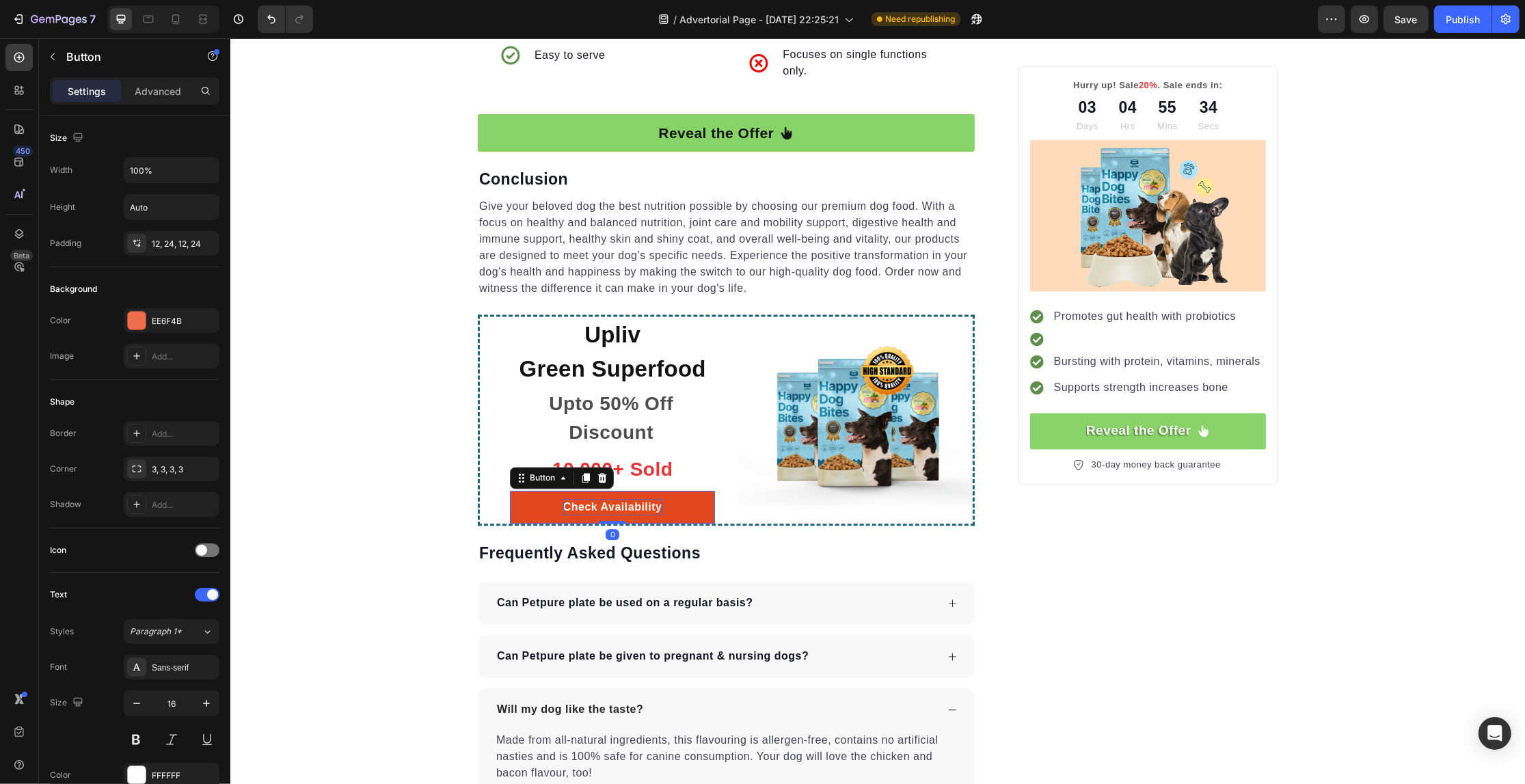
click at [625, 499] on div "Check Availability" at bounding box center [612, 507] width 99 height 16
click at [625, 499] on p "Check Availability" at bounding box center [612, 507] width 99 height 16
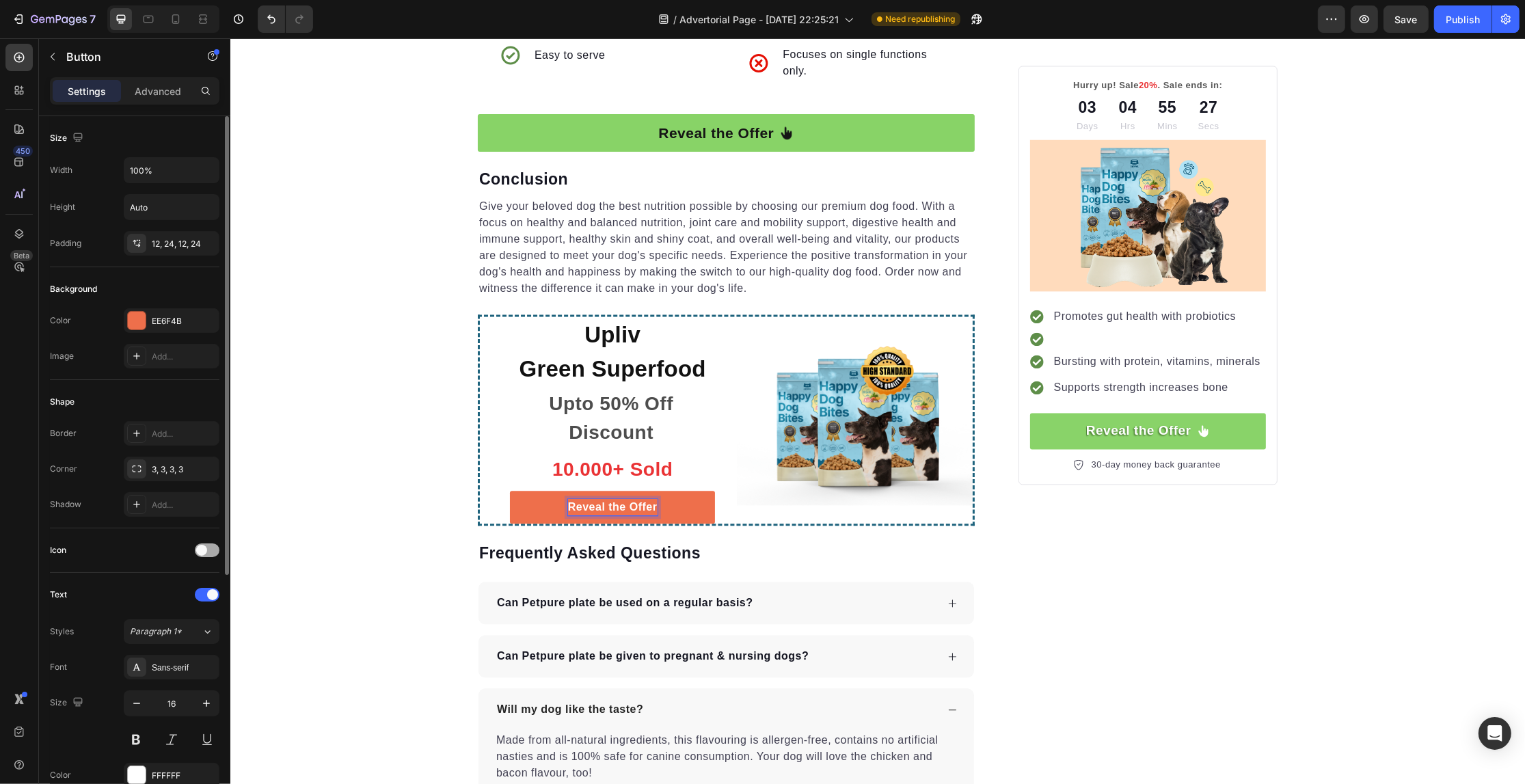
click at [206, 553] on span at bounding box center [202, 550] width 11 height 11
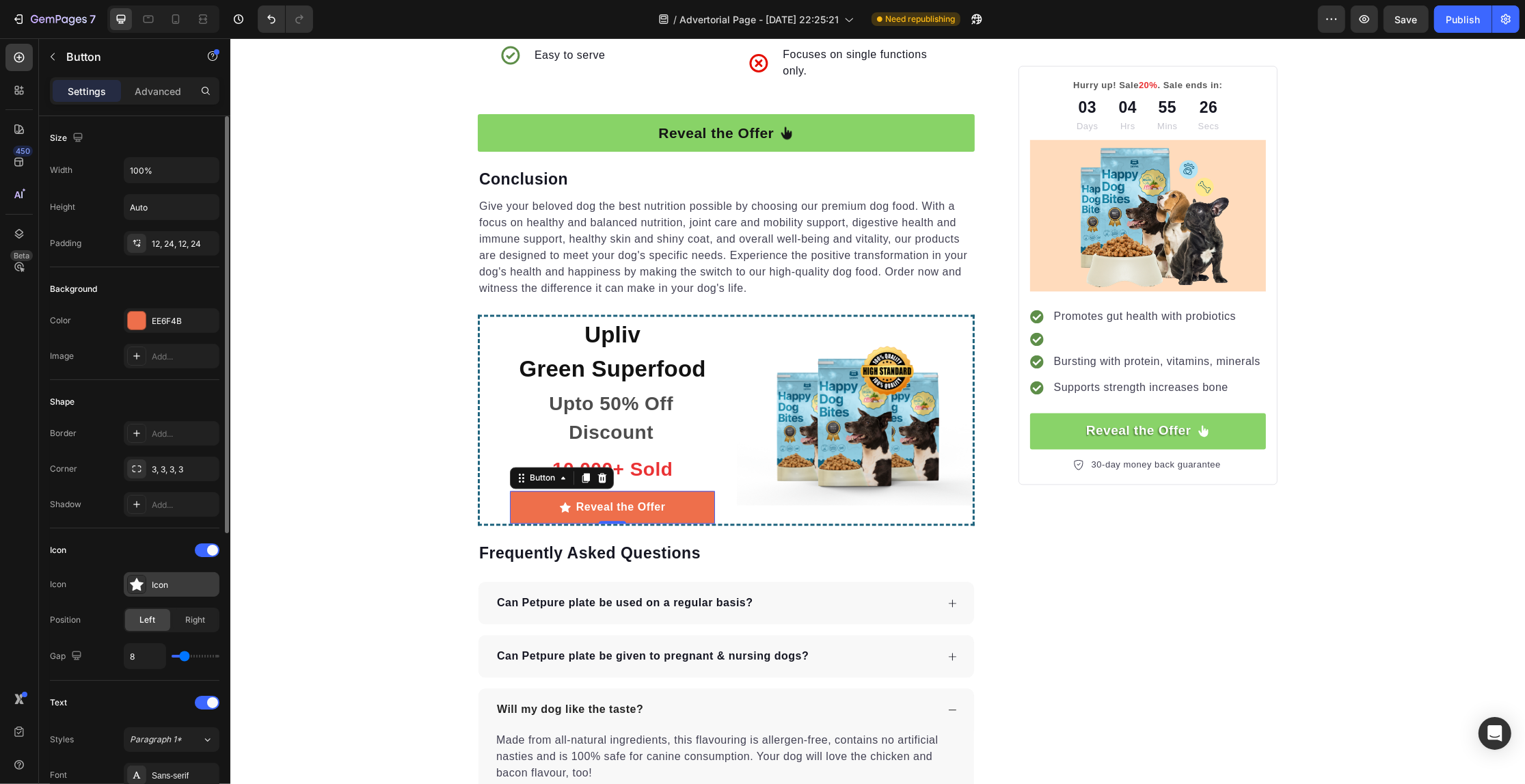
click at [177, 593] on div "Icon" at bounding box center [172, 584] width 96 height 24
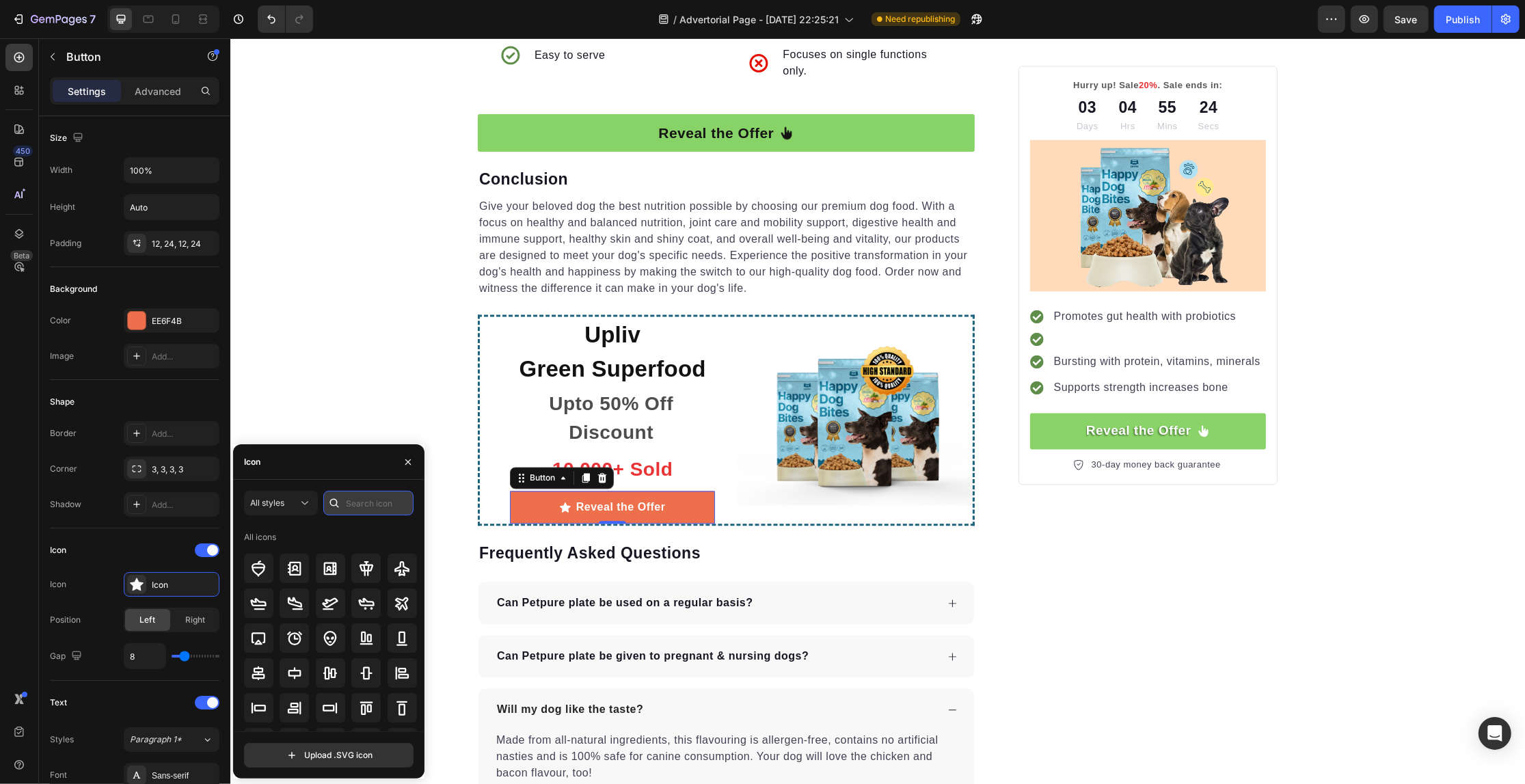
click at [357, 504] on input "text" at bounding box center [368, 503] width 90 height 24
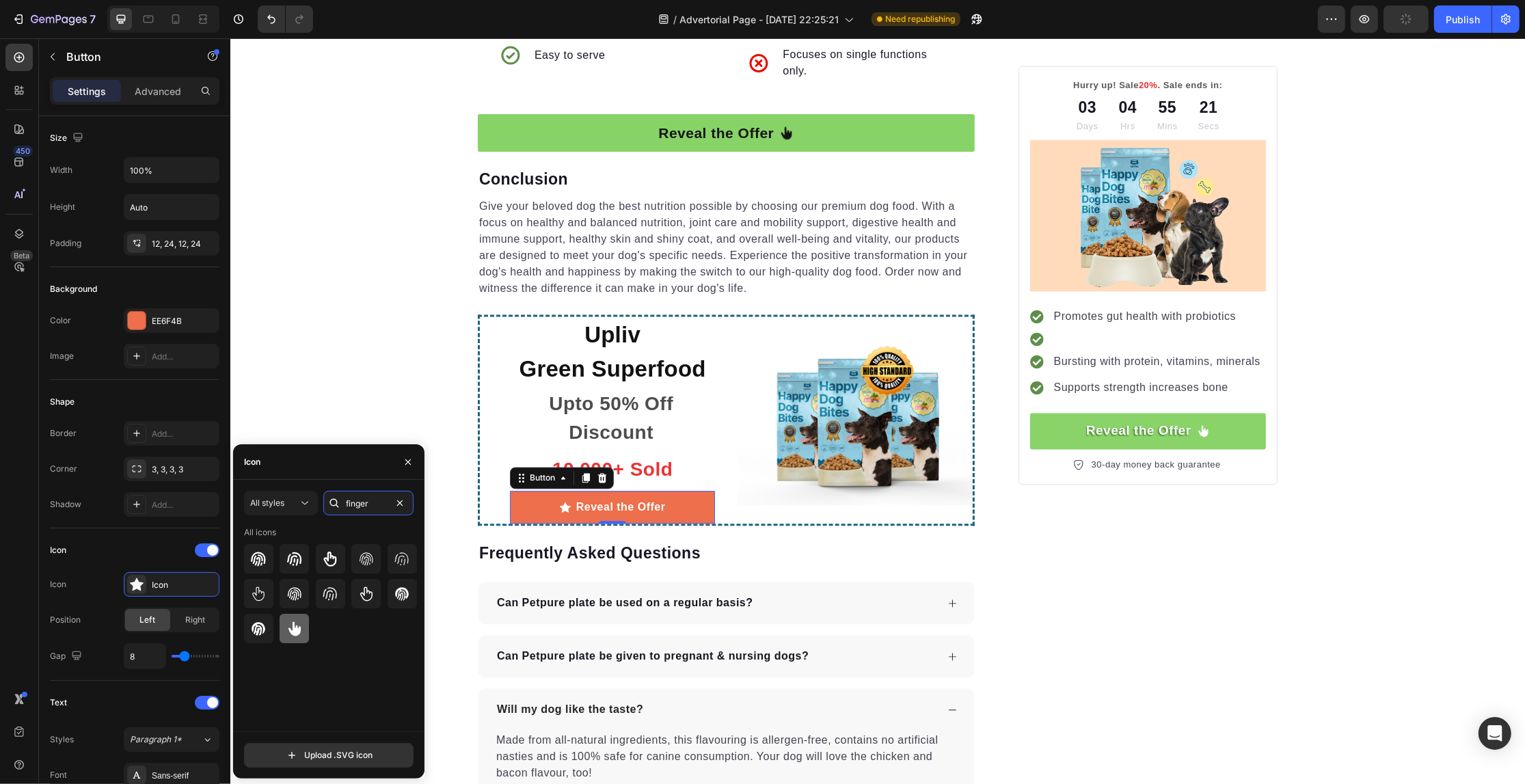
type input "finger"
click at [304, 633] on div at bounding box center [294, 628] width 29 height 29
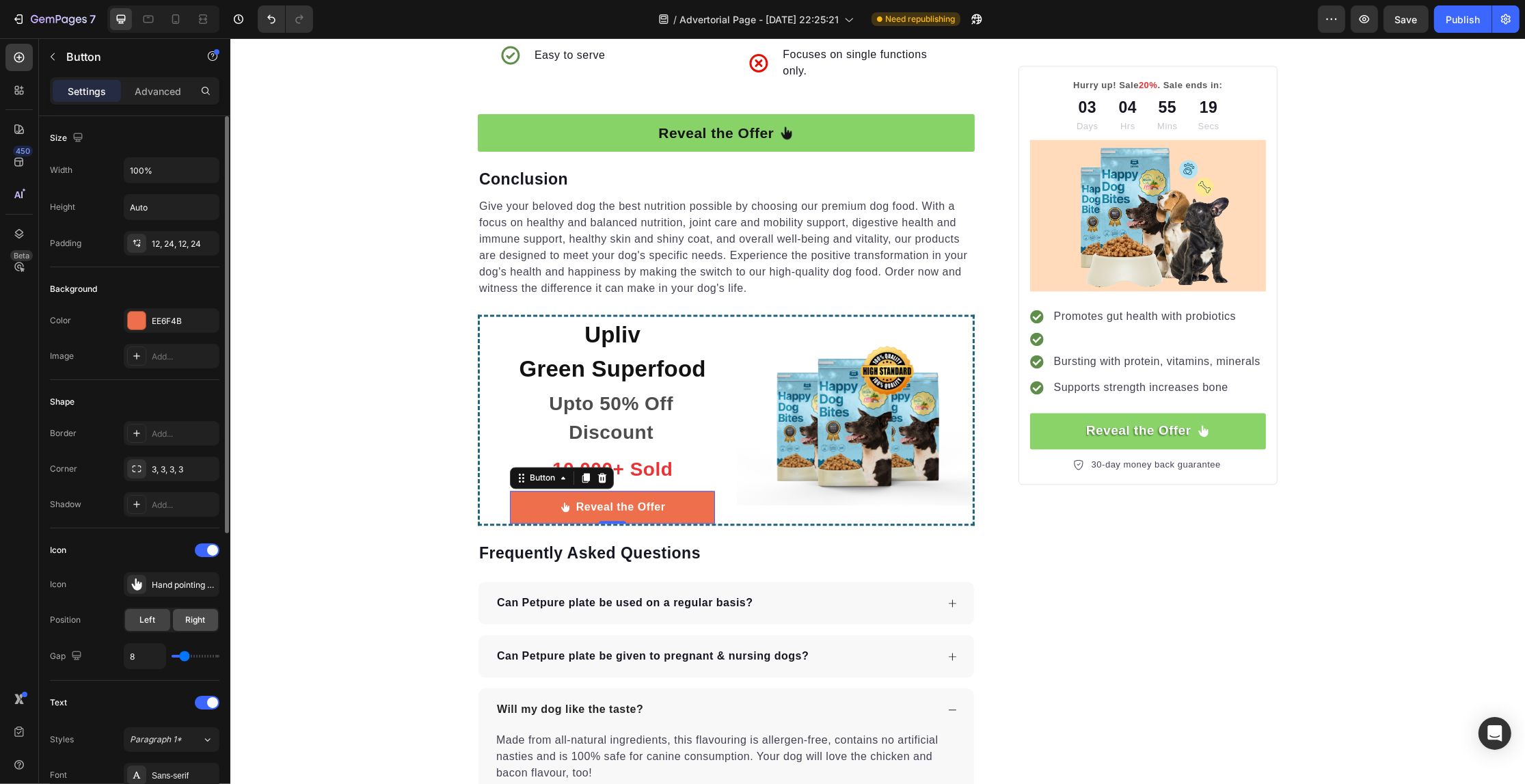
click at [197, 619] on span "Right" at bounding box center [196, 620] width 20 height 13
click at [159, 322] on div "EE6F4B" at bounding box center [172, 321] width 40 height 13
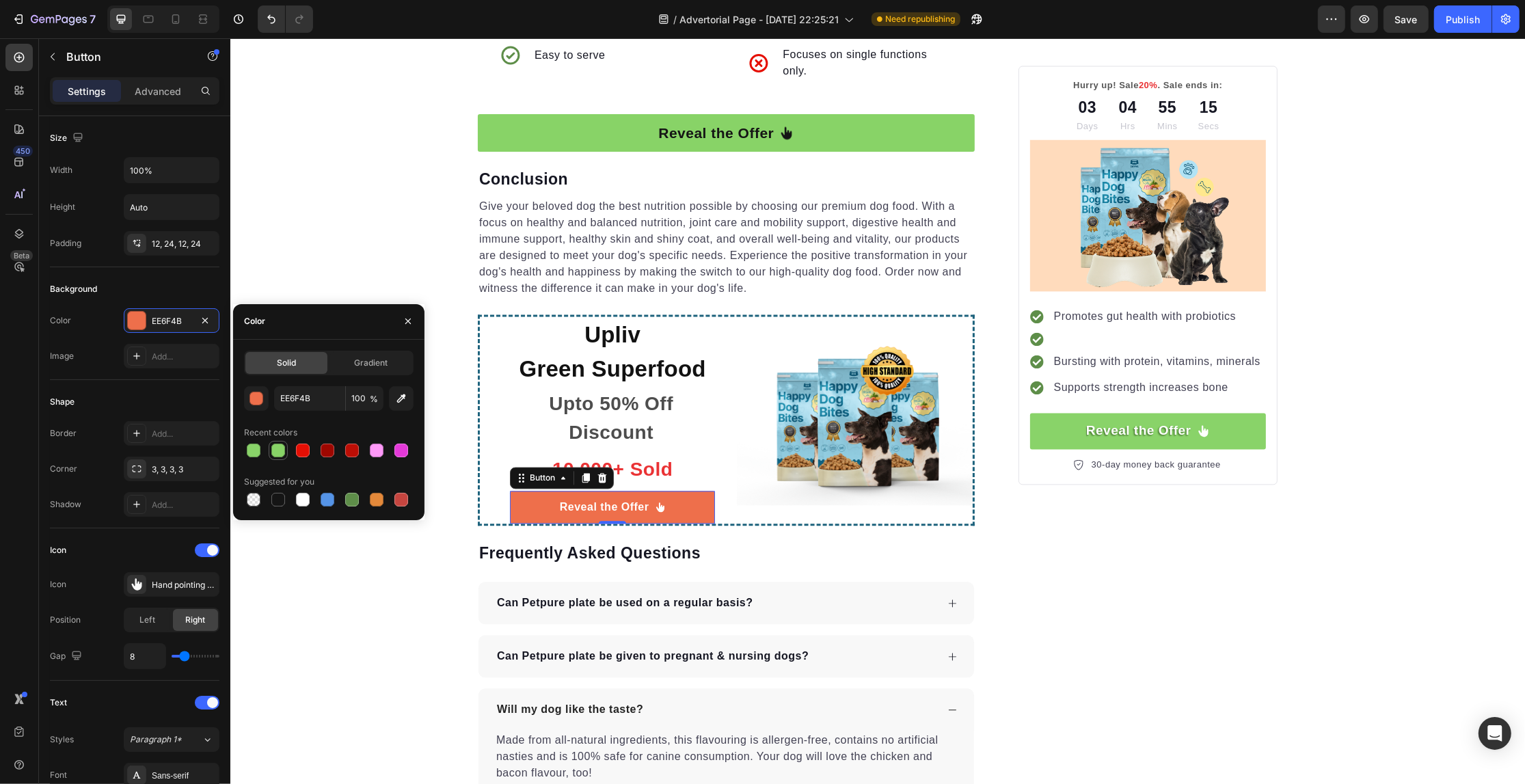
click at [274, 448] on div at bounding box center [278, 449] width 14 height 14
click at [352, 496] on div at bounding box center [352, 499] width 14 height 14
click at [272, 445] on div at bounding box center [278, 449] width 14 height 14
click at [356, 506] on div at bounding box center [352, 499] width 16 height 16
type input "5E8E49"
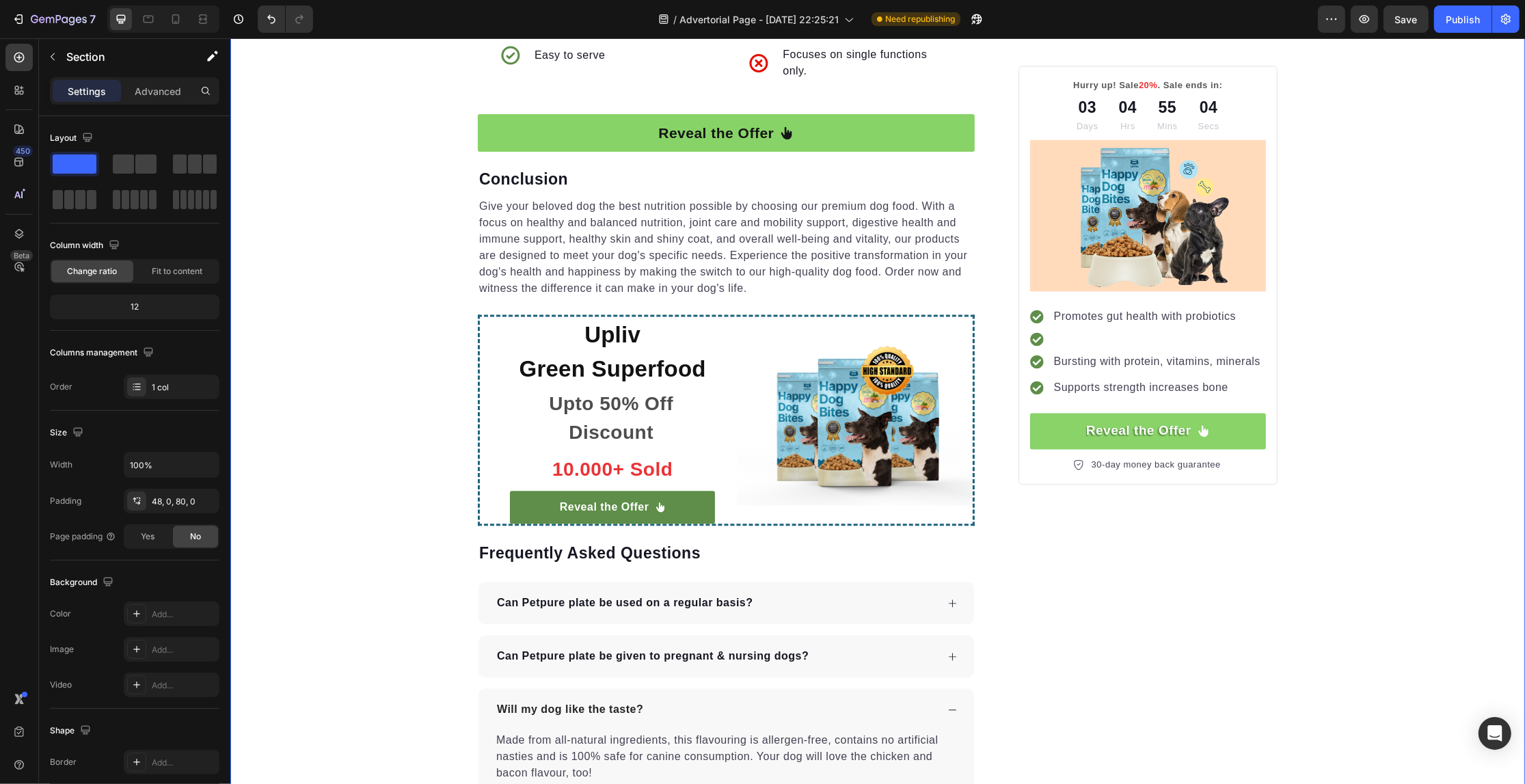
click at [1239, 438] on link "Reveal the Offer" at bounding box center [1147, 430] width 236 height 36
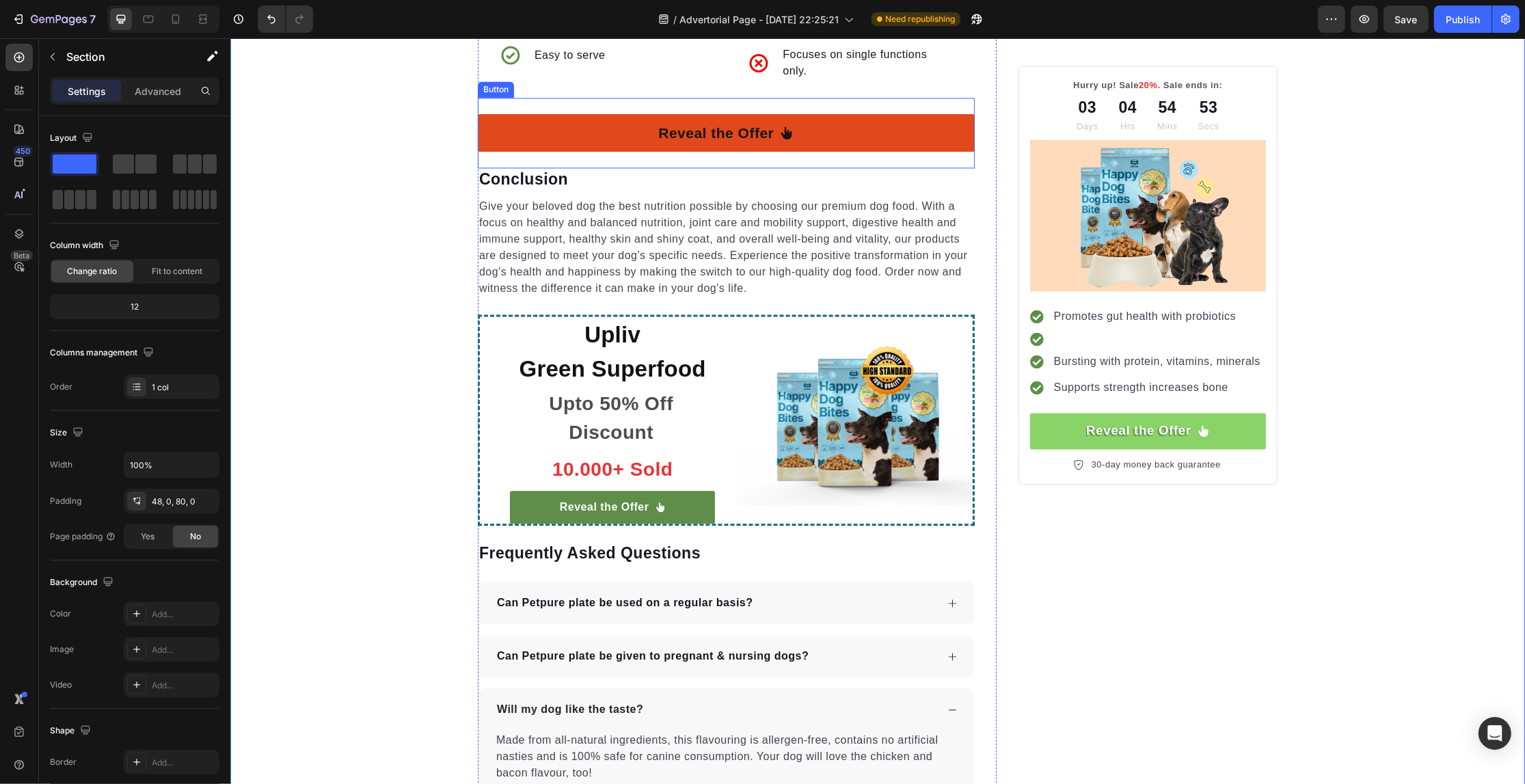
click at [830, 124] on link "Reveal the Offer" at bounding box center [725, 133] width 497 height 38
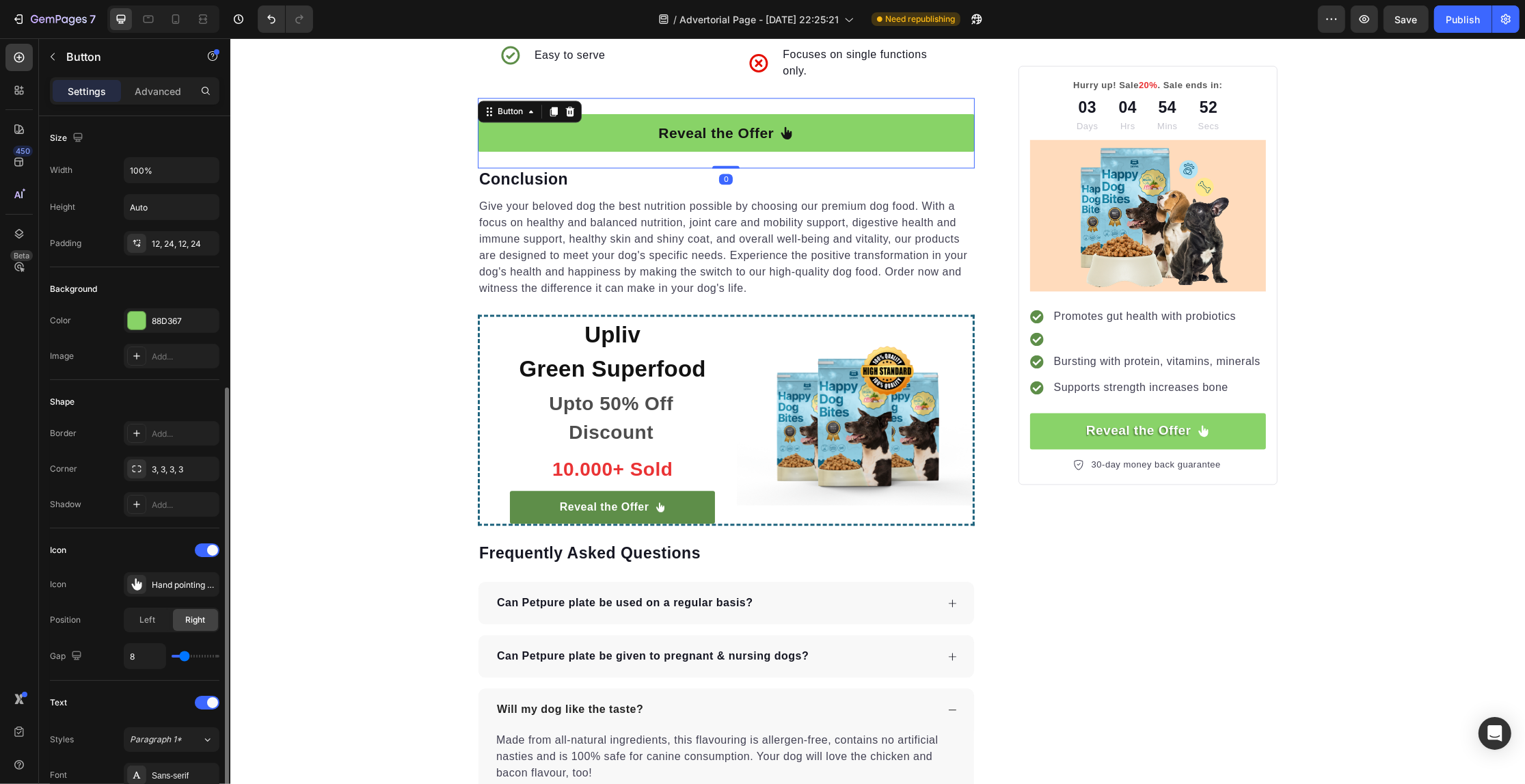
scroll to position [171, 0]
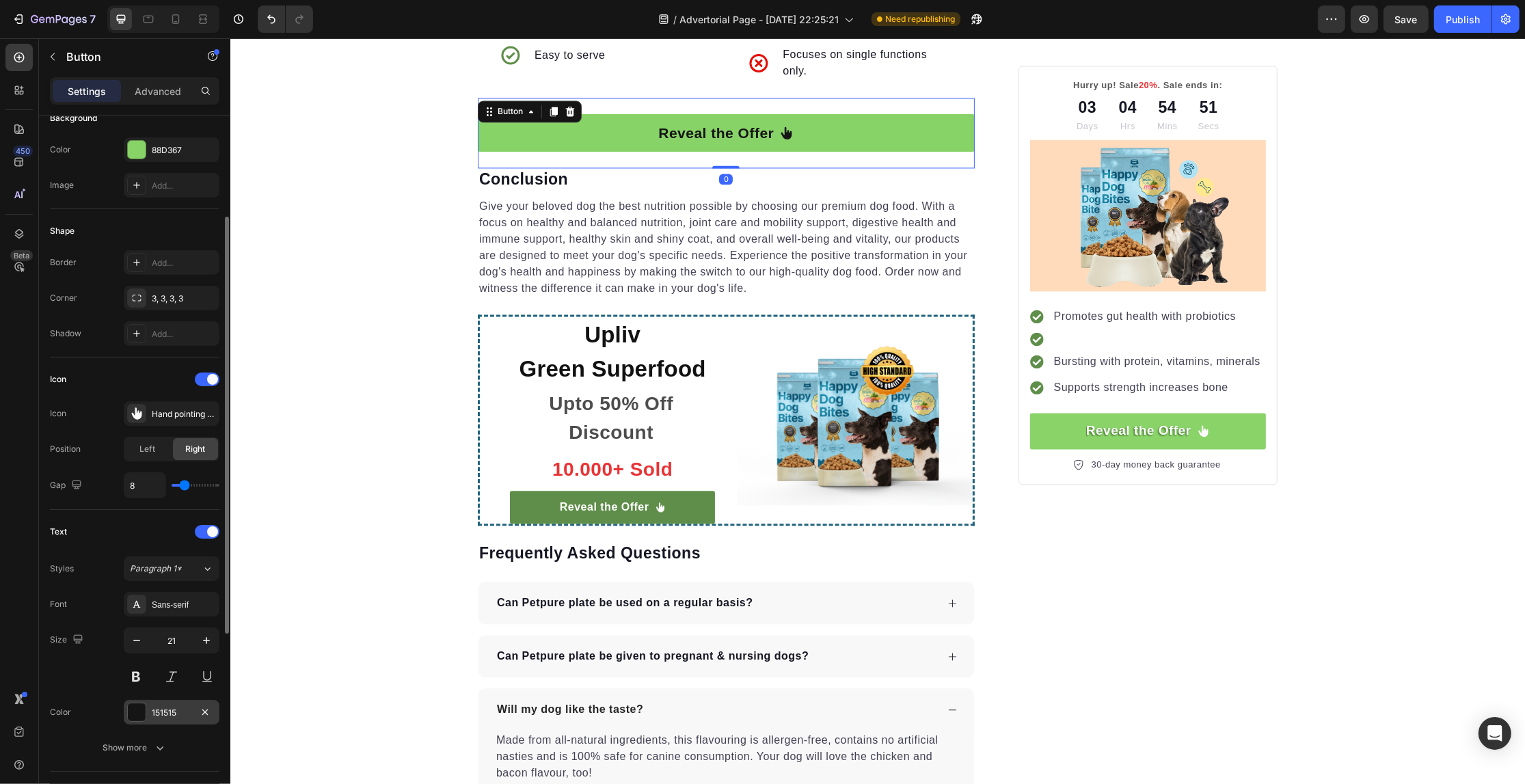
click at [175, 712] on div "151515" at bounding box center [172, 713] width 40 height 13
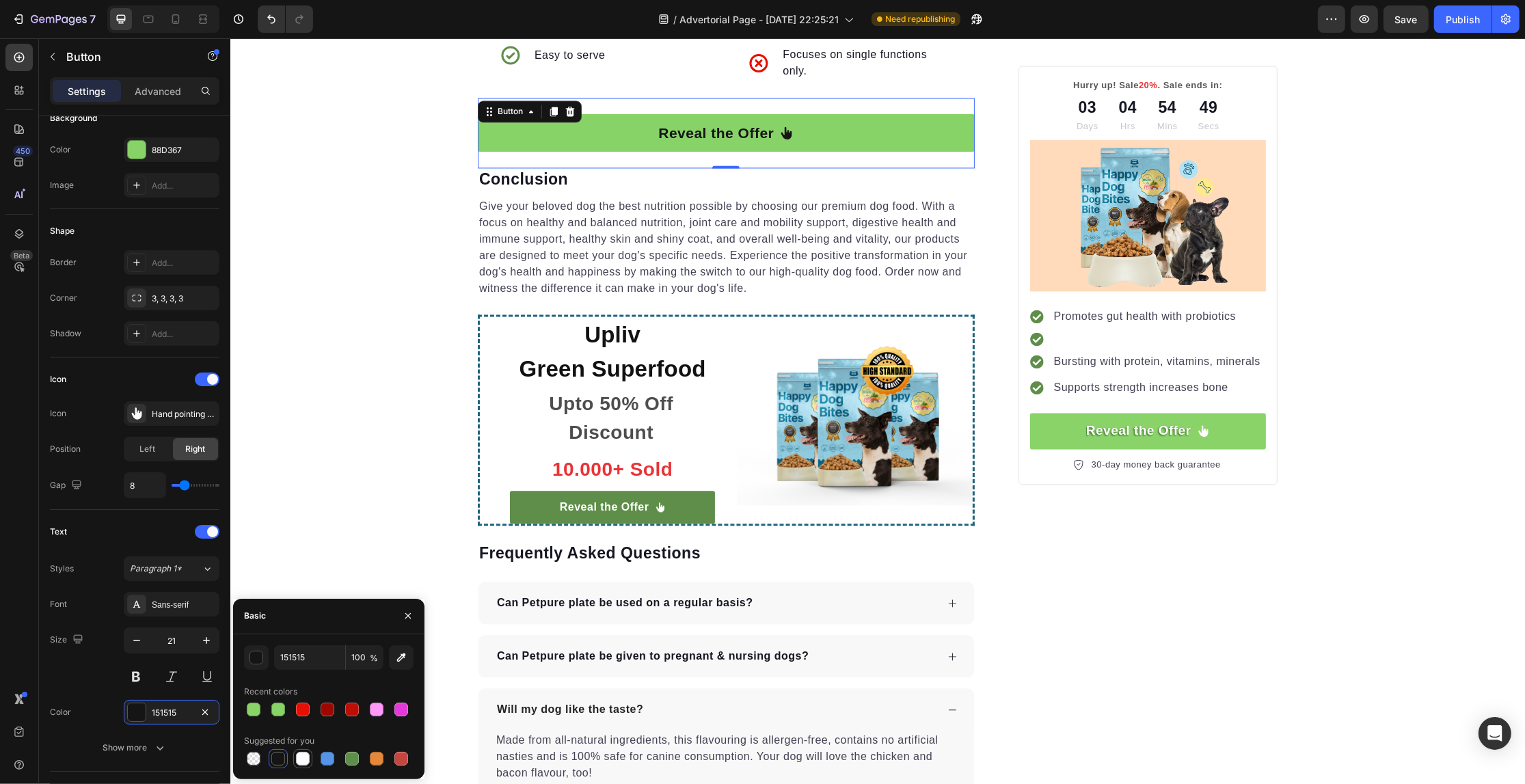
click at [295, 754] on div at bounding box center [303, 759] width 16 height 16
type input "FFFFFF"
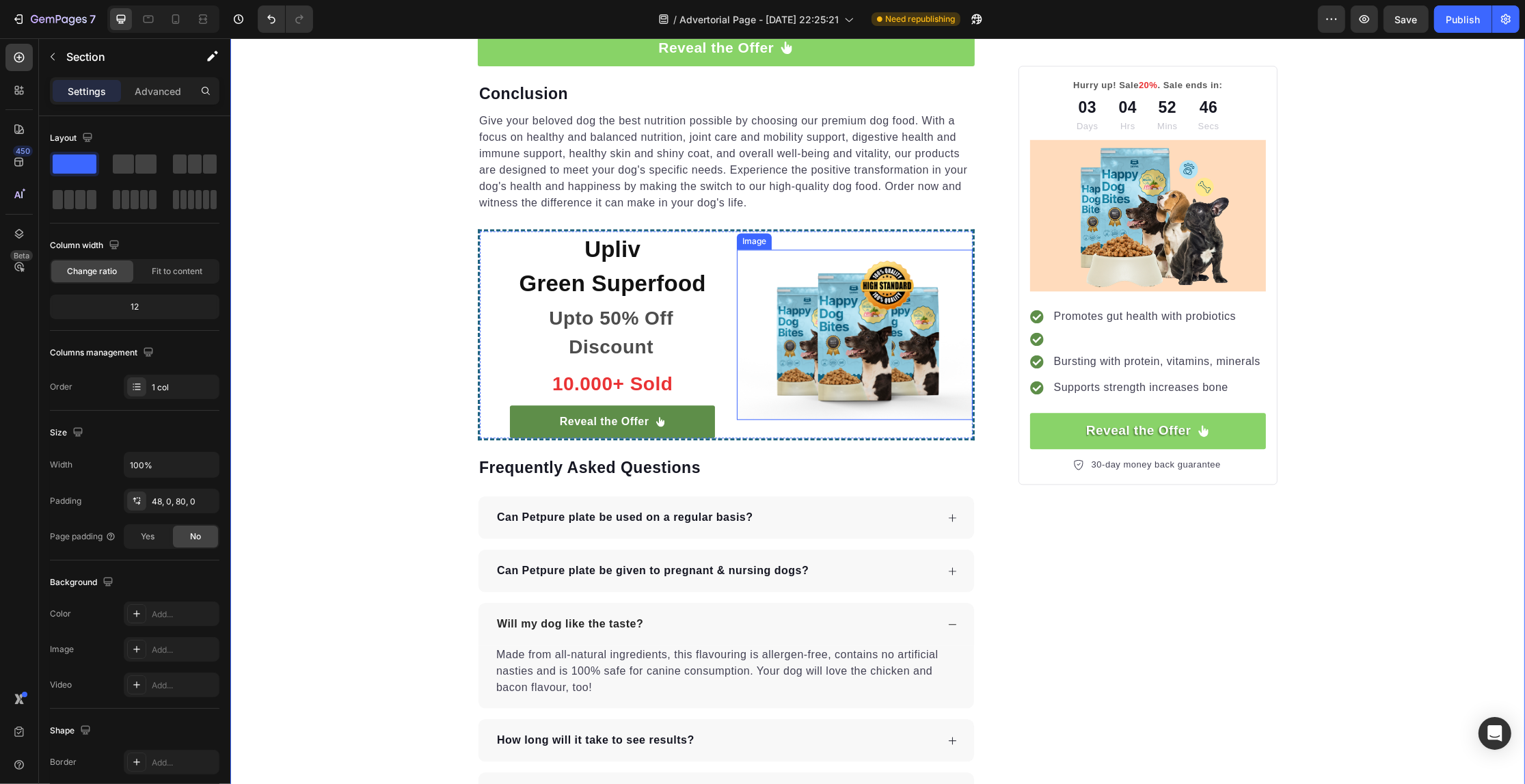
scroll to position [3619, 0]
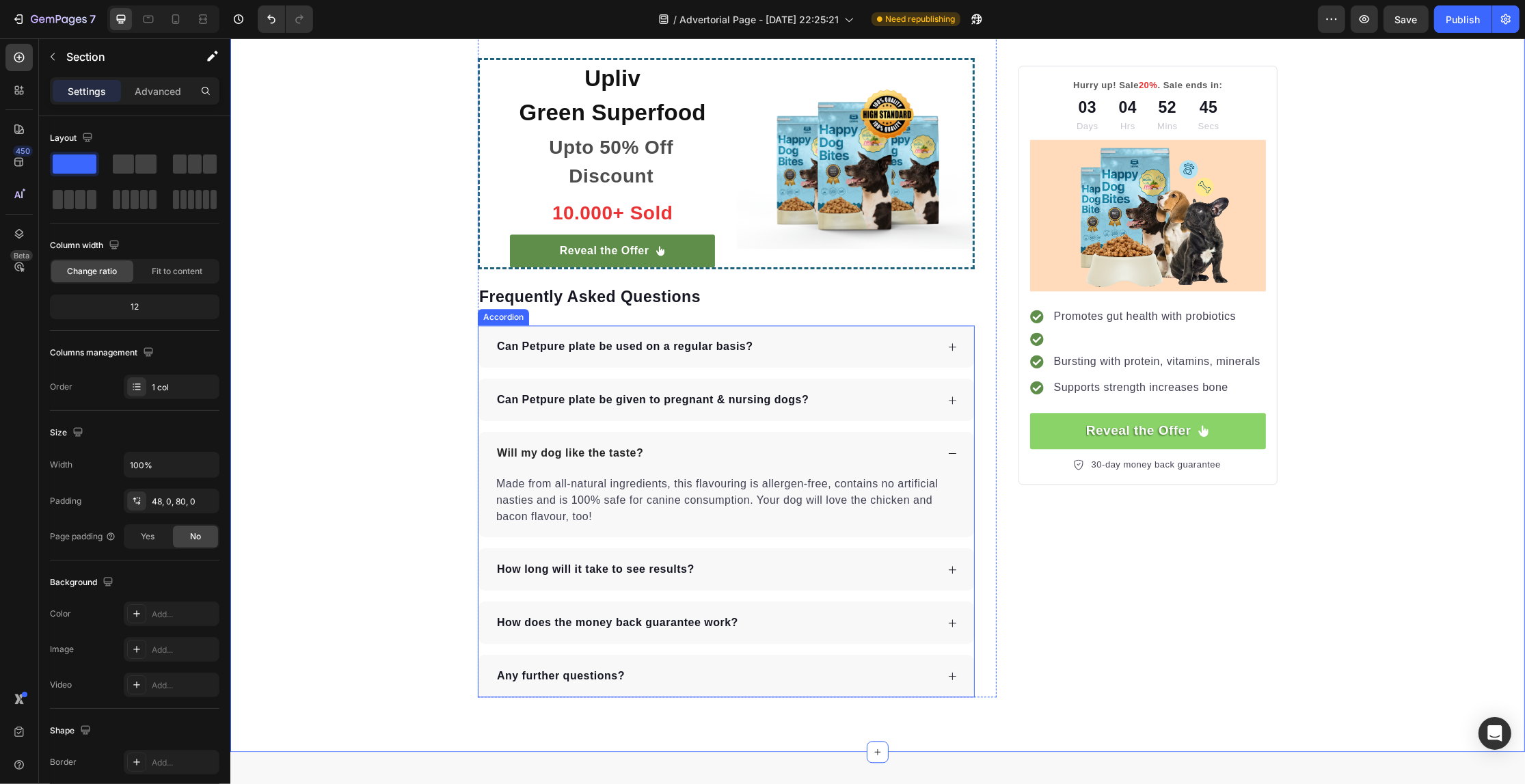
click at [701, 443] on div "Will my dog like the taste?" at bounding box center [715, 453] width 441 height 21
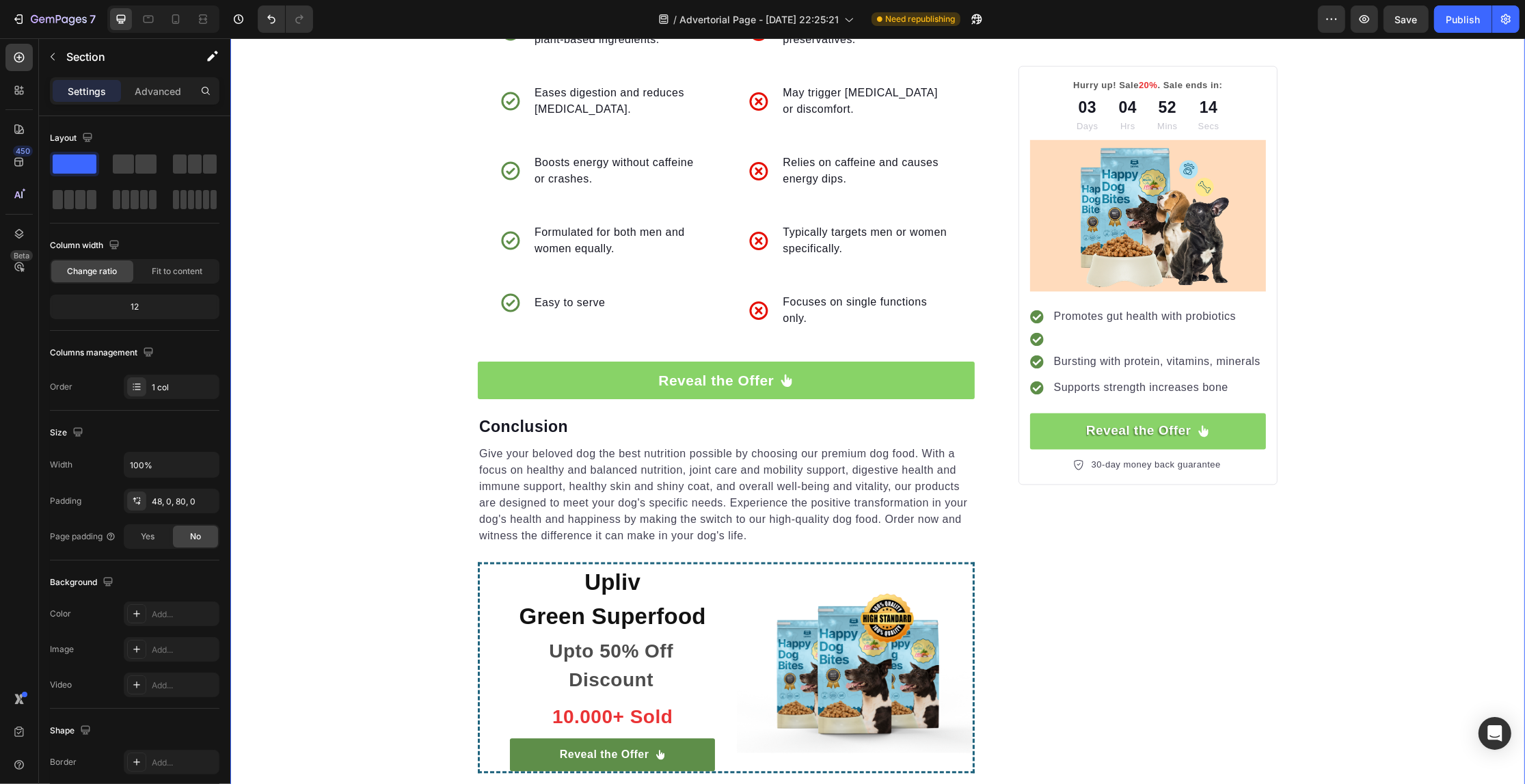
scroll to position [3106, 0]
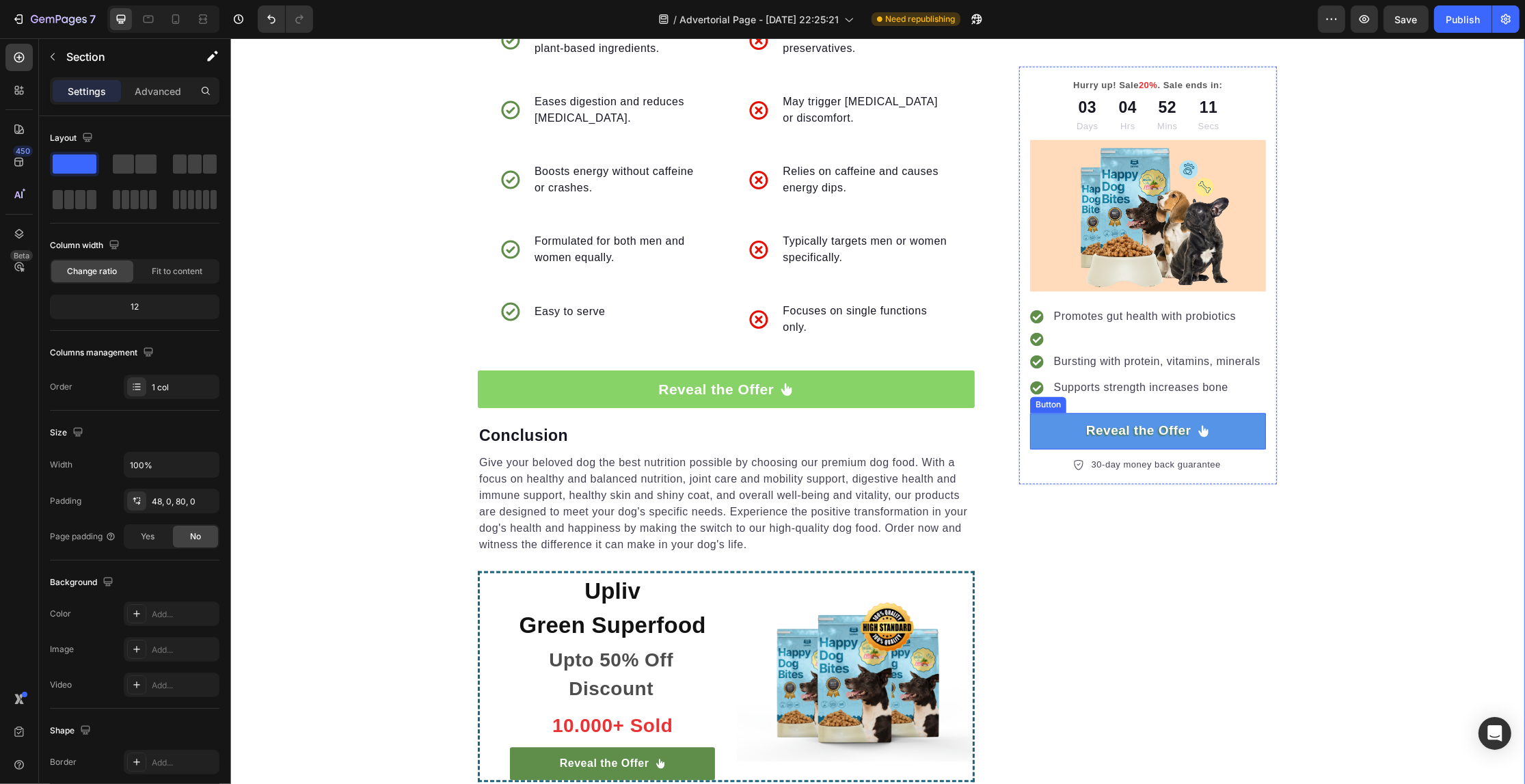
click at [1249, 421] on link "Reveal the Offer" at bounding box center [1147, 430] width 236 height 36
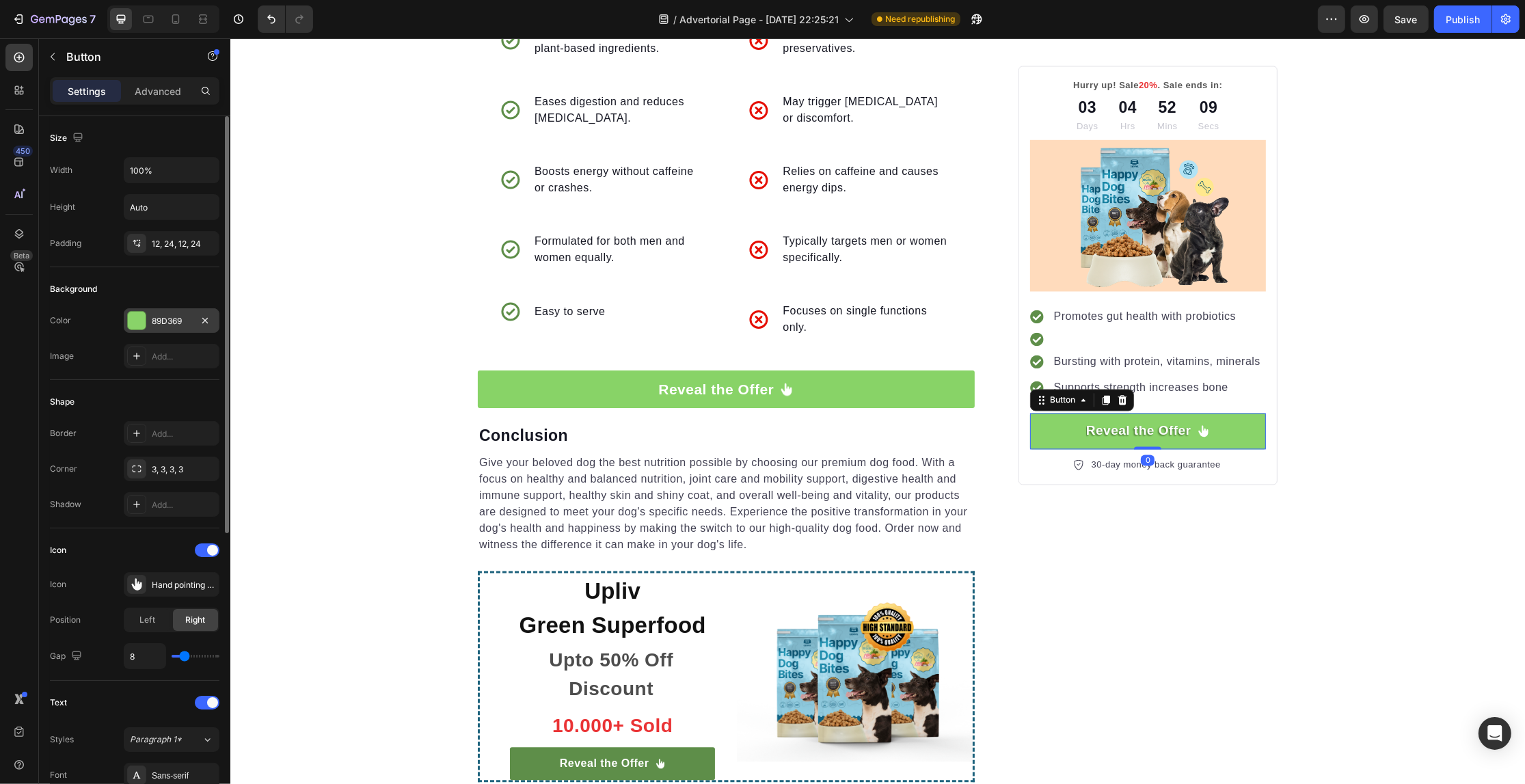
click at [147, 313] on div "89D369" at bounding box center [172, 320] width 96 height 24
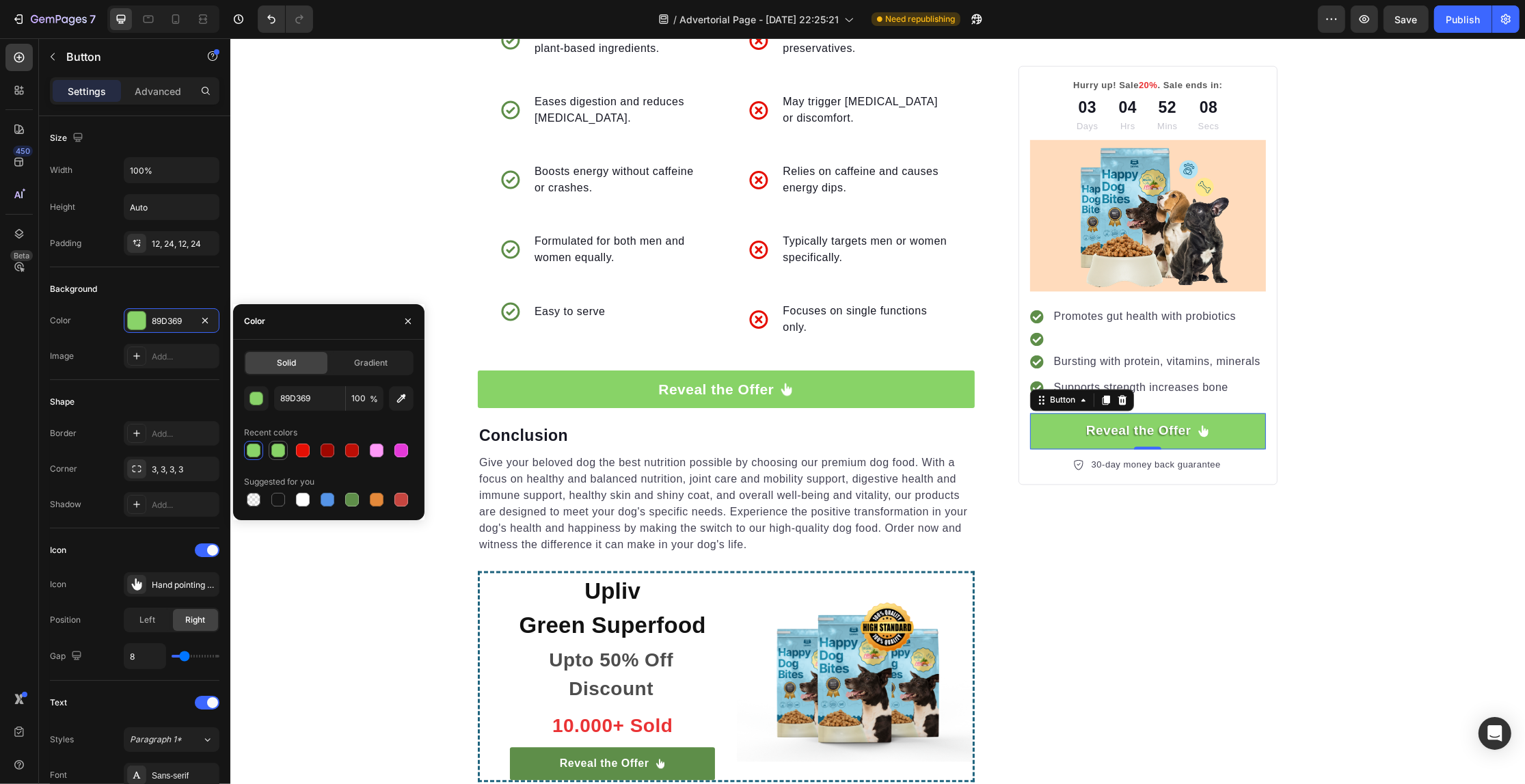
click at [282, 449] on div at bounding box center [278, 449] width 14 height 14
type input "88D367"
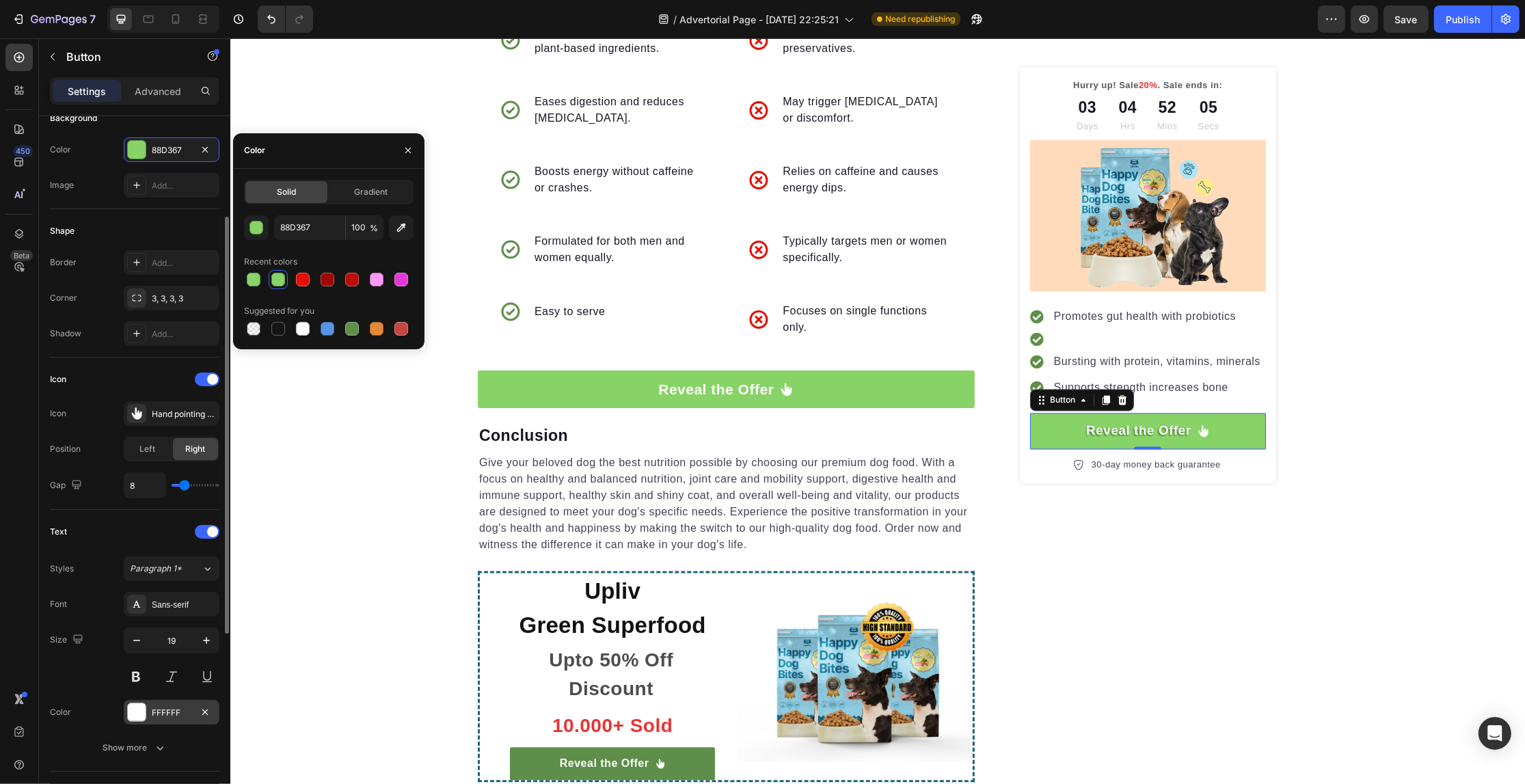
click at [166, 709] on div "FFFFFF" at bounding box center [172, 713] width 40 height 13
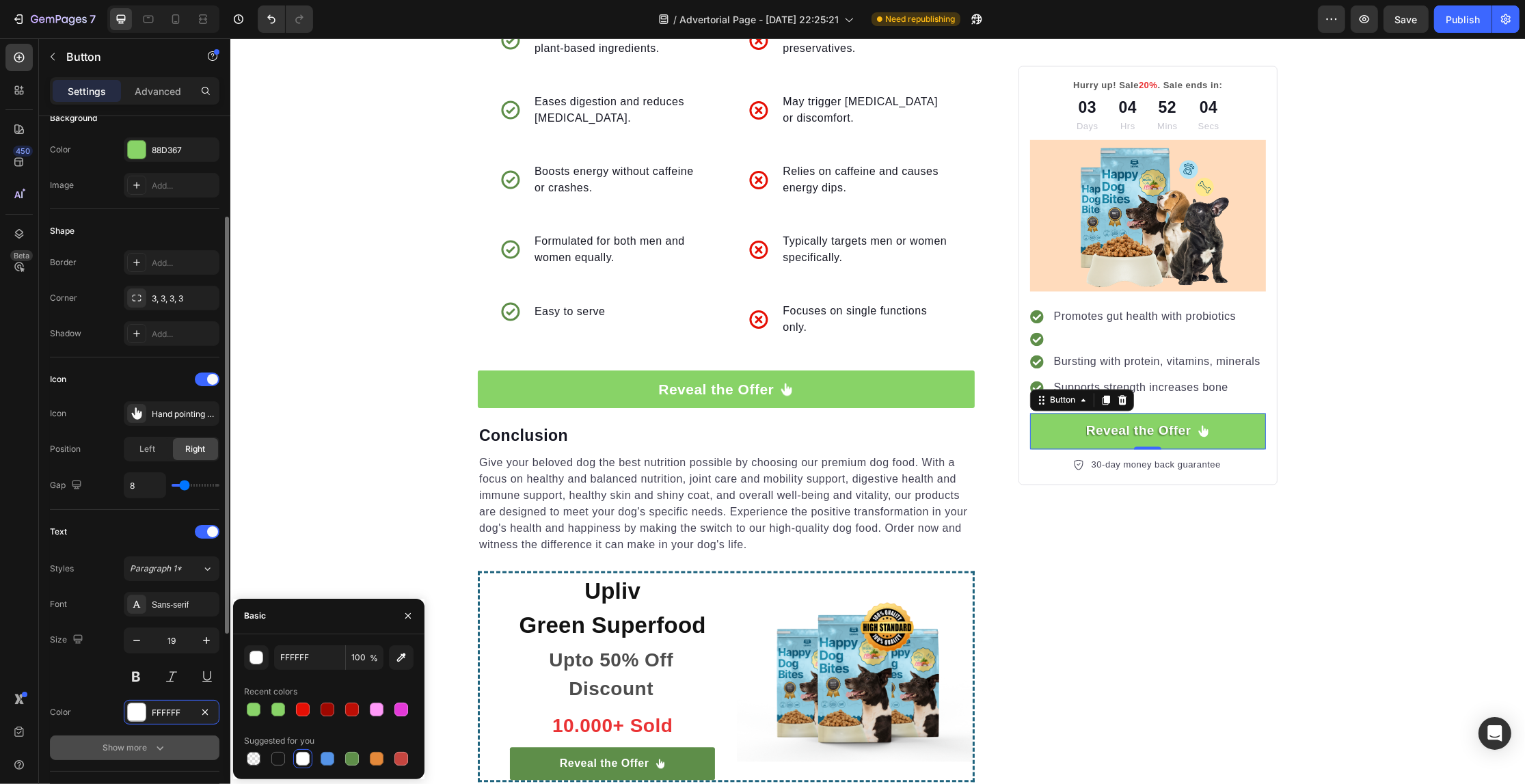
click at [131, 754] on div "Show more" at bounding box center [135, 747] width 63 height 14
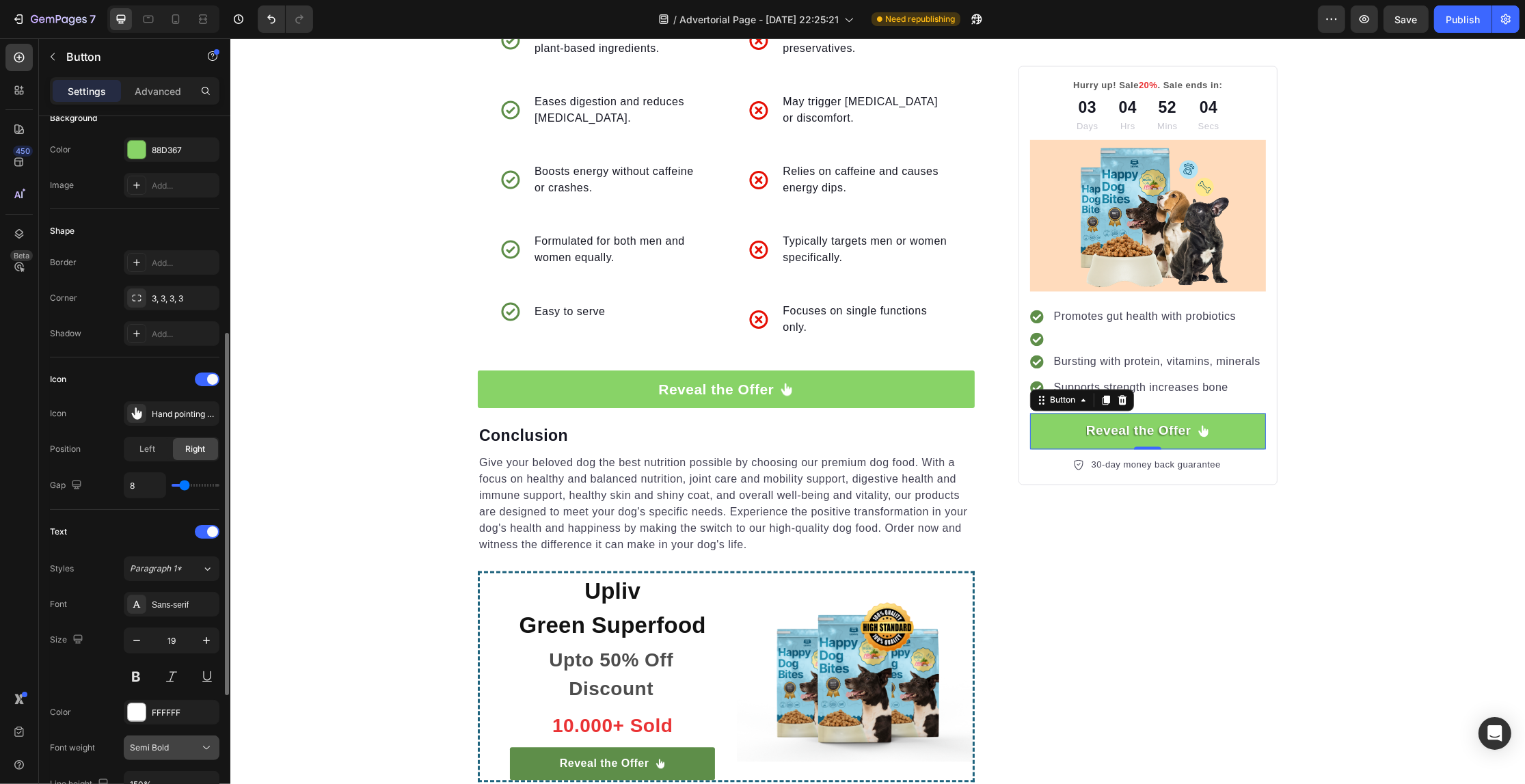
scroll to position [427, 0]
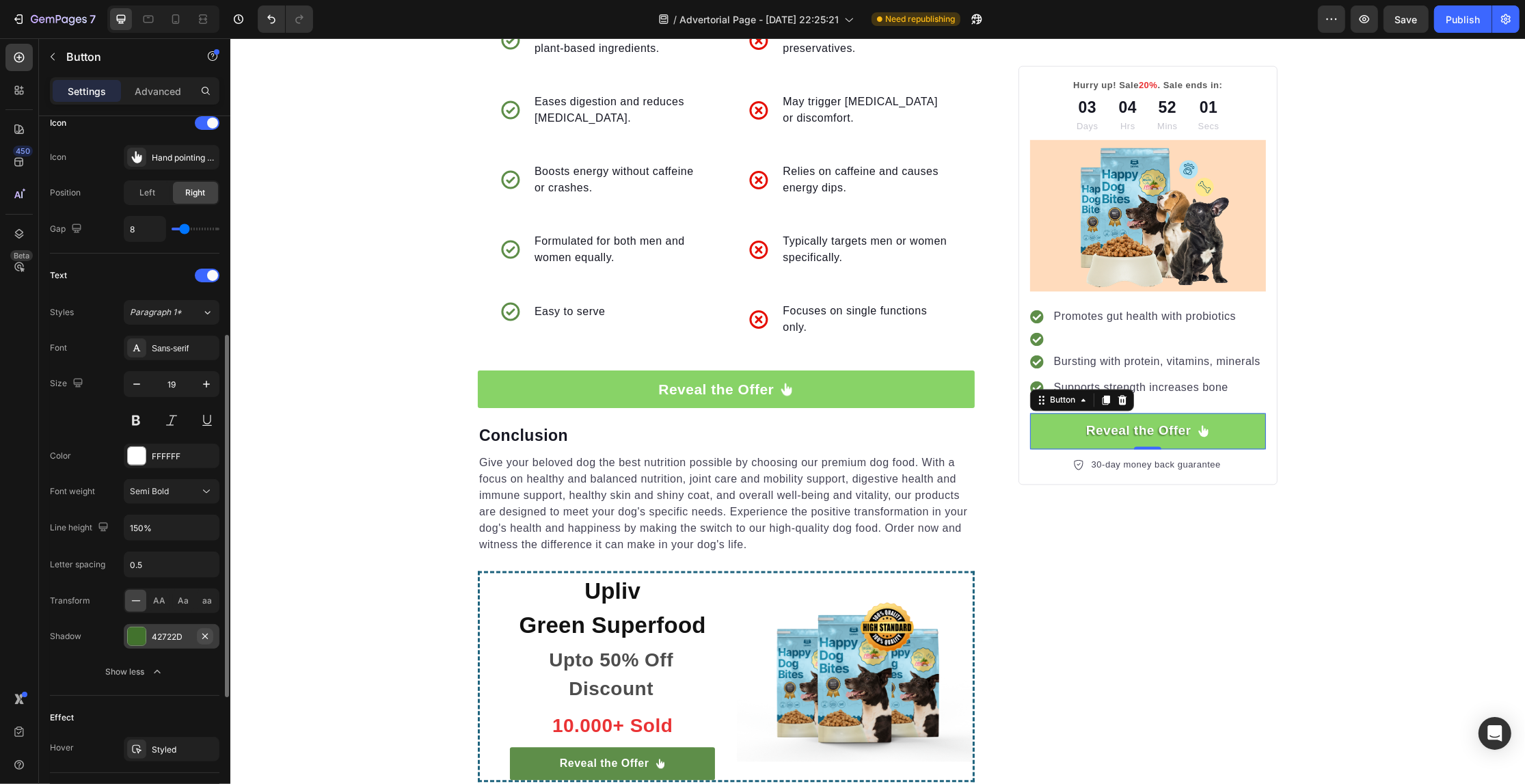
click at [203, 642] on icon "button" at bounding box center [205, 637] width 11 height 11
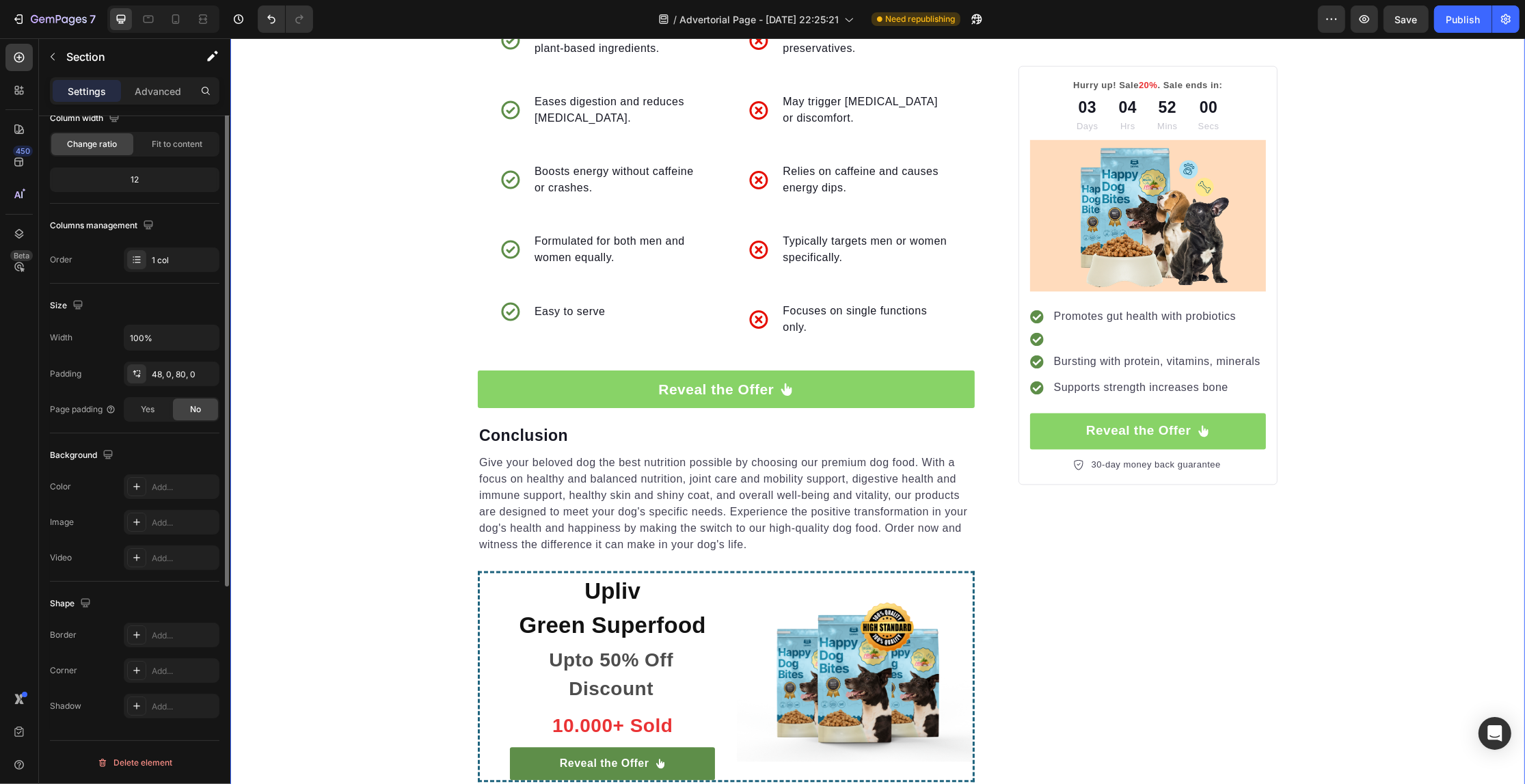
scroll to position [0, 0]
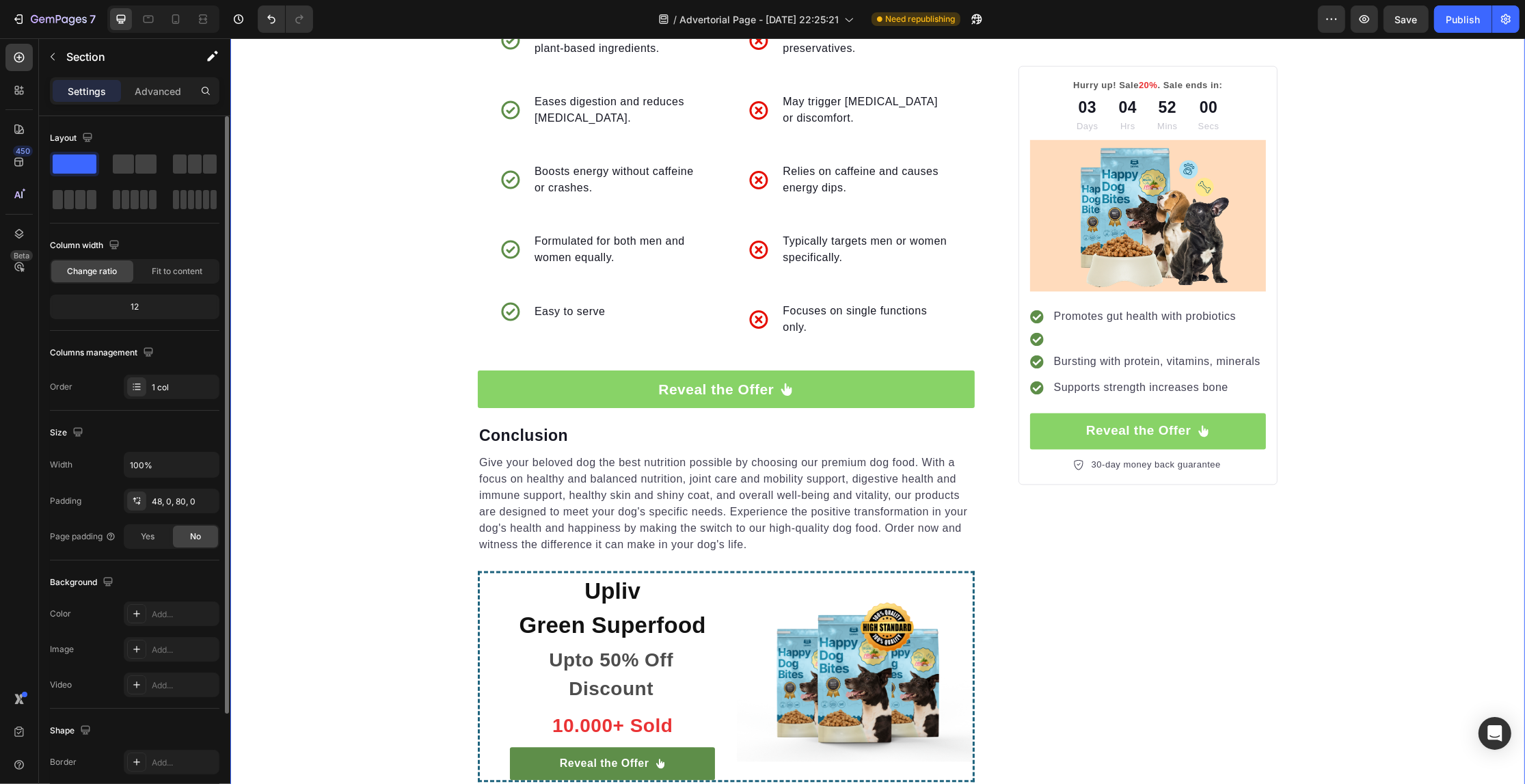
click at [1255, 439] on link "Reveal the Offer" at bounding box center [1147, 430] width 236 height 36
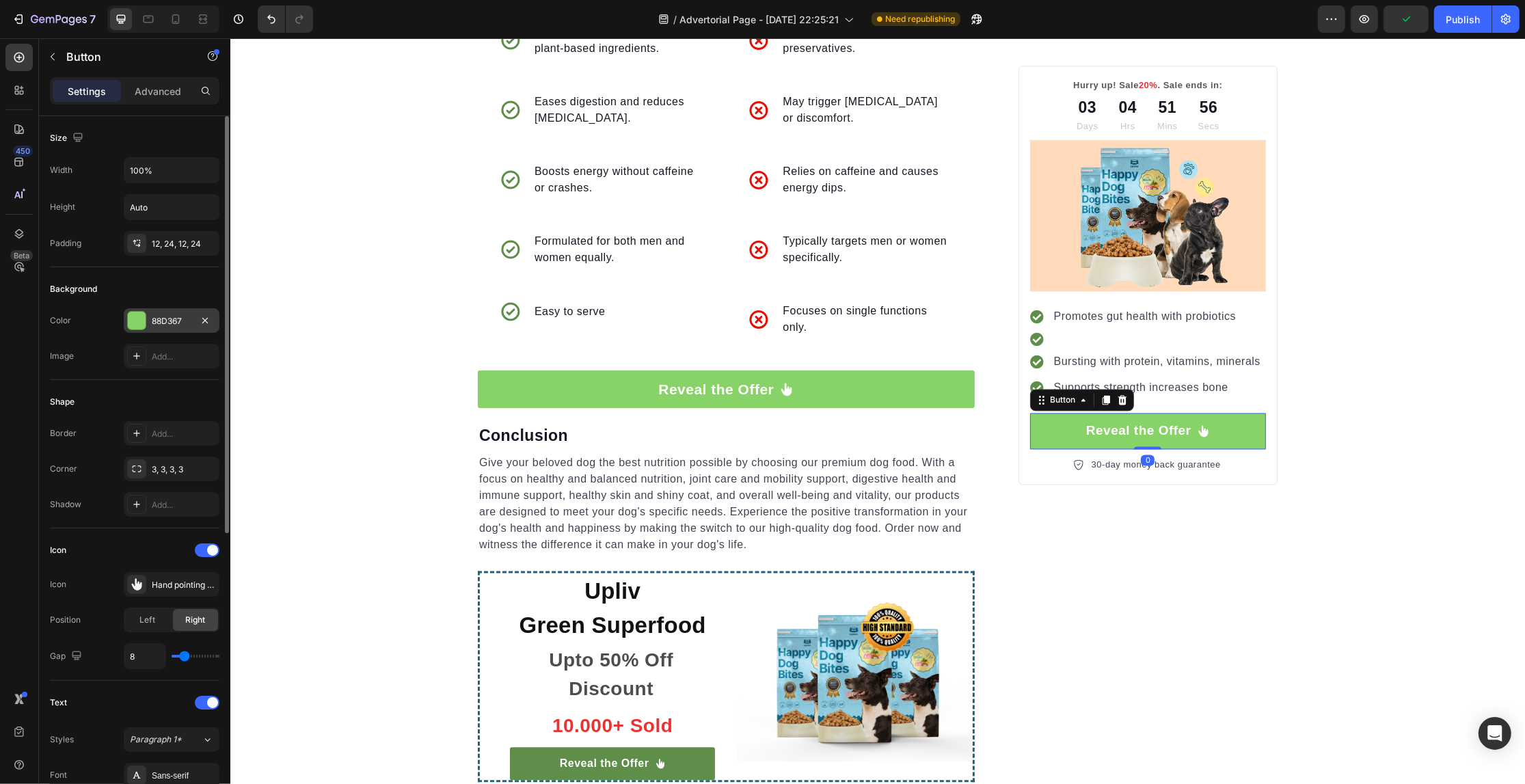
click at [146, 317] on div "88D367" at bounding box center [172, 320] width 96 height 24
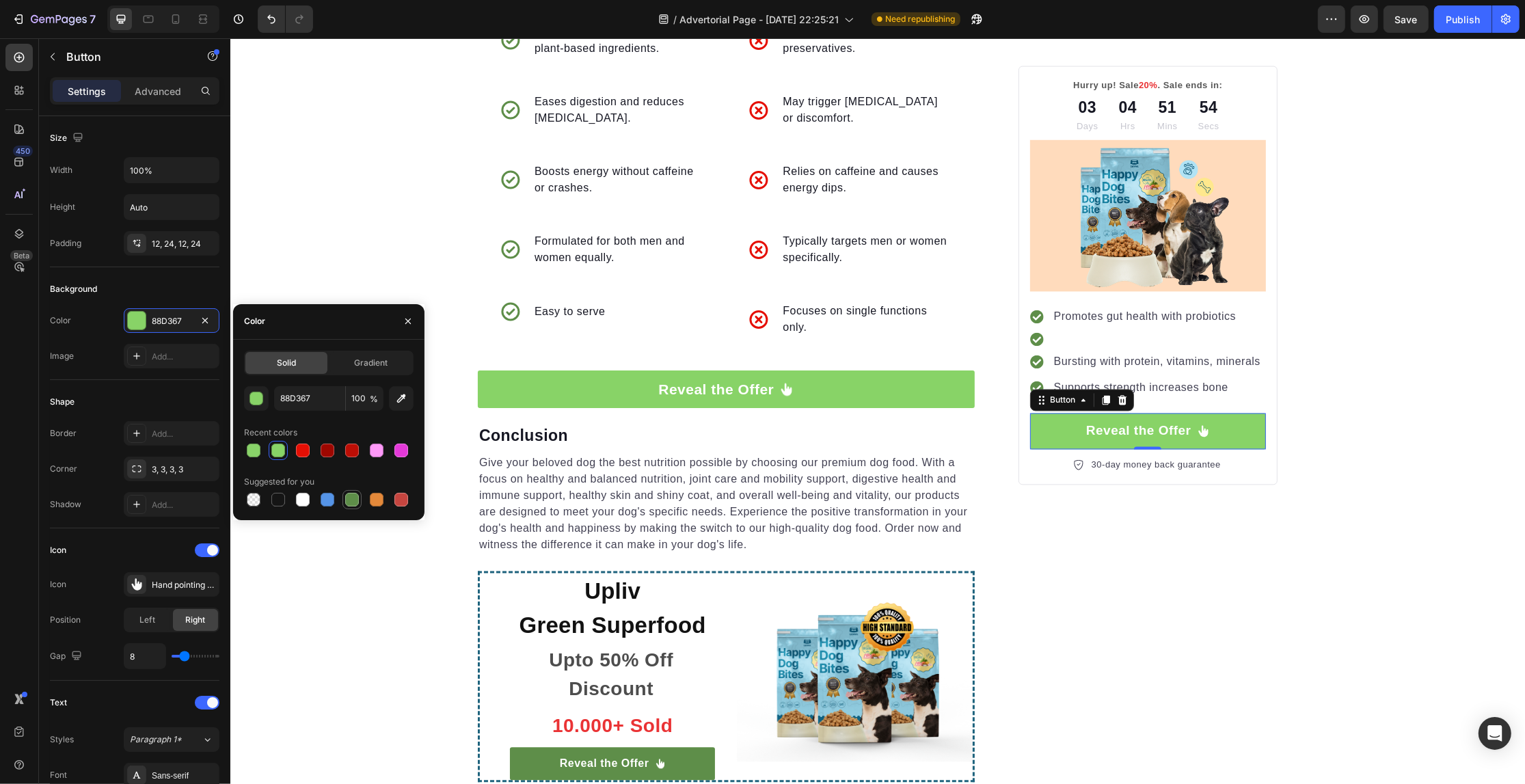
click at [355, 500] on div at bounding box center [352, 499] width 14 height 14
click at [251, 396] on div "button" at bounding box center [257, 399] width 14 height 14
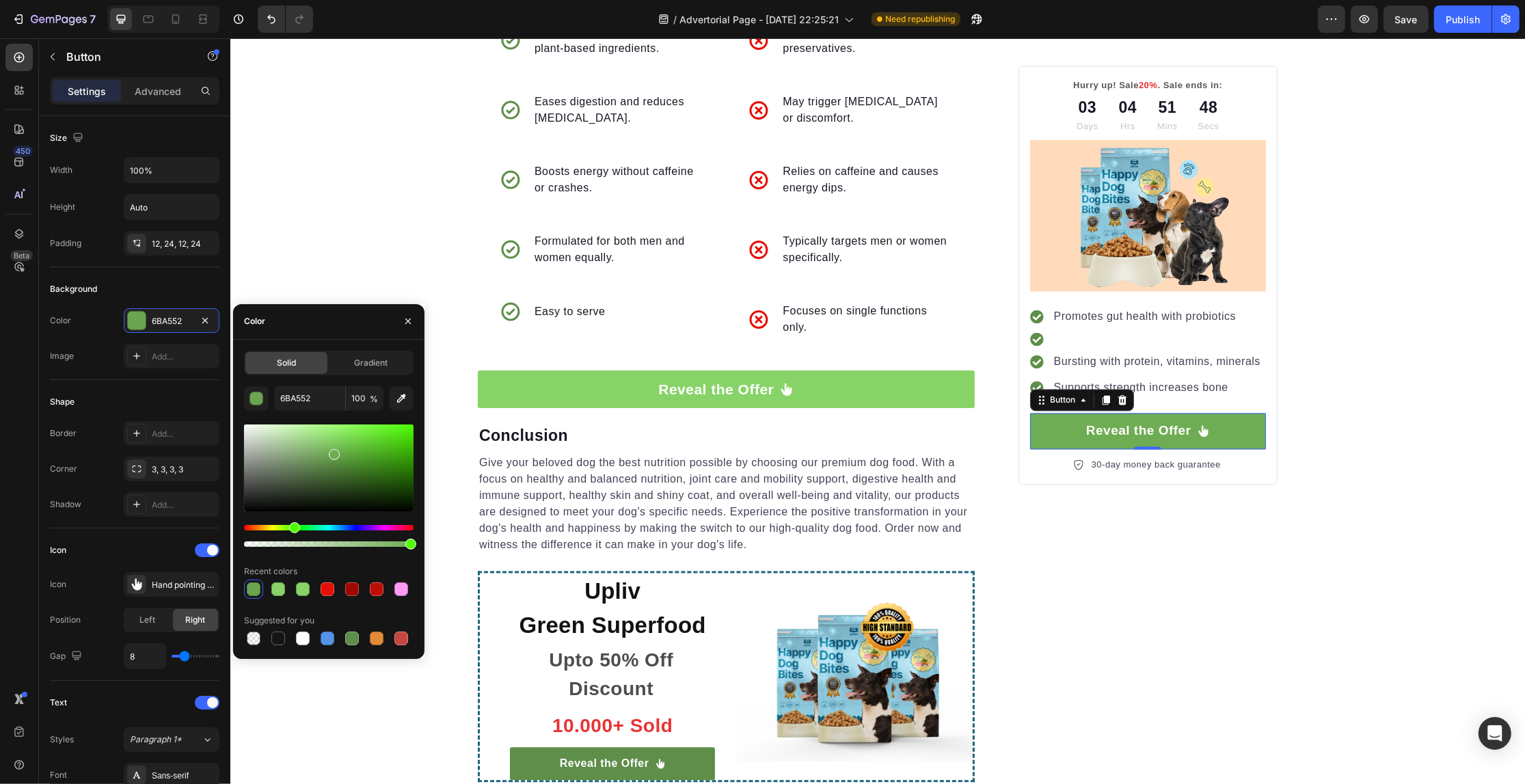
drag, startPoint x: 330, startPoint y: 468, endPoint x: 332, endPoint y: 452, distance: 16.1
click at [332, 452] on div at bounding box center [335, 455] width 11 height 11
type input "6EAD53"
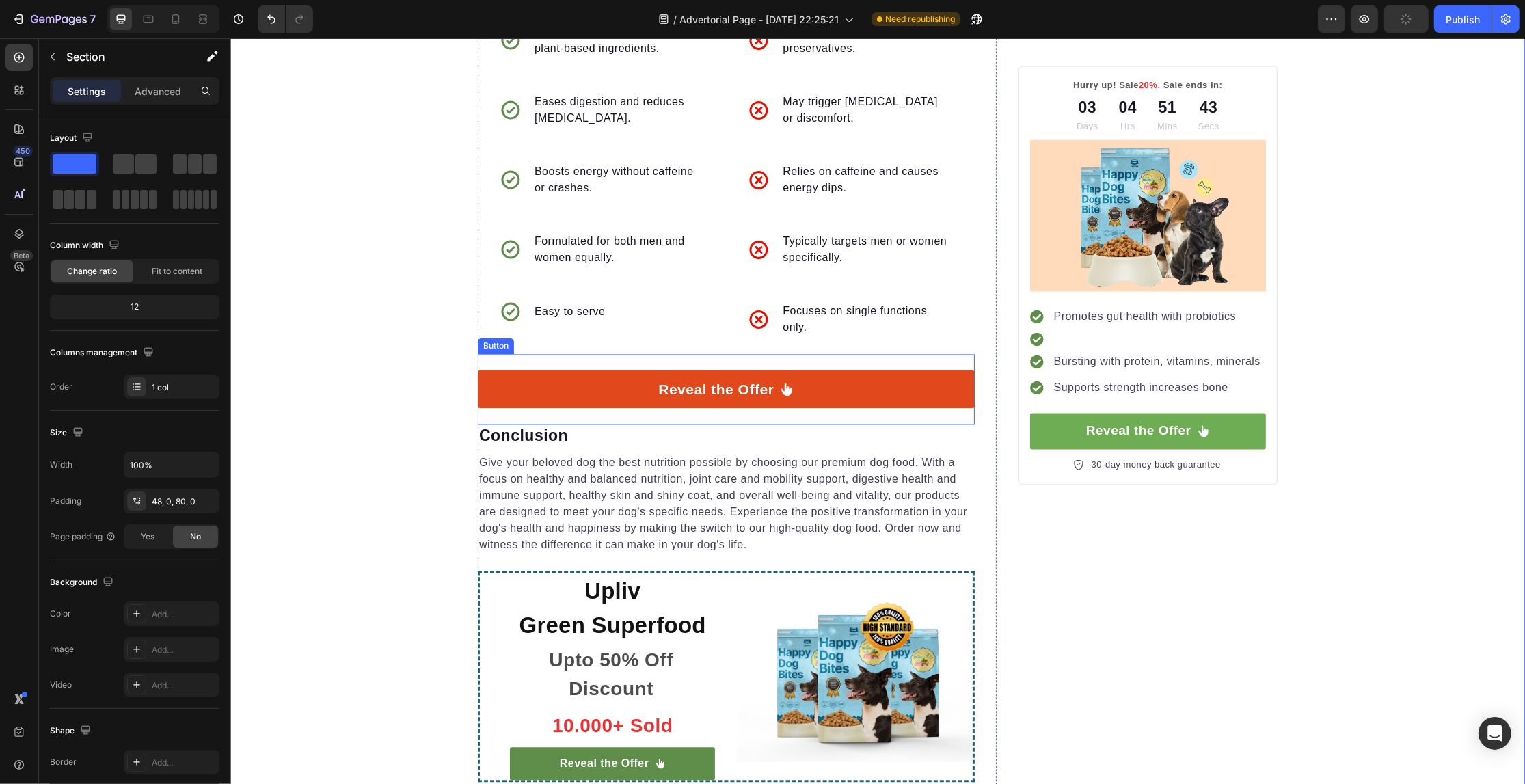
click at [477, 373] on link "Reveal the Offer" at bounding box center [725, 390] width 497 height 38
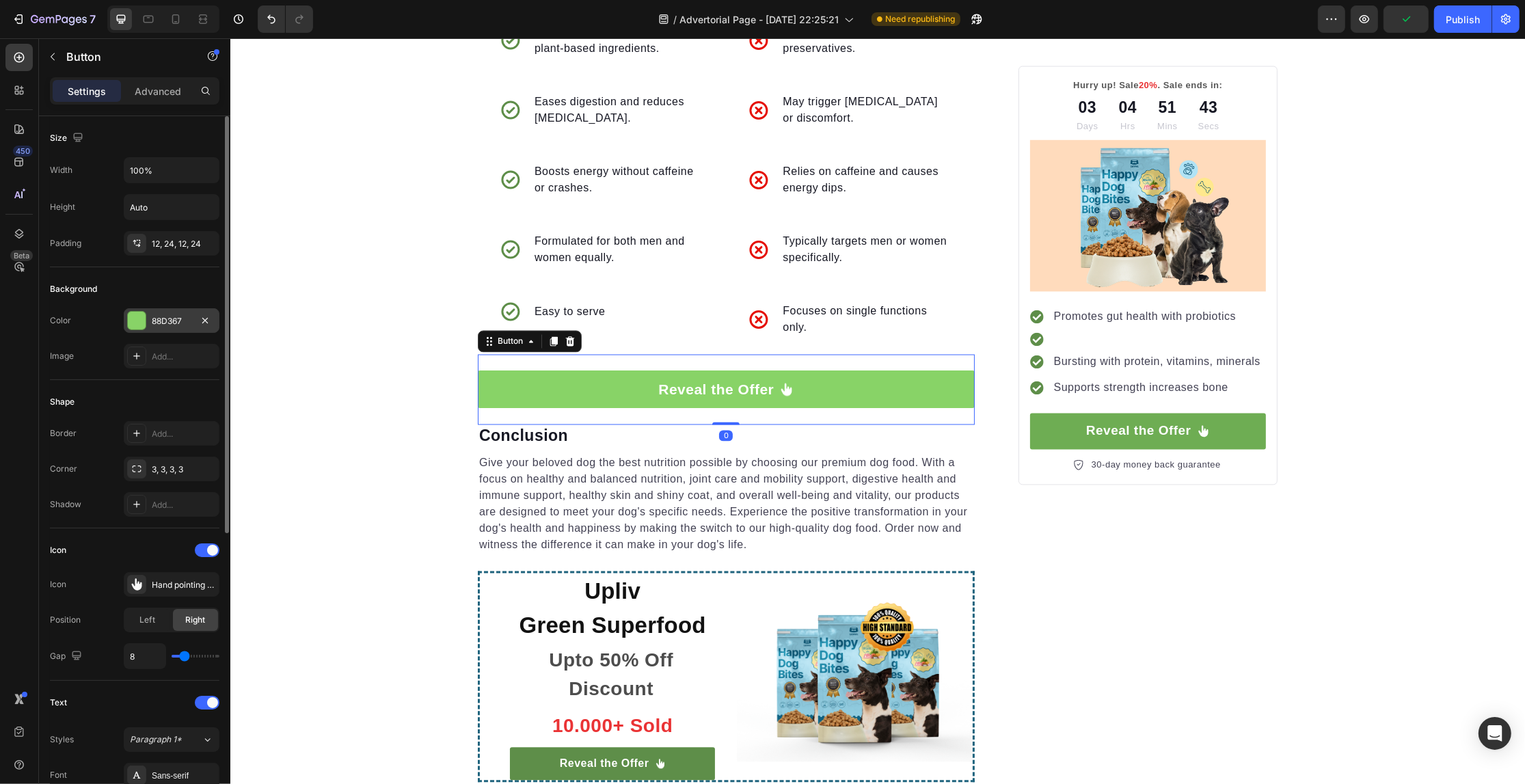
click at [162, 316] on div "88D367" at bounding box center [172, 321] width 40 height 13
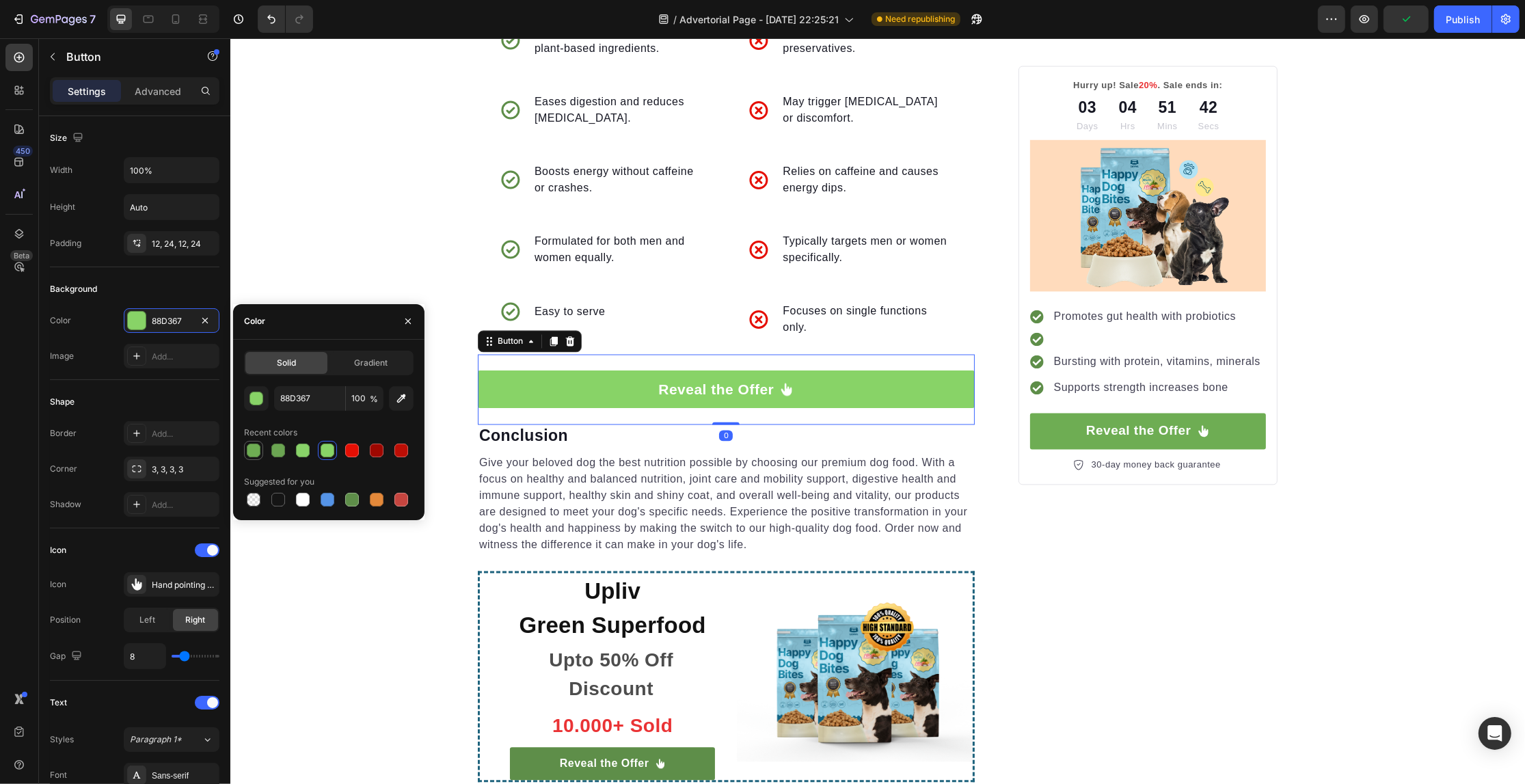
click at [257, 456] on div at bounding box center [253, 449] width 14 height 14
type input "6EAD53"
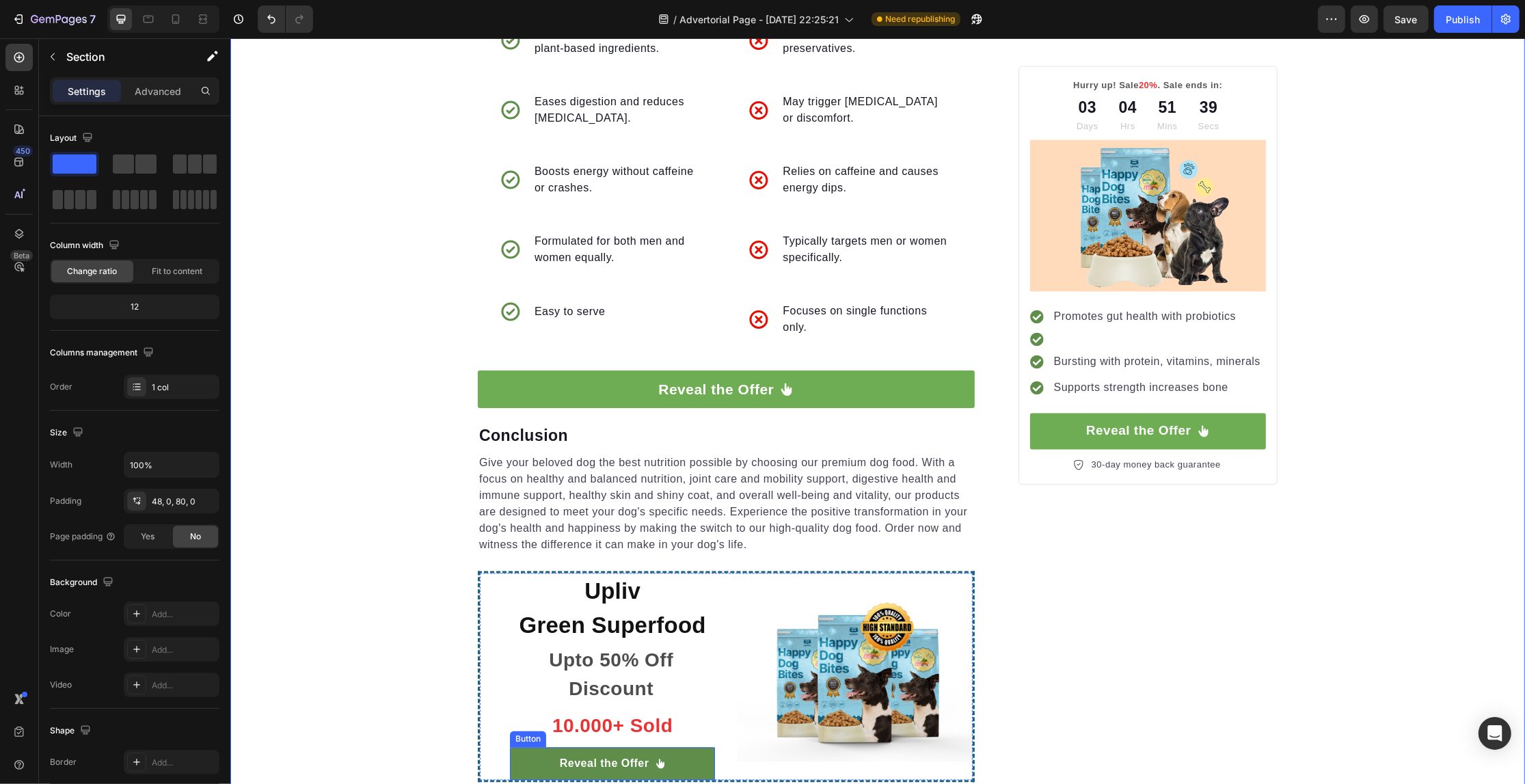
click at [509, 747] on link "Reveal the Offer" at bounding box center [611, 763] width 205 height 33
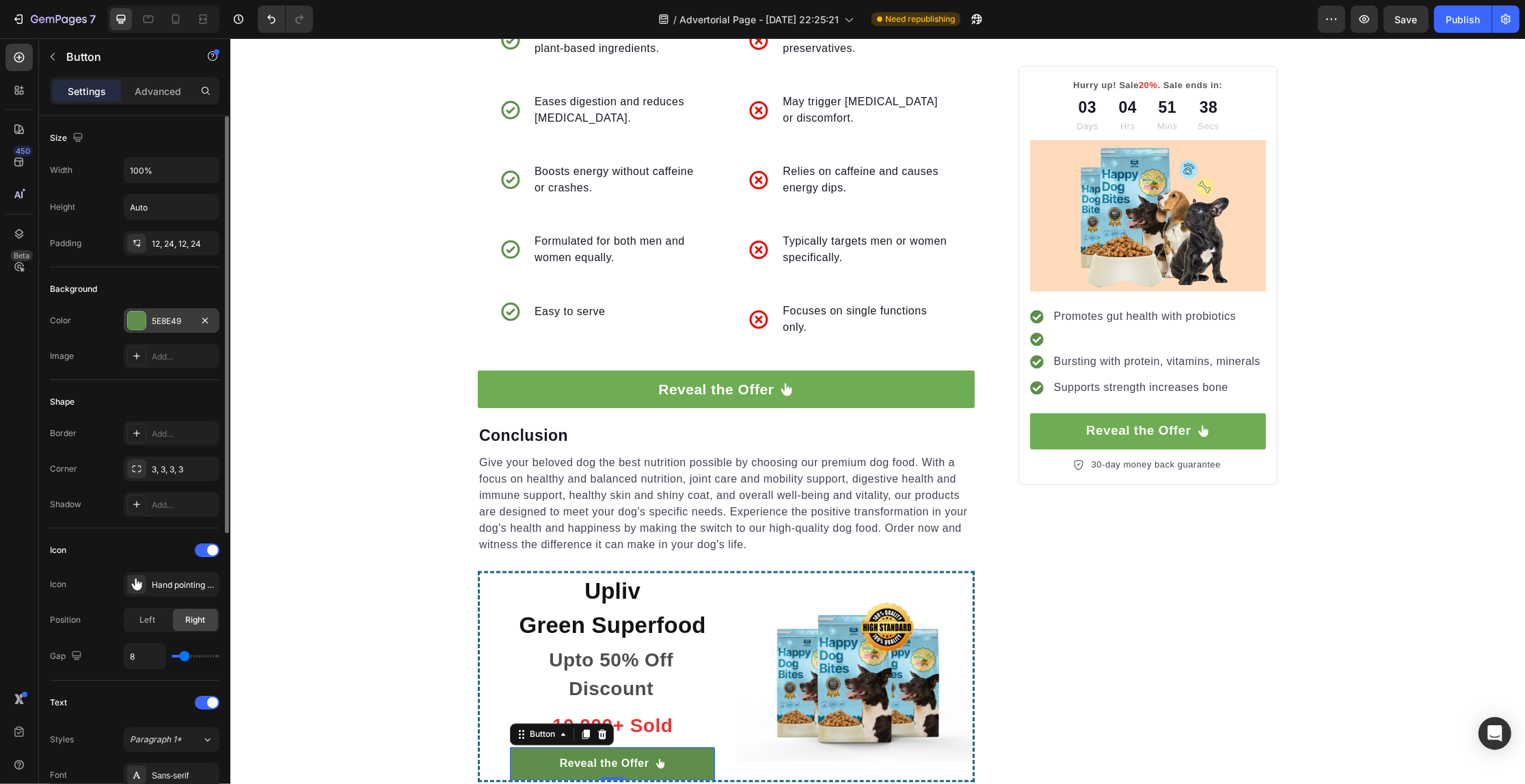
click at [154, 326] on div "5E8E49" at bounding box center [172, 321] width 40 height 13
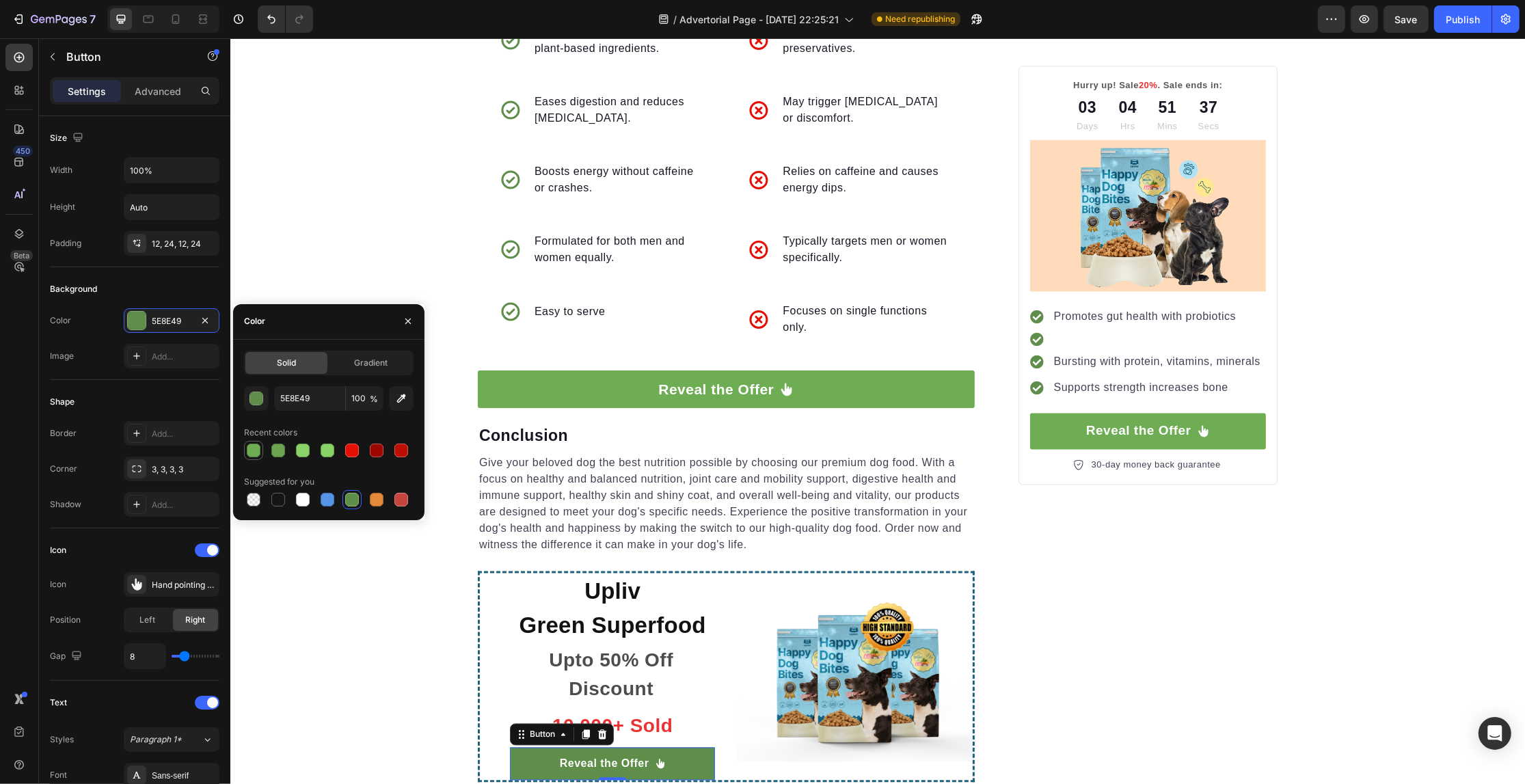
click at [250, 442] on div at bounding box center [253, 450] width 16 height 16
type input "6EAD53"
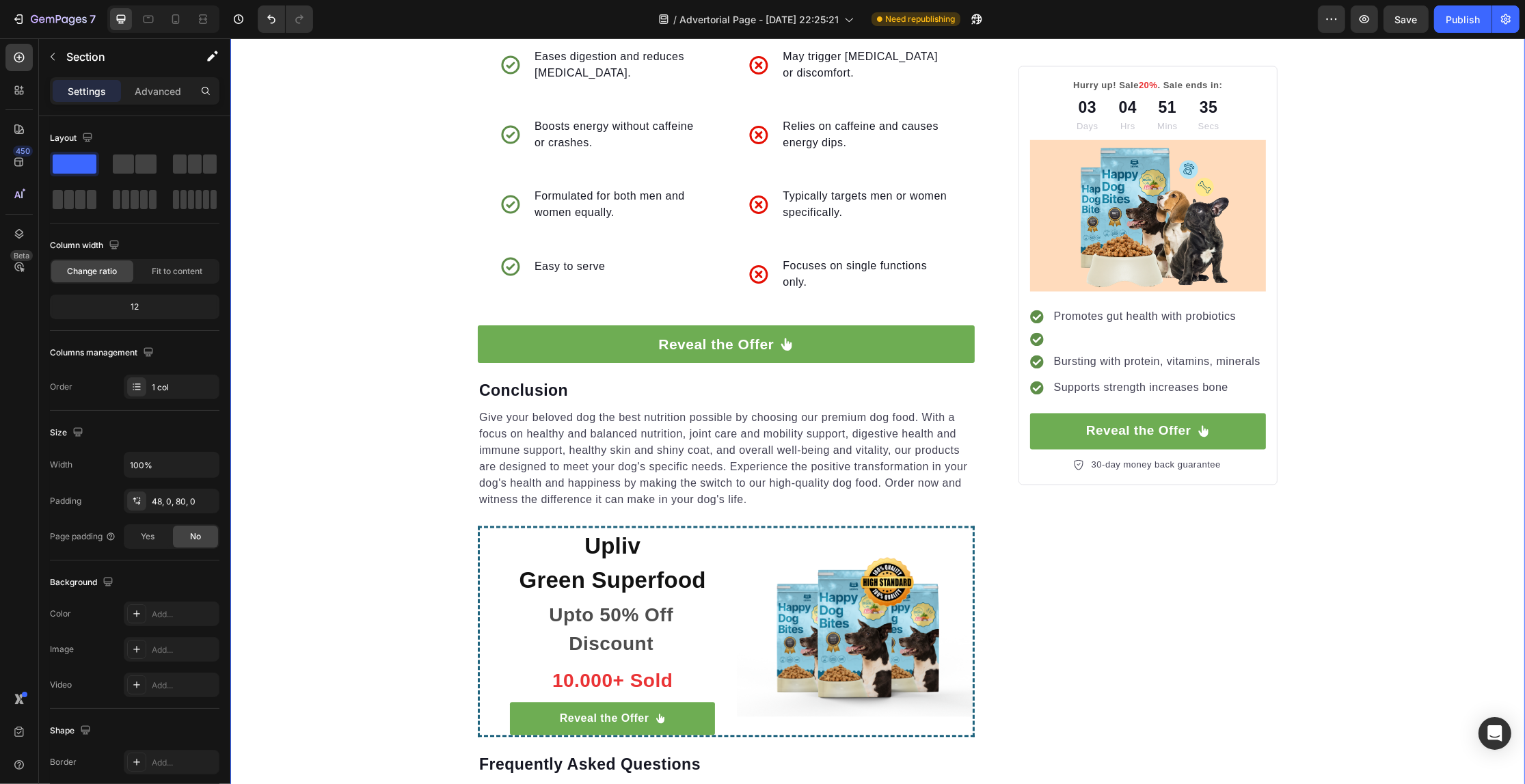
scroll to position [3191, 0]
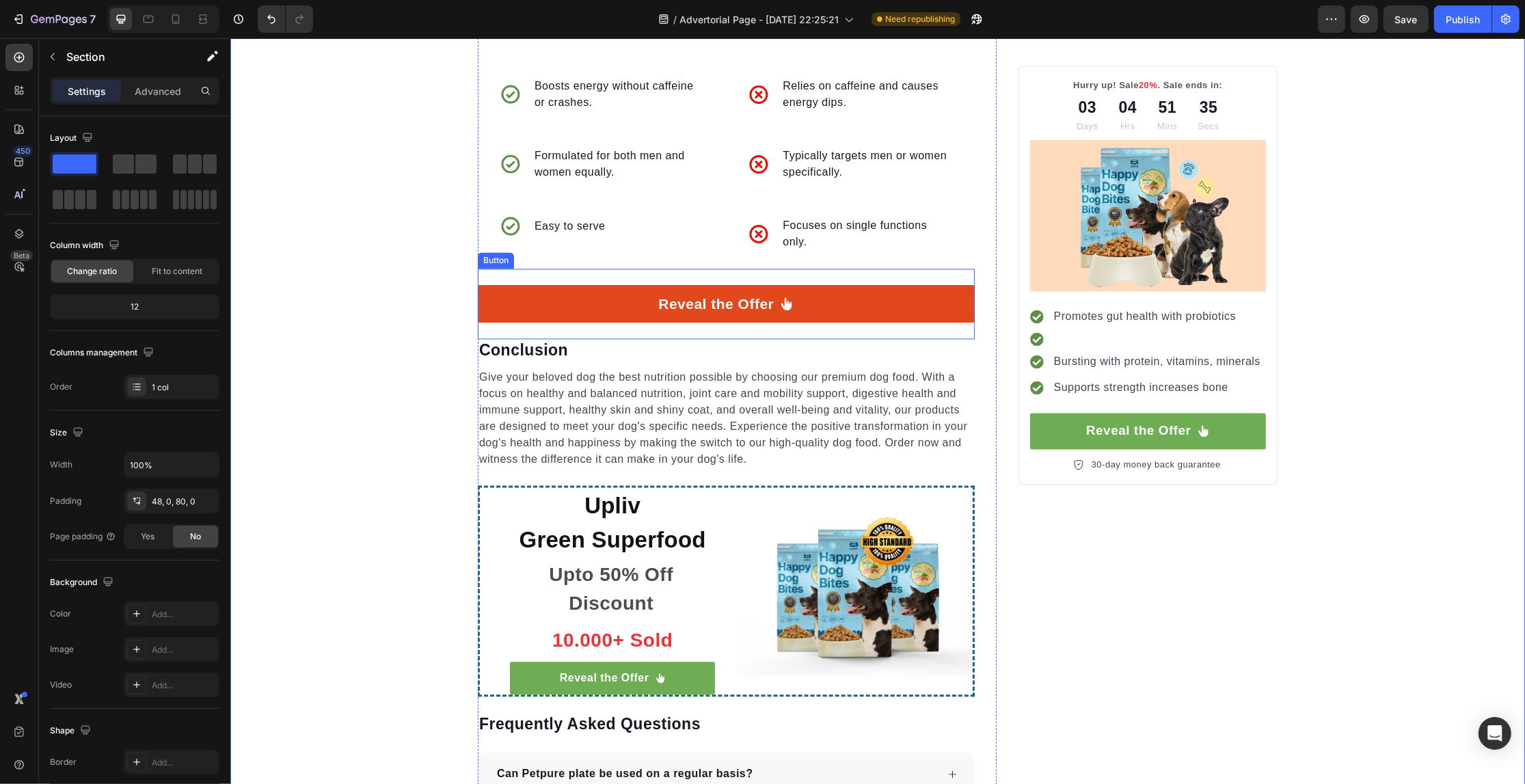
click at [508, 285] on link "Reveal the Offer" at bounding box center [725, 304] width 497 height 38
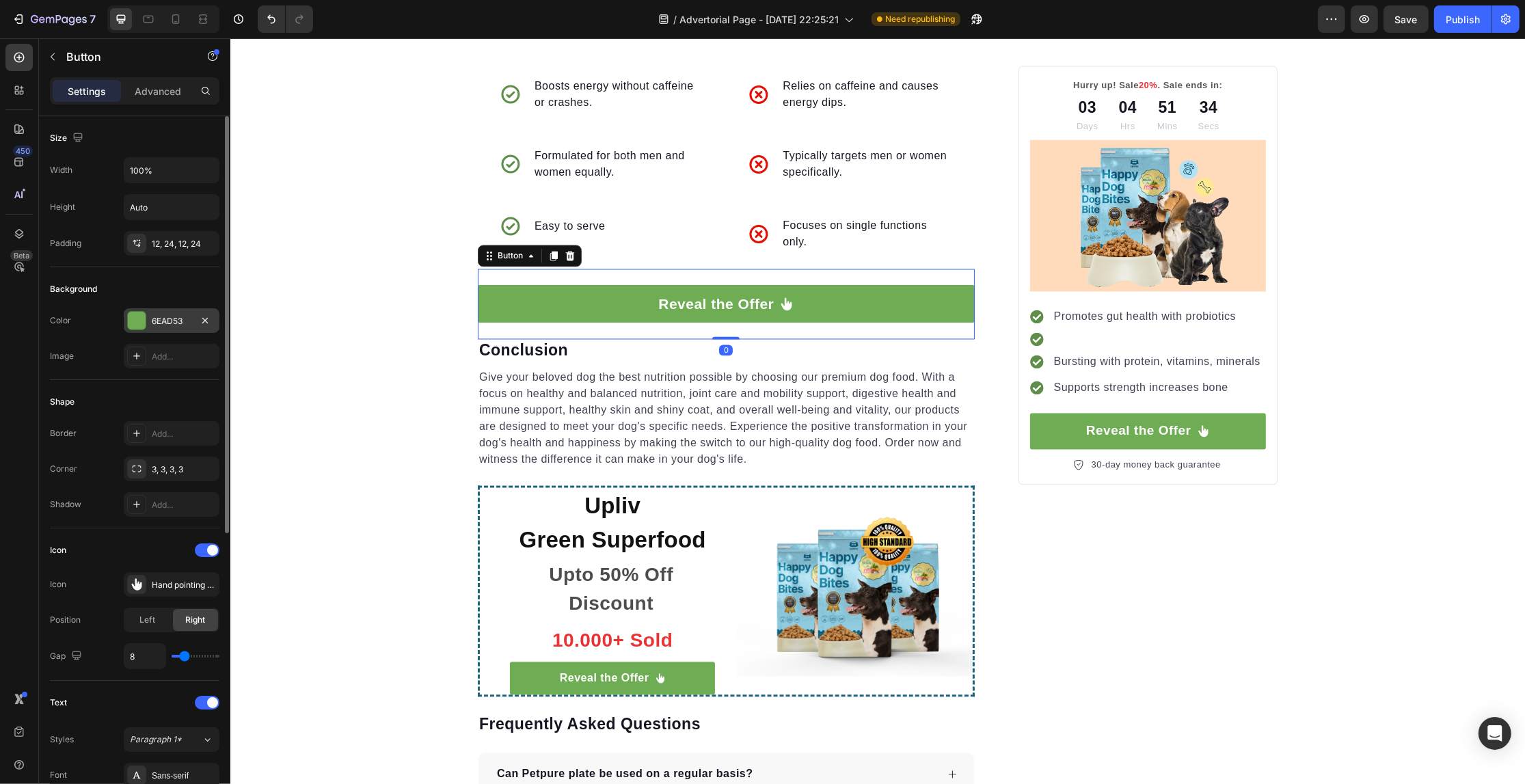
click at [145, 326] on div at bounding box center [137, 320] width 19 height 19
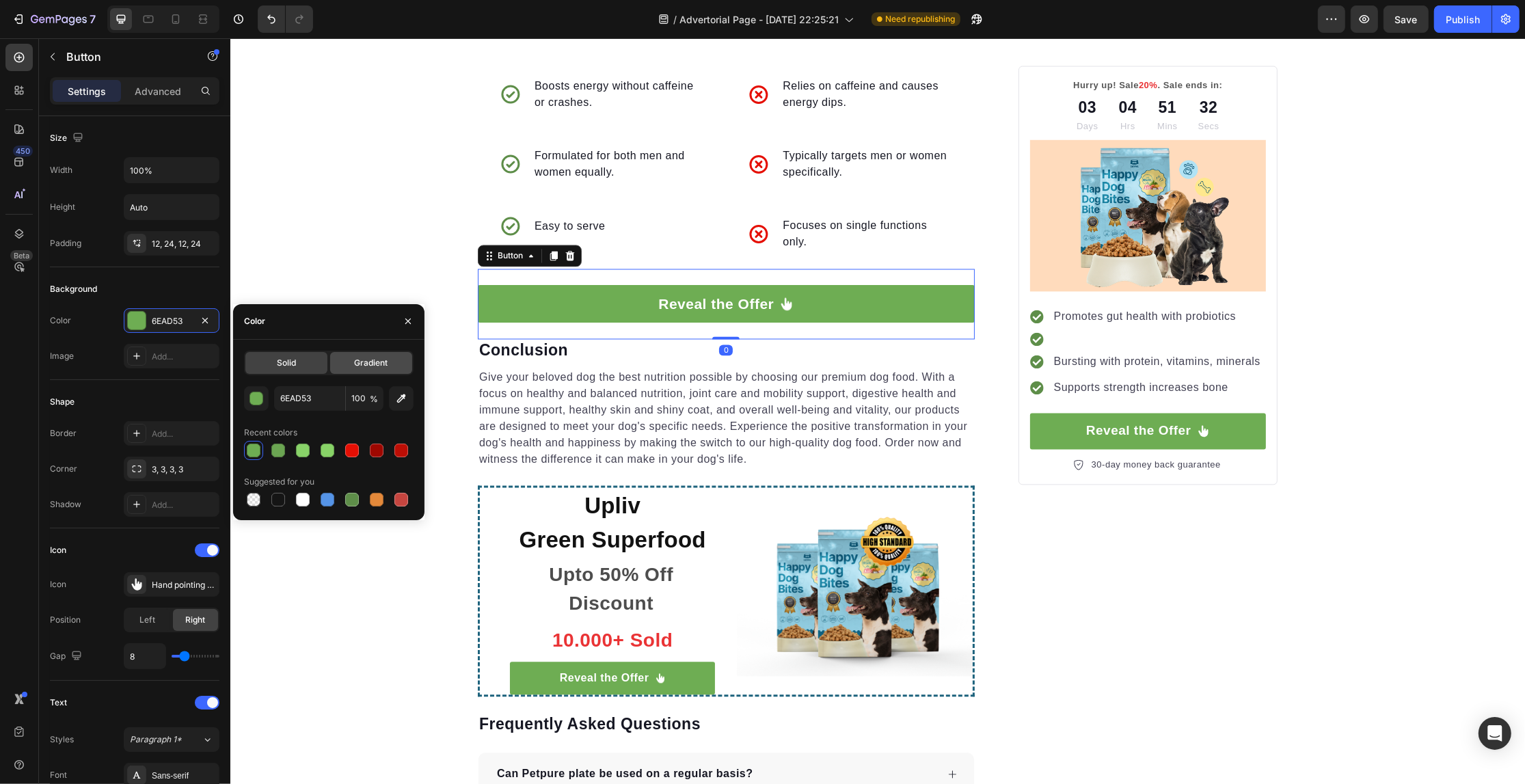
click at [356, 353] on div "Gradient" at bounding box center [371, 363] width 82 height 22
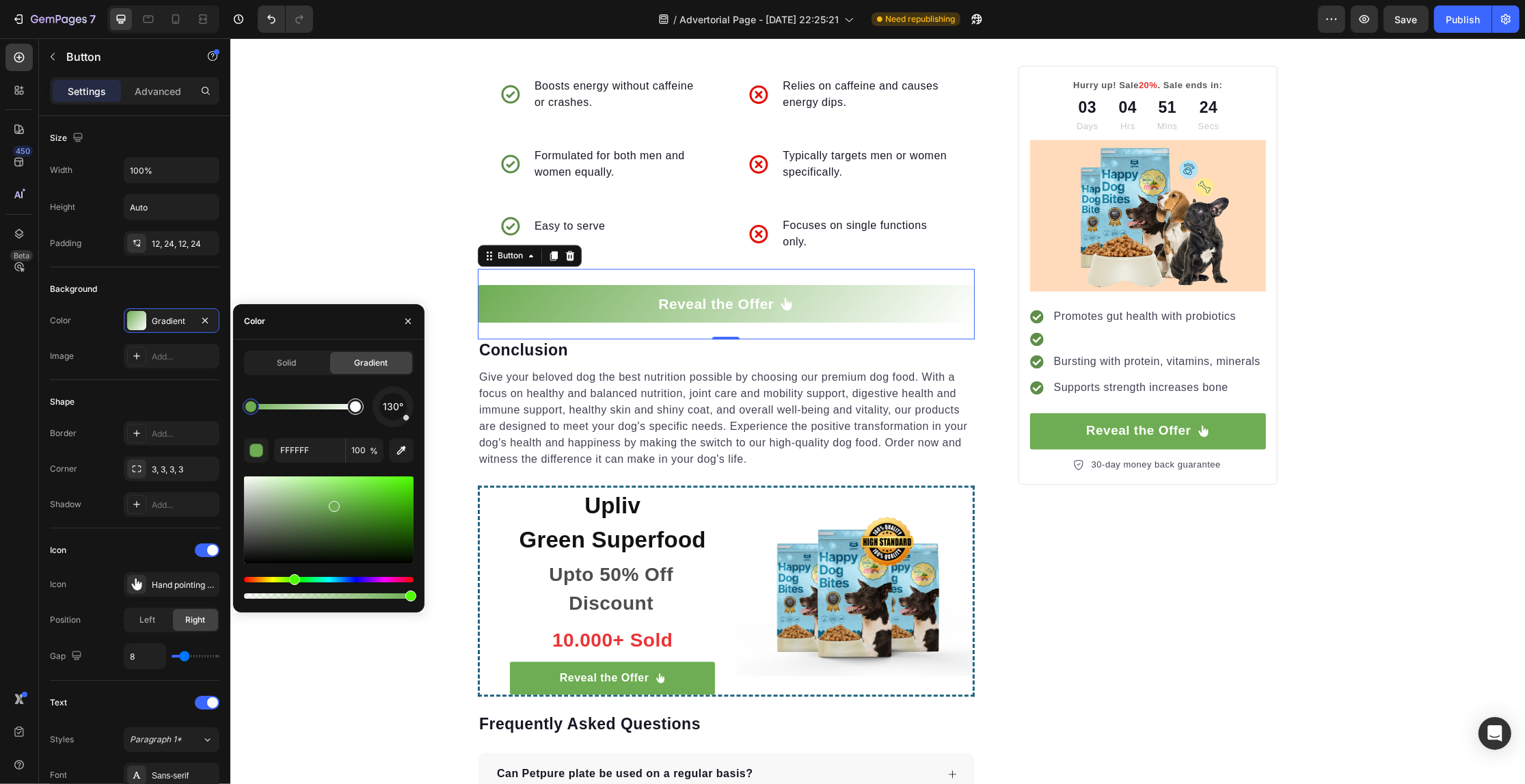
click at [355, 407] on div at bounding box center [355, 407] width 11 height 11
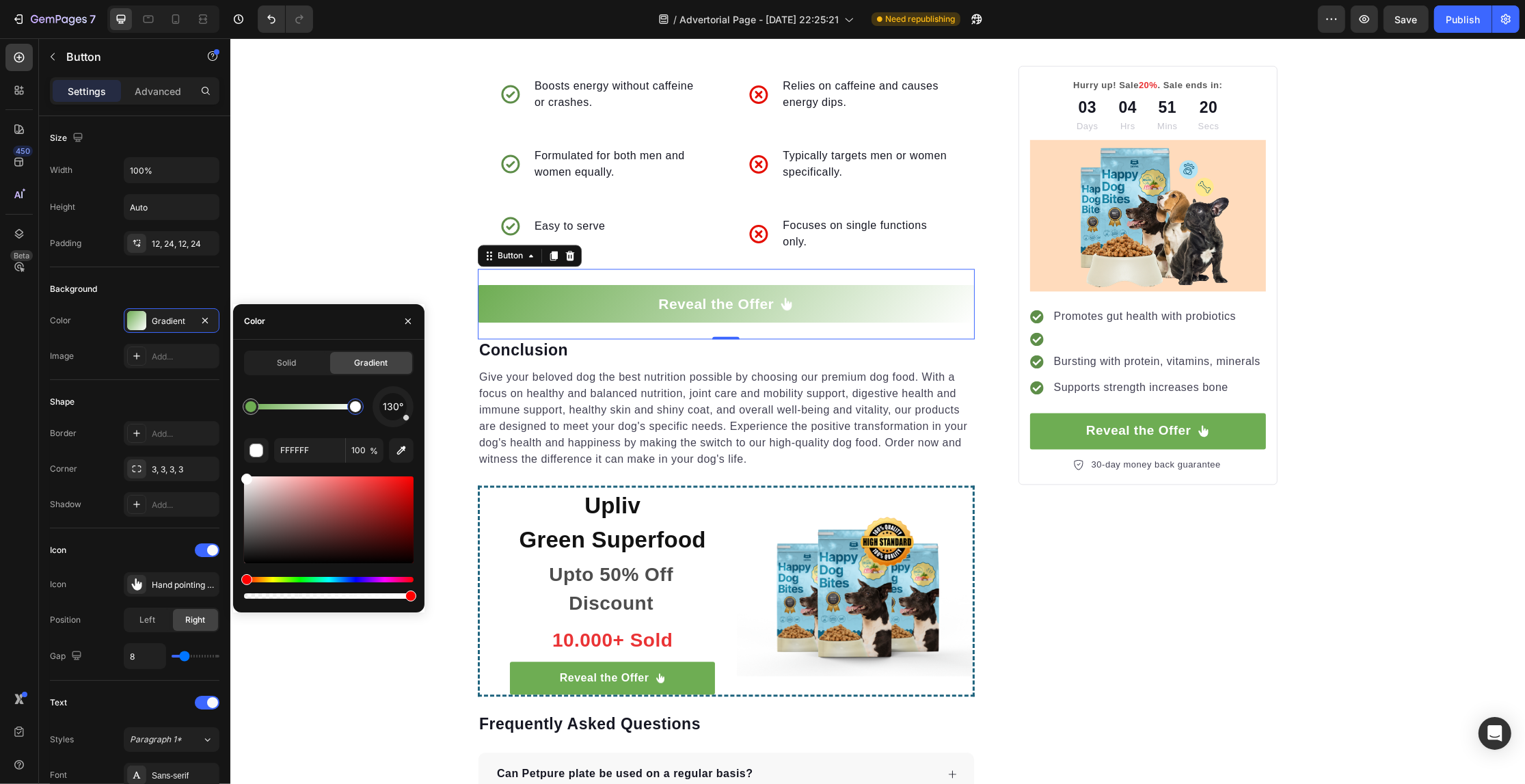
drag, startPoint x: 280, startPoint y: 580, endPoint x: 295, endPoint y: 580, distance: 15.0
drag, startPoint x: 287, startPoint y: 578, endPoint x: 298, endPoint y: 576, distance: 11.2
click at [298, 577] on div "Hue" at bounding box center [328, 580] width 169 height 5
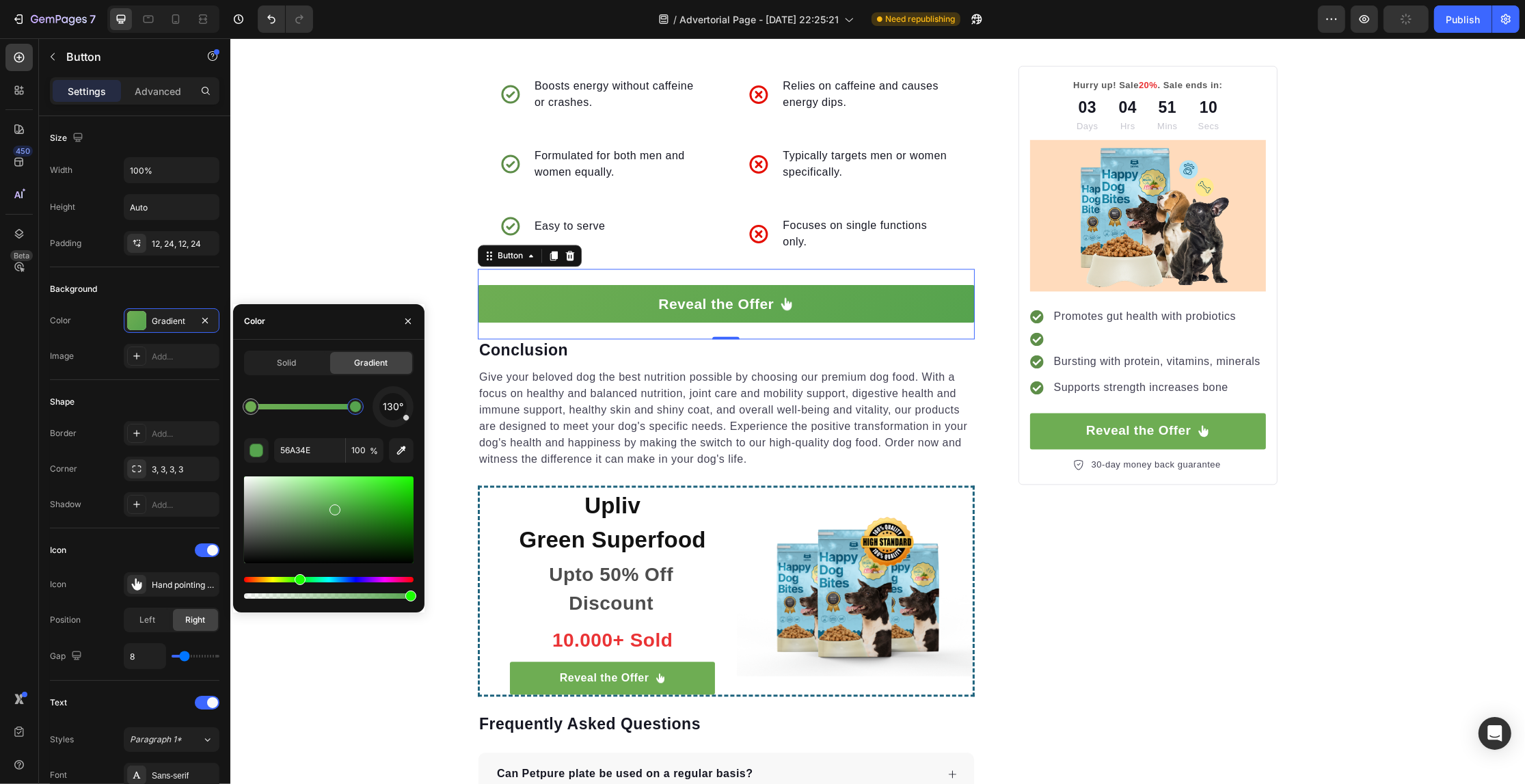
drag, startPoint x: 329, startPoint y: 533, endPoint x: 333, endPoint y: 507, distance: 26.3
drag, startPoint x: 405, startPoint y: 419, endPoint x: 380, endPoint y: 393, distance: 36.1
click at [380, 393] on div at bounding box center [381, 394] width 7 height 7
click at [356, 405] on div at bounding box center [355, 407] width 11 height 11
drag, startPoint x: 292, startPoint y: 575, endPoint x: 273, endPoint y: 576, distance: 19.0
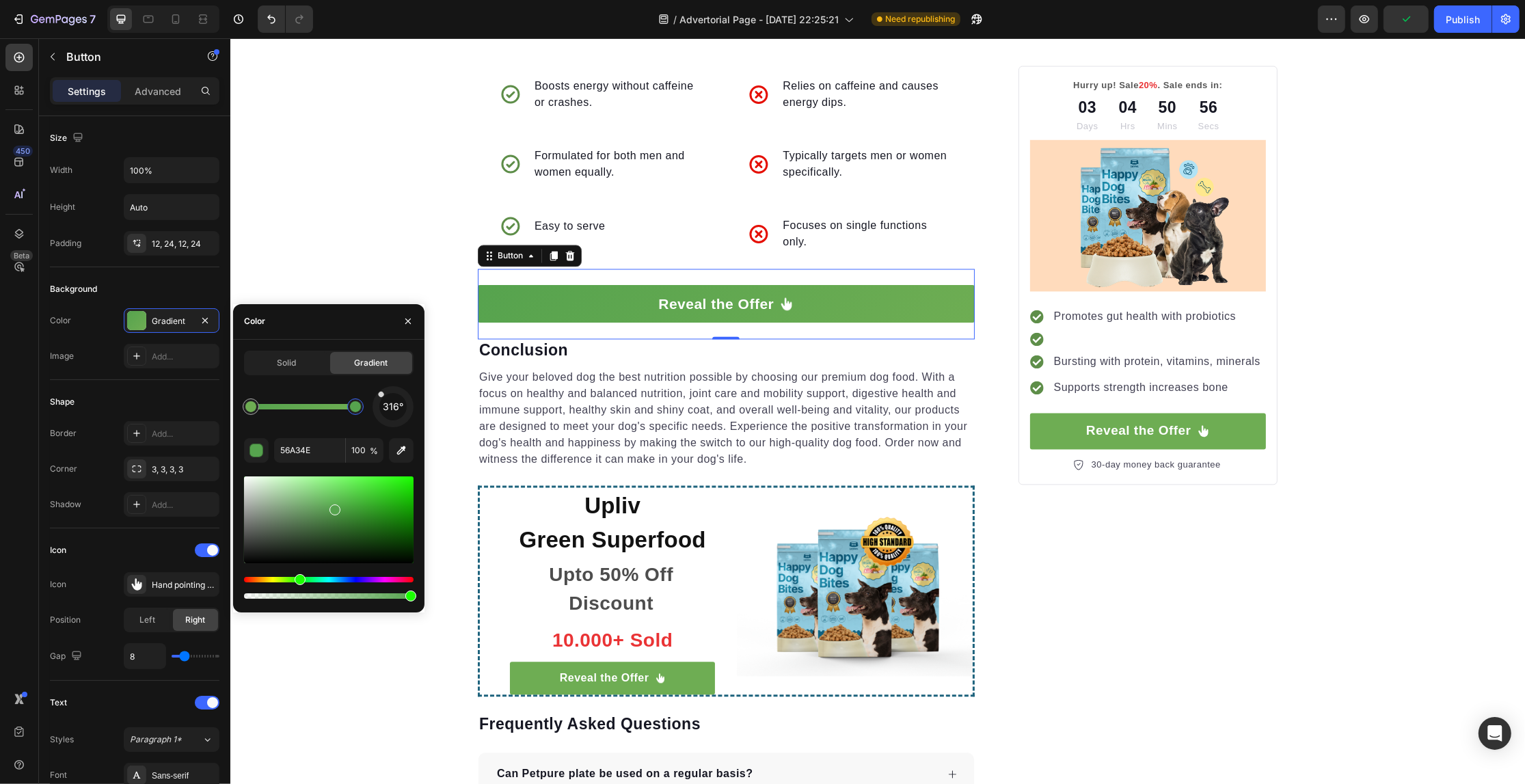
click at [273, 576] on div at bounding box center [328, 537] width 169 height 128
click at [274, 575] on div at bounding box center [328, 537] width 169 height 128
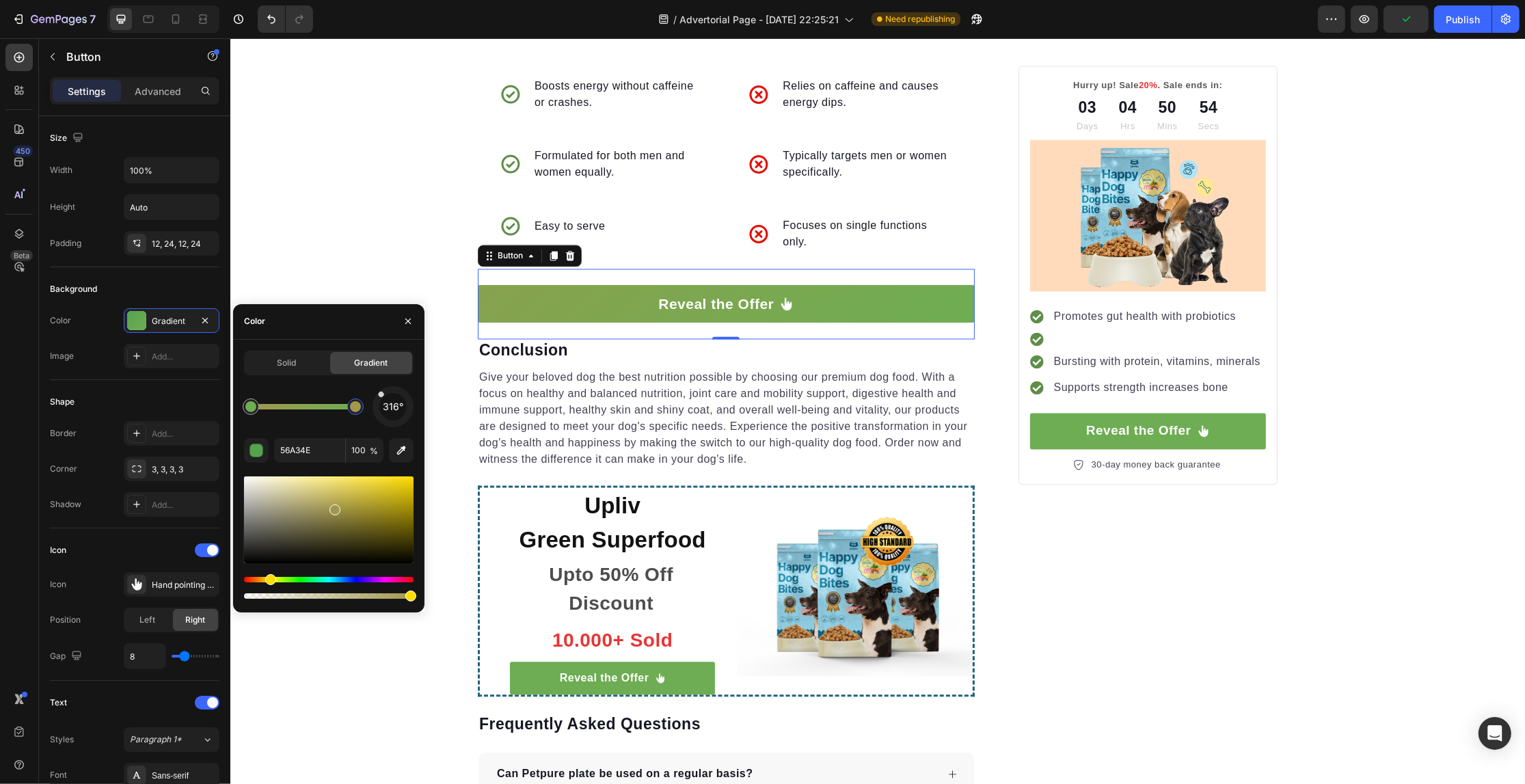
type input "88A24E"
drag, startPoint x: 271, startPoint y: 576, endPoint x: 288, endPoint y: 578, distance: 17.1
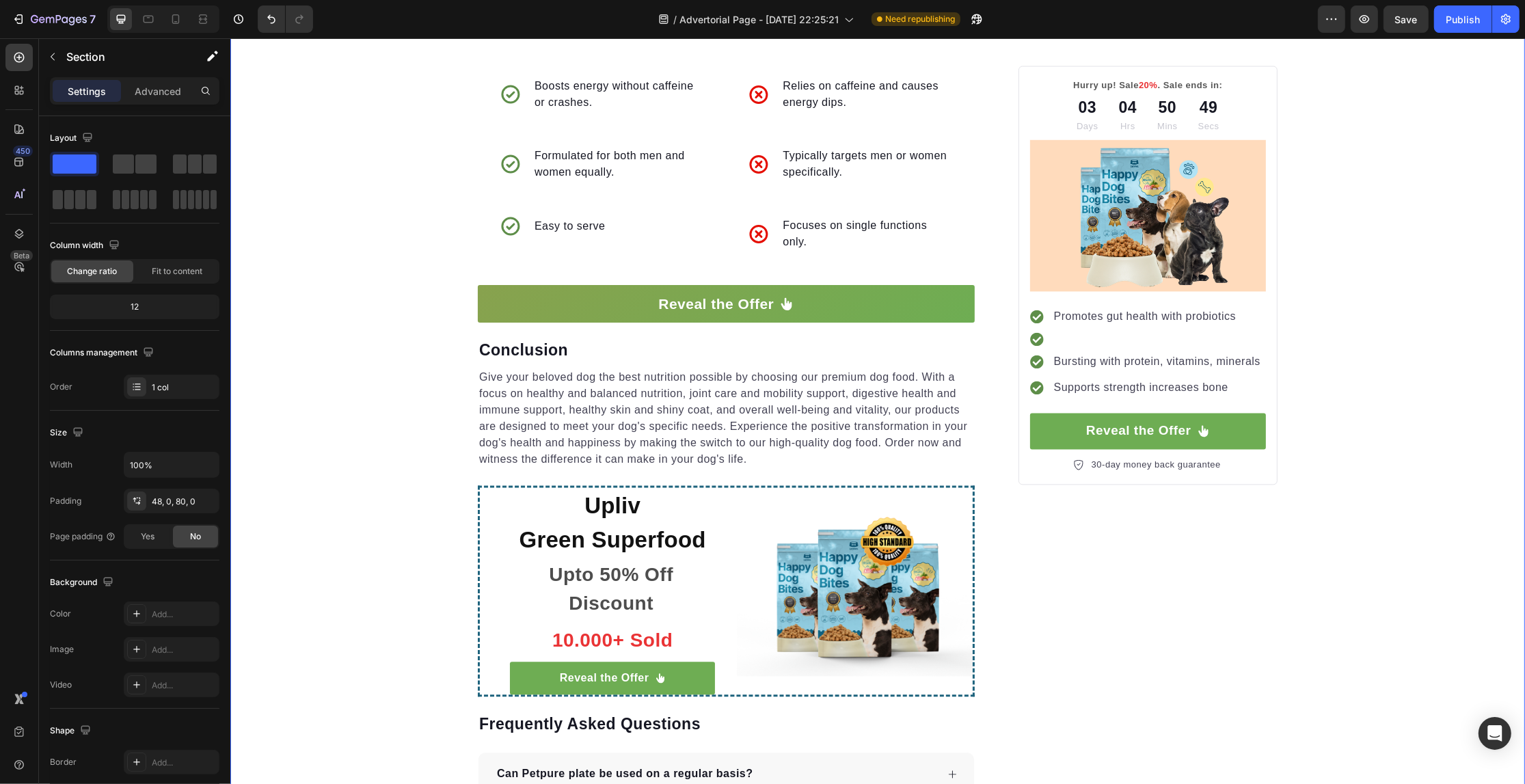
click at [1241, 430] on link "Reveal the Offer" at bounding box center [1147, 430] width 236 height 36
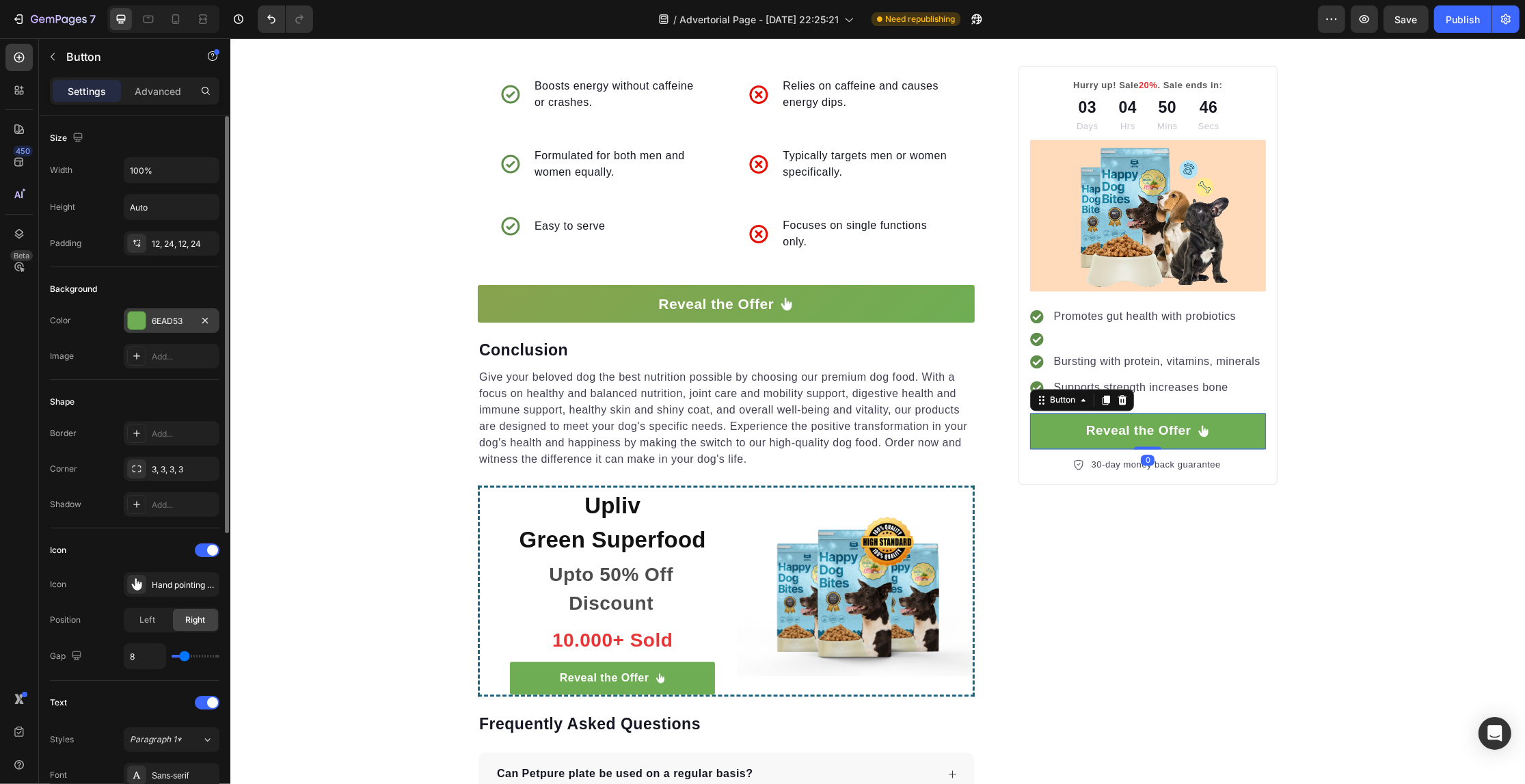
click at [158, 311] on div "6EAD53" at bounding box center [172, 320] width 96 height 24
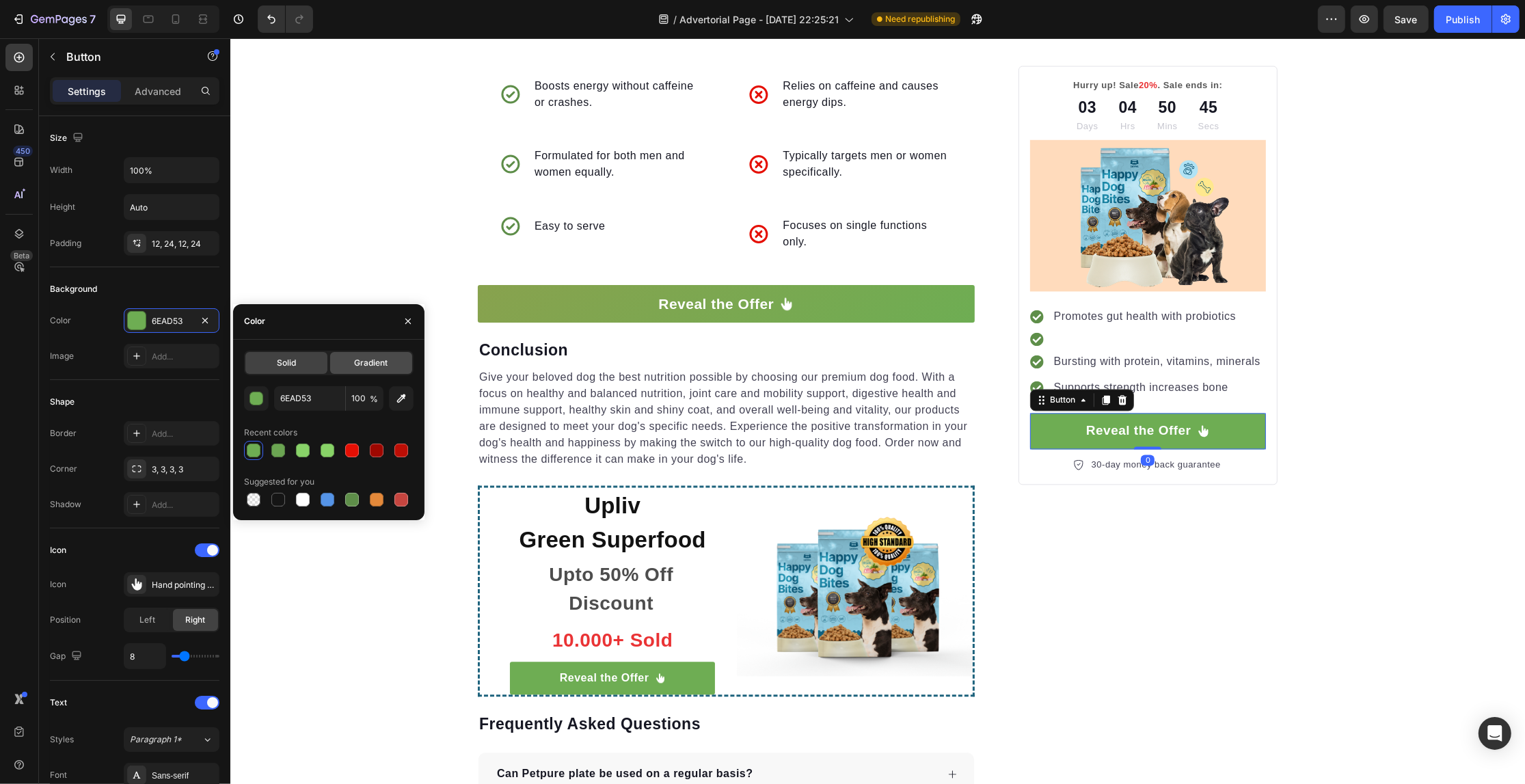
click at [357, 356] on span "Gradient" at bounding box center [370, 363] width 33 height 13
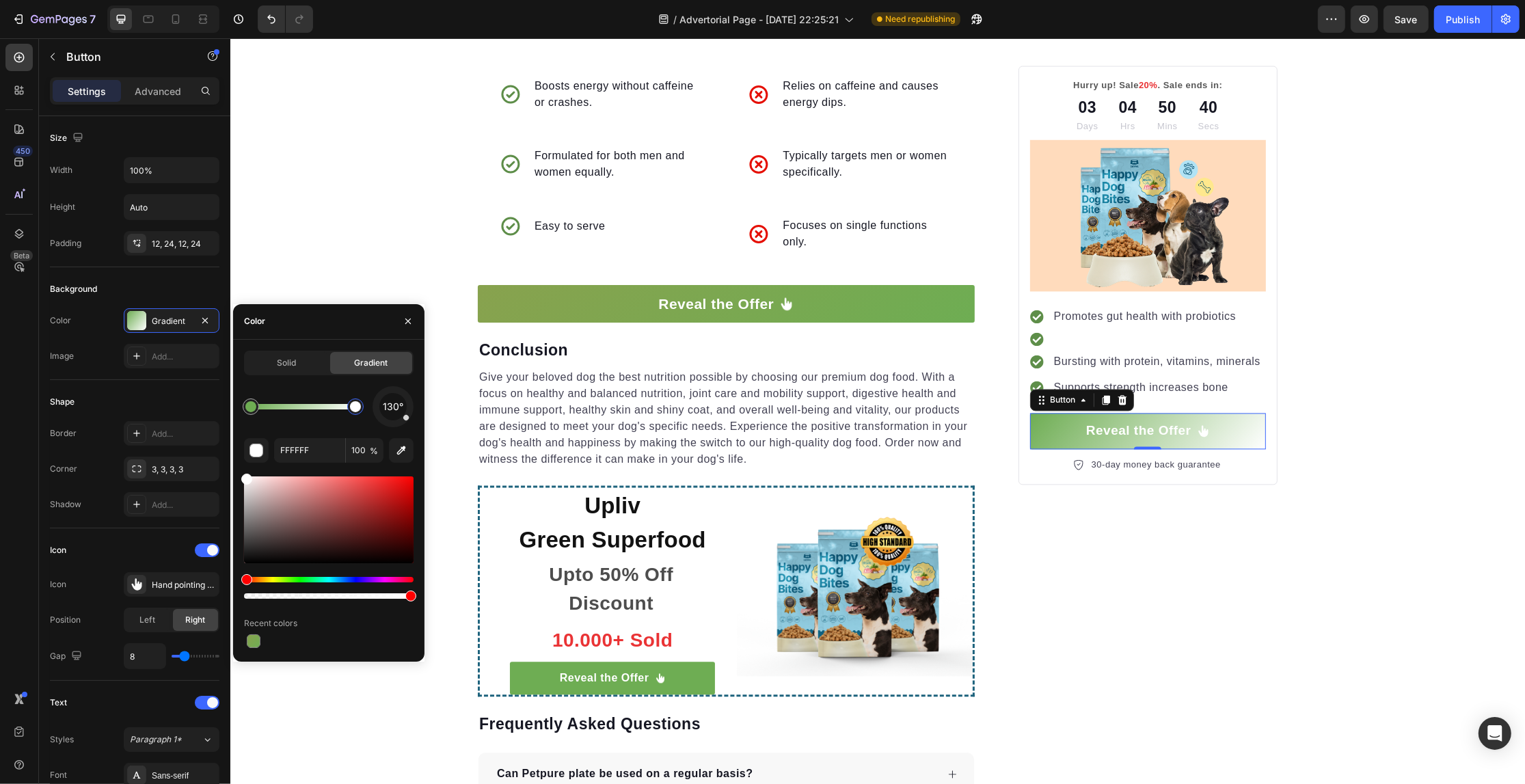
click at [353, 408] on div at bounding box center [355, 407] width 11 height 11
click at [270, 574] on div at bounding box center [328, 537] width 169 height 128
click at [270, 578] on div "Hue" at bounding box center [328, 580] width 169 height 5
drag, startPoint x: 271, startPoint y: 486, endPoint x: 303, endPoint y: 496, distance: 33.5
click at [303, 496] on div at bounding box center [328, 520] width 169 height 87
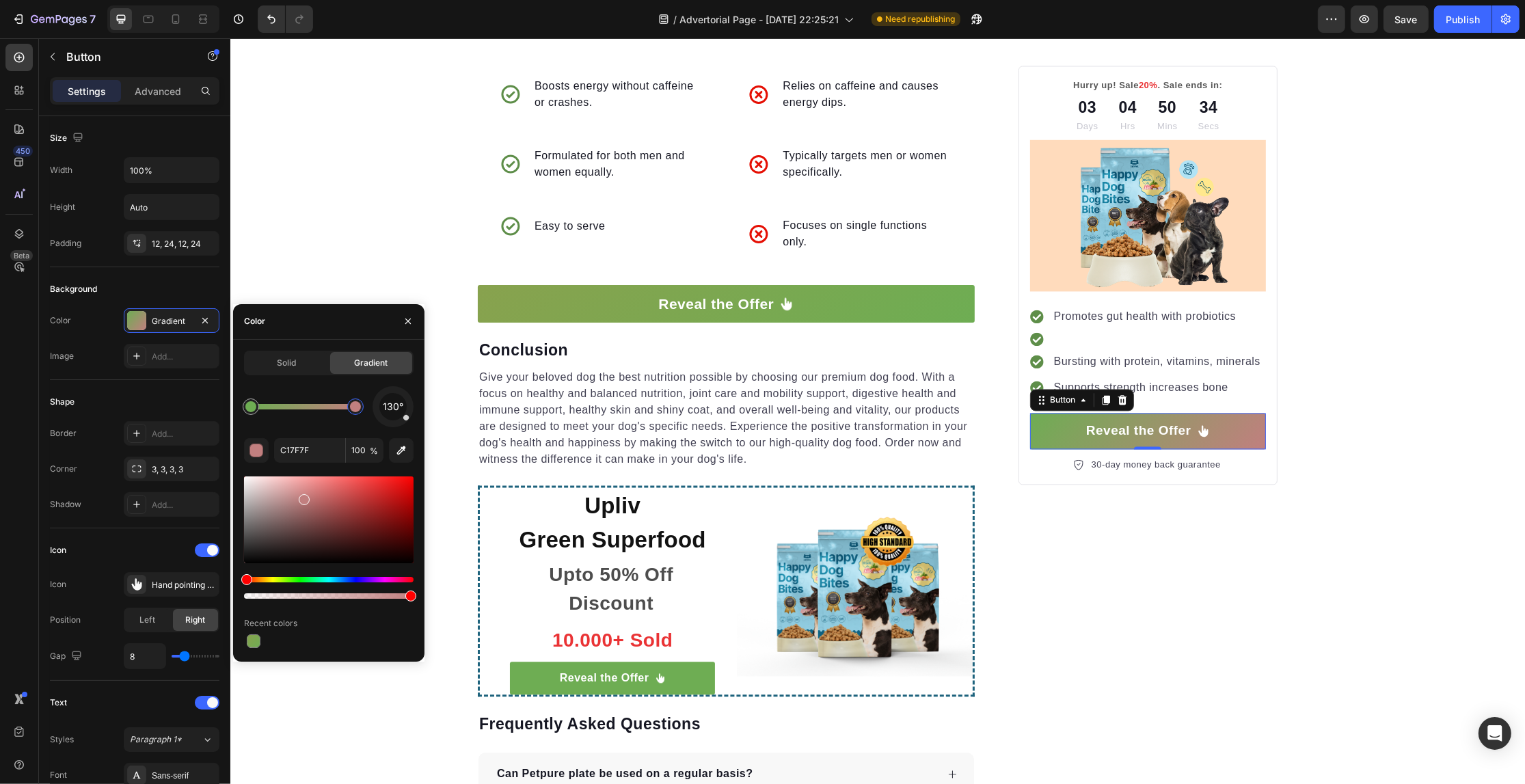
click at [276, 576] on div at bounding box center [328, 537] width 169 height 128
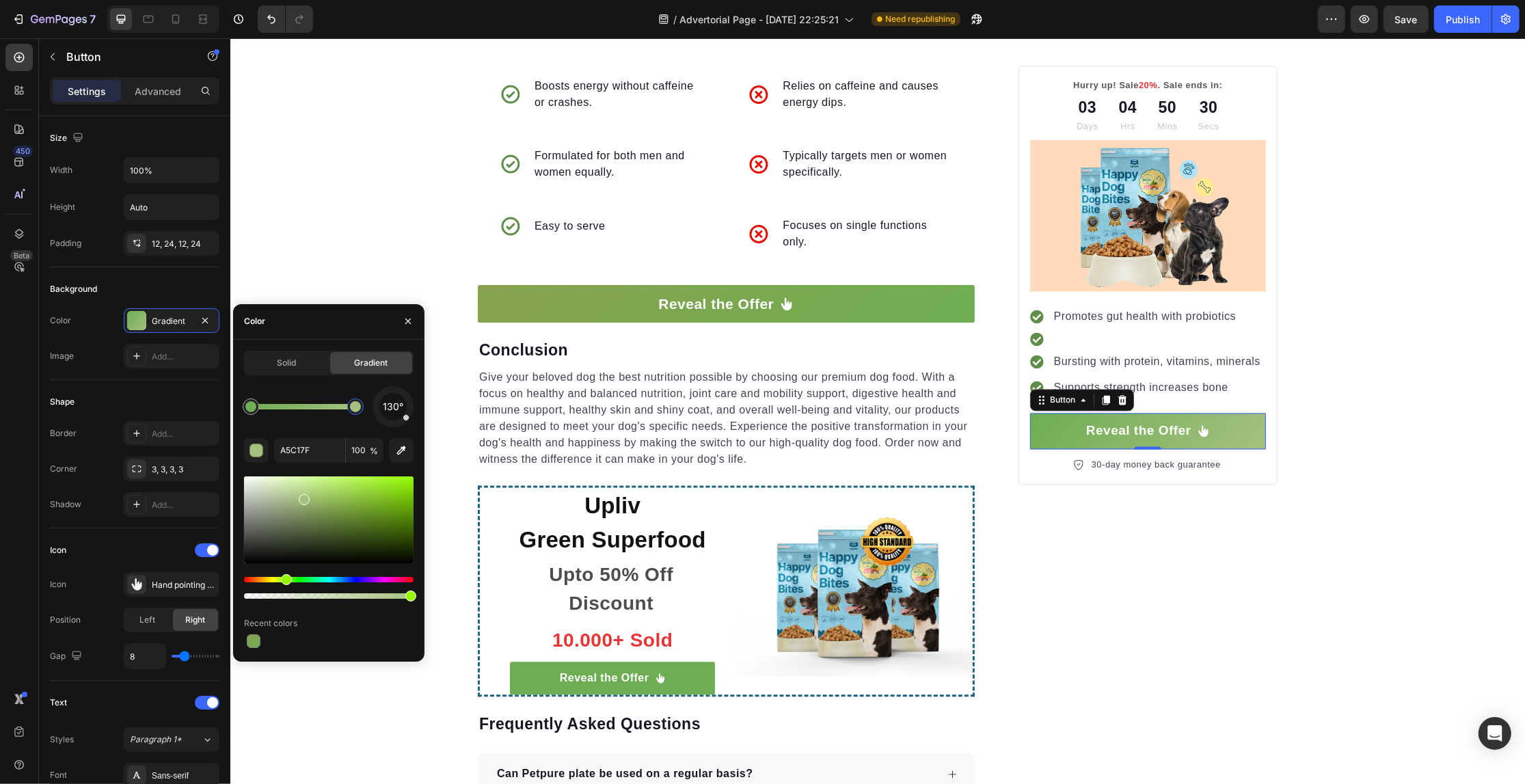
click at [271, 575] on div at bounding box center [328, 537] width 169 height 128
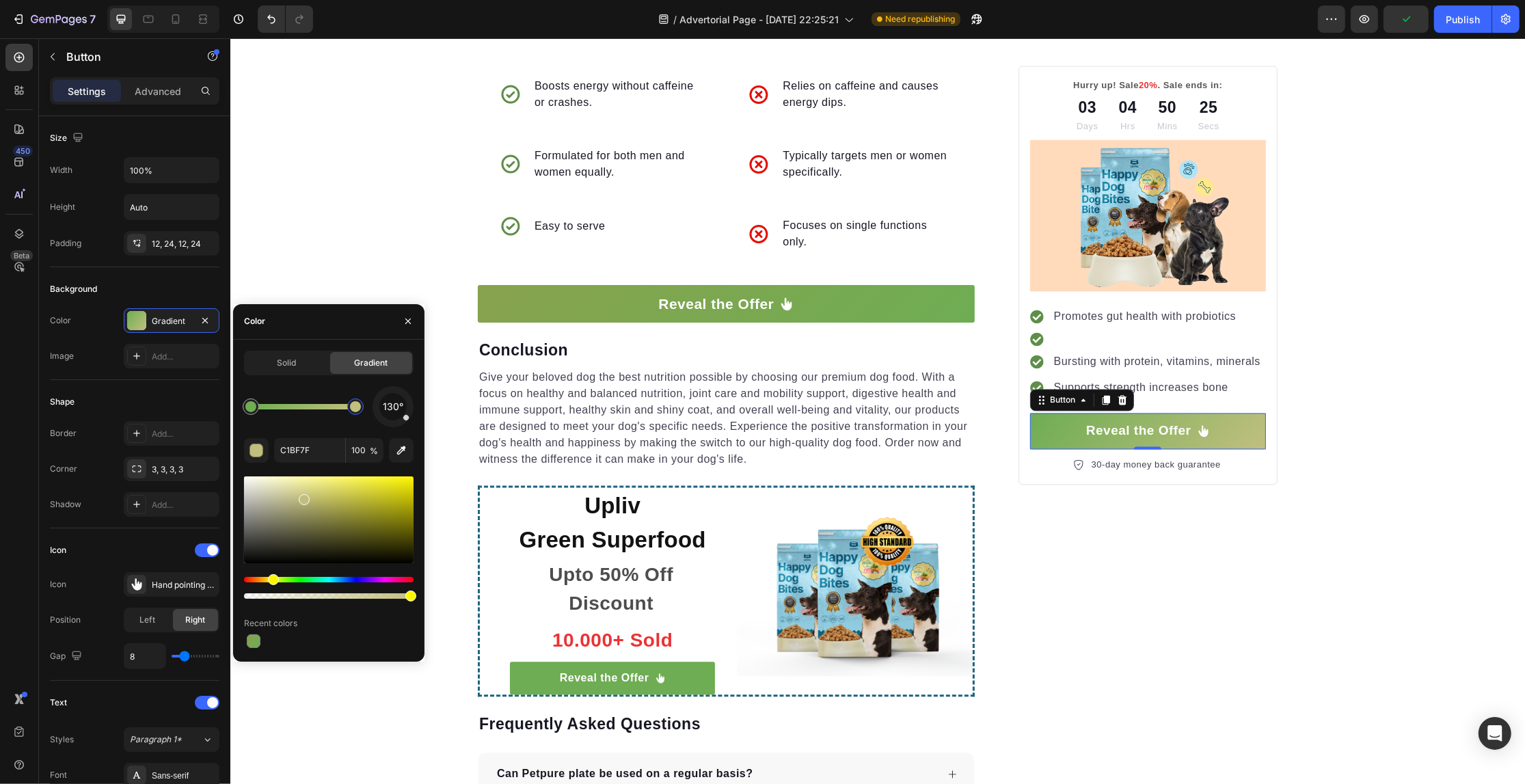
drag, startPoint x: 405, startPoint y: 424, endPoint x: 382, endPoint y: 421, distance: 23.2
click at [382, 421] on div "130°" at bounding box center [393, 406] width 41 height 41
drag, startPoint x: 402, startPoint y: 422, endPoint x: 363, endPoint y: 438, distance: 42.2
click at [363, 438] on div "224° C1BF7F 100 % Recent colors" at bounding box center [328, 518] width 169 height 264
type input "999643"
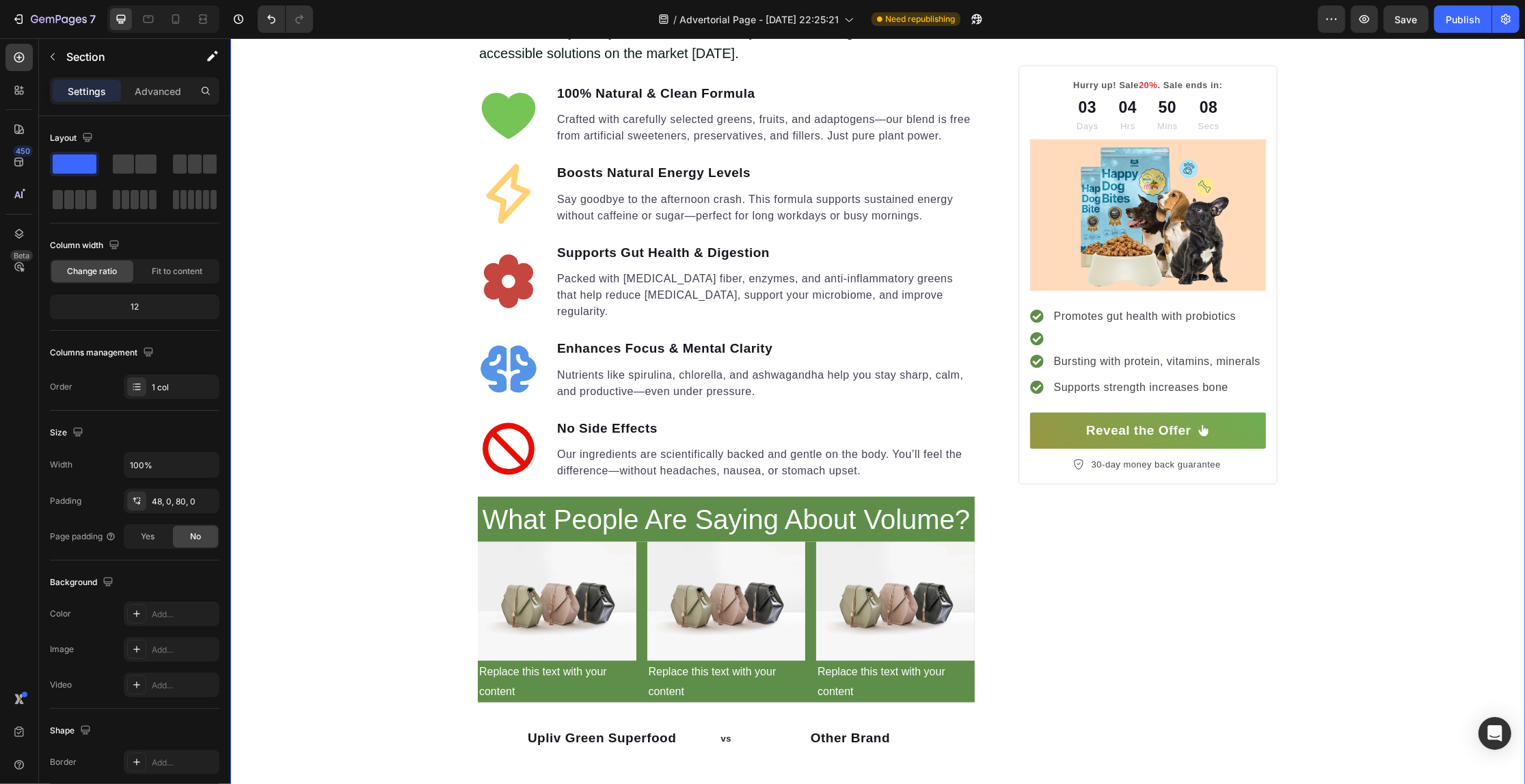
scroll to position [1996, 0]
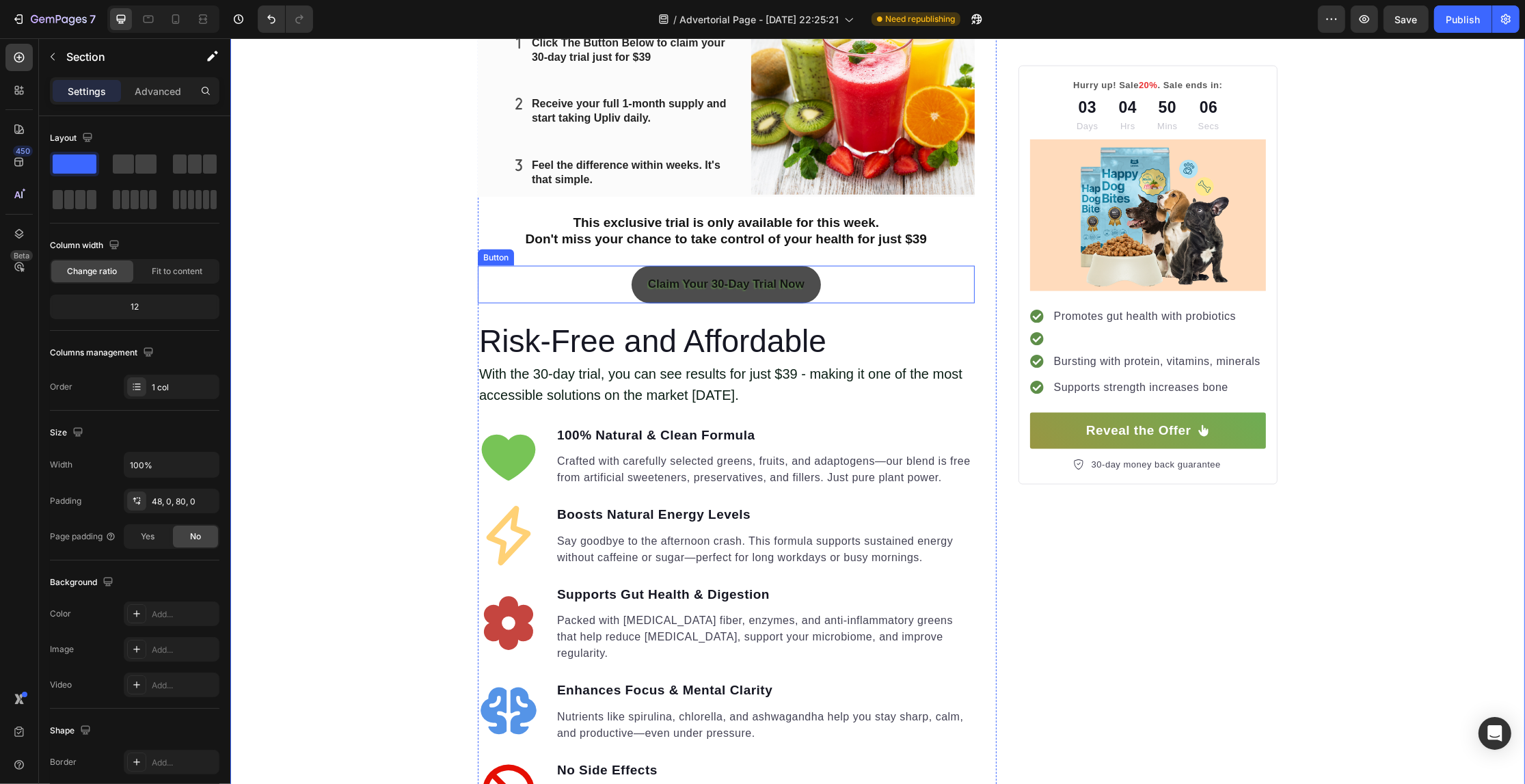
click at [728, 296] on button "Claim Your 30-Day Trial Now" at bounding box center [725, 285] width 189 height 38
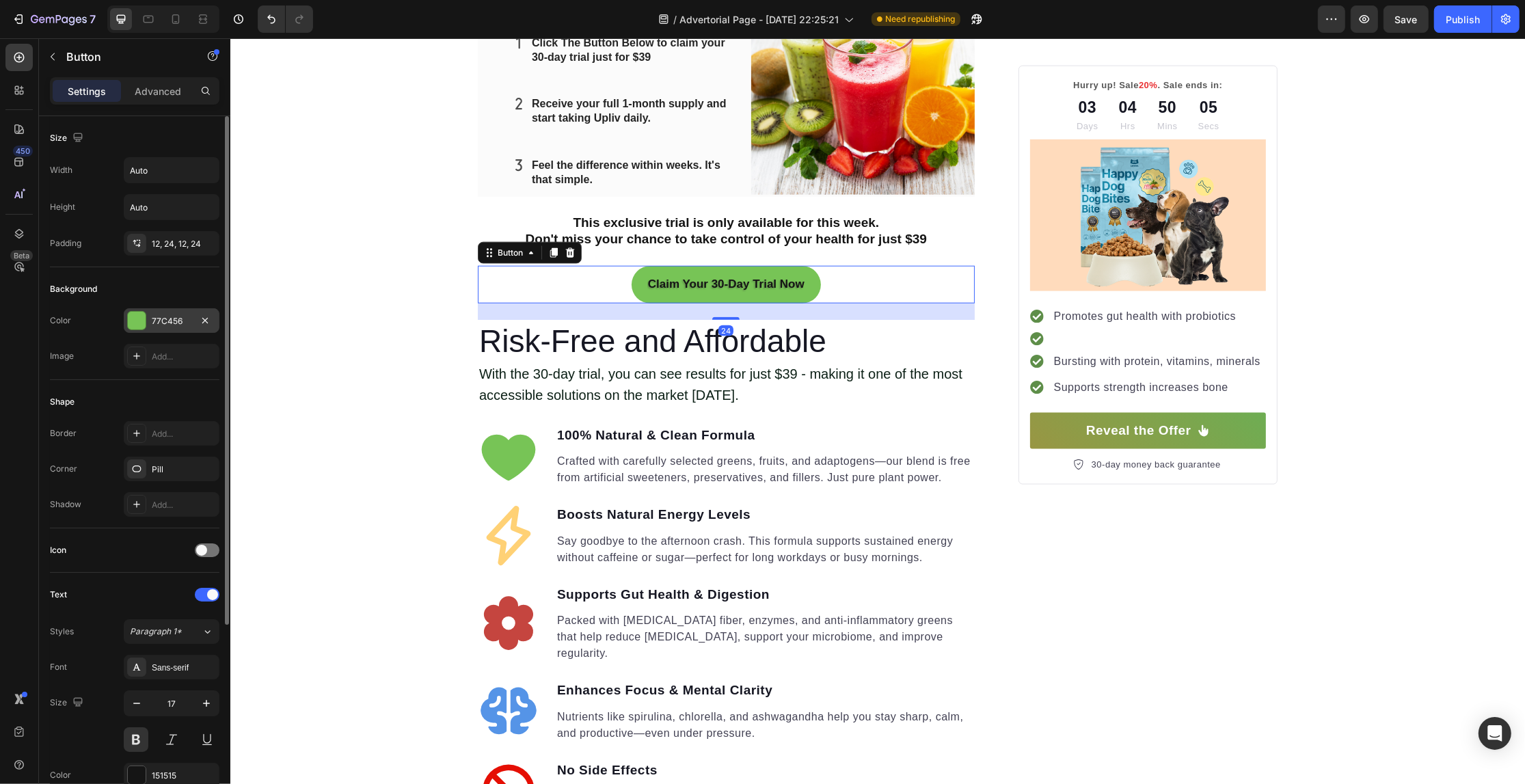
click at [161, 330] on div "77C456" at bounding box center [172, 320] width 96 height 24
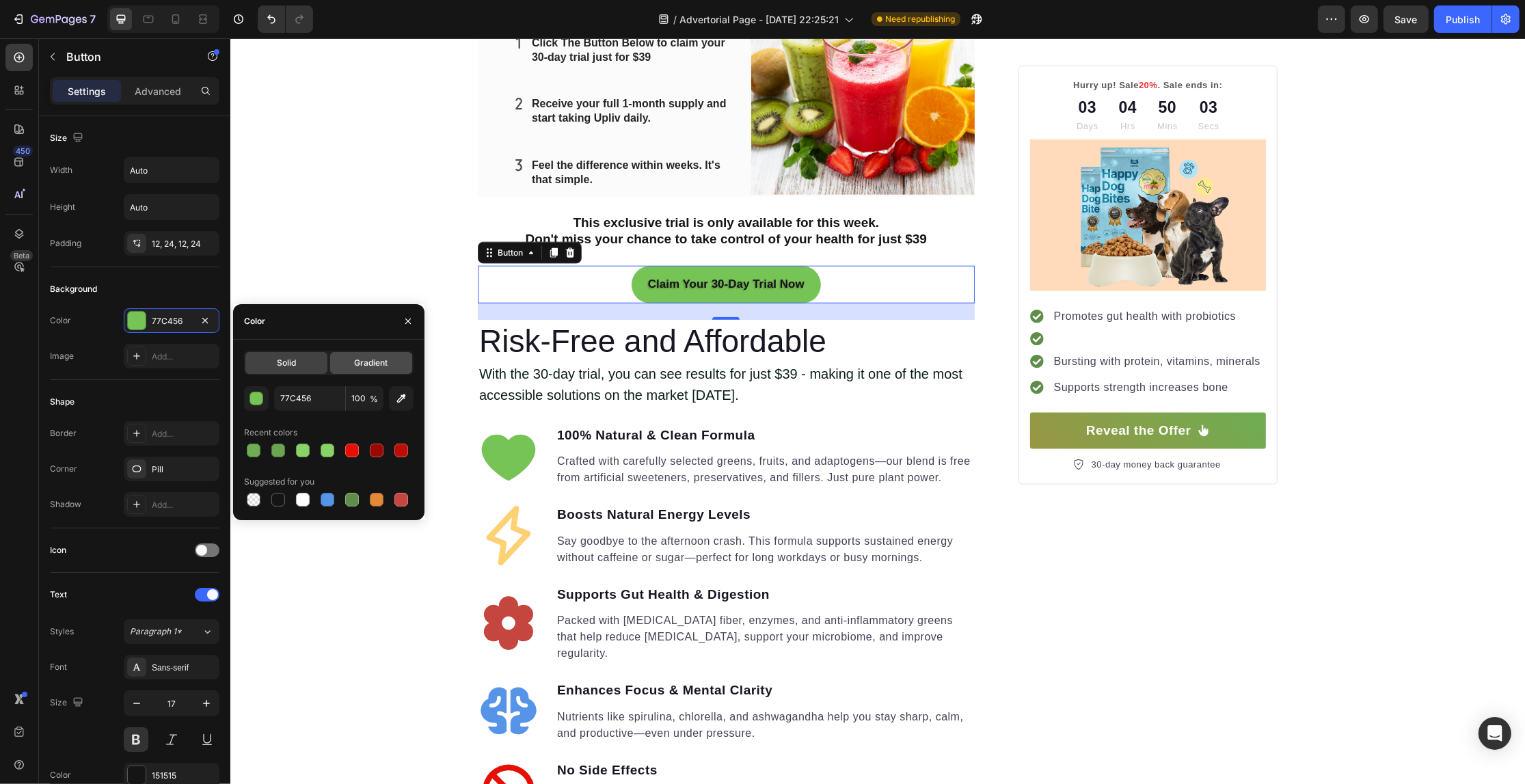
click at [384, 361] on span "Gradient" at bounding box center [370, 363] width 33 height 13
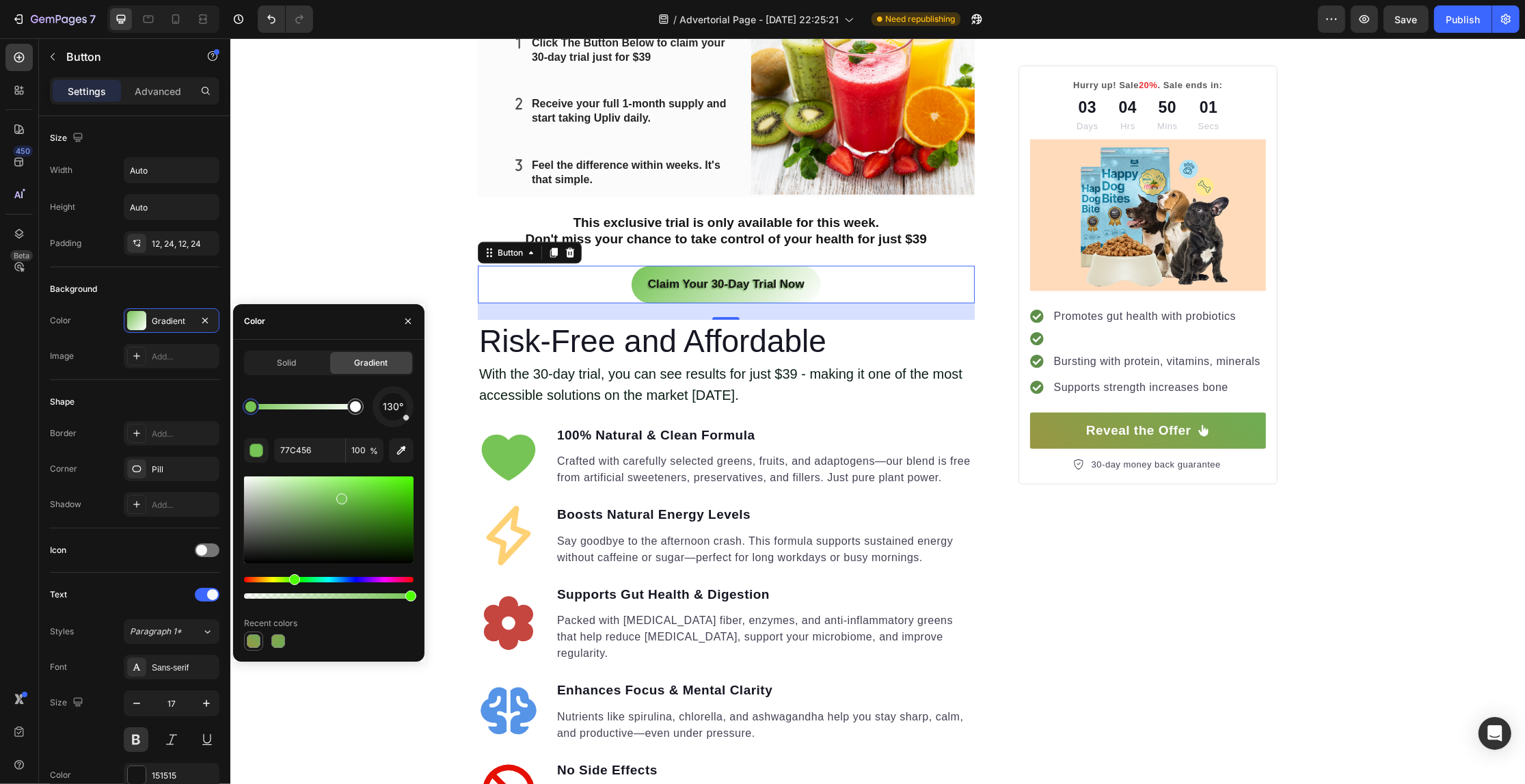
click at [251, 637] on div at bounding box center [253, 640] width 14 height 14
type input "6EAD53"
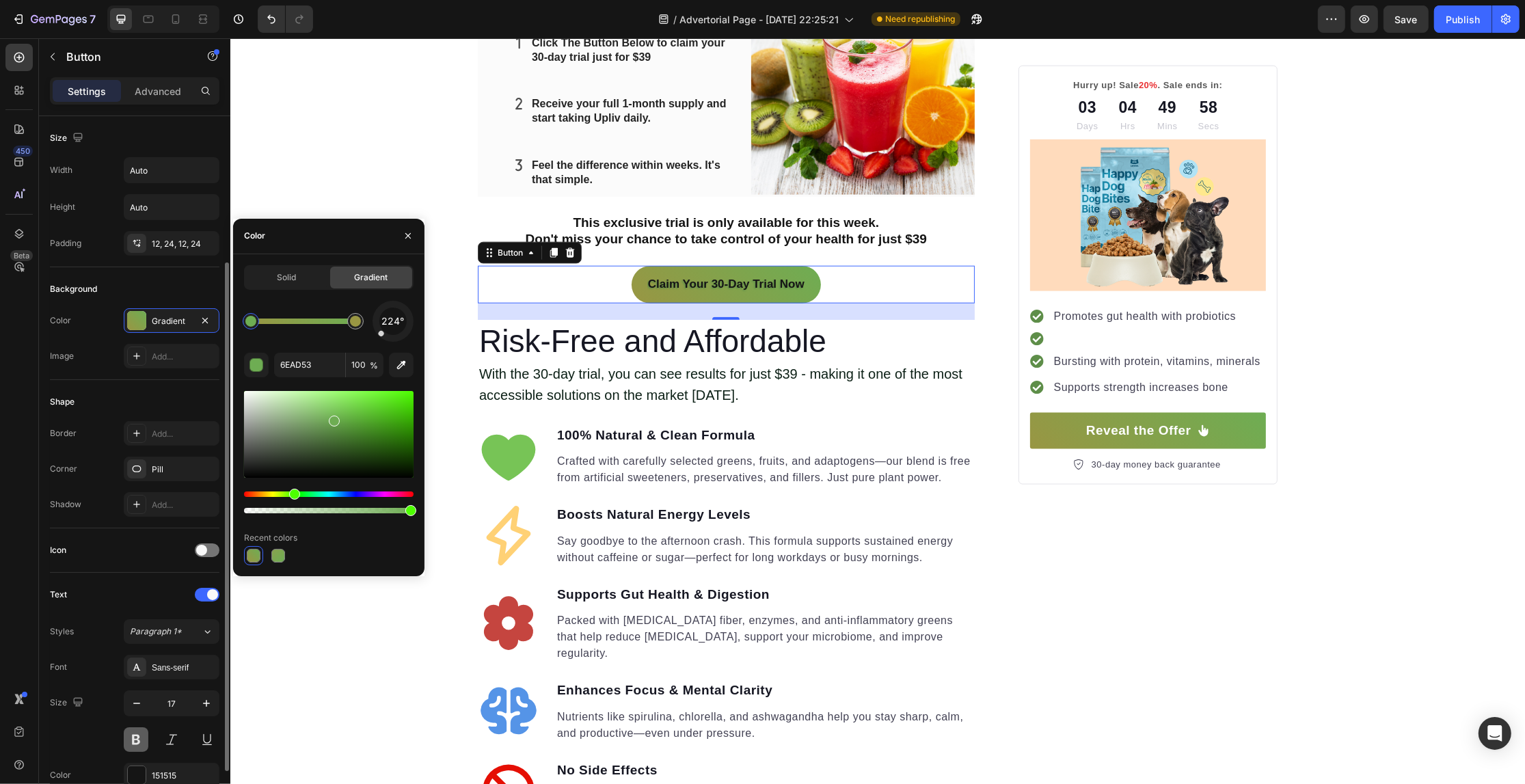
scroll to position [85, 0]
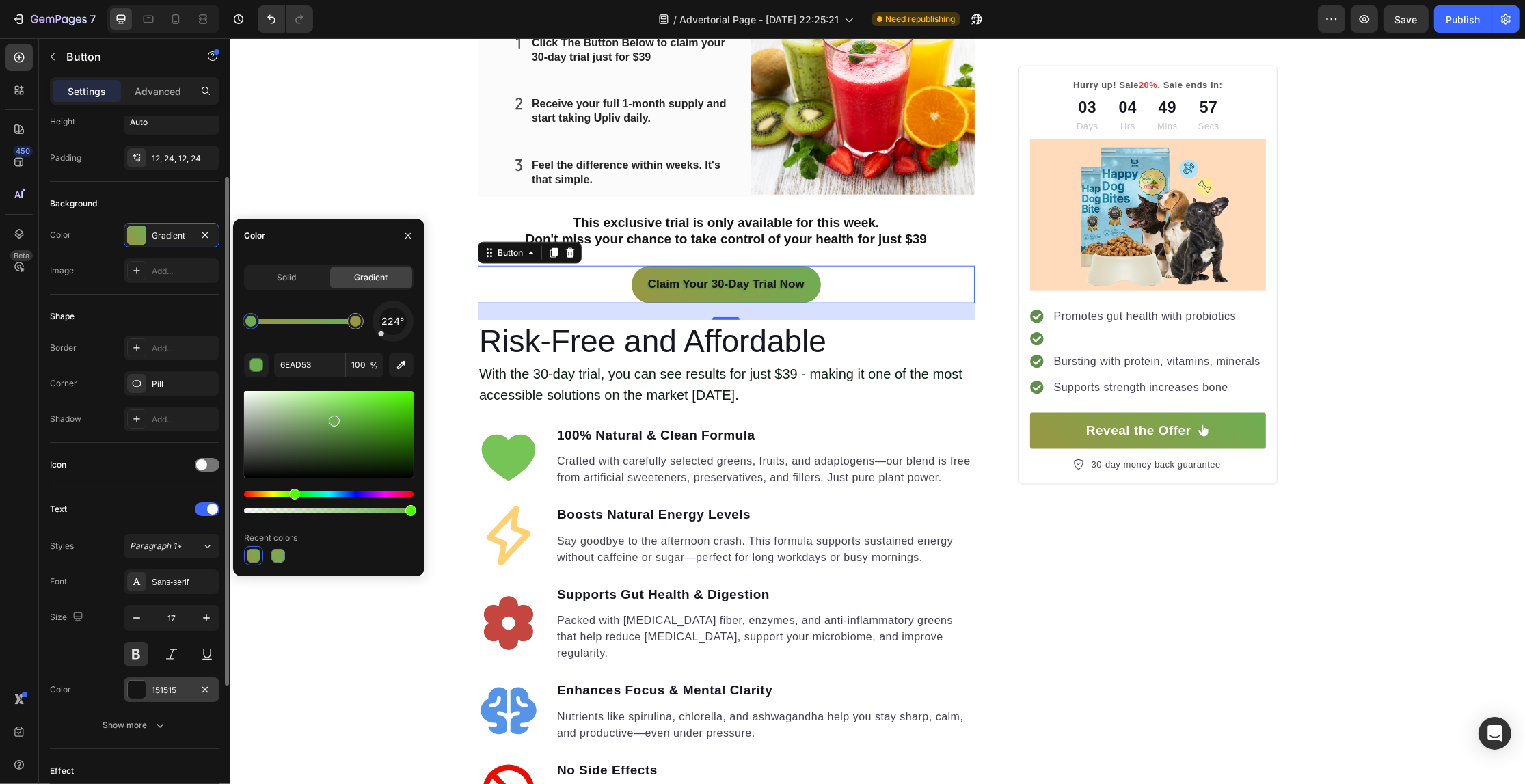
click at [159, 695] on div "151515" at bounding box center [172, 690] width 40 height 13
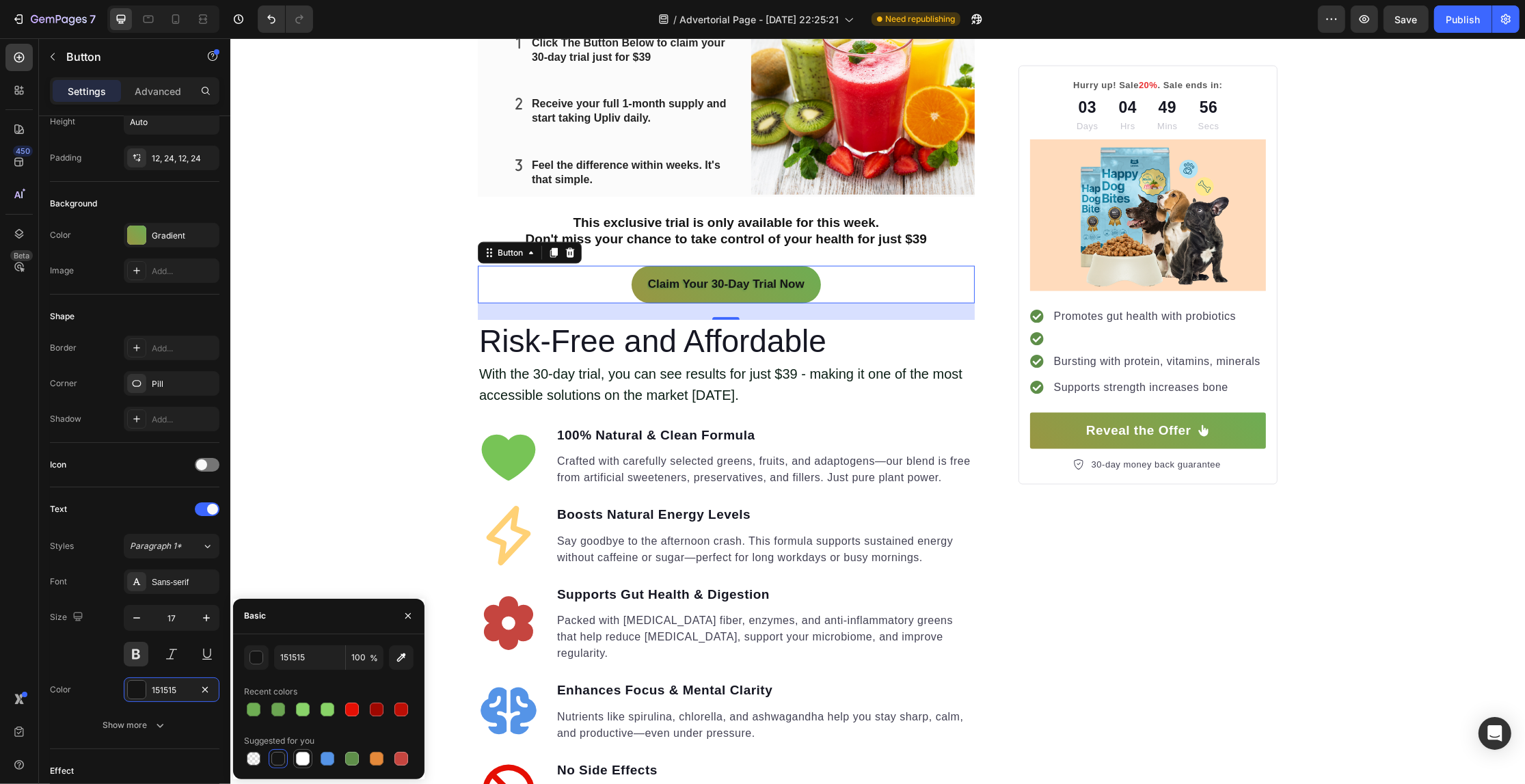
click at [303, 757] on div at bounding box center [302, 758] width 14 height 14
type input "FFFFFF"
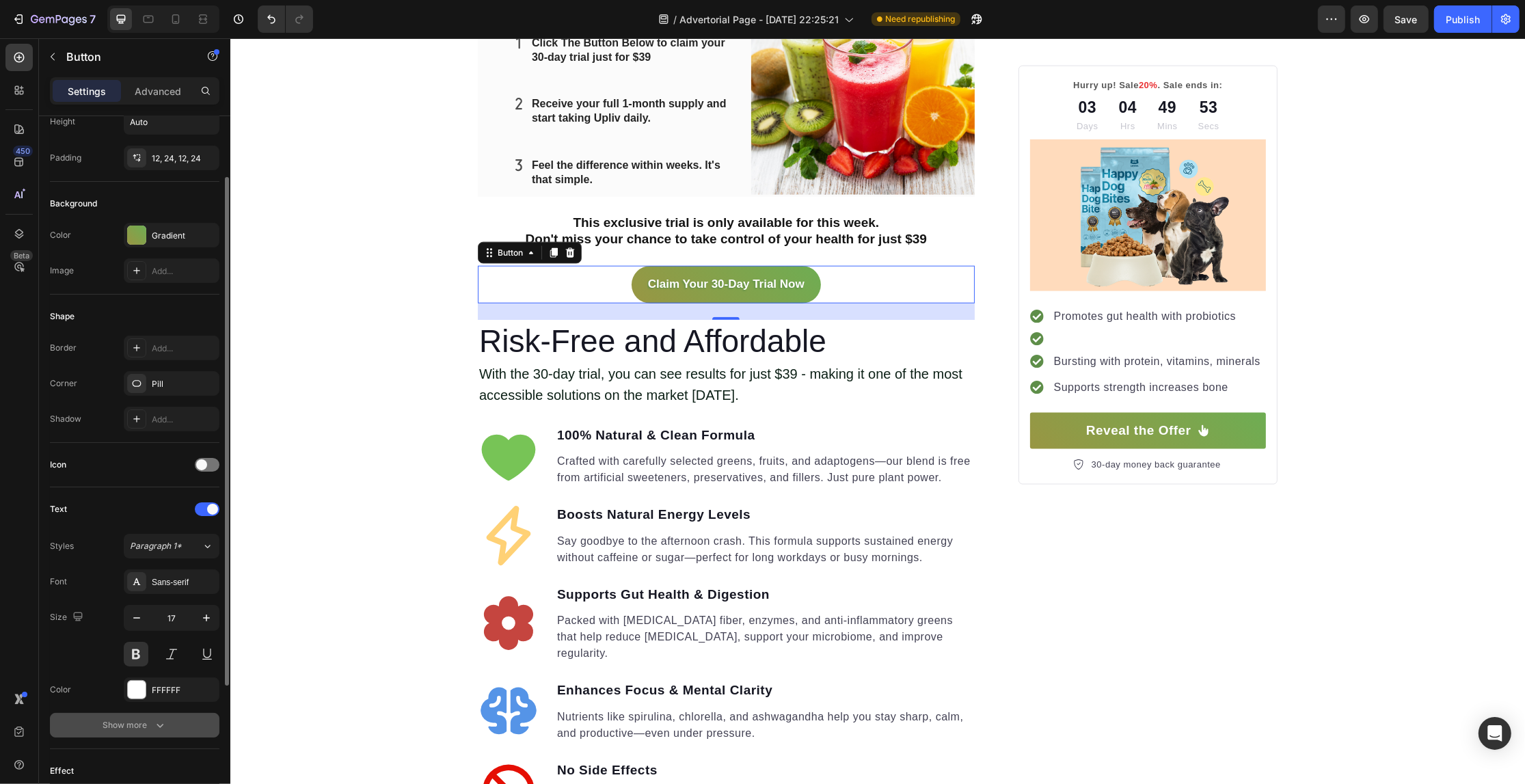
click at [158, 737] on button "Show more" at bounding box center [134, 724] width 169 height 24
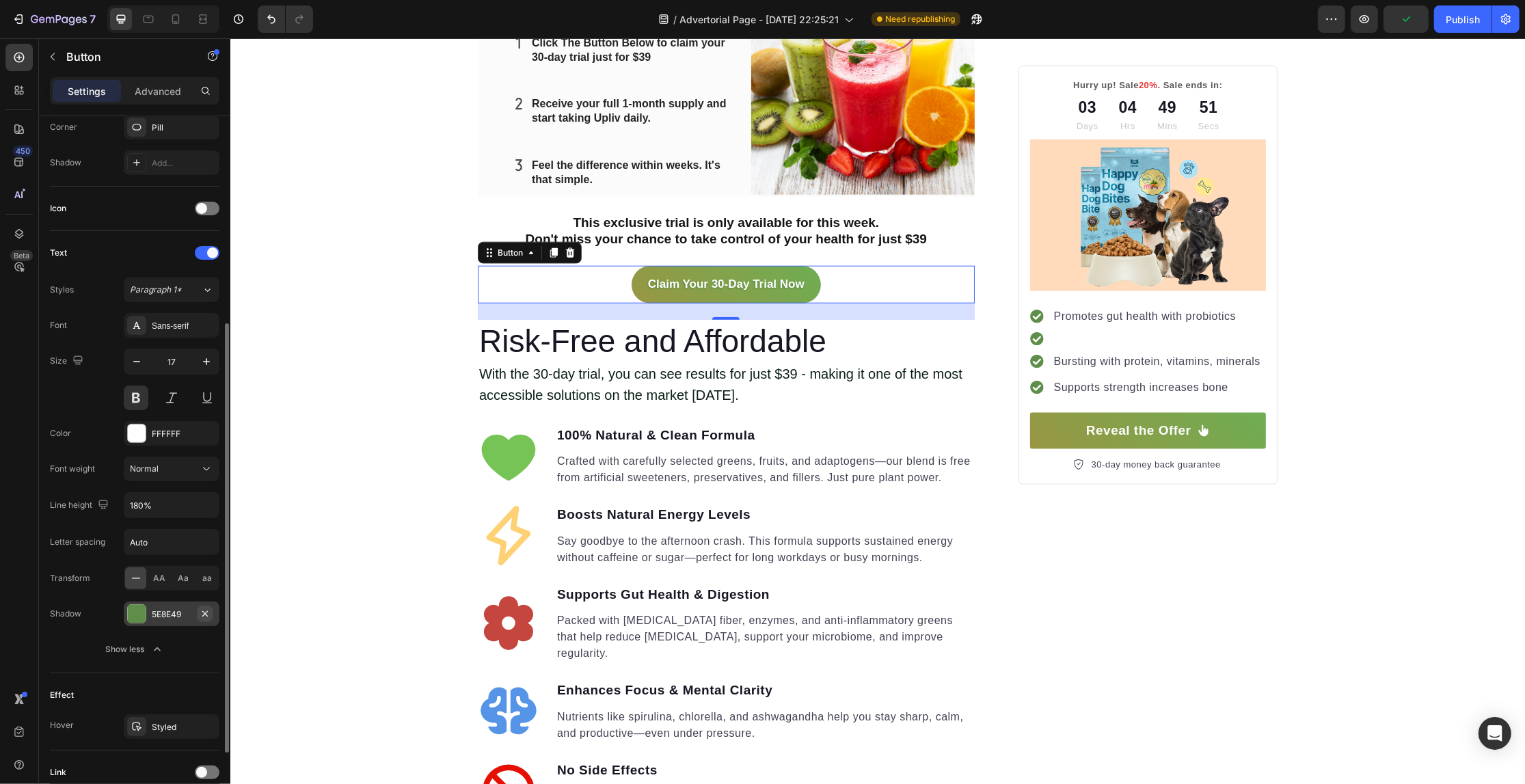
click at [204, 609] on button "button" at bounding box center [205, 614] width 16 height 16
click at [206, 214] on div at bounding box center [206, 208] width 24 height 14
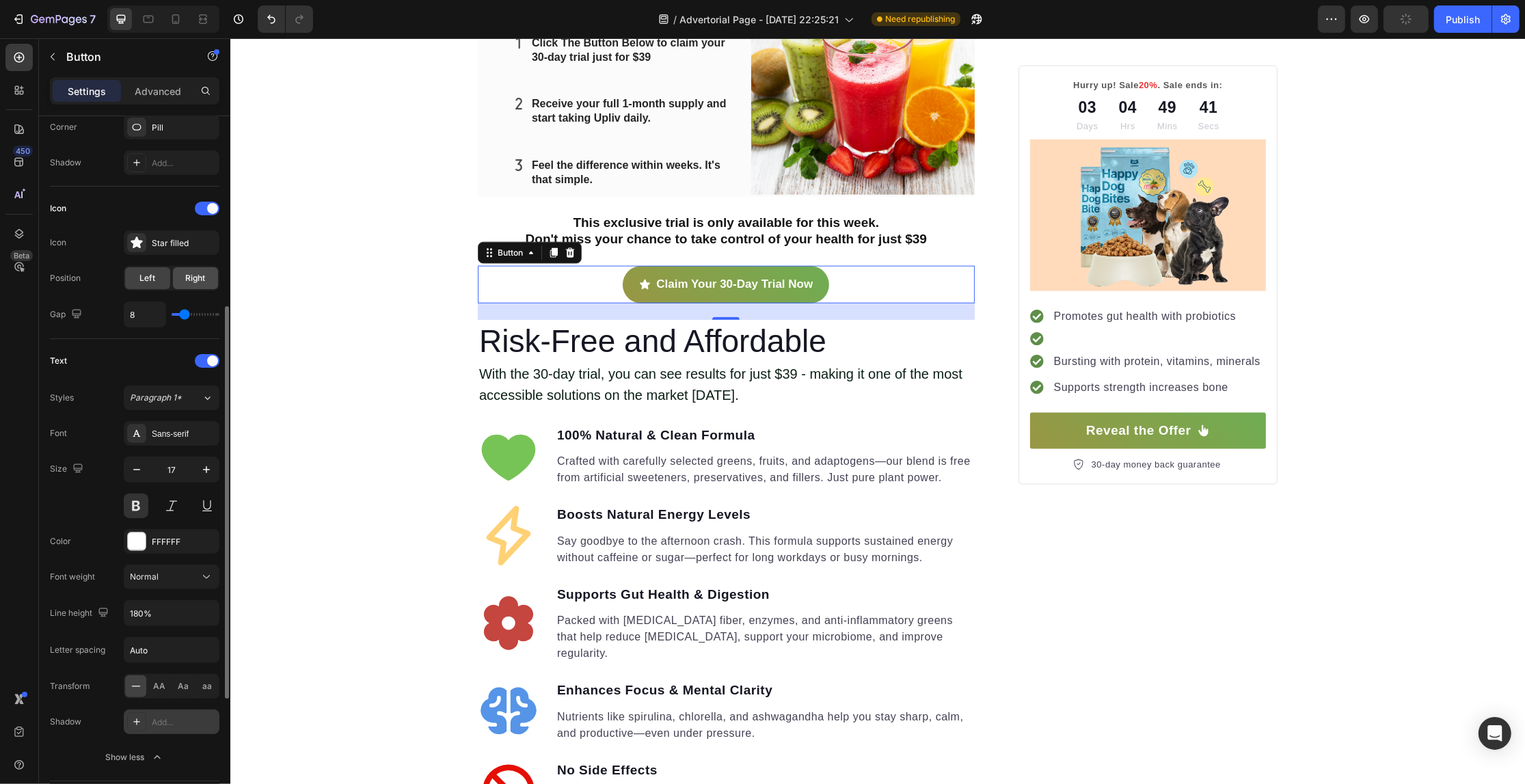
click at [186, 272] on div "Right" at bounding box center [195, 278] width 45 height 22
click at [144, 278] on span "Left" at bounding box center [147, 279] width 15 height 13
click at [315, 274] on div "Your Gut is Crying for Help Here’s the Easiest Fix Heading Get back on track wi…" at bounding box center [876, 291] width 1294 height 3932
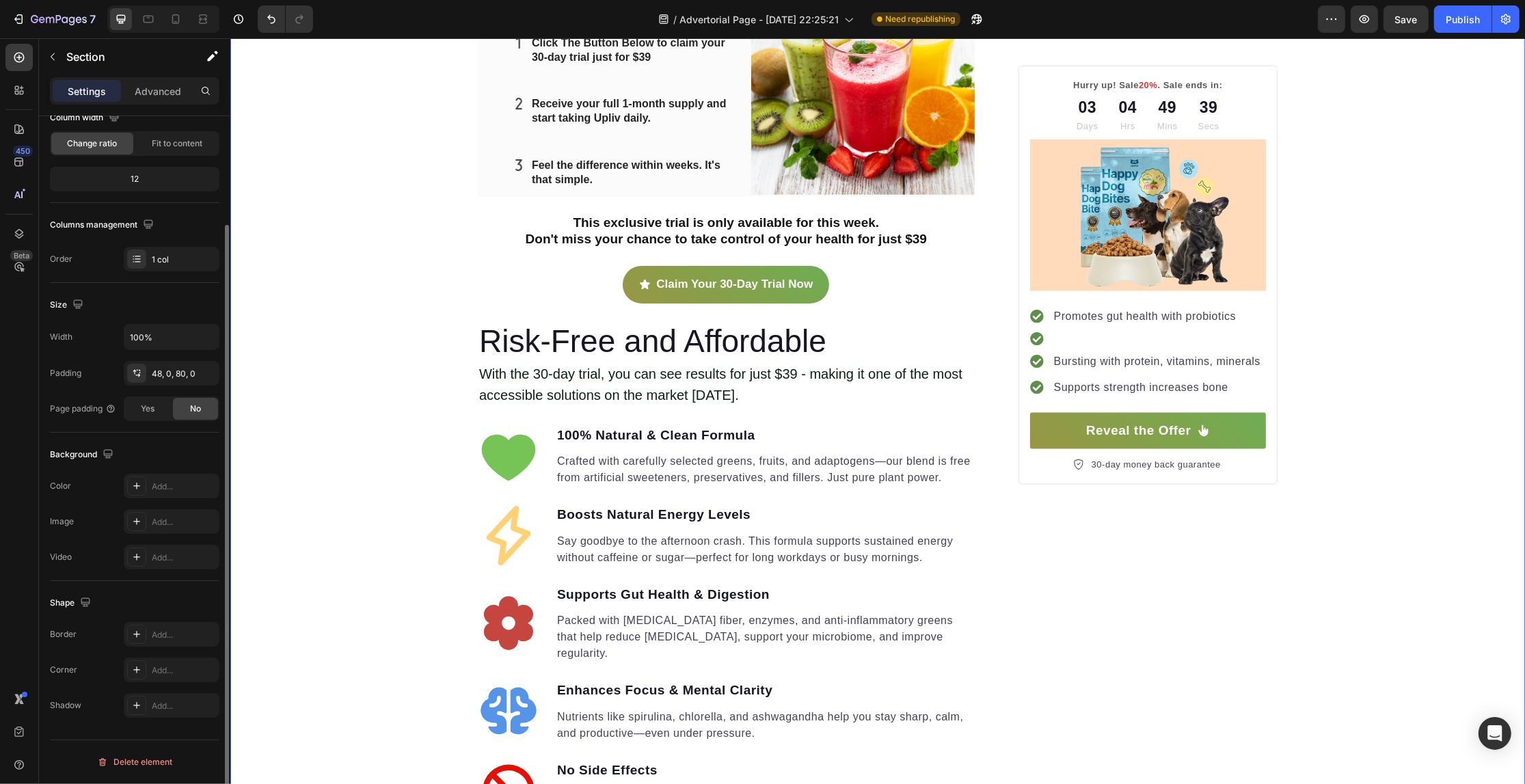
scroll to position [0, 0]
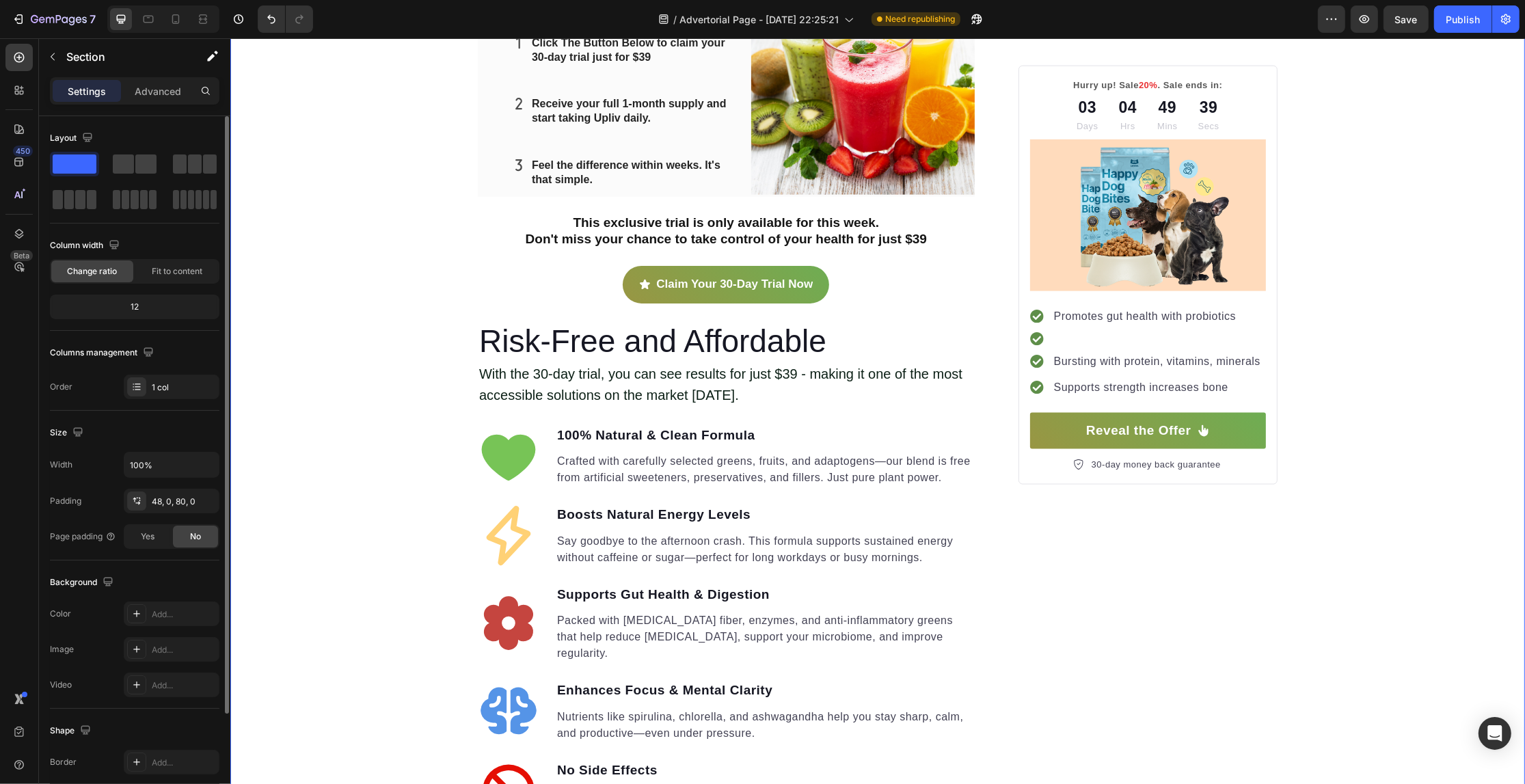
click at [325, 316] on div "Your Gut is Crying for Help Here’s the Easiest Fix Heading Get back on track wi…" at bounding box center [876, 291] width 1294 height 3932
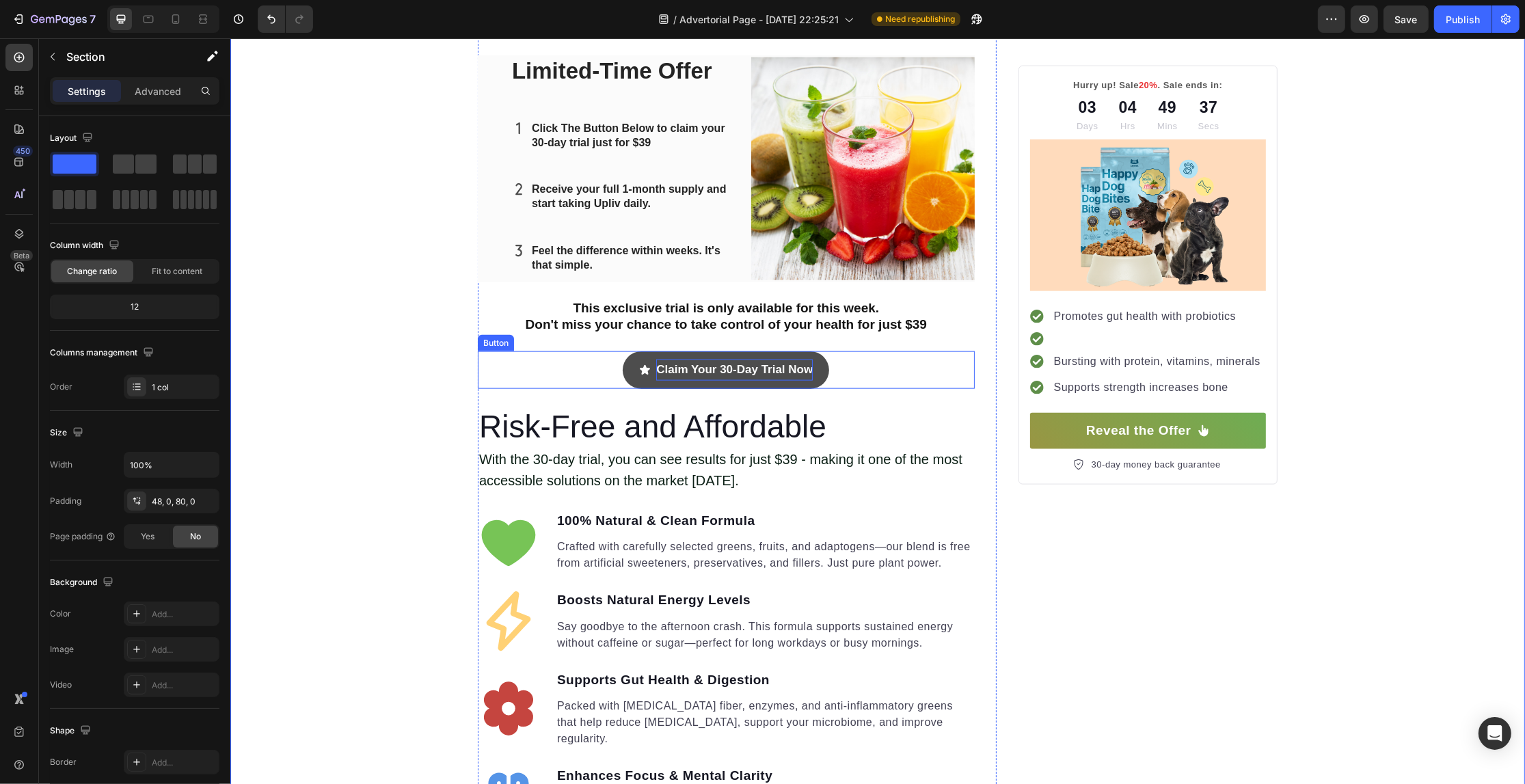
click at [676, 363] on p "Claim Your 30-Day Trial Now" at bounding box center [734, 370] width 156 height 21
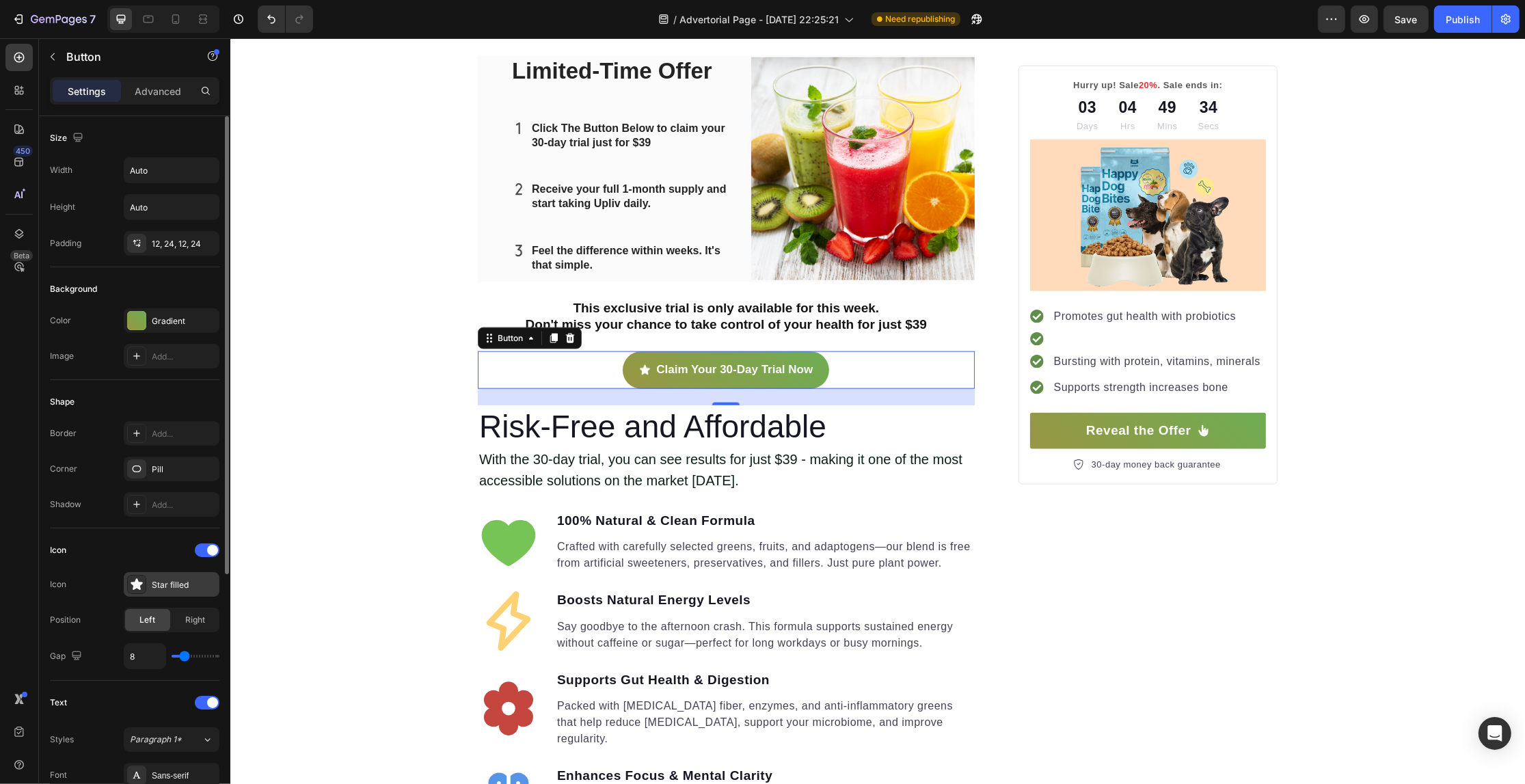
scroll to position [171, 0]
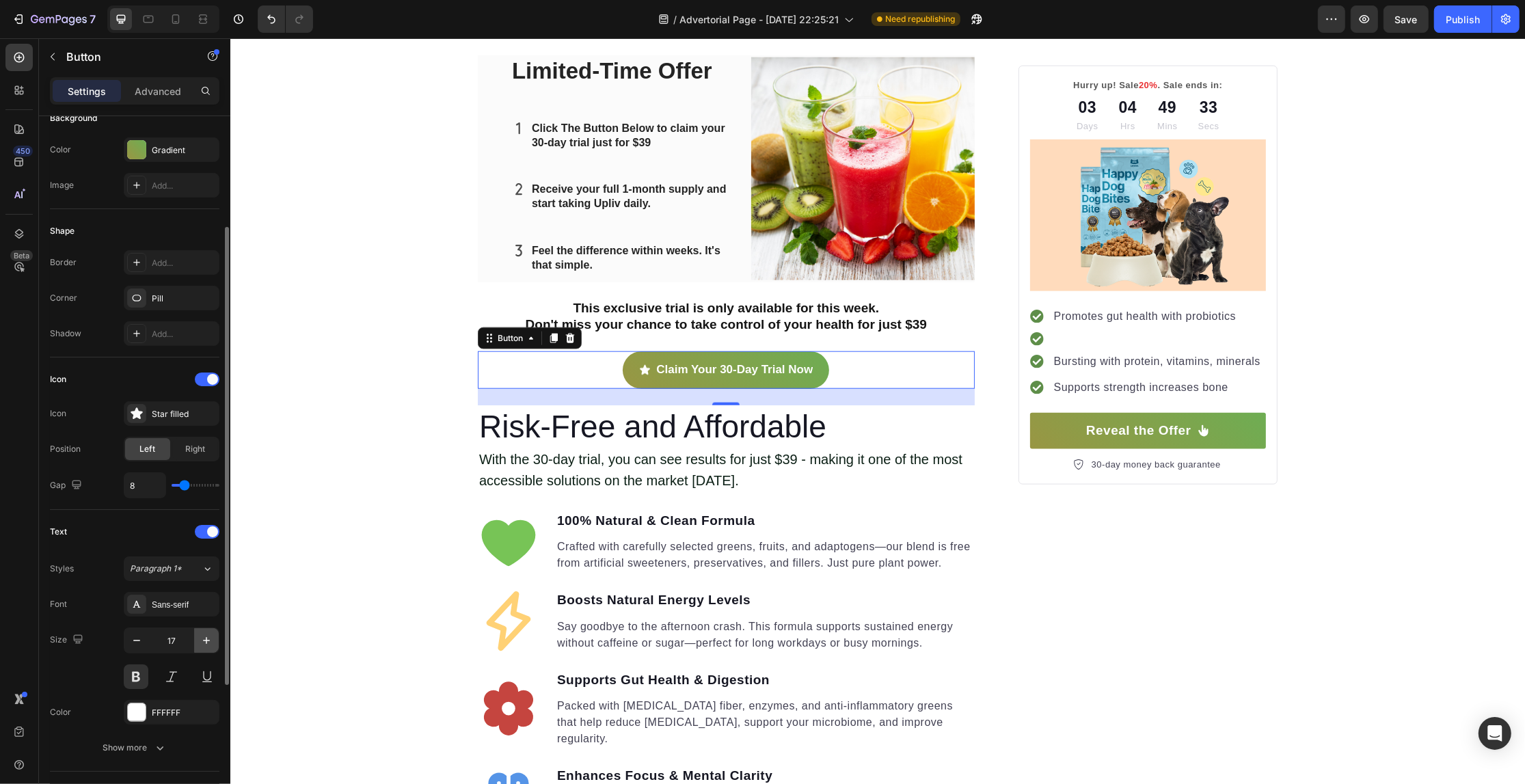
click at [209, 647] on button "button" at bounding box center [206, 640] width 24 height 24
click at [209, 647] on icon "button" at bounding box center [206, 640] width 14 height 14
type input "19"
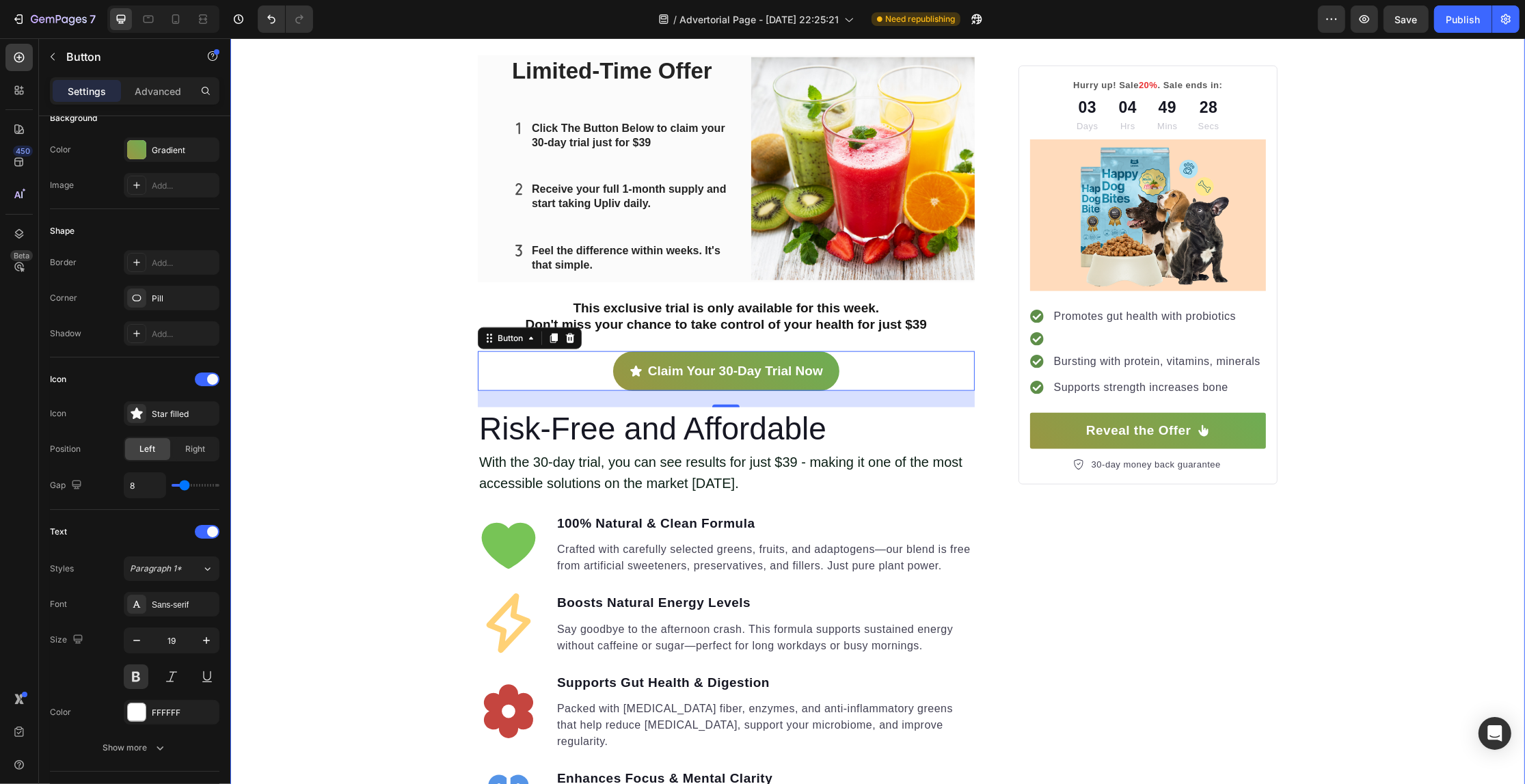
click at [371, 371] on div "Your Gut is Crying for Help Here’s the Easiest Fix Heading Get back on track wi…" at bounding box center [876, 377] width 1294 height 3934
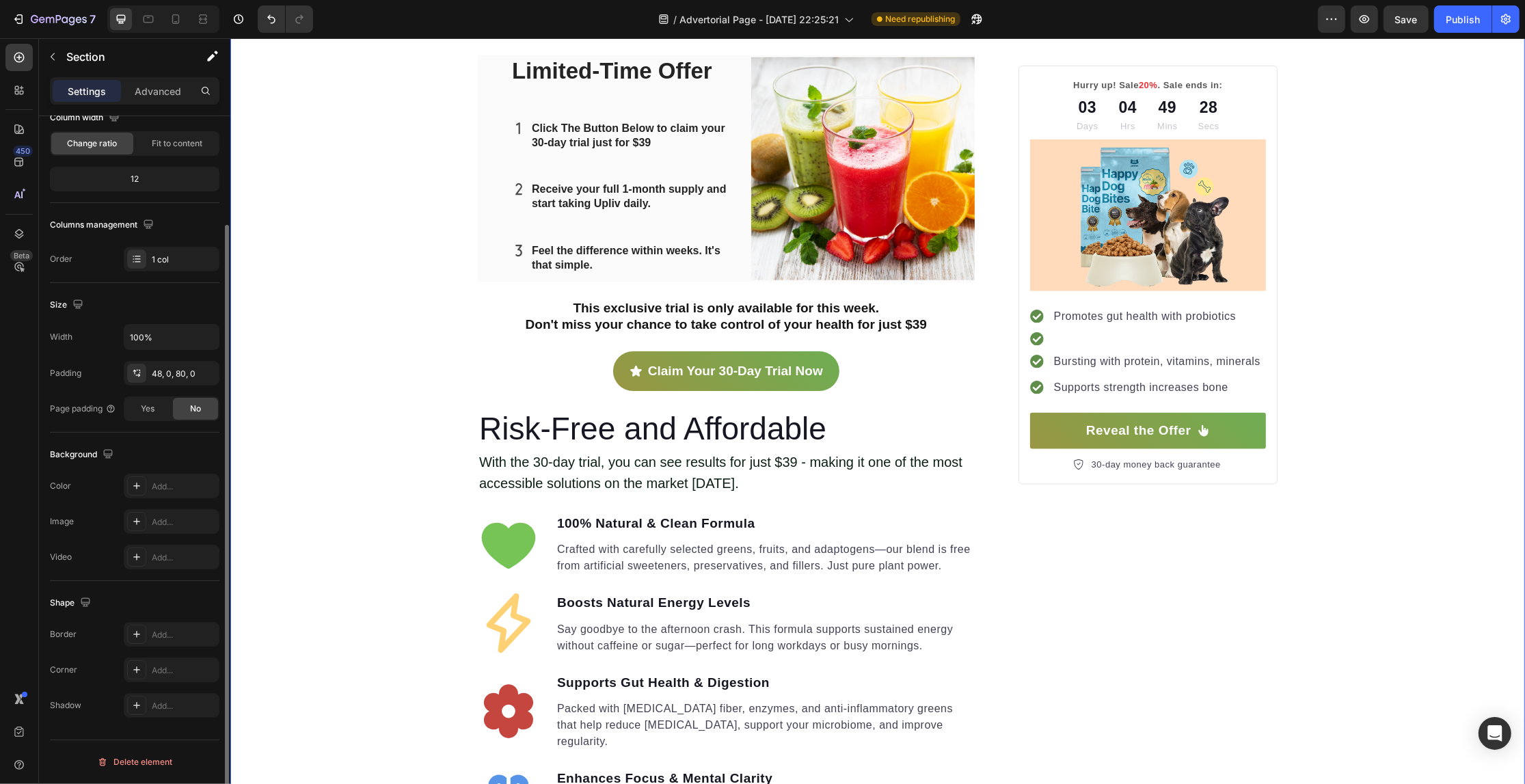
scroll to position [0, 0]
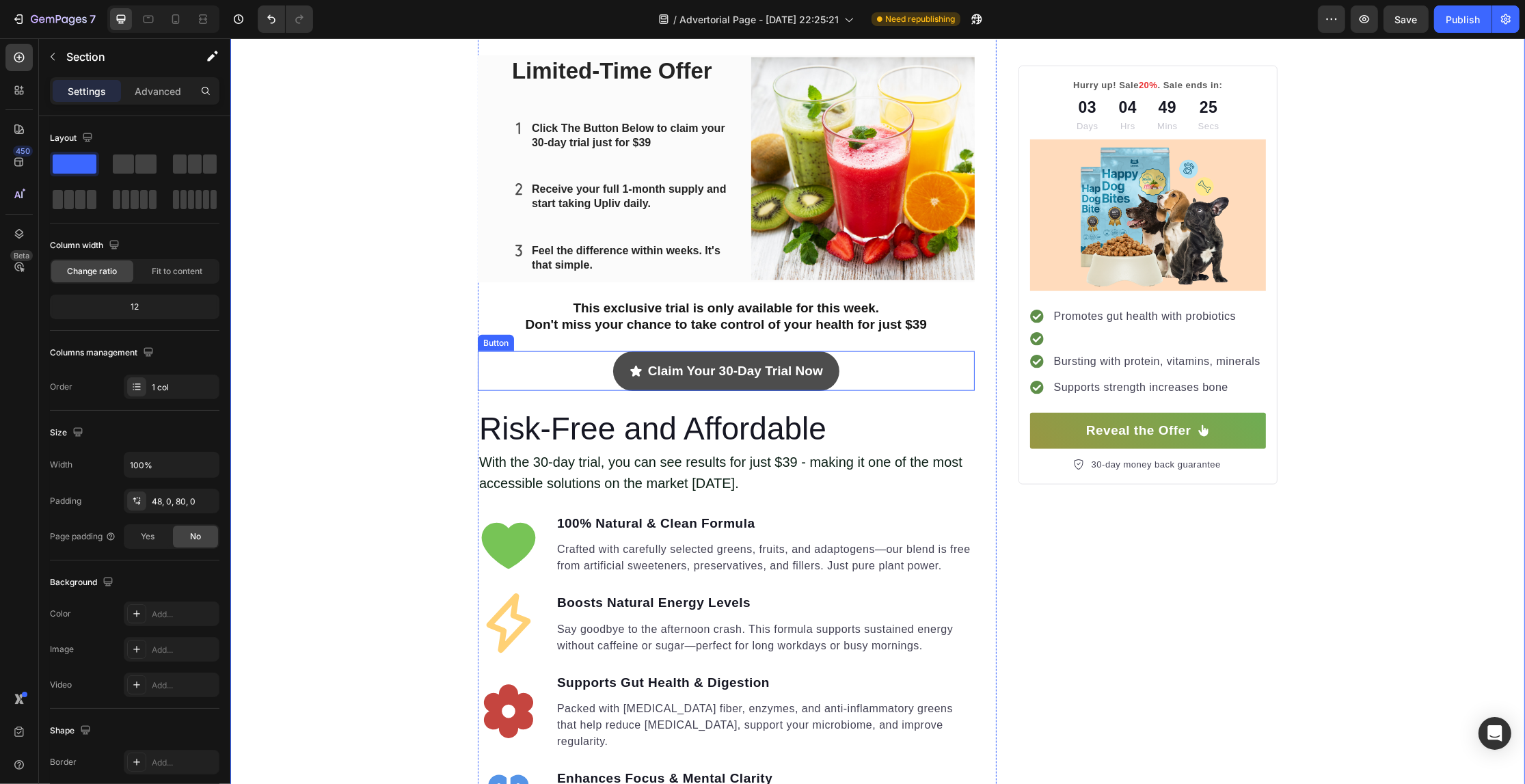
click at [631, 363] on span "<p>Claim Your 30-Day Trial Now</p>" at bounding box center [635, 372] width 13 height 24
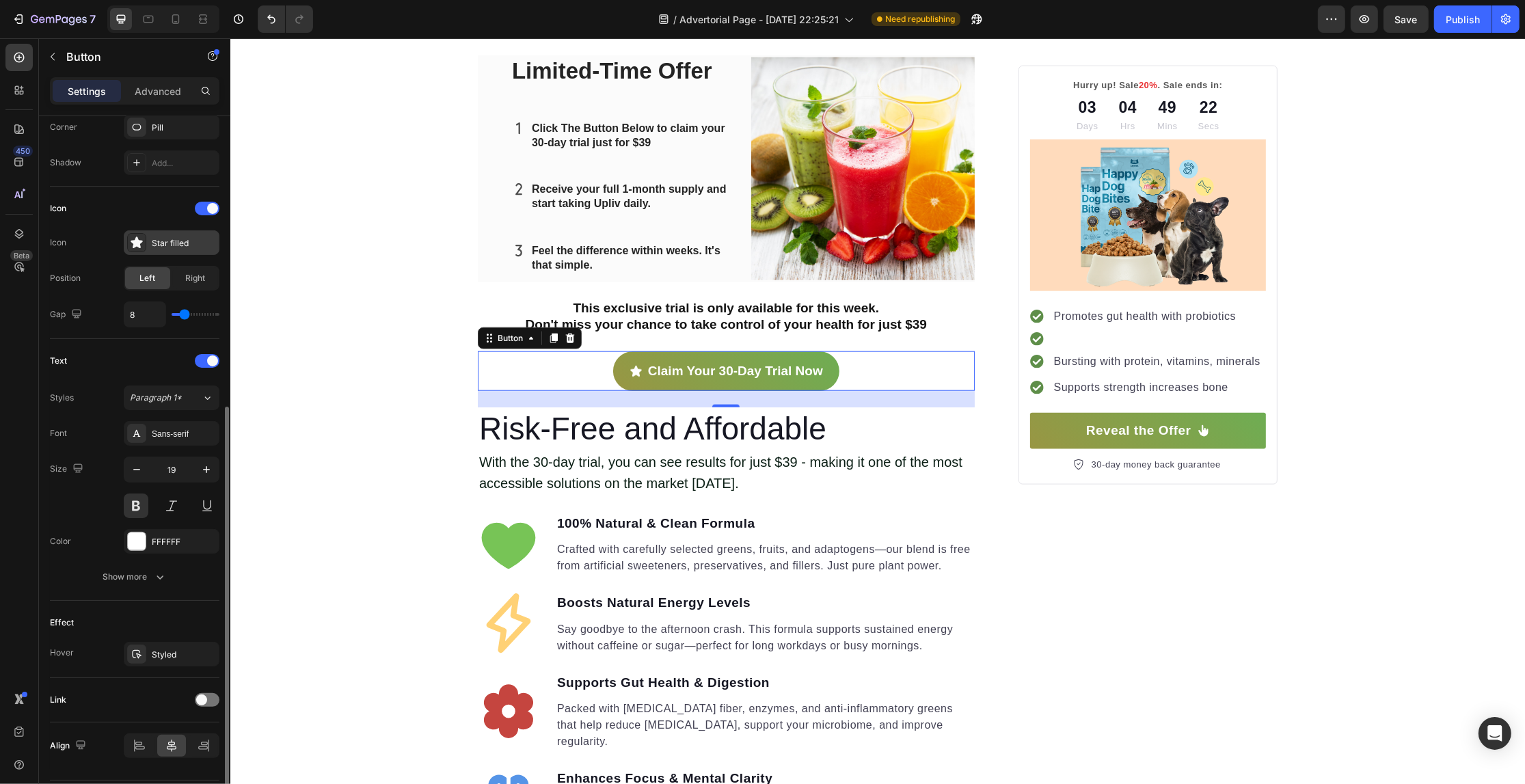
scroll to position [383, 0]
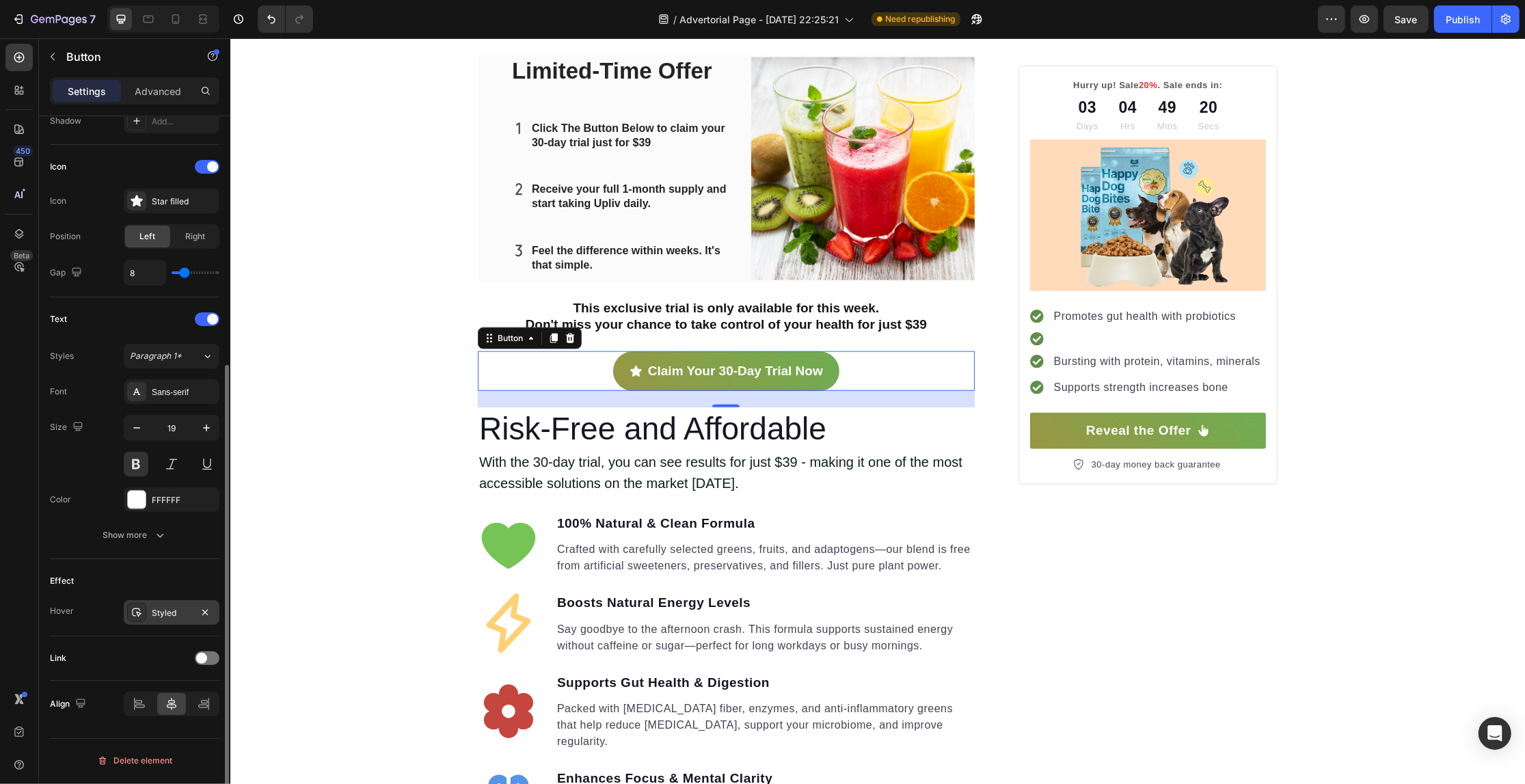
click at [165, 610] on div "Styled" at bounding box center [172, 613] width 40 height 13
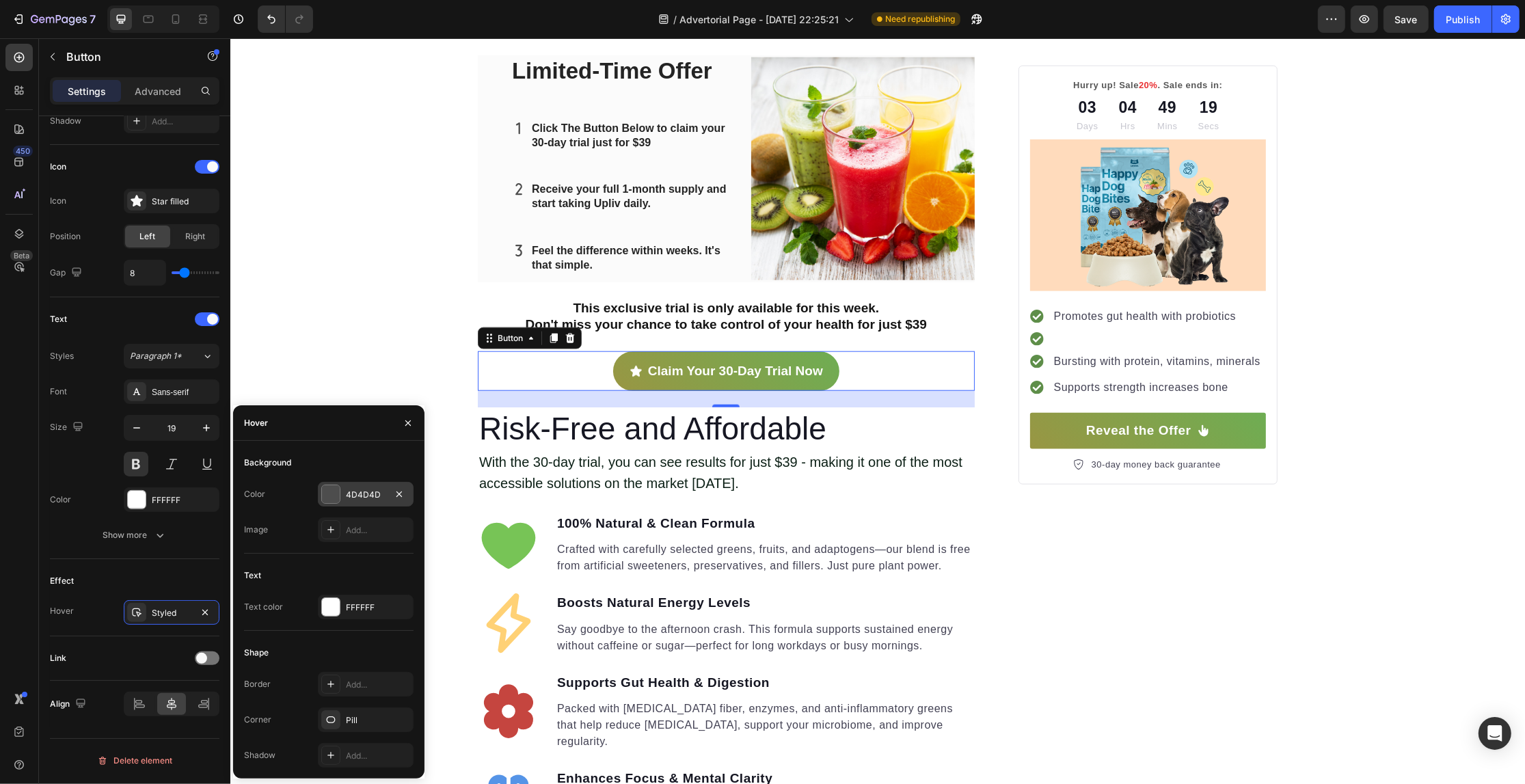
click at [329, 497] on div at bounding box center [331, 495] width 18 height 18
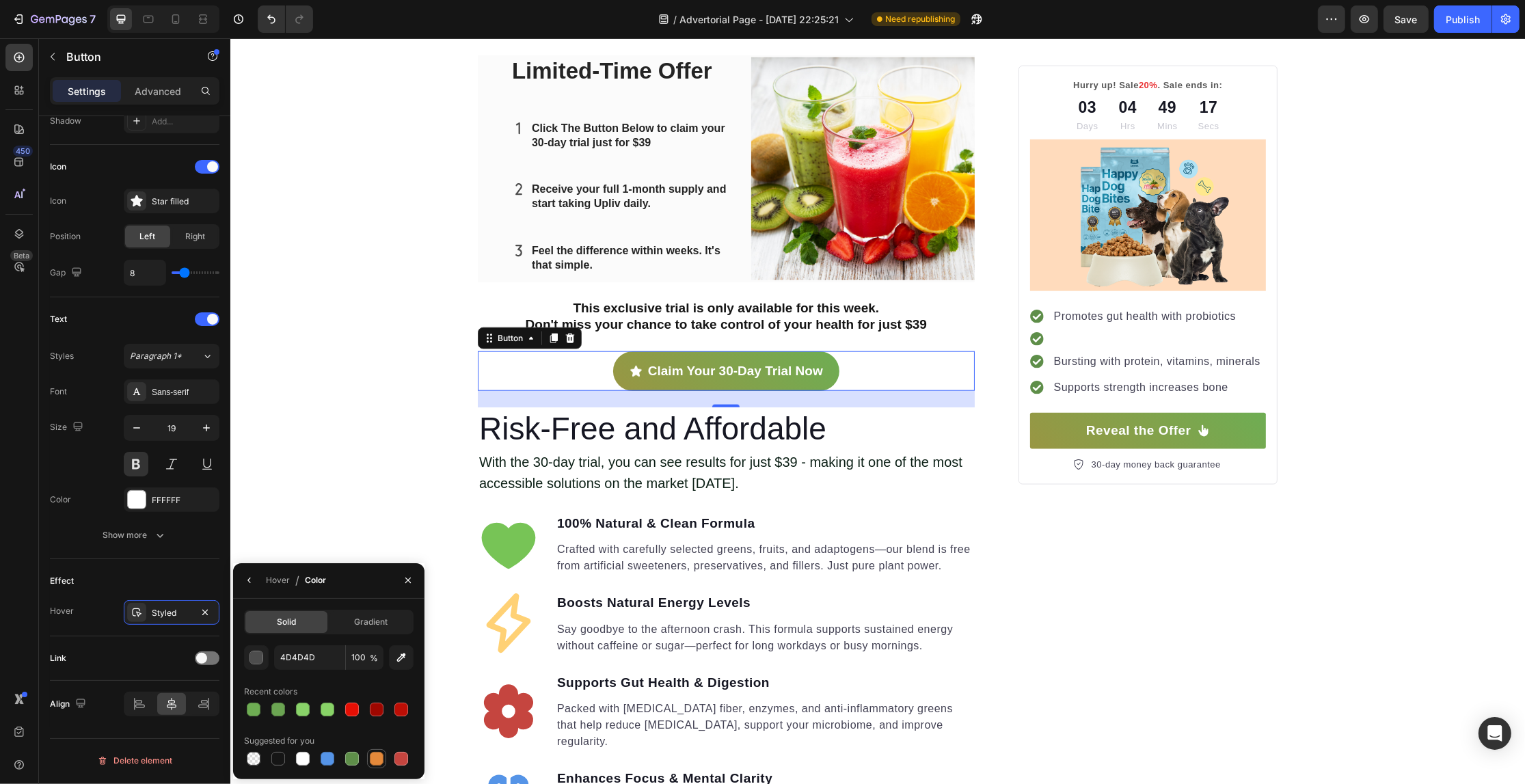
click at [376, 759] on div at bounding box center [376, 758] width 14 height 14
click at [346, 753] on div at bounding box center [352, 758] width 14 height 14
click at [374, 757] on div at bounding box center [376, 758] width 14 height 14
click at [395, 751] on div at bounding box center [402, 759] width 16 height 16
click at [328, 760] on div at bounding box center [327, 758] width 14 height 14
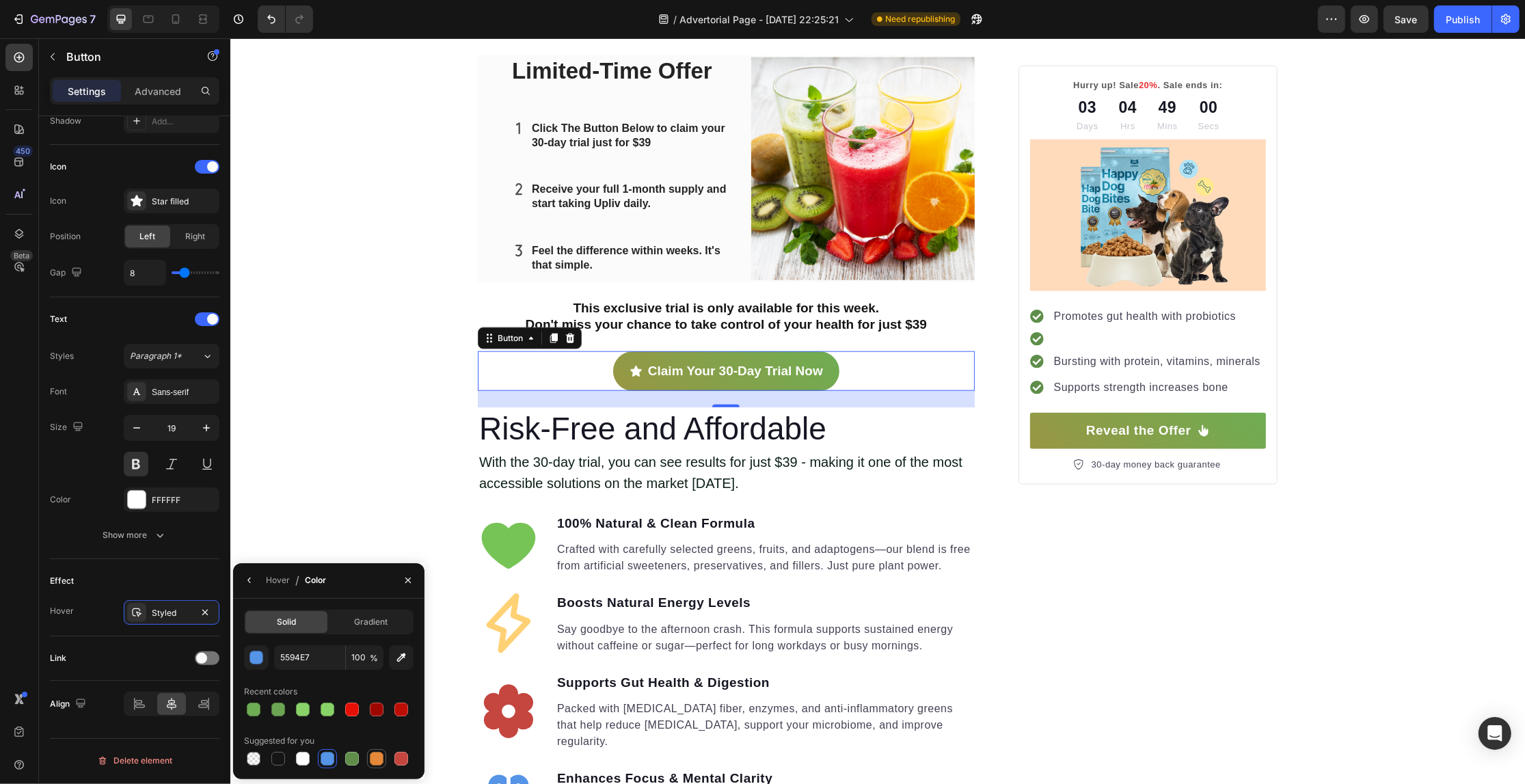
click at [376, 756] on div at bounding box center [376, 758] width 14 height 14
type input "E4893A"
click at [363, 364] on div "Your Gut is Crying for Help Here’s the Easiest Fix Heading Get back on track wi…" at bounding box center [876, 377] width 1294 height 3934
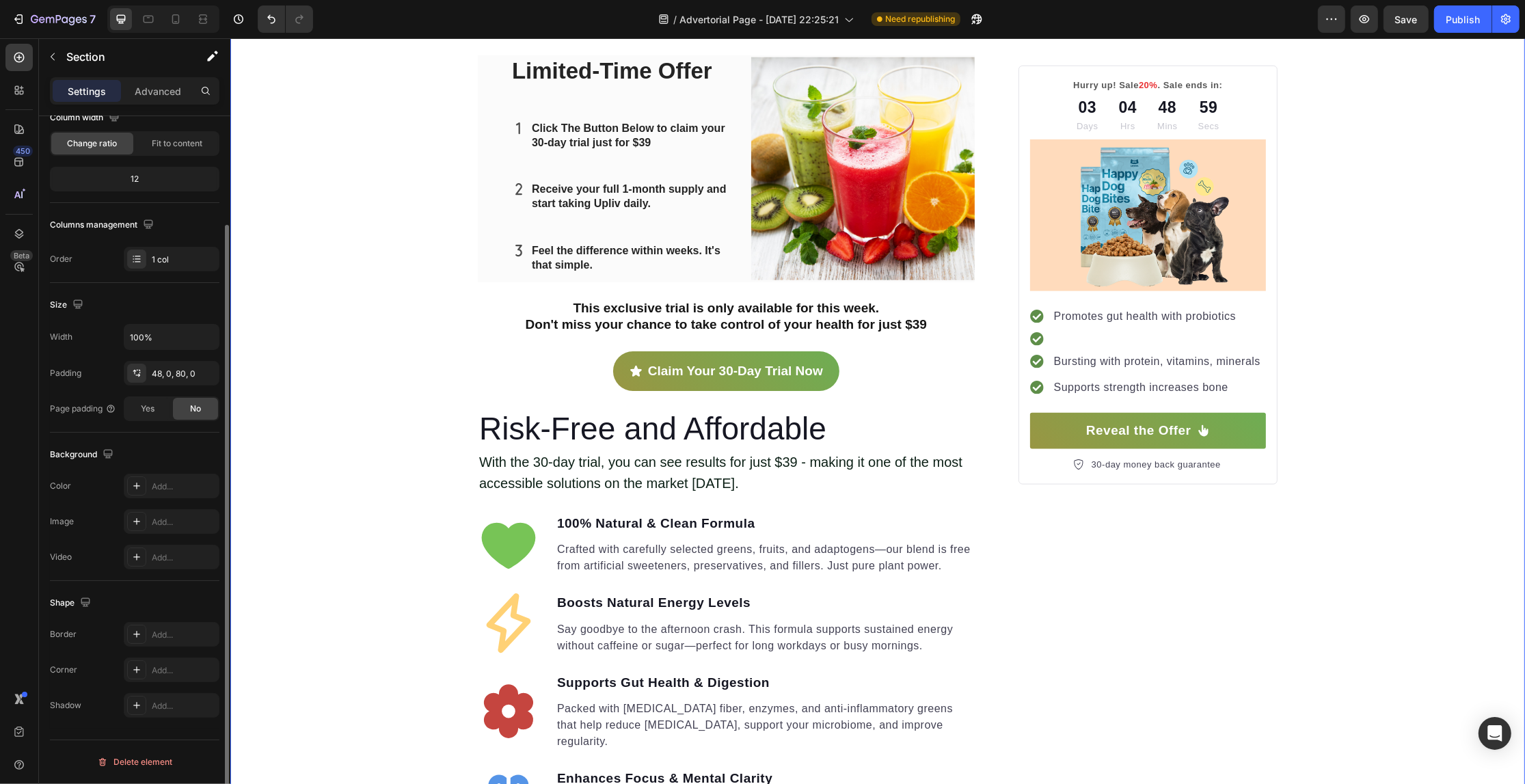
scroll to position [0, 0]
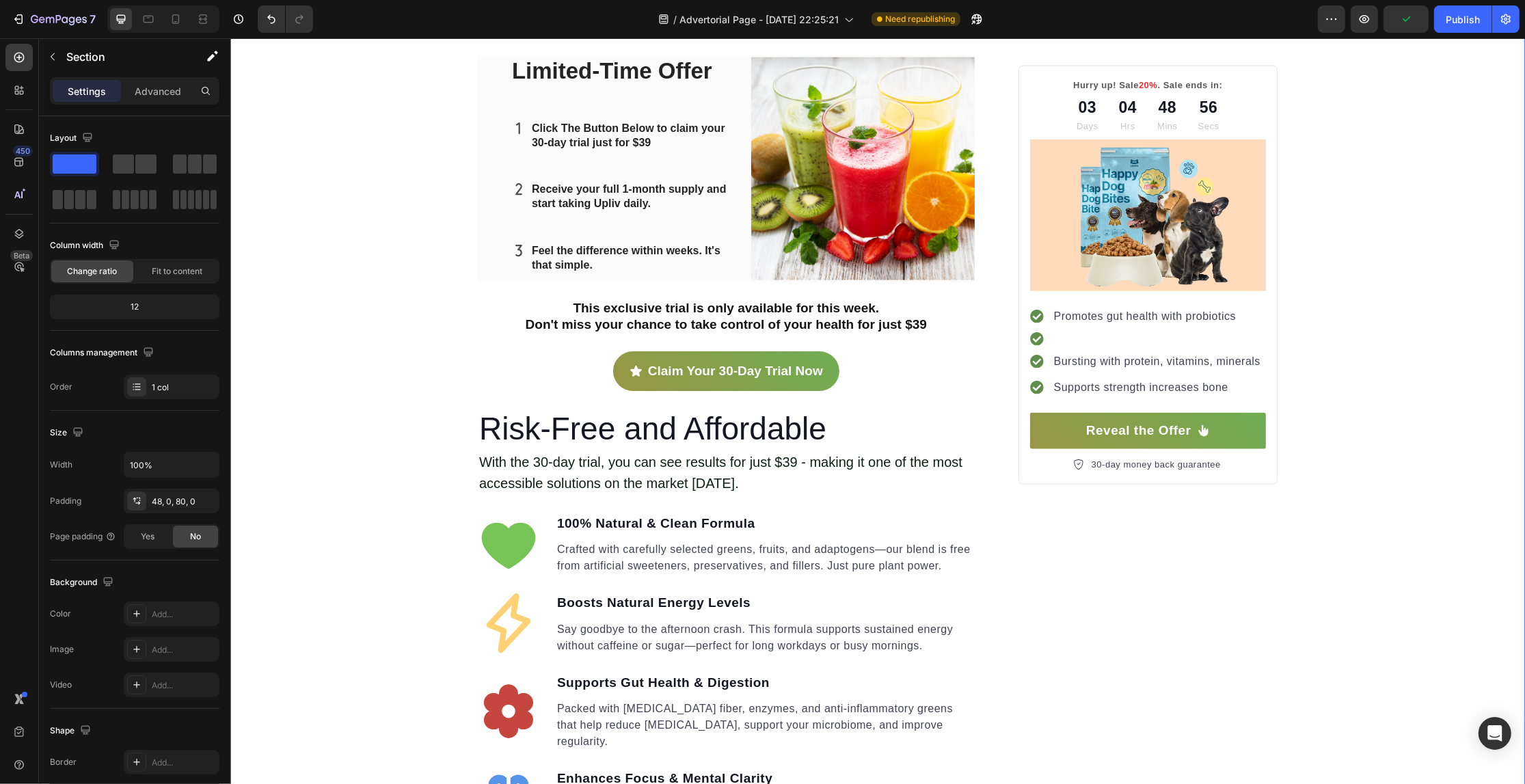
click at [384, 288] on div "Your Gut is Crying for Help Here’s the Easiest Fix Heading Get back on track wi…" at bounding box center [876, 377] width 1294 height 3934
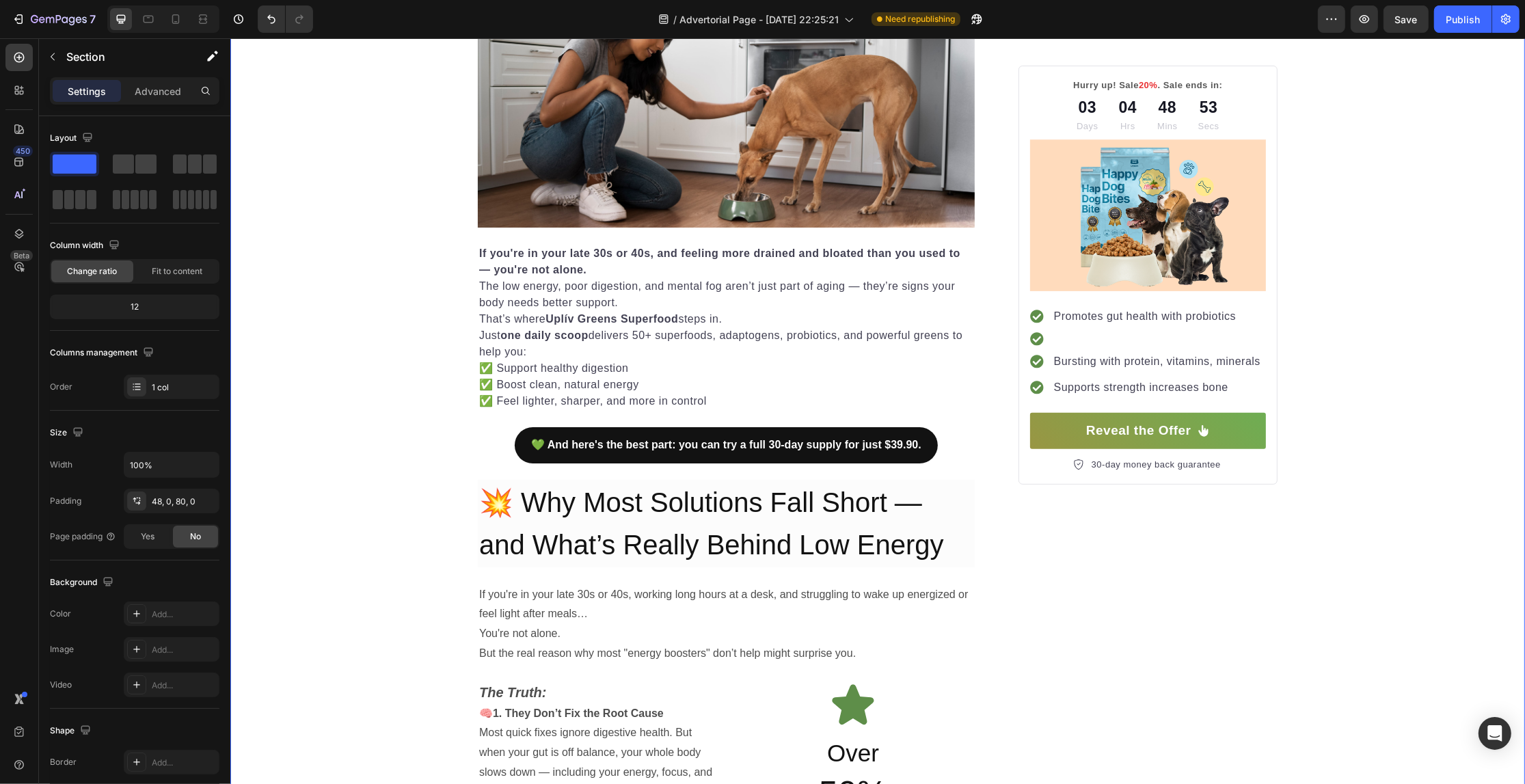
scroll to position [543, 0]
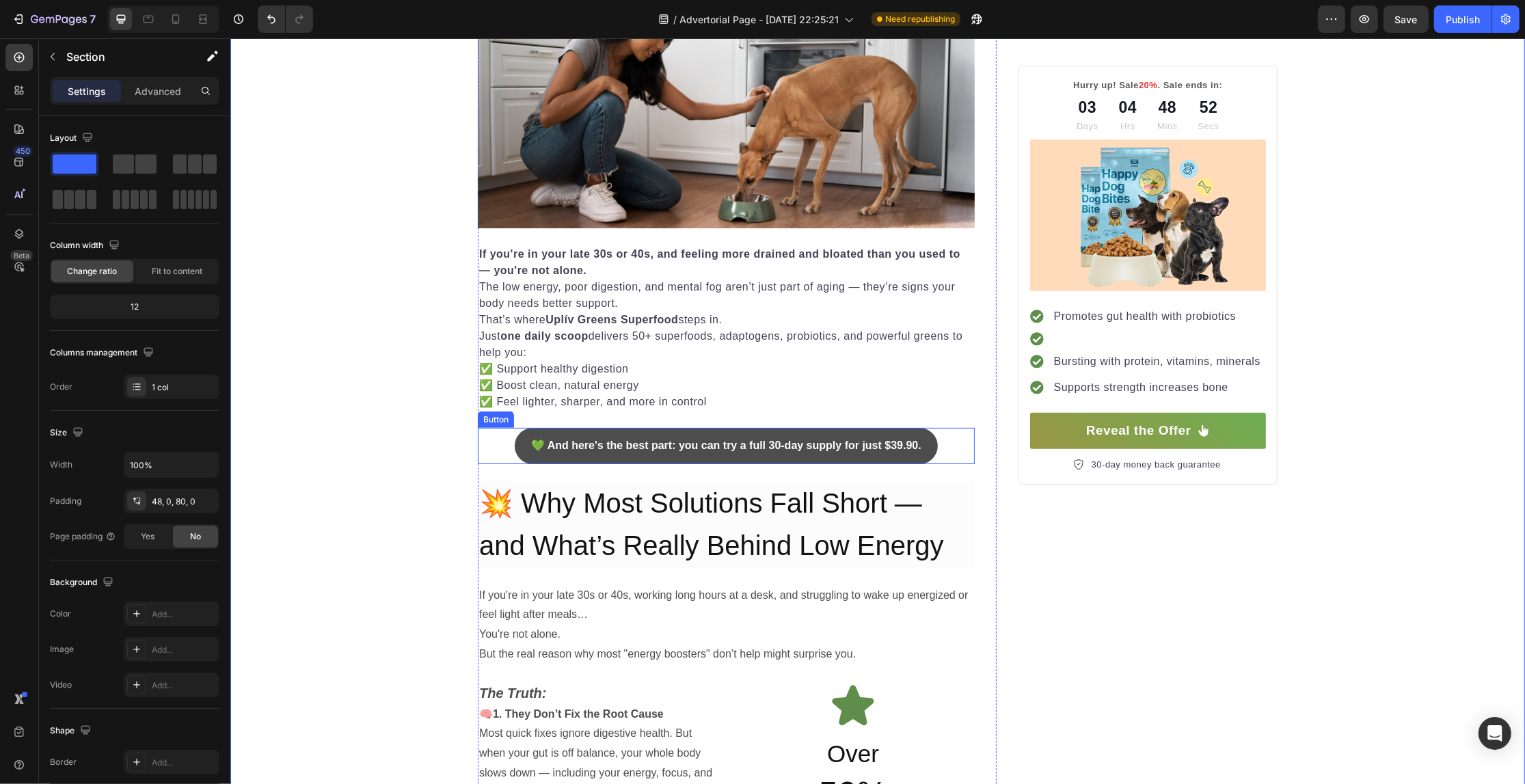
click at [922, 452] on button "💚 And here's the best part: you can try a full 30-day supply for just $39.90." at bounding box center [725, 446] width 423 height 36
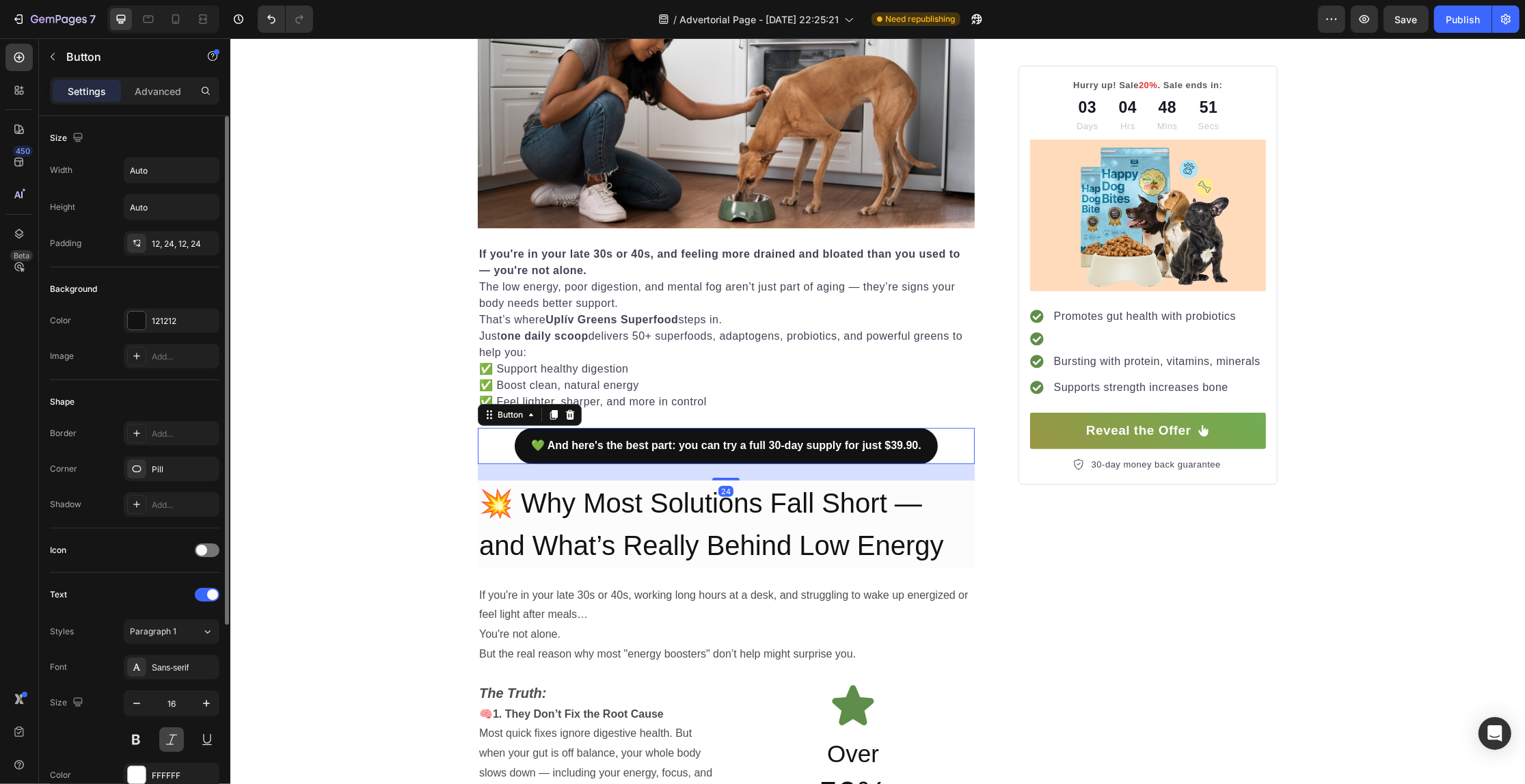
scroll to position [256, 0]
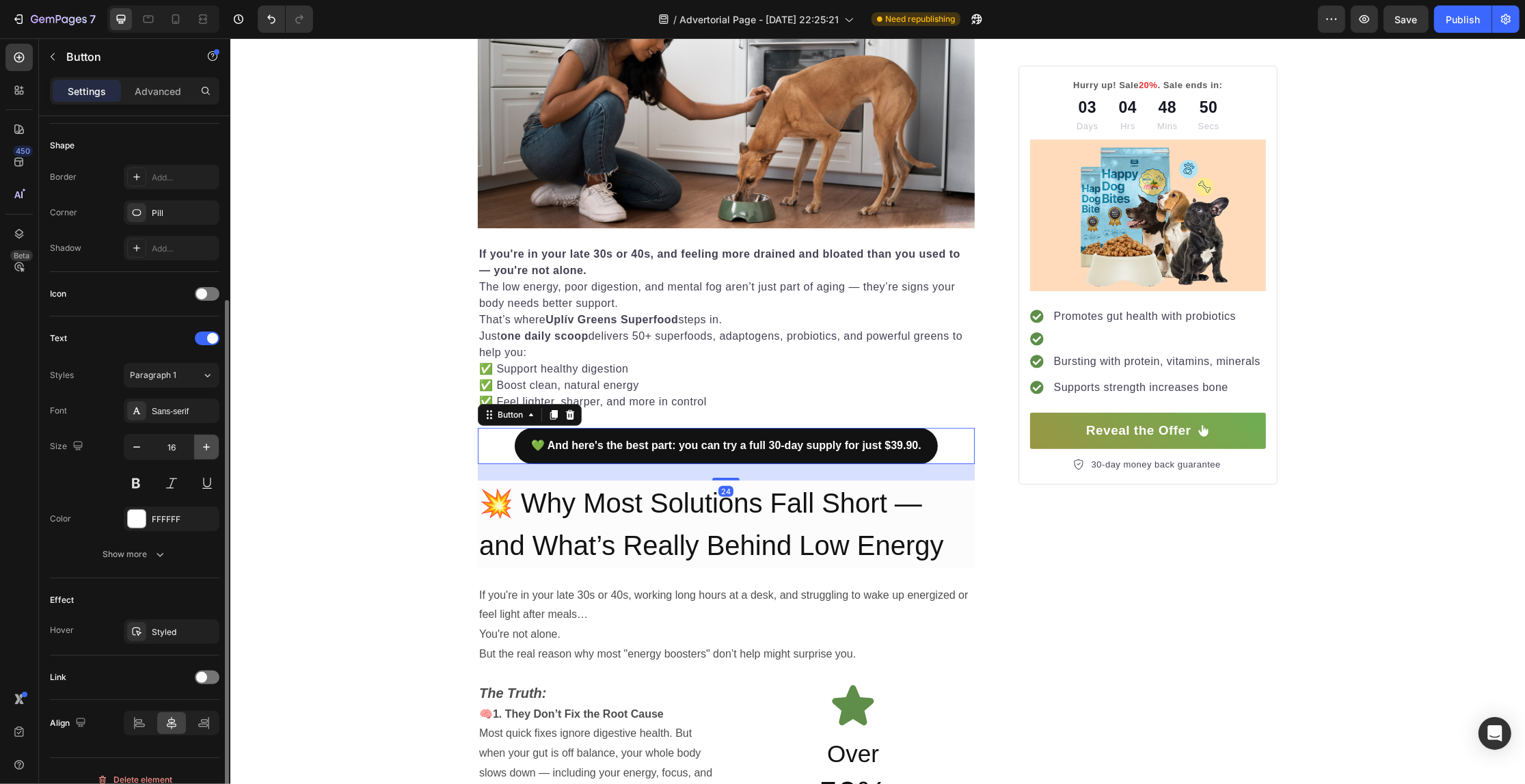
click at [211, 446] on icon "button" at bounding box center [206, 447] width 14 height 14
type input "17"
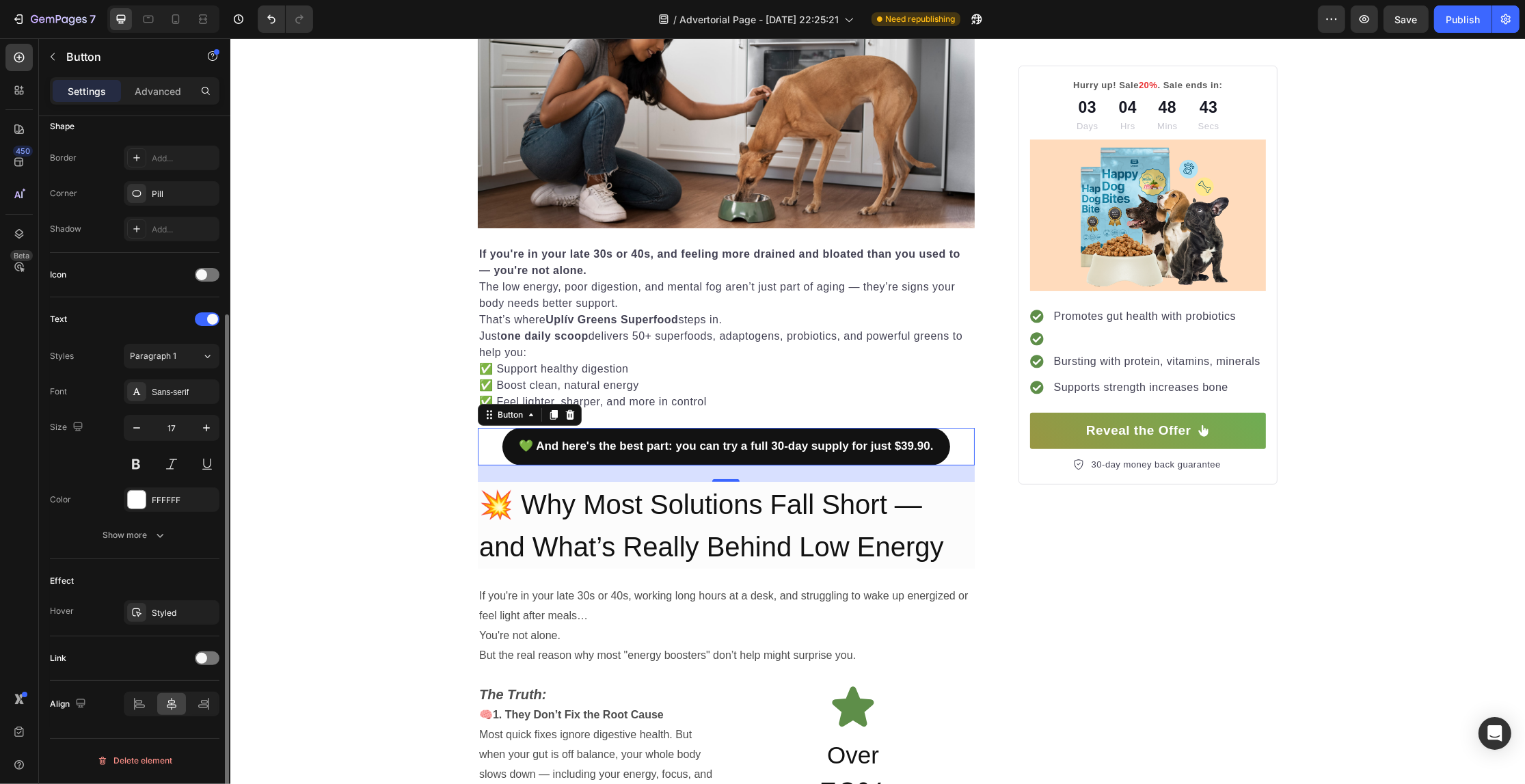
scroll to position [0, 0]
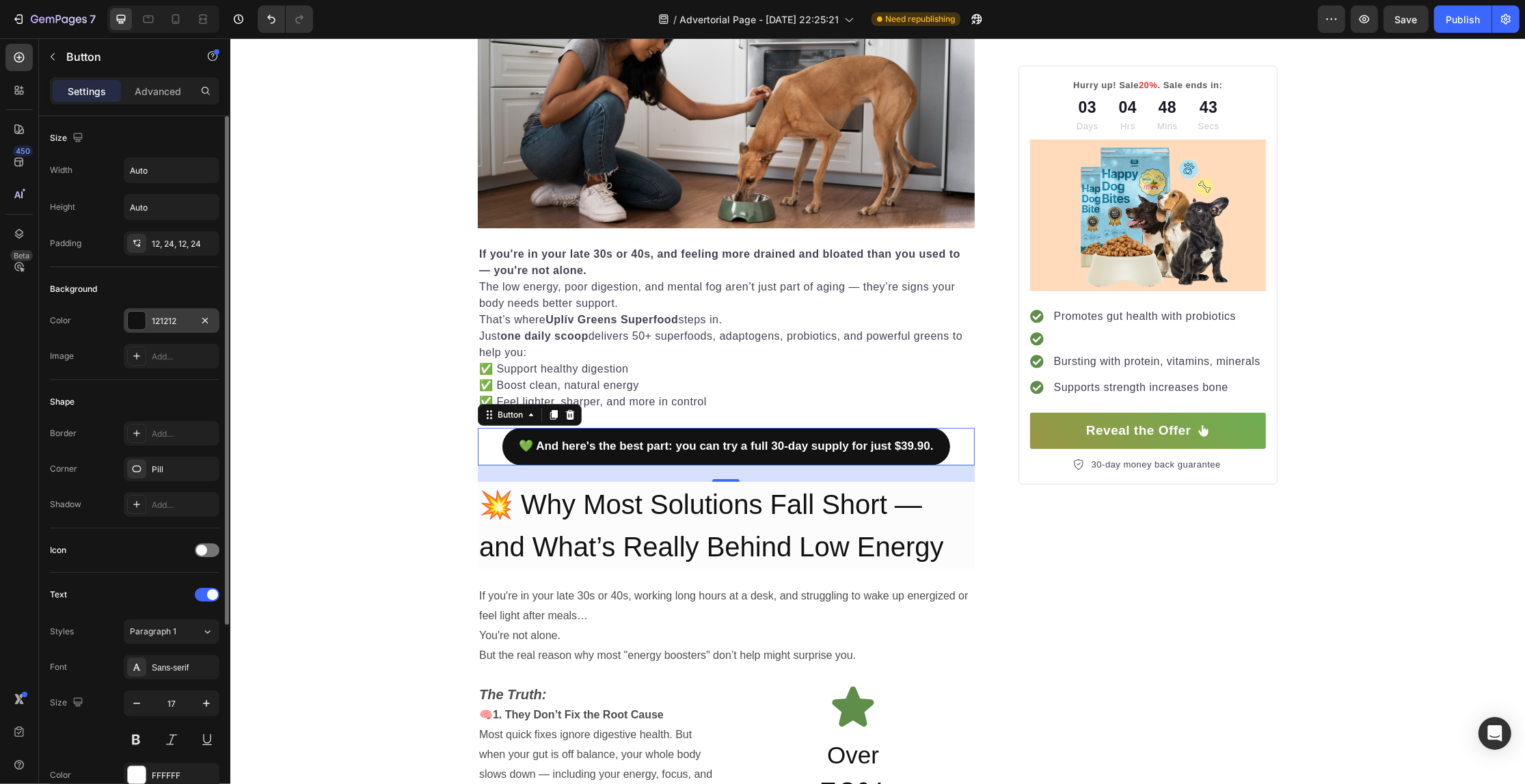
click at [161, 323] on div "121212" at bounding box center [172, 321] width 40 height 13
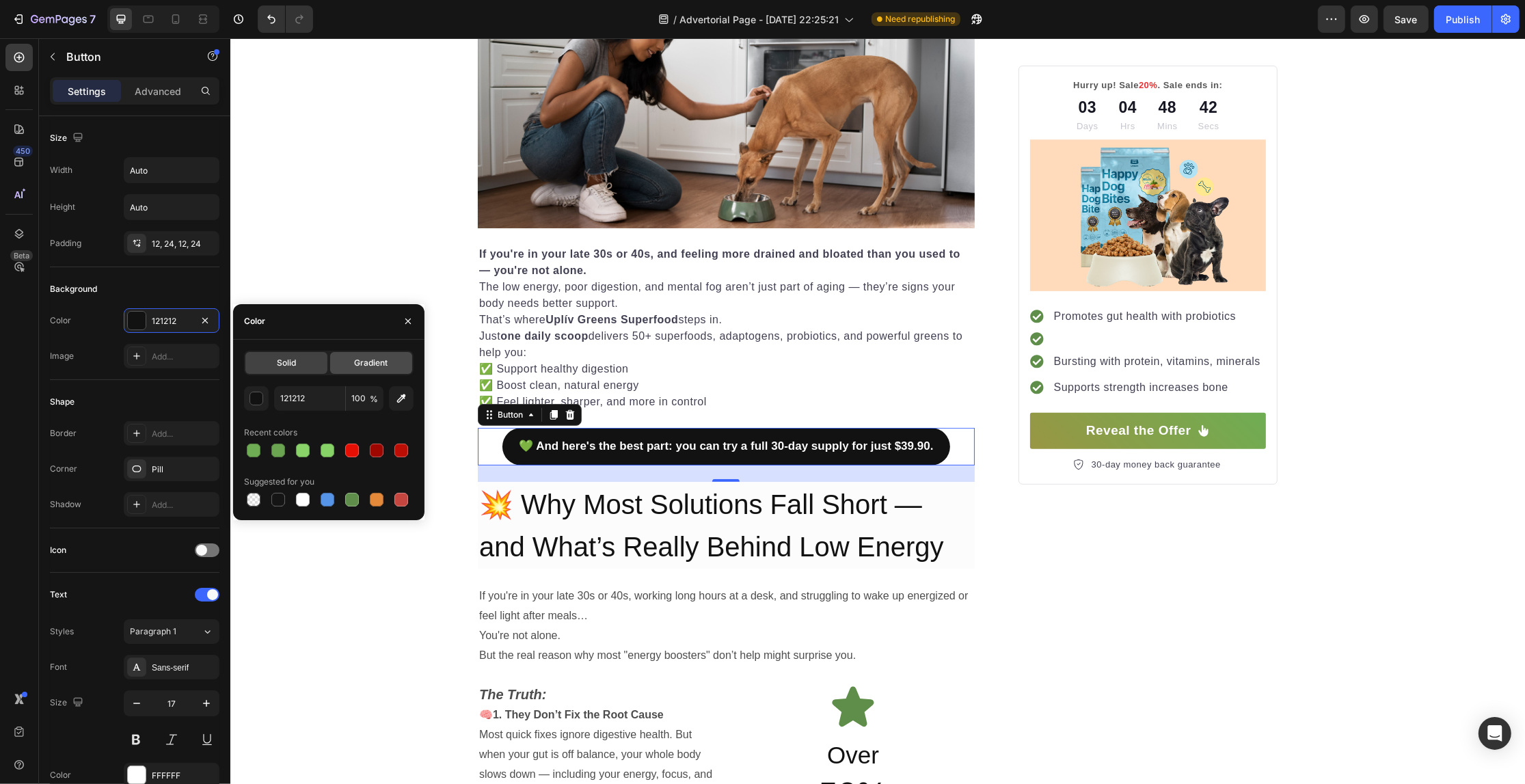
click at [367, 366] on span "Gradient" at bounding box center [370, 363] width 33 height 13
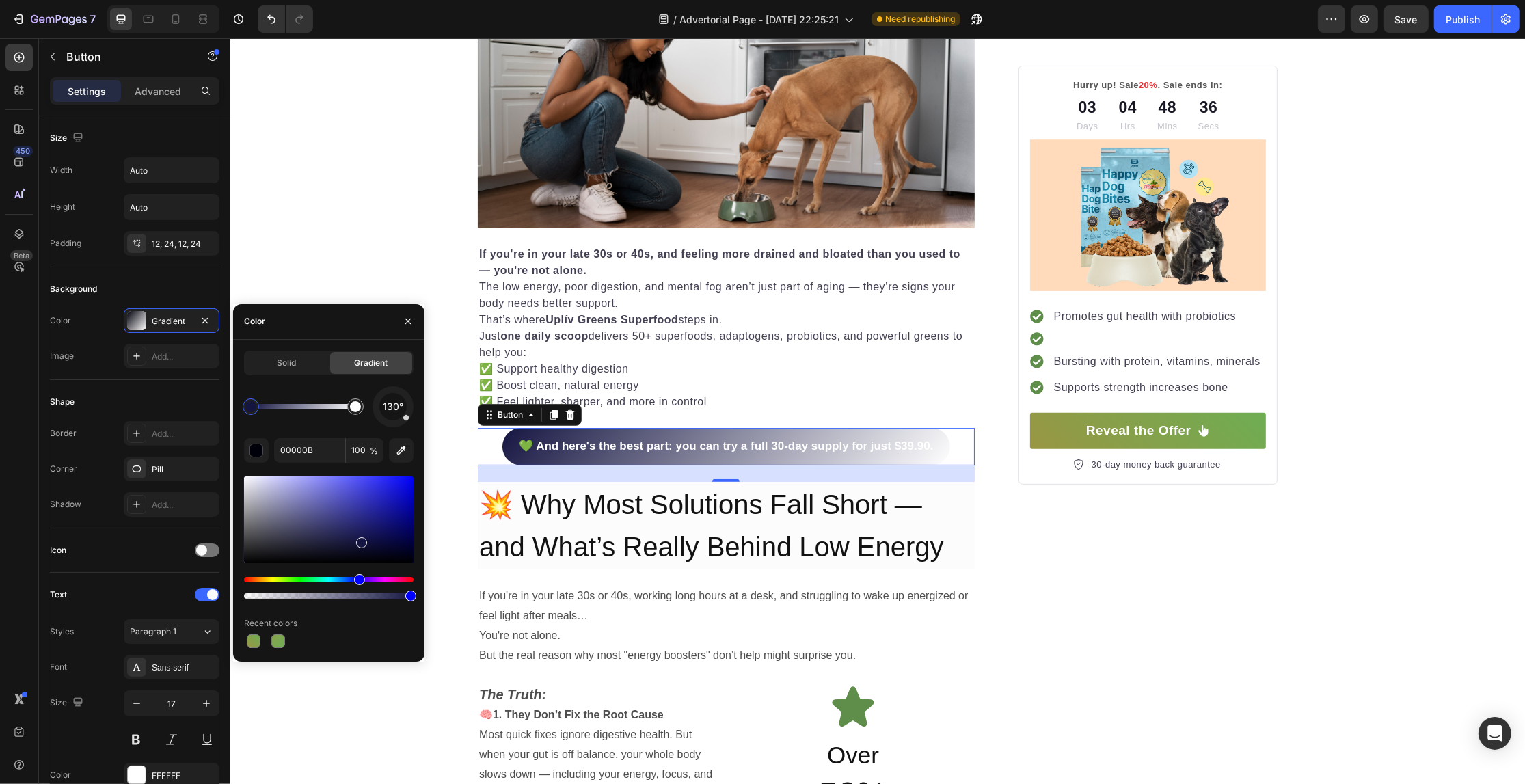
drag, startPoint x: 393, startPoint y: 547, endPoint x: 360, endPoint y: 540, distance: 33.7
click at [360, 540] on div at bounding box center [328, 520] width 169 height 87
click at [250, 640] on div at bounding box center [253, 640] width 14 height 14
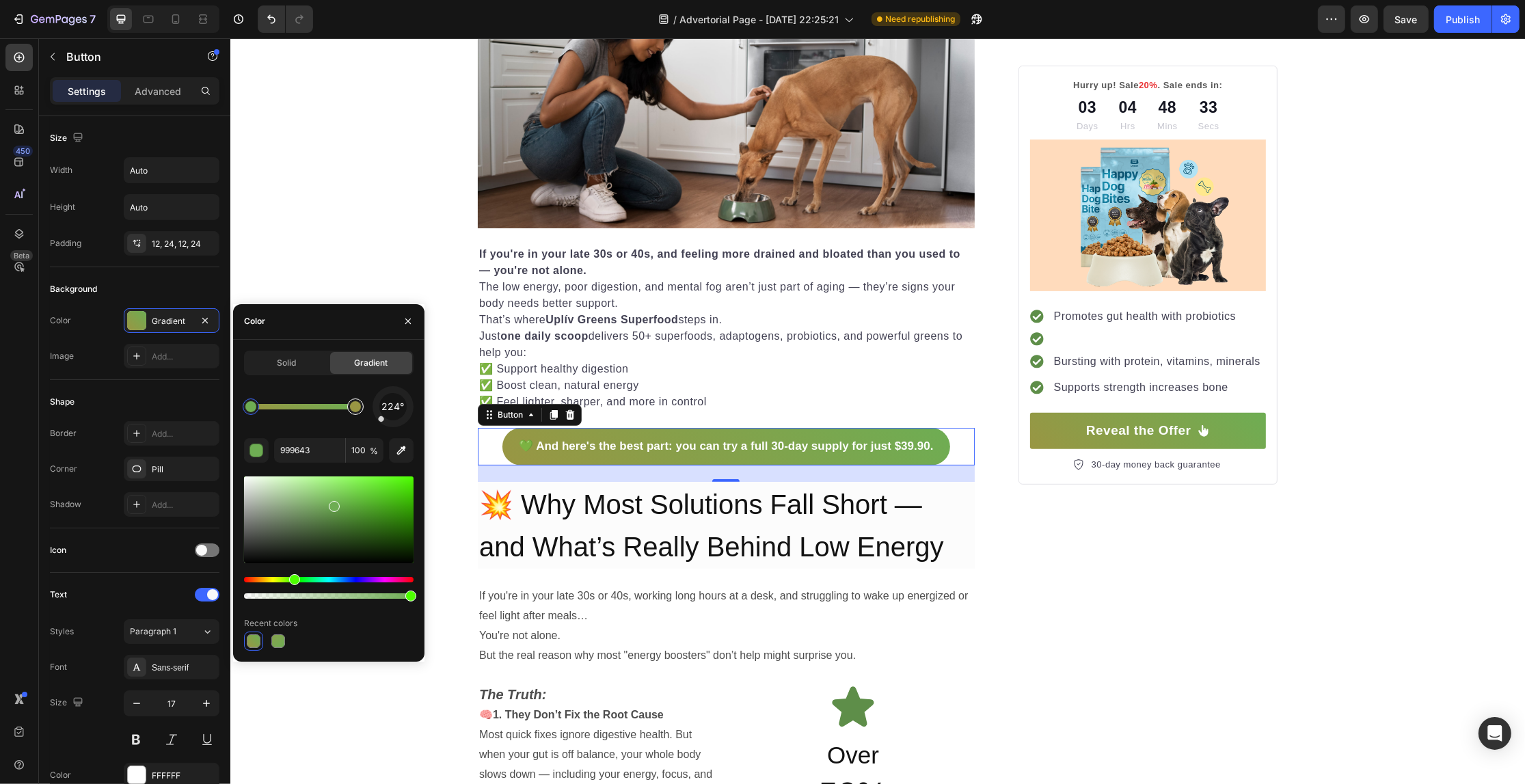
click at [356, 404] on div at bounding box center [355, 407] width 11 height 11
drag, startPoint x: 382, startPoint y: 424, endPoint x: 319, endPoint y: 432, distance: 63.5
click at [319, 432] on div "251° 999643 100 % Recent colors" at bounding box center [328, 518] width 169 height 264
click at [251, 405] on div at bounding box center [251, 407] width 11 height 11
drag, startPoint x: 334, startPoint y: 515, endPoint x: 343, endPoint y: 514, distance: 9.1
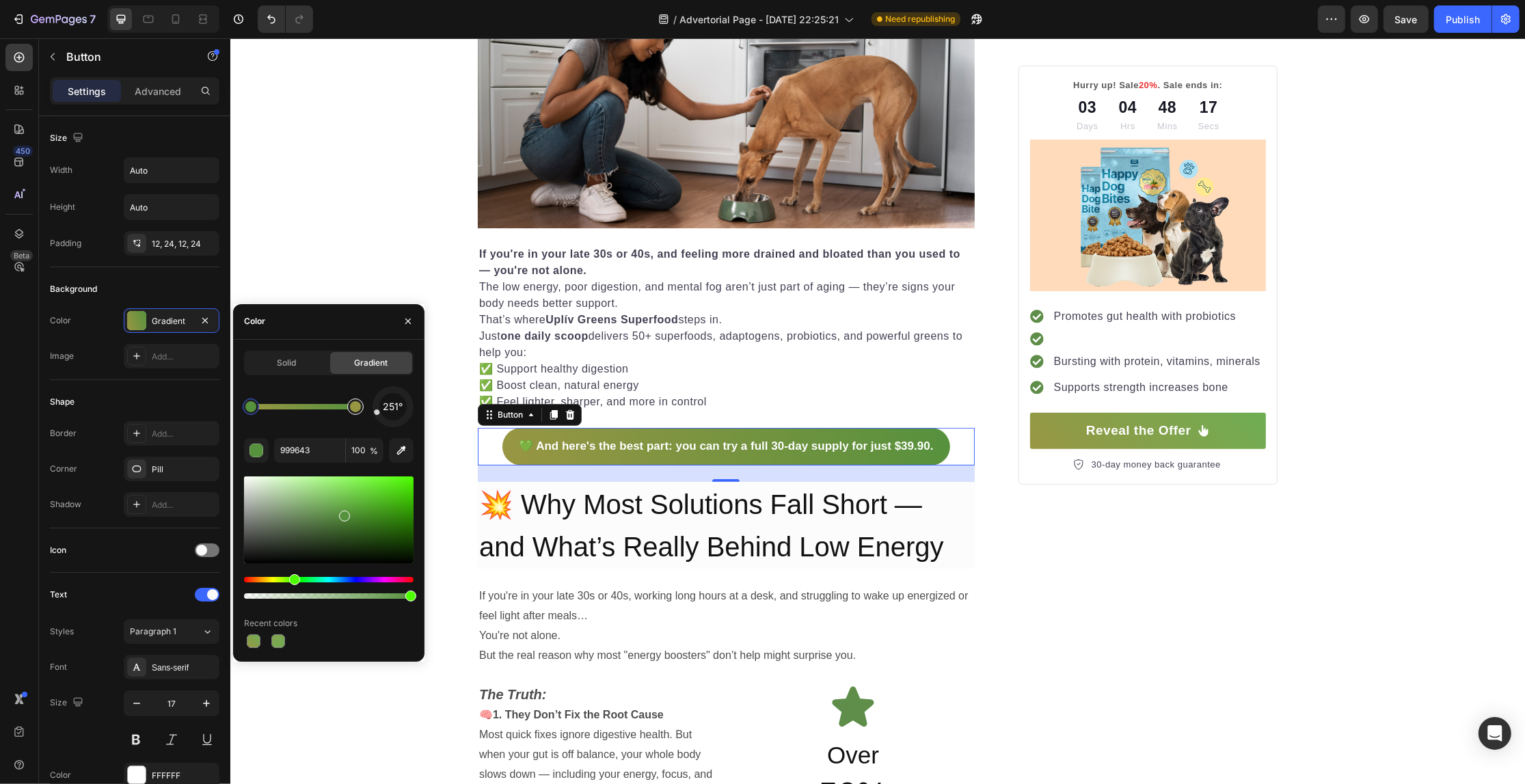
click at [354, 409] on div at bounding box center [355, 407] width 11 height 11
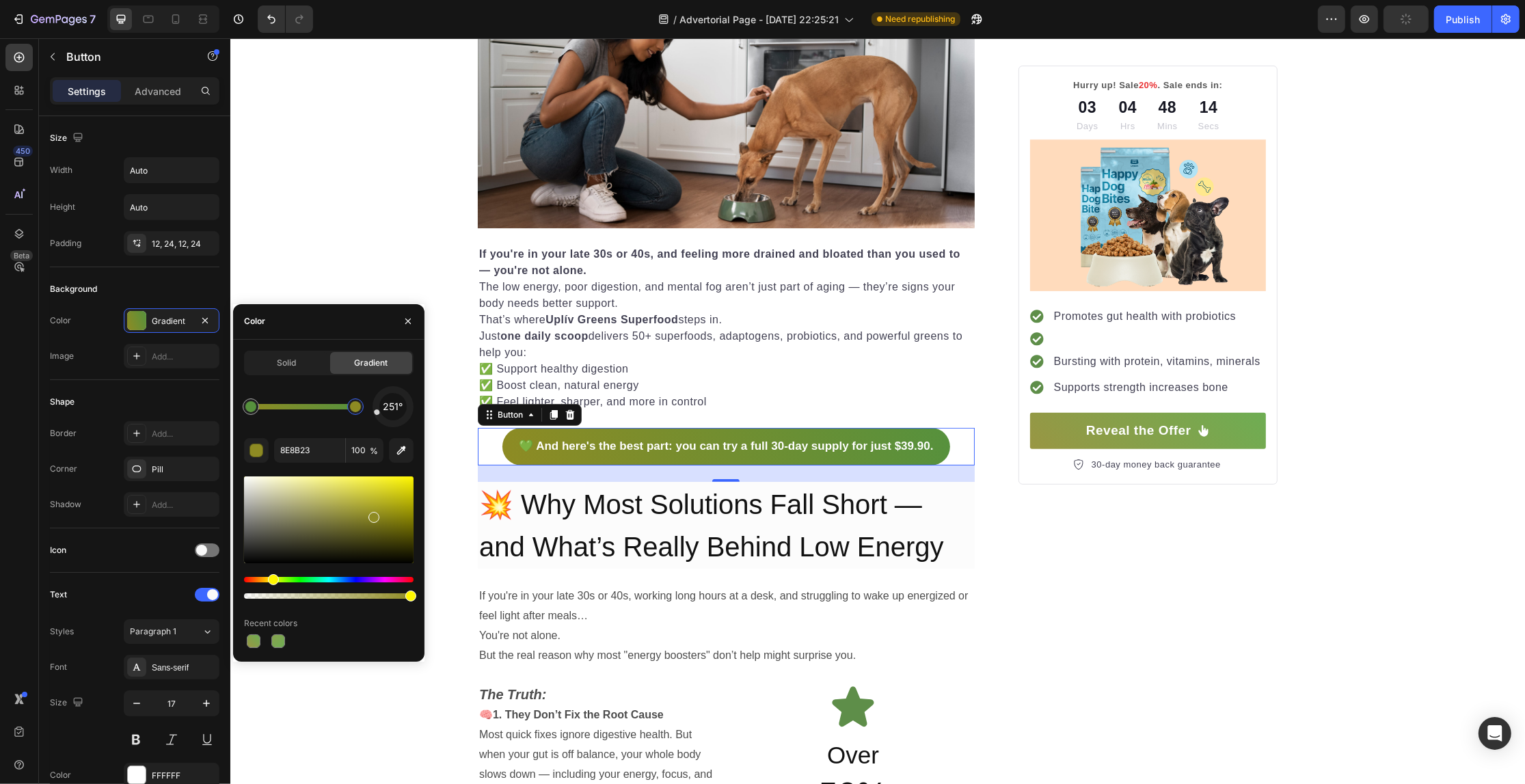
drag, startPoint x: 337, startPoint y: 496, endPoint x: 373, endPoint y: 514, distance: 40.2
click at [264, 574] on div at bounding box center [328, 537] width 169 height 128
click at [267, 574] on div at bounding box center [328, 537] width 169 height 128
click at [264, 577] on div "Hue" at bounding box center [328, 580] width 169 height 5
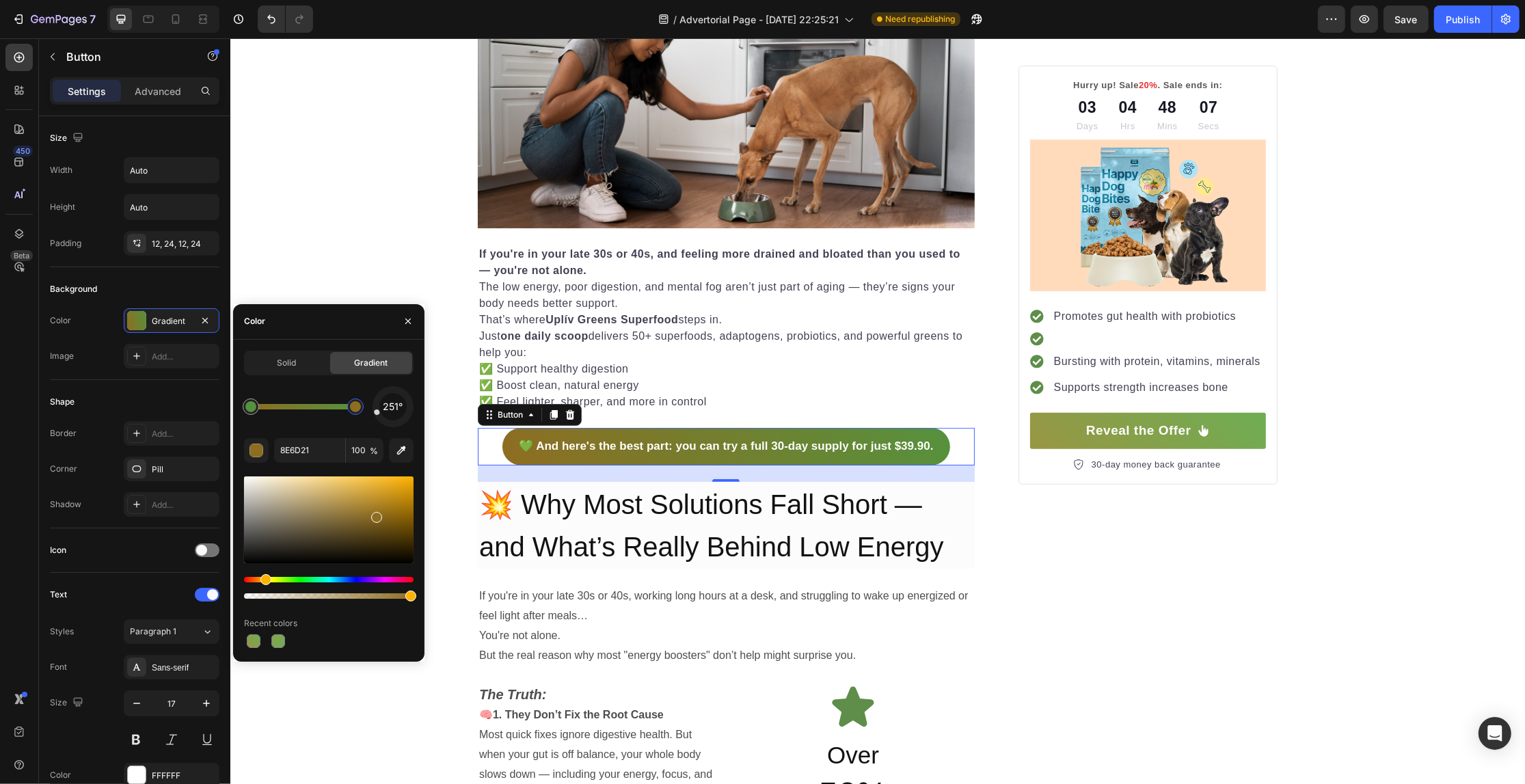
drag, startPoint x: 264, startPoint y: 575, endPoint x: 380, endPoint y: 523, distance: 127.1
drag, startPoint x: 378, startPoint y: 511, endPoint x: 337, endPoint y: 507, distance: 41.2
click at [337, 507] on div at bounding box center [328, 520] width 169 height 87
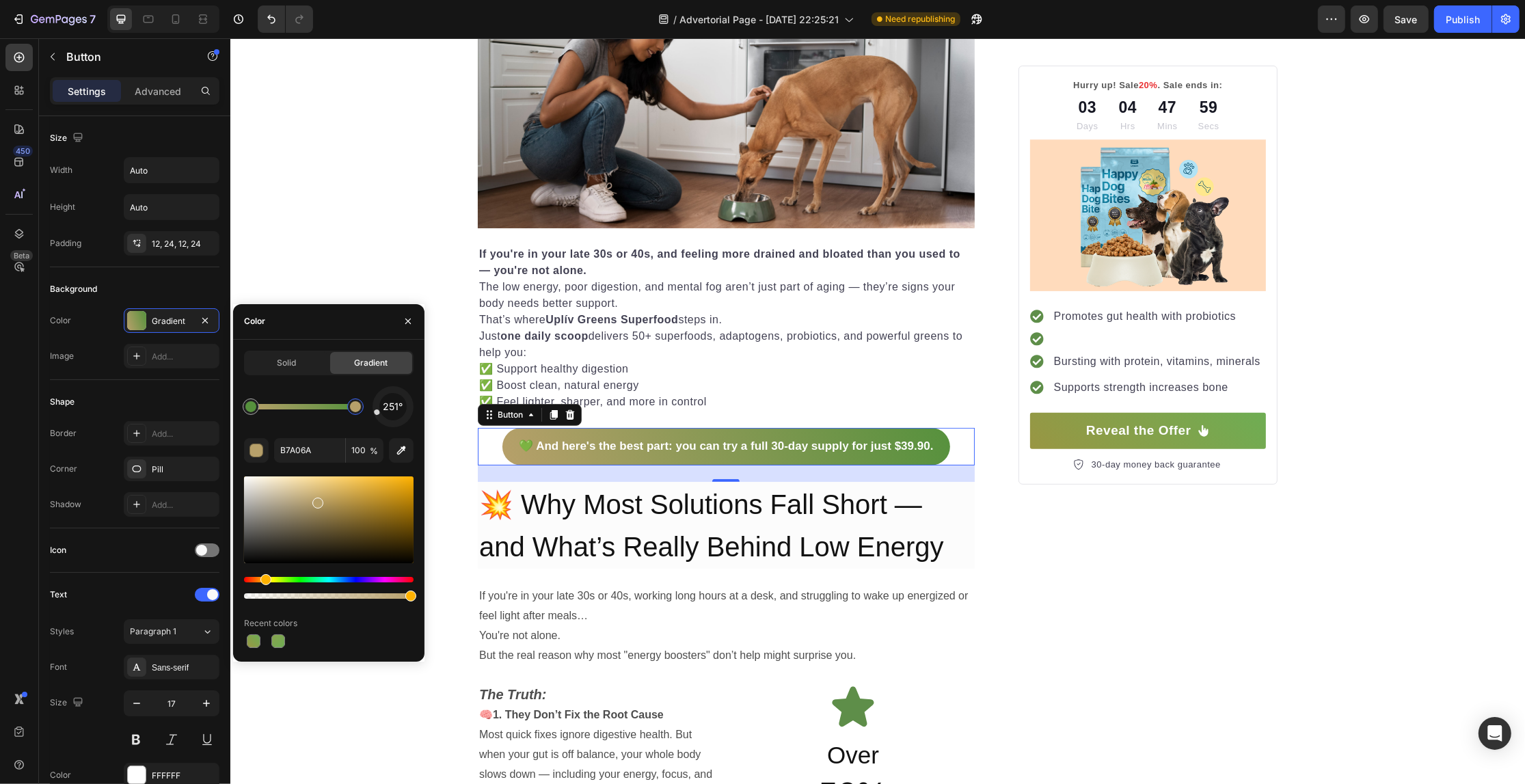
drag, startPoint x: 337, startPoint y: 507, endPoint x: 346, endPoint y: 505, distance: 9.2
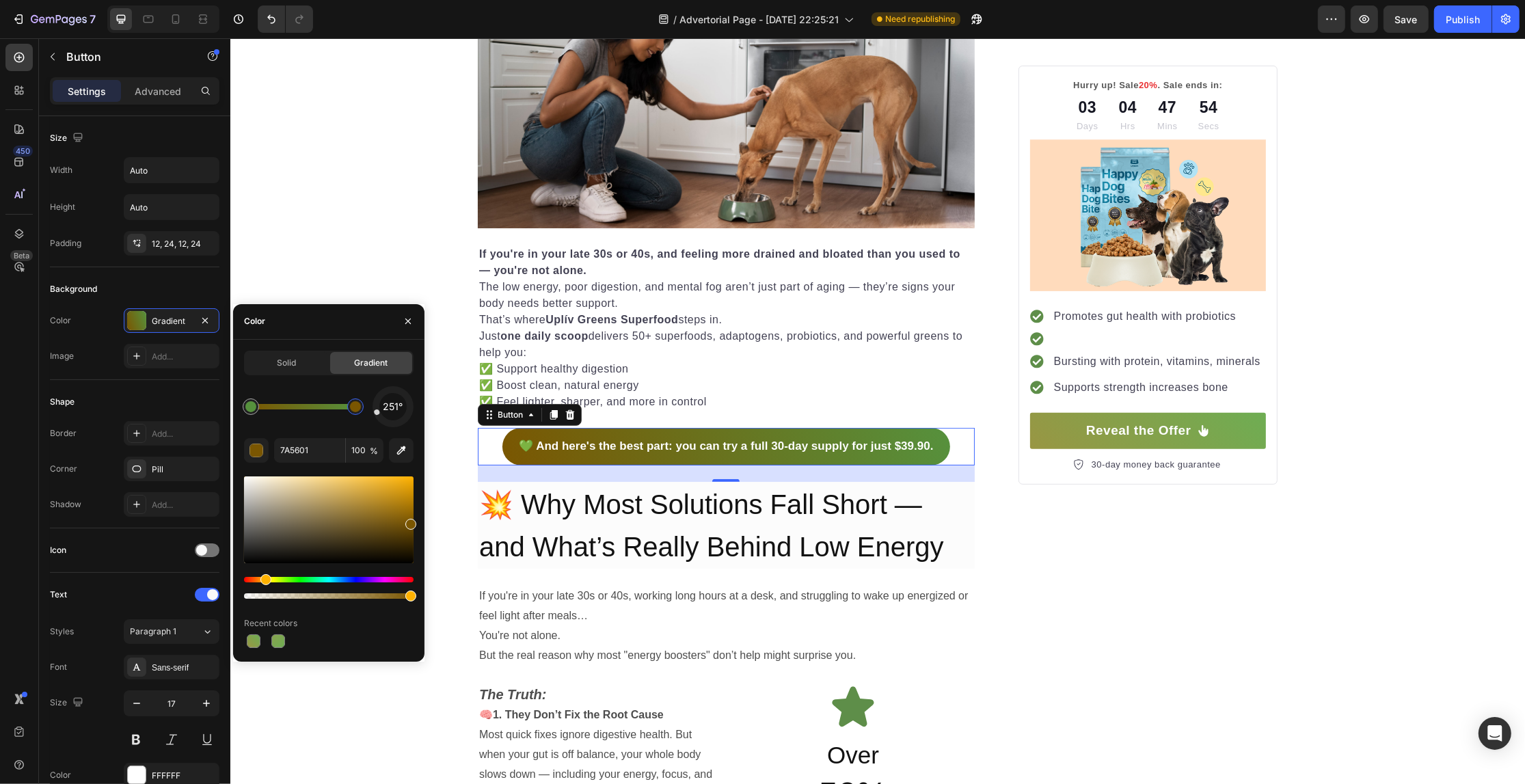
drag, startPoint x: 407, startPoint y: 510, endPoint x: 417, endPoint y: 500, distance: 14.1
click at [407, 514] on div at bounding box center [328, 520] width 169 height 87
click at [410, 509] on div at bounding box center [411, 513] width 11 height 11
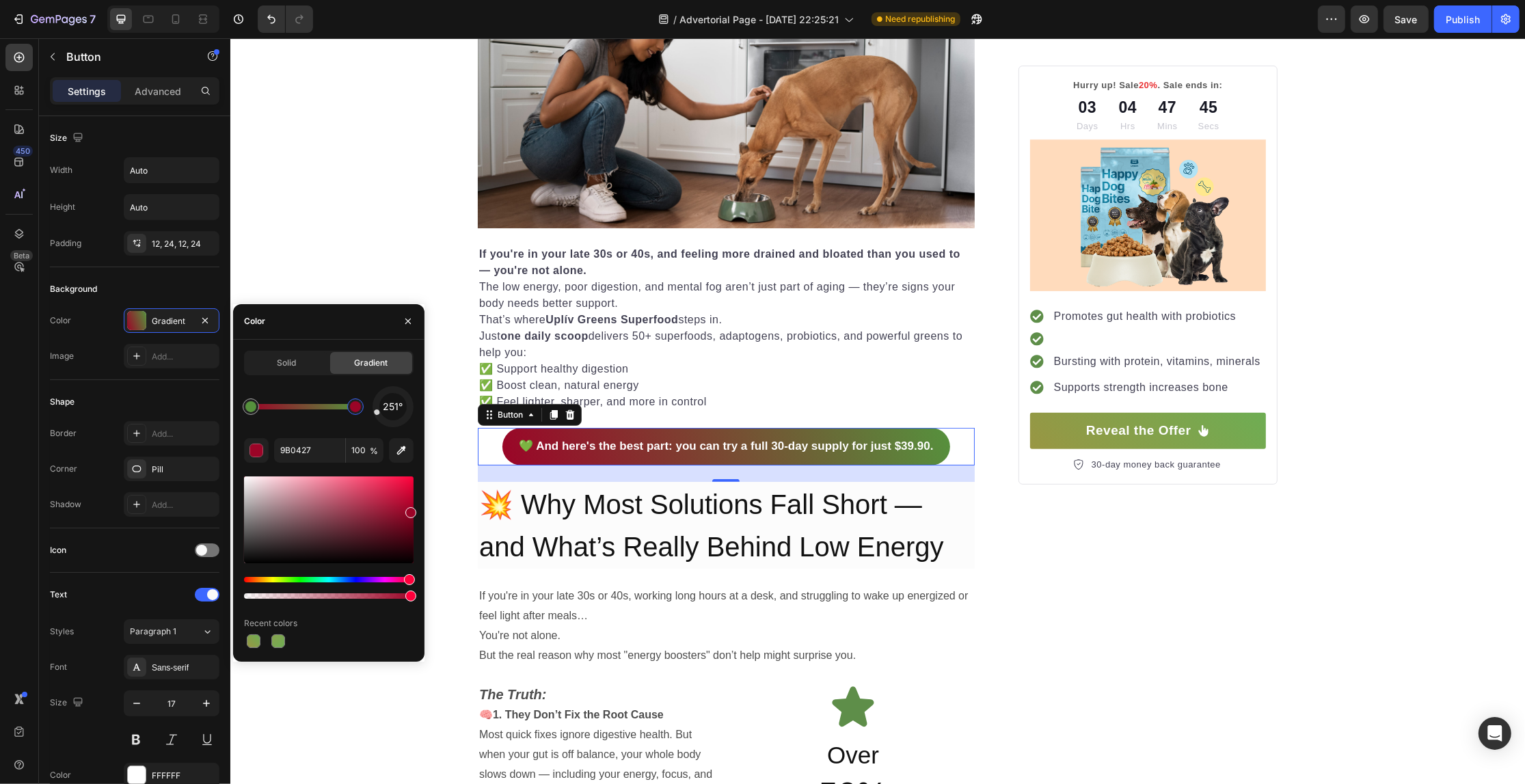
drag, startPoint x: 369, startPoint y: 576, endPoint x: 379, endPoint y: 581, distance: 11.2
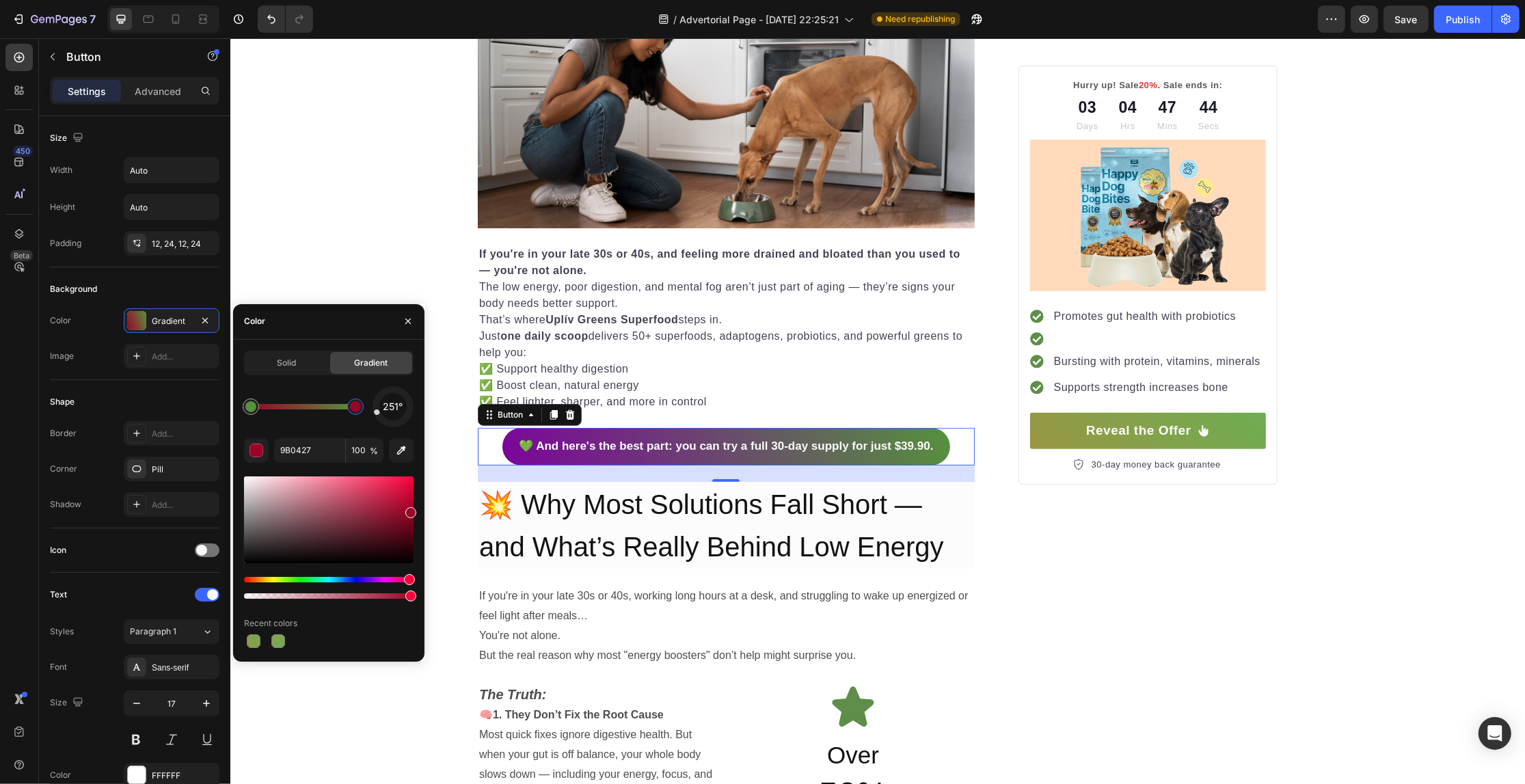
click at [380, 580] on div "Hue" at bounding box center [328, 580] width 169 height 5
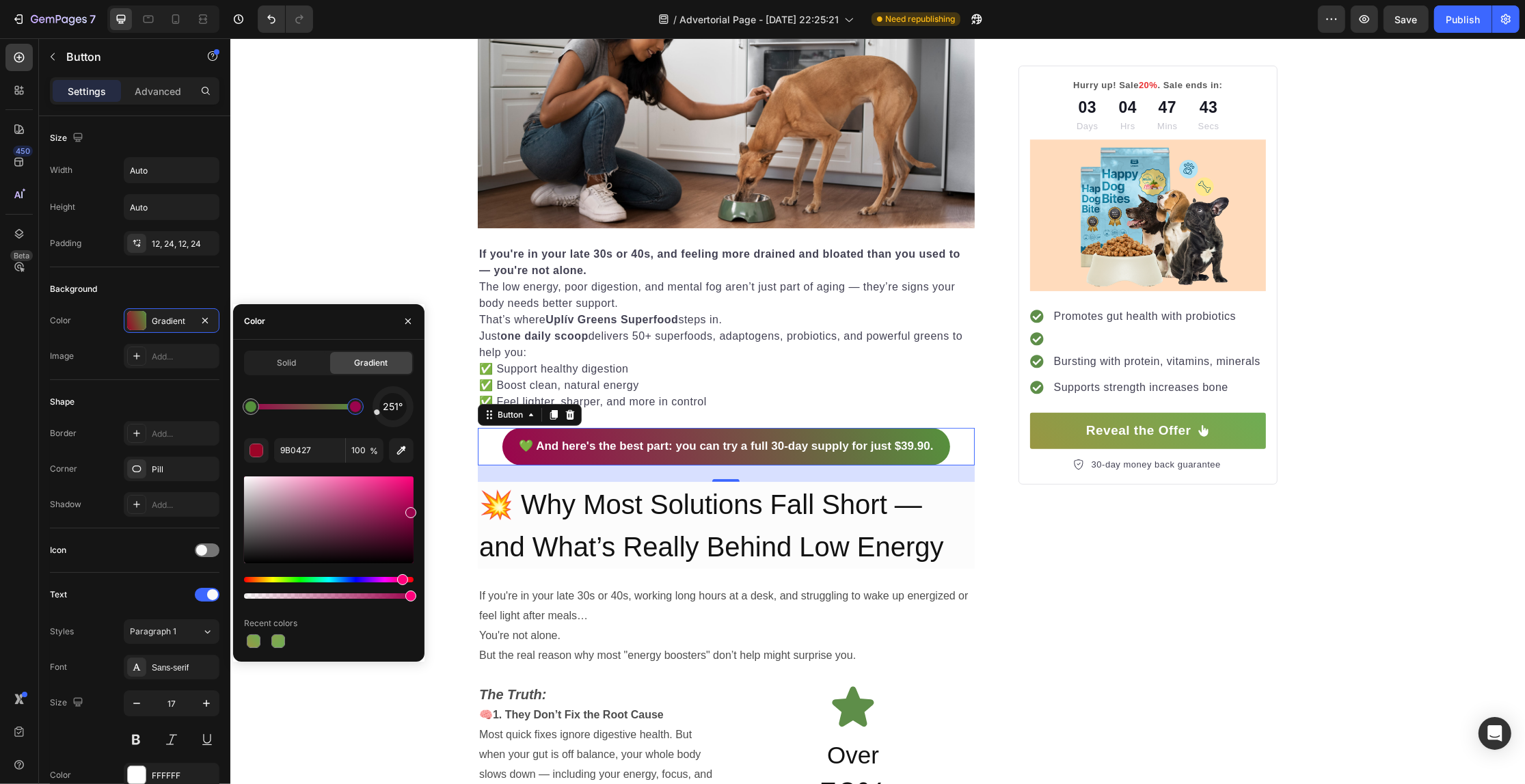
type input "9B044D"
drag, startPoint x: 380, startPoint y: 580, endPoint x: 402, endPoint y: 578, distance: 22.1
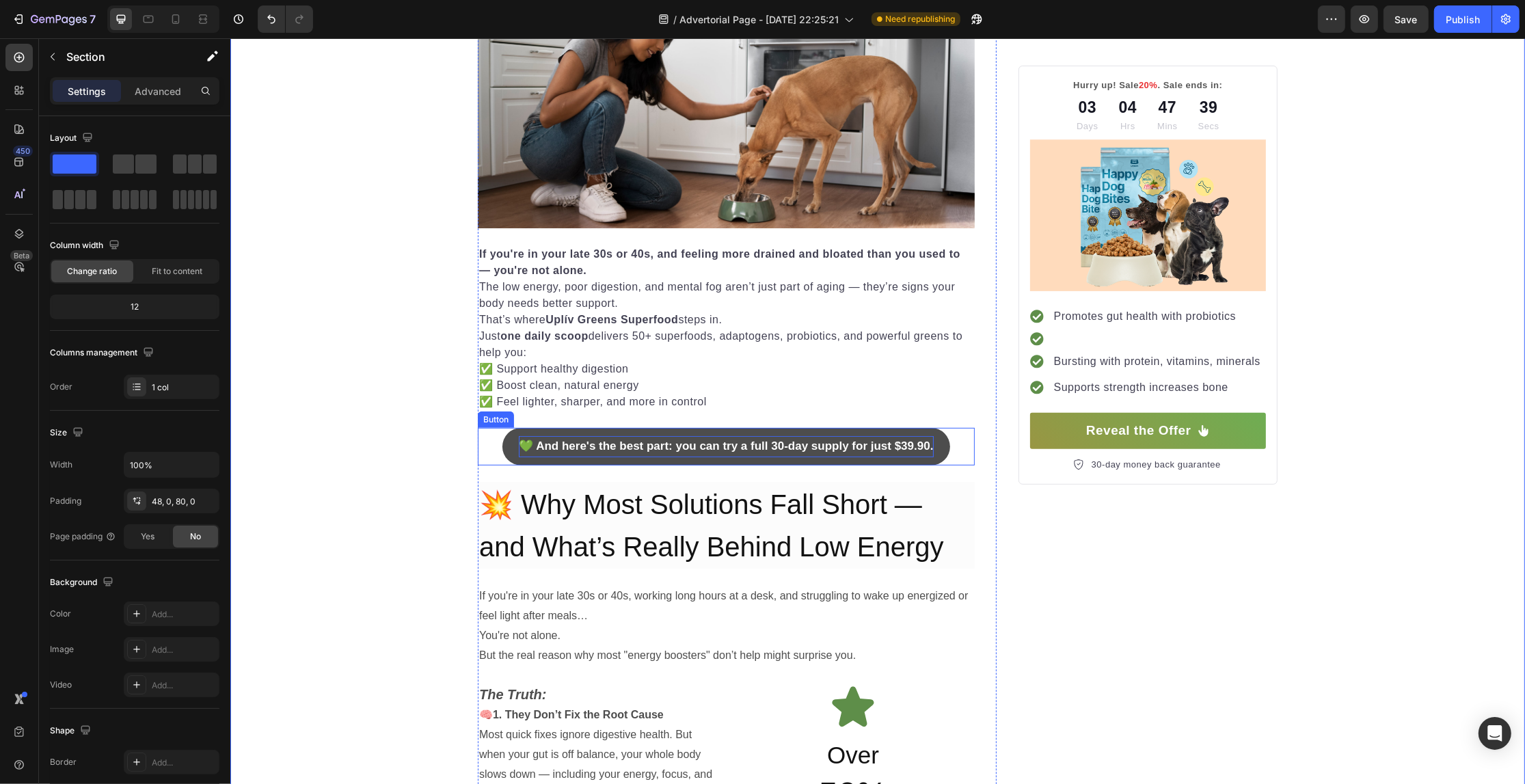
click at [578, 445] on strong "💚 And here's the best part: you can try a full 30-day supply for just $39.90." at bounding box center [725, 446] width 414 height 13
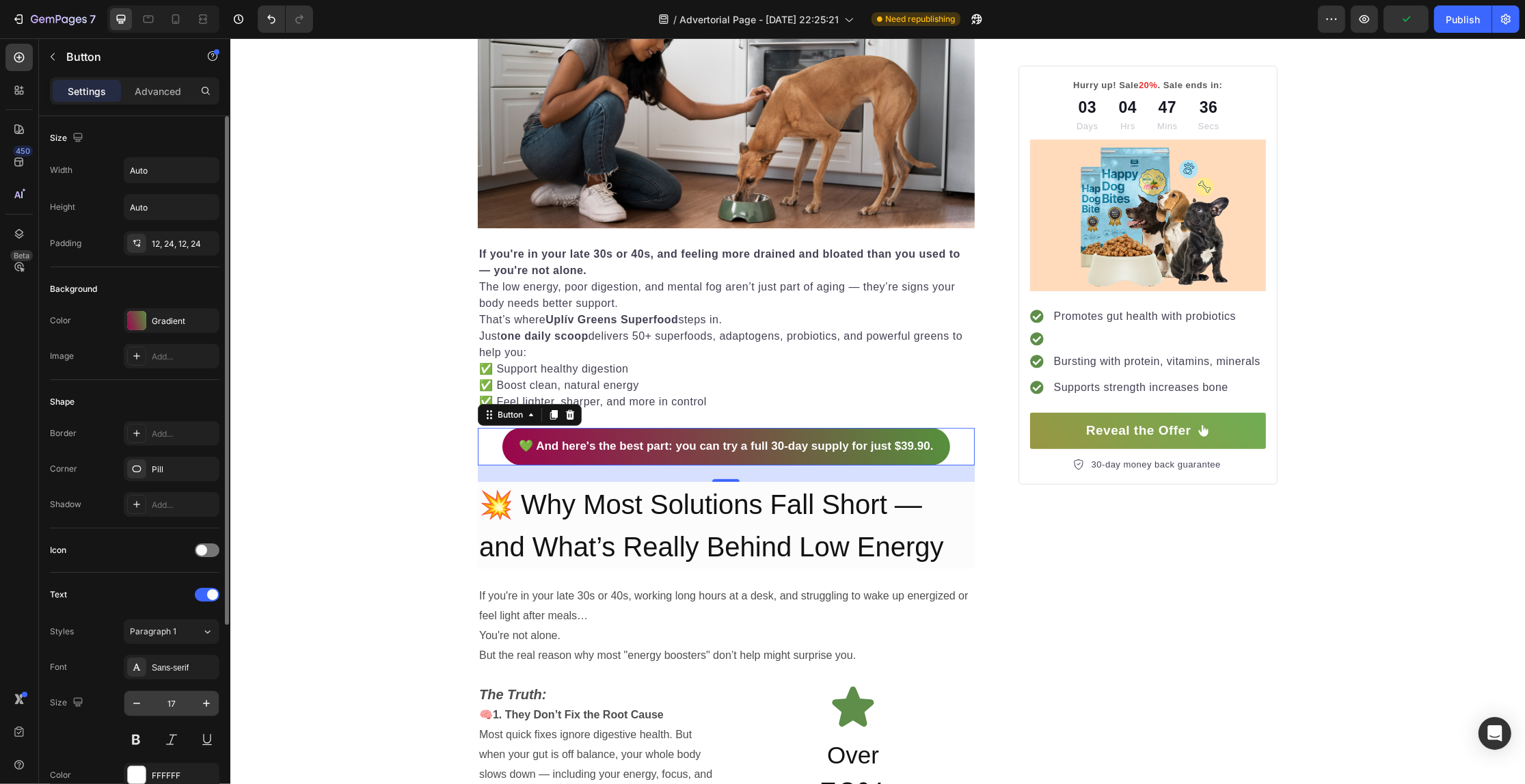
click at [199, 691] on div "17" at bounding box center [172, 703] width 96 height 26
click at [209, 695] on button "button" at bounding box center [206, 703] width 24 height 24
type input "18"
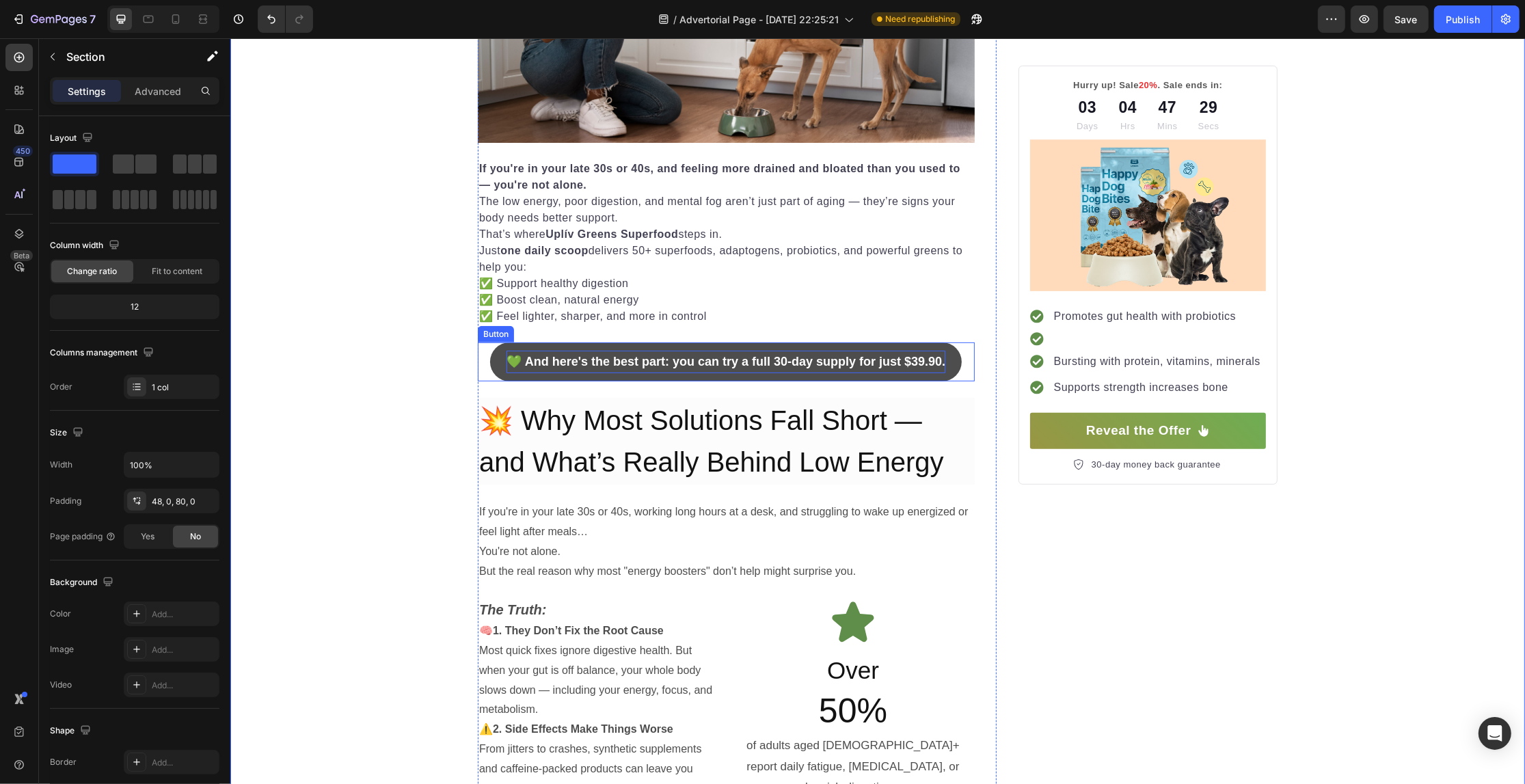
click at [506, 352] on p "💚 And here's the best part: you can try a full 30-day supply for just $39.90." at bounding box center [725, 362] width 439 height 22
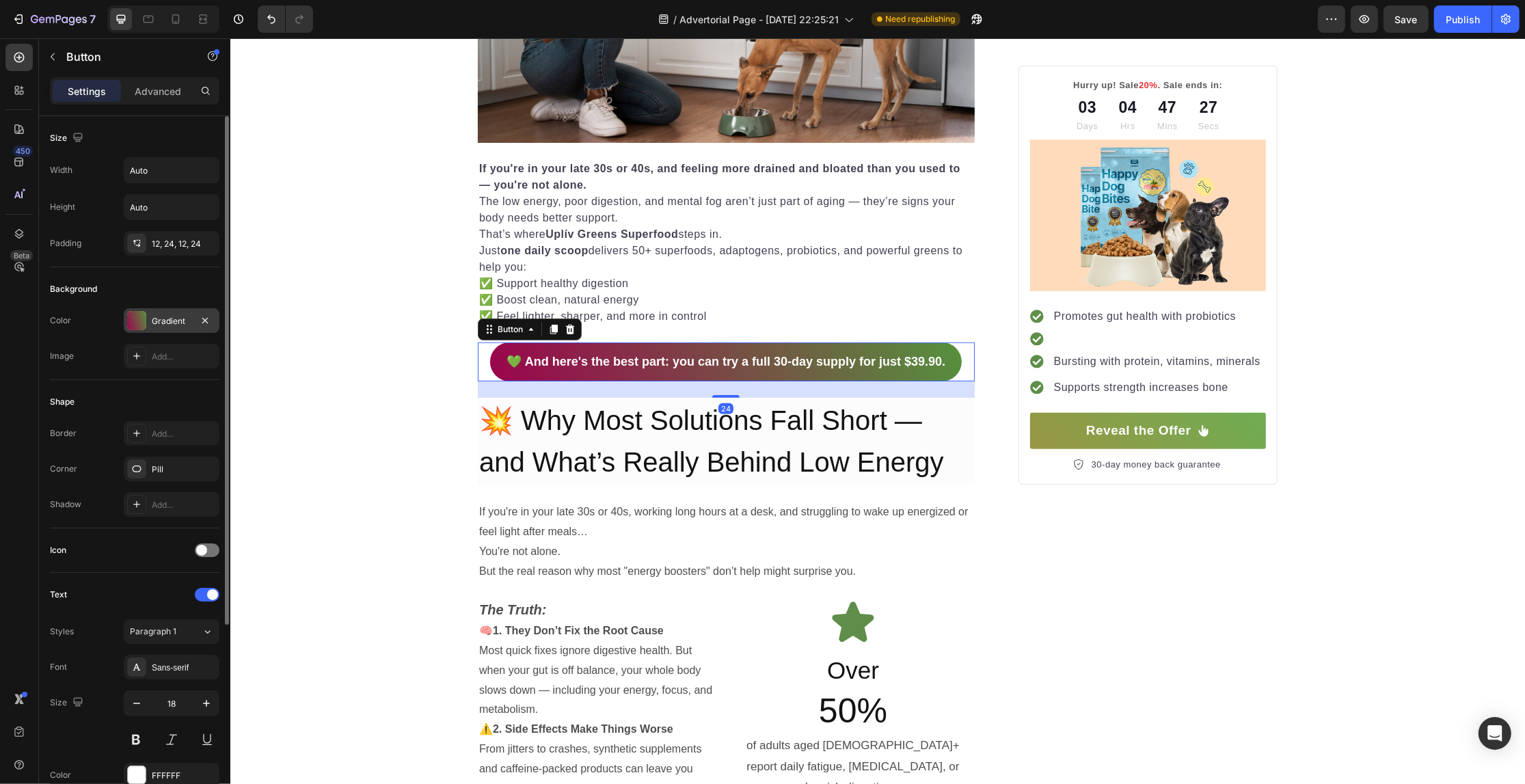
click at [167, 316] on div "Gradient" at bounding box center [172, 321] width 40 height 13
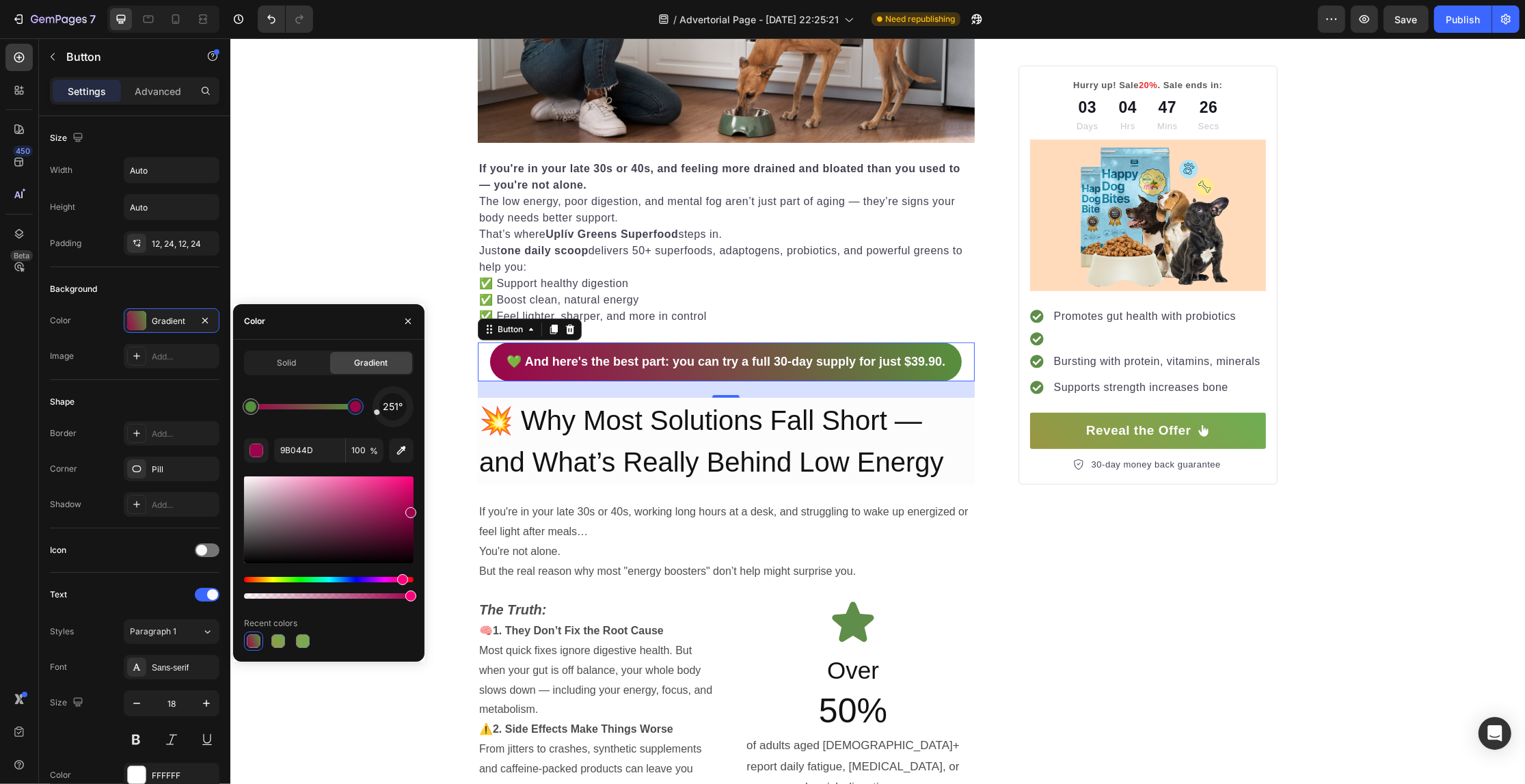
click at [353, 411] on div at bounding box center [355, 407] width 16 height 16
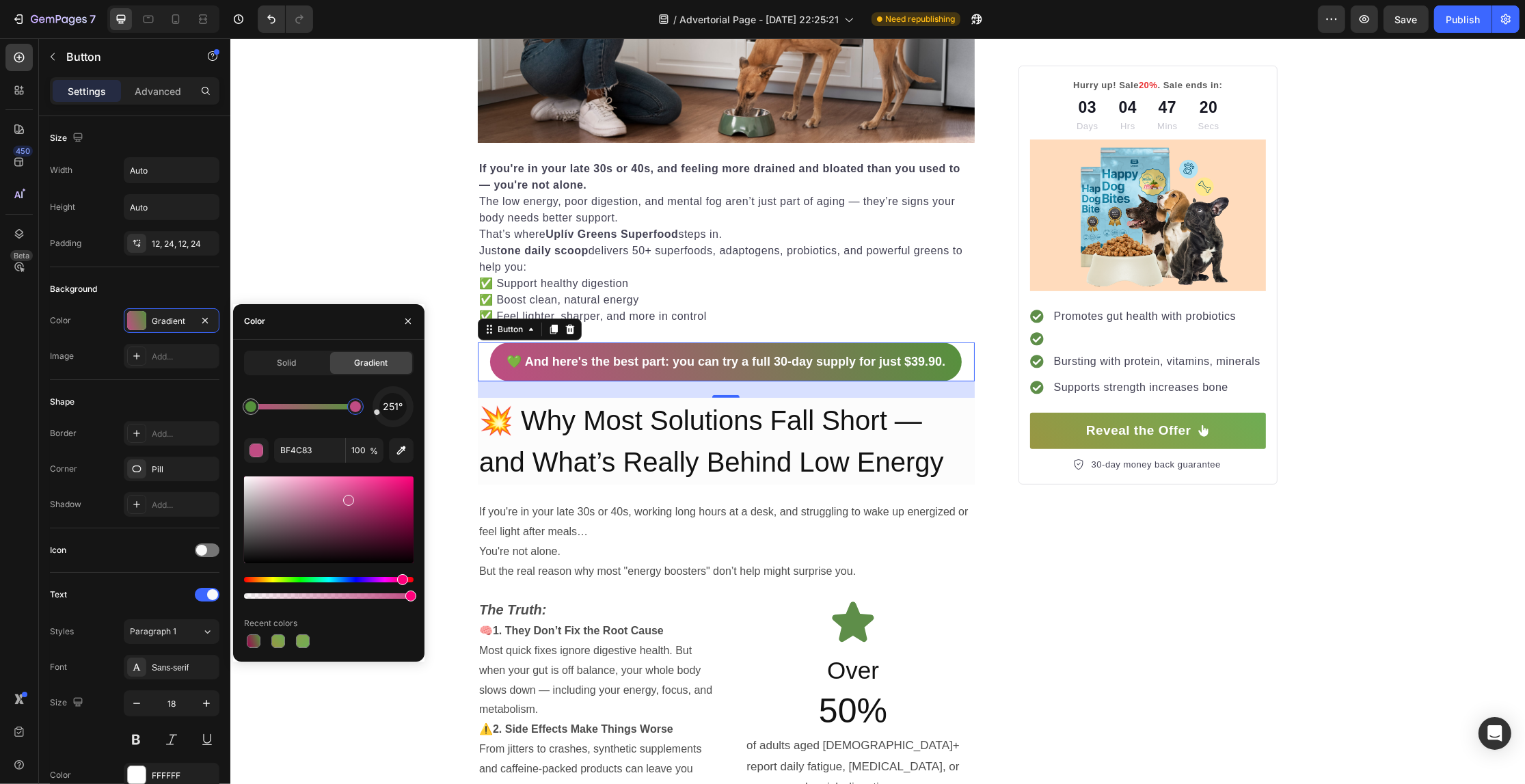
drag, startPoint x: 373, startPoint y: 509, endPoint x: 378, endPoint y: 492, distance: 17.7
click at [374, 499] on div at bounding box center [328, 520] width 169 height 87
drag, startPoint x: 376, startPoint y: 501, endPoint x: 350, endPoint y: 519, distance: 31.6
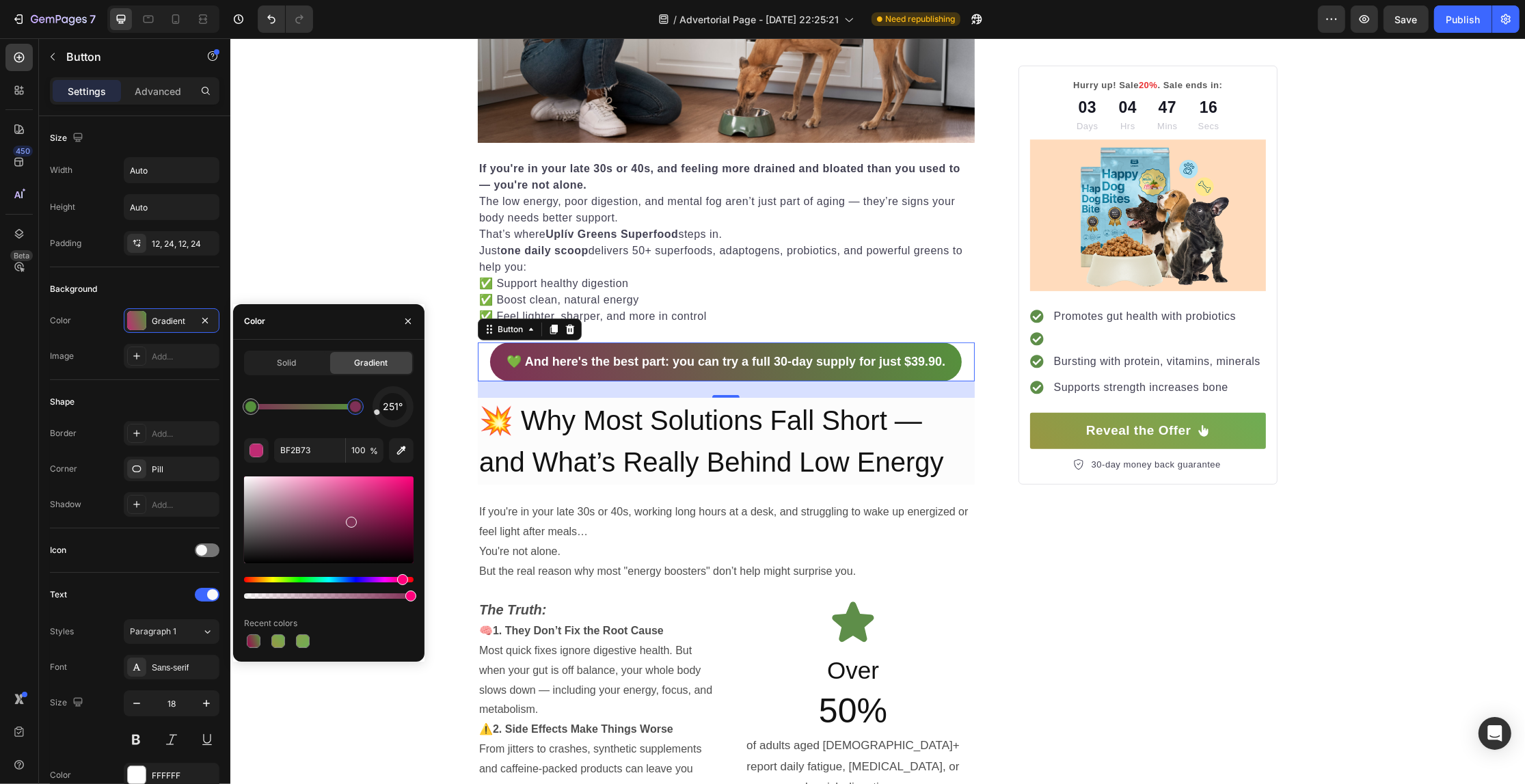
drag, startPoint x: 350, startPoint y: 519, endPoint x: 327, endPoint y: 520, distance: 23.0
click at [348, 519] on div at bounding box center [328, 520] width 169 height 87
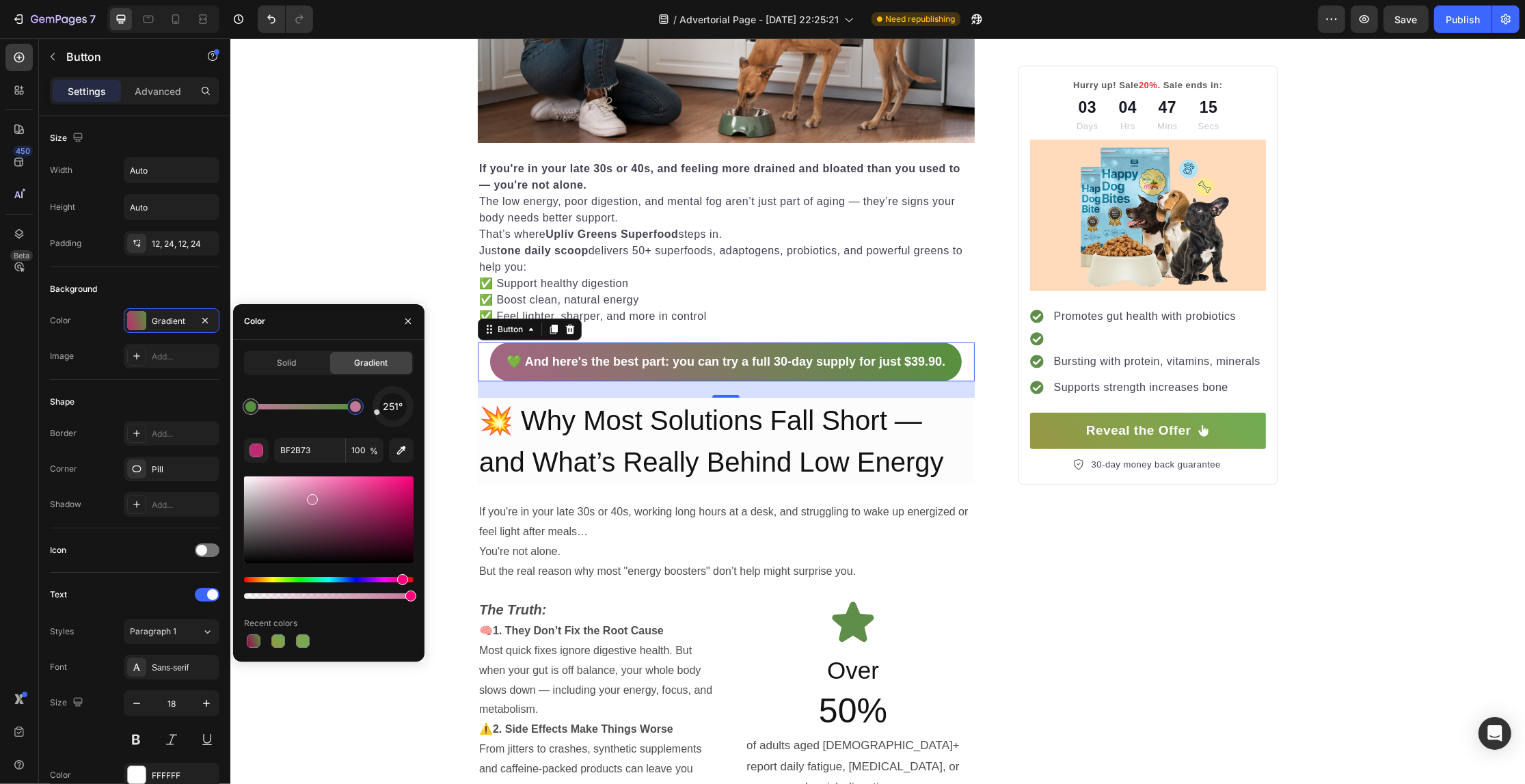
type input "C1769A"
drag, startPoint x: 327, startPoint y: 520, endPoint x: 312, endPoint y: 496, distance: 28.3
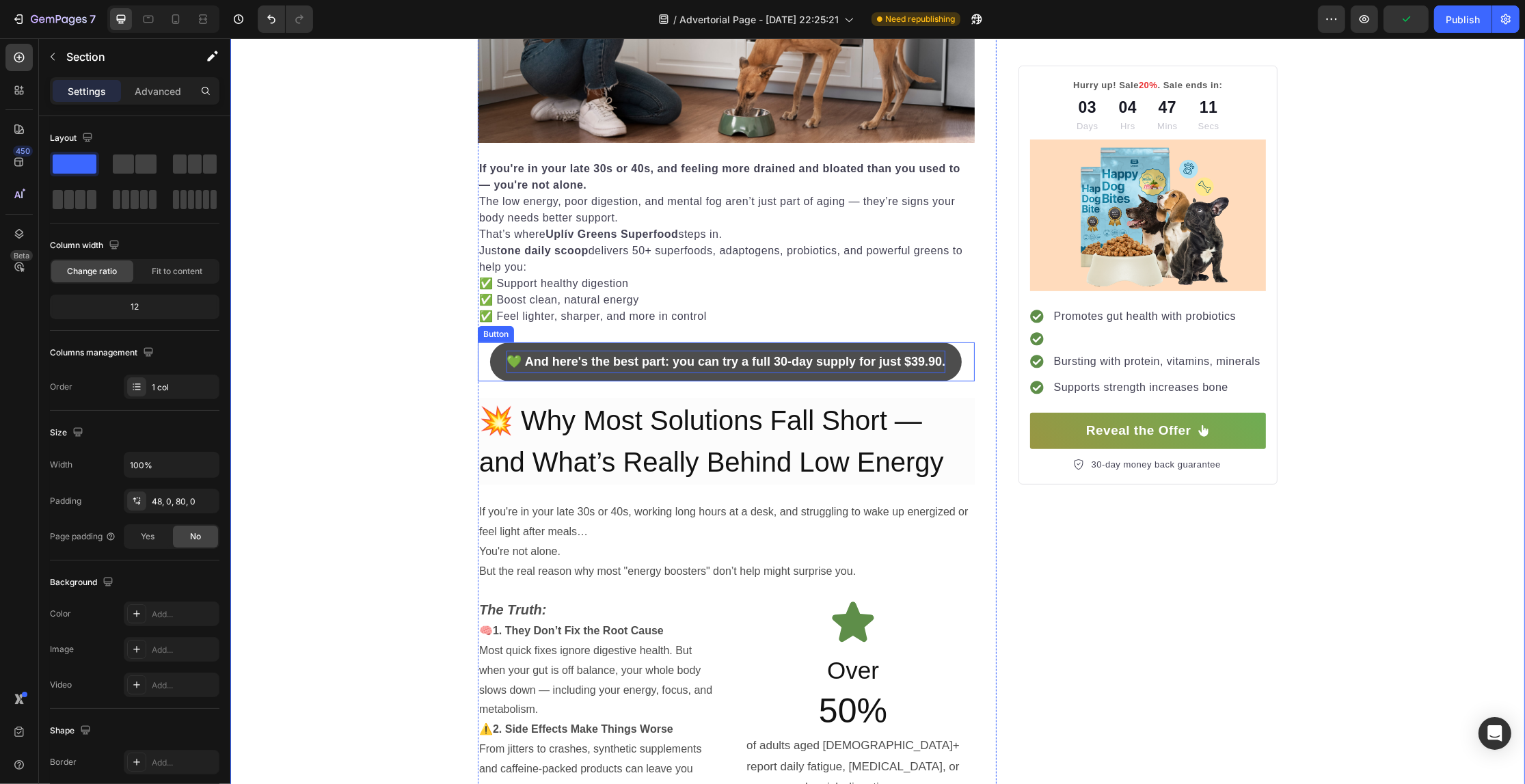
click at [580, 363] on strong "💚 And here's the best part: you can try a full 30-day supply for just $39.90." at bounding box center [725, 361] width 439 height 14
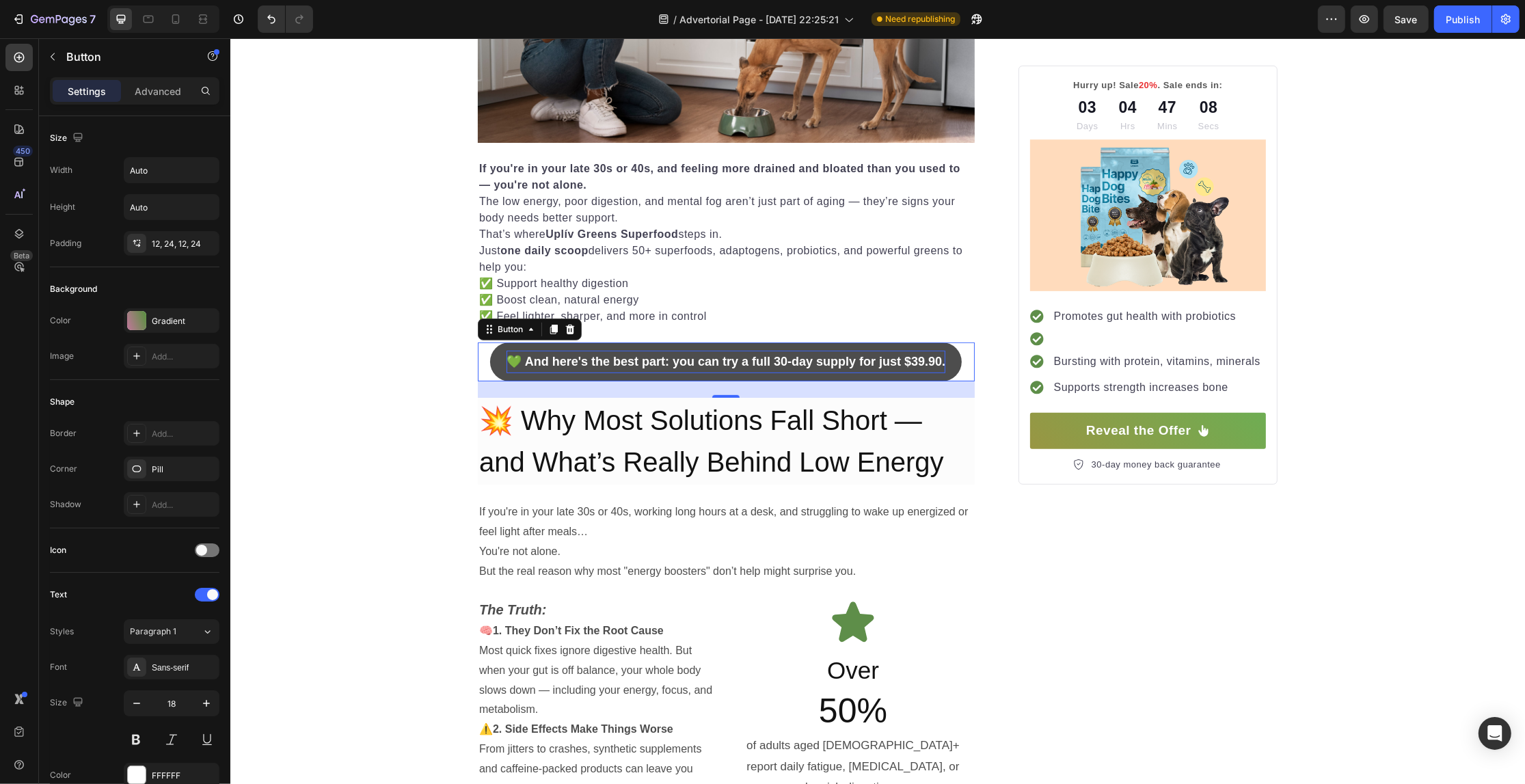
click at [572, 360] on strong "💚 And here's the best part: you can try a full 30-day supply for just $39.90." at bounding box center [725, 361] width 439 height 14
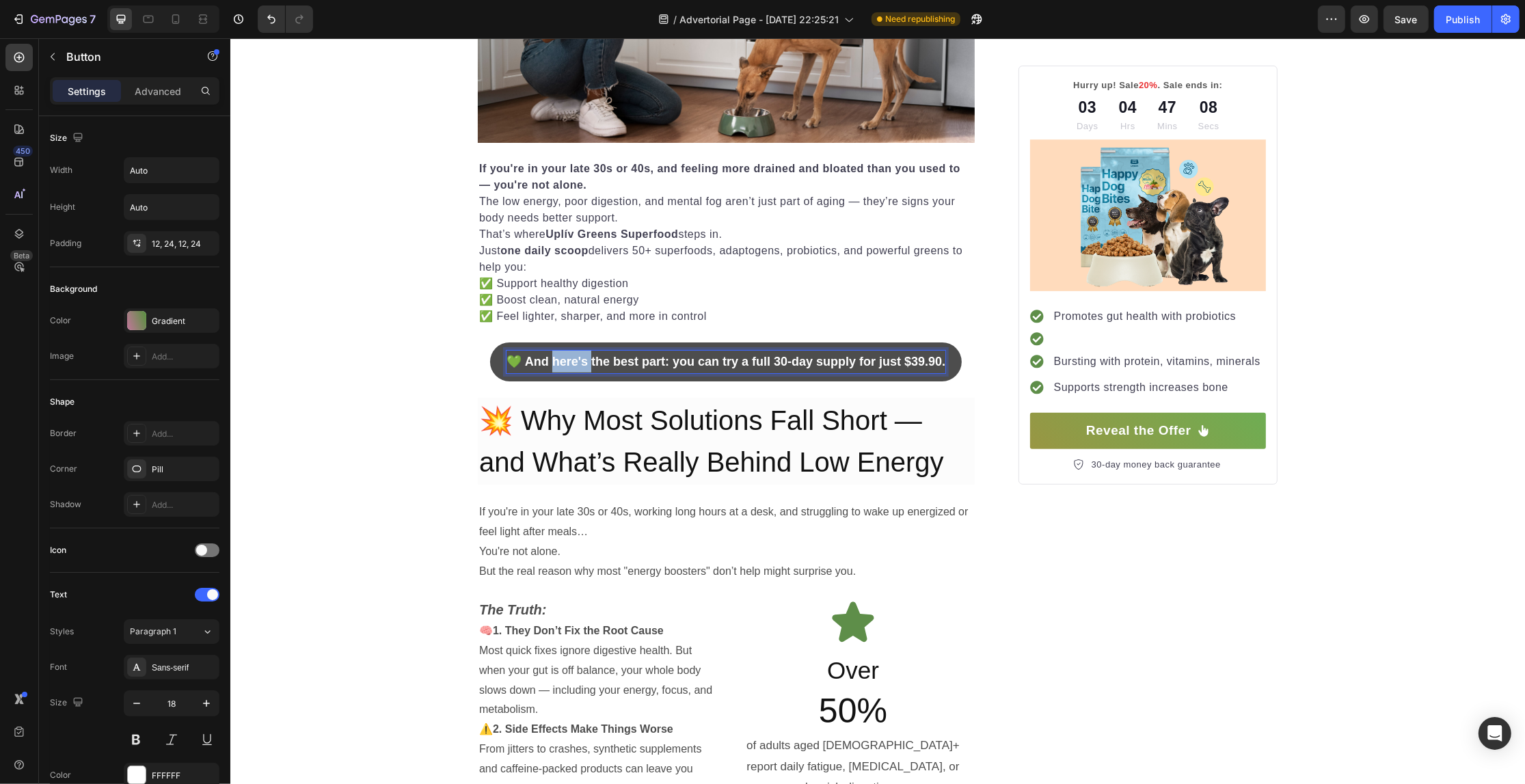
click at [572, 360] on strong "💚 And here's the best part: you can try a full 30-day supply for just $39.90." at bounding box center [725, 361] width 439 height 14
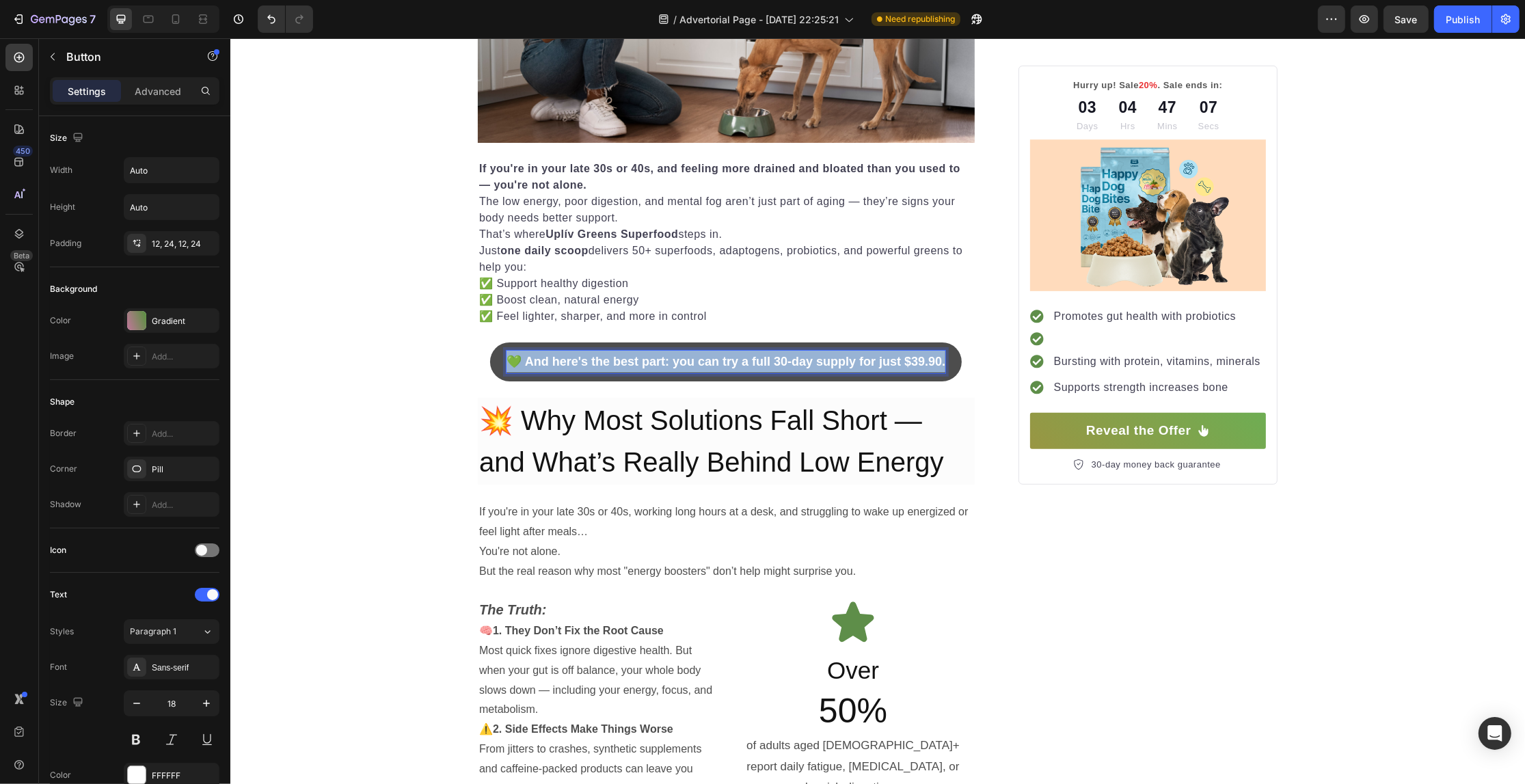
click at [572, 360] on strong "💚 And here's the best part: you can try a full 30-day supply for just $39.90." at bounding box center [725, 361] width 439 height 14
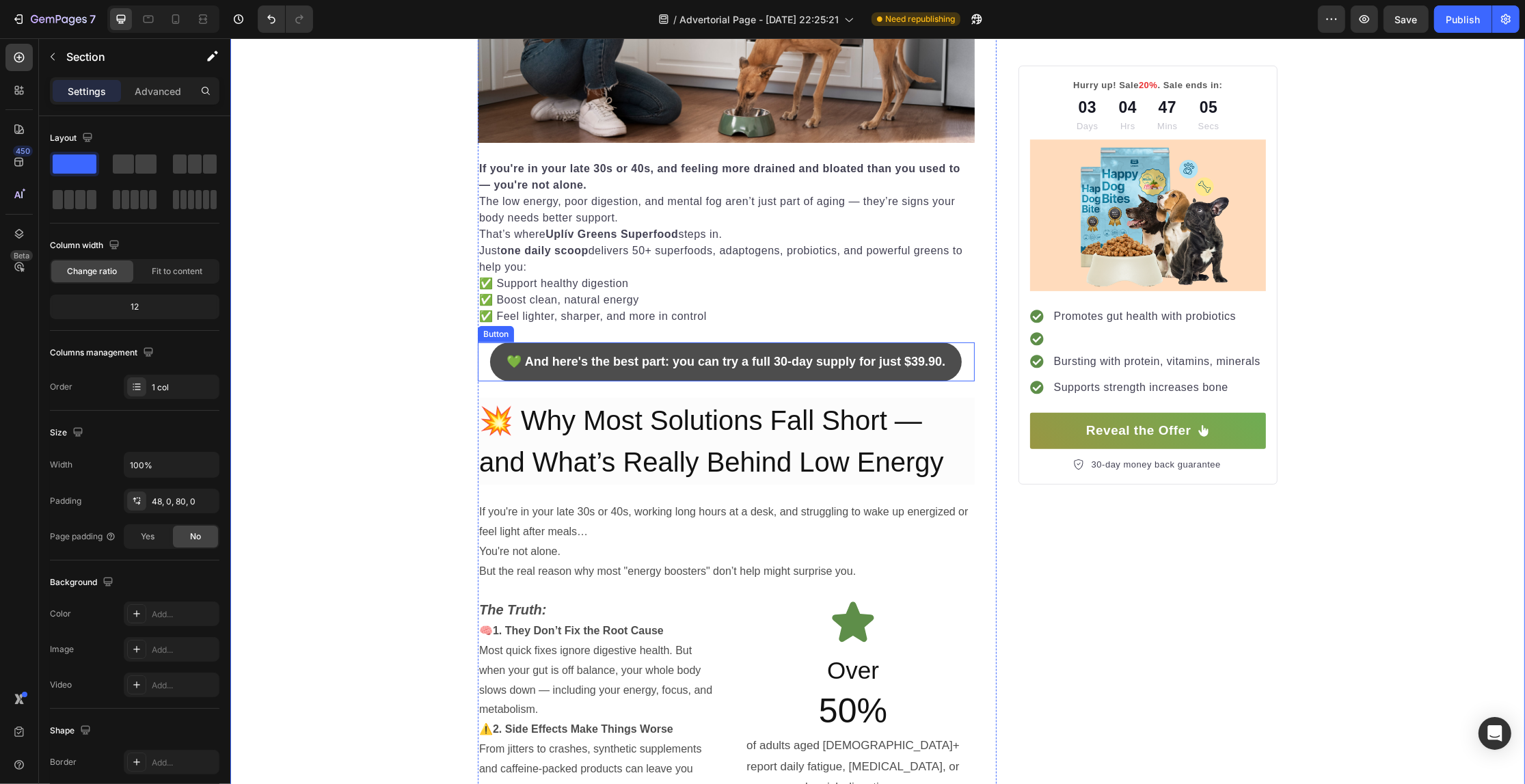
click at [497, 365] on button "💚 And here's the best part: you can try a full 30-day supply for just $39.90." at bounding box center [725, 362] width 471 height 38
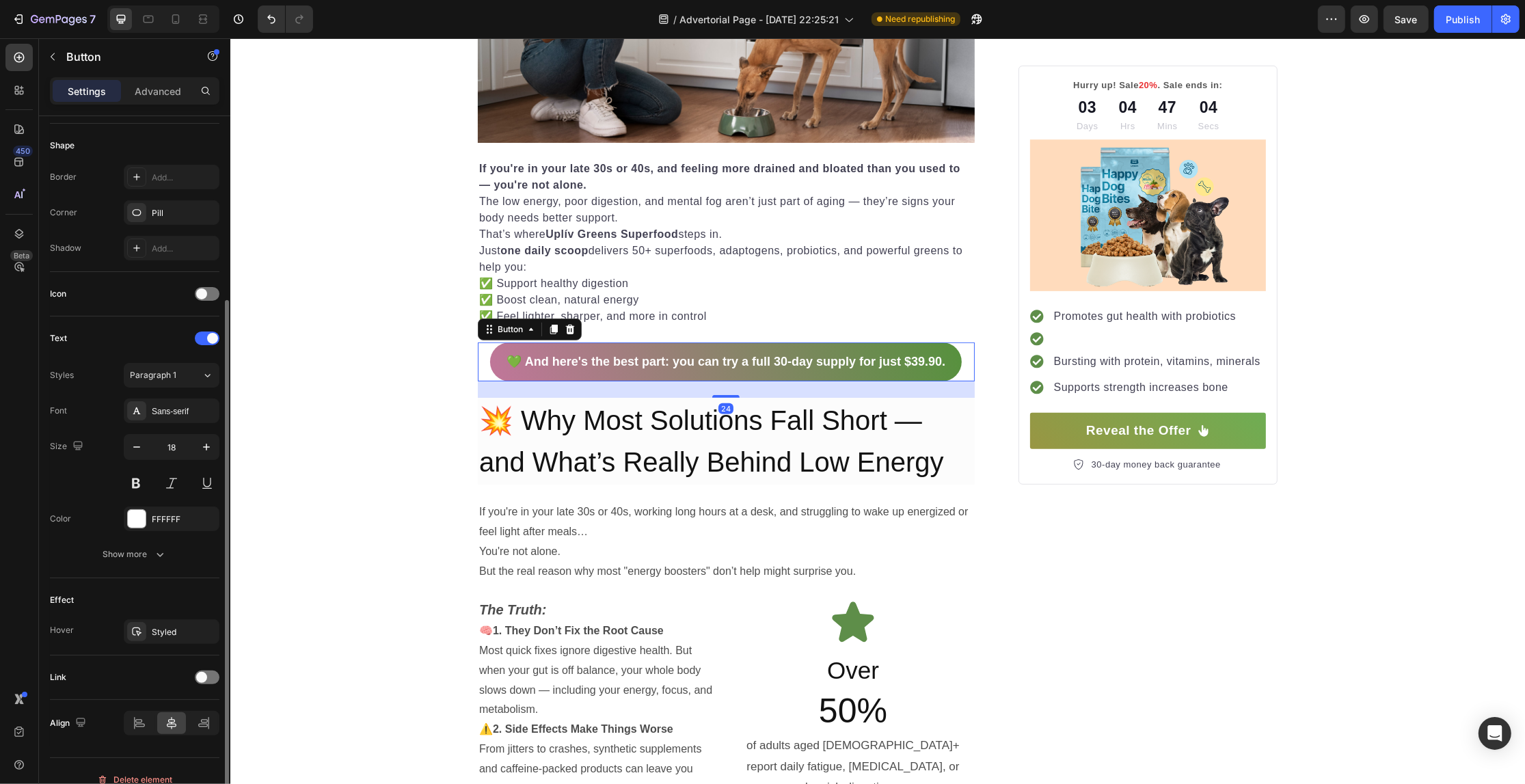
scroll to position [276, 0]
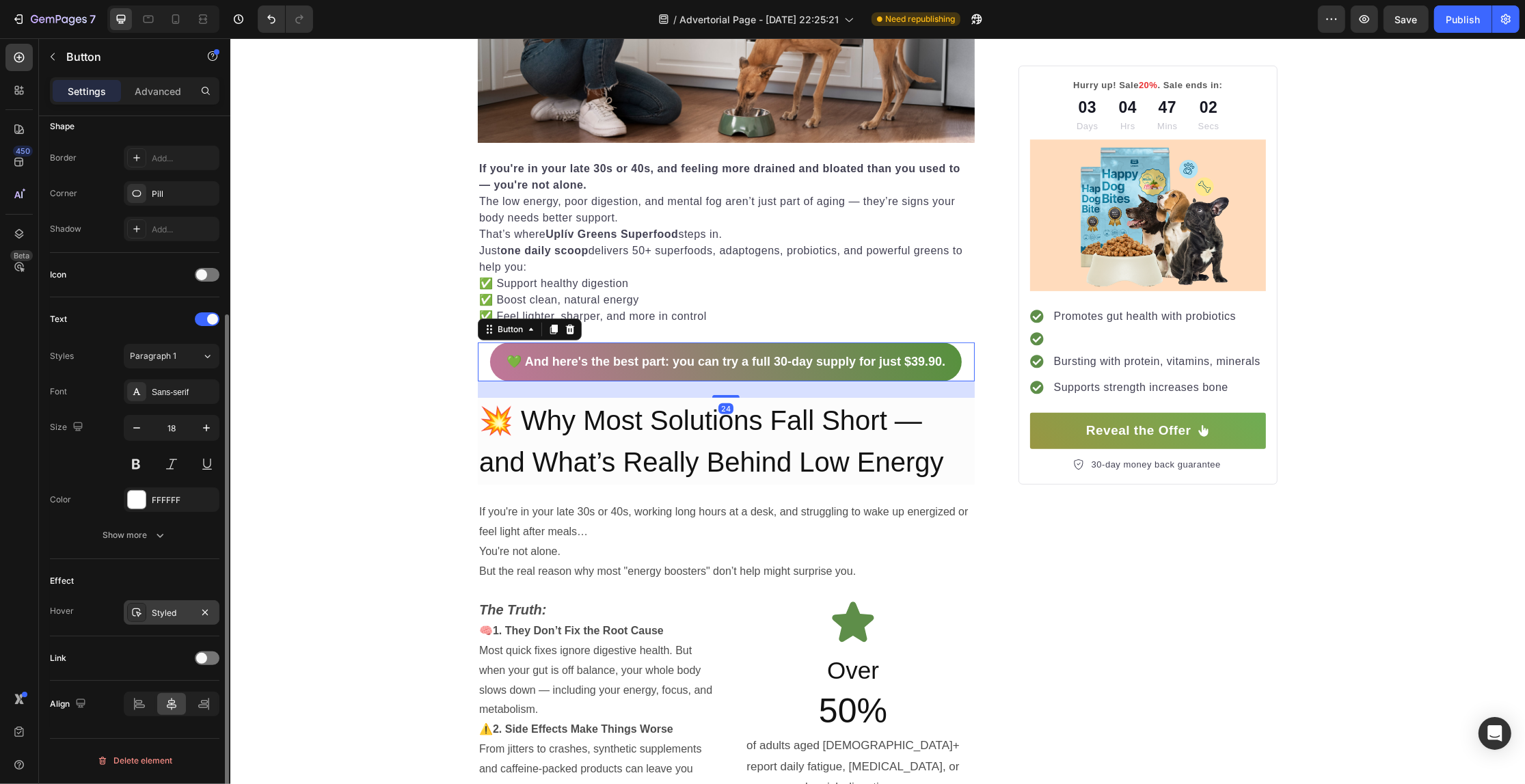
click at [164, 609] on div "Styled" at bounding box center [172, 613] width 40 height 13
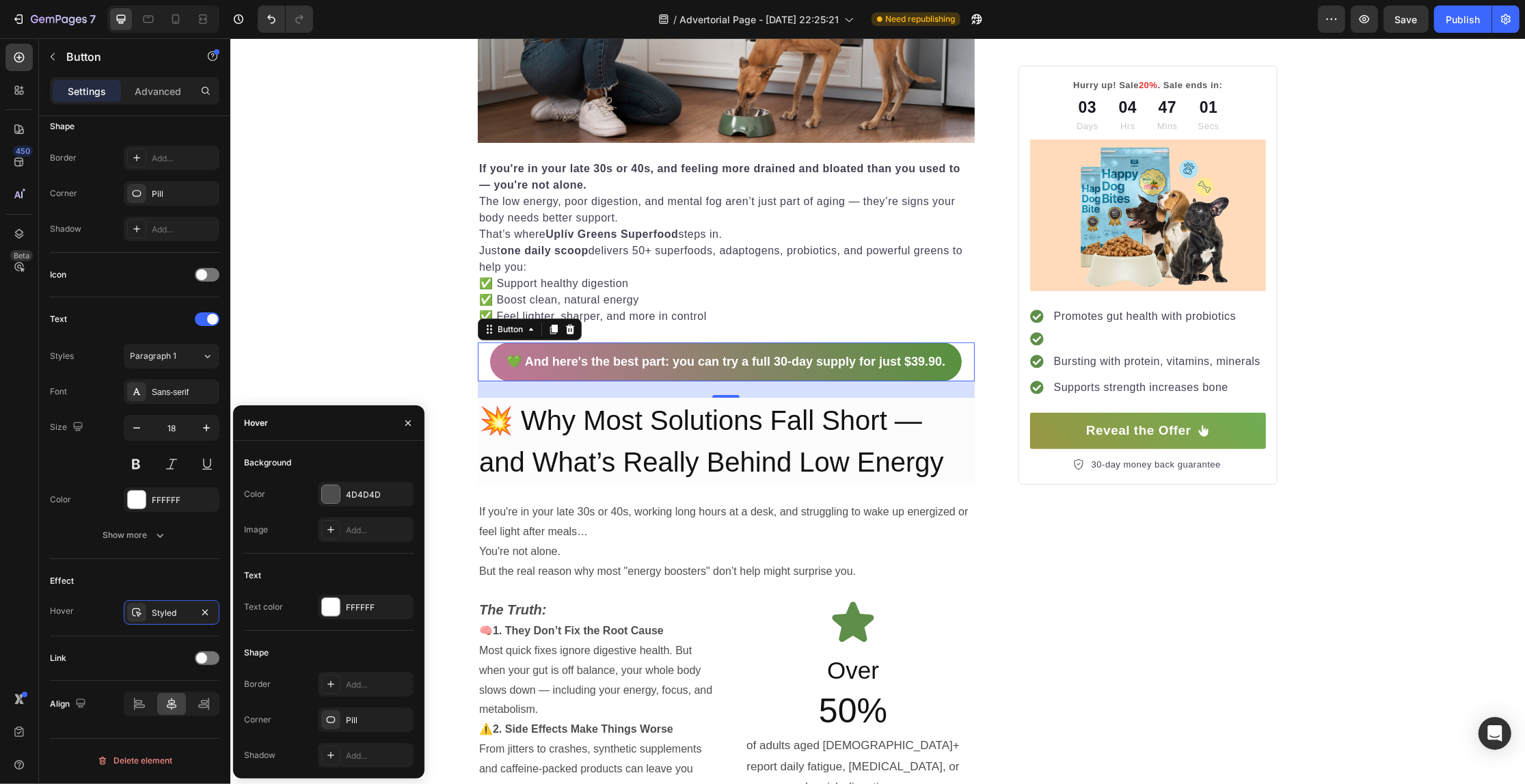
click at [346, 478] on div "Background Color 4D4D4D Image Add..." at bounding box center [328, 503] width 169 height 102
click at [343, 497] on div "4D4D4D" at bounding box center [365, 494] width 96 height 24
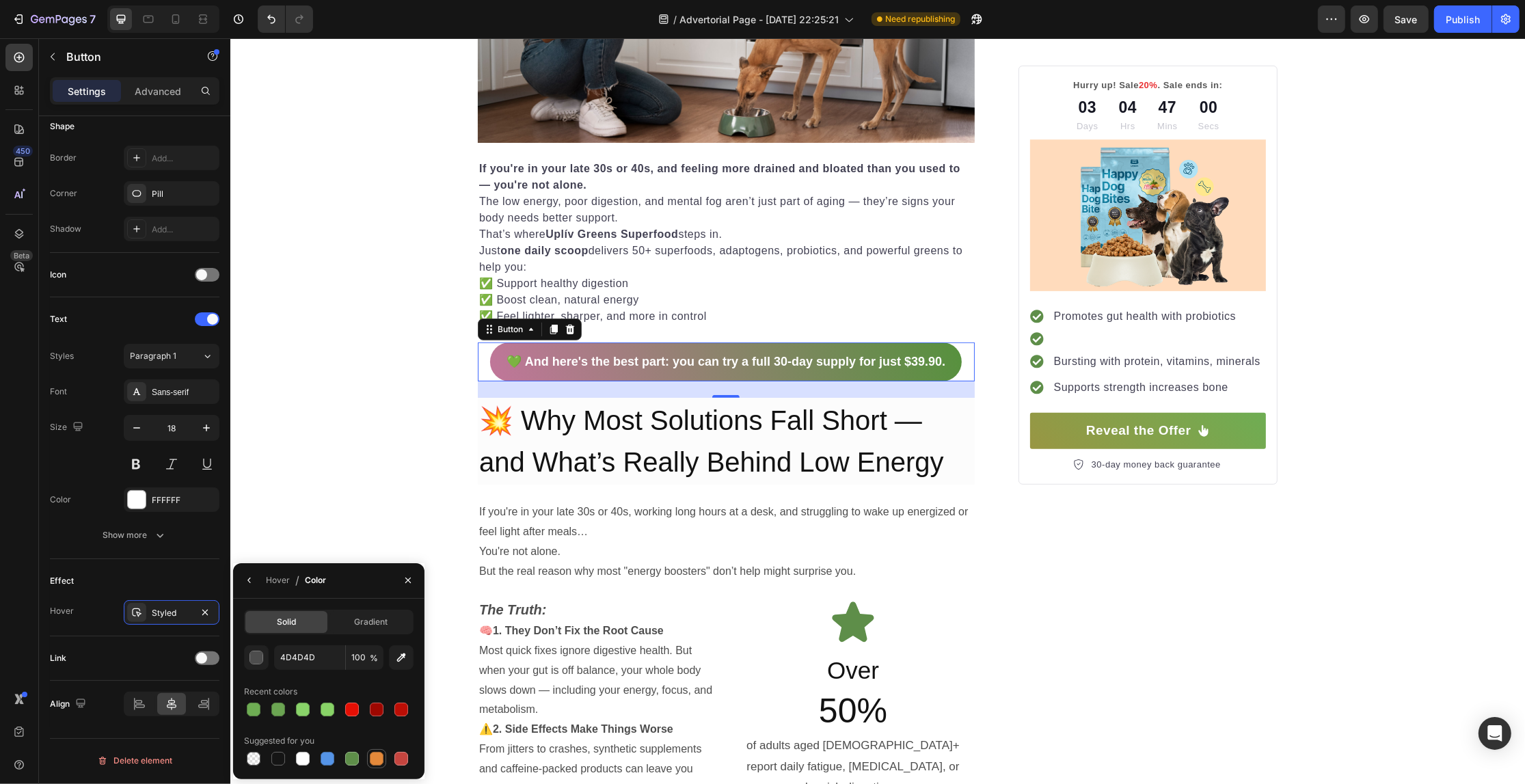
click at [374, 752] on div at bounding box center [376, 758] width 14 height 14
type input "E4893A"
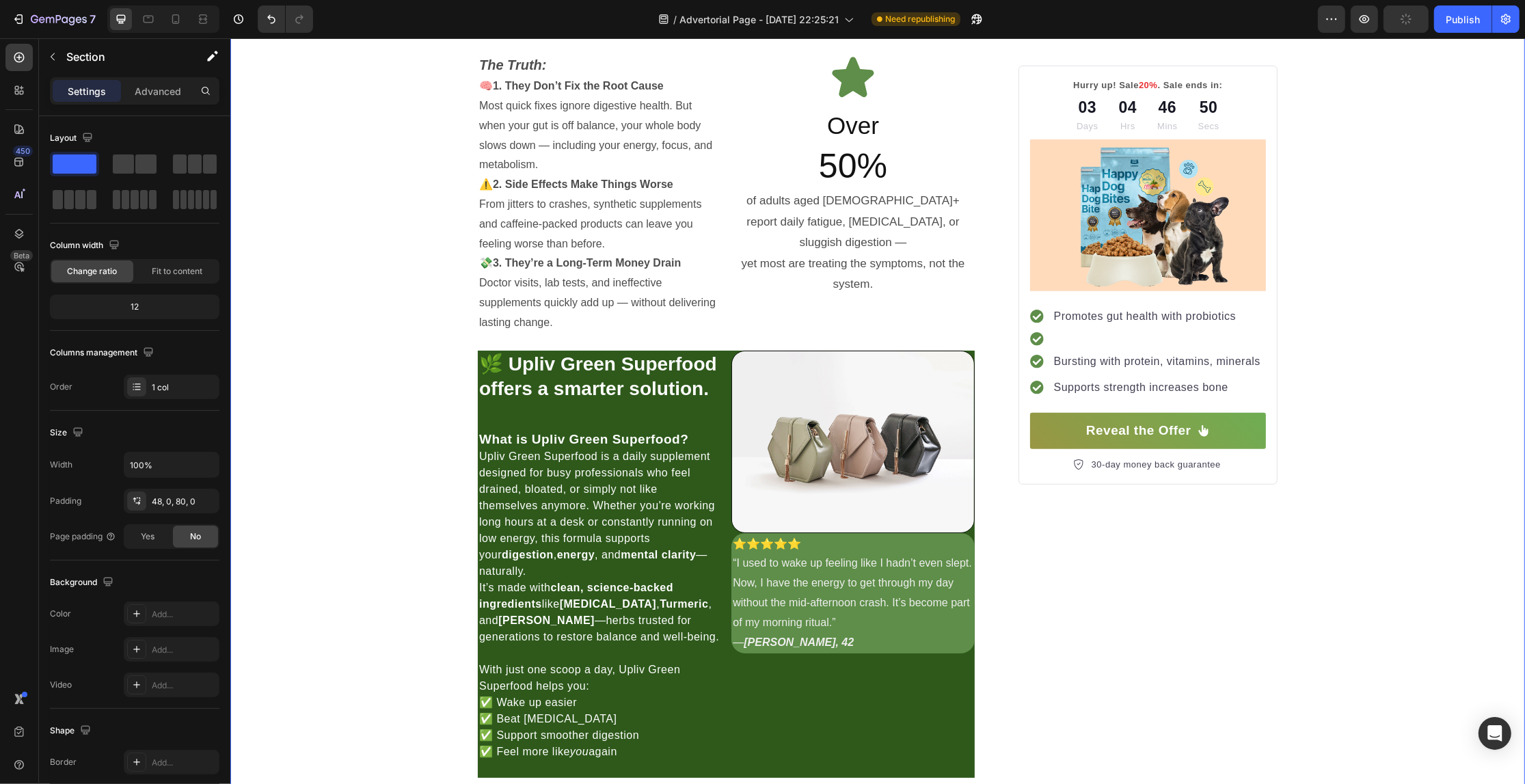
scroll to position [1397, 0]
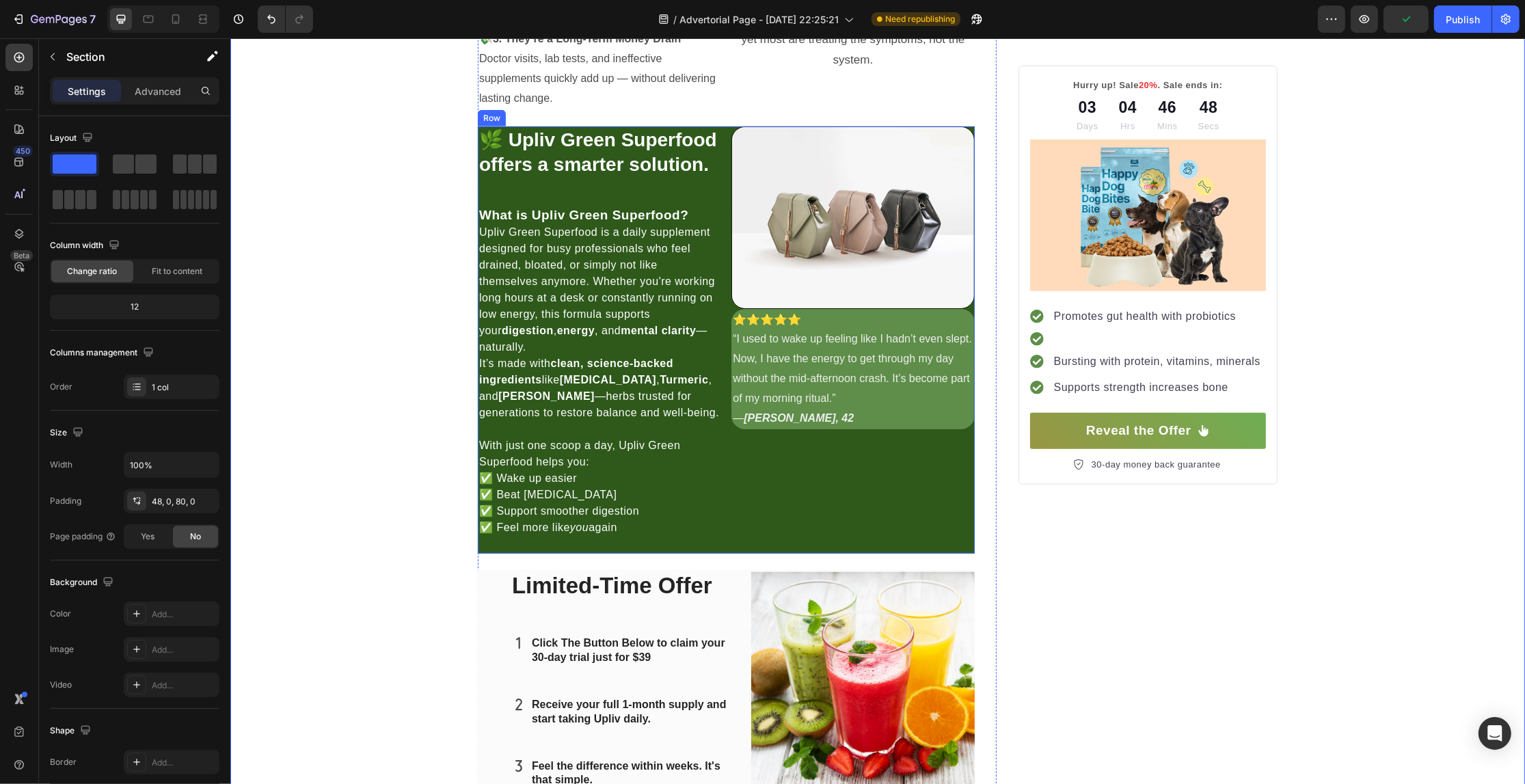
click at [835, 527] on div "Image ⭐️⭐️⭐️⭐️⭐️ “I used to wake up feeling like I hadn’t even slept. Now, I ha…" at bounding box center [852, 340] width 242 height 428
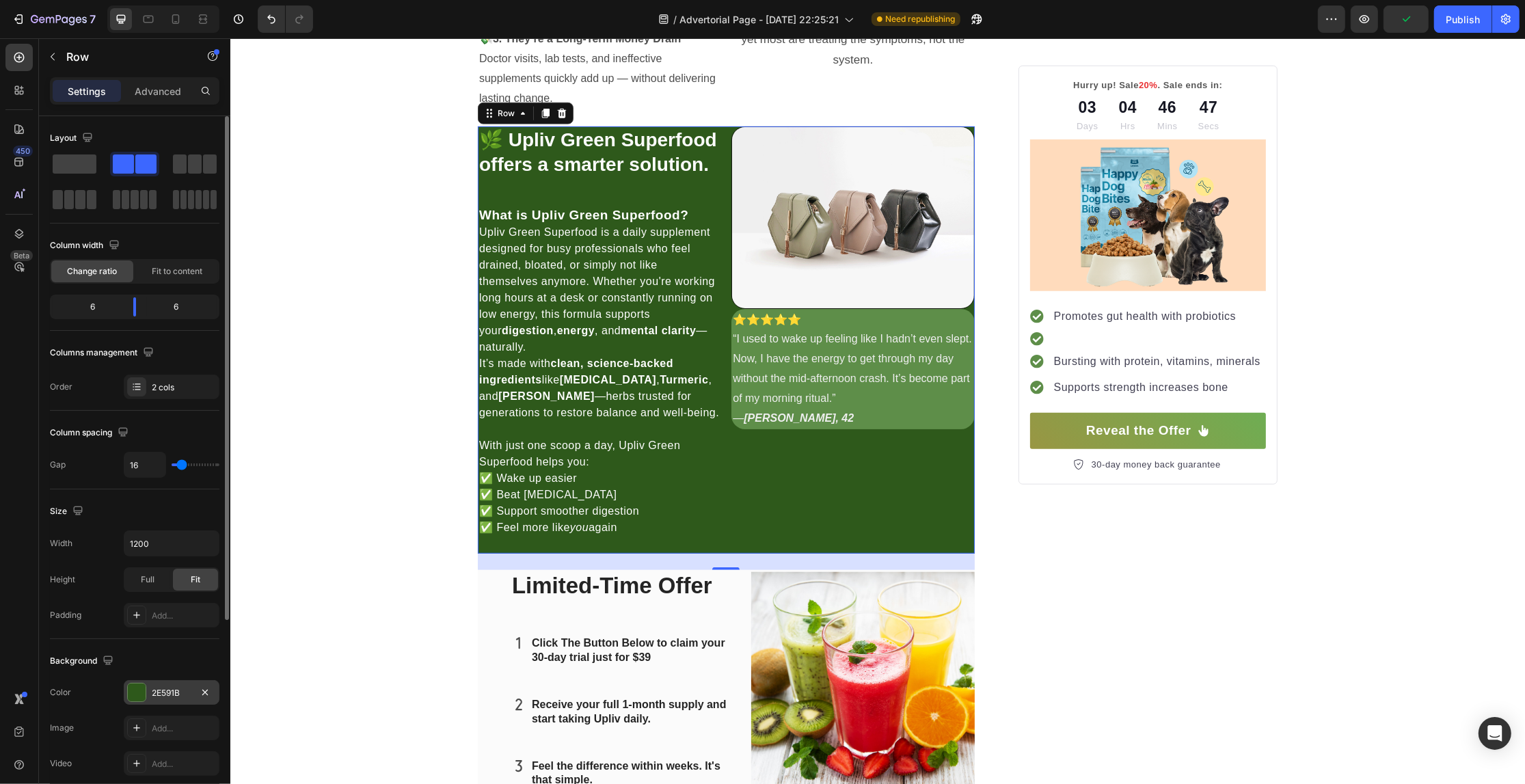
click at [156, 698] on div "2E591B" at bounding box center [172, 694] width 40 height 13
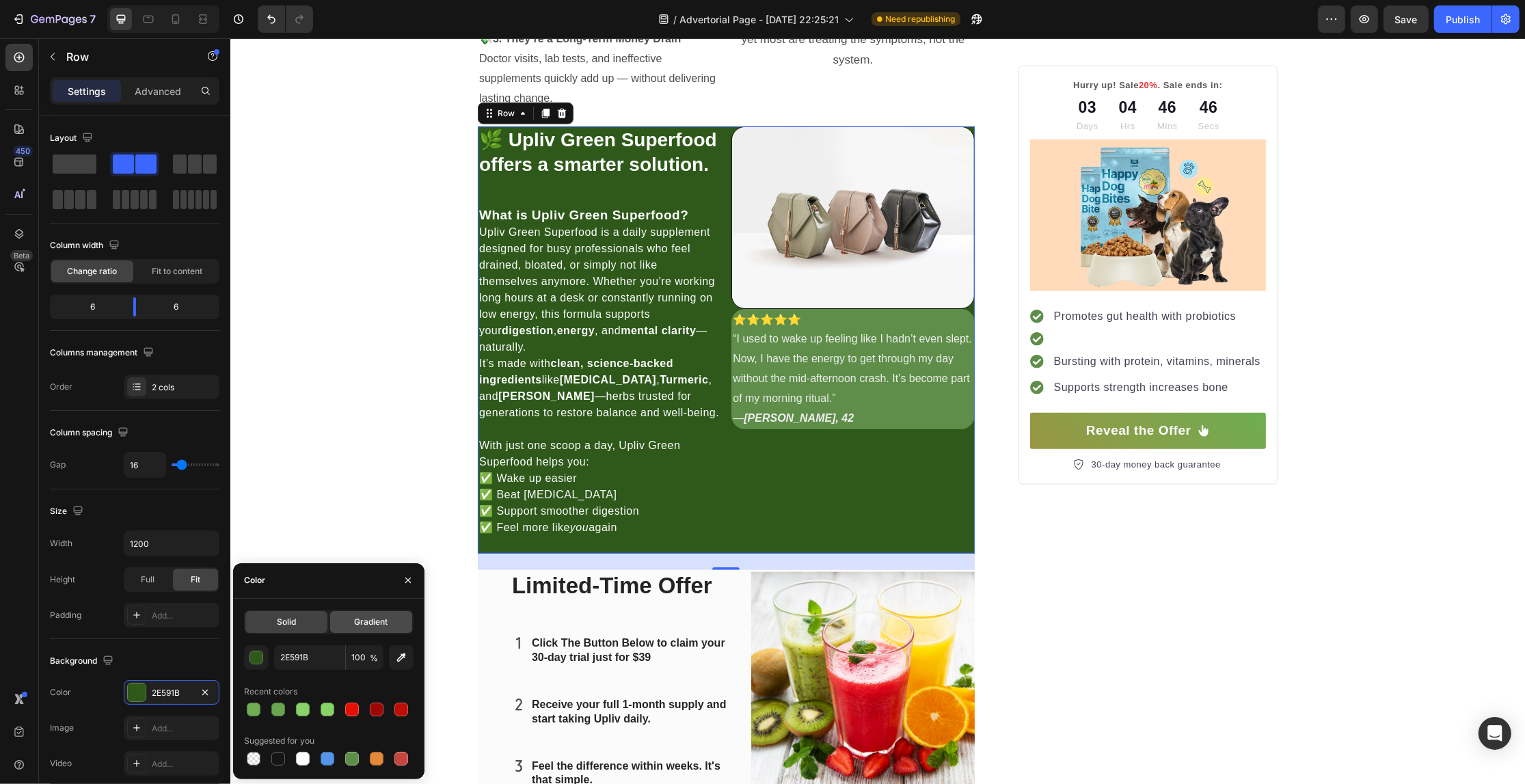
click at [357, 612] on div "Gradient" at bounding box center [371, 622] width 82 height 22
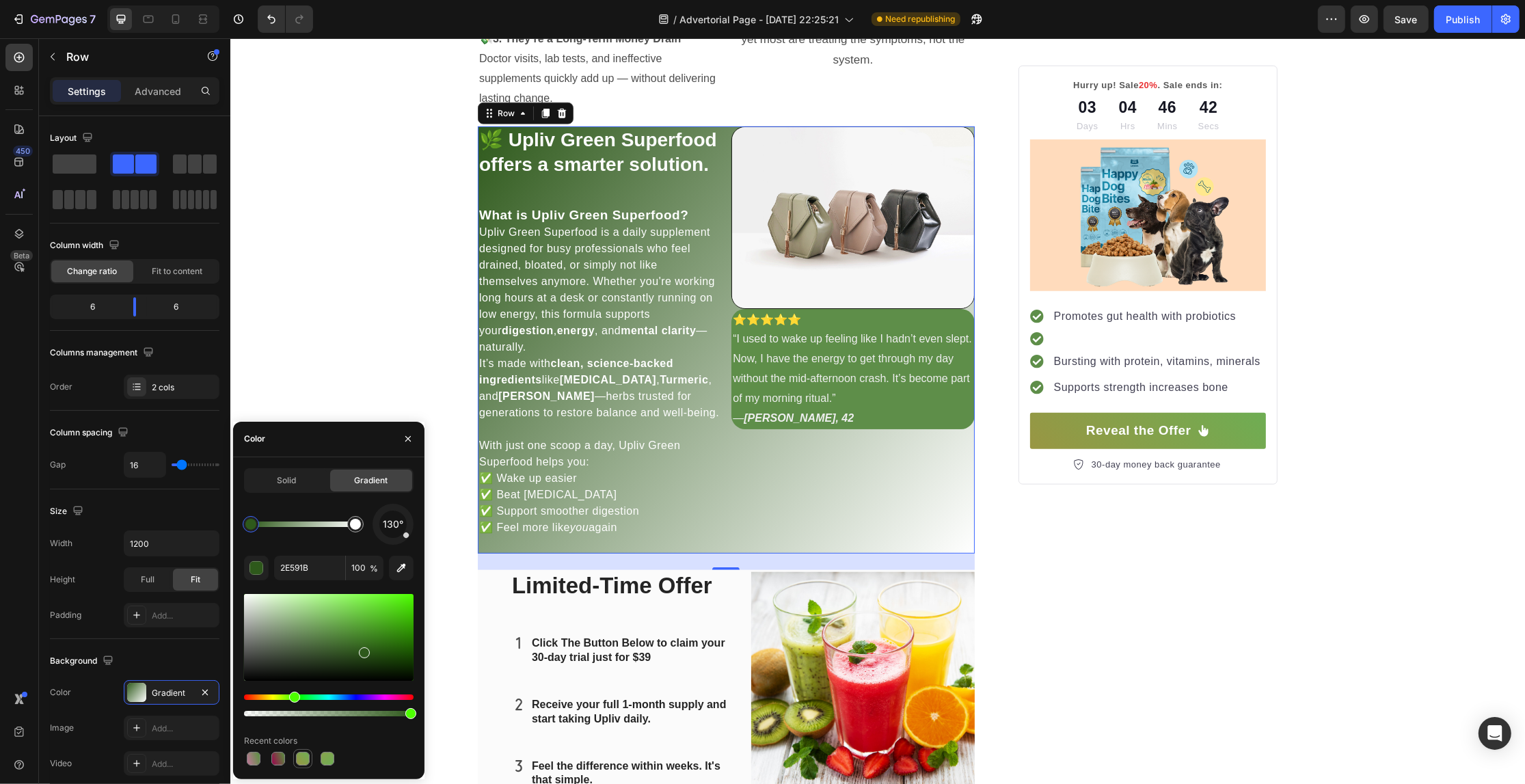
click at [309, 757] on div at bounding box center [302, 758] width 14 height 14
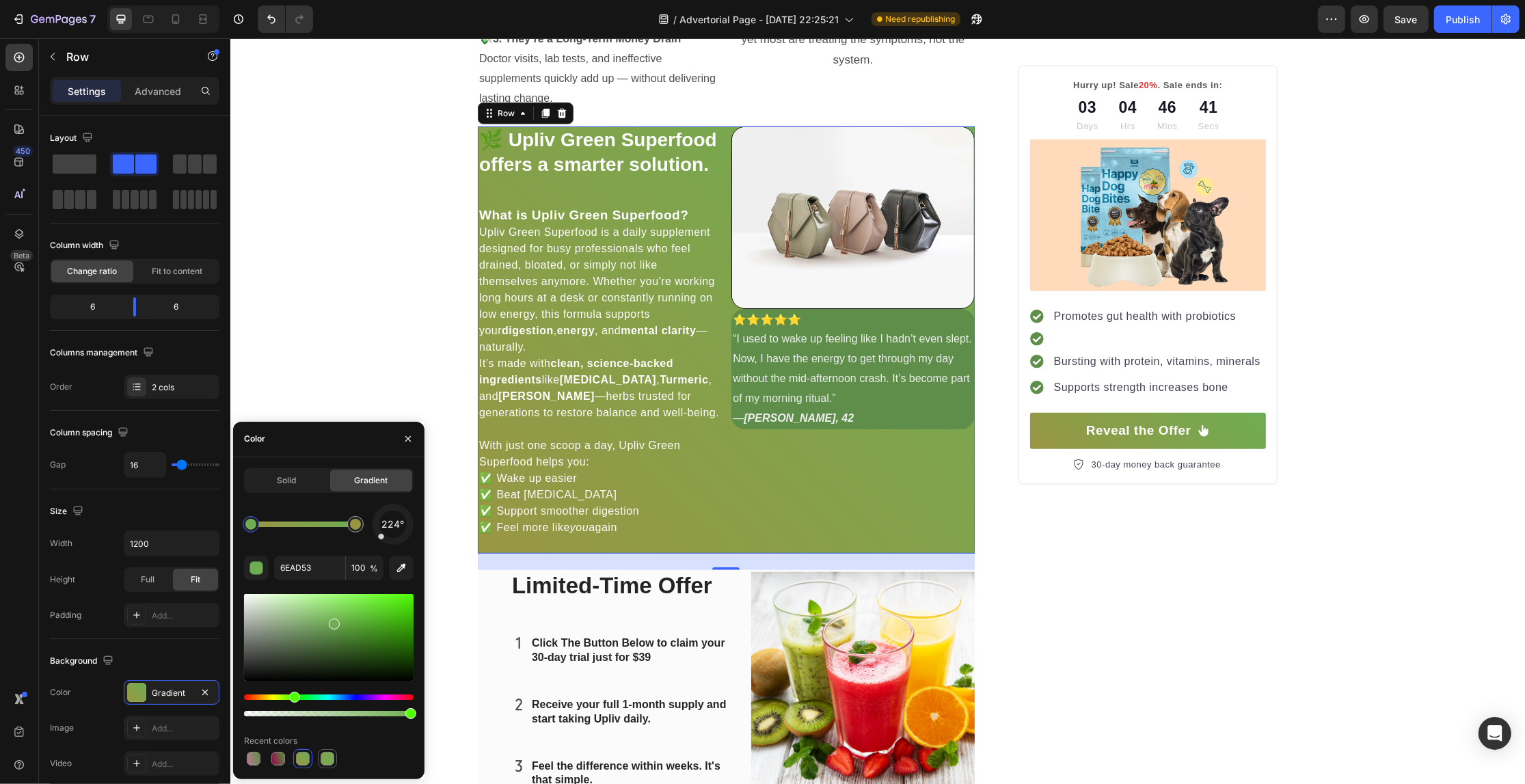
click at [325, 757] on div at bounding box center [327, 758] width 14 height 14
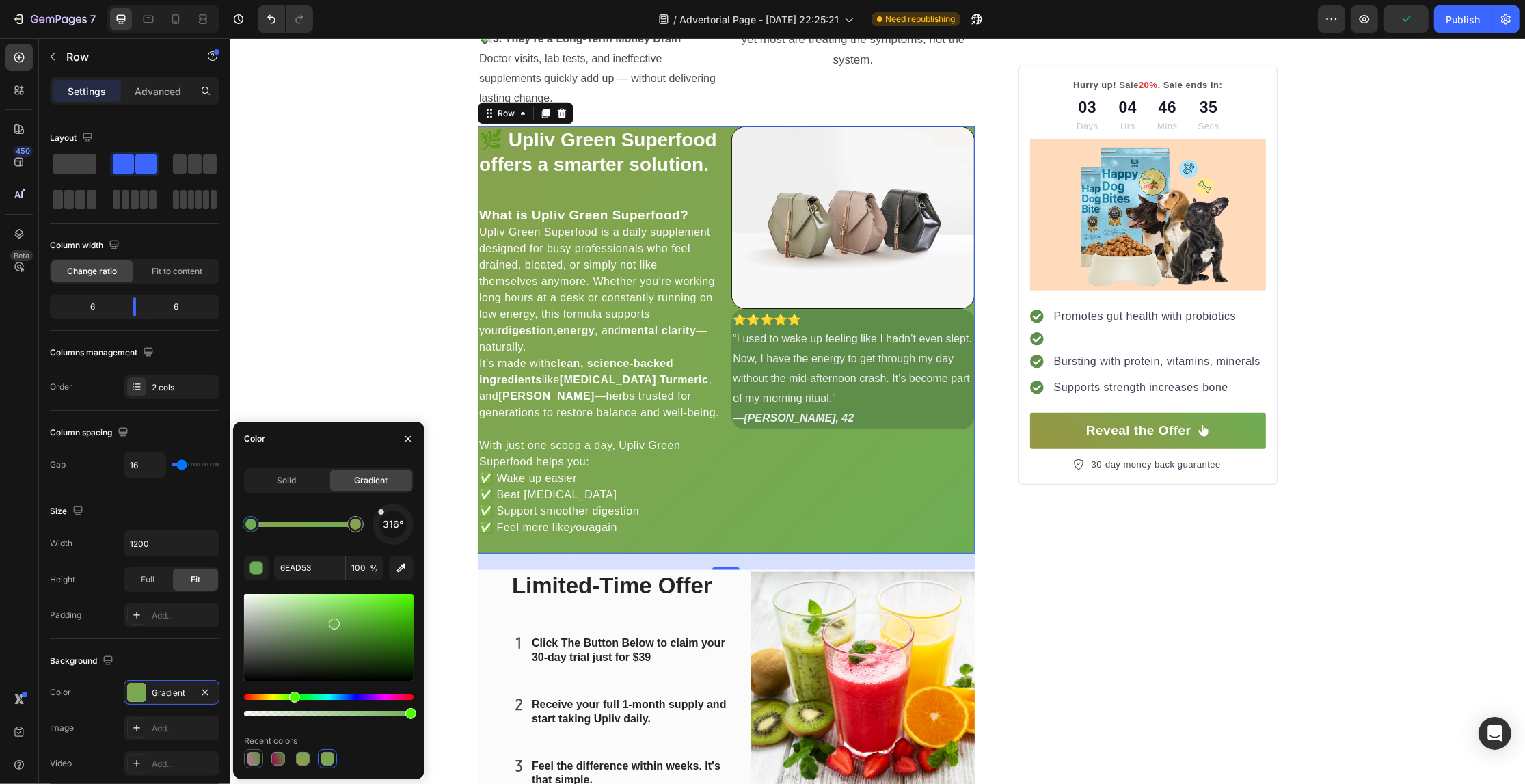
click at [246, 751] on div at bounding box center [253, 759] width 16 height 16
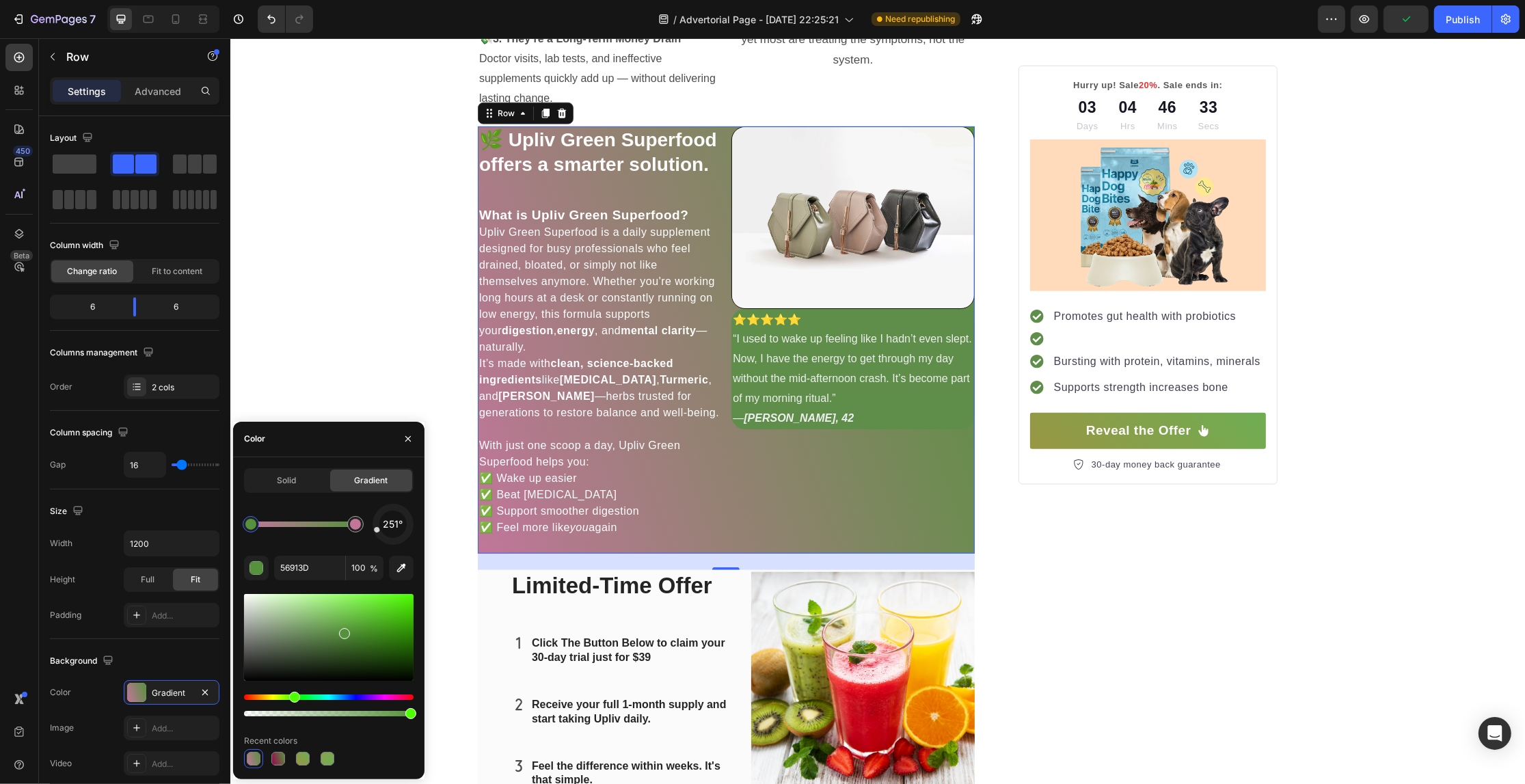
click at [264, 752] on div at bounding box center [328, 758] width 169 height 19
click at [272, 757] on div at bounding box center [278, 758] width 14 height 14
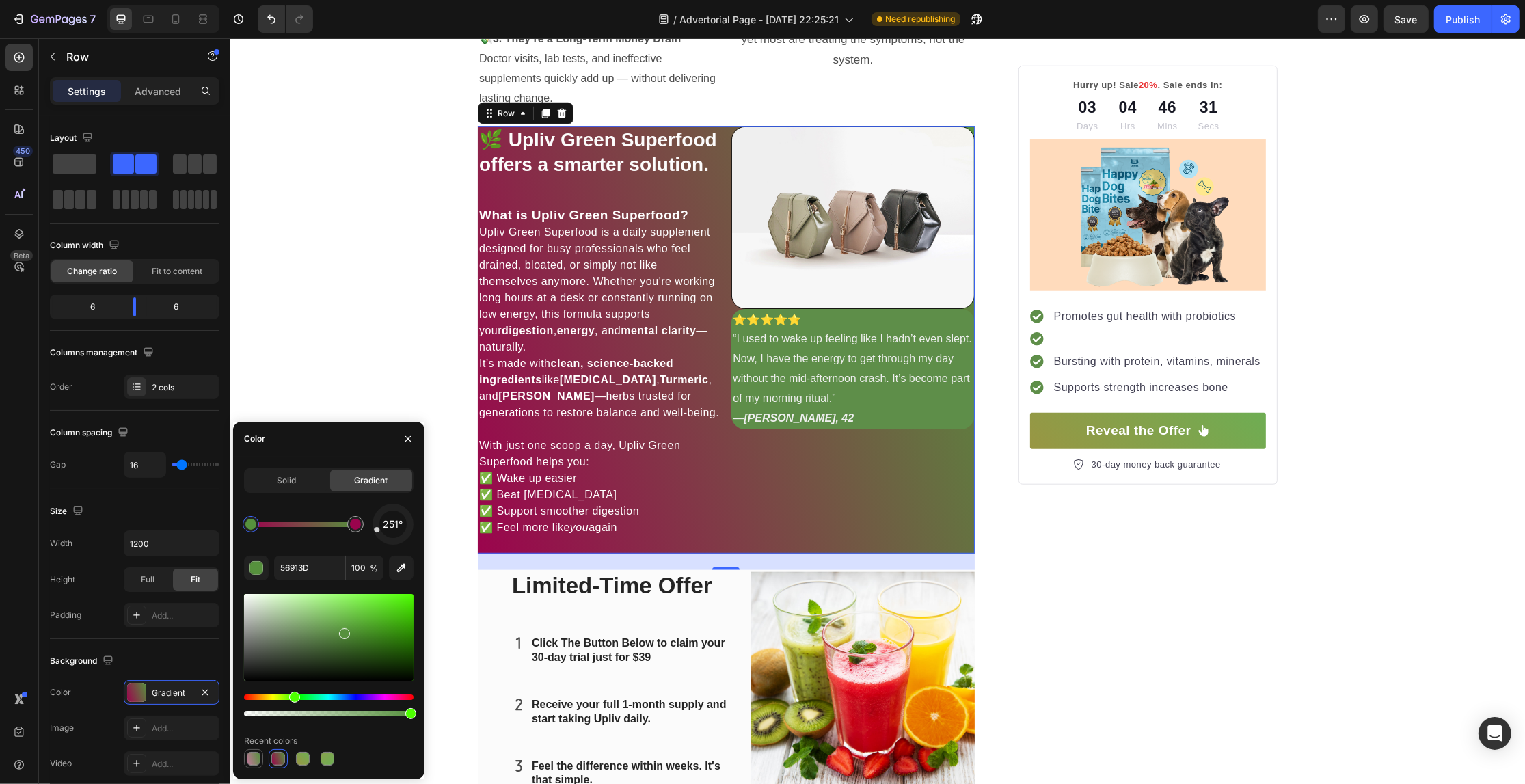
click at [257, 756] on div at bounding box center [253, 758] width 14 height 14
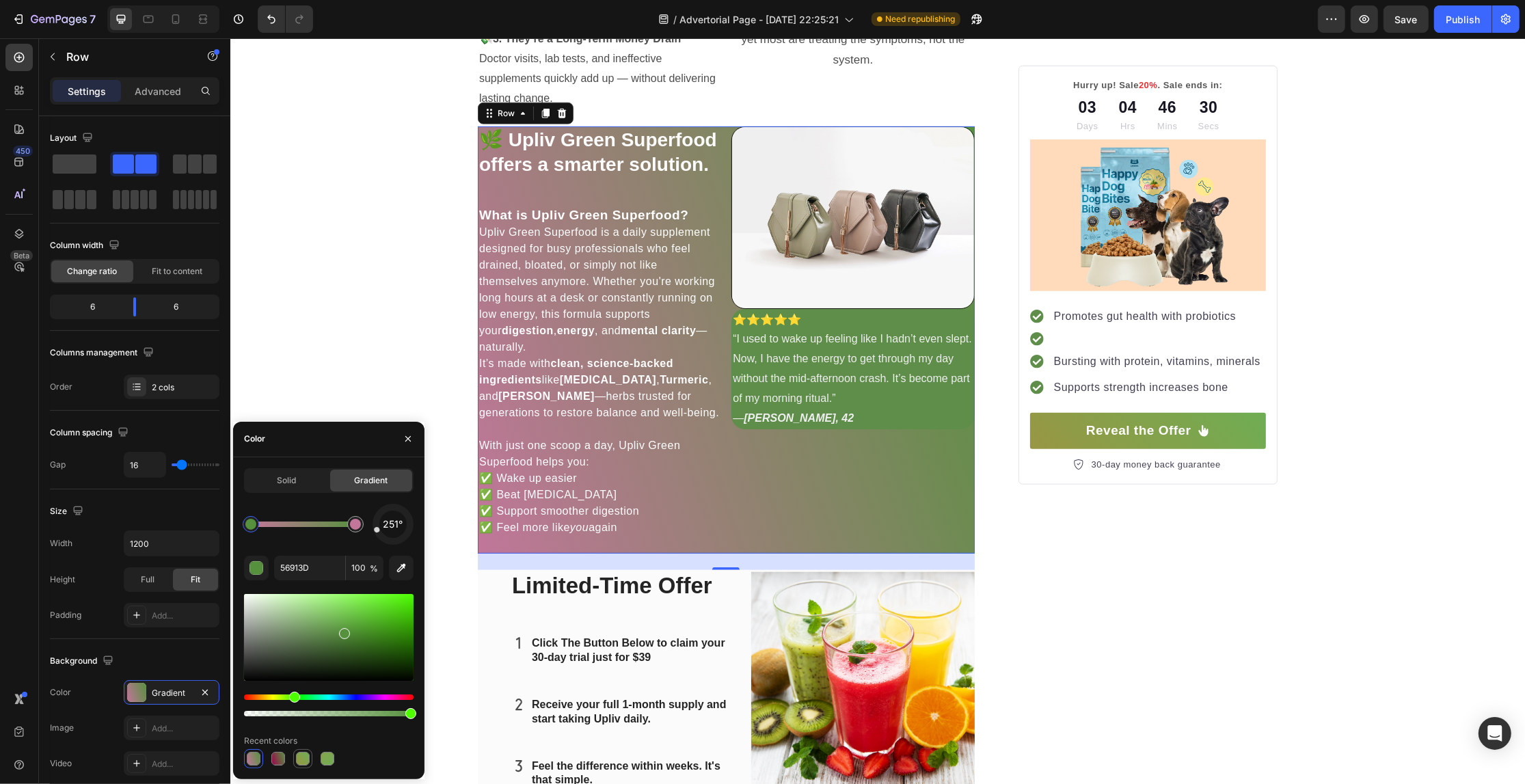
click at [301, 757] on div at bounding box center [302, 758] width 14 height 14
type input "6EAD53"
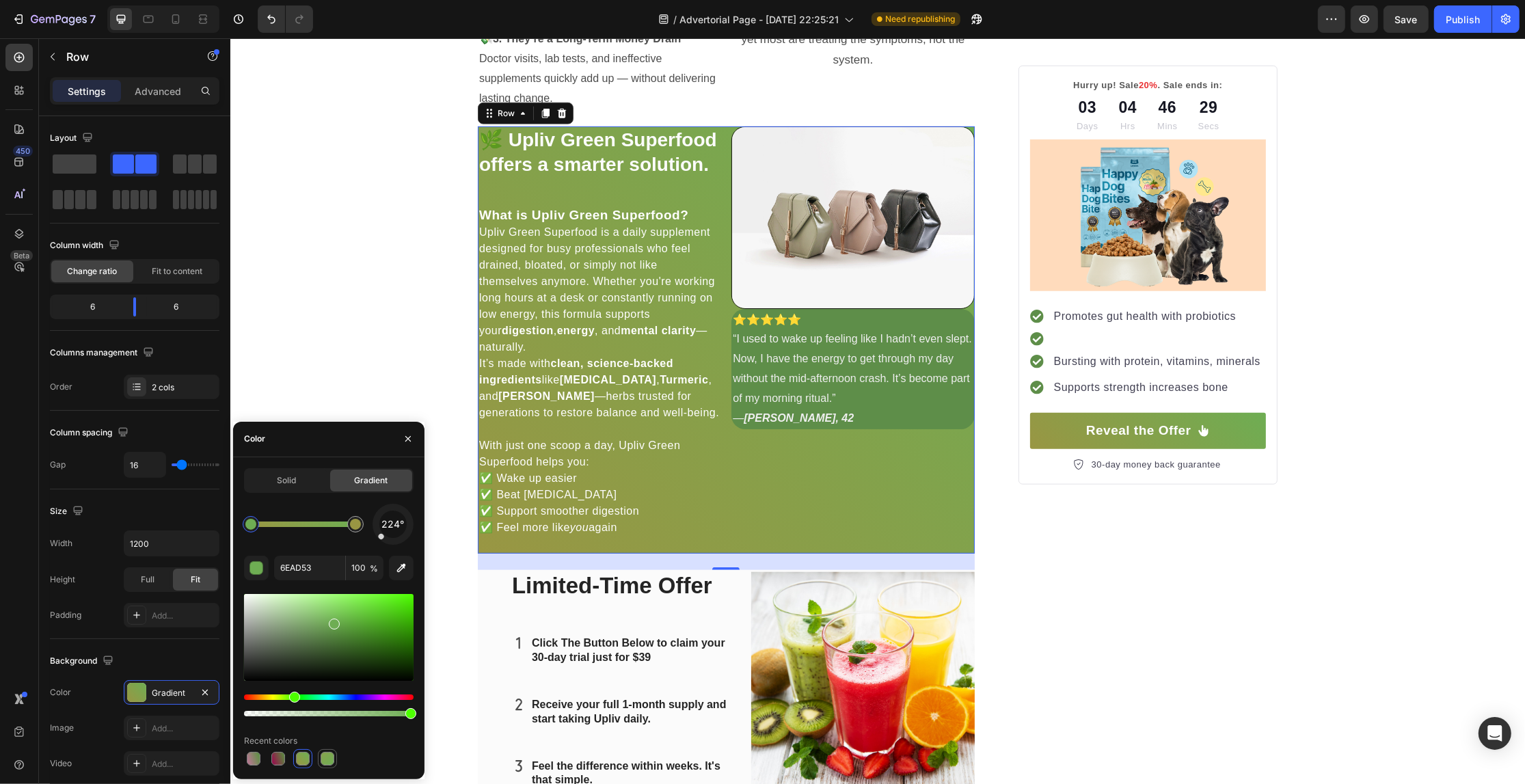
click at [332, 757] on div at bounding box center [327, 758] width 14 height 14
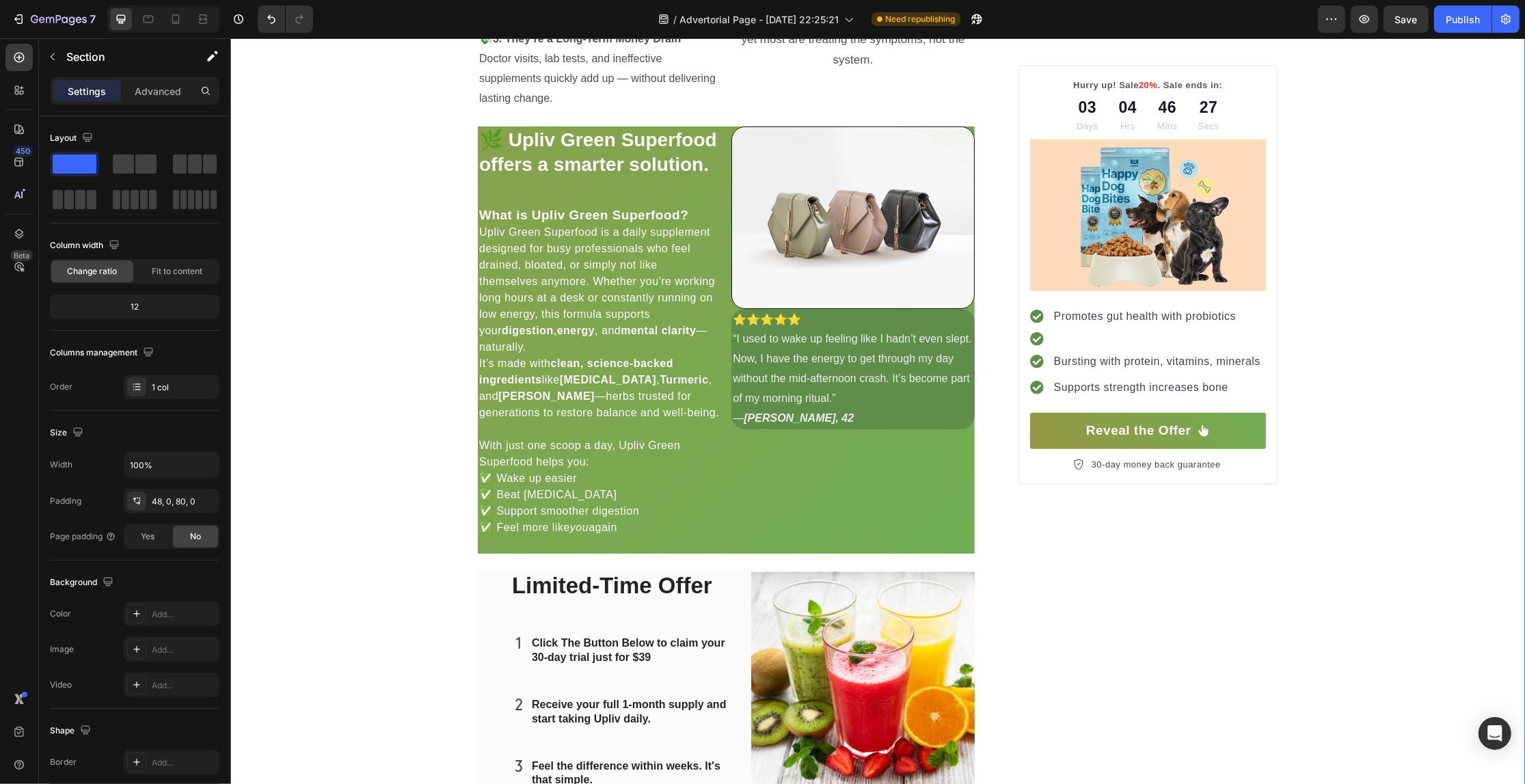
click at [835, 524] on div "Image ⭐️⭐️⭐️⭐️⭐️ “I used to wake up feeling like I hadn’t even slept. Now, I ha…" at bounding box center [852, 340] width 242 height 428
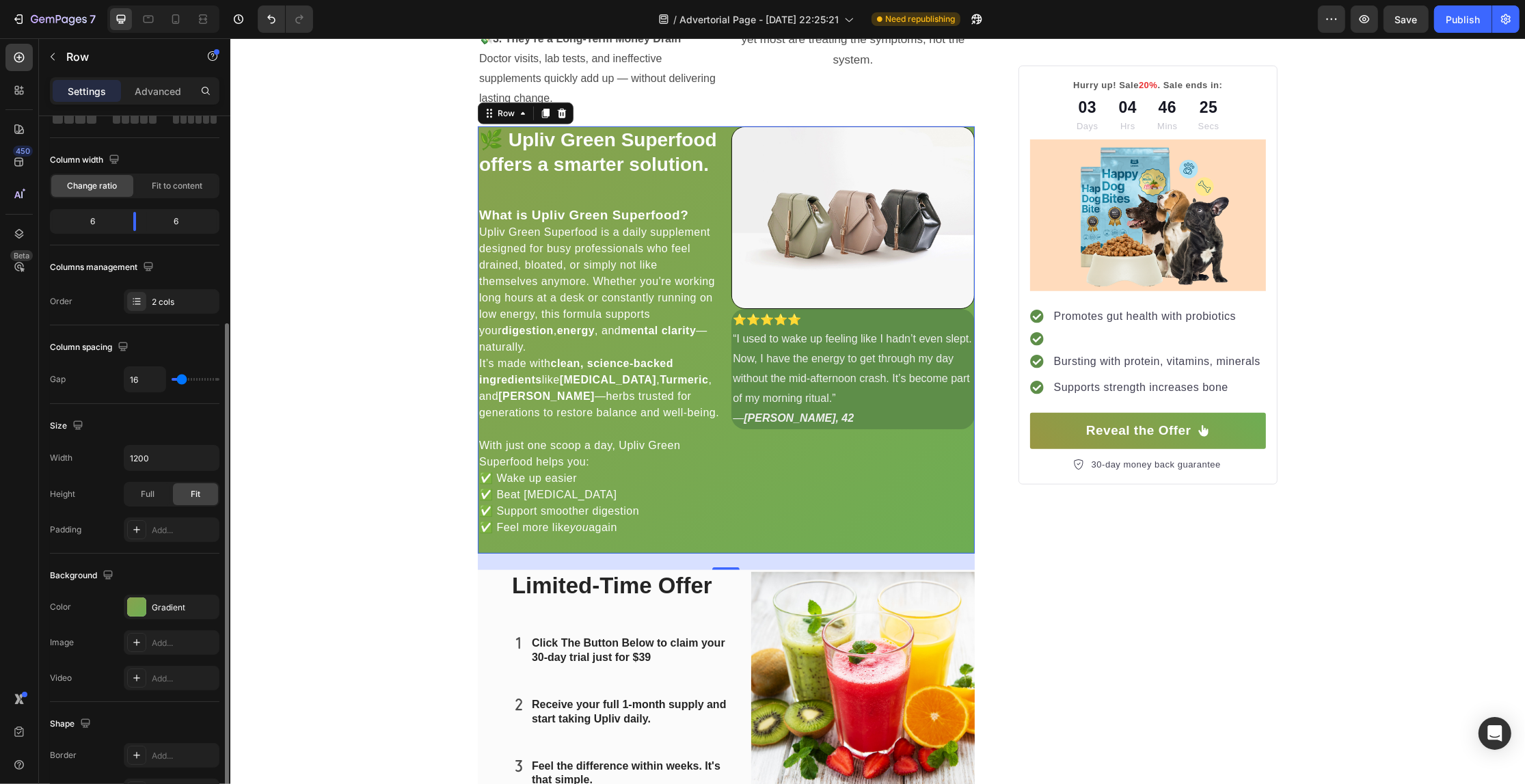
scroll to position [171, 0]
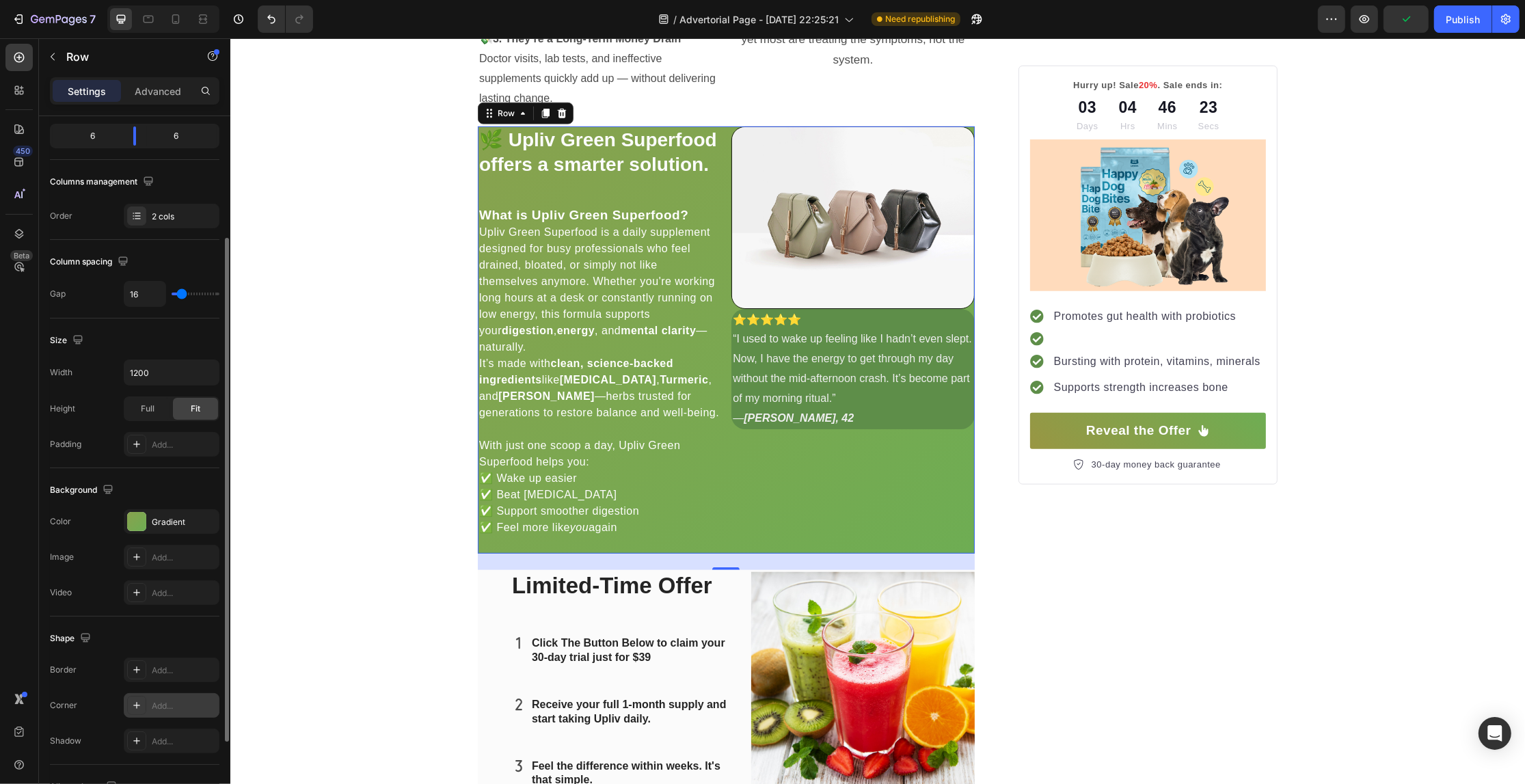
click at [164, 712] on div "Add..." at bounding box center [184, 706] width 64 height 13
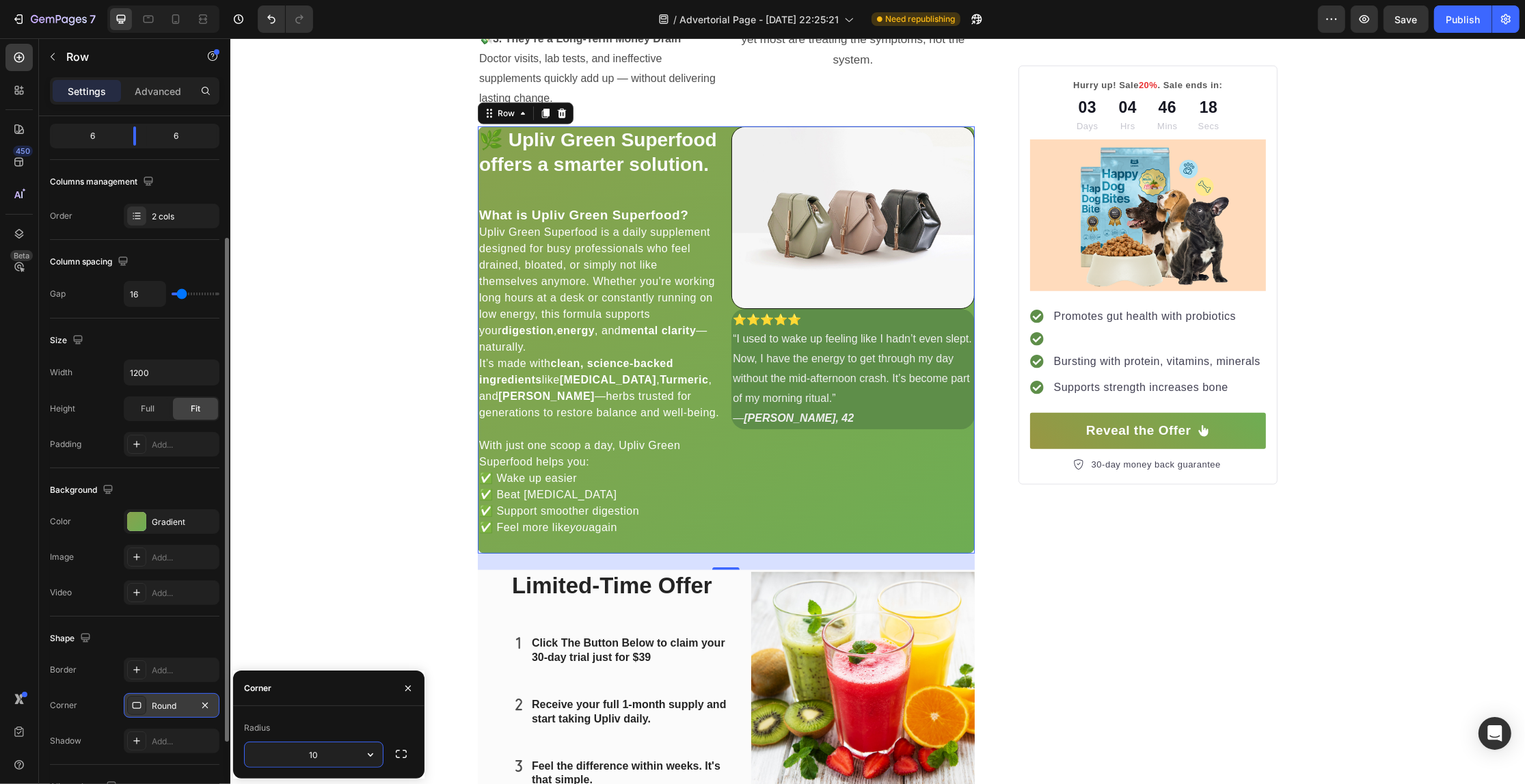
type input "10"
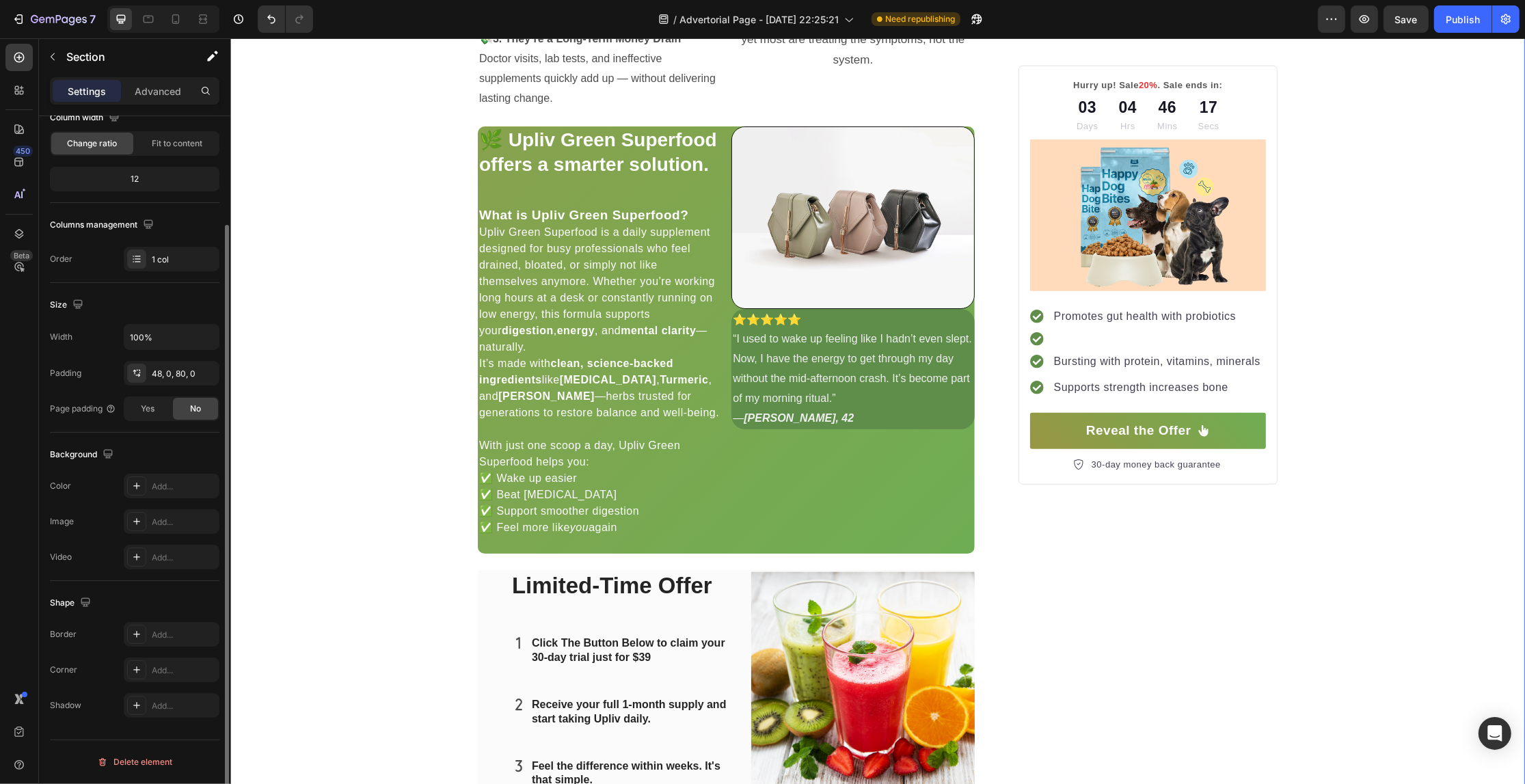
scroll to position [0, 0]
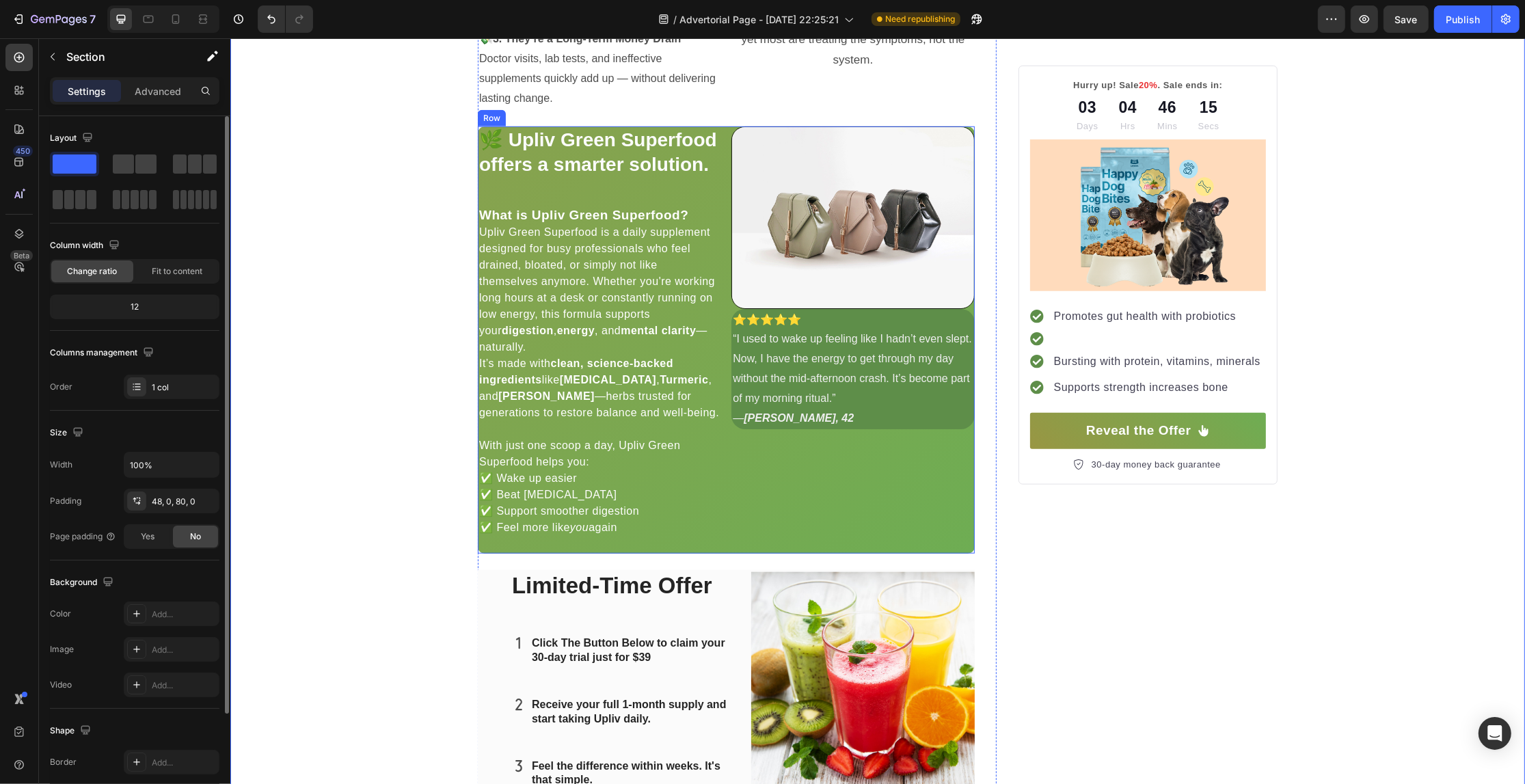
click at [798, 543] on div "Image ⭐️⭐️⭐️⭐️⭐️ “I used to wake up feeling like I hadn’t even slept. Now, I ha…" at bounding box center [852, 340] width 242 height 428
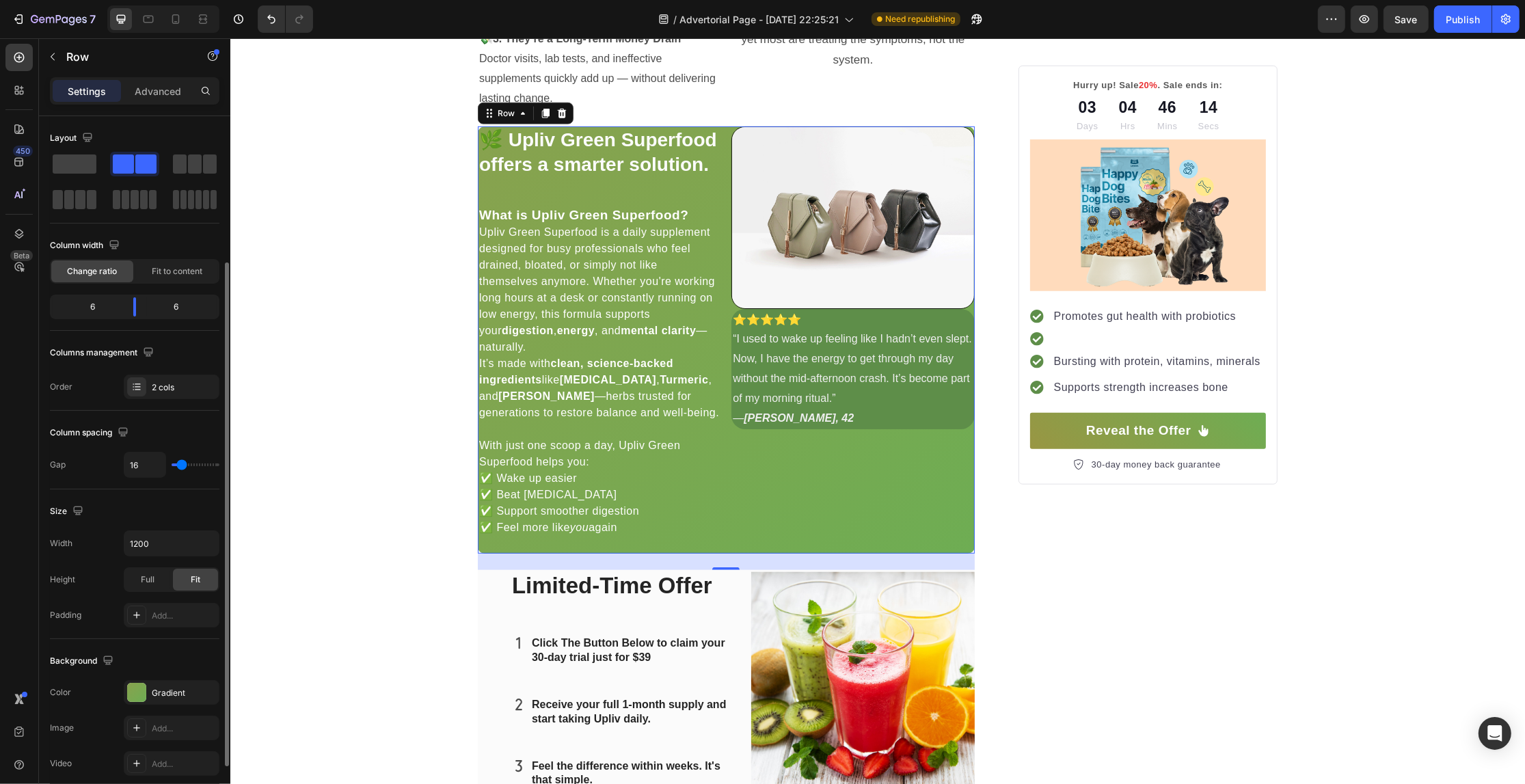
scroll to position [85, 0]
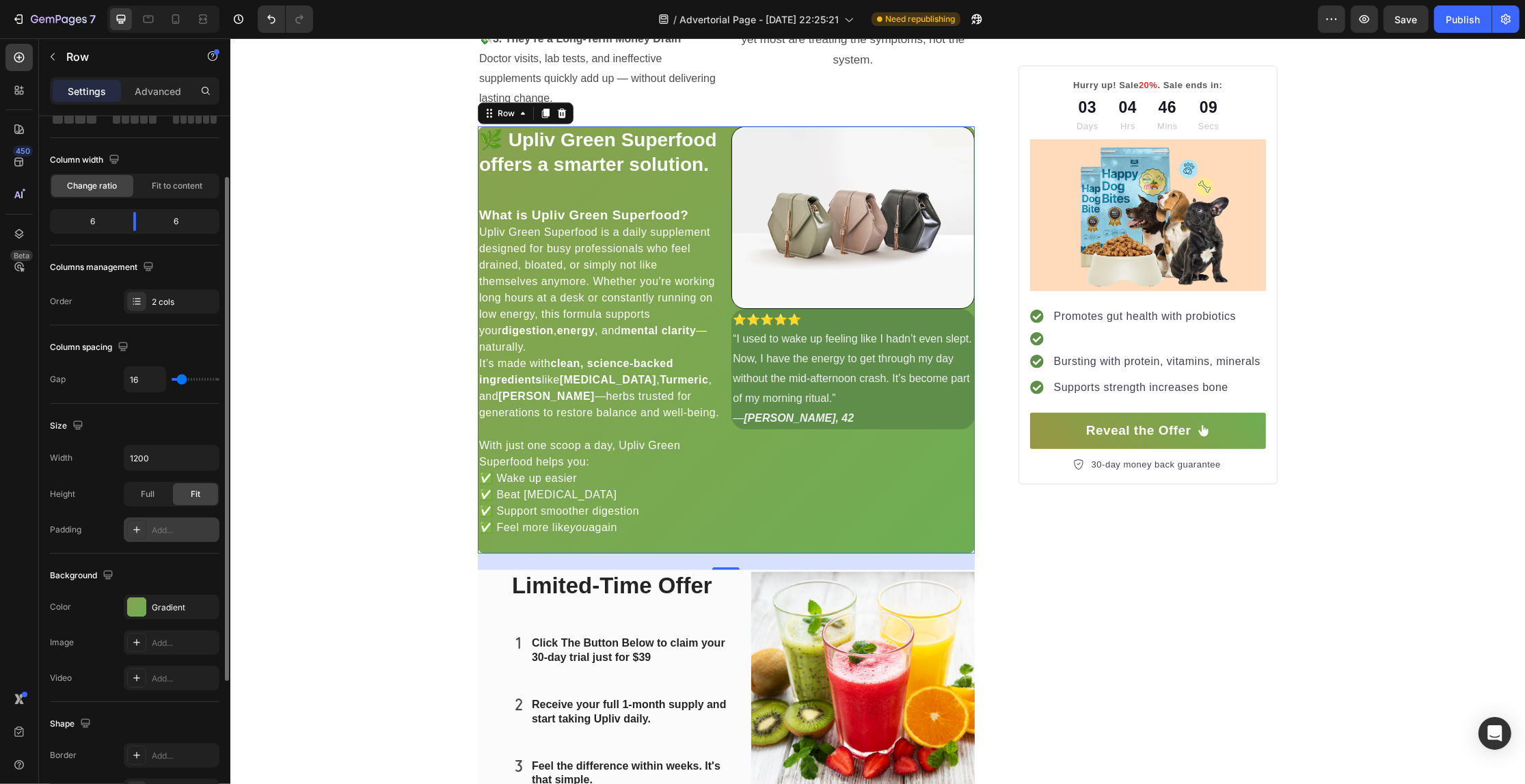
click at [153, 522] on div "Add..." at bounding box center [172, 529] width 96 height 24
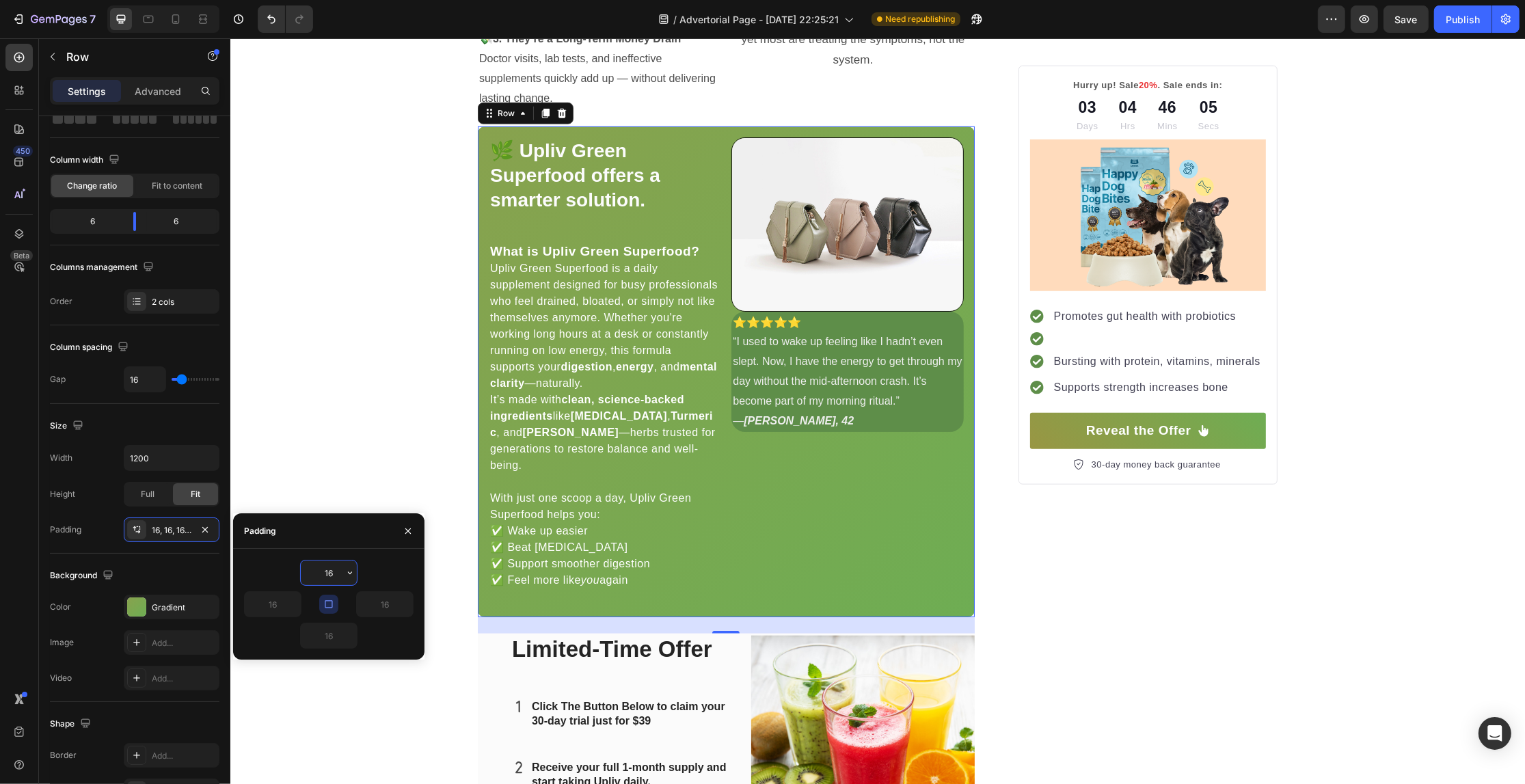
click at [328, 601] on icon "button" at bounding box center [328, 604] width 7 height 7
click at [350, 637] on icon "button" at bounding box center [350, 636] width 5 height 3
click at [292, 555] on p "XS 4px" at bounding box center [303, 549] width 72 height 13
type input "4"
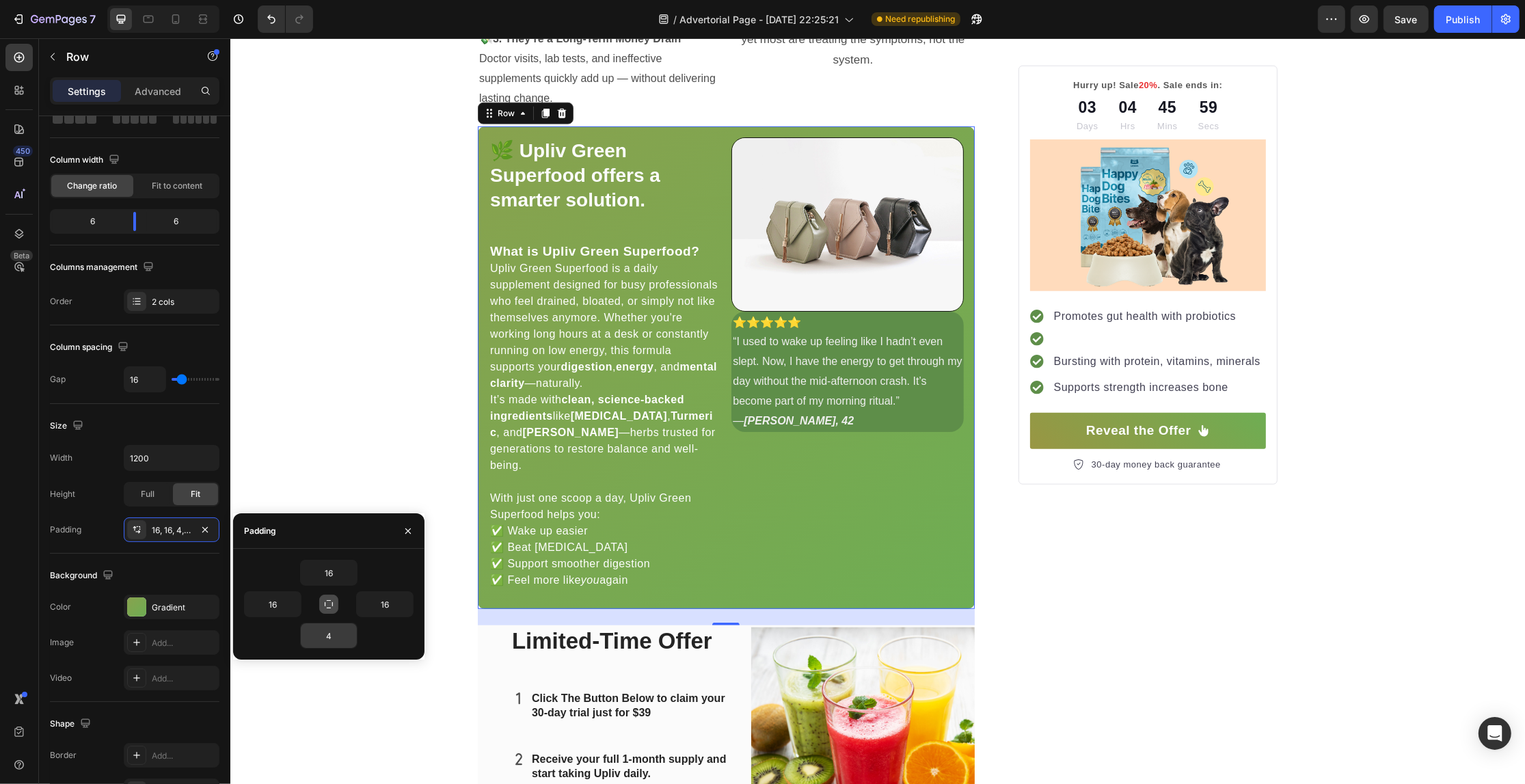
drag, startPoint x: 344, startPoint y: 650, endPoint x: 342, endPoint y: 643, distance: 7.3
click at [343, 650] on div "16 16 16 4" at bounding box center [329, 604] width 192 height 110
click at [340, 634] on input "4" at bounding box center [329, 635] width 56 height 24
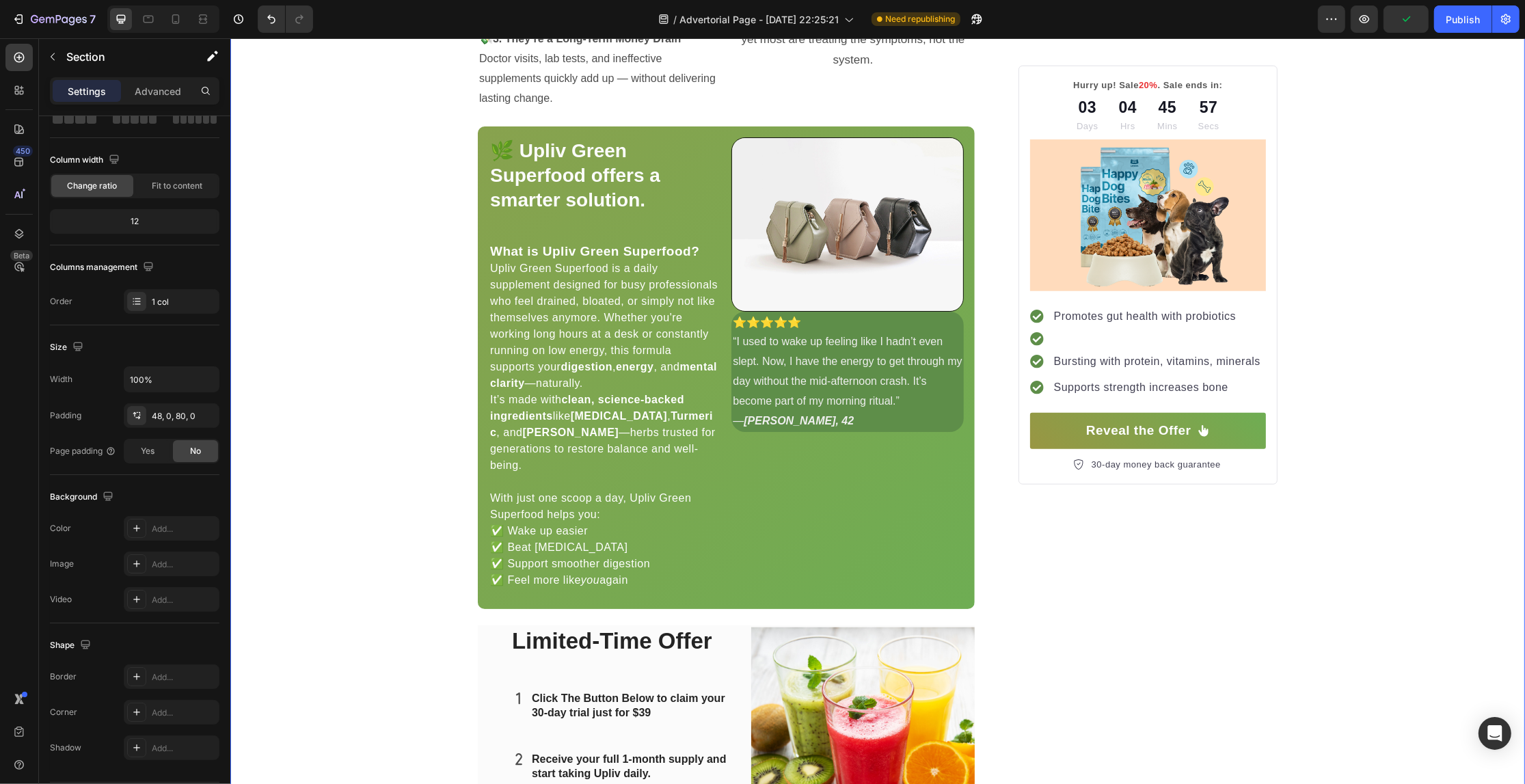
scroll to position [0, 0]
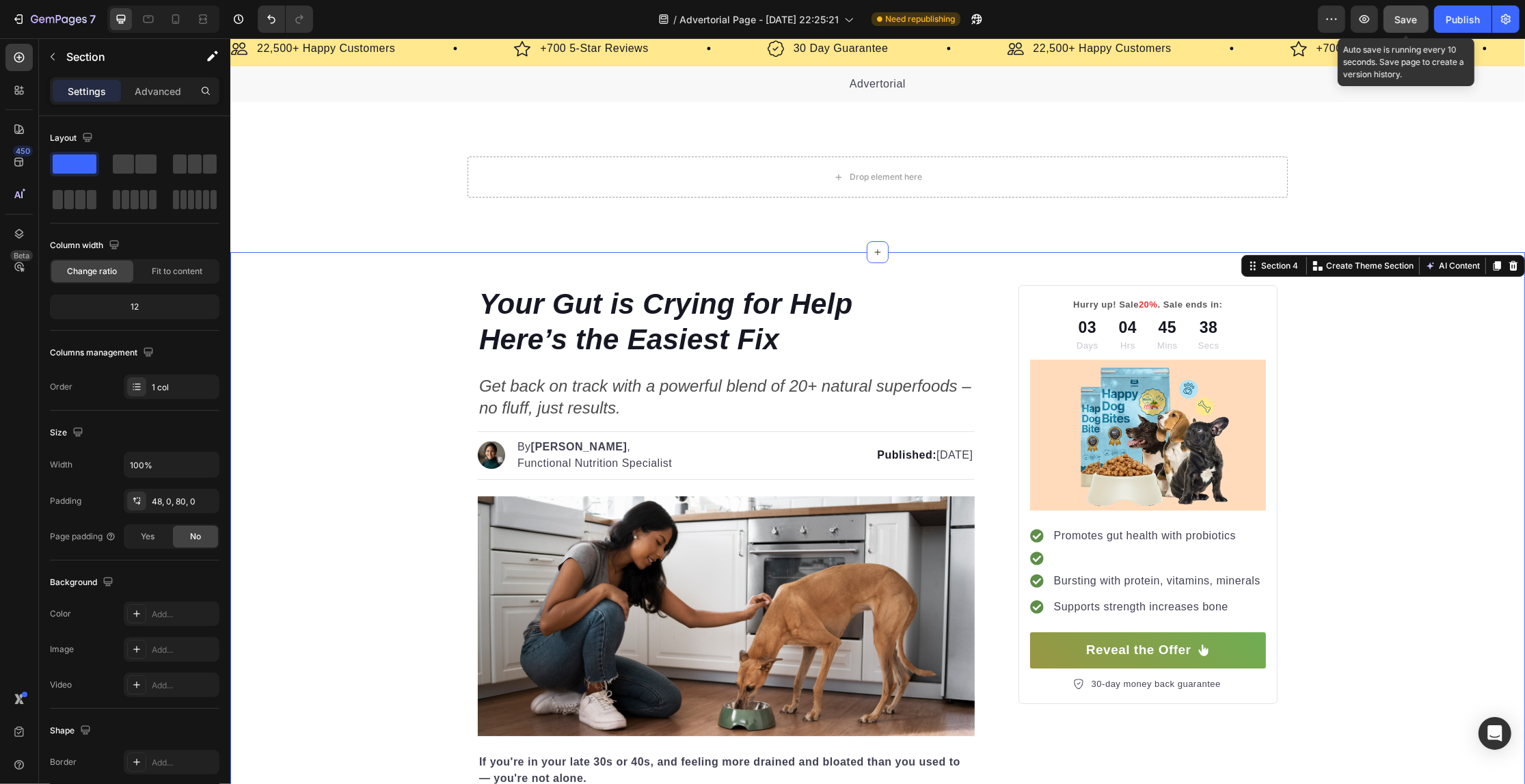
scroll to position [31, 0]
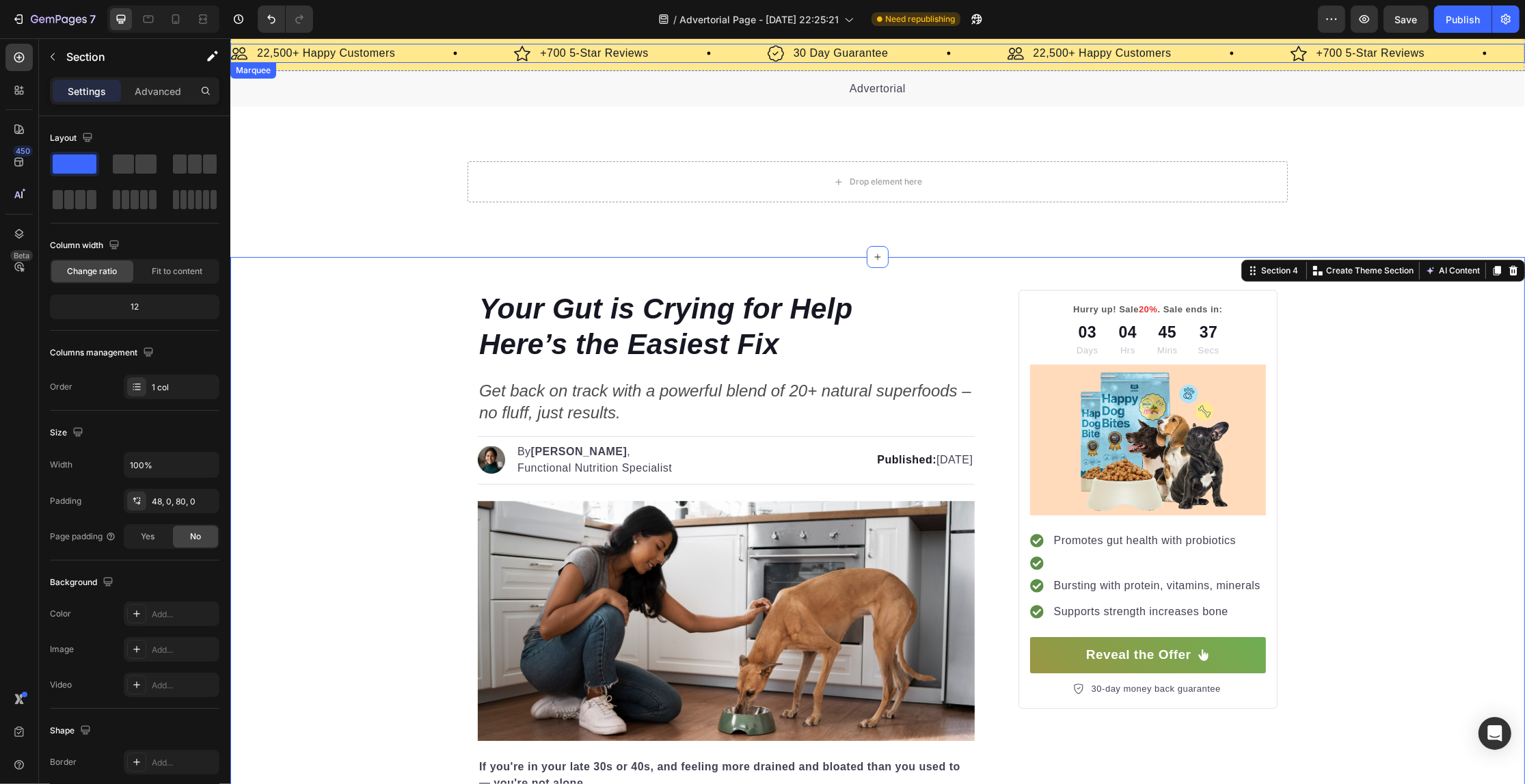
click at [711, 46] on div "Image +700 5-Star Reviews Text Block Row" at bounding box center [640, 52] width 253 height 19
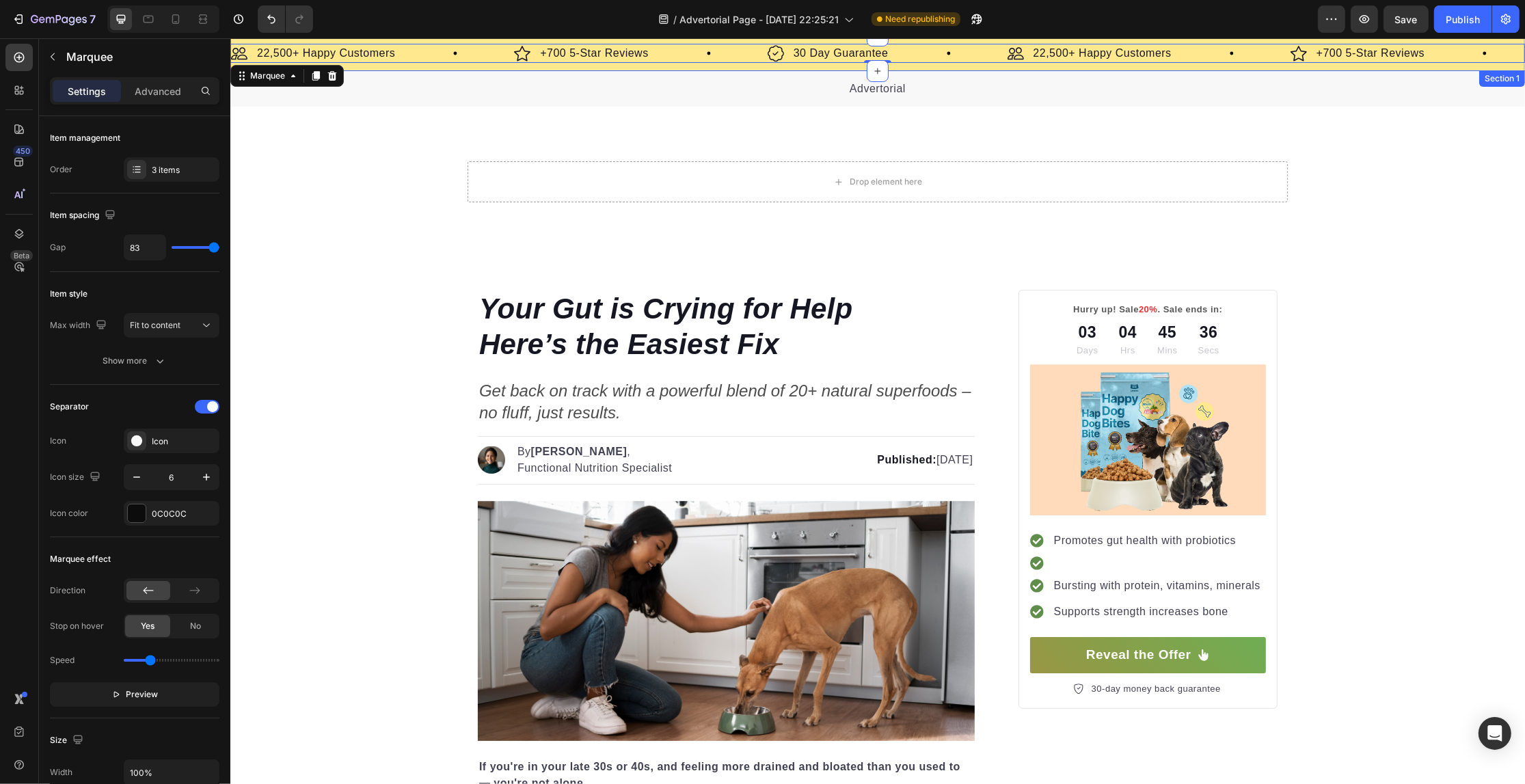
click at [698, 65] on div "Image 22,500+ Happy Customers Text Block Row Image +700 5-Star Reviews Text Blo…" at bounding box center [876, 52] width 1294 height 35
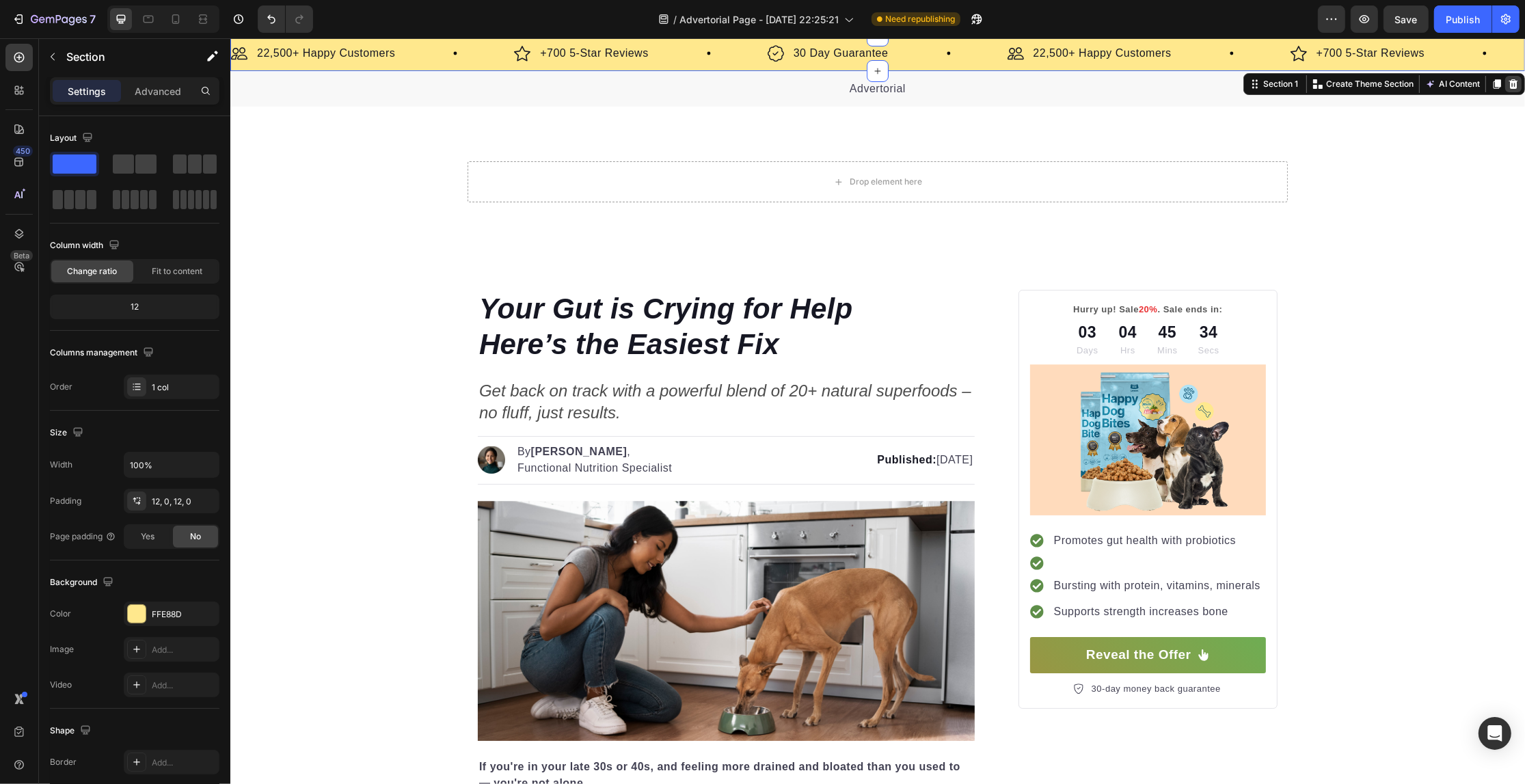
click at [1509, 82] on icon at bounding box center [1513, 84] width 9 height 10
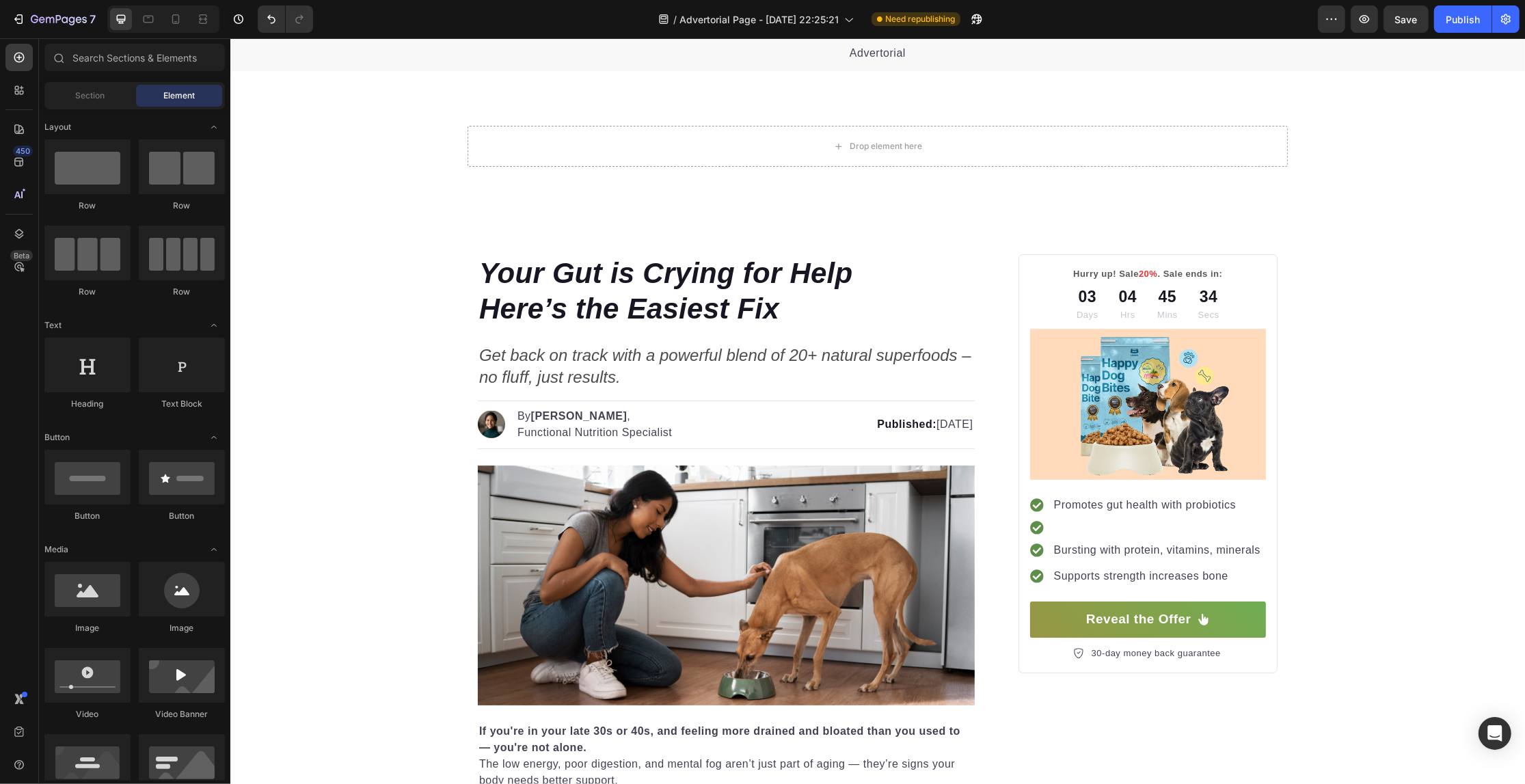
scroll to position [0, 0]
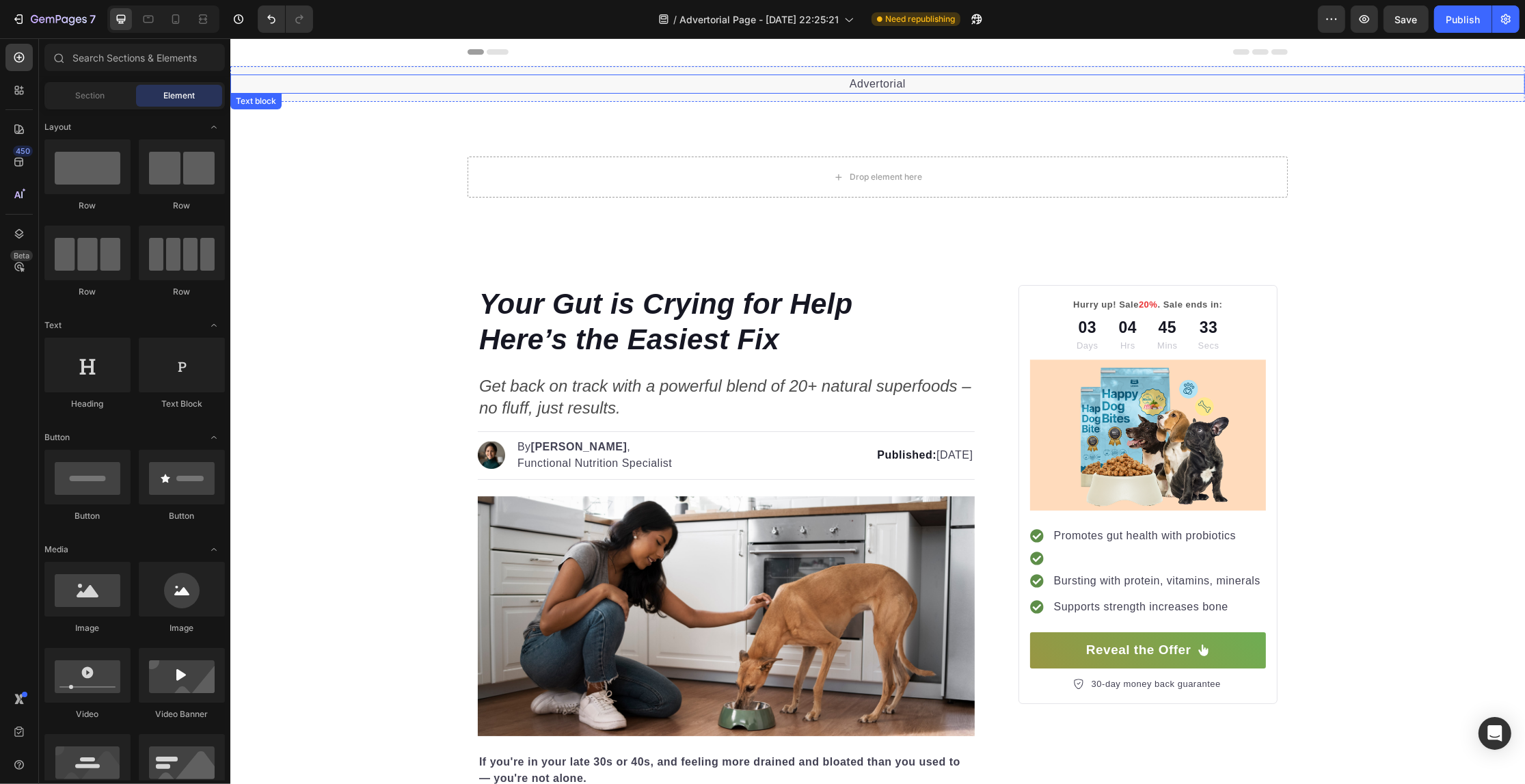
click at [1054, 79] on p "Advertorial" at bounding box center [876, 84] width 1292 height 16
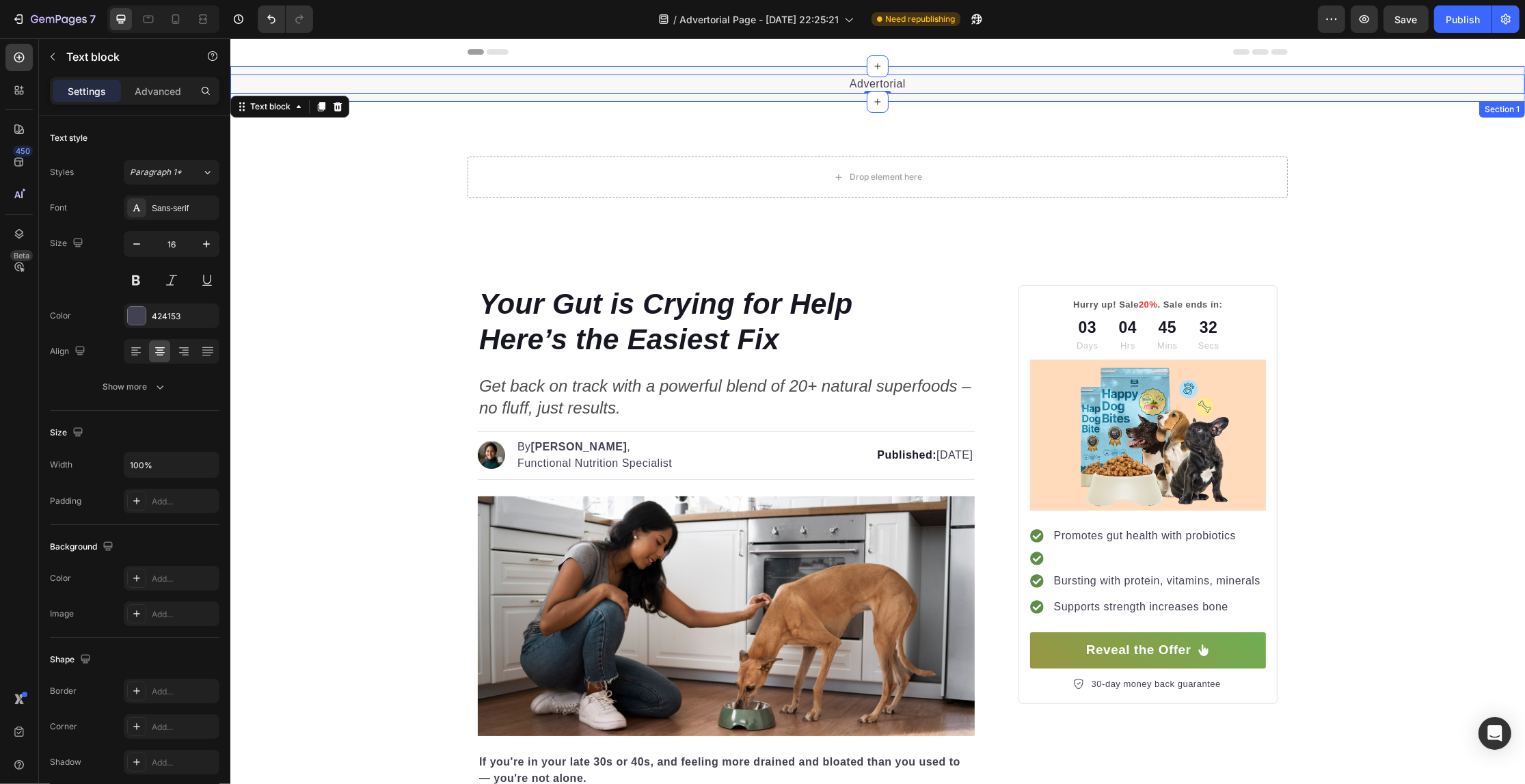
click at [1040, 97] on div "Advertorial Text block 0 Section 1" at bounding box center [876, 83] width 1294 height 35
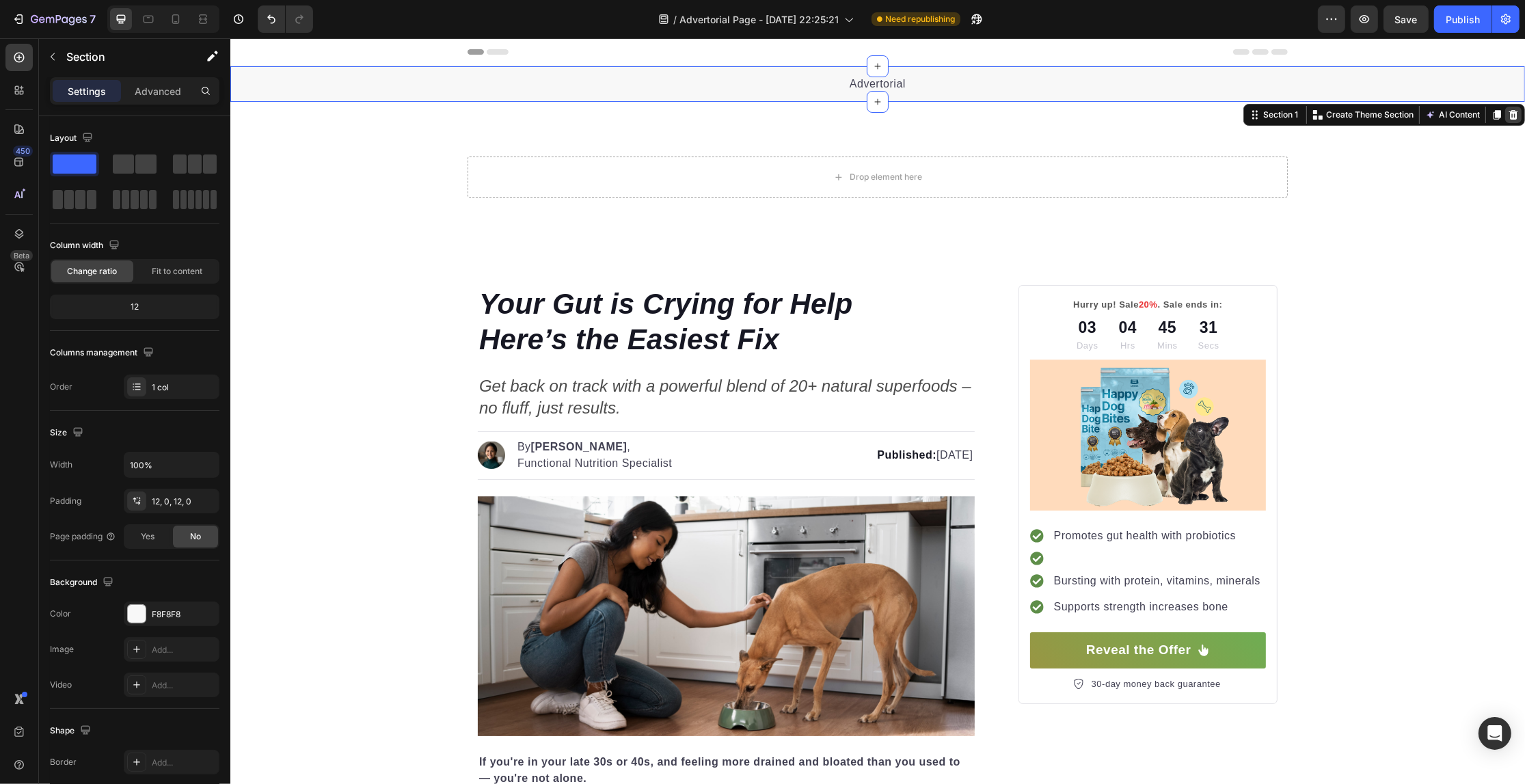
click at [1509, 111] on icon at bounding box center [1513, 115] width 9 height 10
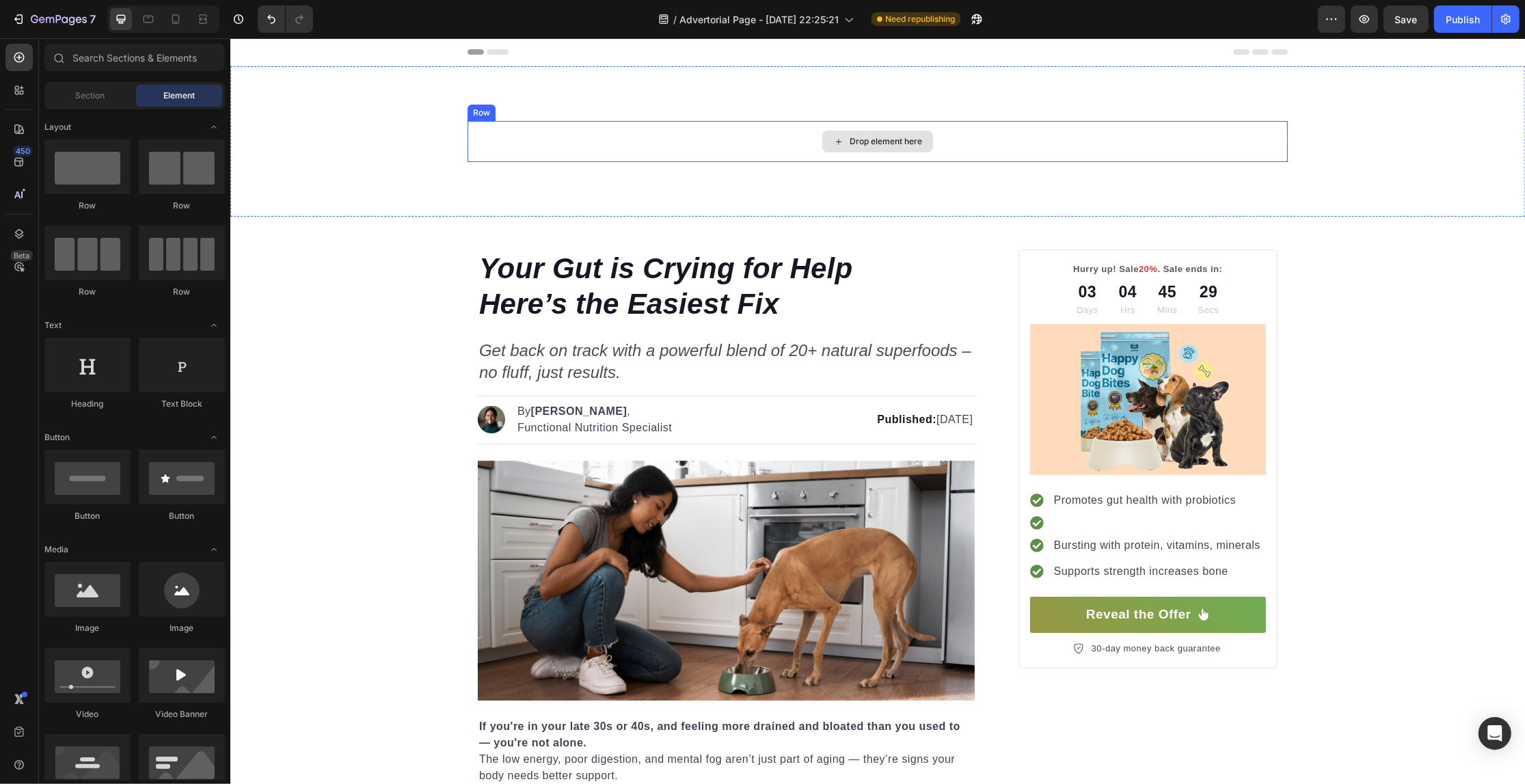
click at [1023, 142] on div "Drop element here" at bounding box center [876, 141] width 820 height 41
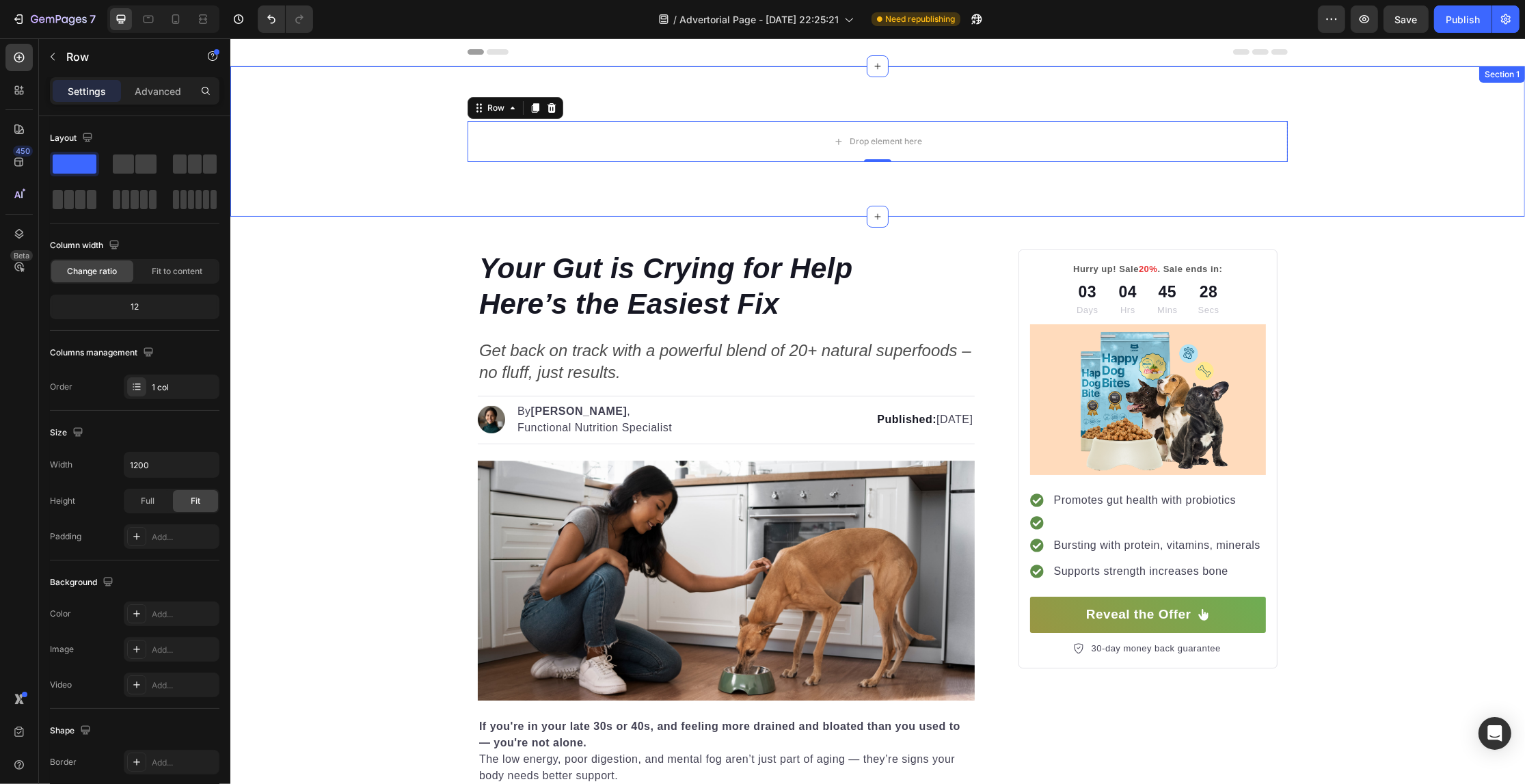
click at [1349, 161] on div "Drop element here Row 0" at bounding box center [876, 141] width 1274 height 41
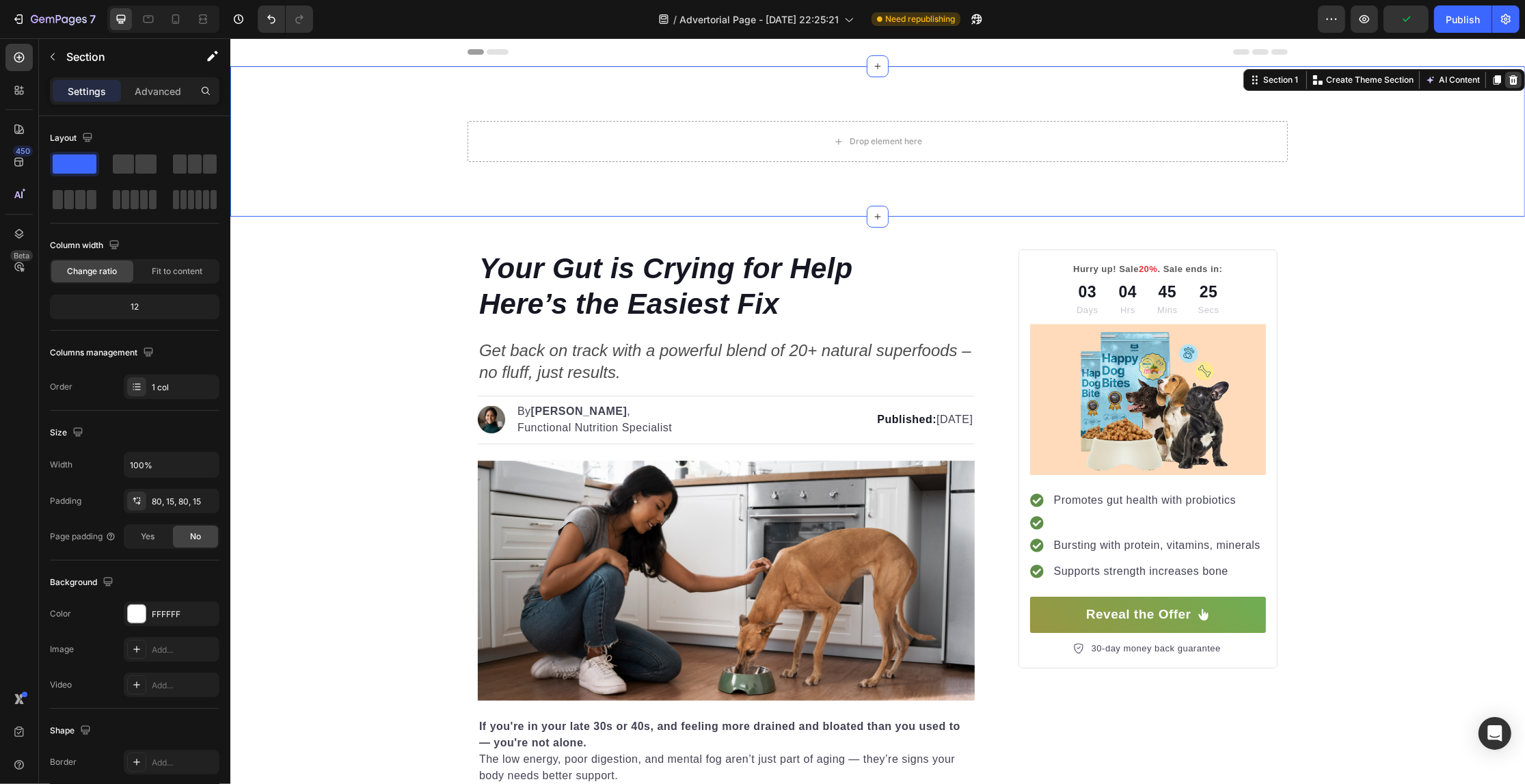
click at [1507, 84] on icon at bounding box center [1512, 80] width 11 height 11
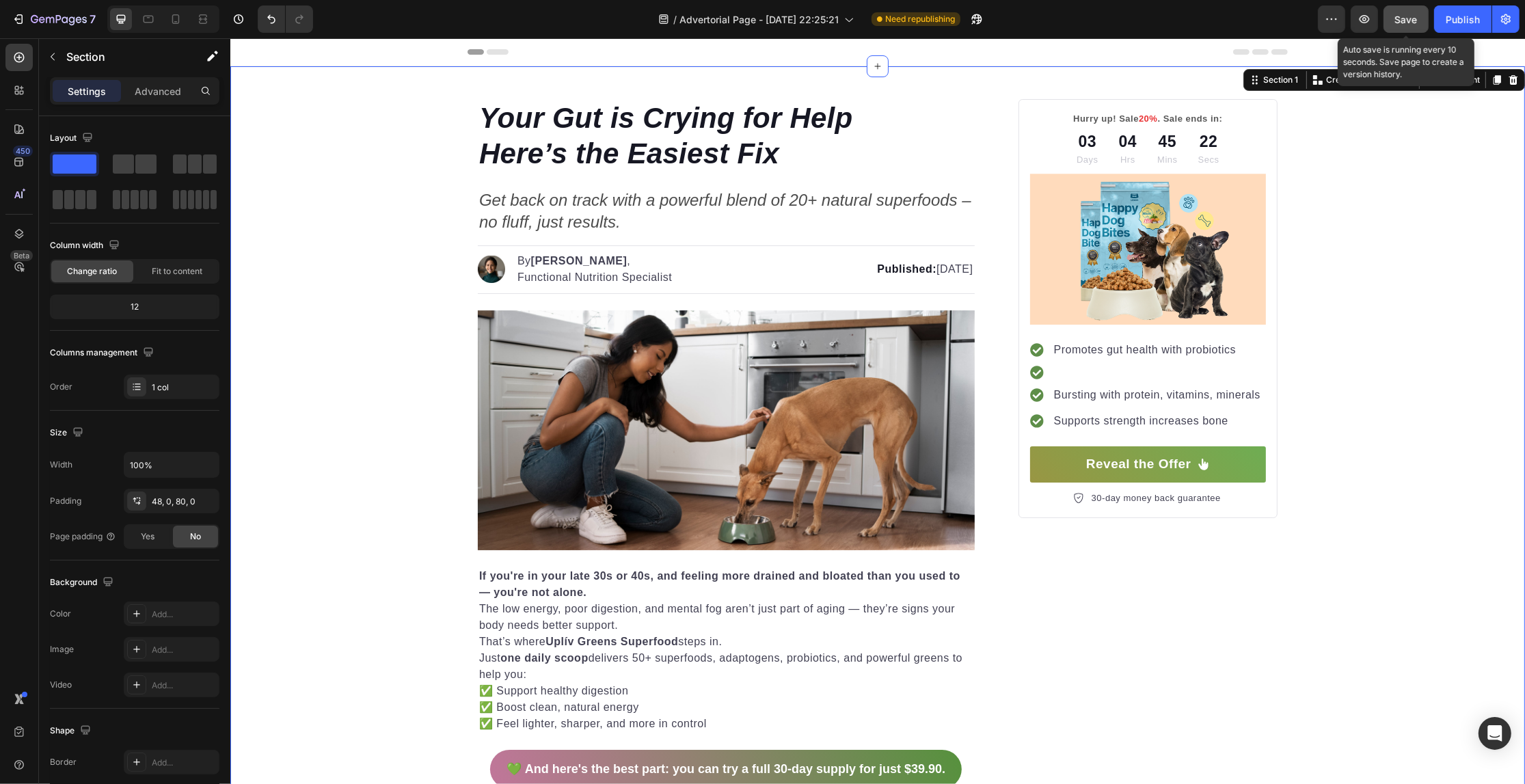
click at [1405, 14] on span "Save" at bounding box center [1406, 19] width 23 height 12
click at [1120, 373] on div at bounding box center [1156, 373] width 211 height 5
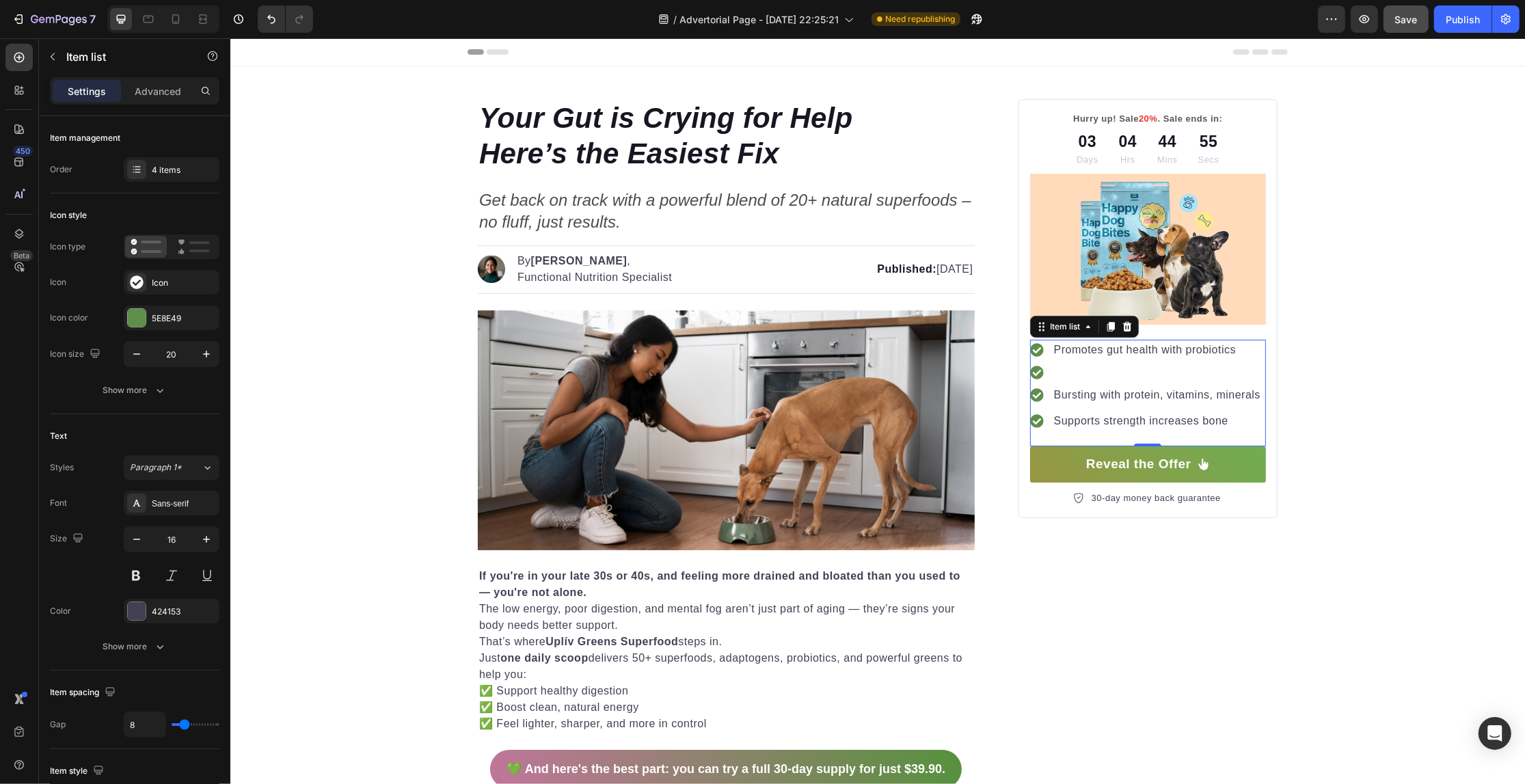
click at [1079, 368] on div at bounding box center [1145, 372] width 232 height 14
click at [1064, 373] on div at bounding box center [1156, 373] width 211 height 5
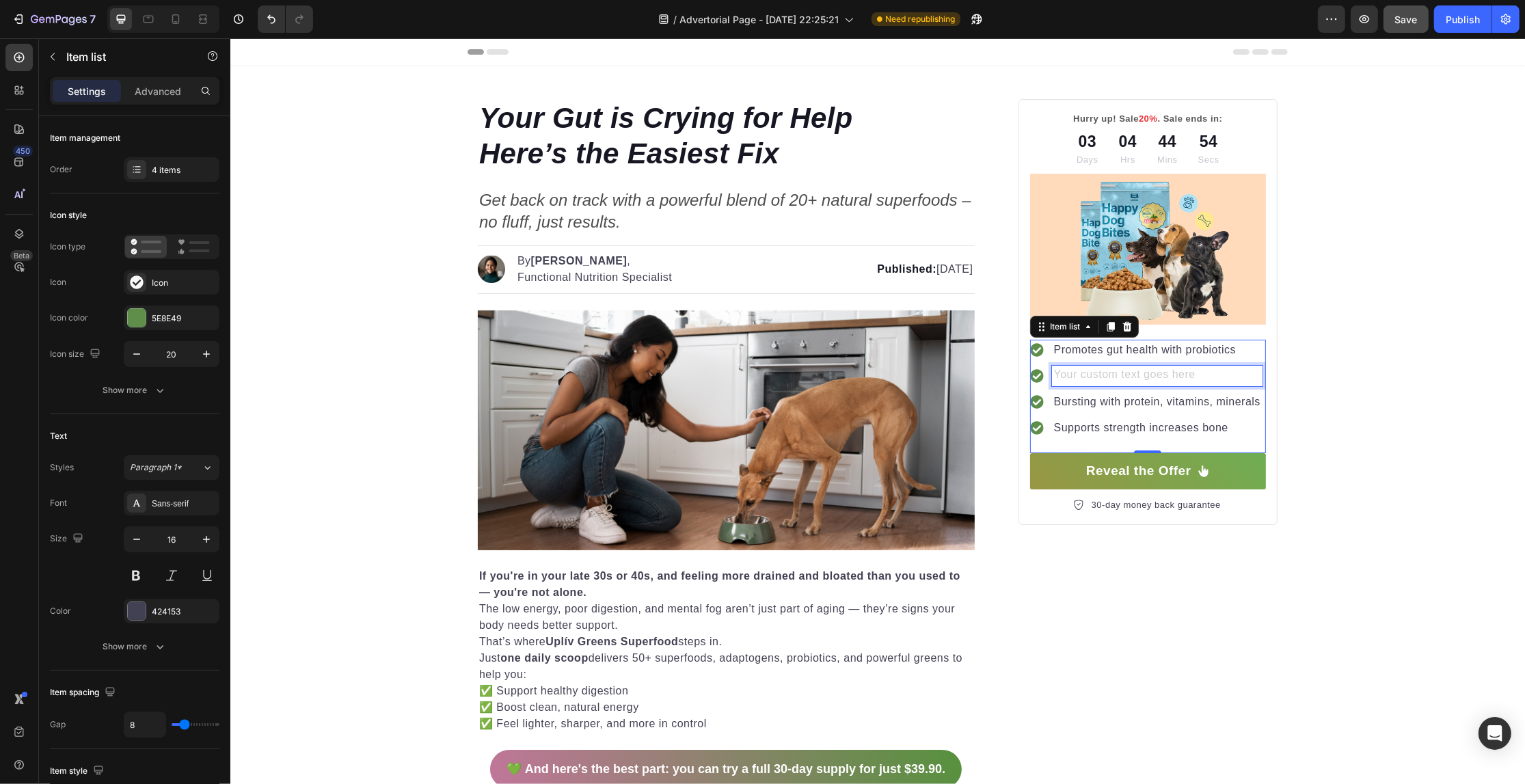
click at [1064, 373] on div "Rich Text Editor. Editing area: main" at bounding box center [1156, 375] width 211 height 21
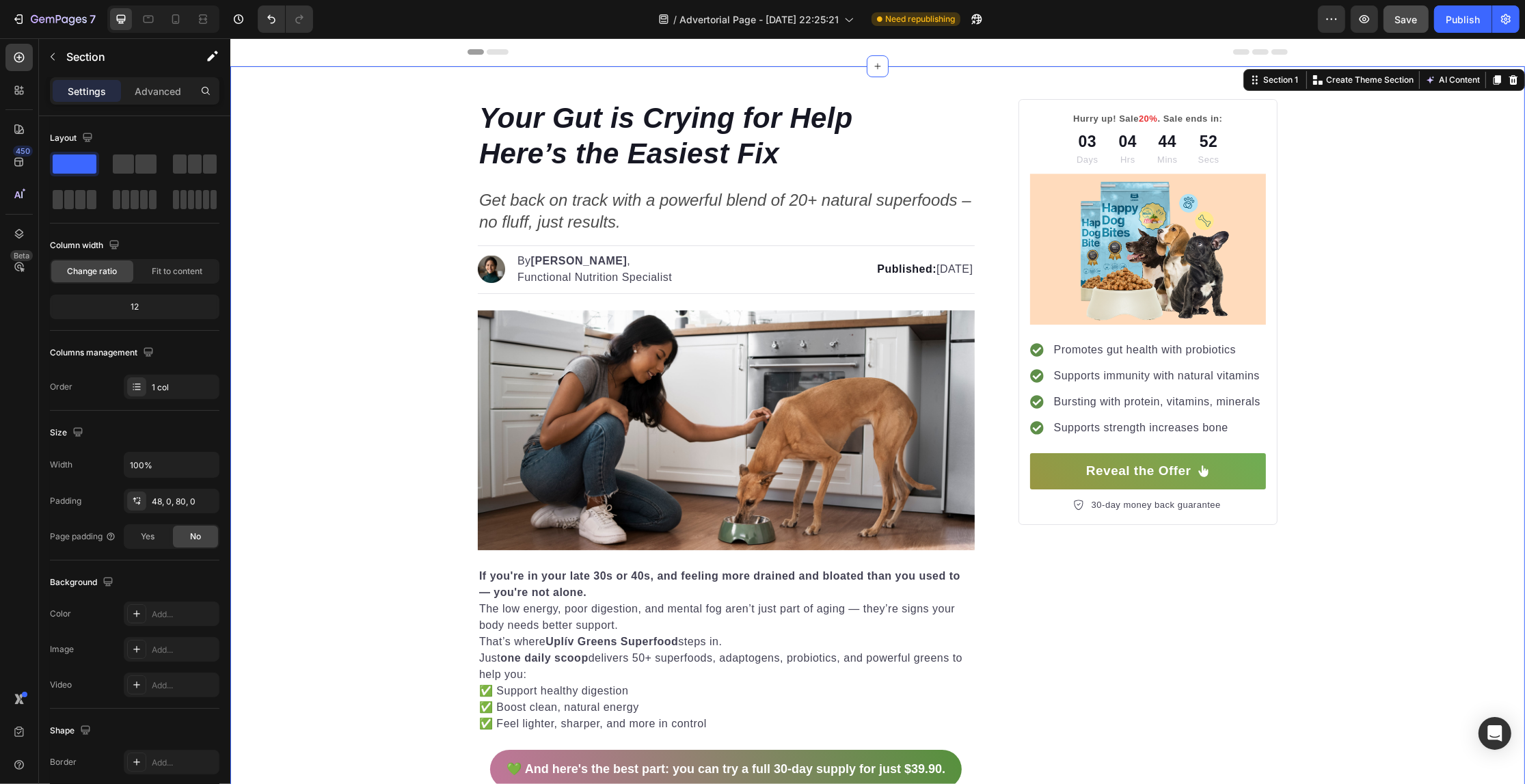
click at [1407, 15] on span "Save" at bounding box center [1406, 19] width 23 height 12
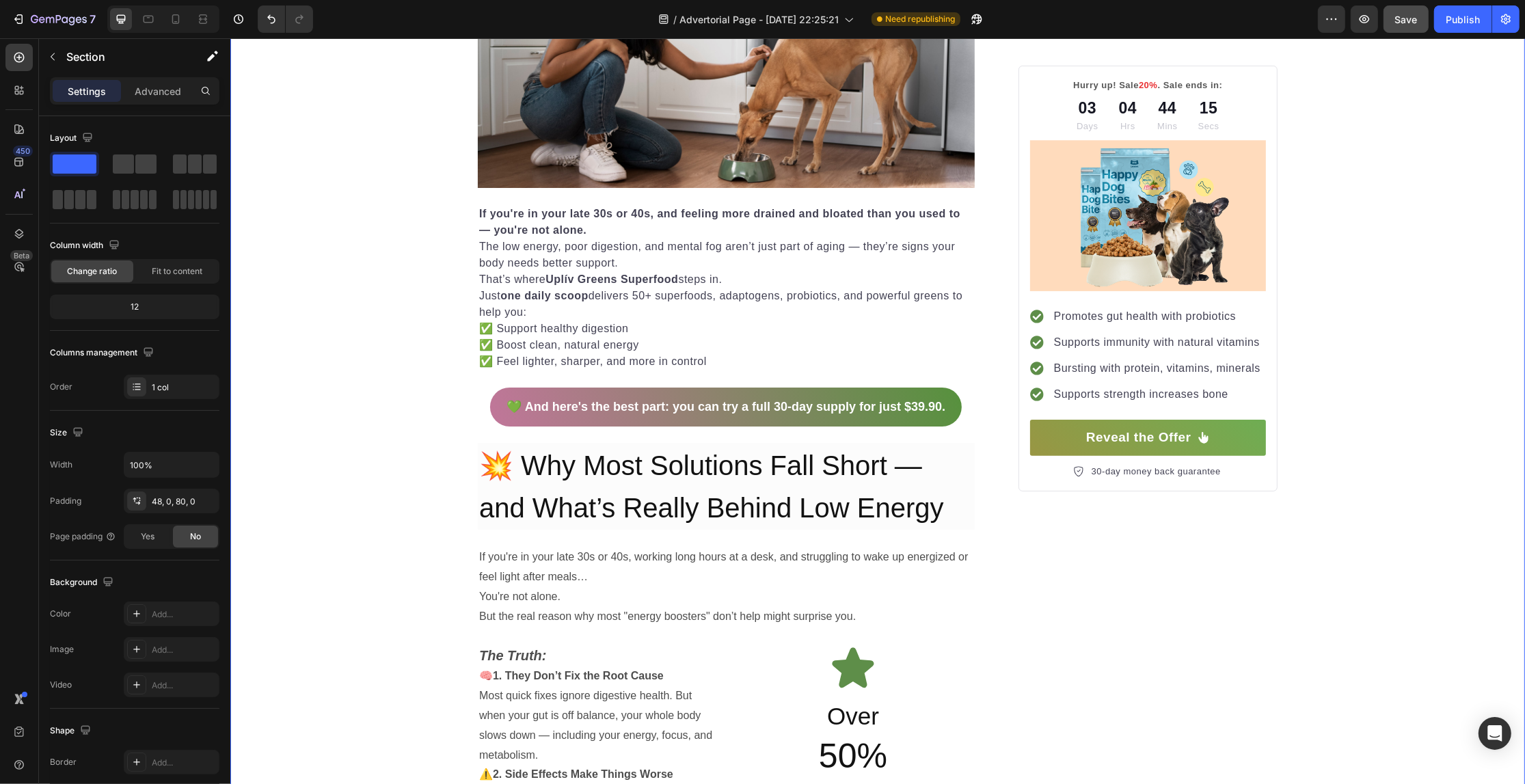
scroll to position [513, 0]
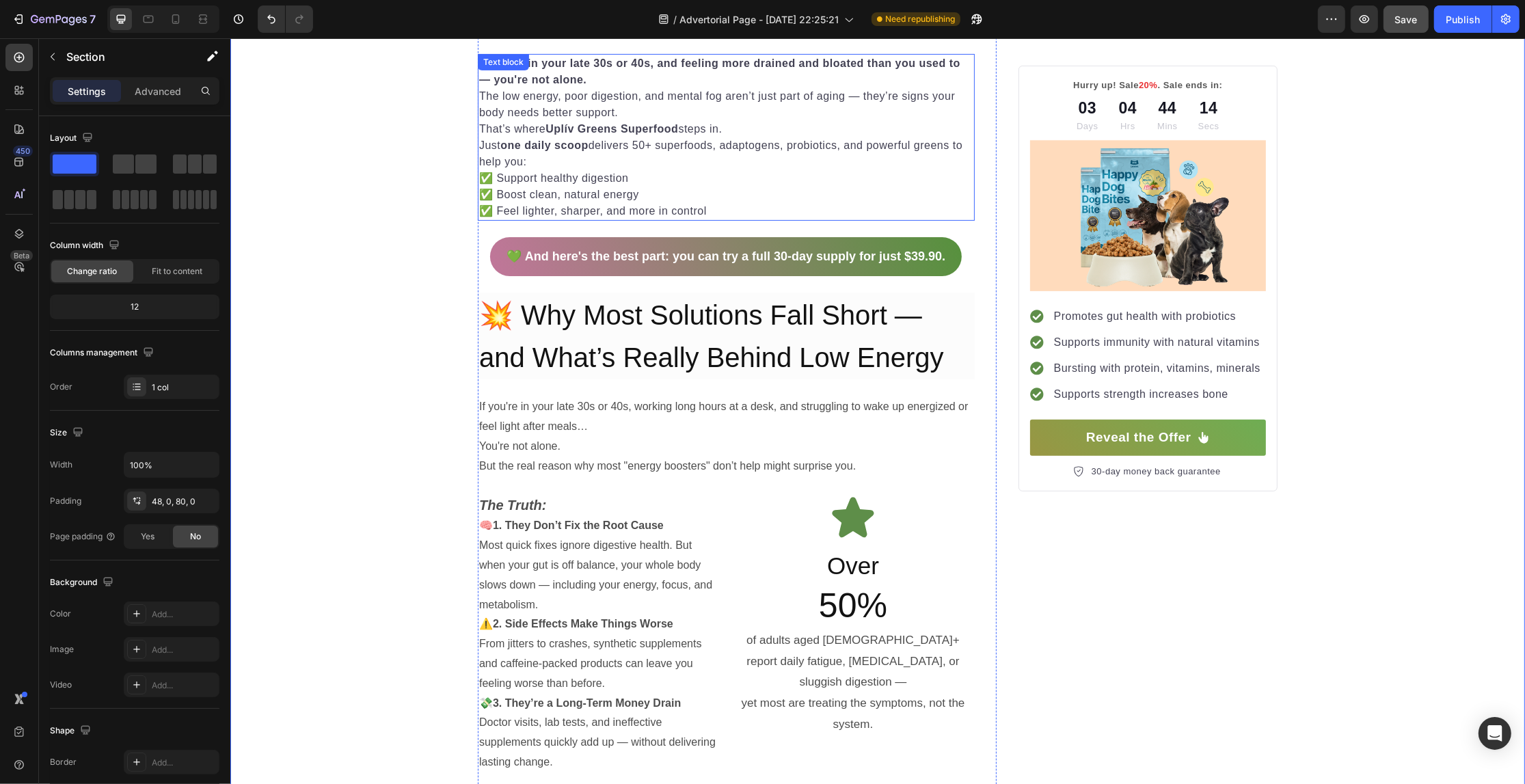
click at [507, 177] on p "✅ Support healthy digestion" at bounding box center [725, 178] width 494 height 16
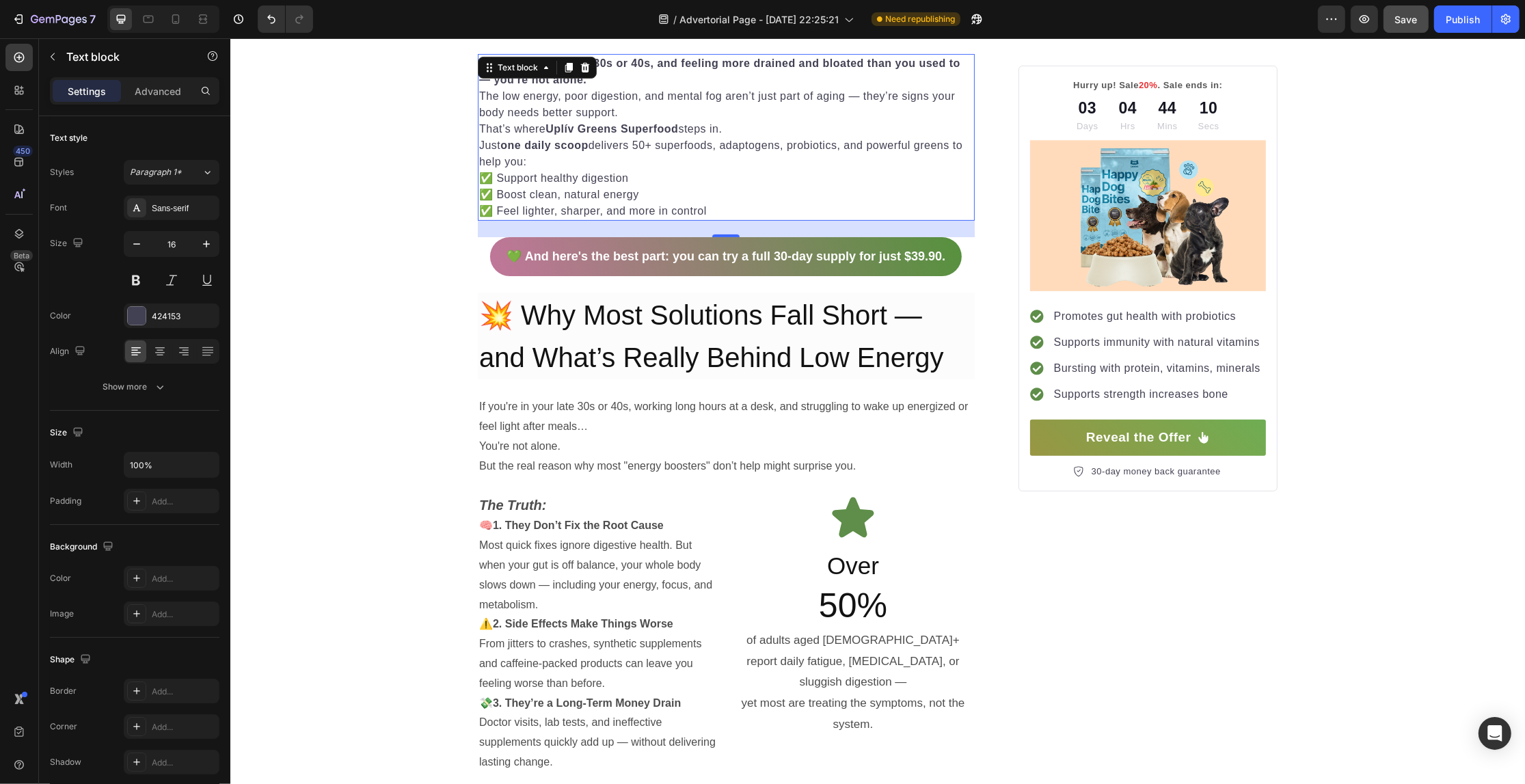
click at [484, 179] on p "✅ Support healthy digestion" at bounding box center [725, 178] width 494 height 16
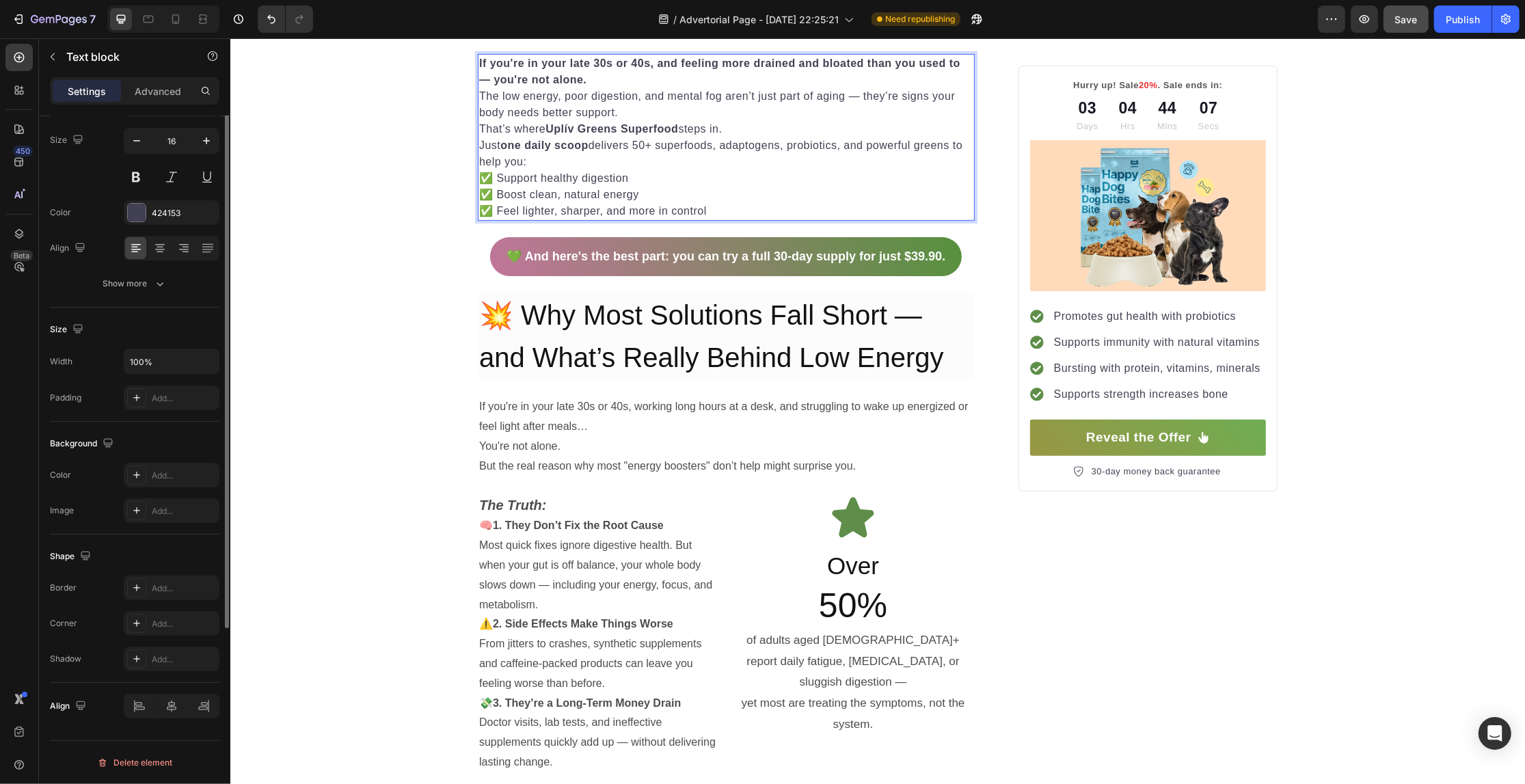
scroll to position [0, 0]
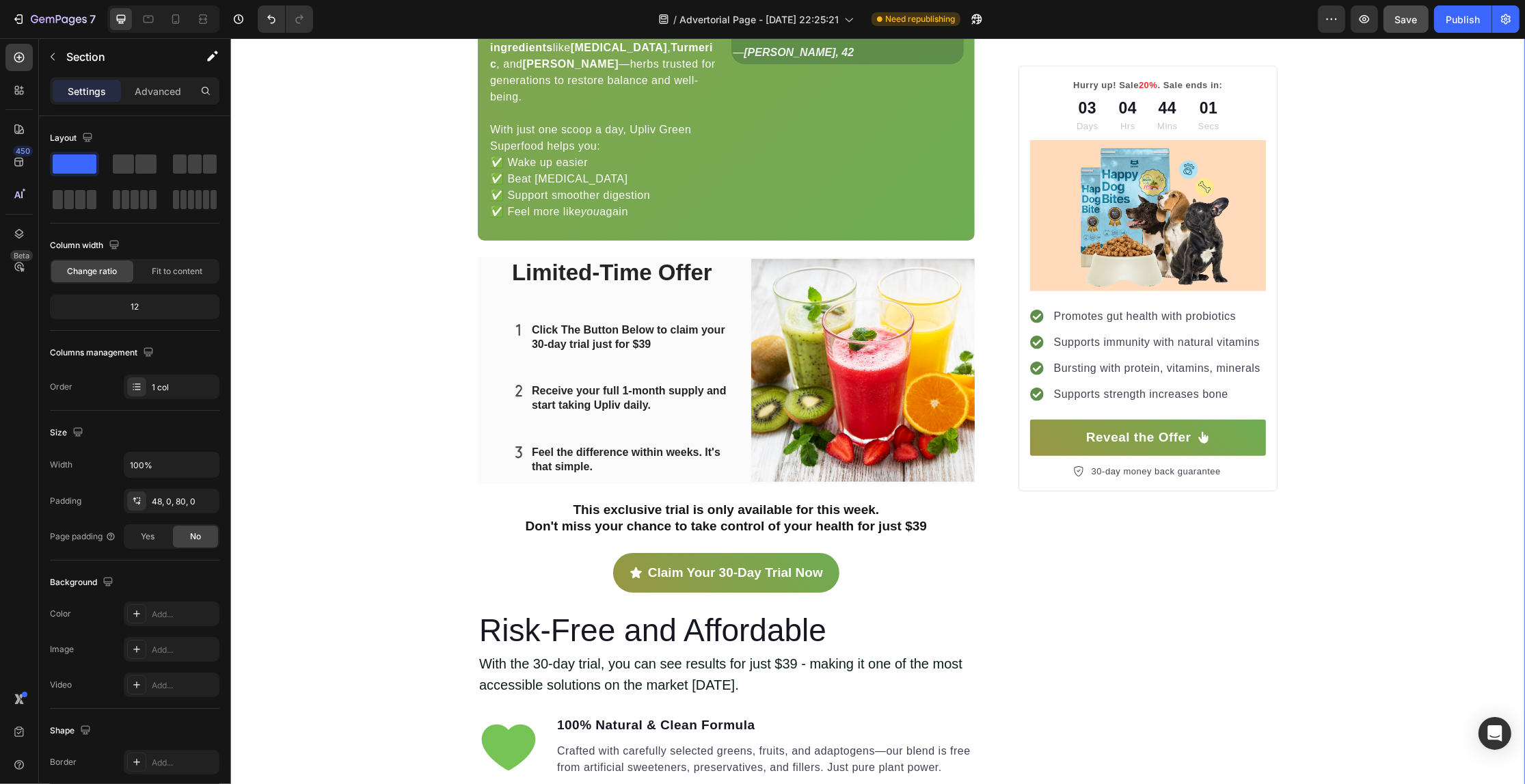
scroll to position [1708, 0]
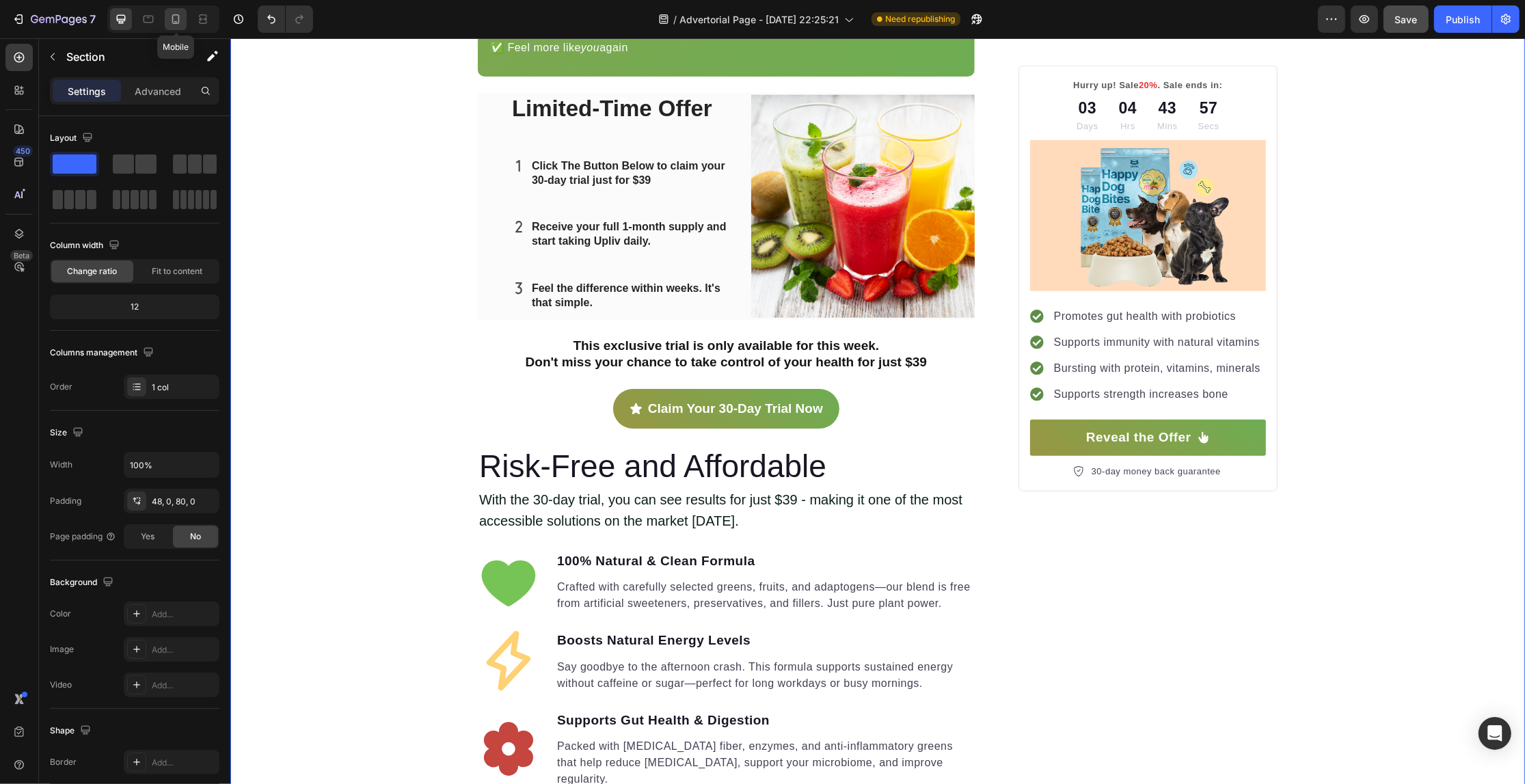
click at [173, 17] on icon at bounding box center [175, 19] width 7 height 10
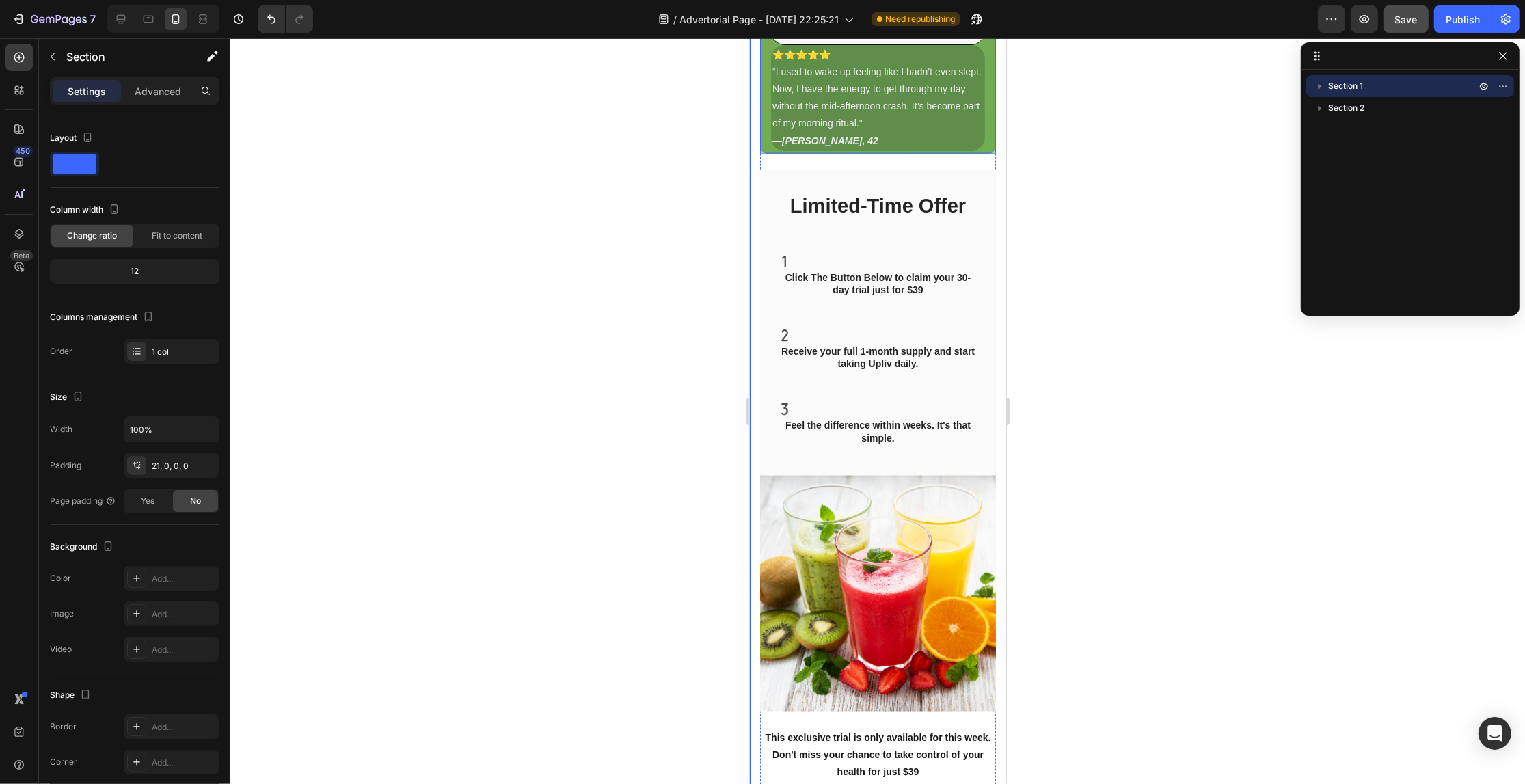
scroll to position [2221, 0]
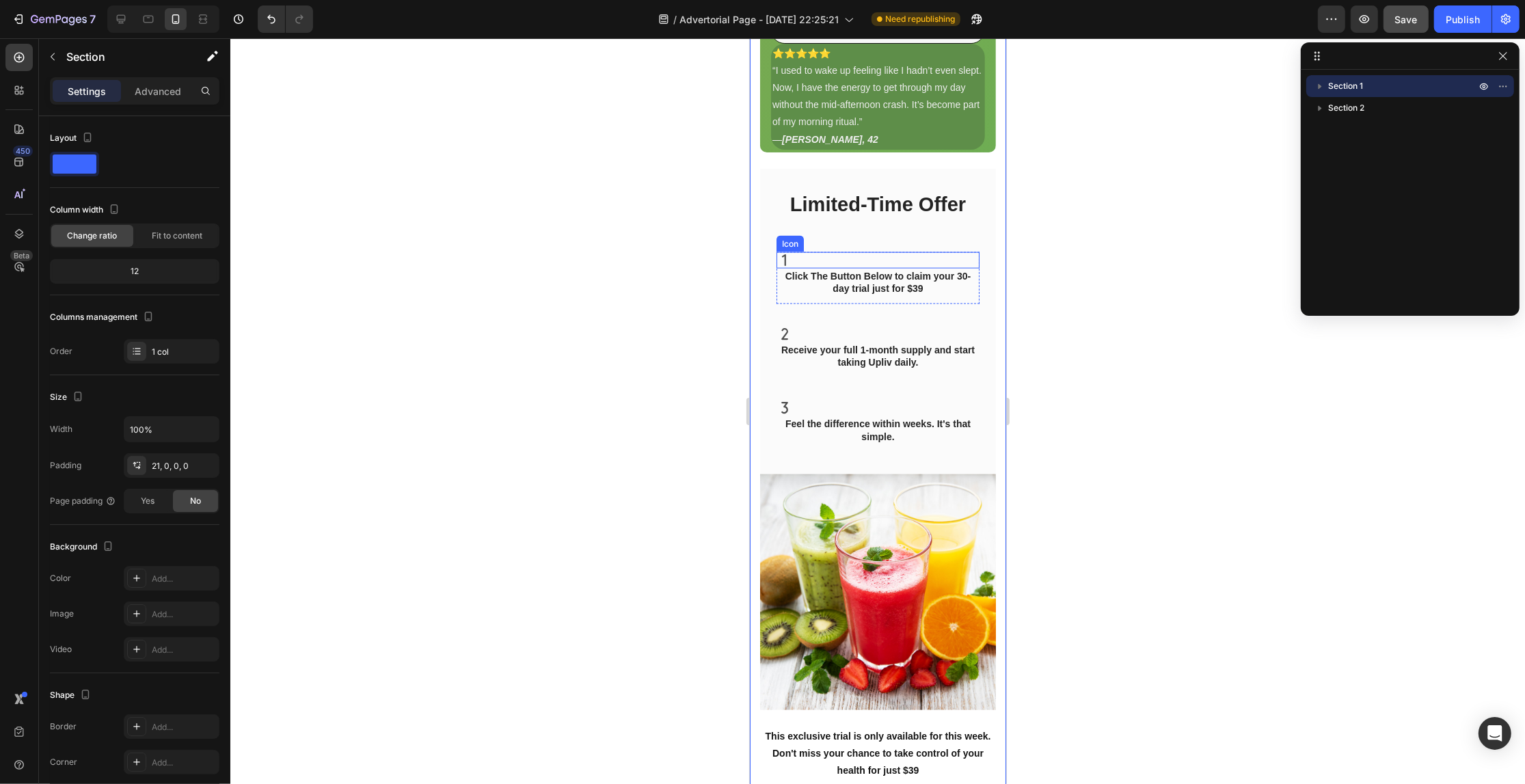
click at [884, 269] on div "Icon" at bounding box center [877, 260] width 203 height 16
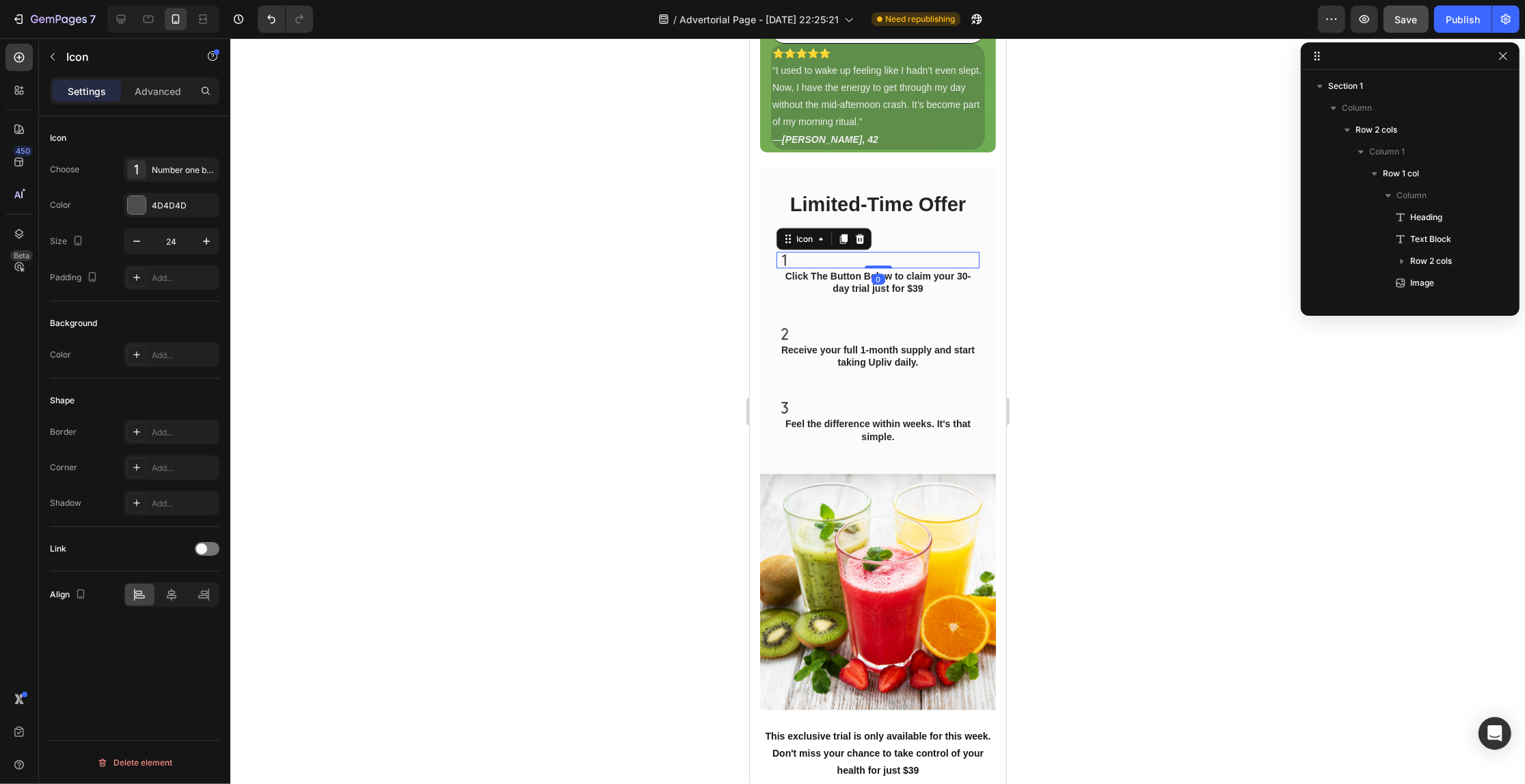
scroll to position [411, 0]
click at [942, 304] on div "Click The Button Below to claim your 30-day trial just for $39 Text block" at bounding box center [877, 286] width 203 height 35
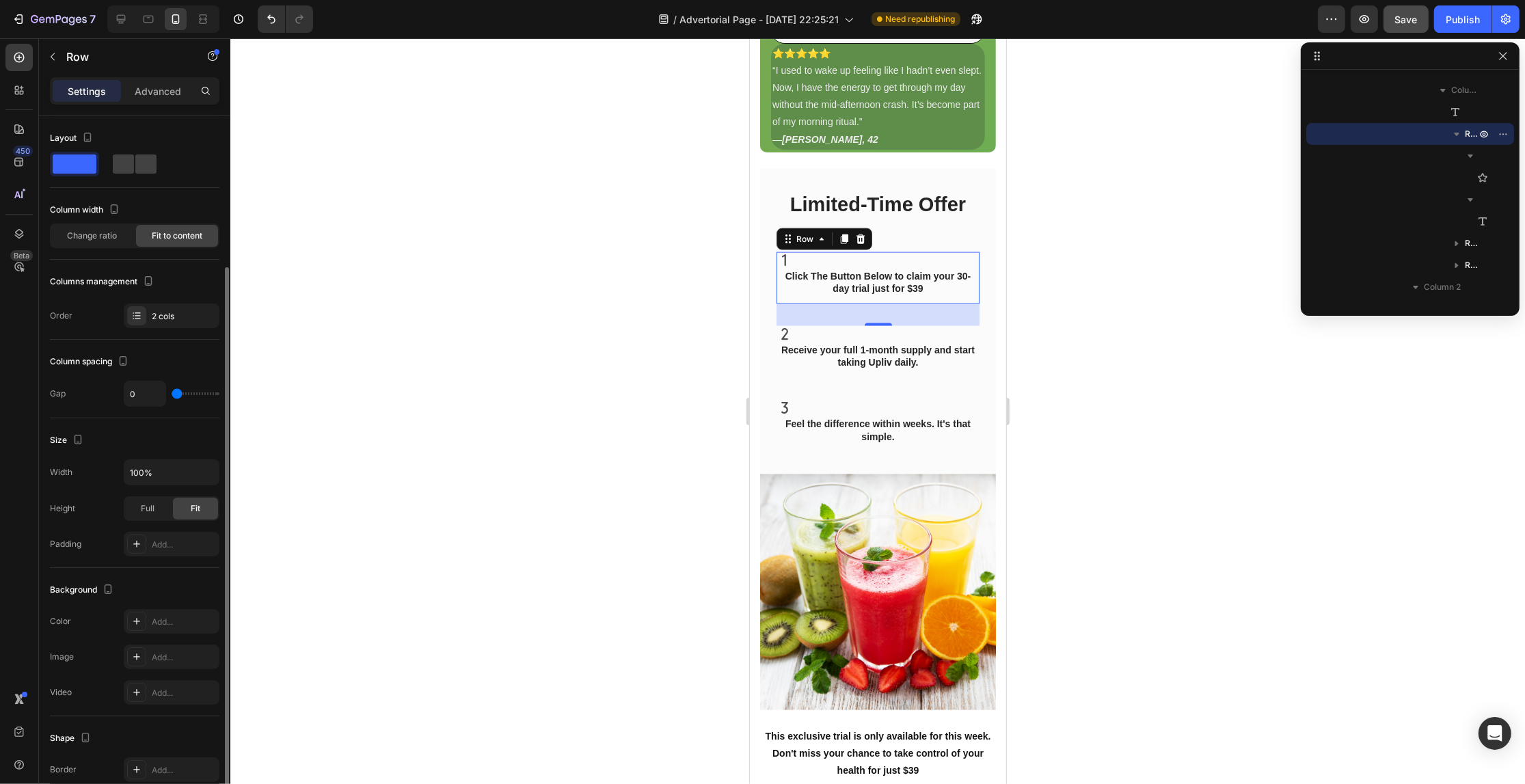
scroll to position [85, 0]
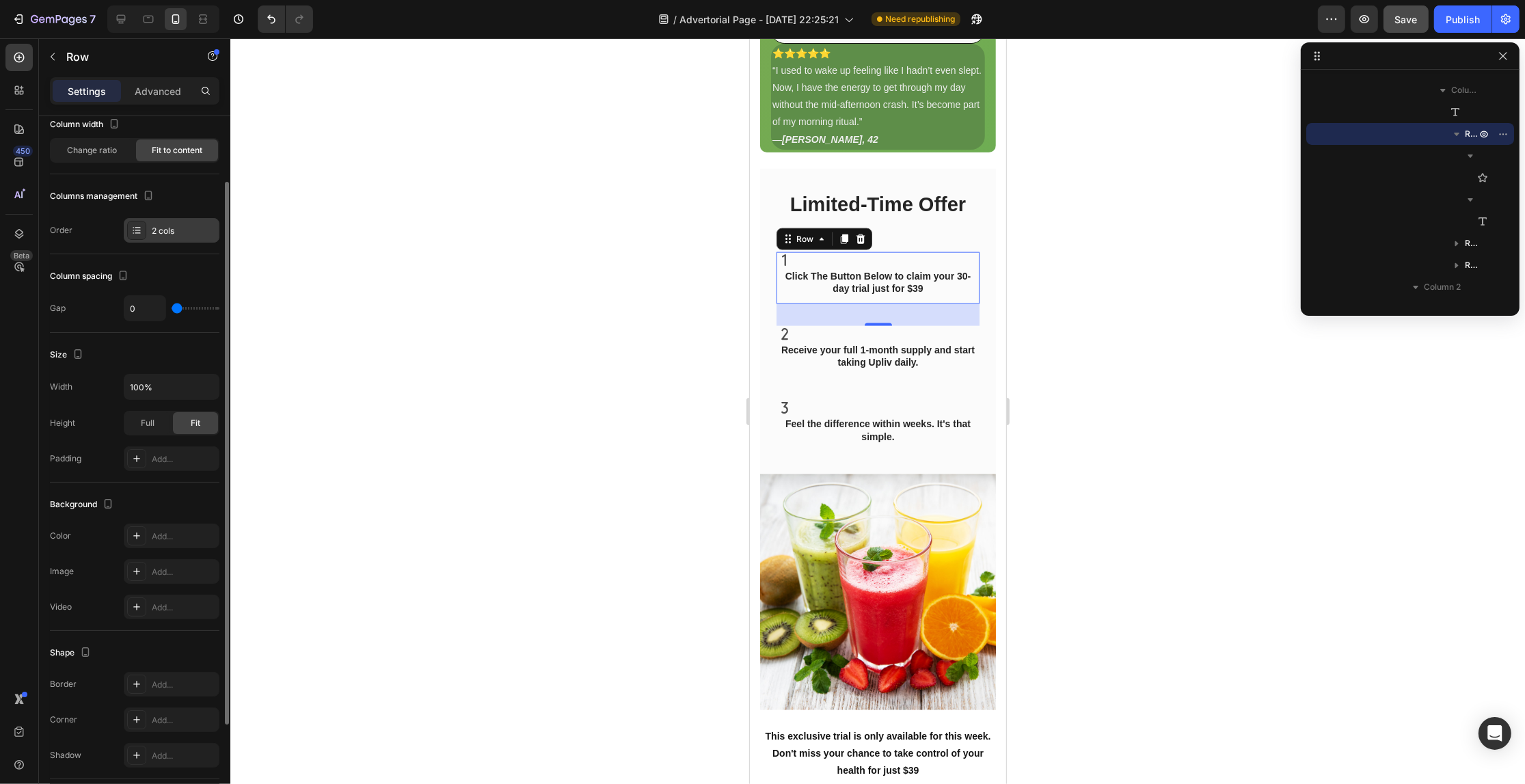
click at [175, 228] on div "2 cols" at bounding box center [184, 231] width 64 height 13
click at [111, 150] on span "Change ratio" at bounding box center [92, 150] width 50 height 13
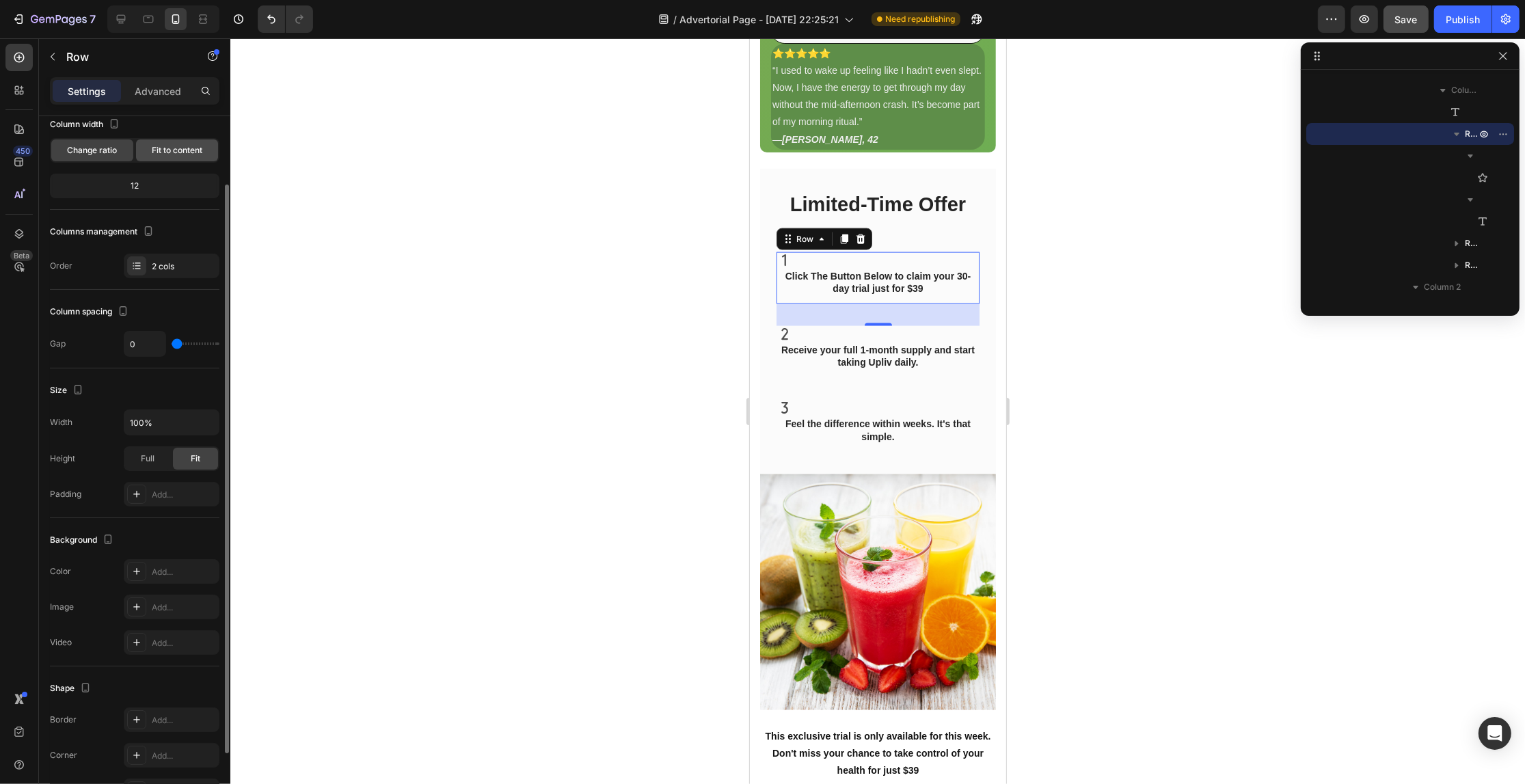
click at [200, 154] on span "Fit to content" at bounding box center [177, 150] width 51 height 13
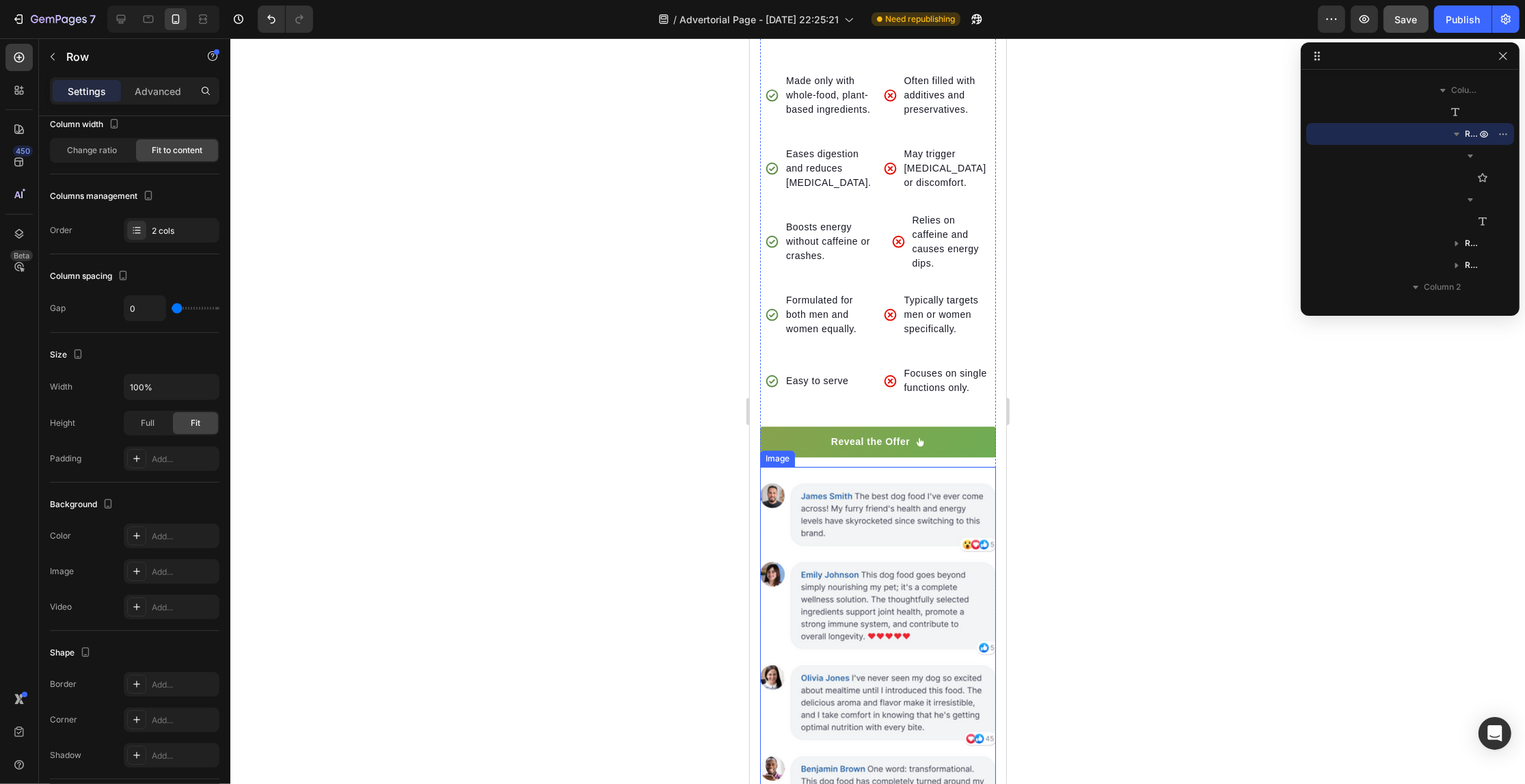
scroll to position [4357, 0]
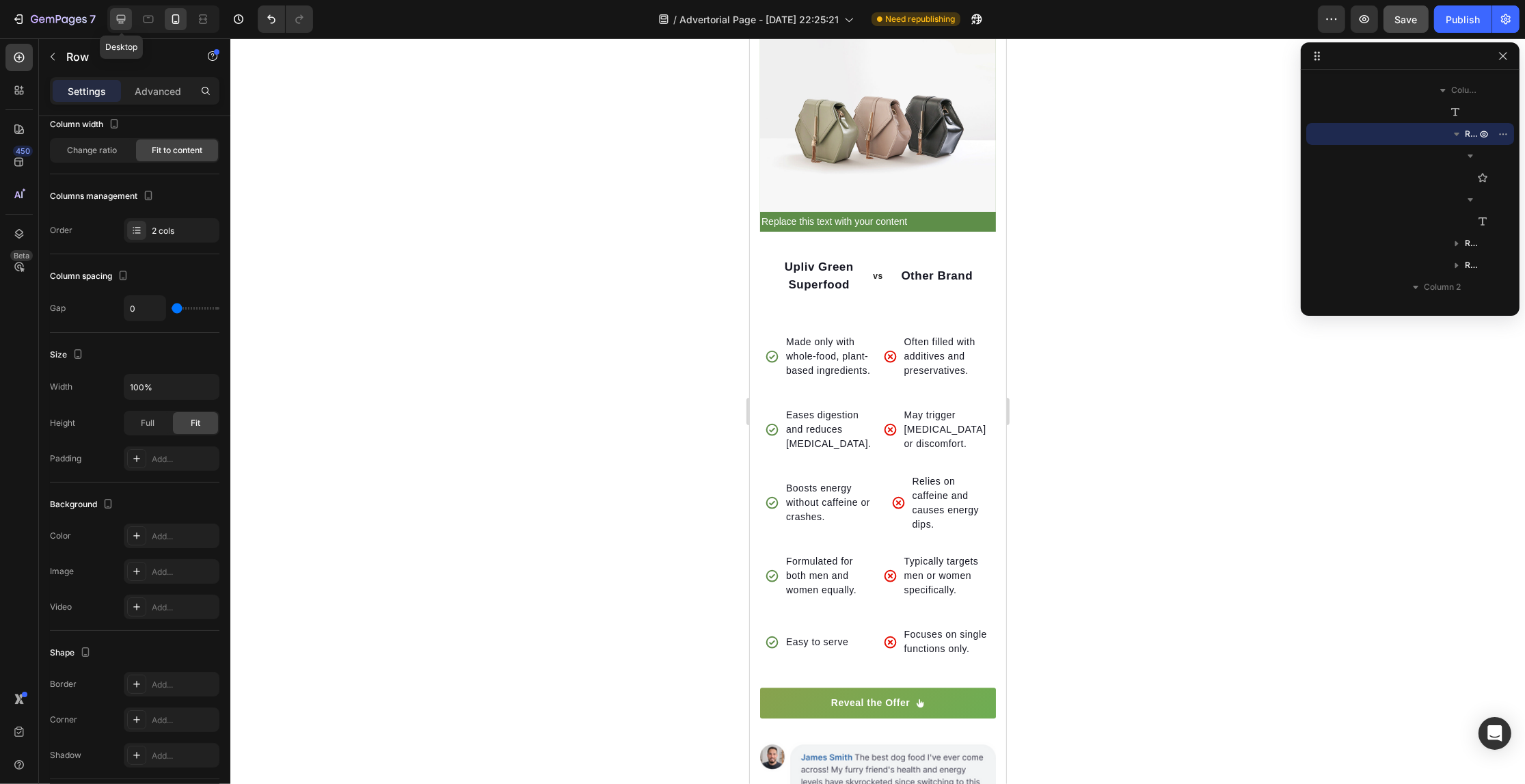
click at [119, 17] on icon at bounding box center [120, 19] width 14 height 14
type input "5"
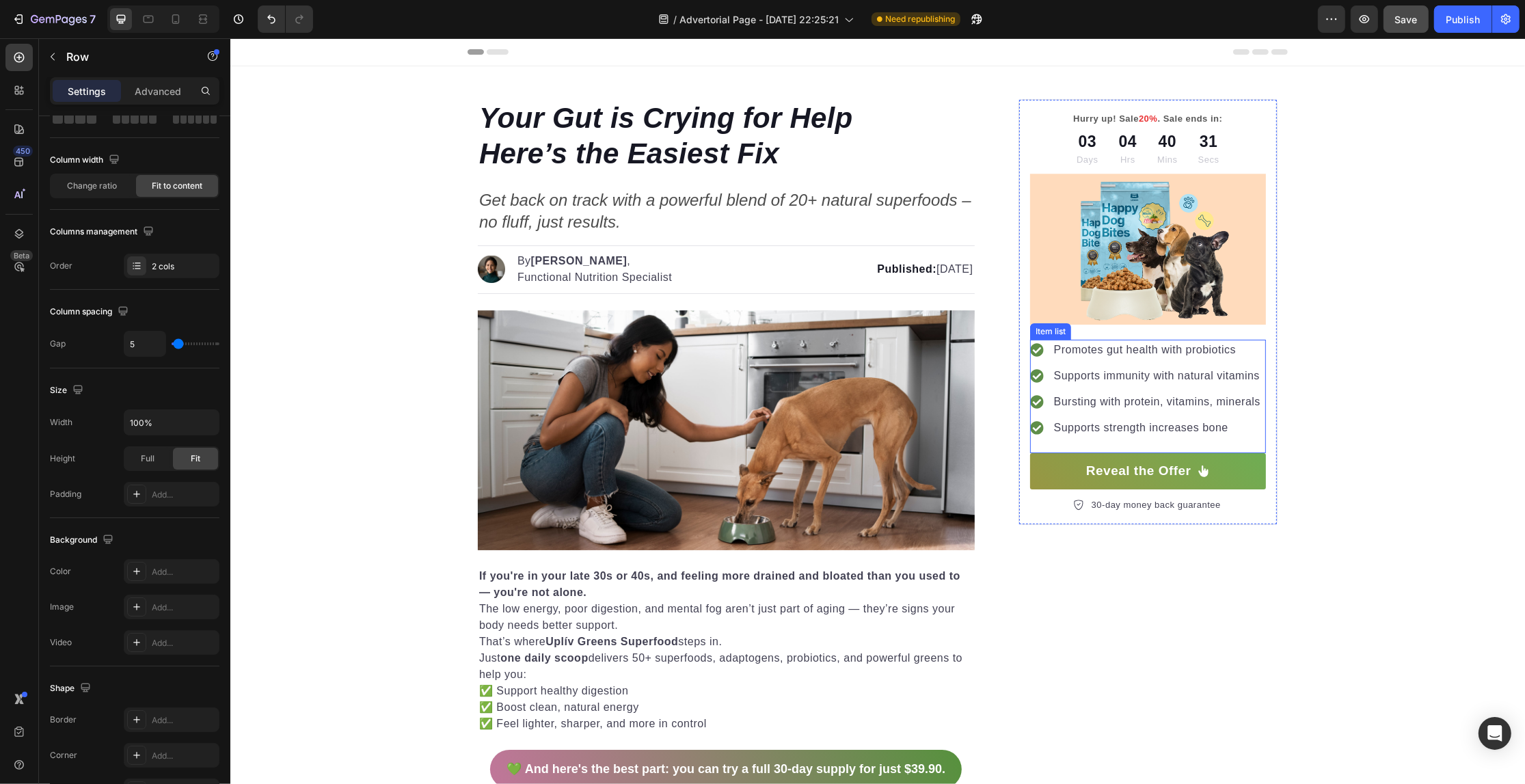
click at [1076, 421] on p "Supports strength increases bone" at bounding box center [1157, 428] width 206 height 16
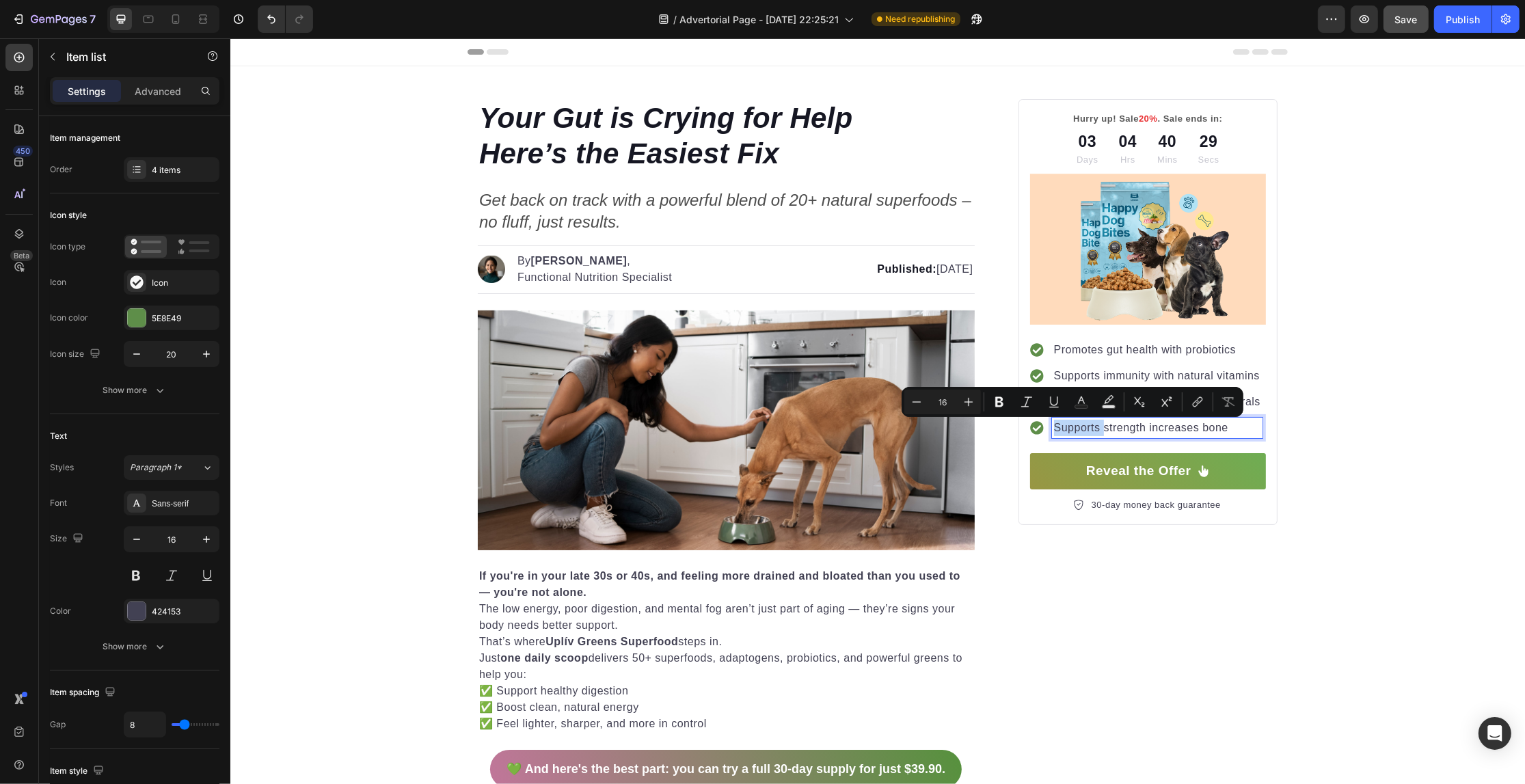
click at [1074, 425] on p "Supports strength increases bone" at bounding box center [1157, 428] width 206 height 16
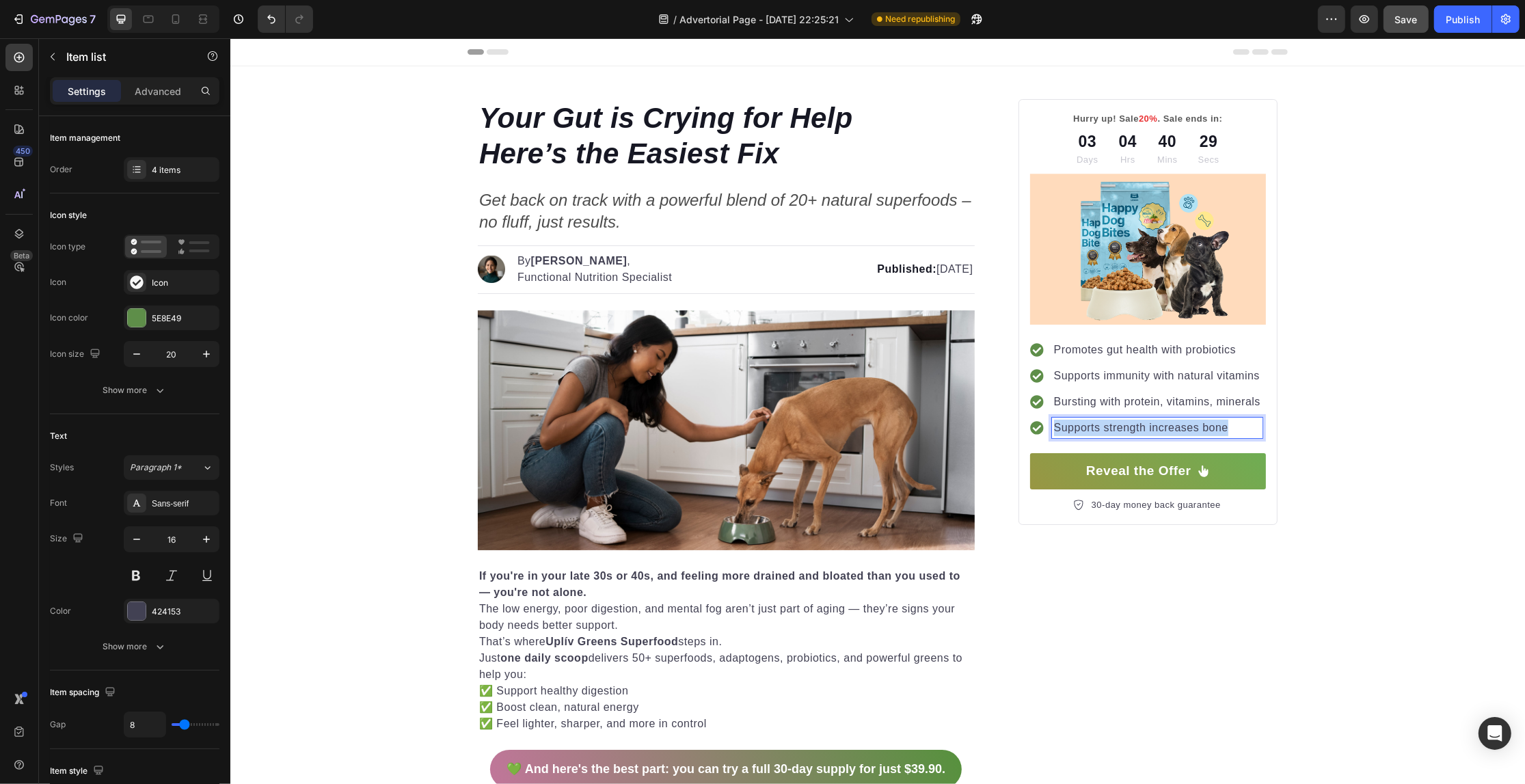
click at [1074, 425] on p "Supports strength increases bone" at bounding box center [1157, 428] width 206 height 16
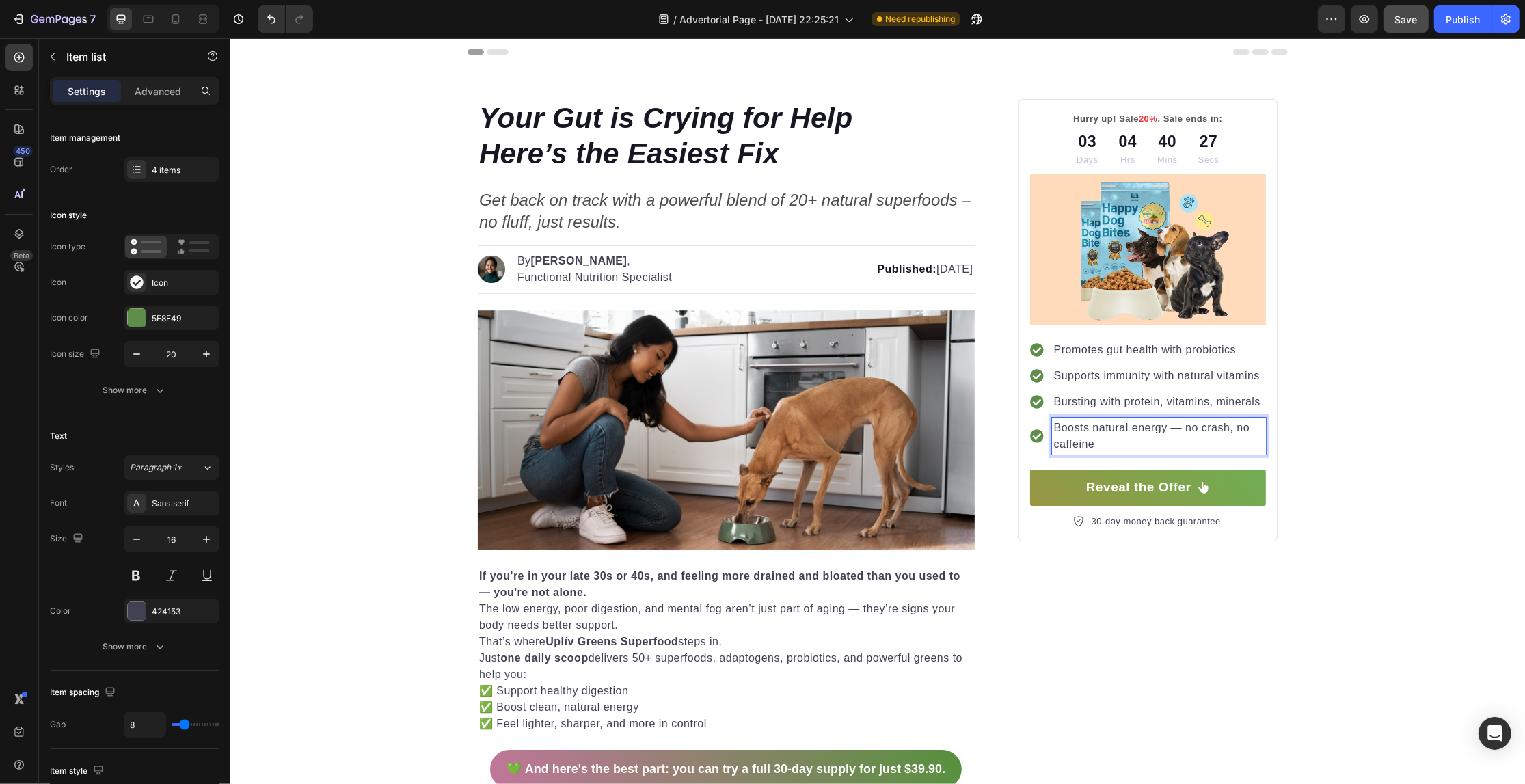
click at [1173, 426] on p "Boosts natural energy — no crash, no caffeine" at bounding box center [1159, 436] width 210 height 33
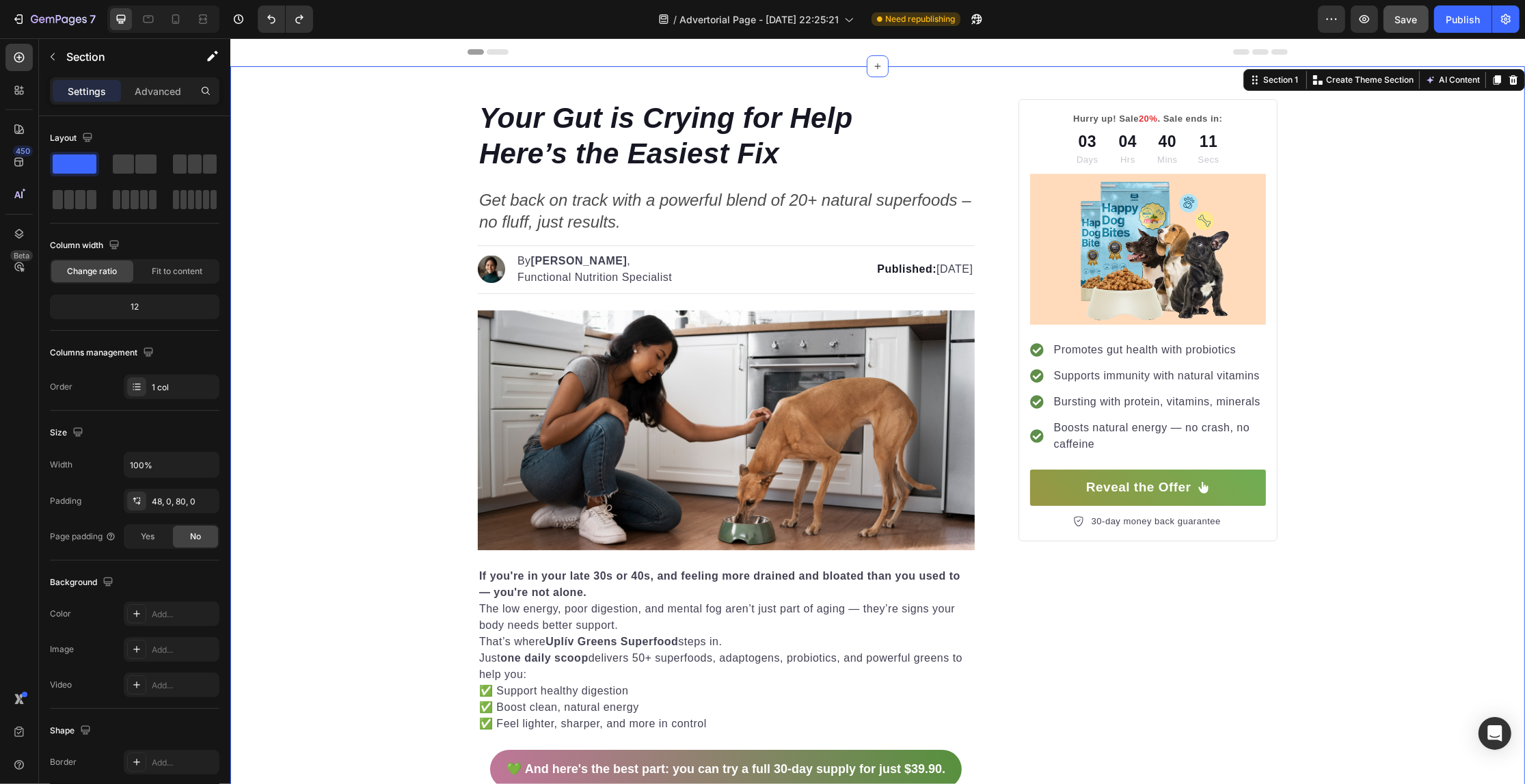
click at [1067, 399] on p "Bursting with protein, vitamins, minerals" at bounding box center [1159, 401] width 210 height 16
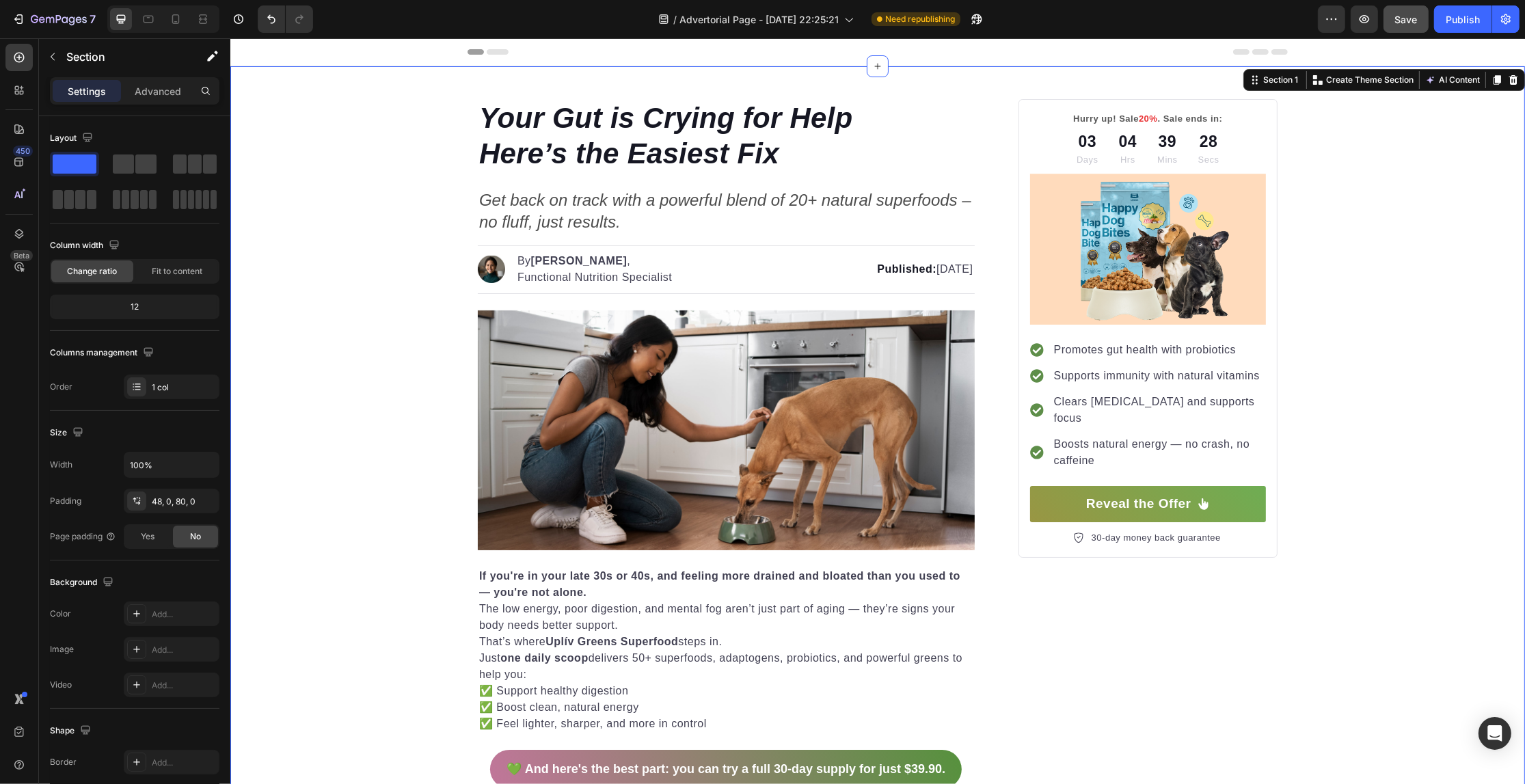
click at [1395, 14] on span "Save" at bounding box center [1406, 19] width 23 height 12
click at [1142, 114] on span "20%" at bounding box center [1147, 118] width 19 height 10
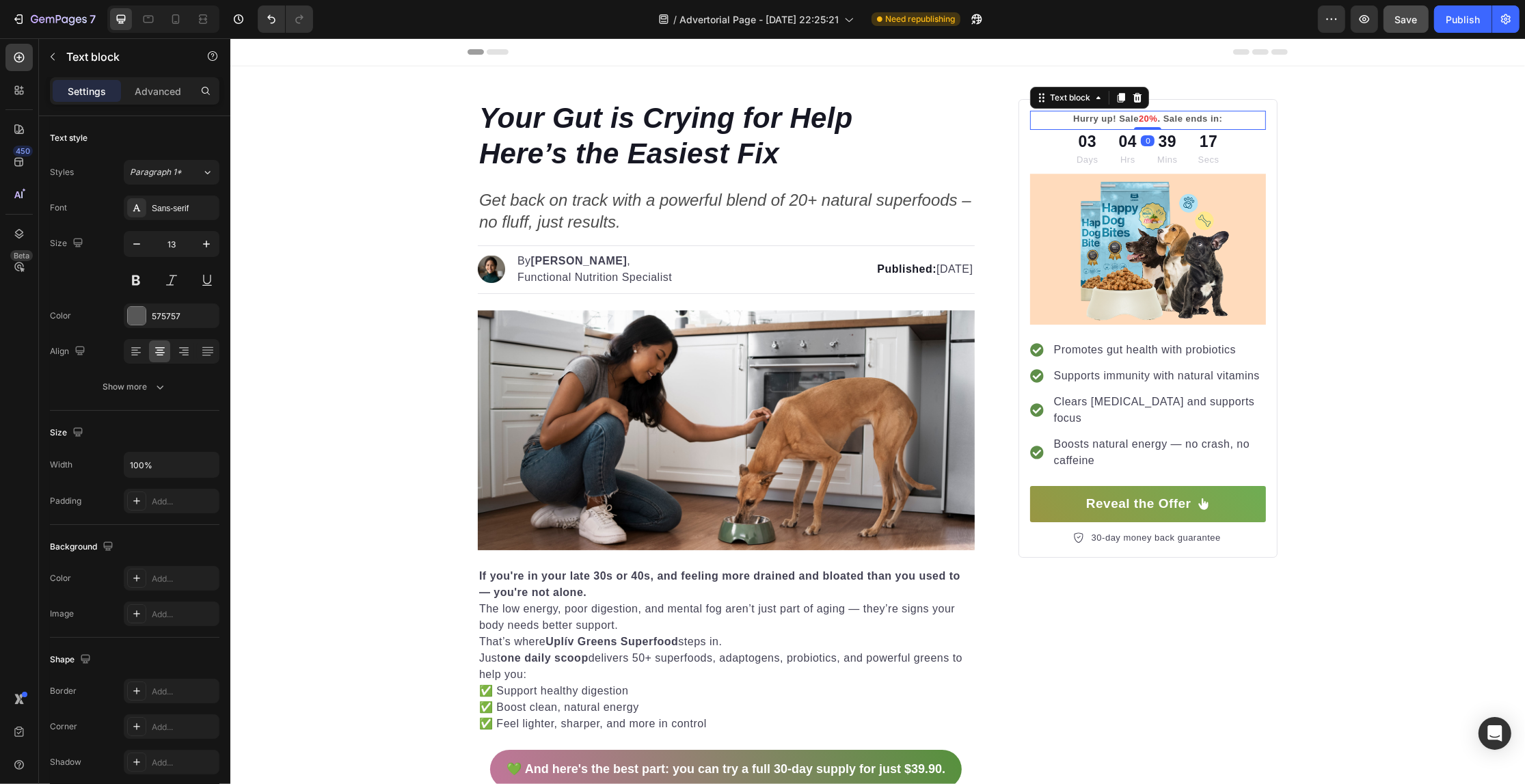
click at [1141, 121] on span "20%" at bounding box center [1147, 118] width 19 height 10
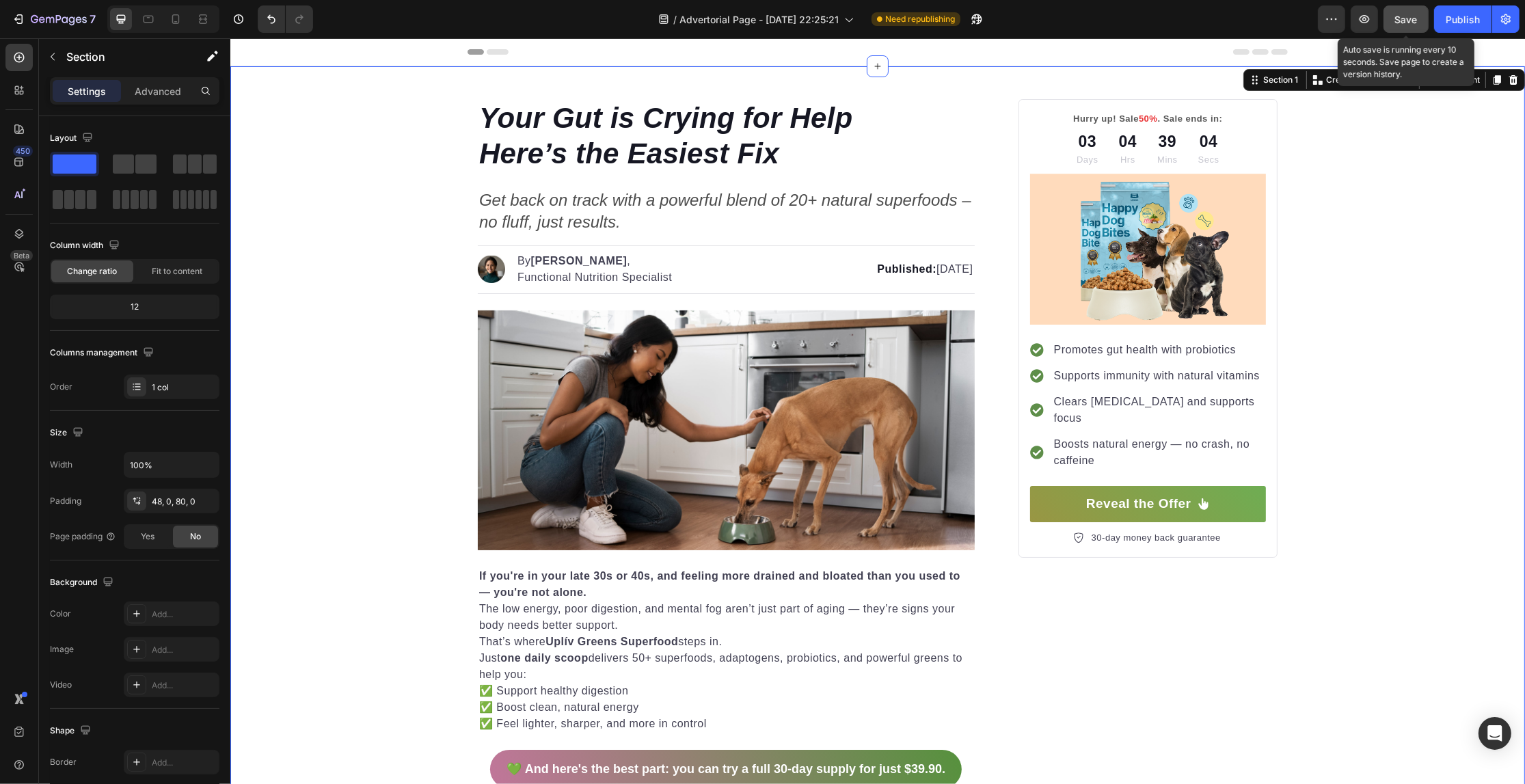
click at [1397, 21] on span "Save" at bounding box center [1406, 19] width 23 height 12
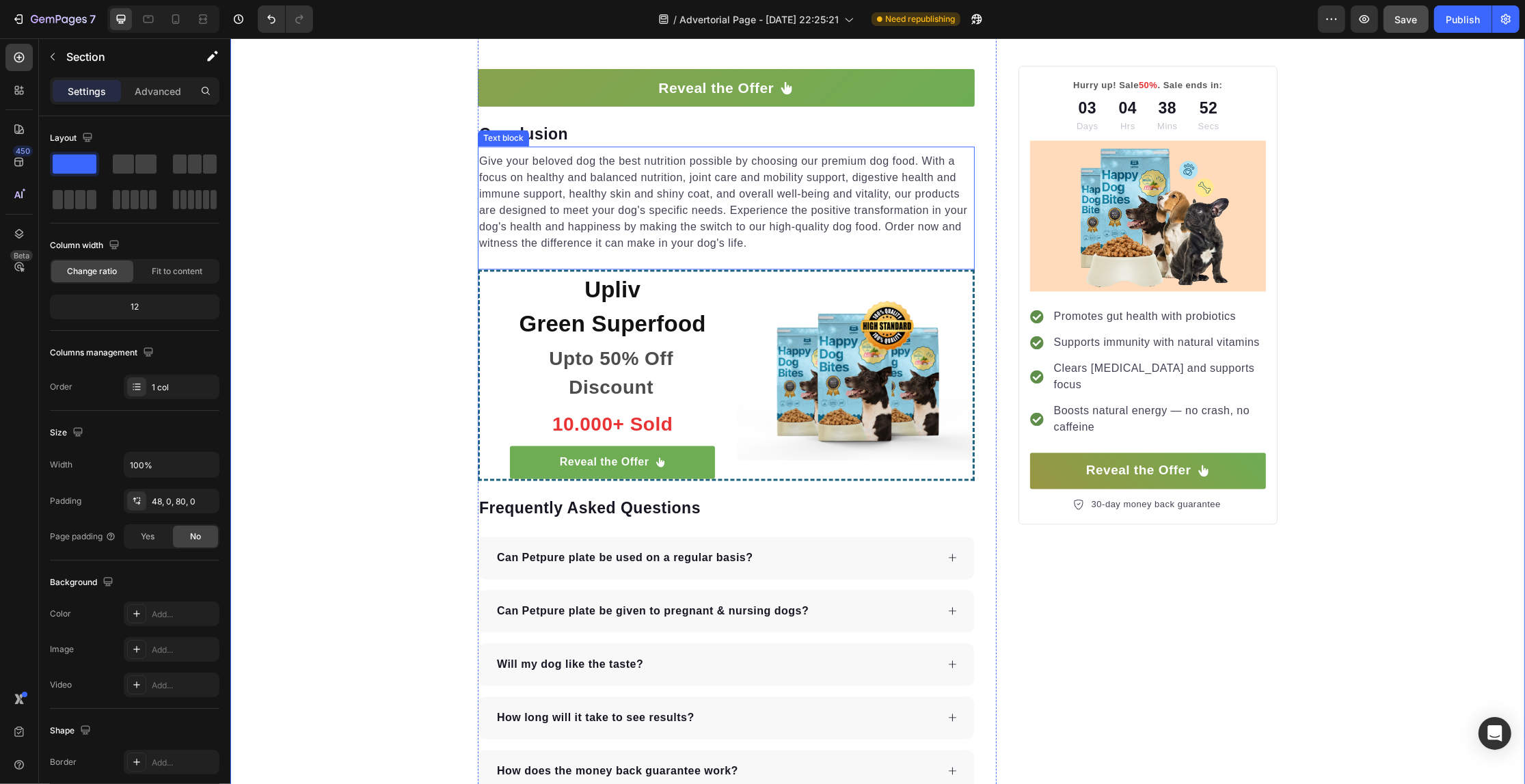
scroll to position [2990, 0]
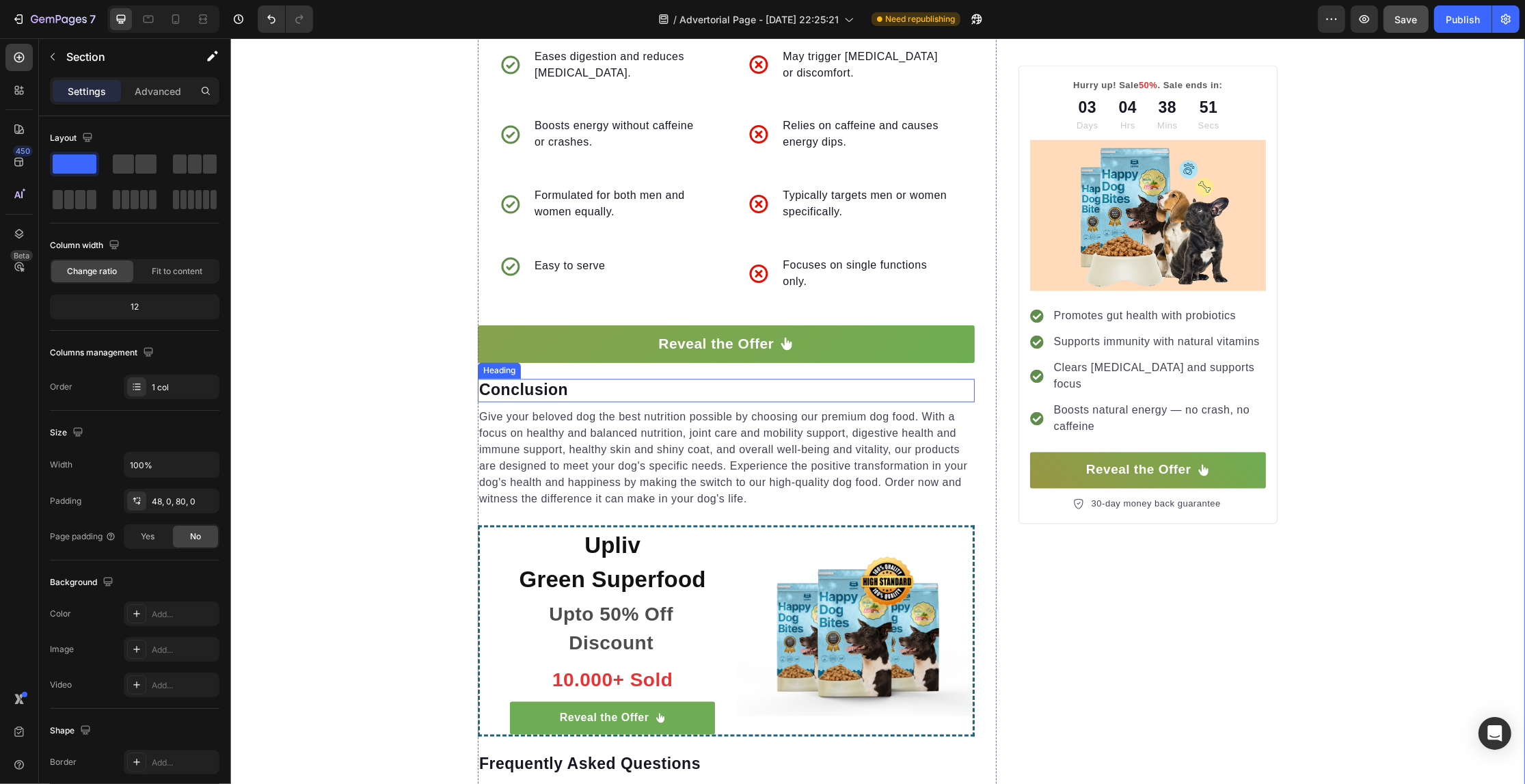
click at [532, 381] on p "Conclusion" at bounding box center [725, 391] width 494 height 21
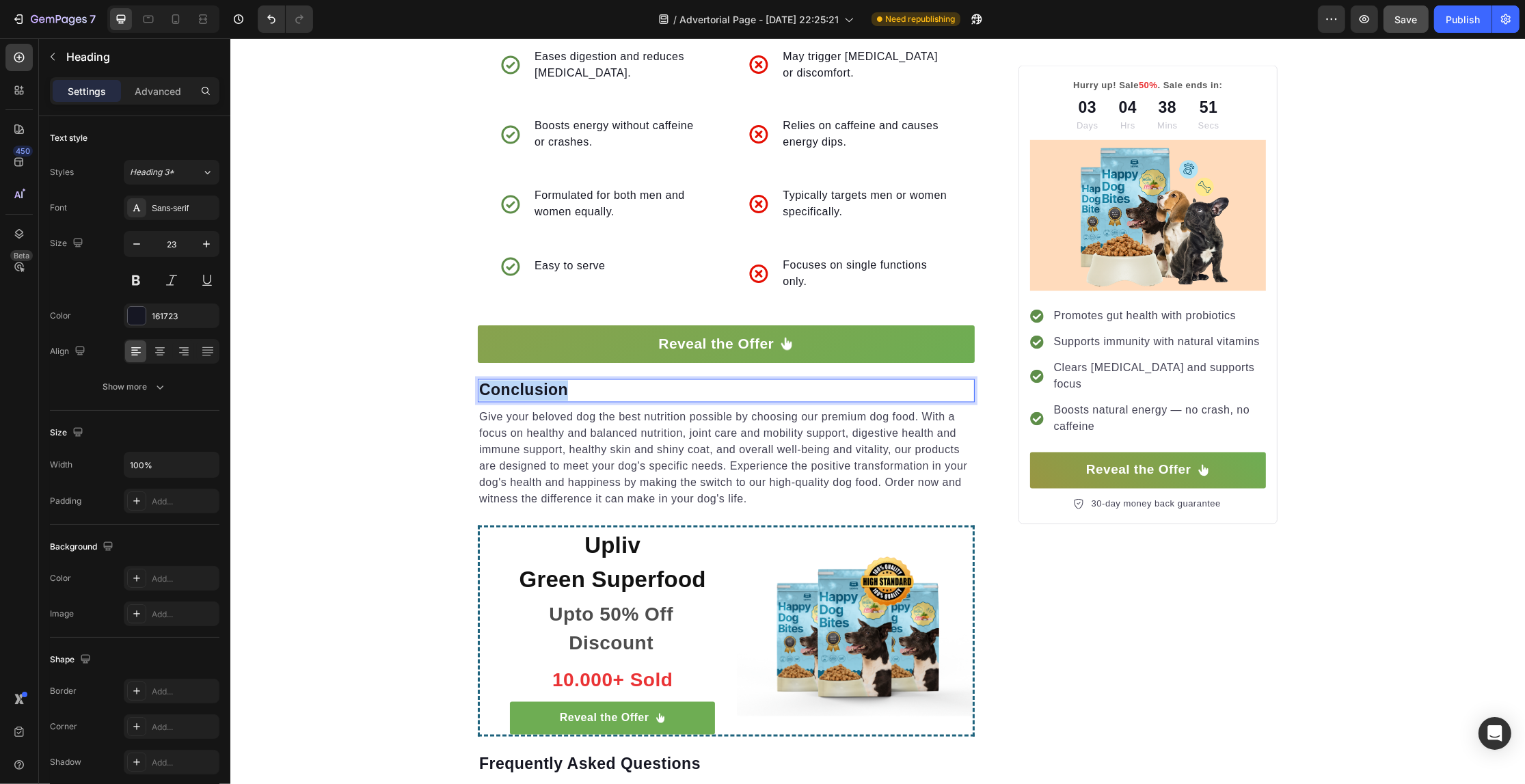
click at [532, 381] on p "Conclusion" at bounding box center [725, 391] width 494 height 21
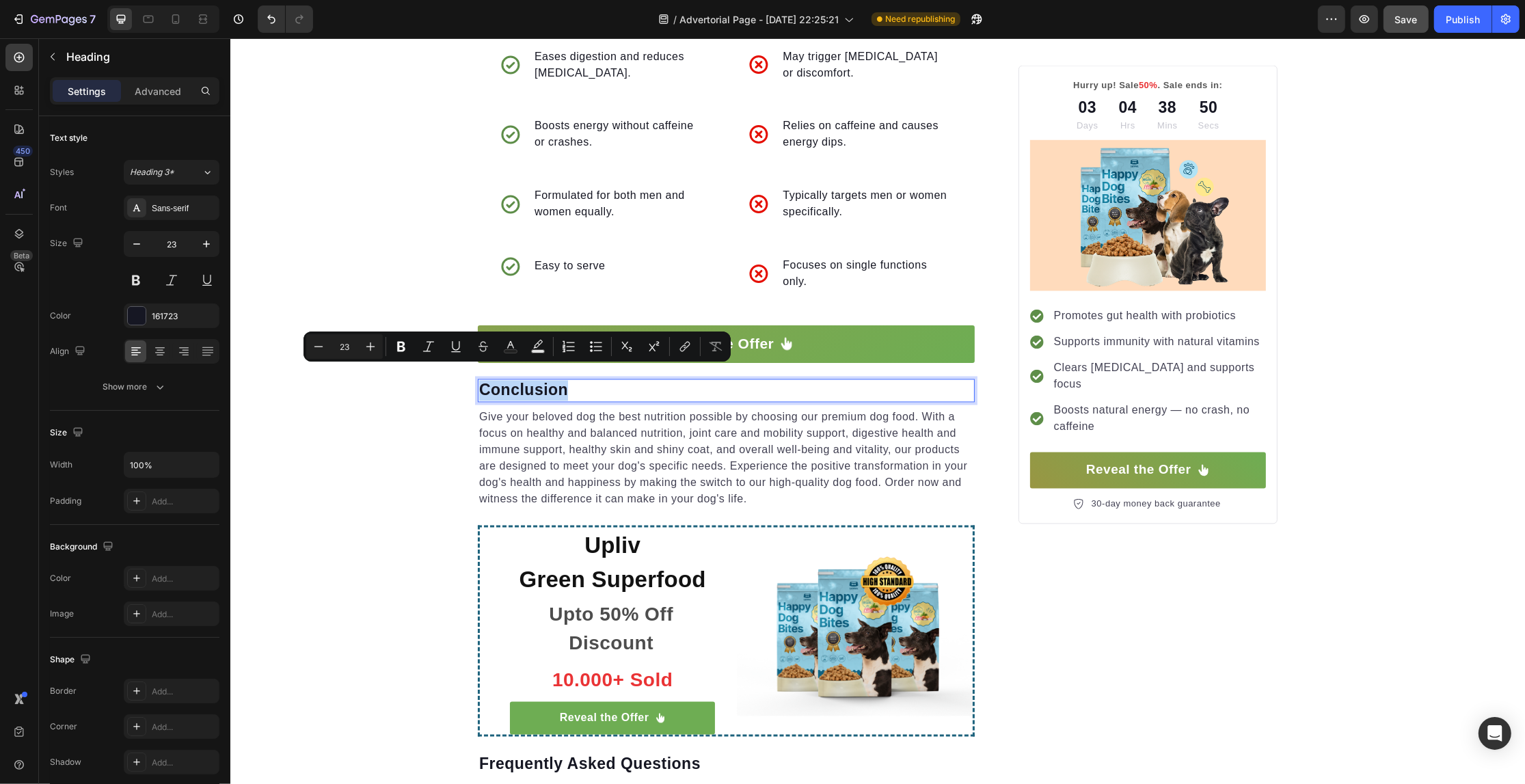
copy p "Conclusion"
click at [678, 441] on p "Give your beloved dog the best nutrition possible by choosing our premium dog f…" at bounding box center [725, 458] width 494 height 99
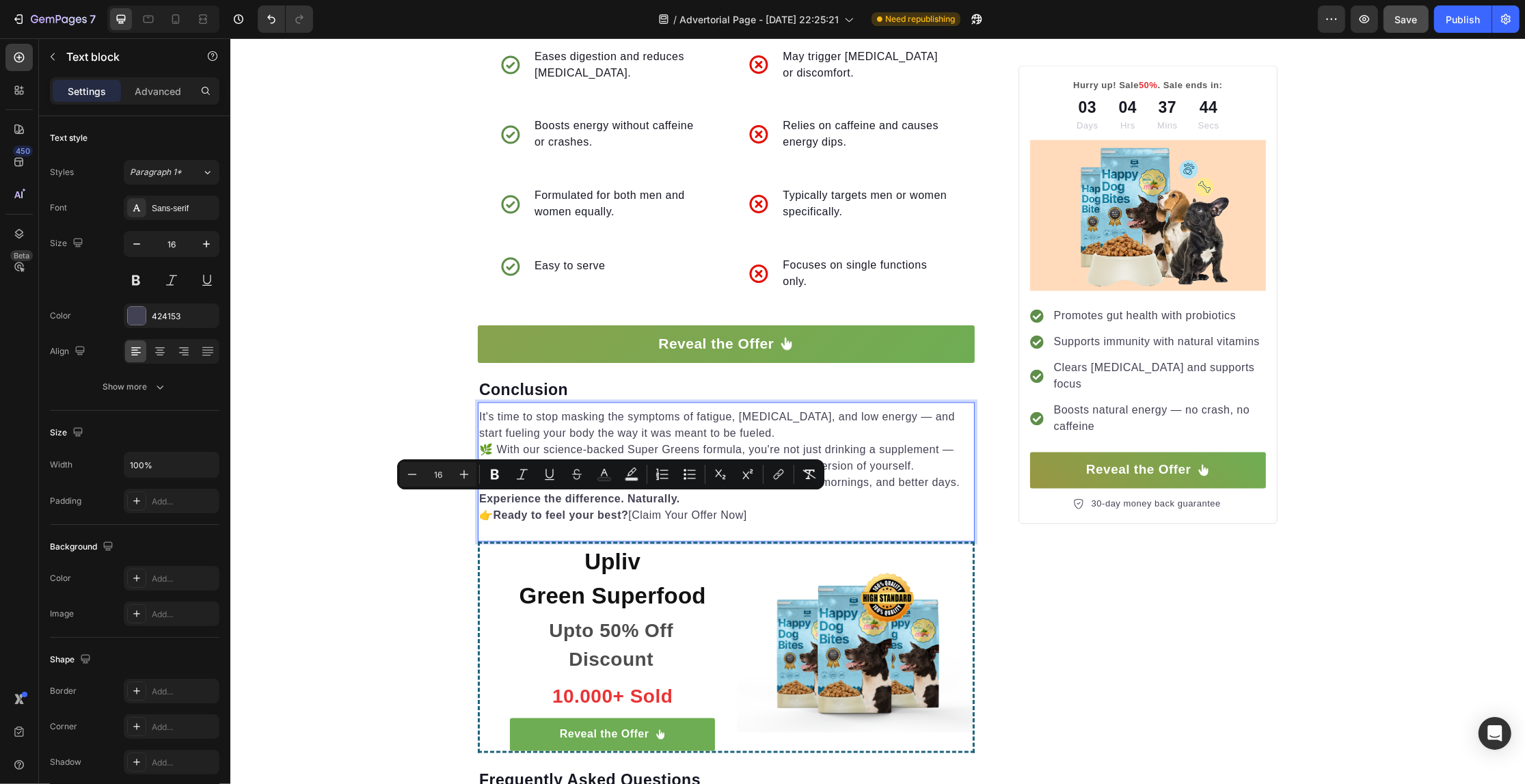
drag, startPoint x: 771, startPoint y: 496, endPoint x: 471, endPoint y: 496, distance: 300.0
click at [478, 508] on p "👉 Ready to feel your best? [Claim Your Offer Now]" at bounding box center [725, 516] width 494 height 16
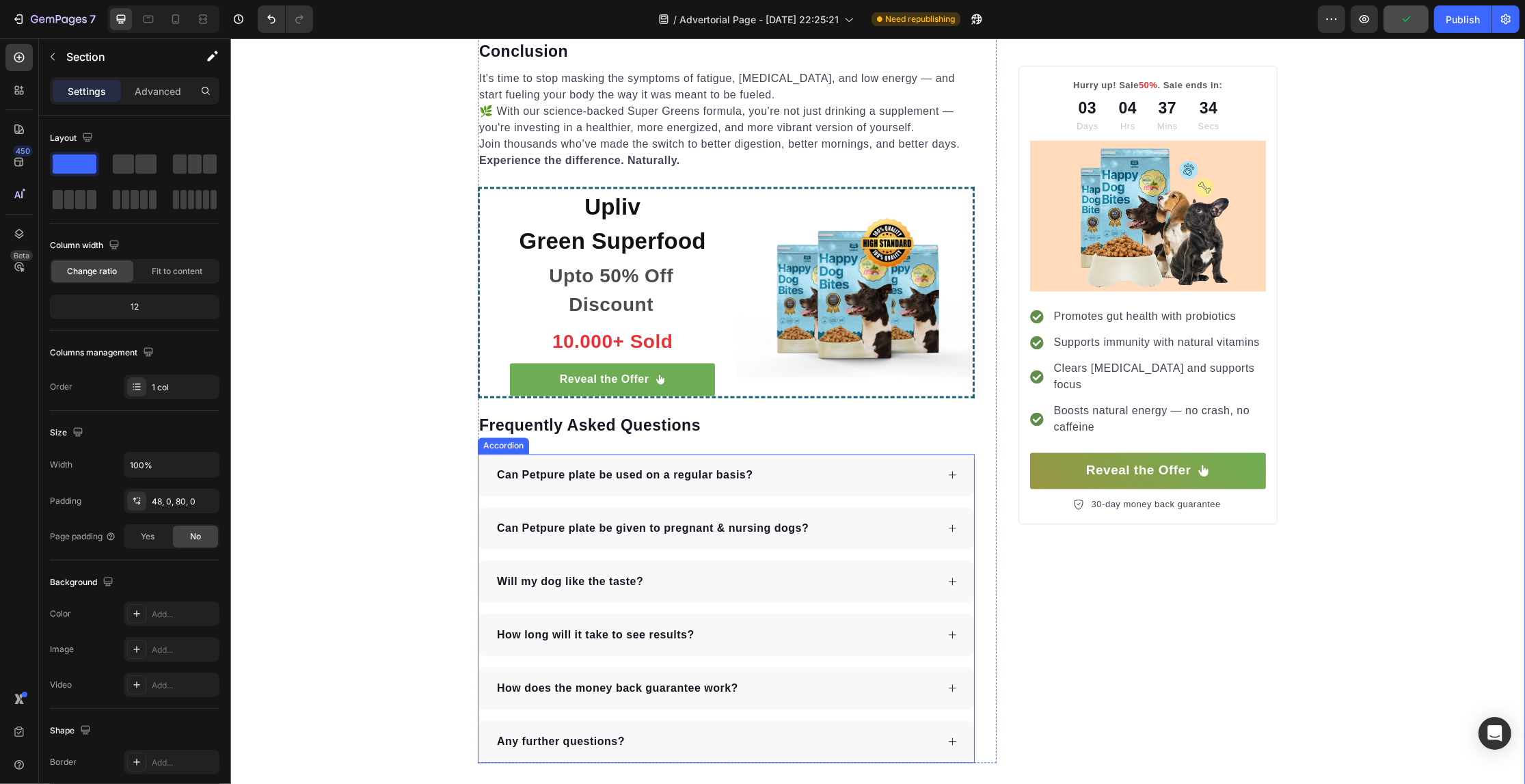
scroll to position [3417, 0]
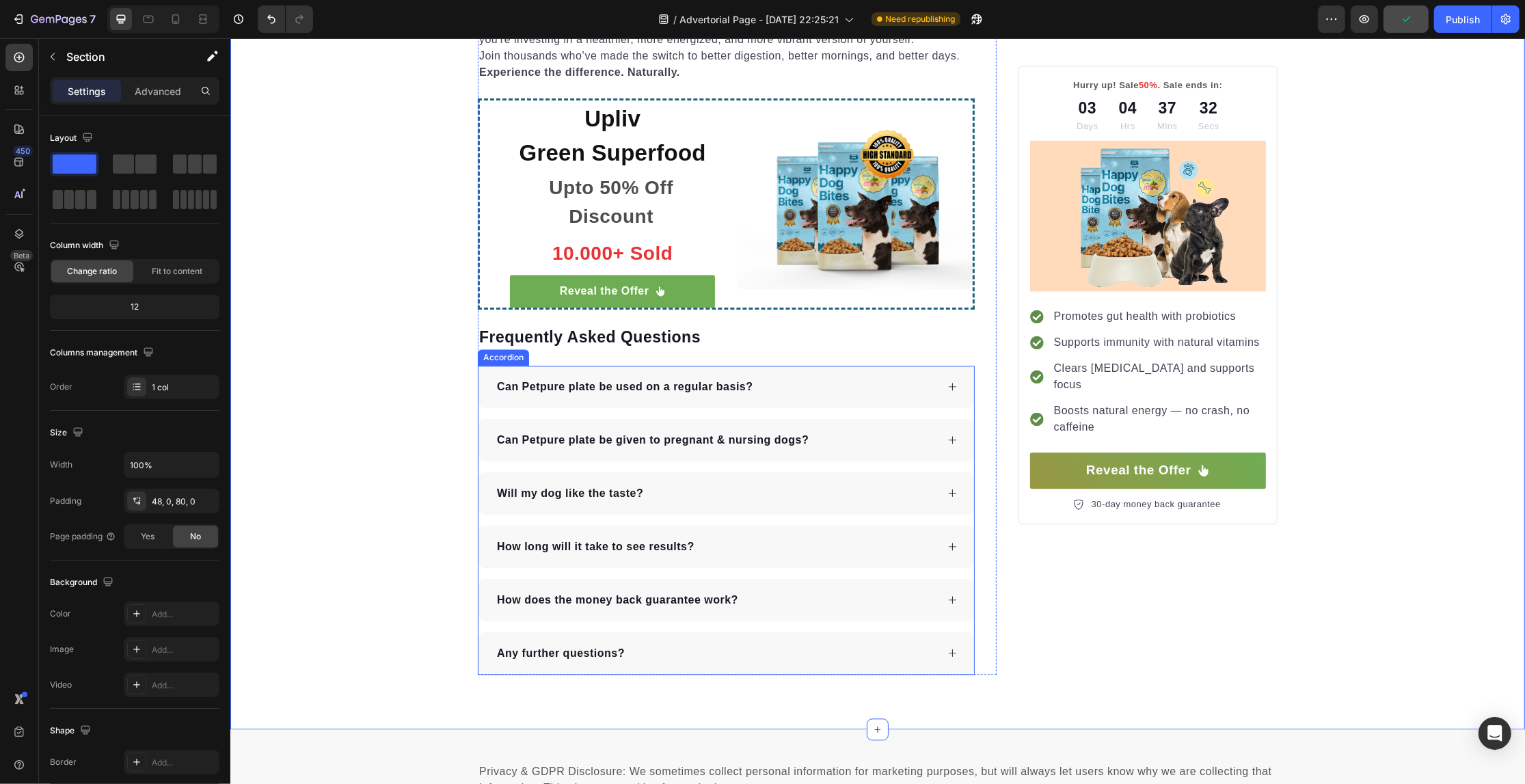
click at [488, 349] on div "Accordion" at bounding box center [502, 357] width 52 height 16
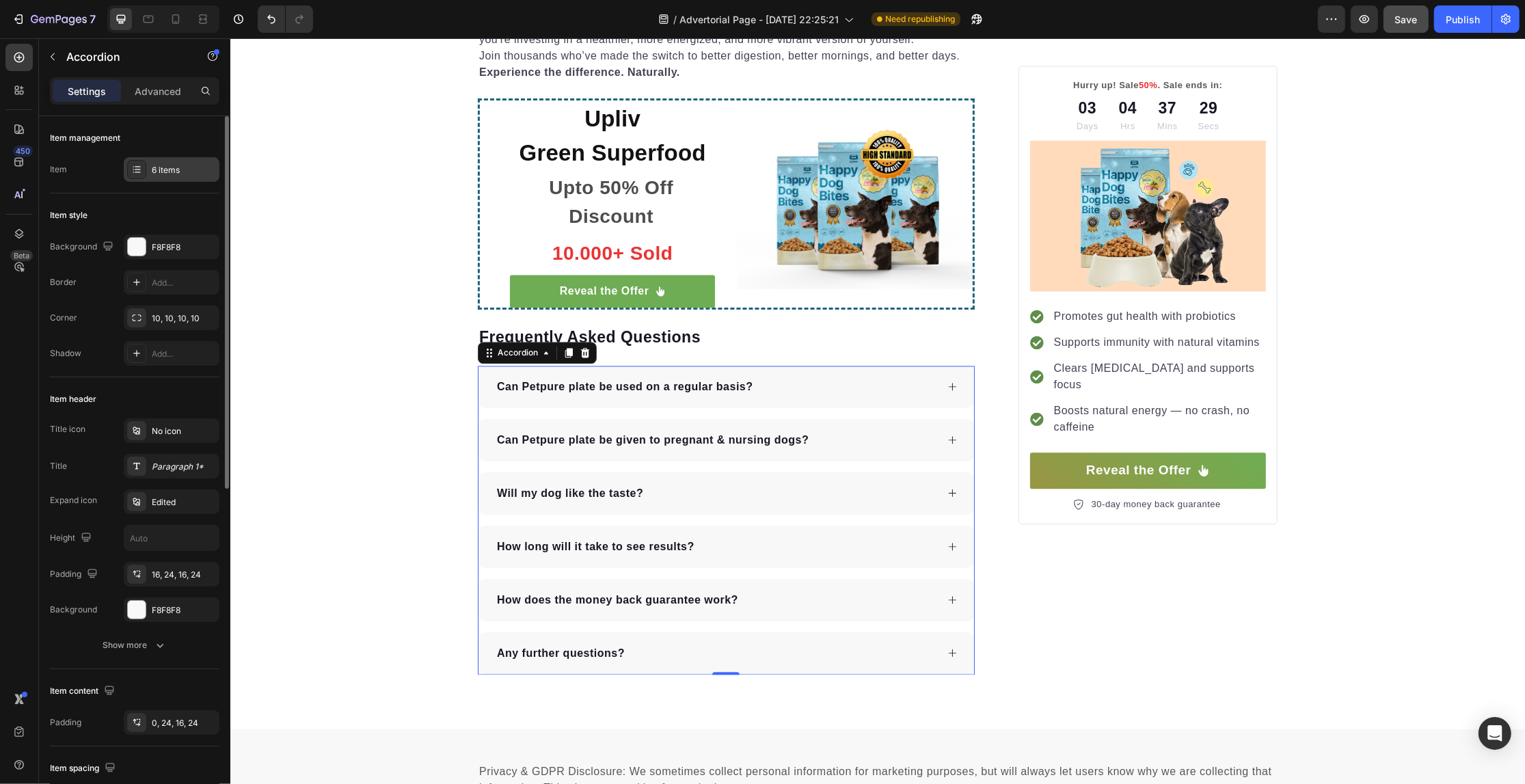
click at [167, 164] on div "6 items" at bounding box center [184, 170] width 64 height 13
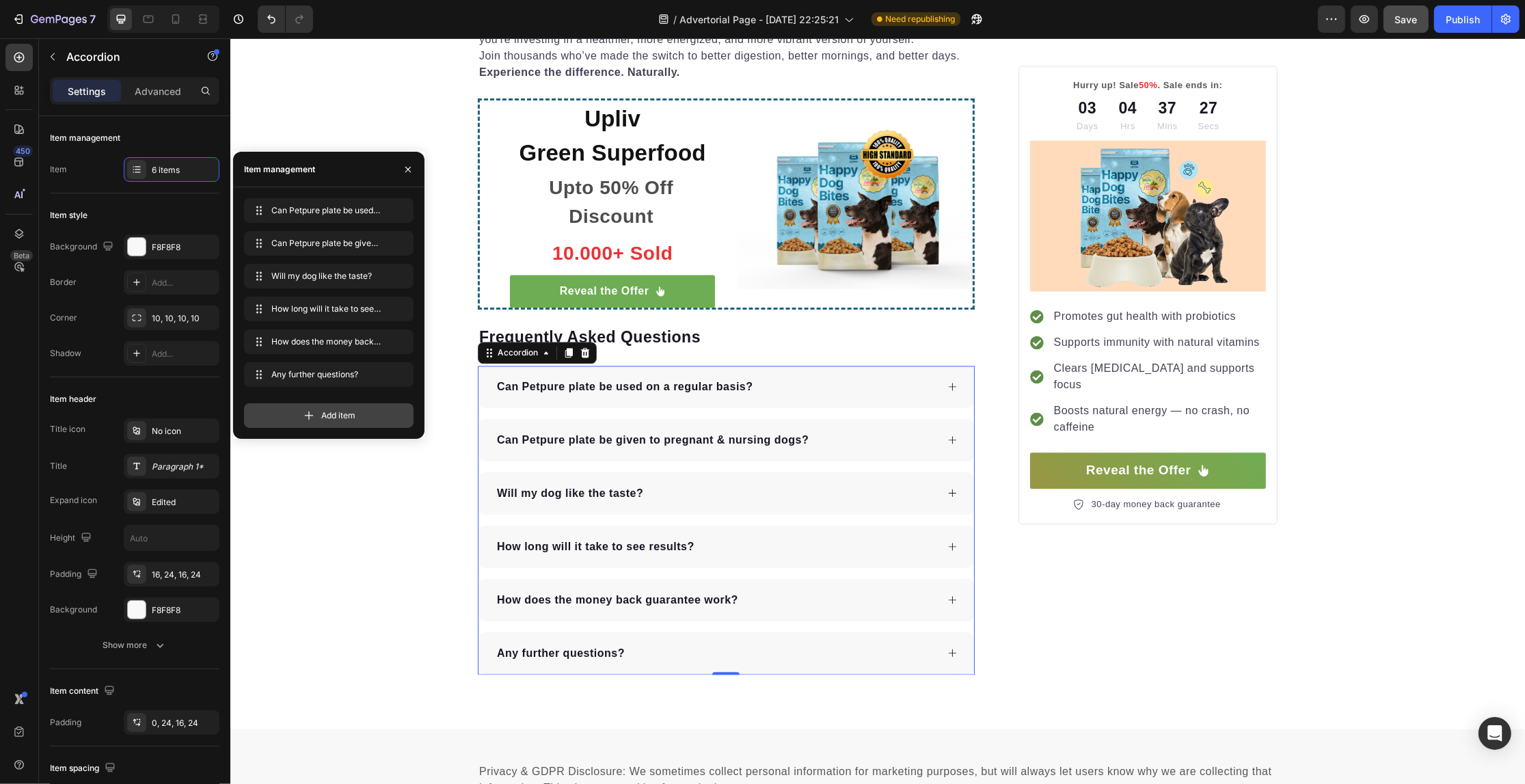
click at [325, 419] on span "Add item" at bounding box center [338, 416] width 34 height 13
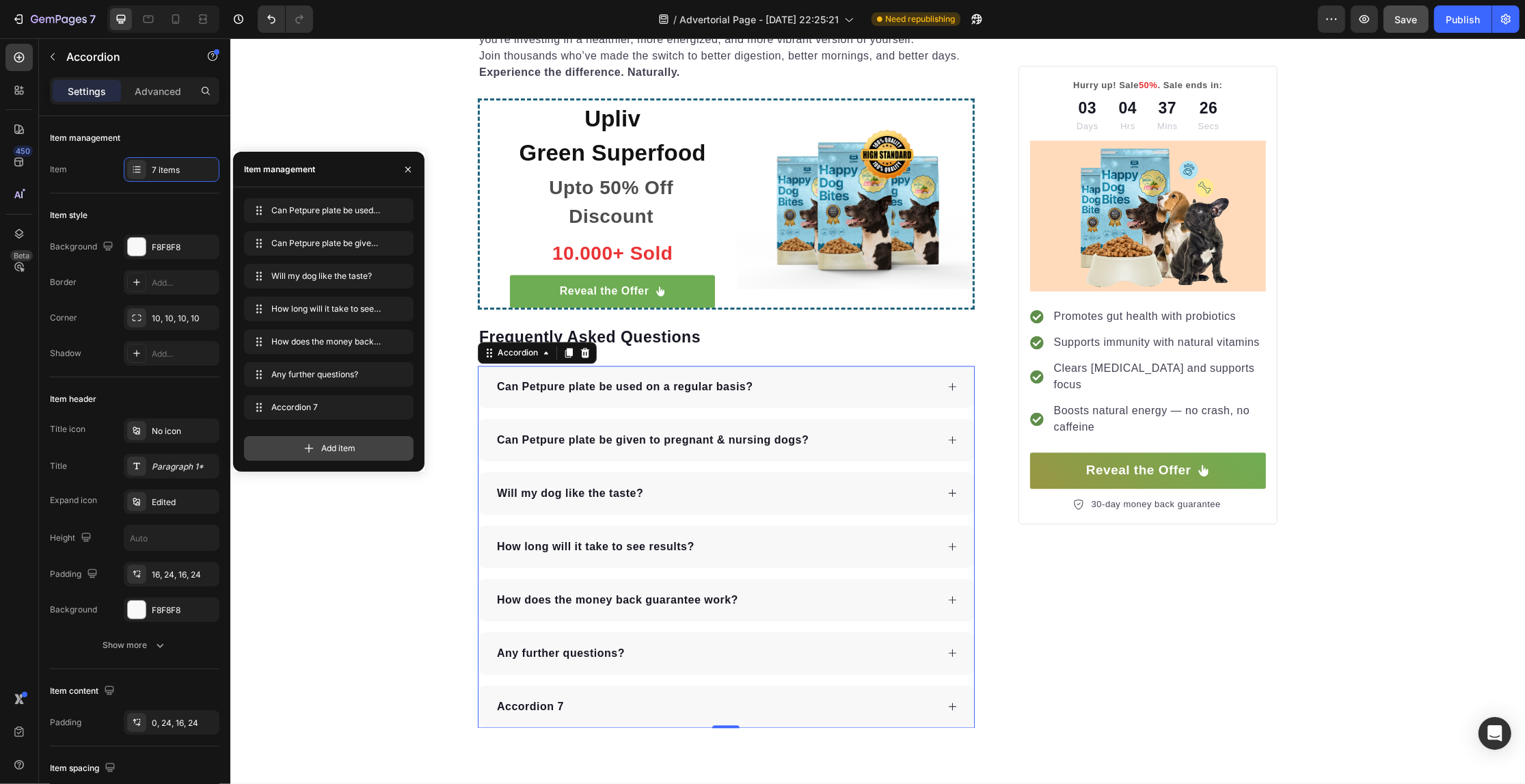
click at [339, 439] on div "Add item" at bounding box center [328, 448] width 169 height 24
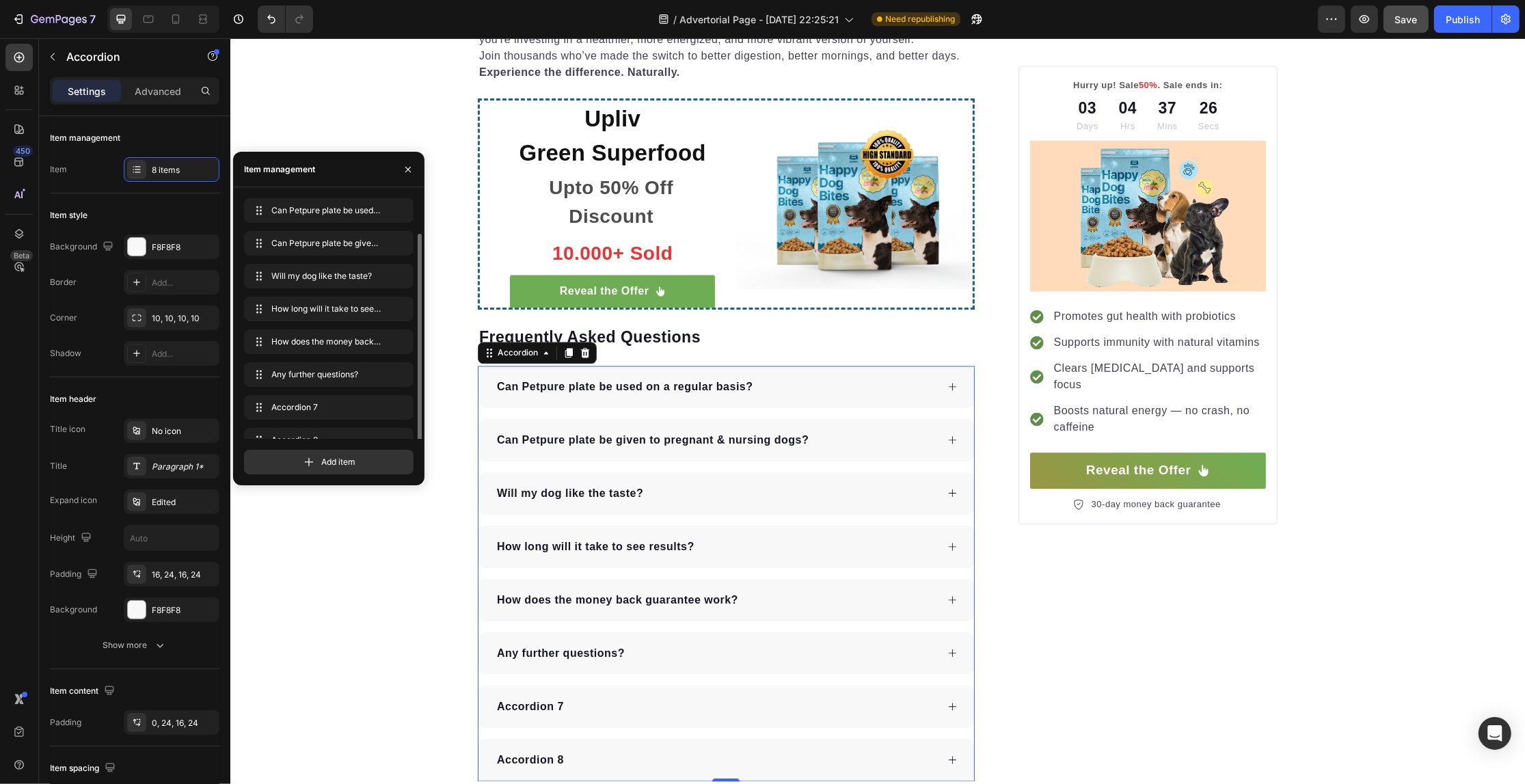
scroll to position [18, 0]
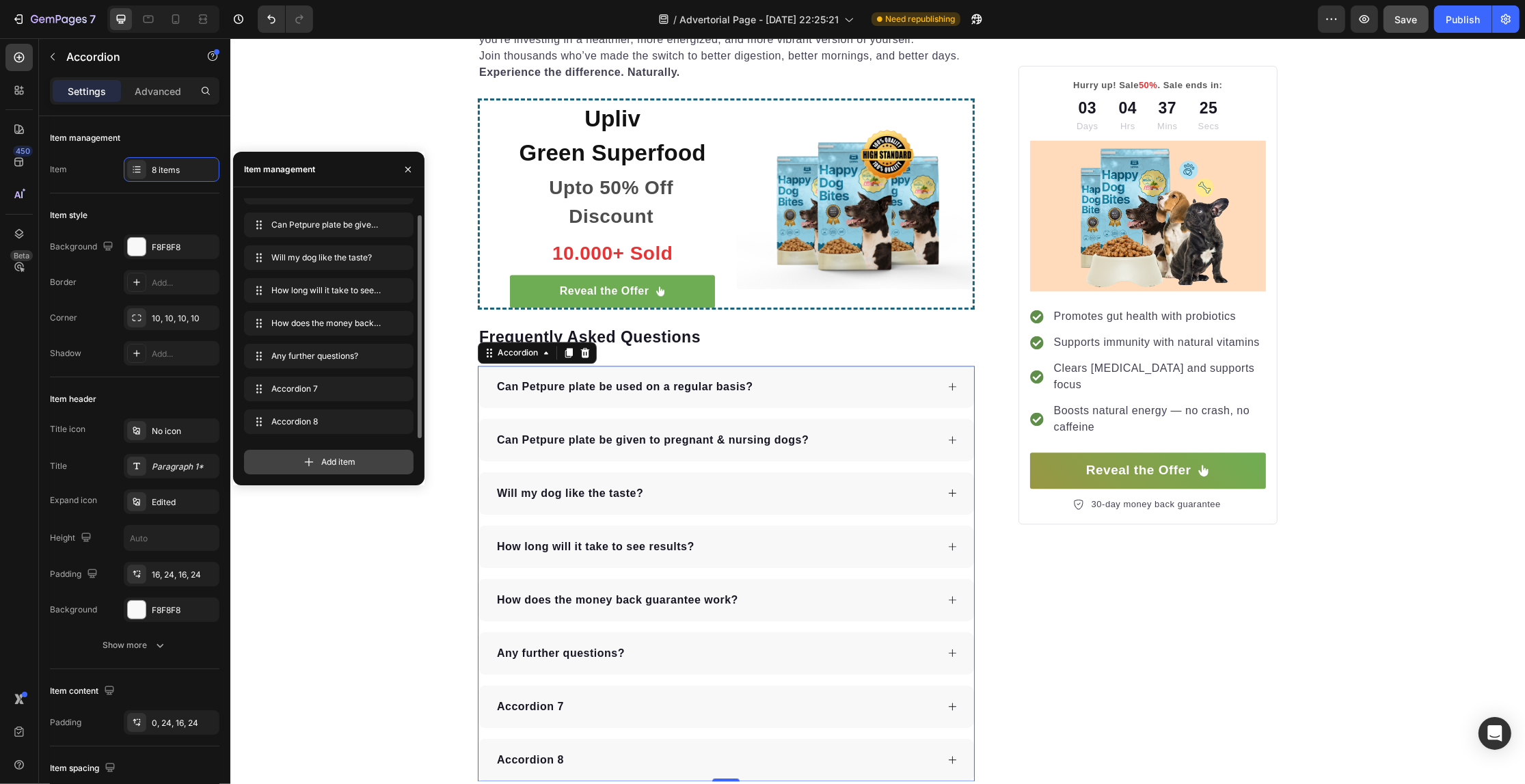
click at [291, 458] on div "Add item" at bounding box center [328, 461] width 169 height 24
click at [316, 463] on div "Add item" at bounding box center [328, 461] width 169 height 24
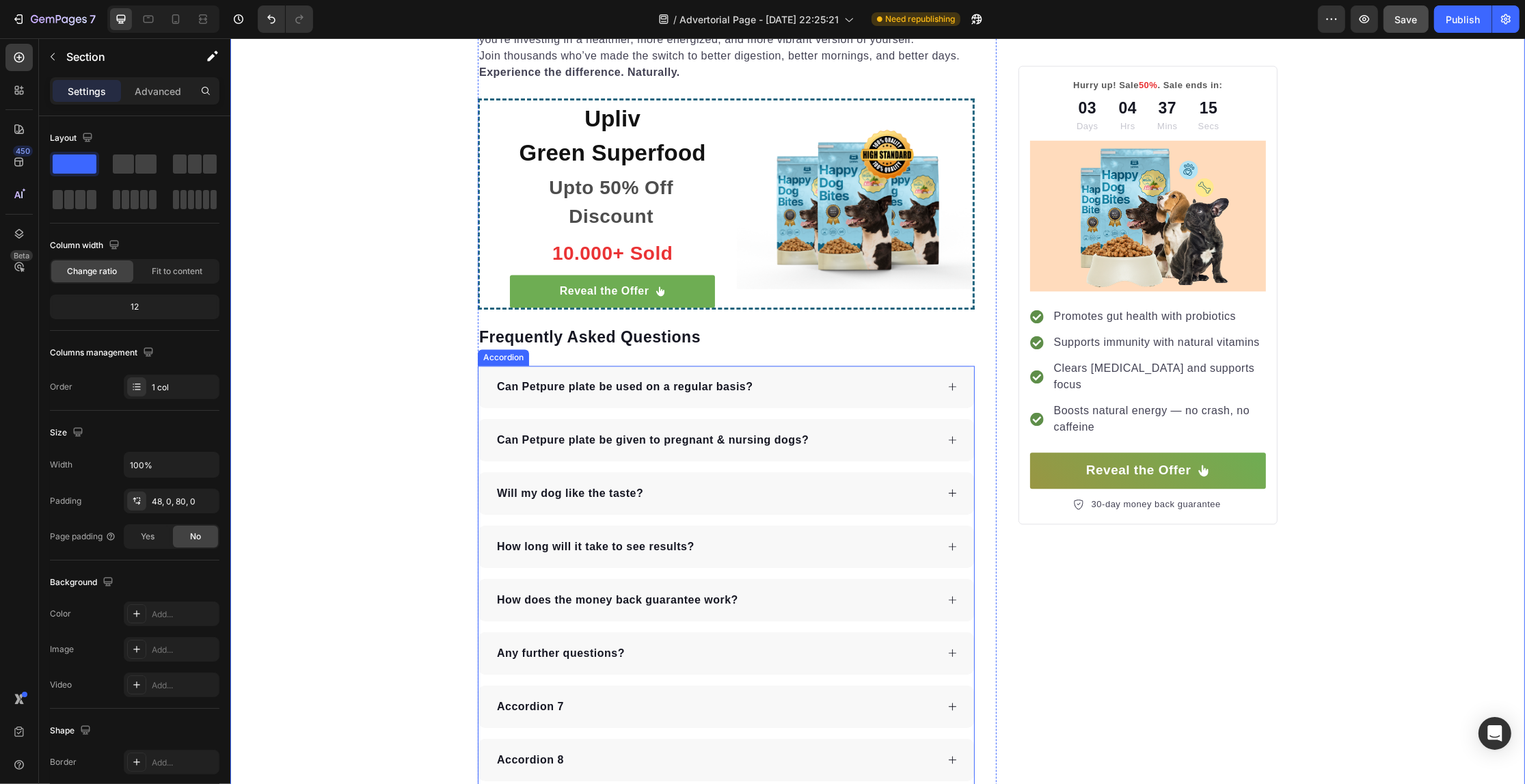
click at [610, 380] on div "Can Petpure plate be used on a regular basis?" at bounding box center [624, 386] width 260 height 21
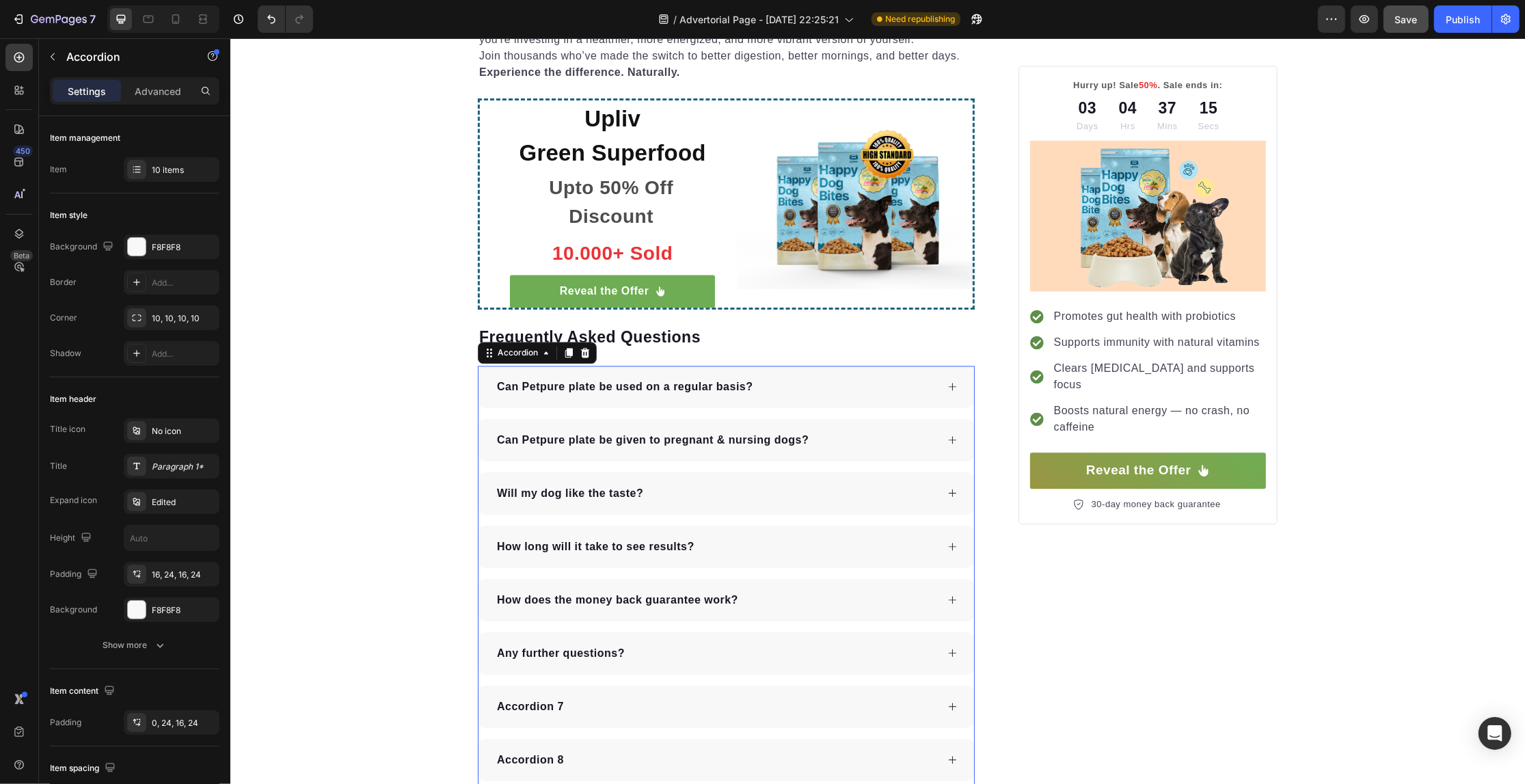
click at [609, 379] on p "Can Petpure plate be used on a regular basis?" at bounding box center [624, 387] width 256 height 16
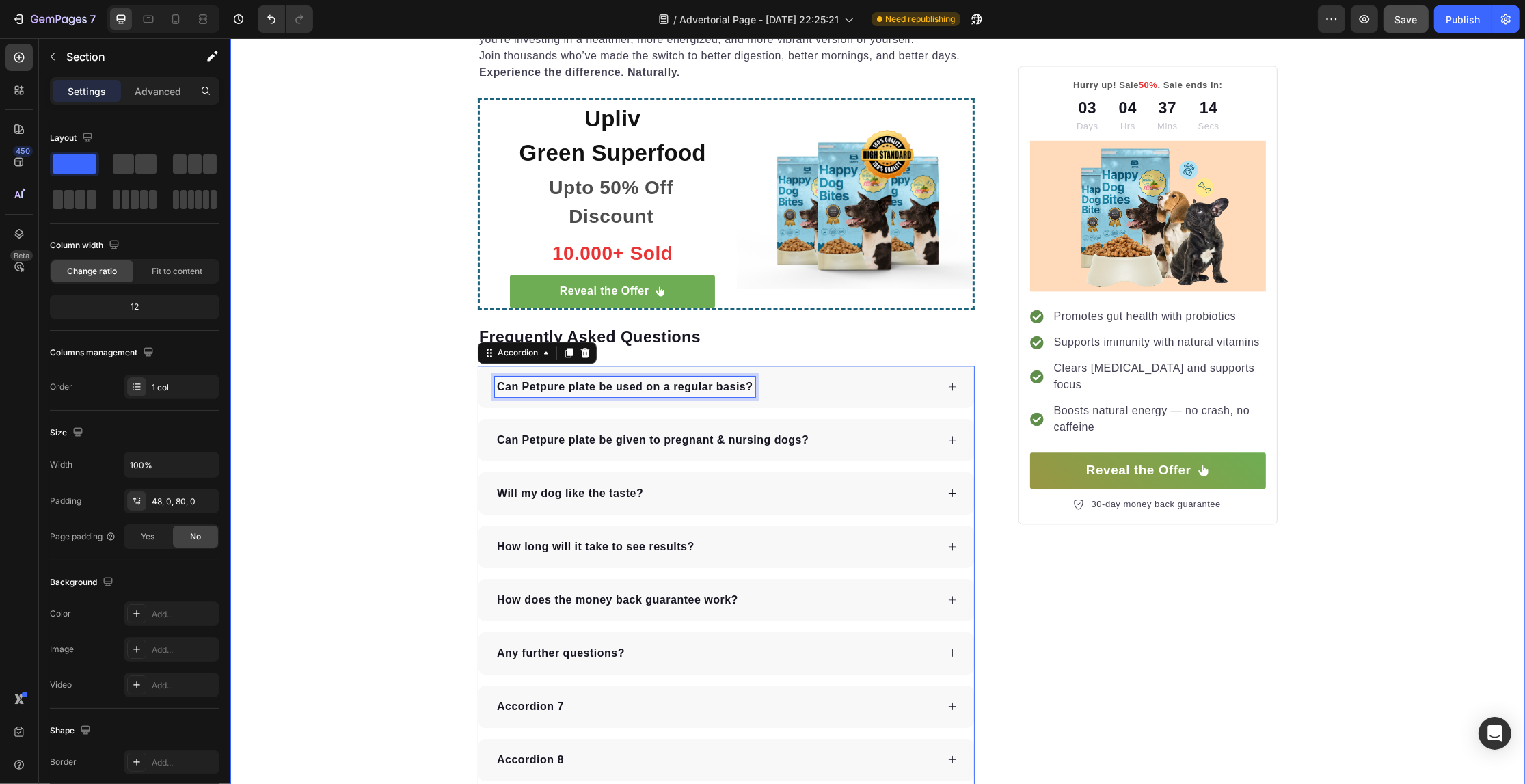
click at [508, 379] on p "Can Petpure plate be used on a regular basis?" at bounding box center [624, 387] width 256 height 16
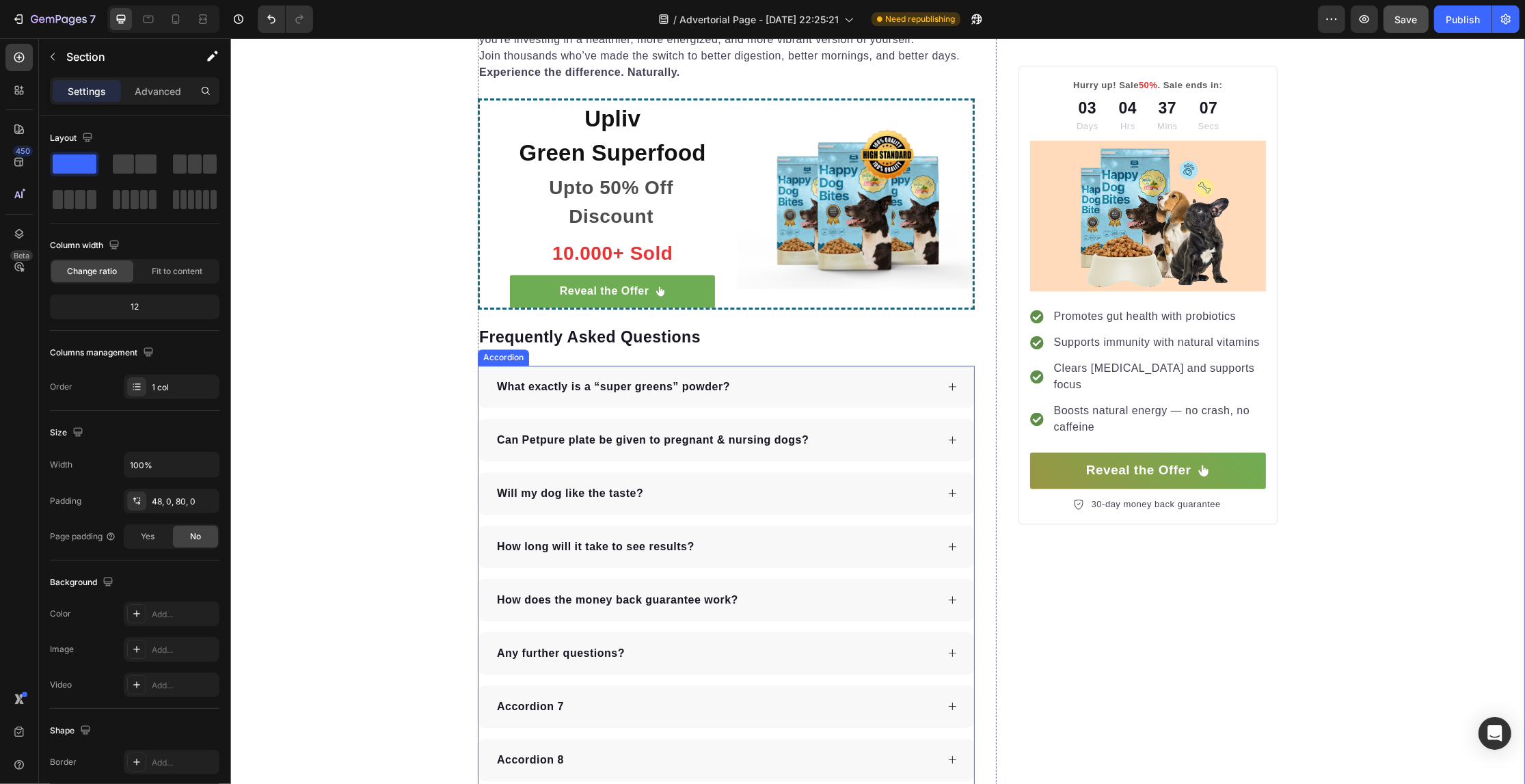
click at [580, 432] on p "Can Petpure plate be given to pregnant & nursing dogs?" at bounding box center [652, 440] width 312 height 16
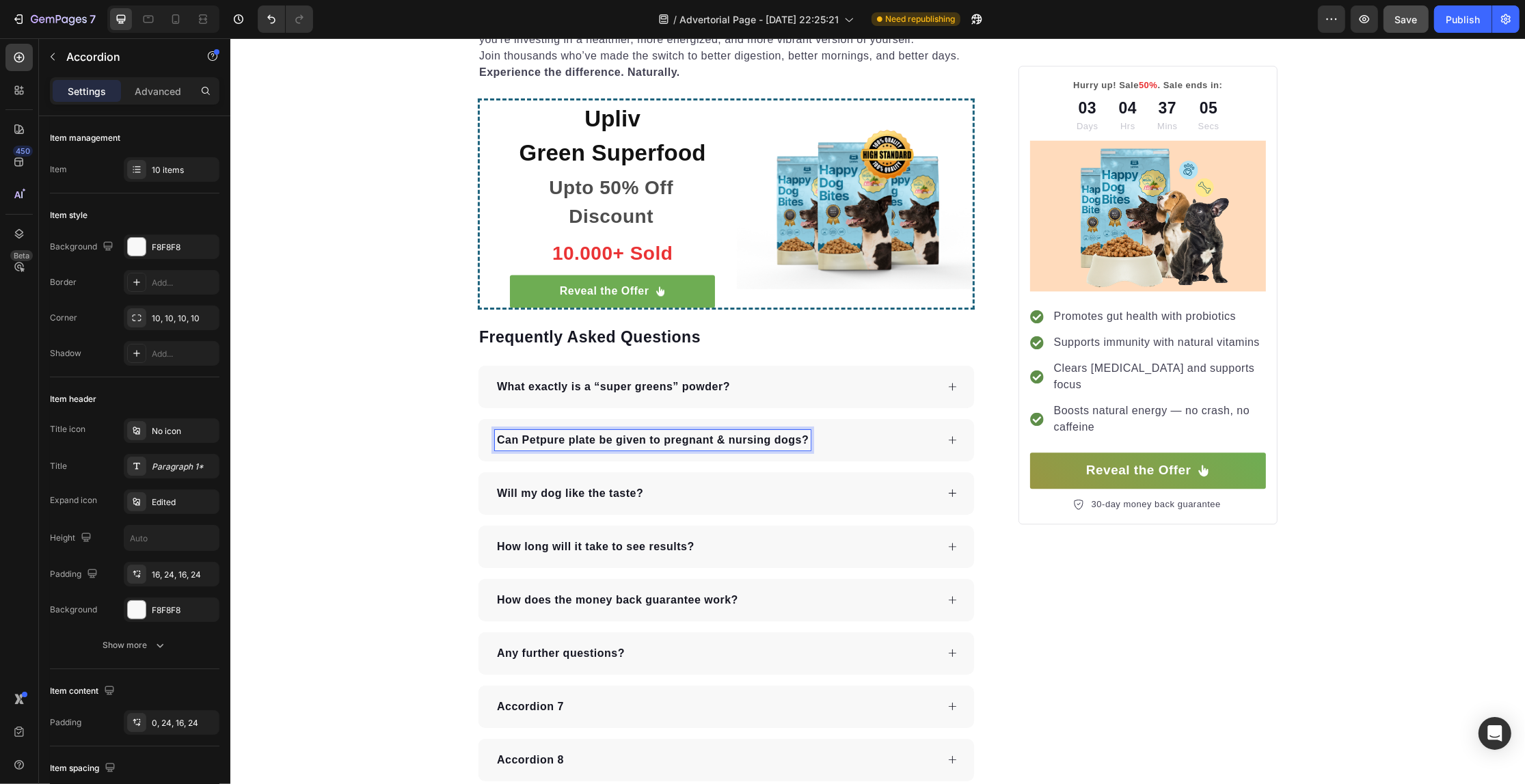
click at [580, 432] on p "Can Petpure plate be given to pregnant & nursing dogs?" at bounding box center [652, 440] width 312 height 16
